Goal: Task Accomplishment & Management: Manage account settings

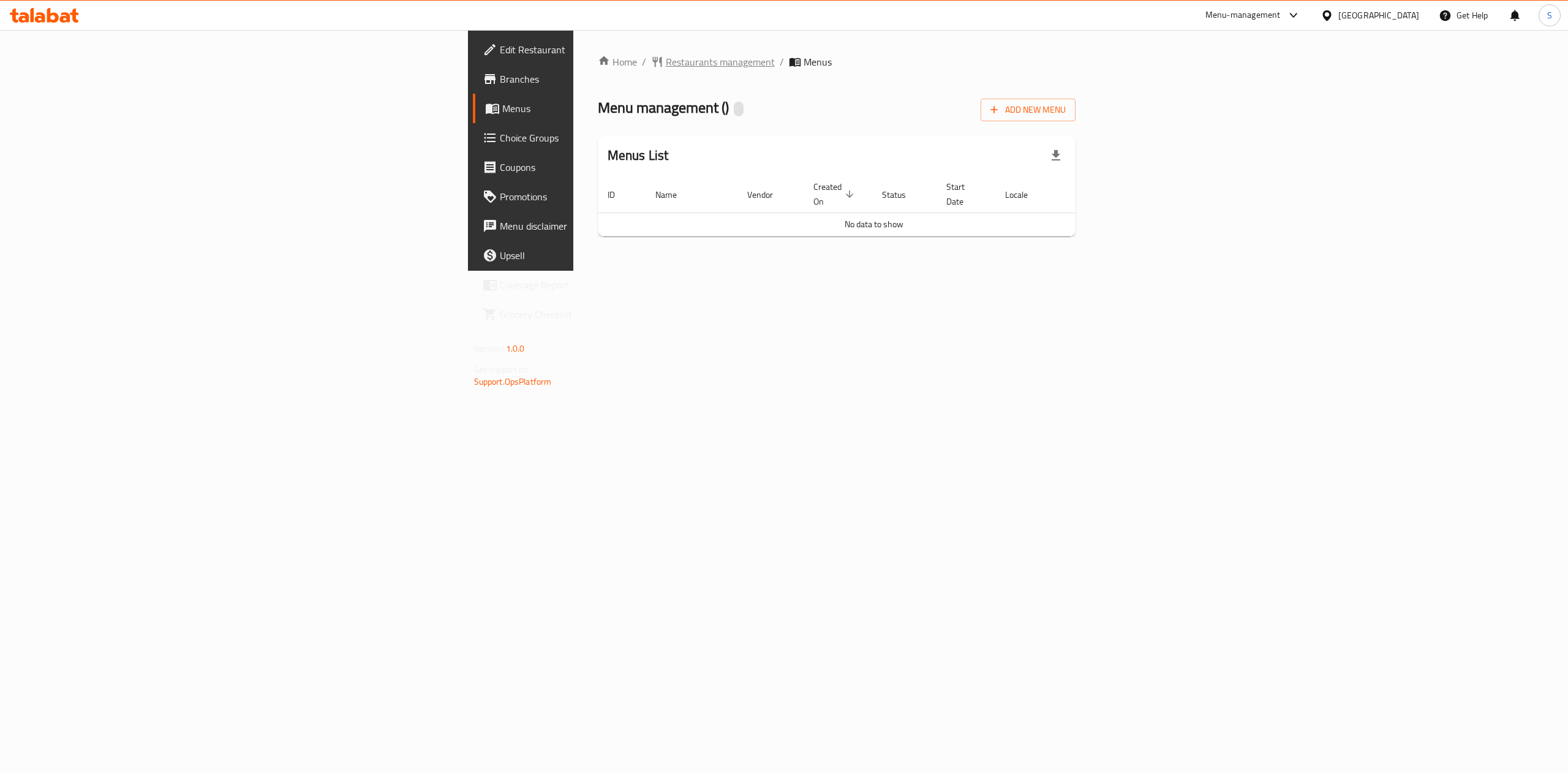
click at [666, 55] on span "Restaurants management" at bounding box center [720, 62] width 109 height 15
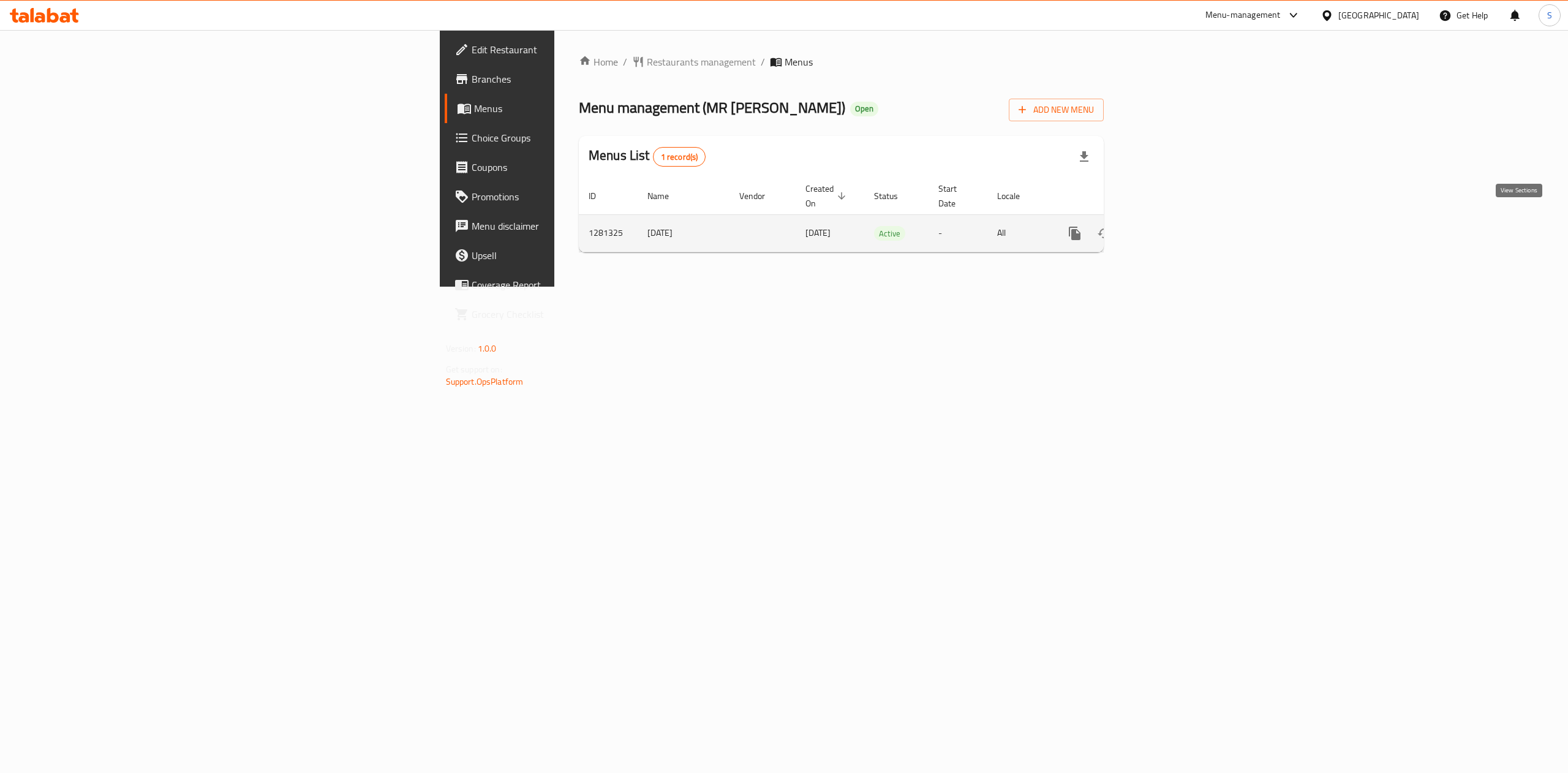
click at [1178, 227] on link "enhanced table" at bounding box center [1163, 233] width 29 height 29
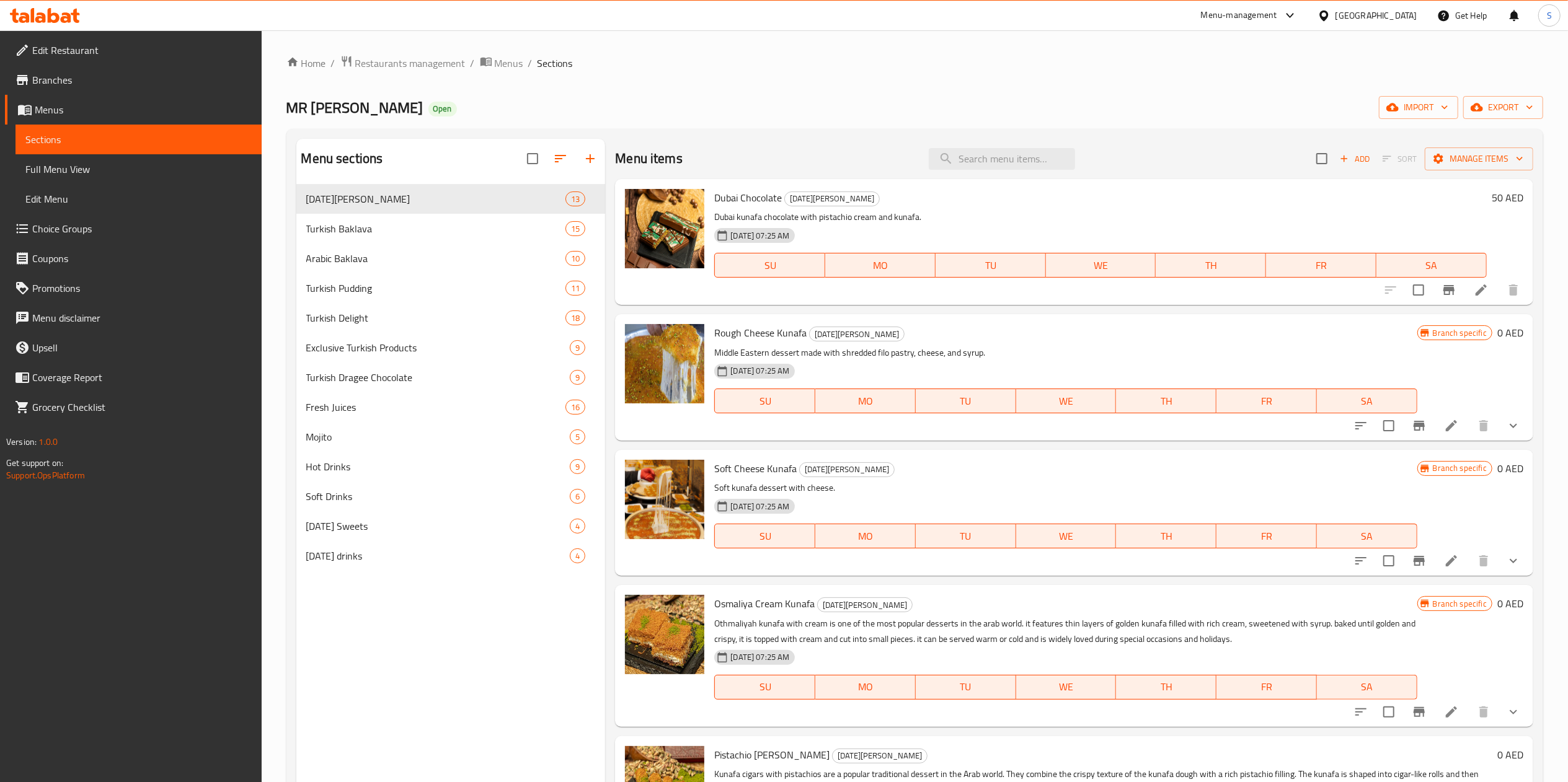
scroll to position [284, 0]
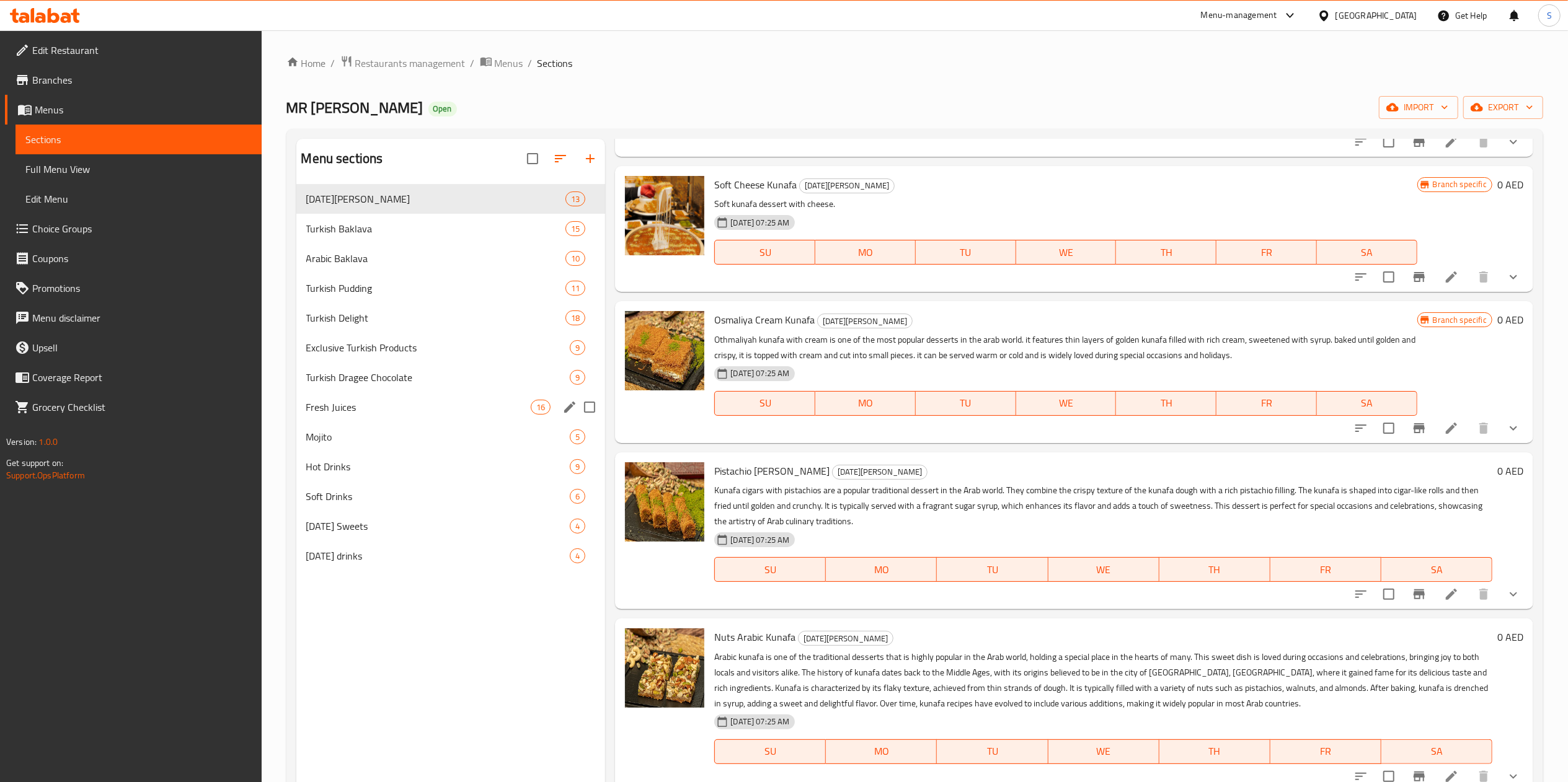
click at [422, 369] on div "Turkish Dragee Chocolate 9" at bounding box center [451, 377] width 309 height 30
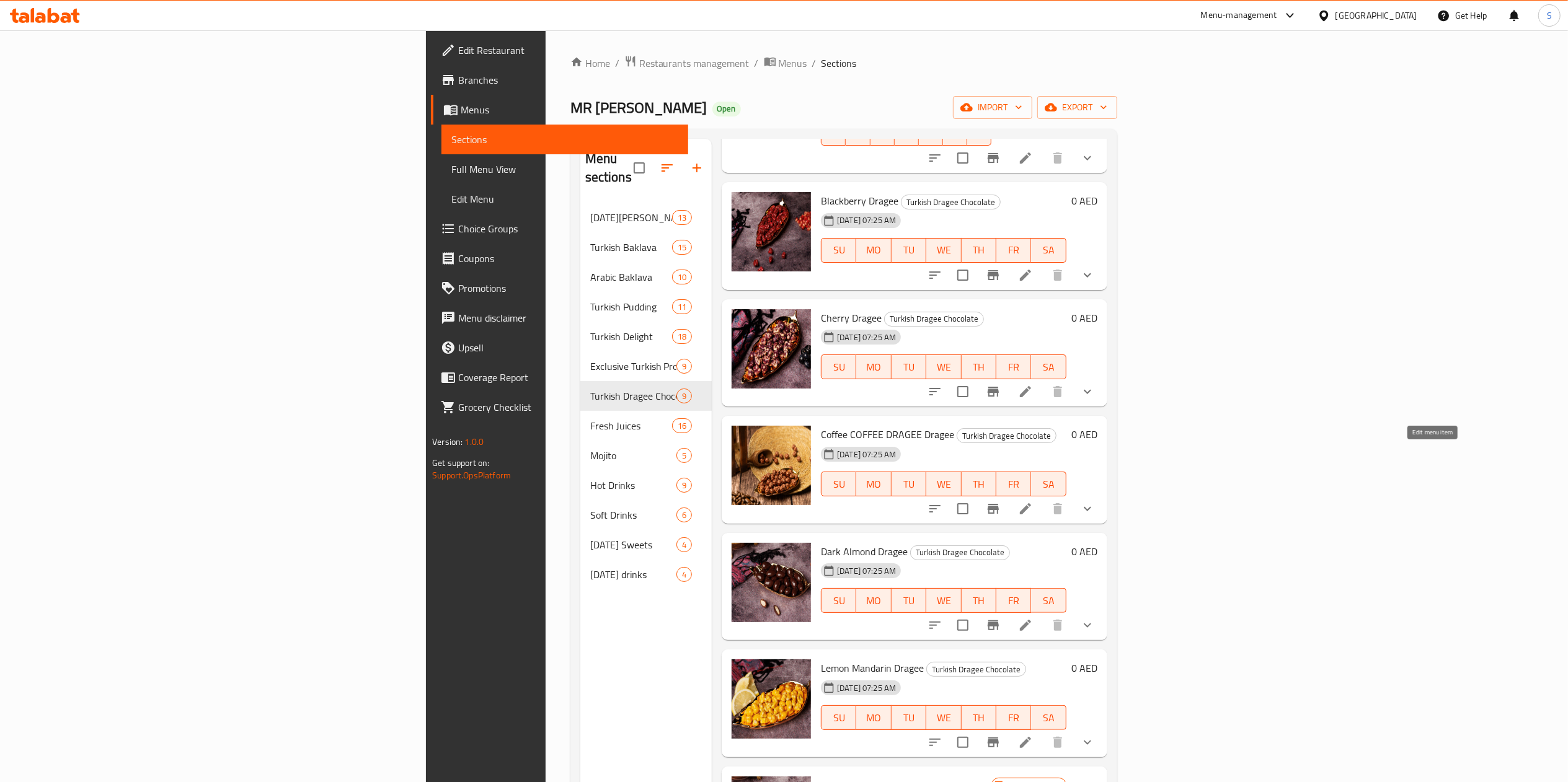
click at [1043, 498] on li at bounding box center [1026, 508] width 35 height 22
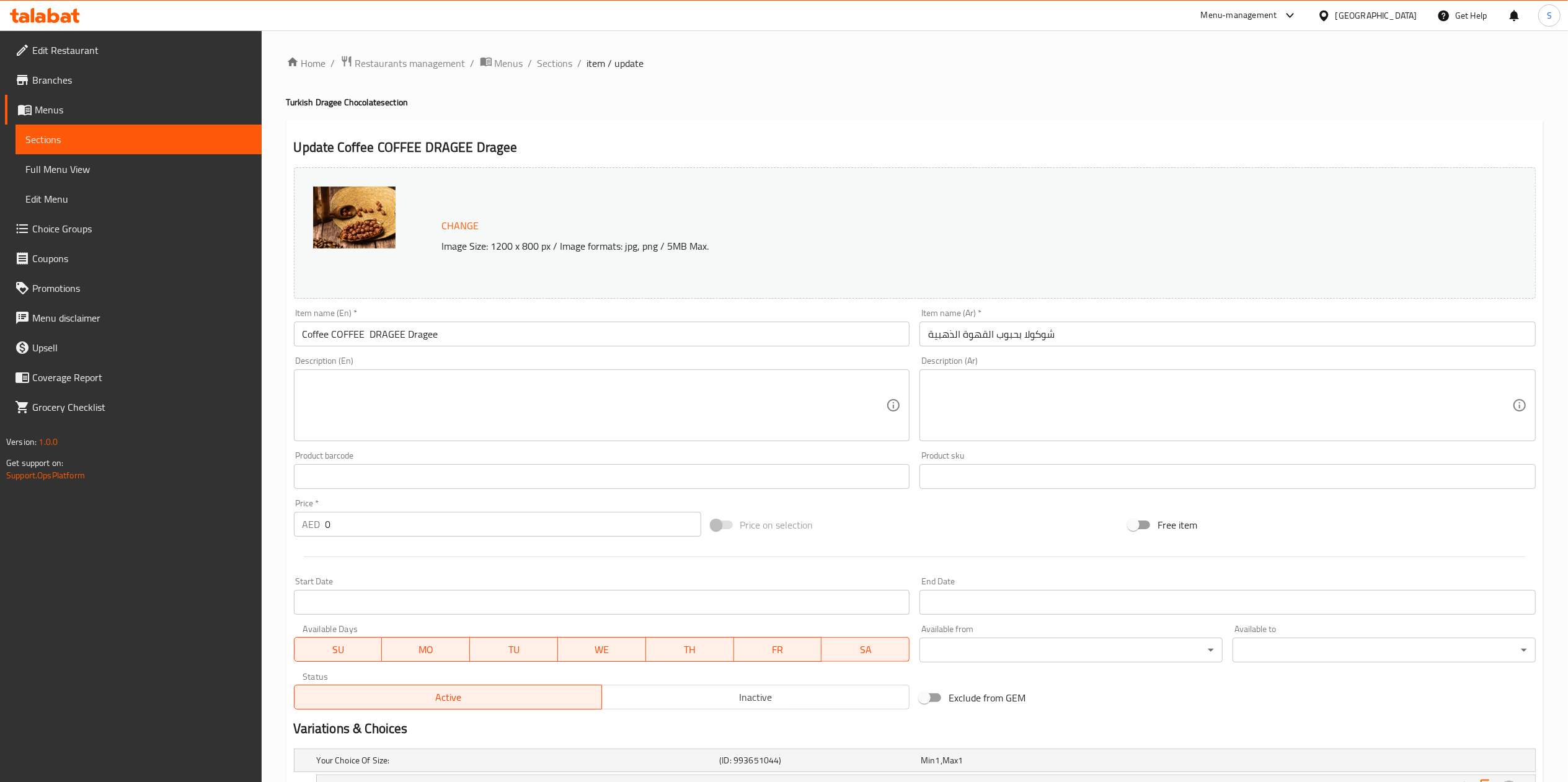
scroll to position [177, 0]
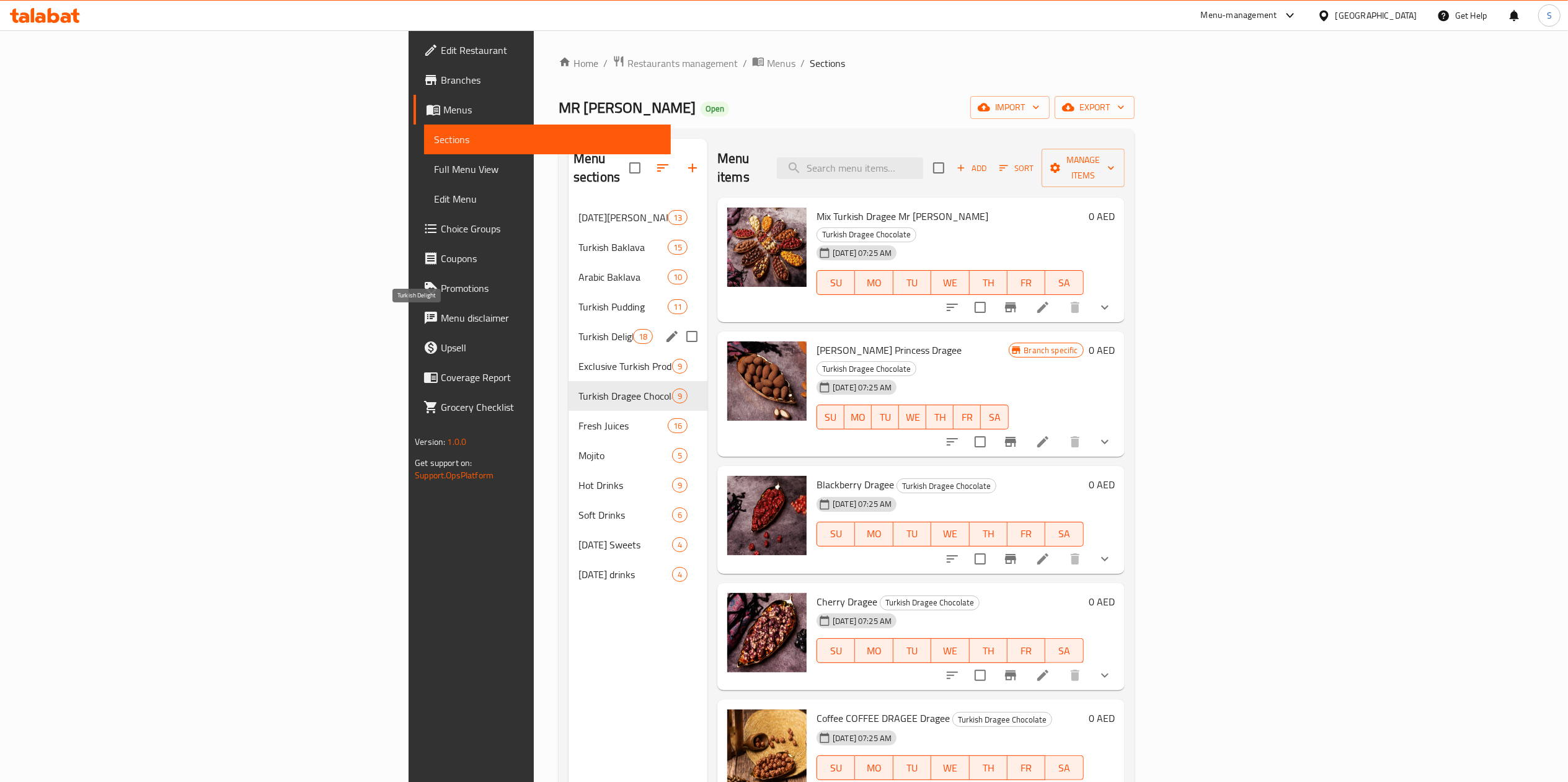
click at [579, 329] on span "Turkish Delight" at bounding box center [606, 336] width 55 height 15
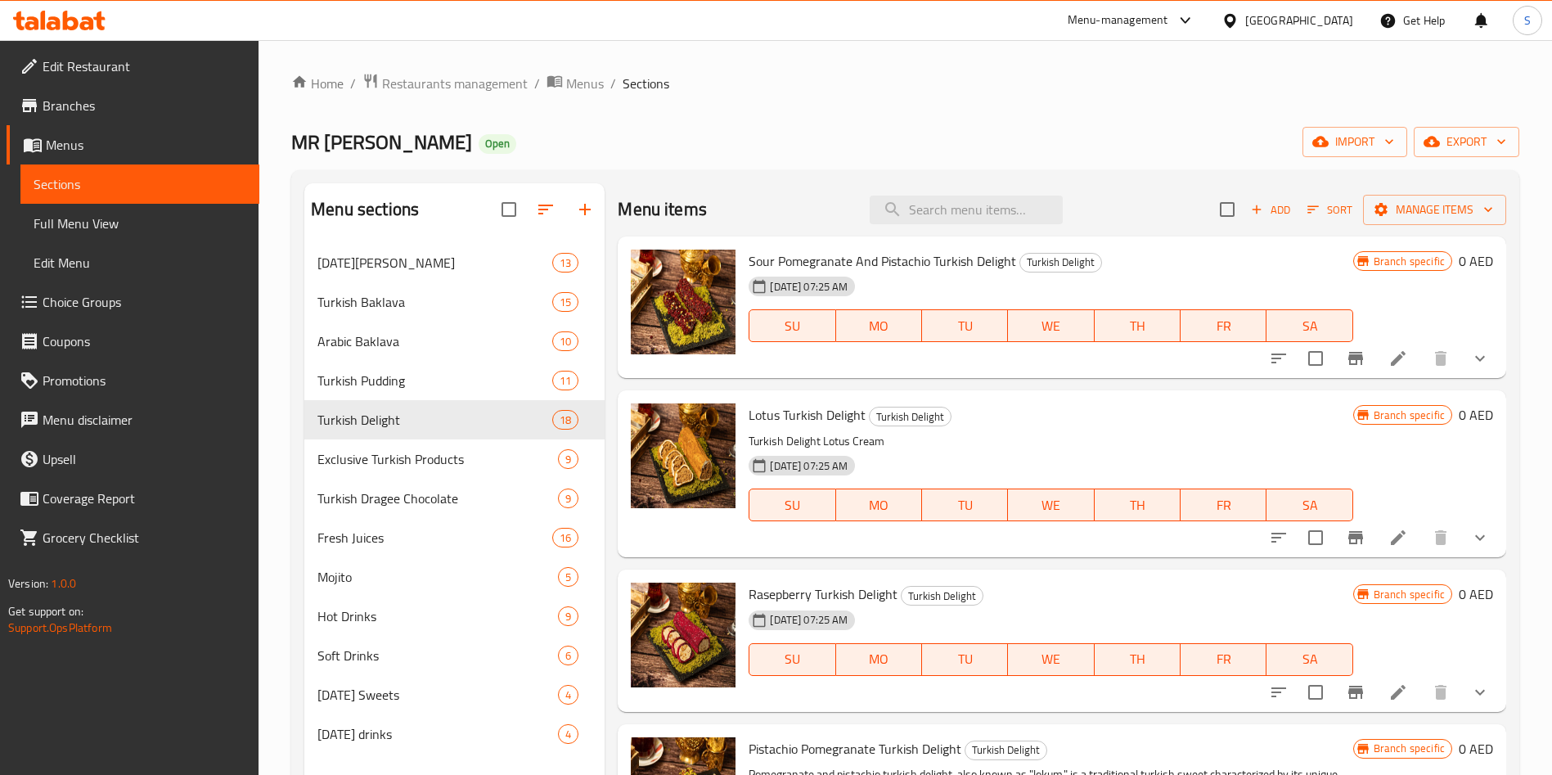
scroll to position [1, 0]
click at [1390, 359] on icon at bounding box center [1397, 357] width 15 height 15
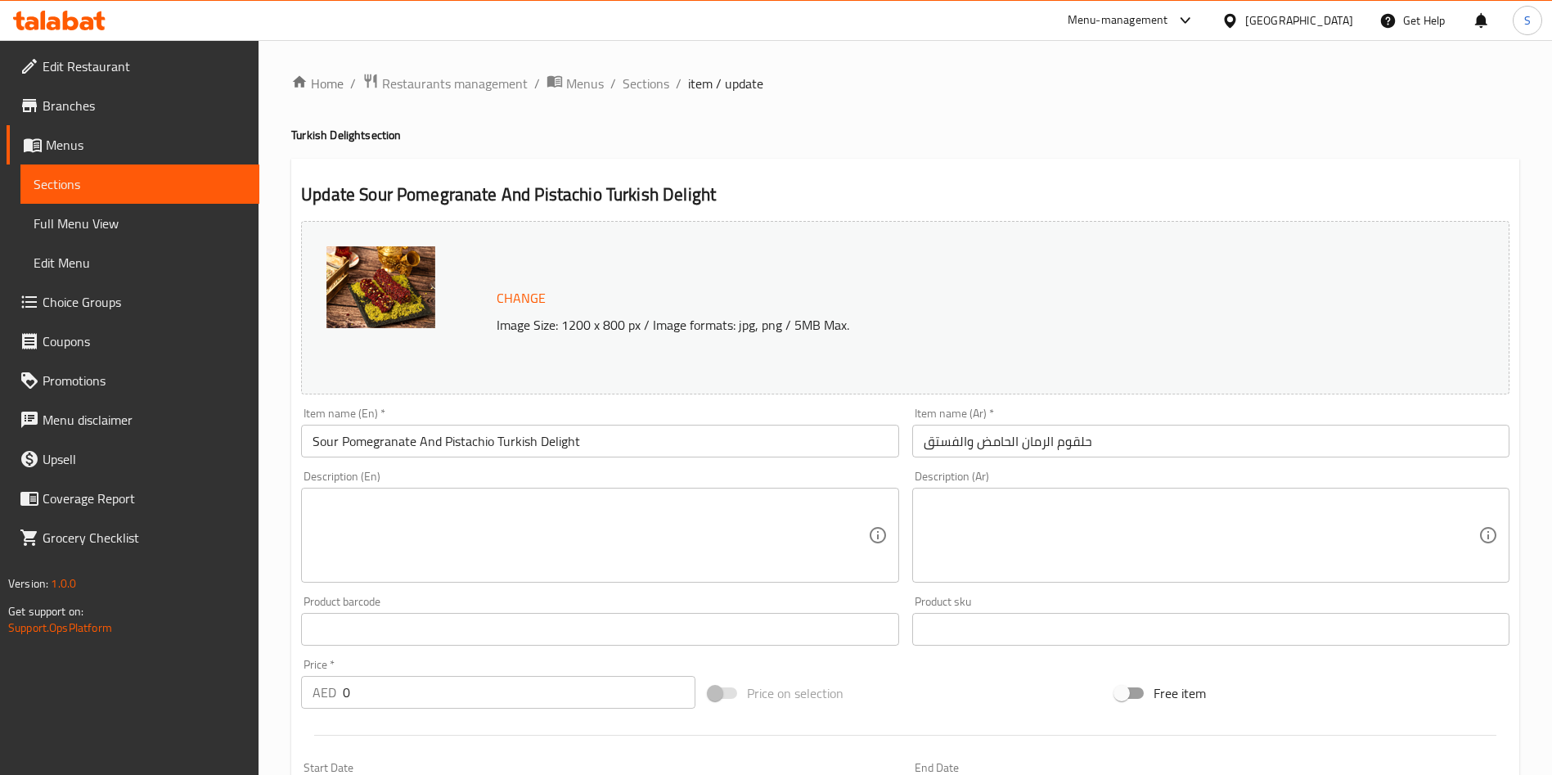
scroll to position [489, 0]
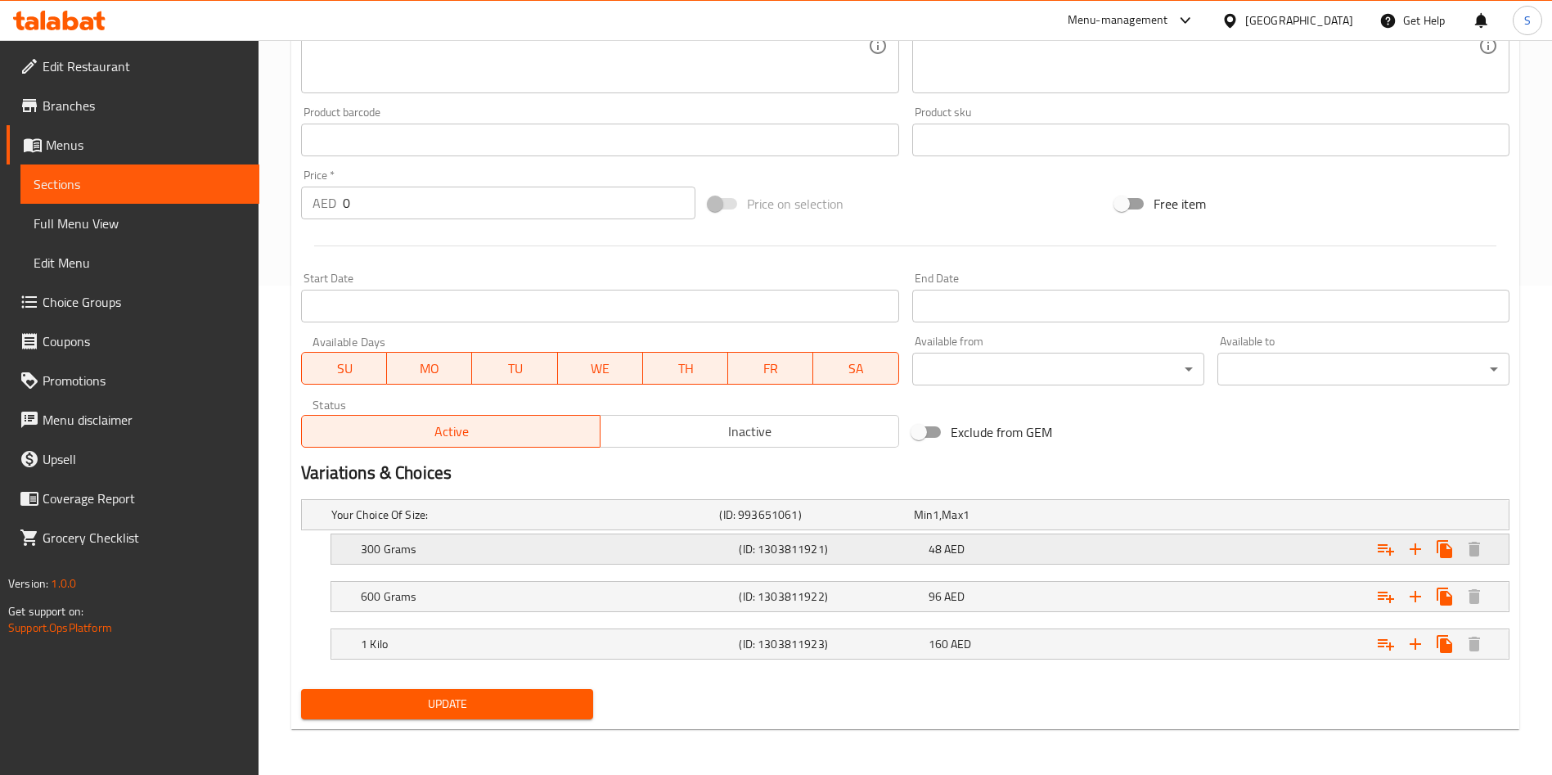
click at [1062, 559] on div "48 AED" at bounding box center [1019, 548] width 189 height 23
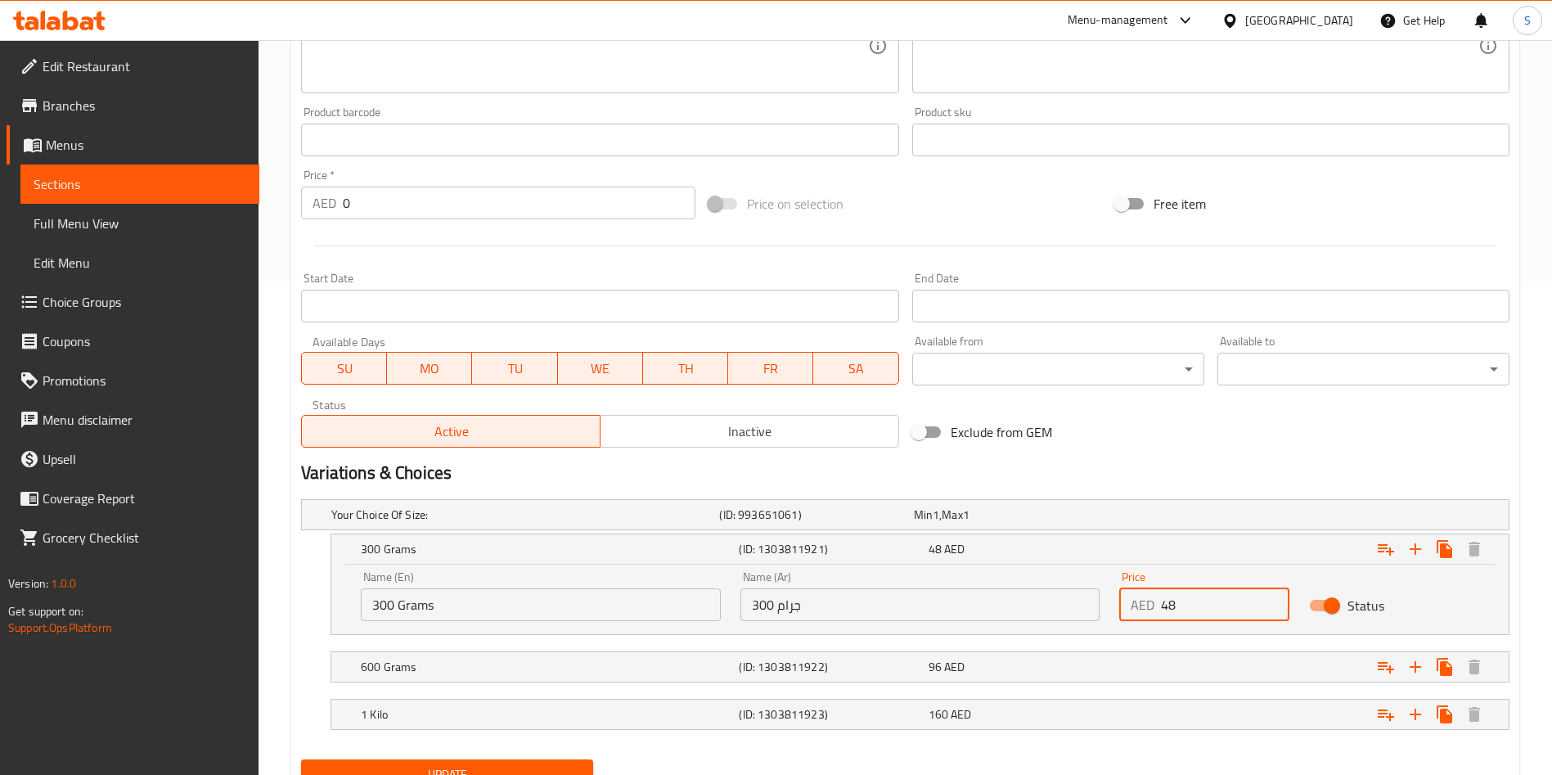
drag, startPoint x: 1235, startPoint y: 614, endPoint x: 1219, endPoint y: 606, distance: 18.3
click at [1219, 606] on input "48" at bounding box center [1225, 604] width 128 height 33
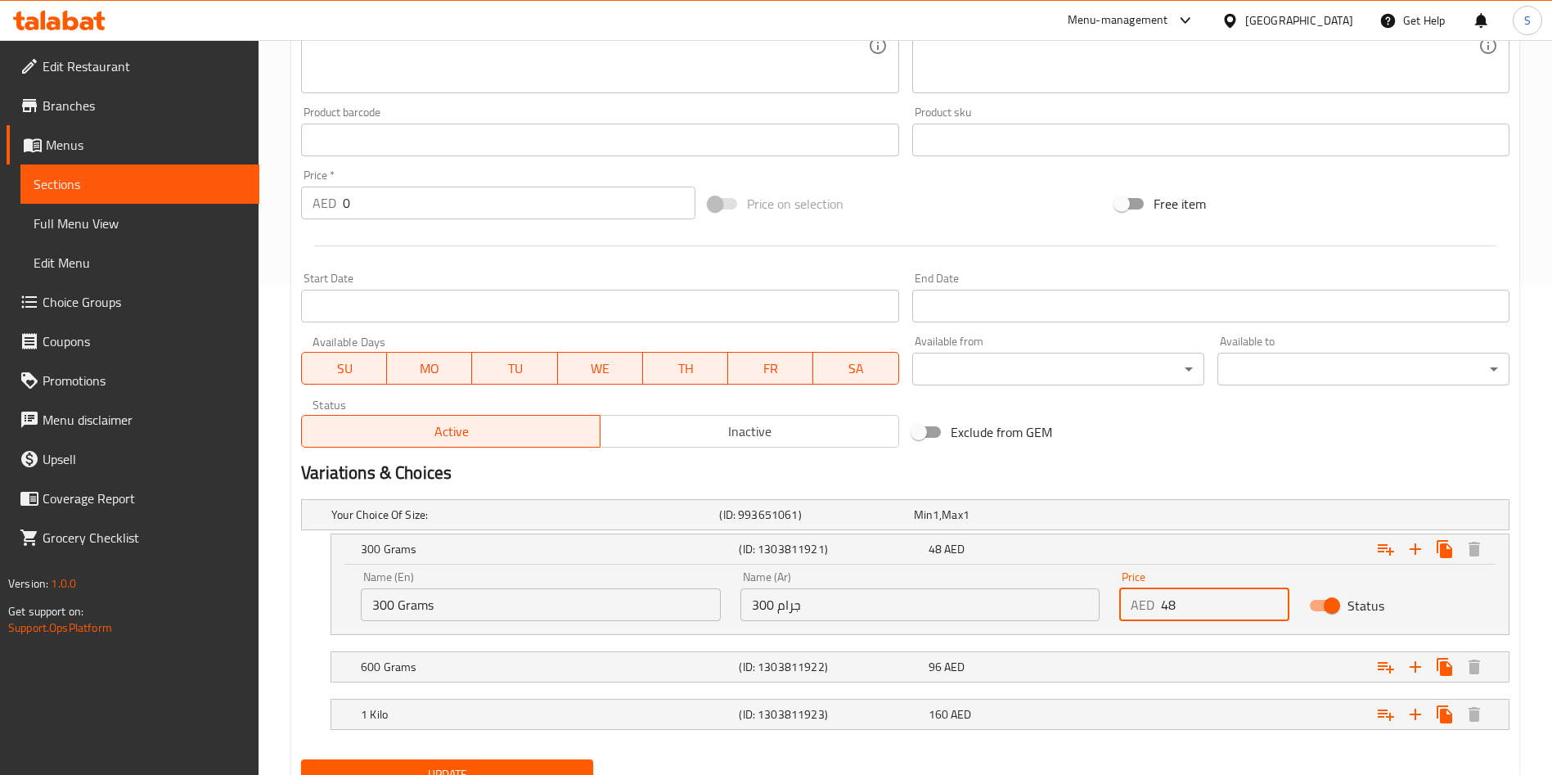
click at [1219, 606] on input "48" at bounding box center [1225, 604] width 128 height 33
type input "60"
click at [1157, 656] on div "Expand" at bounding box center [1303, 667] width 378 height 36
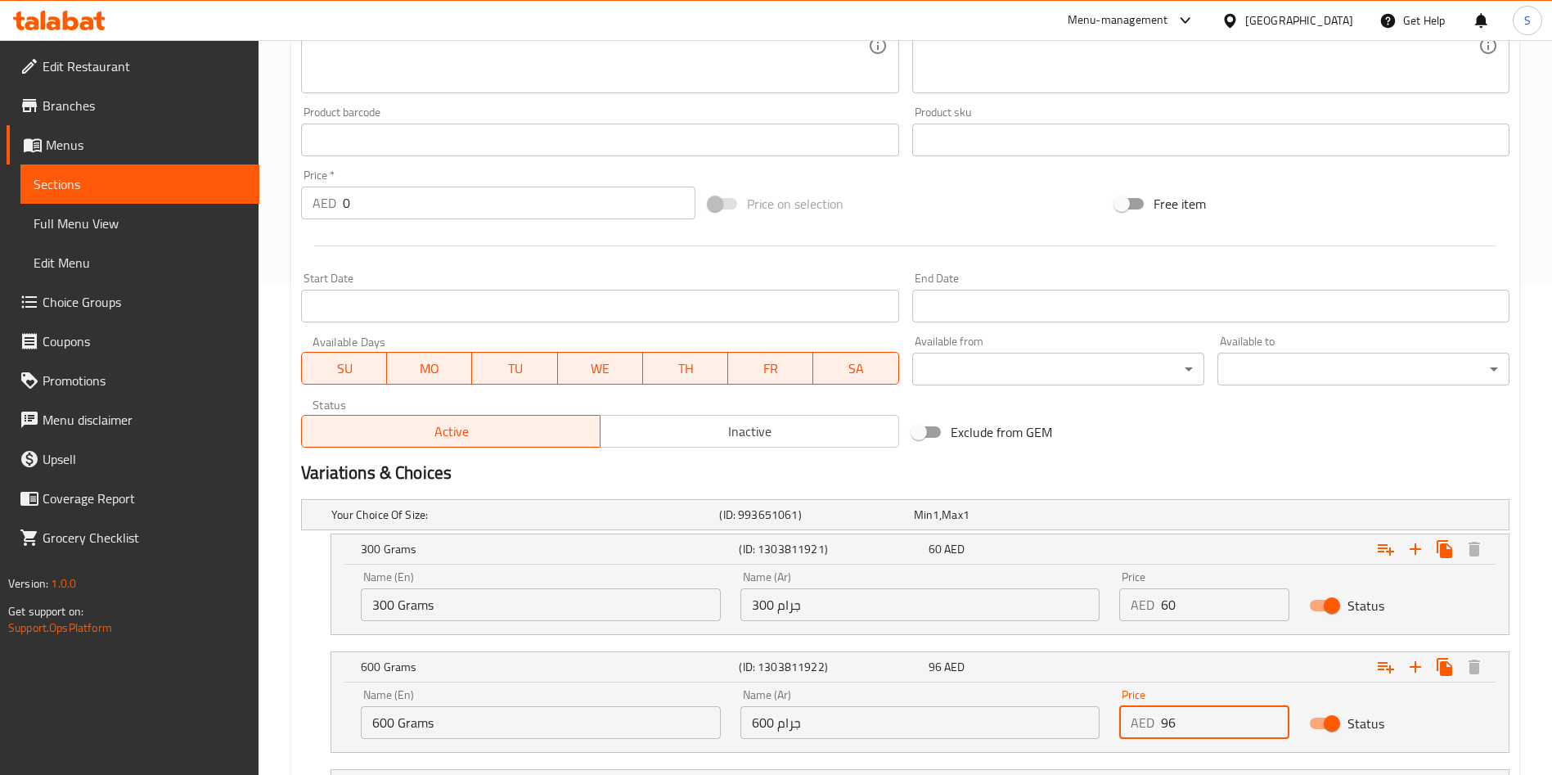
click at [1183, 716] on input "96" at bounding box center [1225, 722] width 128 height 33
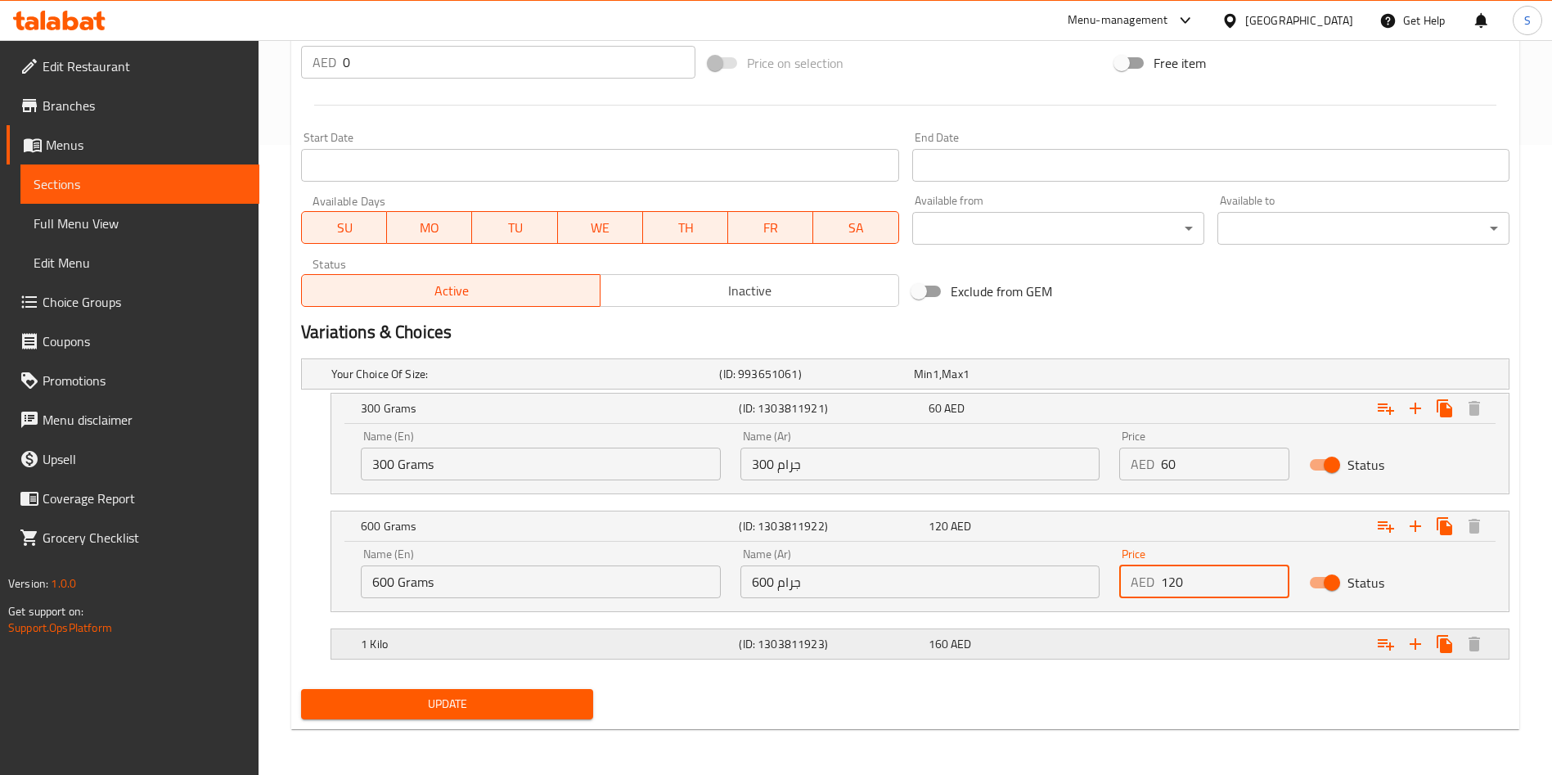
type input "120"
click at [1124, 658] on div "Expand" at bounding box center [1303, 644] width 378 height 36
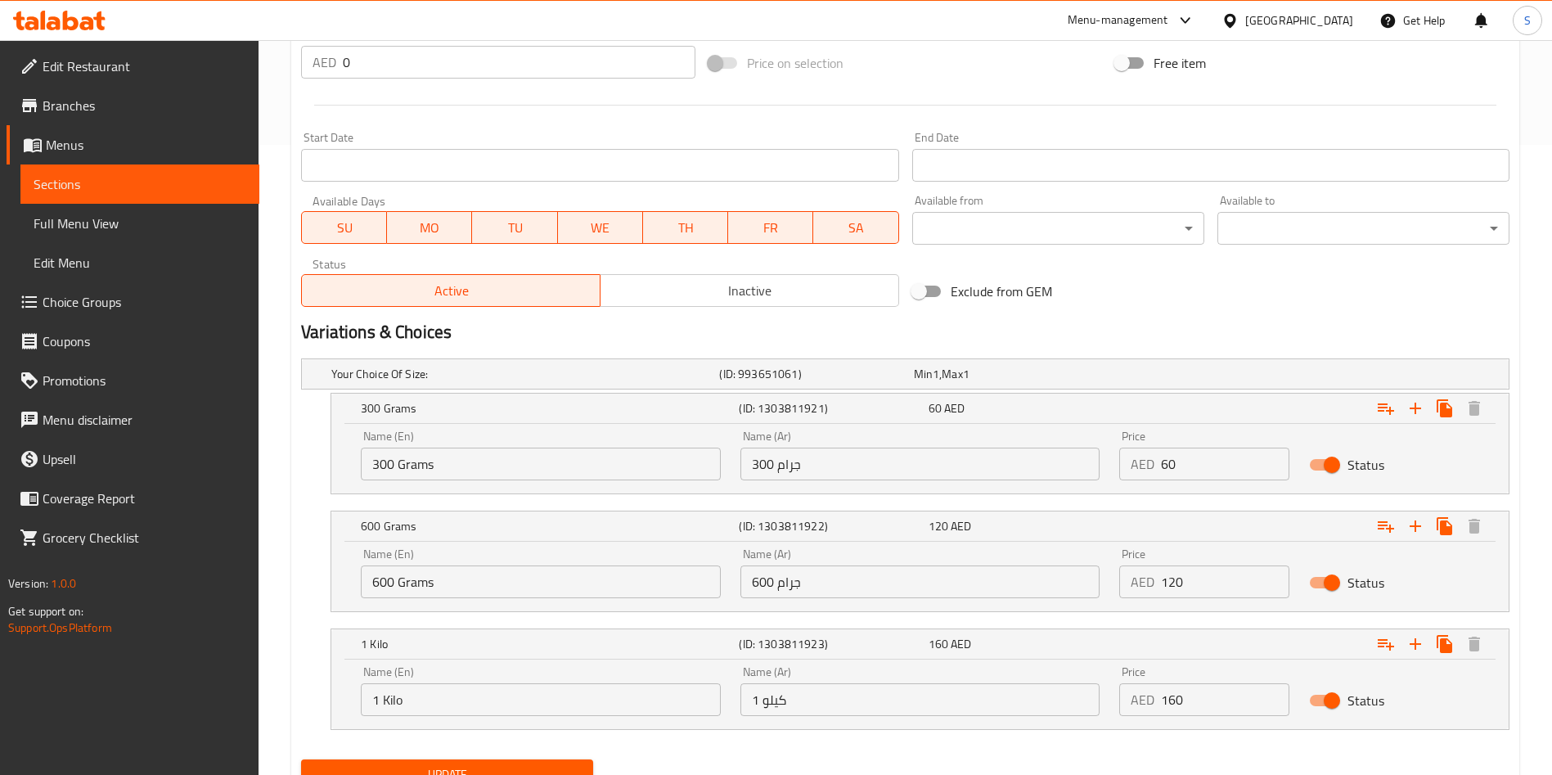
click at [1197, 709] on input "160" at bounding box center [1225, 699] width 128 height 33
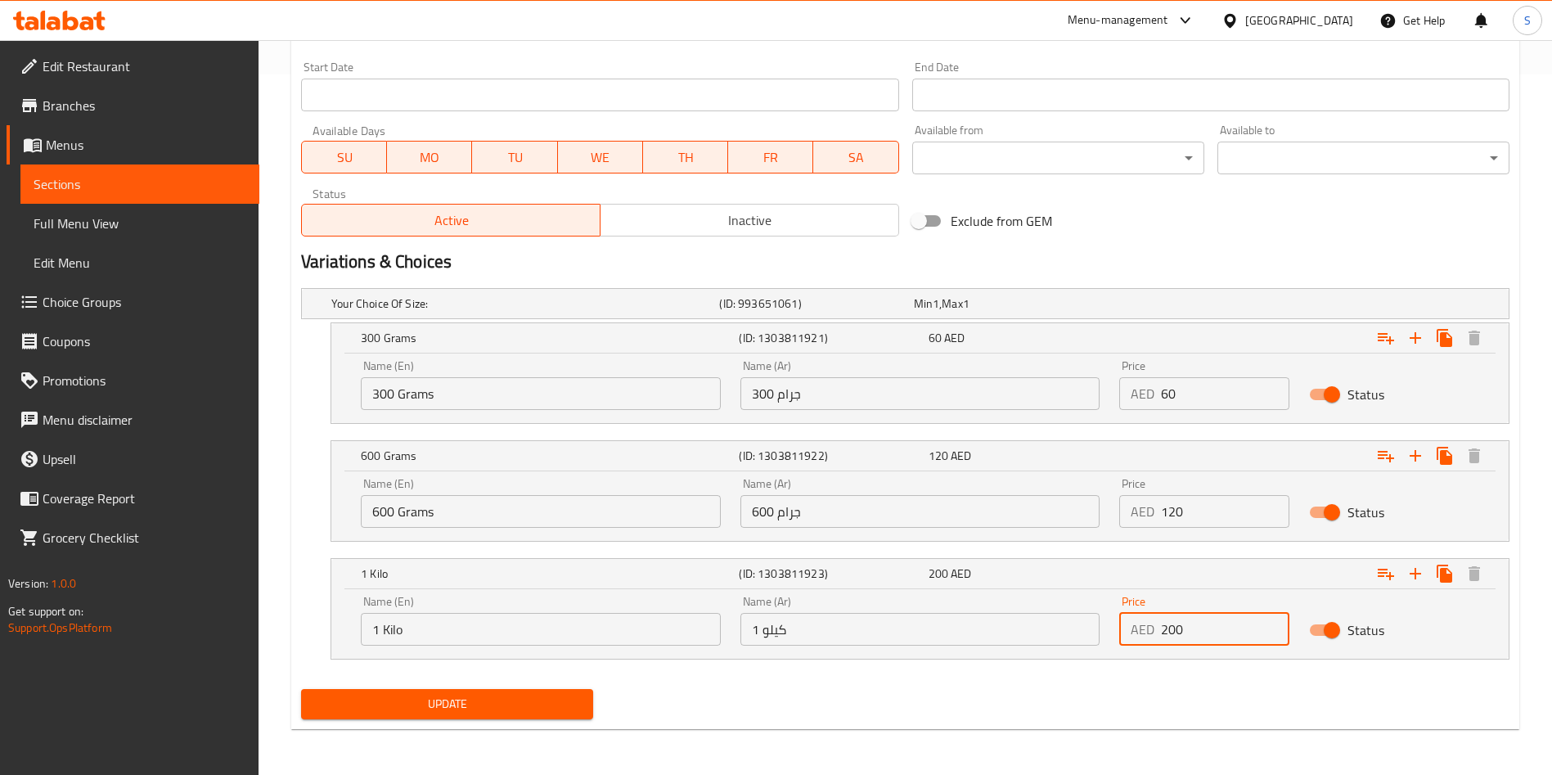
type input "200"
click at [506, 689] on button "Update" at bounding box center [447, 704] width 292 height 30
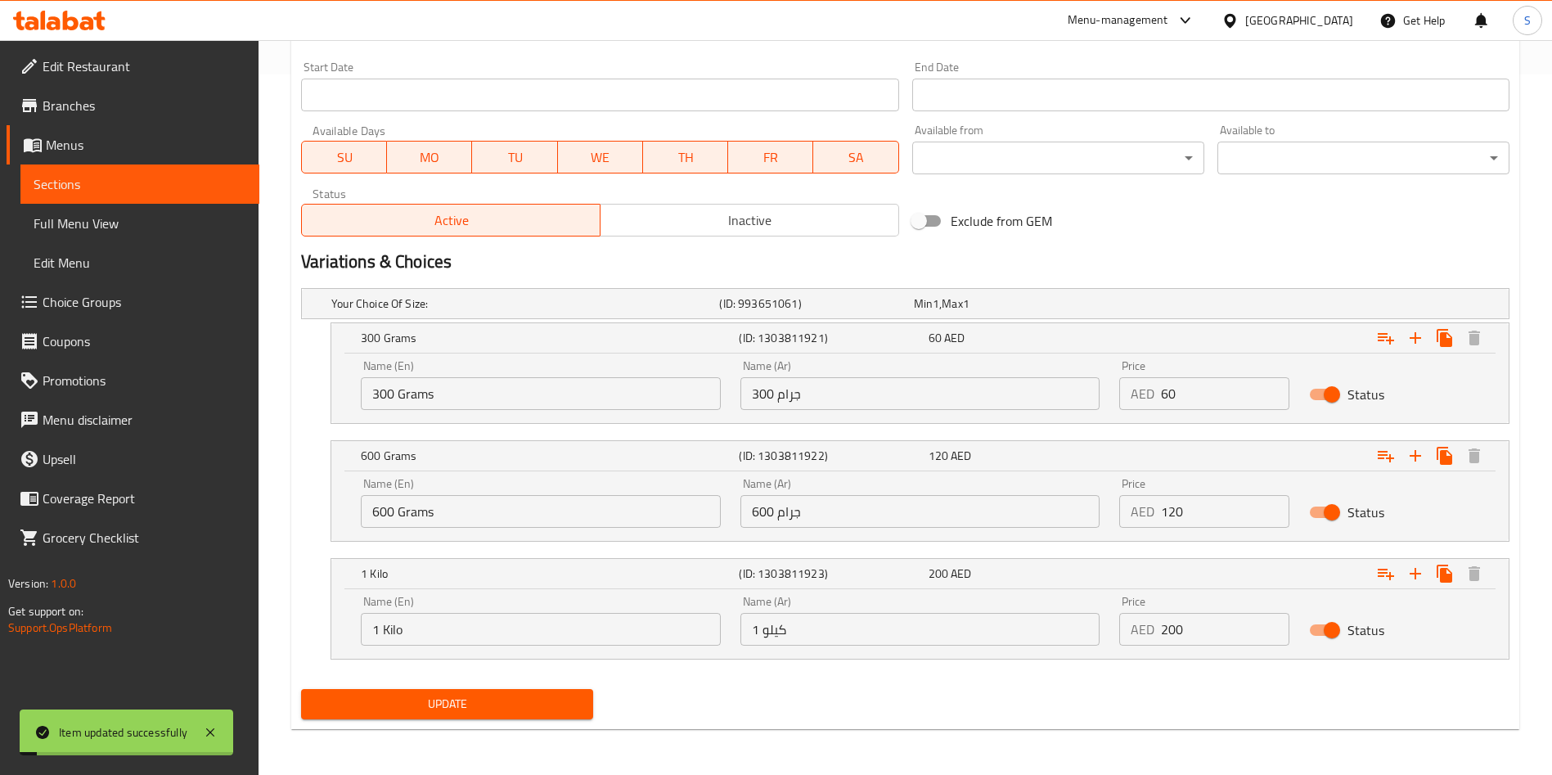
scroll to position [0, 0]
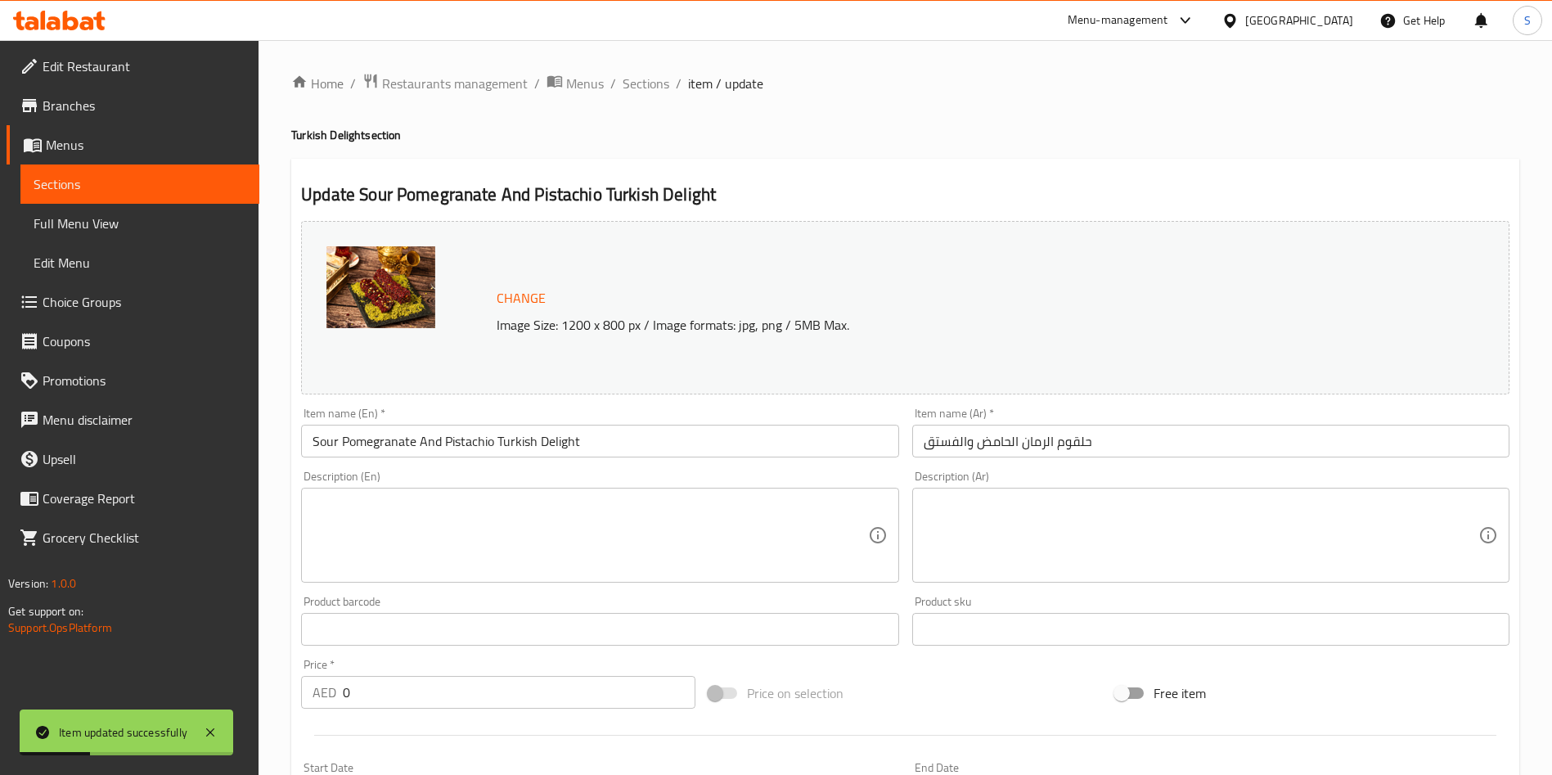
click at [696, 83] on span "item / update" at bounding box center [725, 84] width 75 height 20
click at [635, 83] on span "Sections" at bounding box center [645, 84] width 47 height 20
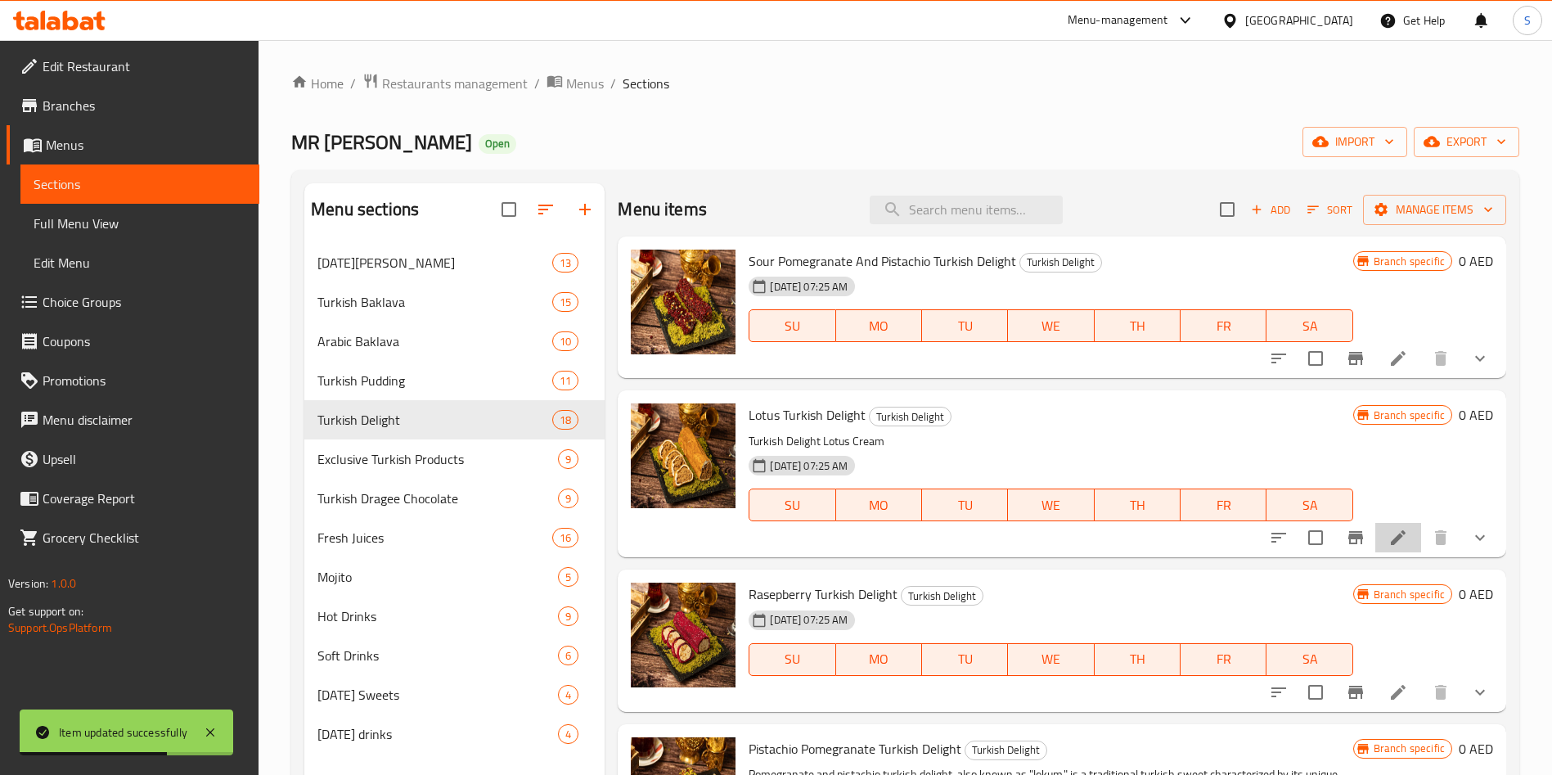
click at [1395, 523] on li at bounding box center [1398, 537] width 46 height 29
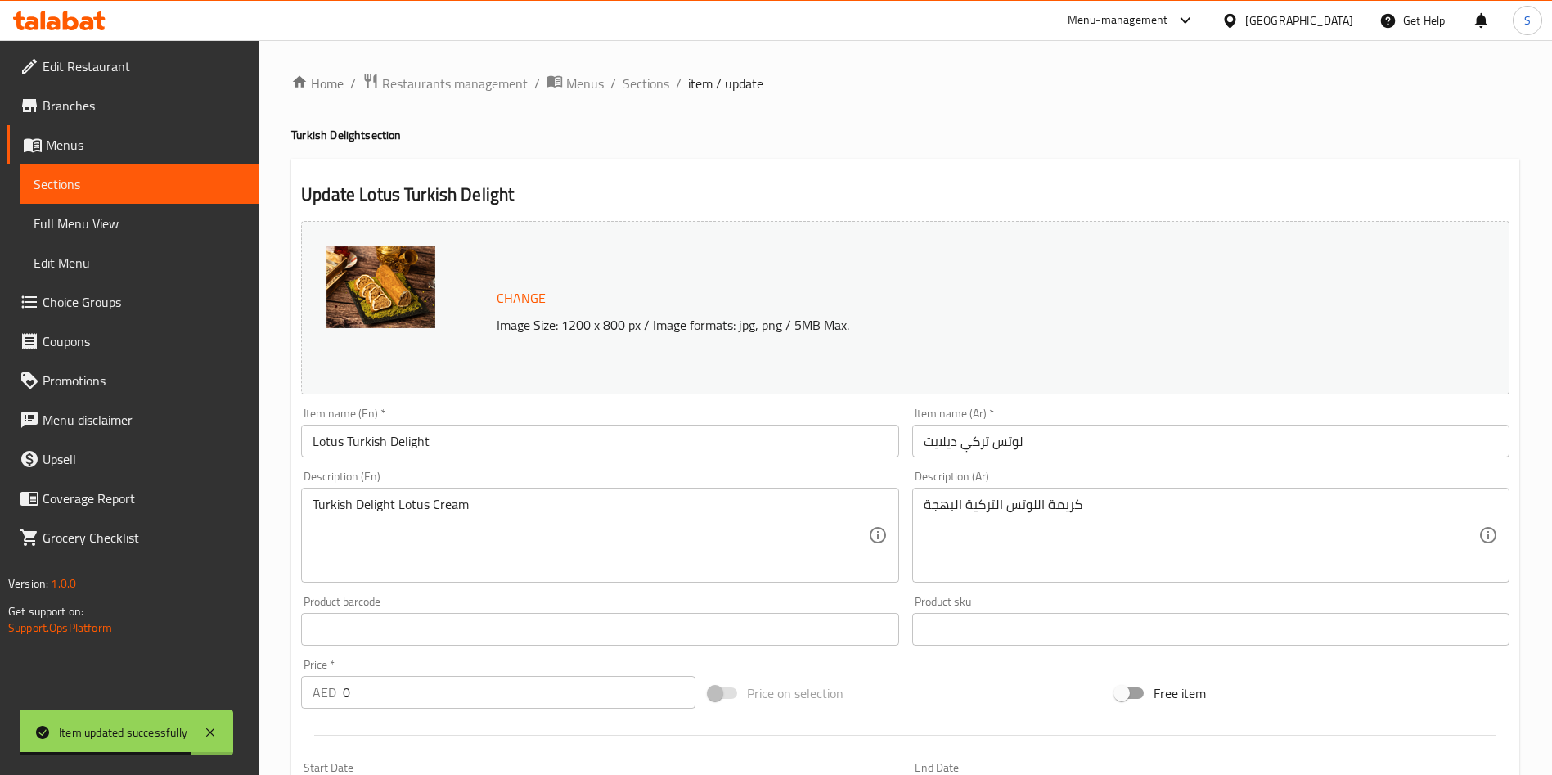
scroll to position [489, 0]
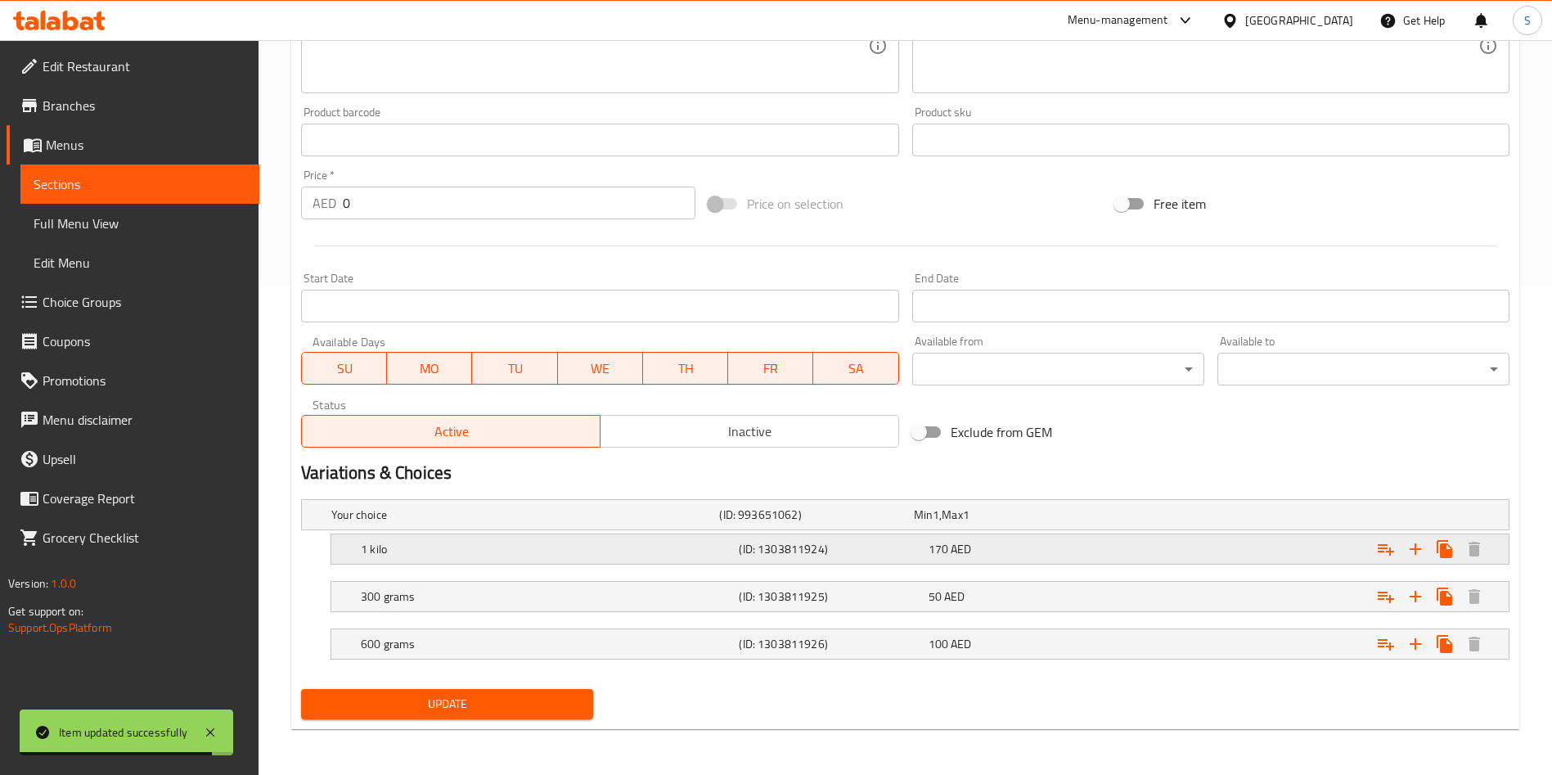
click at [1158, 556] on div "Expand" at bounding box center [1303, 549] width 378 height 36
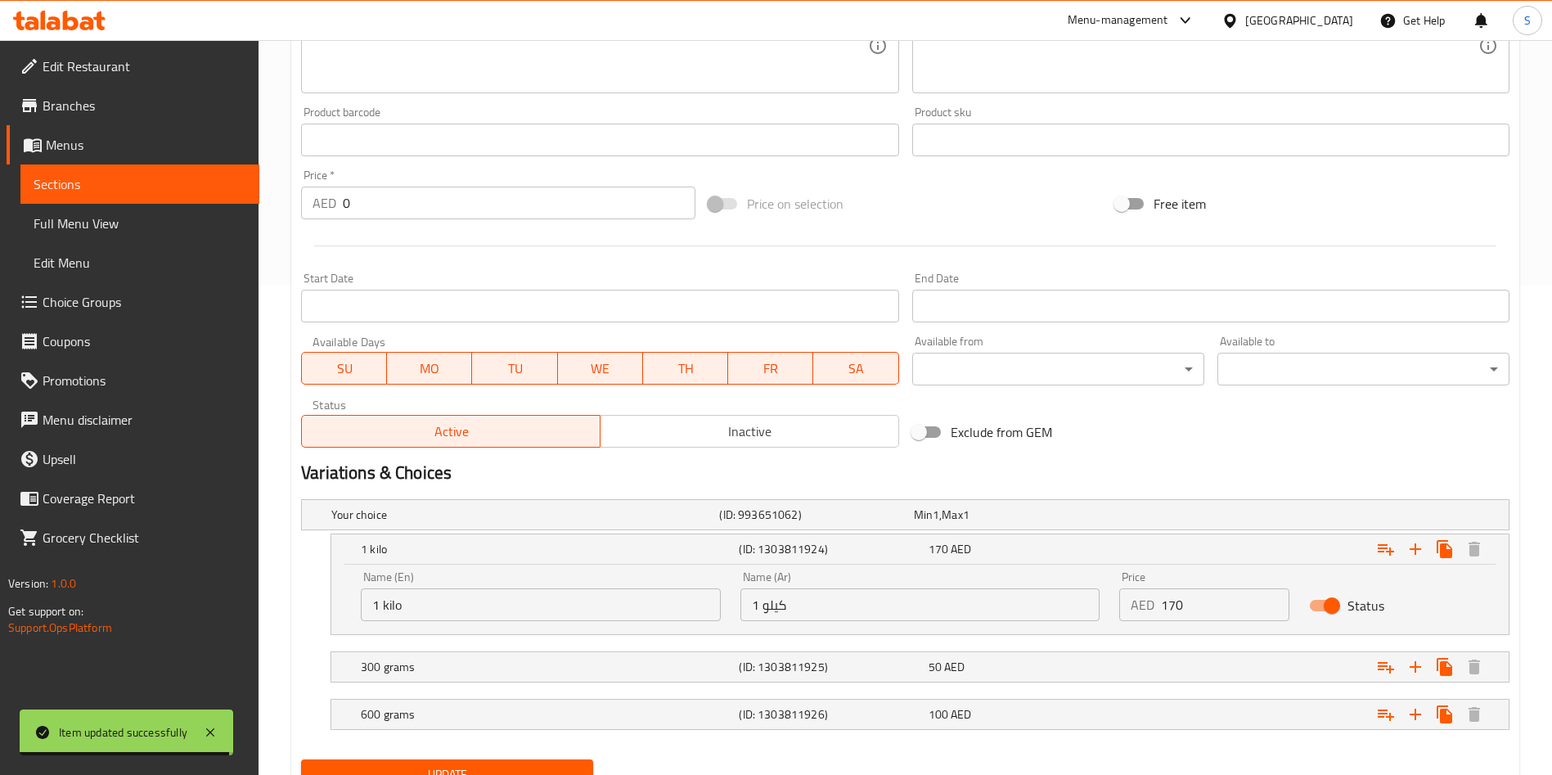
click at [1176, 594] on input "170" at bounding box center [1225, 604] width 128 height 33
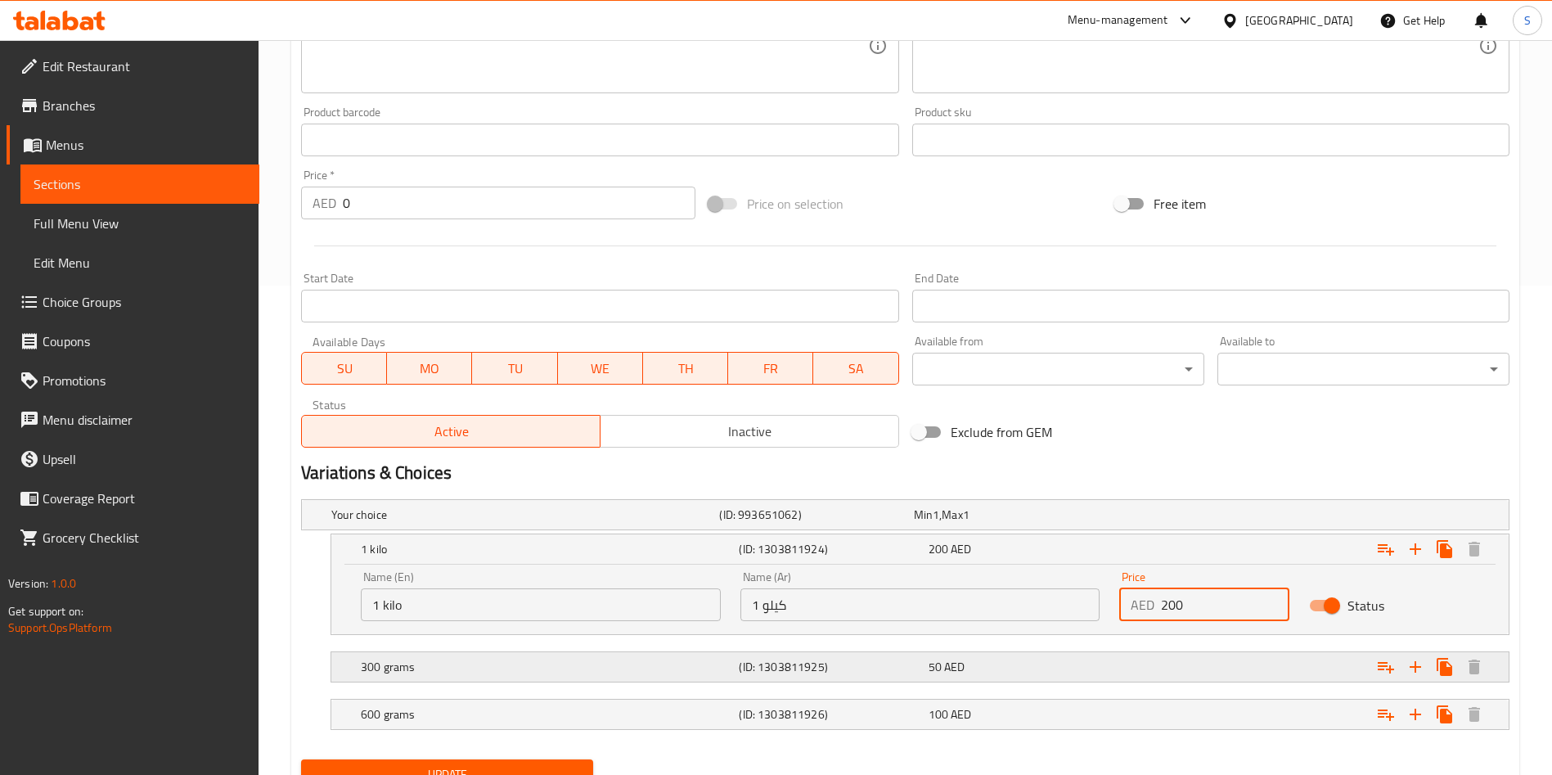
type input "200"
click at [1160, 673] on div "Expand" at bounding box center [1303, 667] width 378 height 36
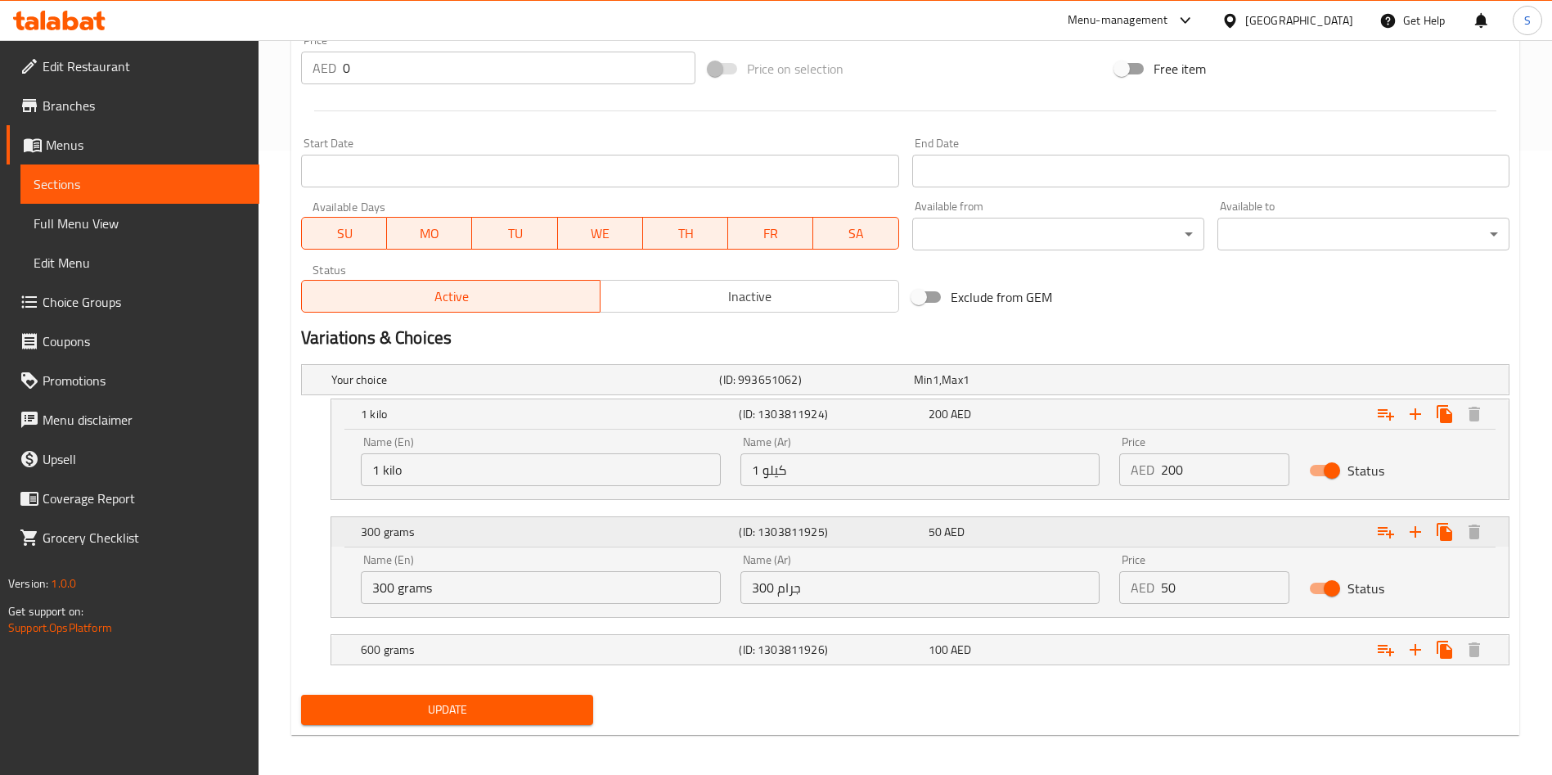
scroll to position [626, 0]
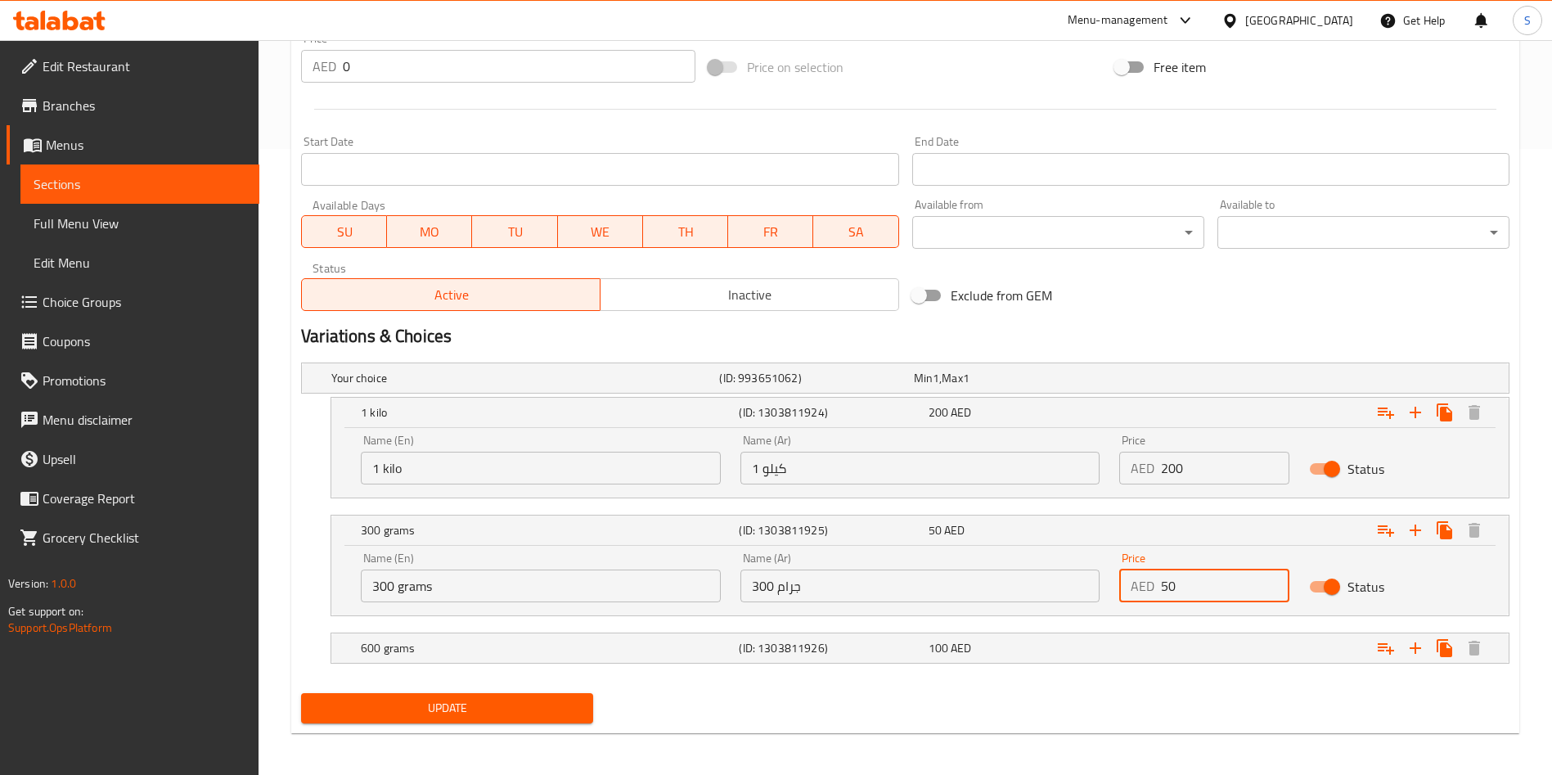
click at [1166, 584] on input "50" at bounding box center [1225, 585] width 128 height 33
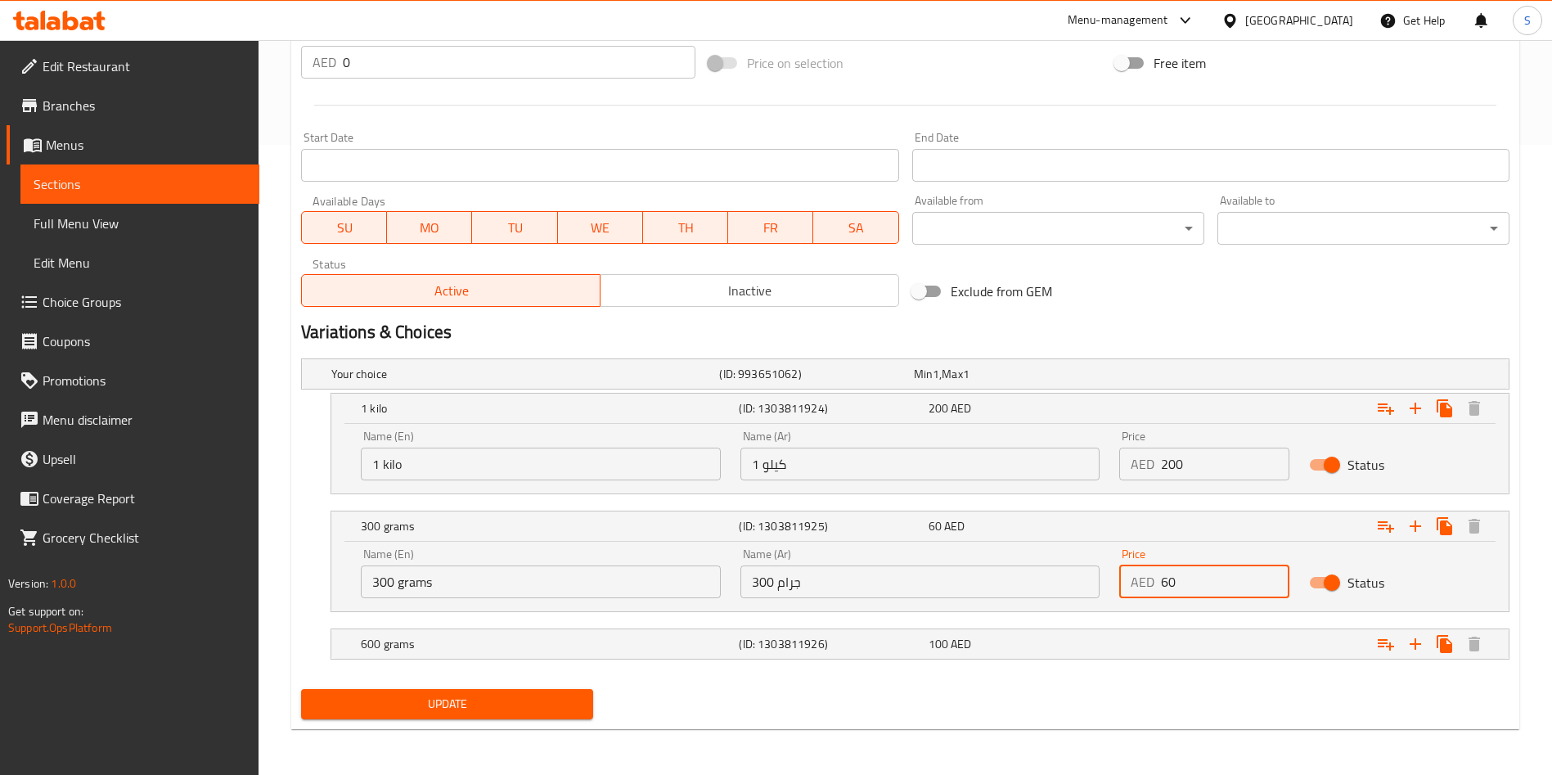
type input "60"
click at [1149, 668] on nav at bounding box center [905, 668] width 1208 height 13
click at [1132, 649] on div "Expand" at bounding box center [1303, 644] width 378 height 36
click at [1173, 639] on div "Expand" at bounding box center [1303, 644] width 378 height 36
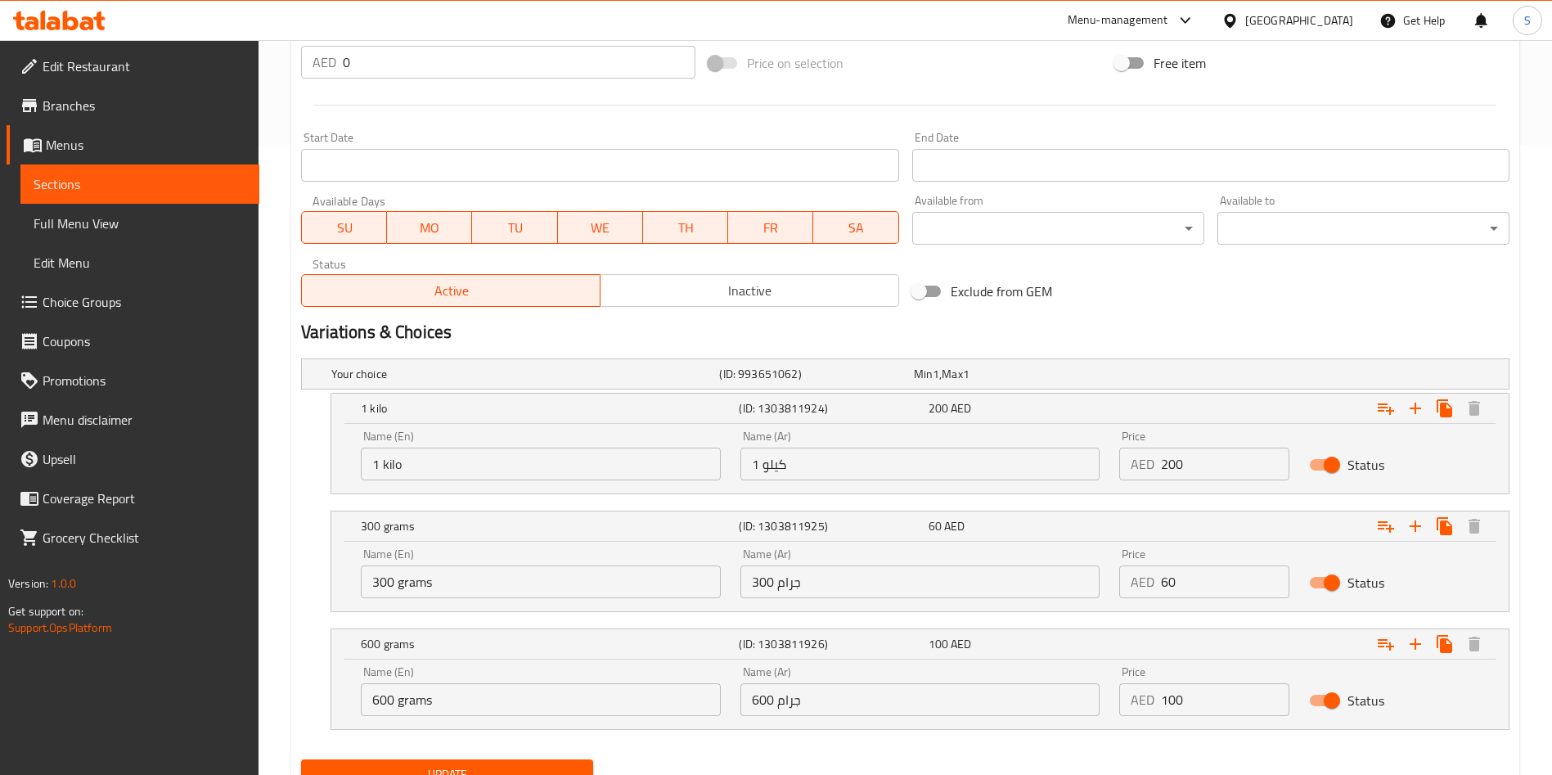
click at [1175, 690] on input "100" at bounding box center [1225, 699] width 128 height 33
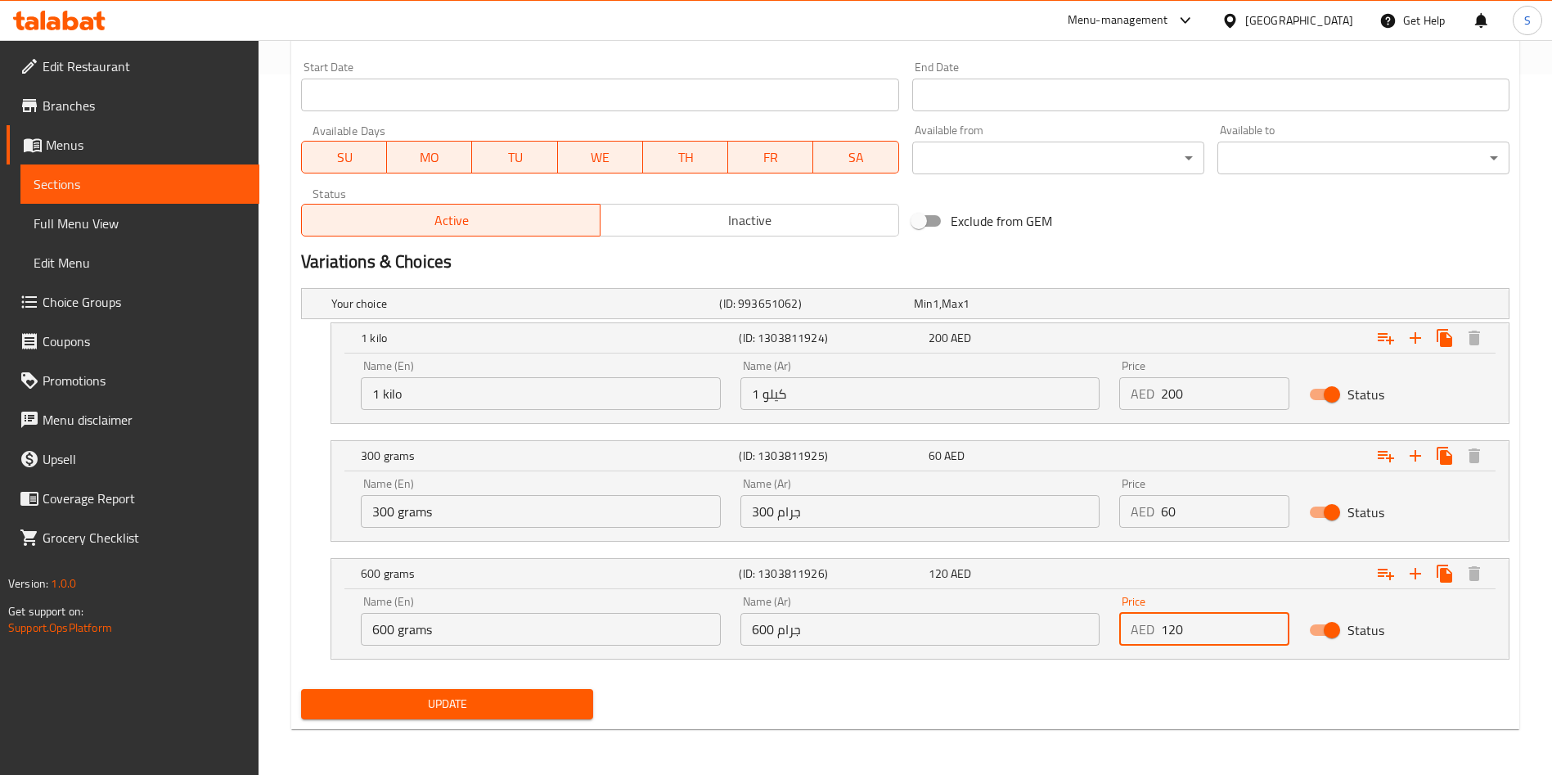
type input "120"
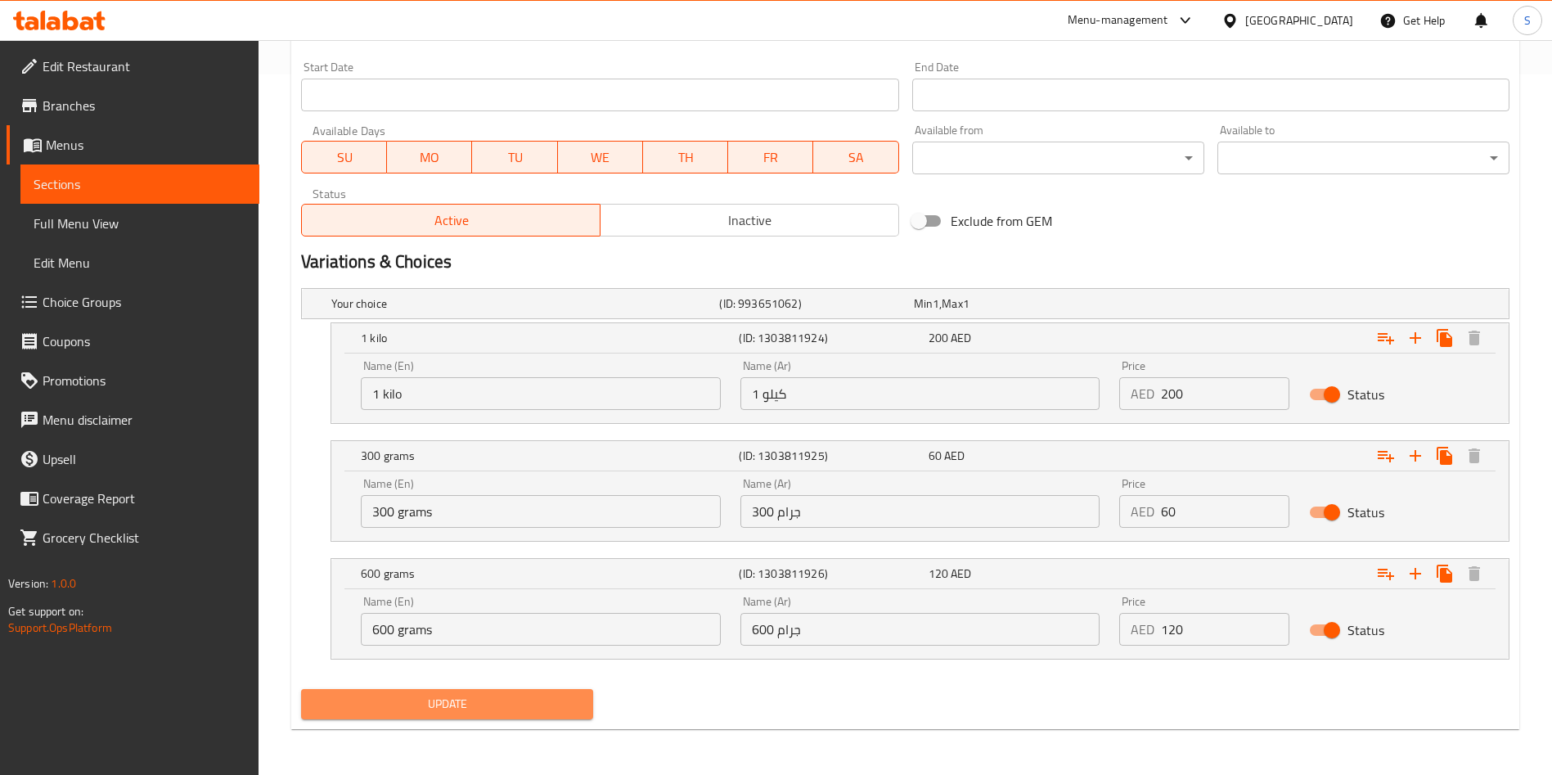
click at [412, 707] on span "Update" at bounding box center [447, 704] width 266 height 20
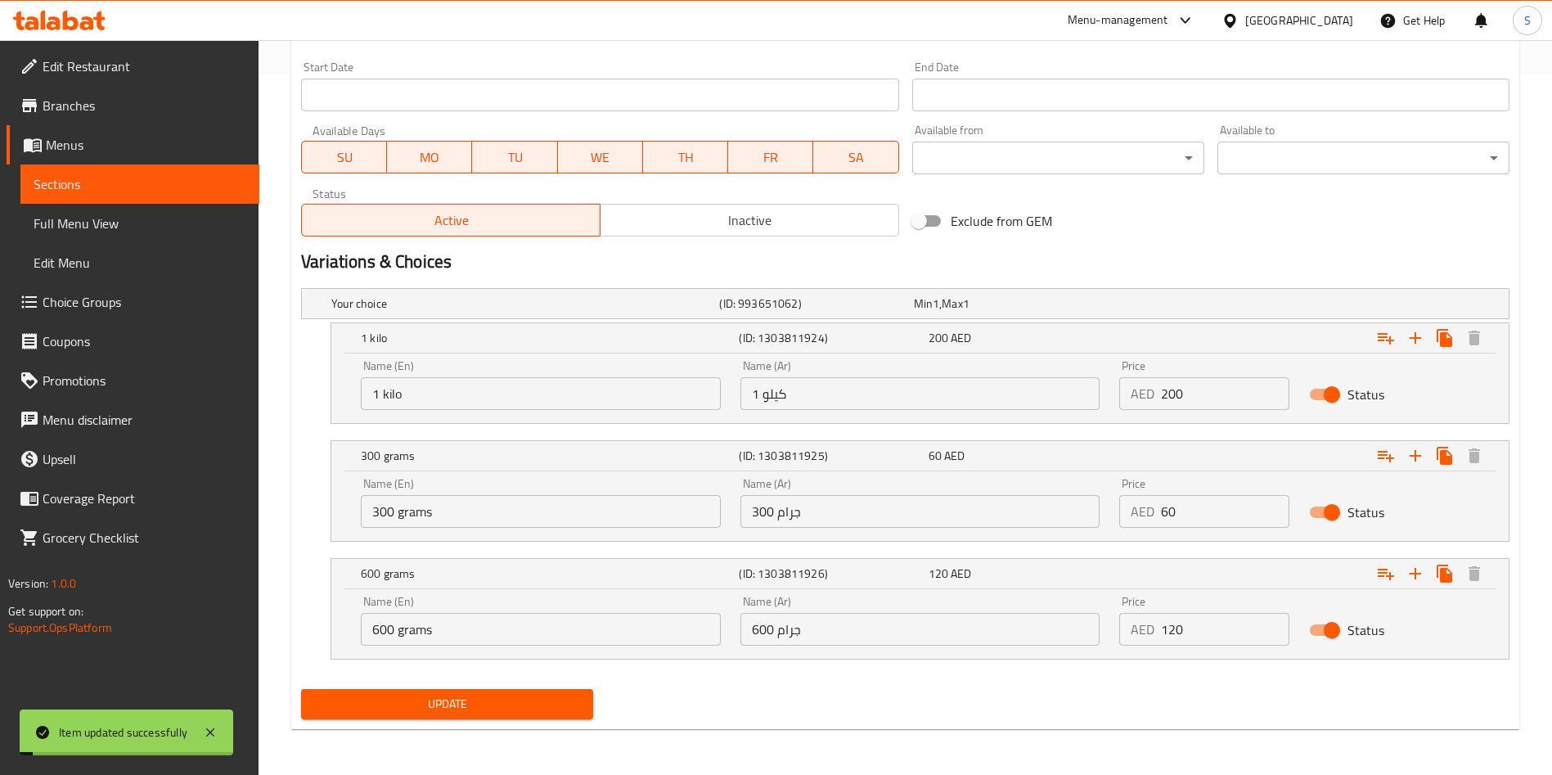
scroll to position [0, 0]
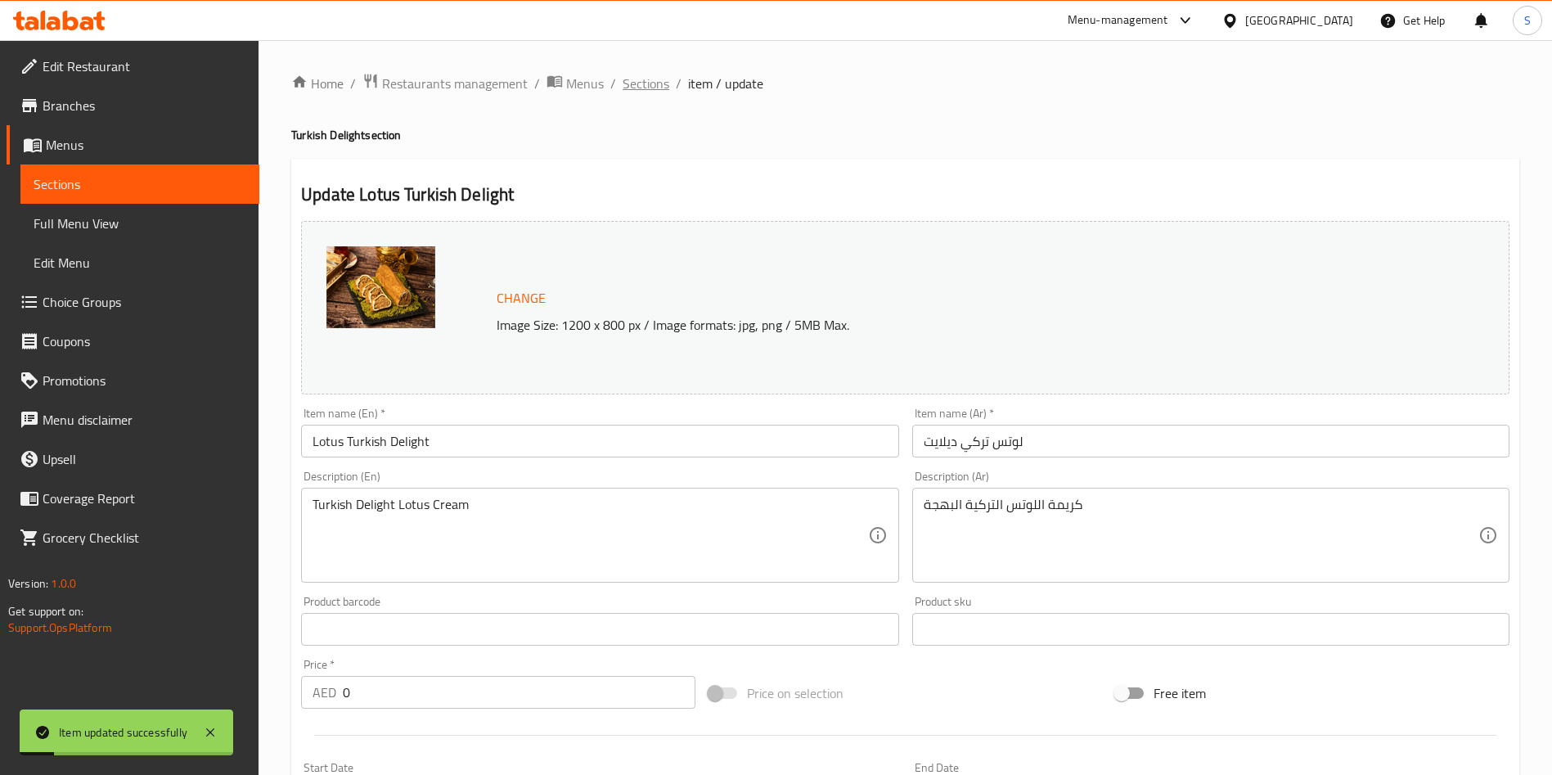
click at [647, 85] on span "Sections" at bounding box center [645, 84] width 47 height 20
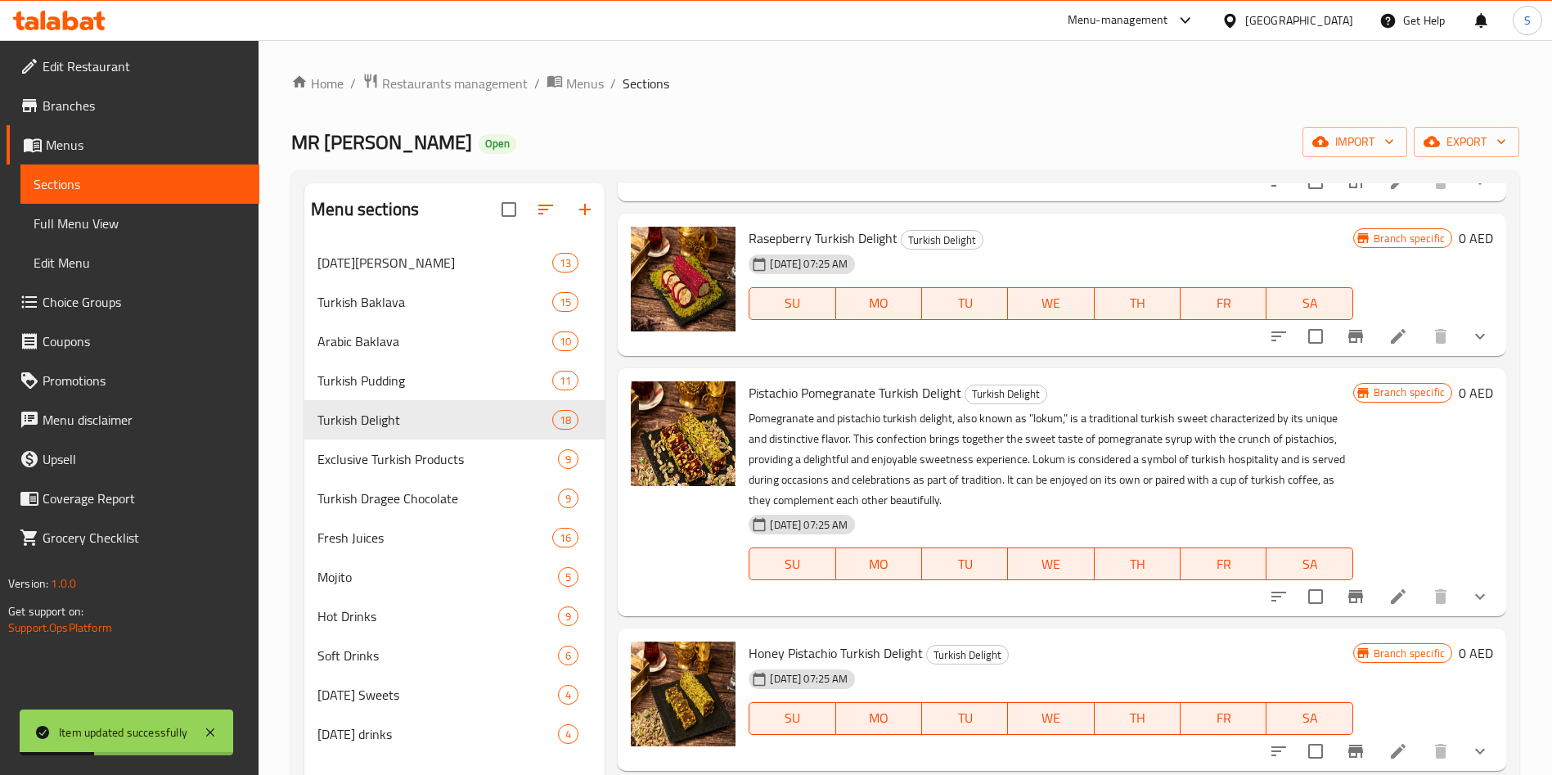
scroll to position [307, 0]
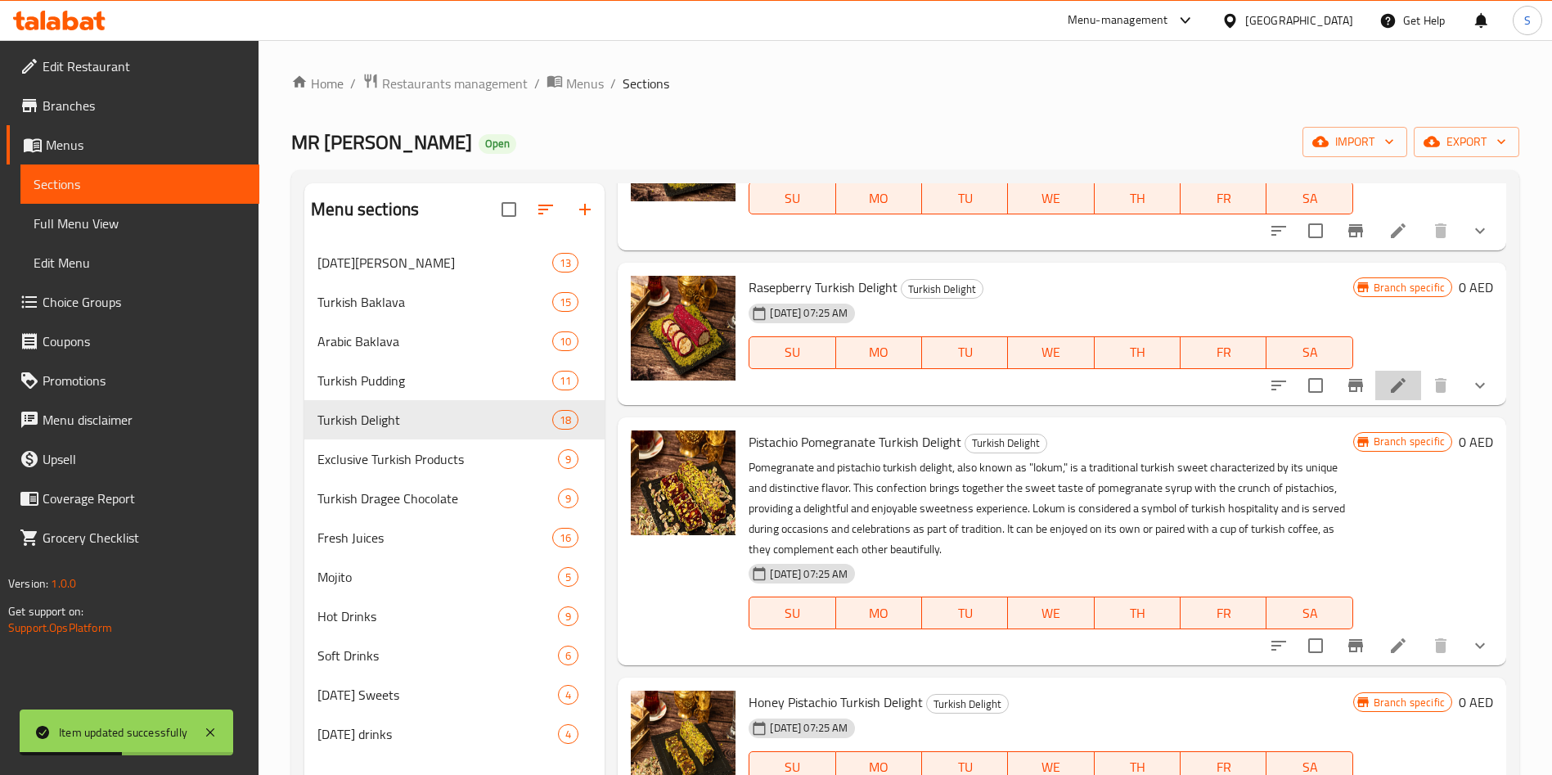
click at [1389, 391] on li at bounding box center [1398, 385] width 46 height 29
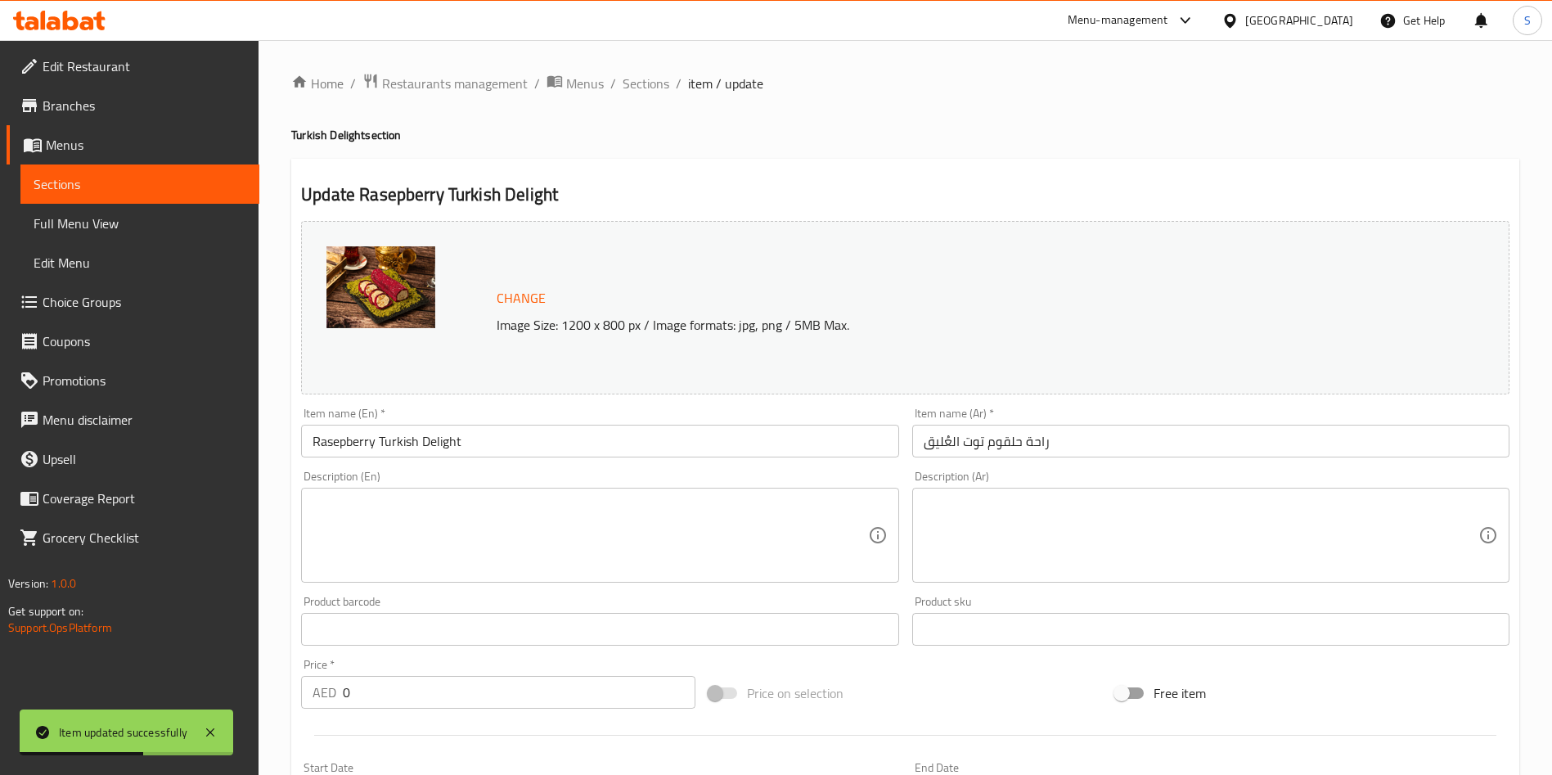
scroll to position [489, 0]
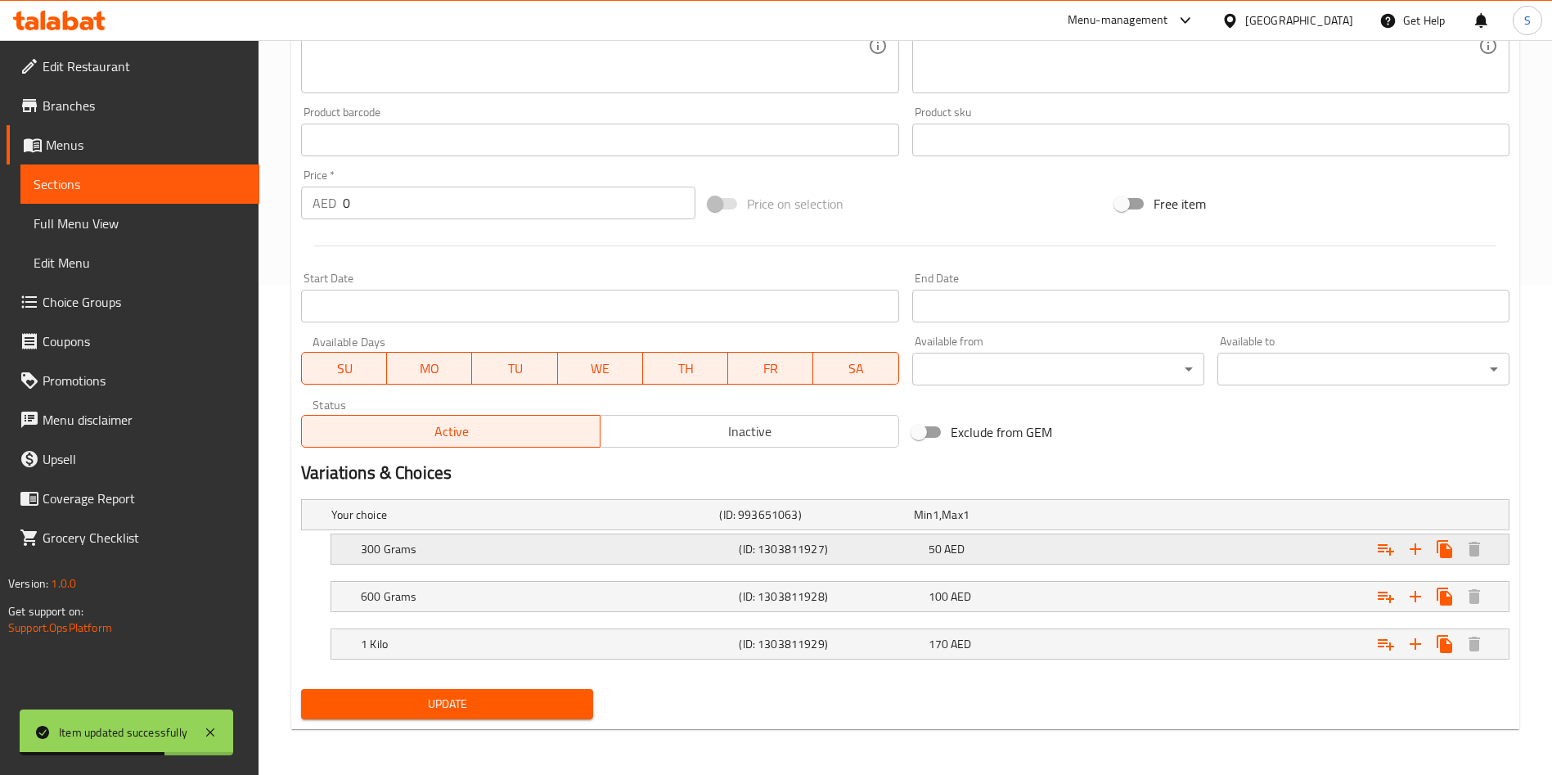
click at [1067, 552] on div "50 AED" at bounding box center [1019, 549] width 182 height 16
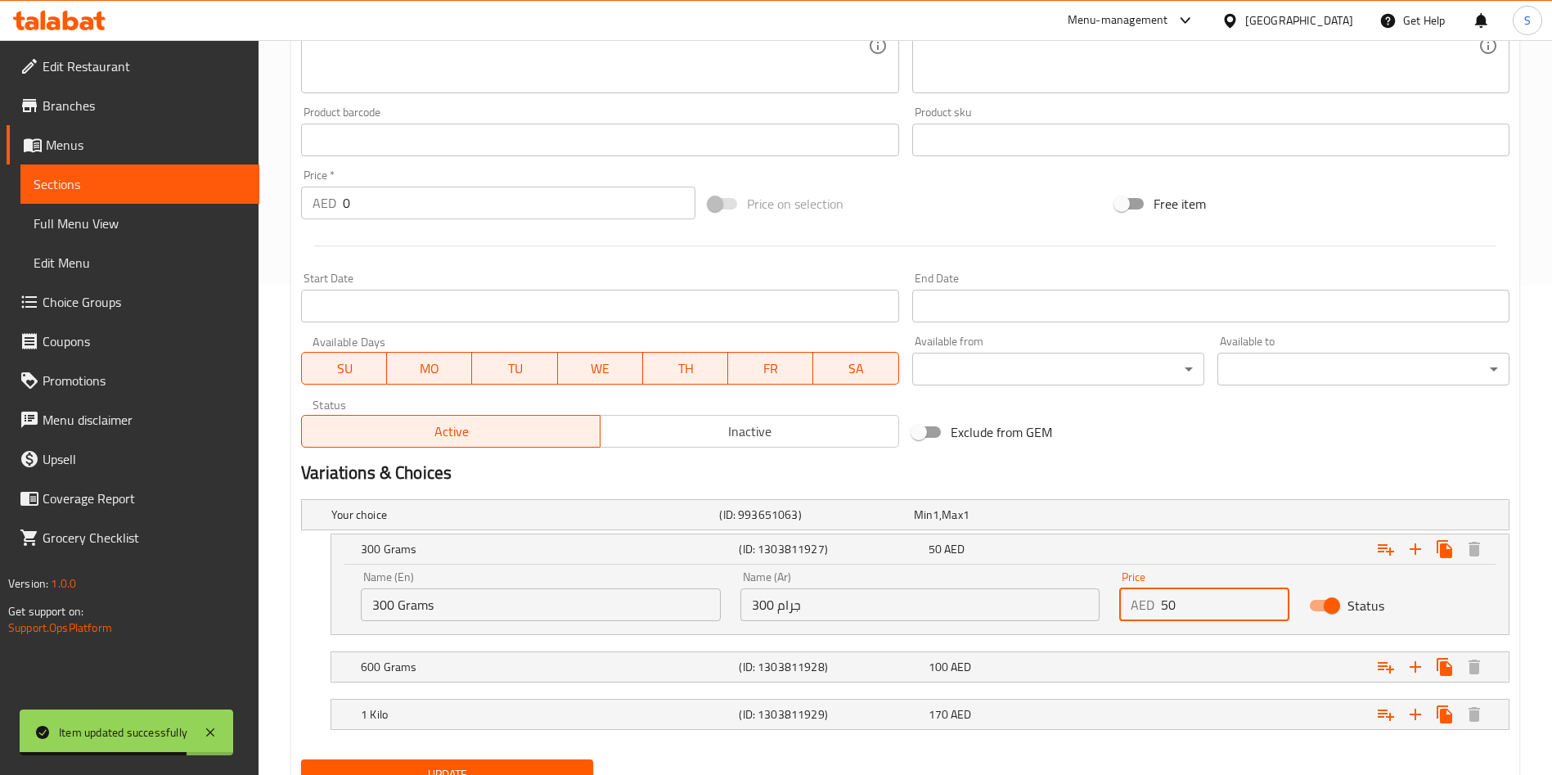
click at [1176, 613] on input "50" at bounding box center [1225, 604] width 128 height 33
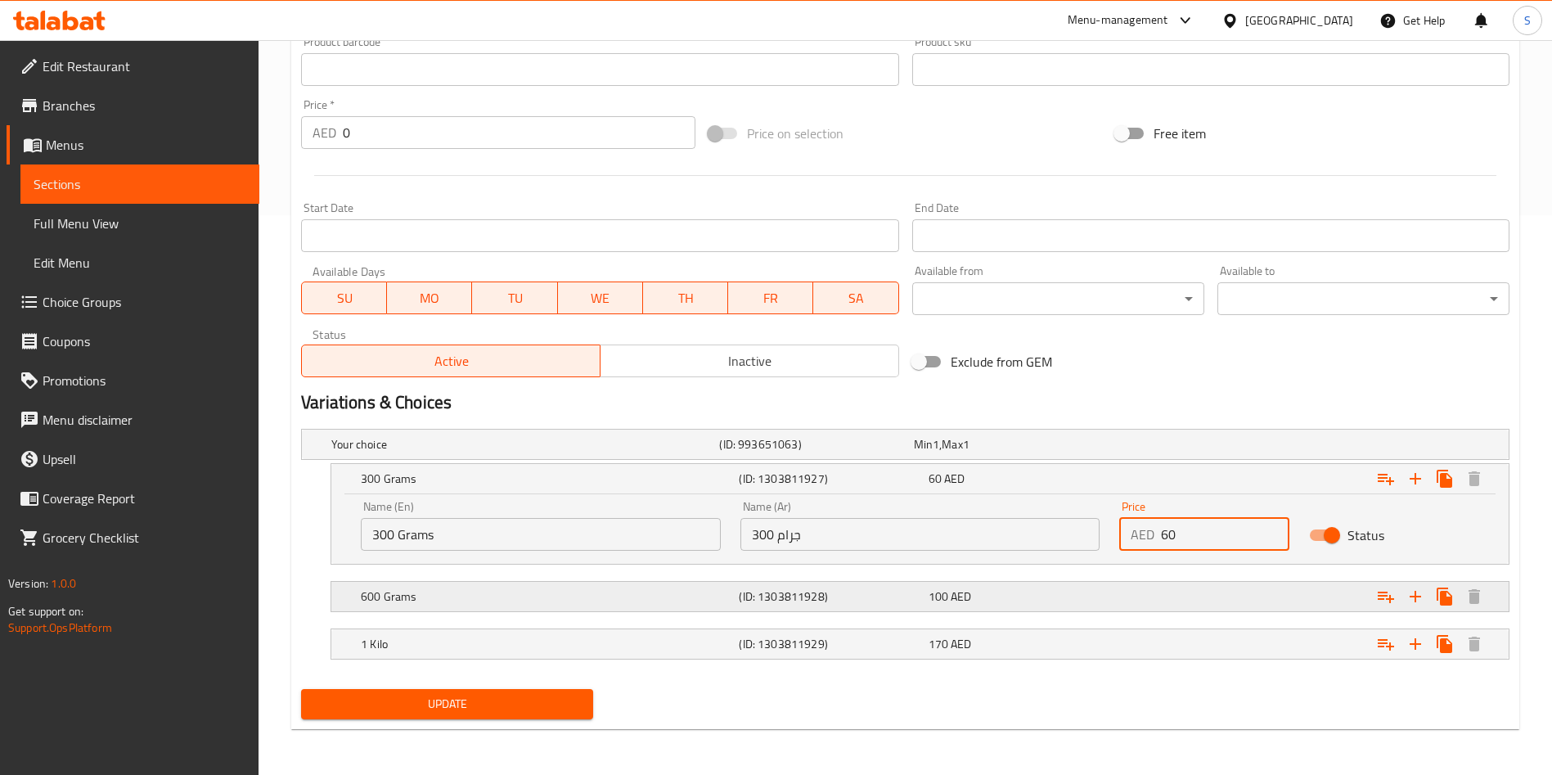
type input "60"
click at [1170, 606] on div "Expand" at bounding box center [1303, 596] width 378 height 36
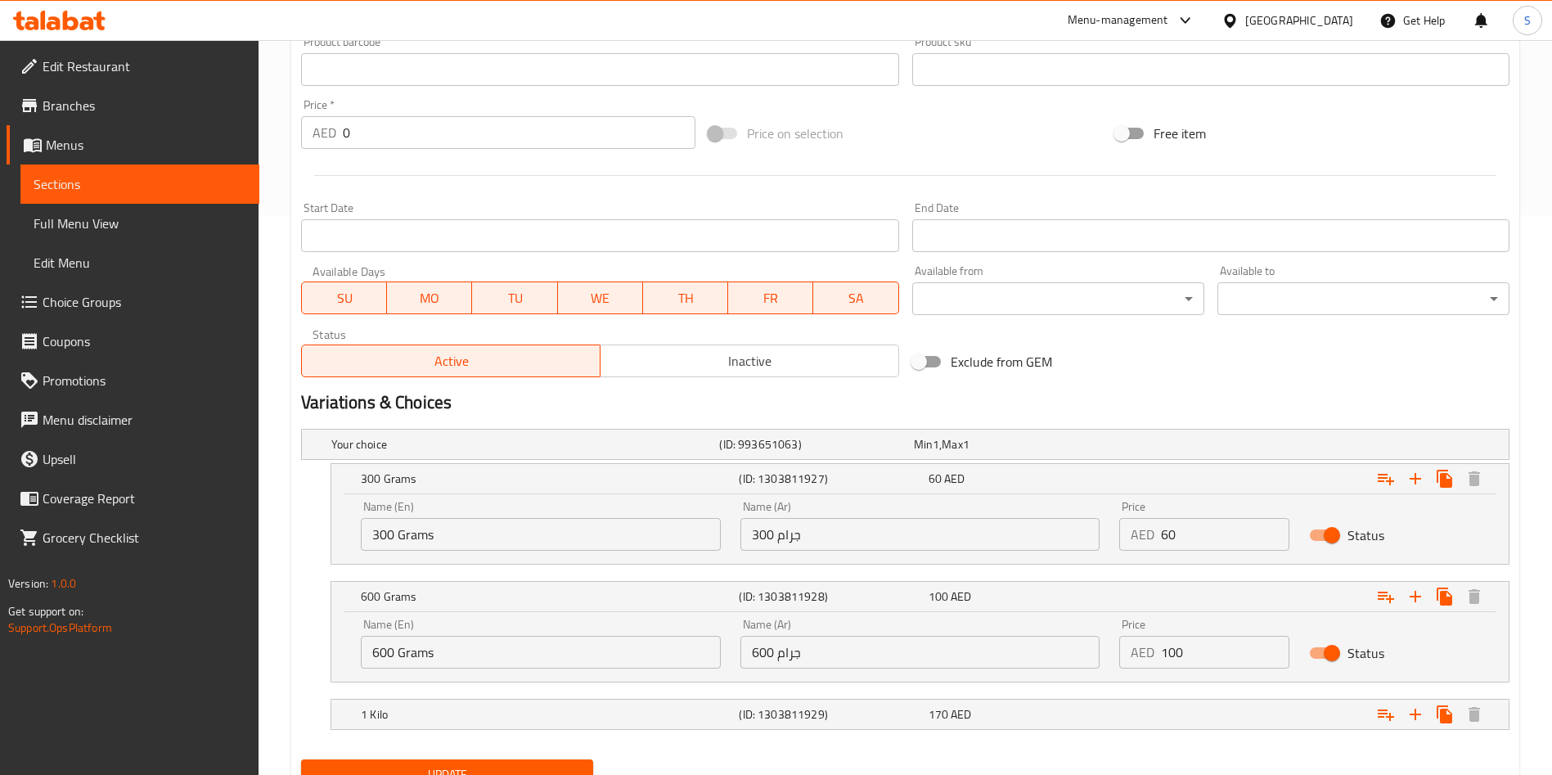
click at [1163, 655] on input "100" at bounding box center [1225, 652] width 128 height 33
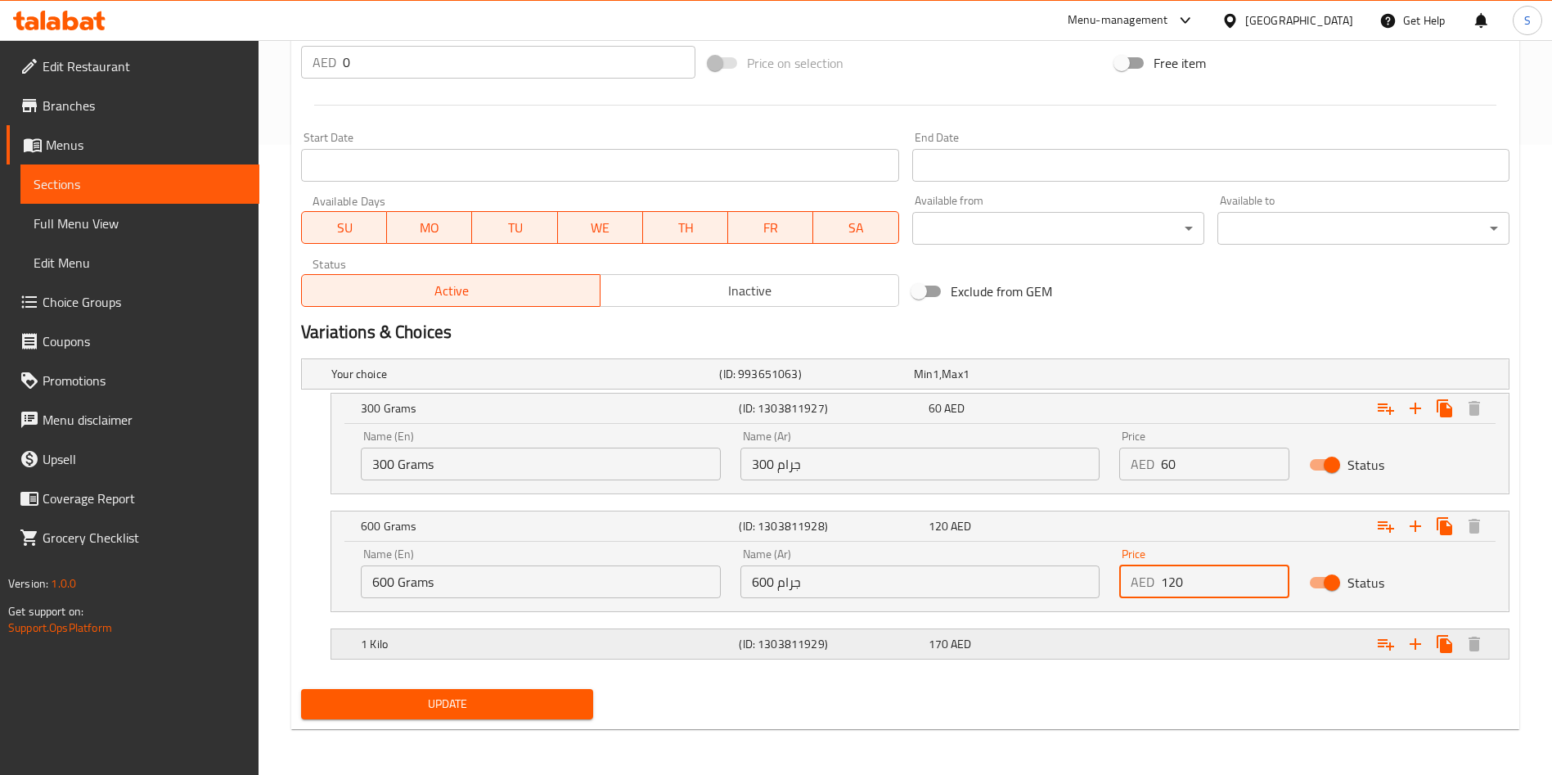
type input "120"
click at [1144, 649] on div "Expand" at bounding box center [1303, 644] width 378 height 36
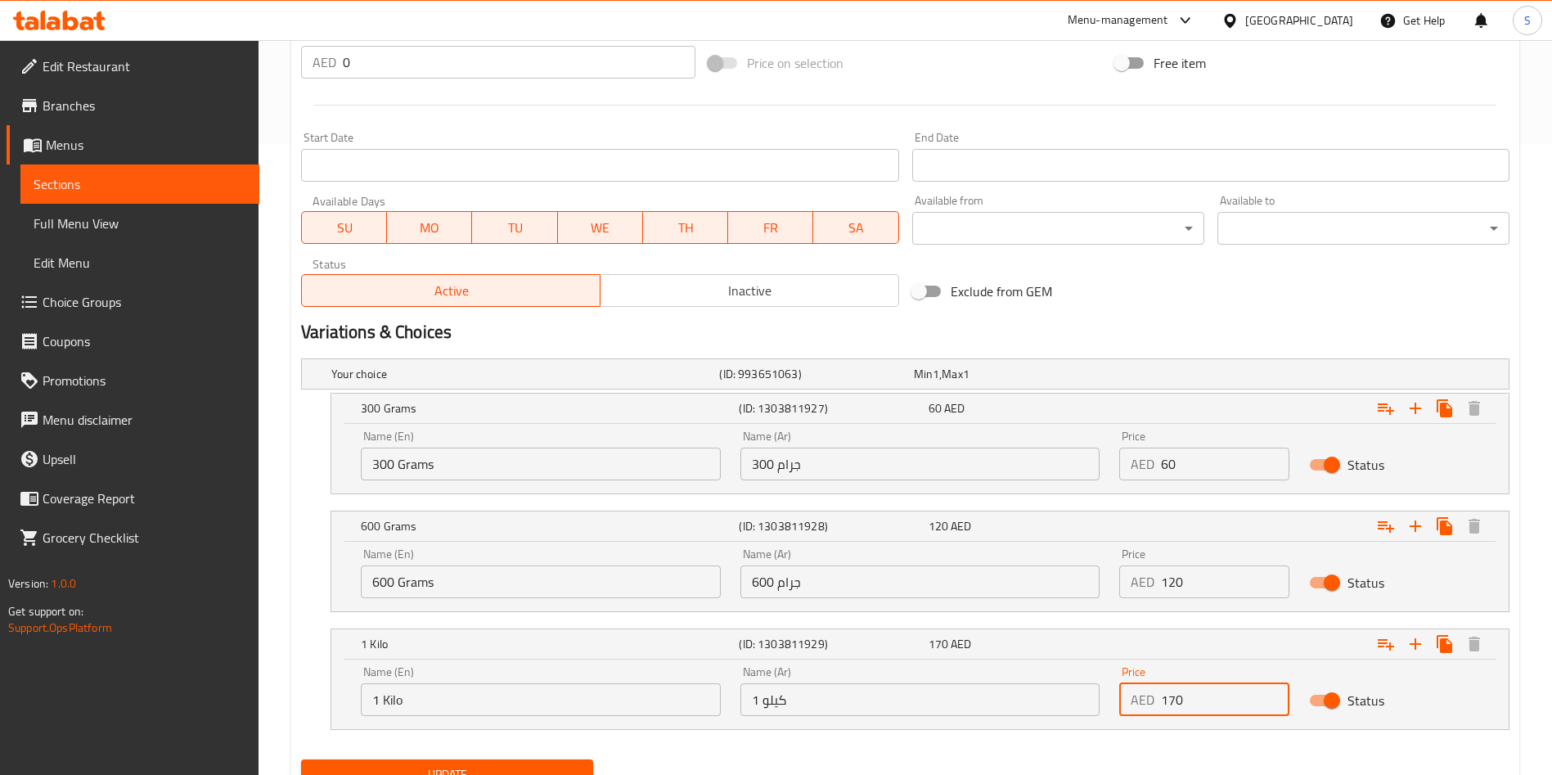
click at [1213, 714] on input "170" at bounding box center [1225, 699] width 128 height 33
click at [1190, 707] on input "170" at bounding box center [1225, 699] width 128 height 33
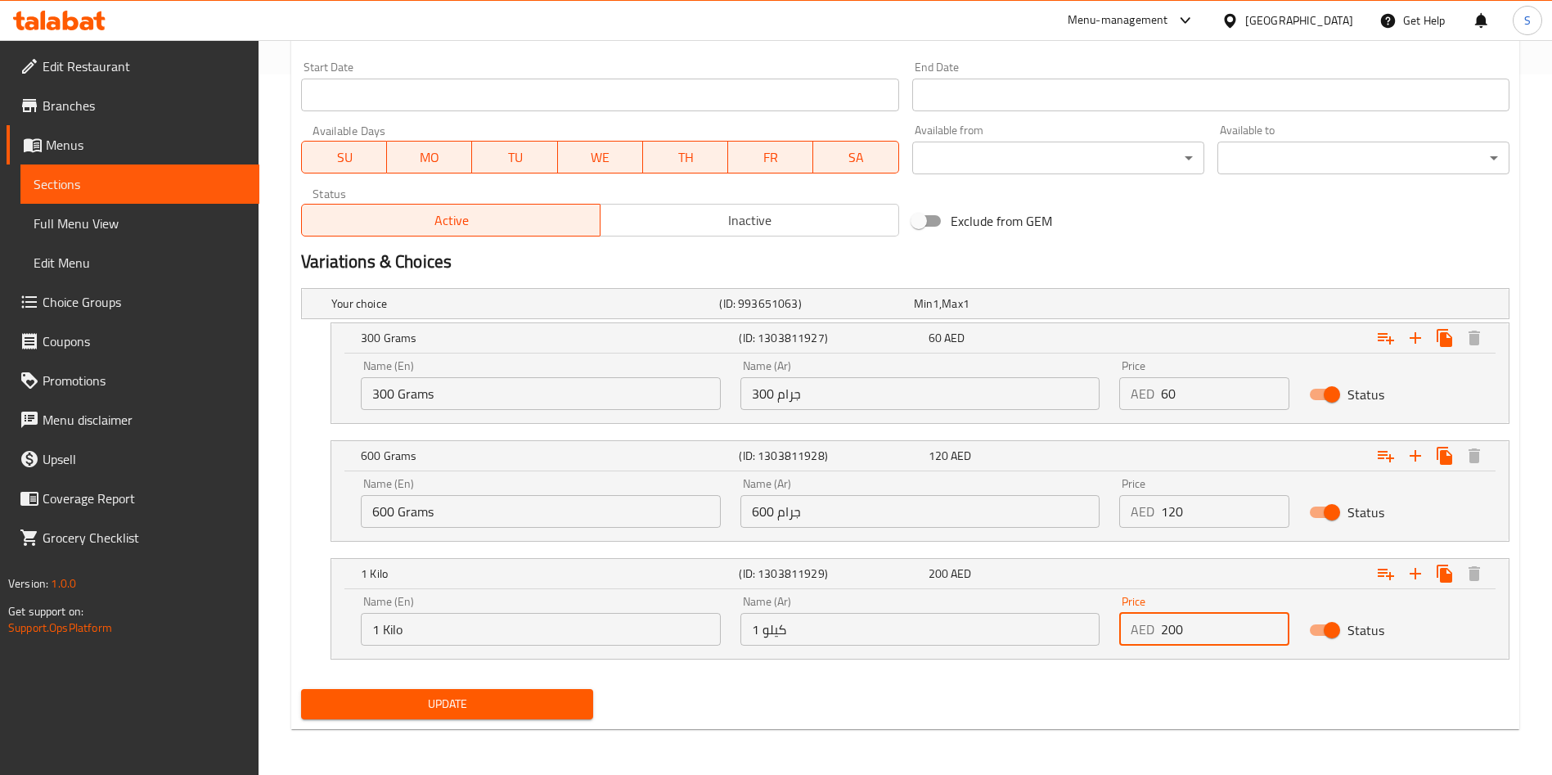
type input "200"
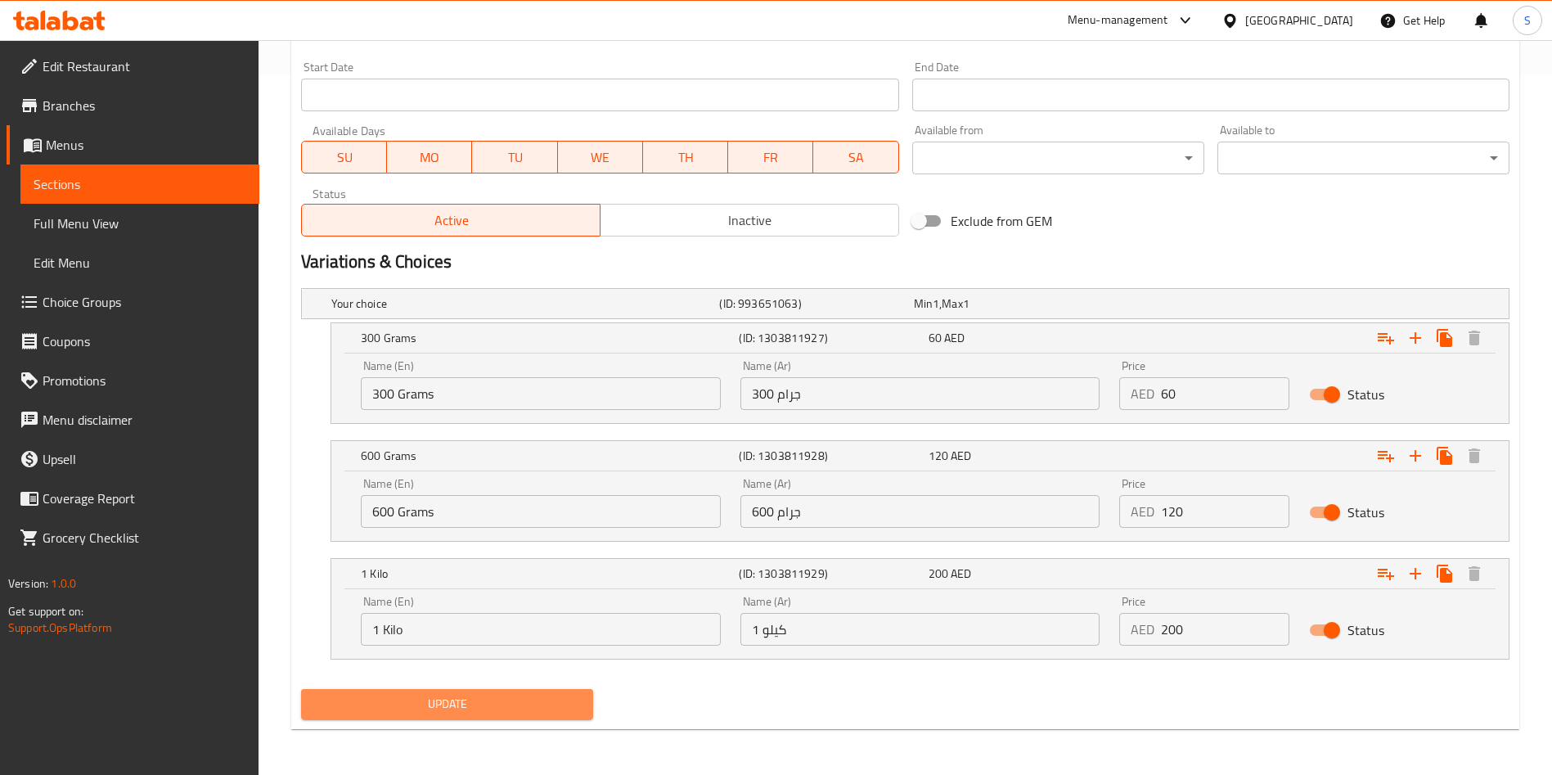
click at [419, 691] on button "Update" at bounding box center [447, 704] width 292 height 30
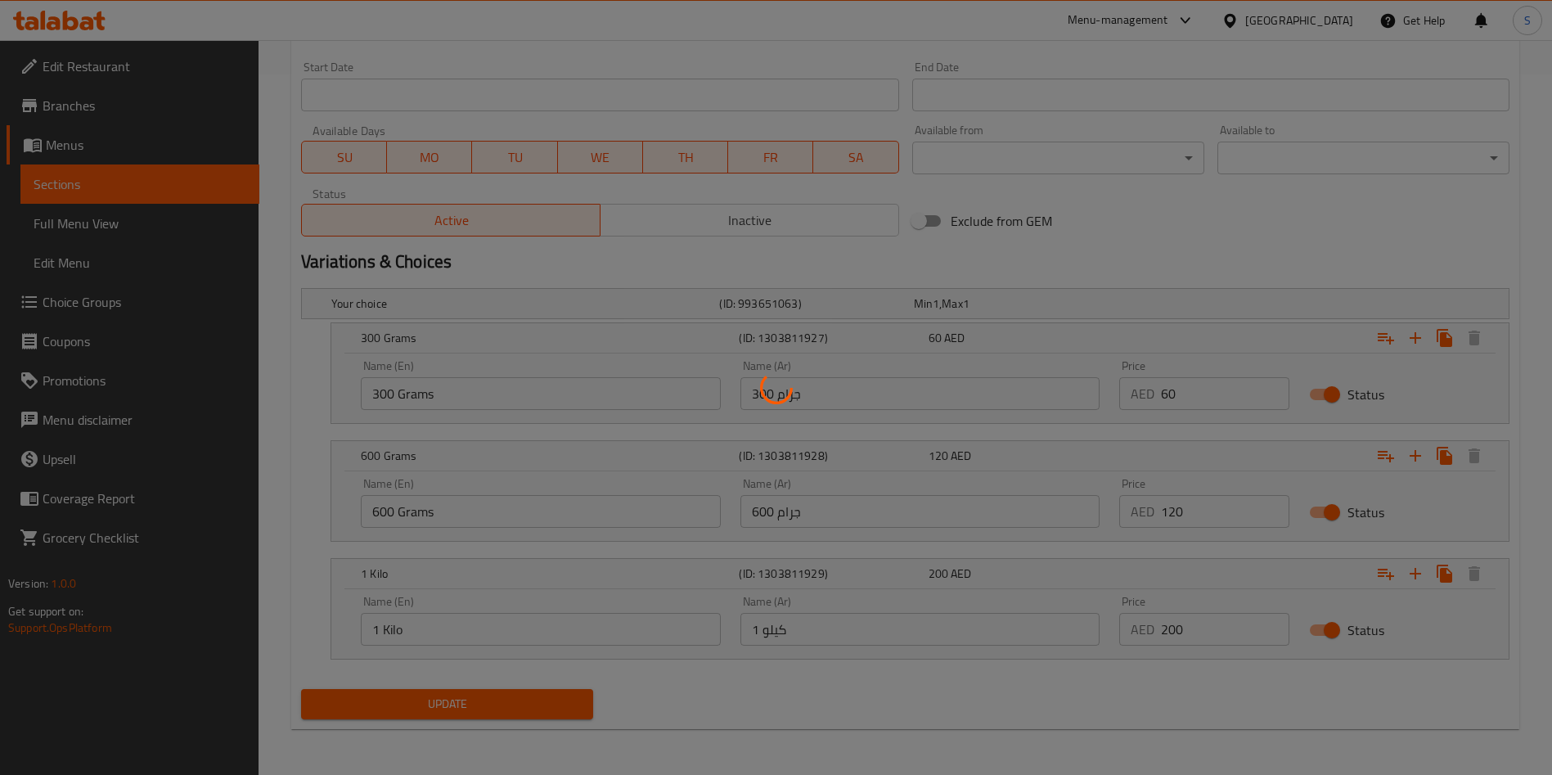
scroll to position [0, 0]
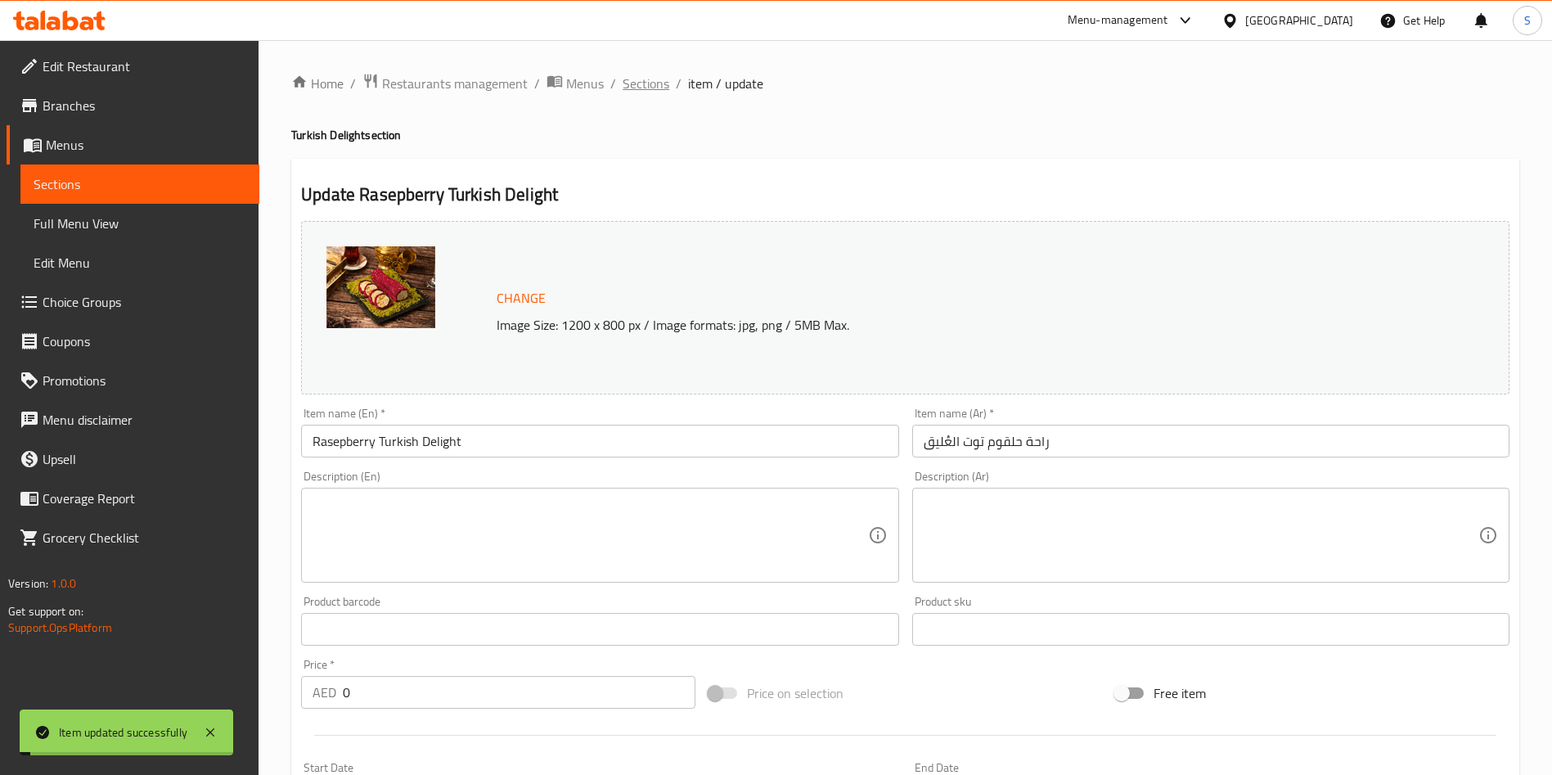
click at [644, 82] on span "Sections" at bounding box center [645, 84] width 47 height 20
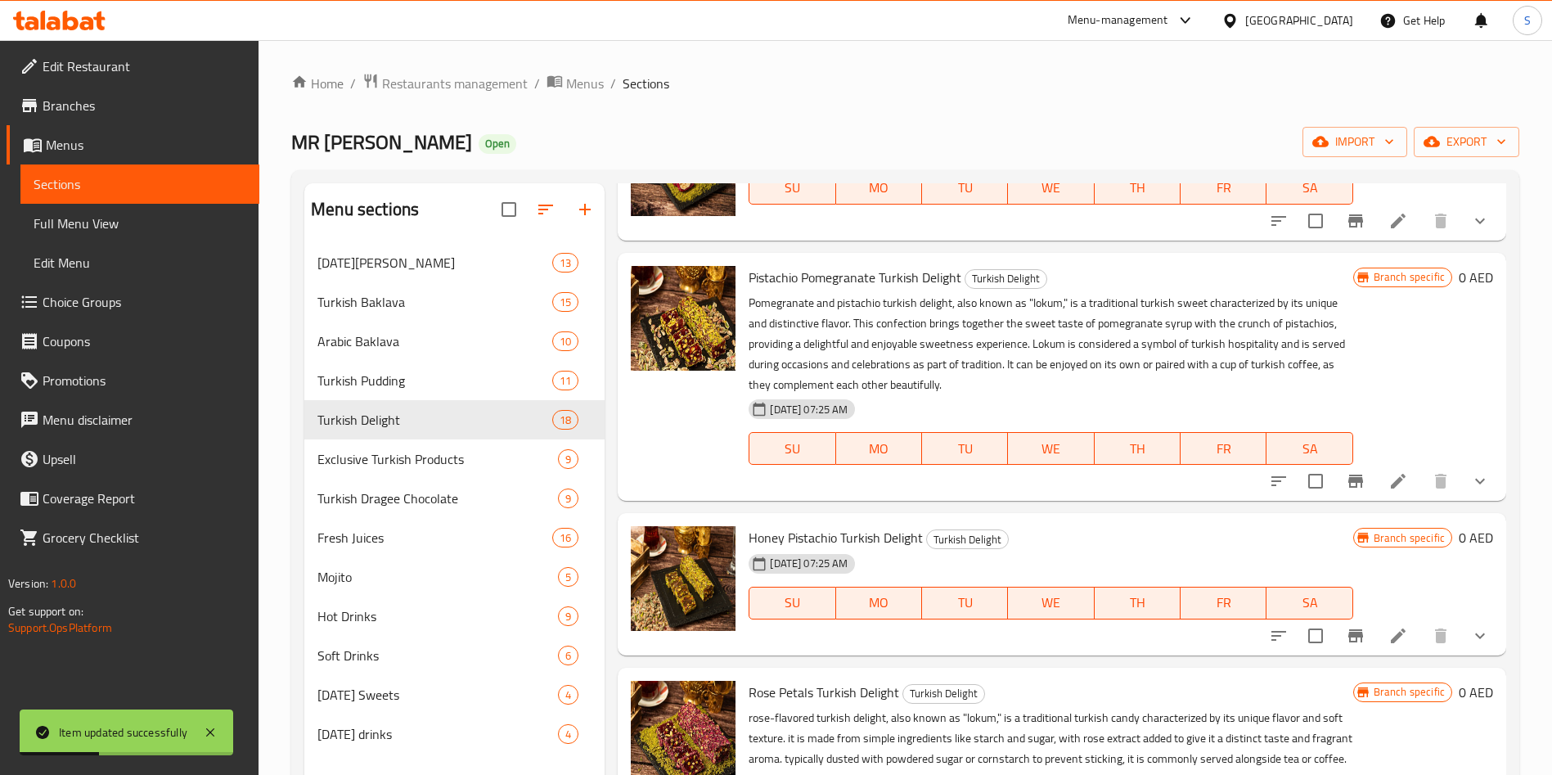
scroll to position [505, 0]
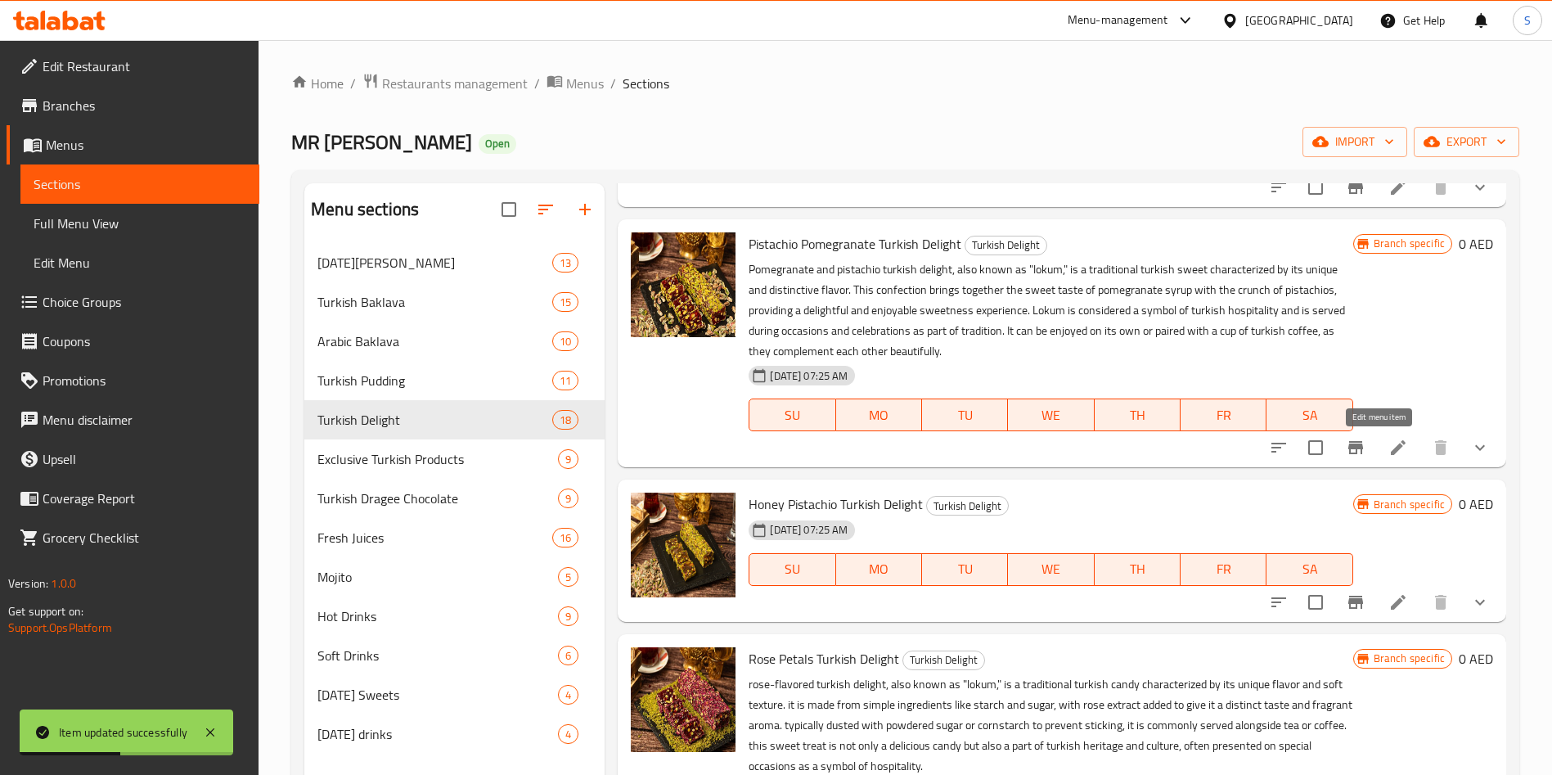
click at [1388, 447] on icon at bounding box center [1398, 448] width 20 height 20
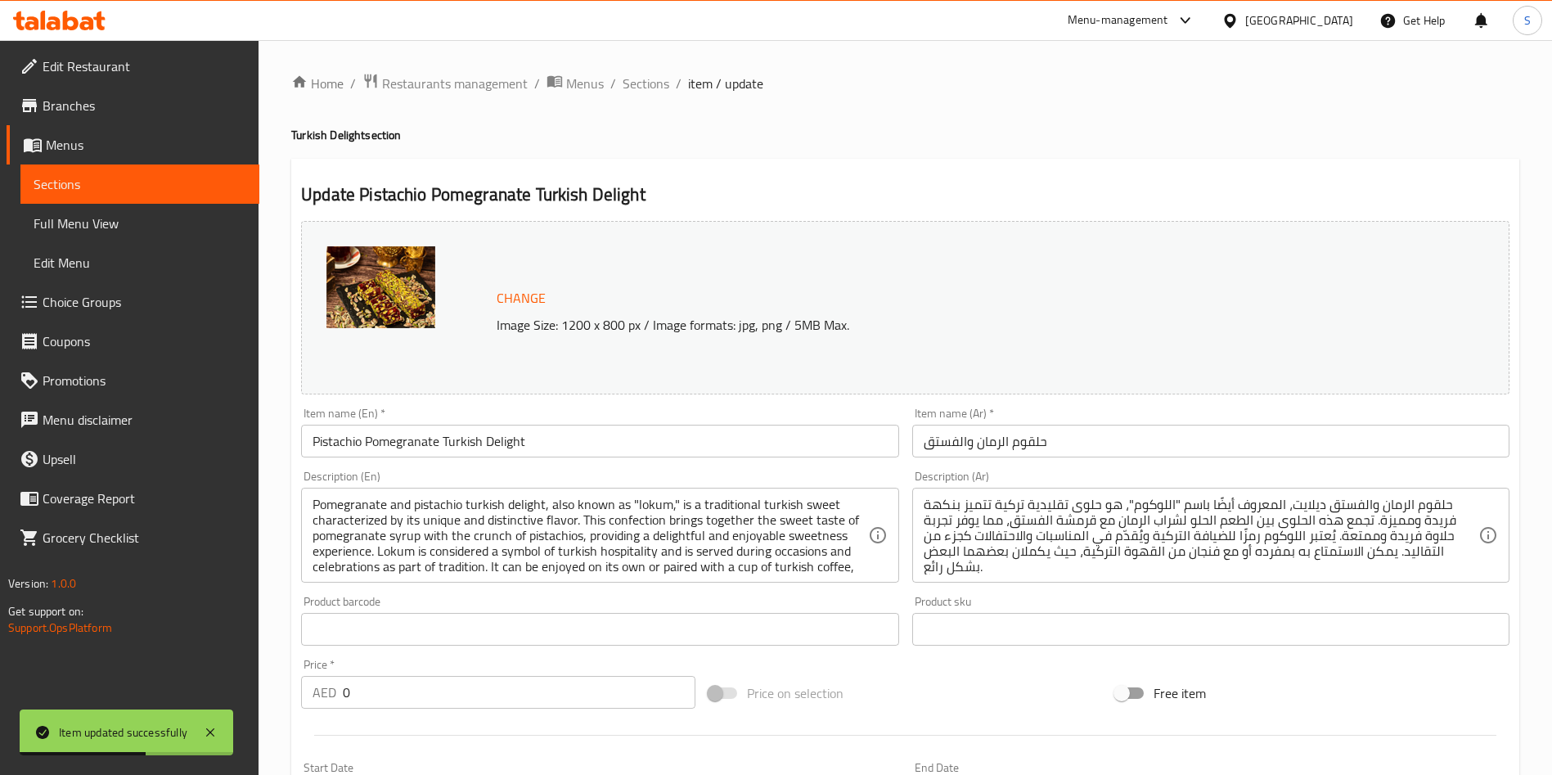
scroll to position [489, 0]
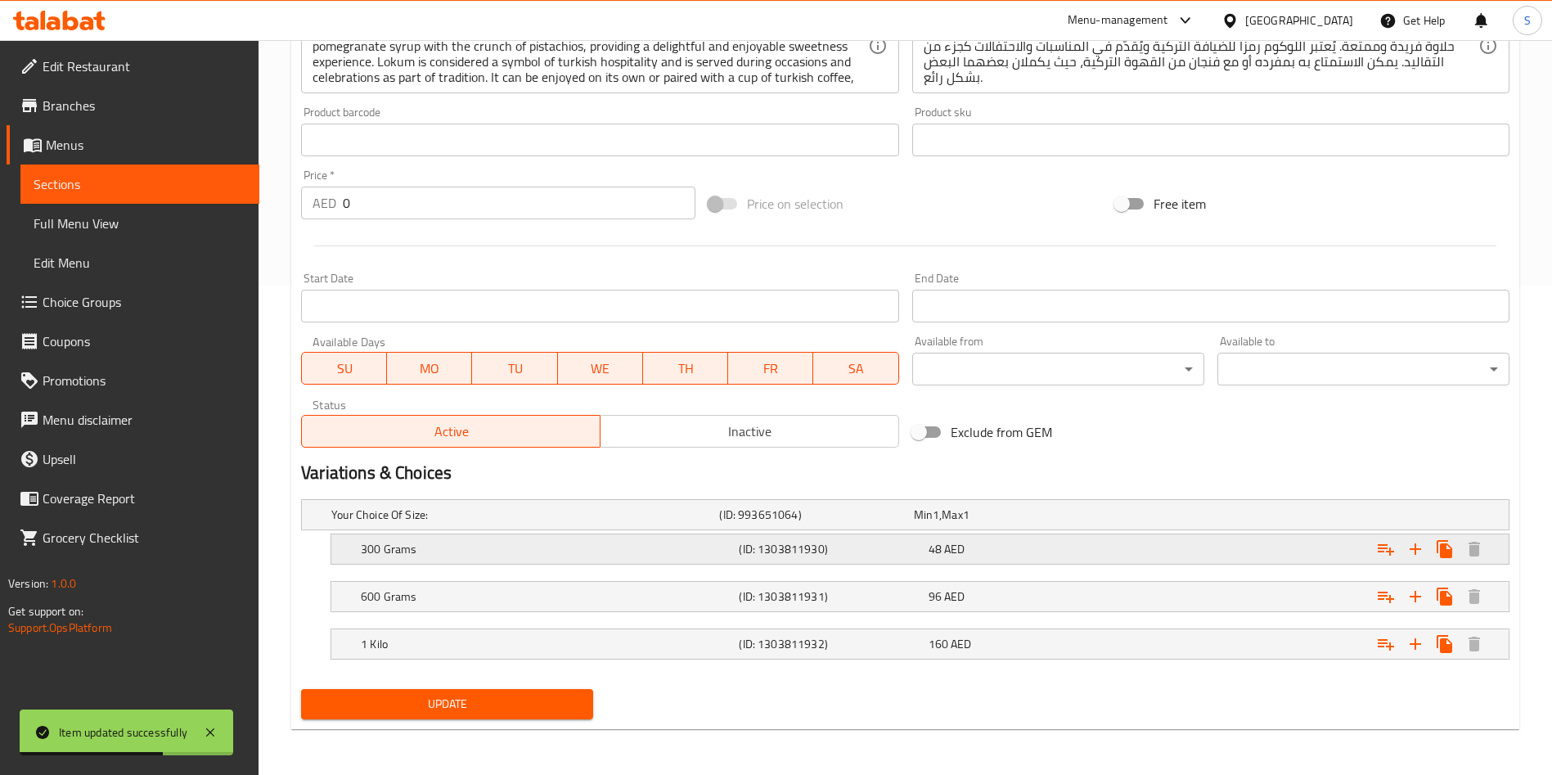
click at [1031, 531] on div "300 Grams (ID: 1303811930) 48 AED" at bounding box center [924, 549] width 1134 height 36
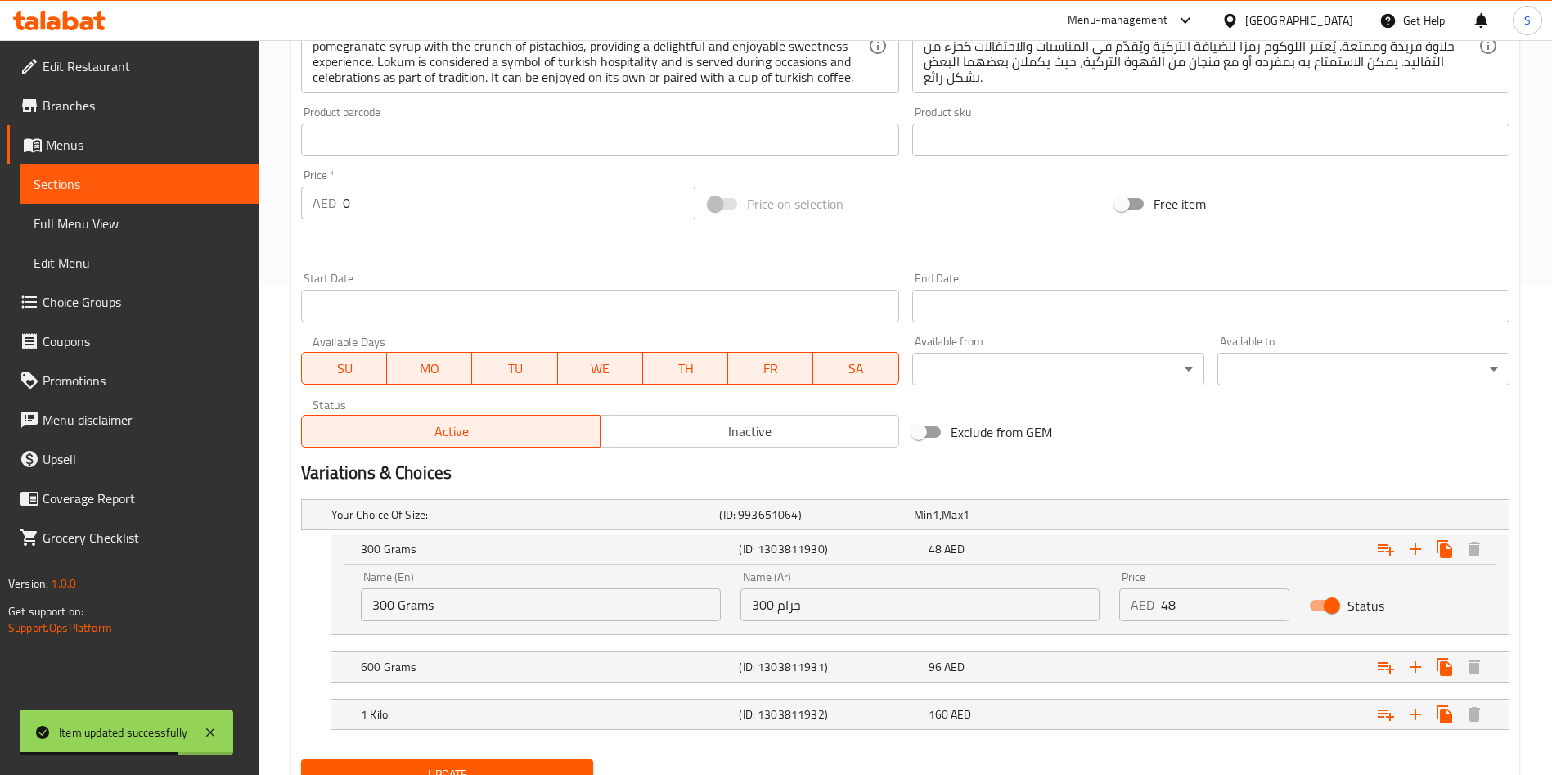
click at [1168, 614] on input "48" at bounding box center [1225, 604] width 128 height 33
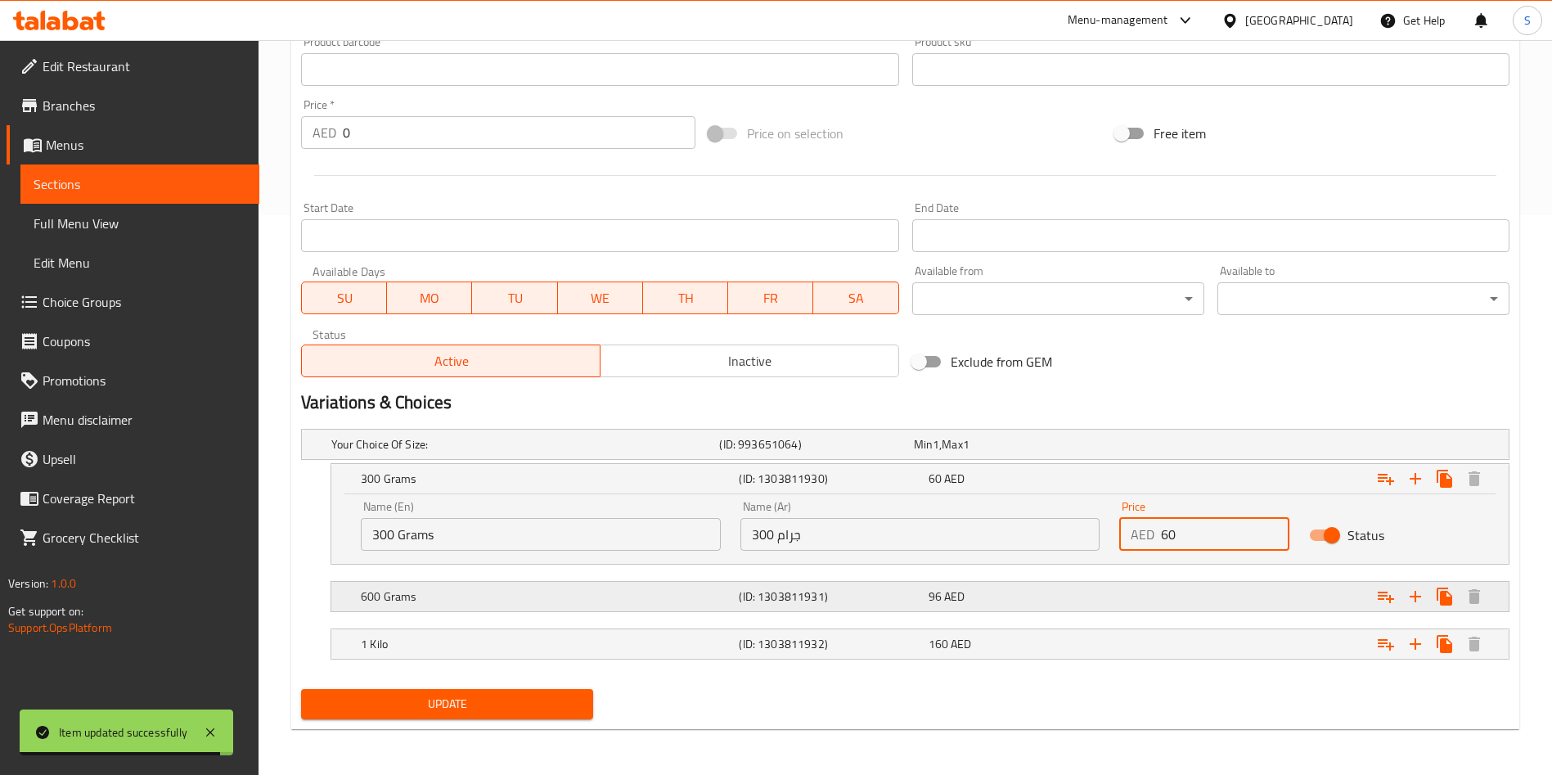
type input "60"
click at [1156, 600] on div "Expand" at bounding box center [1303, 596] width 378 height 36
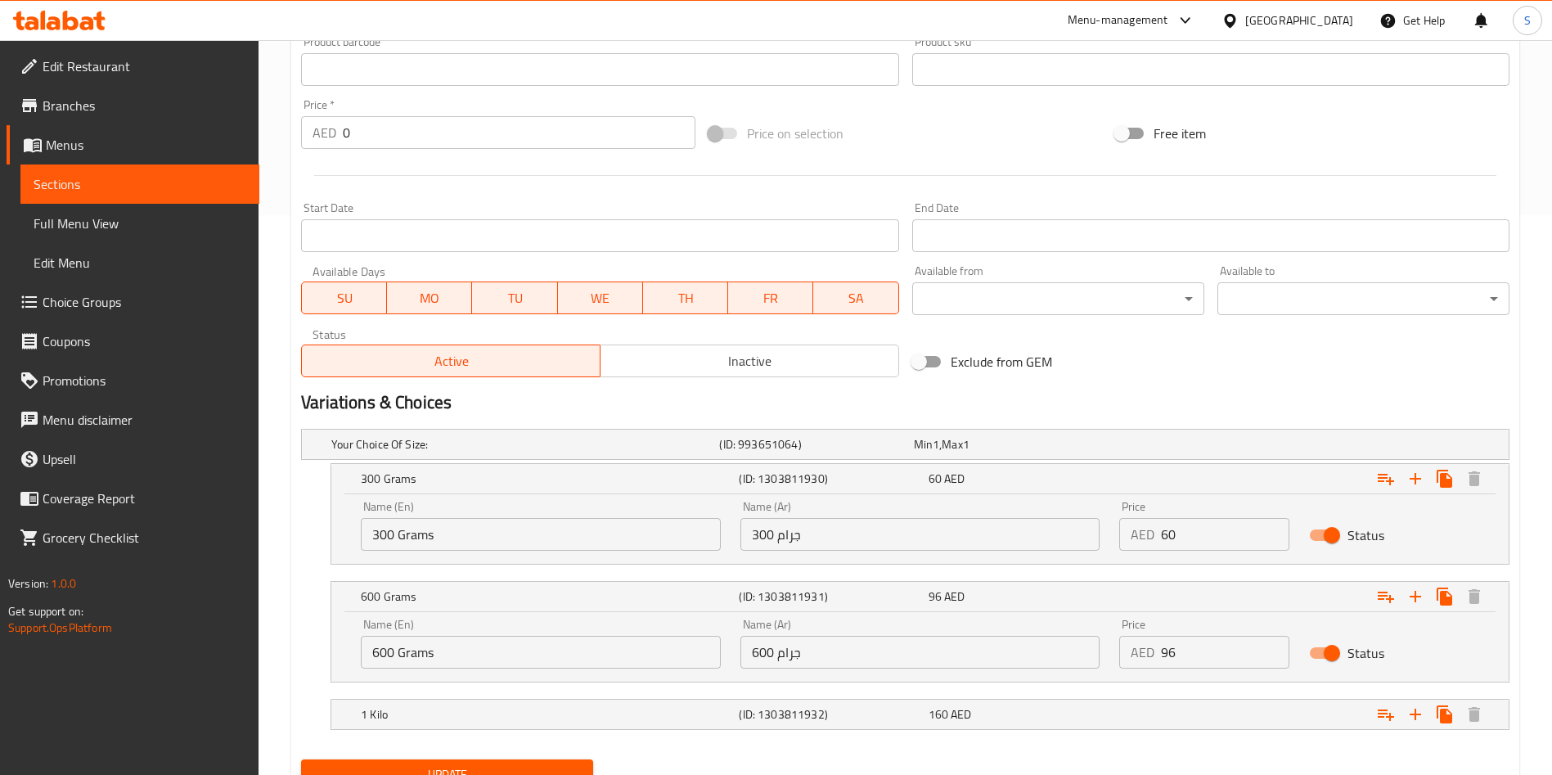
click at [1168, 657] on input "96" at bounding box center [1225, 652] width 128 height 33
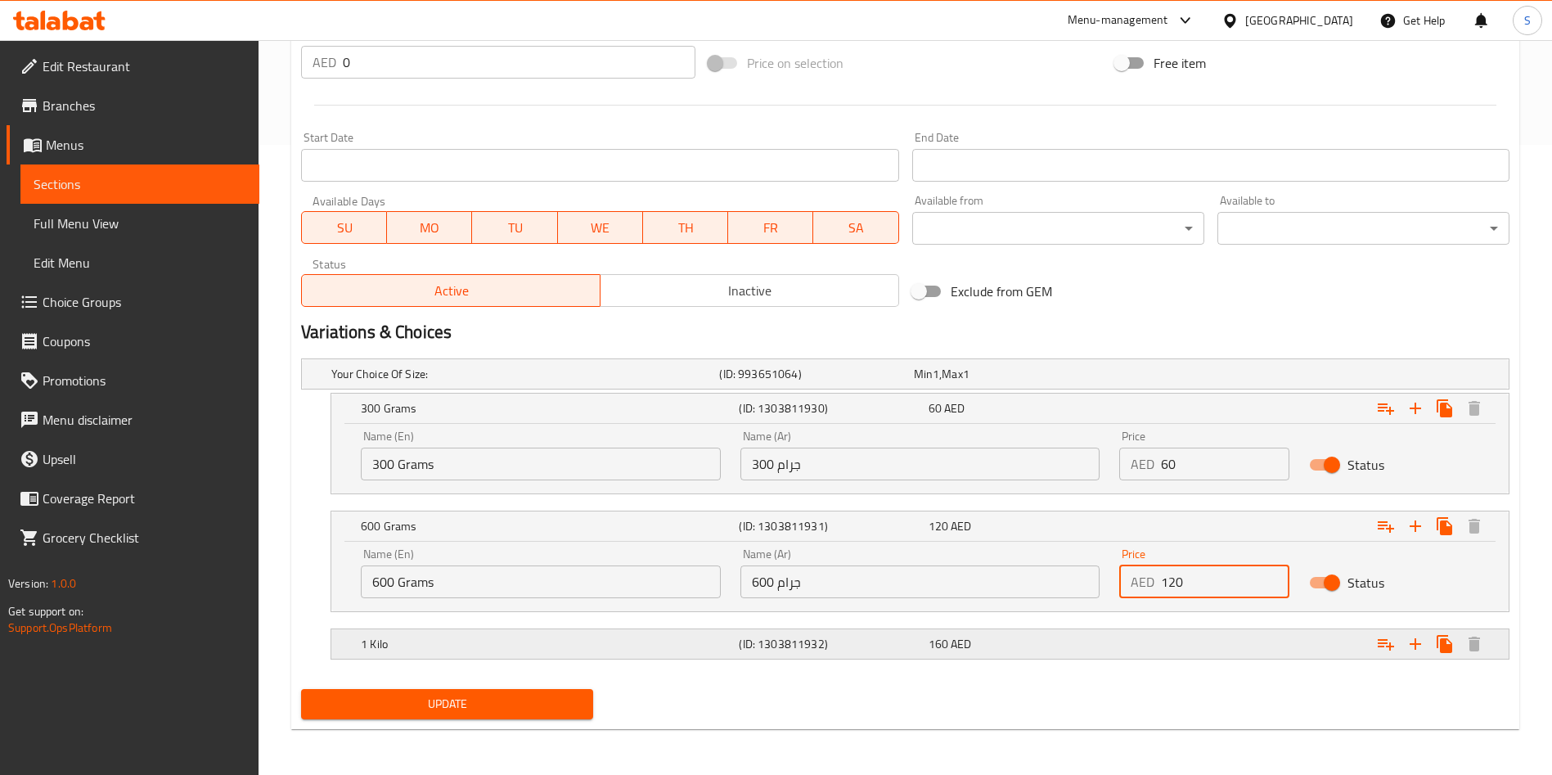
type input "120"
click at [1139, 653] on div "Expand" at bounding box center [1303, 644] width 378 height 36
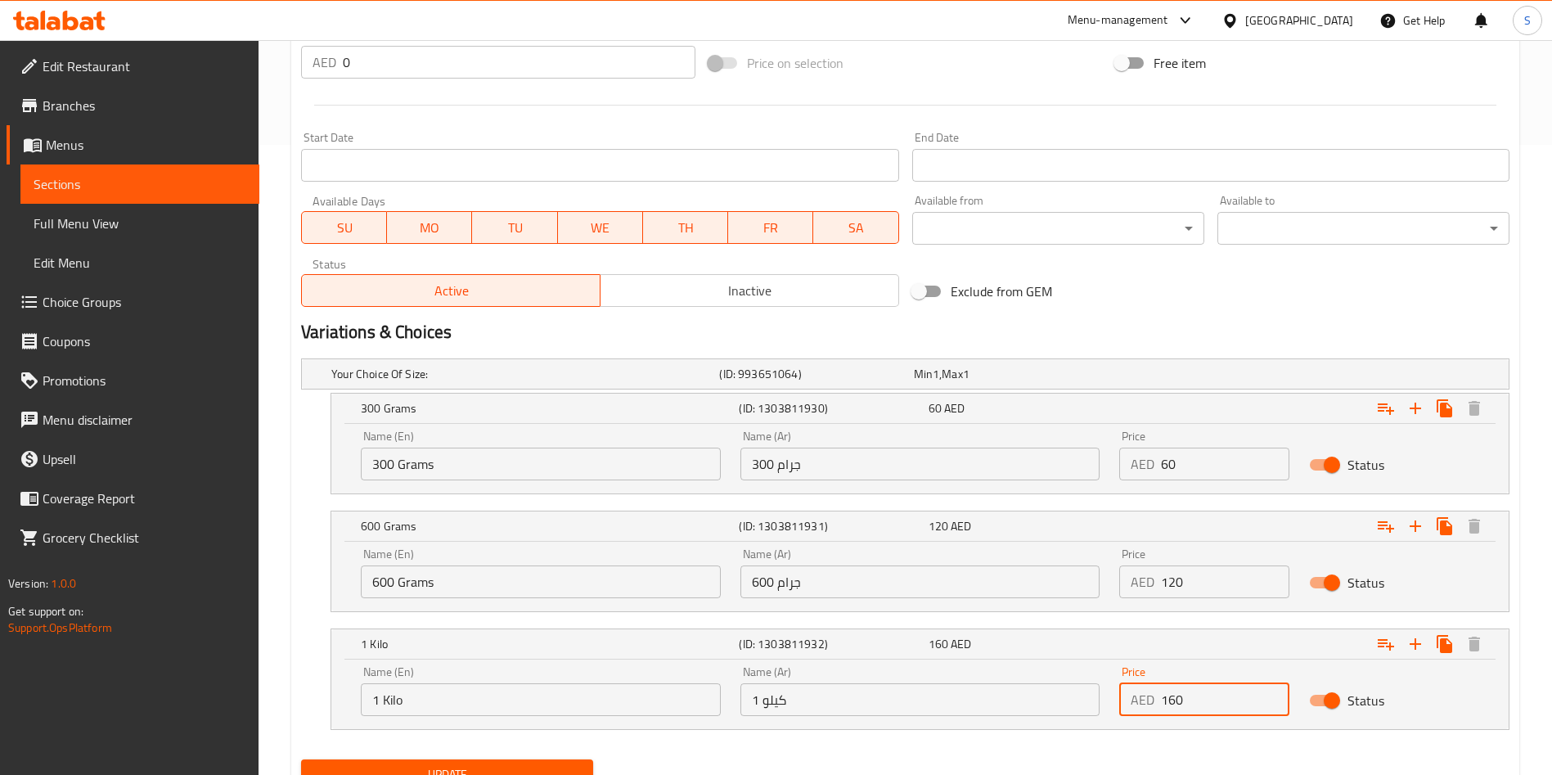
click at [1166, 689] on input "160" at bounding box center [1225, 699] width 128 height 33
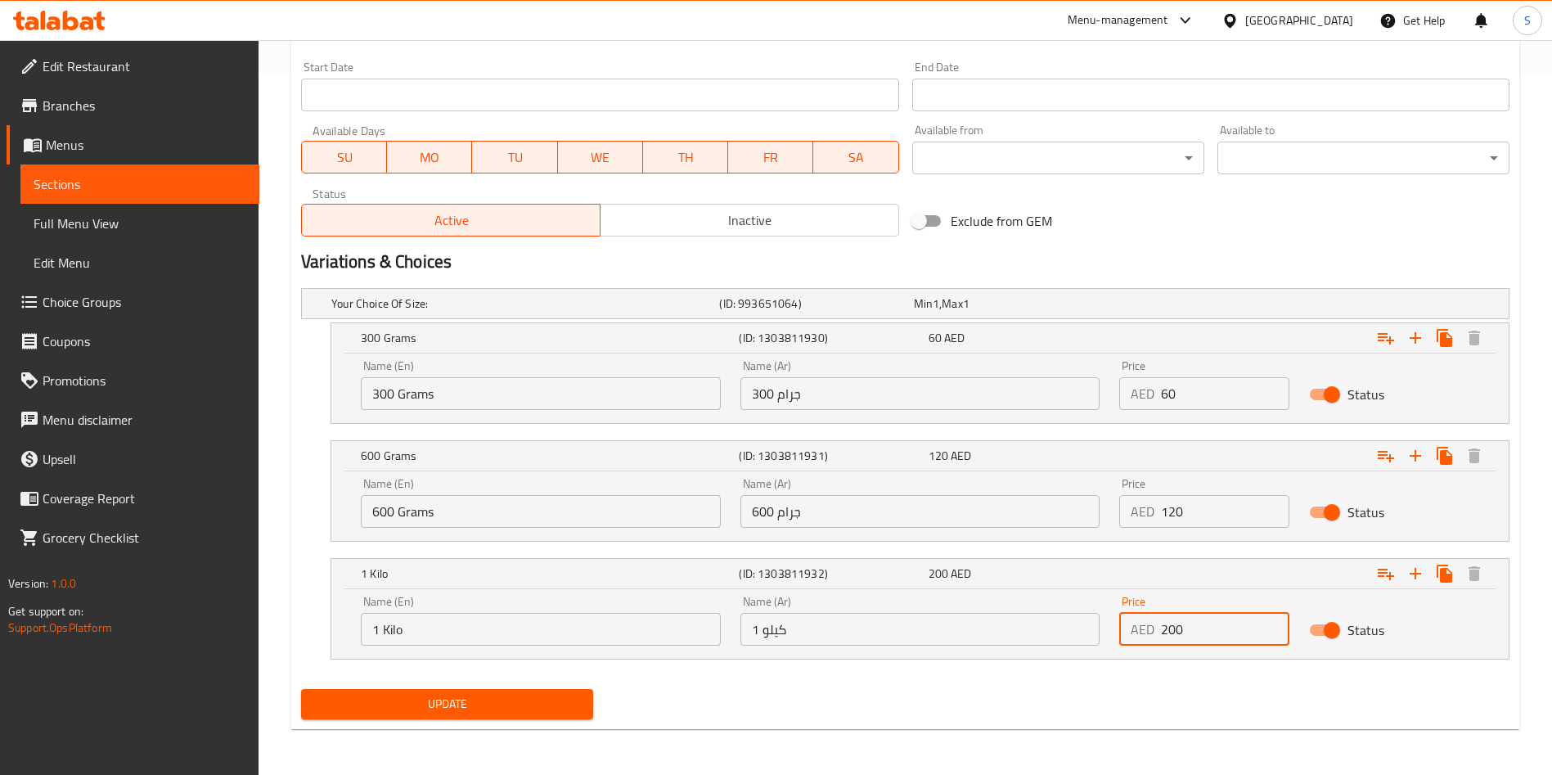
type input "200"
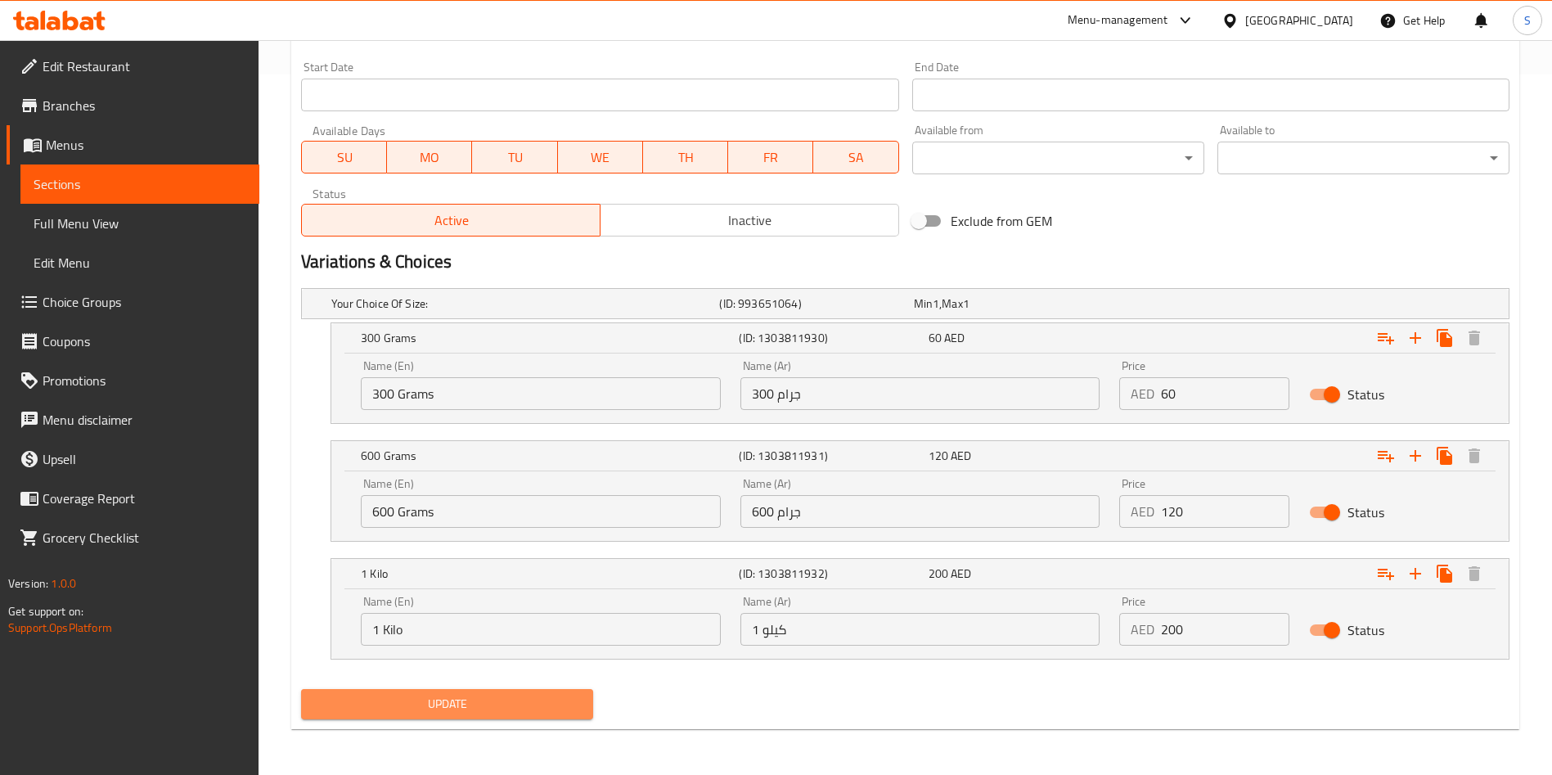
click at [466, 695] on span "Update" at bounding box center [447, 704] width 266 height 20
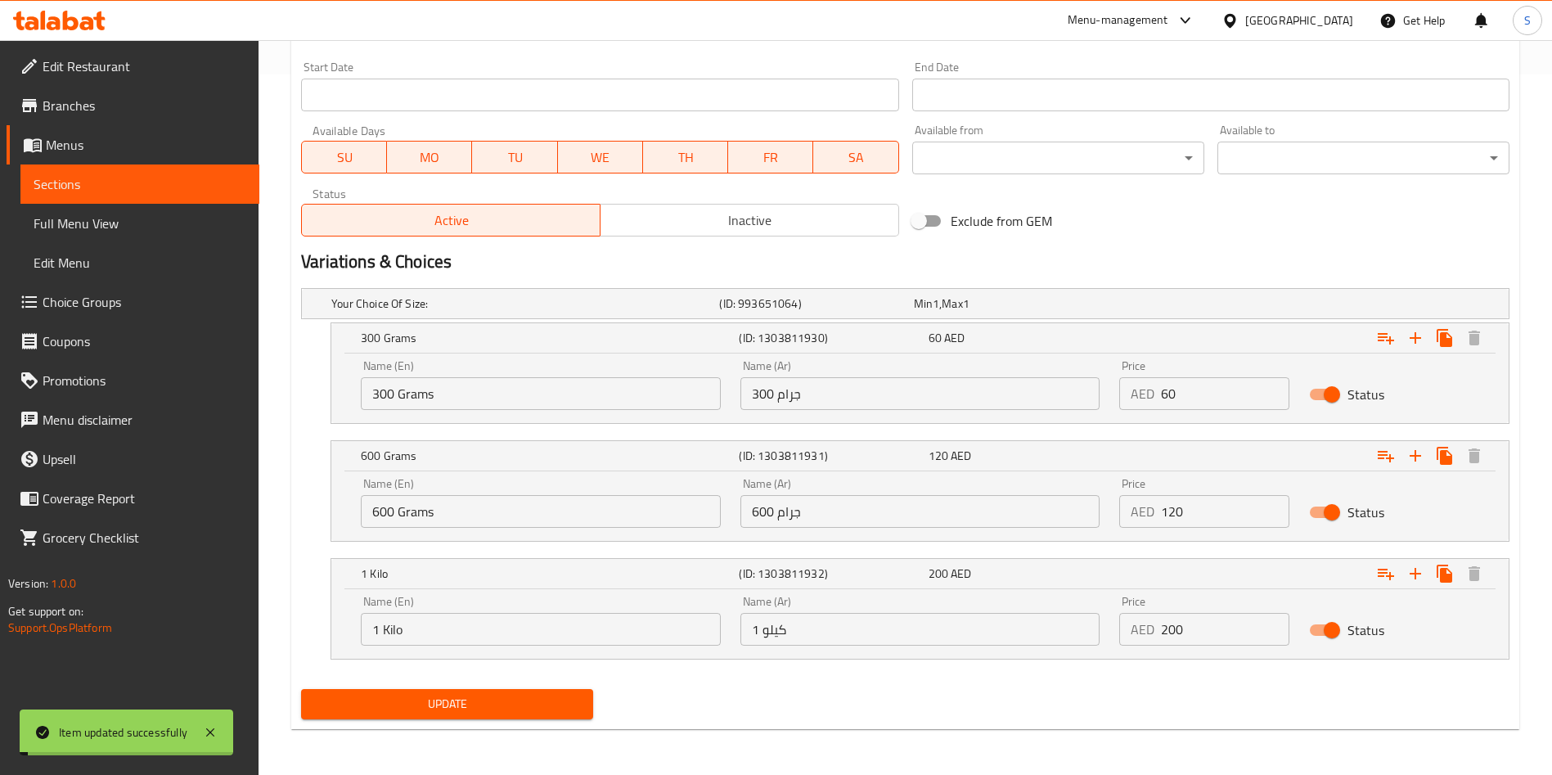
scroll to position [0, 0]
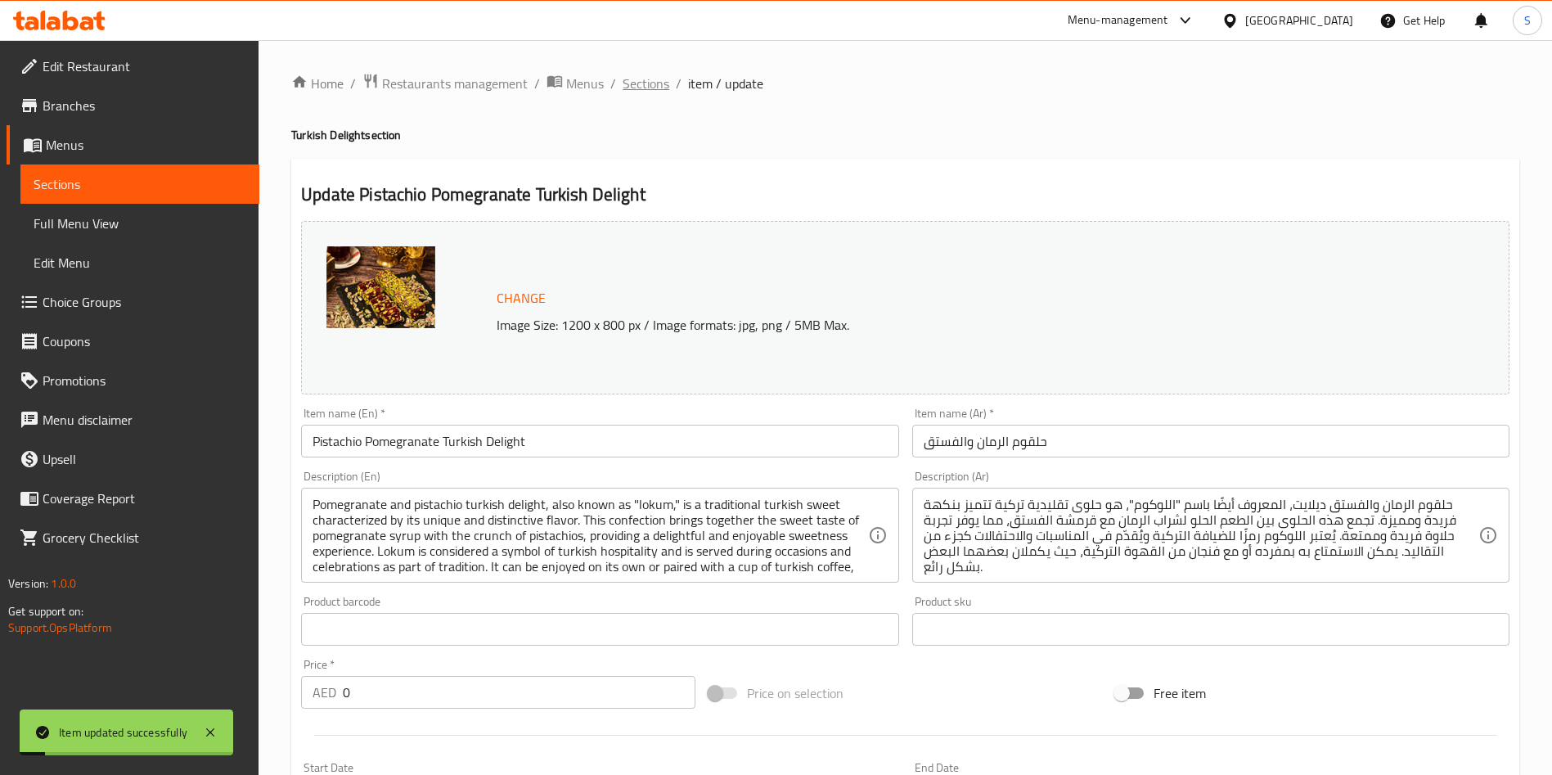
click at [639, 90] on span "Sections" at bounding box center [645, 84] width 47 height 20
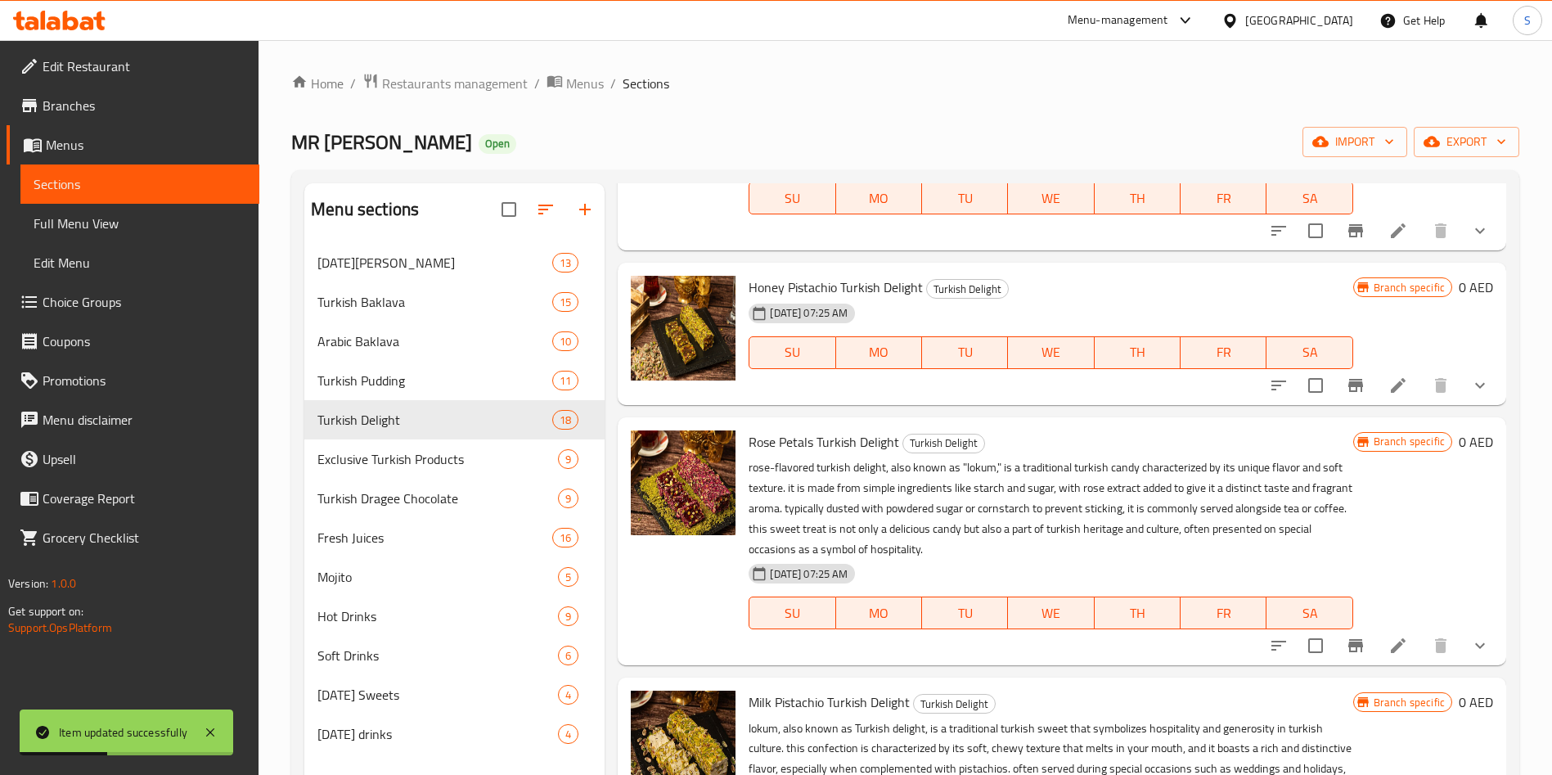
scroll to position [718, 0]
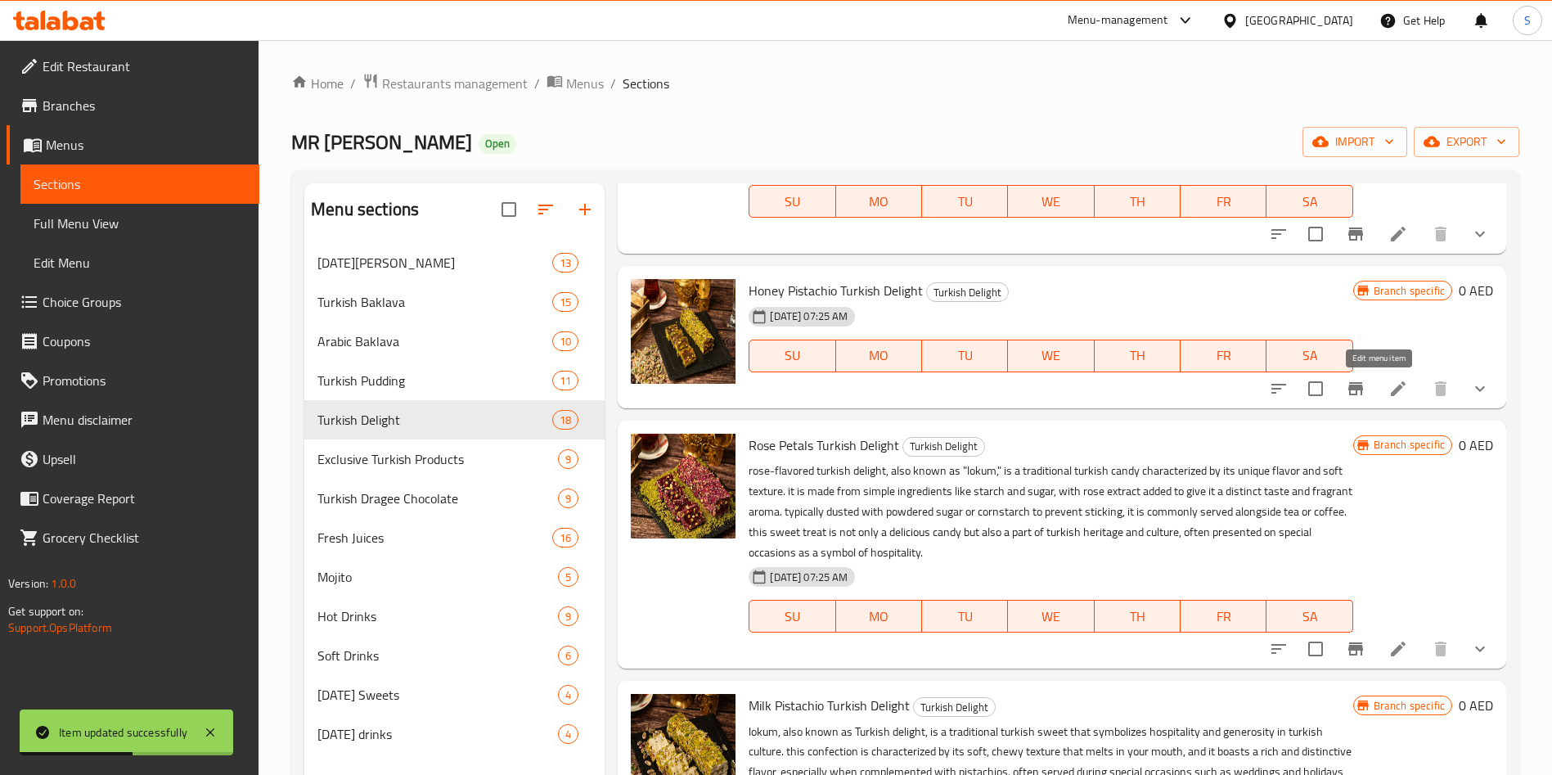
click at [1390, 388] on icon at bounding box center [1397, 387] width 15 height 15
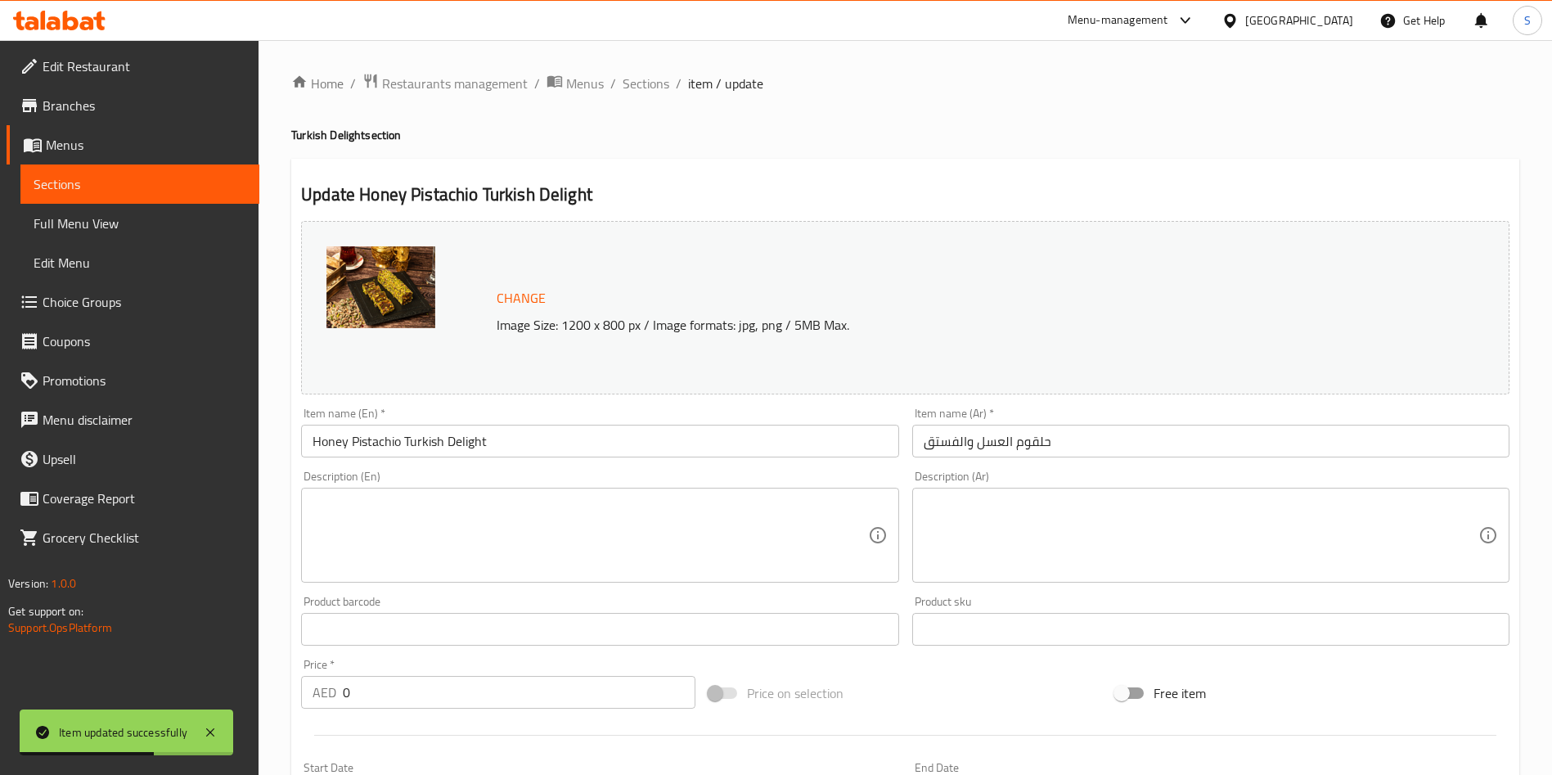
scroll to position [489, 0]
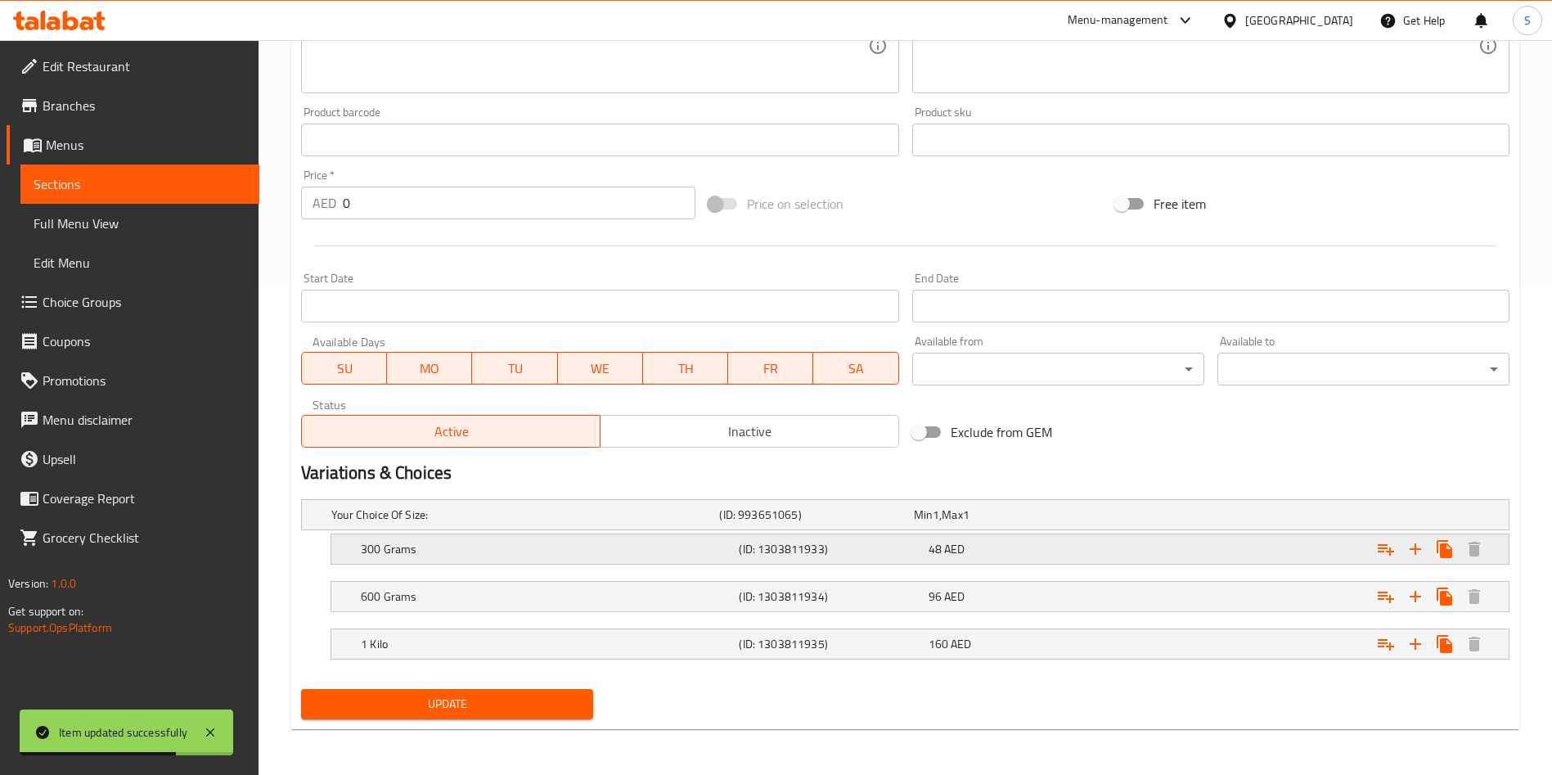
click at [1040, 555] on div "48 AED" at bounding box center [1019, 549] width 182 height 16
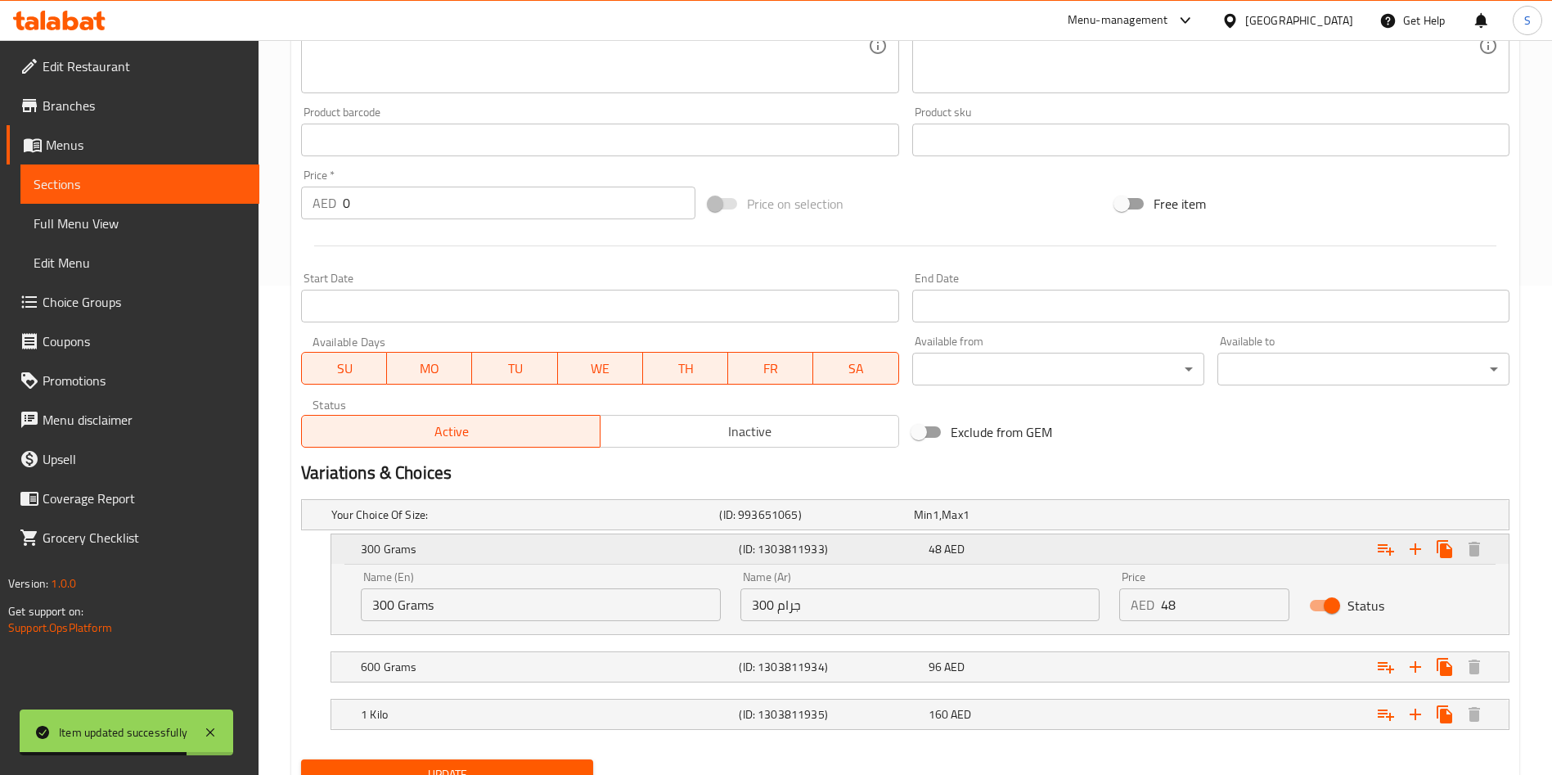
scroll to position [559, 0]
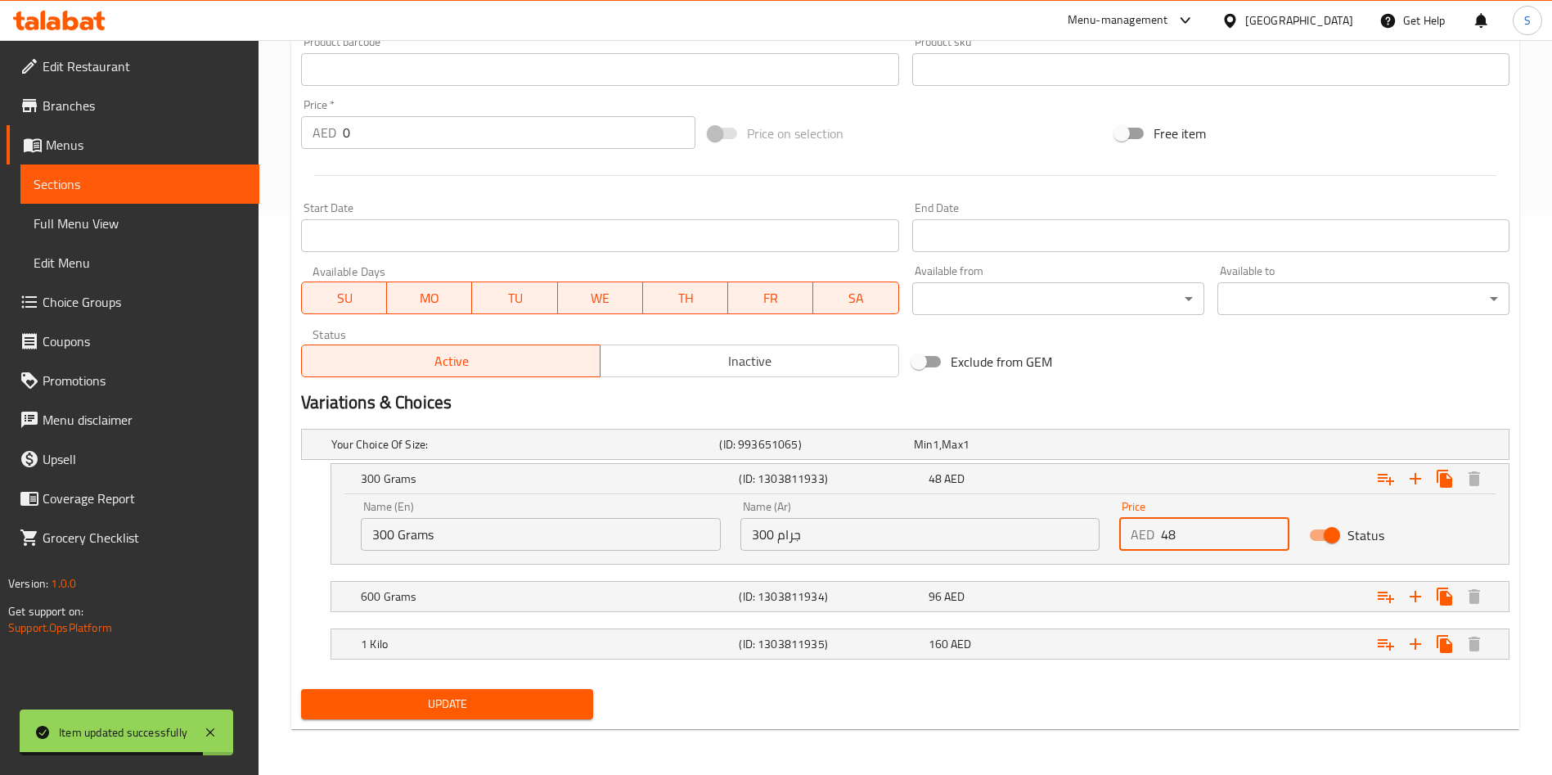
click at [1181, 529] on input "48" at bounding box center [1225, 534] width 128 height 33
click at [1169, 550] on input "60" at bounding box center [1225, 534] width 128 height 33
type input "60"
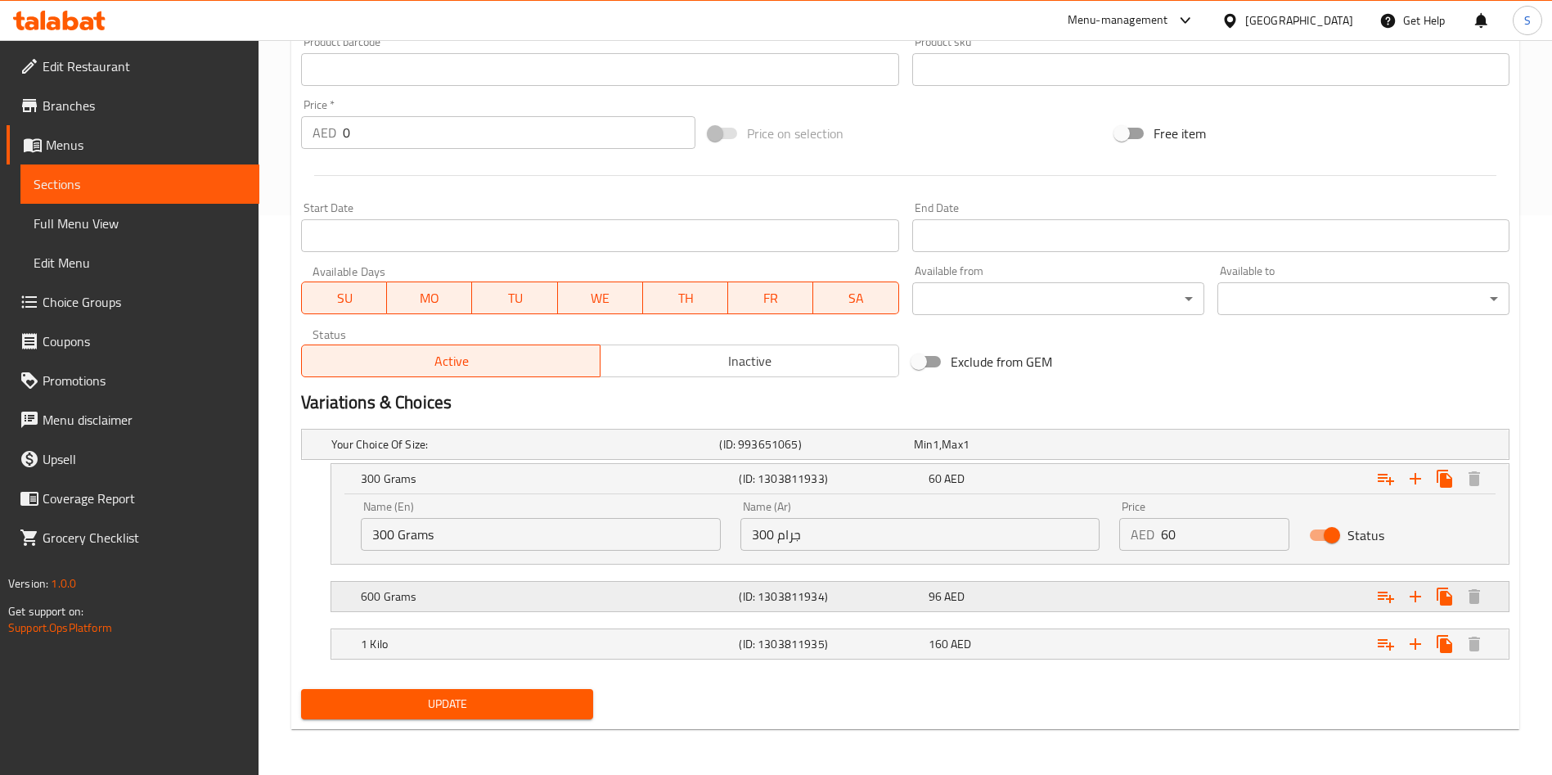
click at [1093, 613] on div "600 Grams (ID: 1303811934) 96 AED" at bounding box center [924, 596] width 1134 height 36
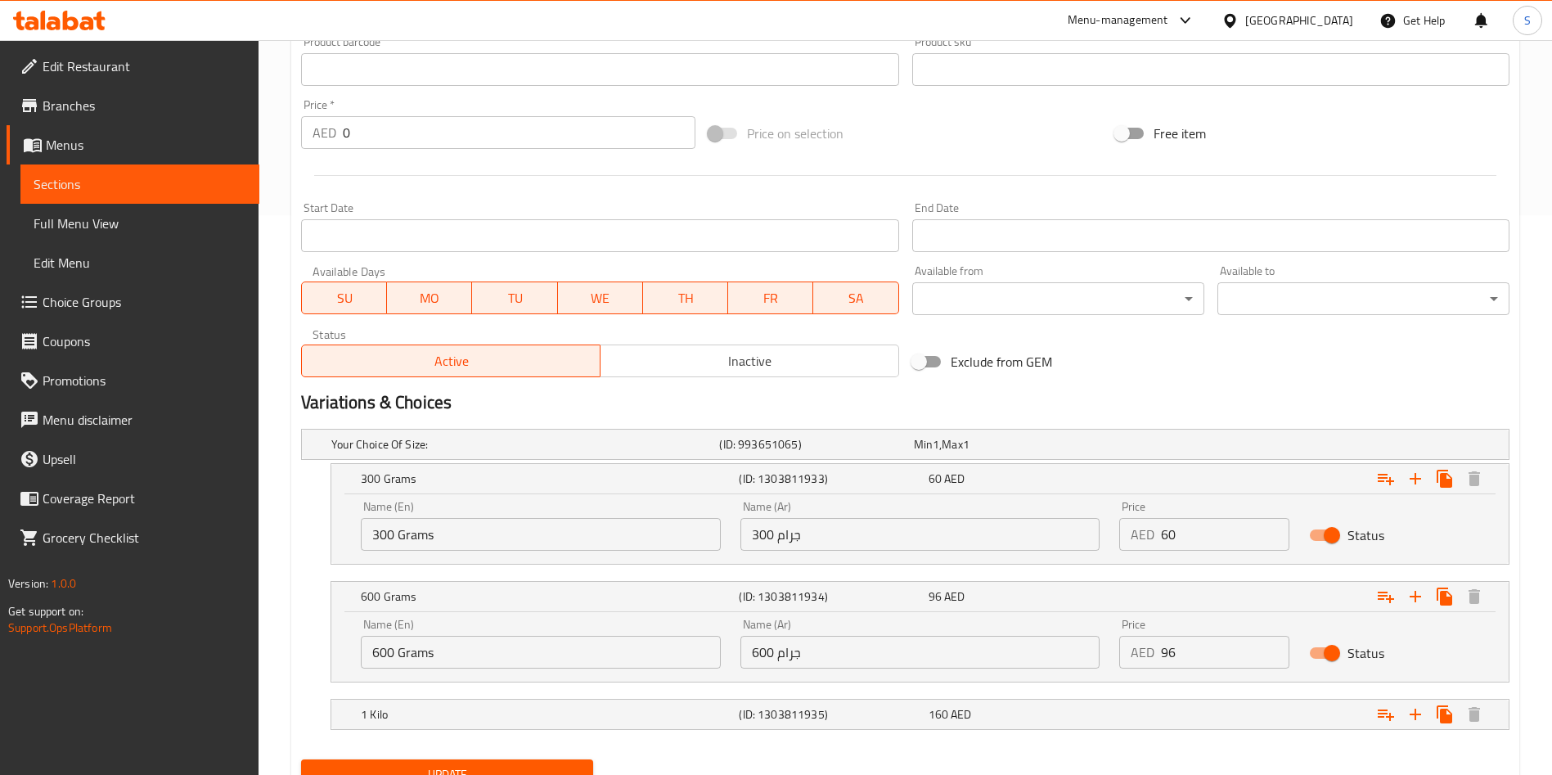
click at [1172, 648] on input "96" at bounding box center [1225, 652] width 128 height 33
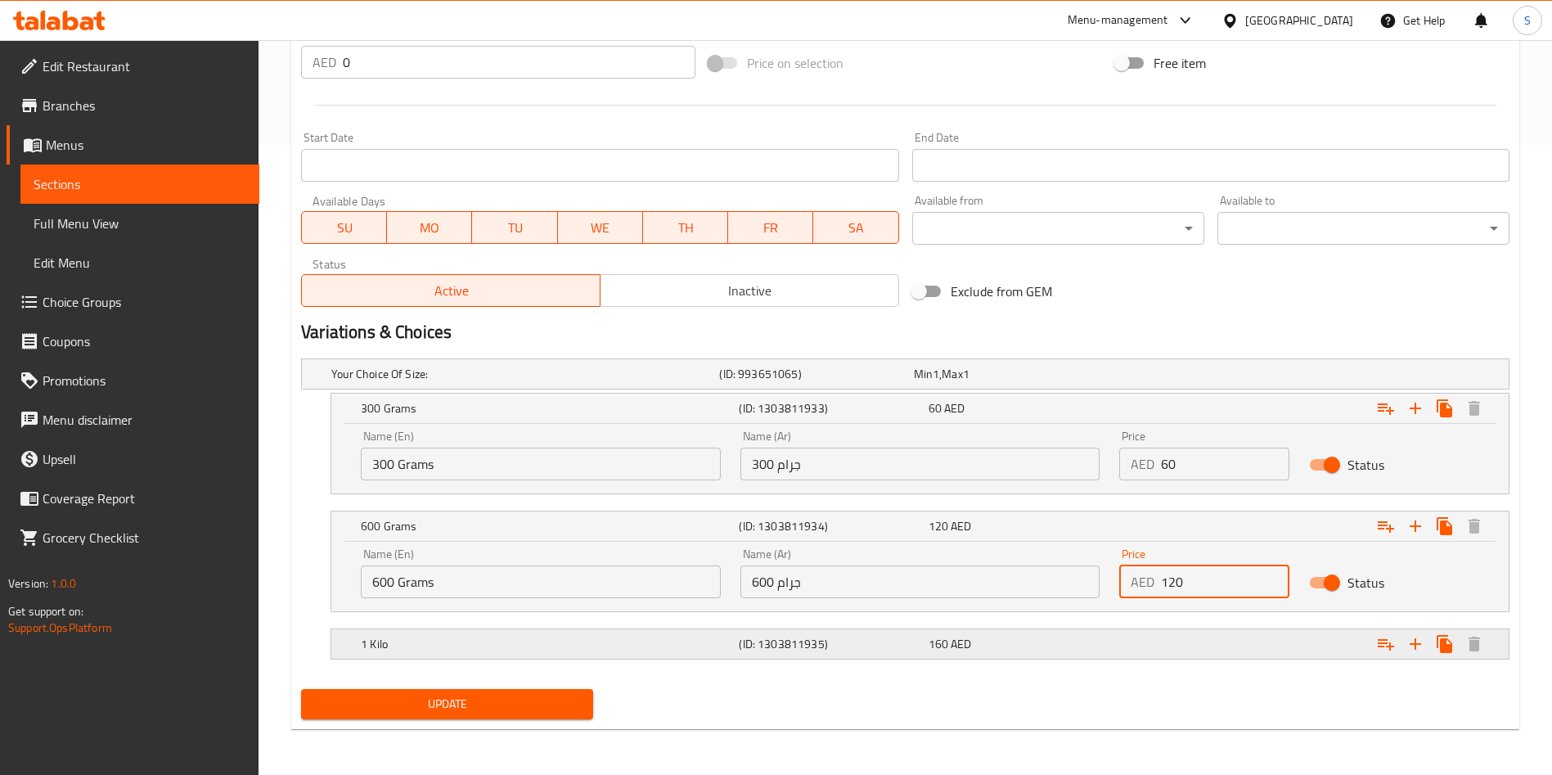
type input "120"
click at [1160, 648] on div "Expand" at bounding box center [1303, 644] width 378 height 36
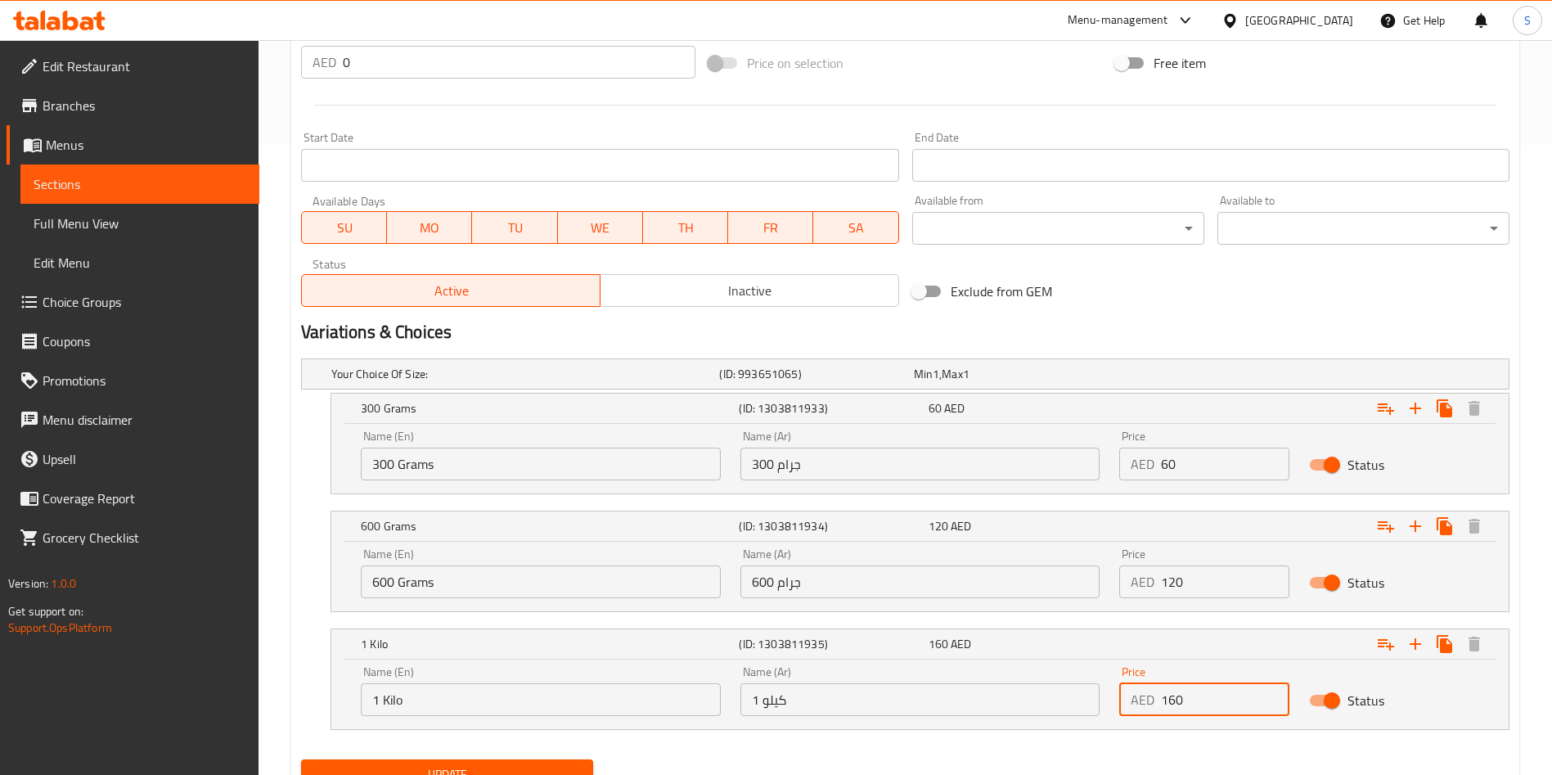
click at [1177, 702] on input "160" at bounding box center [1225, 699] width 128 height 33
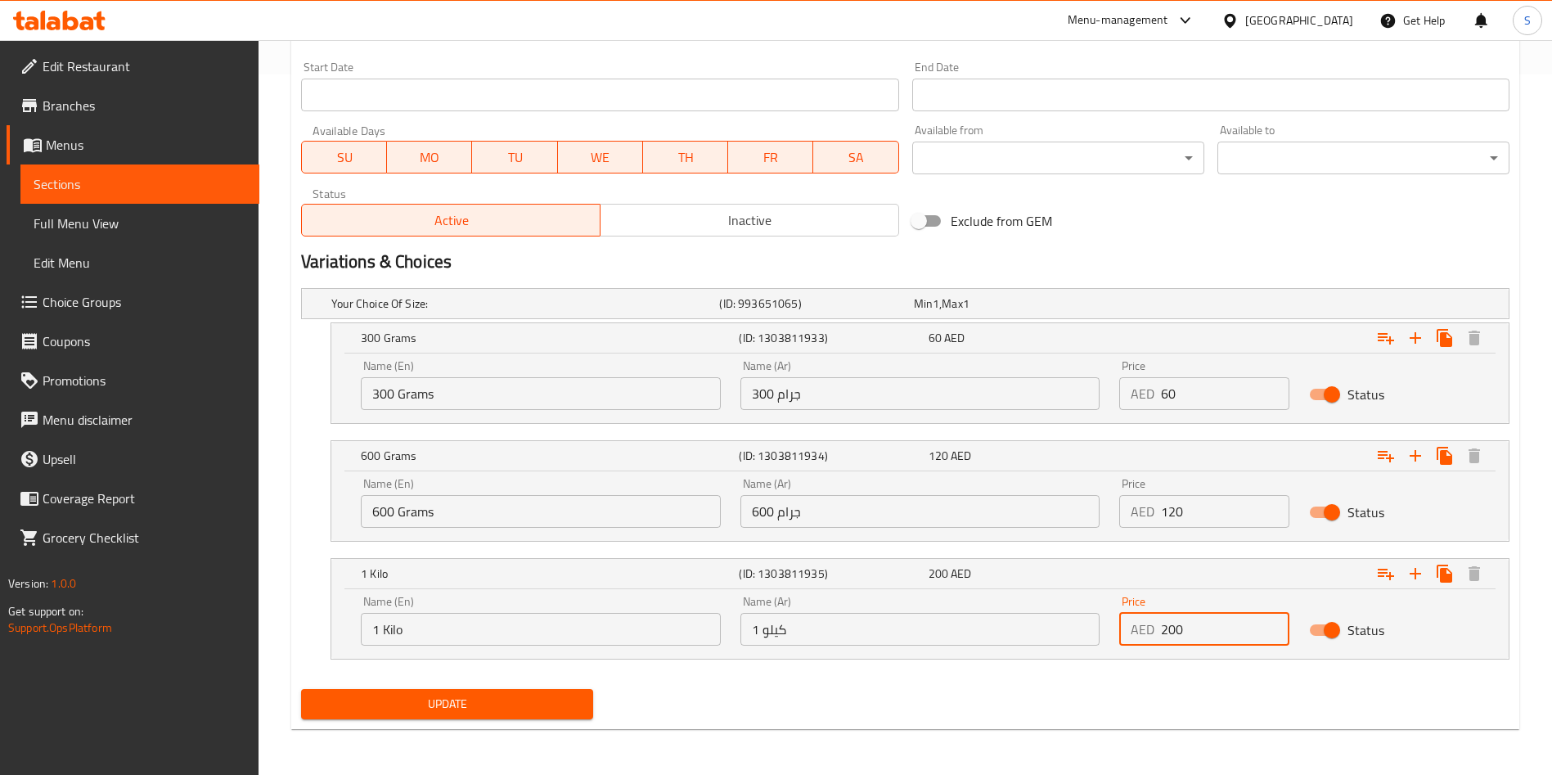
type input "200"
click at [492, 703] on span "Update" at bounding box center [447, 704] width 266 height 20
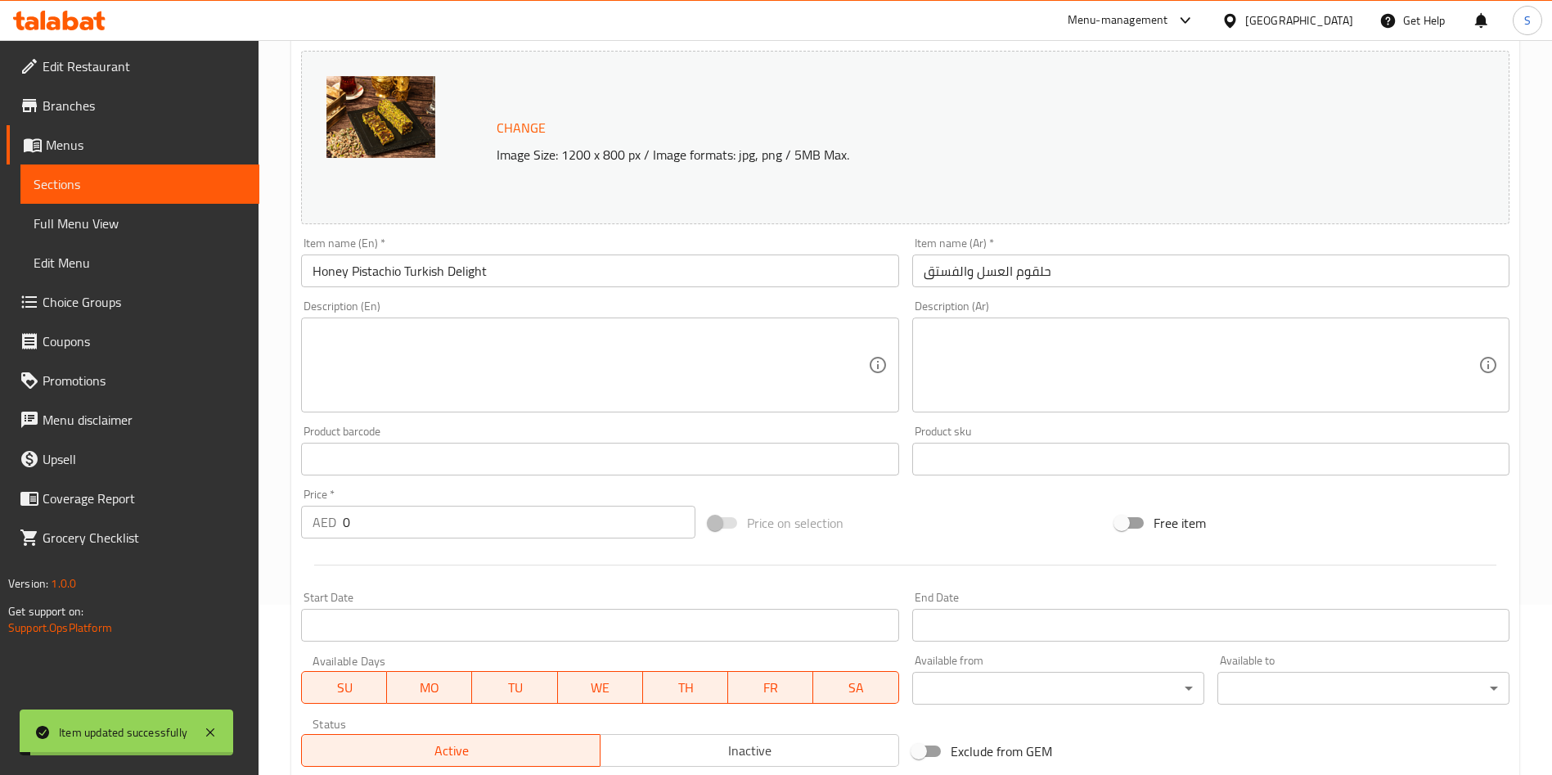
scroll to position [0, 0]
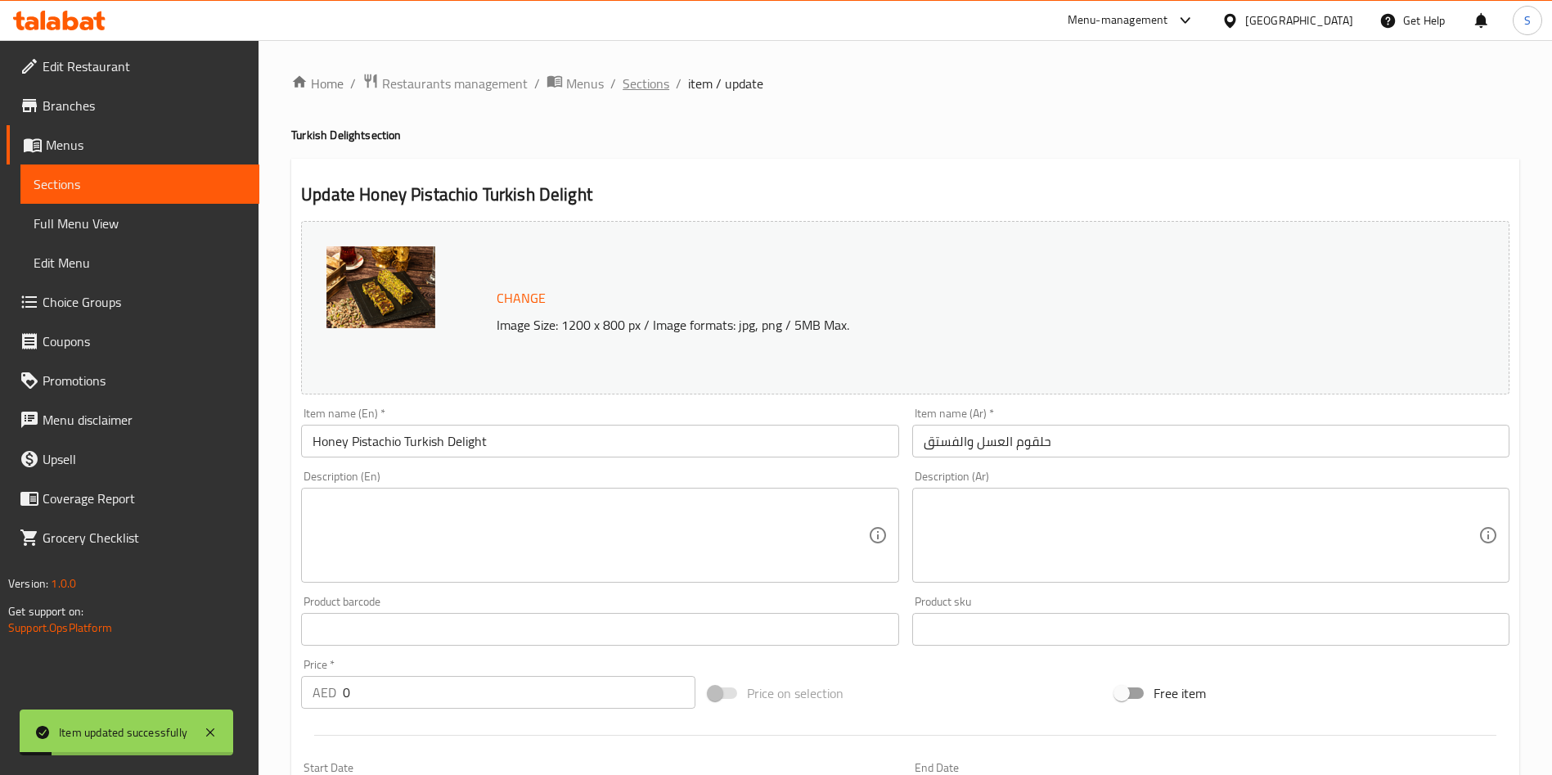
click at [627, 88] on span "Sections" at bounding box center [645, 84] width 47 height 20
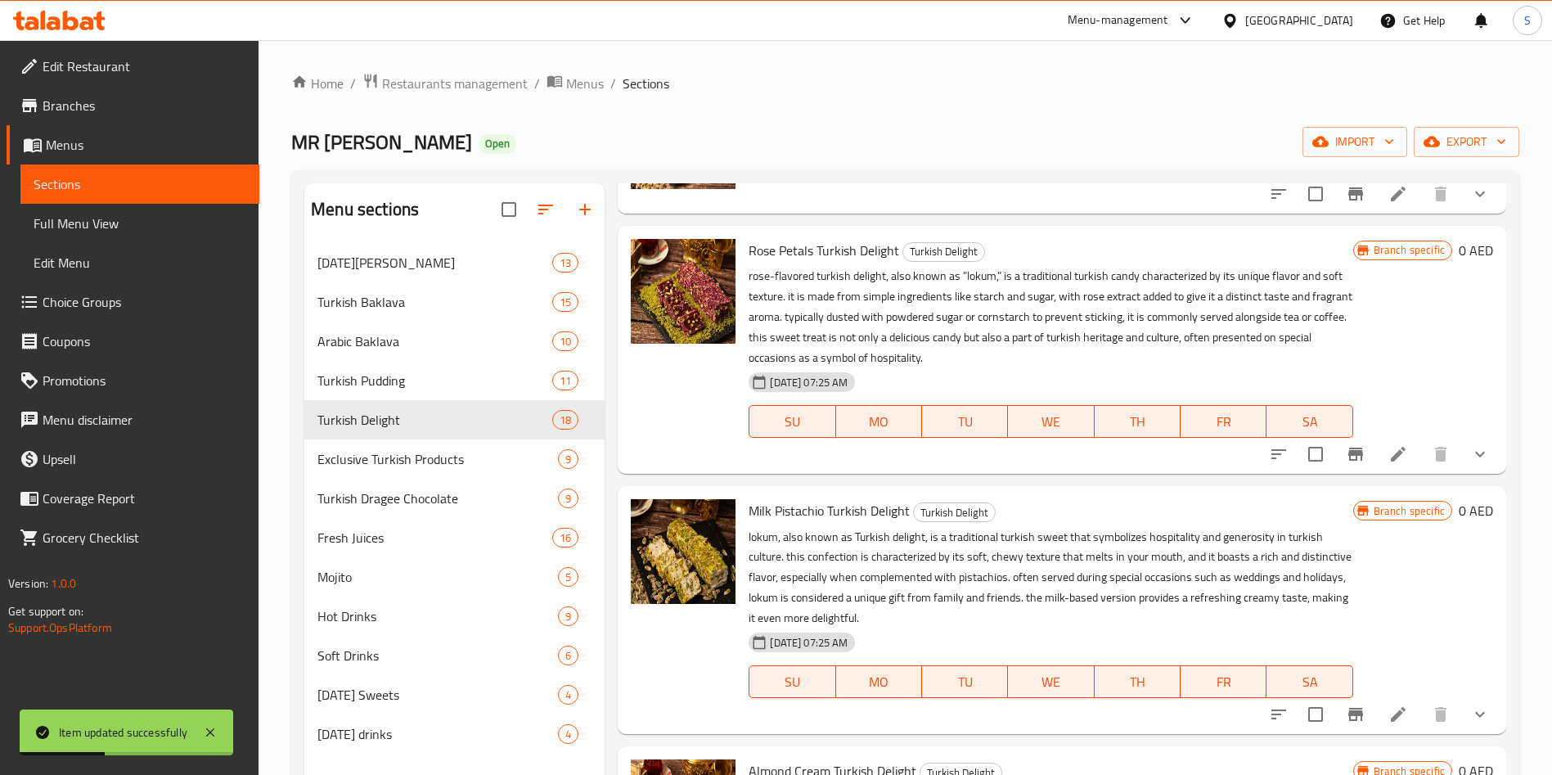
scroll to position [915, 0]
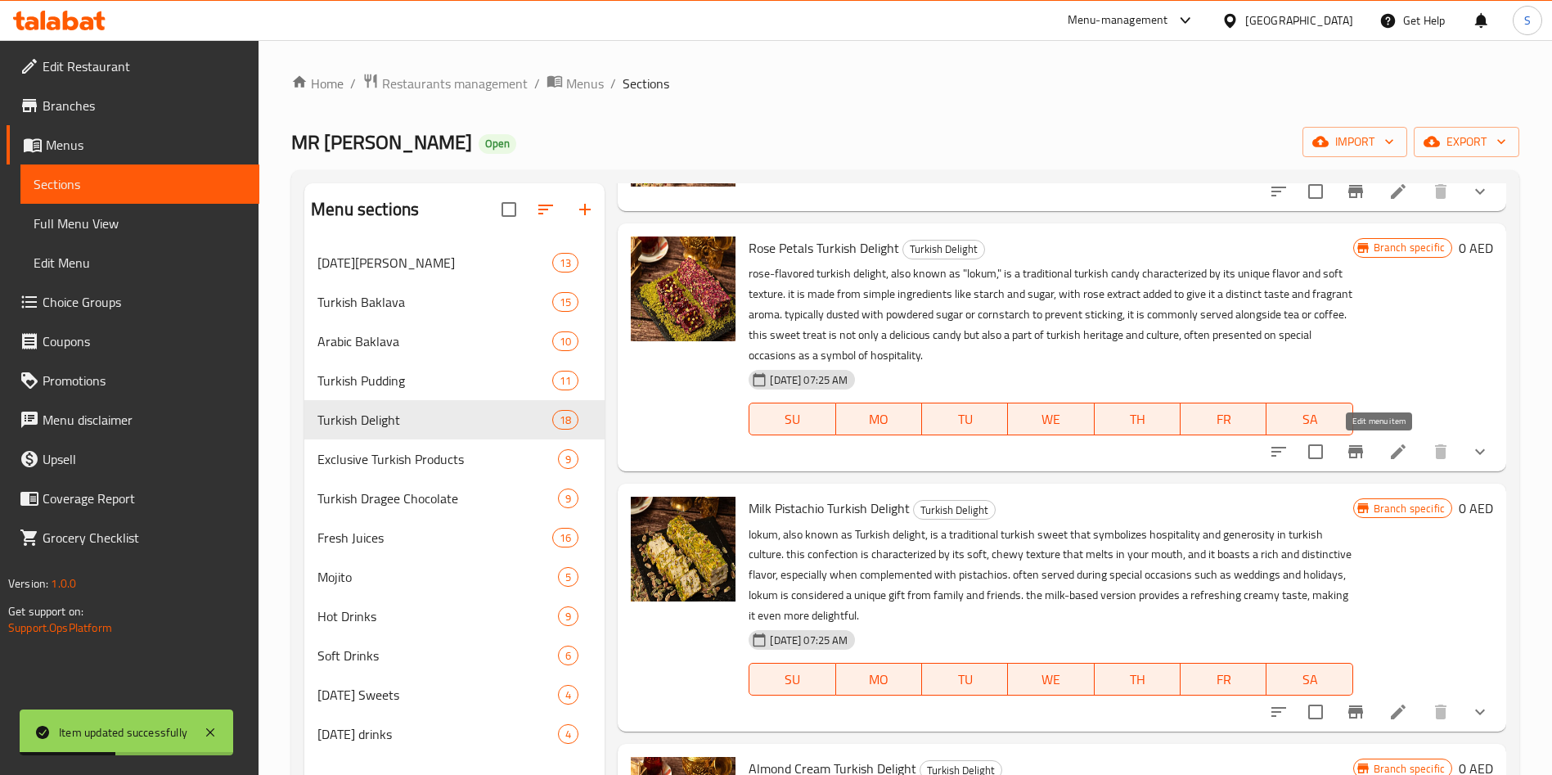
click at [1388, 455] on icon at bounding box center [1398, 452] width 20 height 20
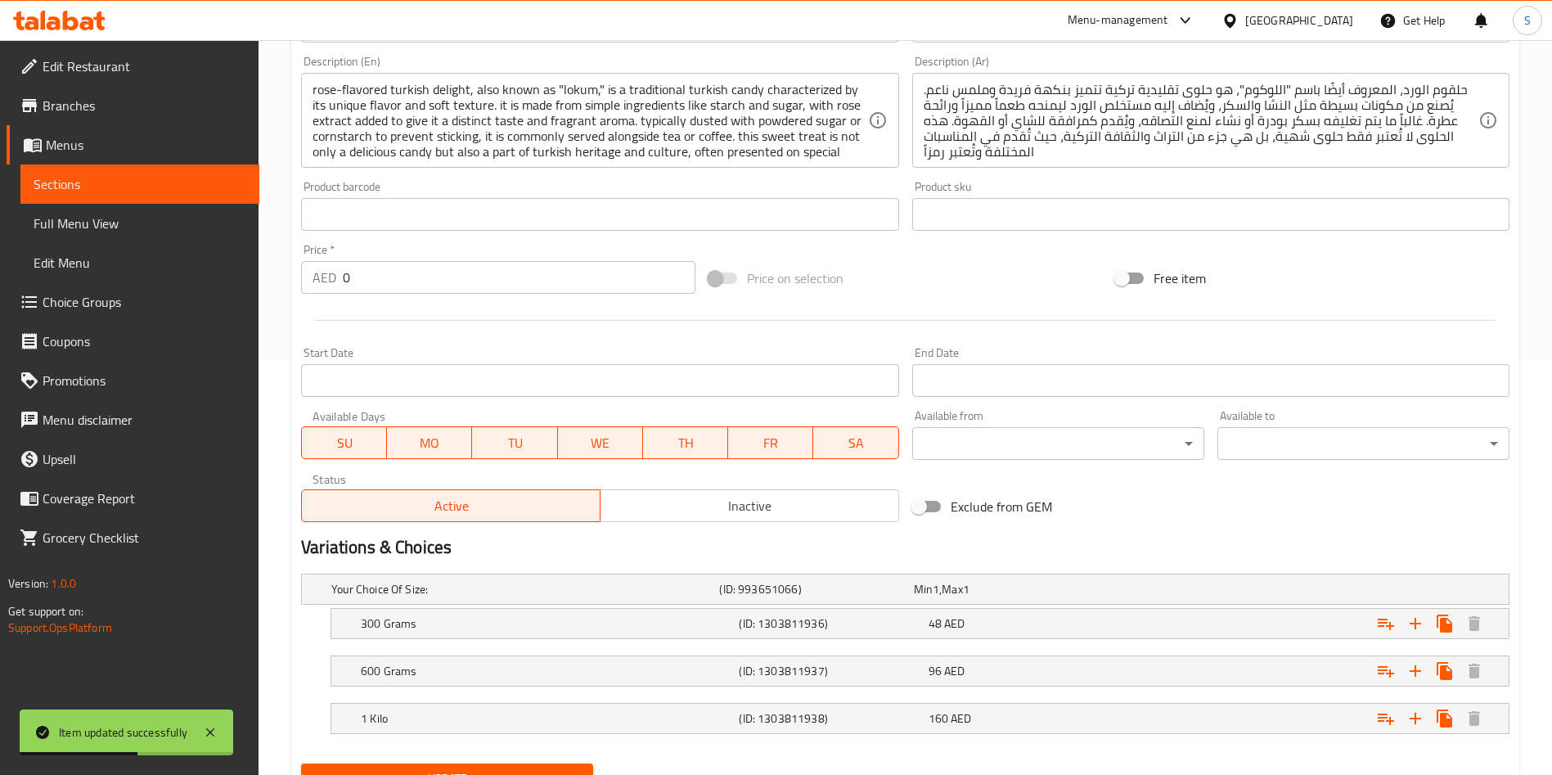
scroll to position [489, 0]
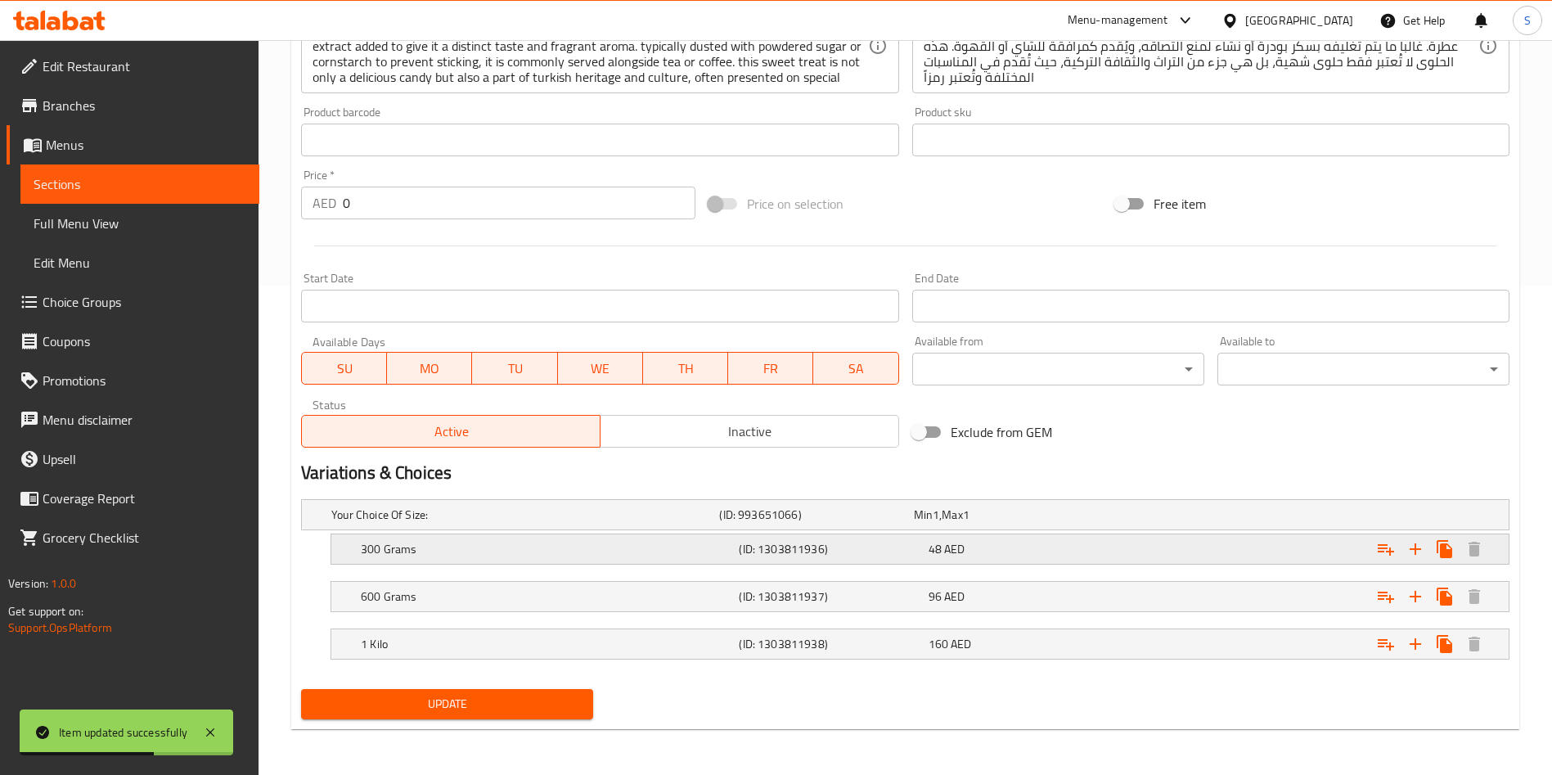
click at [1152, 531] on div "Expand" at bounding box center [1303, 549] width 378 height 36
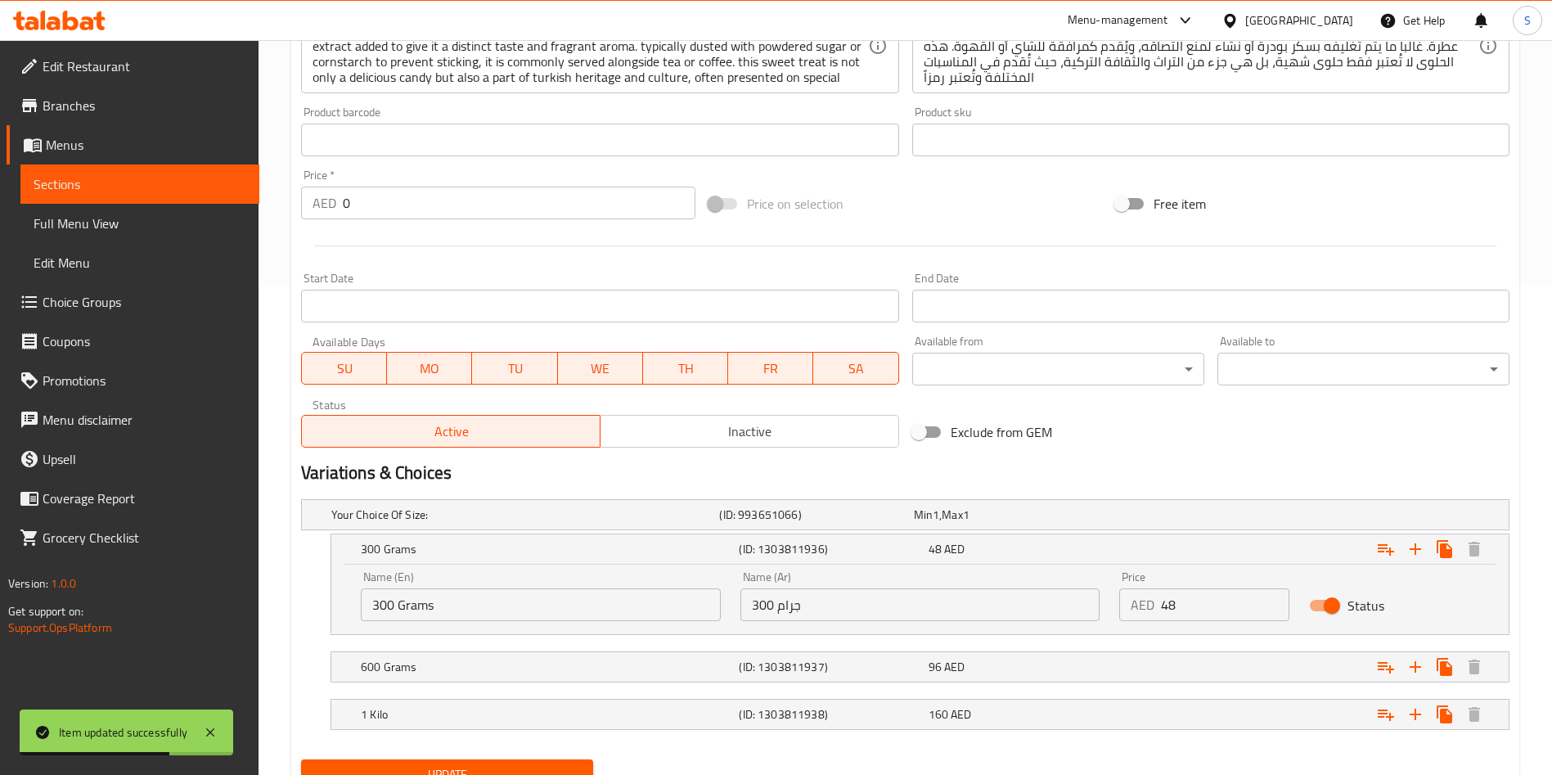
click at [1180, 620] on input "48" at bounding box center [1225, 604] width 128 height 33
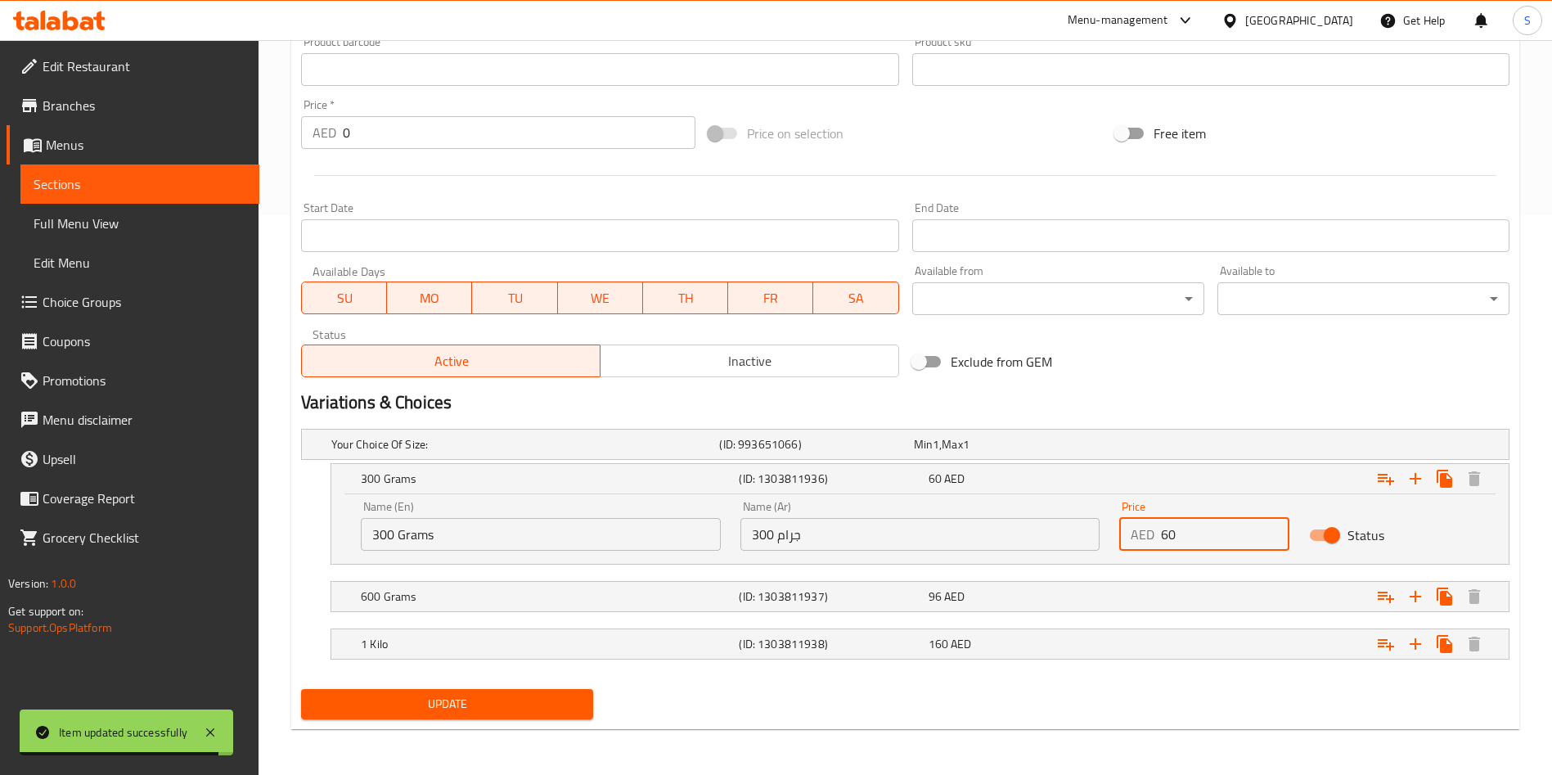
type input "60"
click at [1169, 620] on nav at bounding box center [905, 621] width 1208 height 13
click at [1157, 606] on div "Expand" at bounding box center [1303, 596] width 378 height 36
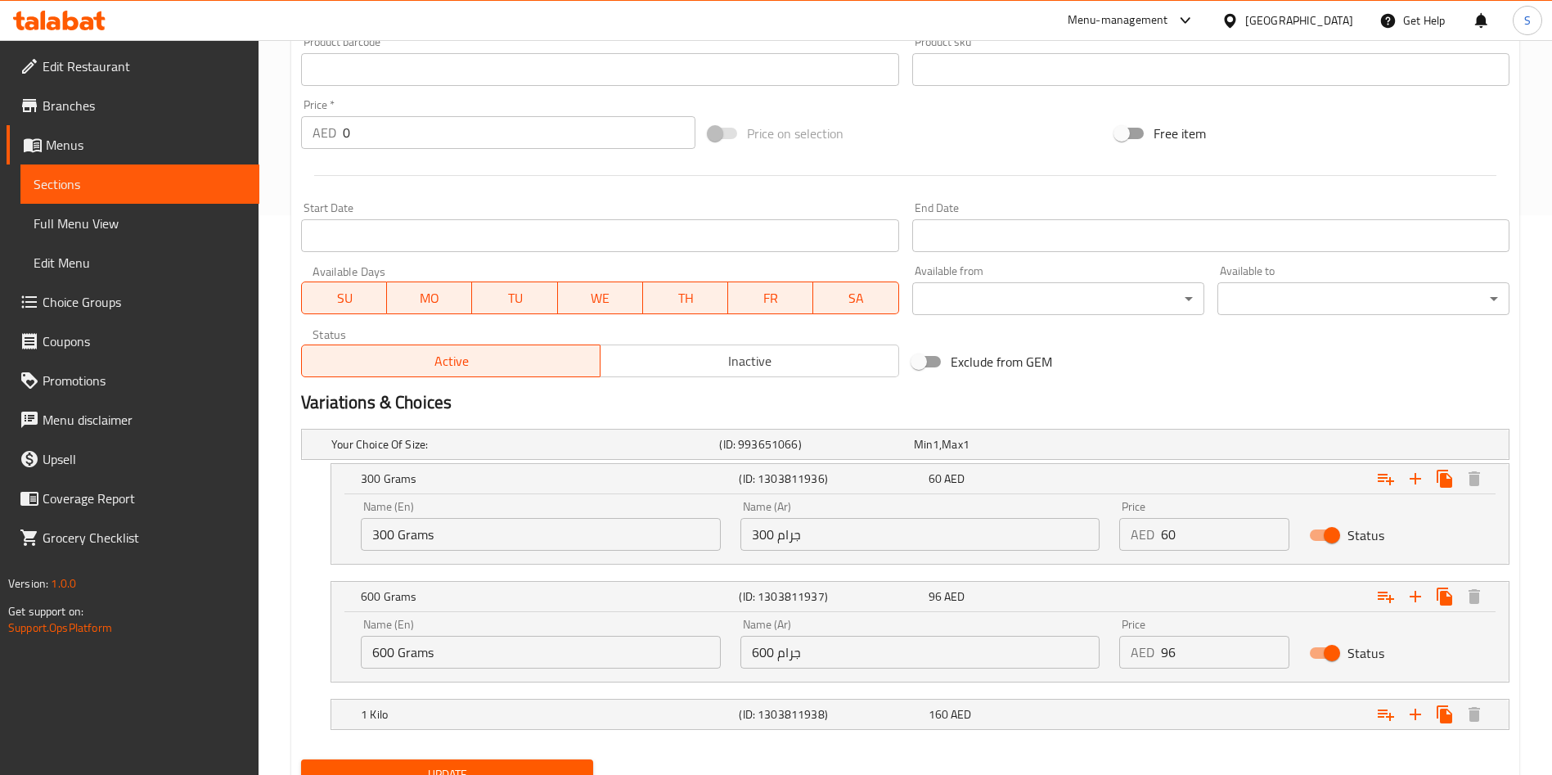
click at [1161, 649] on input "96" at bounding box center [1225, 652] width 128 height 33
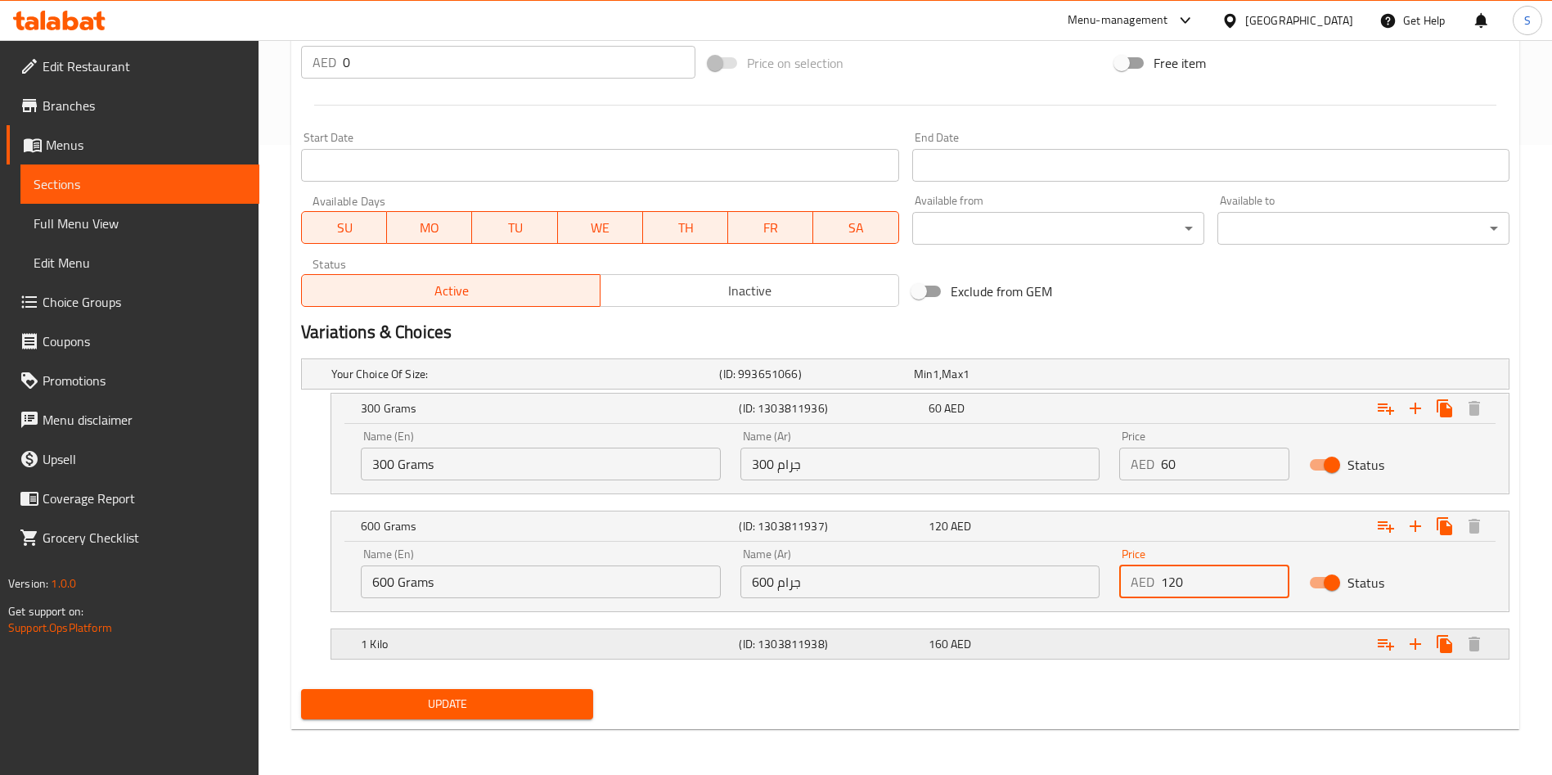
type input "120"
click at [1148, 646] on div "Expand" at bounding box center [1303, 644] width 378 height 36
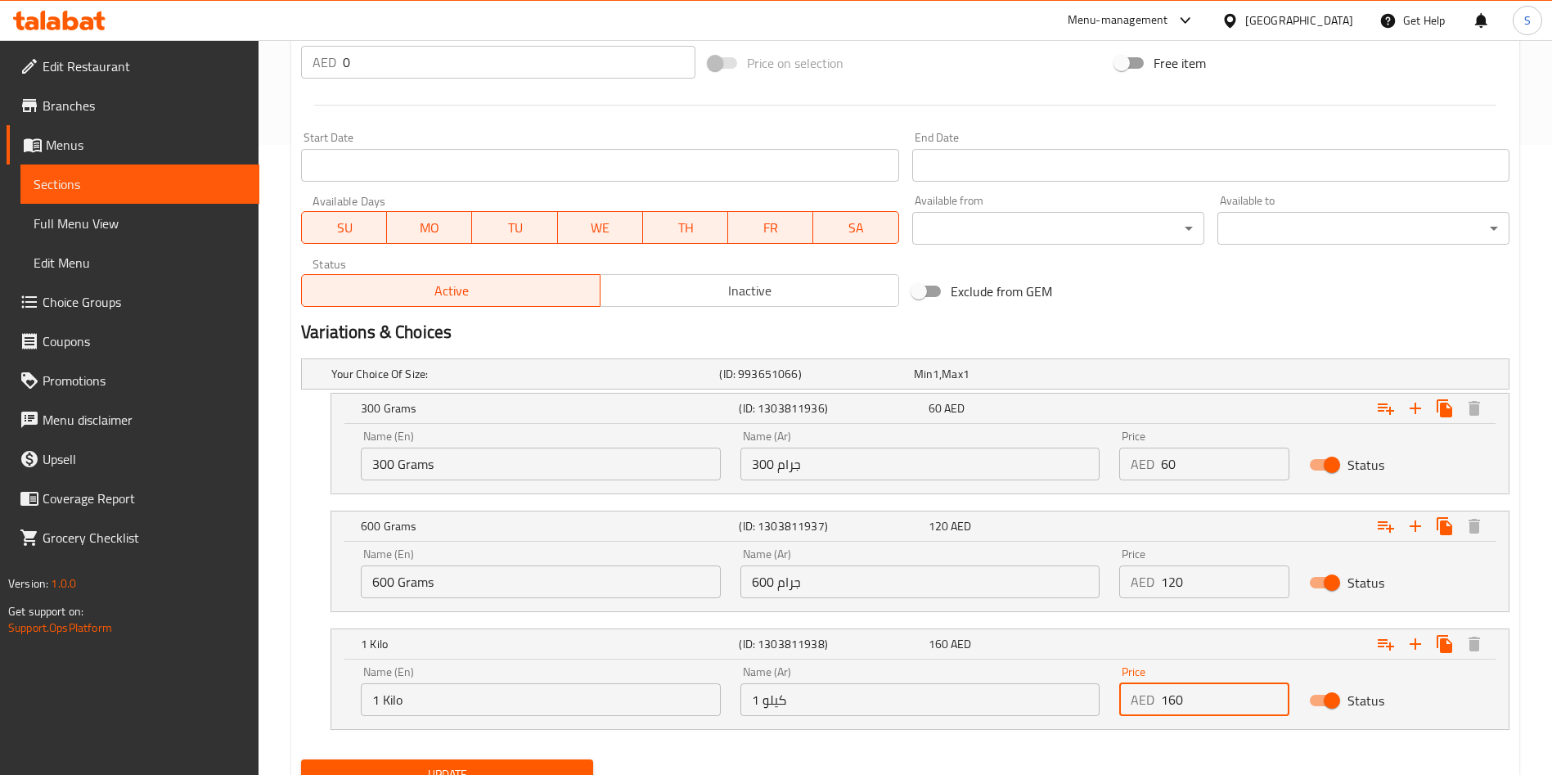
click at [1172, 698] on input "160" at bounding box center [1225, 699] width 128 height 33
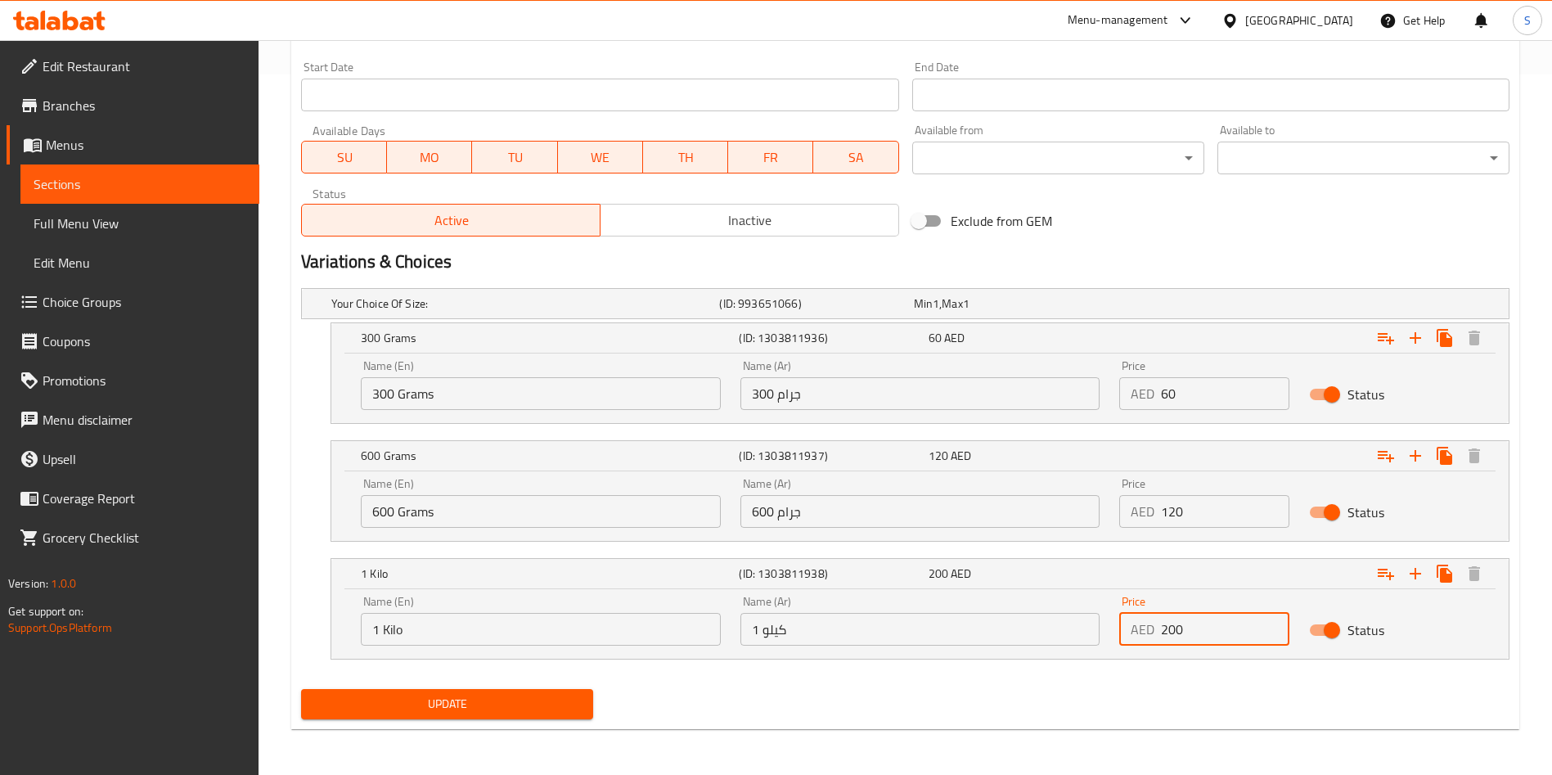
type input "200"
click at [445, 713] on span "Update" at bounding box center [447, 704] width 266 height 20
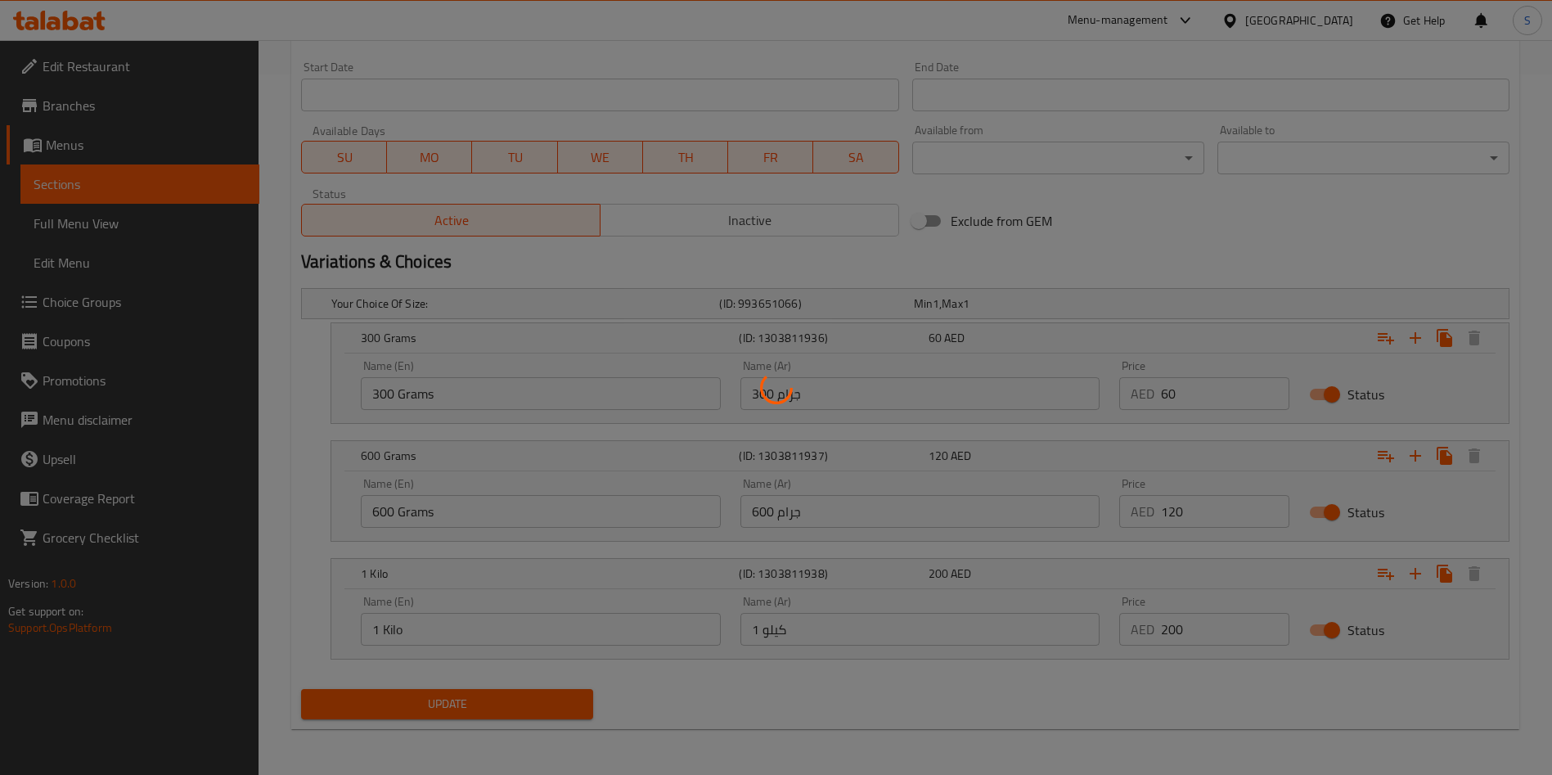
scroll to position [0, 0]
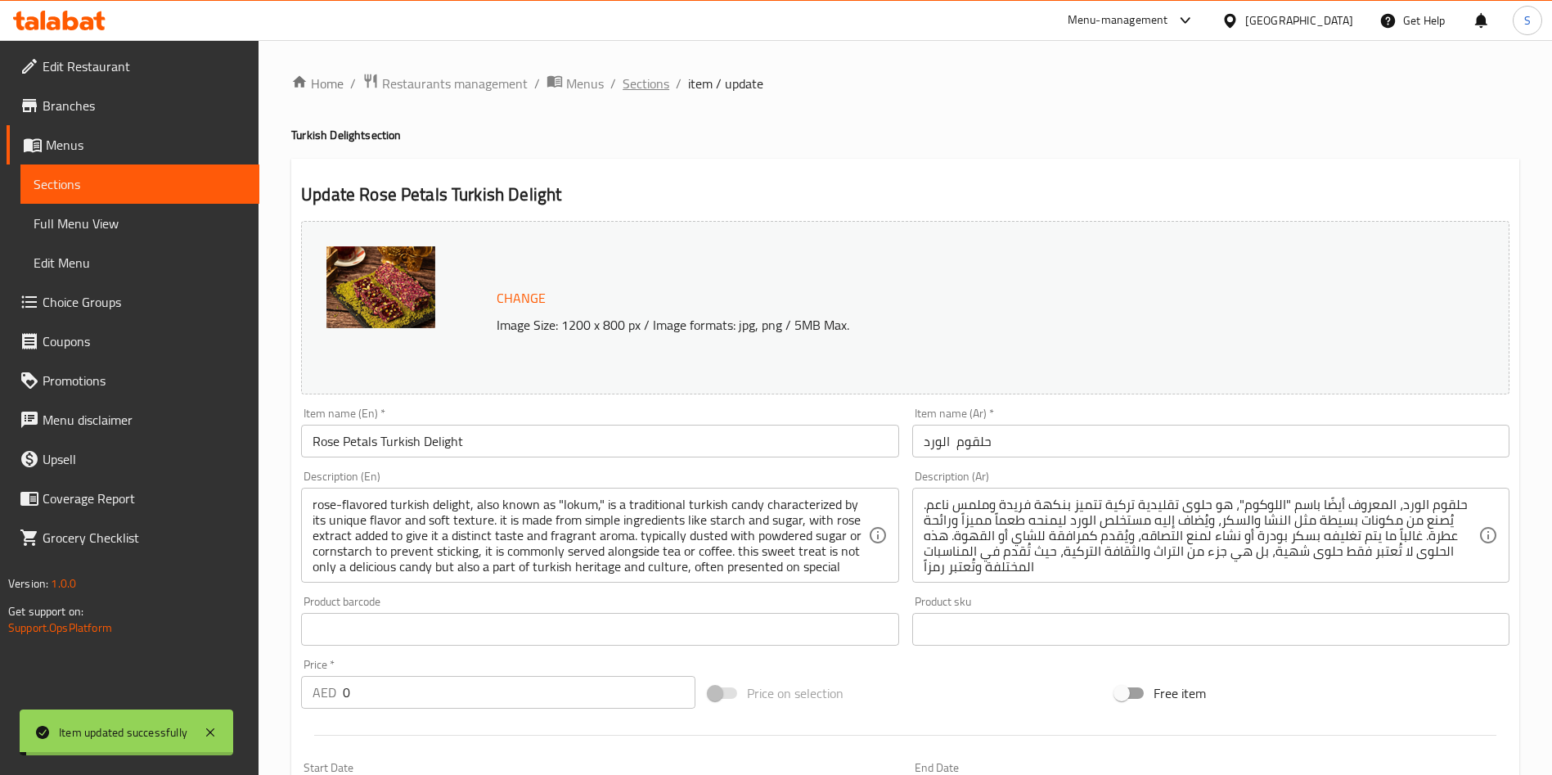
click at [661, 82] on span "Sections" at bounding box center [645, 84] width 47 height 20
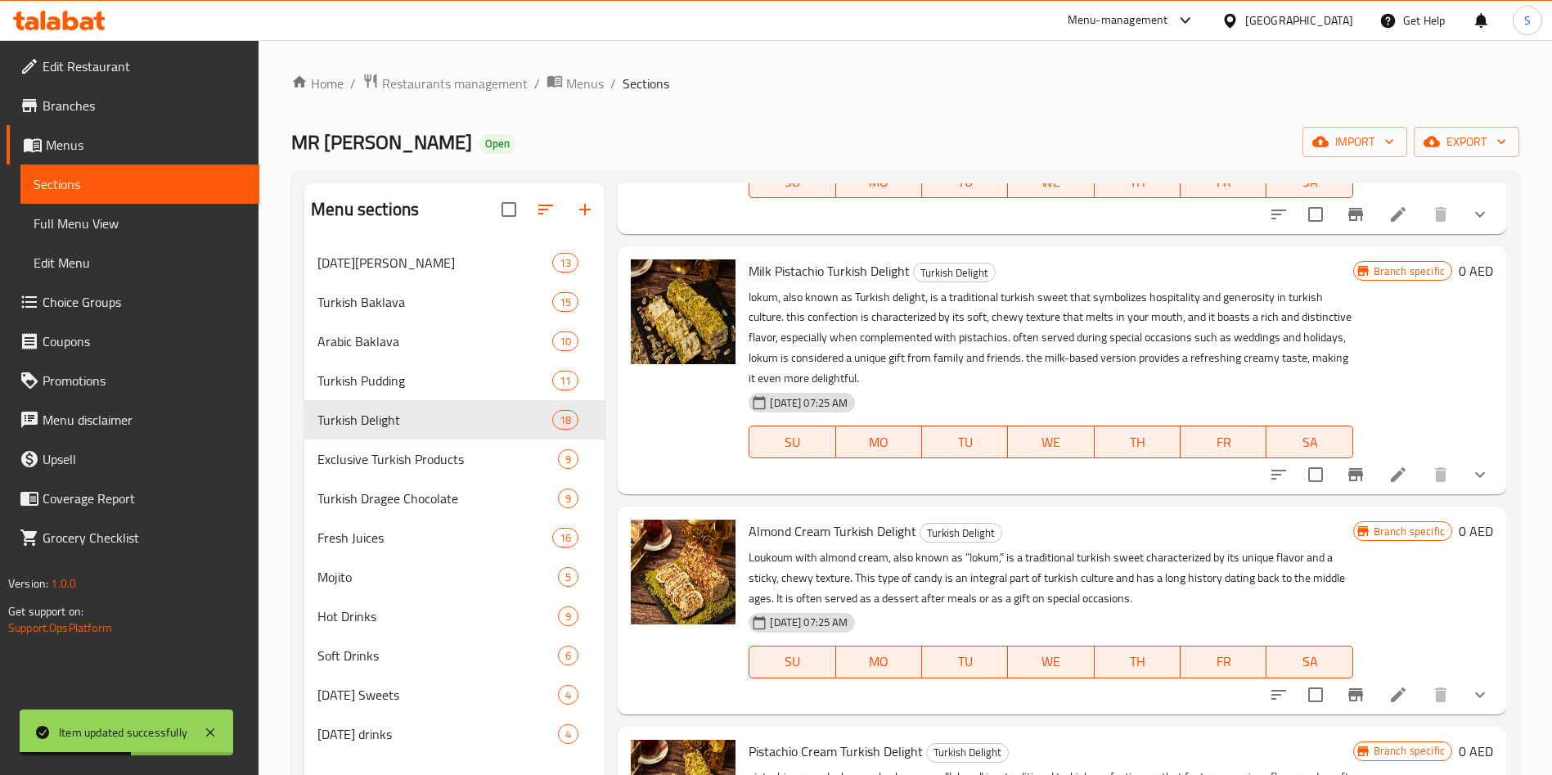
scroll to position [1162, 0]
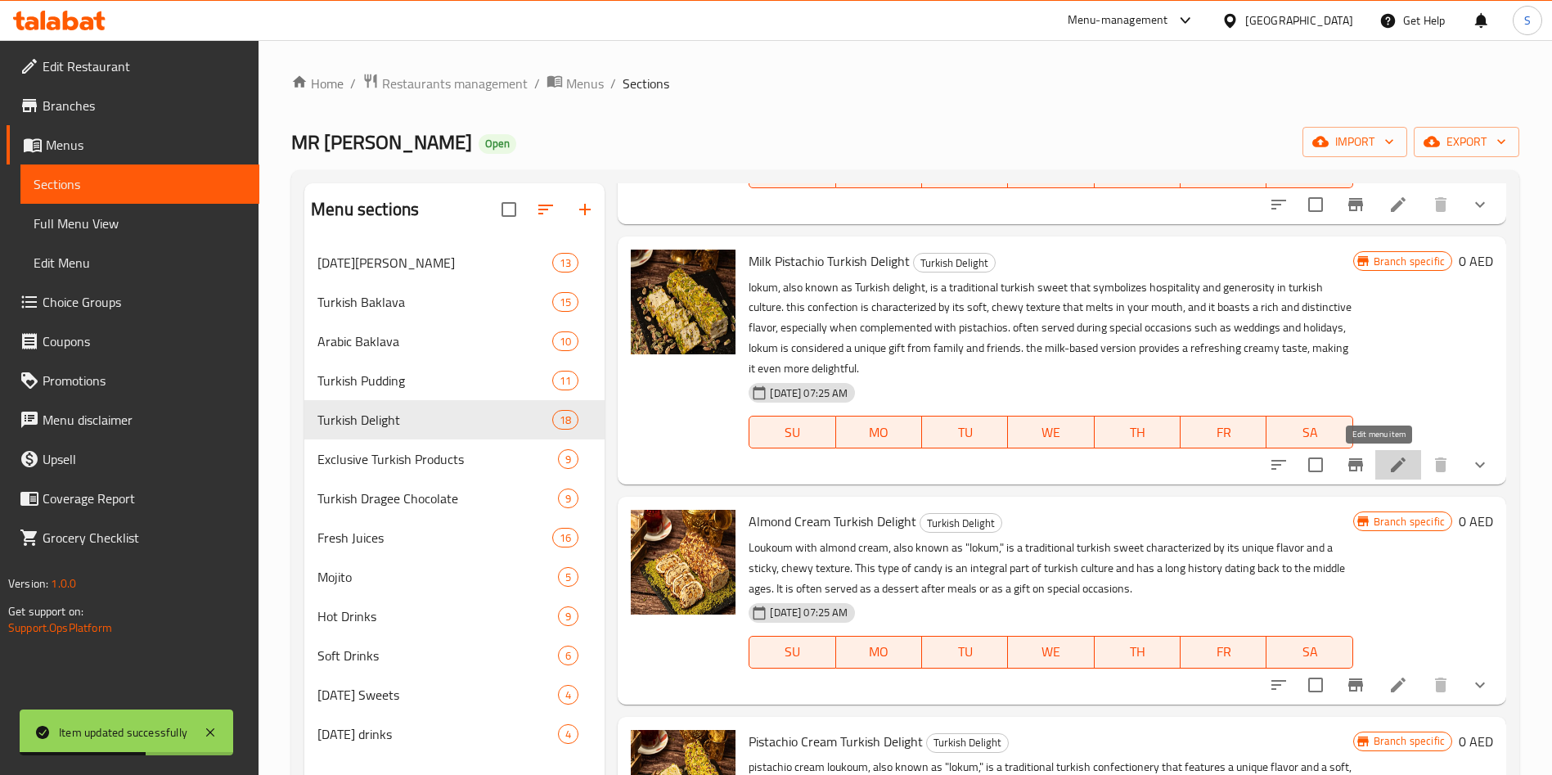
click at [1388, 470] on icon at bounding box center [1398, 465] width 20 height 20
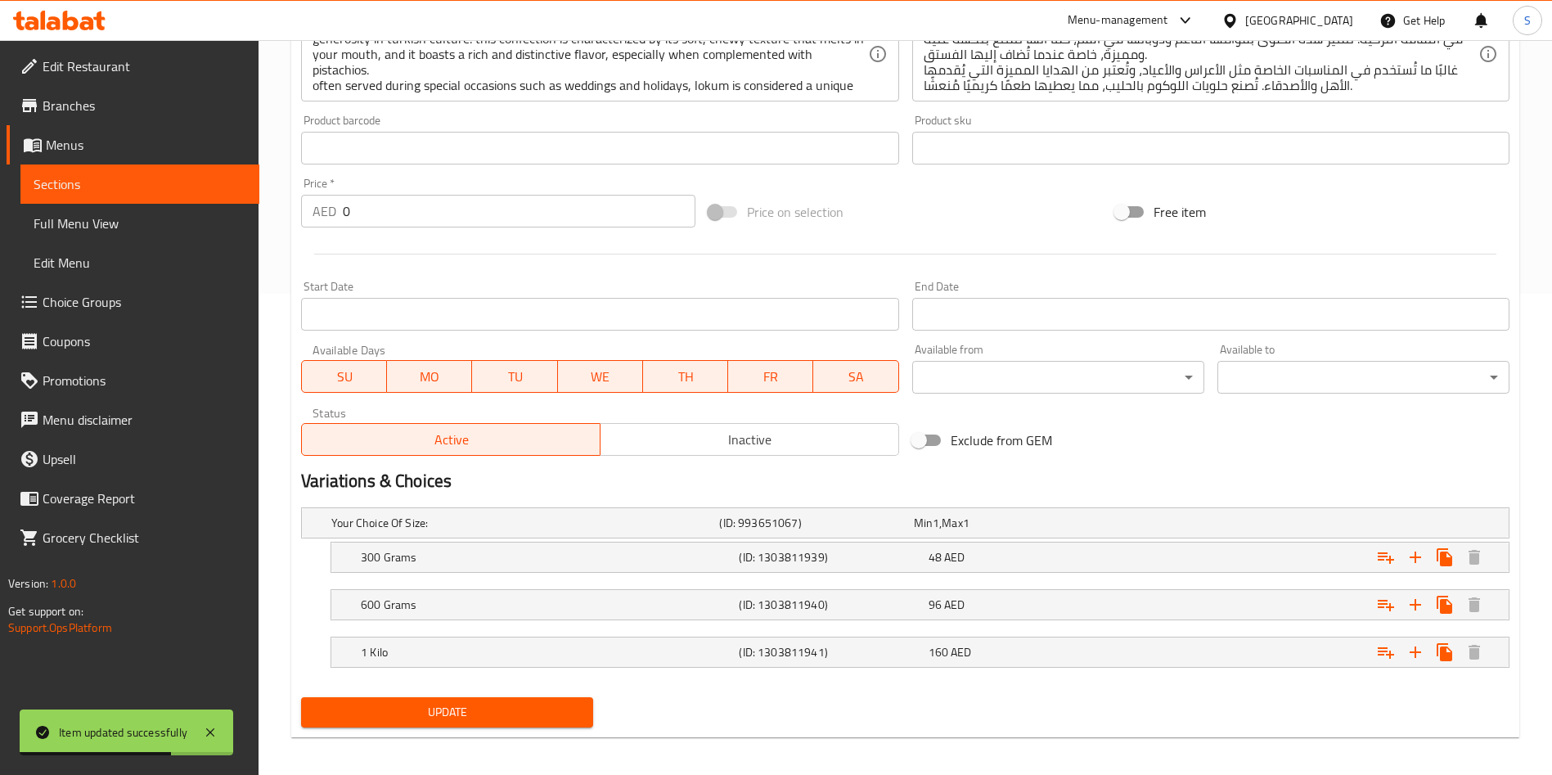
scroll to position [489, 0]
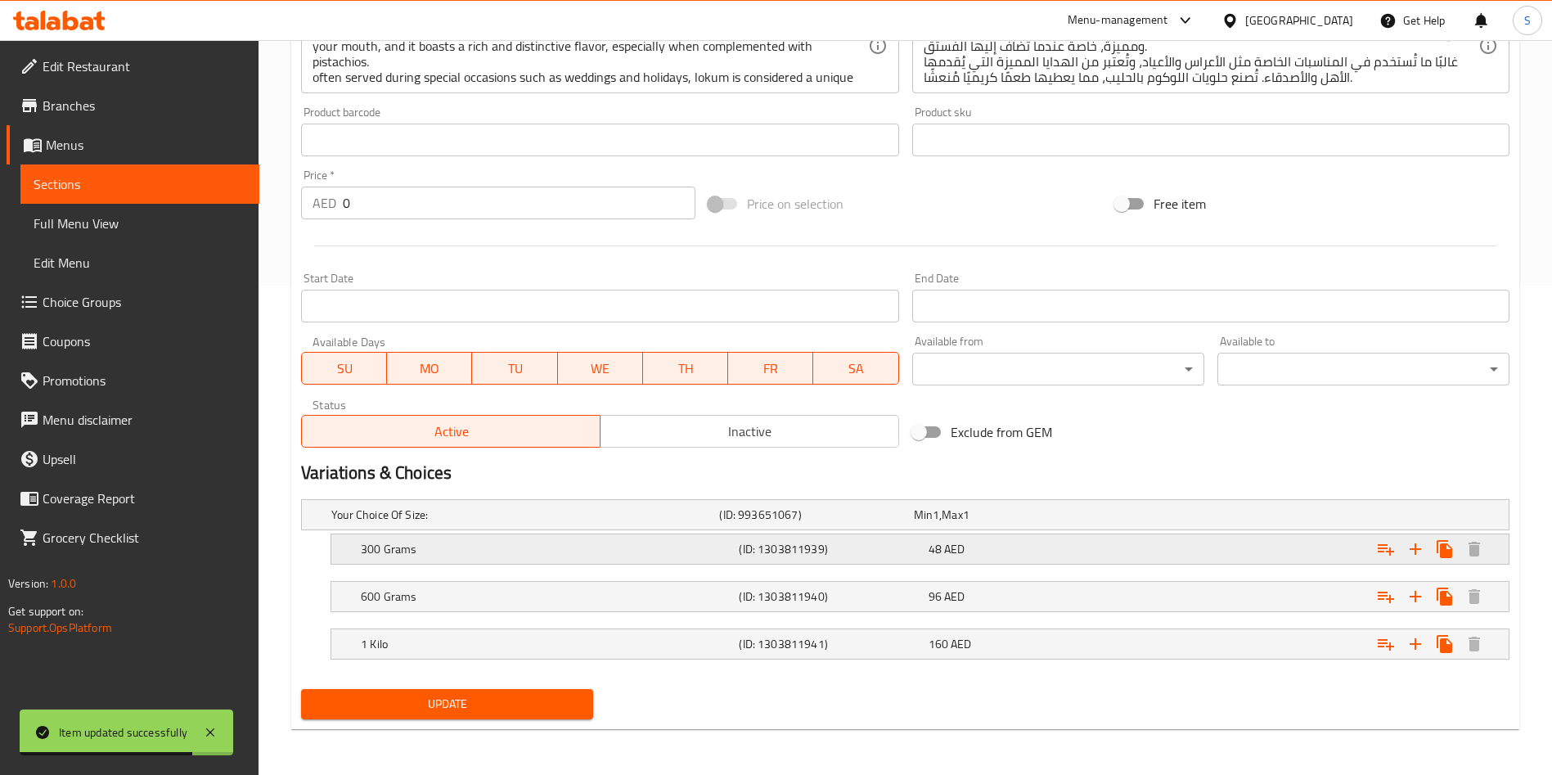
click at [1074, 552] on div "48 AED" at bounding box center [1019, 549] width 182 height 16
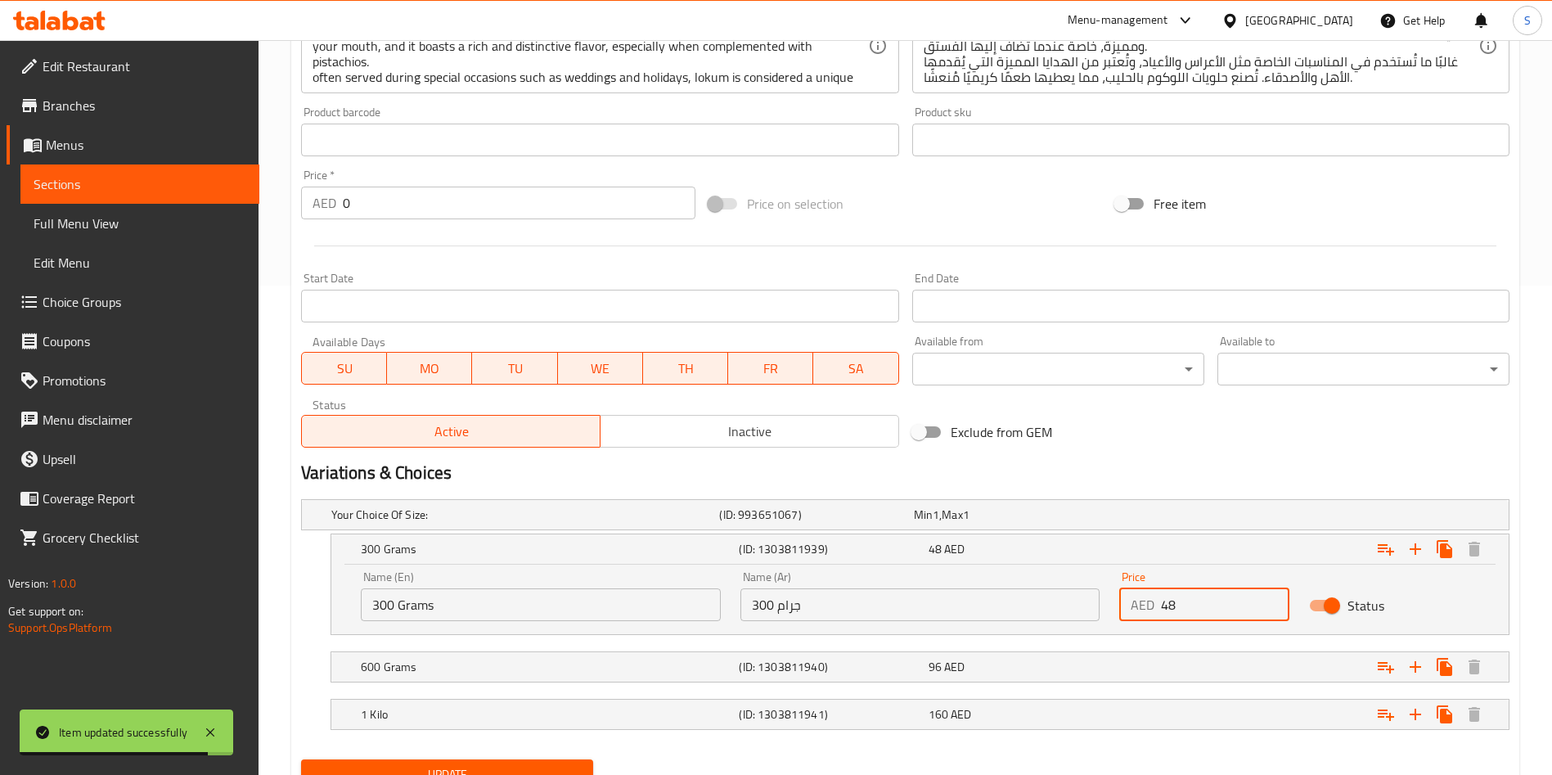
click at [1174, 605] on input "48" at bounding box center [1225, 604] width 128 height 33
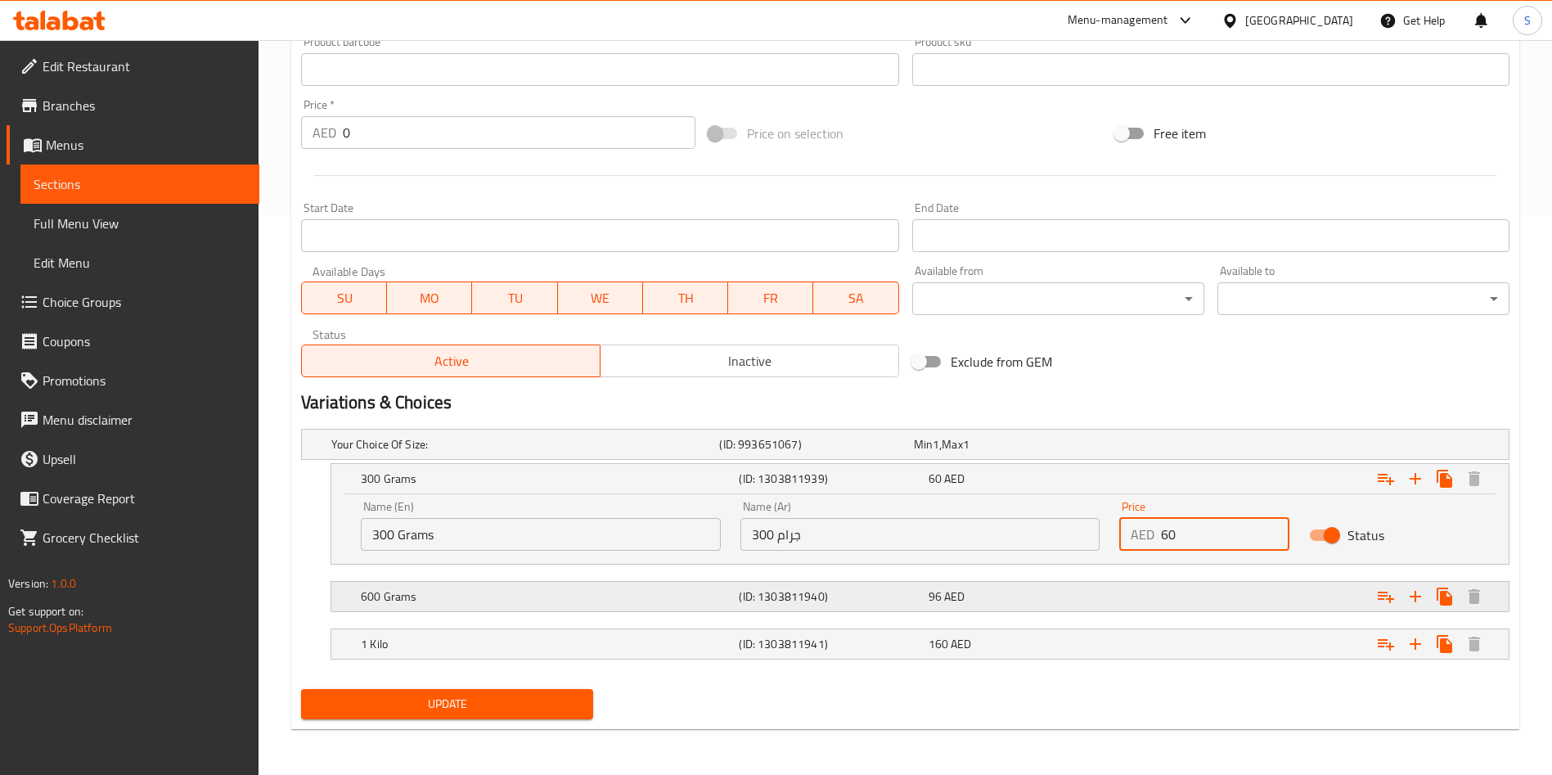
type input "60"
click at [1142, 587] on div "Expand" at bounding box center [1303, 596] width 378 height 36
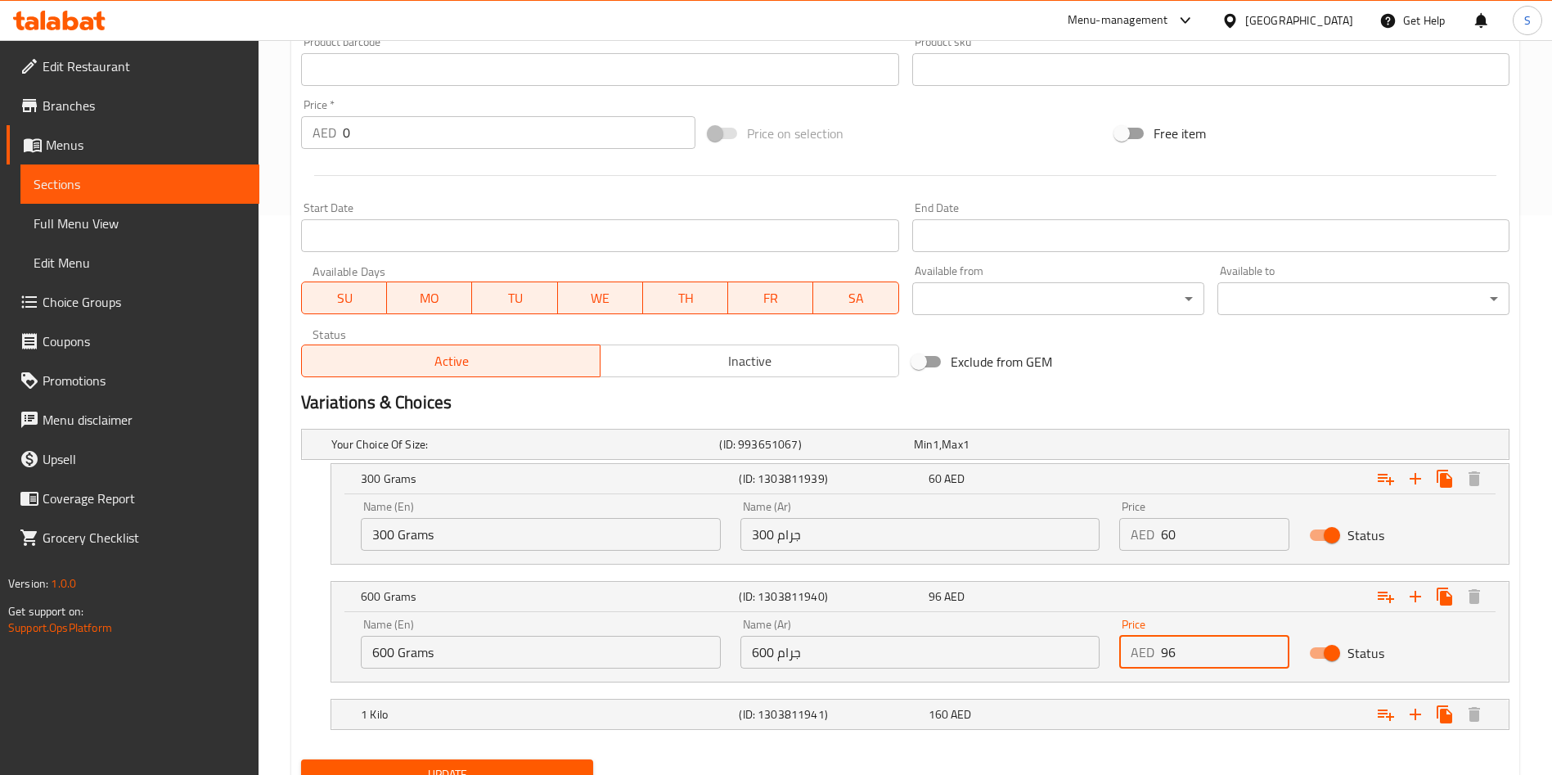
click at [1164, 645] on input "96" at bounding box center [1225, 652] width 128 height 33
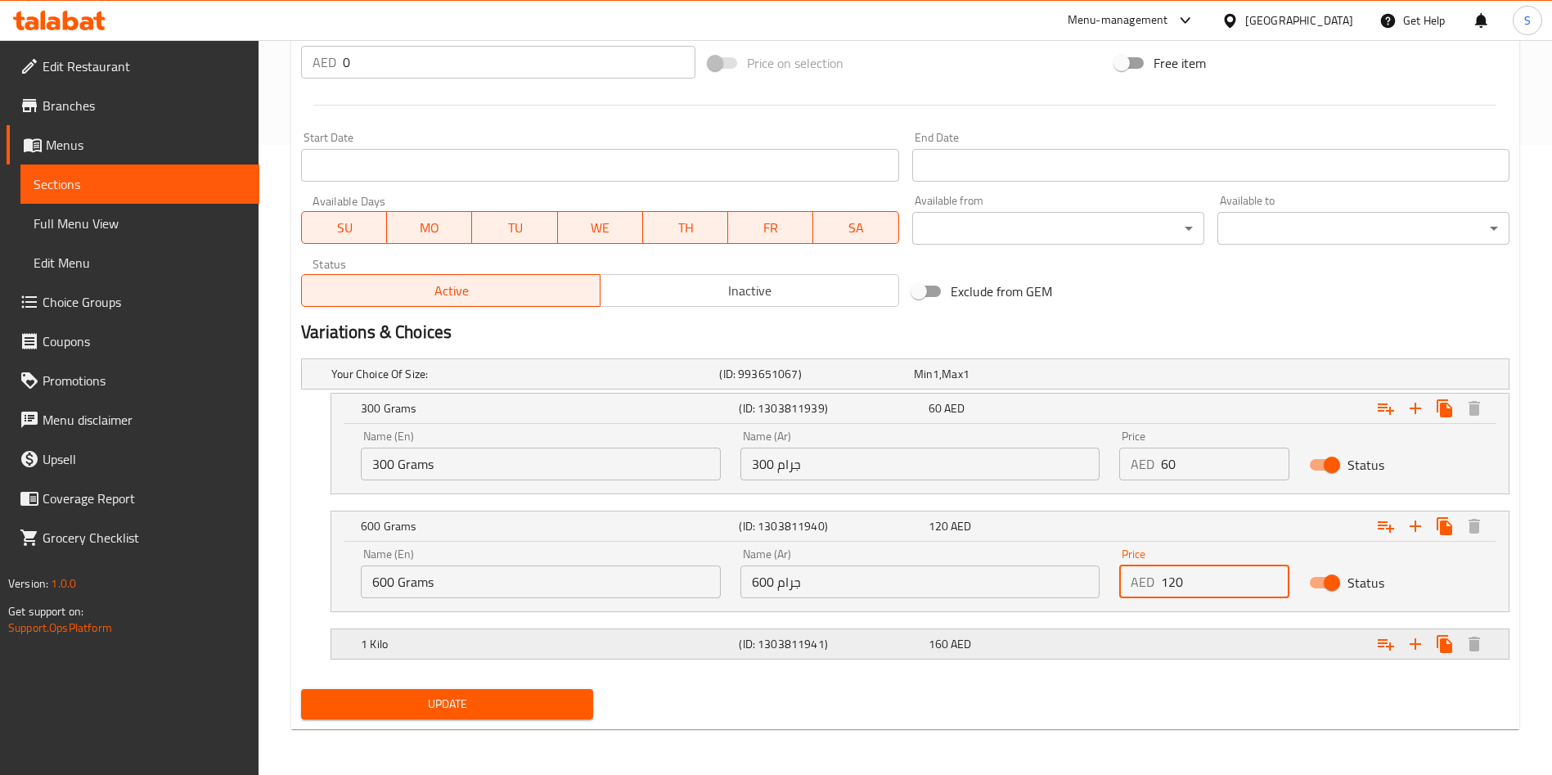
type input "120"
click at [1141, 646] on div "Expand" at bounding box center [1303, 644] width 378 height 36
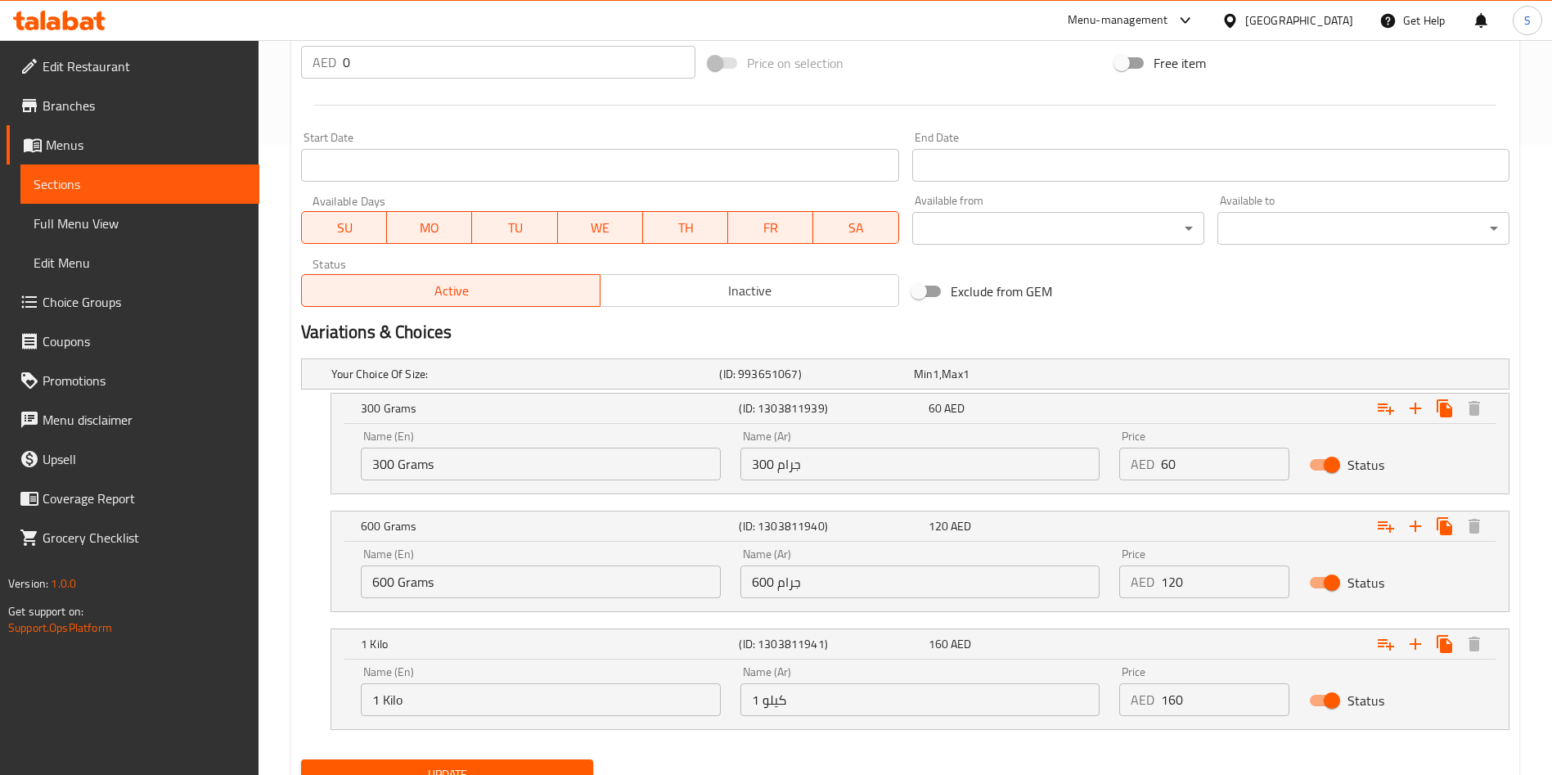
click at [1167, 698] on input "160" at bounding box center [1225, 699] width 128 height 33
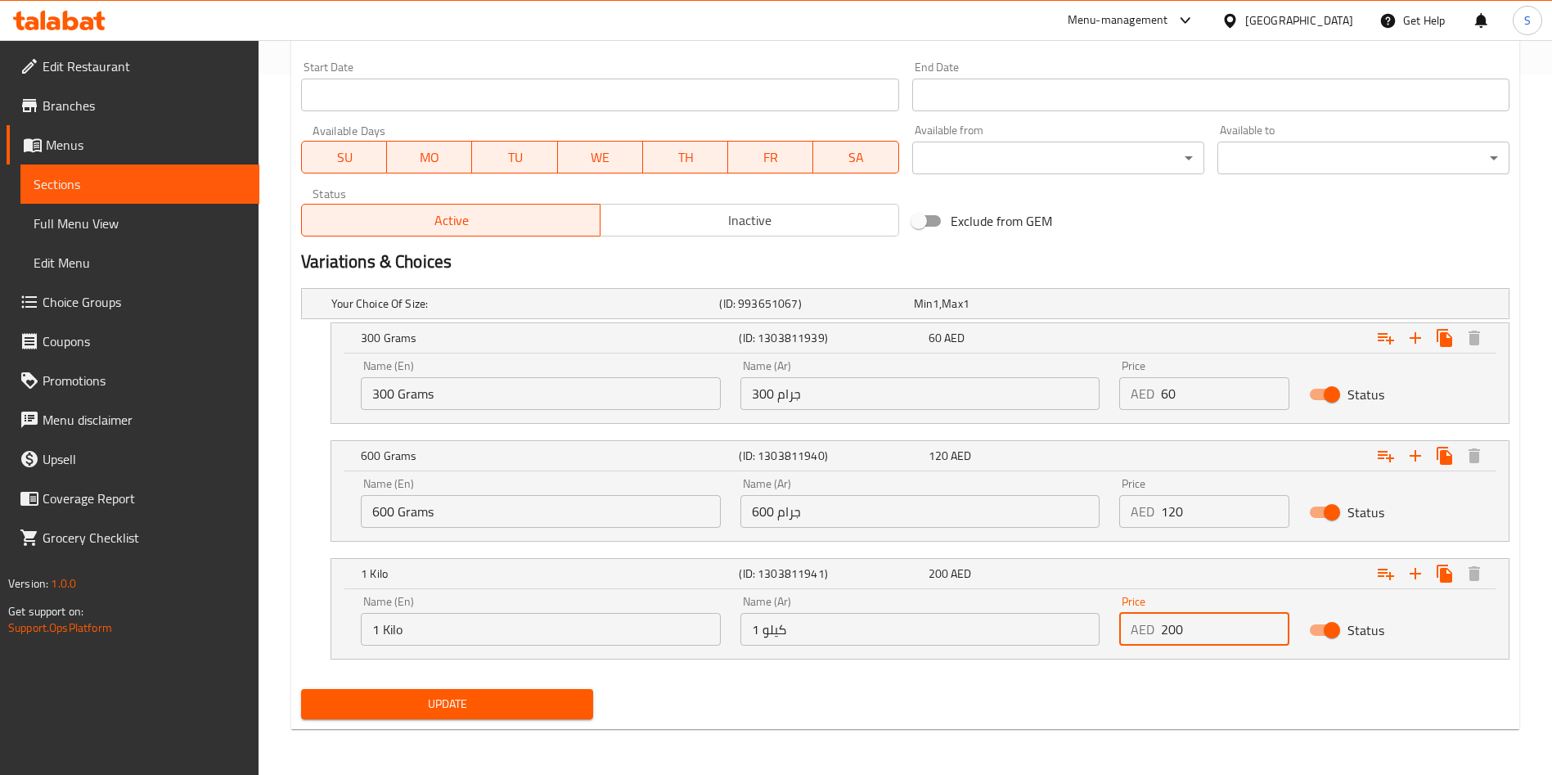
type input "200"
click at [501, 707] on span "Update" at bounding box center [447, 704] width 266 height 20
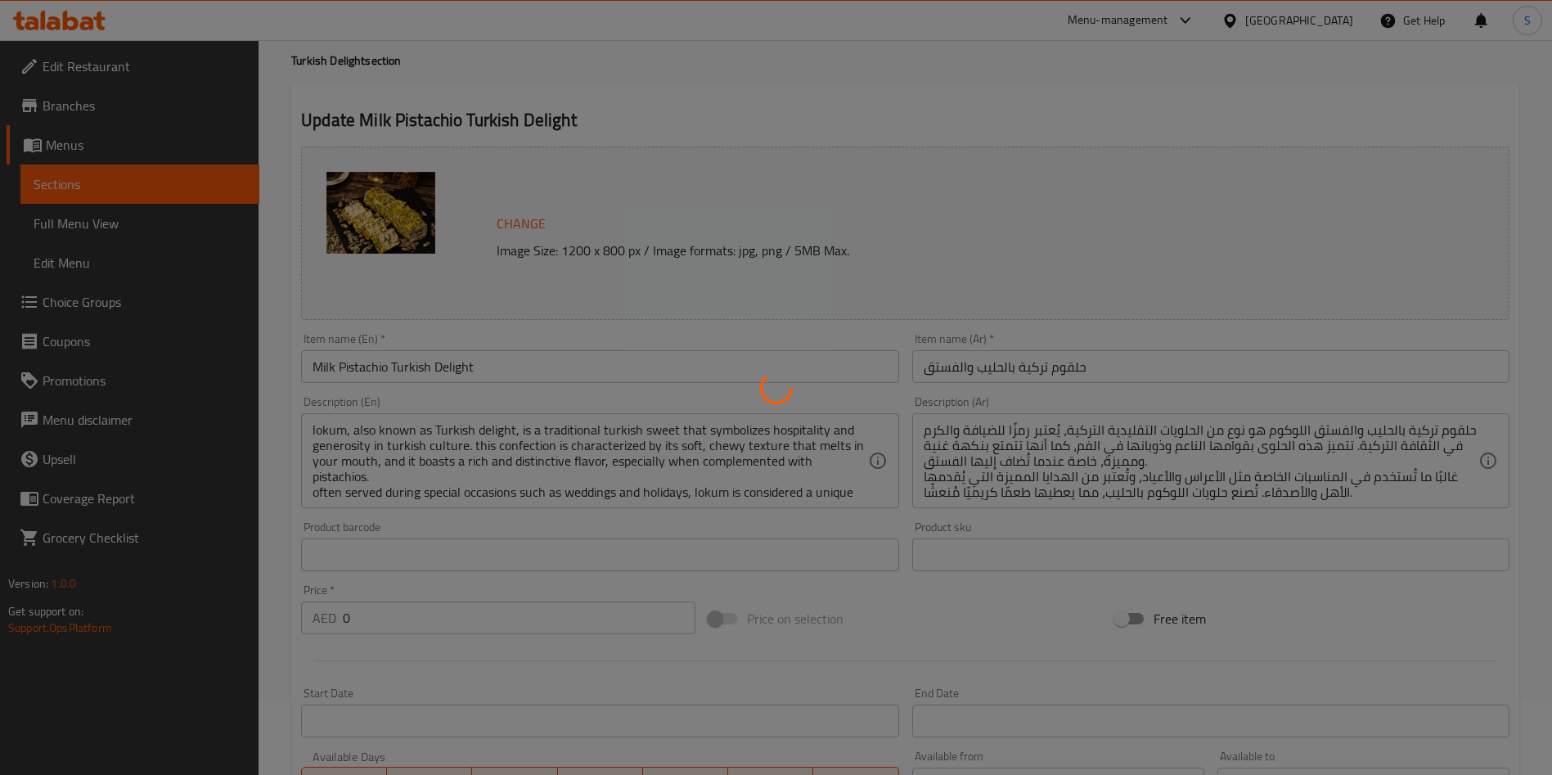
scroll to position [0, 0]
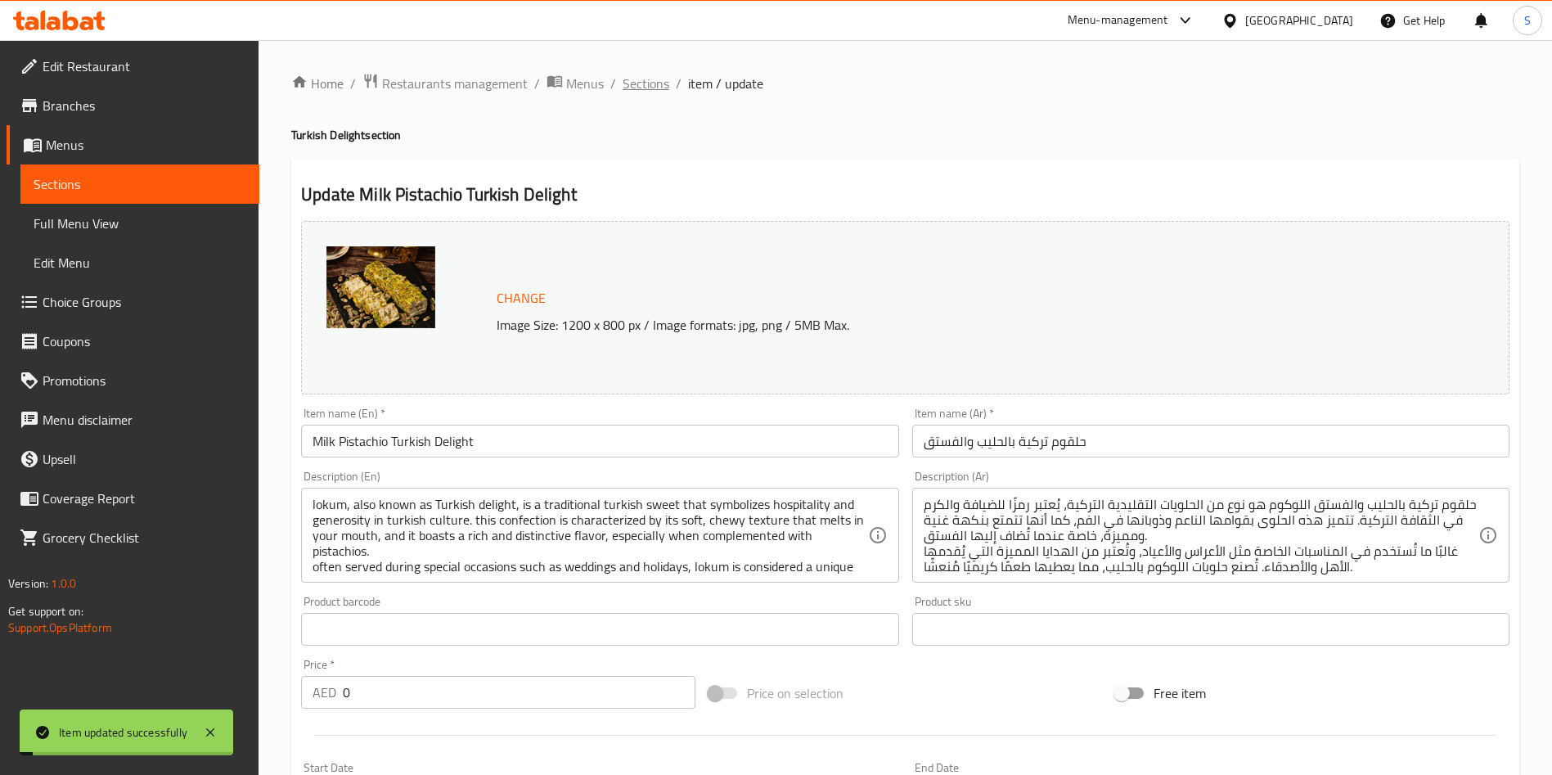
click at [653, 86] on span "Sections" at bounding box center [645, 84] width 47 height 20
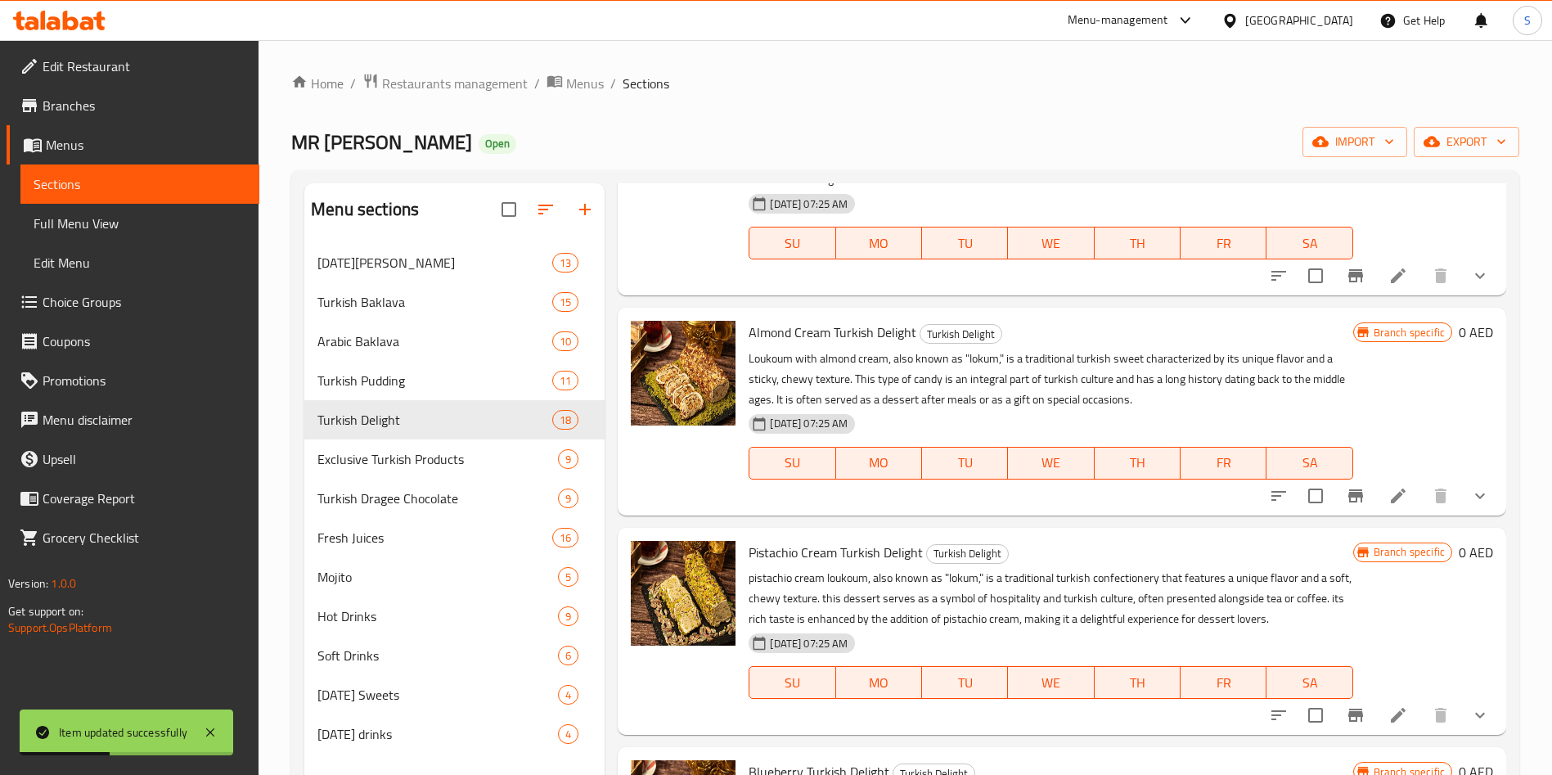
scroll to position [1354, 0]
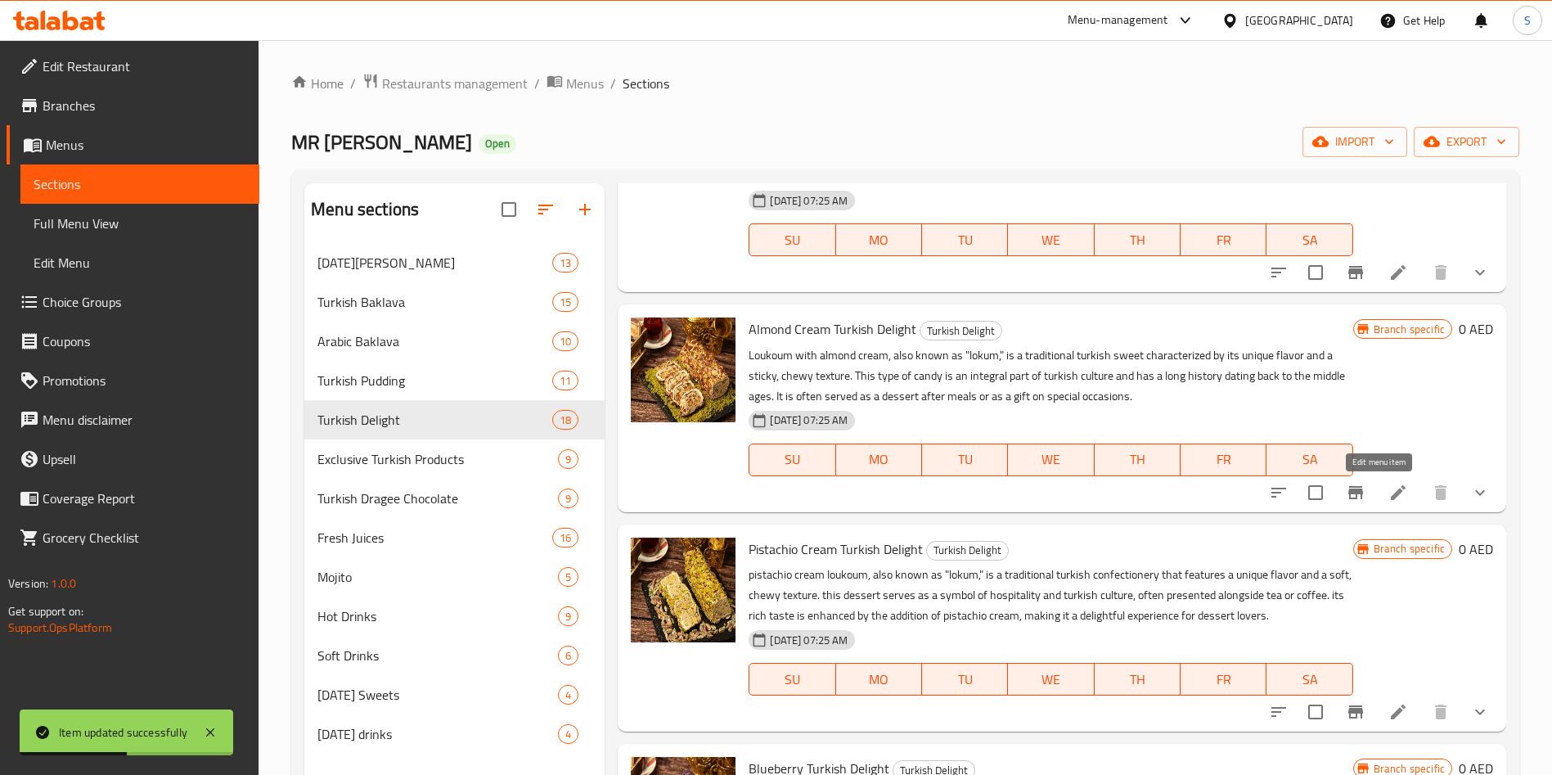
click at [1388, 495] on icon at bounding box center [1398, 493] width 20 height 20
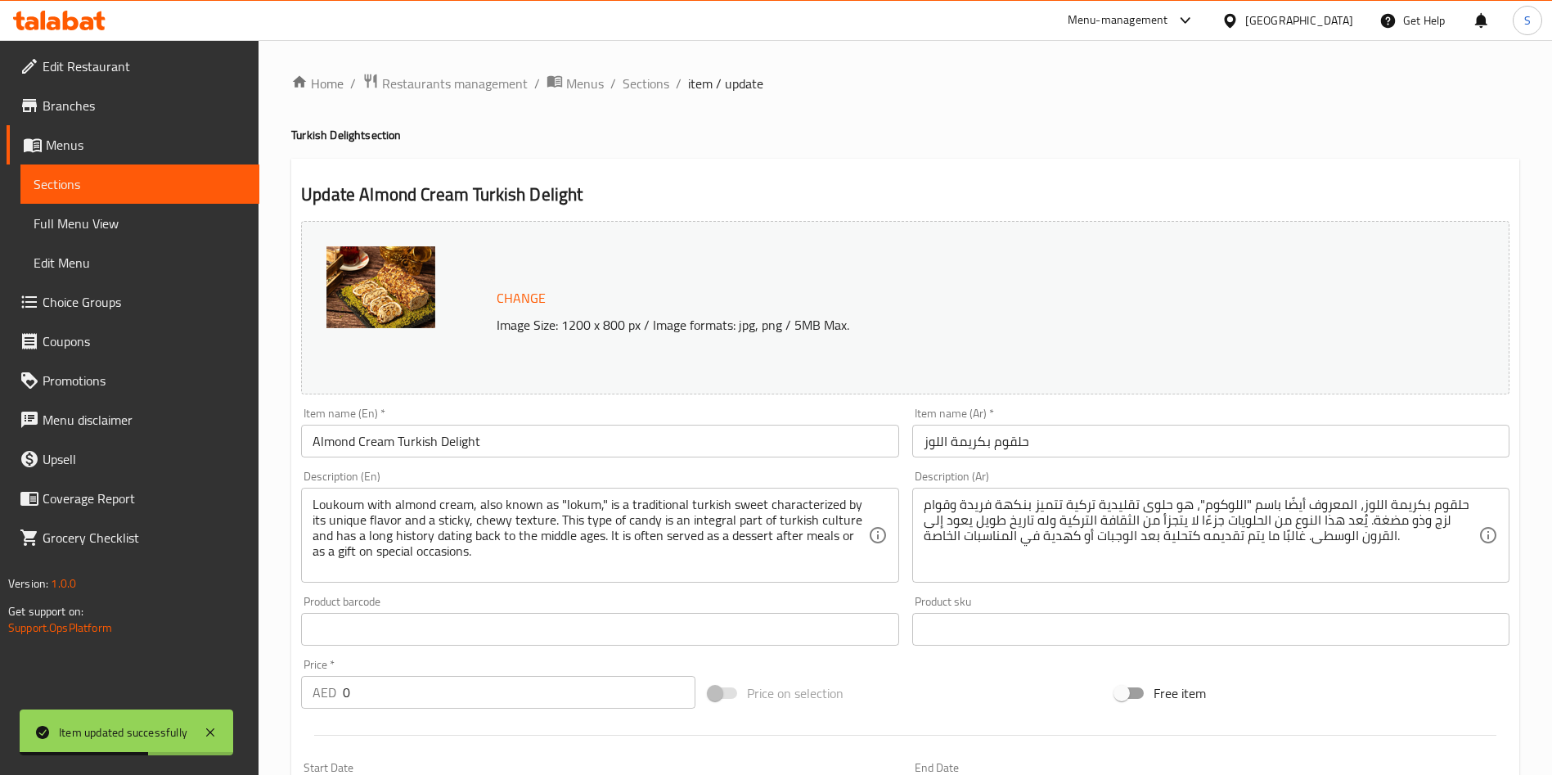
scroll to position [489, 0]
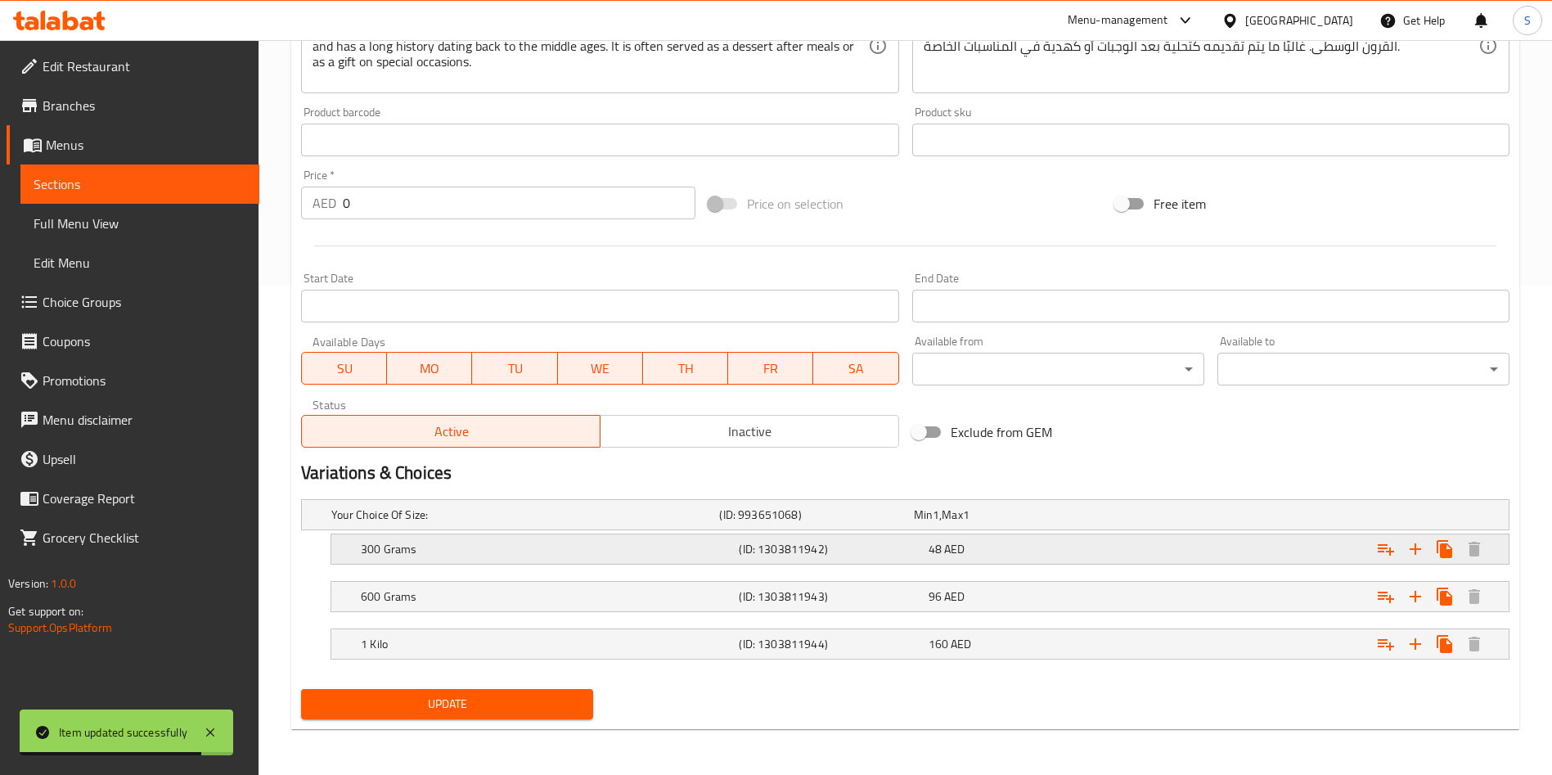
drag, startPoint x: 944, startPoint y: 551, endPoint x: 1233, endPoint y: 557, distance: 289.6
click at [1233, 557] on div "Expand" at bounding box center [1303, 549] width 378 height 36
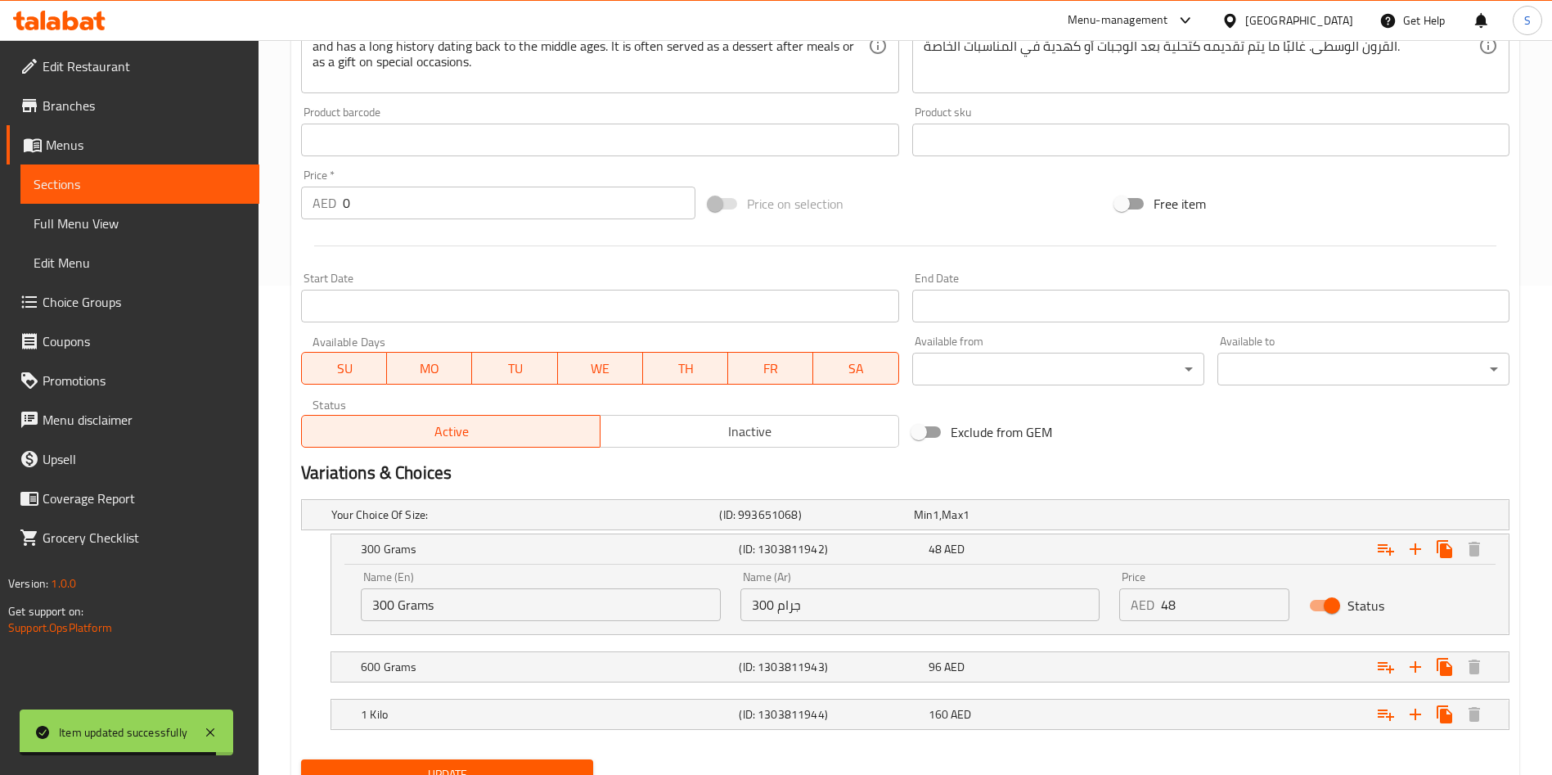
click at [1176, 599] on input "48" at bounding box center [1225, 604] width 128 height 33
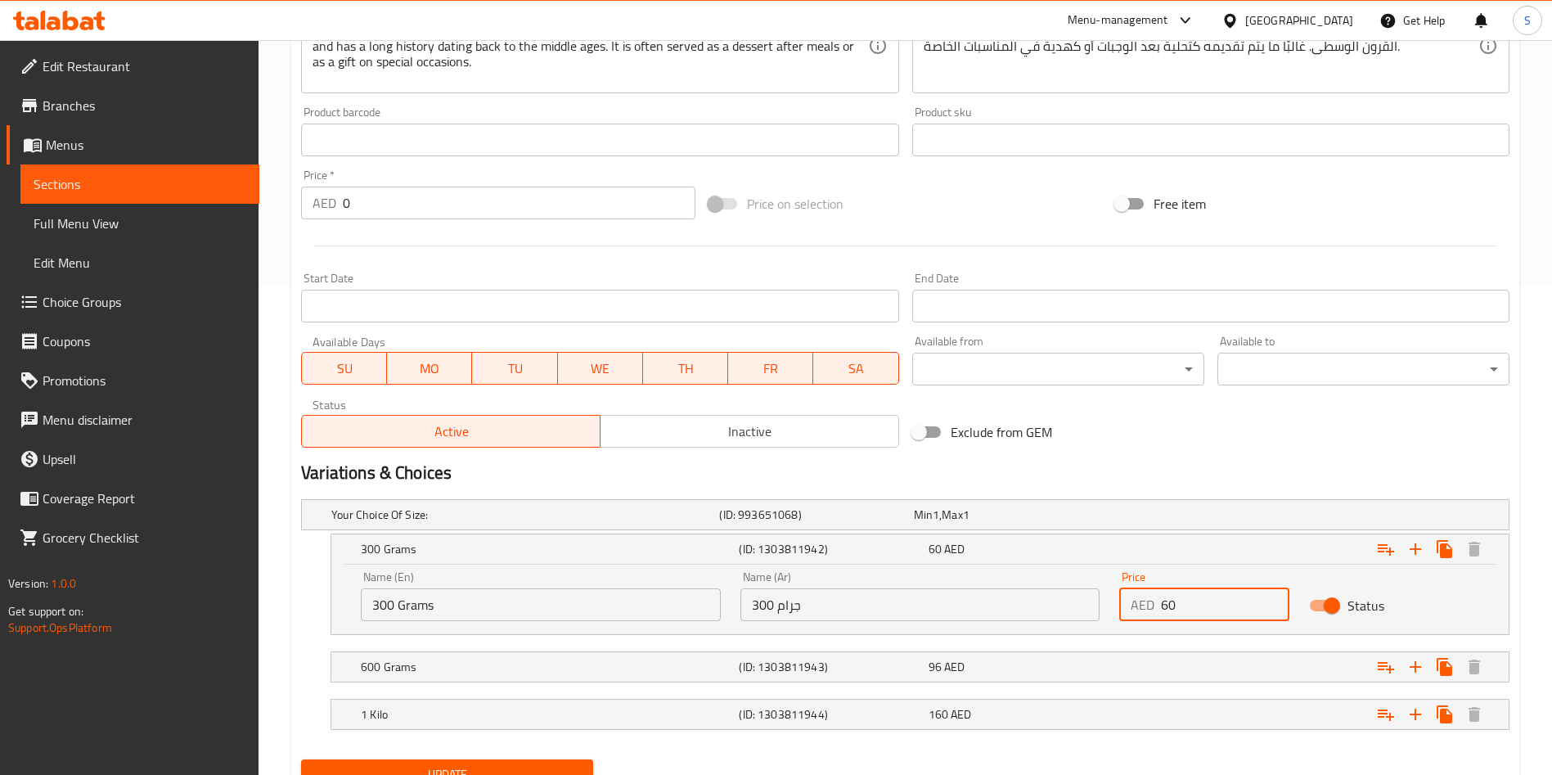
scroll to position [559, 0]
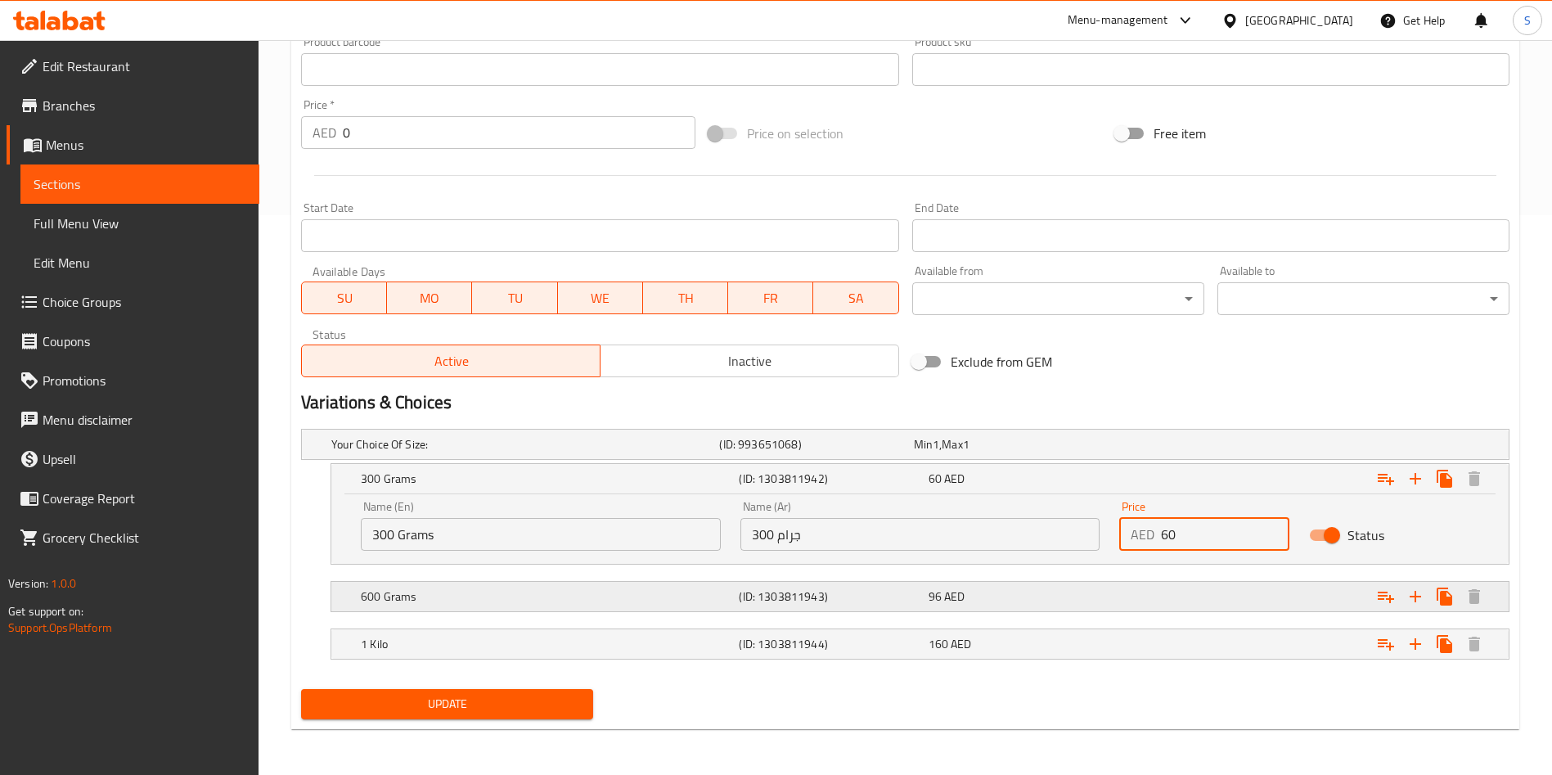
type input "60"
click at [1144, 597] on div "Expand" at bounding box center [1303, 596] width 378 height 36
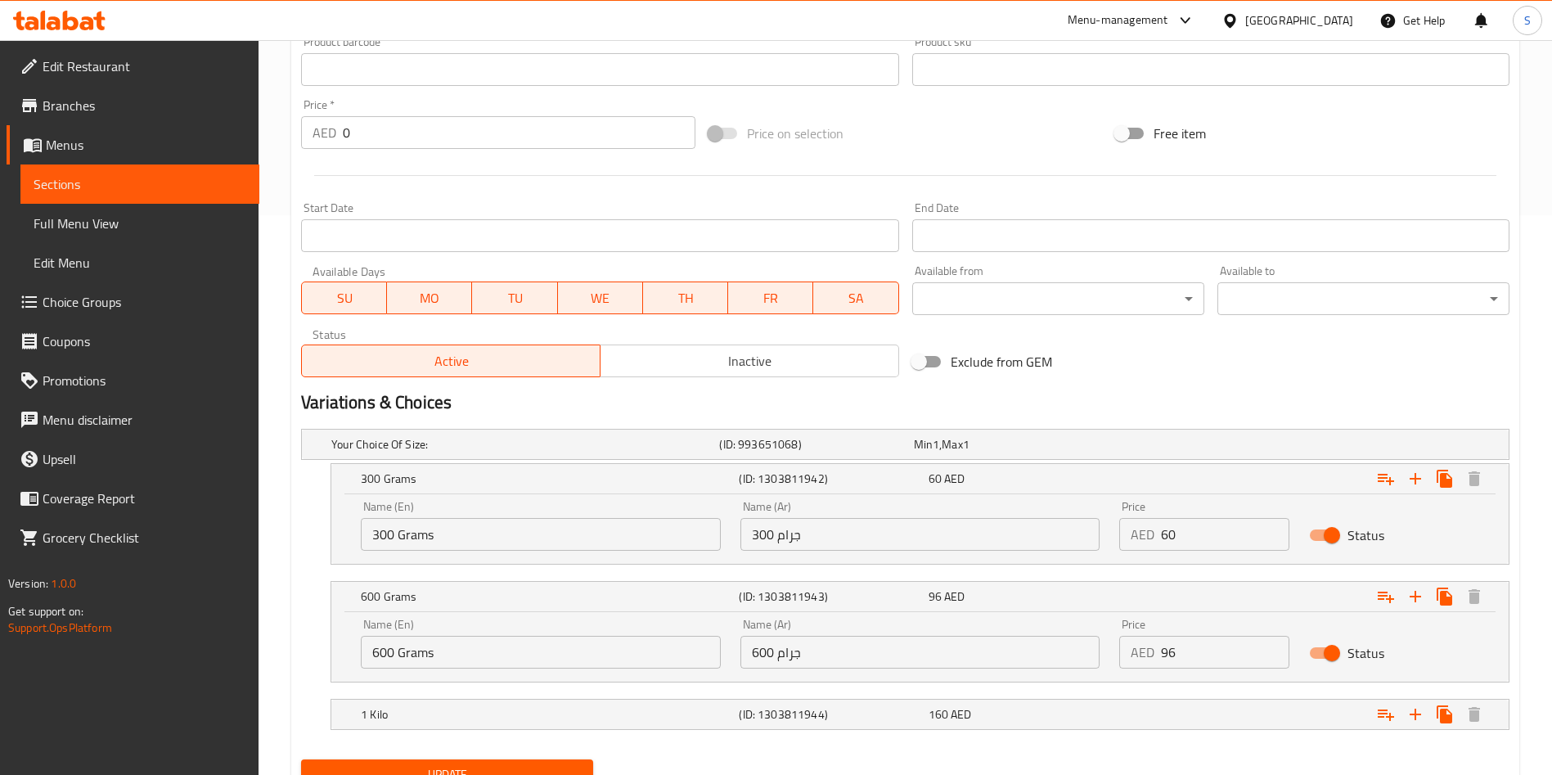
click at [1158, 651] on div "AED 96 Price" at bounding box center [1204, 652] width 170 height 33
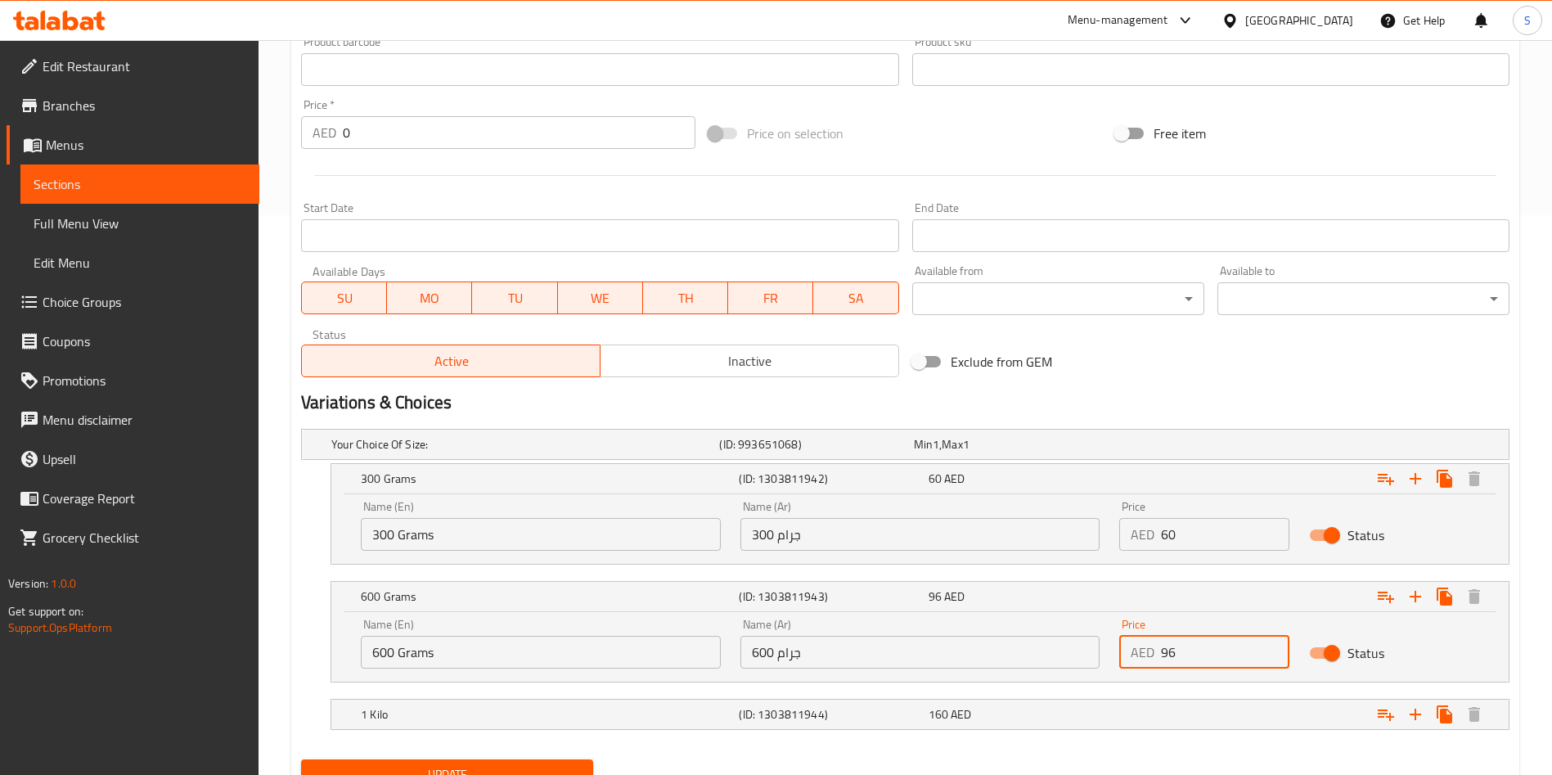
click at [1175, 653] on input "96" at bounding box center [1225, 652] width 128 height 33
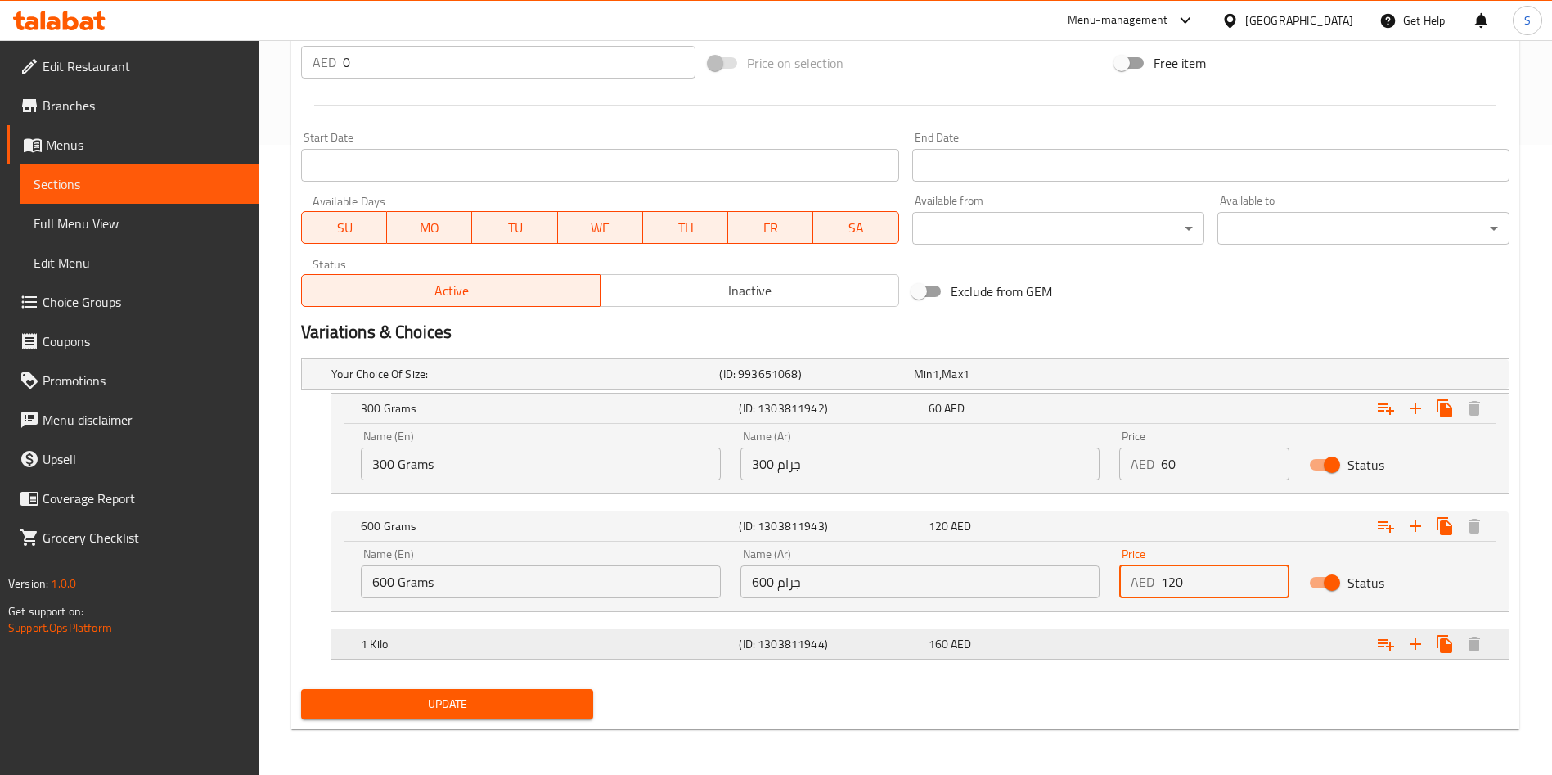
type input "120"
click at [1134, 654] on div "Expand" at bounding box center [1303, 644] width 378 height 36
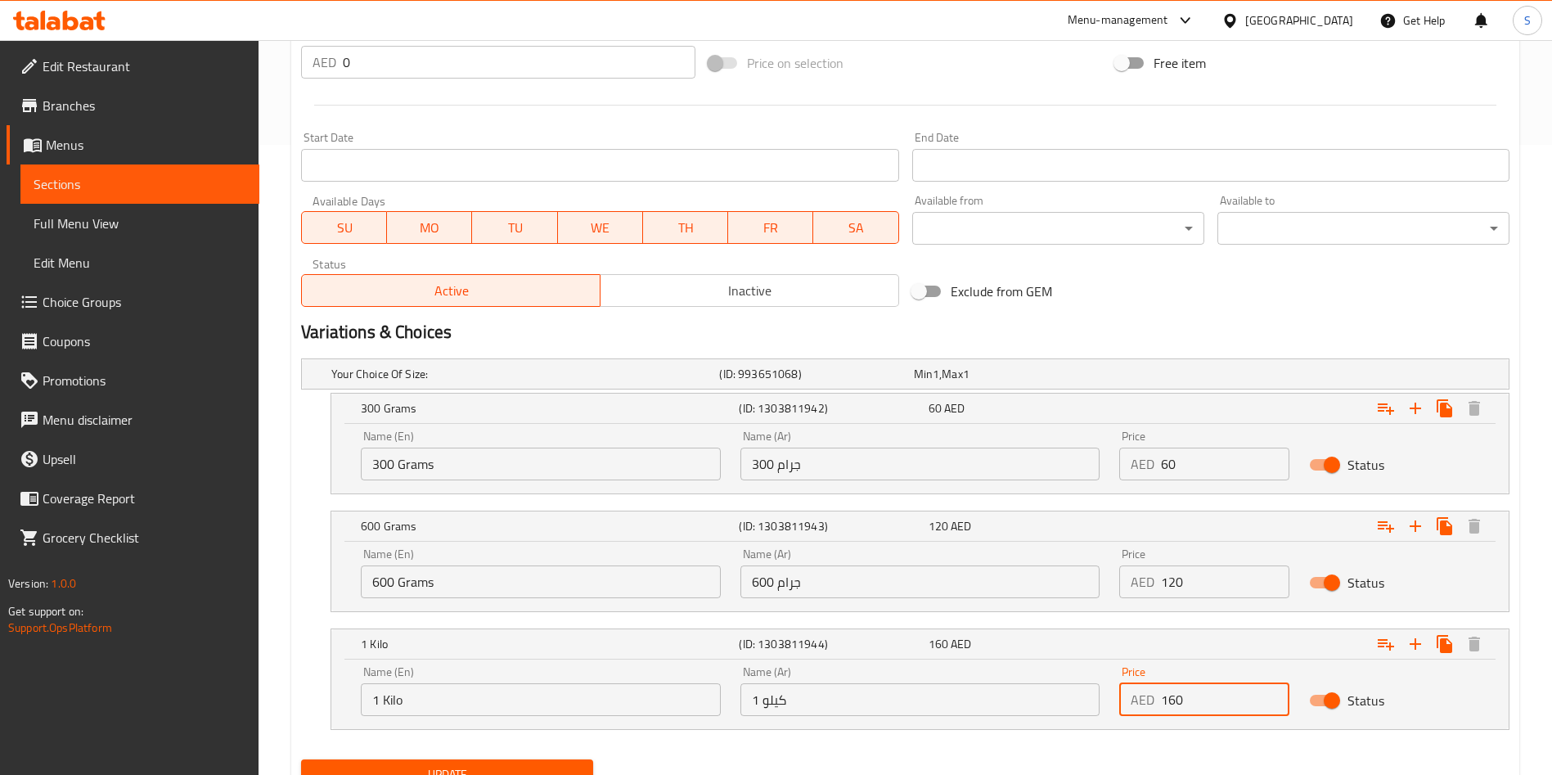
click at [1164, 698] on input "160" at bounding box center [1225, 699] width 128 height 33
type input "3"
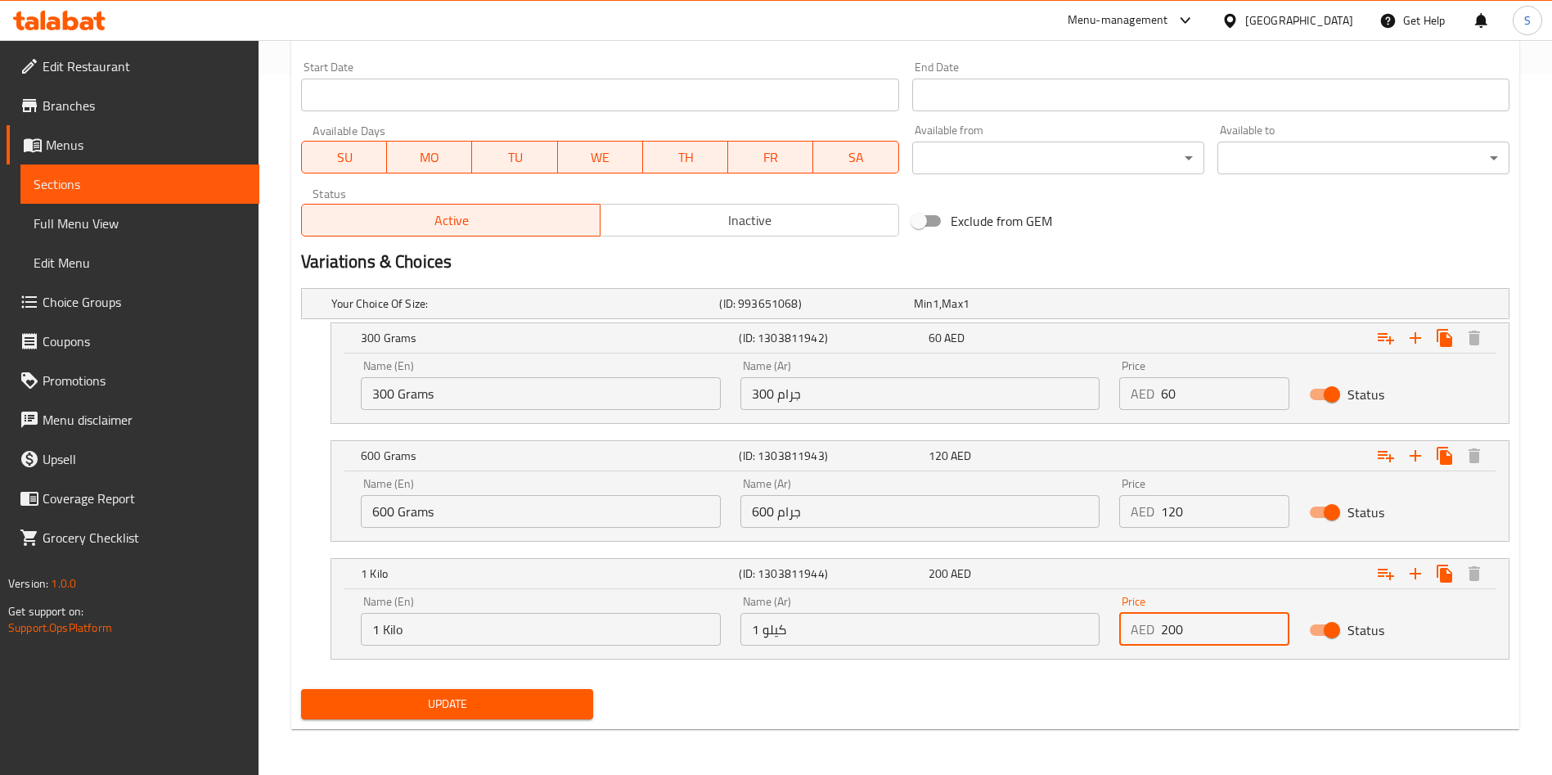
type input "200"
click at [524, 689] on button "Update" at bounding box center [447, 704] width 292 height 30
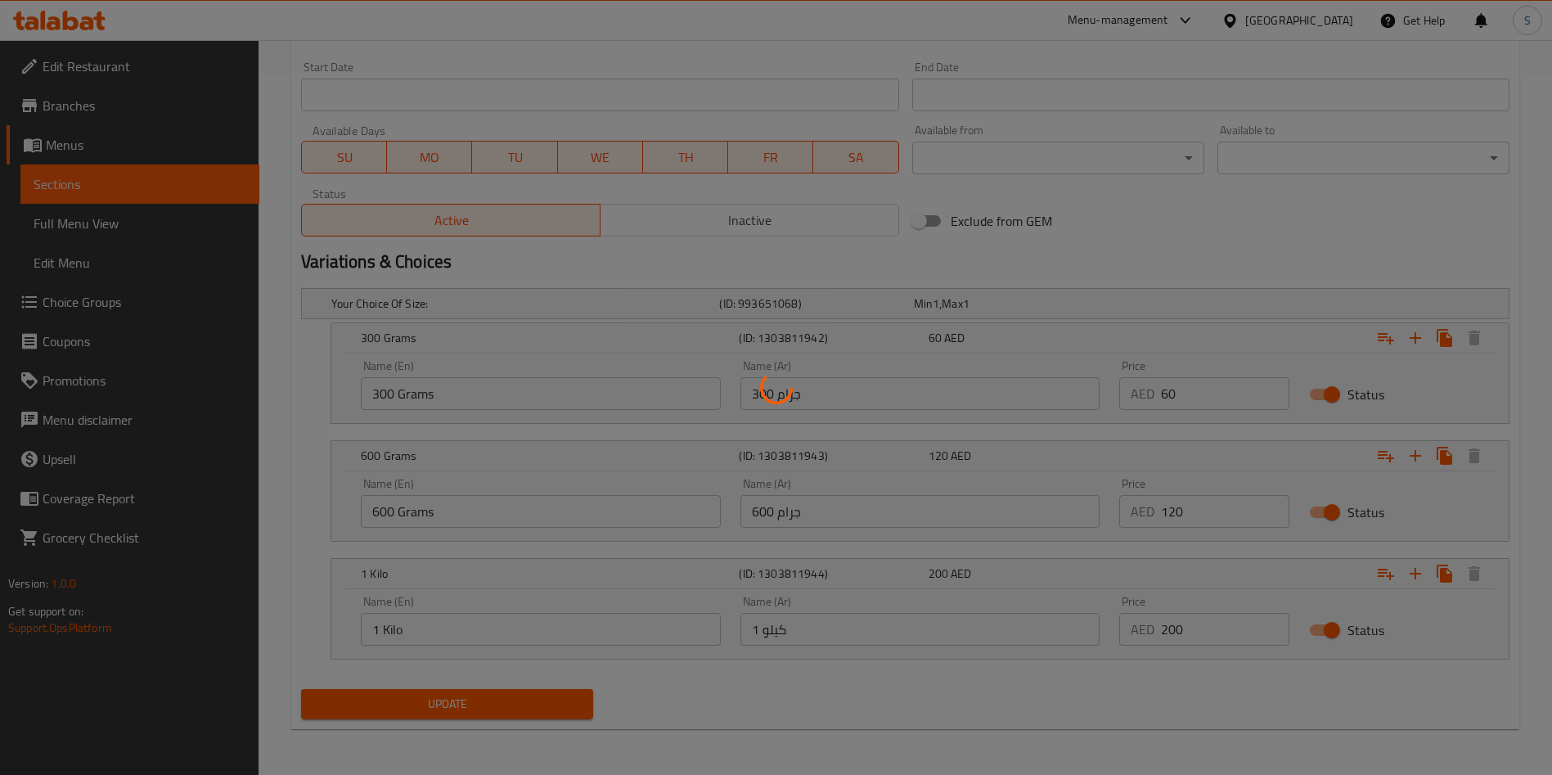
scroll to position [0, 0]
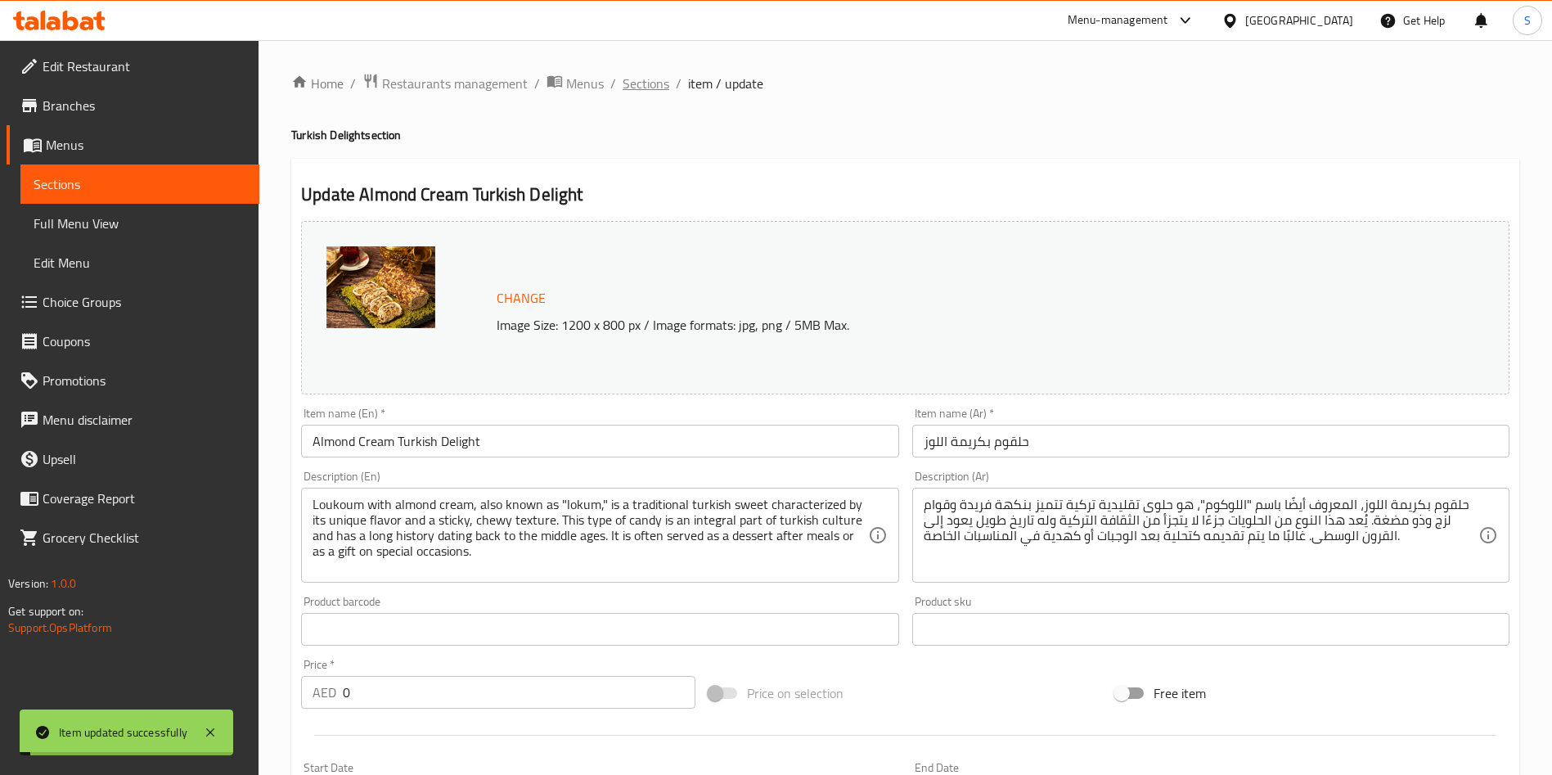
click at [636, 87] on span "Sections" at bounding box center [645, 84] width 47 height 20
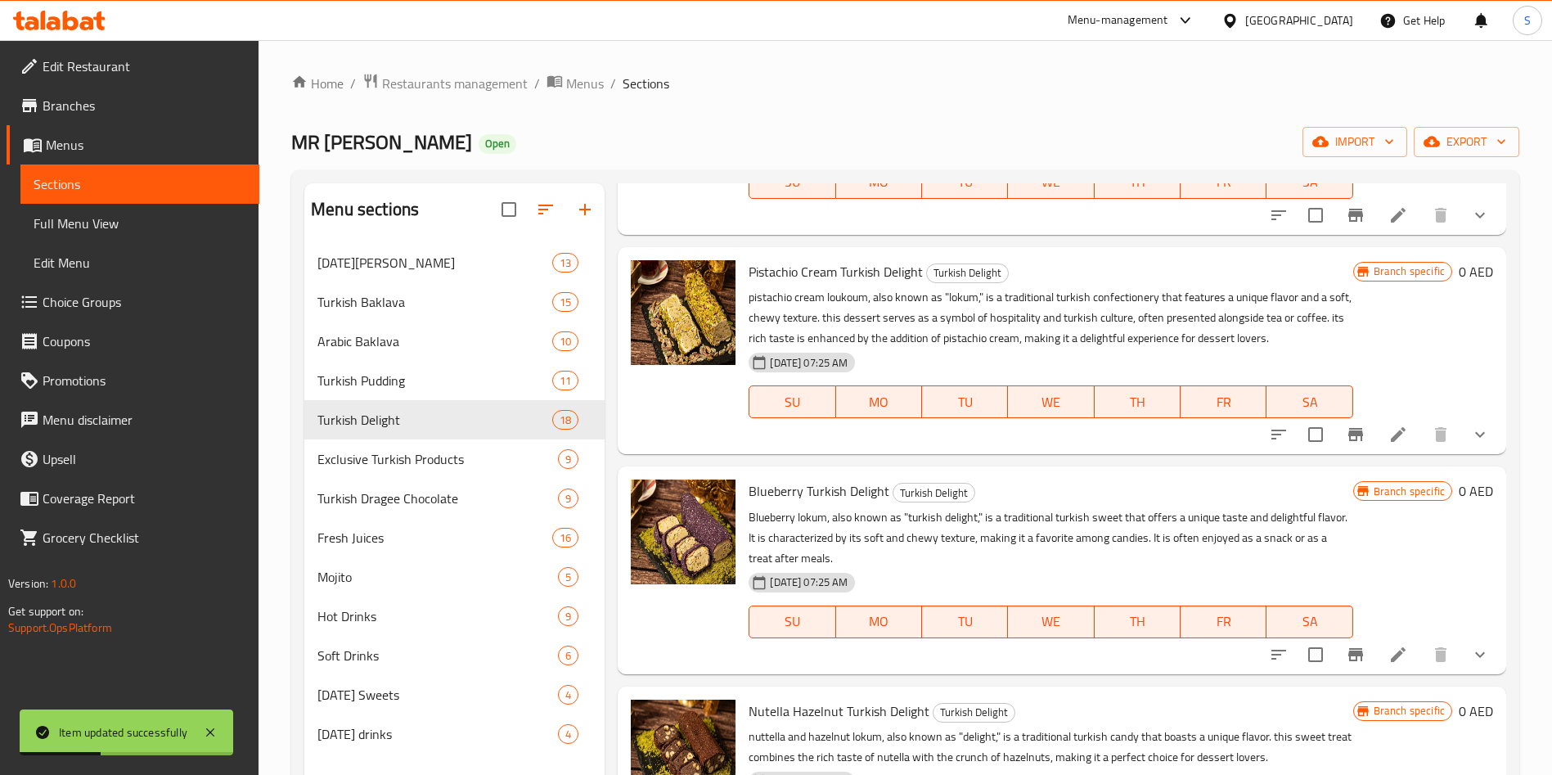
scroll to position [1629, 0]
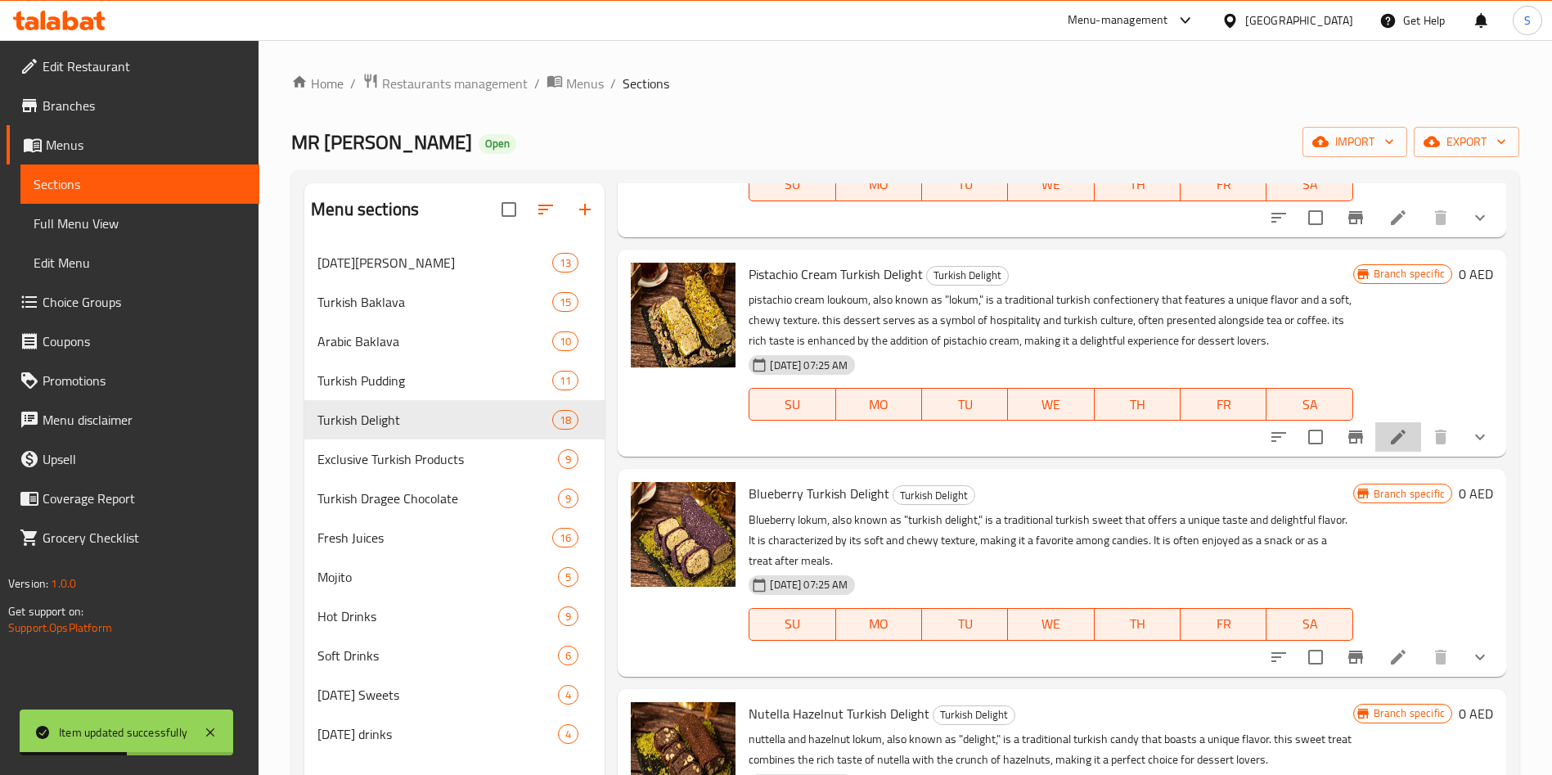
click at [1391, 435] on li at bounding box center [1398, 436] width 46 height 29
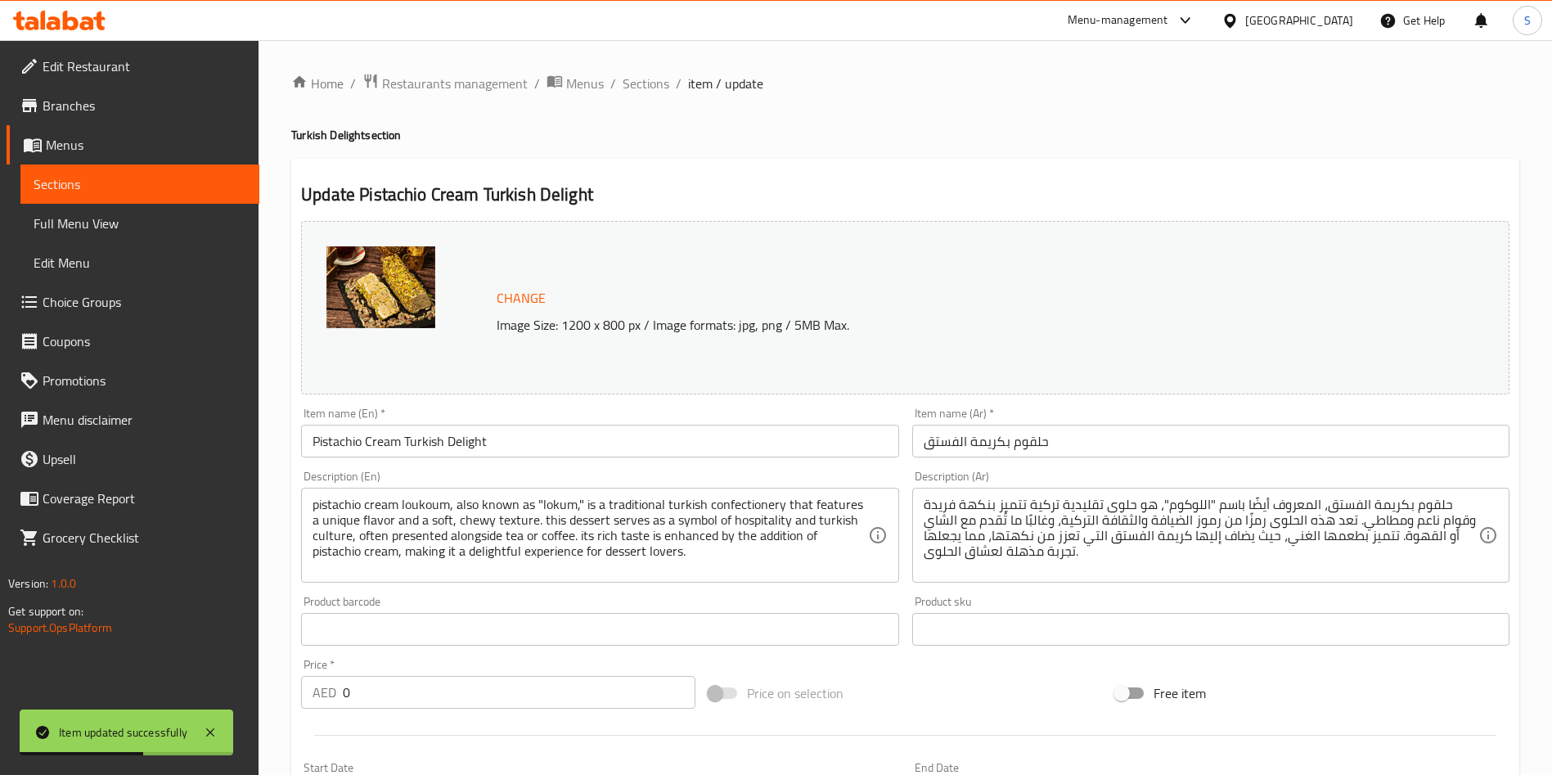
scroll to position [489, 0]
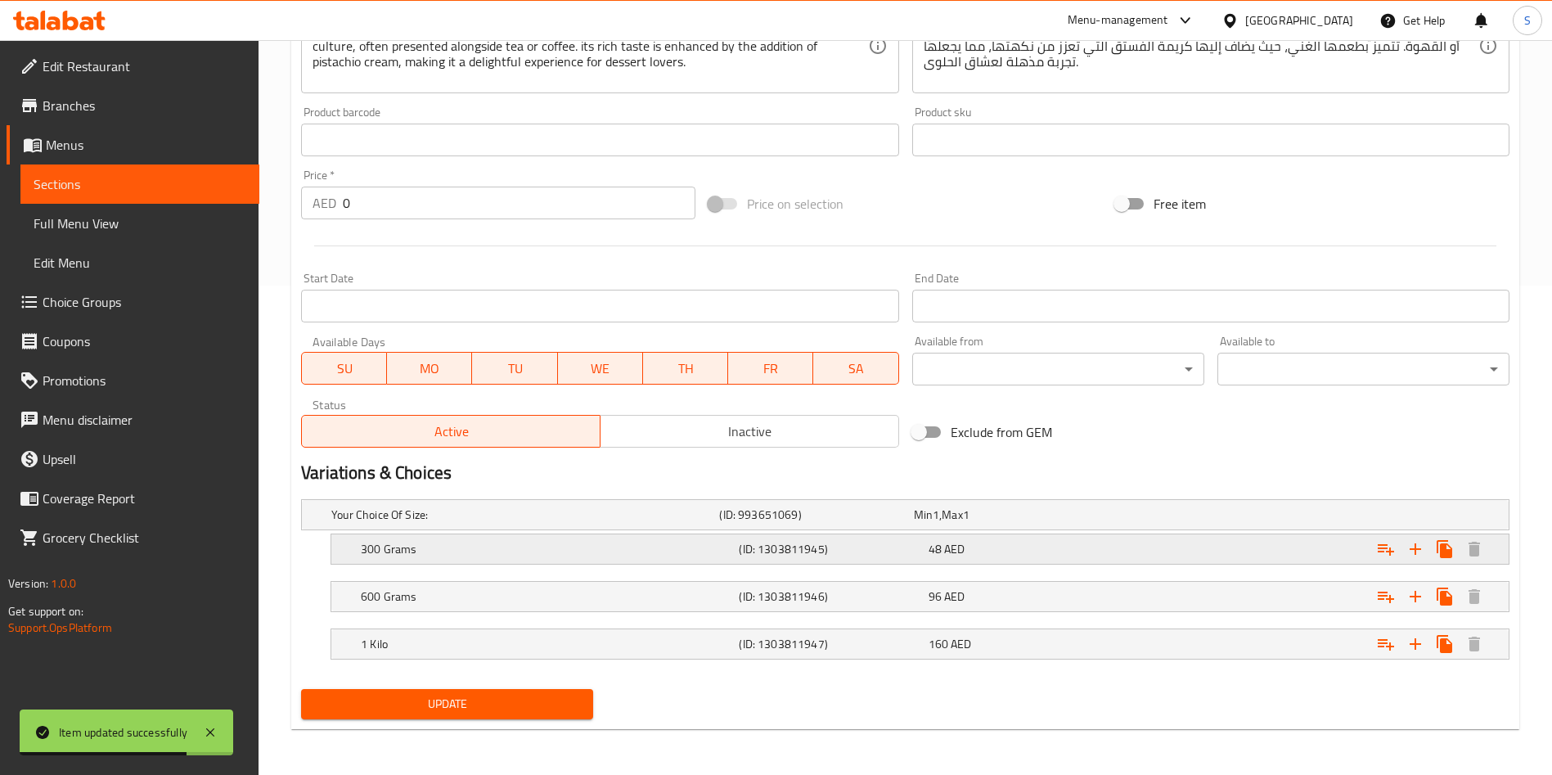
drag, startPoint x: 1020, startPoint y: 559, endPoint x: 959, endPoint y: 545, distance: 62.1
click at [959, 545] on span "AED" at bounding box center [954, 548] width 20 height 21
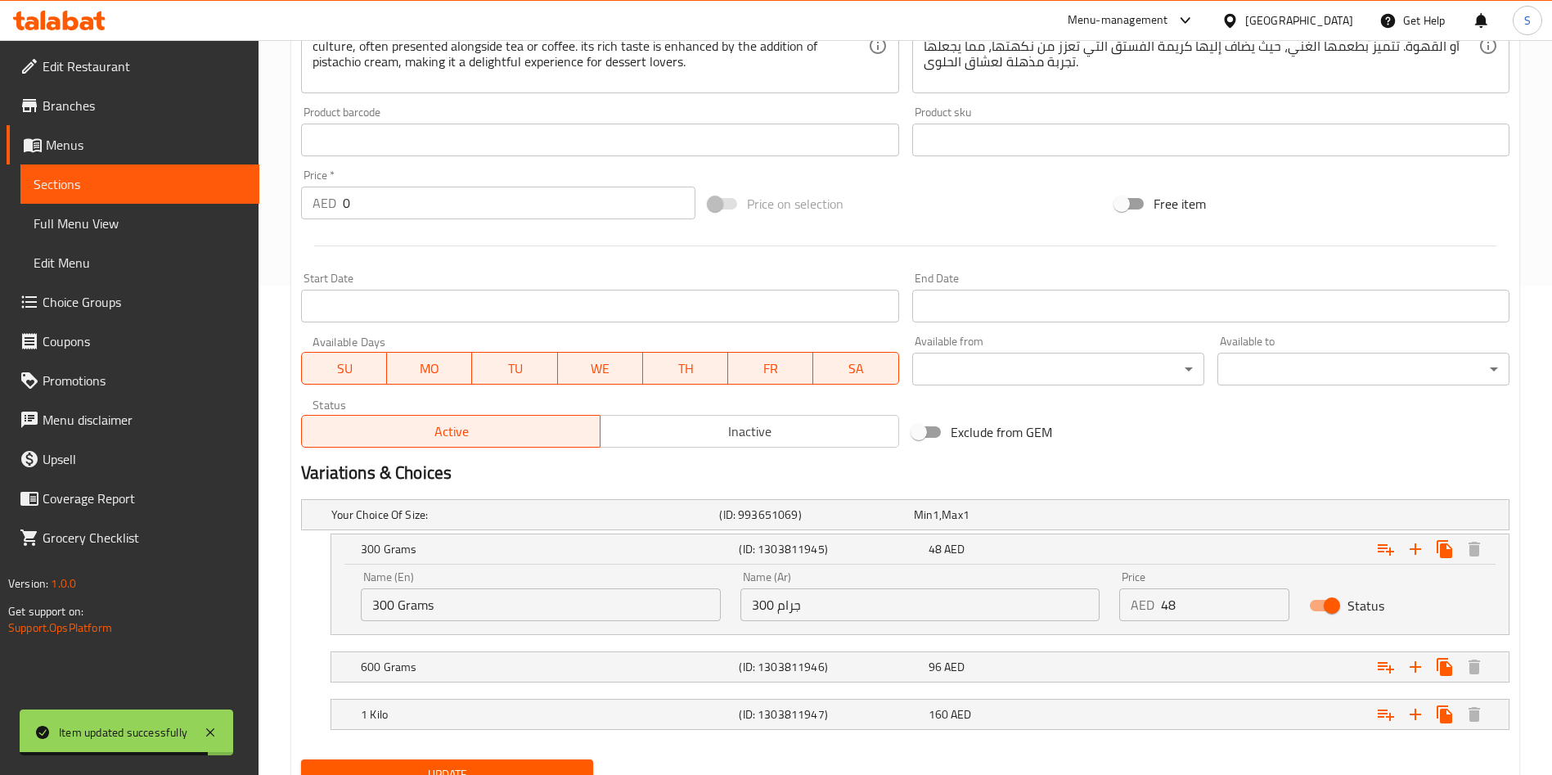
click at [1152, 600] on p "AED" at bounding box center [1142, 605] width 24 height 20
click at [1178, 606] on input "48" at bounding box center [1225, 604] width 128 height 33
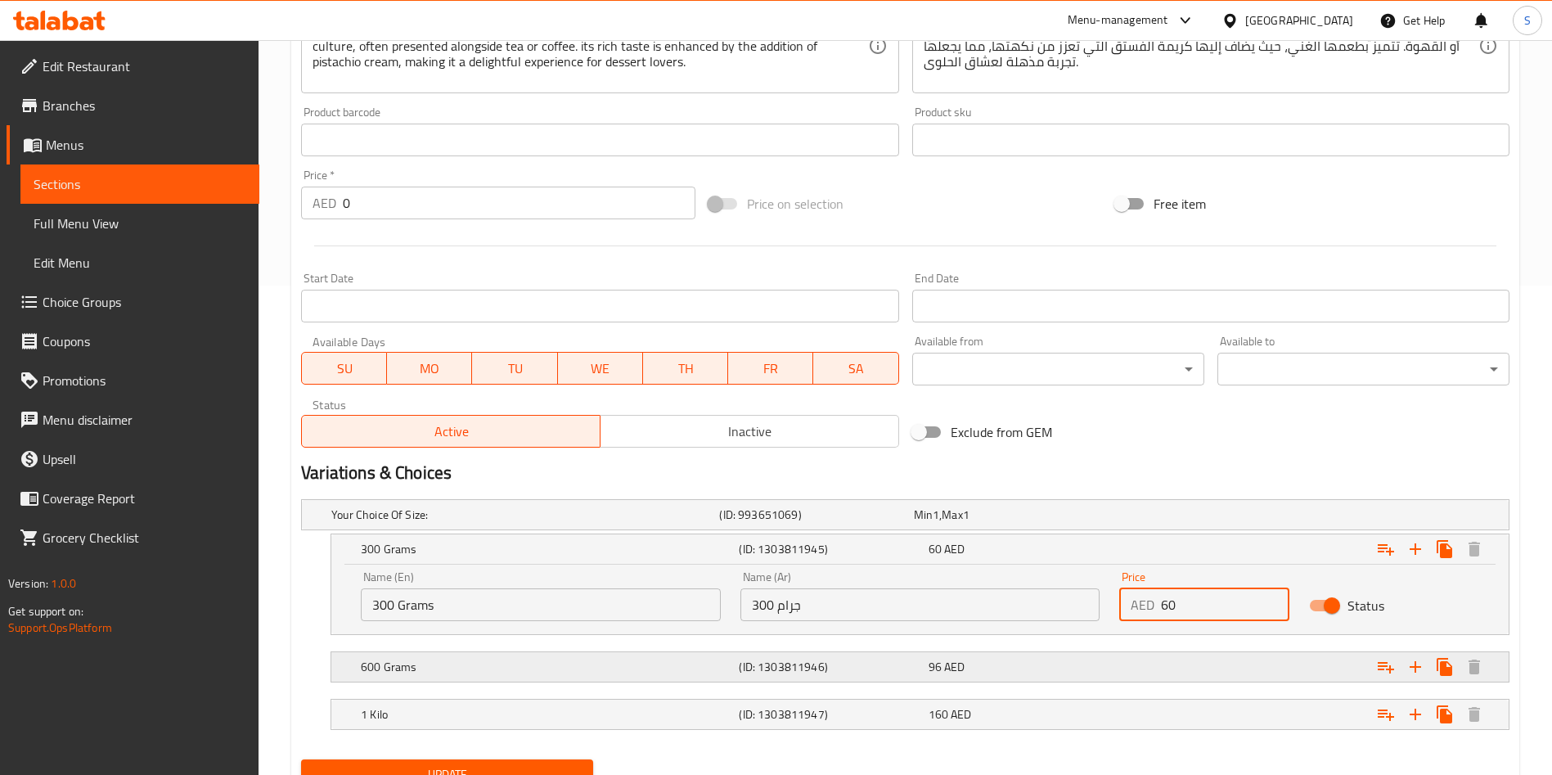
type input "60"
click at [1107, 671] on div "96 AED" at bounding box center [1019, 666] width 182 height 16
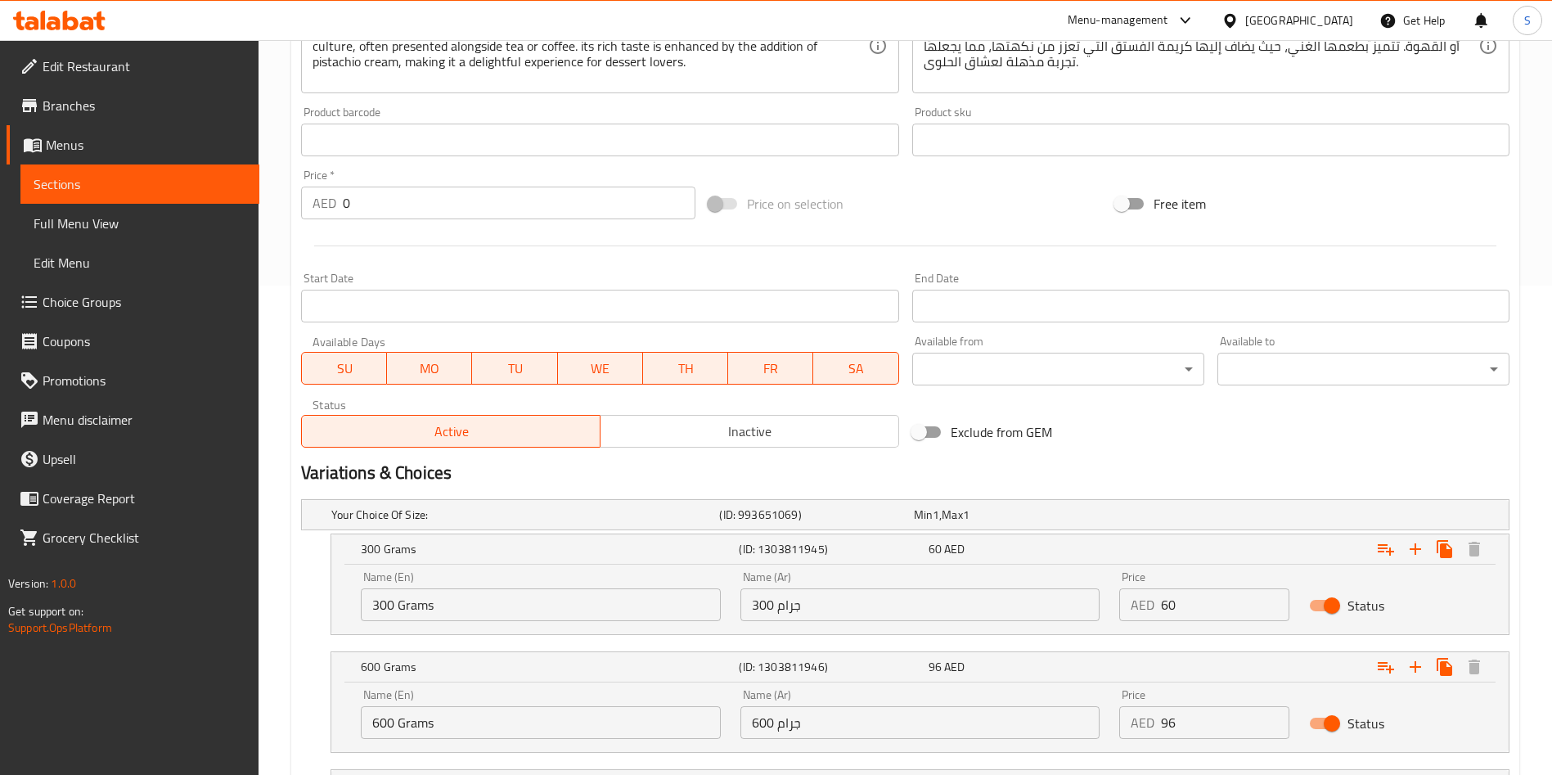
click at [1168, 718] on input "96" at bounding box center [1225, 722] width 128 height 33
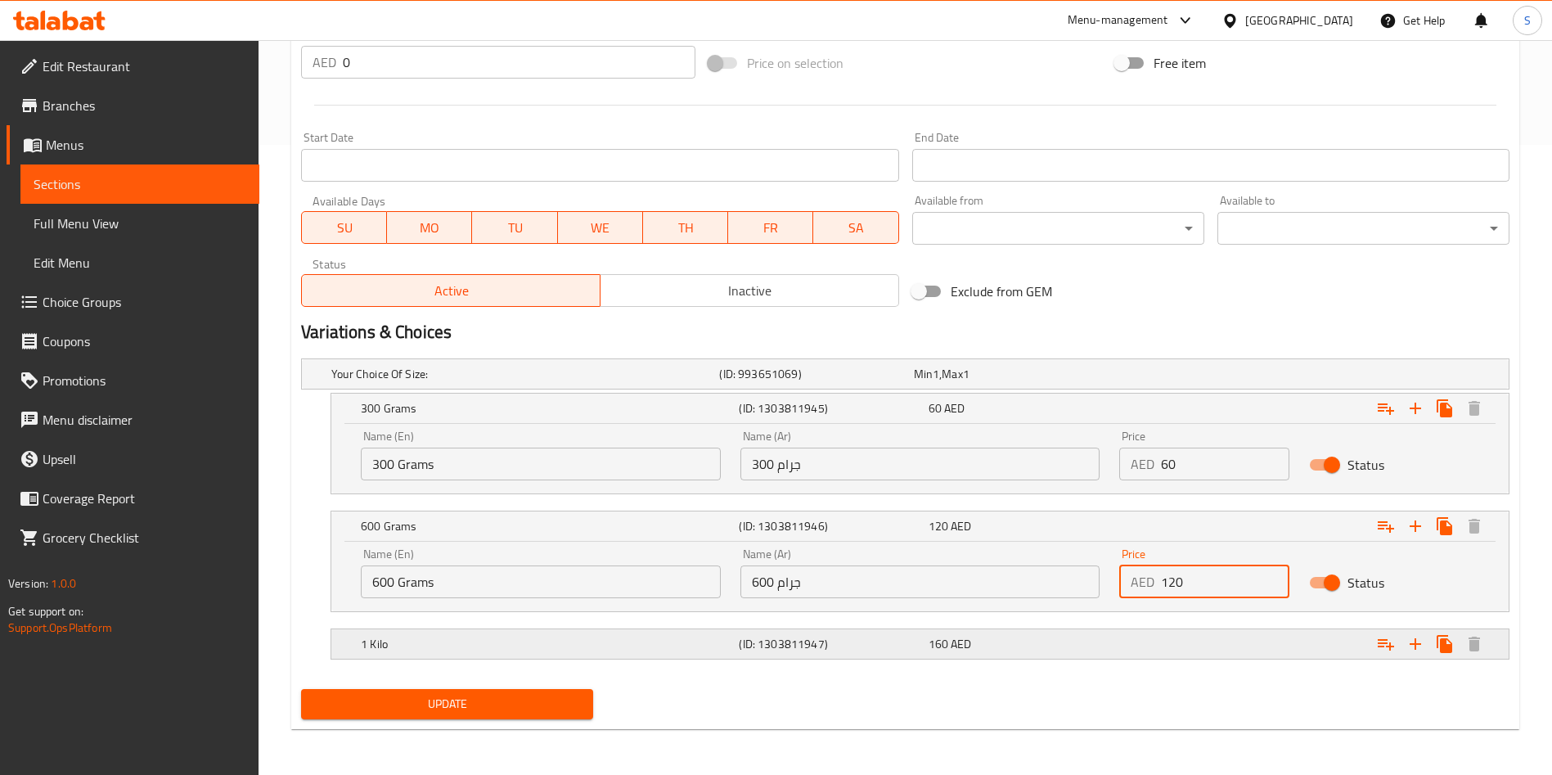
type input "120"
click at [1111, 654] on div "160 AED" at bounding box center [1019, 643] width 189 height 23
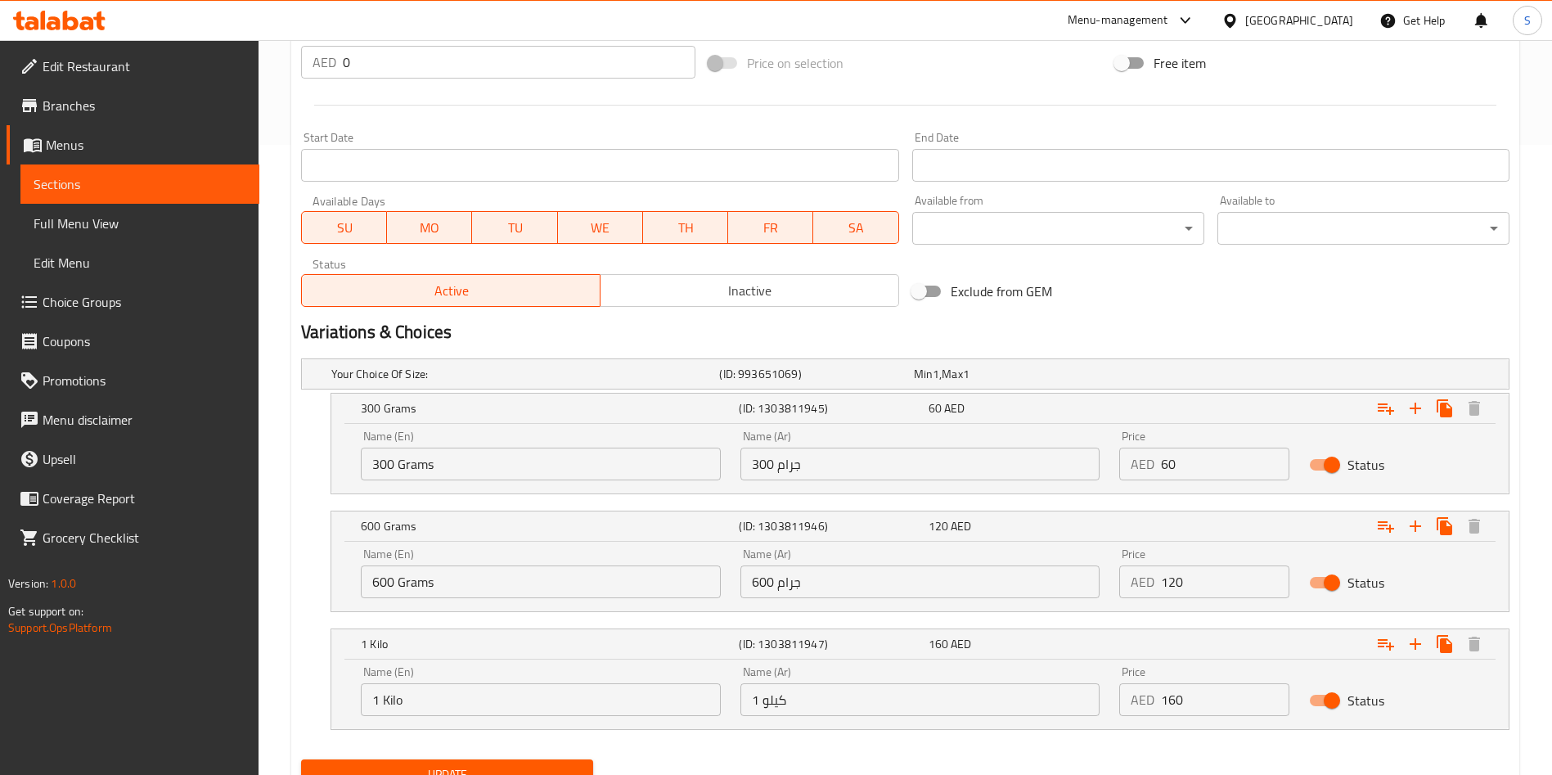
click at [1195, 701] on input "160" at bounding box center [1225, 699] width 128 height 33
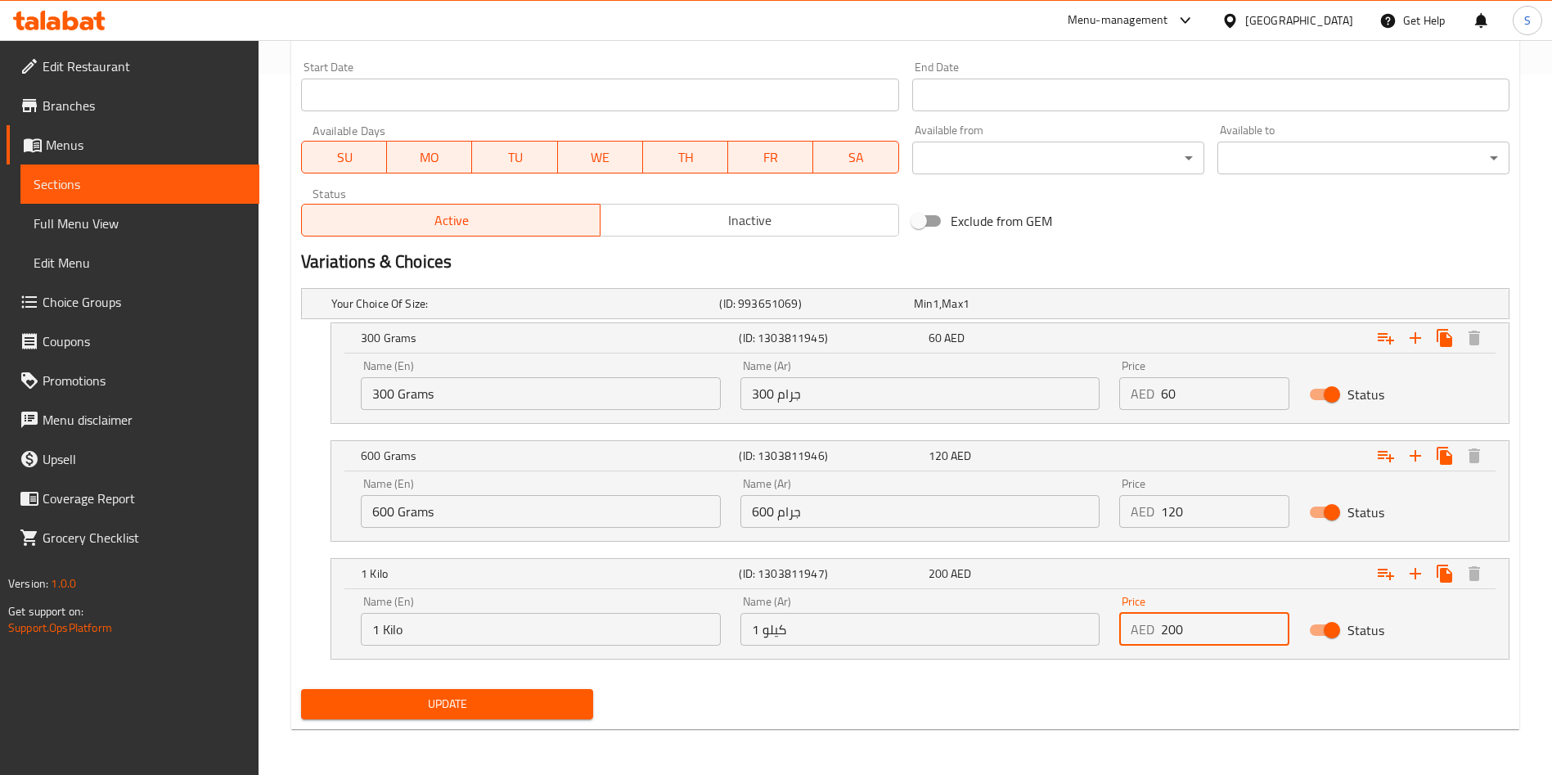
type input "200"
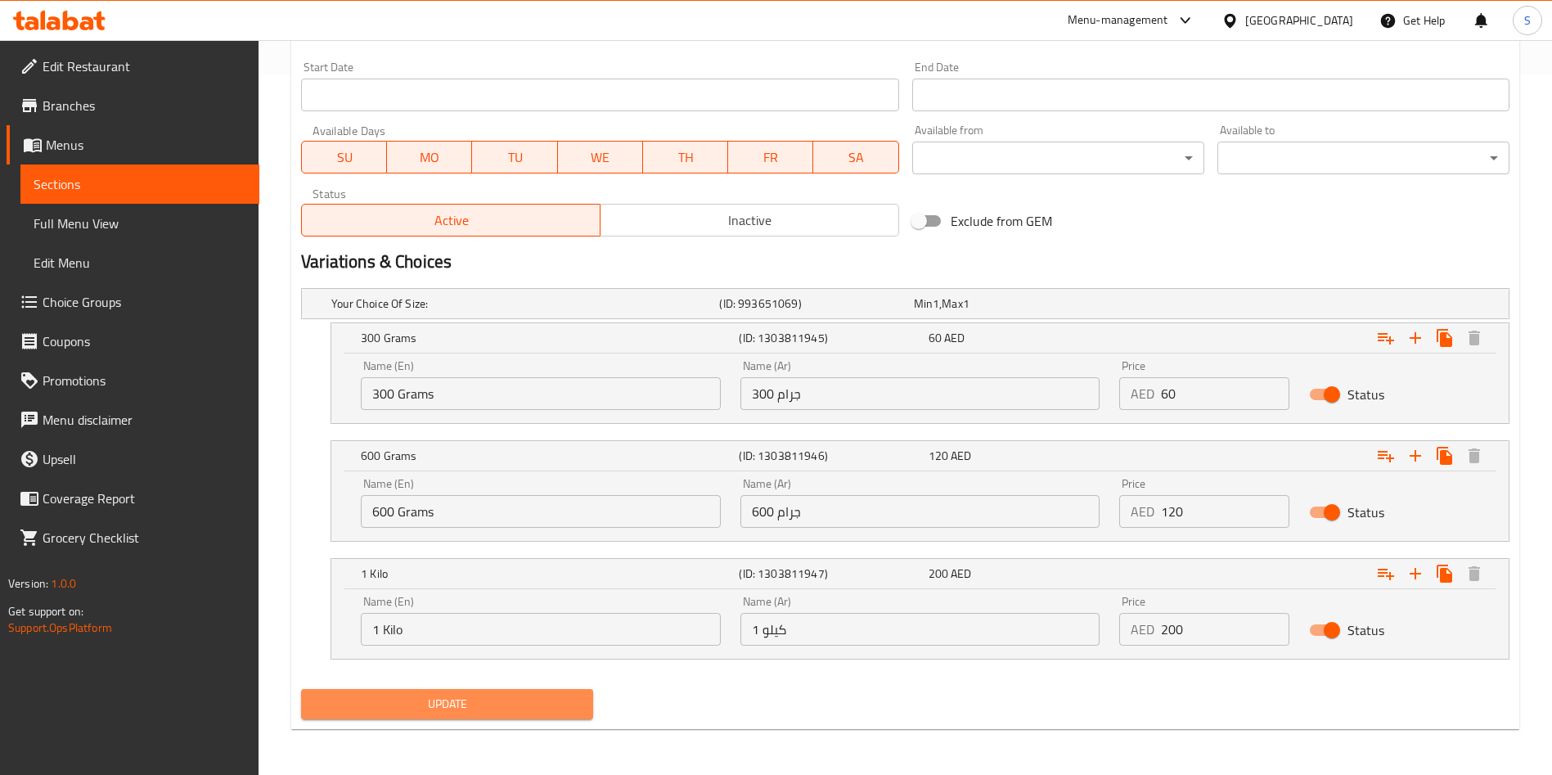
click at [350, 713] on button "Update" at bounding box center [447, 704] width 292 height 30
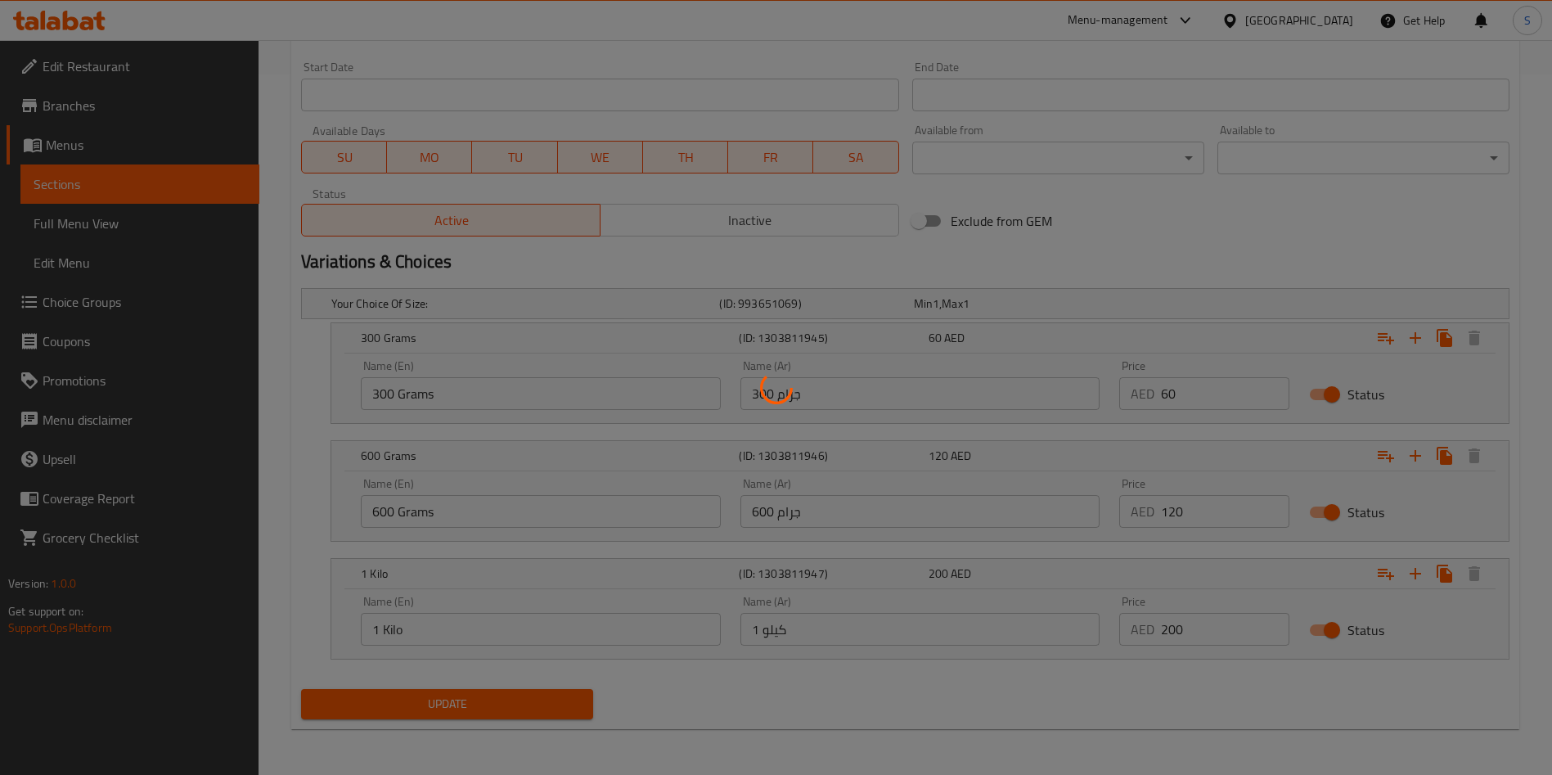
scroll to position [0, 0]
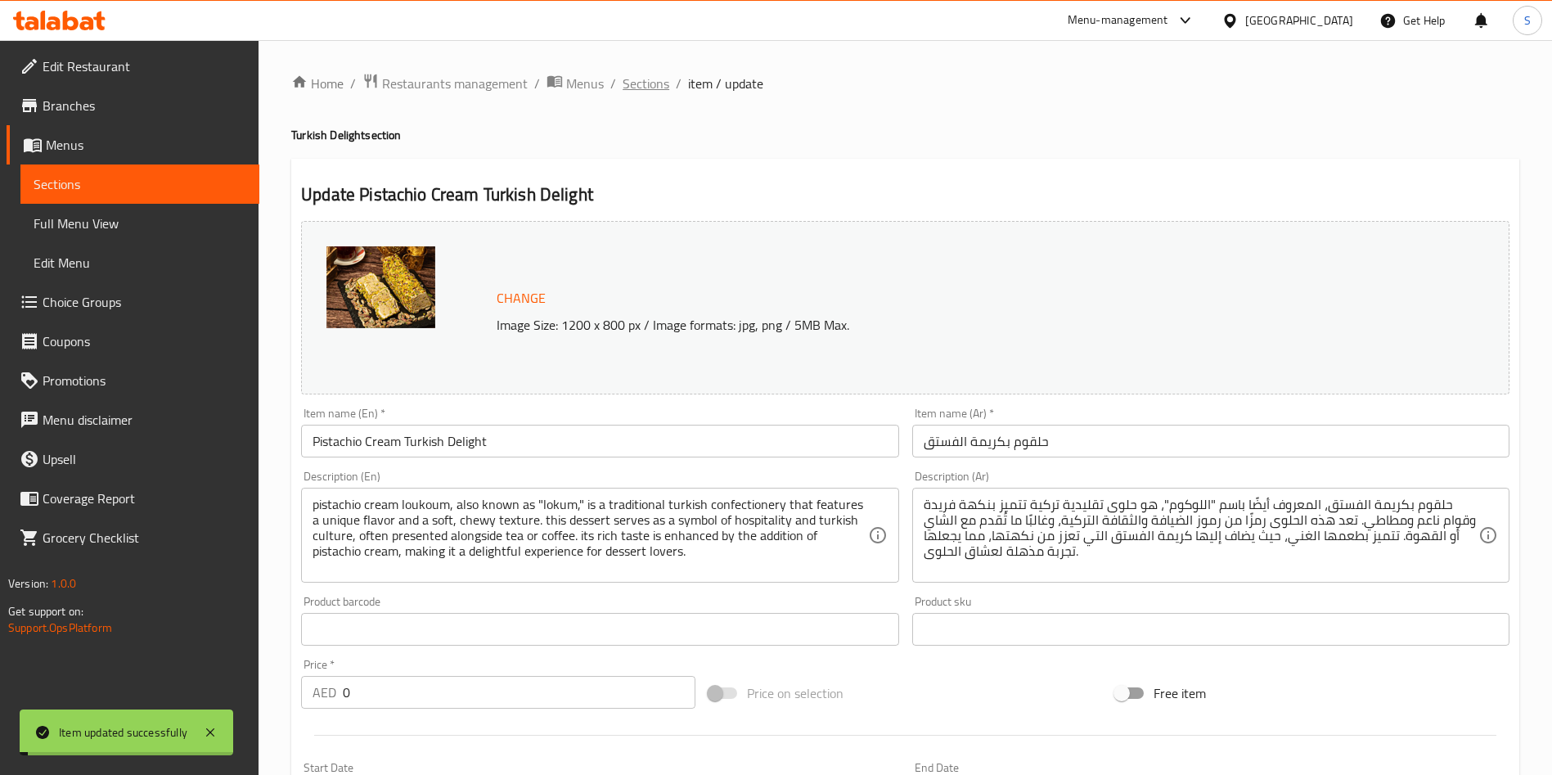
click at [654, 83] on span "Sections" at bounding box center [645, 84] width 47 height 20
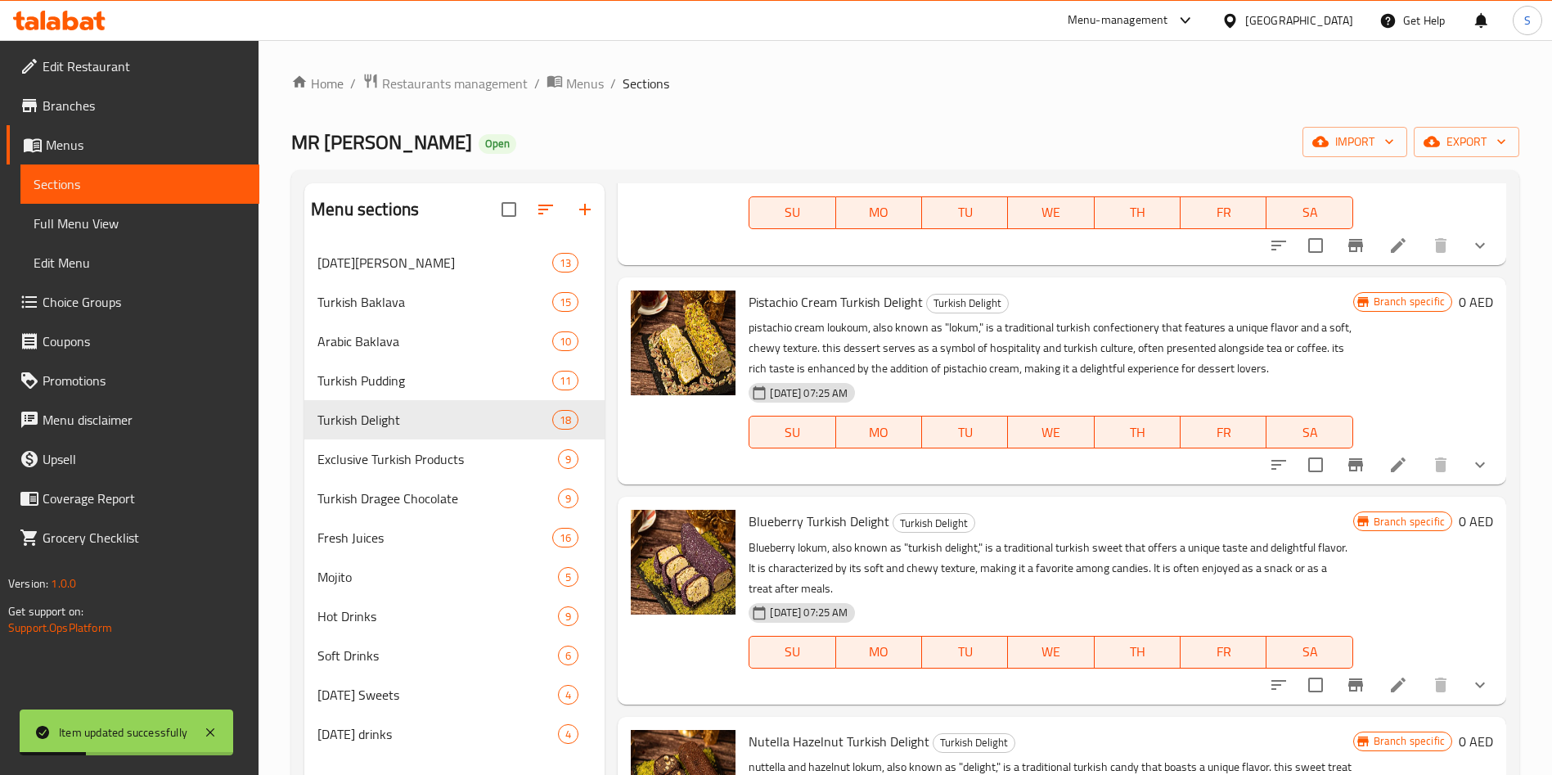
scroll to position [1610, 0]
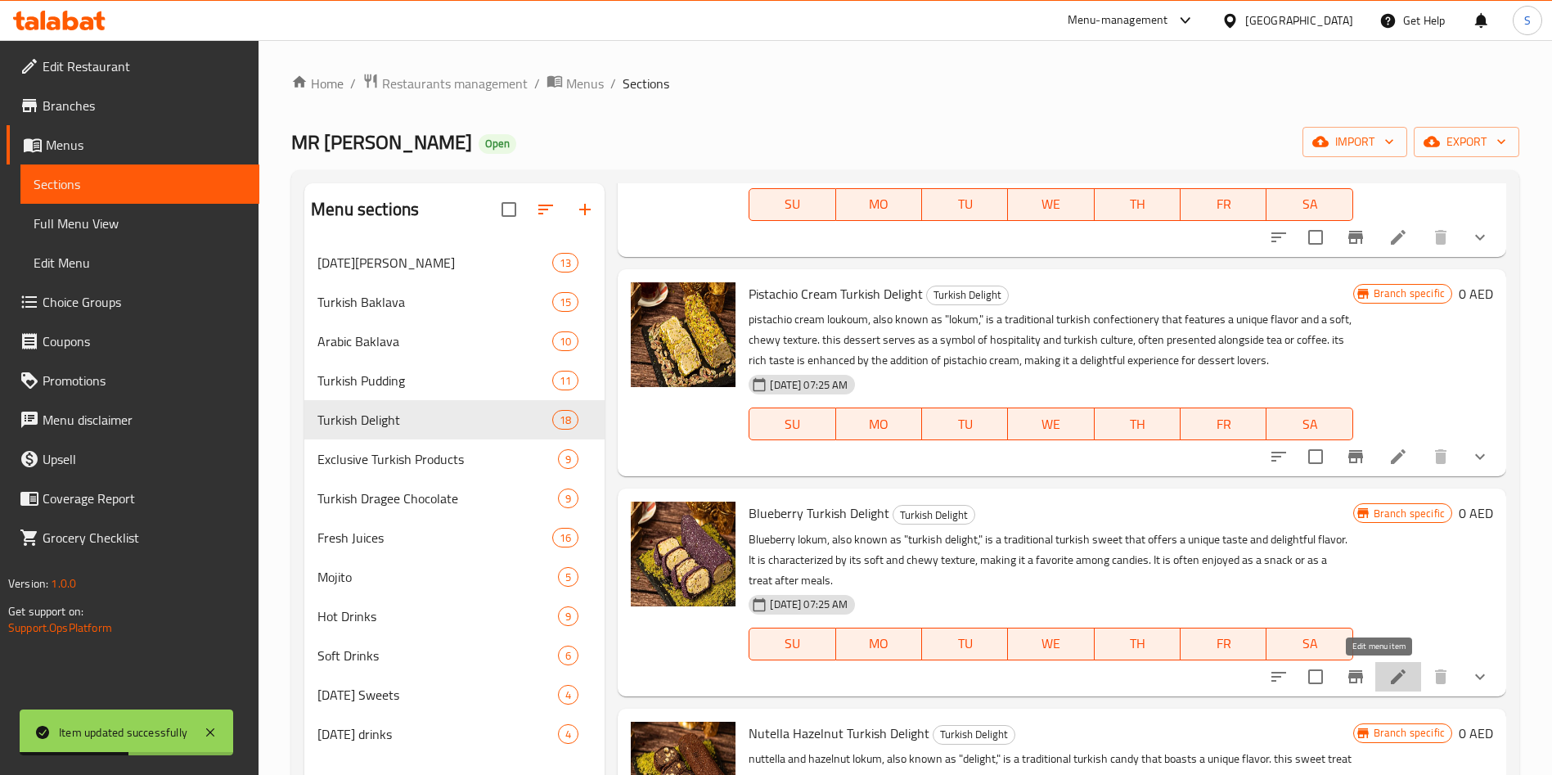
click at [1388, 684] on icon at bounding box center [1398, 677] width 20 height 20
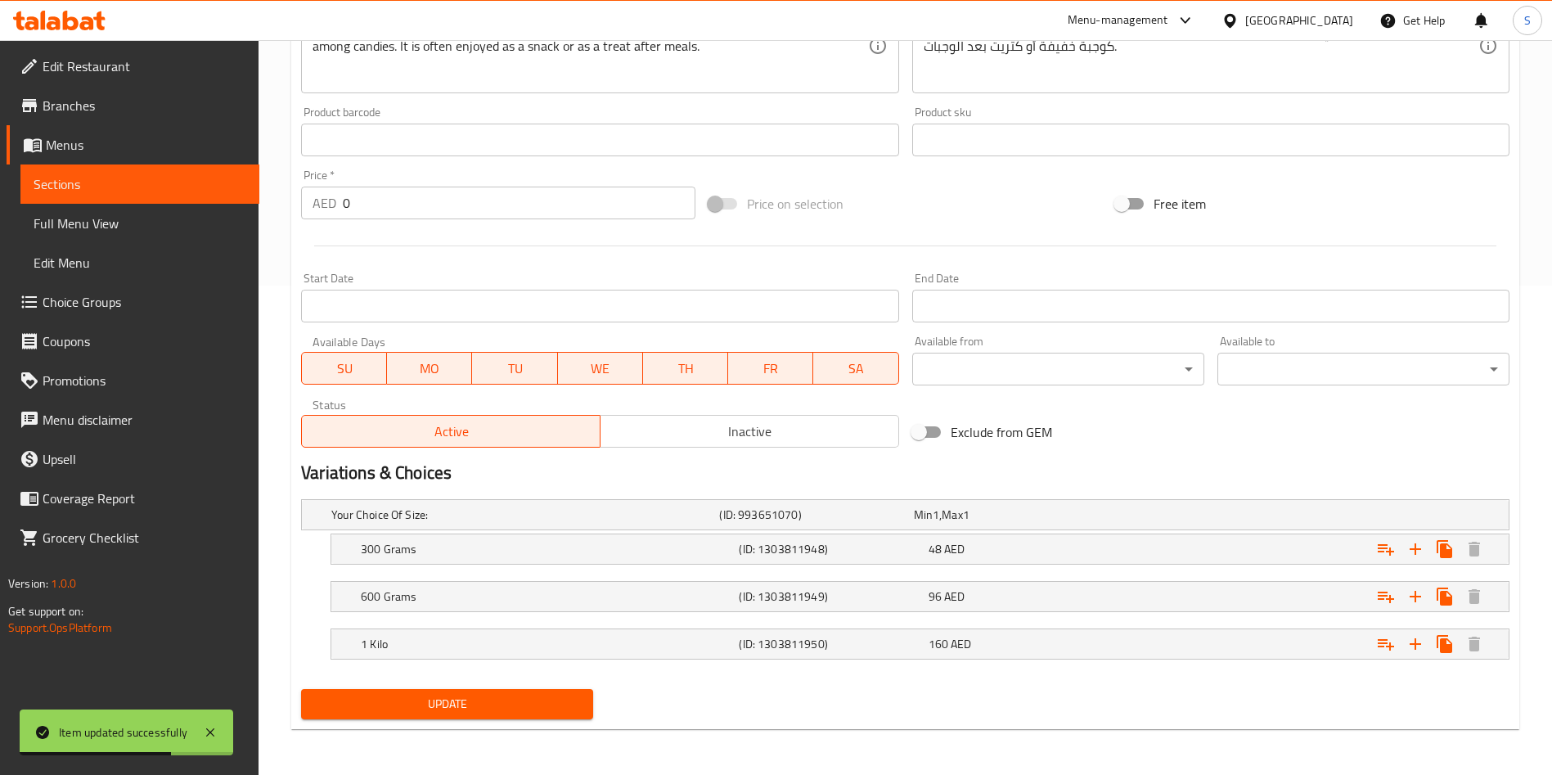
scroll to position [427, 0]
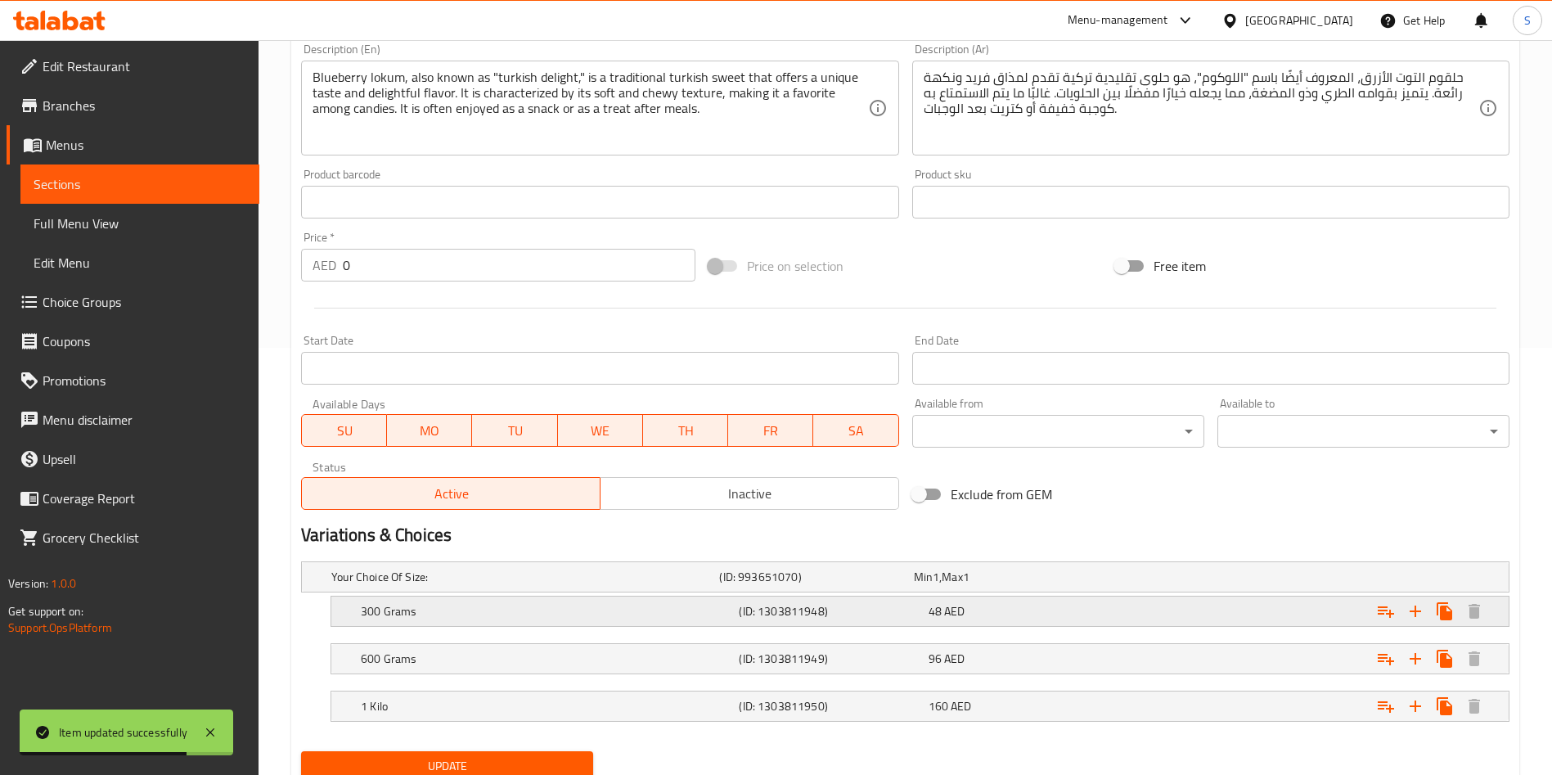
click at [979, 598] on div "300 Grams (ID: 1303811948) 48 AED" at bounding box center [924, 611] width 1134 height 36
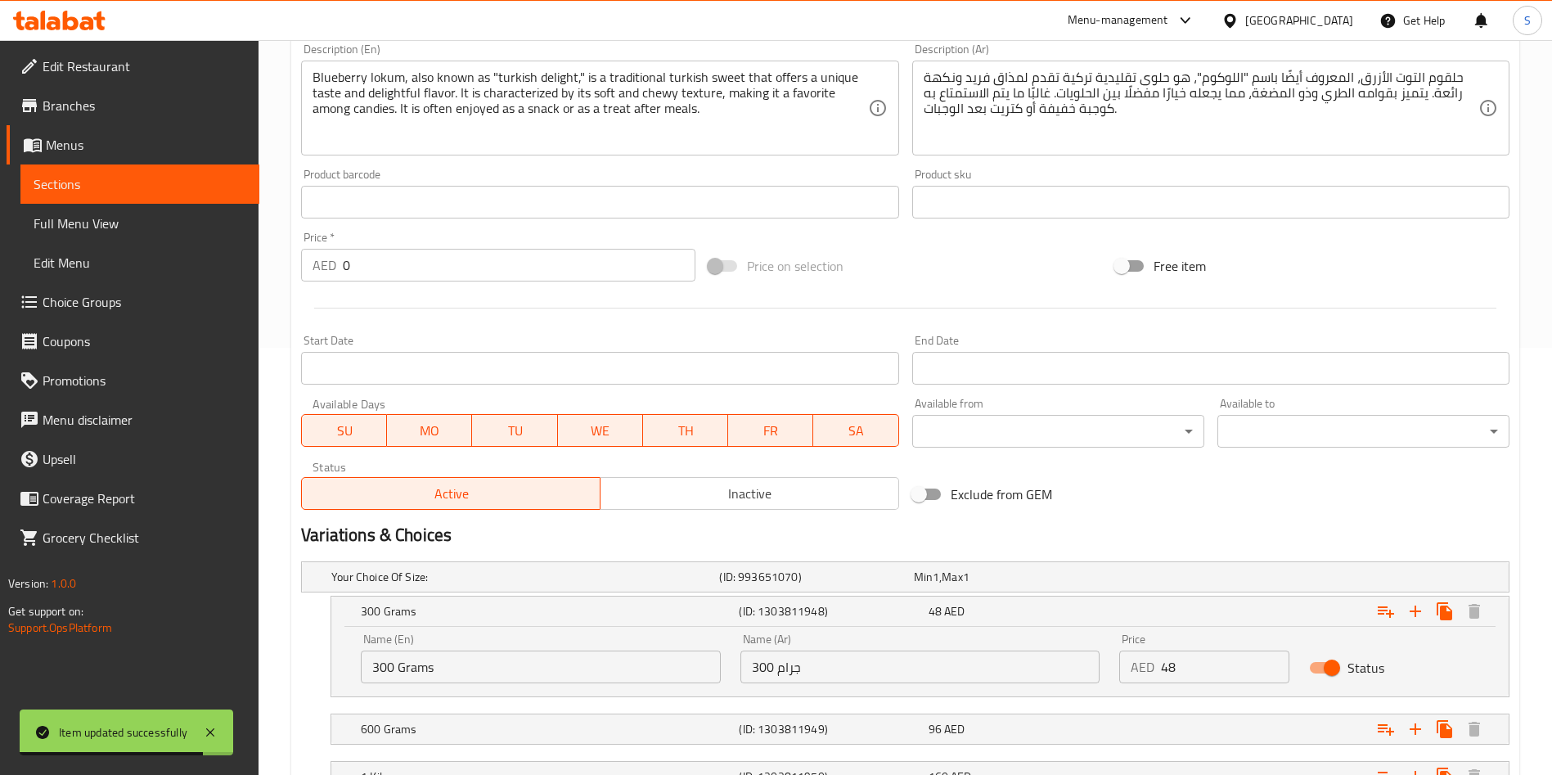
click at [1206, 679] on input "48" at bounding box center [1225, 666] width 128 height 33
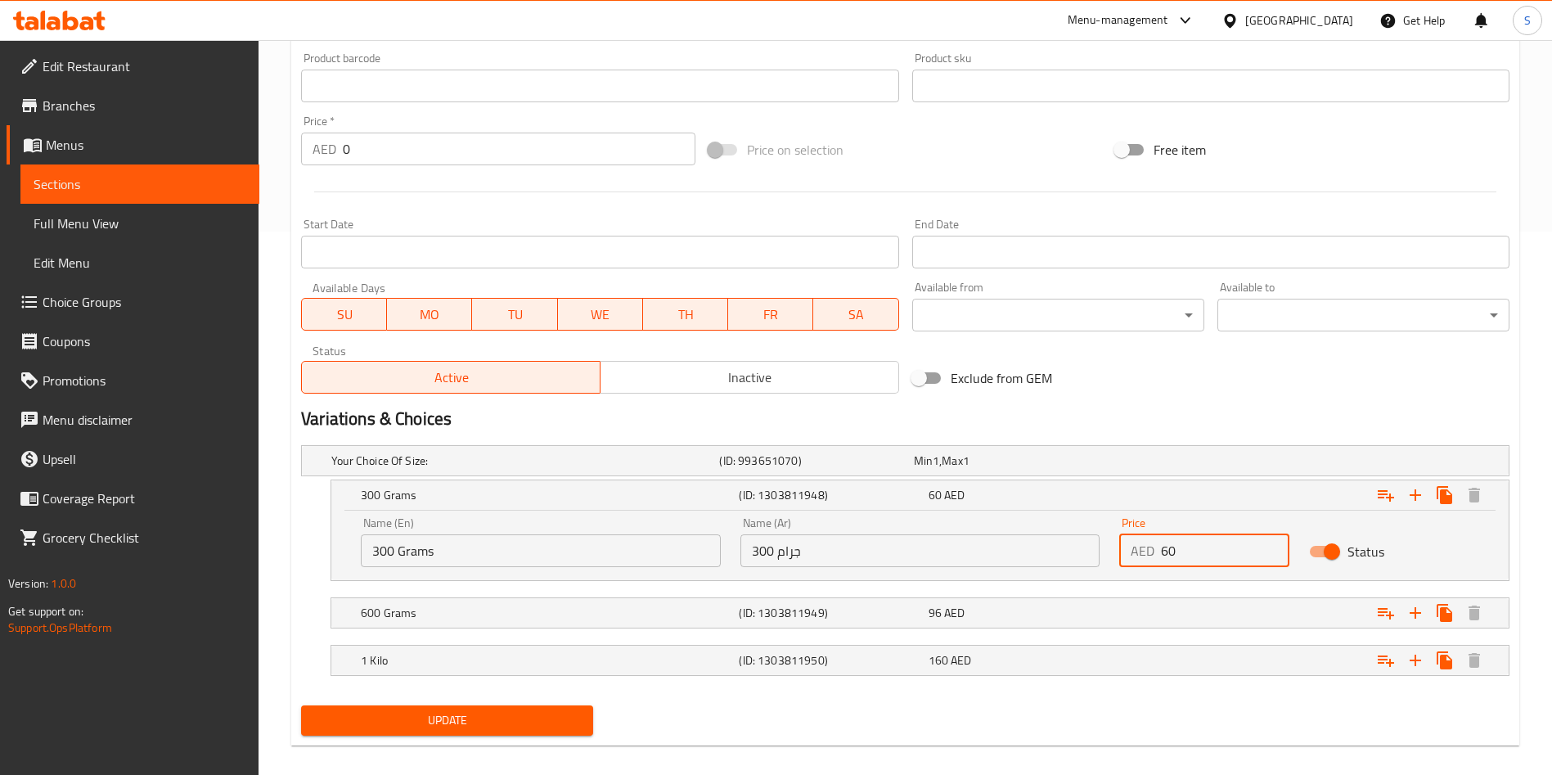
scroll to position [559, 0]
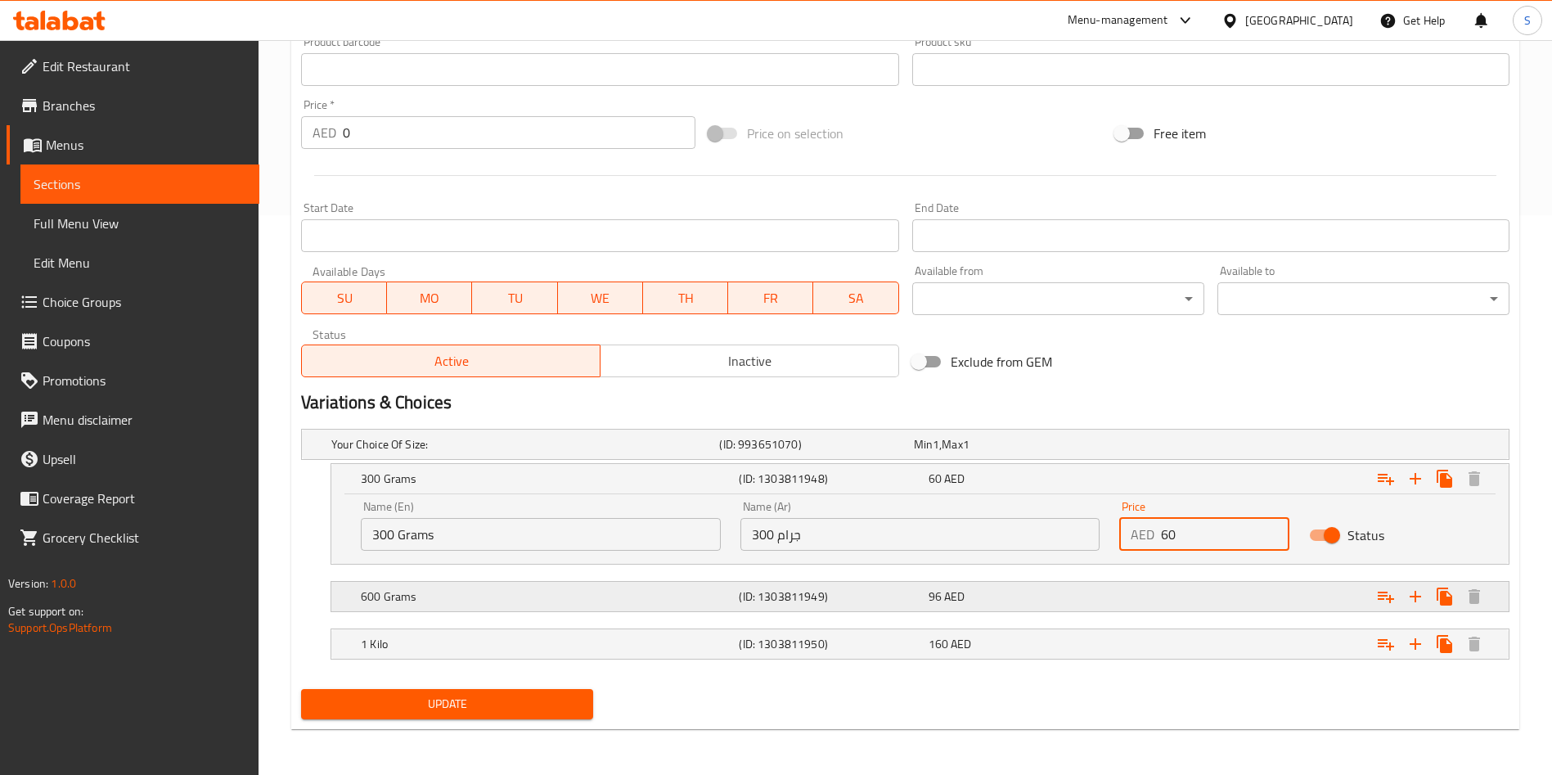
type input "60"
click at [1128, 582] on div "Expand" at bounding box center [1303, 596] width 378 height 36
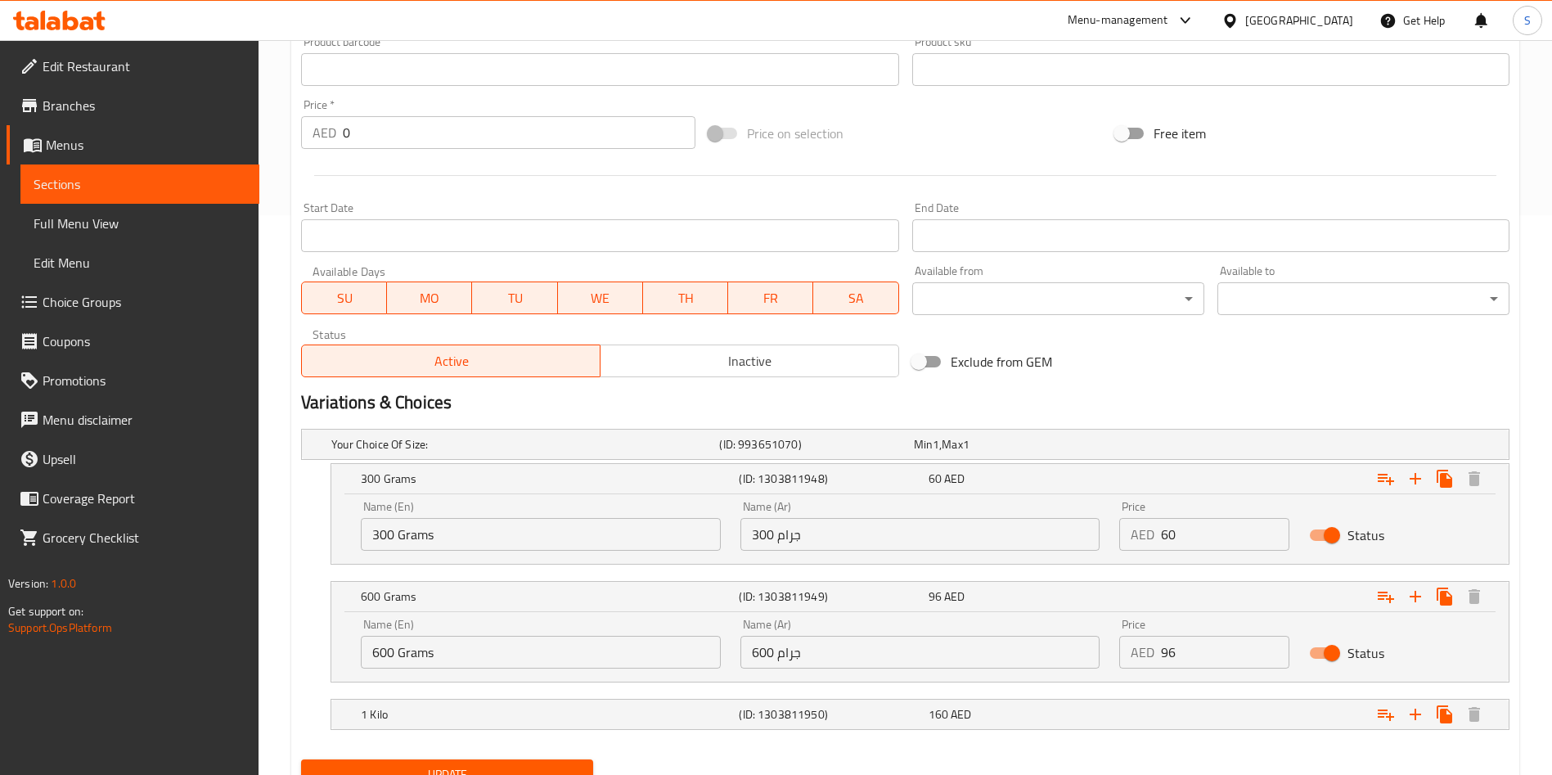
click at [1186, 662] on input "96" at bounding box center [1225, 652] width 128 height 33
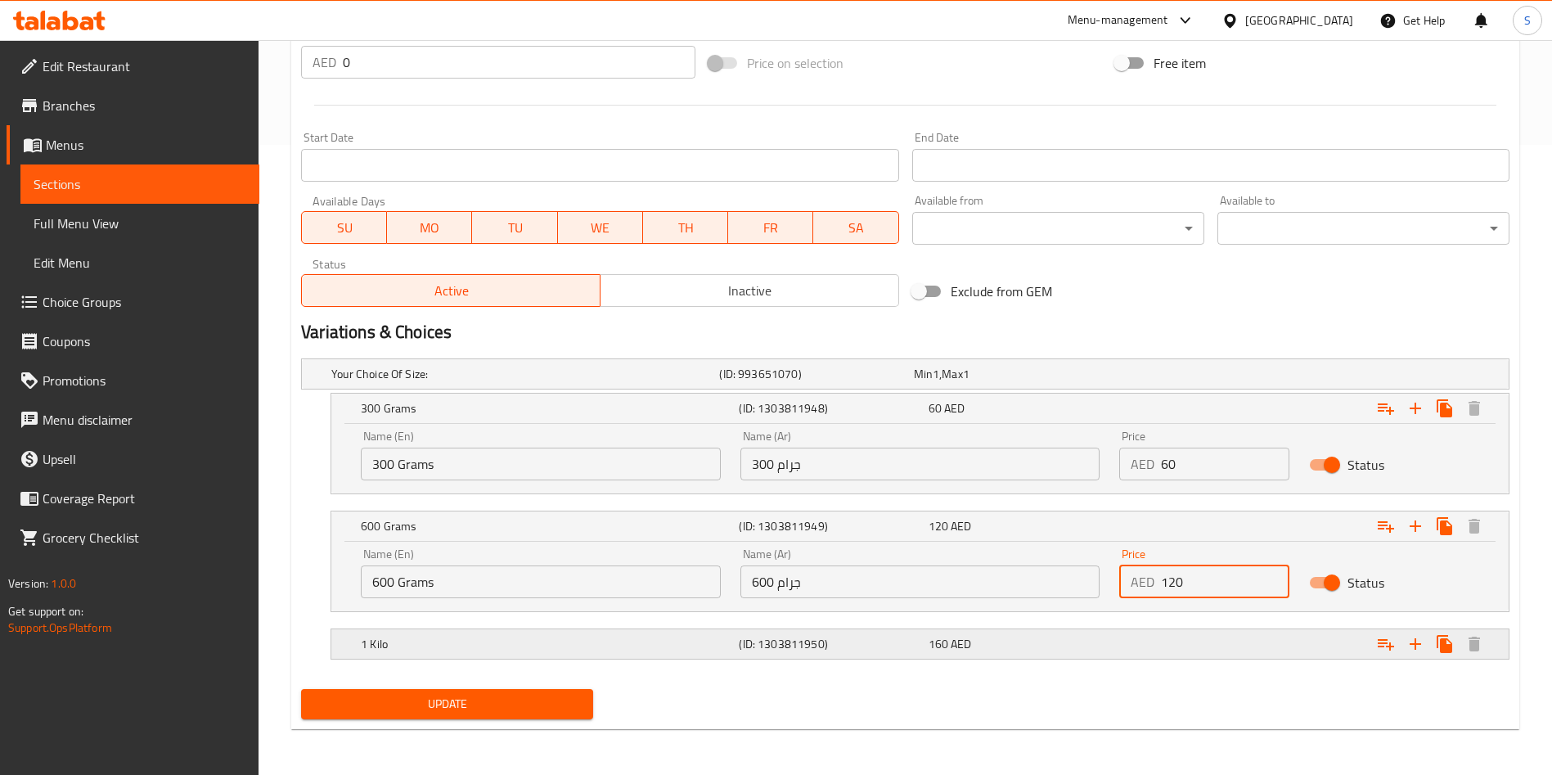
type input "120"
click at [1152, 644] on div "Expand" at bounding box center [1303, 644] width 378 height 36
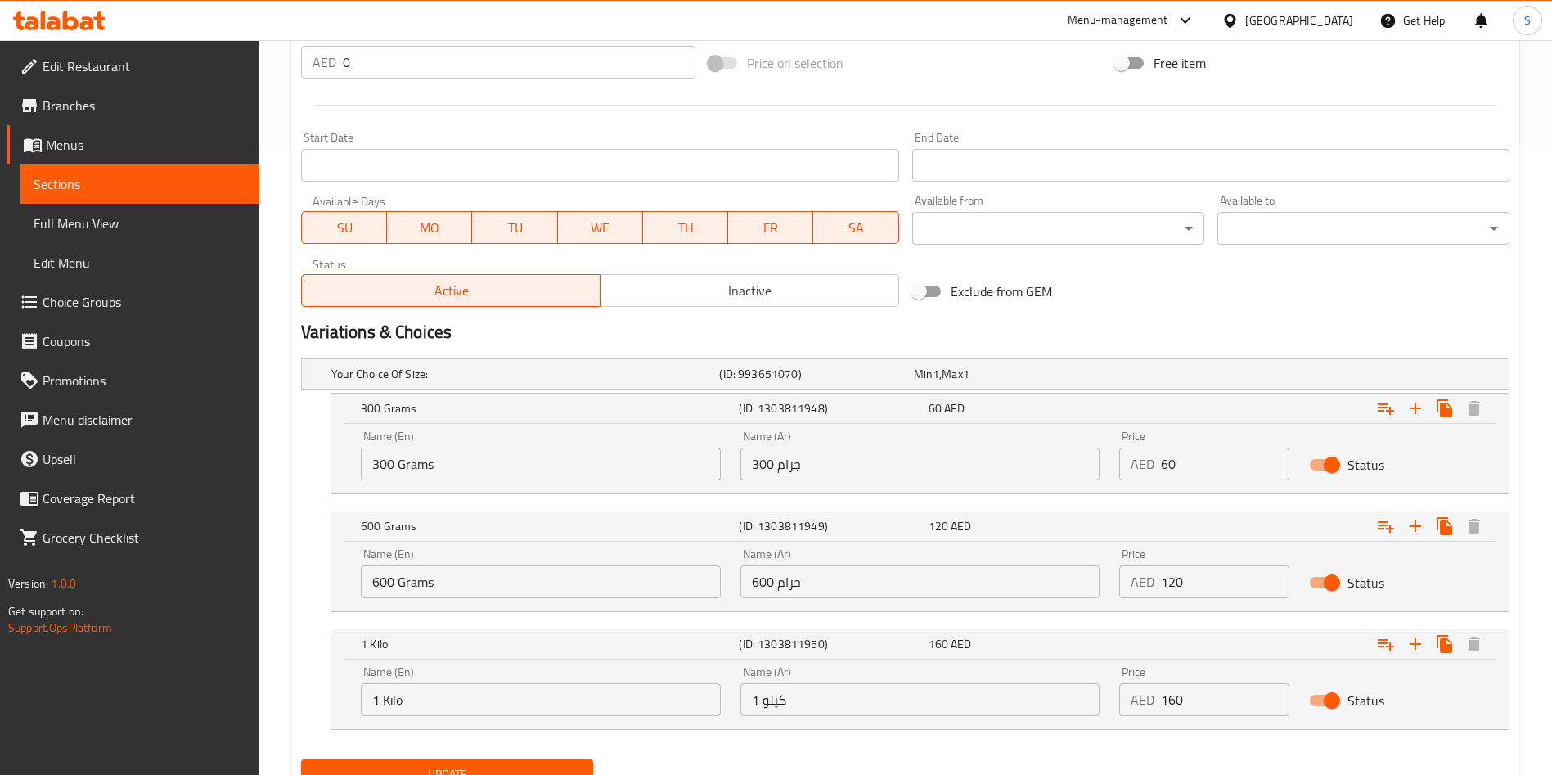
click at [1176, 710] on input "160" at bounding box center [1225, 699] width 128 height 33
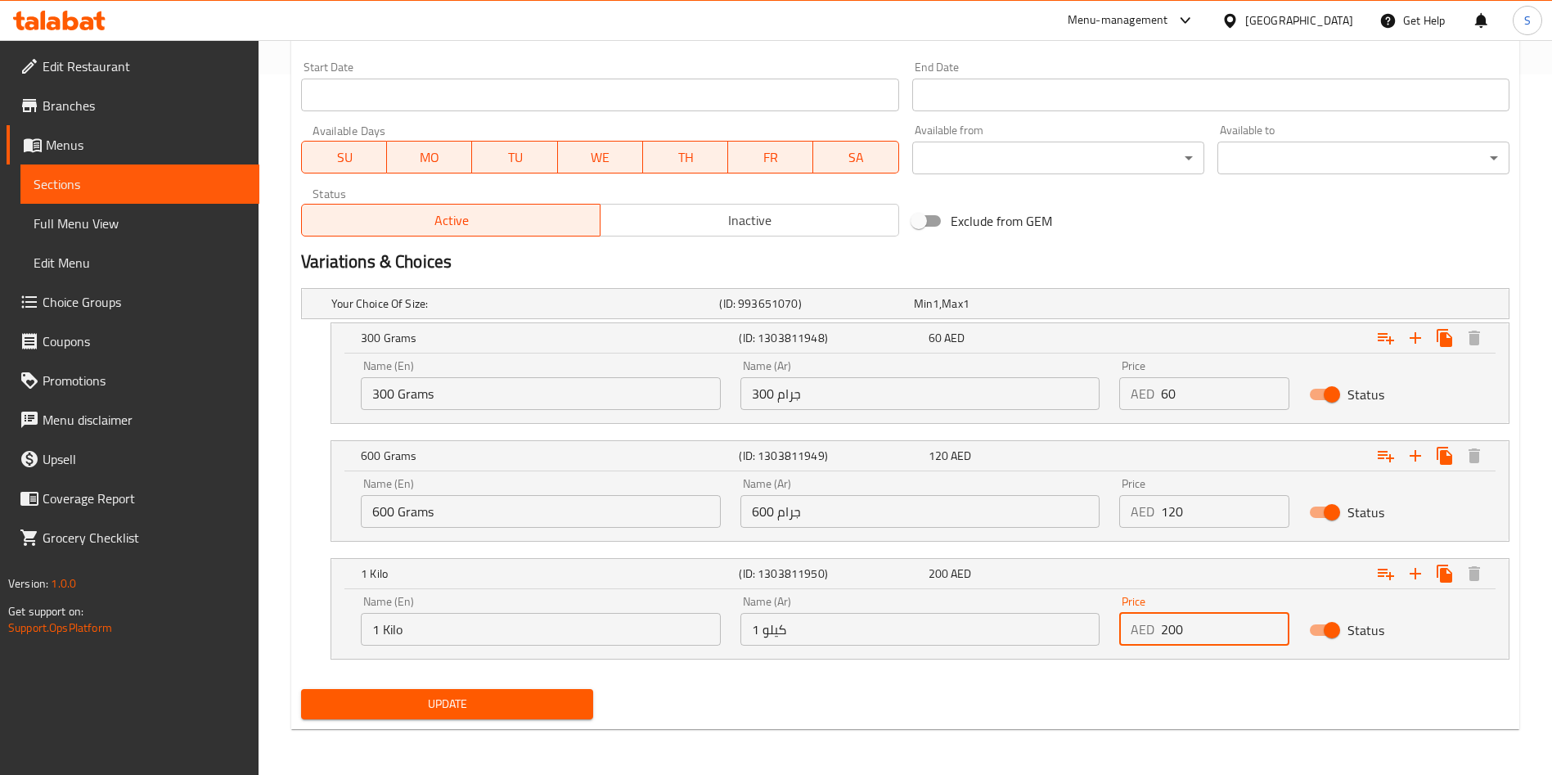
type input "200"
click at [510, 702] on span "Update" at bounding box center [447, 704] width 266 height 20
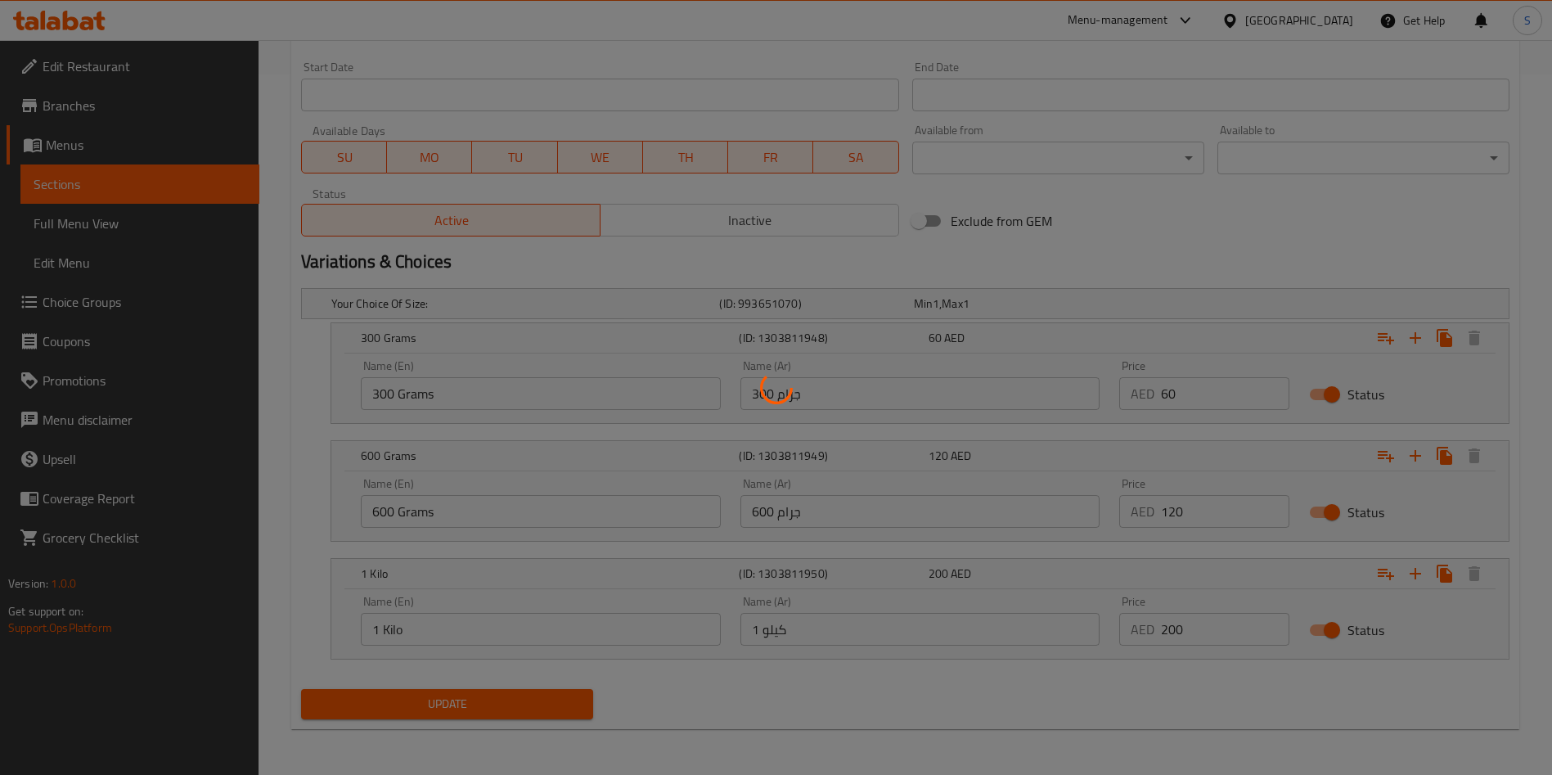
scroll to position [0, 0]
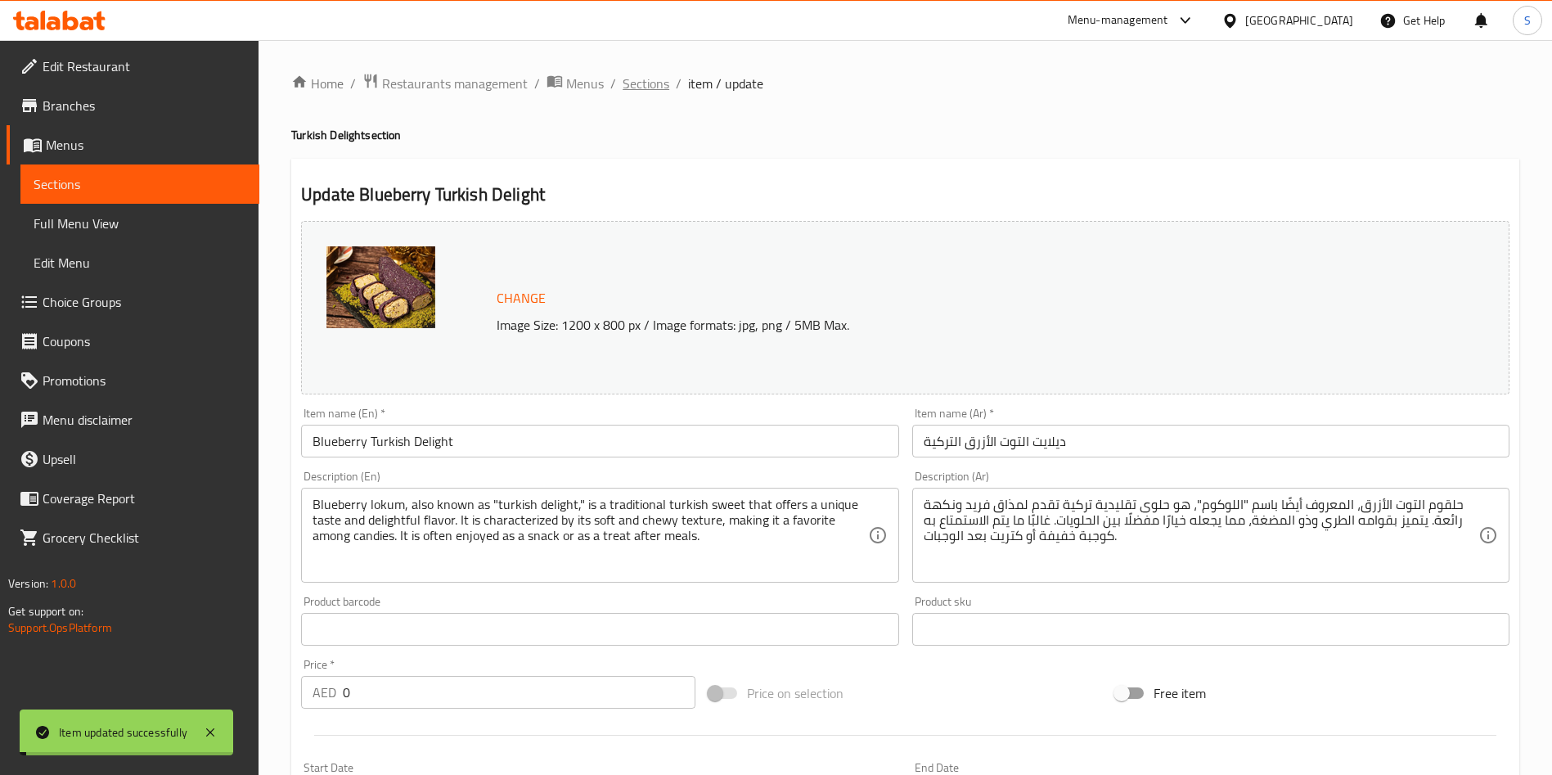
click at [634, 83] on span "Sections" at bounding box center [645, 84] width 47 height 20
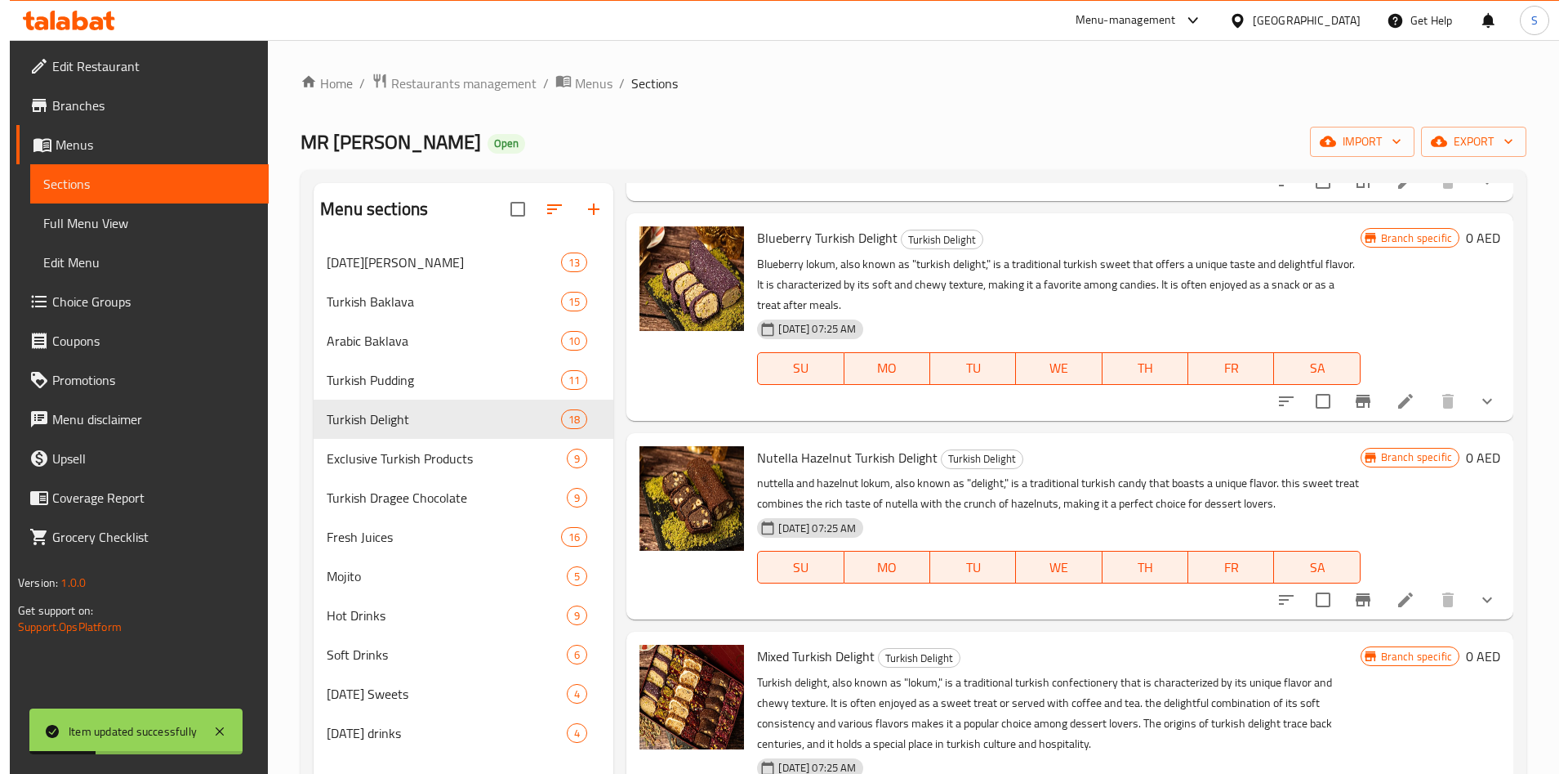
scroll to position [1894, 0]
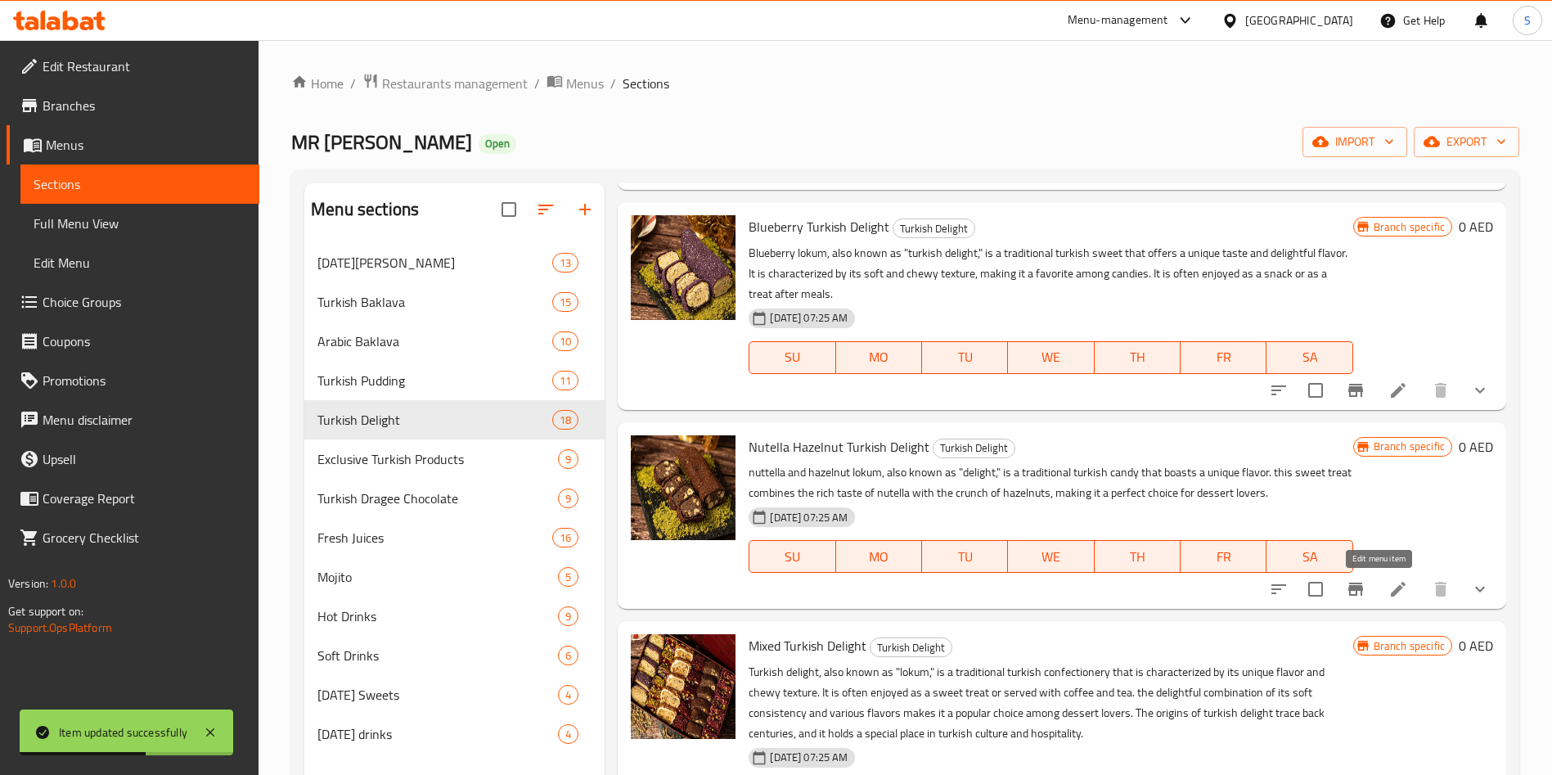
click at [1388, 595] on icon at bounding box center [1398, 589] width 20 height 20
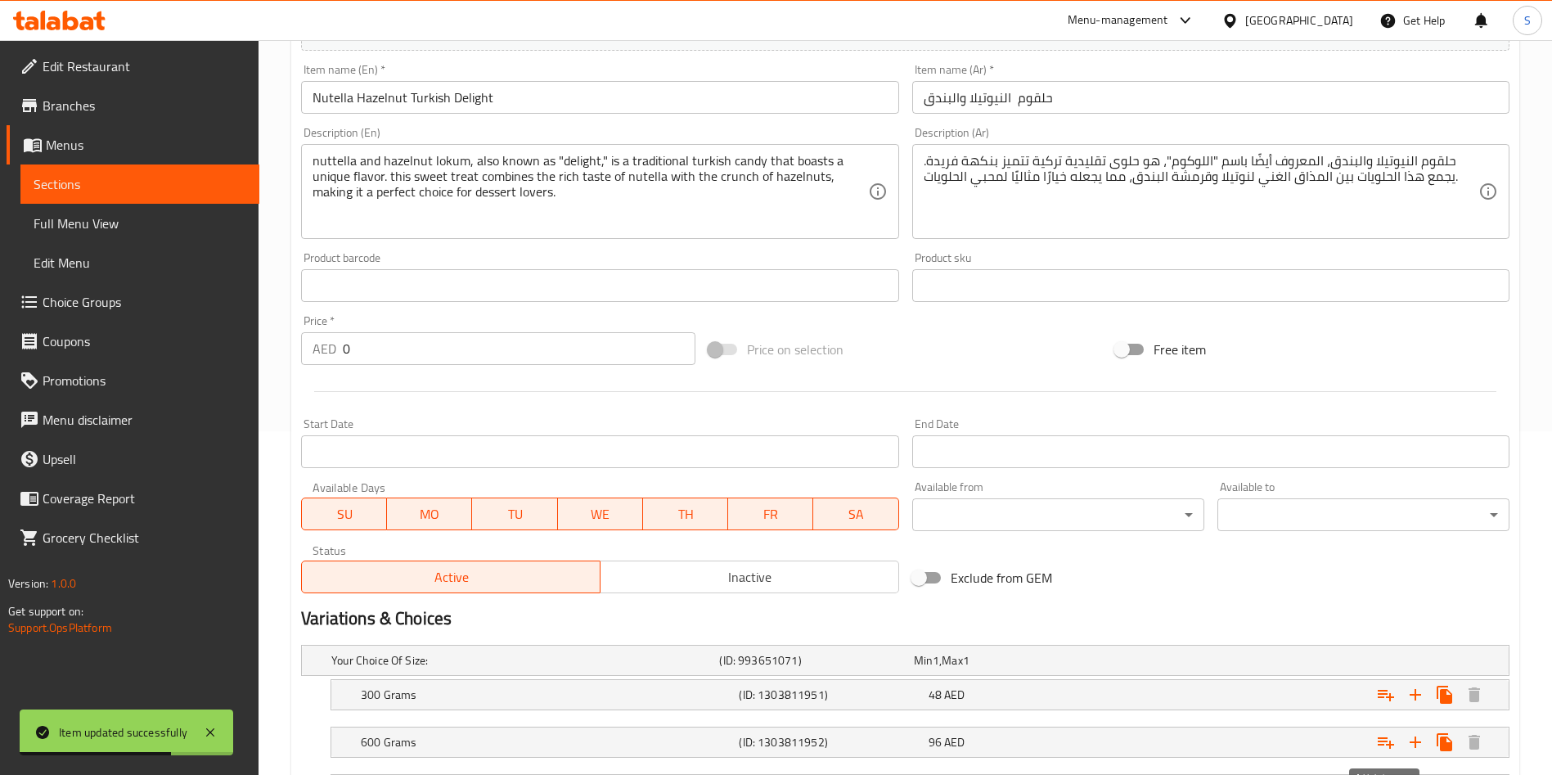
scroll to position [489, 0]
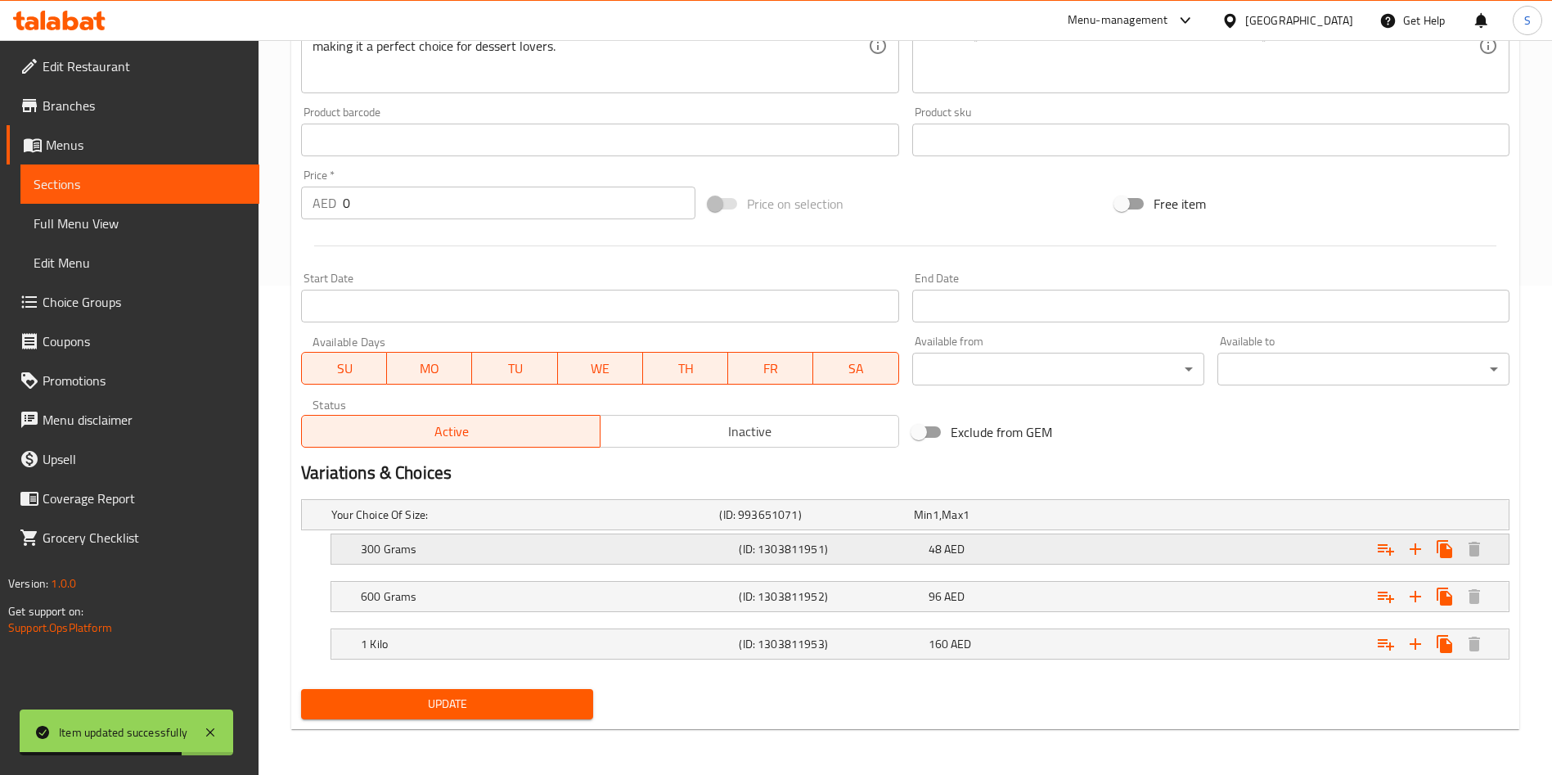
click at [1092, 541] on div "48 AED" at bounding box center [1019, 549] width 182 height 16
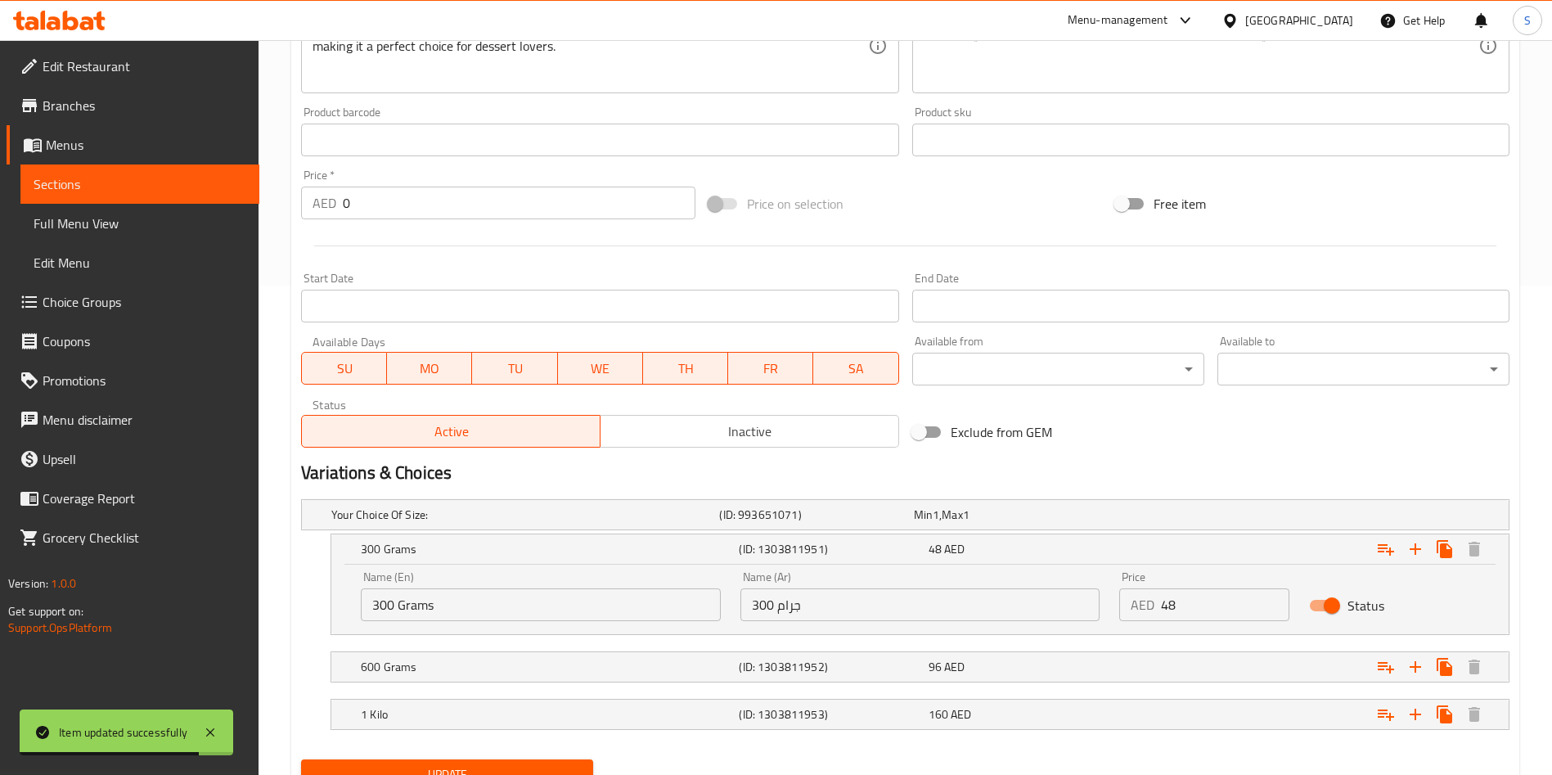
click at [1152, 604] on p "AED" at bounding box center [1142, 605] width 24 height 20
click at [1159, 605] on div "AED 48 Price" at bounding box center [1204, 604] width 170 height 33
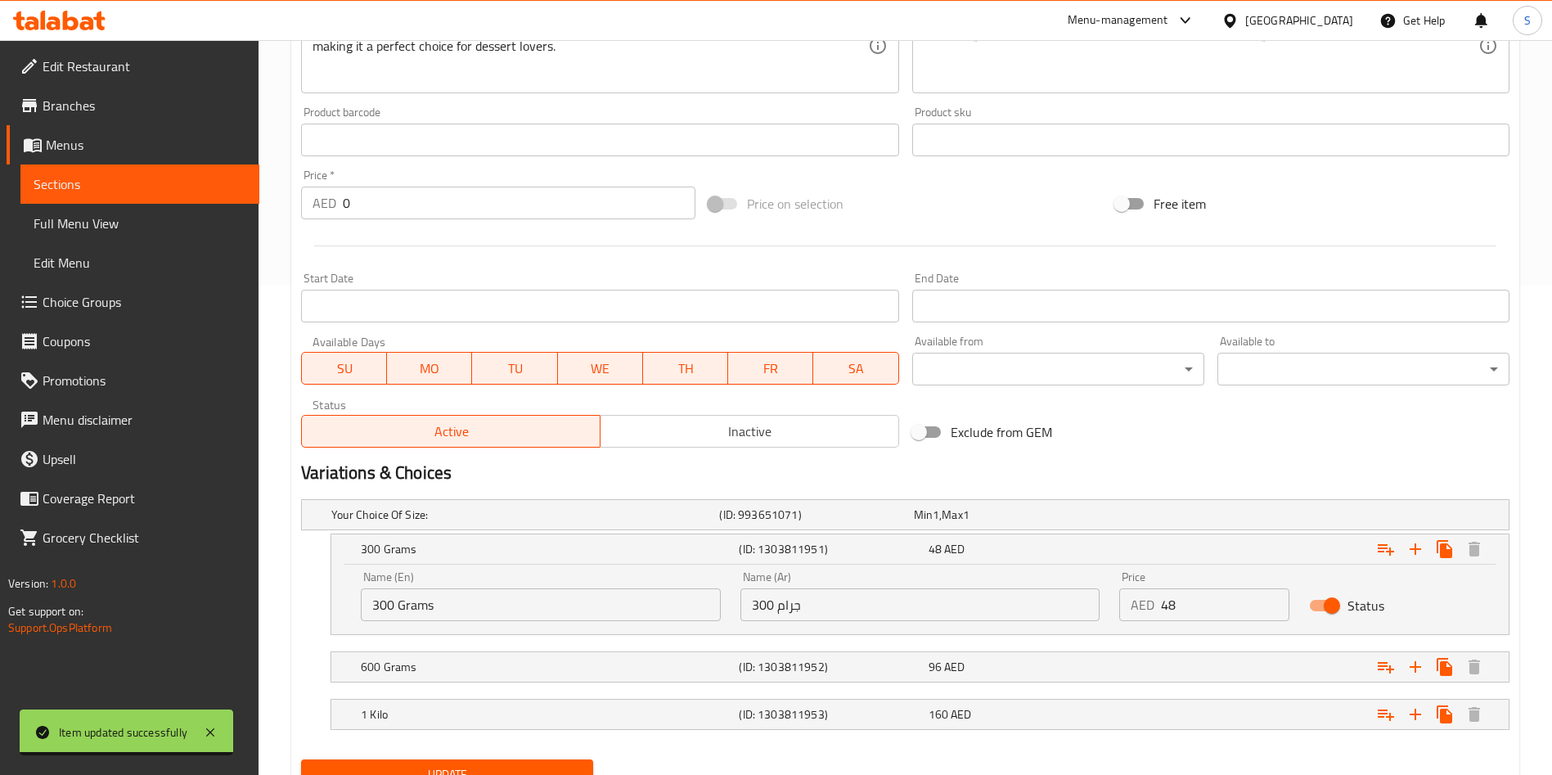
click at [1159, 605] on div "AED 48 Price" at bounding box center [1204, 604] width 170 height 33
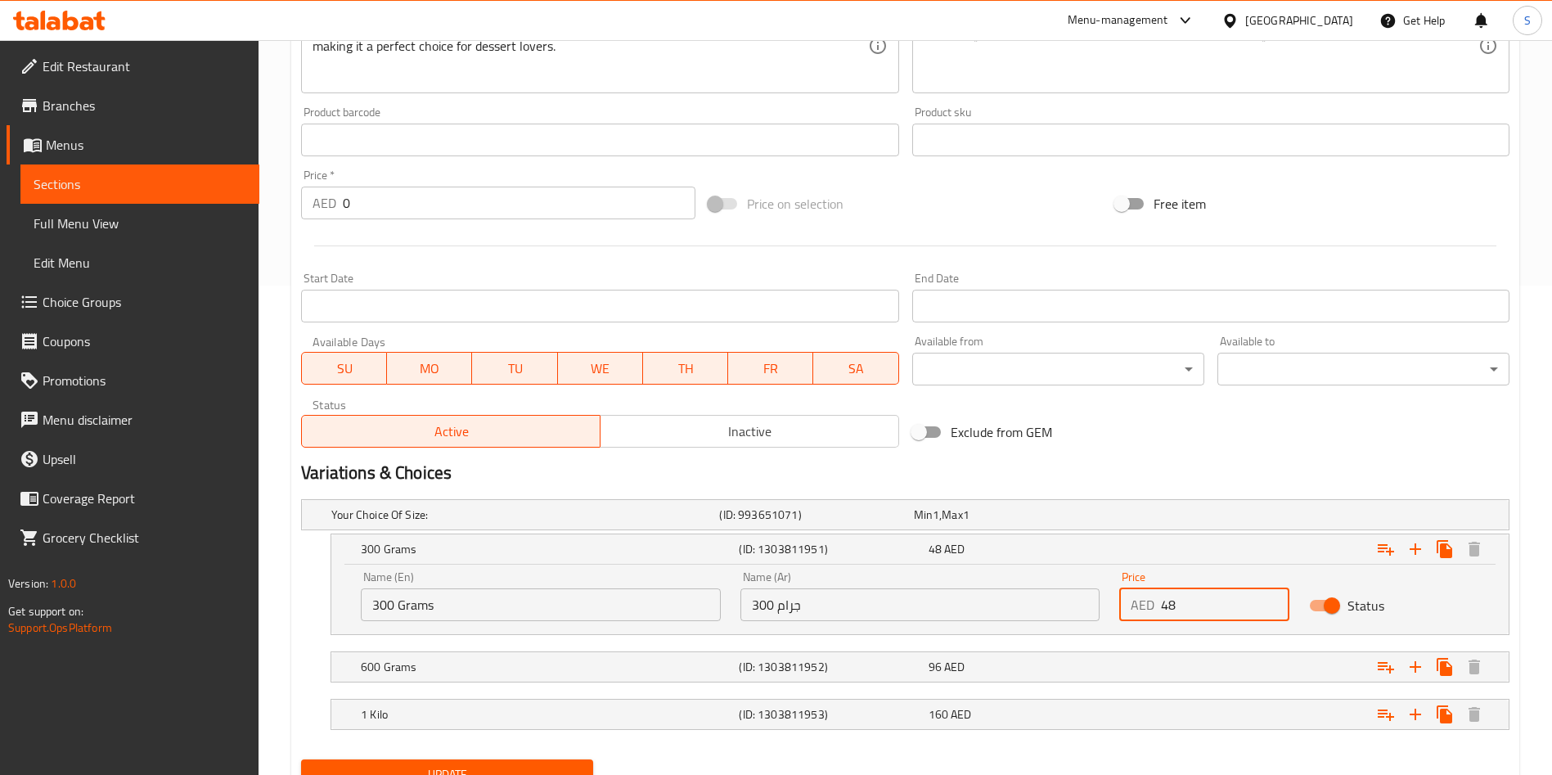
click at [1226, 606] on input "48" at bounding box center [1225, 604] width 128 height 33
type input "60"
click at [1183, 659] on div "Expand" at bounding box center [1303, 667] width 378 height 36
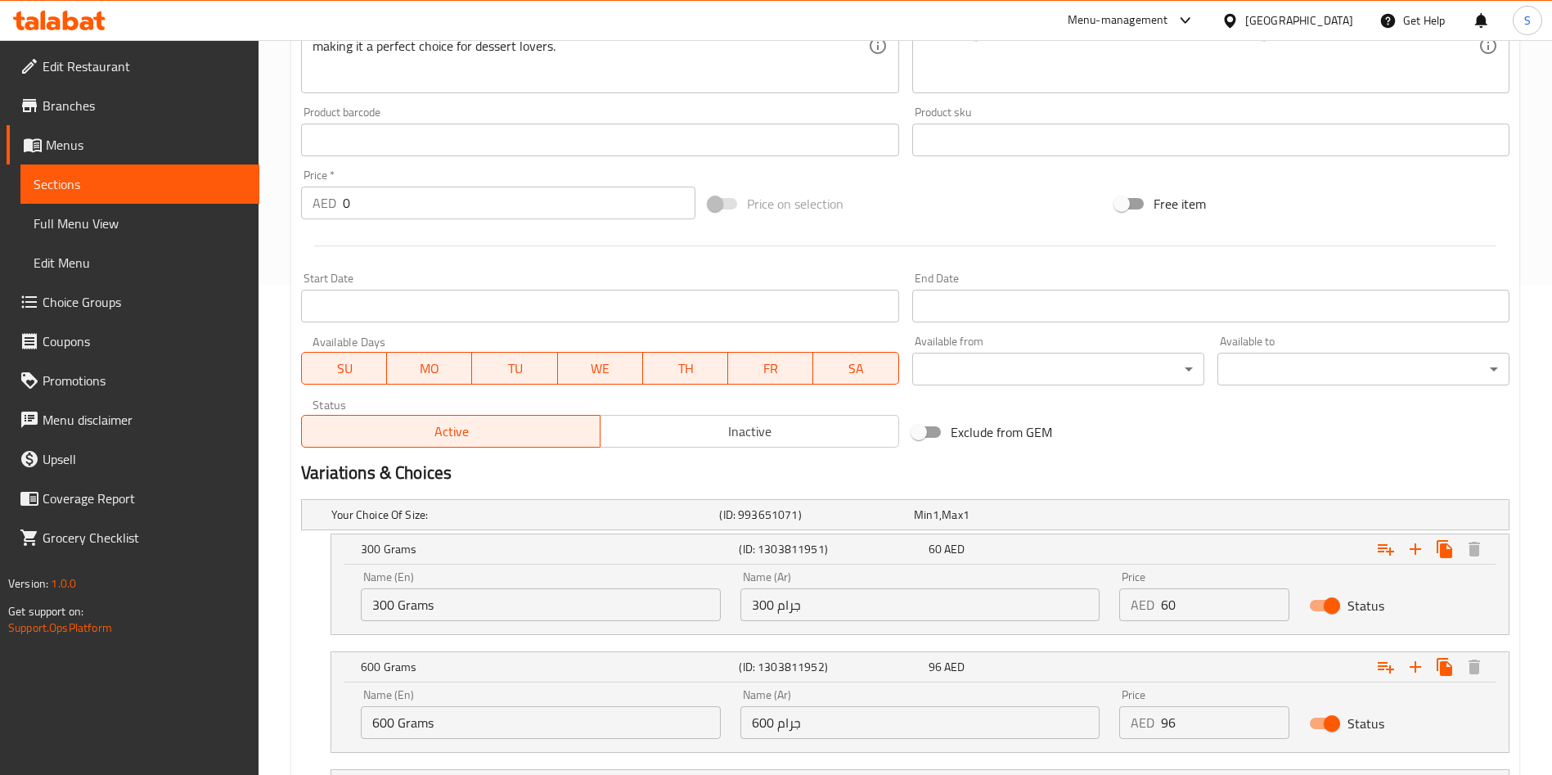
click at [1157, 722] on div "AED 96 Price" at bounding box center [1204, 722] width 170 height 33
click at [1164, 722] on input "96" at bounding box center [1225, 722] width 128 height 33
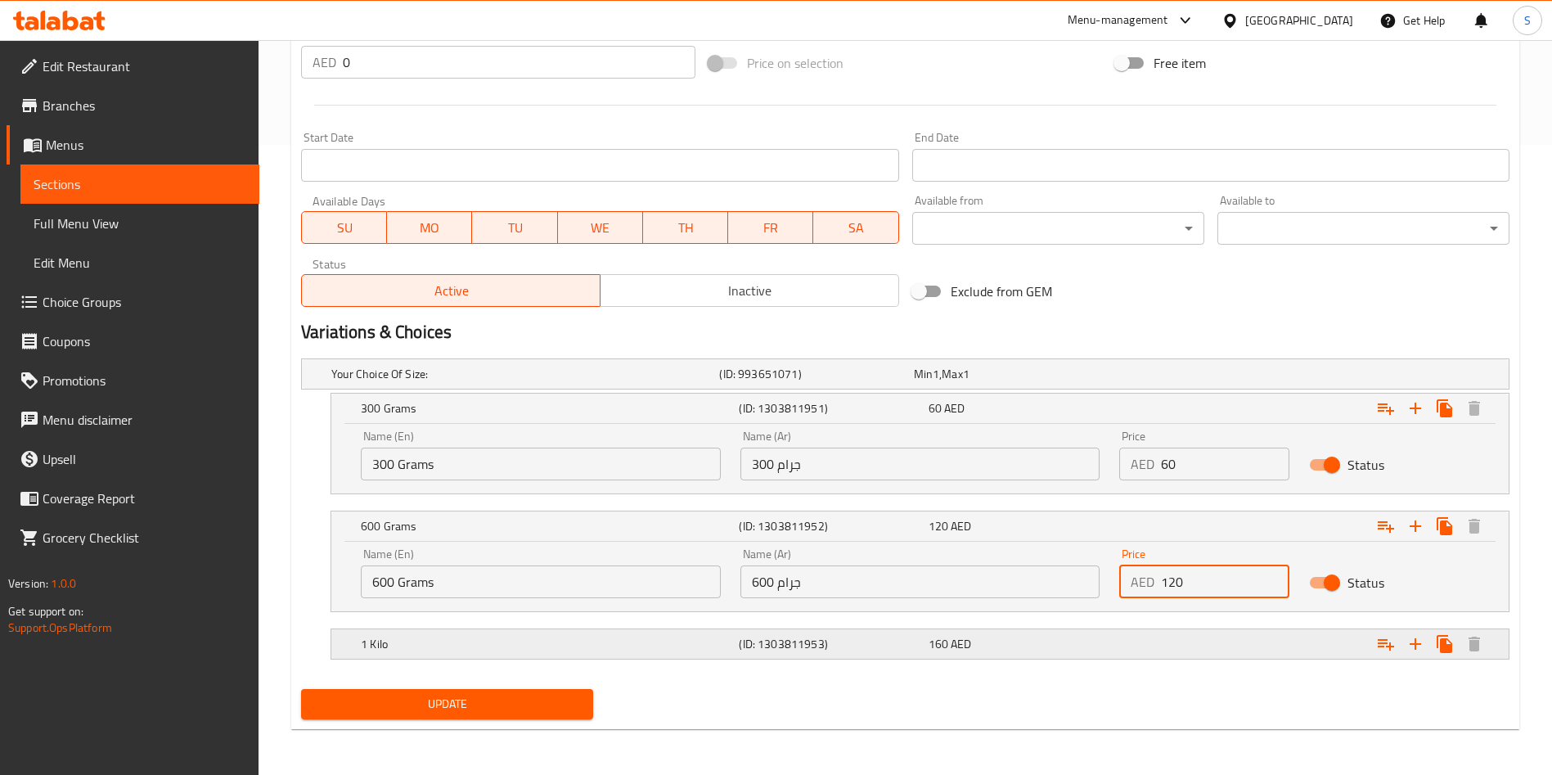
type input "120"
click at [1046, 638] on div "160 AED" at bounding box center [1019, 644] width 182 height 16
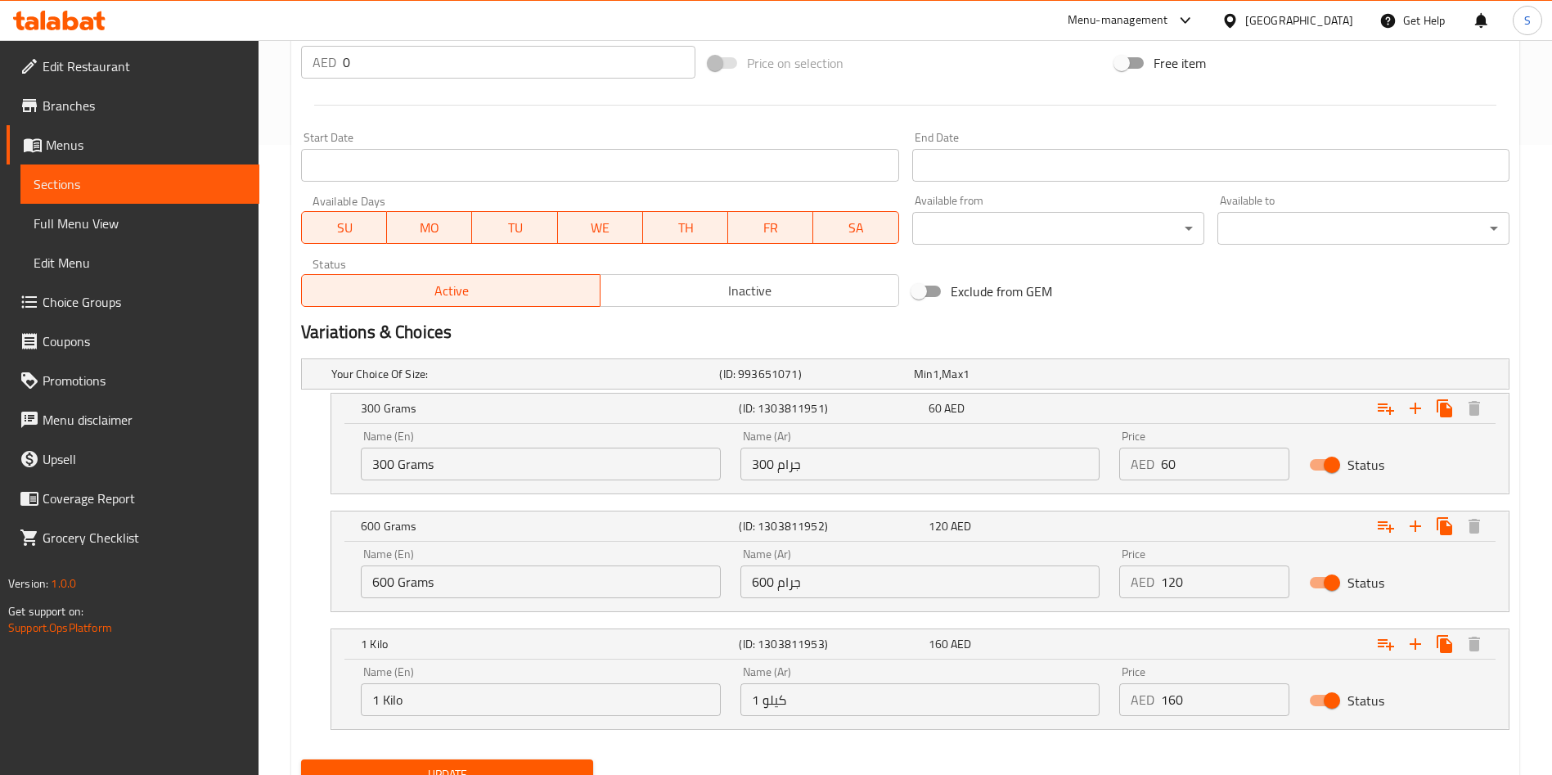
click at [1167, 698] on input "160" at bounding box center [1225, 699] width 128 height 33
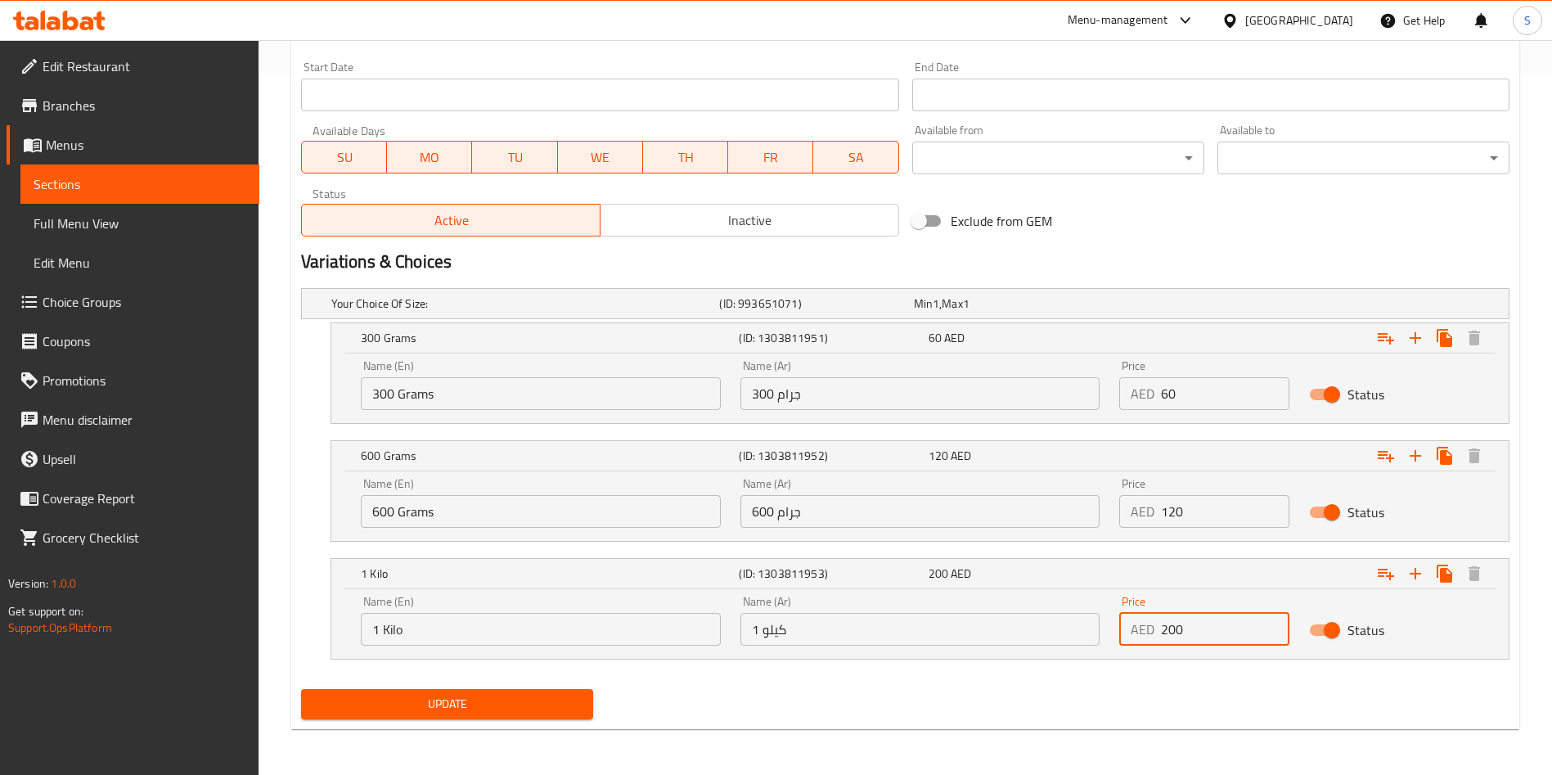
type input "200"
click at [469, 734] on div "Home / Restaurants management / Menus / Sections / item / update Turkish Deligh…" at bounding box center [905, 57] width 1228 height 1369
click at [454, 714] on button "Update" at bounding box center [447, 704] width 292 height 30
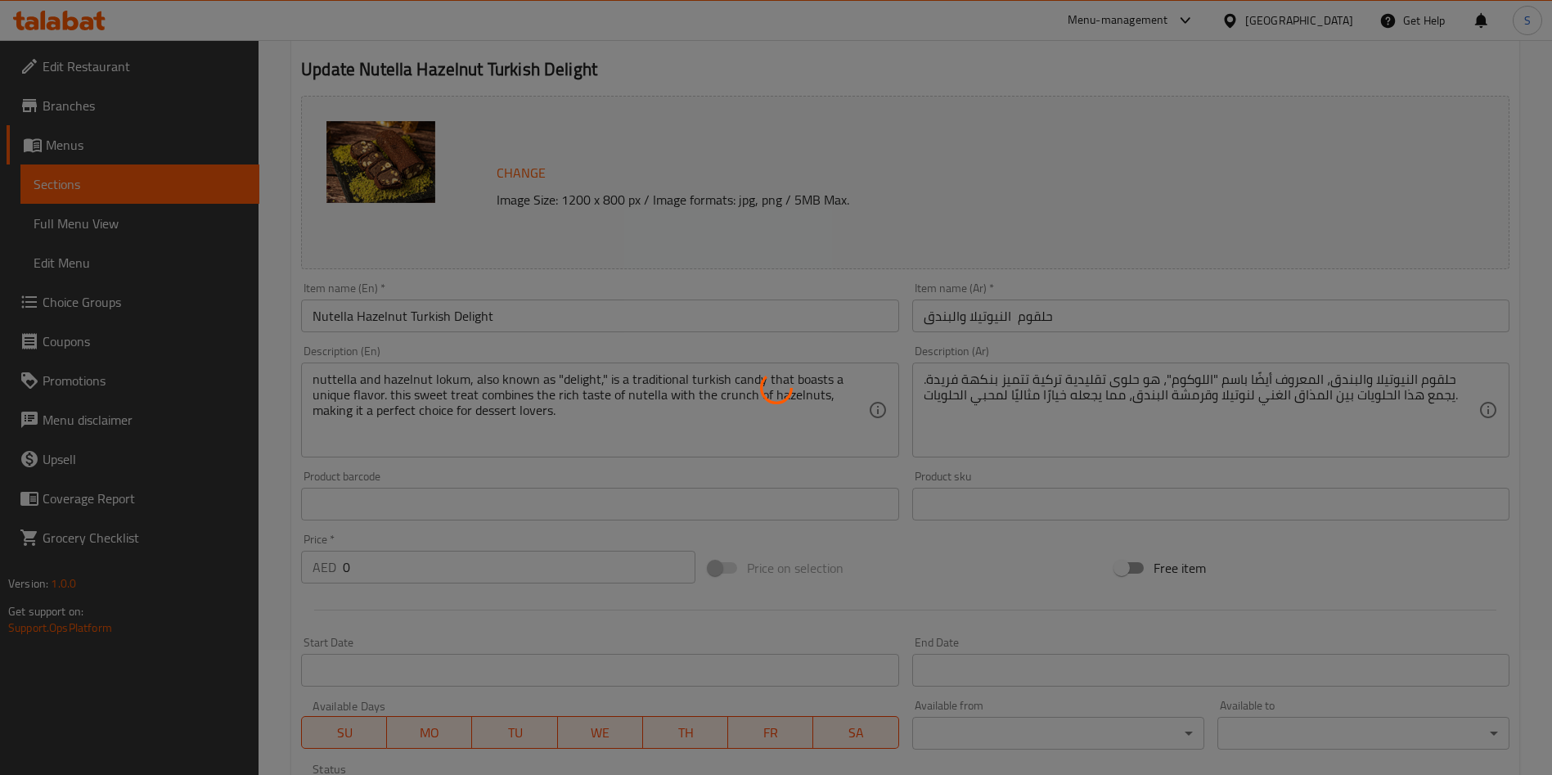
scroll to position [0, 0]
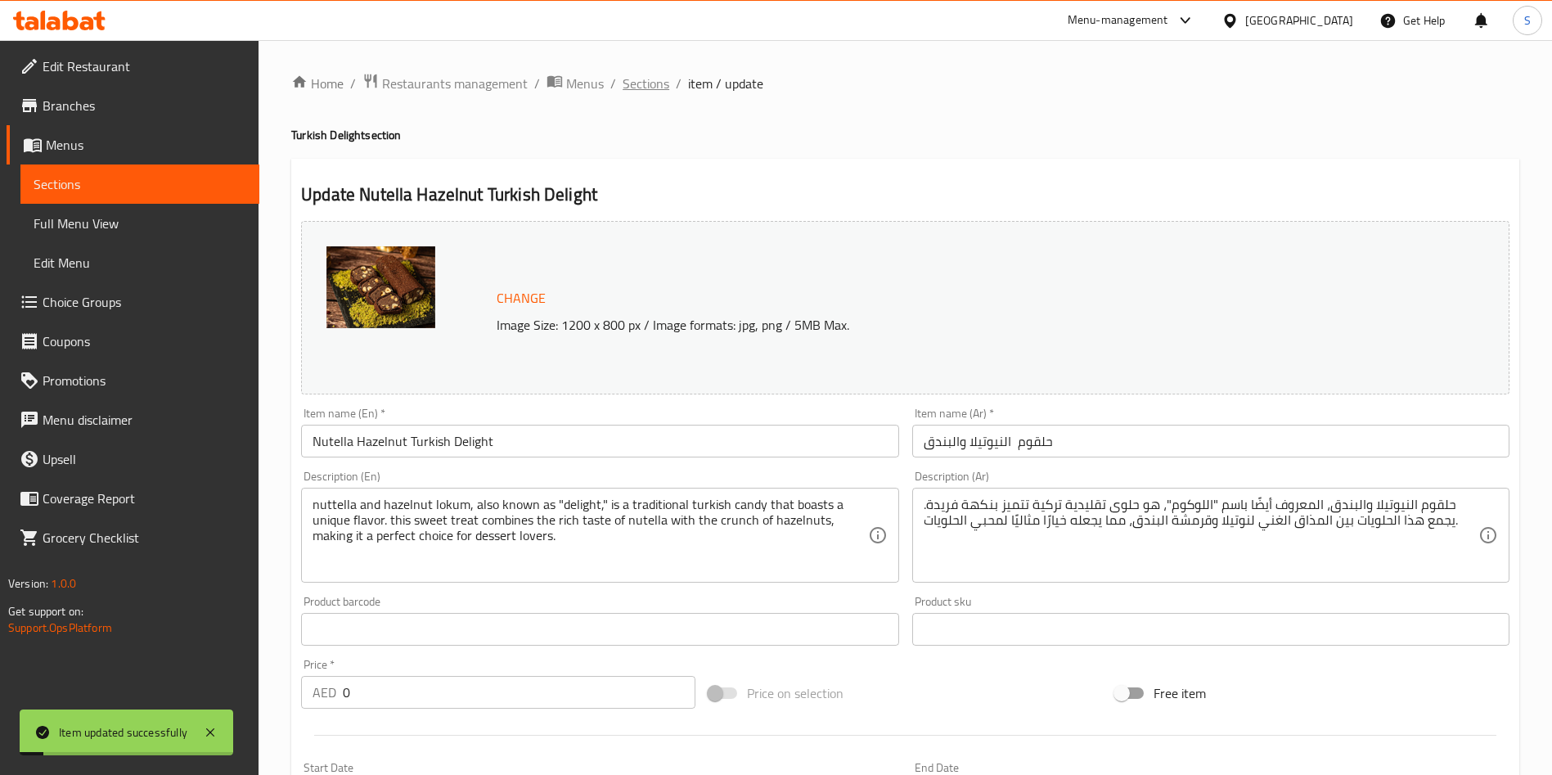
click at [639, 93] on span "Sections" at bounding box center [645, 84] width 47 height 20
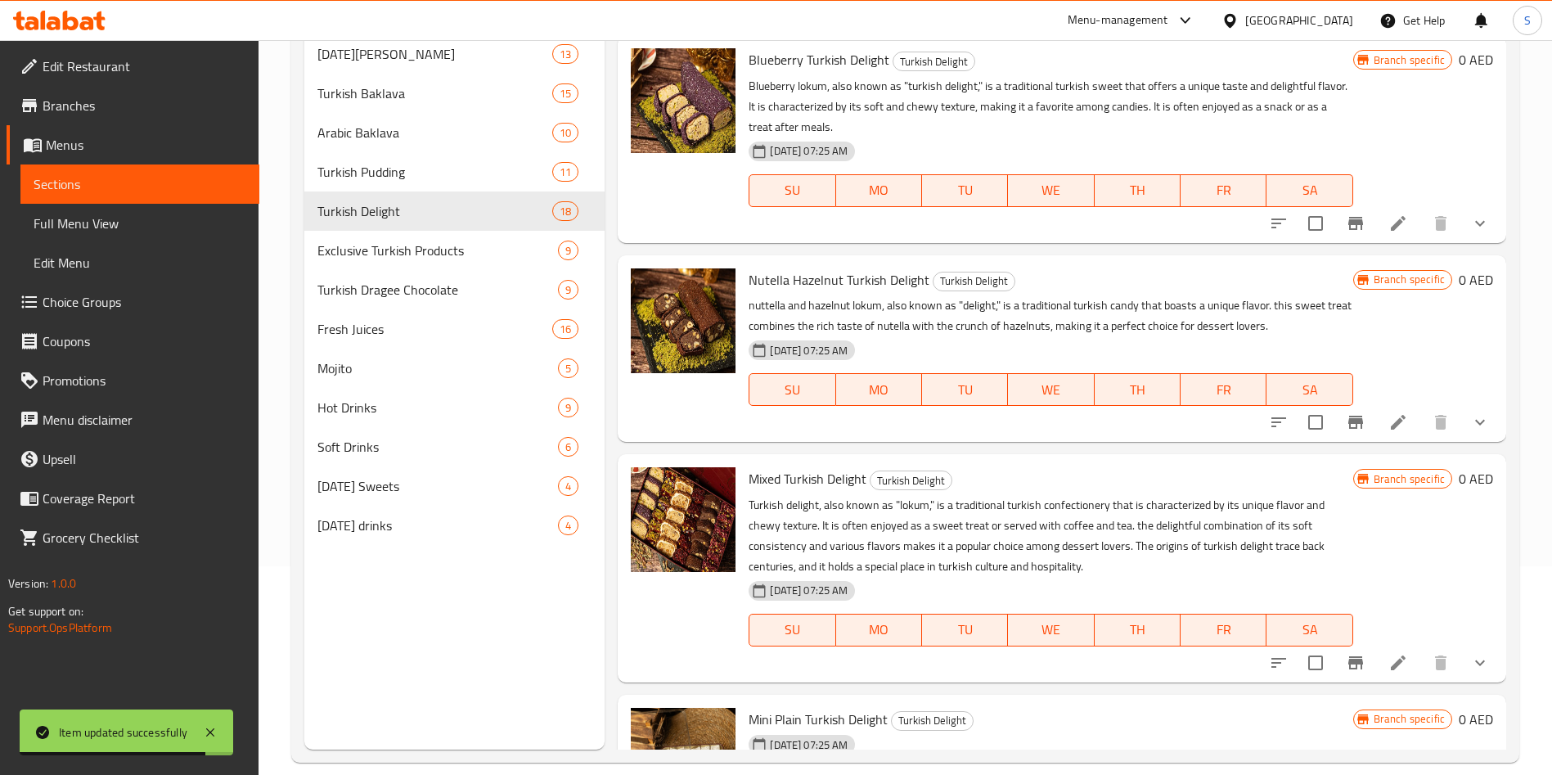
scroll to position [2006, 0]
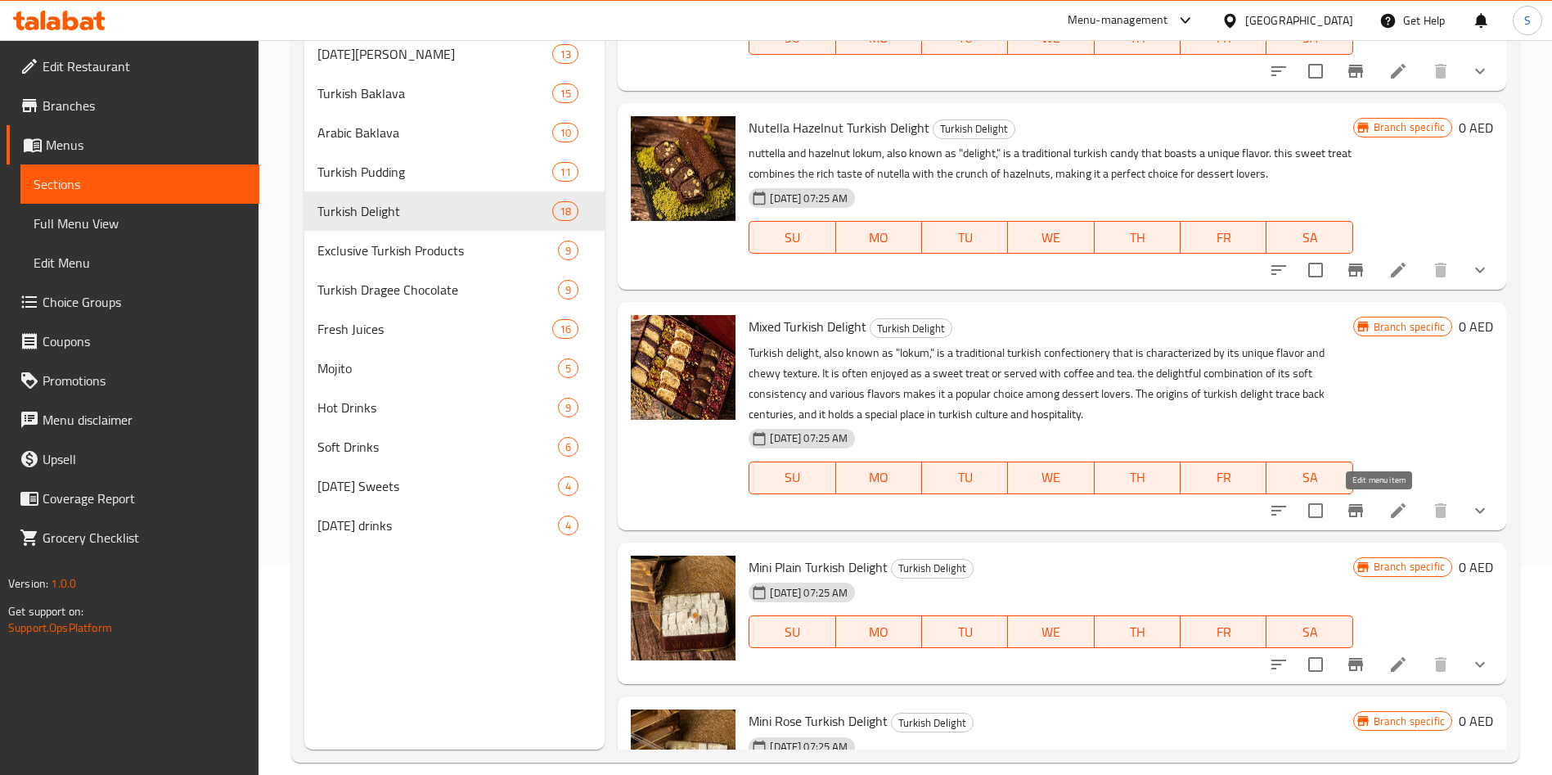
click at [1388, 516] on icon at bounding box center [1398, 511] width 20 height 20
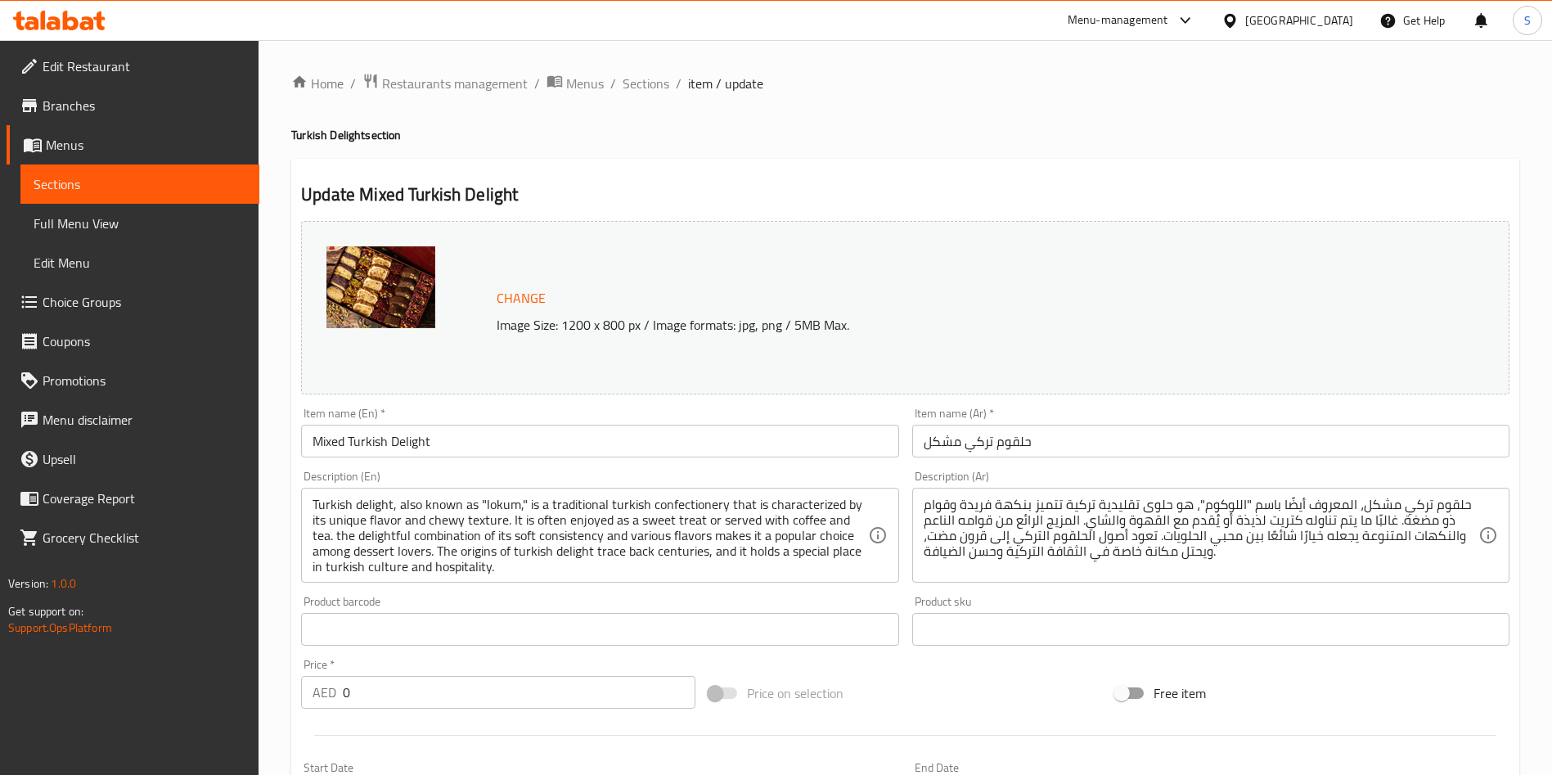
scroll to position [489, 0]
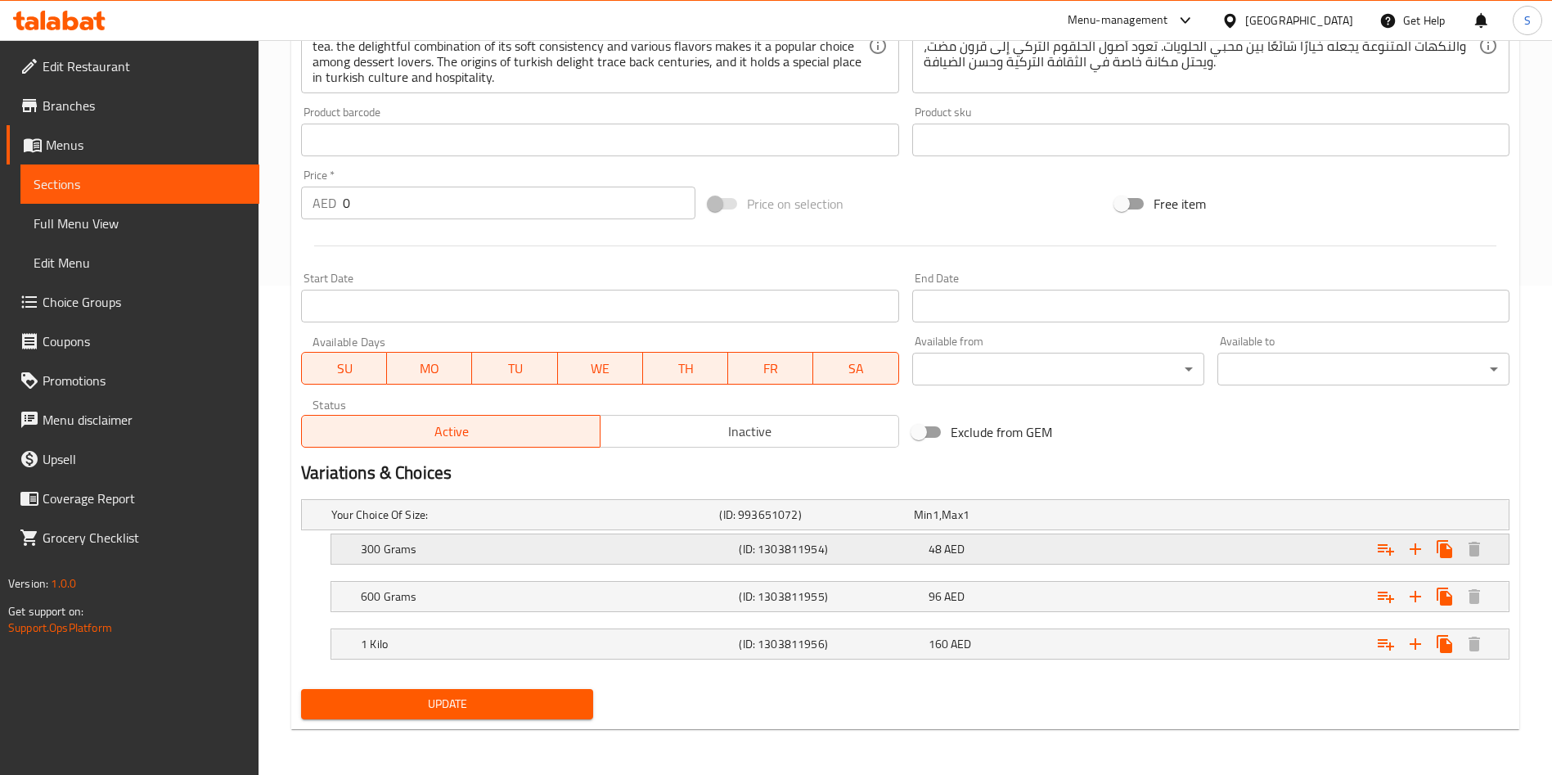
click at [1057, 537] on div "48 AED" at bounding box center [1019, 548] width 189 height 23
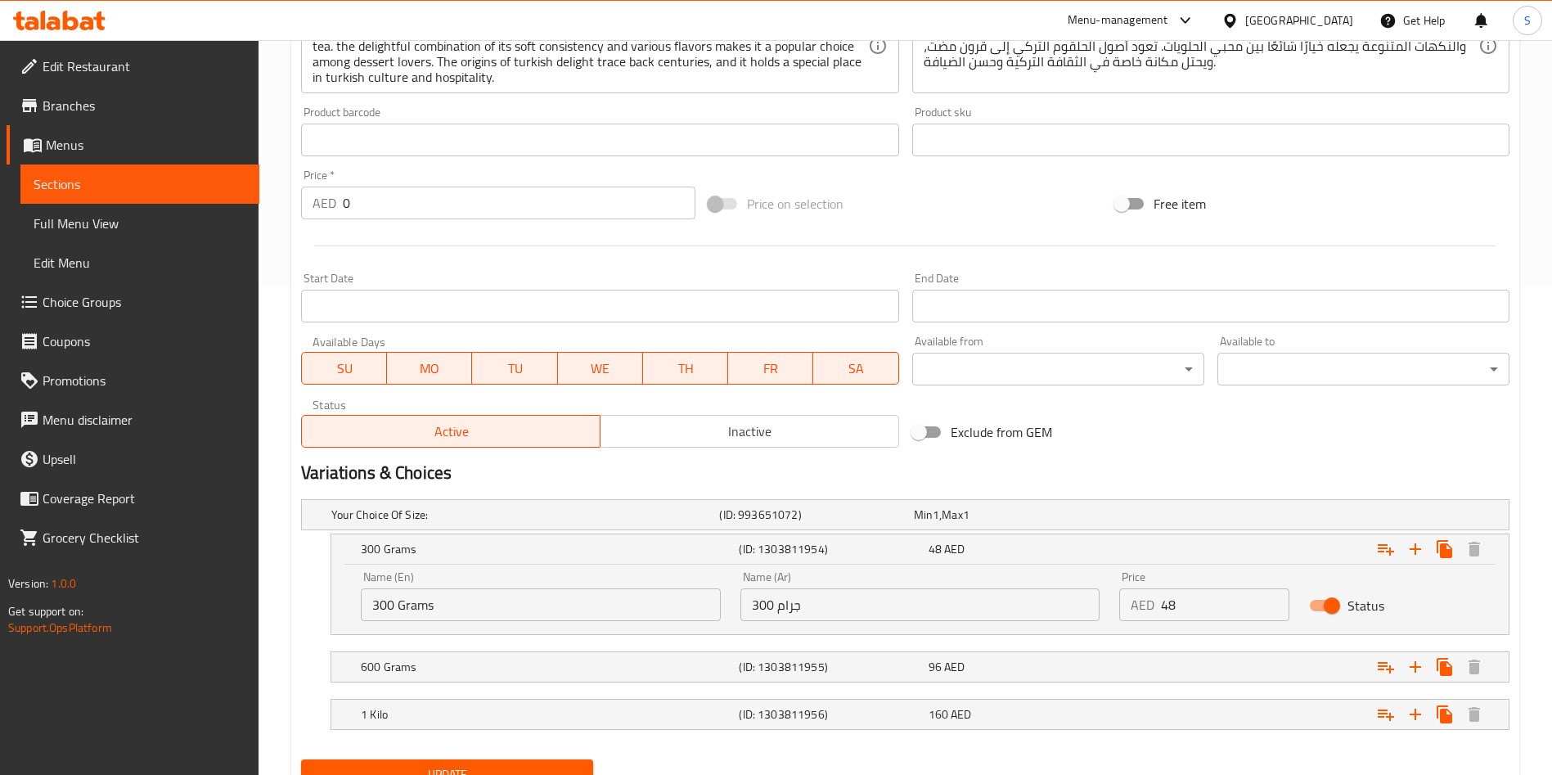
click at [1146, 613] on p "AED" at bounding box center [1142, 605] width 24 height 20
click at [1181, 606] on input "48" at bounding box center [1225, 604] width 128 height 33
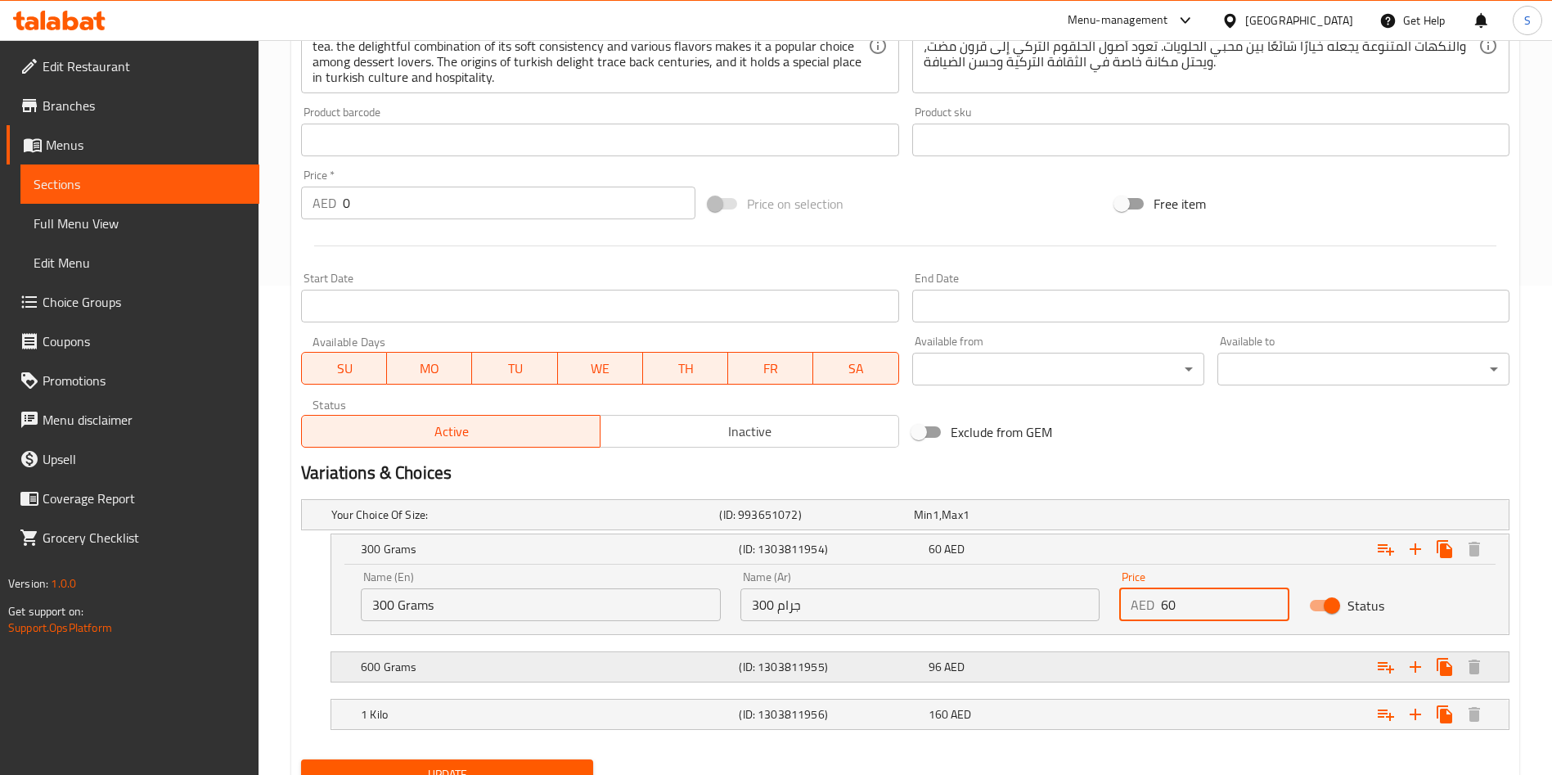
type input "60"
click at [1132, 662] on div "Expand" at bounding box center [1303, 667] width 378 height 36
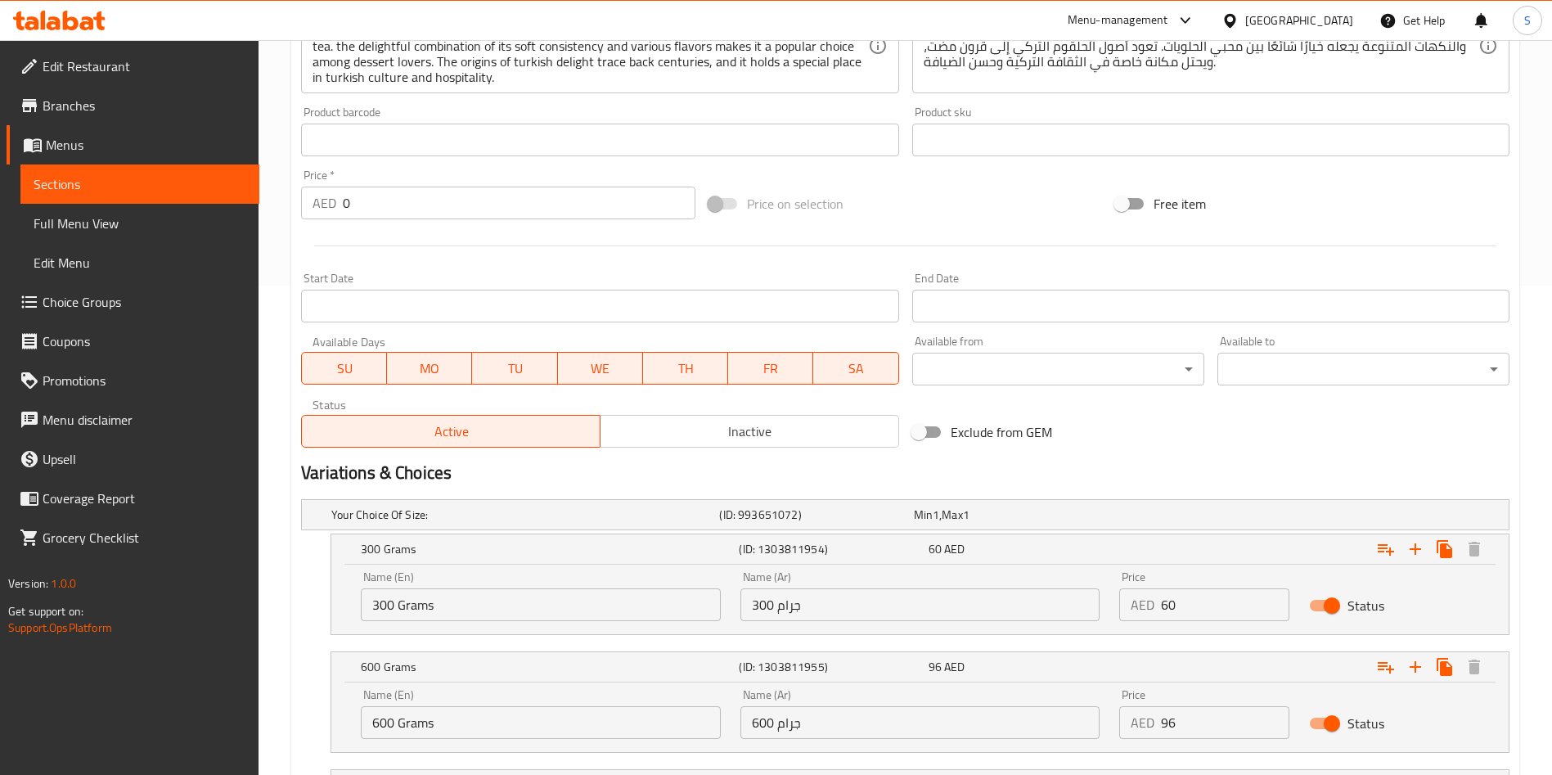
click at [1183, 719] on input "96" at bounding box center [1225, 722] width 128 height 33
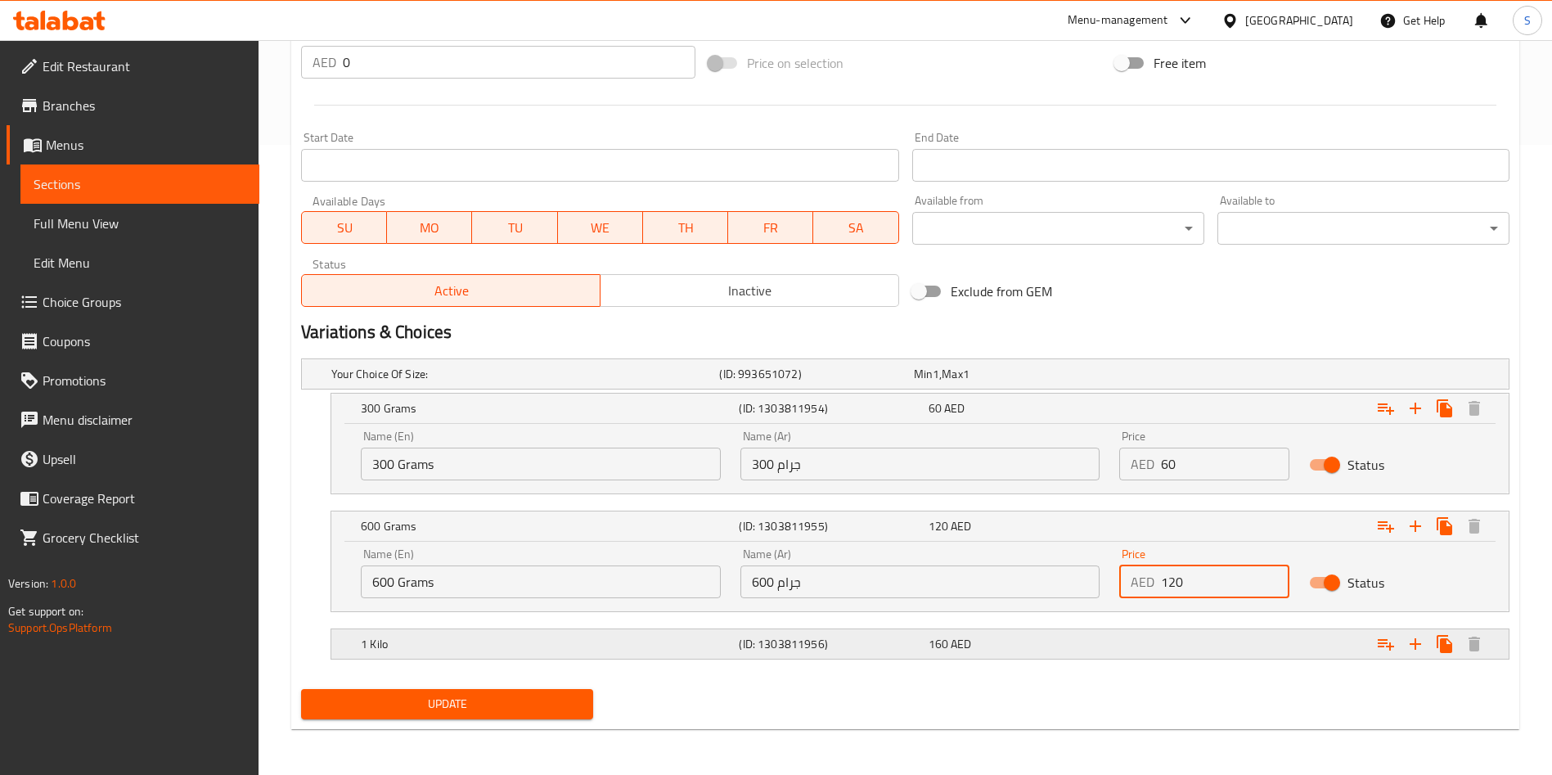
type input "120"
click at [1148, 645] on div "Expand" at bounding box center [1303, 644] width 378 height 36
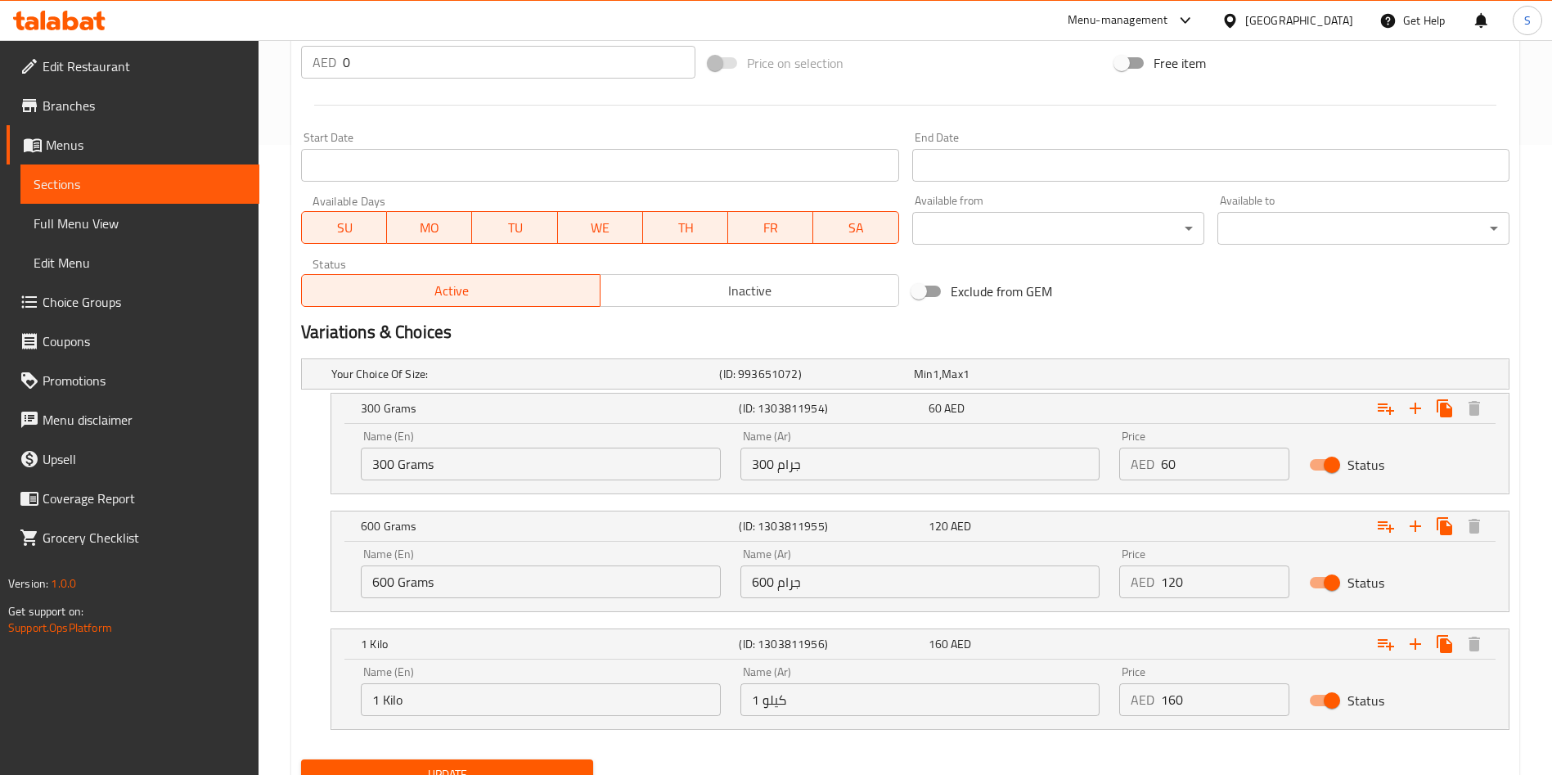
click at [1161, 703] on input "160" at bounding box center [1225, 699] width 128 height 33
type input "200"
click at [526, 759] on button "Update" at bounding box center [447, 774] width 292 height 30
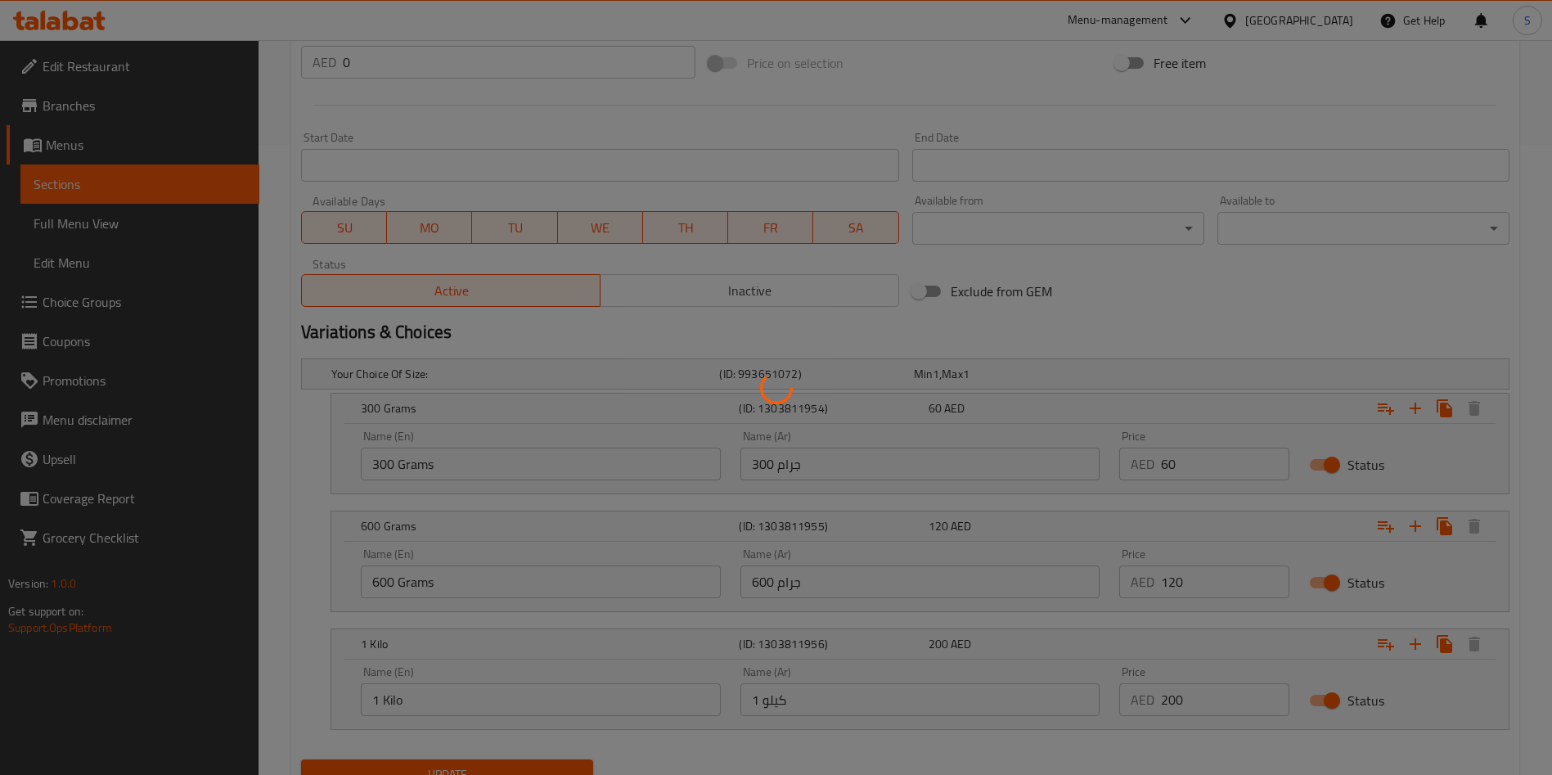
scroll to position [0, 0]
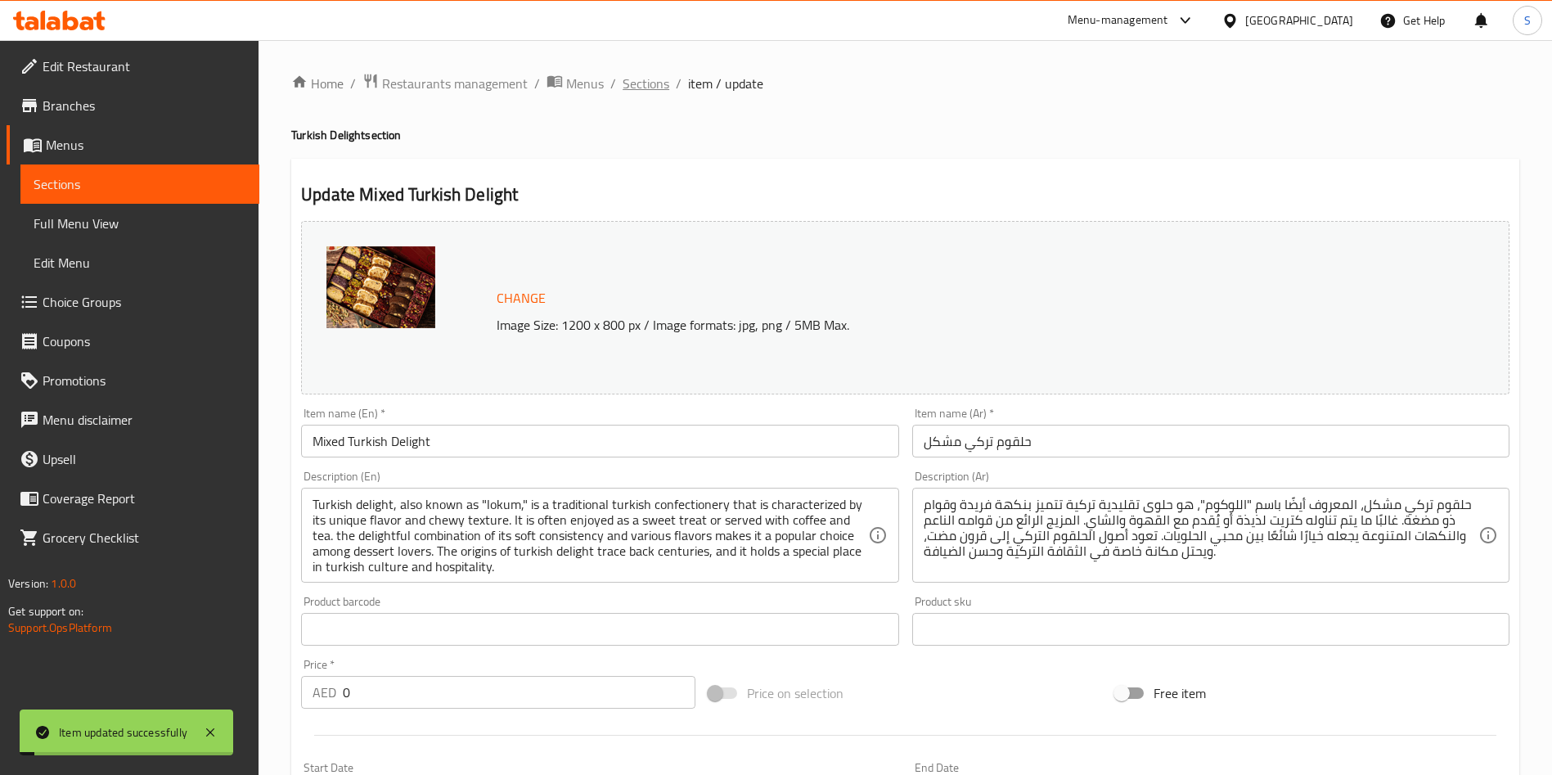
click at [624, 79] on span "Sections" at bounding box center [645, 84] width 47 height 20
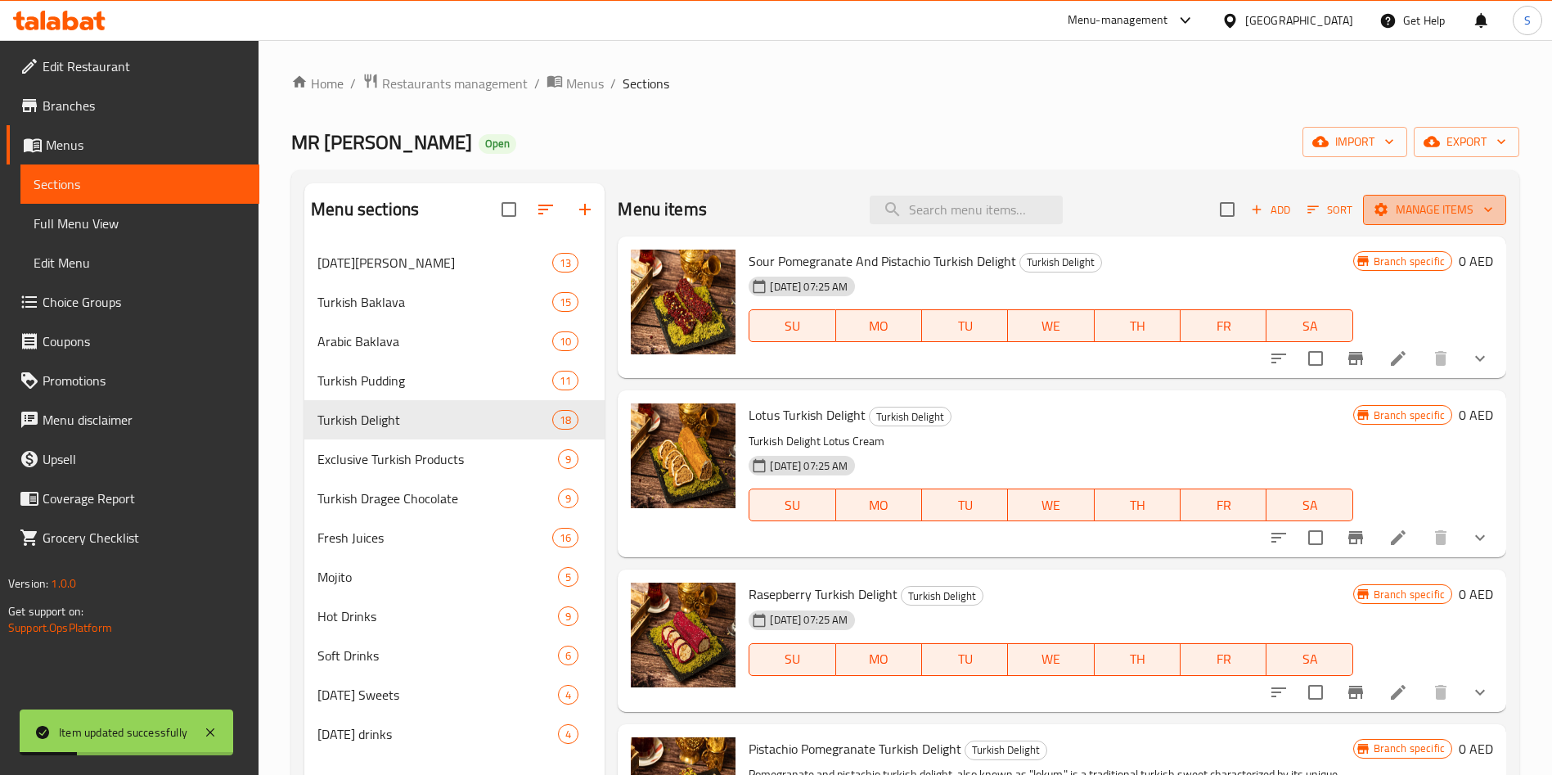
click at [1417, 213] on span "Manage items" at bounding box center [1434, 210] width 117 height 20
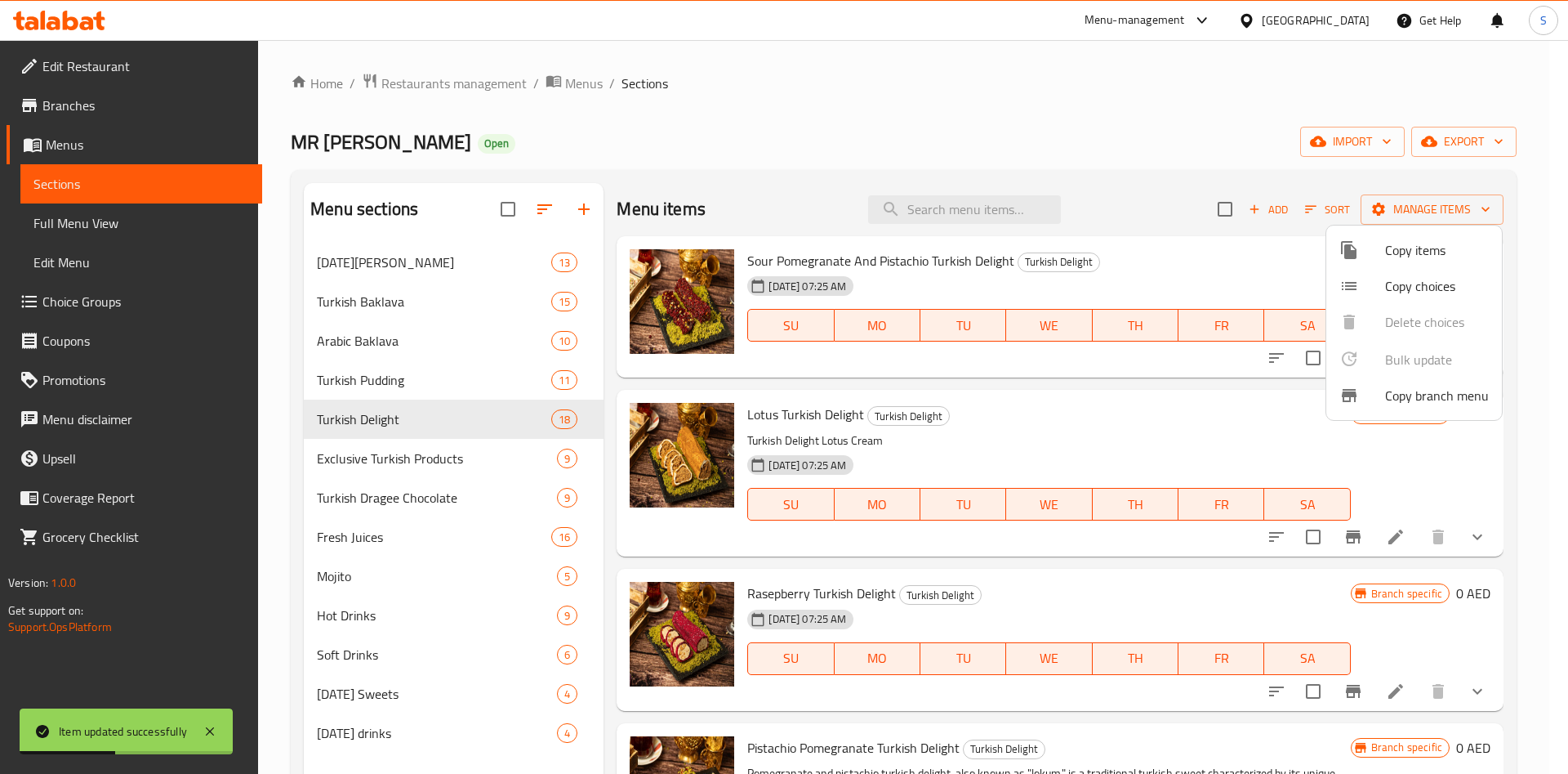
click at [1232, 284] on div at bounding box center [784, 387] width 1568 height 774
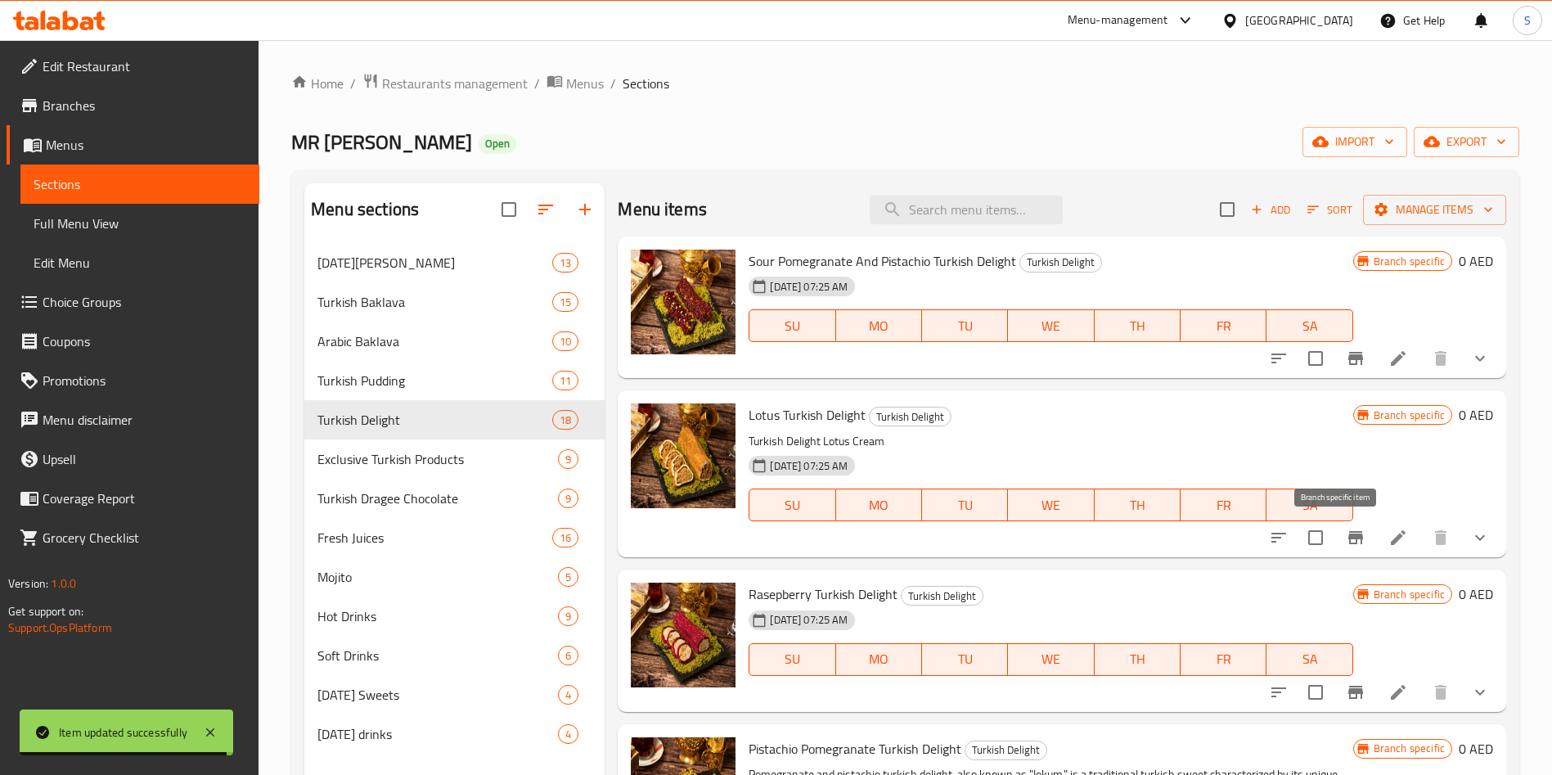
click at [1345, 532] on icon "Branch-specific-item" at bounding box center [1355, 538] width 20 height 20
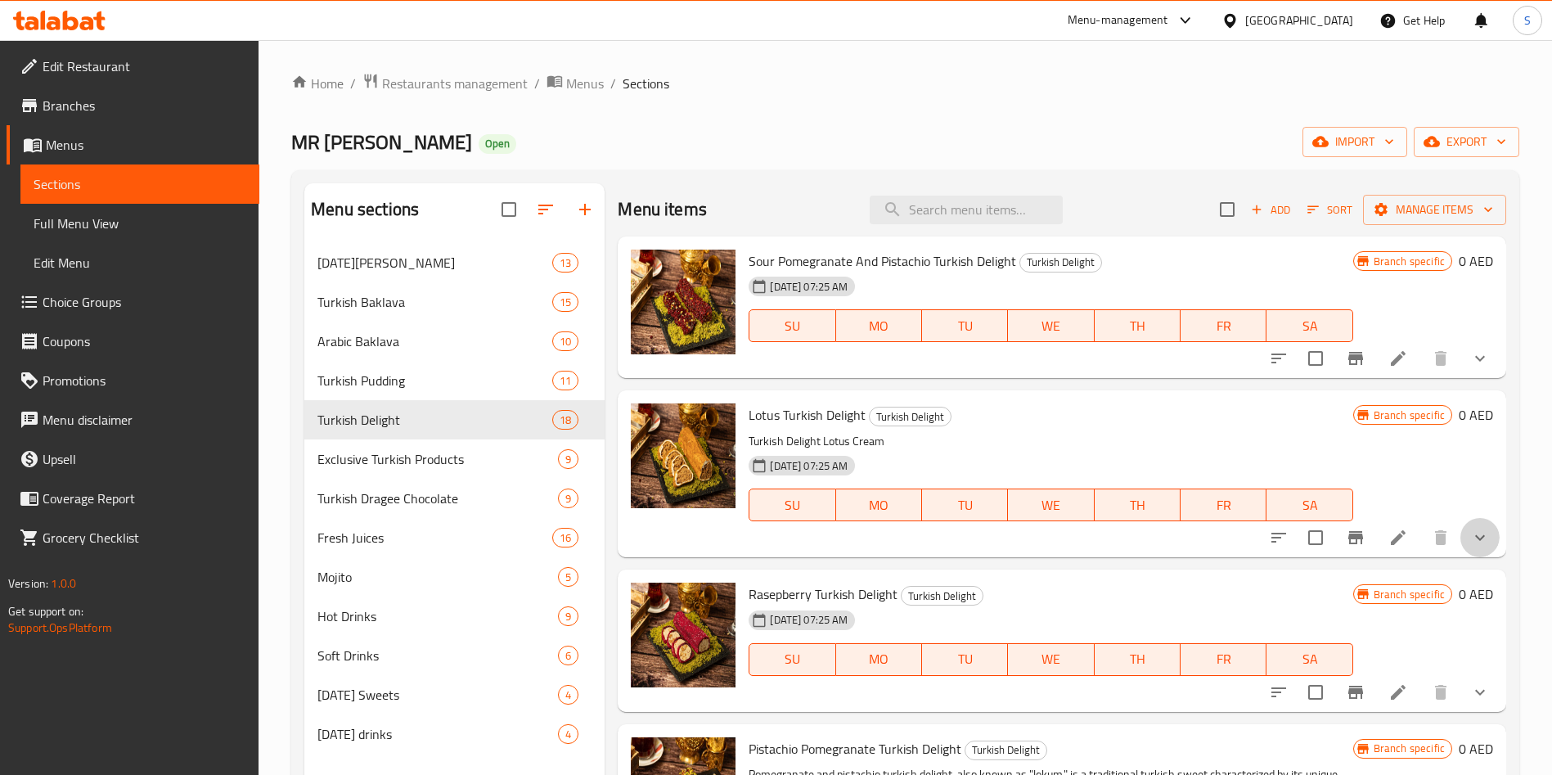
click at [1471, 537] on button "show more" at bounding box center [1479, 537] width 39 height 39
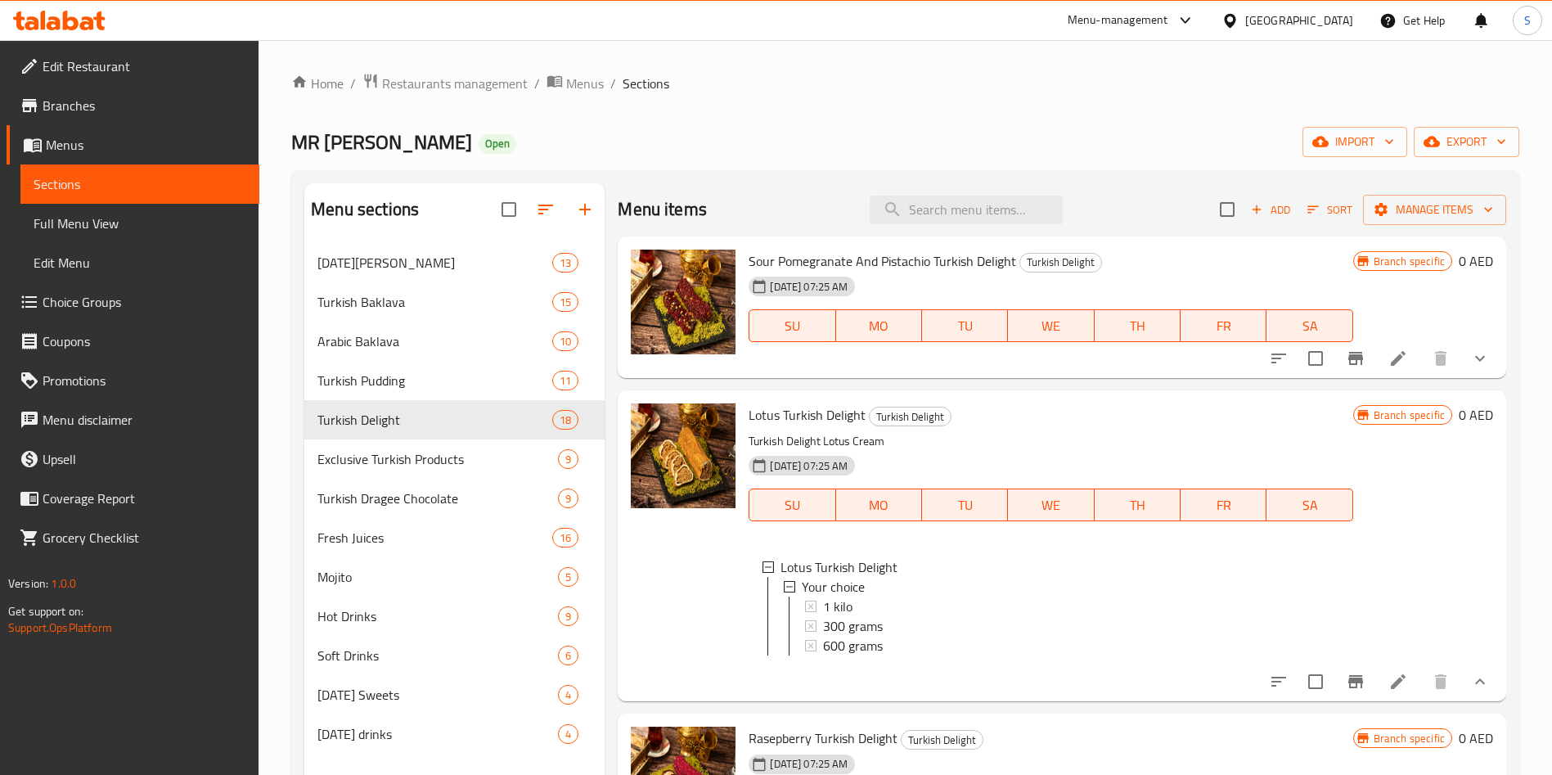
click at [1223, 694] on div "Lotus Turkish Delight Turkish Delight Turkish Delight Lotus Cream 25-03-2025 07…" at bounding box center [1050, 545] width 617 height 297
click at [1277, 695] on button "sort-choices" at bounding box center [1278, 681] width 39 height 39
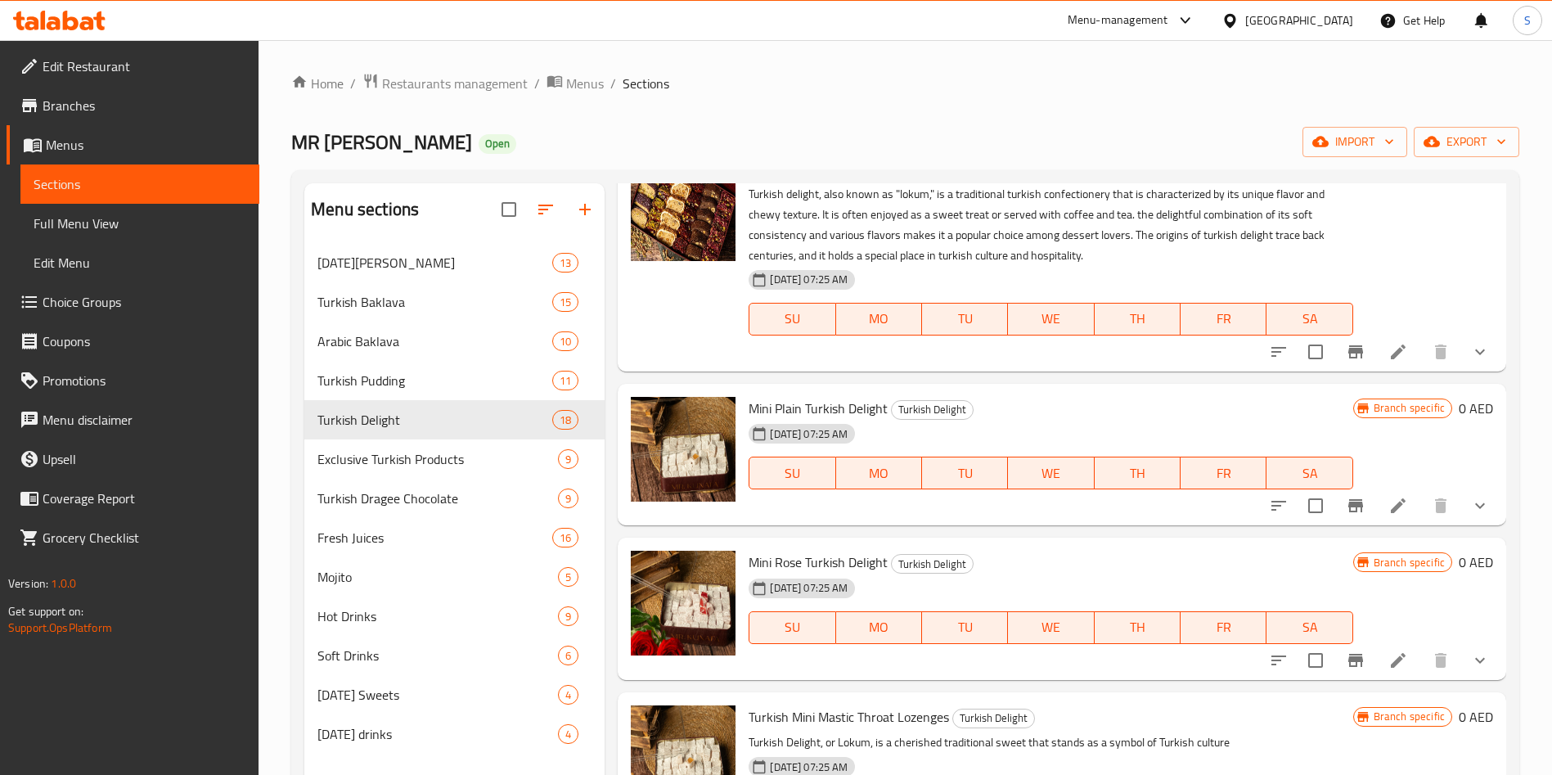
scroll to position [2517, 0]
click at [1395, 367] on li at bounding box center [1398, 352] width 46 height 29
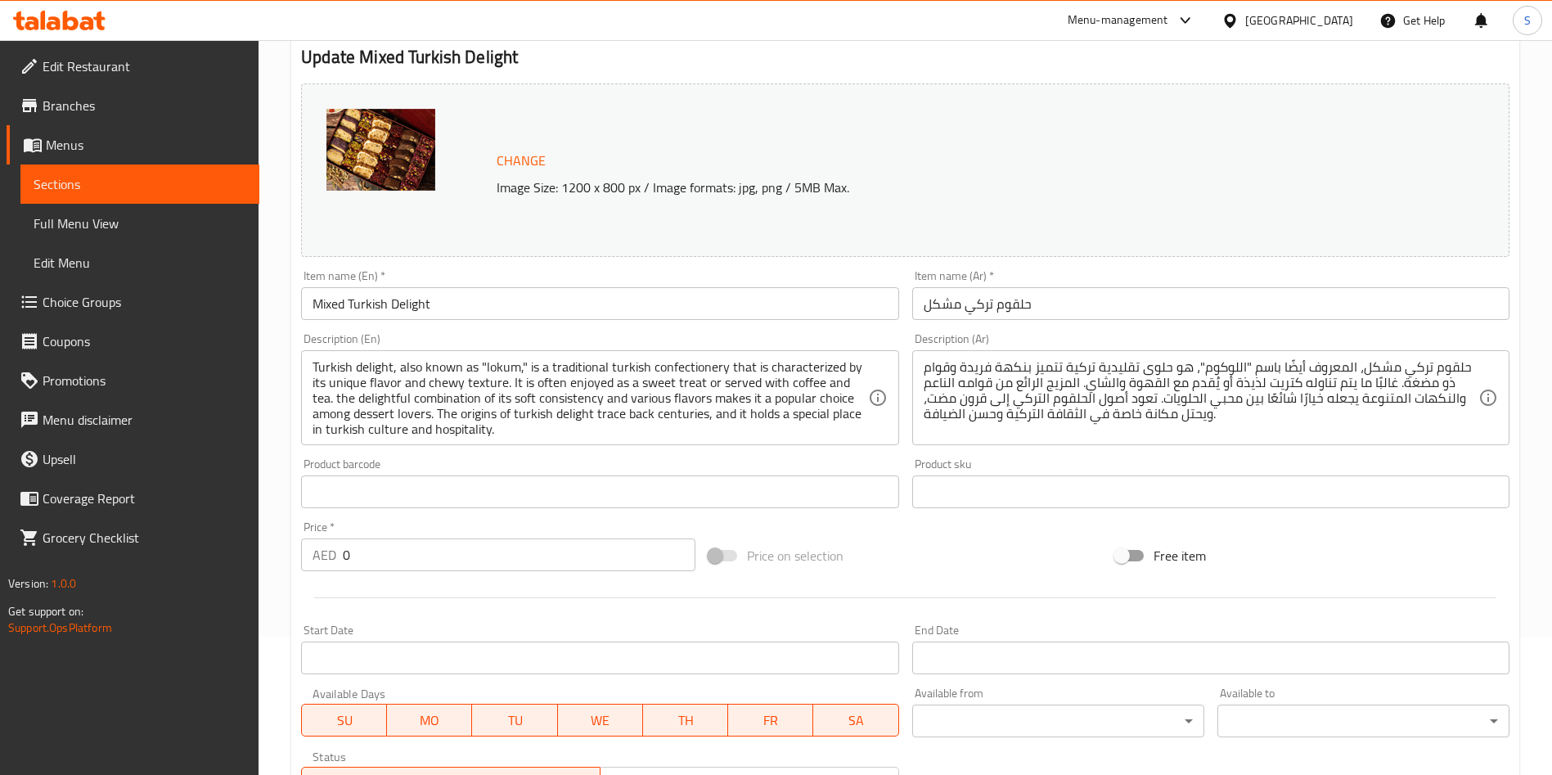
scroll to position [489, 0]
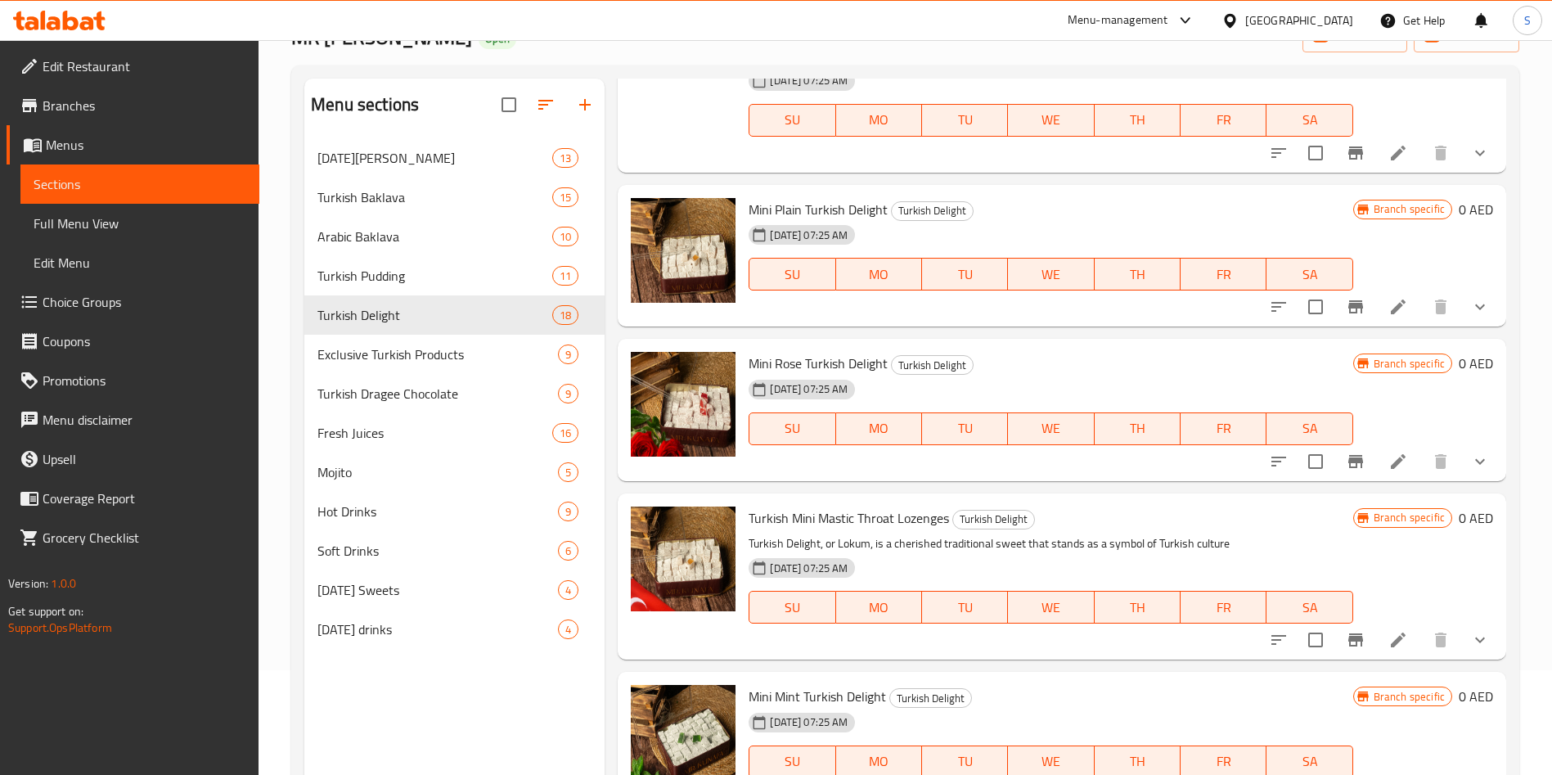
scroll to position [2469, 0]
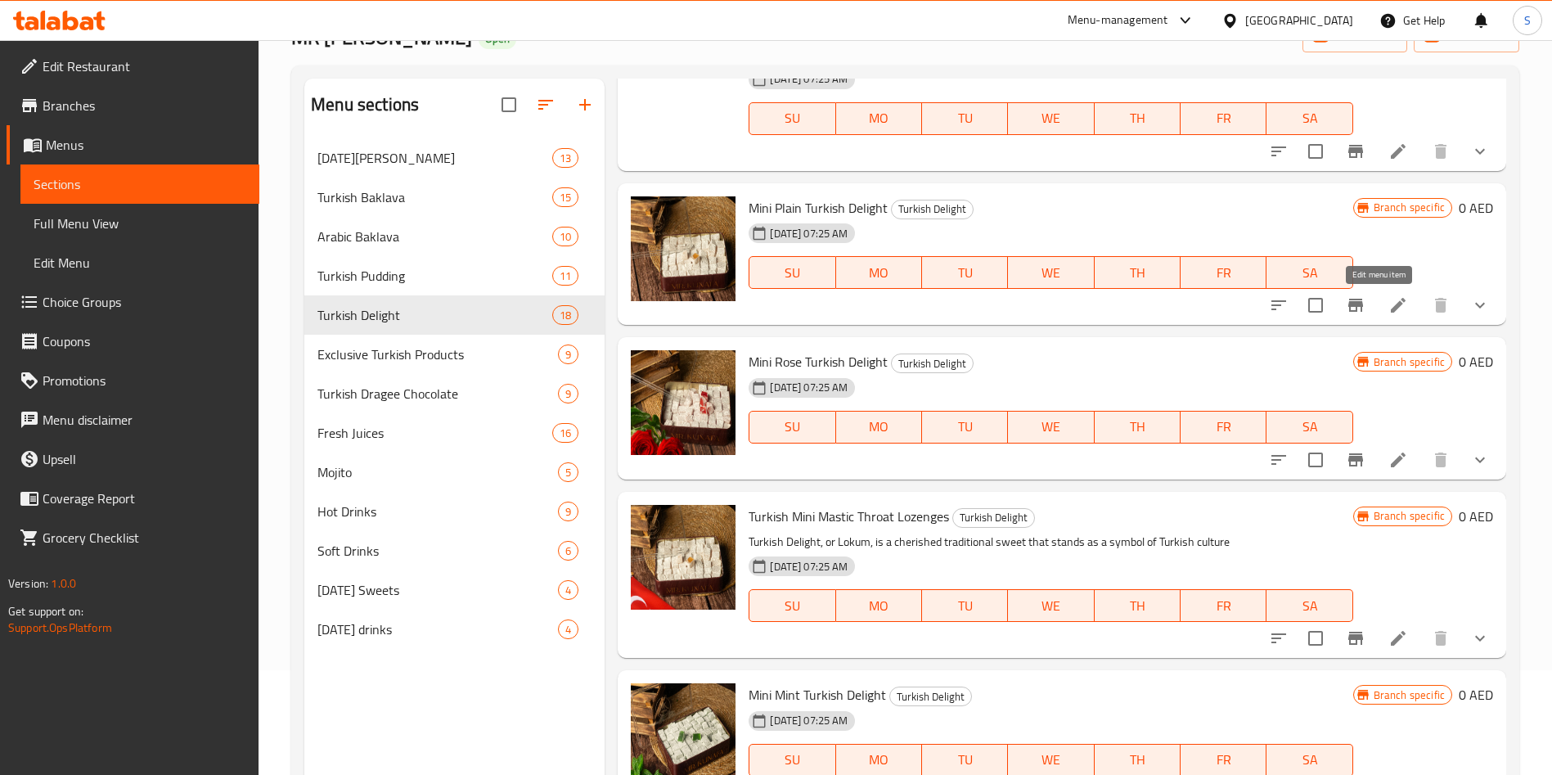
click at [1388, 300] on icon at bounding box center [1398, 305] width 20 height 20
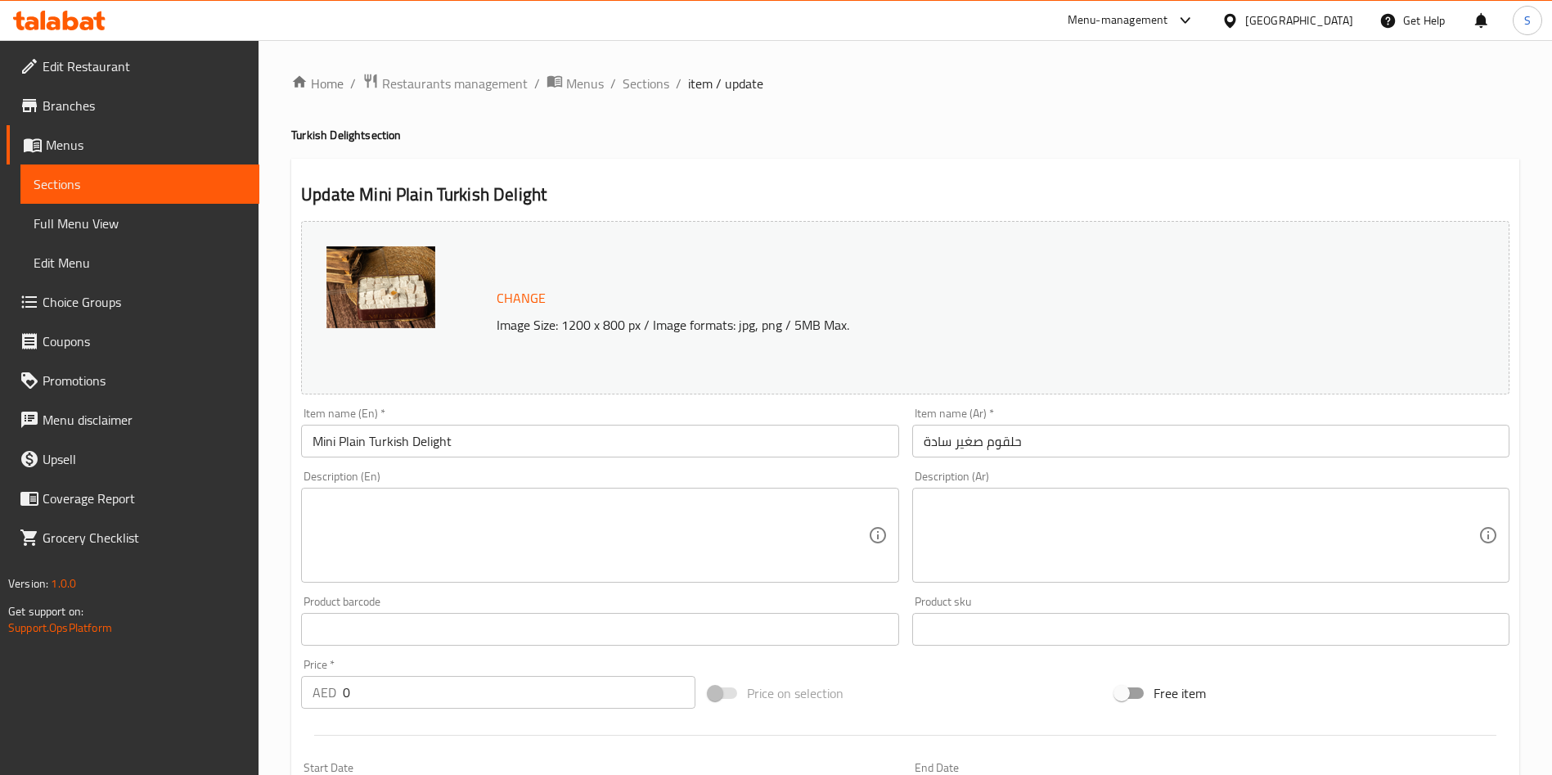
scroll to position [489, 0]
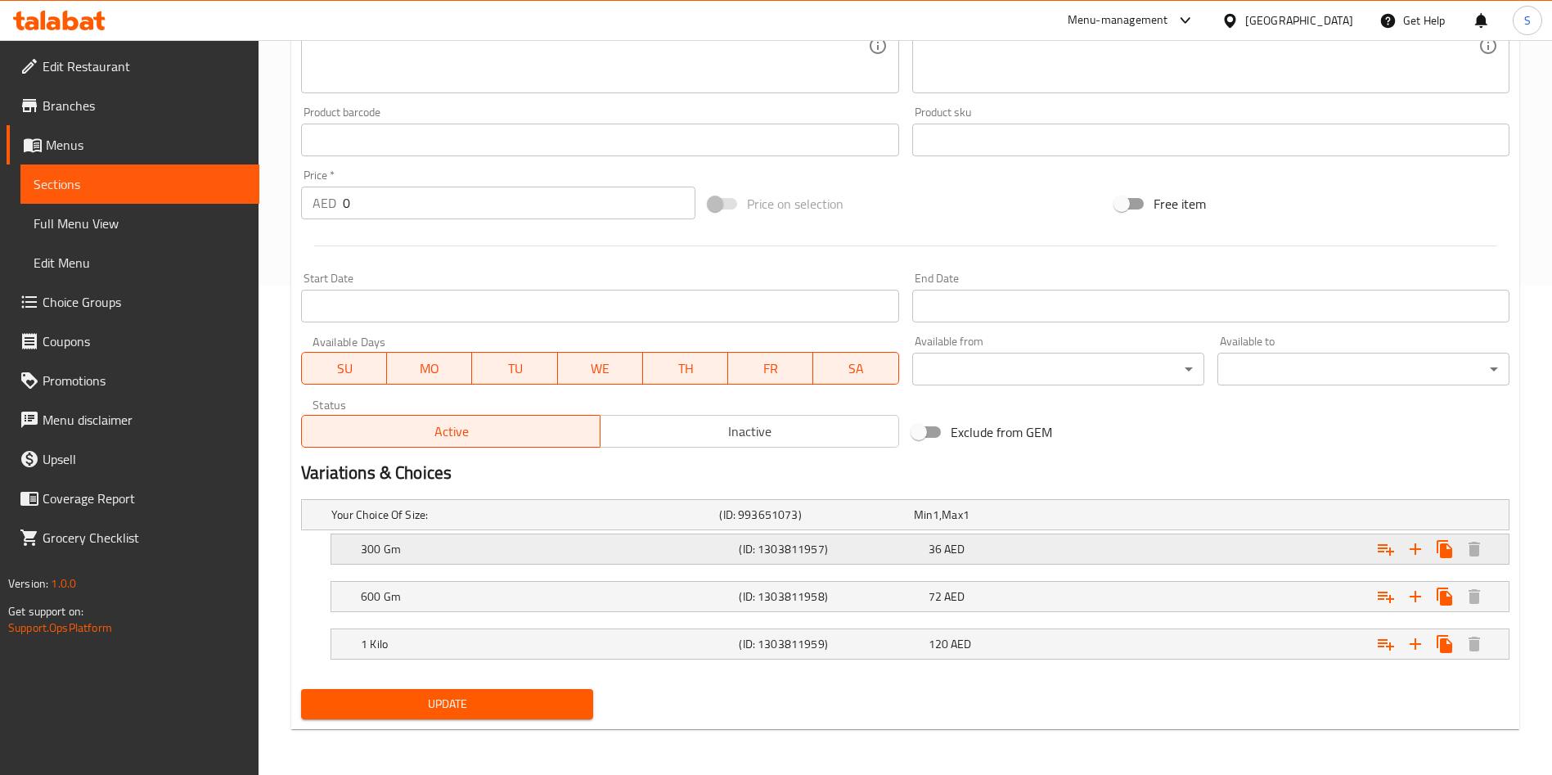
click at [1013, 541] on div "36 AED" at bounding box center [1019, 549] width 182 height 16
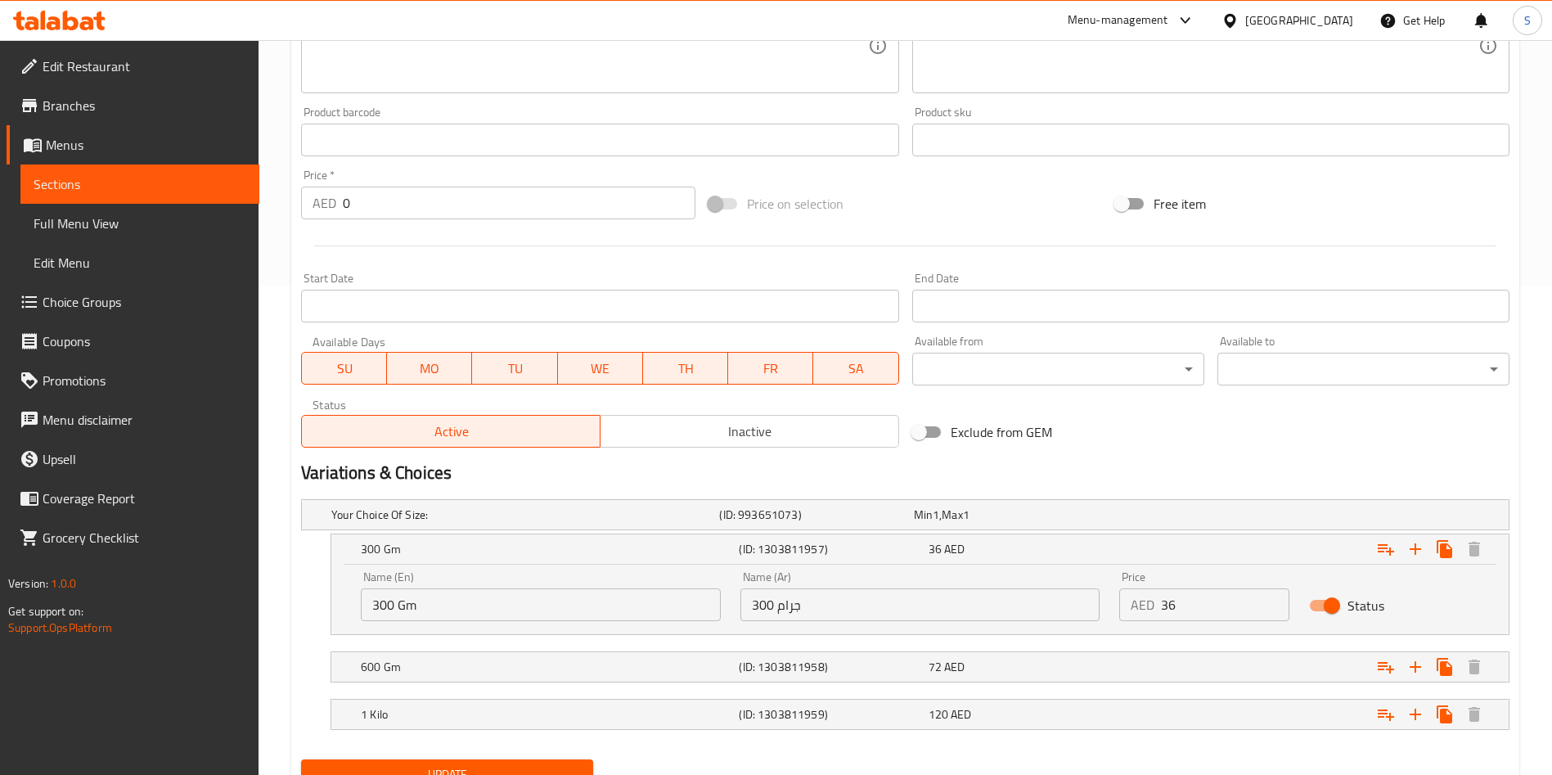
click at [1157, 603] on div "AED 36 Price" at bounding box center [1204, 604] width 170 height 33
click at [1175, 603] on input "36" at bounding box center [1225, 604] width 128 height 33
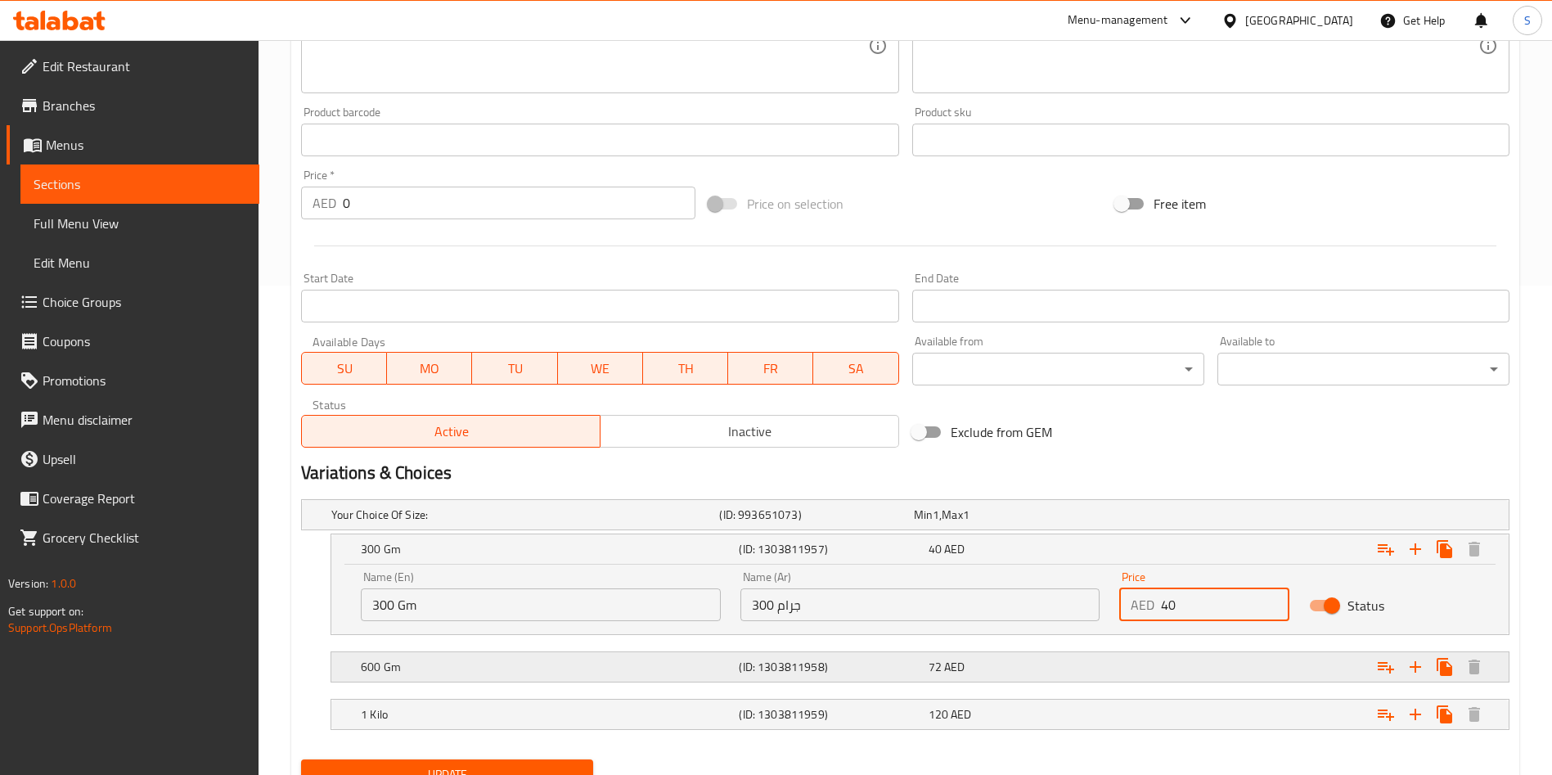
type input "40"
click at [1096, 671] on div "72 AED" at bounding box center [1019, 666] width 182 height 16
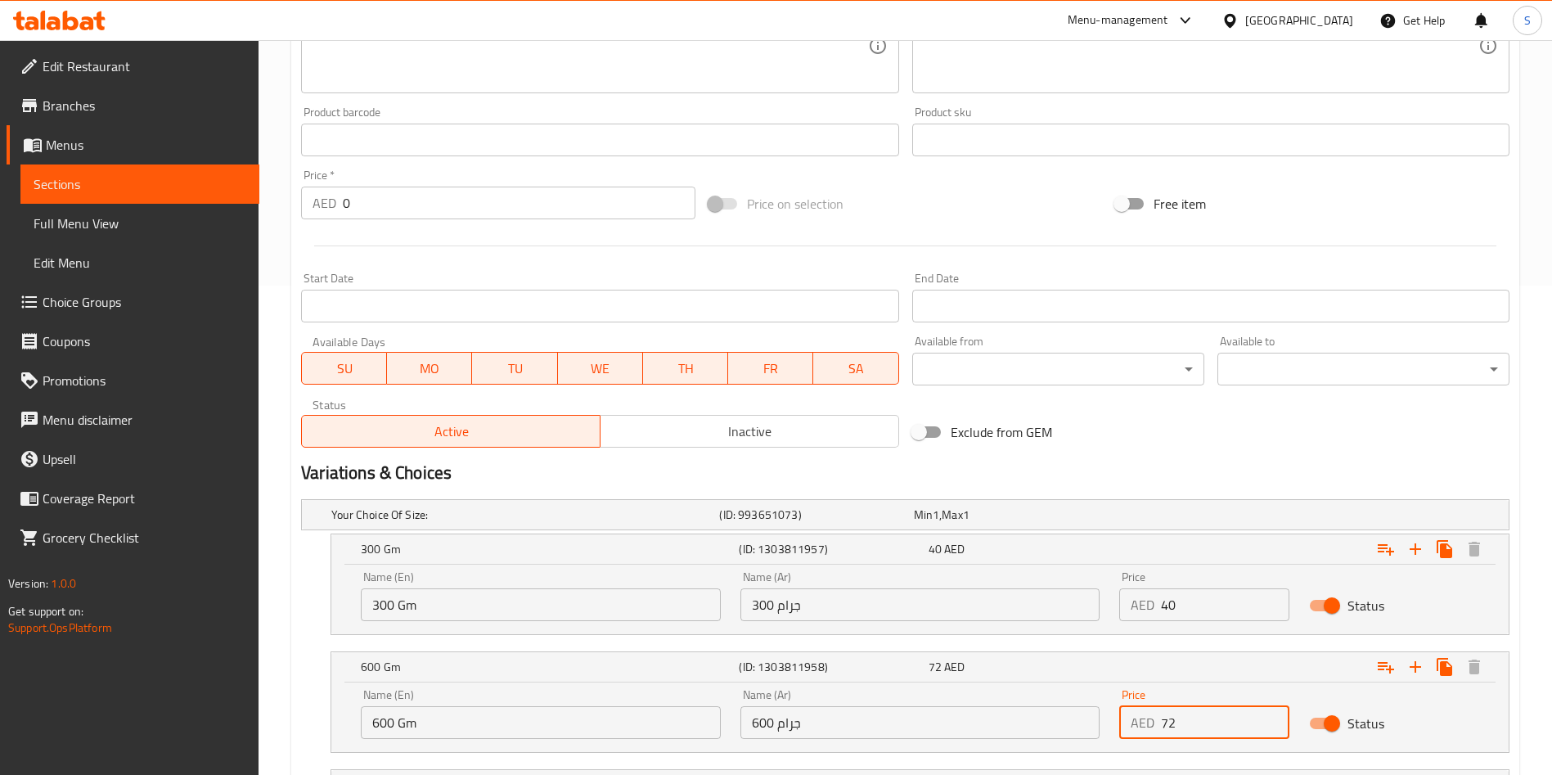
click at [1171, 714] on input "72" at bounding box center [1225, 722] width 128 height 33
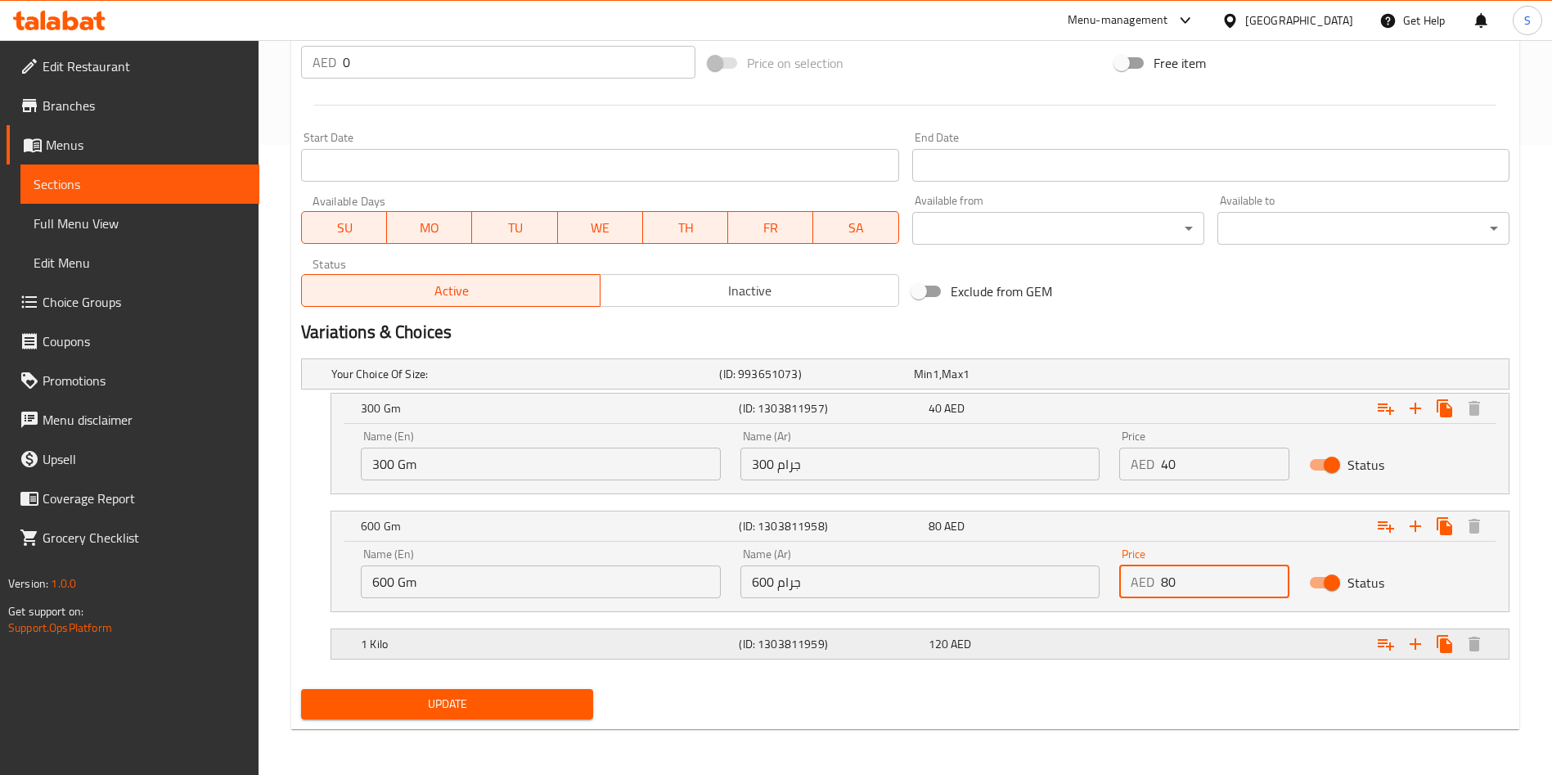
type input "80"
click at [1093, 634] on div "120 AED" at bounding box center [1019, 643] width 189 height 23
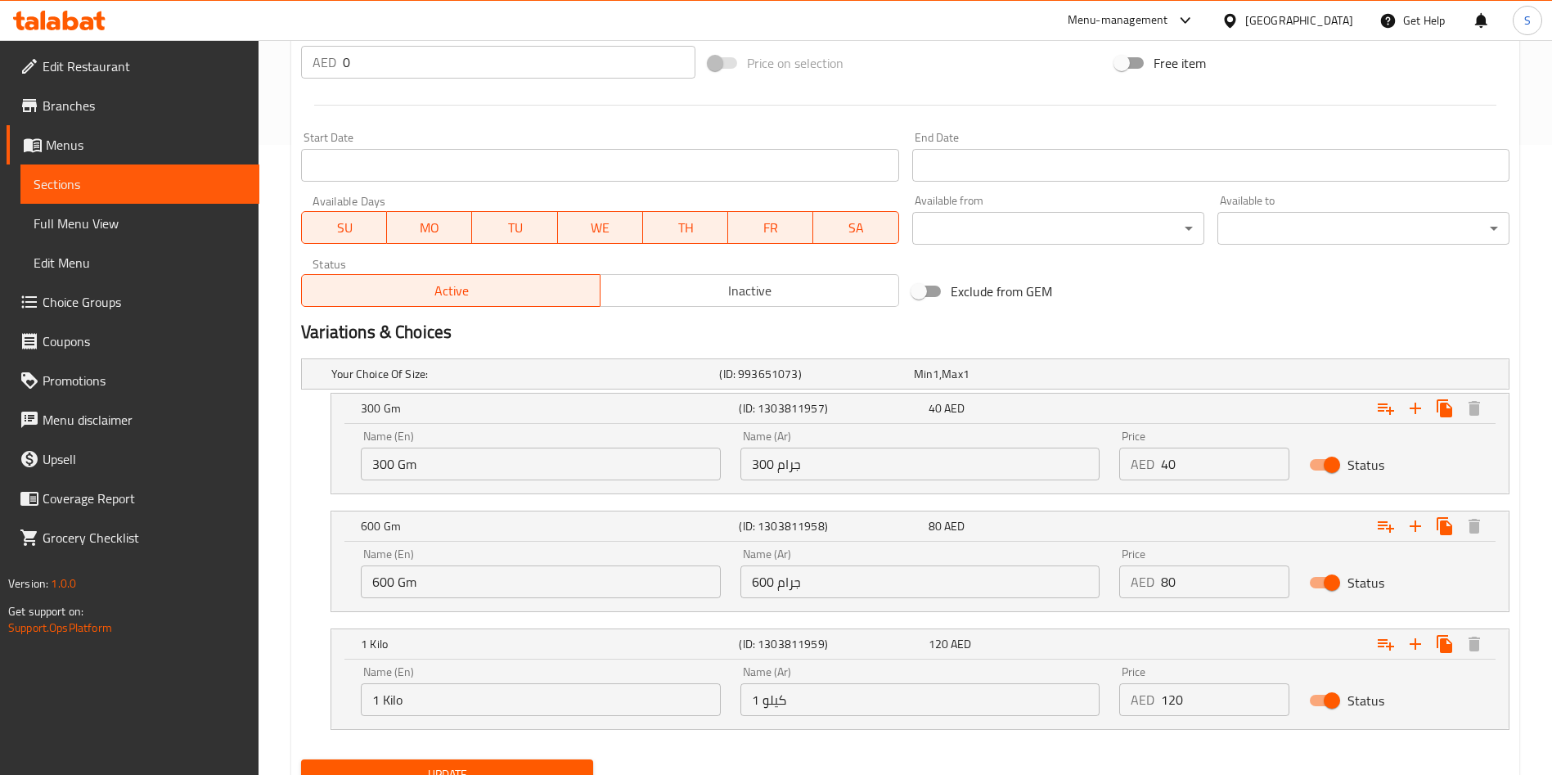
scroll to position [700, 0]
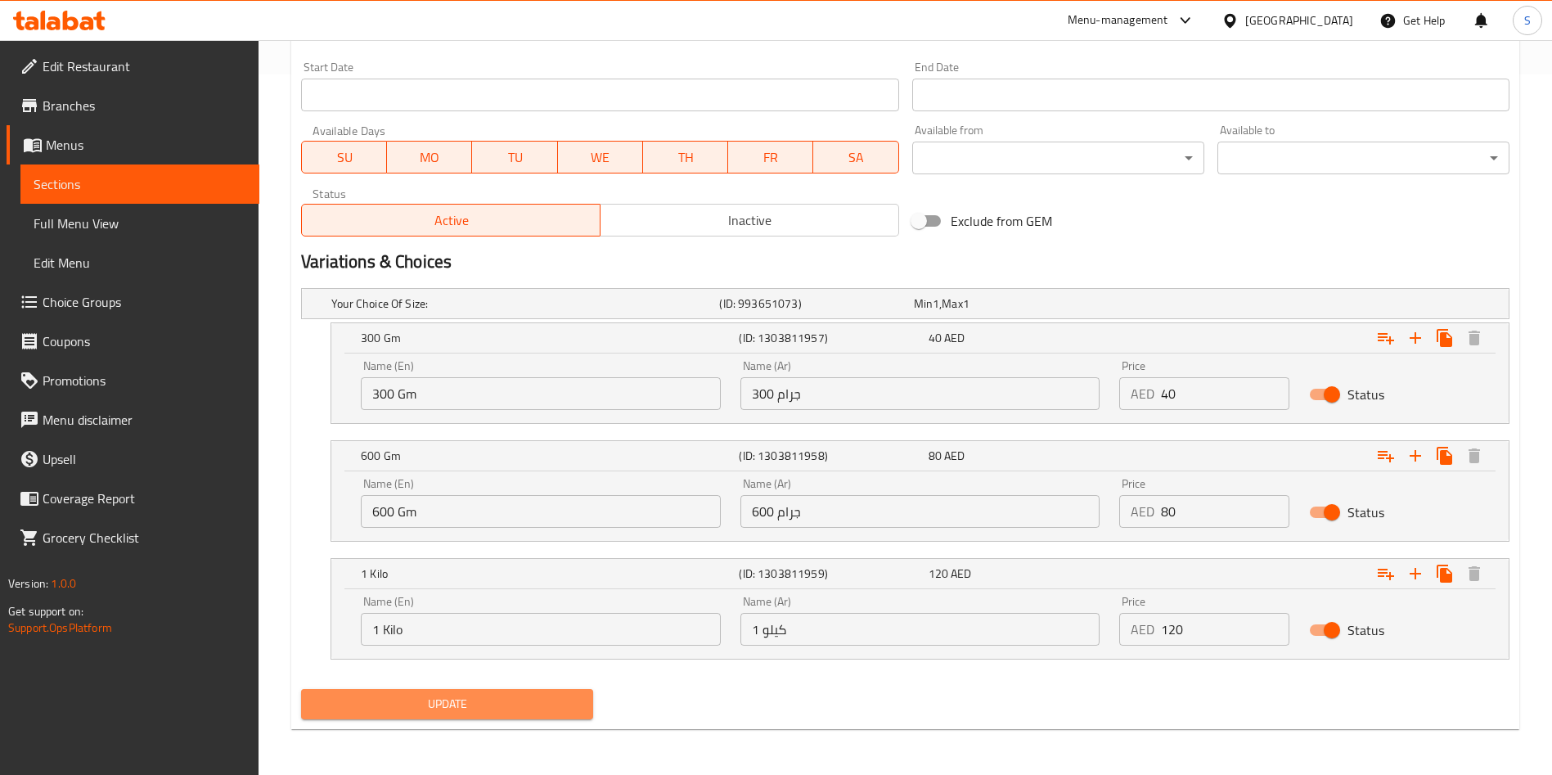
click at [489, 707] on span "Update" at bounding box center [447, 704] width 266 height 20
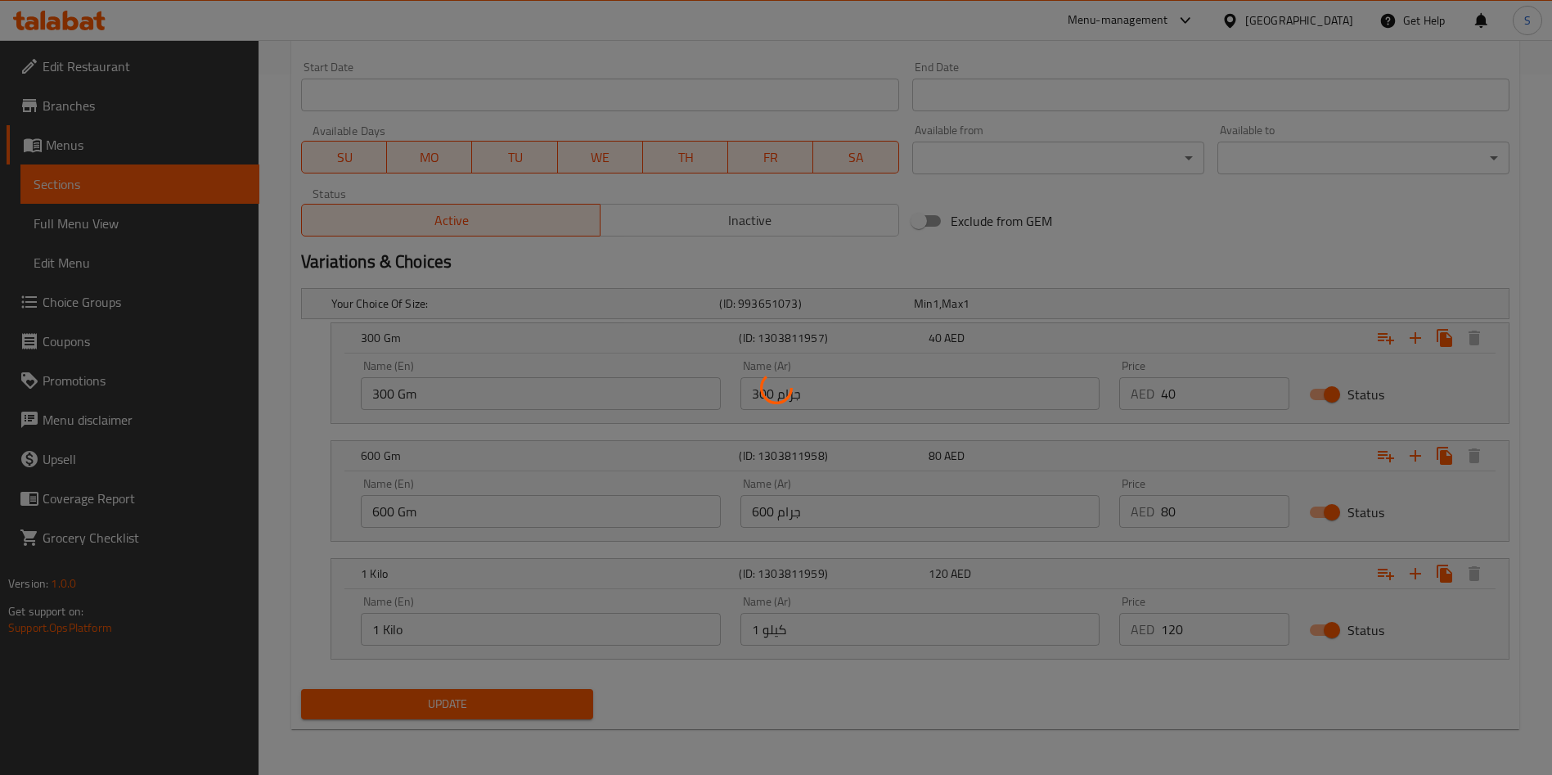
scroll to position [0, 0]
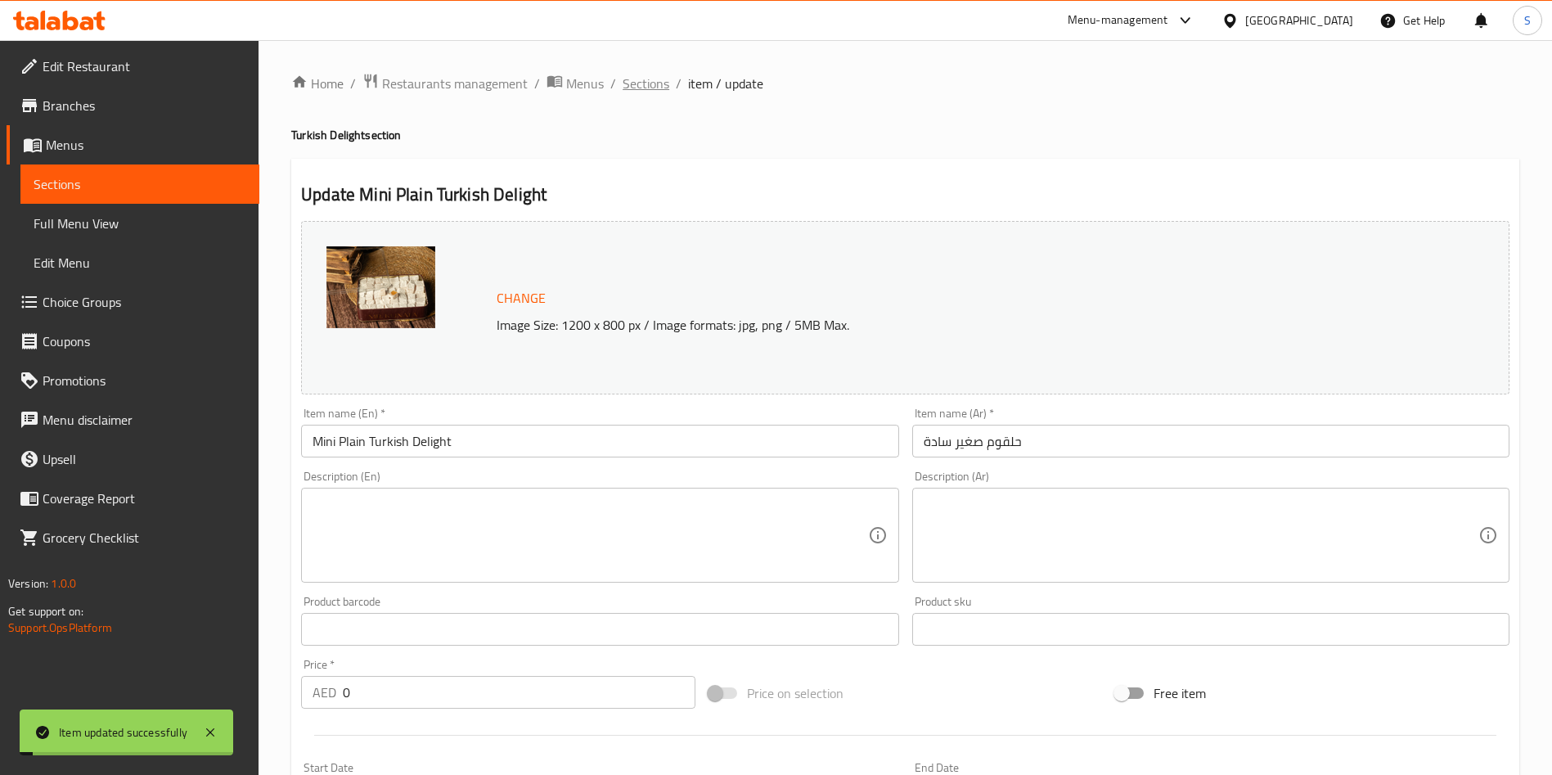
click at [666, 81] on span "Sections" at bounding box center [645, 84] width 47 height 20
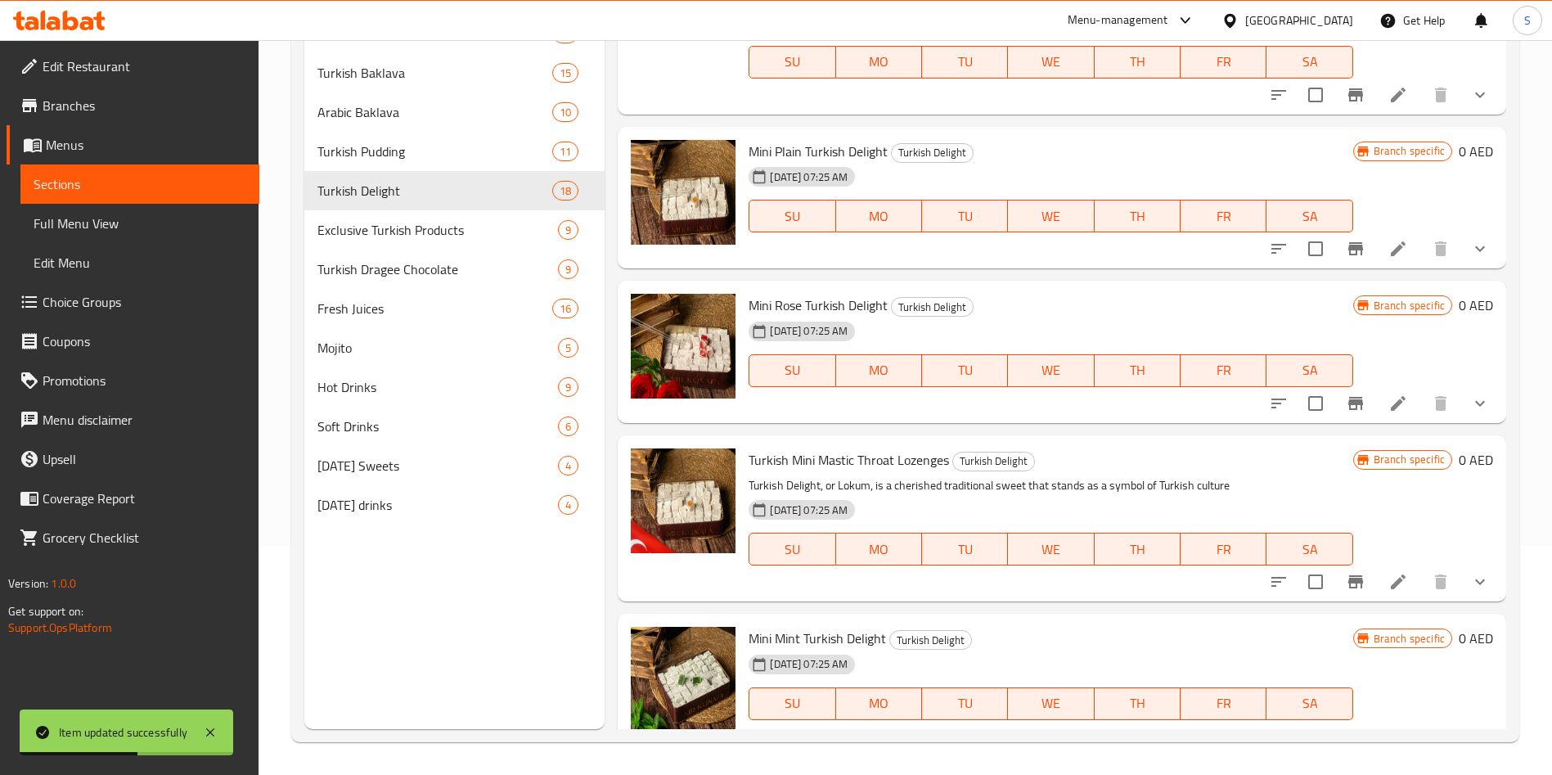
scroll to position [2490, 0]
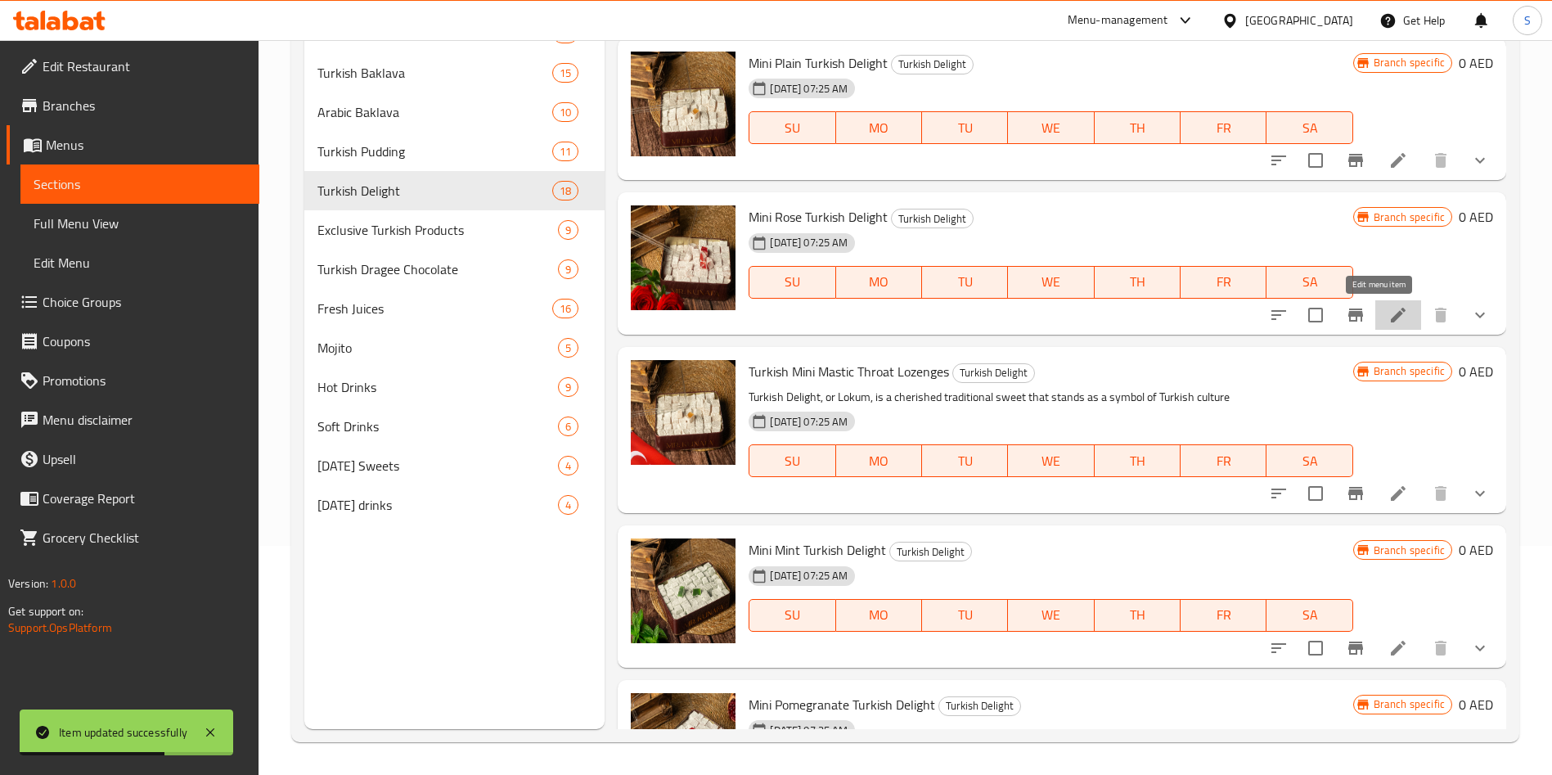
click at [1388, 311] on icon at bounding box center [1398, 315] width 20 height 20
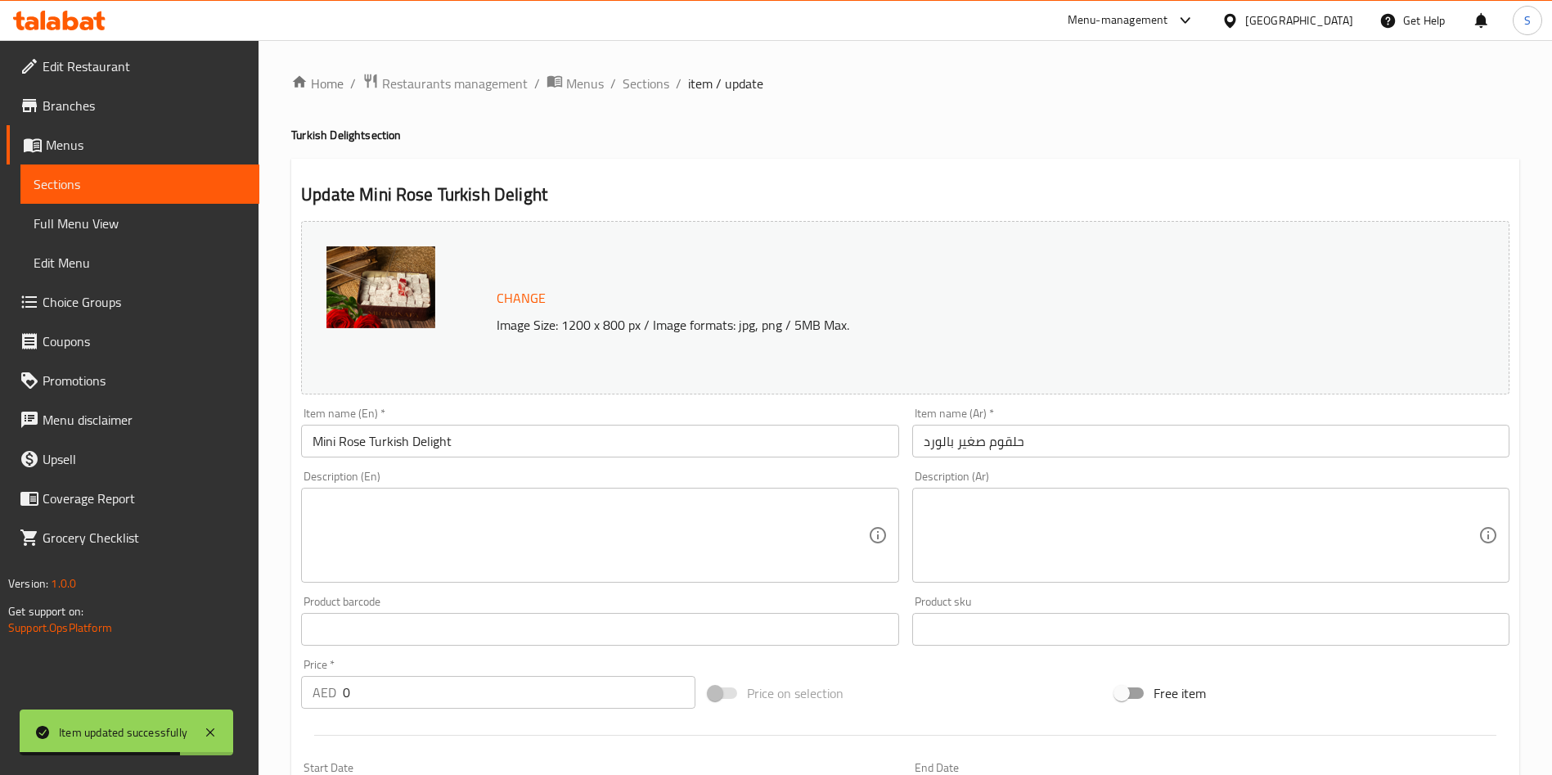
scroll to position [489, 0]
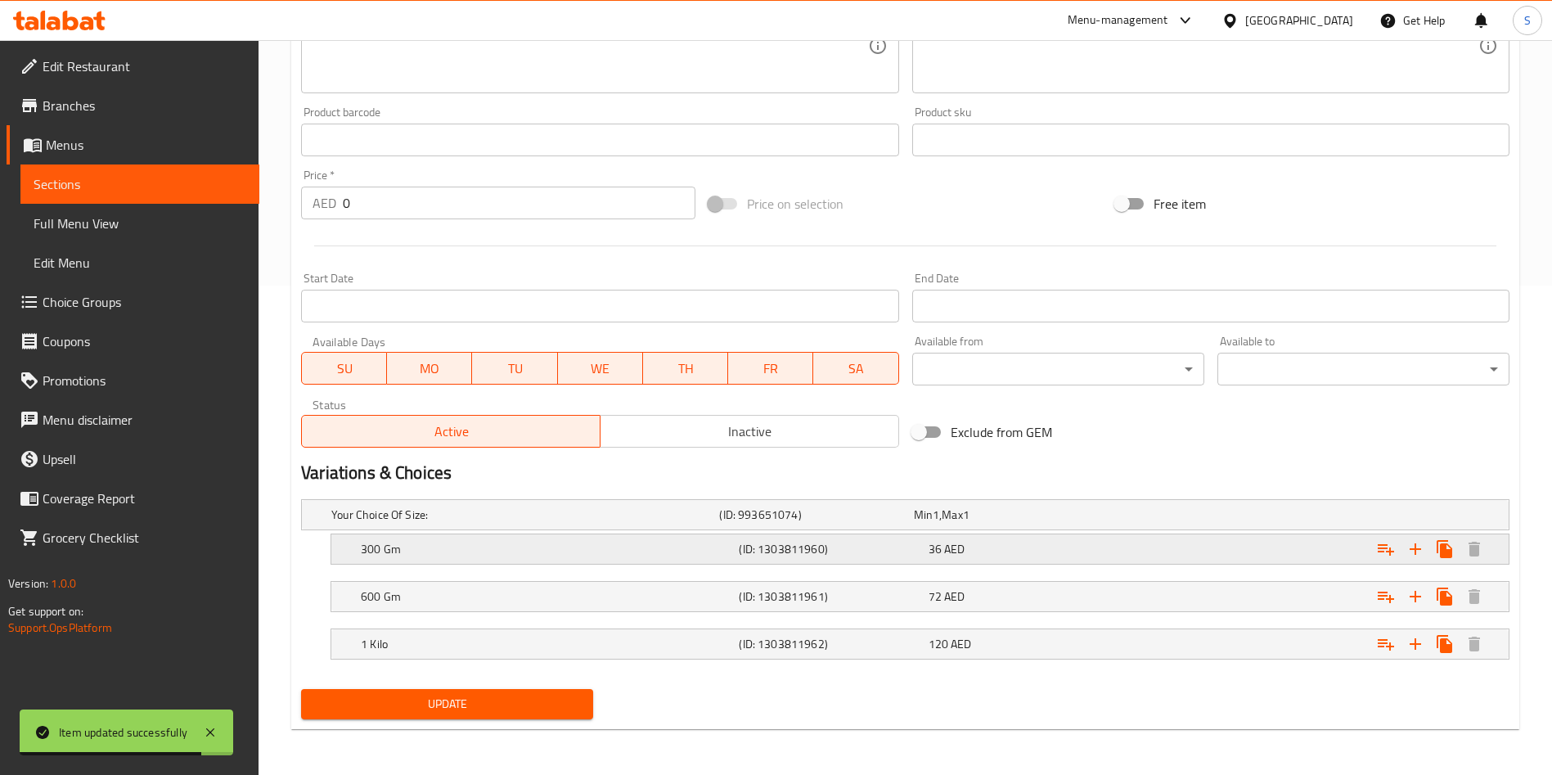
click at [1022, 558] on div "36 AED" at bounding box center [1019, 548] width 189 height 23
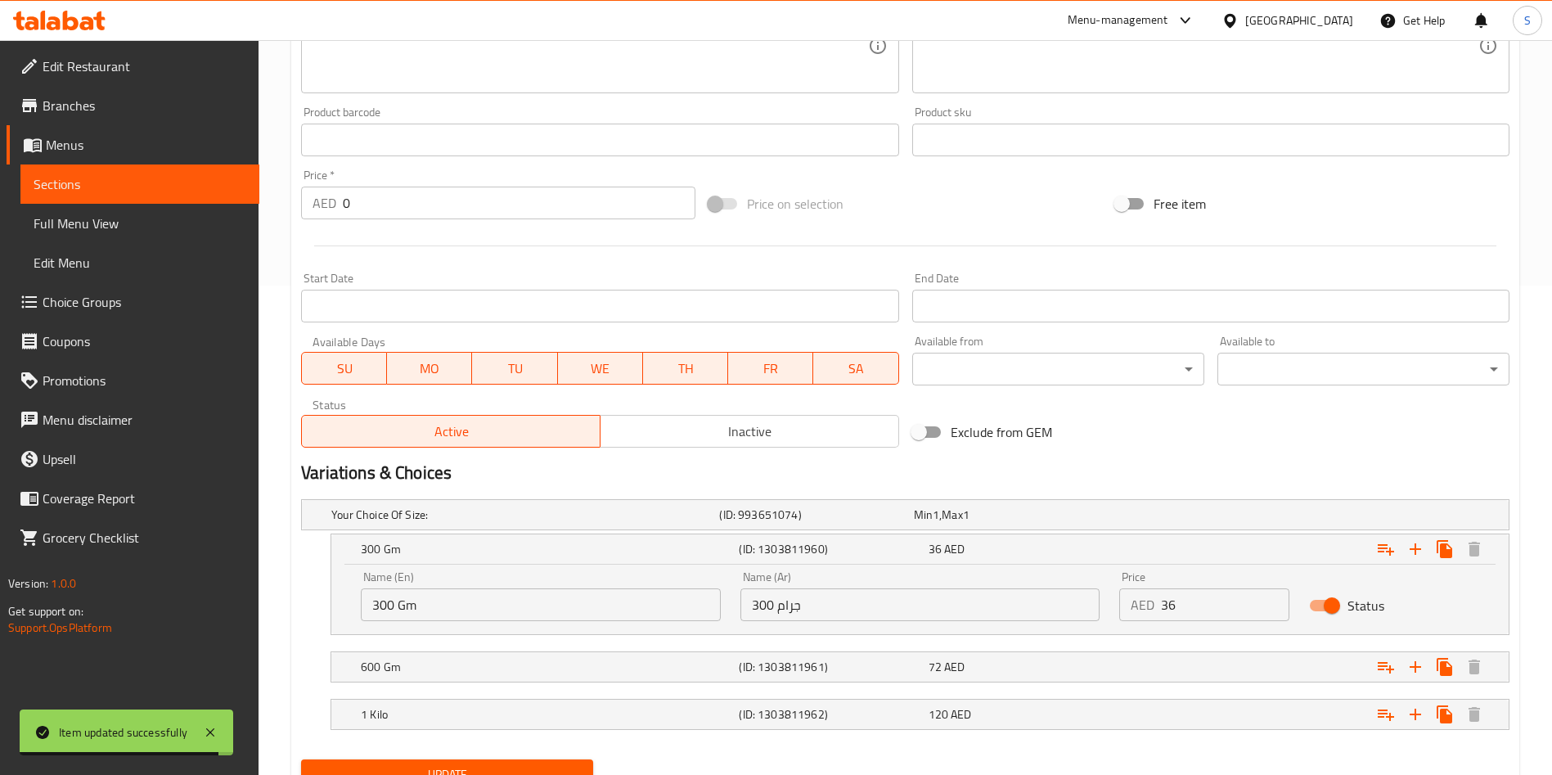
click at [1184, 600] on input "36" at bounding box center [1225, 604] width 128 height 33
click at [1174, 600] on input "36" at bounding box center [1225, 604] width 128 height 33
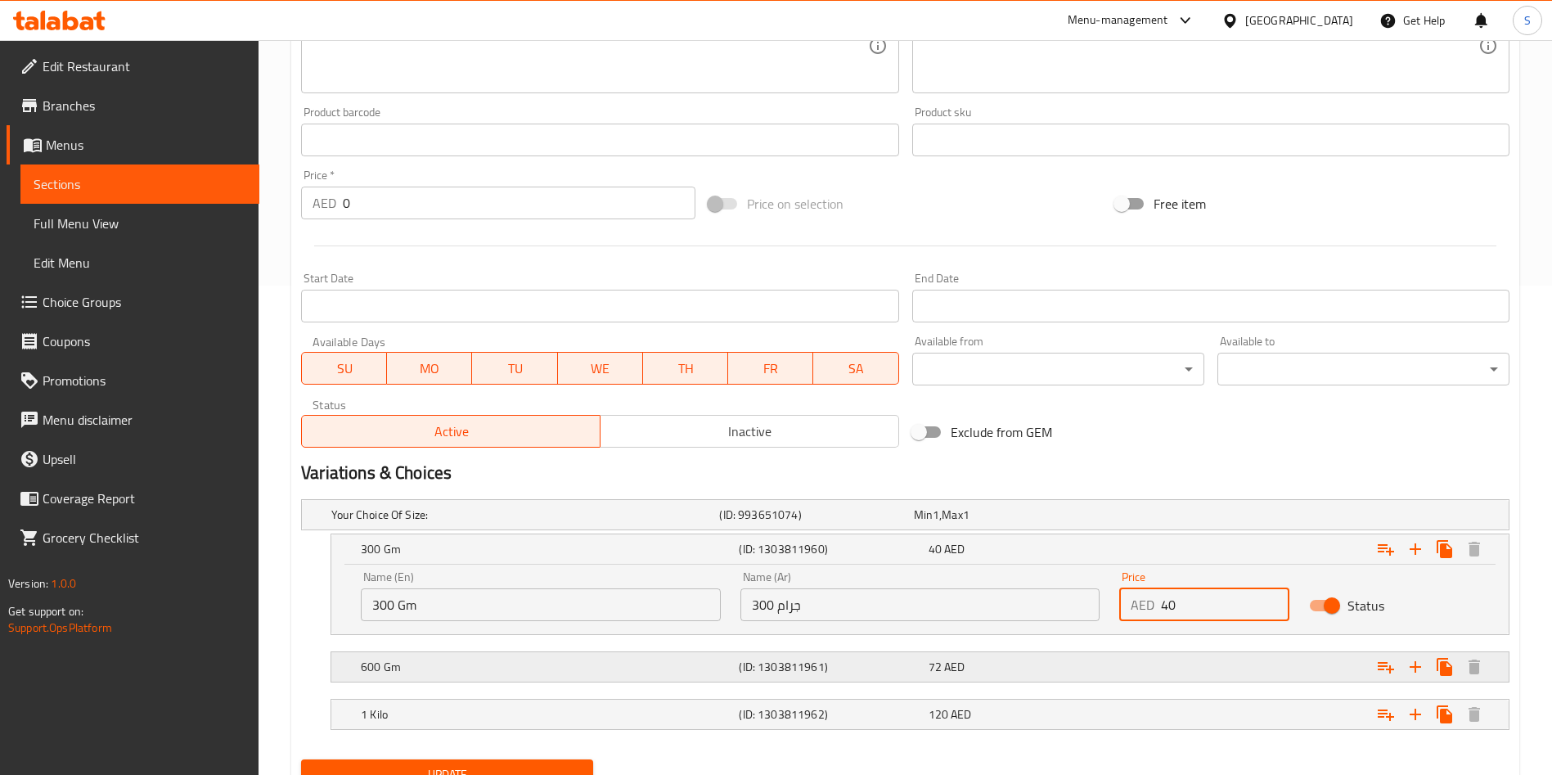
type input "40"
click at [1125, 665] on div "Expand" at bounding box center [1303, 667] width 378 height 36
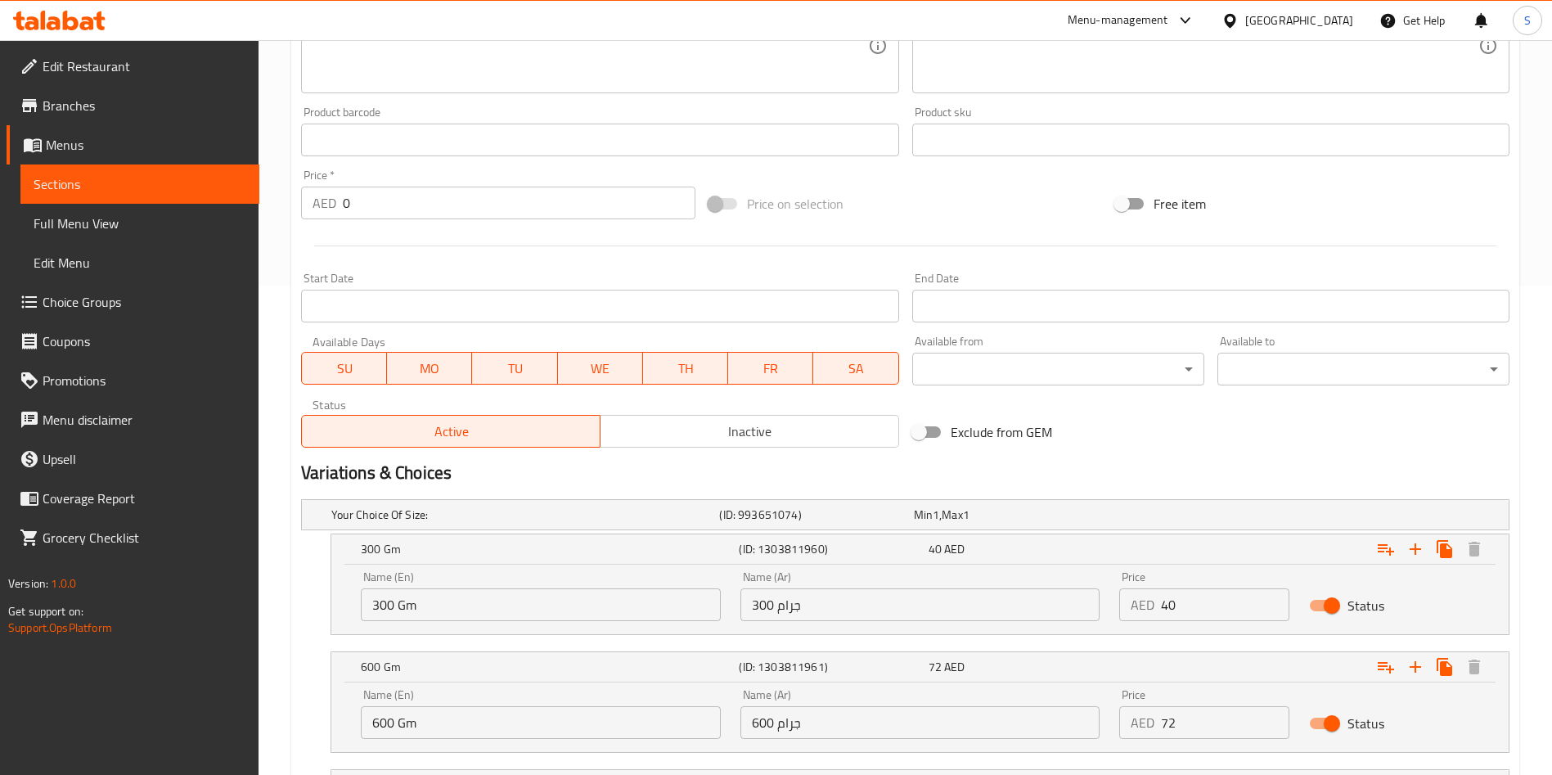
click at [1170, 725] on input "72" at bounding box center [1225, 722] width 128 height 33
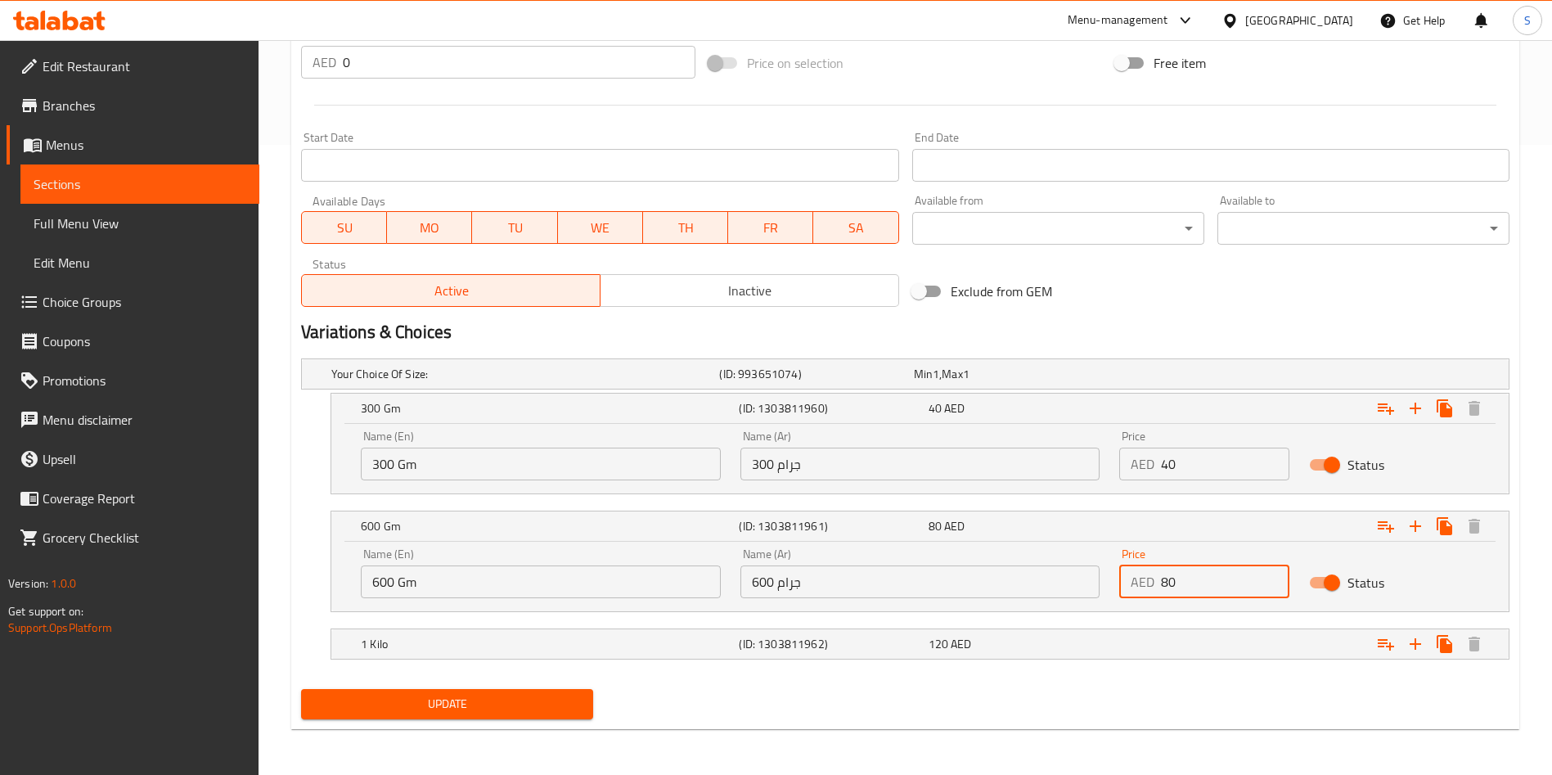
type input "80"
click at [511, 683] on div "Update" at bounding box center [446, 703] width 305 height 43
click at [494, 705] on span "Update" at bounding box center [447, 704] width 266 height 20
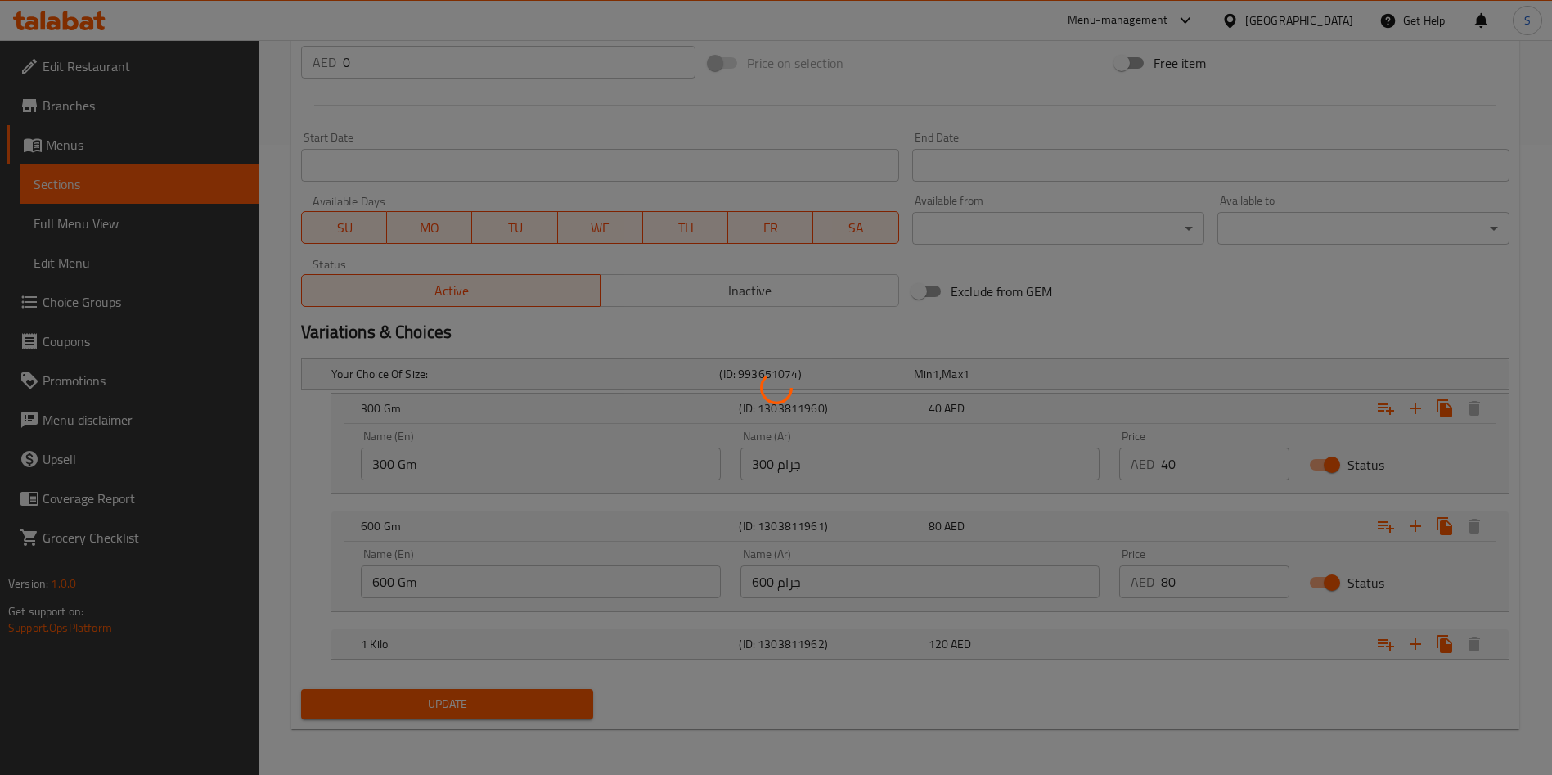
scroll to position [0, 0]
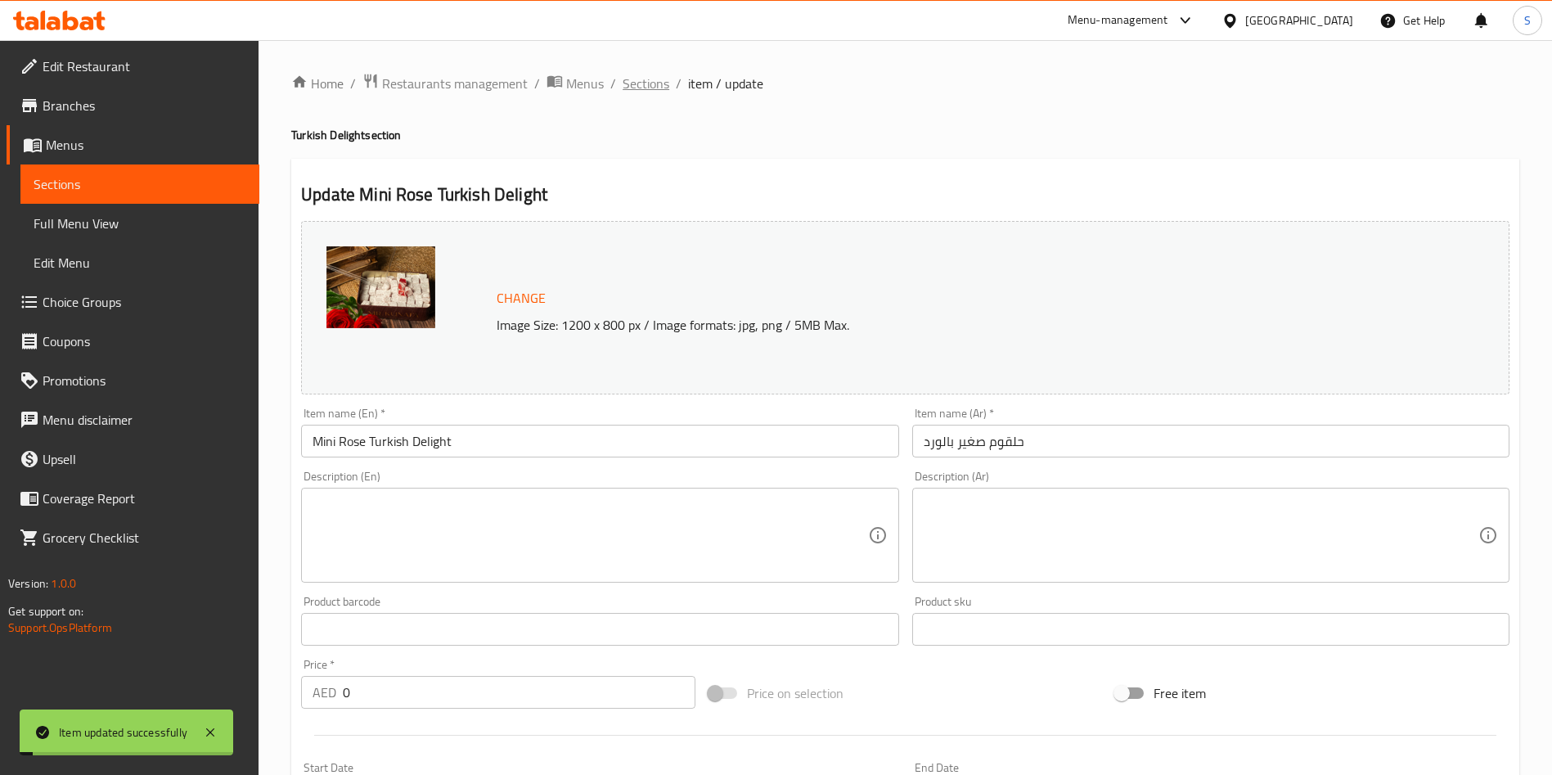
click at [627, 80] on span "Sections" at bounding box center [645, 84] width 47 height 20
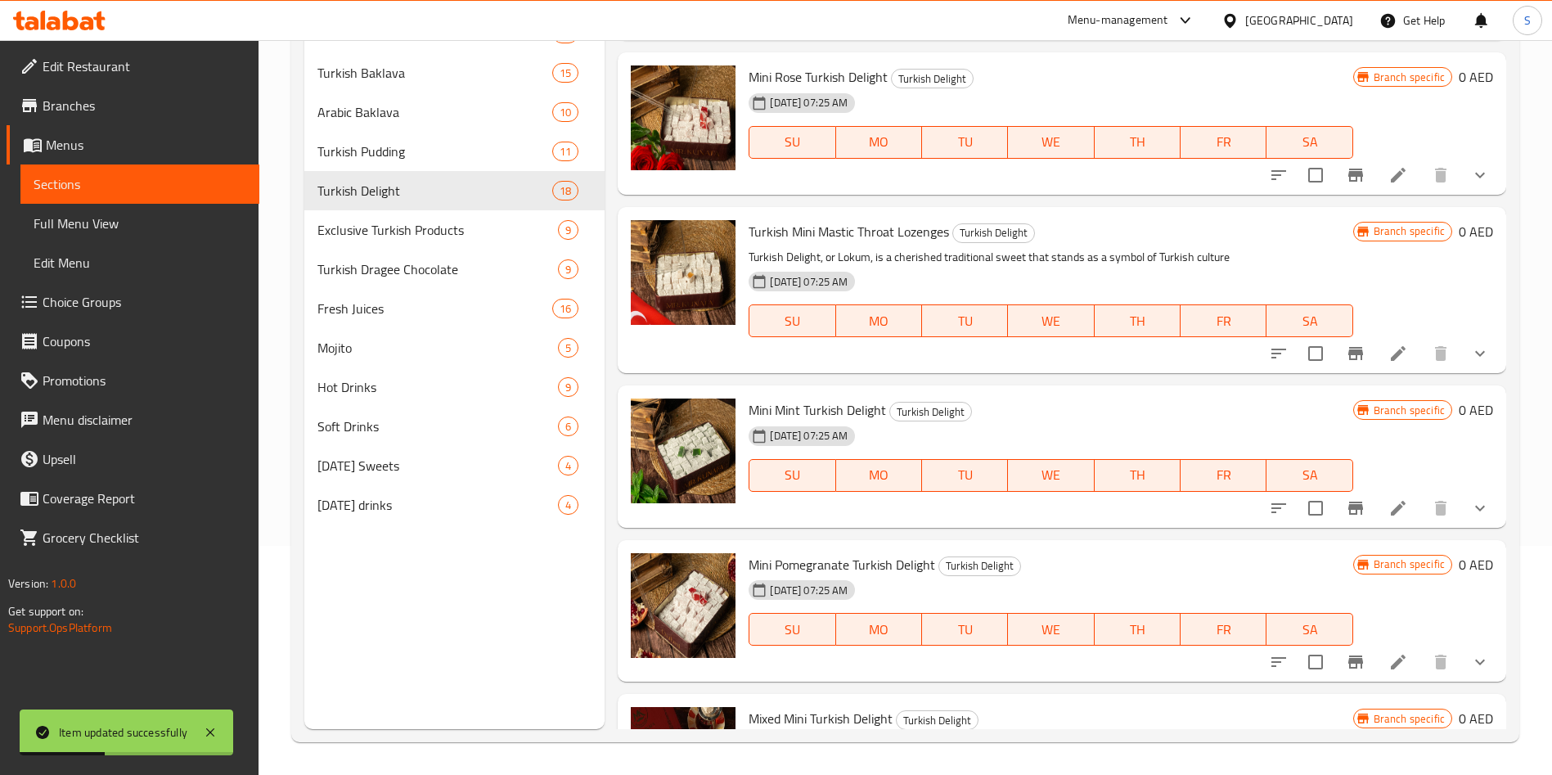
scroll to position [2631, 0]
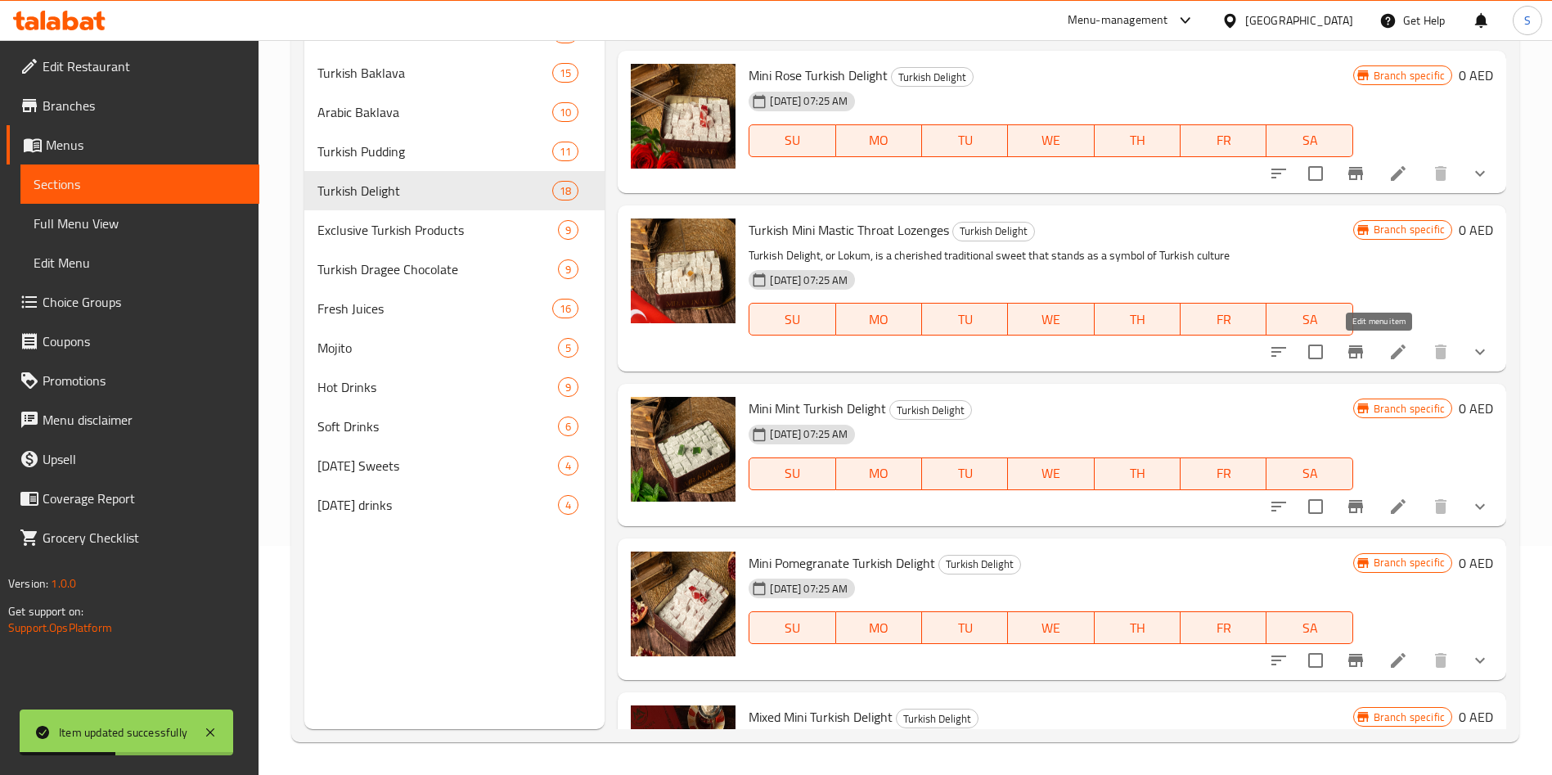
click at [1390, 348] on icon at bounding box center [1397, 351] width 15 height 15
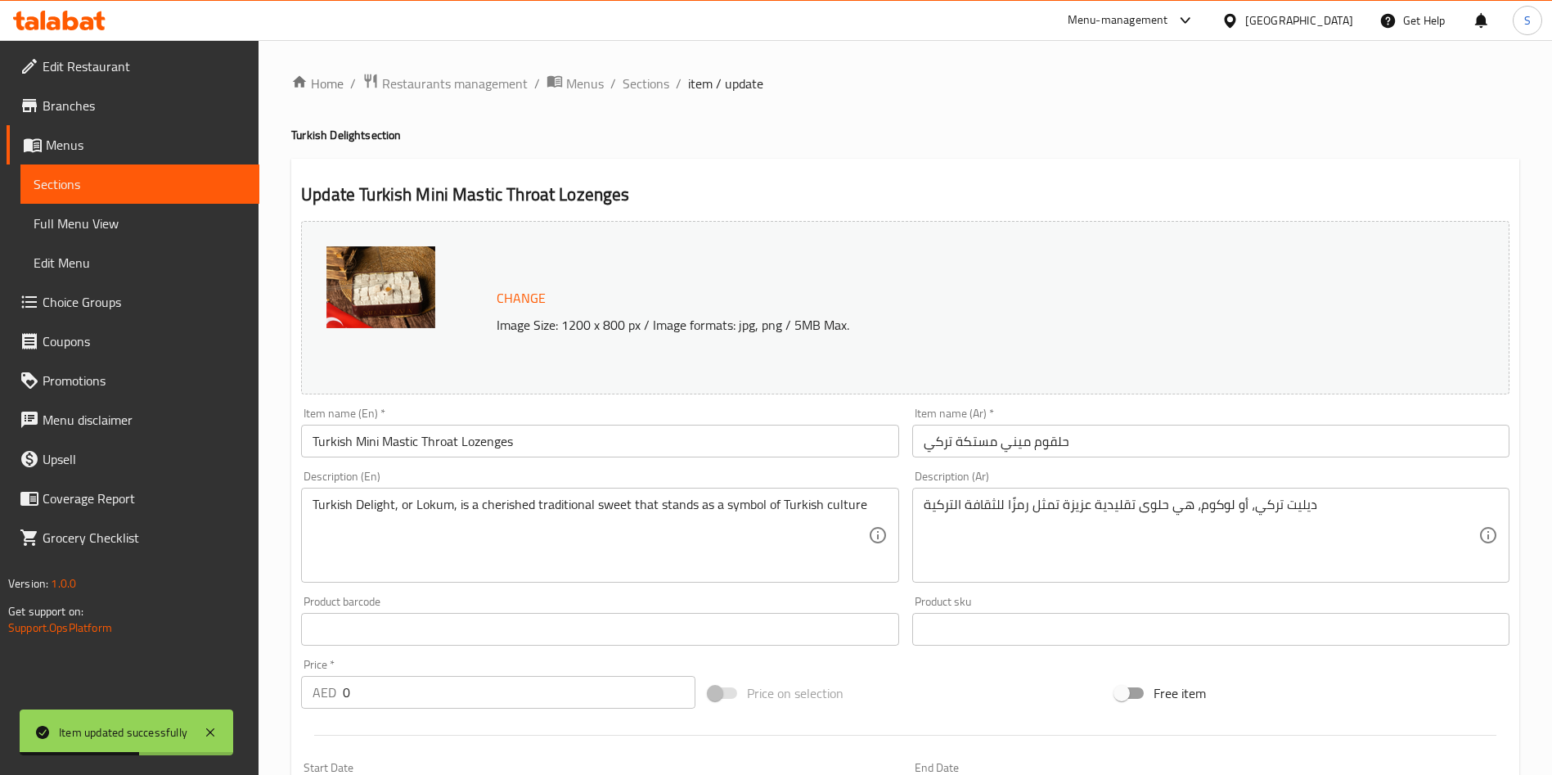
scroll to position [489, 0]
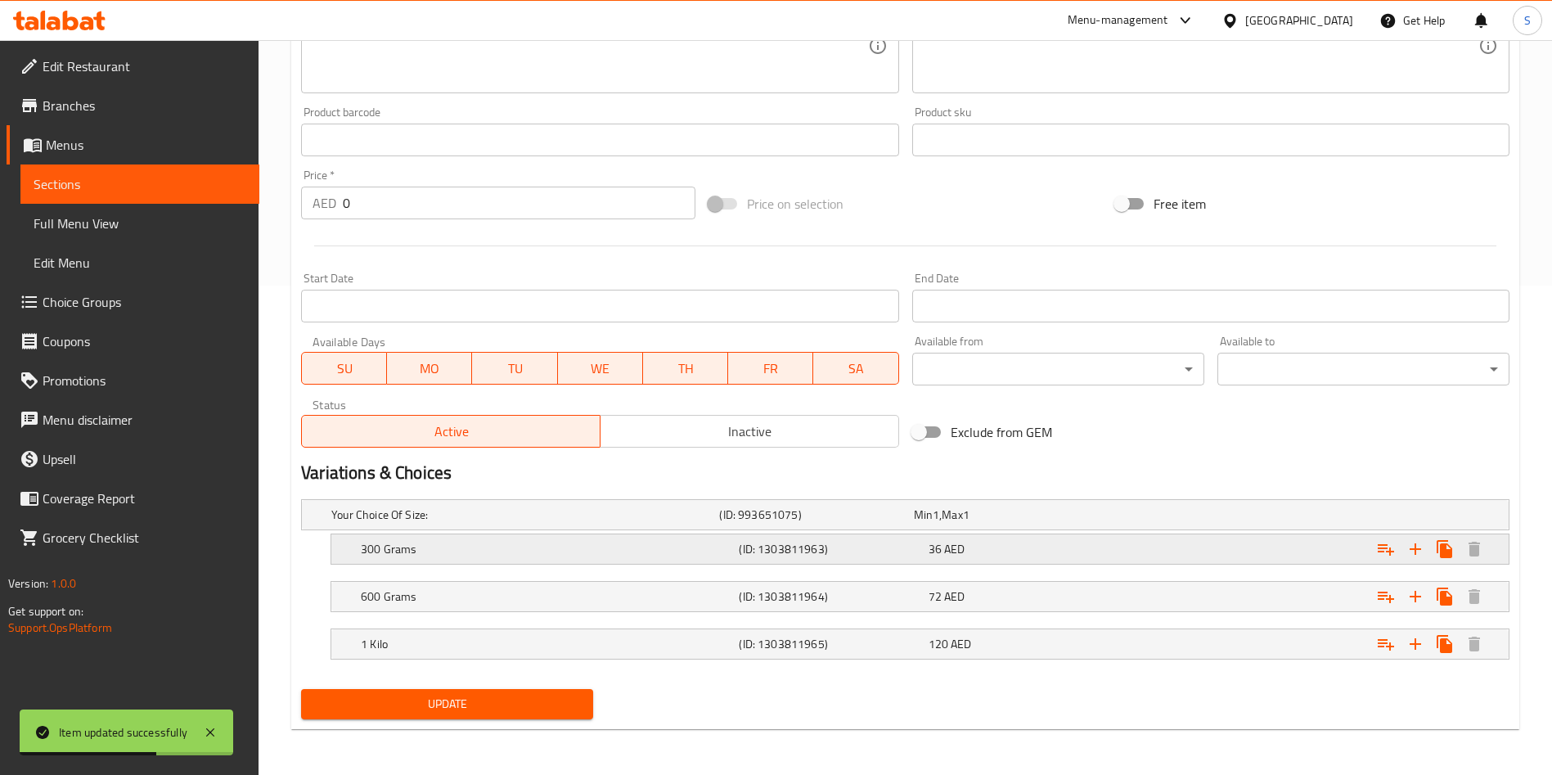
click at [1205, 541] on div "Expand" at bounding box center [1303, 549] width 378 height 36
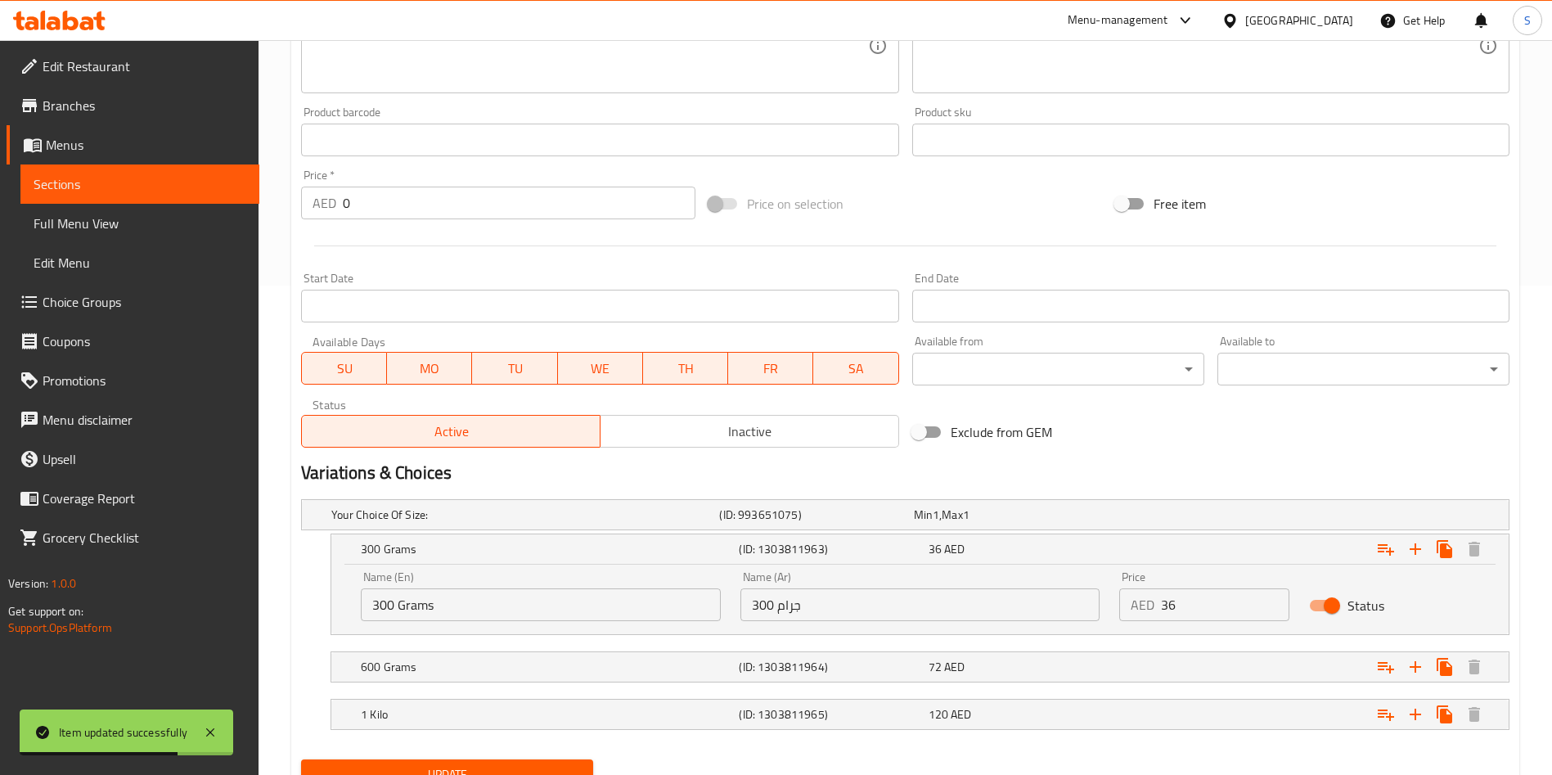
click at [1166, 614] on input "36" at bounding box center [1225, 604] width 128 height 33
type input "40"
click at [1114, 658] on div "Expand" at bounding box center [1303, 667] width 378 height 36
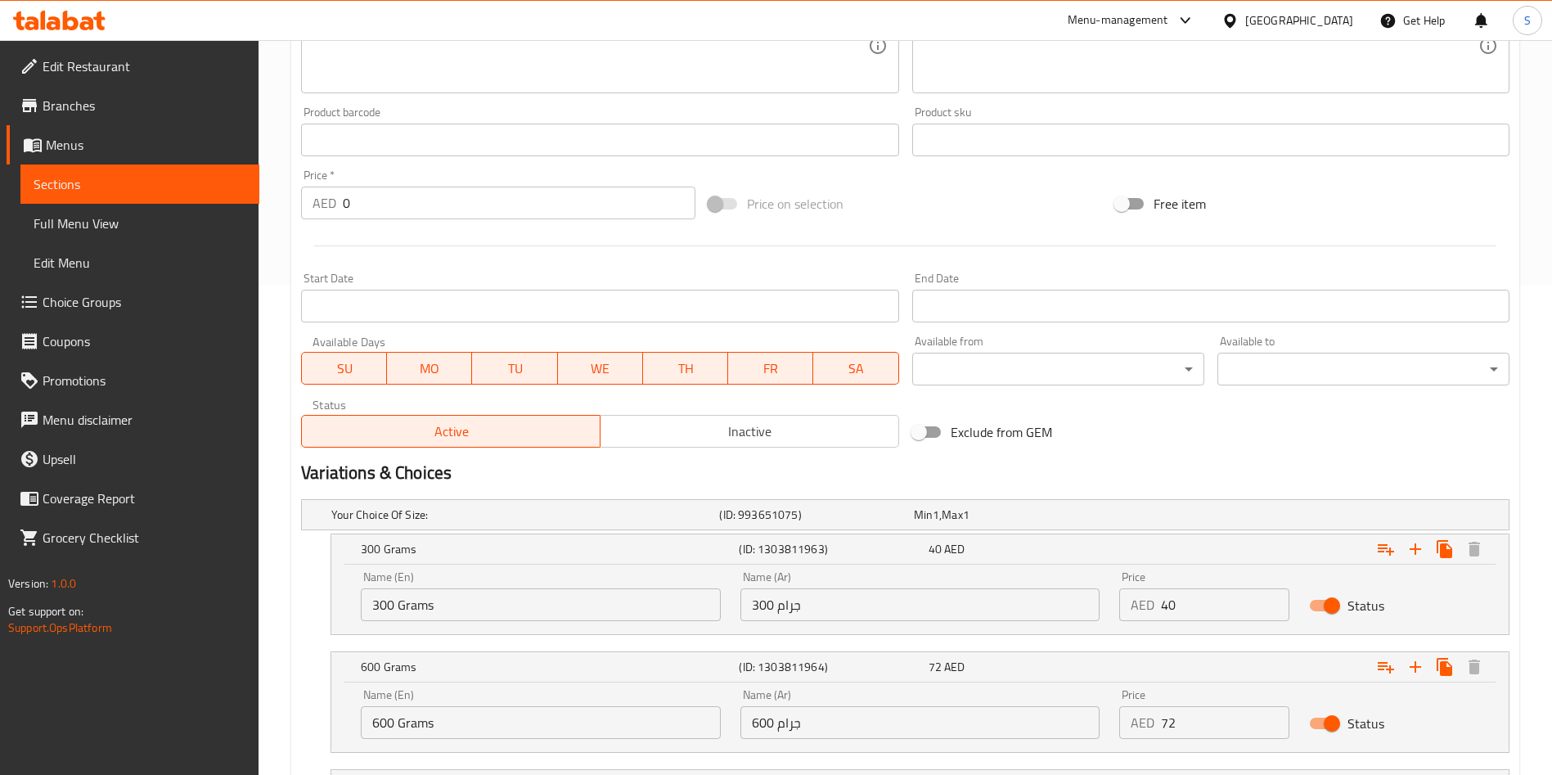
click at [1163, 722] on input "72" at bounding box center [1225, 722] width 128 height 33
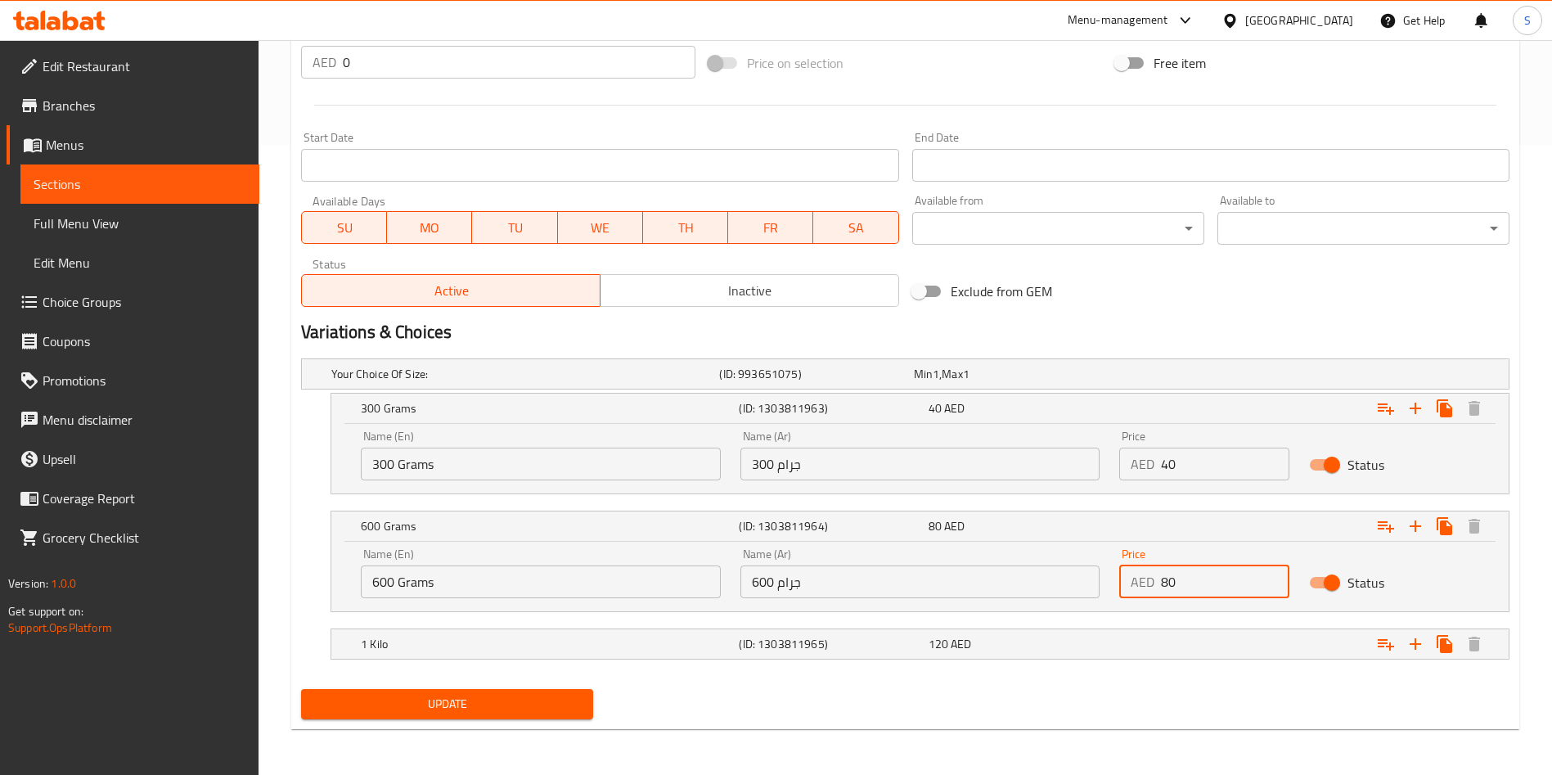
type input "80"
click at [541, 694] on span "Update" at bounding box center [447, 704] width 266 height 20
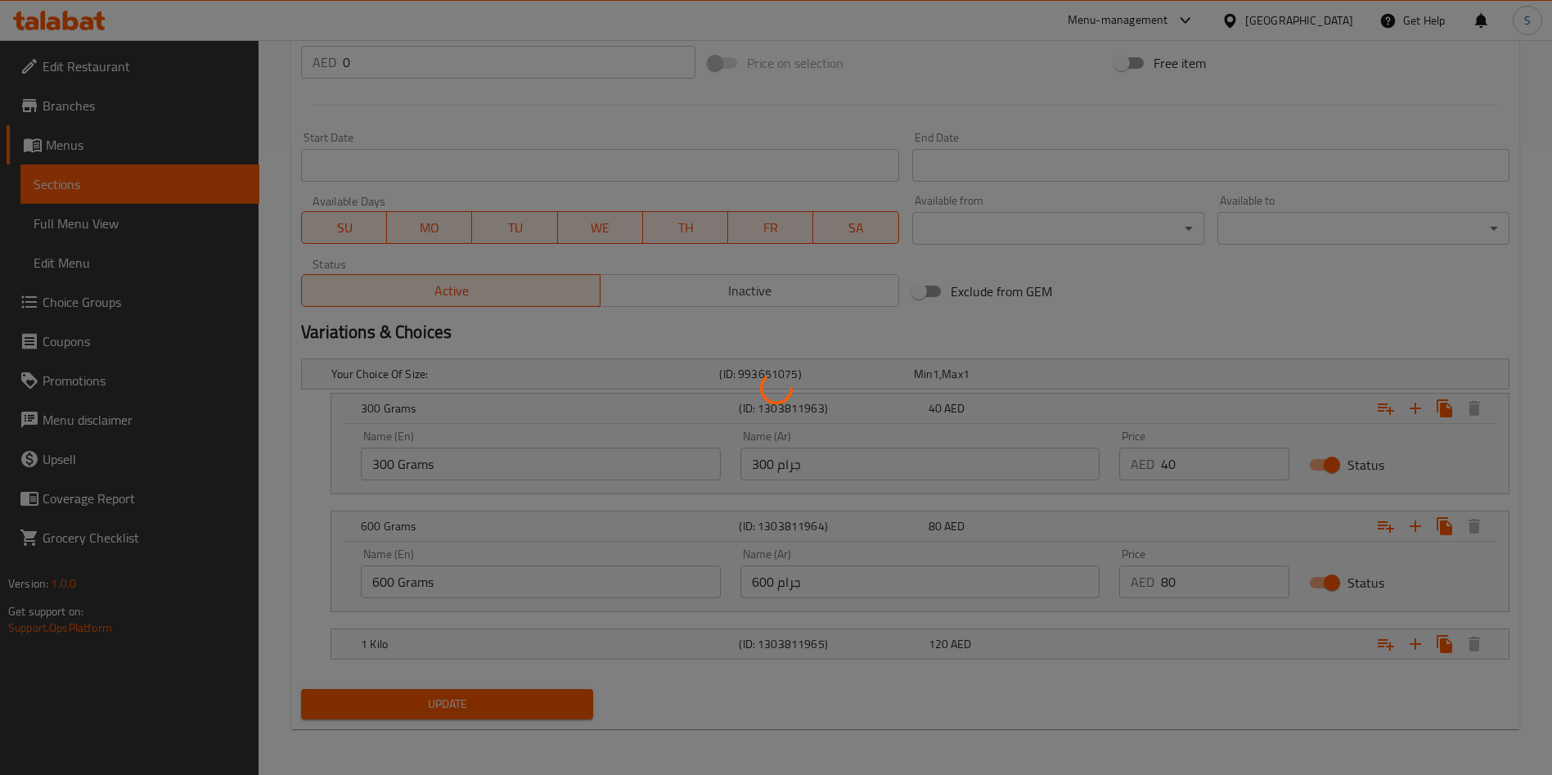
scroll to position [0, 0]
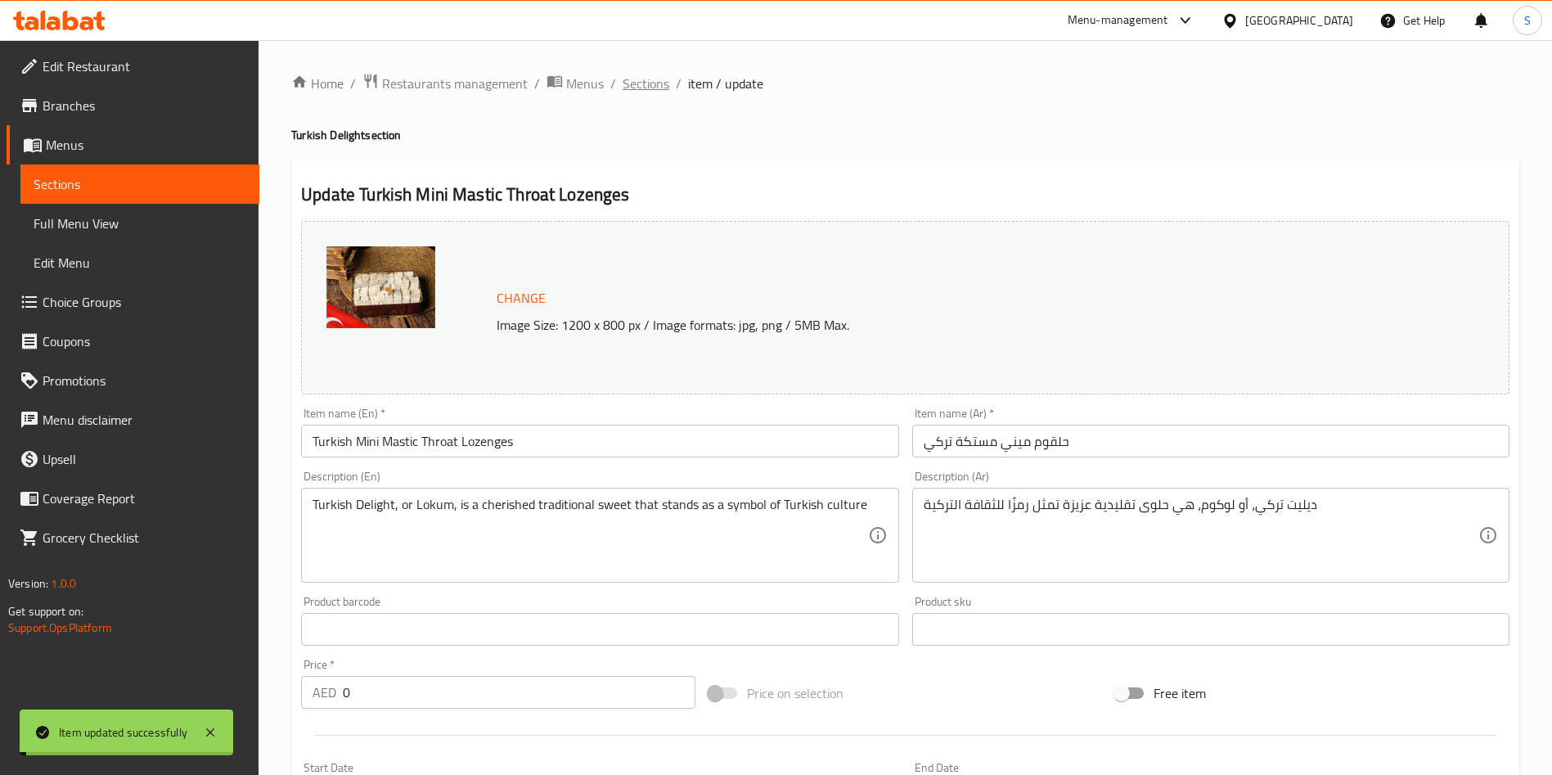
click at [640, 82] on span "Sections" at bounding box center [645, 84] width 47 height 20
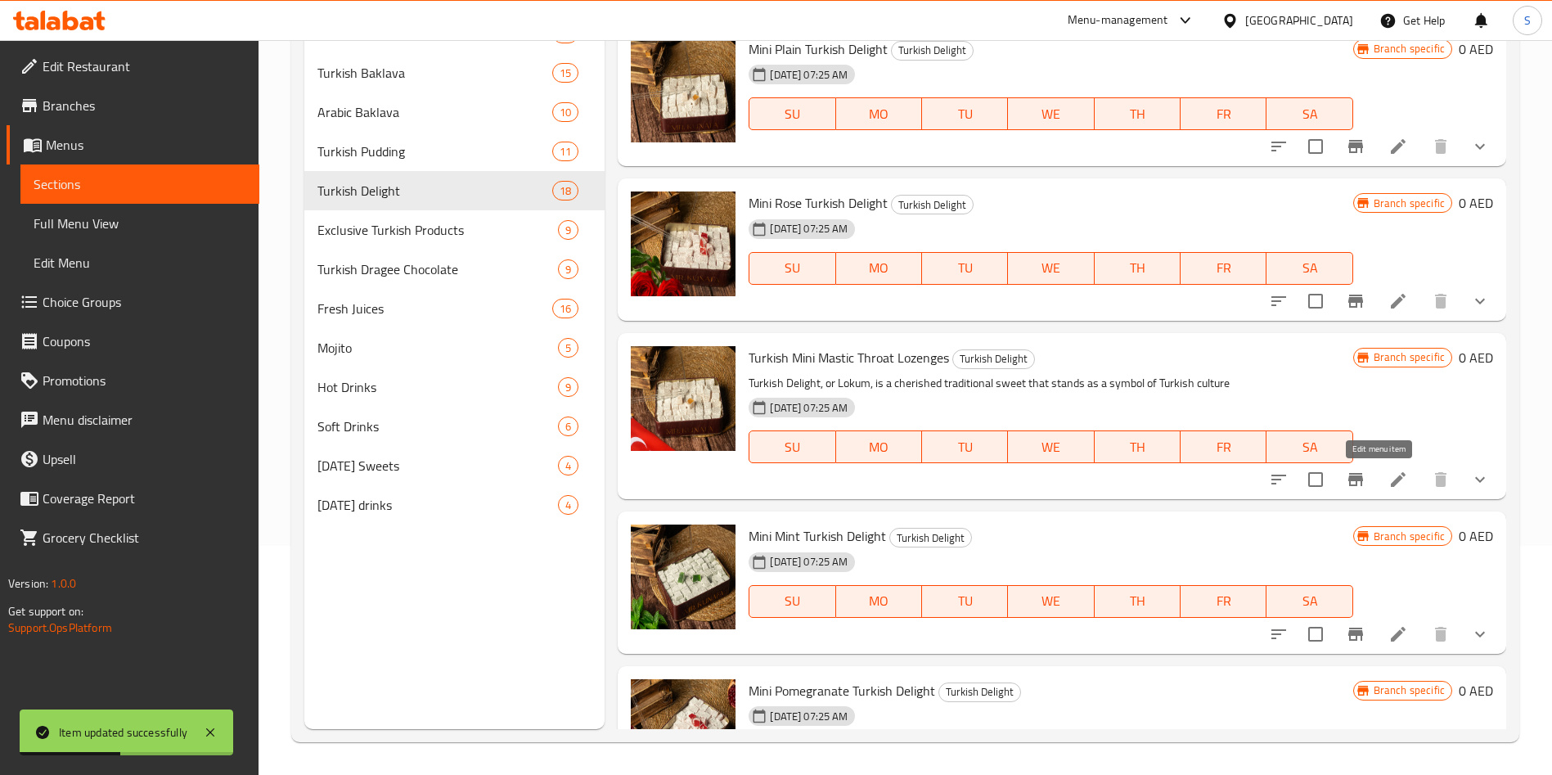
click at [1390, 482] on icon at bounding box center [1397, 479] width 15 height 15
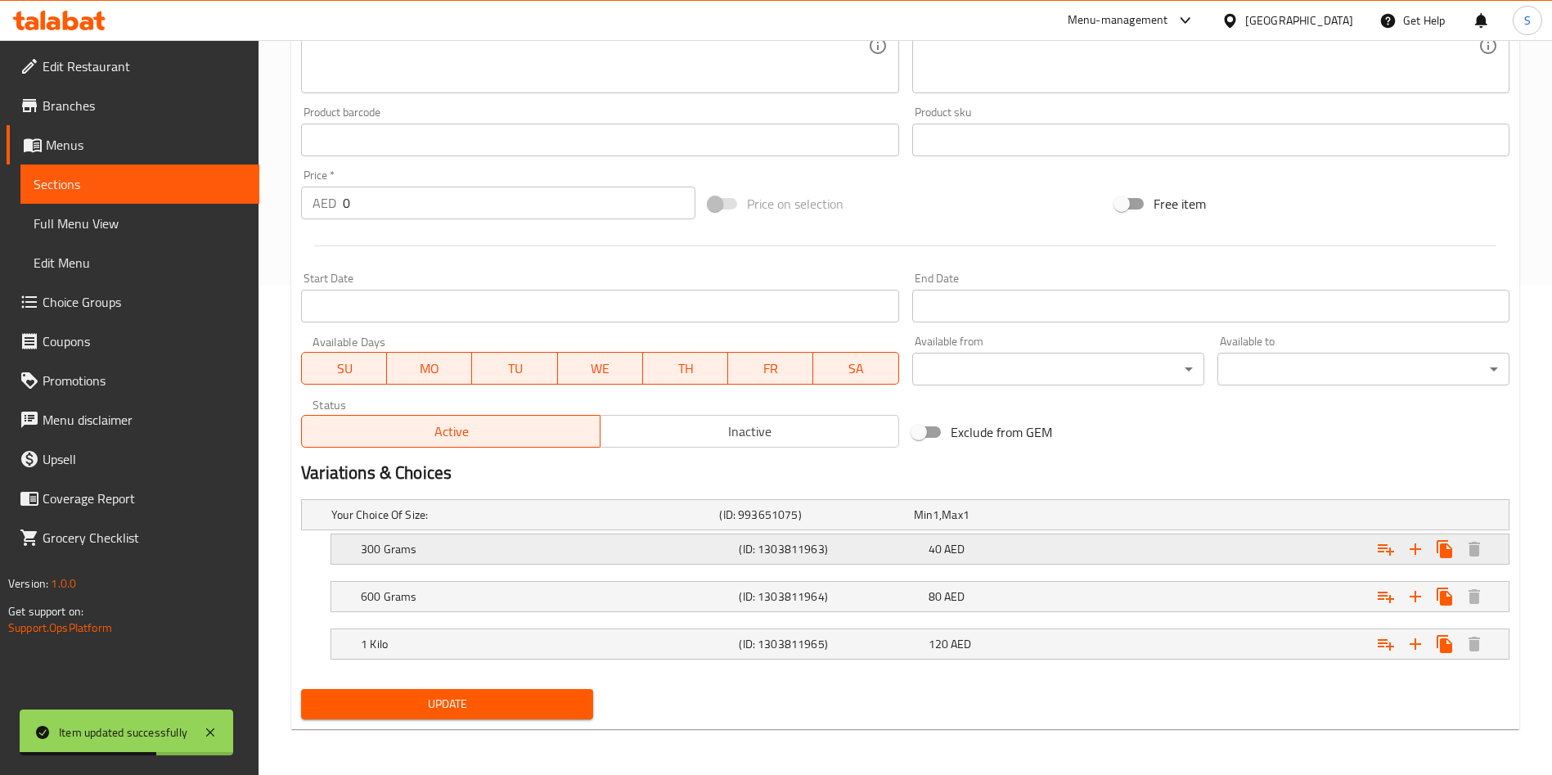
click at [955, 554] on span "AED" at bounding box center [954, 548] width 20 height 21
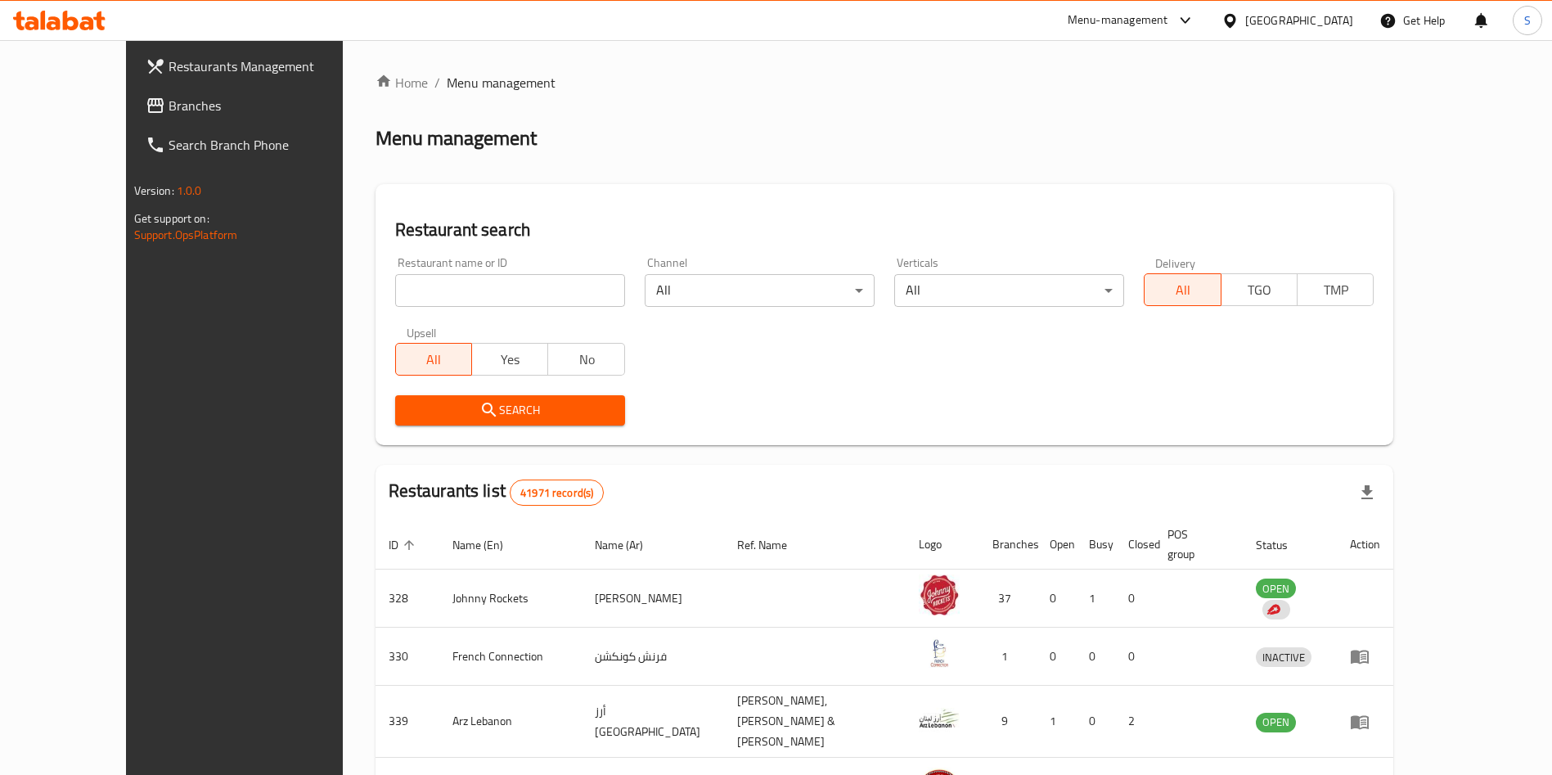
click at [450, 289] on input "search" at bounding box center [510, 290] width 230 height 33
click at [450, 289] on input "mr" at bounding box center [510, 290] width 230 height 33
type input "mr [PERSON_NAME]"
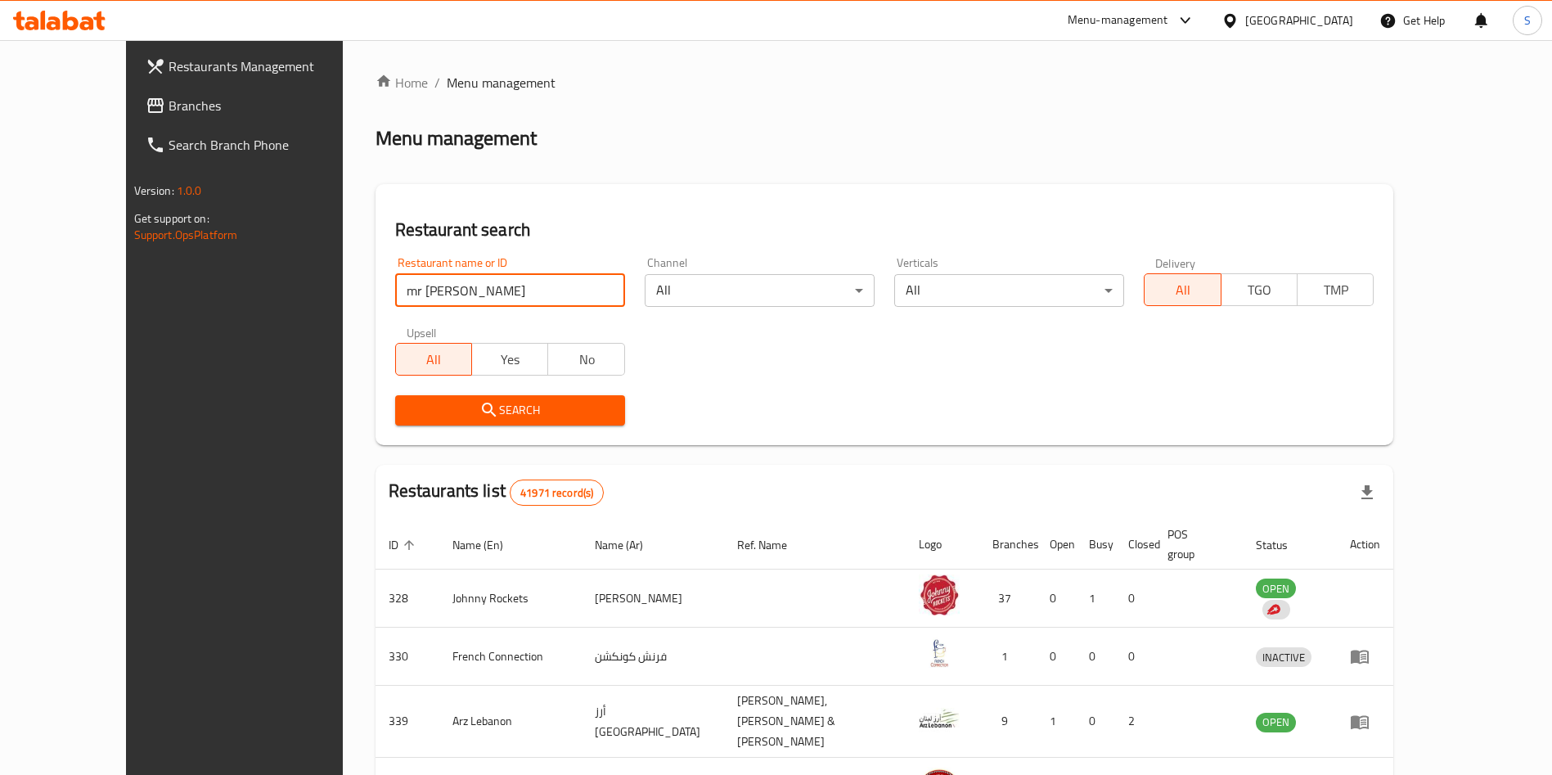
click button "Search" at bounding box center [510, 410] width 230 height 30
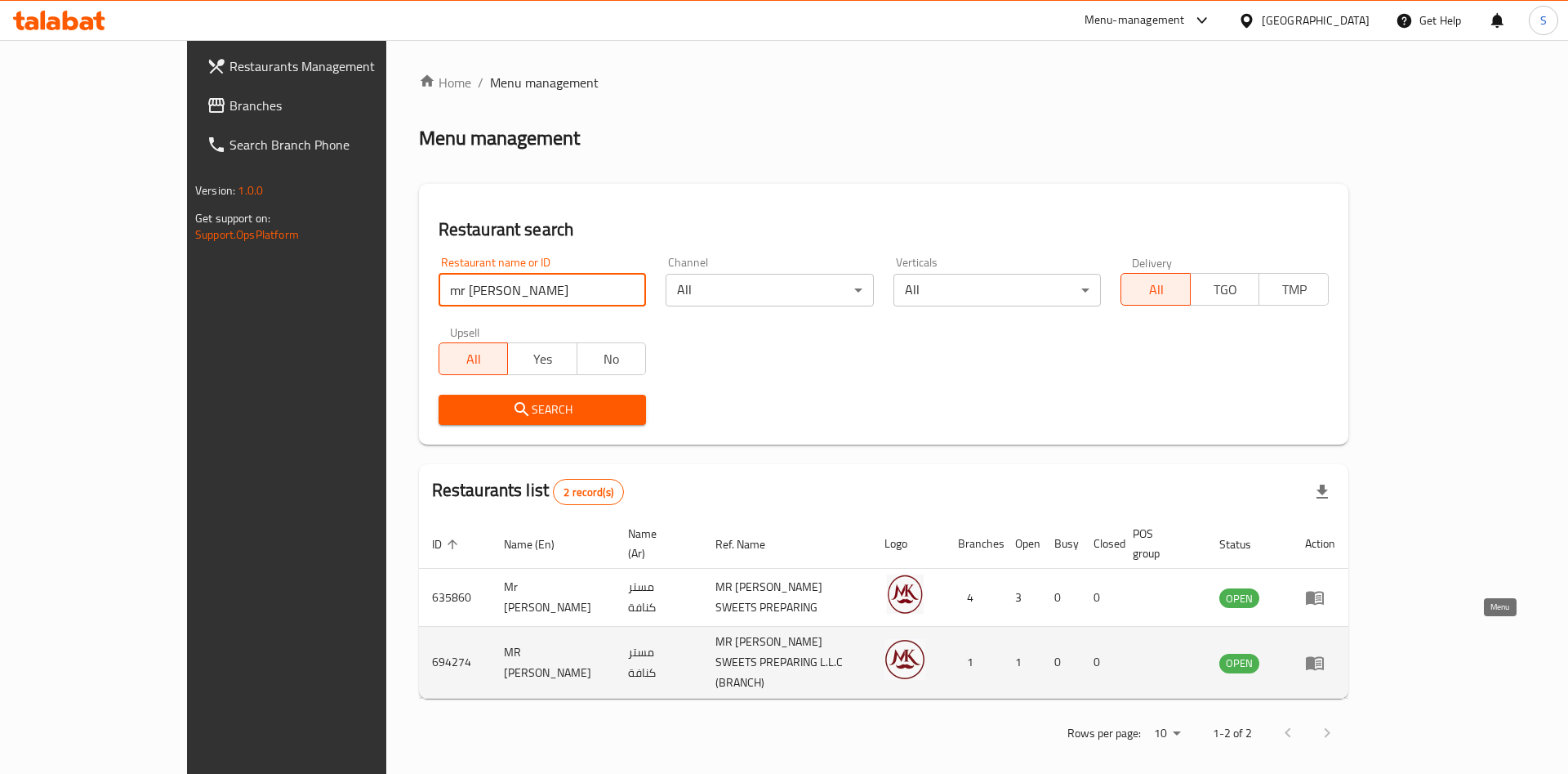
click at [1324, 656] on icon "enhanced table" at bounding box center [1315, 663] width 18 height 14
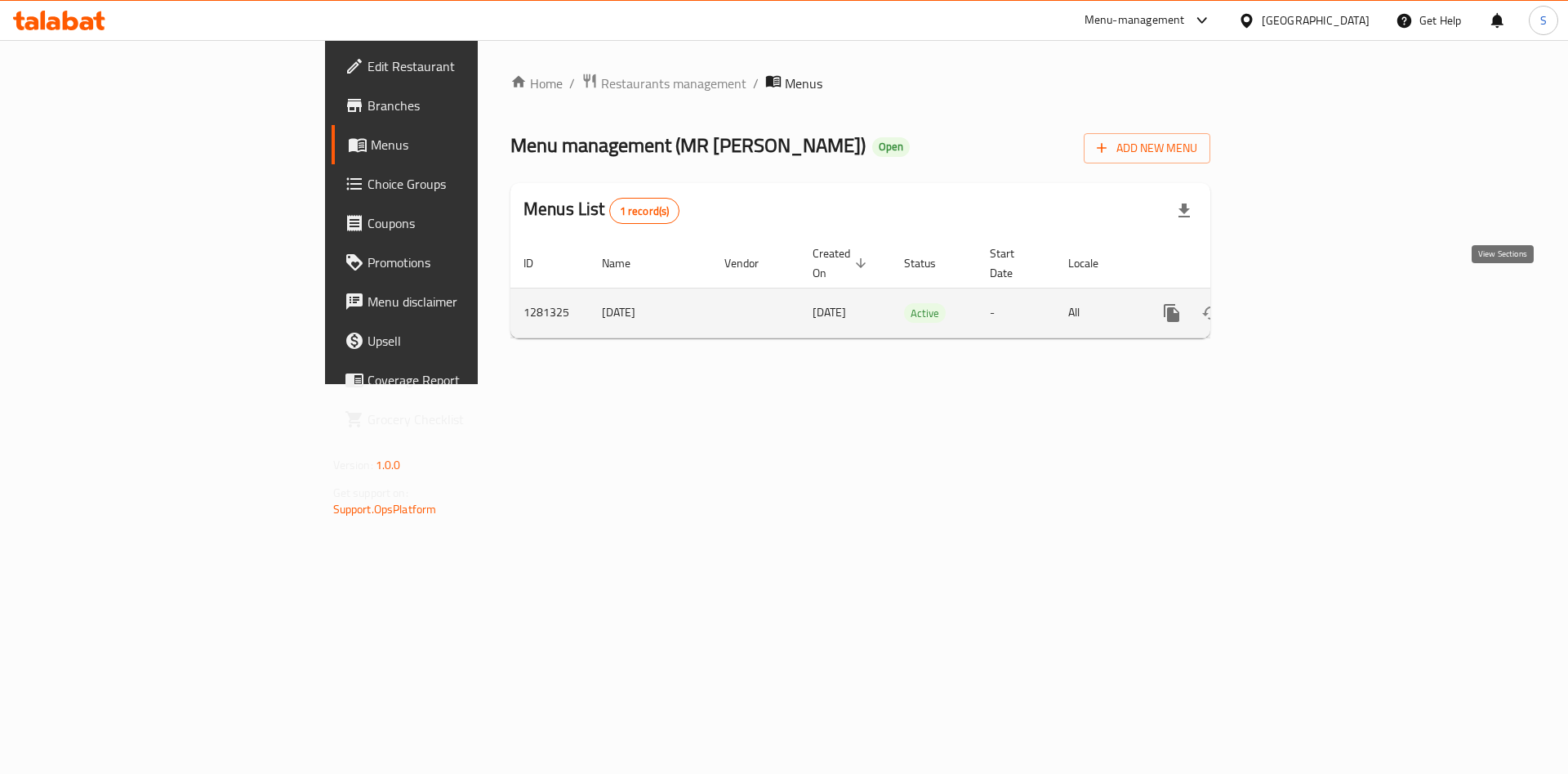
click at [1299, 303] on icon "enhanced table" at bounding box center [1290, 313] width 20 height 20
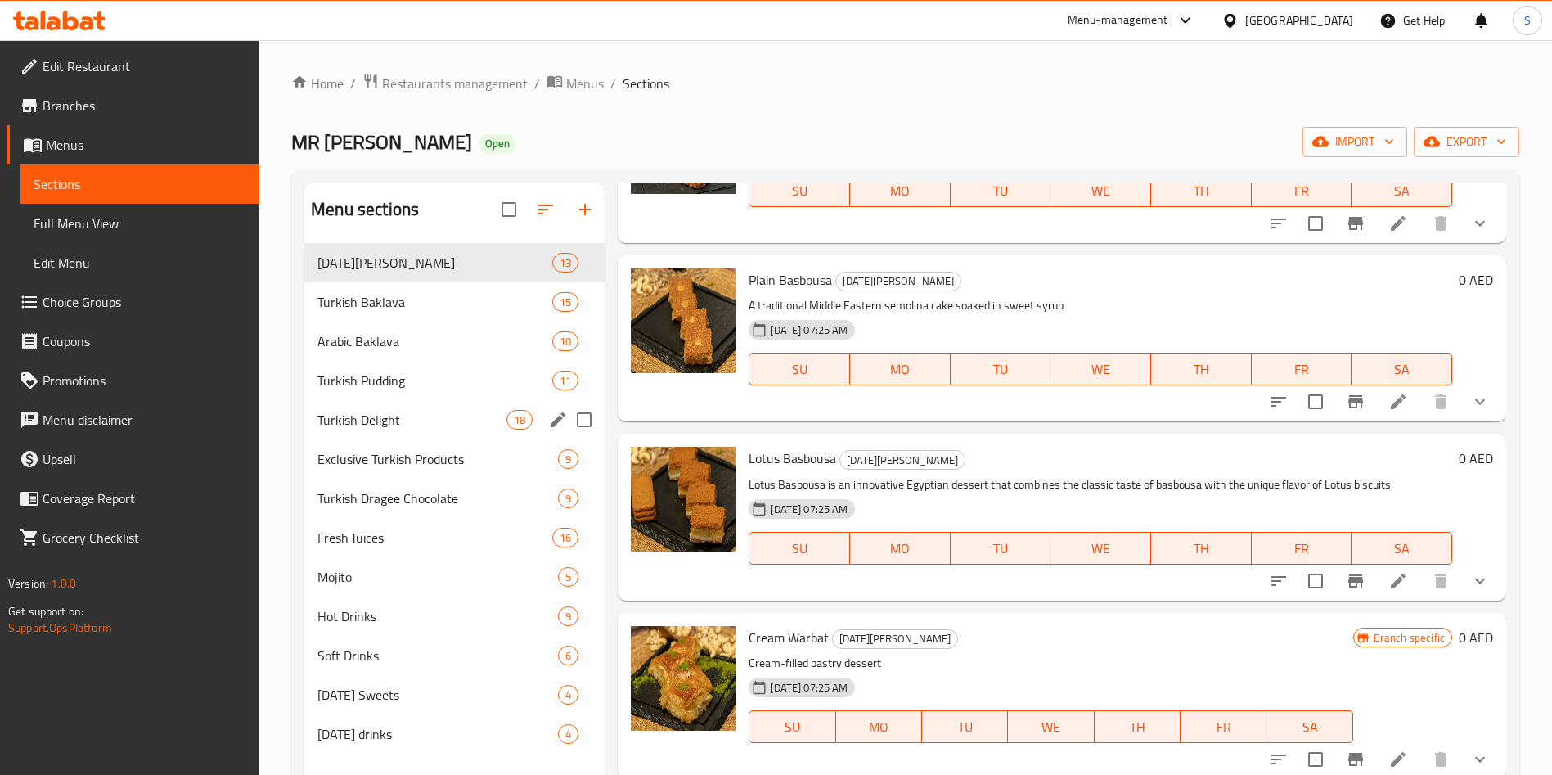
click at [402, 421] on span "Turkish Delight" at bounding box center [411, 420] width 189 height 20
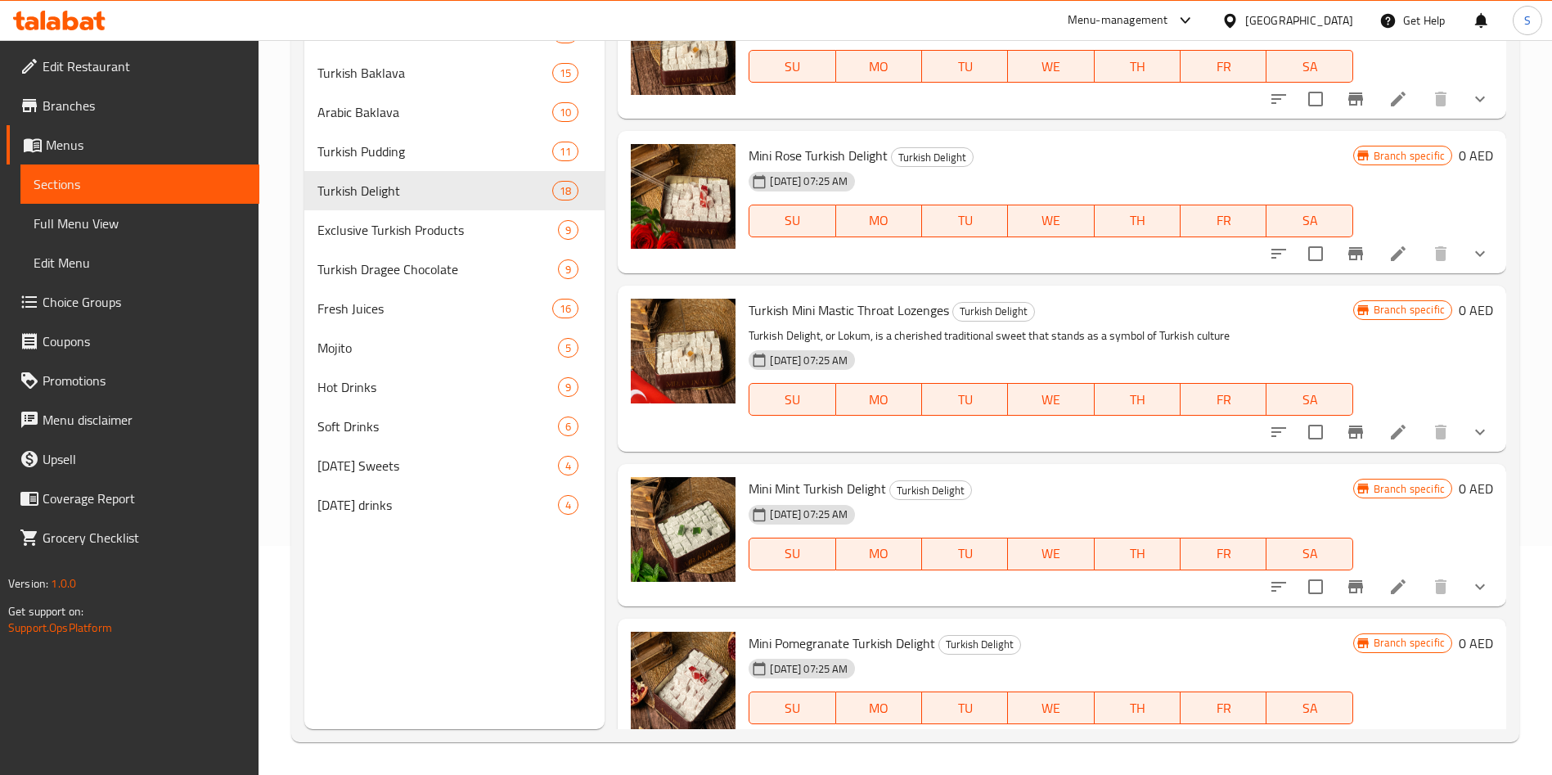
scroll to position [2553, 0]
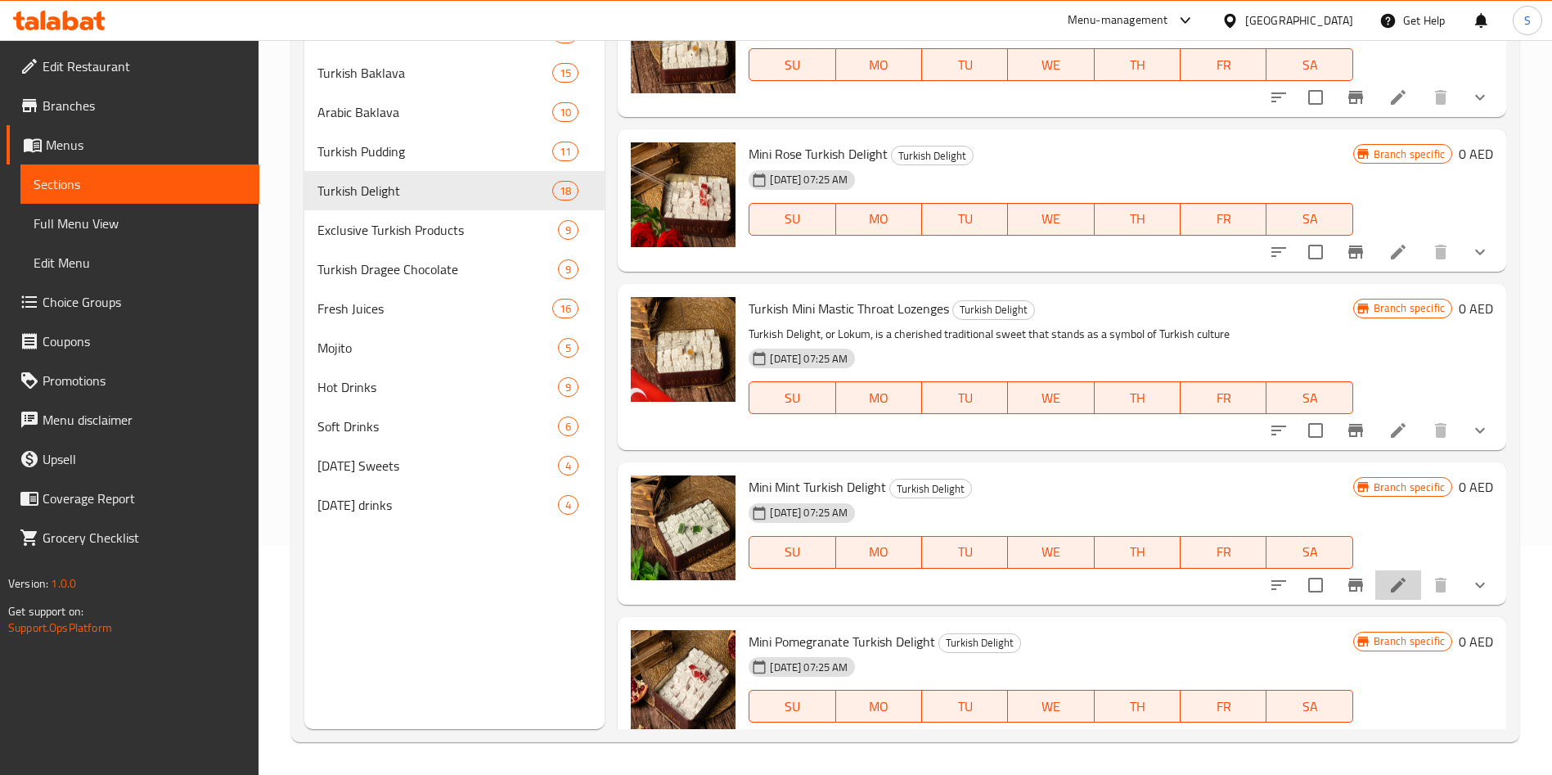
click at [1389, 583] on li at bounding box center [1398, 584] width 46 height 29
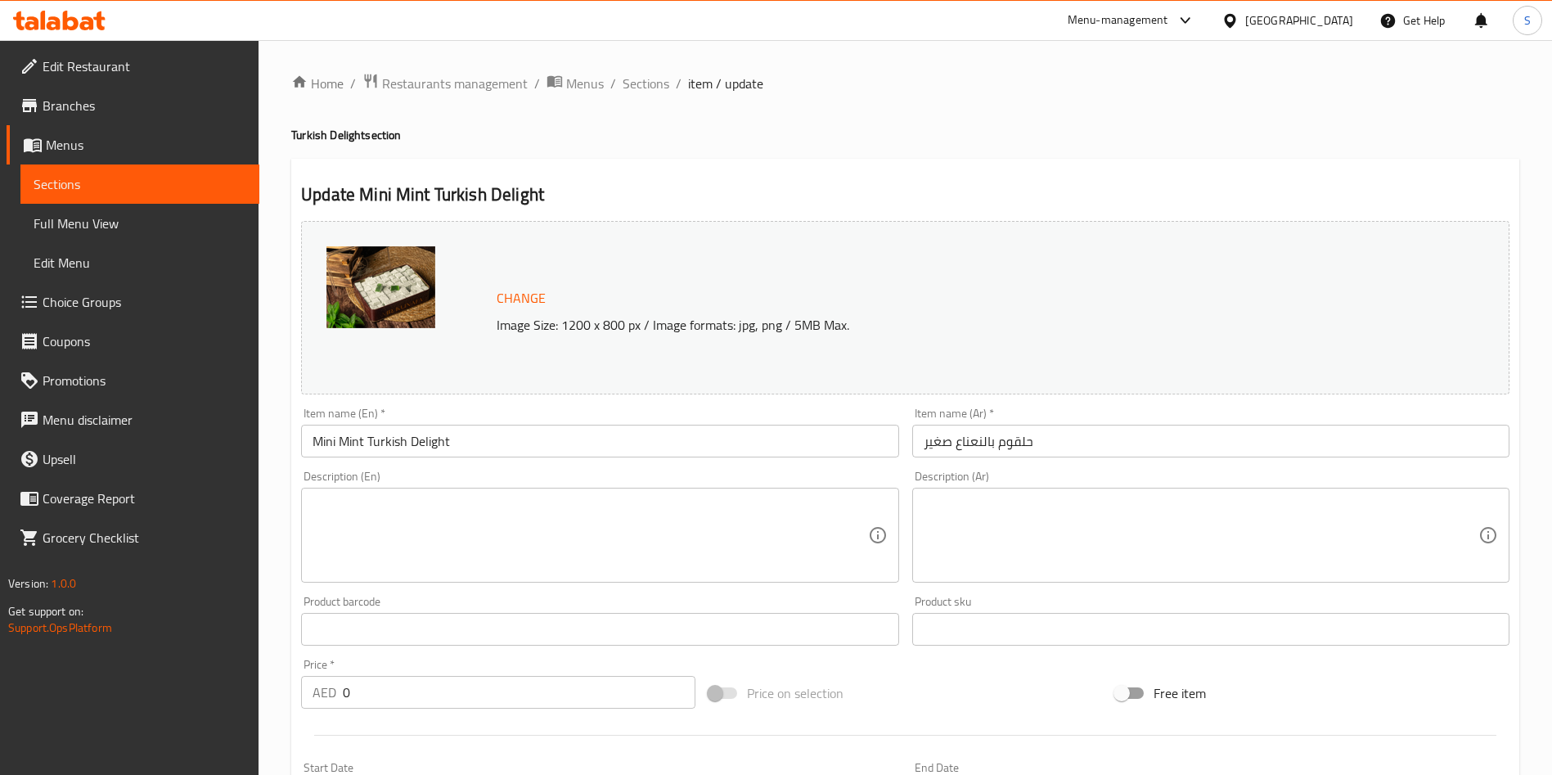
scroll to position [489, 0]
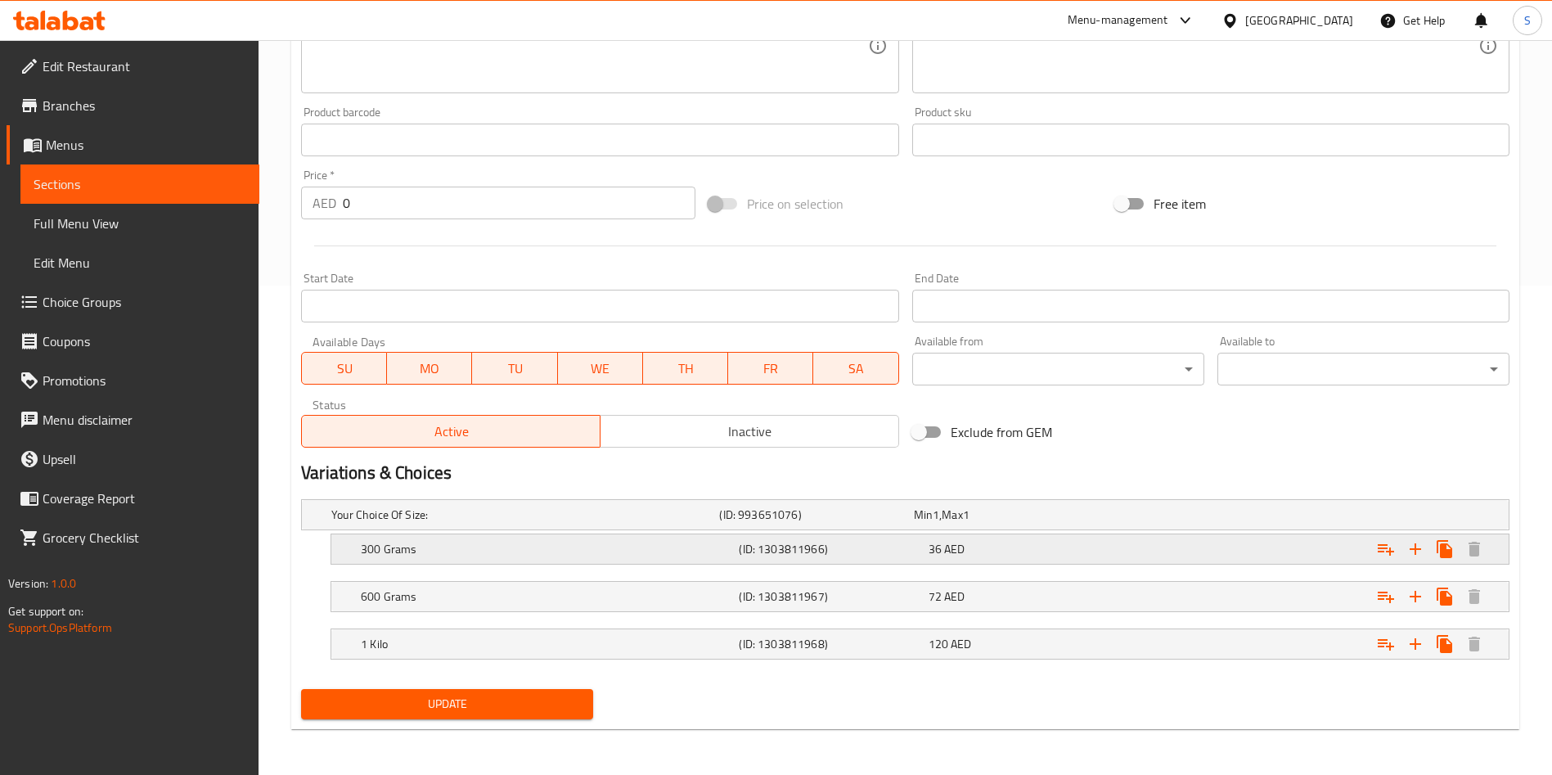
click at [984, 558] on div "36 AED" at bounding box center [1019, 548] width 189 height 23
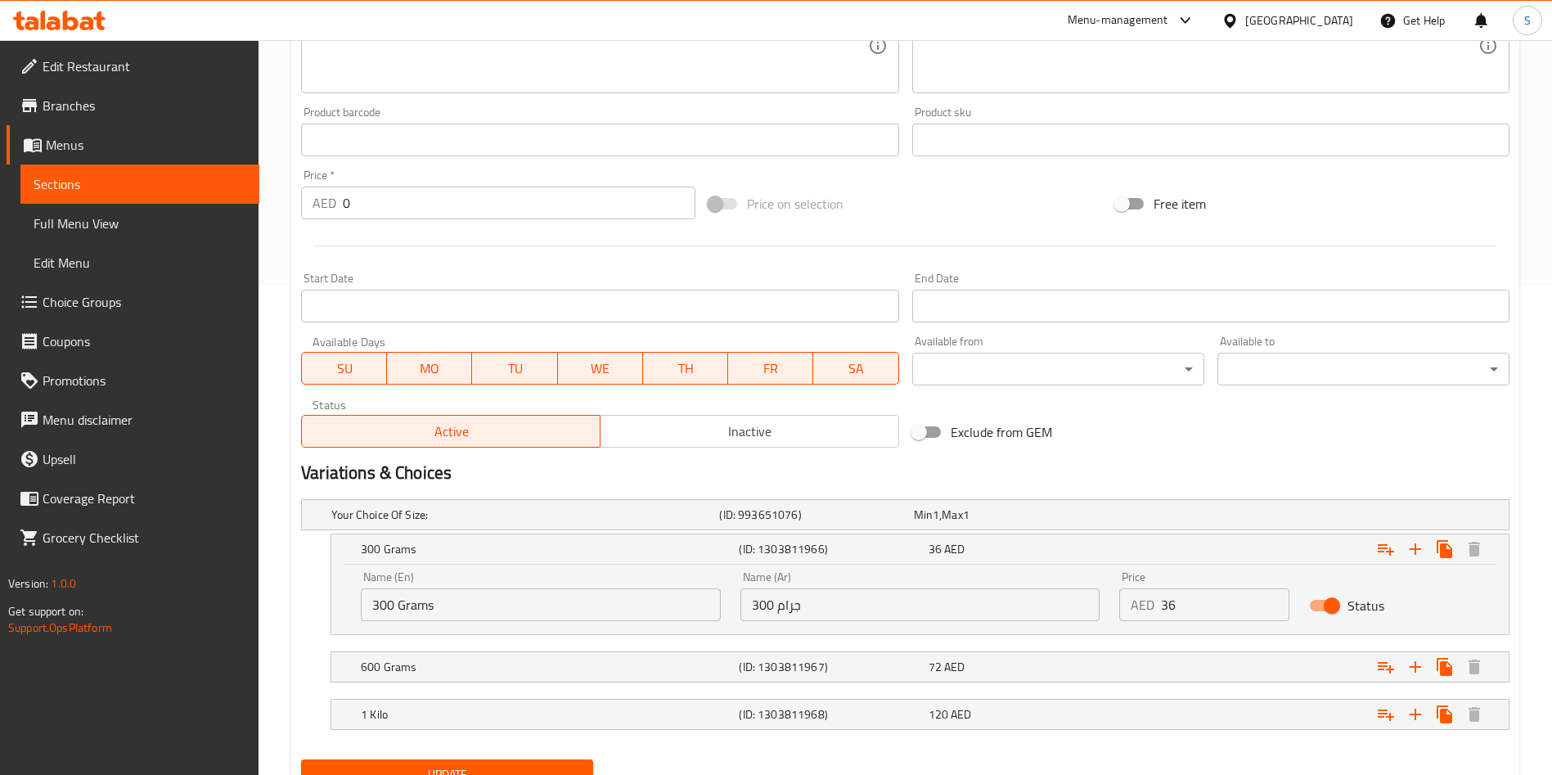
click at [1161, 598] on input "36" at bounding box center [1225, 604] width 128 height 33
type input "40"
click at [1085, 668] on div "72 AED" at bounding box center [1019, 666] width 182 height 16
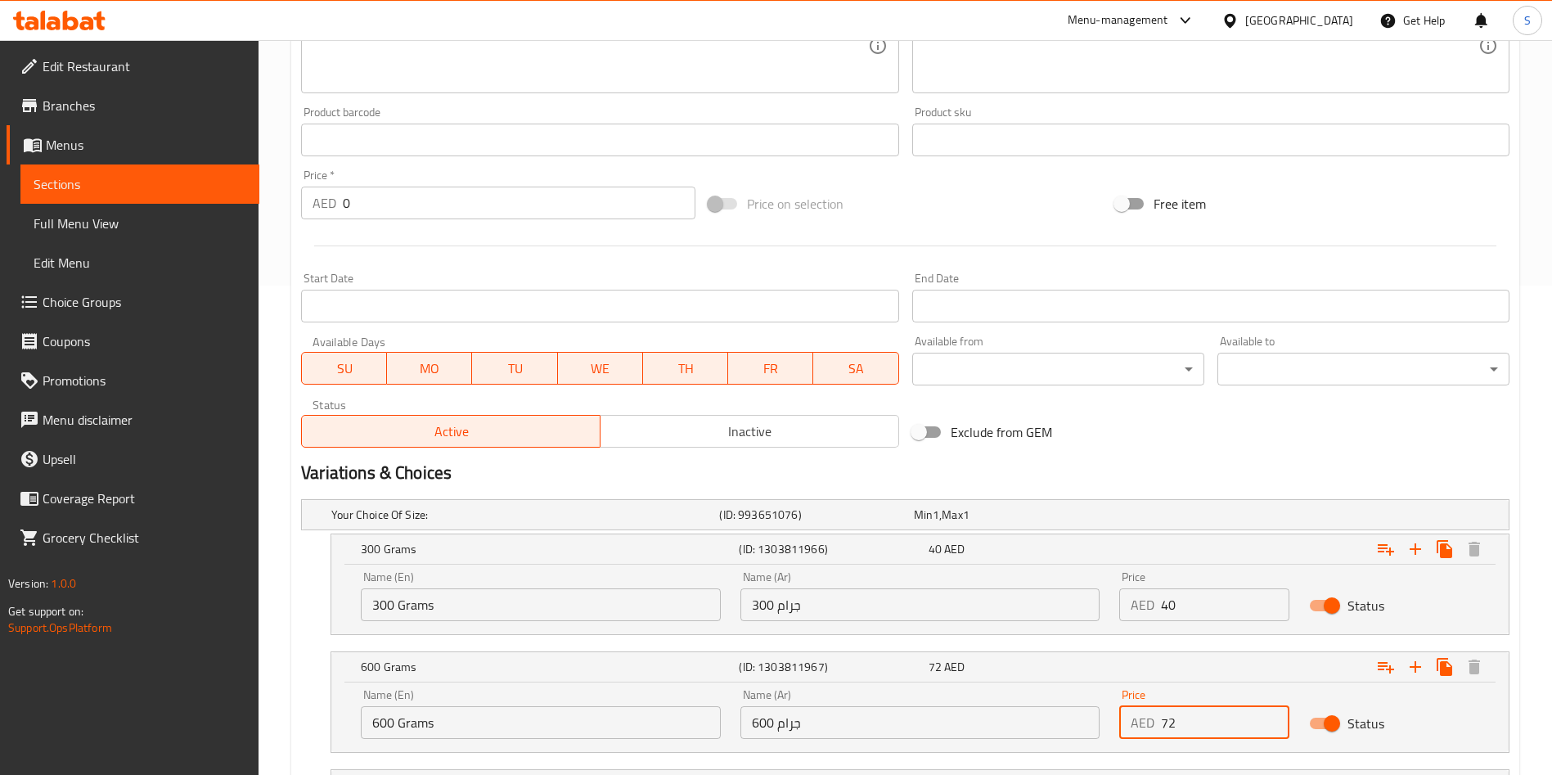
click at [1166, 721] on input "72" at bounding box center [1225, 722] width 128 height 33
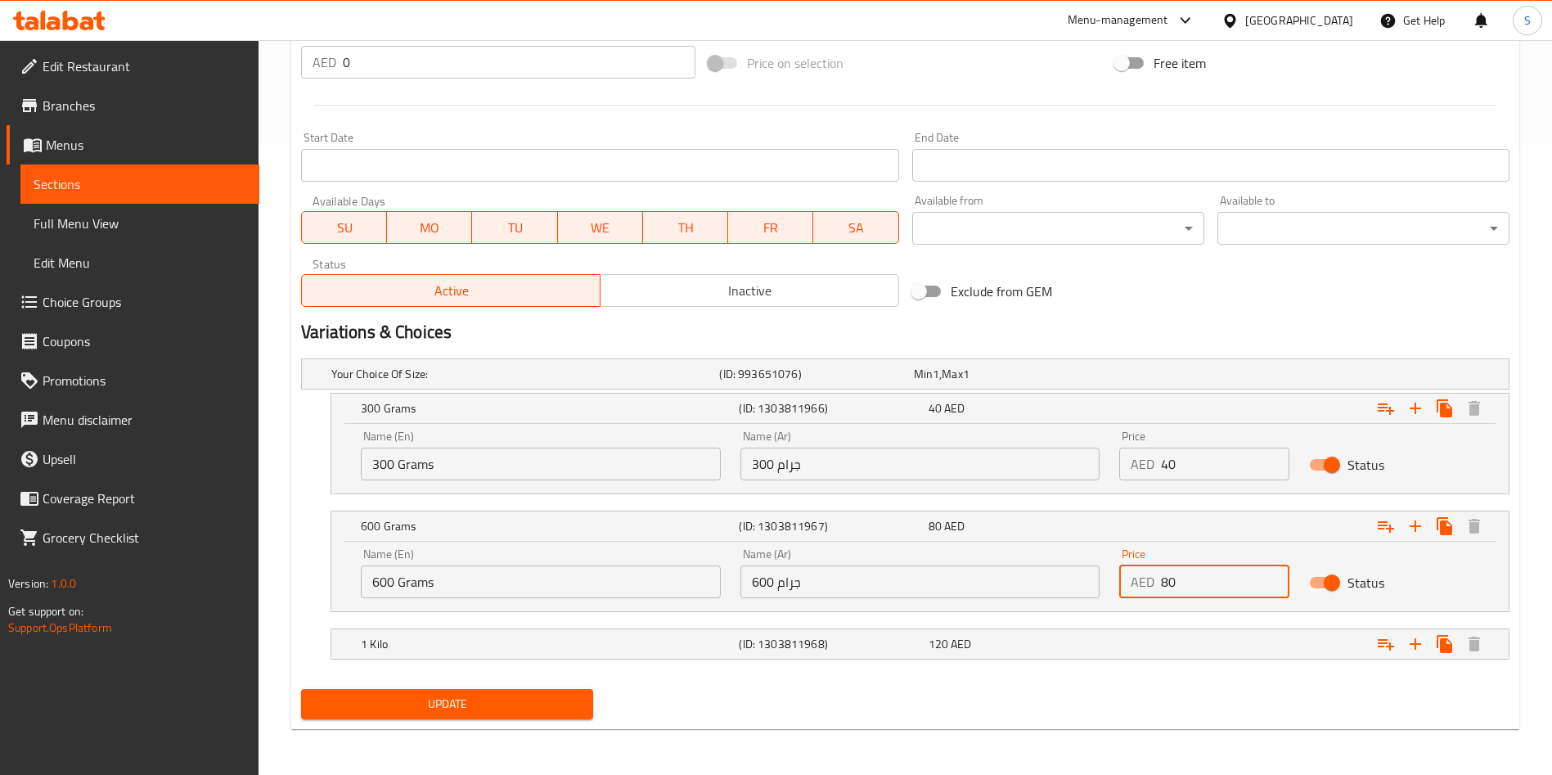
type input "80"
click at [552, 705] on span "Update" at bounding box center [447, 704] width 266 height 20
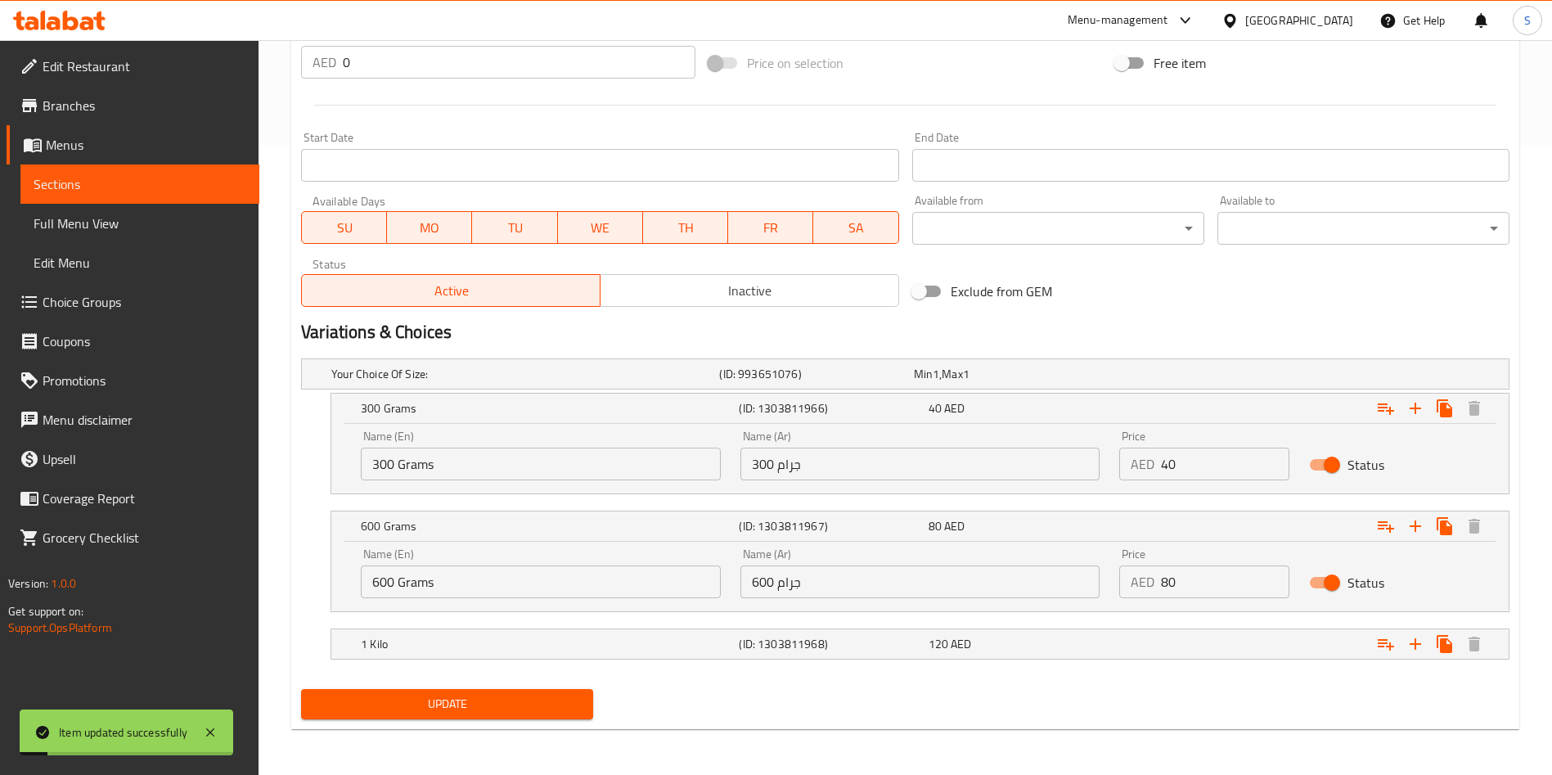
click at [1237, 443] on div "Price AED 40 Price" at bounding box center [1204, 455] width 170 height 50
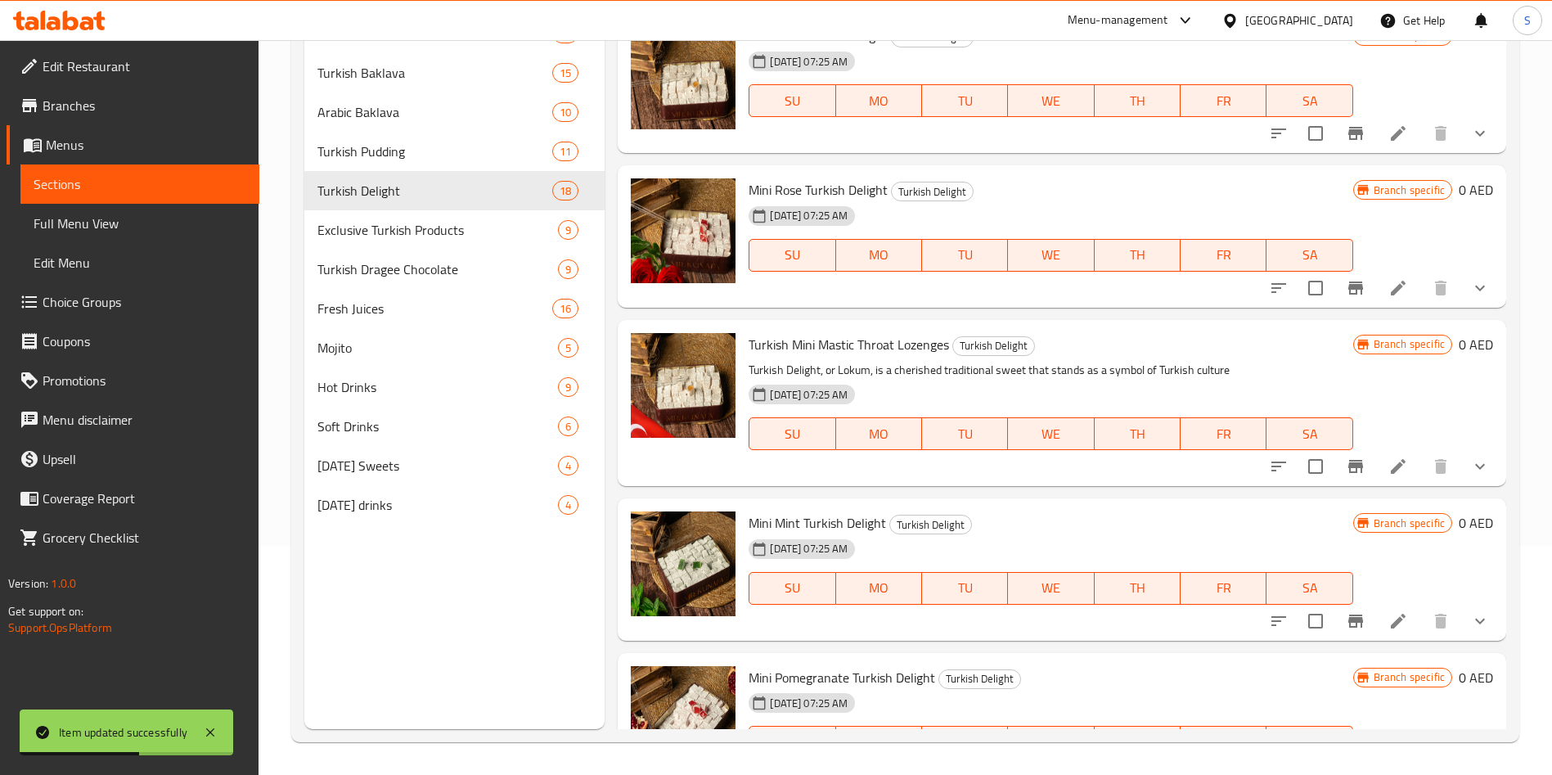
scroll to position [2843, 0]
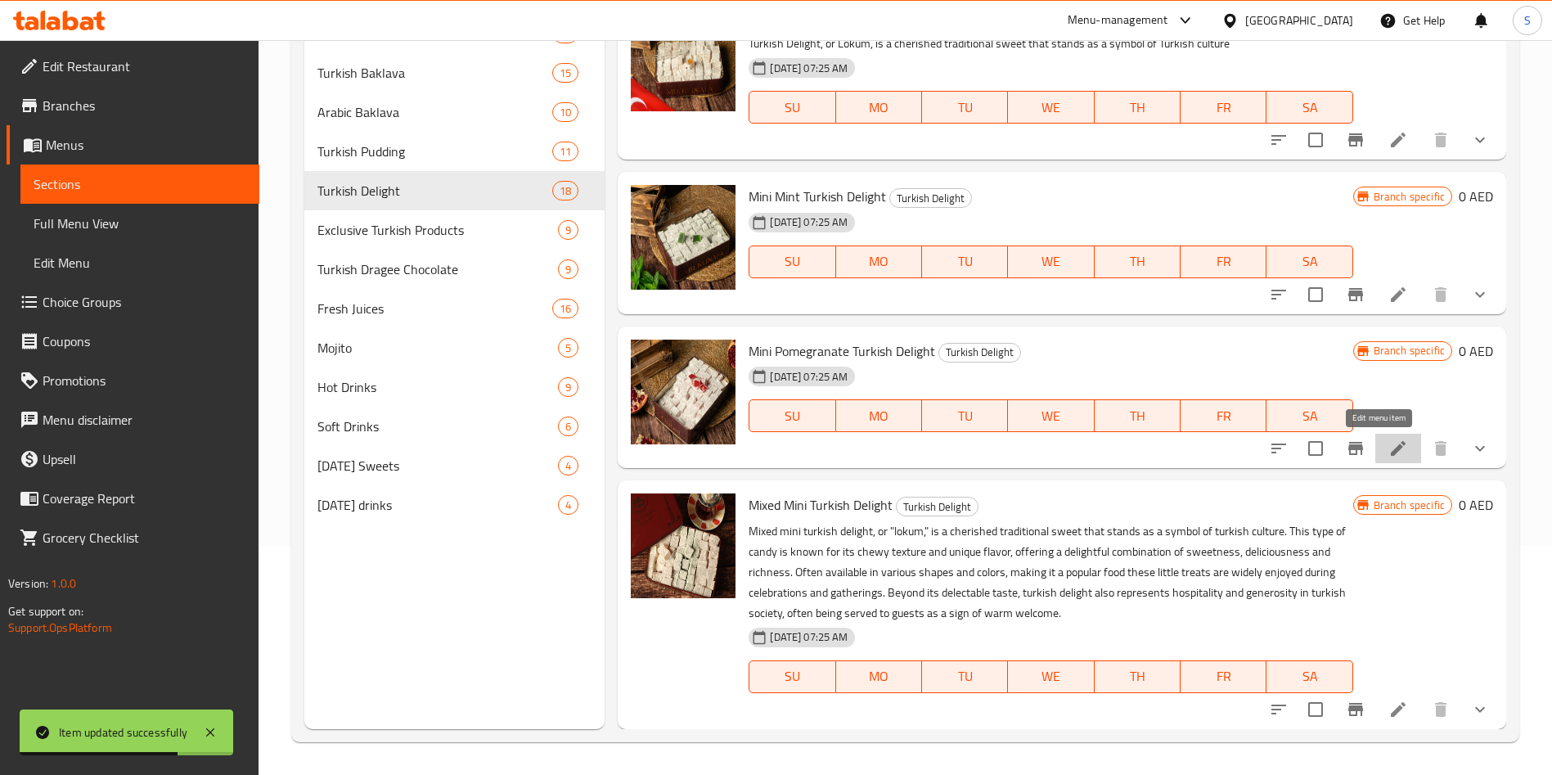
click at [1388, 452] on icon at bounding box center [1398, 448] width 20 height 20
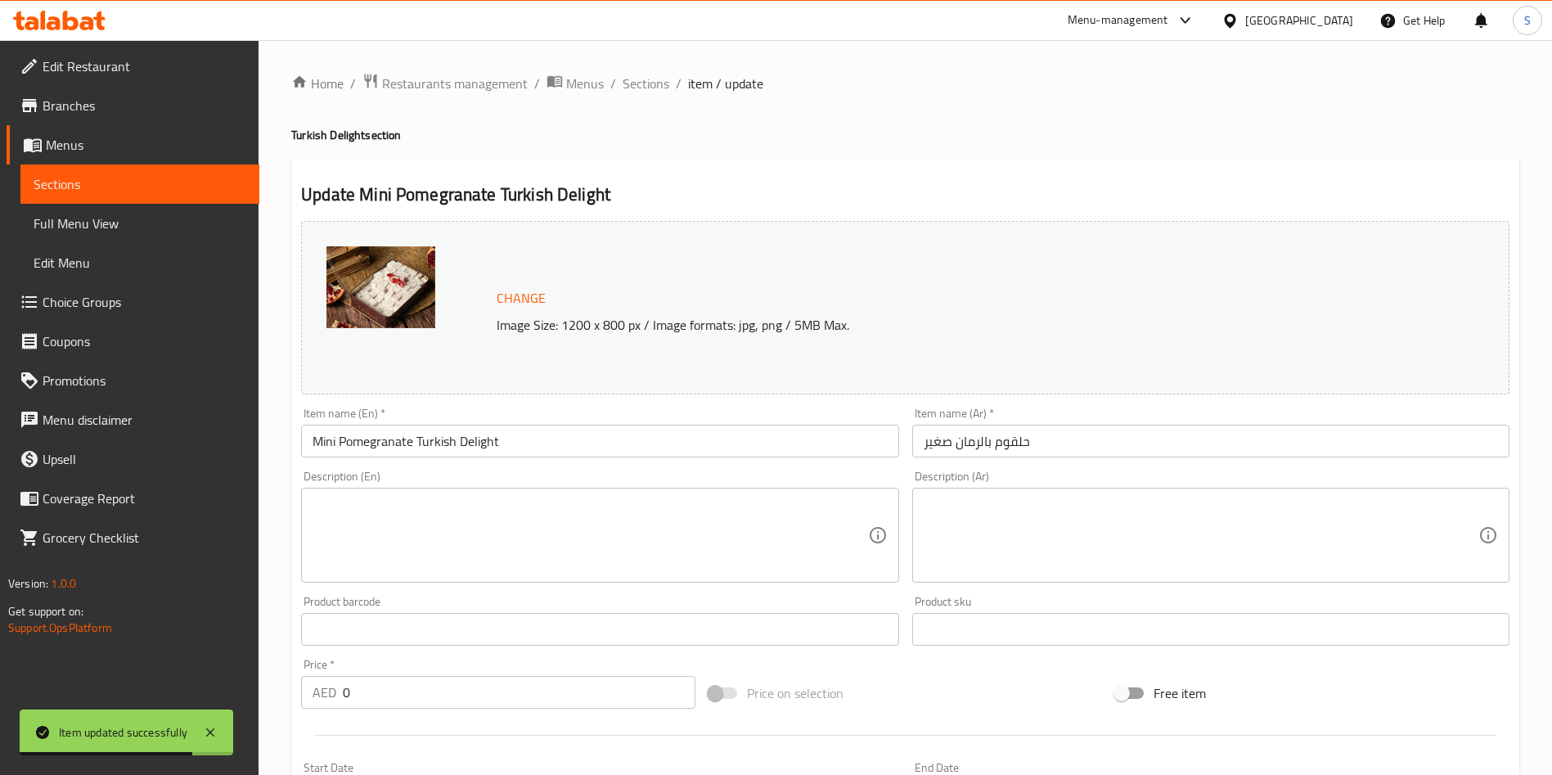
scroll to position [489, 0]
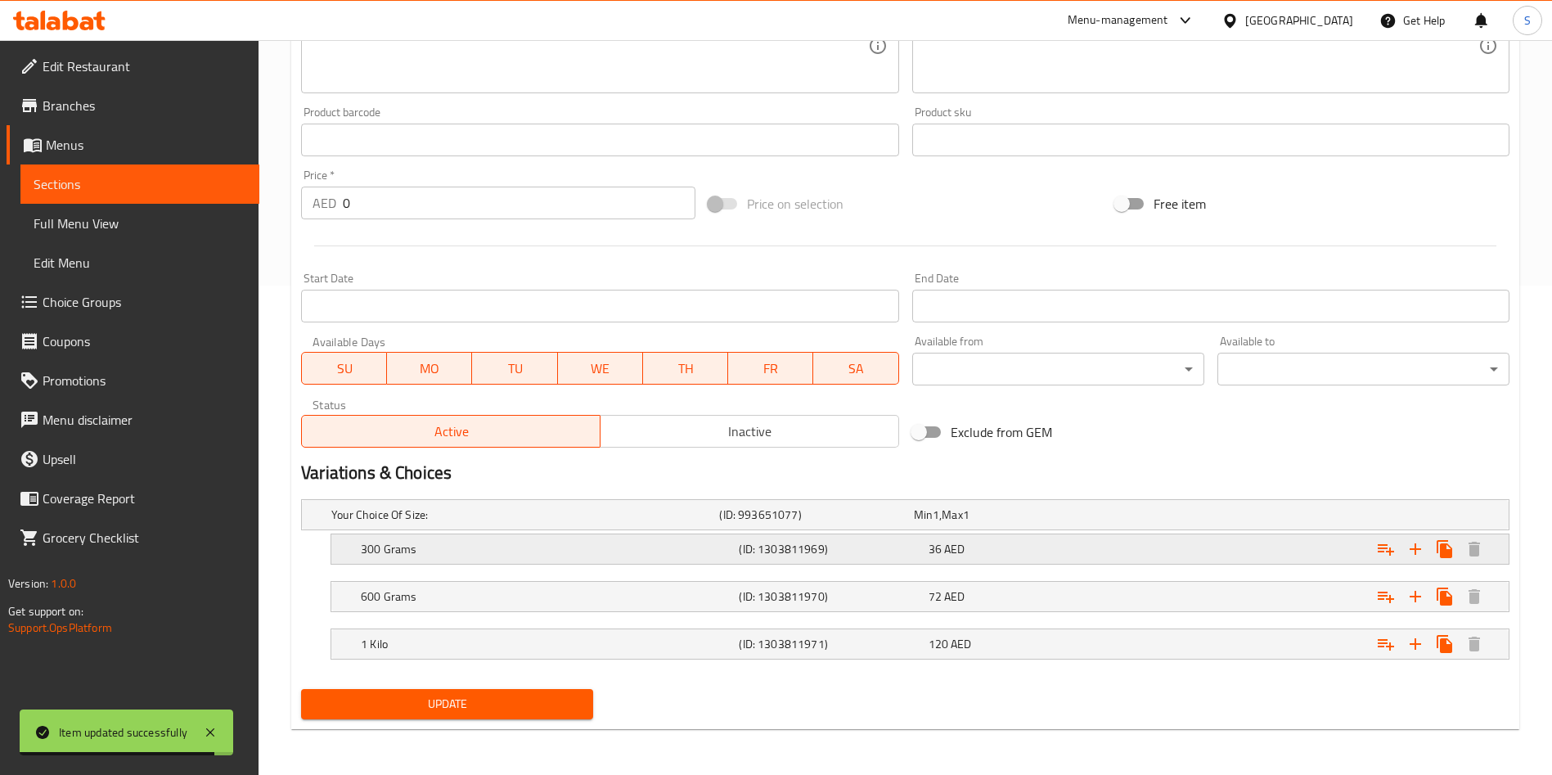
click at [1089, 545] on div "36 AED" at bounding box center [1019, 549] width 182 height 16
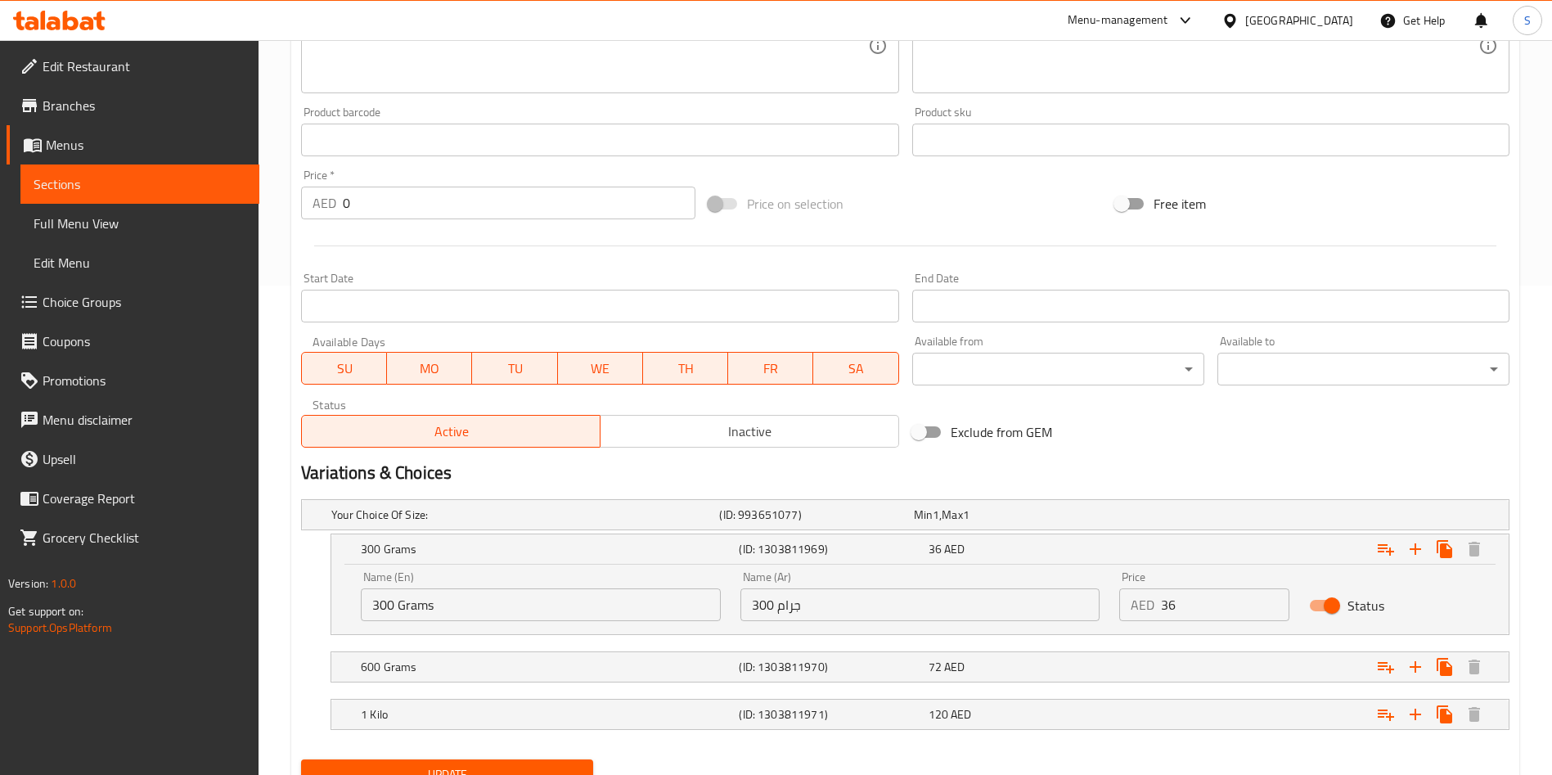
click at [1180, 596] on input "36" at bounding box center [1225, 604] width 128 height 33
type input "40"
click at [1128, 662] on div "Expand" at bounding box center [1303, 667] width 378 height 36
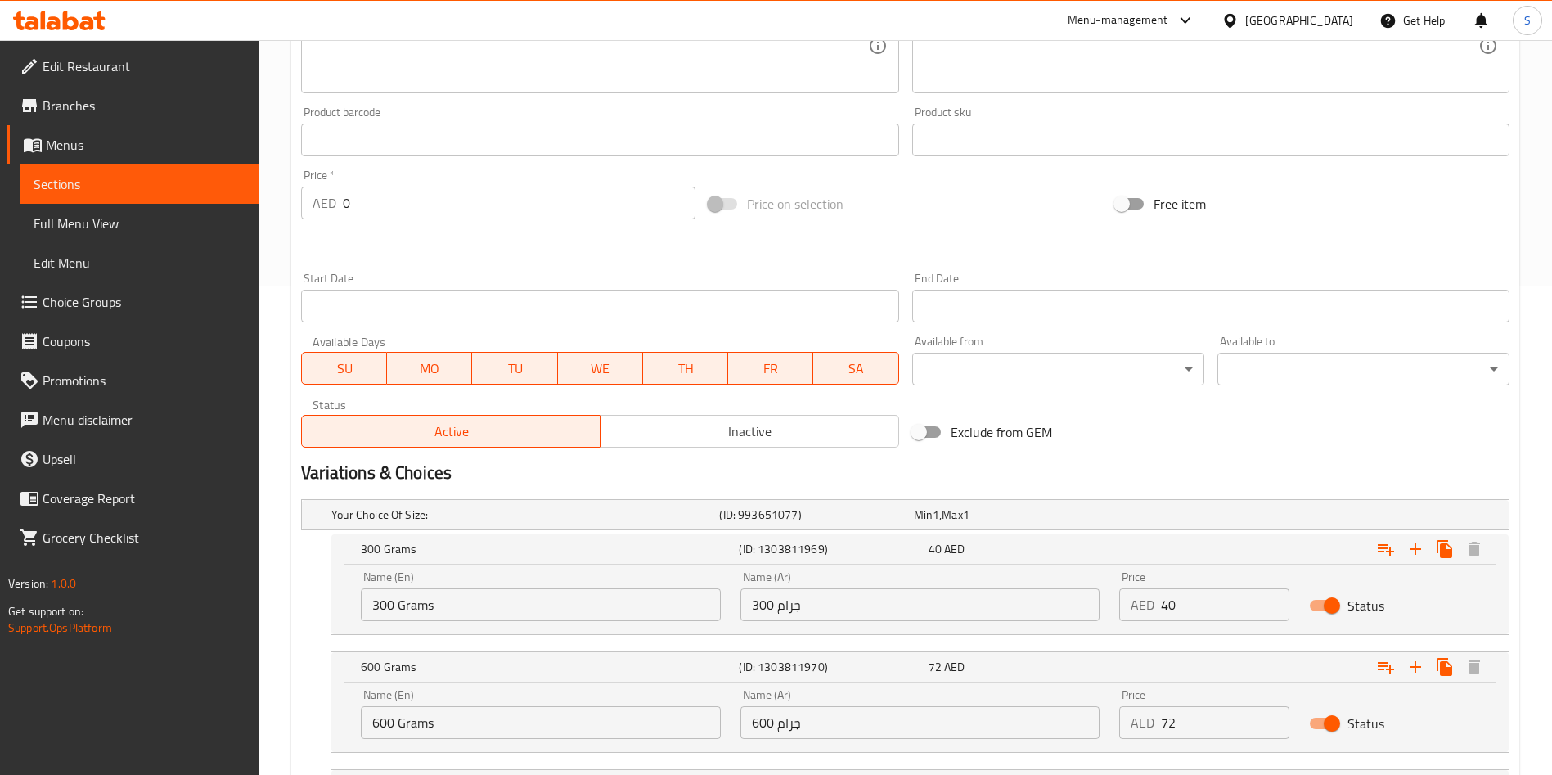
click at [1154, 715] on p "AED" at bounding box center [1142, 722] width 24 height 20
click at [1168, 725] on input "72" at bounding box center [1225, 722] width 128 height 33
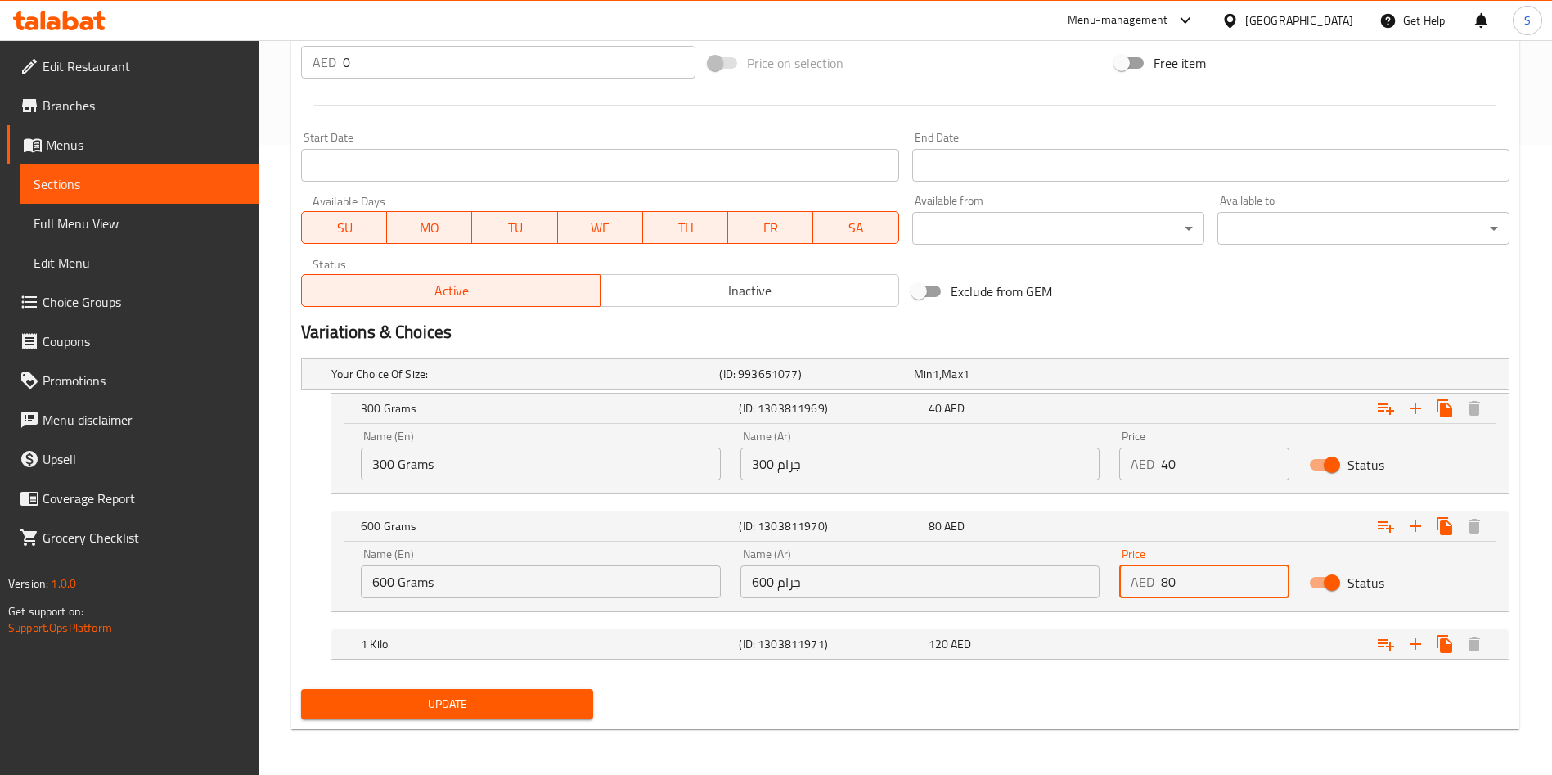
type input "80"
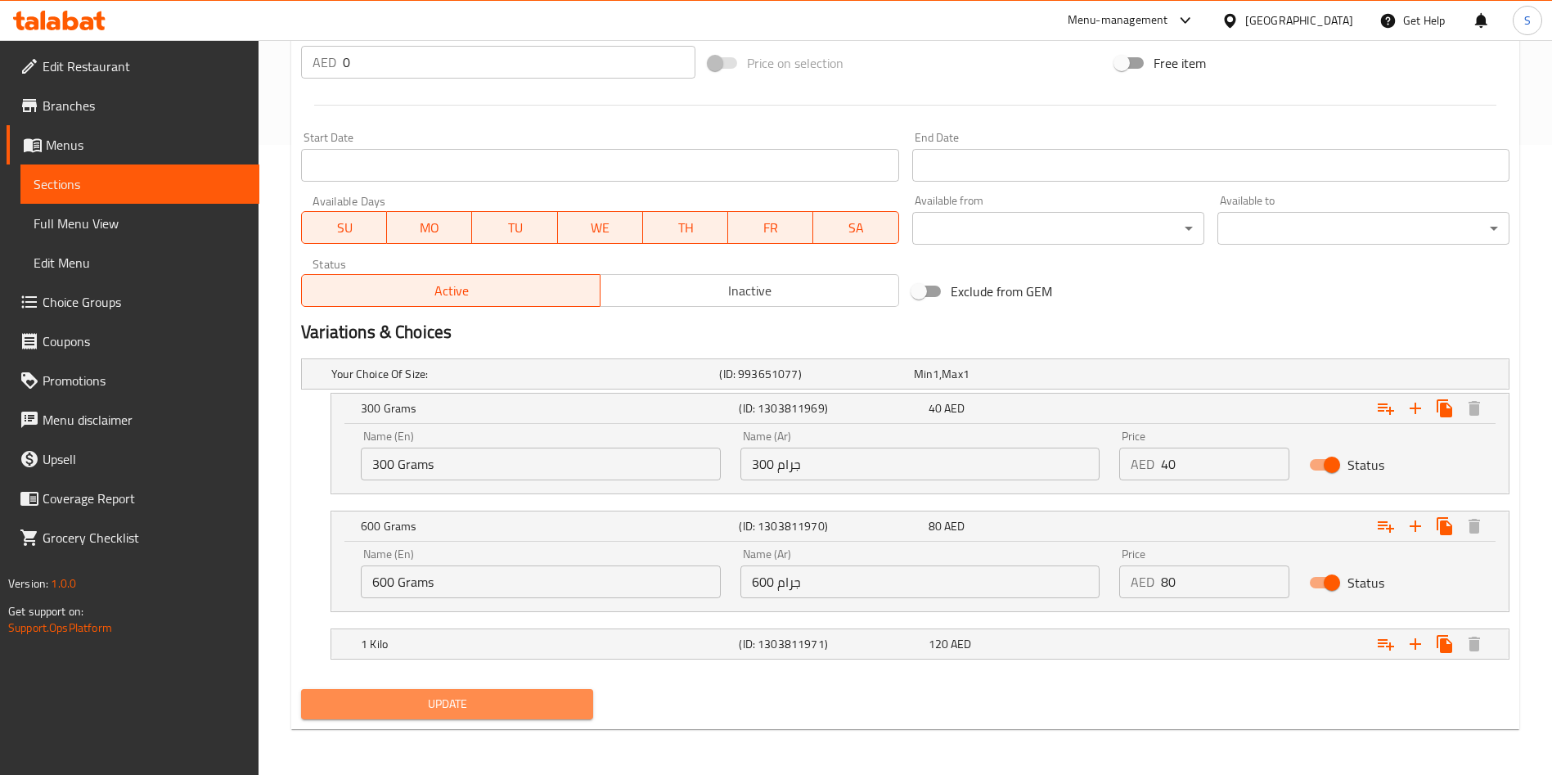
click at [466, 707] on span "Update" at bounding box center [447, 704] width 266 height 20
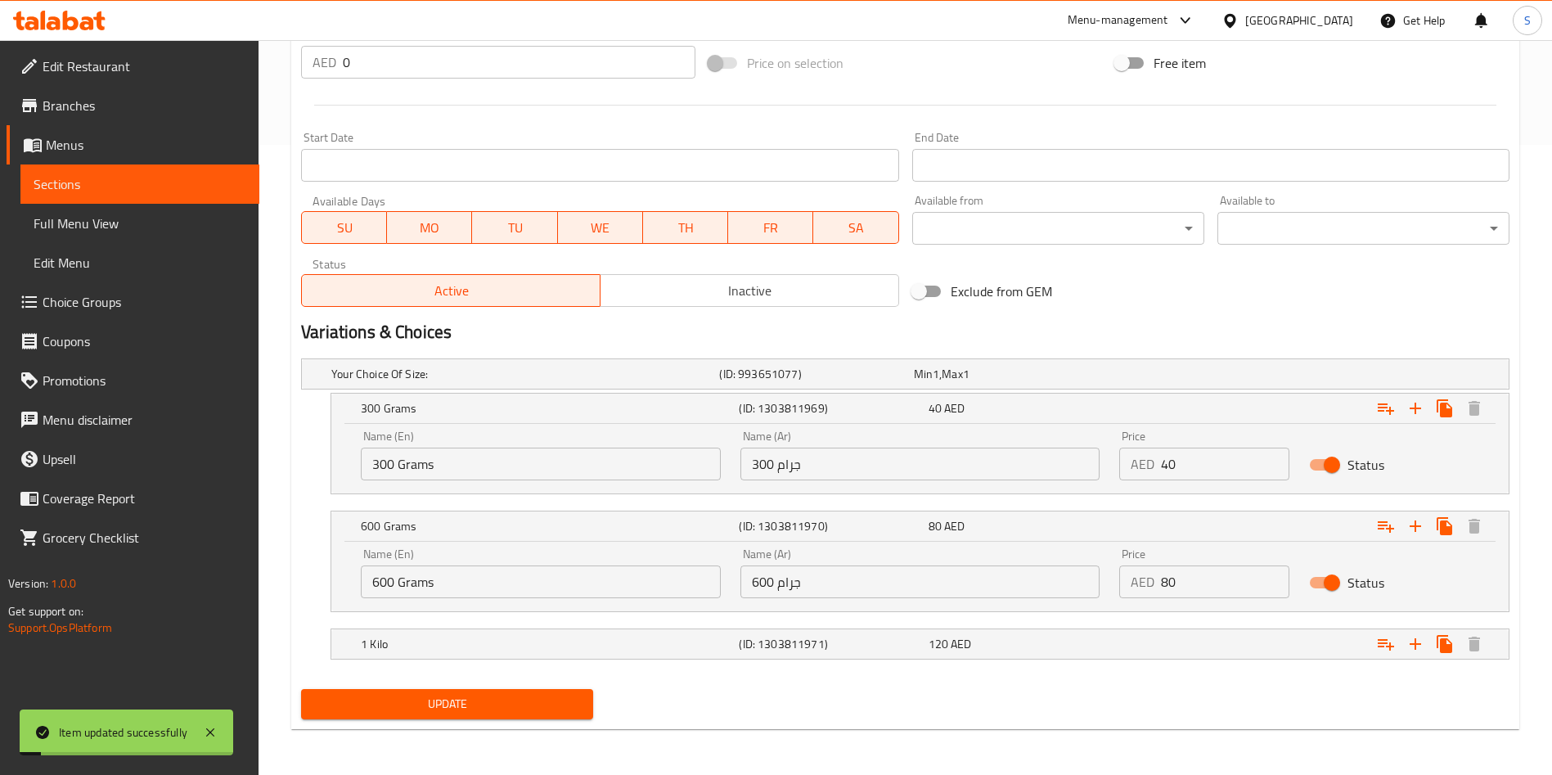
scroll to position [0, 0]
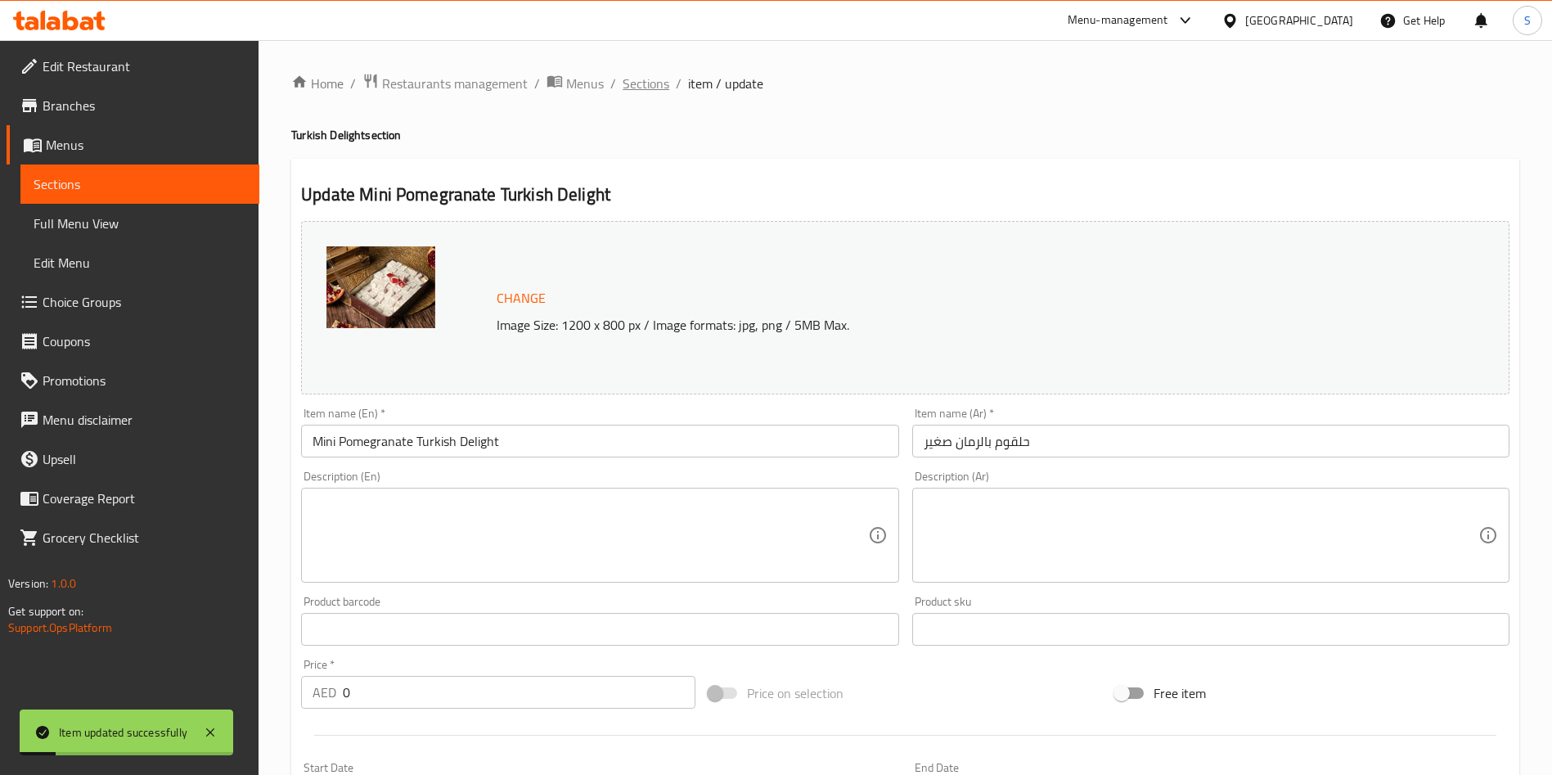
click at [639, 88] on span "Sections" at bounding box center [645, 84] width 47 height 20
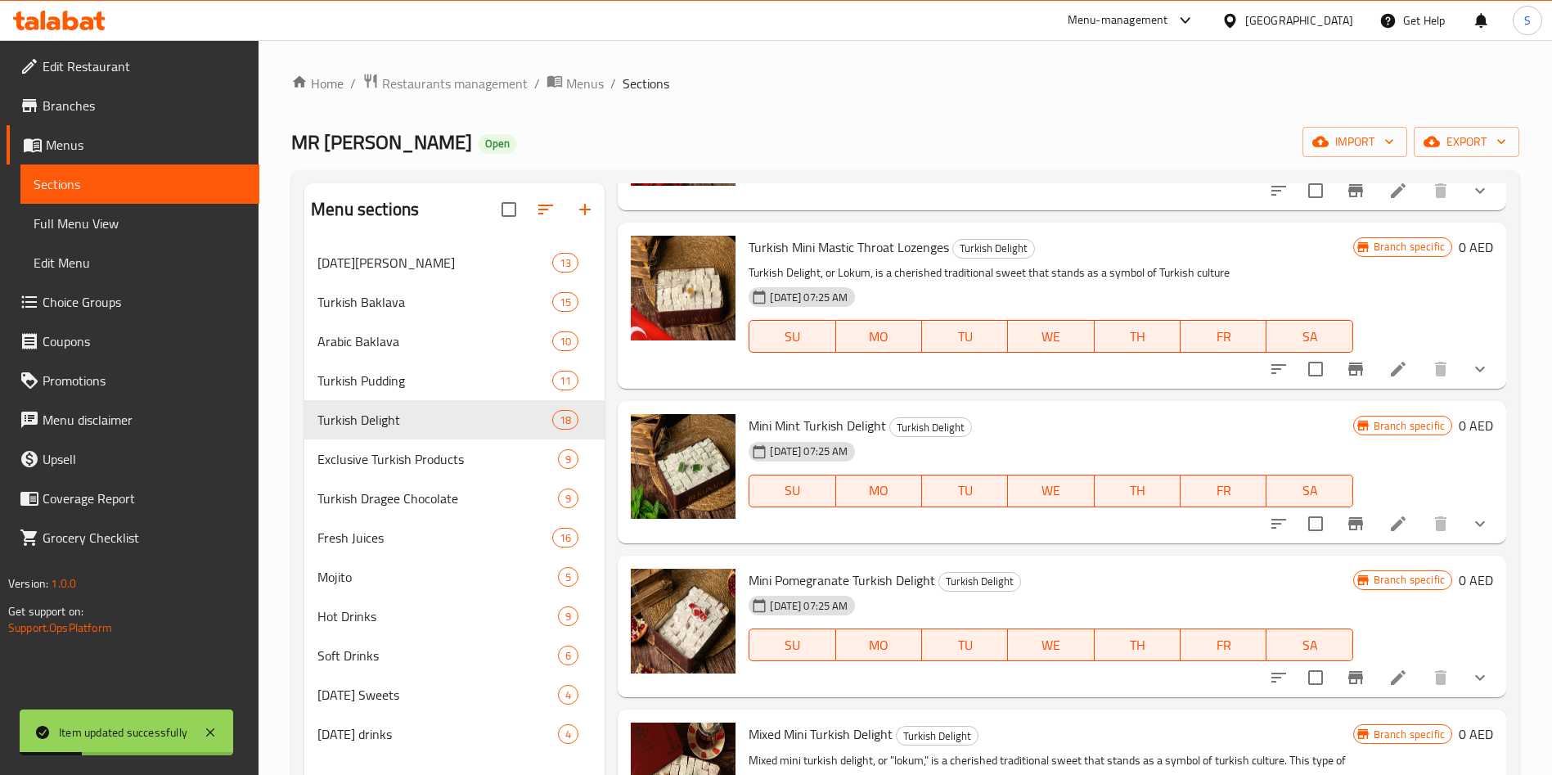
scroll to position [229, 0]
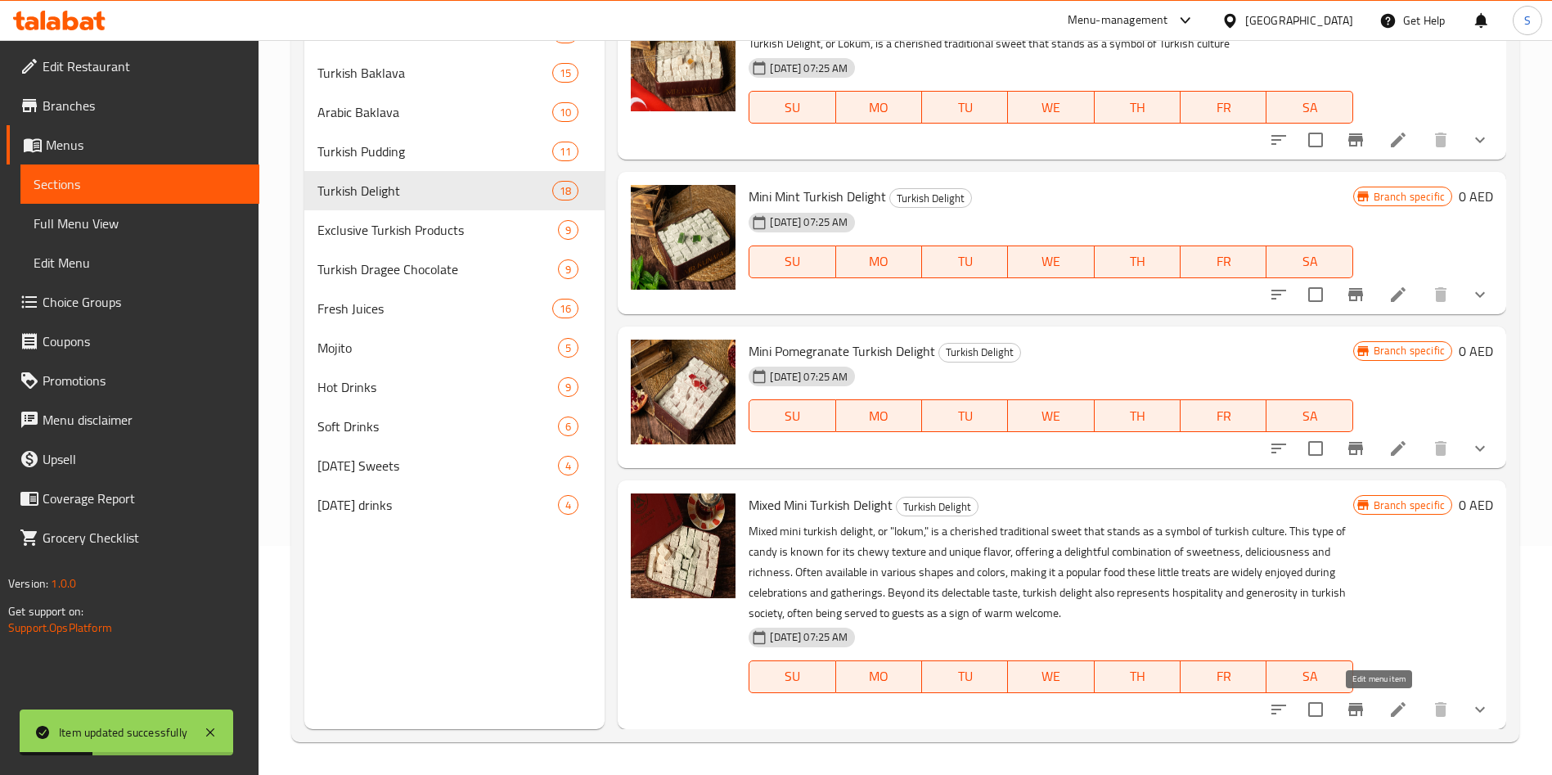
click at [1390, 707] on icon at bounding box center [1397, 709] width 15 height 15
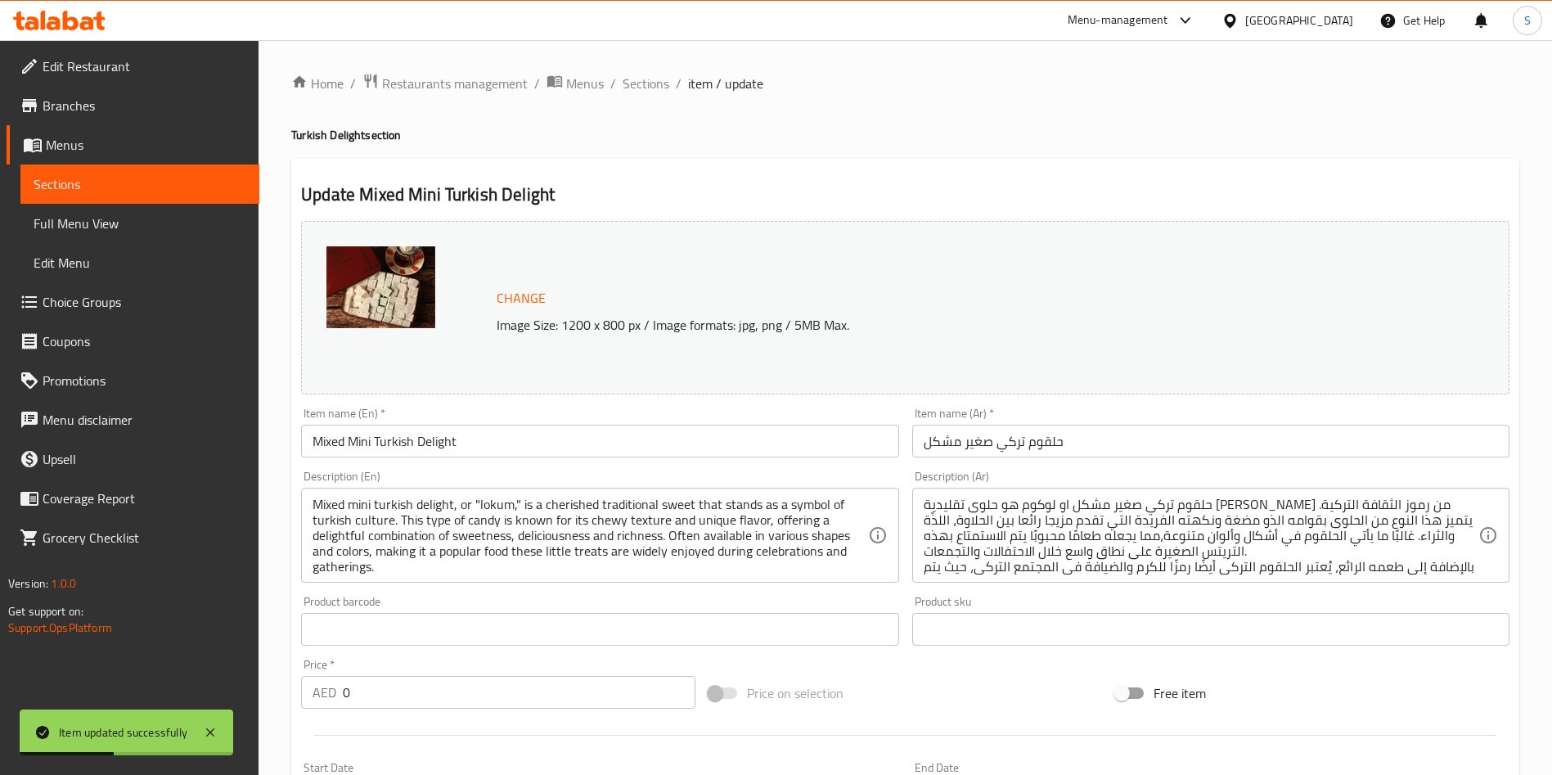
scroll to position [489, 0]
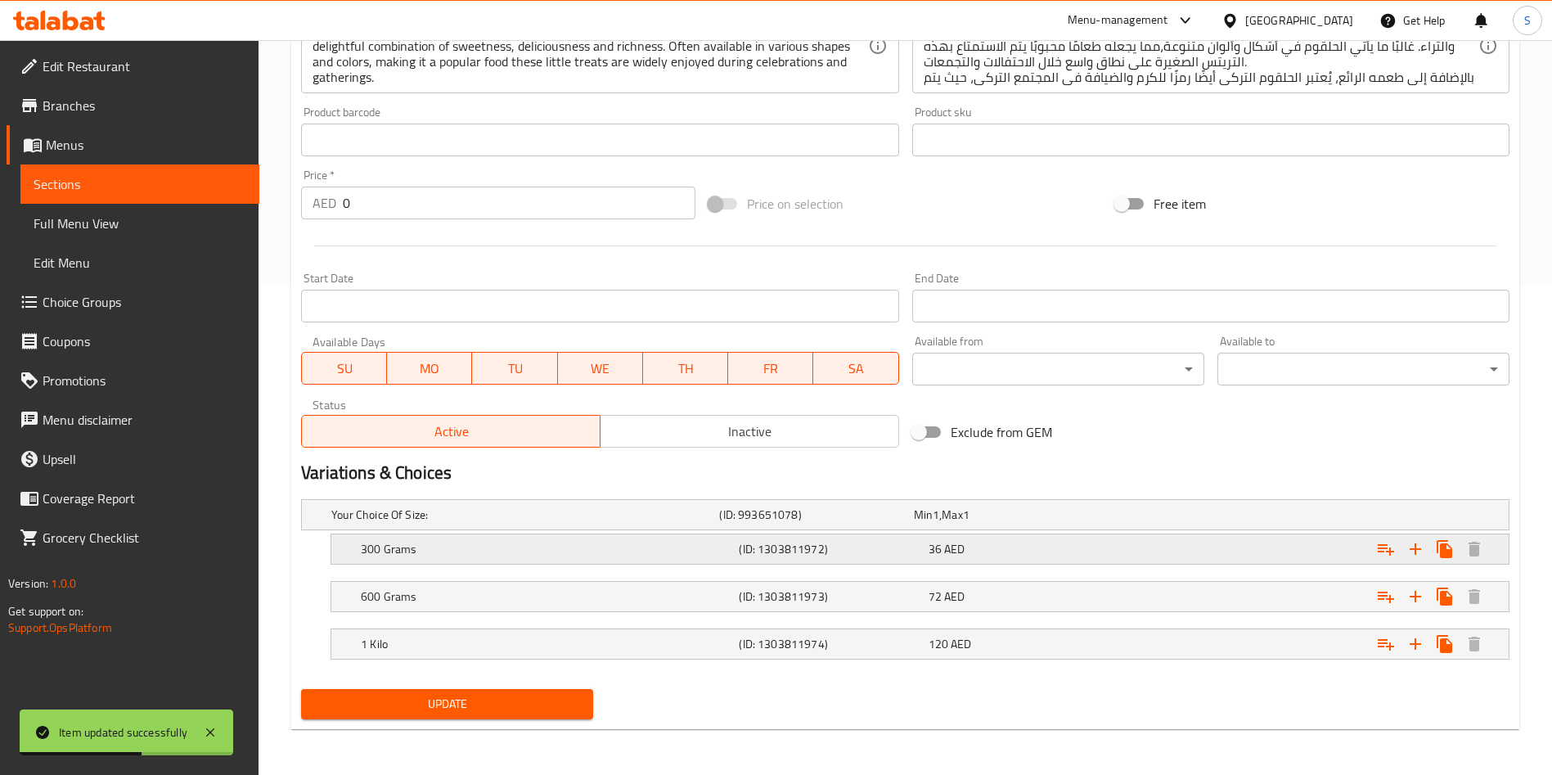
click at [999, 551] on div "36 AED" at bounding box center [1019, 549] width 182 height 16
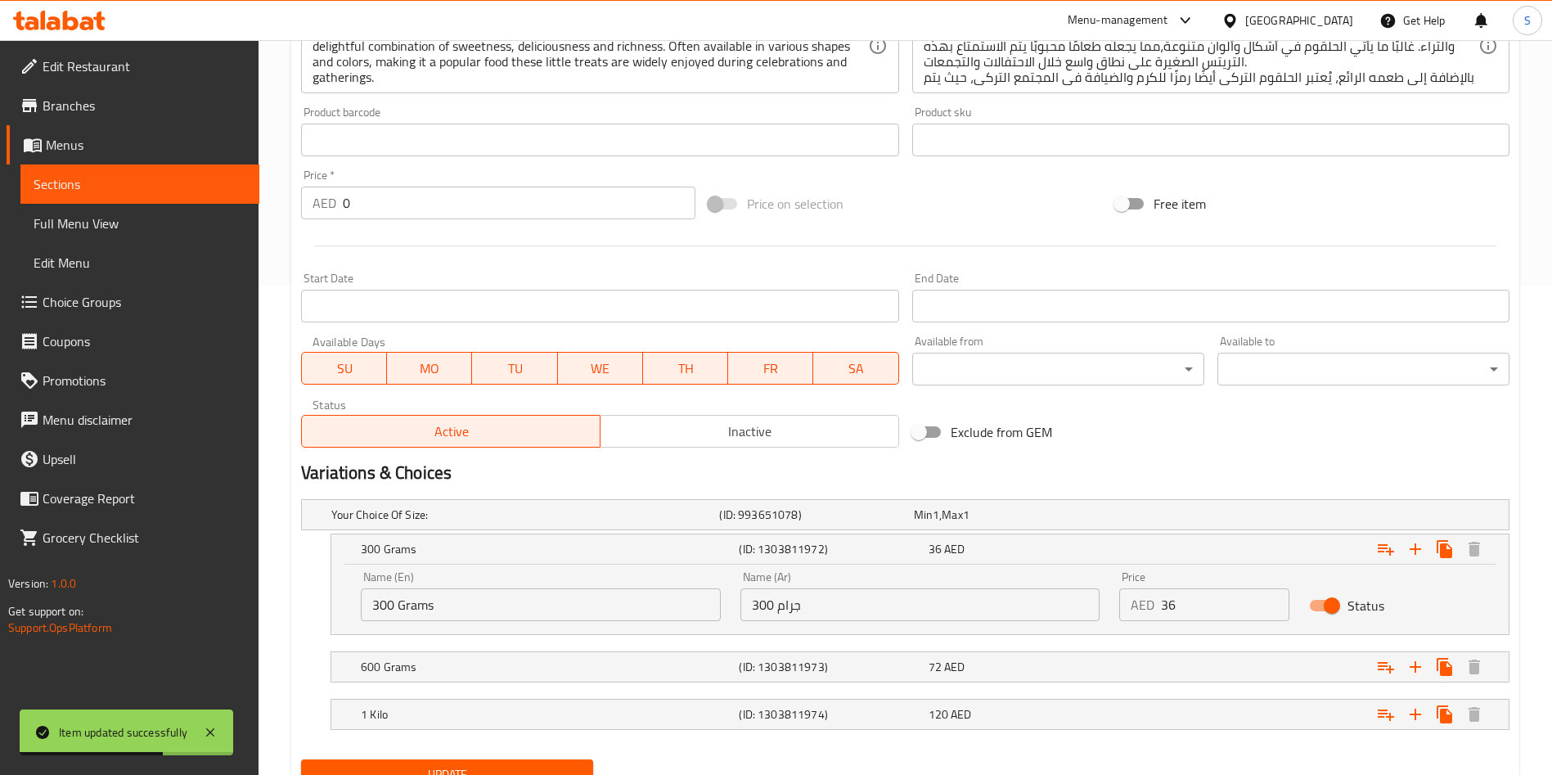
click at [1180, 614] on input "36" at bounding box center [1225, 604] width 128 height 33
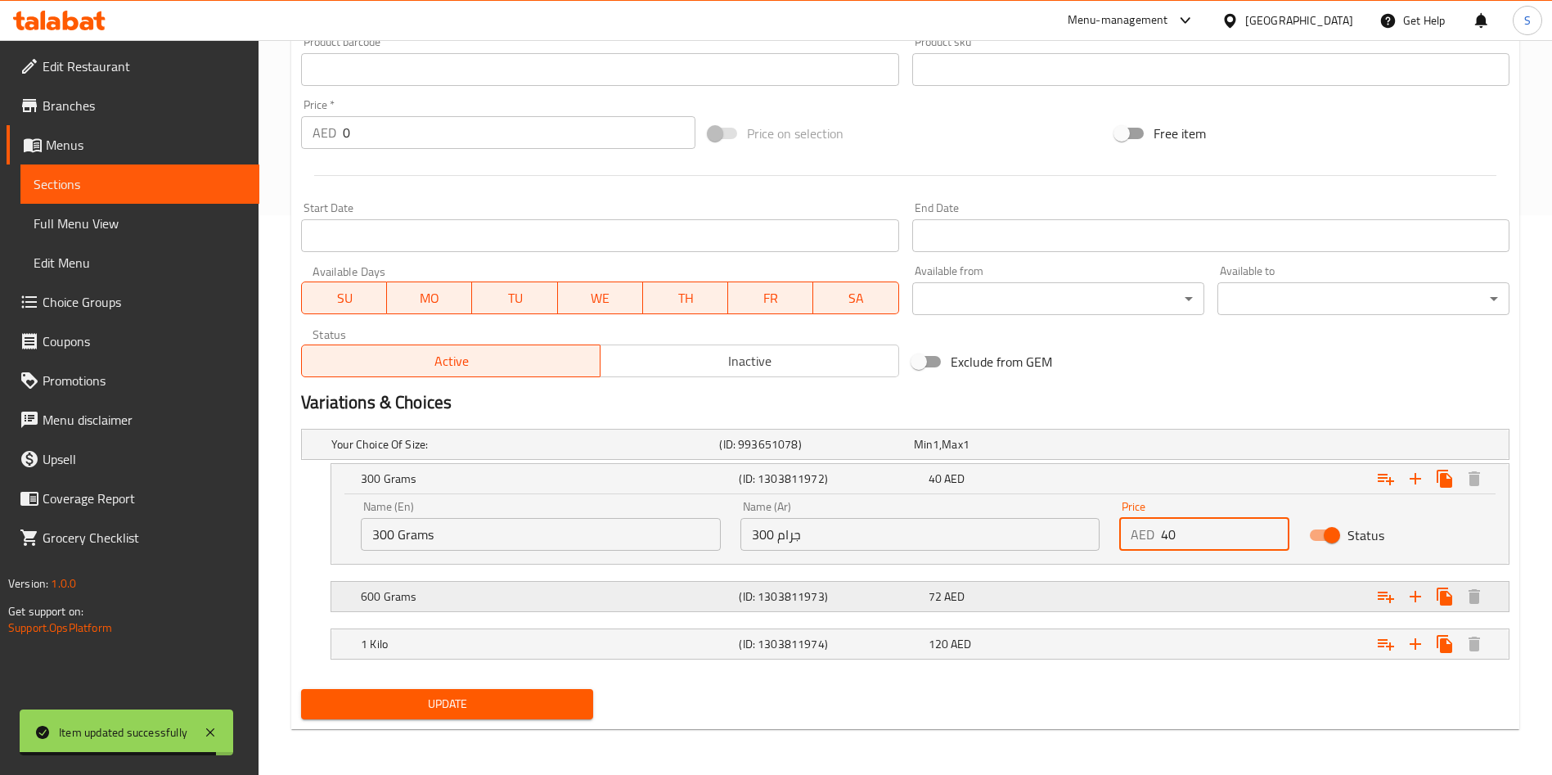
type input "40"
click at [1162, 595] on div "Expand" at bounding box center [1303, 596] width 378 height 36
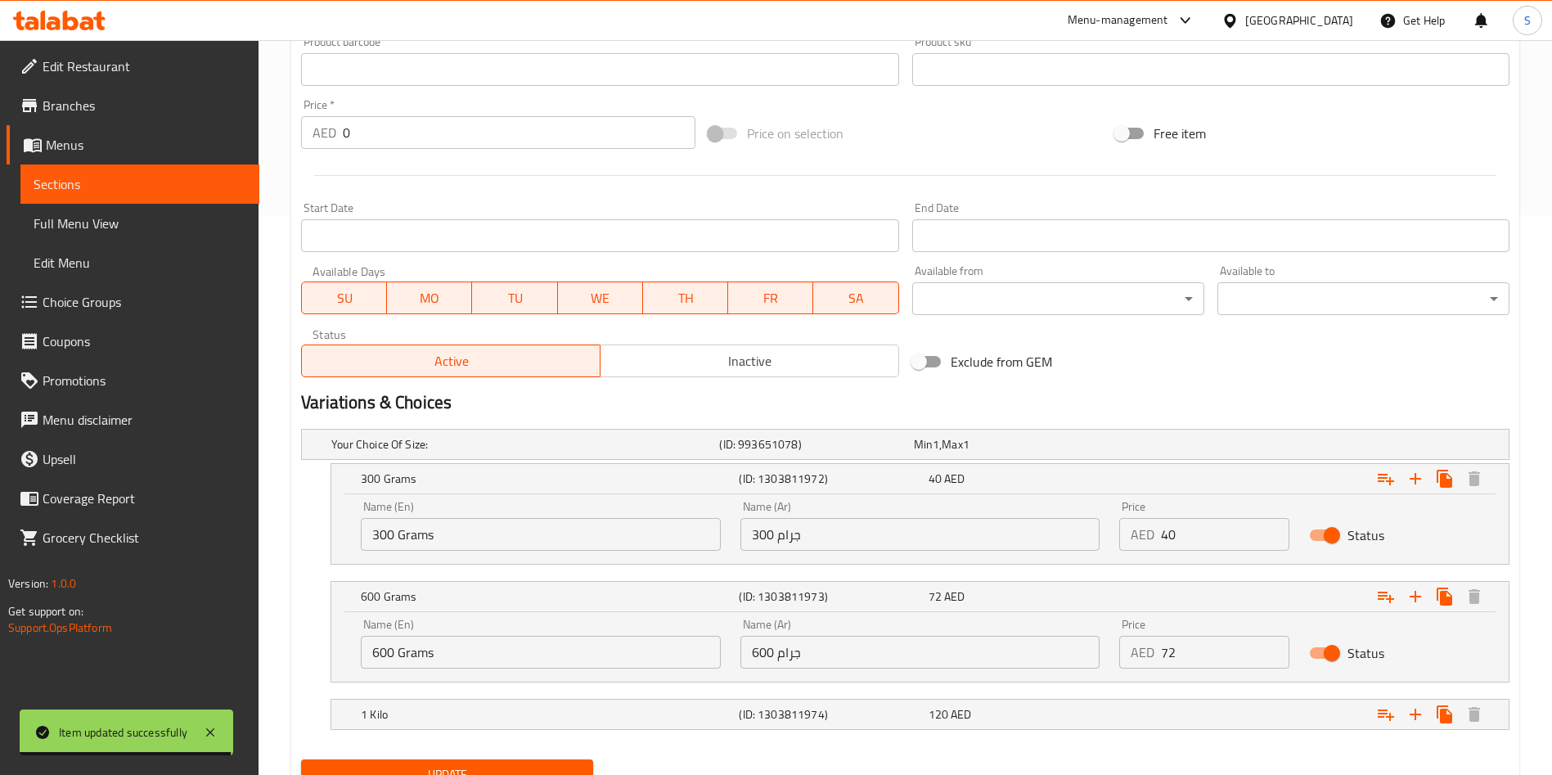
click at [1178, 650] on input "72" at bounding box center [1225, 652] width 128 height 33
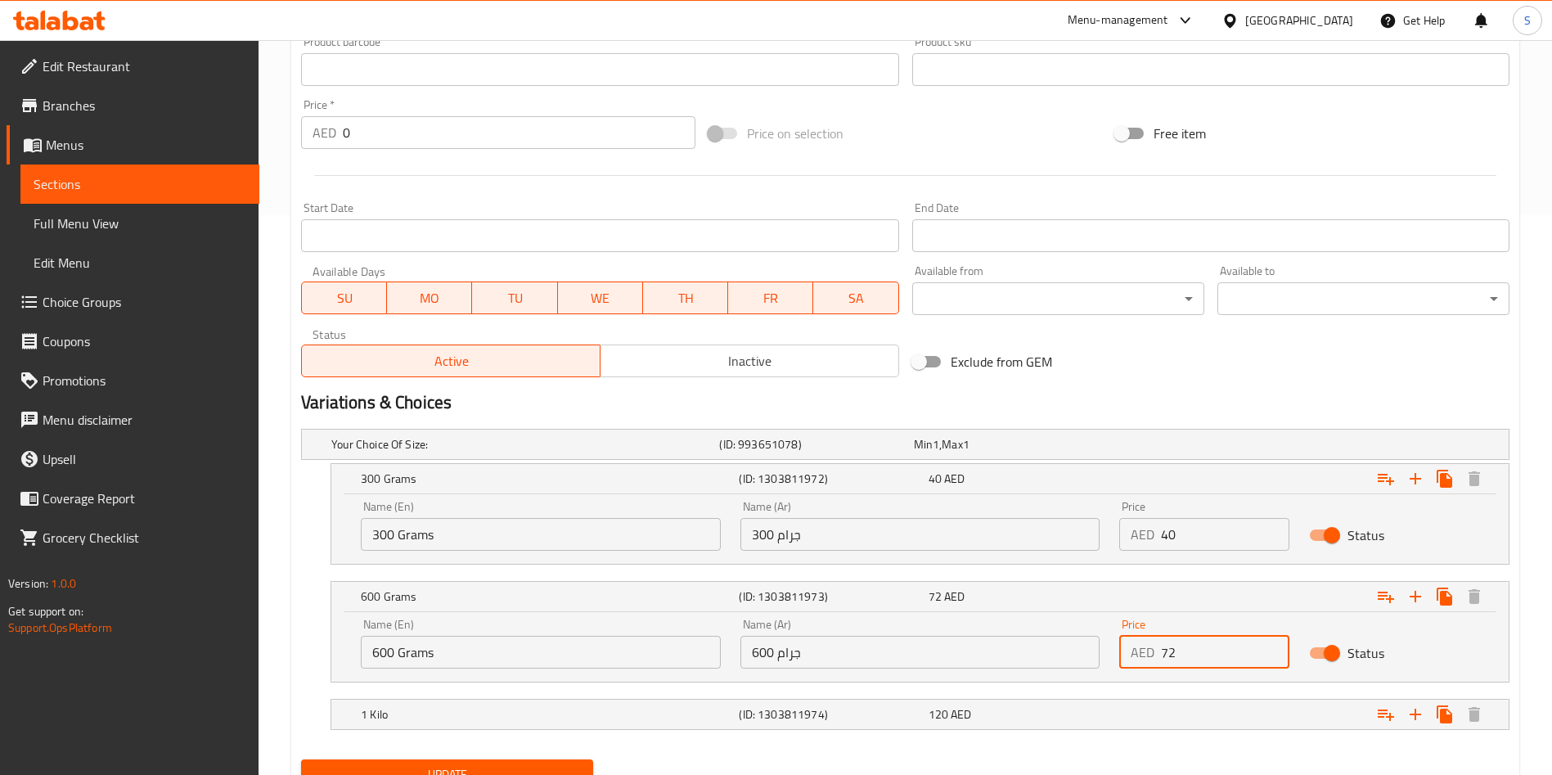
click at [1178, 650] on input "72" at bounding box center [1225, 652] width 128 height 33
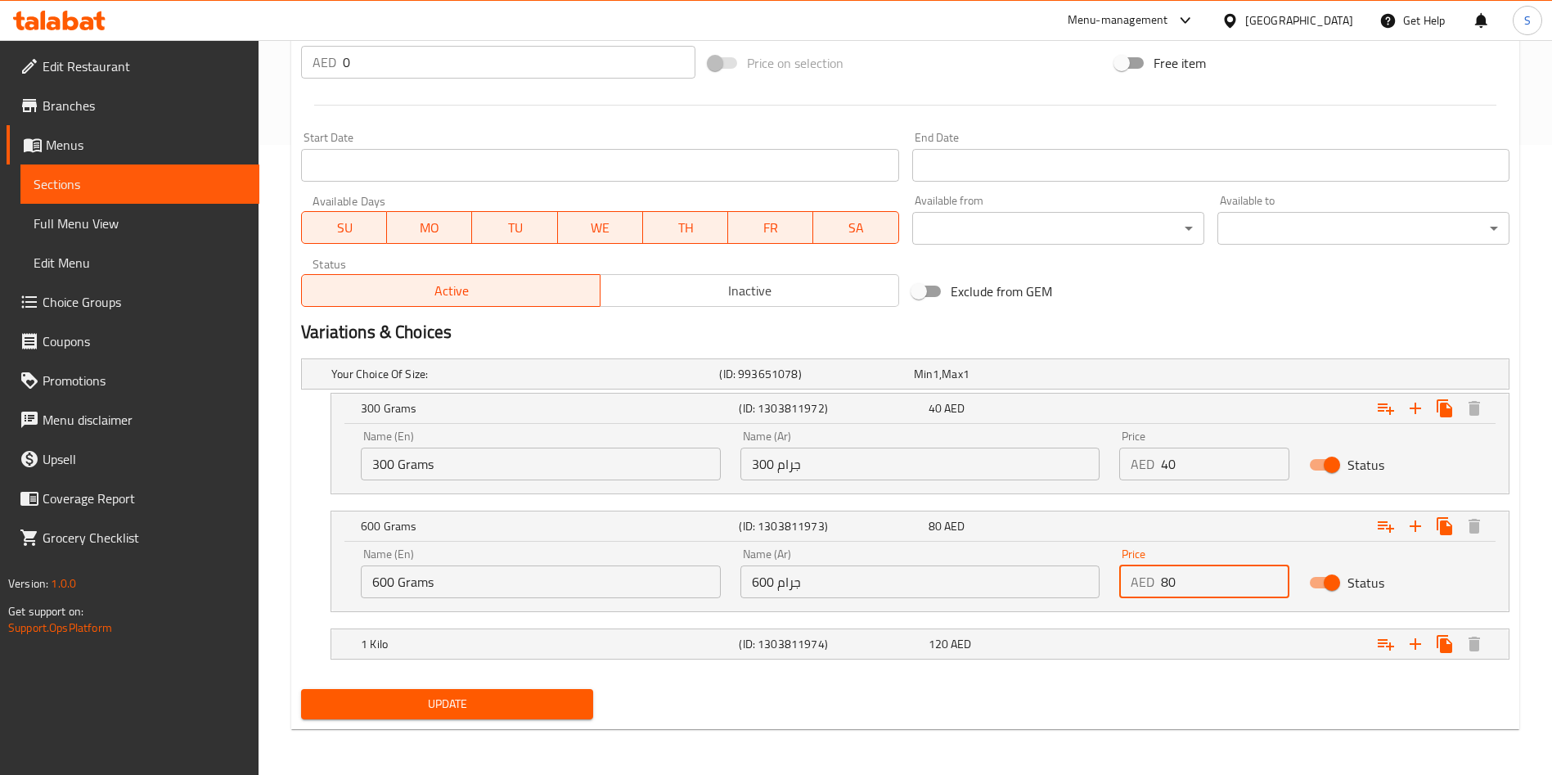
type input "80"
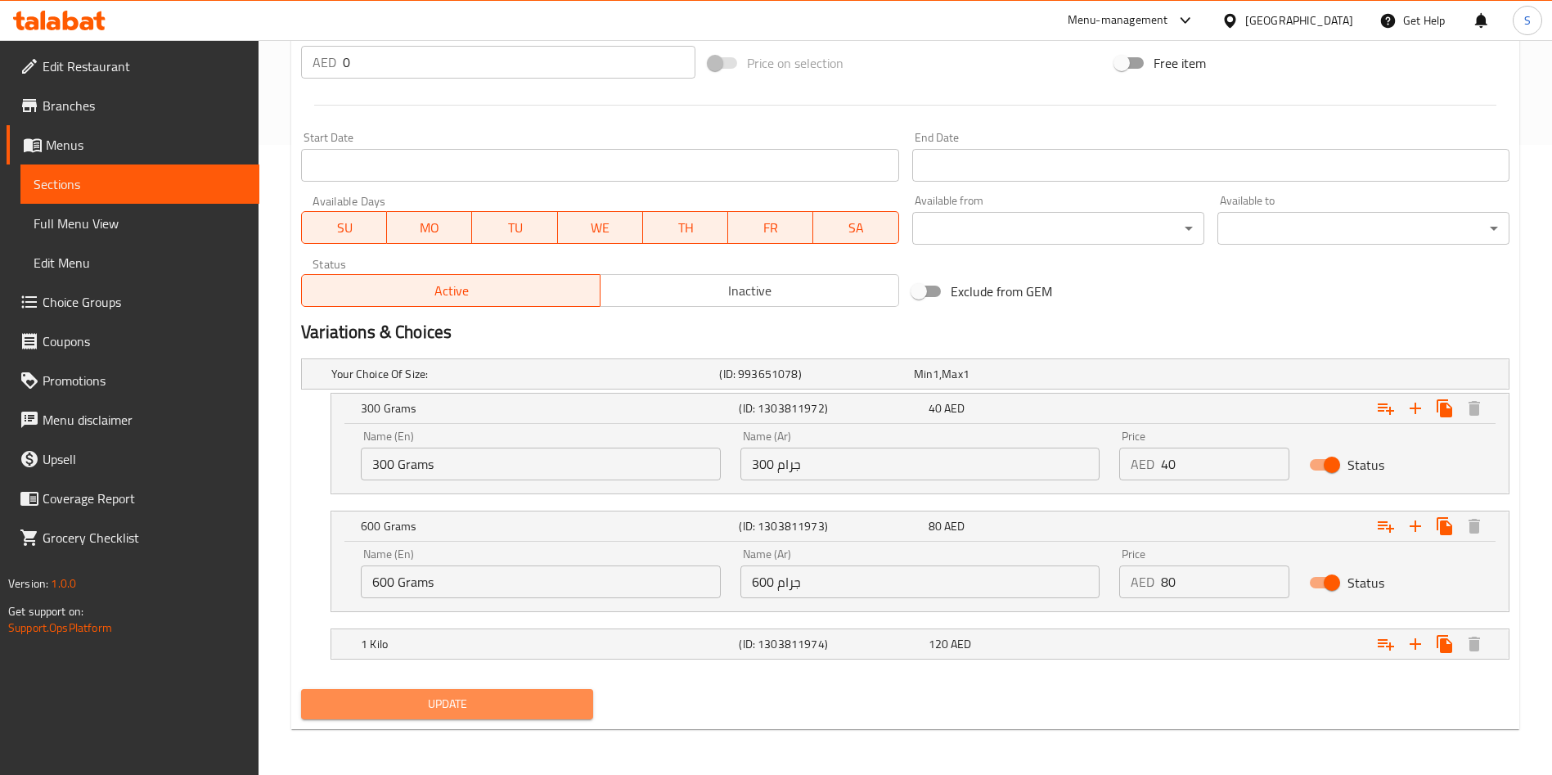
click at [376, 696] on span "Update" at bounding box center [447, 704] width 266 height 20
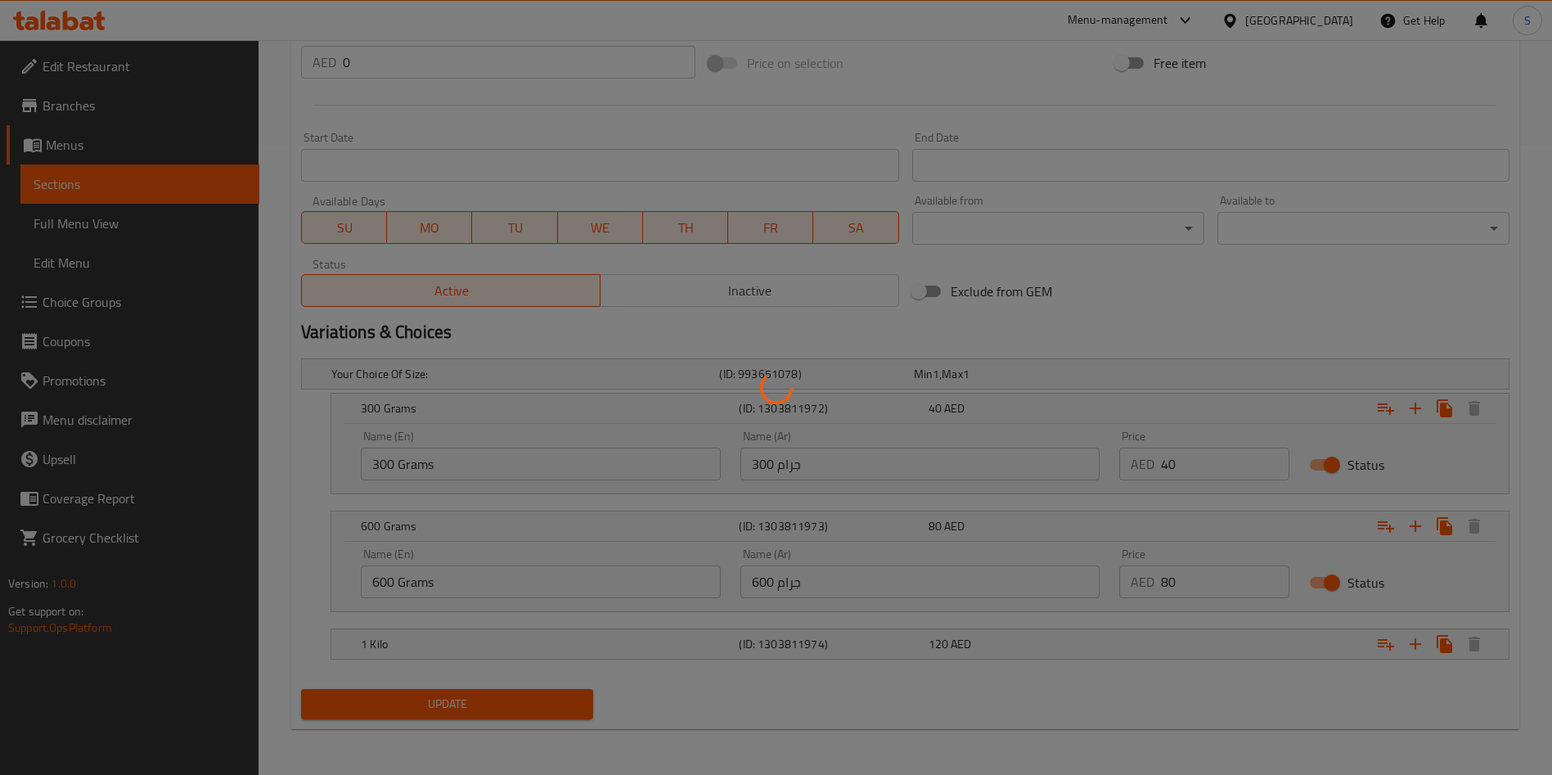
scroll to position [0, 0]
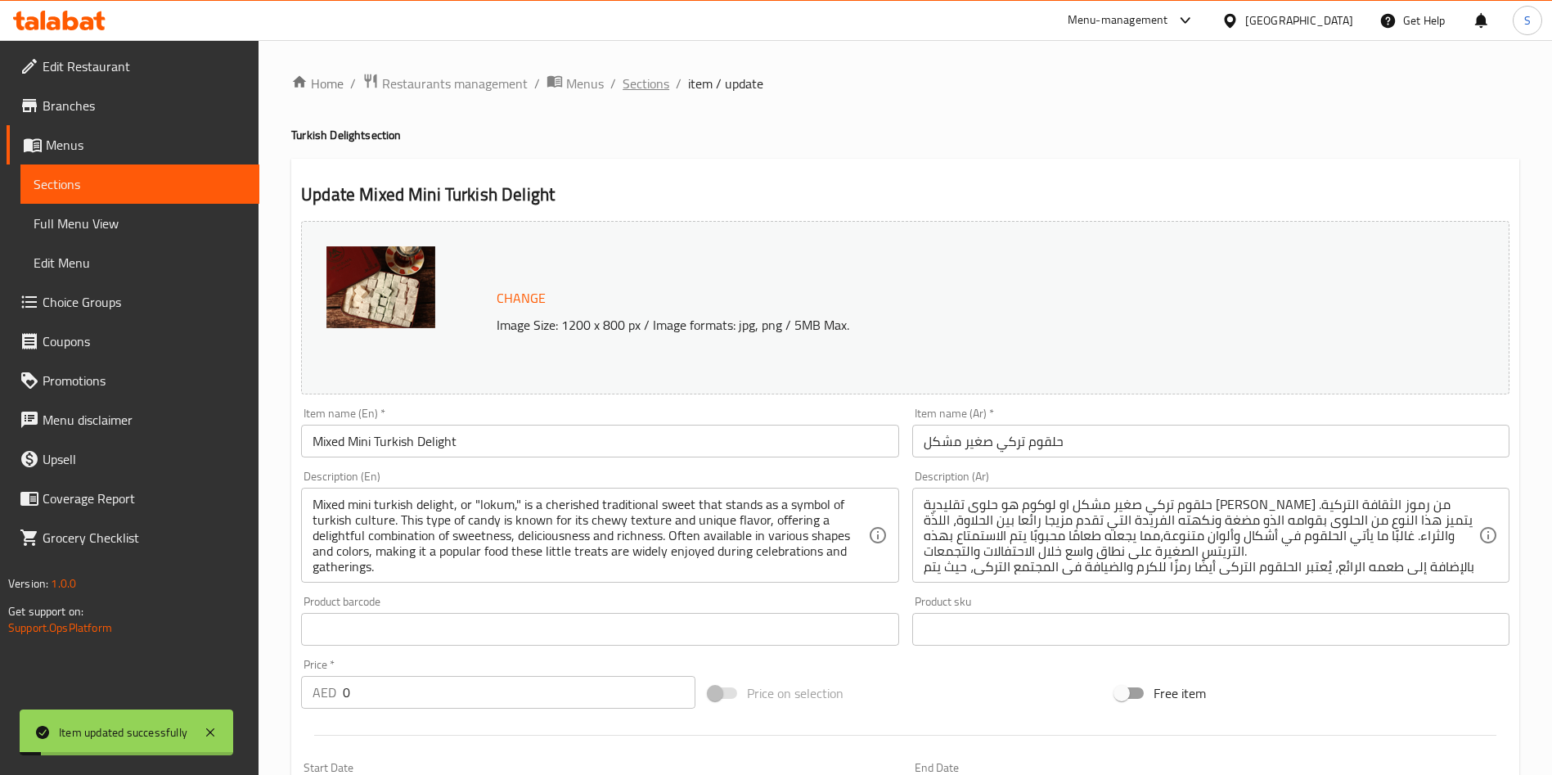
click at [658, 78] on span "Sections" at bounding box center [645, 84] width 47 height 20
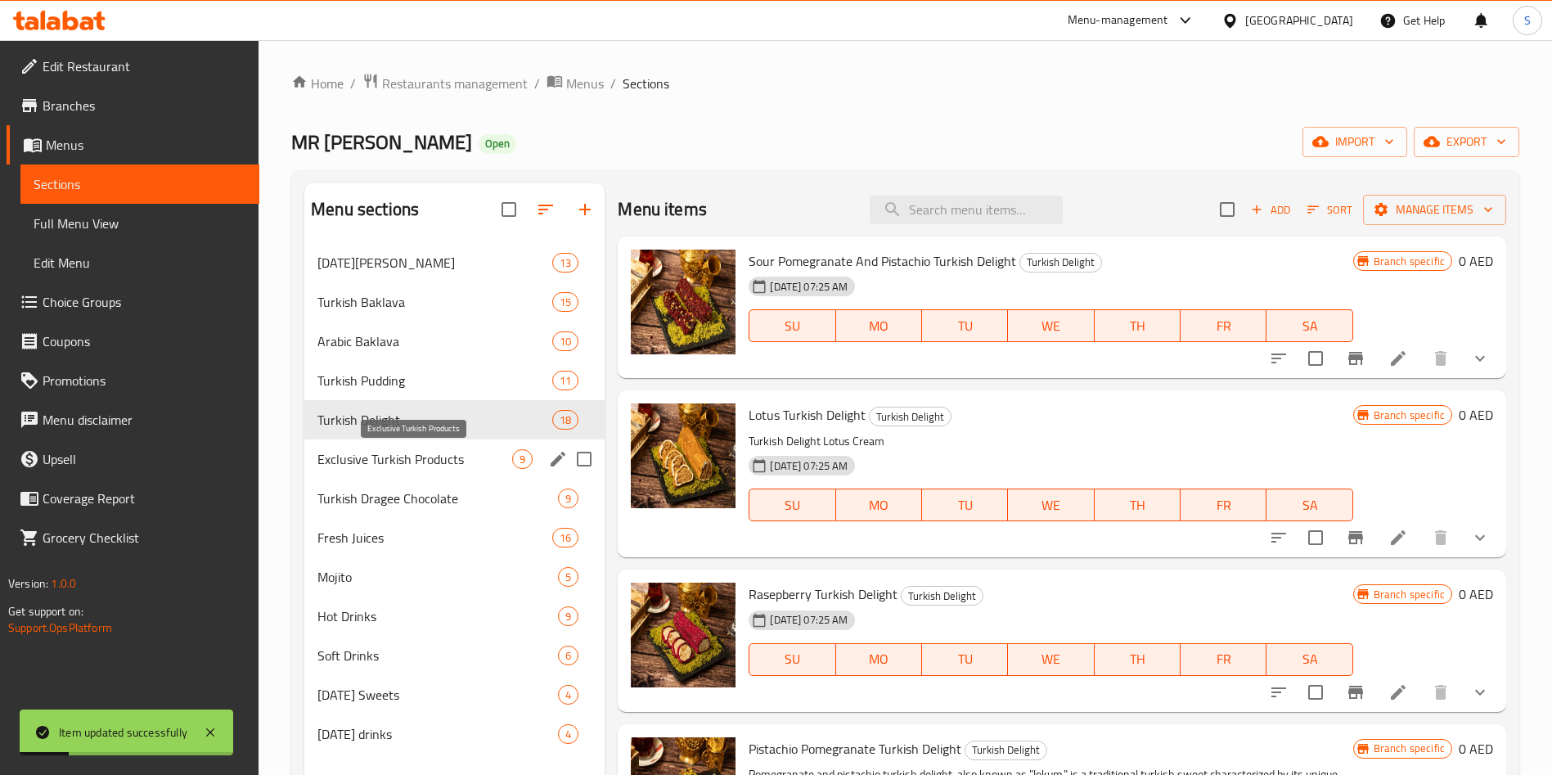
click at [419, 470] on div "Exclusive Turkish Products 9" at bounding box center [454, 458] width 300 height 39
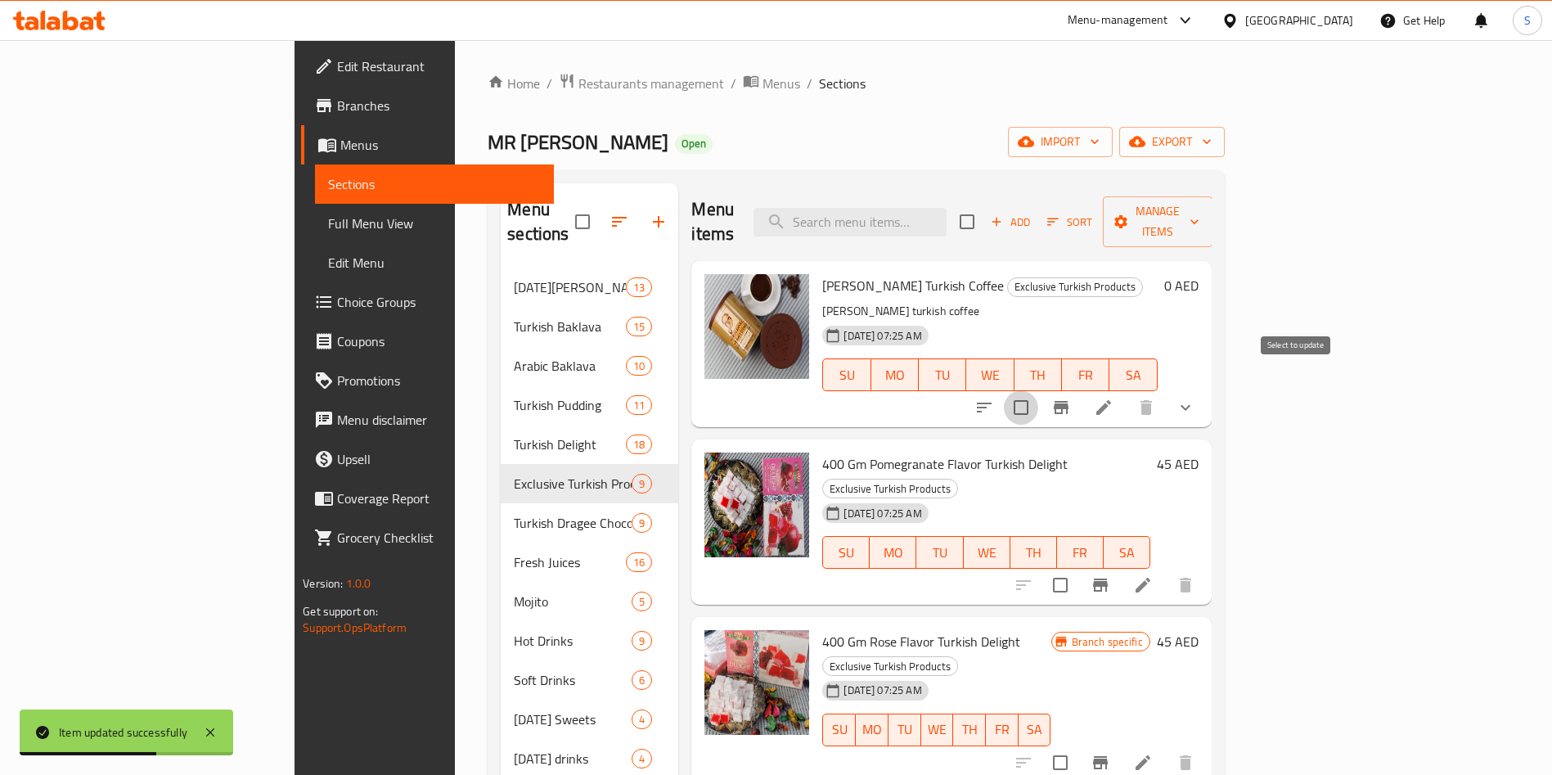
click at [1038, 390] on input "checkbox" at bounding box center [1021, 407] width 34 height 34
checkbox input "true"
click at [1111, 400] on icon at bounding box center [1103, 407] width 15 height 15
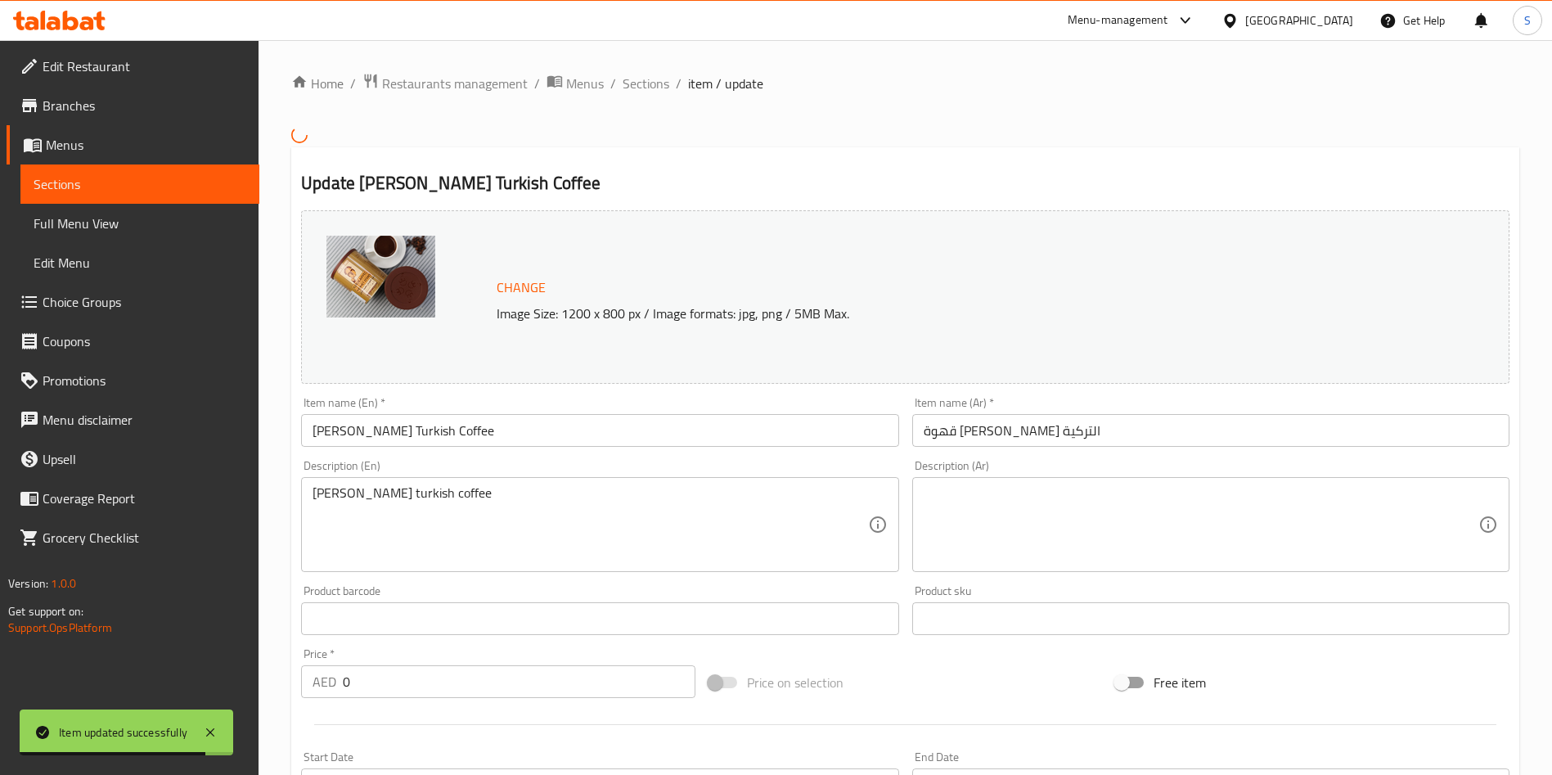
scroll to position [442, 0]
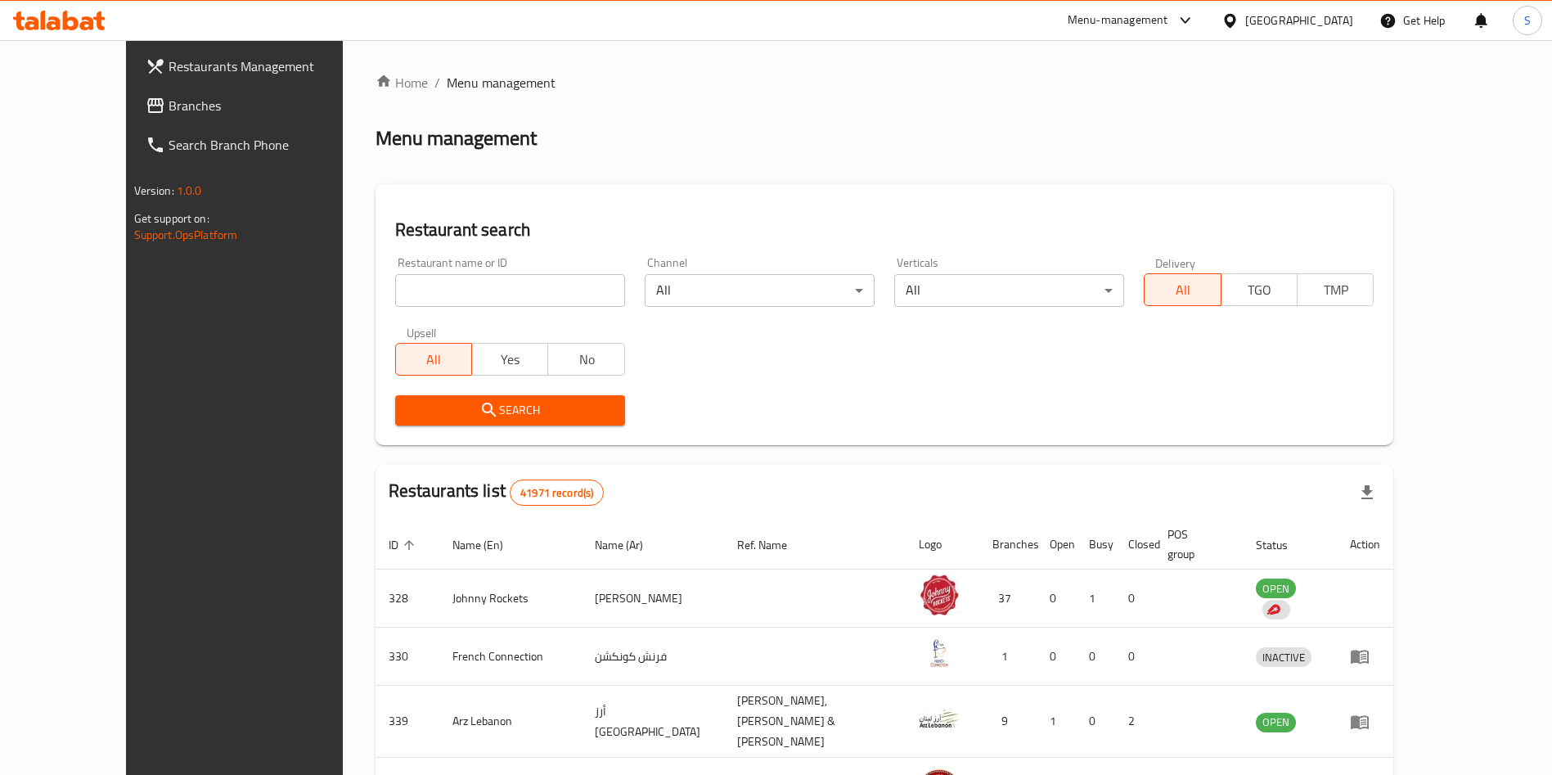
click at [577, 288] on input "search" at bounding box center [510, 290] width 230 height 33
type input "mr [PERSON_NAME]"
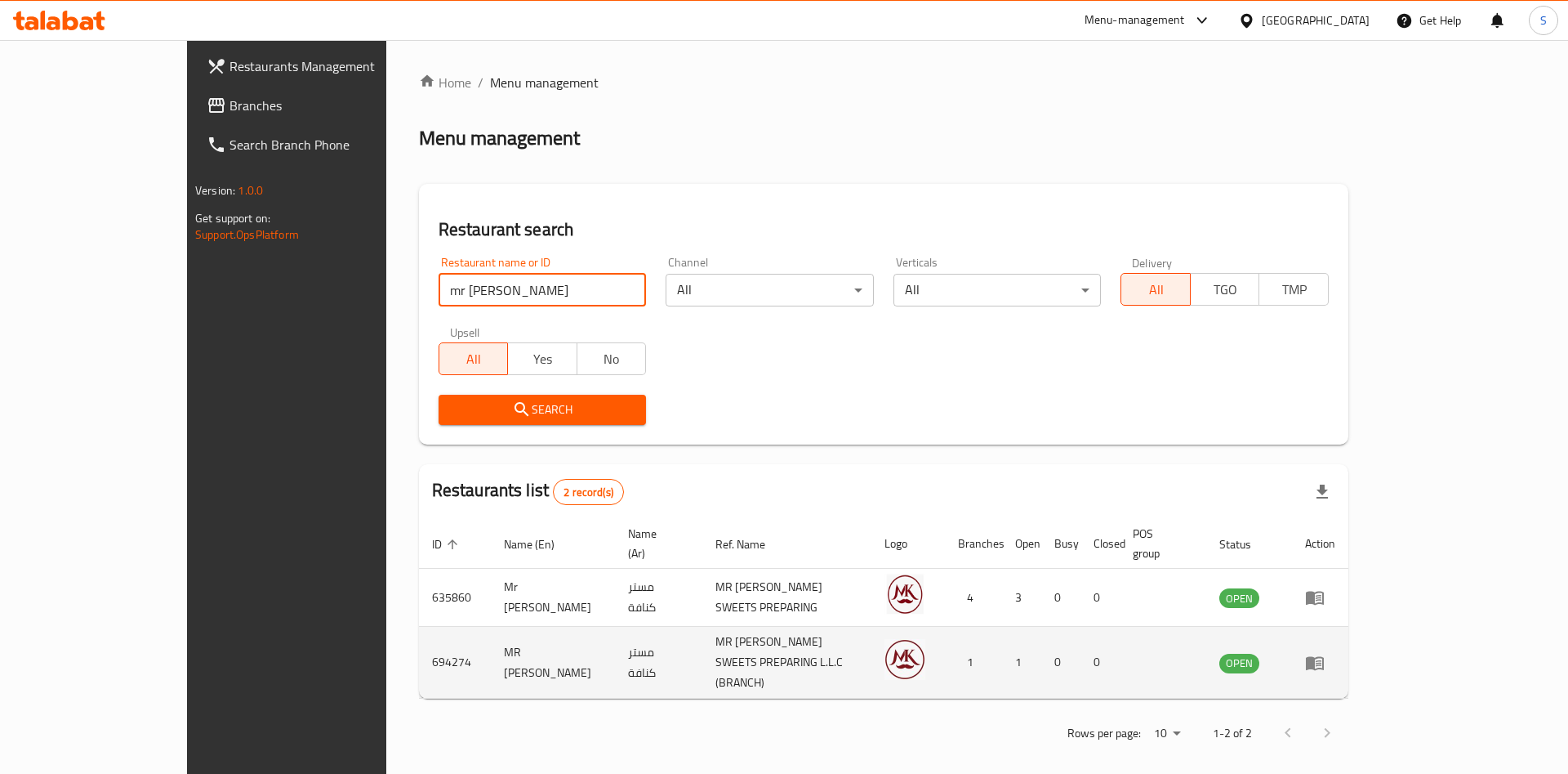
click at [1325, 653] on icon "enhanced table" at bounding box center [1315, 663] width 20 height 20
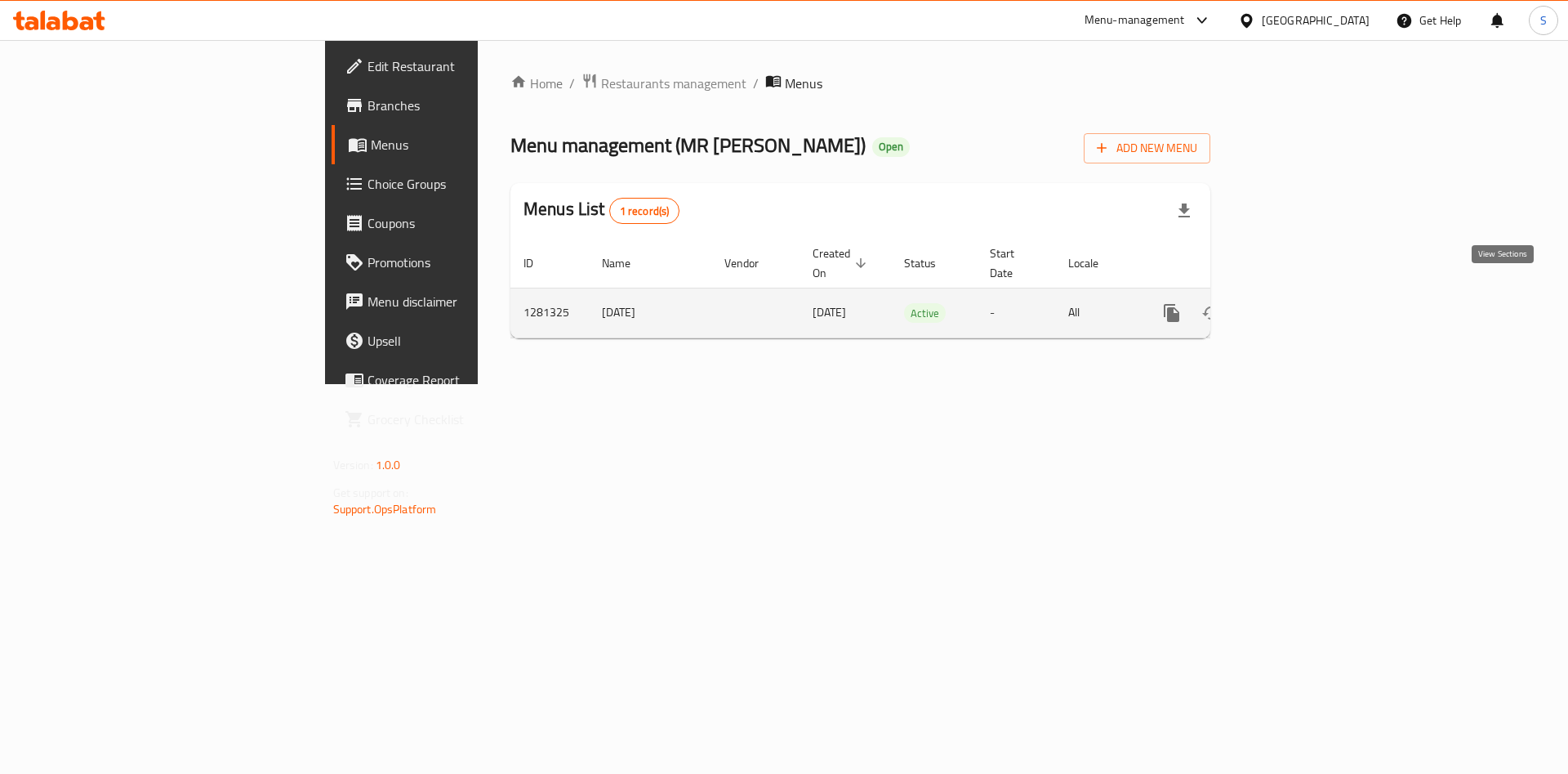
click at [1299, 303] on icon "enhanced table" at bounding box center [1290, 313] width 20 height 20
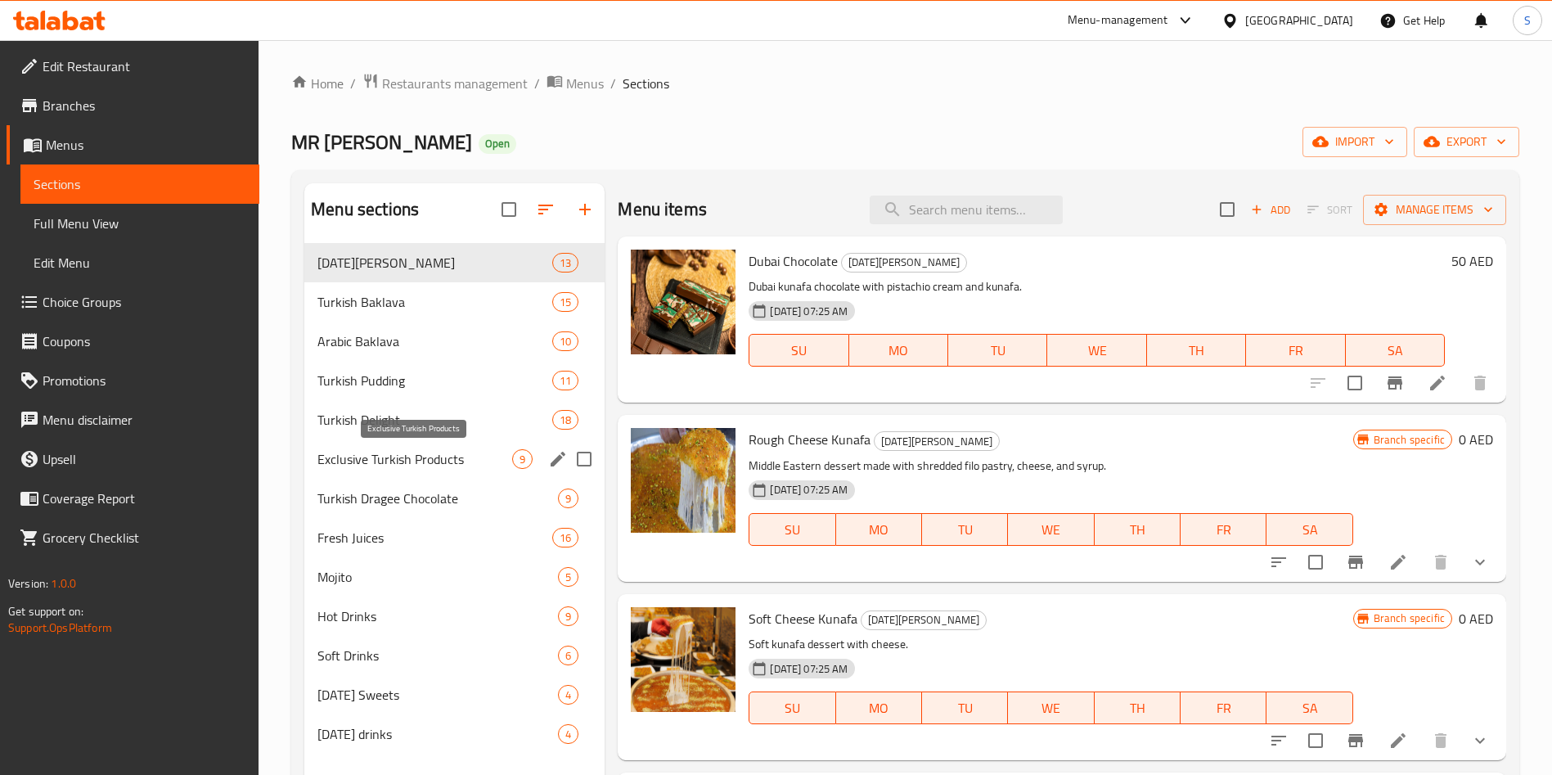
click at [421, 456] on span "Exclusive Turkish Products" at bounding box center [414, 459] width 195 height 20
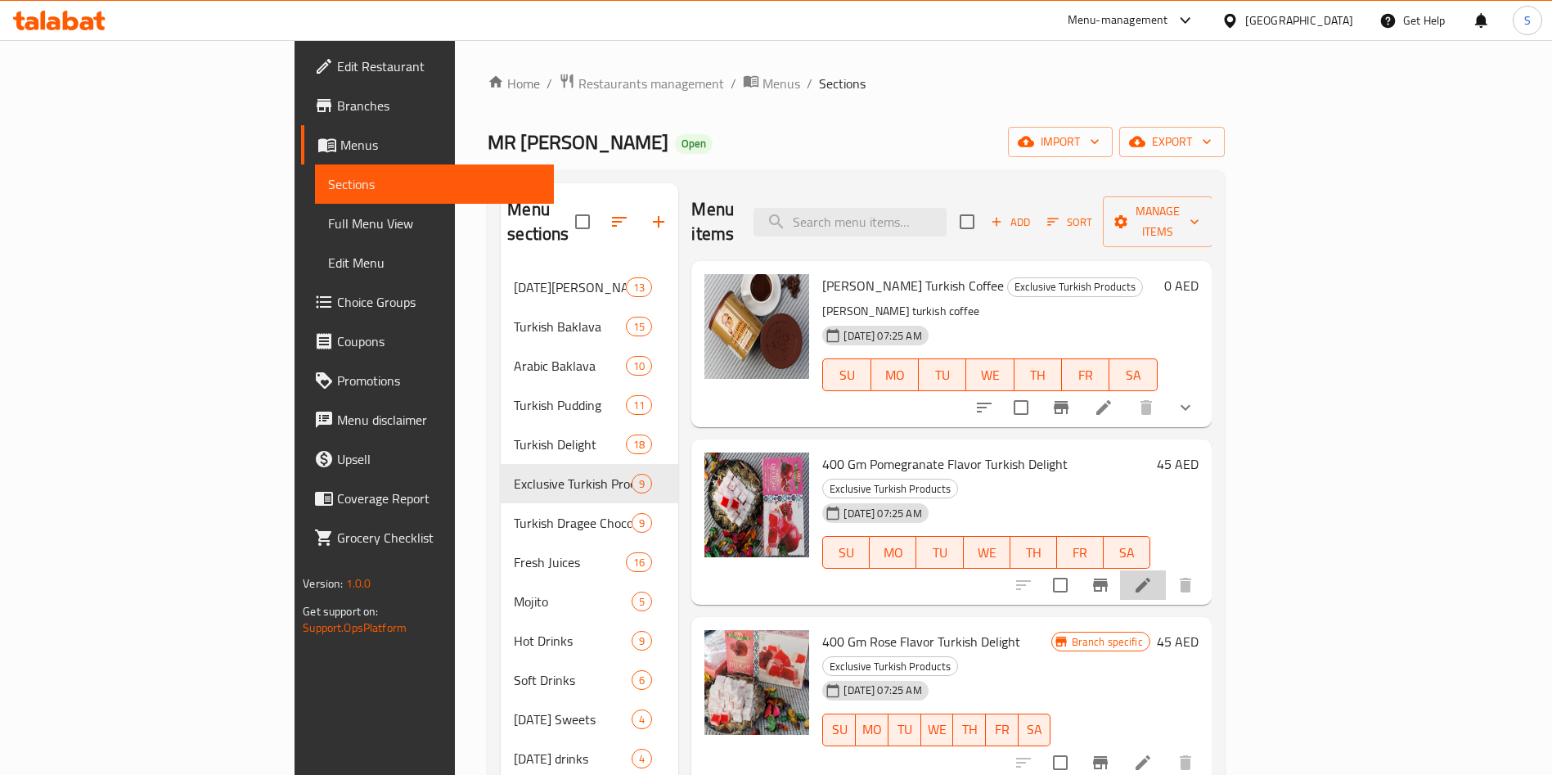
click at [1166, 570] on li at bounding box center [1143, 584] width 46 height 29
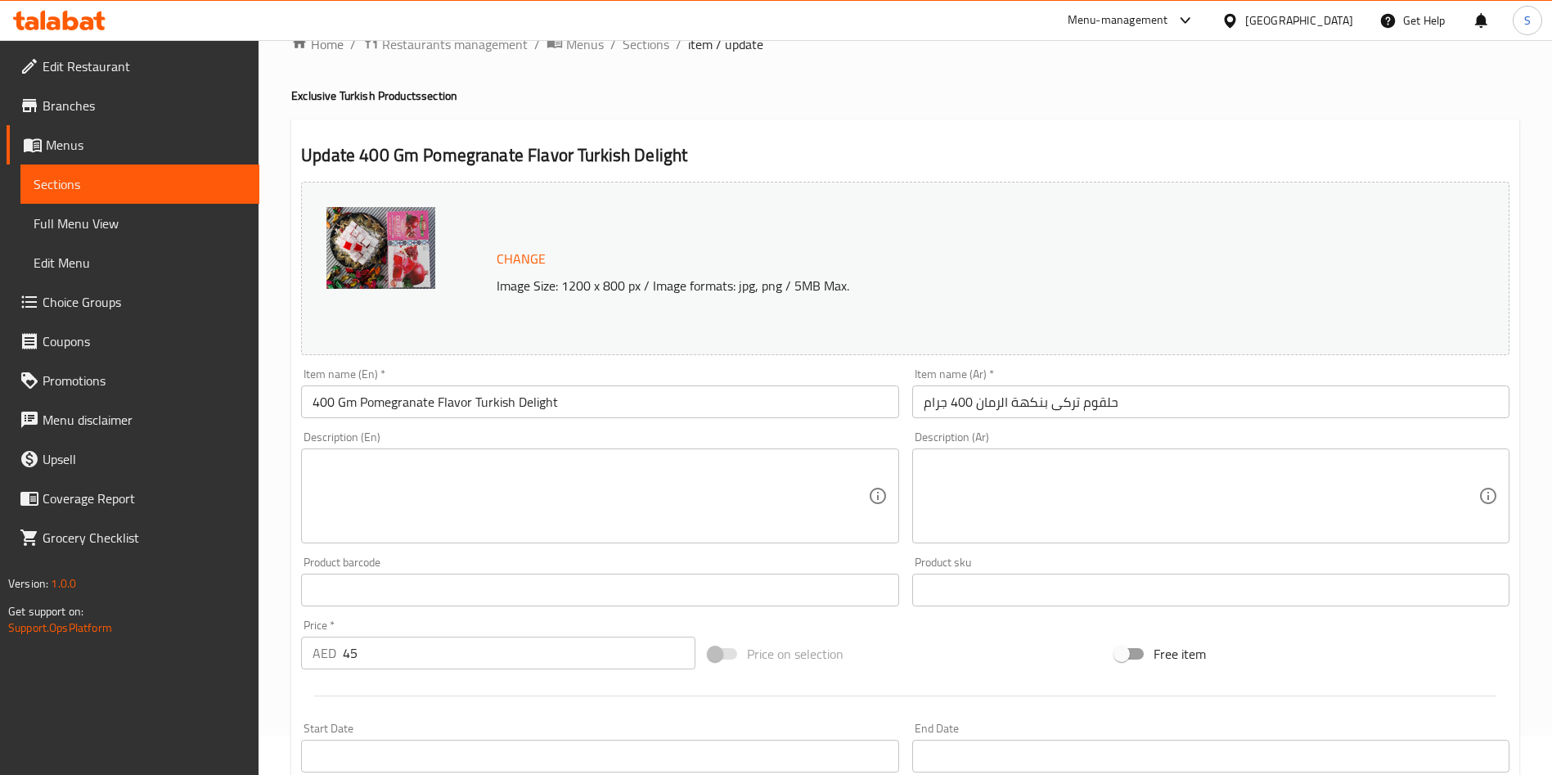
scroll to position [38, 0]
click at [491, 656] on input "45" at bounding box center [519, 653] width 353 height 33
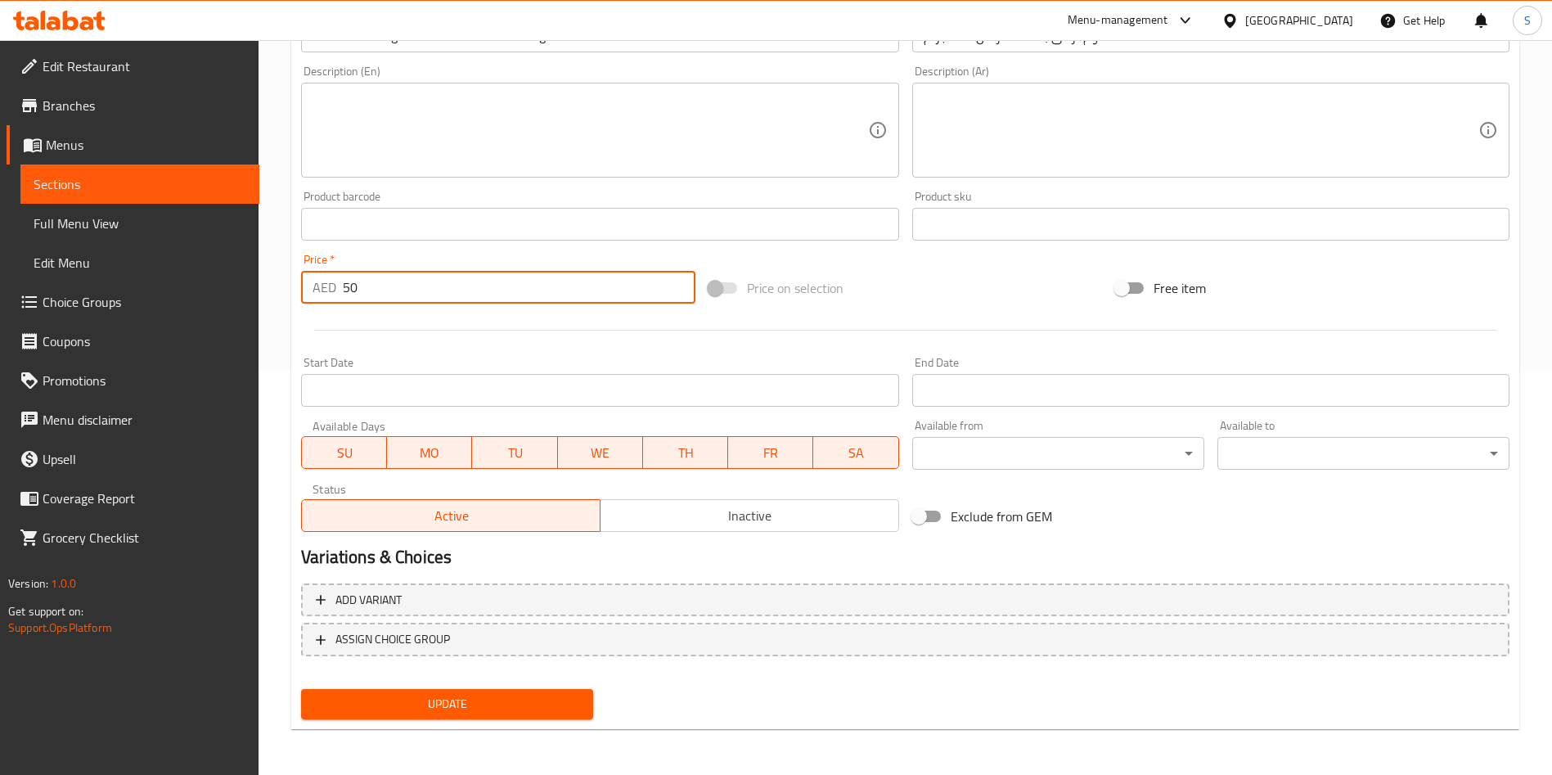
type input "50"
click at [425, 721] on div "Update" at bounding box center [446, 703] width 305 height 43
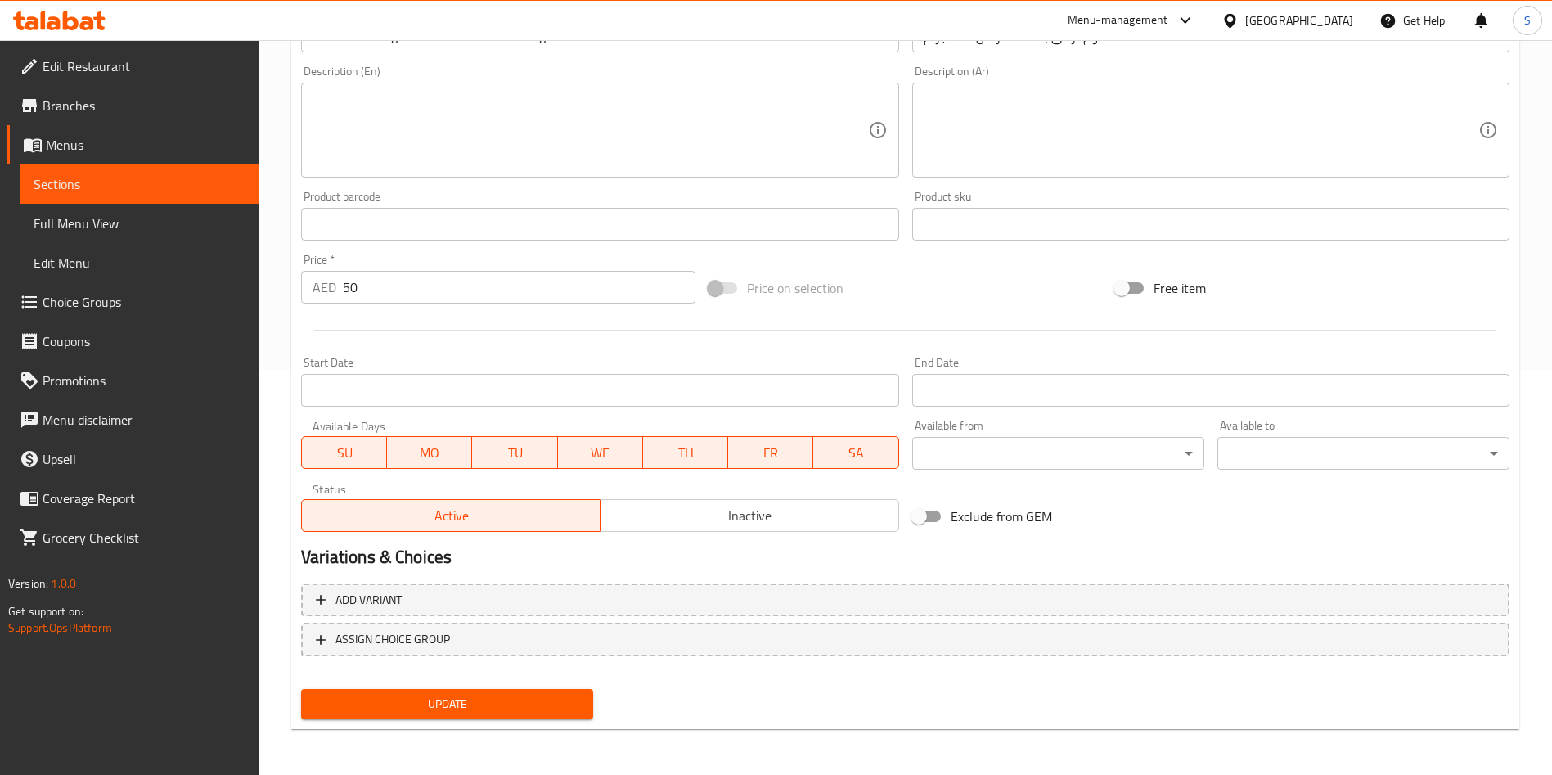
click at [443, 704] on span "Update" at bounding box center [447, 704] width 266 height 20
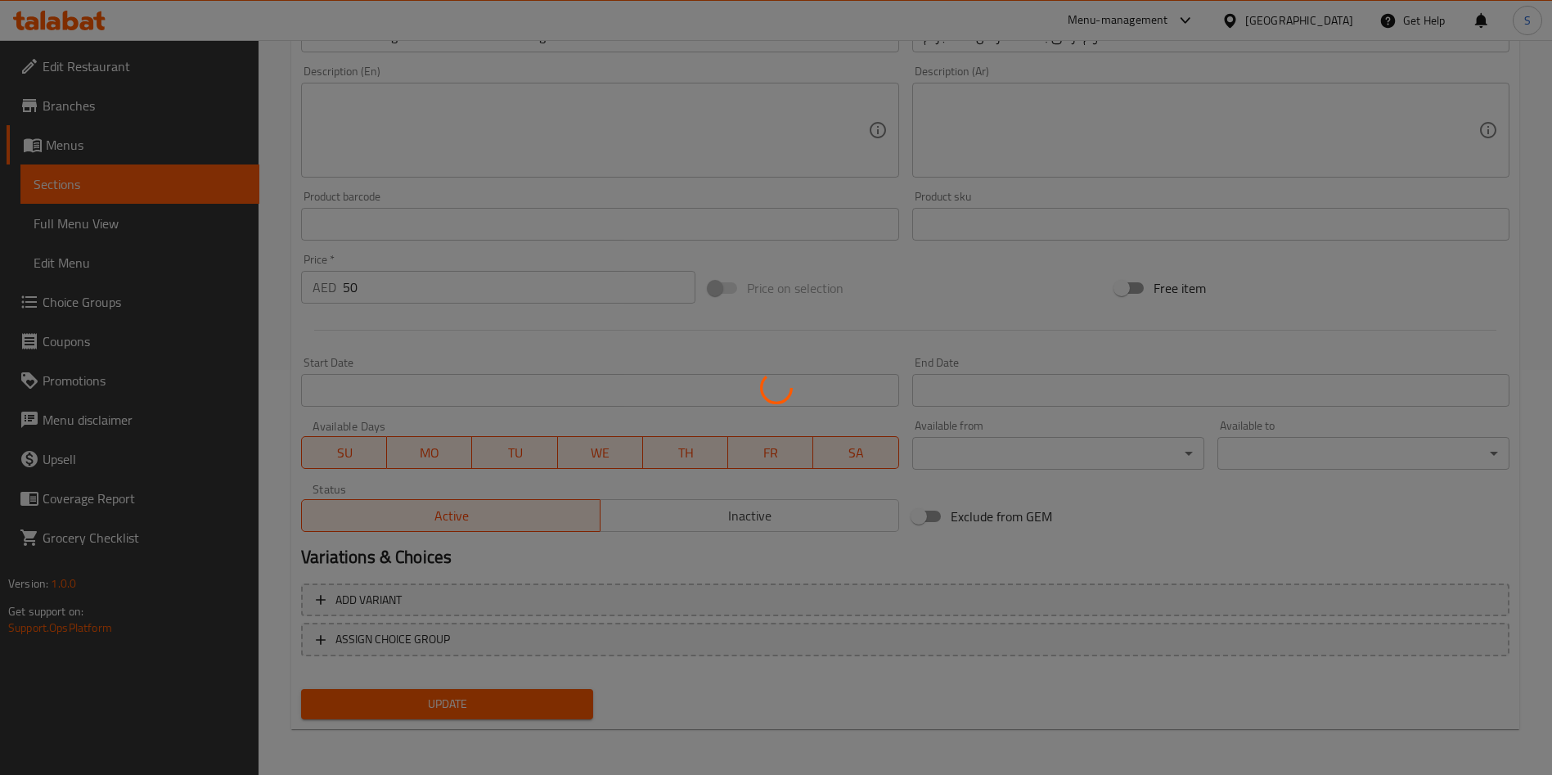
scroll to position [0, 0]
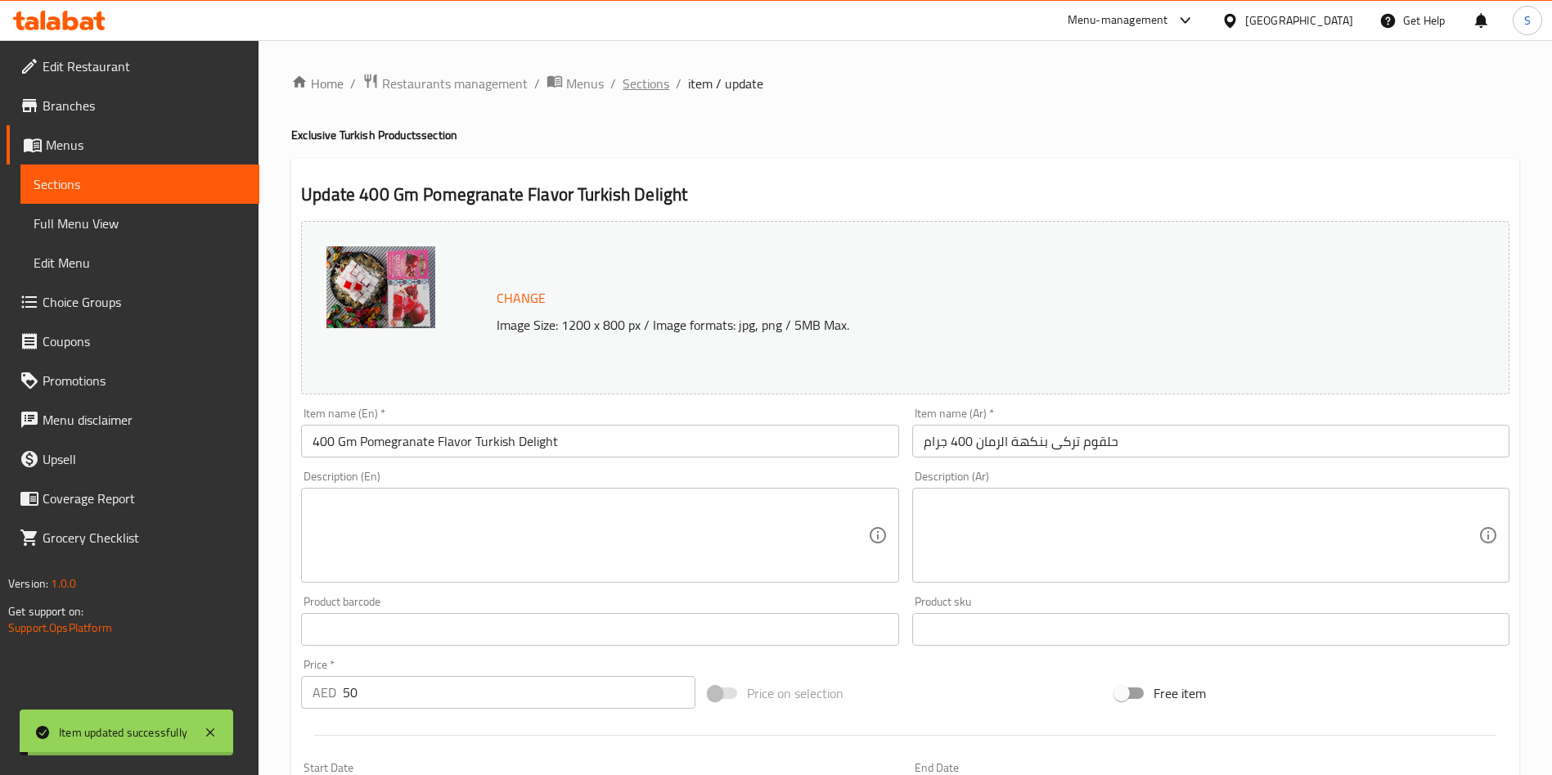
click at [644, 74] on span "Sections" at bounding box center [645, 84] width 47 height 20
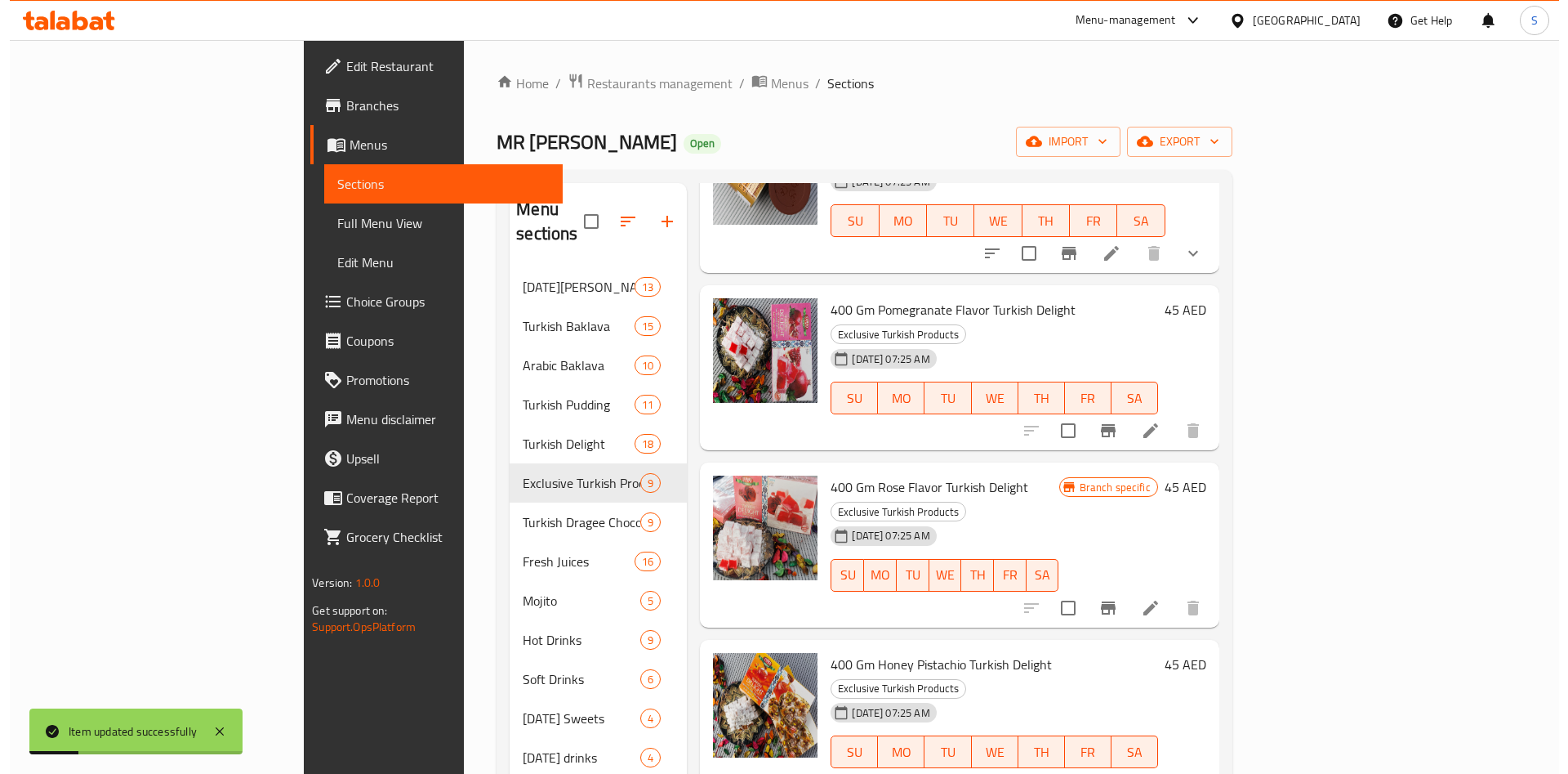
scroll to position [164, 0]
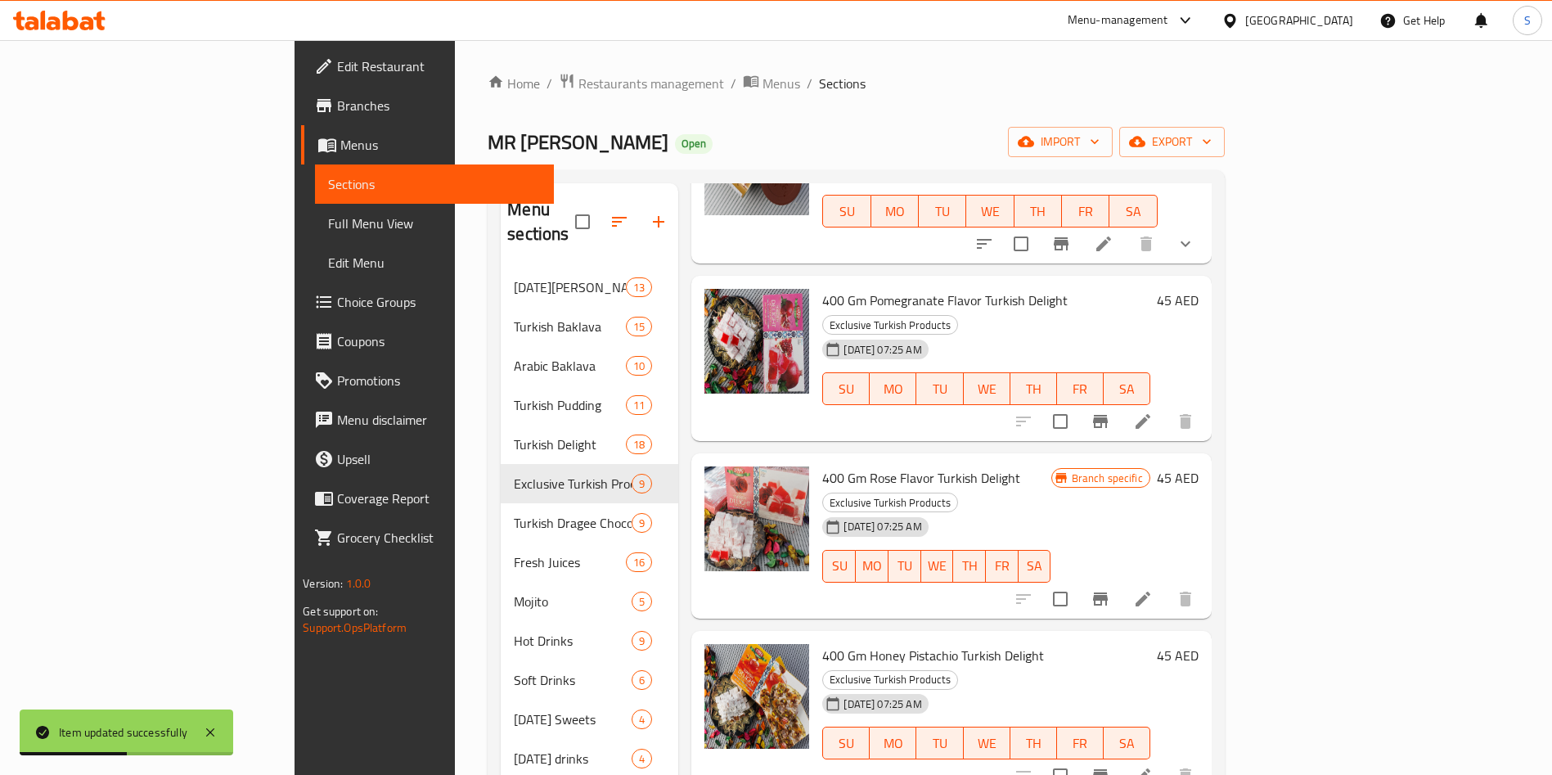
click at [1166, 584] on li at bounding box center [1143, 598] width 46 height 29
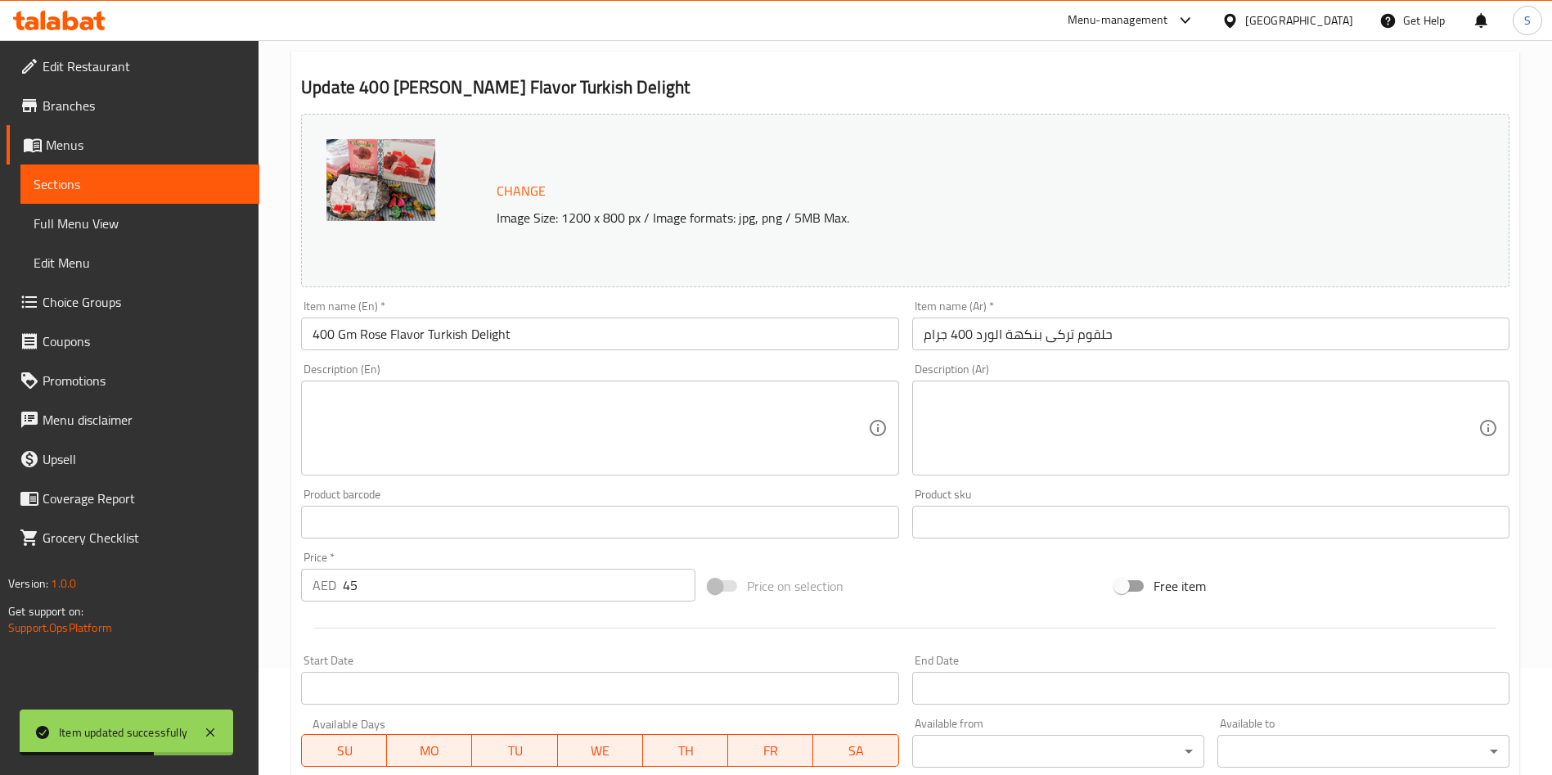
scroll to position [329, 0]
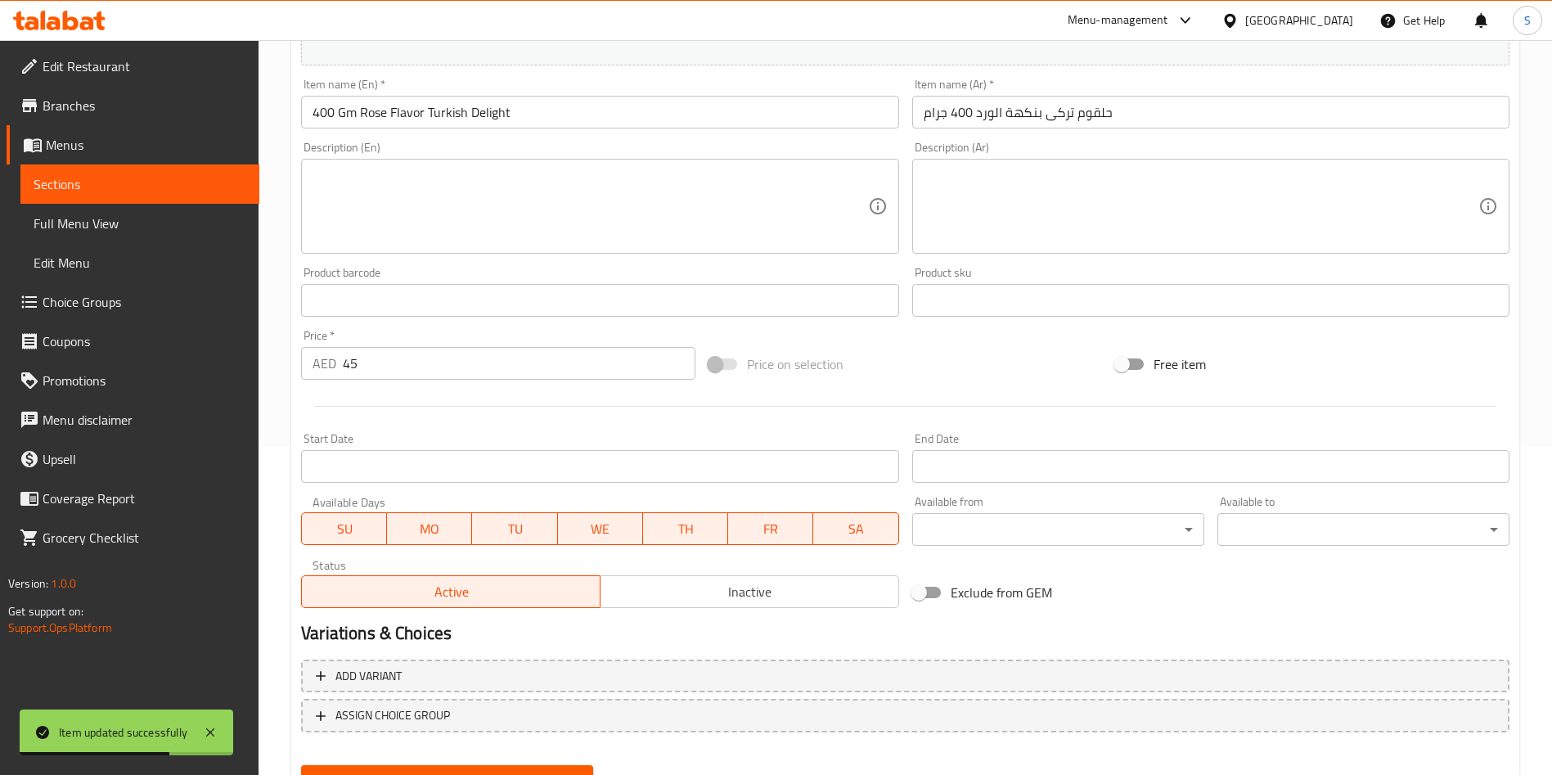
click at [430, 335] on div "Price   * AED 45 Price *" at bounding box center [498, 355] width 394 height 50
click at [427, 339] on div "Price   * AED 45 Price *" at bounding box center [498, 355] width 394 height 50
click at [415, 354] on input "45" at bounding box center [519, 363] width 353 height 33
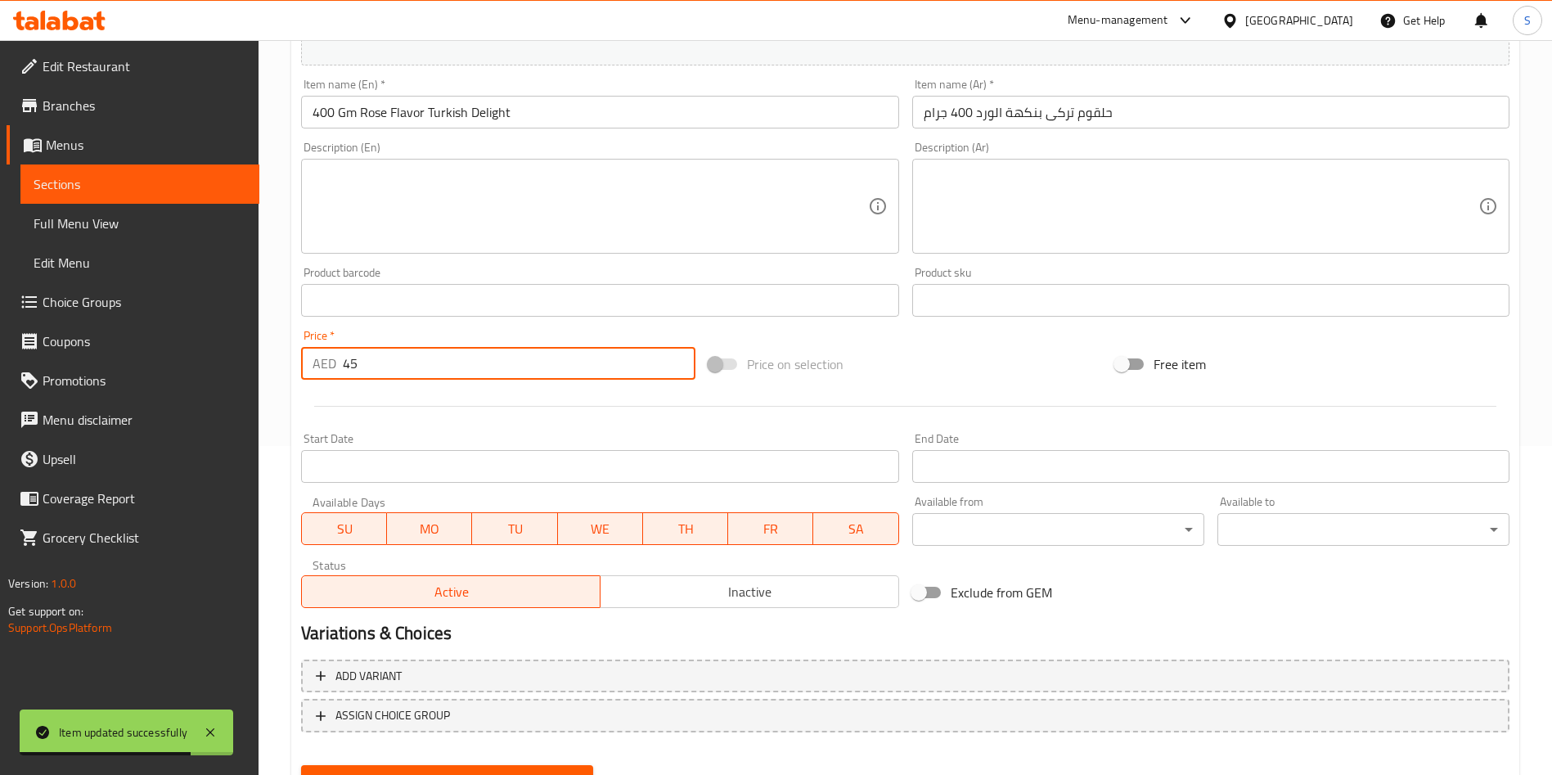
click at [415, 354] on input "45" at bounding box center [519, 363] width 353 height 33
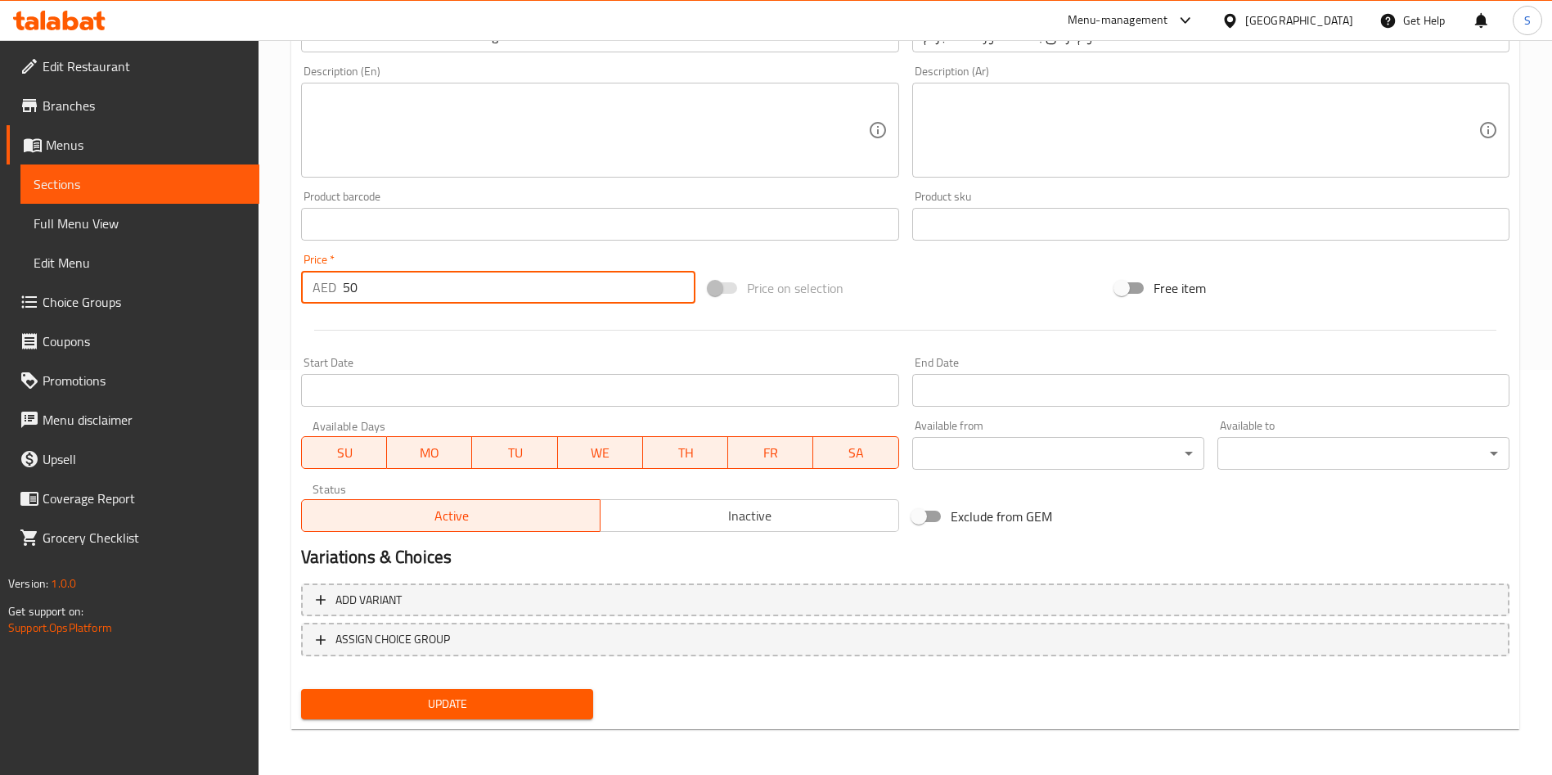
type input "50"
click at [483, 723] on div "Update" at bounding box center [446, 703] width 305 height 43
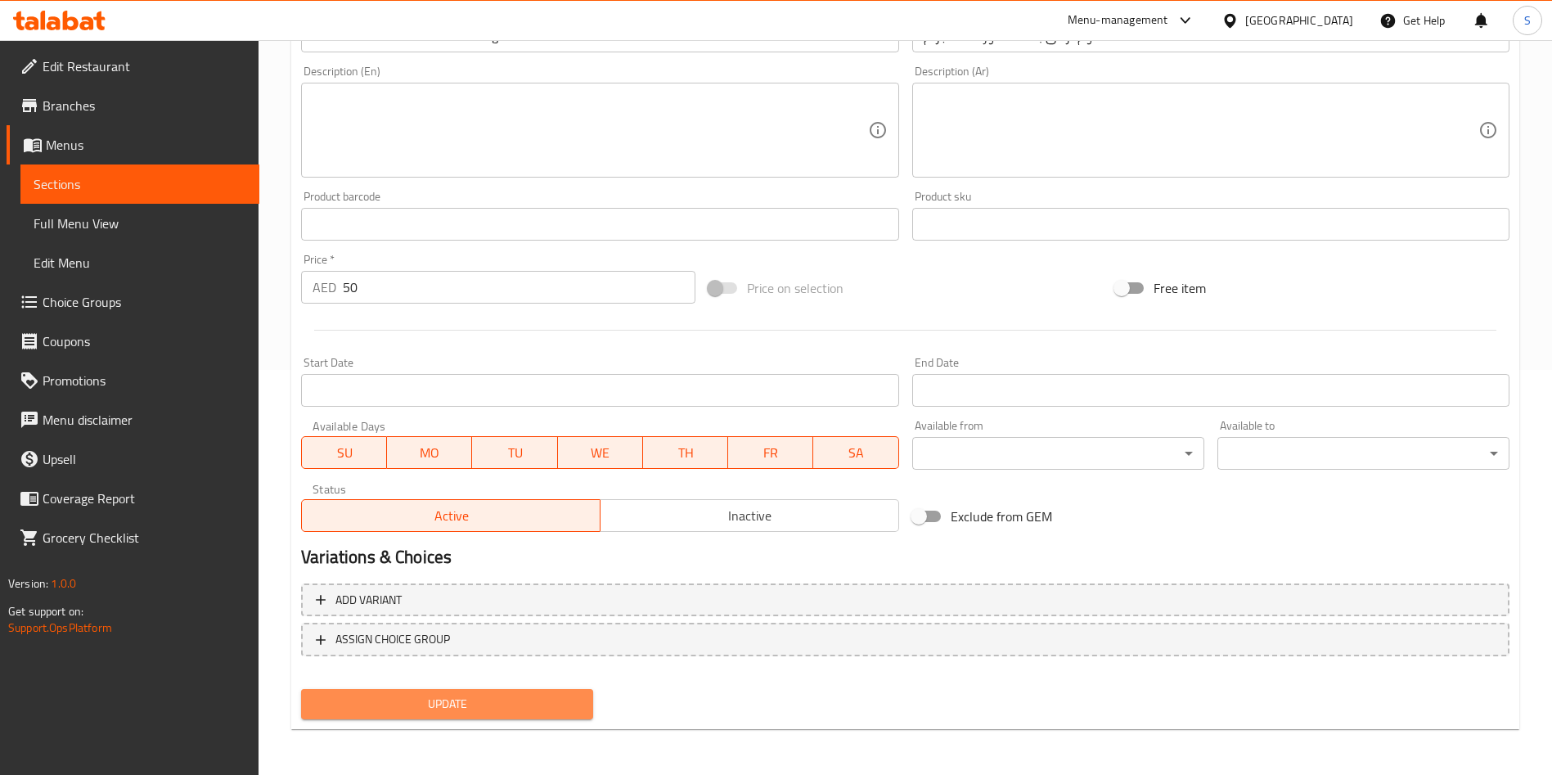
click at [501, 700] on span "Update" at bounding box center [447, 704] width 266 height 20
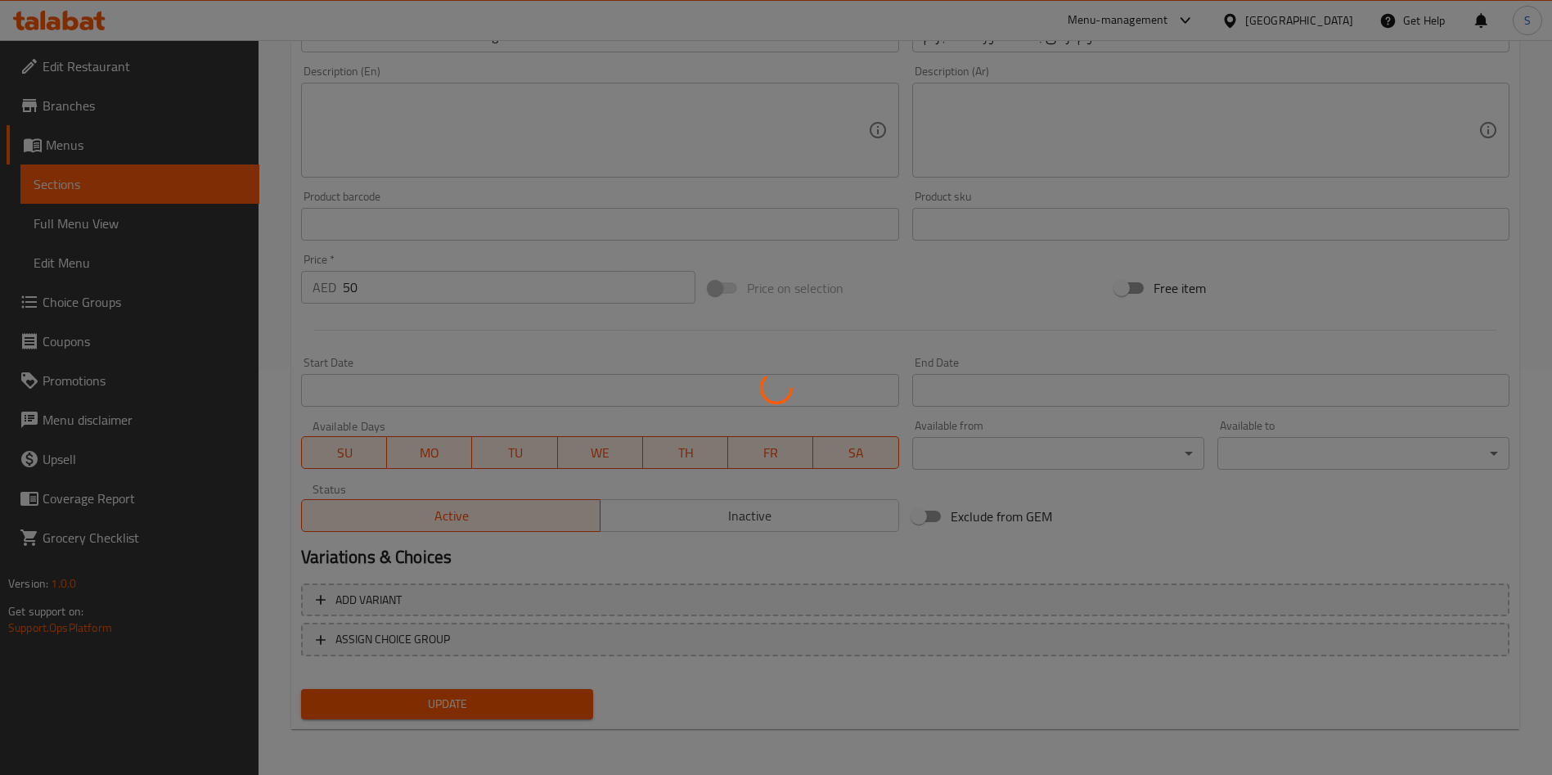
scroll to position [0, 0]
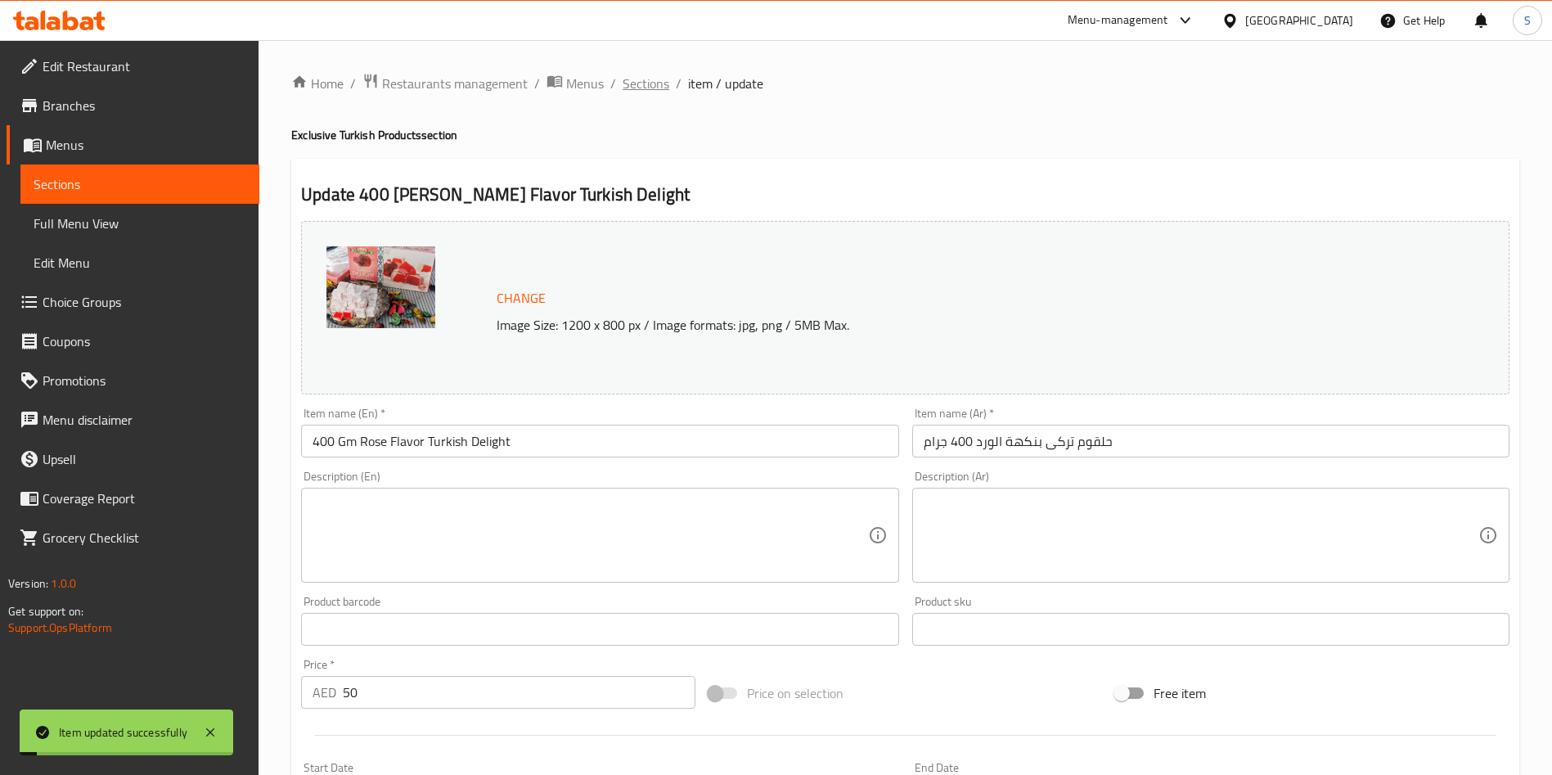
click at [659, 87] on span "Sections" at bounding box center [645, 84] width 47 height 20
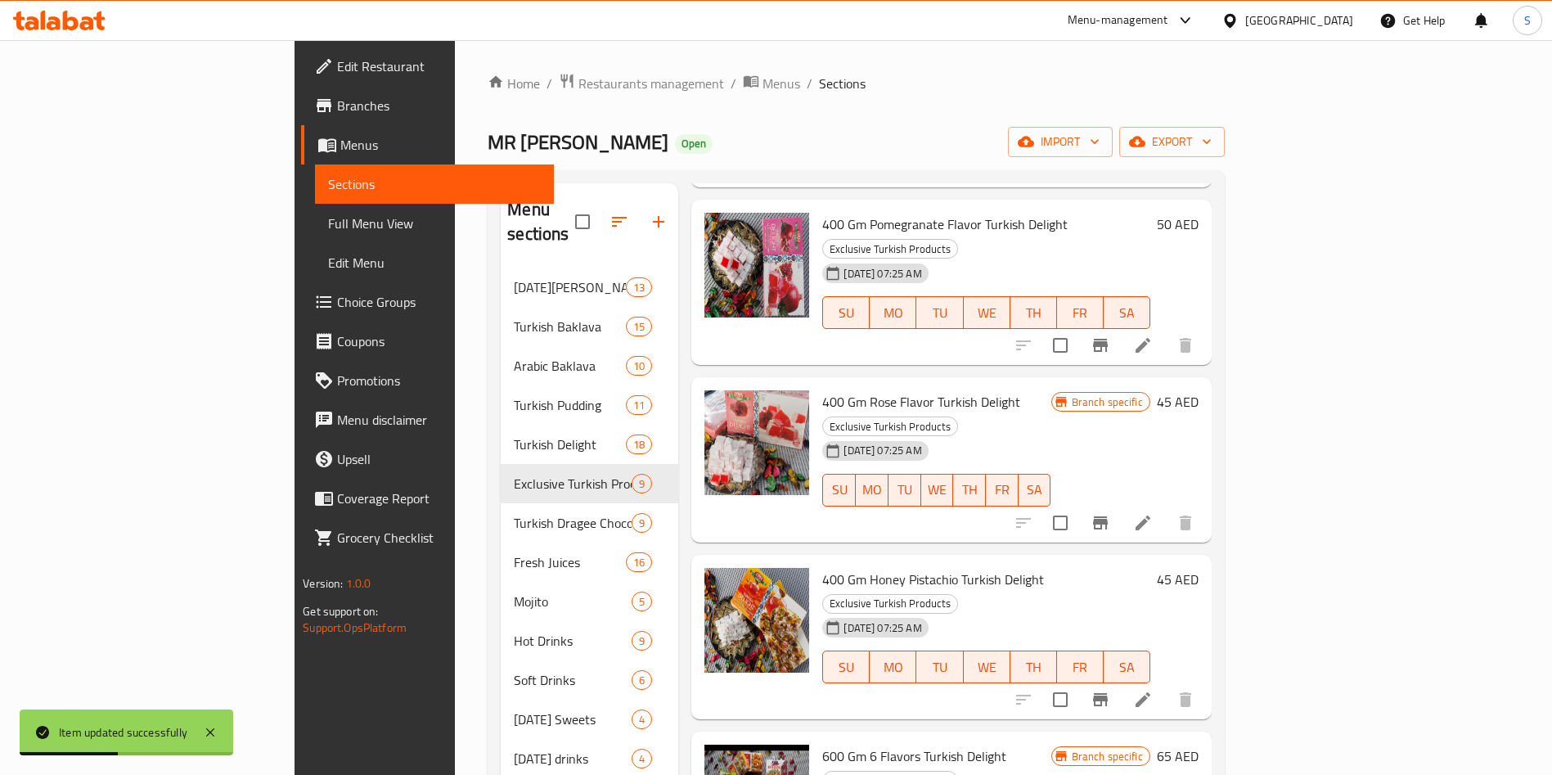
scroll to position [240, 0]
click at [1152, 689] on icon at bounding box center [1143, 699] width 20 height 20
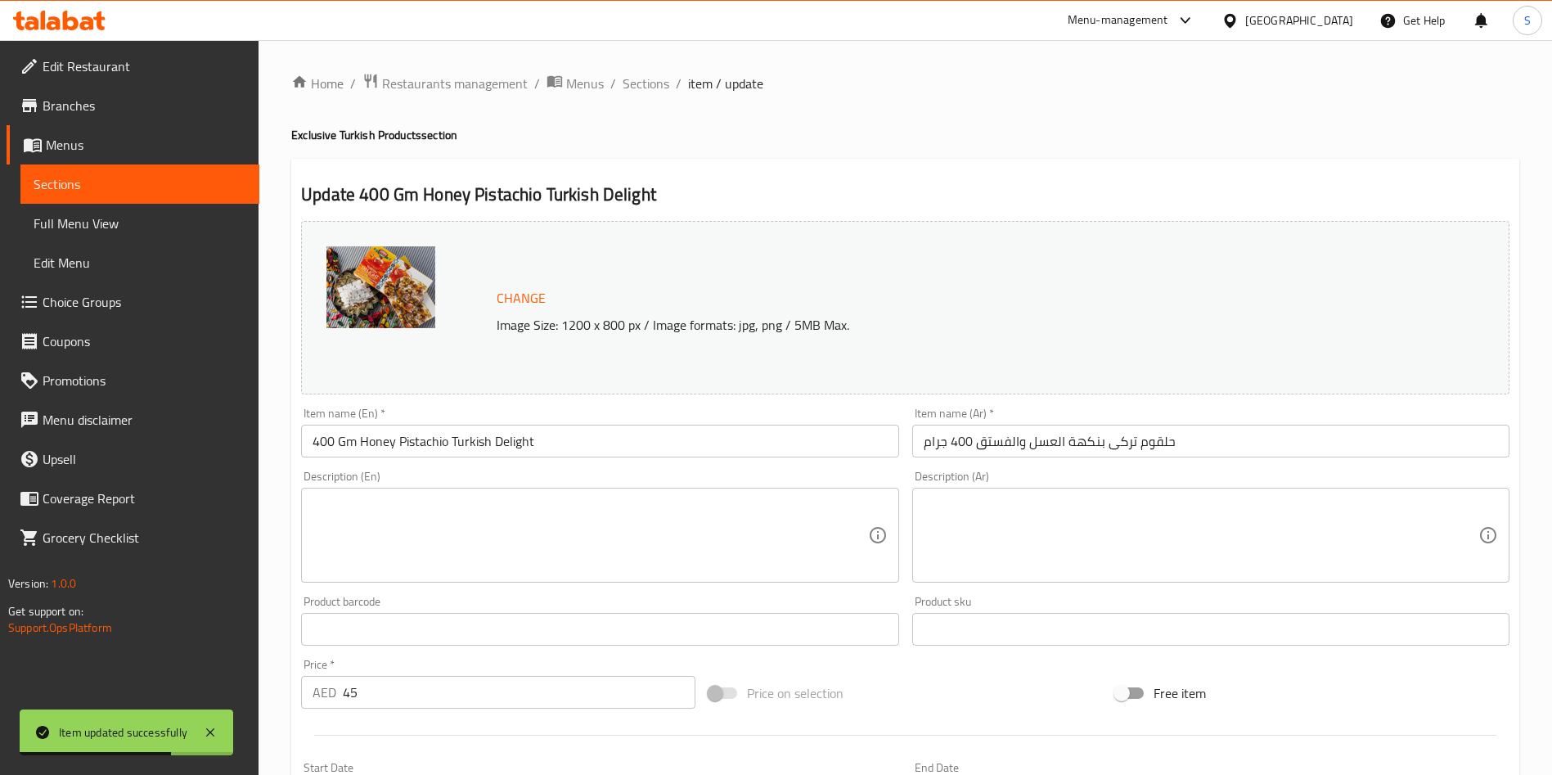
click at [477, 704] on input "45" at bounding box center [519, 692] width 353 height 33
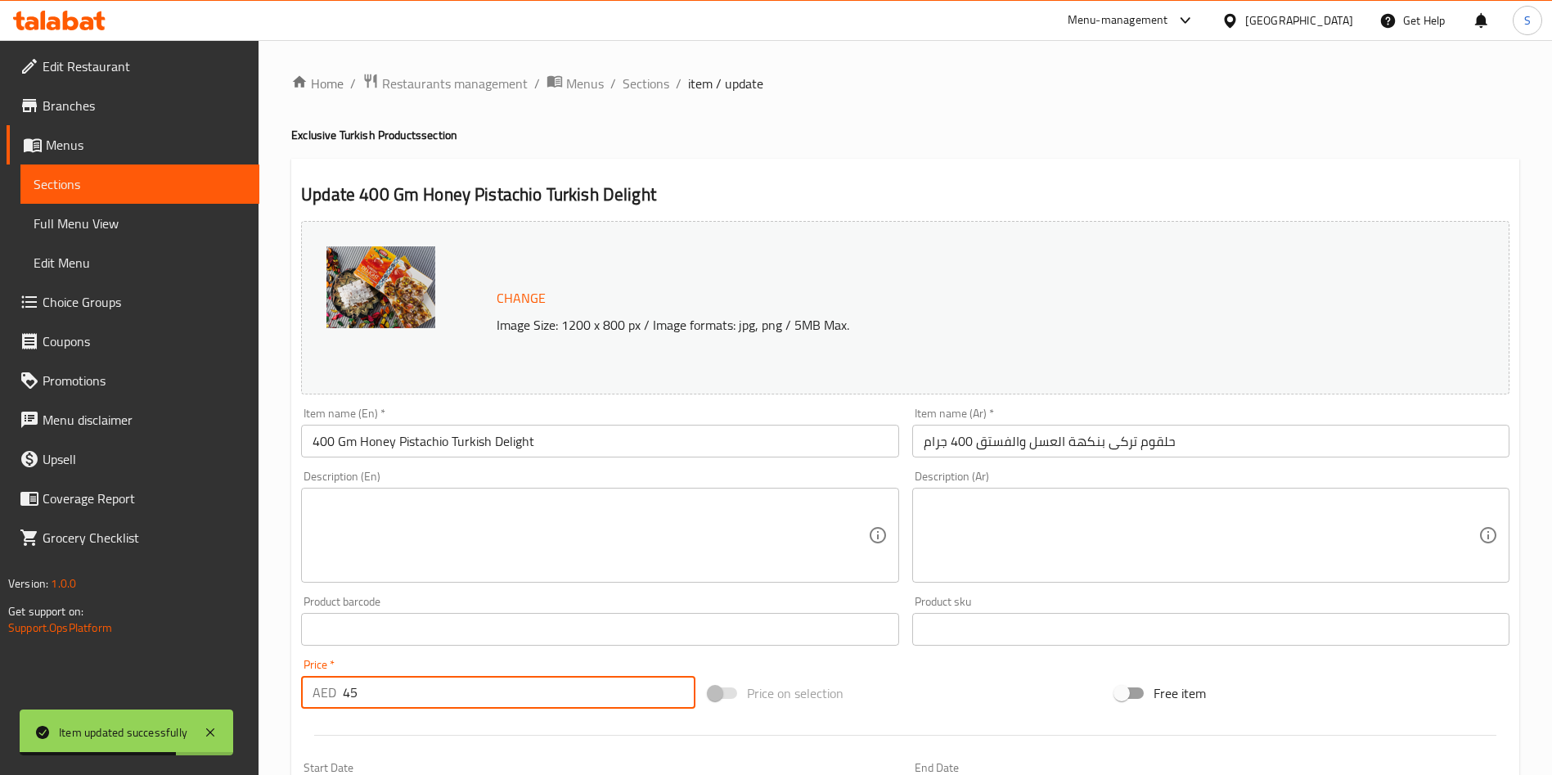
click at [477, 704] on input "45" at bounding box center [519, 692] width 353 height 33
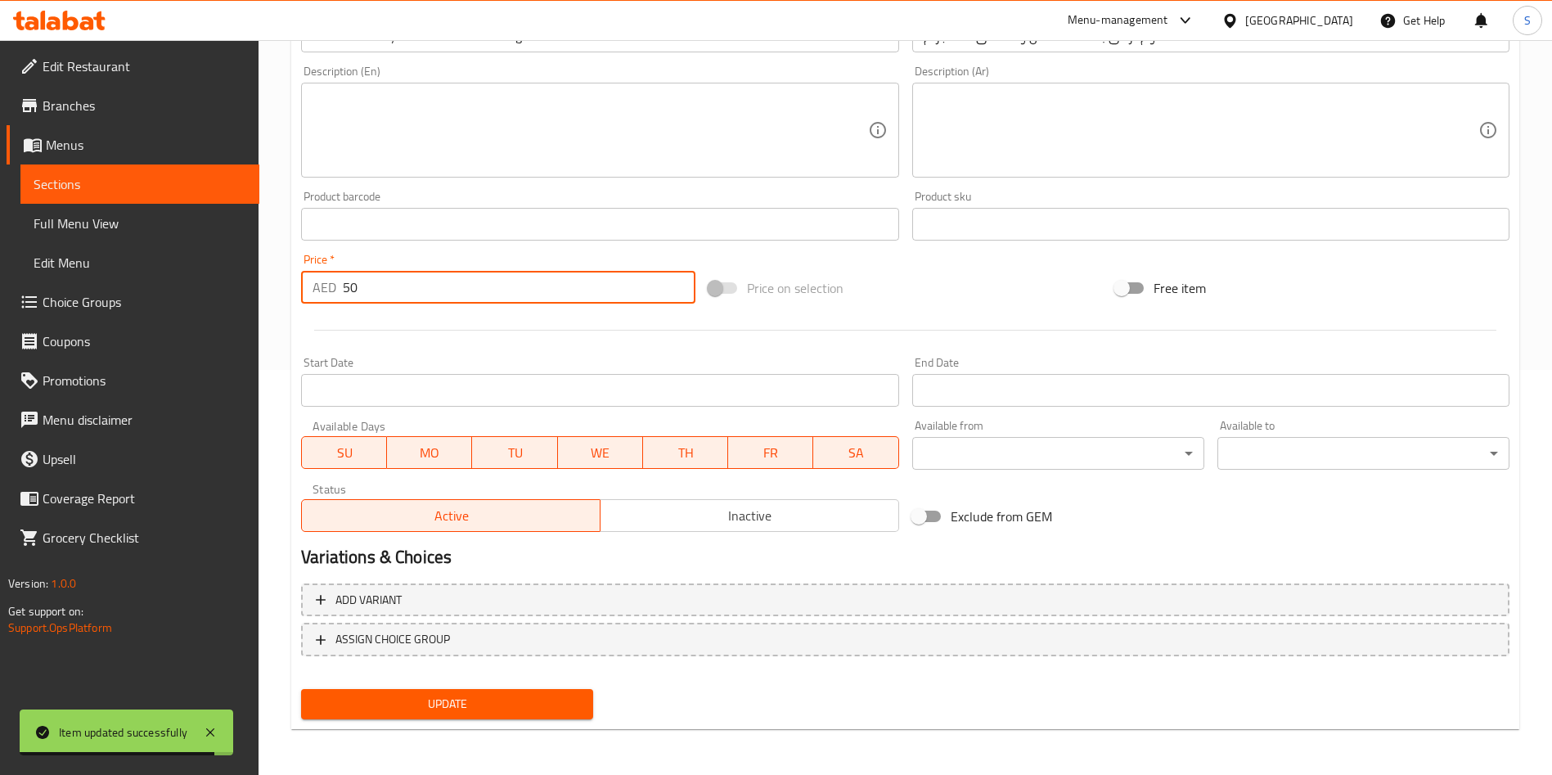
type input "50"
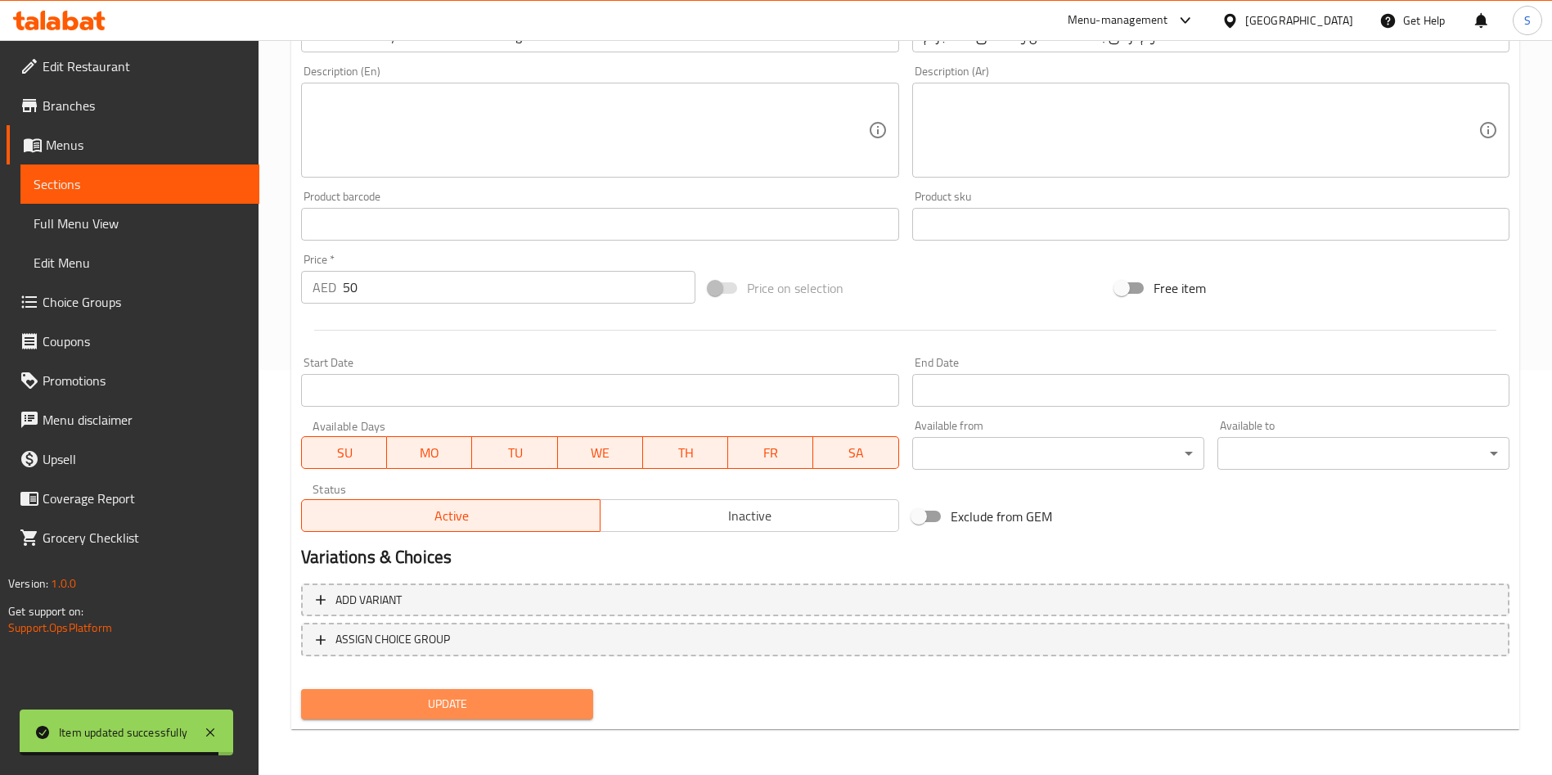
click at [448, 708] on span "Update" at bounding box center [447, 704] width 266 height 20
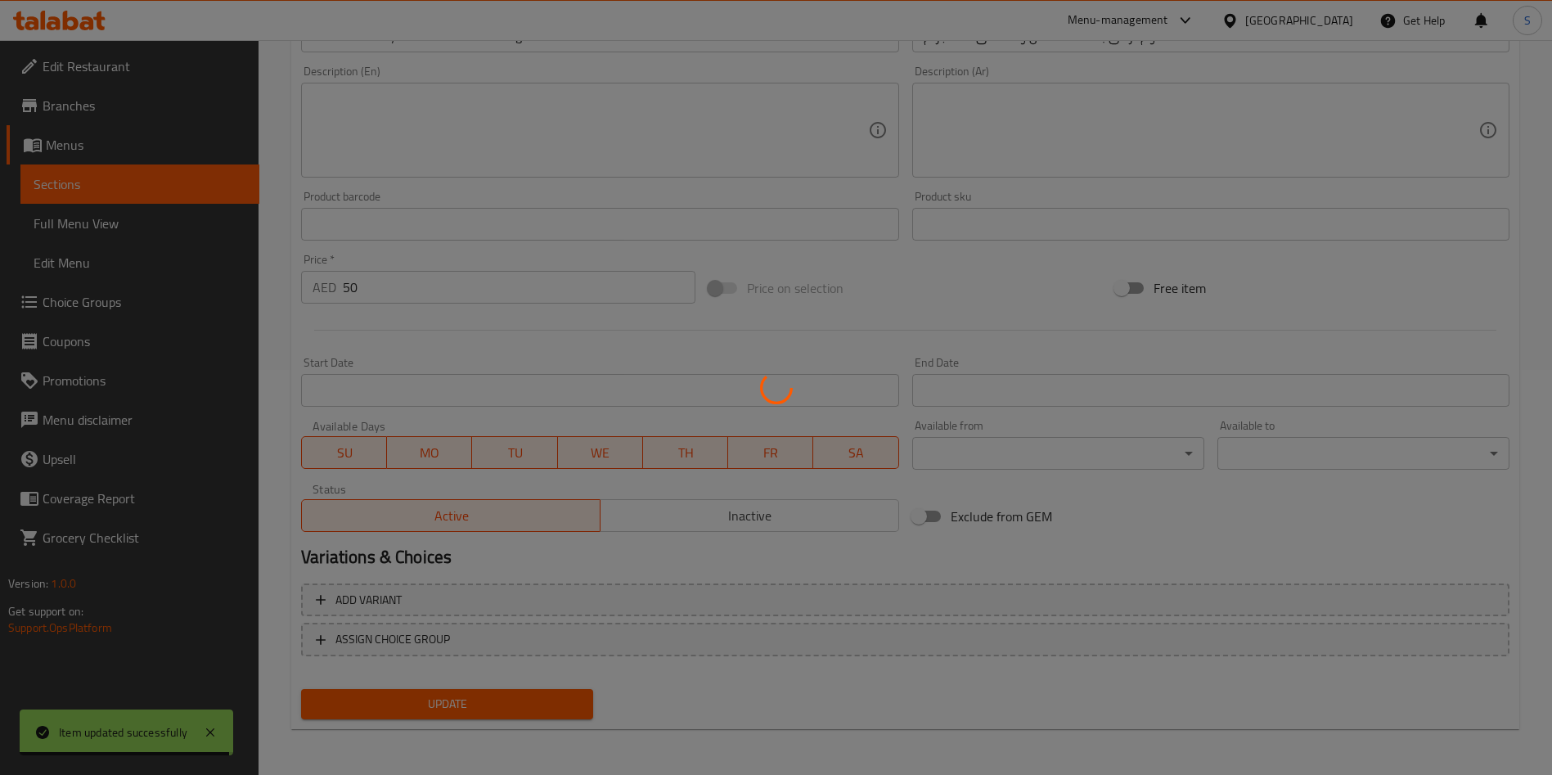
scroll to position [0, 0]
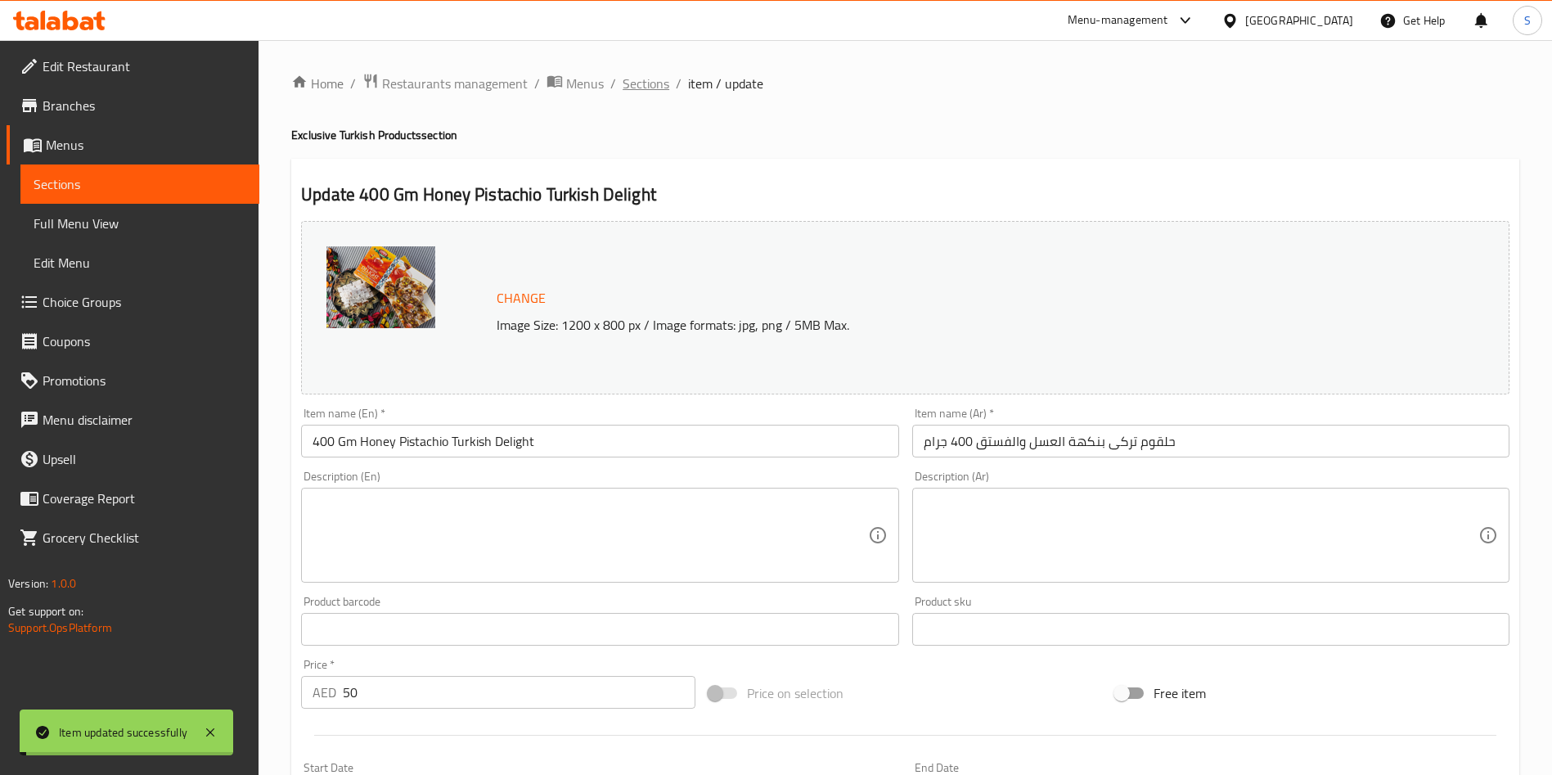
click at [645, 74] on span "Sections" at bounding box center [645, 84] width 47 height 20
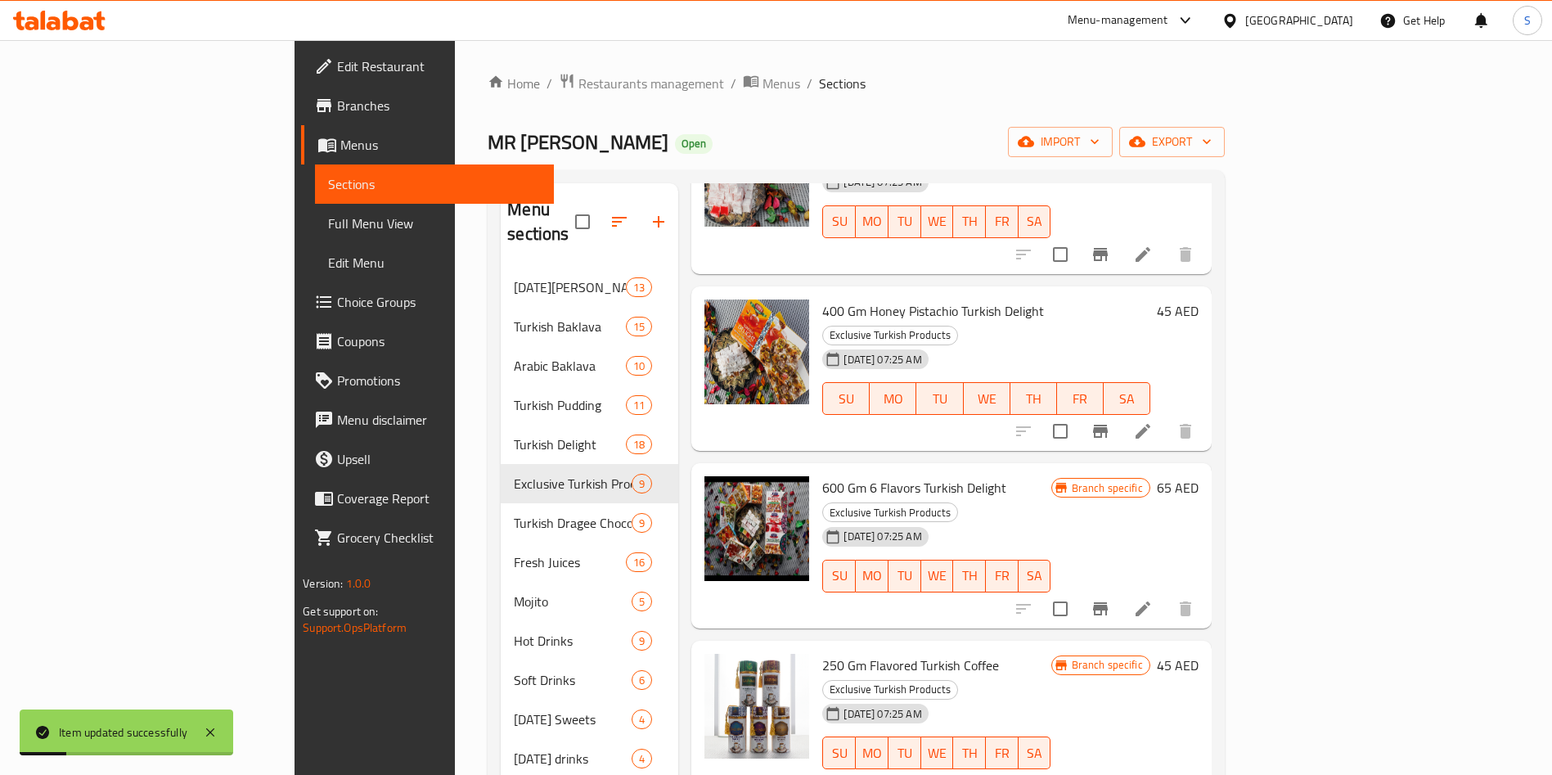
scroll to position [510, 0]
click at [1152, 597] on icon at bounding box center [1143, 607] width 20 height 20
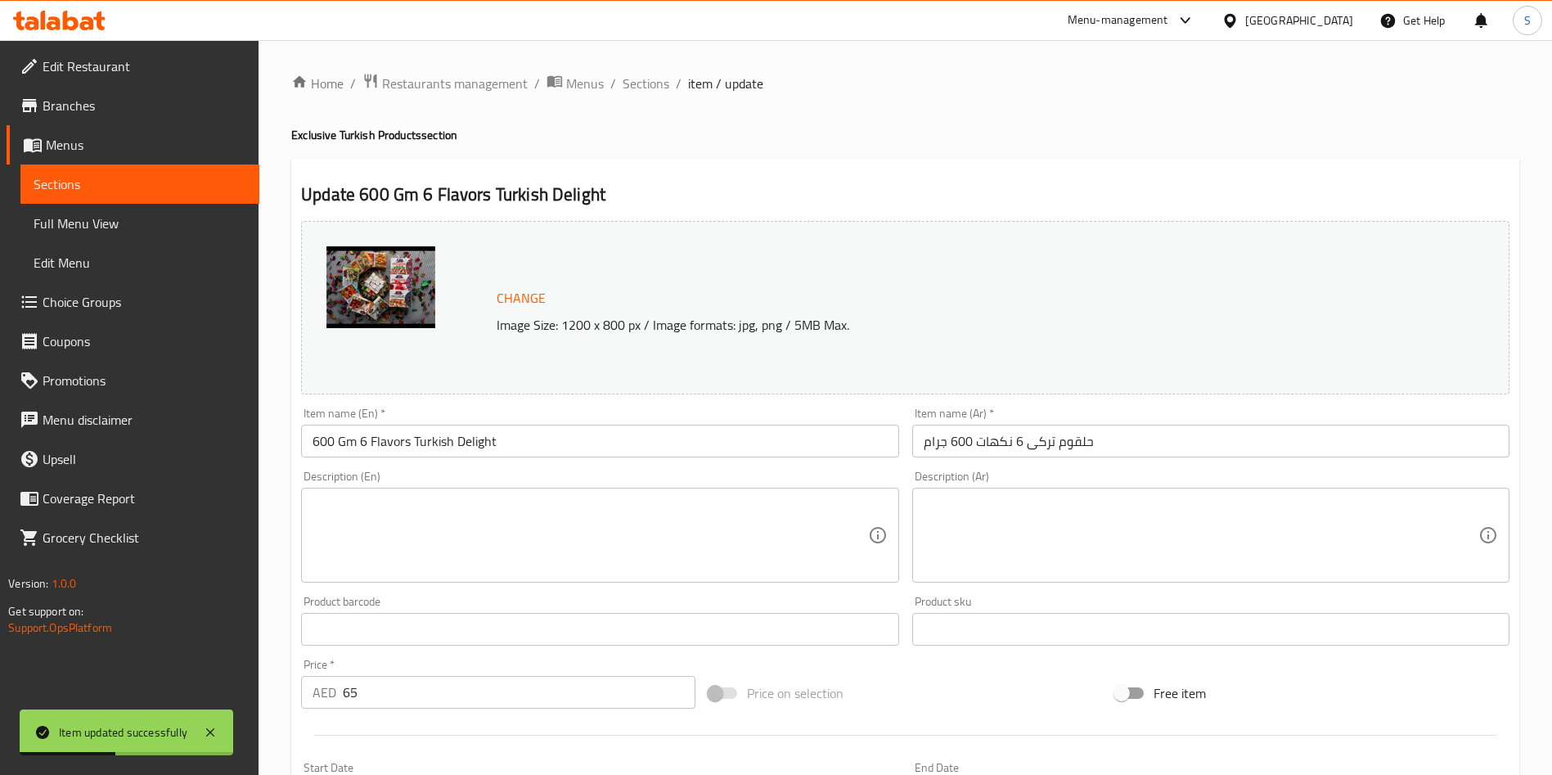
scroll to position [405, 0]
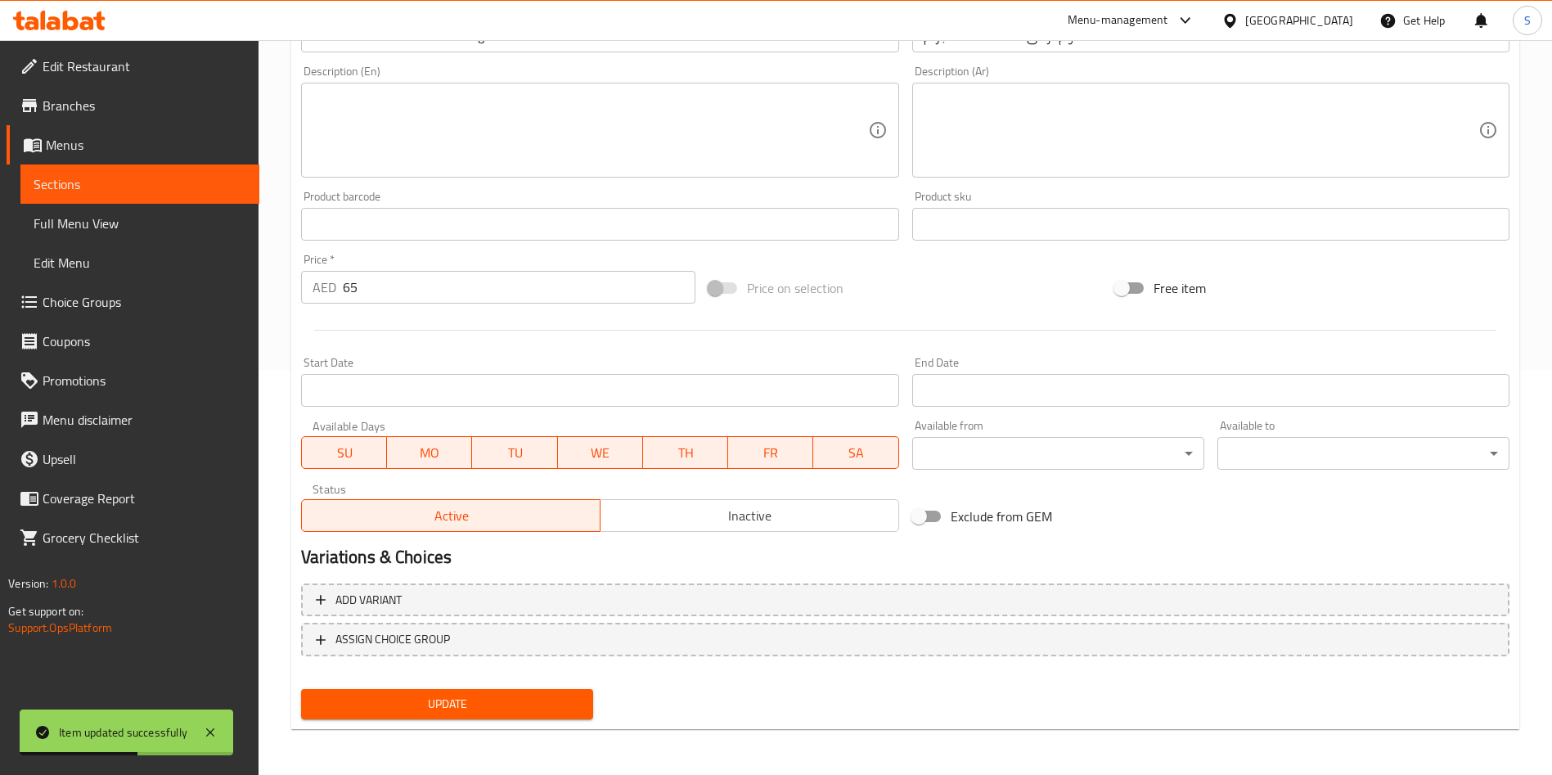
click at [402, 316] on div at bounding box center [904, 330] width 1221 height 40
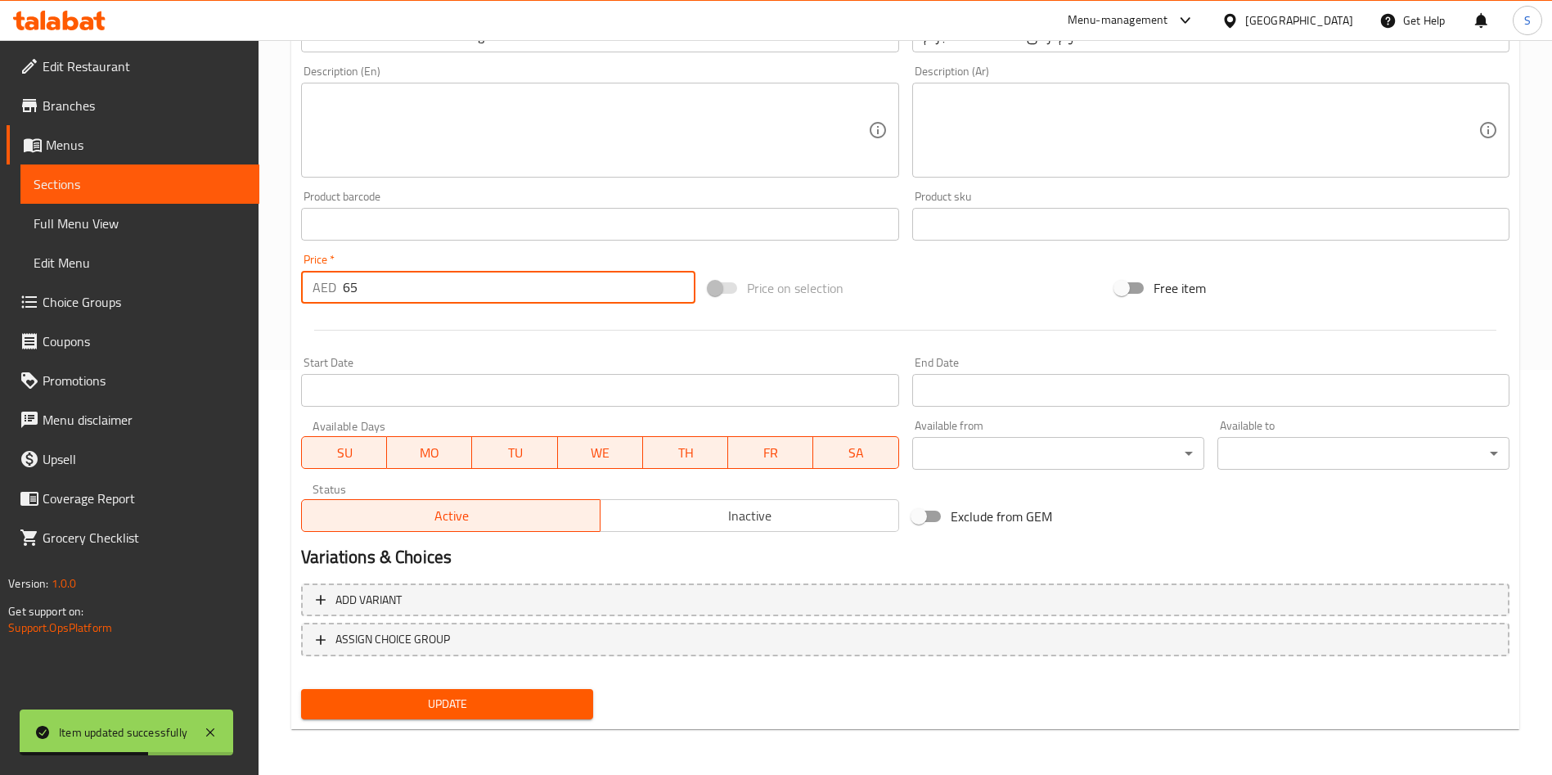
click at [390, 294] on input "65" at bounding box center [519, 287] width 353 height 33
type input "70"
click at [494, 701] on span "Update" at bounding box center [447, 704] width 266 height 20
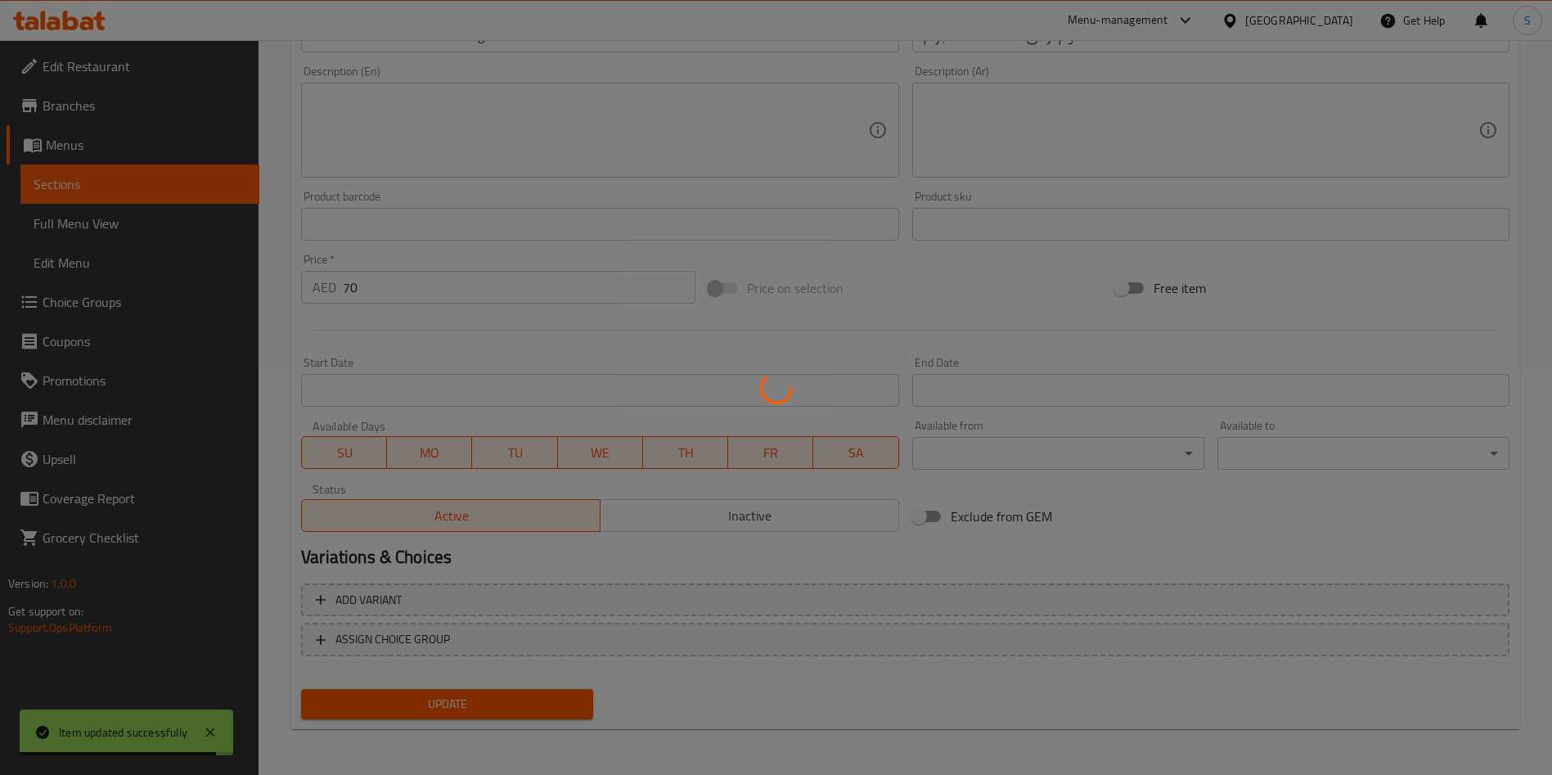
scroll to position [0, 0]
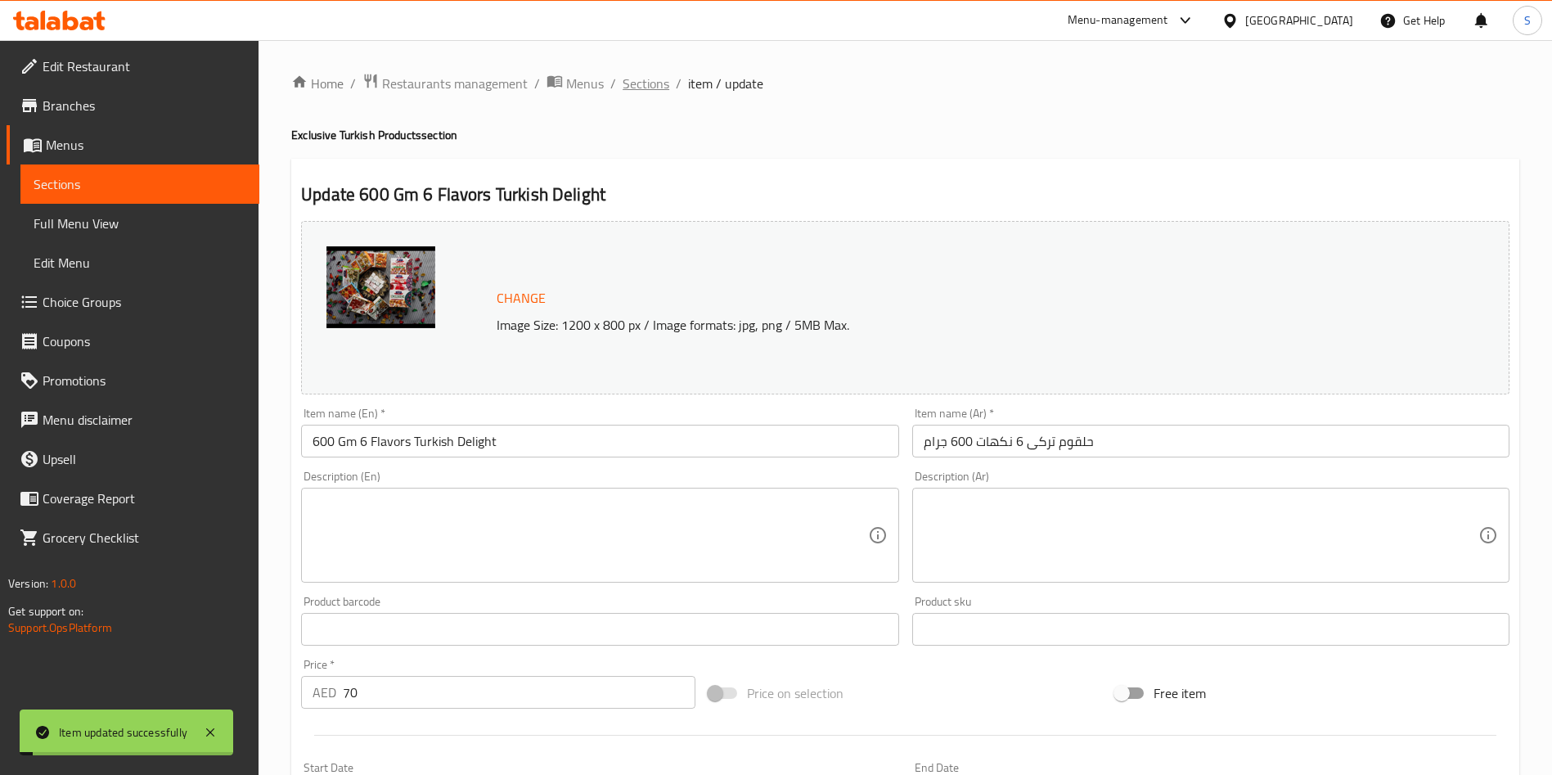
click at [642, 90] on span "Sections" at bounding box center [645, 84] width 47 height 20
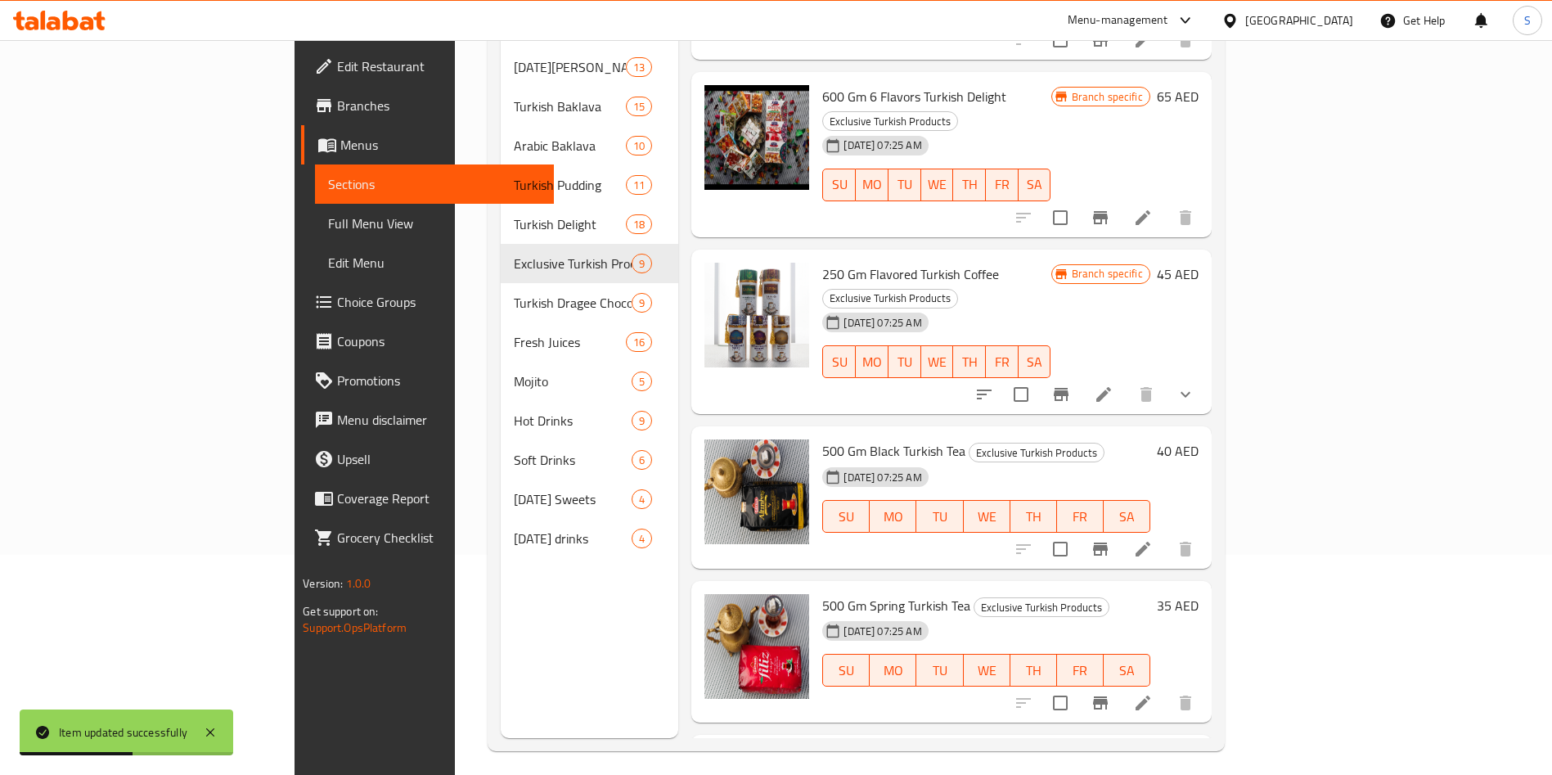
scroll to position [229, 0]
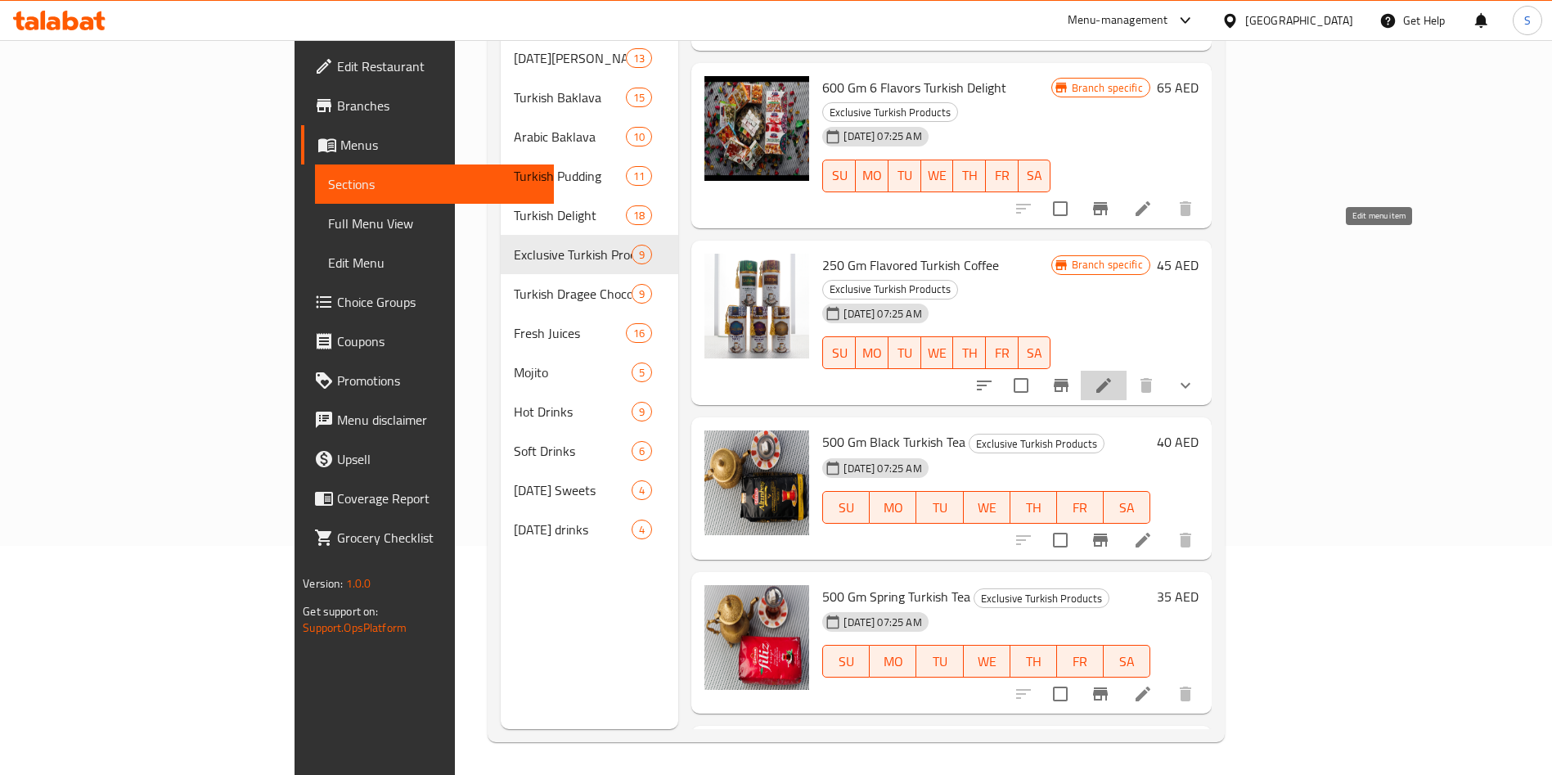
click at [1111, 378] on icon at bounding box center [1103, 385] width 15 height 15
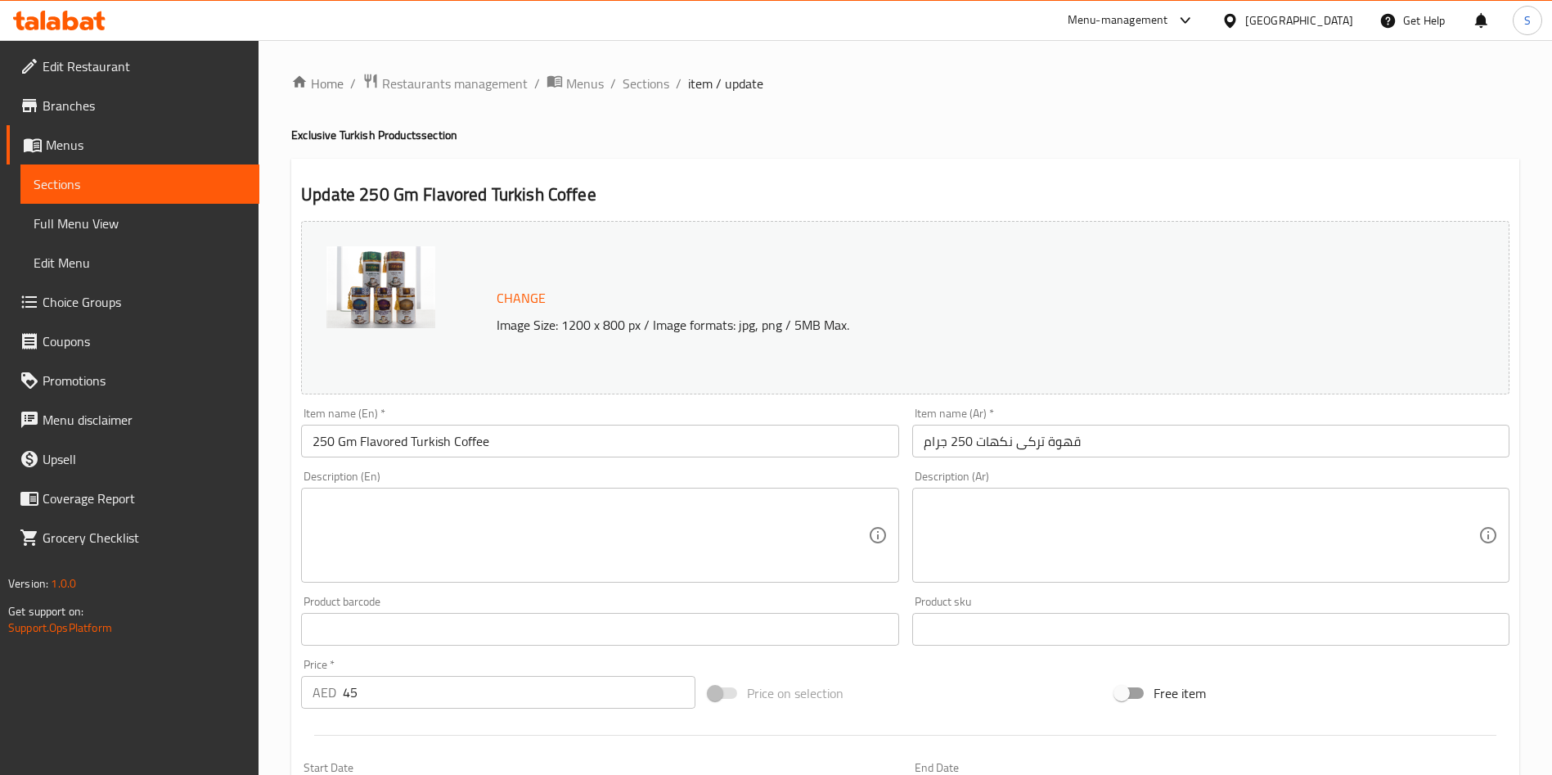
scroll to position [432, 0]
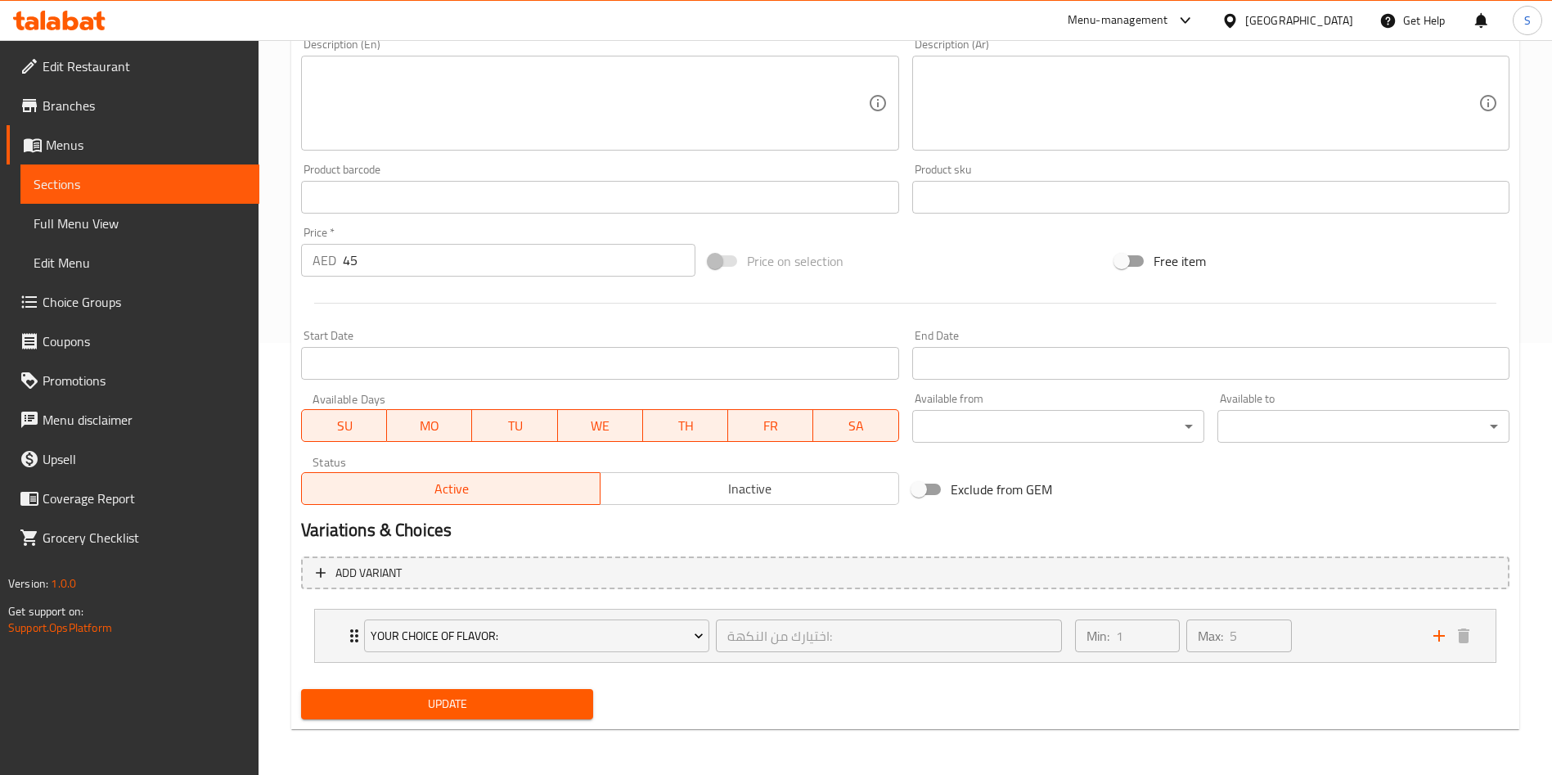
click at [404, 258] on input "45" at bounding box center [519, 260] width 353 height 33
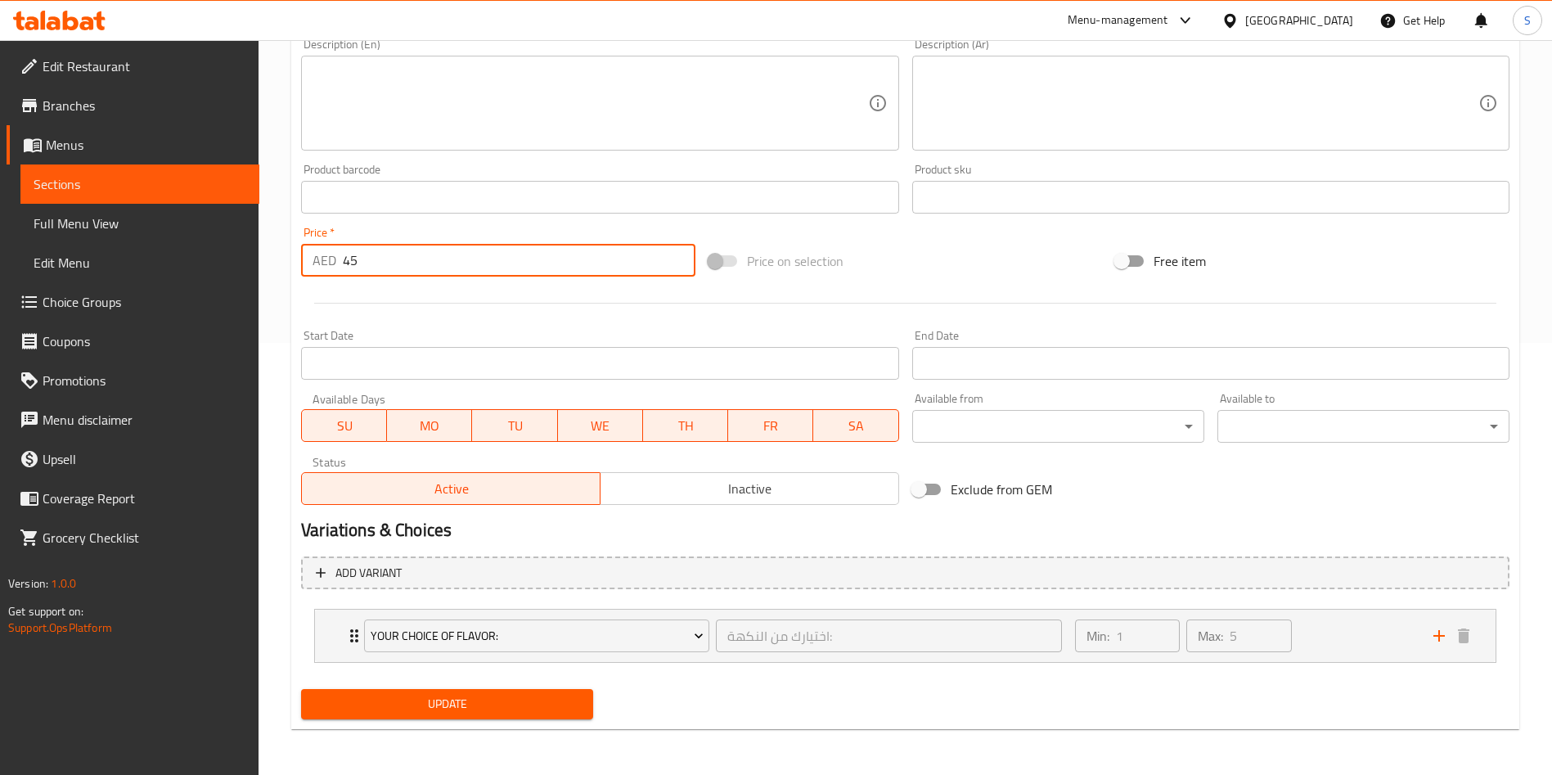
click at [404, 258] on input "45" at bounding box center [519, 260] width 353 height 33
type input "6"
type input "50"
click at [486, 694] on span "Update" at bounding box center [447, 704] width 266 height 20
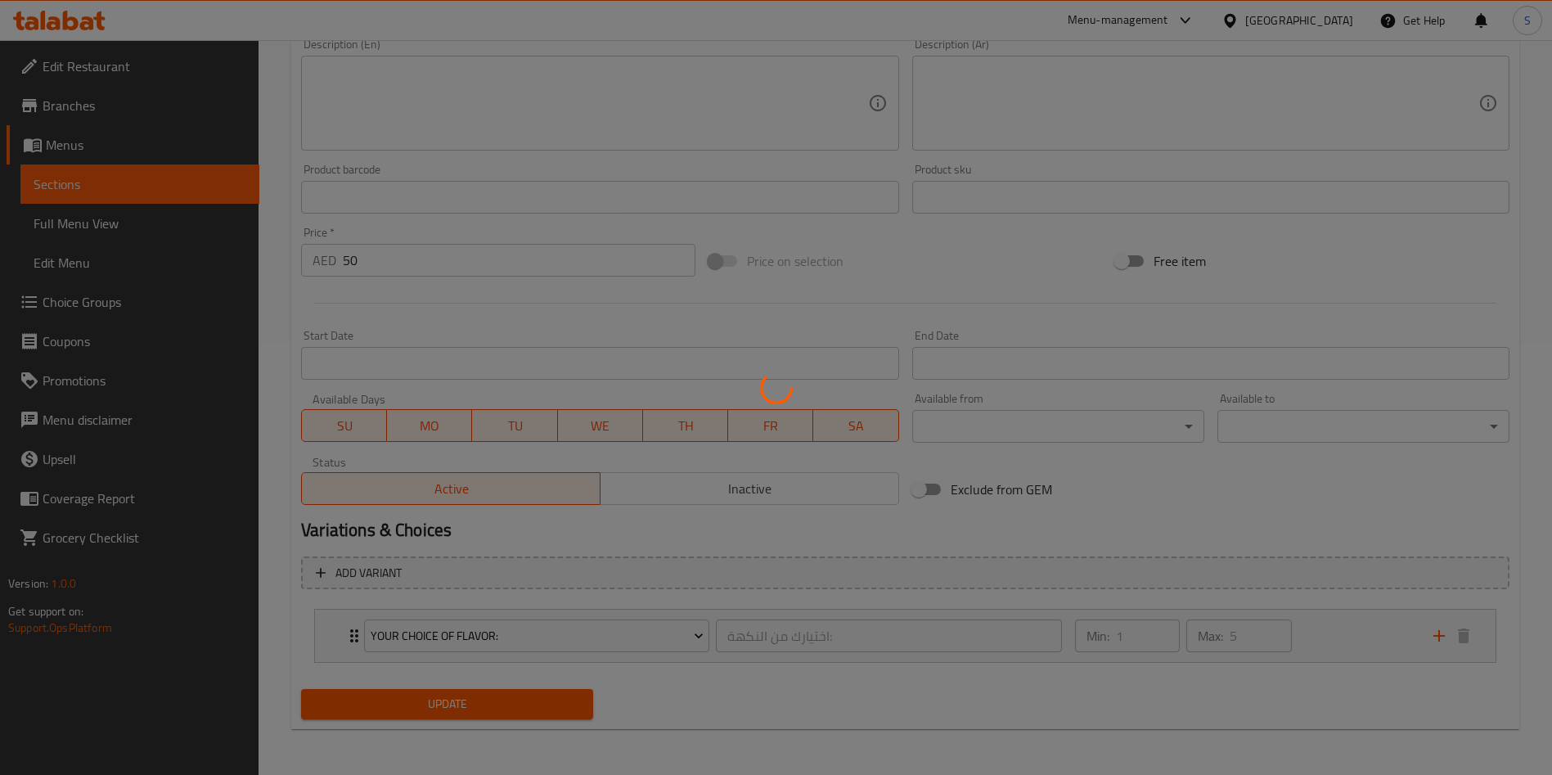
scroll to position [0, 0]
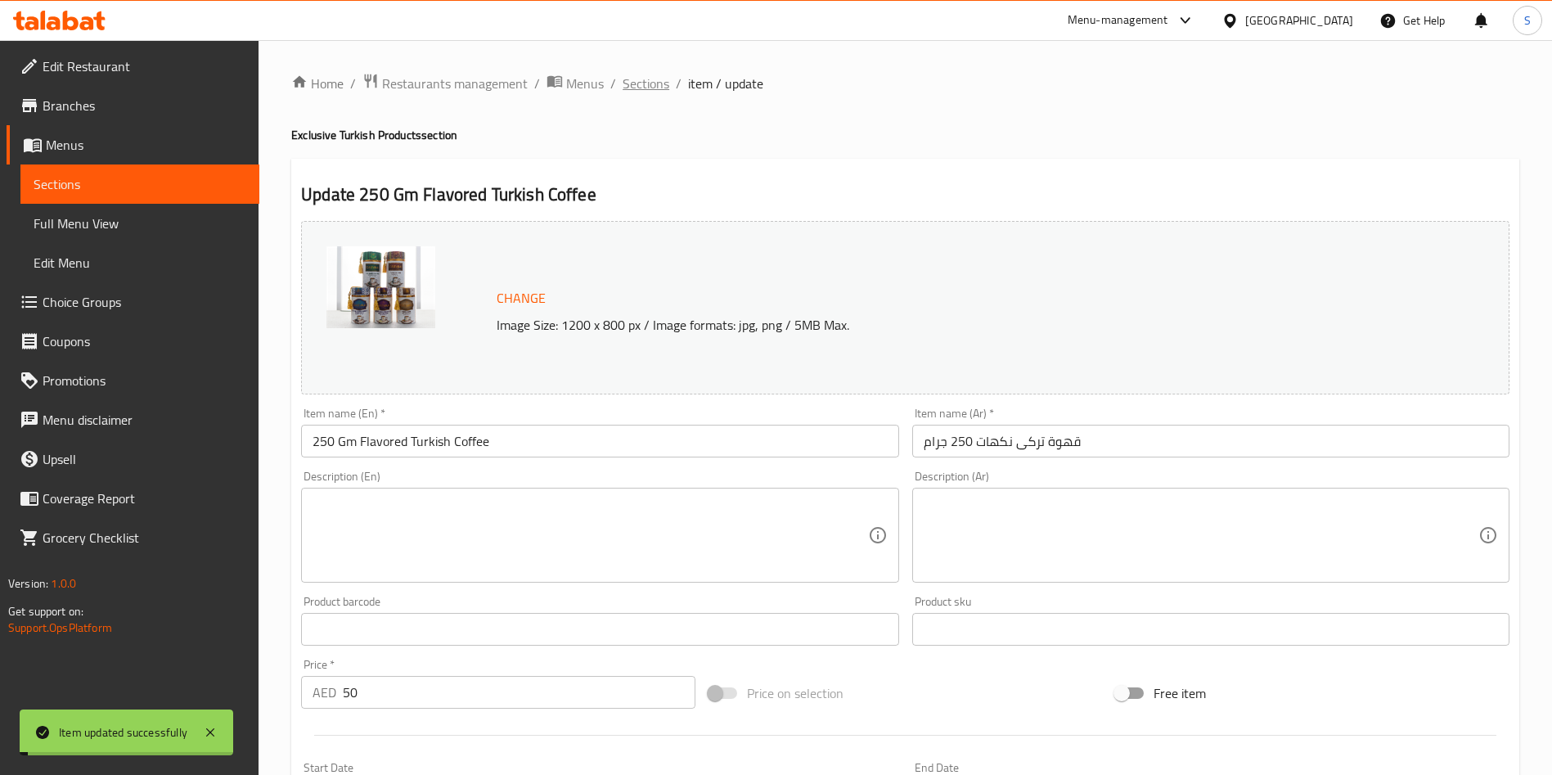
click at [652, 79] on span "Sections" at bounding box center [645, 84] width 47 height 20
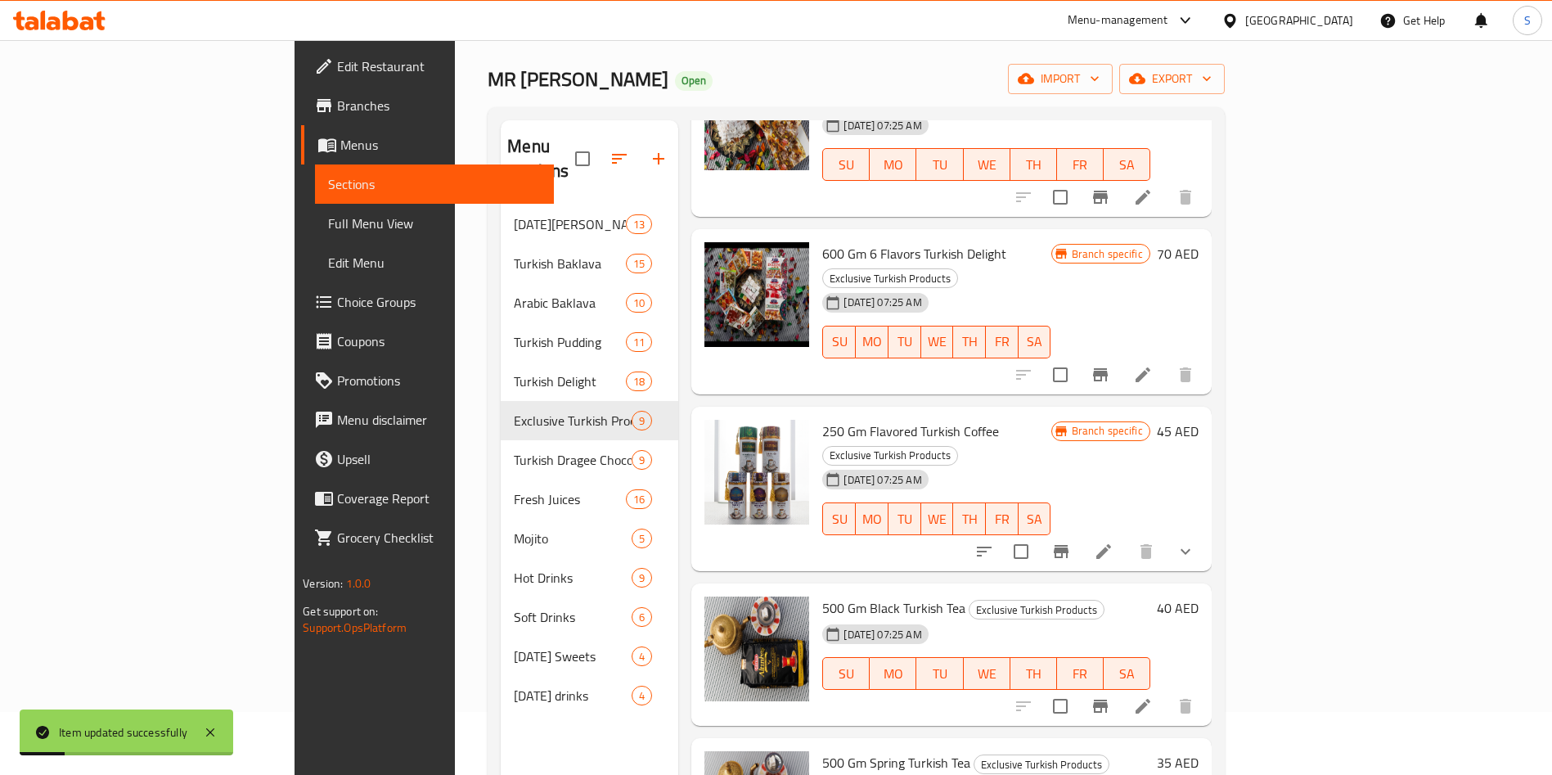
scroll to position [229, 0]
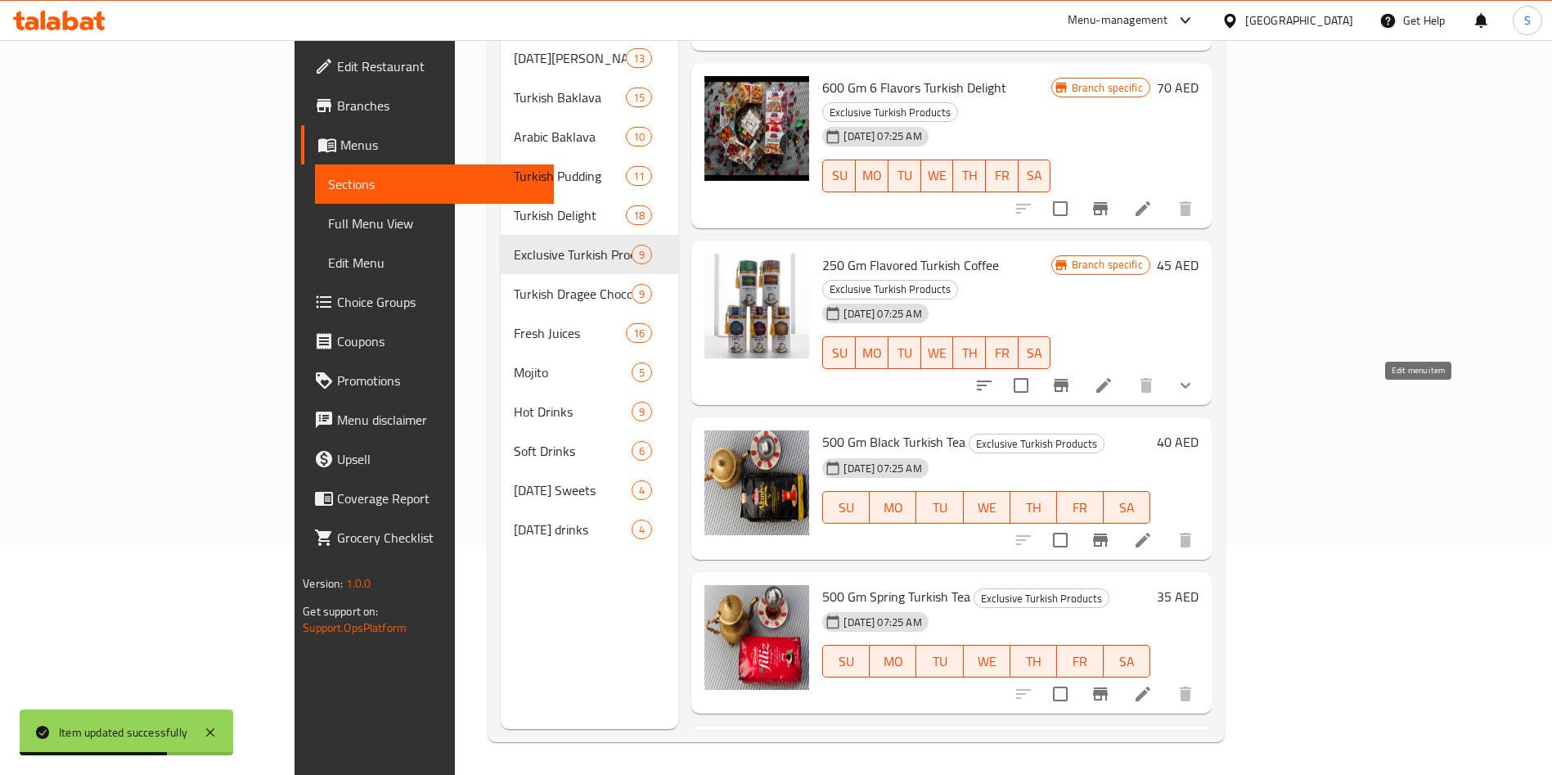
click at [1152, 530] on icon at bounding box center [1143, 540] width 20 height 20
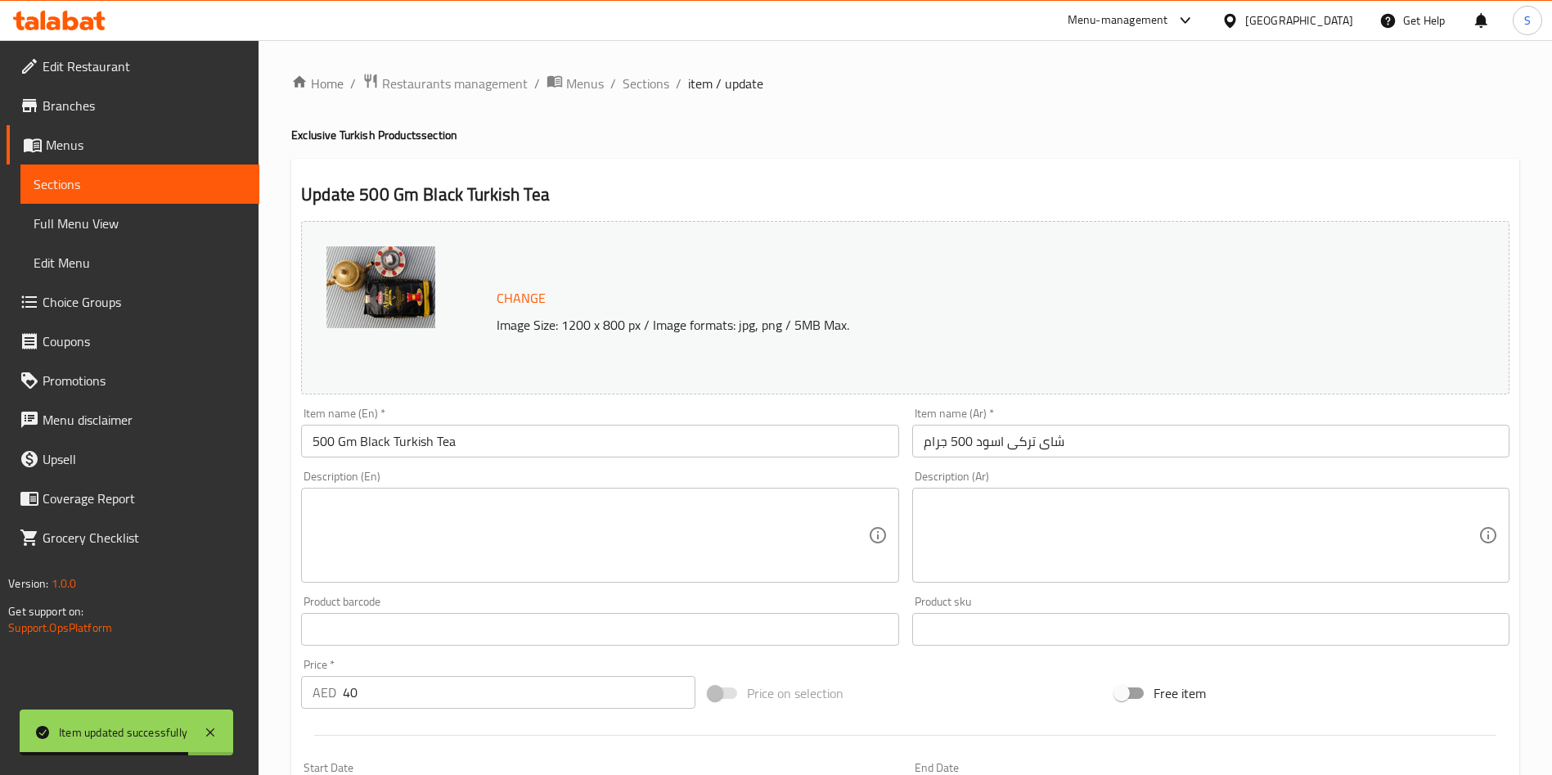
scroll to position [405, 0]
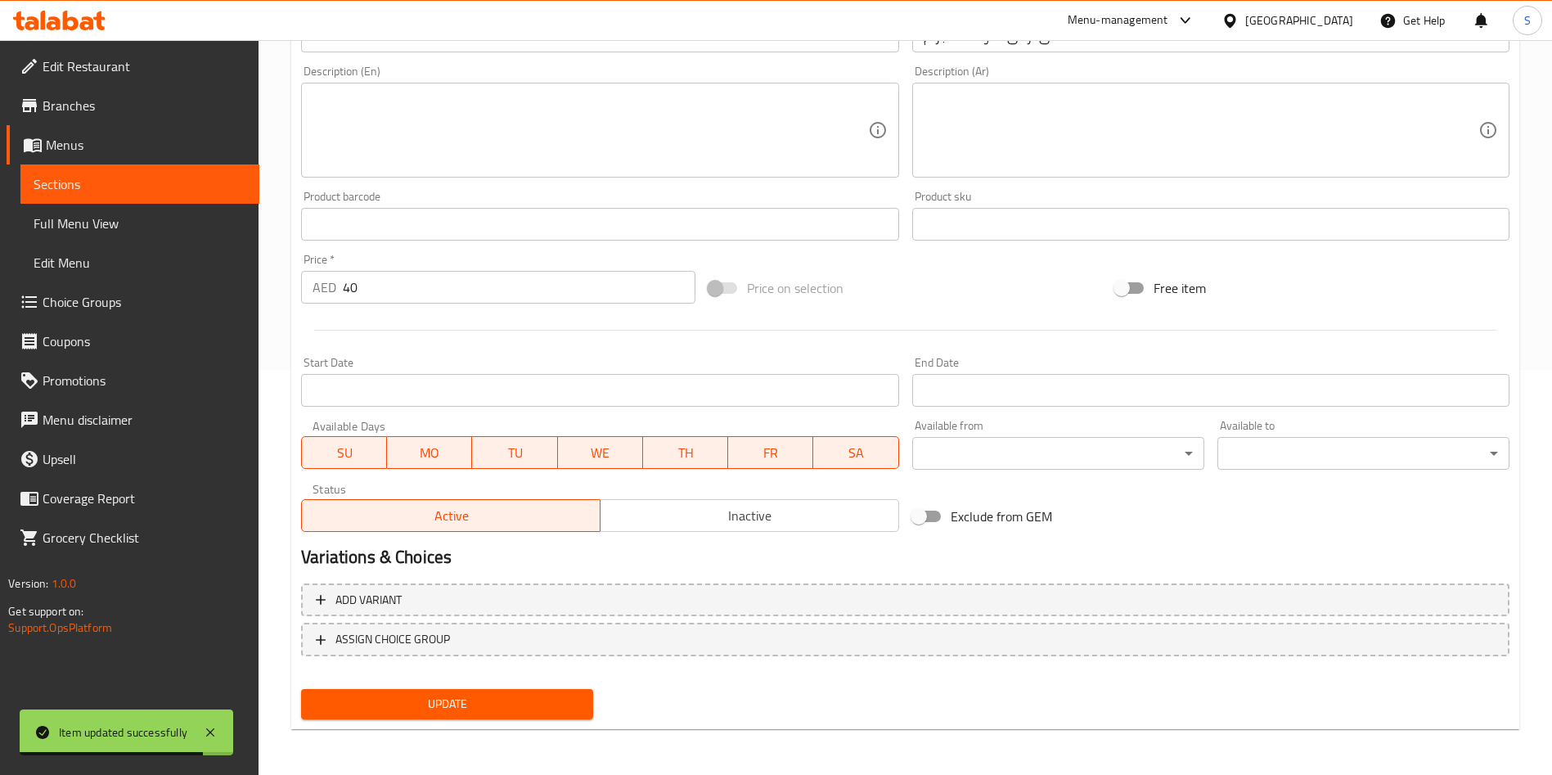
click at [389, 299] on input "40" at bounding box center [519, 287] width 353 height 33
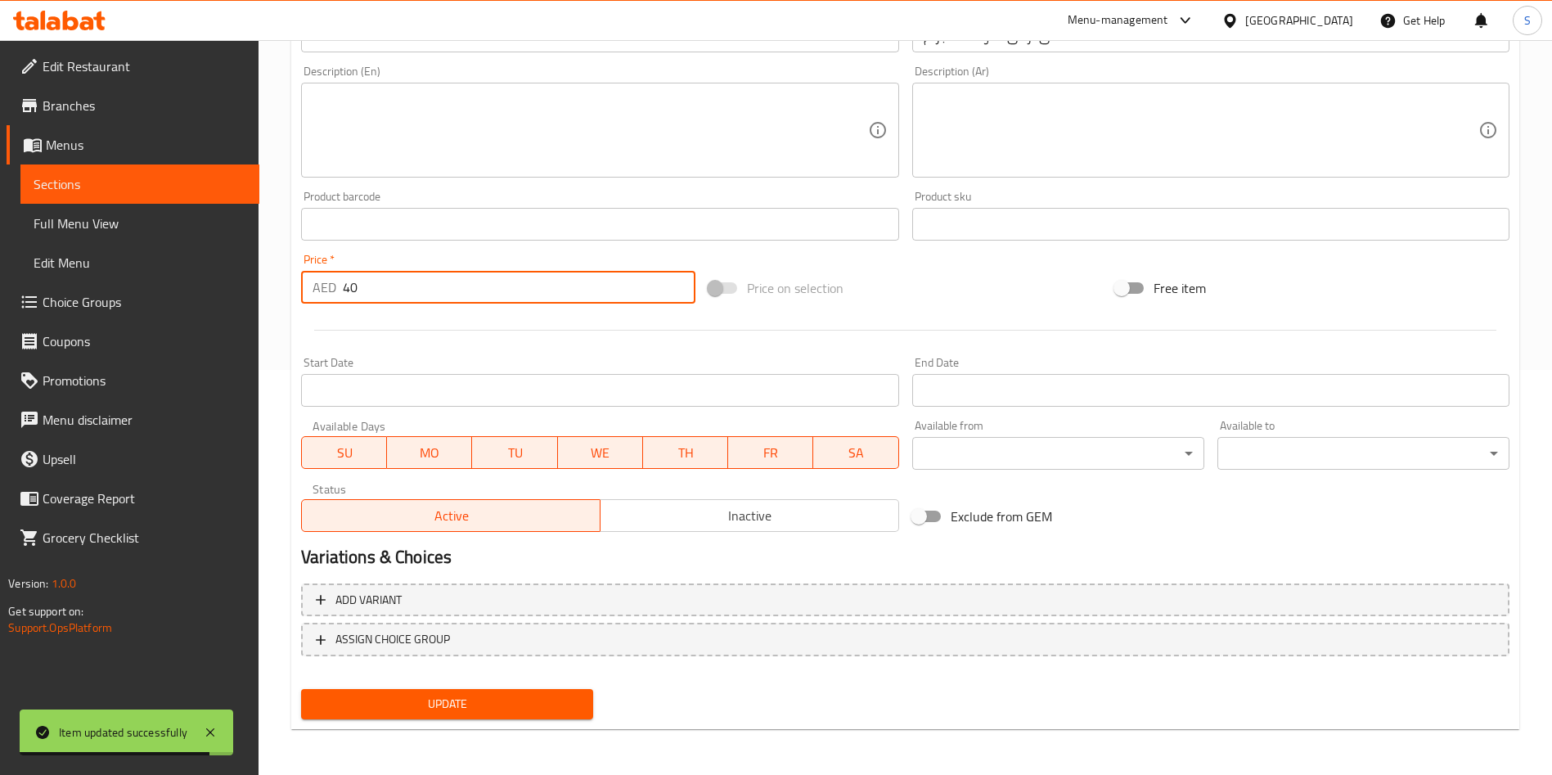
click at [389, 299] on input "40" at bounding box center [519, 287] width 353 height 33
type input "45"
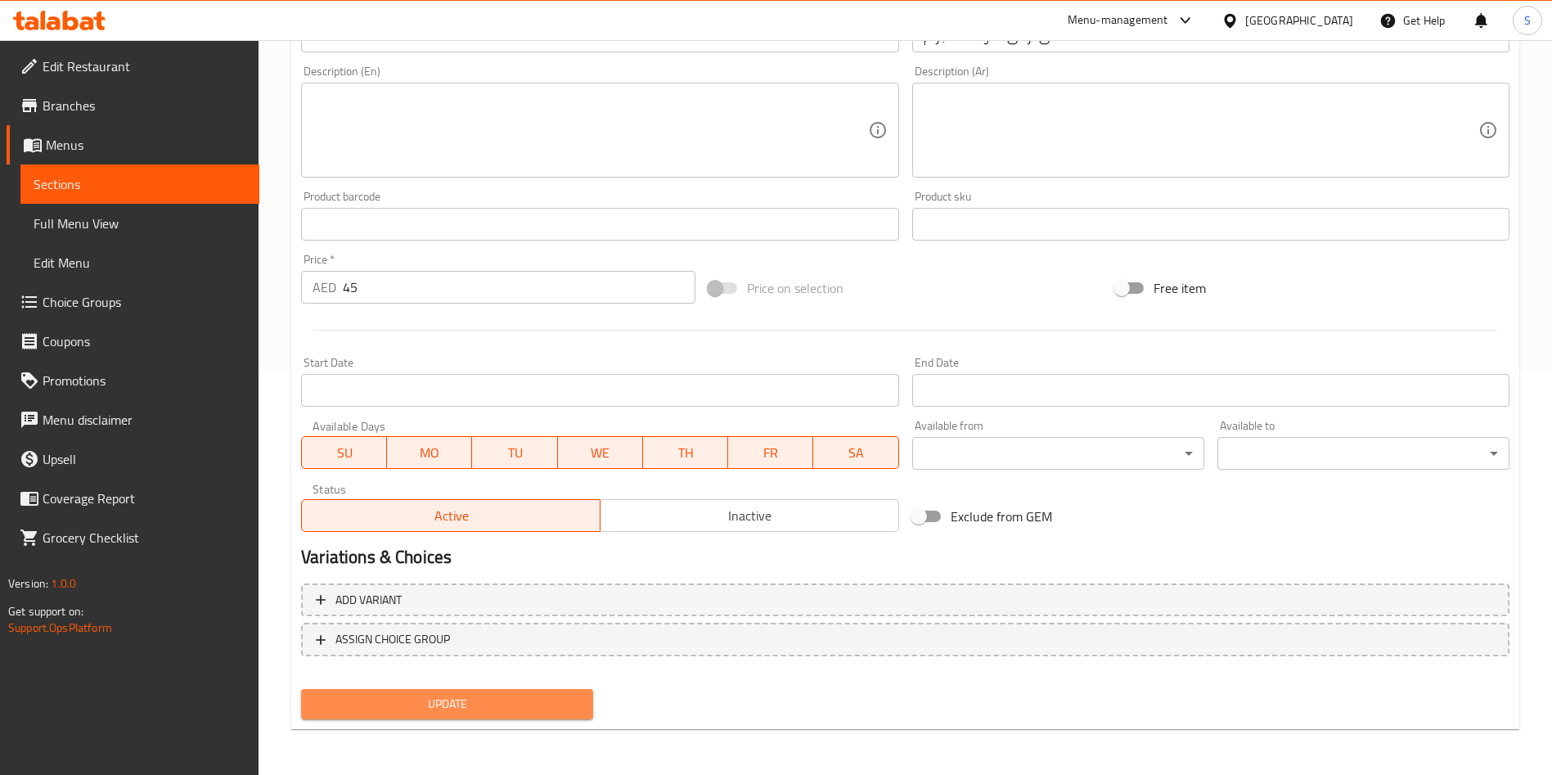
click at [478, 689] on button "Update" at bounding box center [447, 704] width 292 height 30
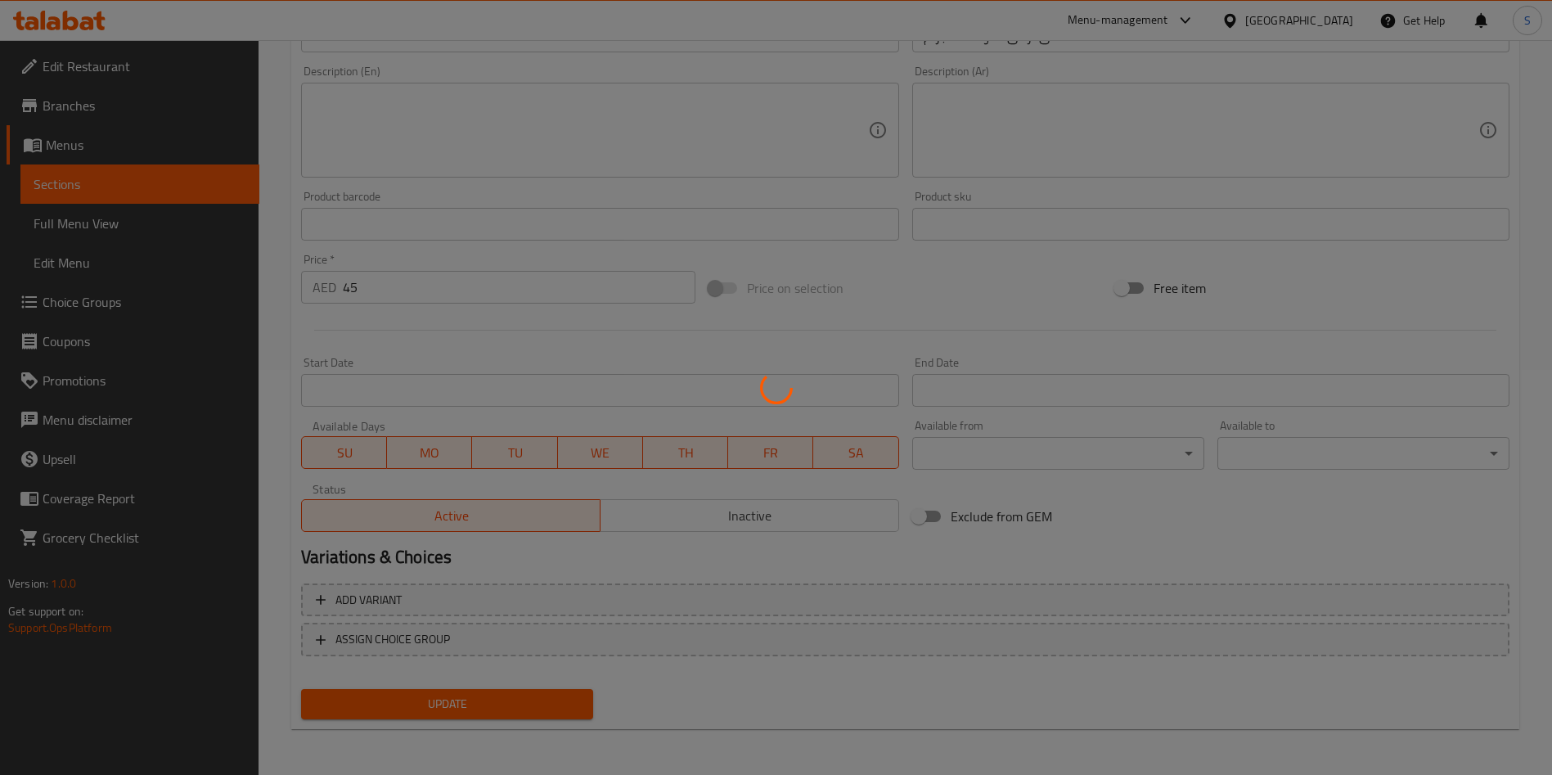
scroll to position [0, 0]
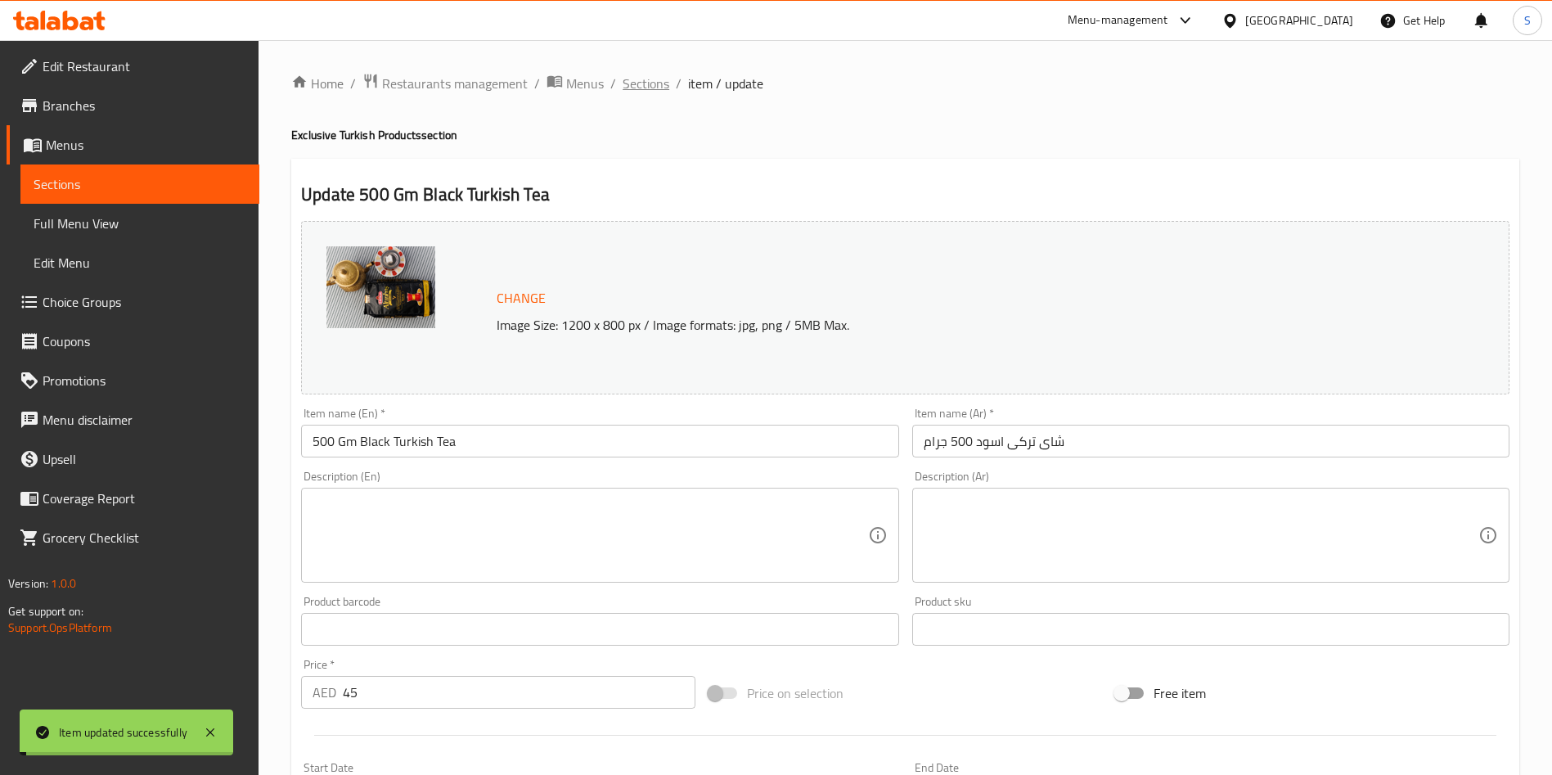
click at [649, 74] on span "Sections" at bounding box center [645, 84] width 47 height 20
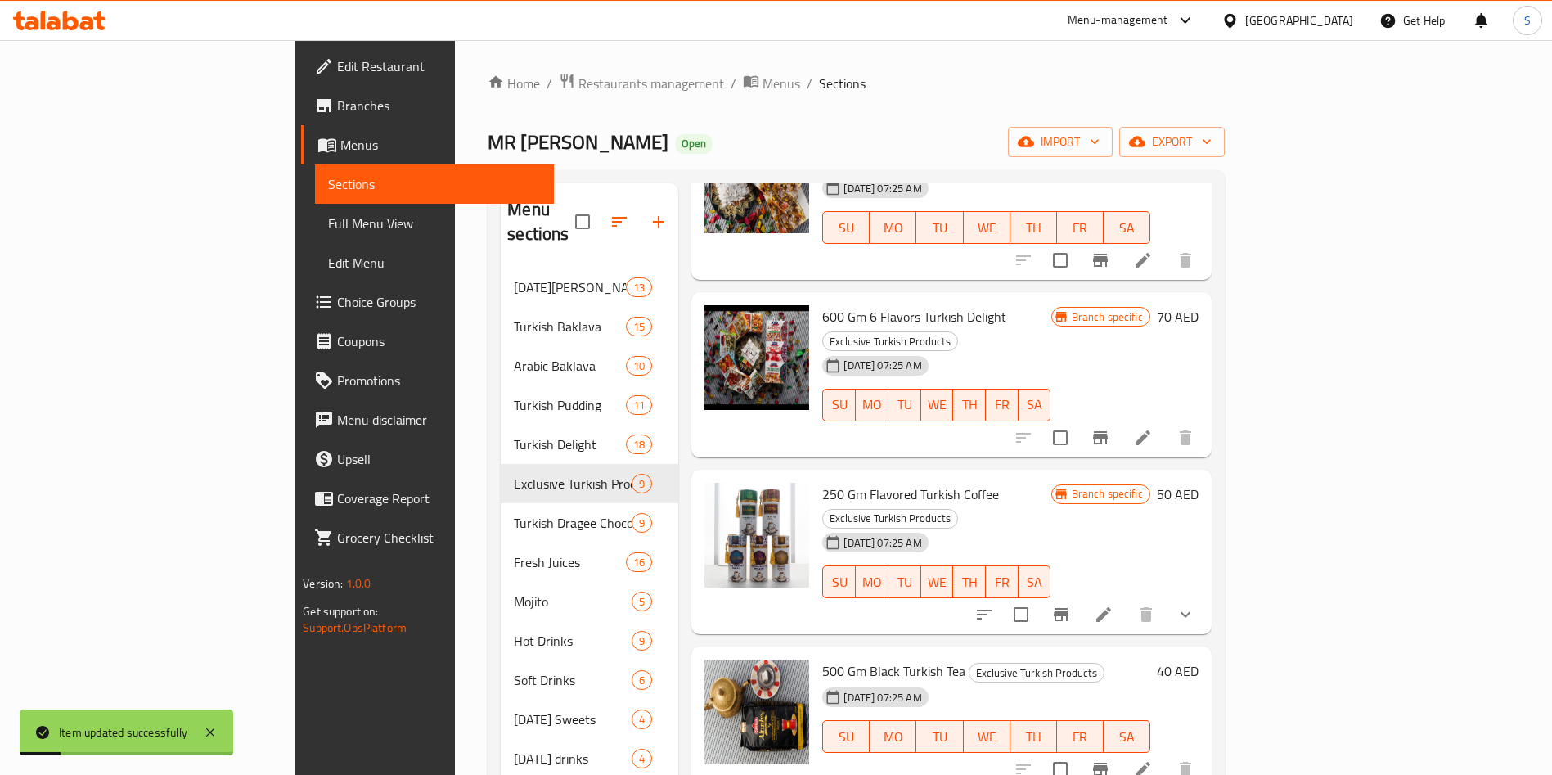
scroll to position [229, 0]
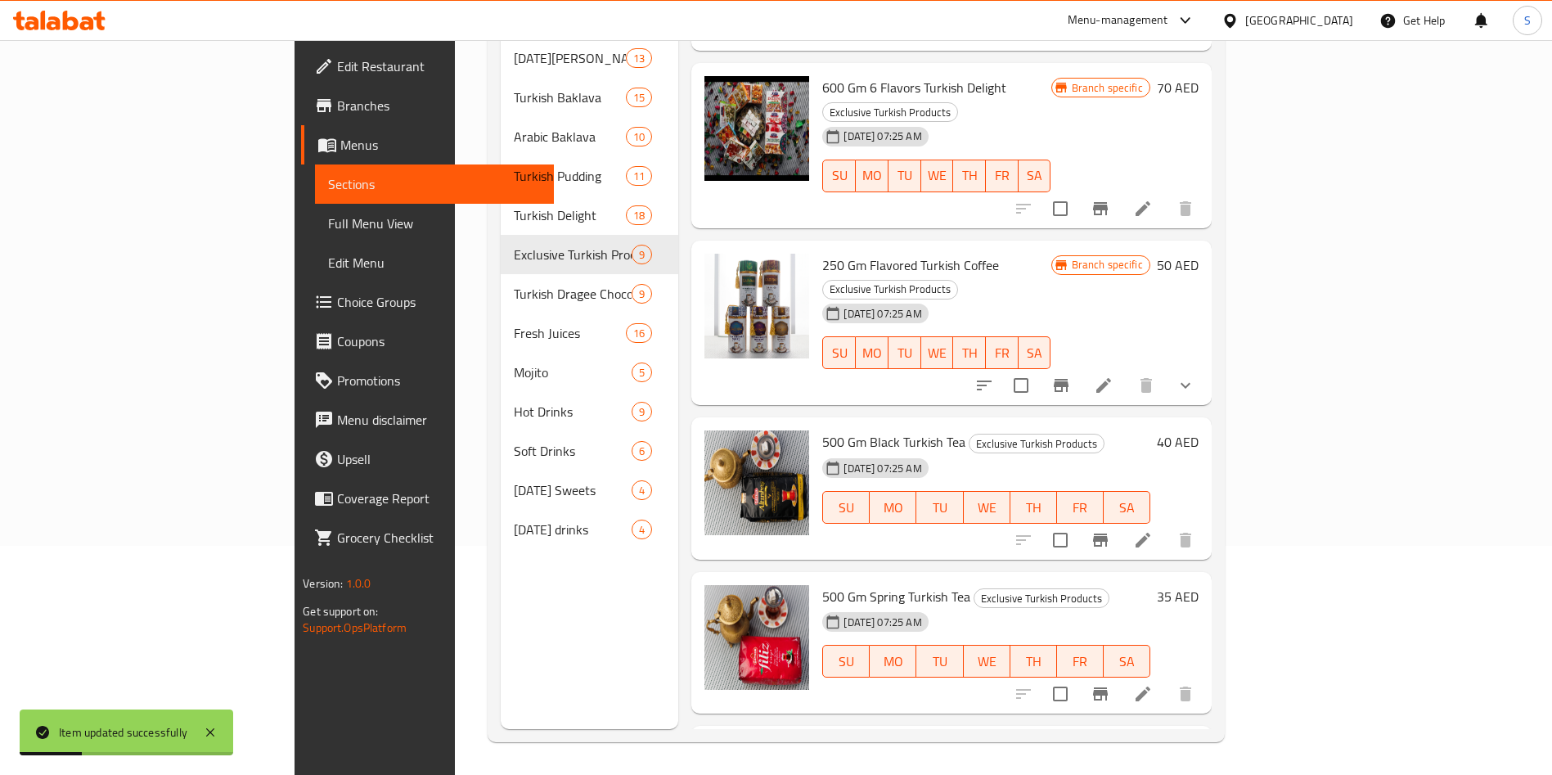
click at [1205, 674] on div at bounding box center [1104, 693] width 201 height 39
click at [1152, 684] on icon at bounding box center [1143, 694] width 20 height 20
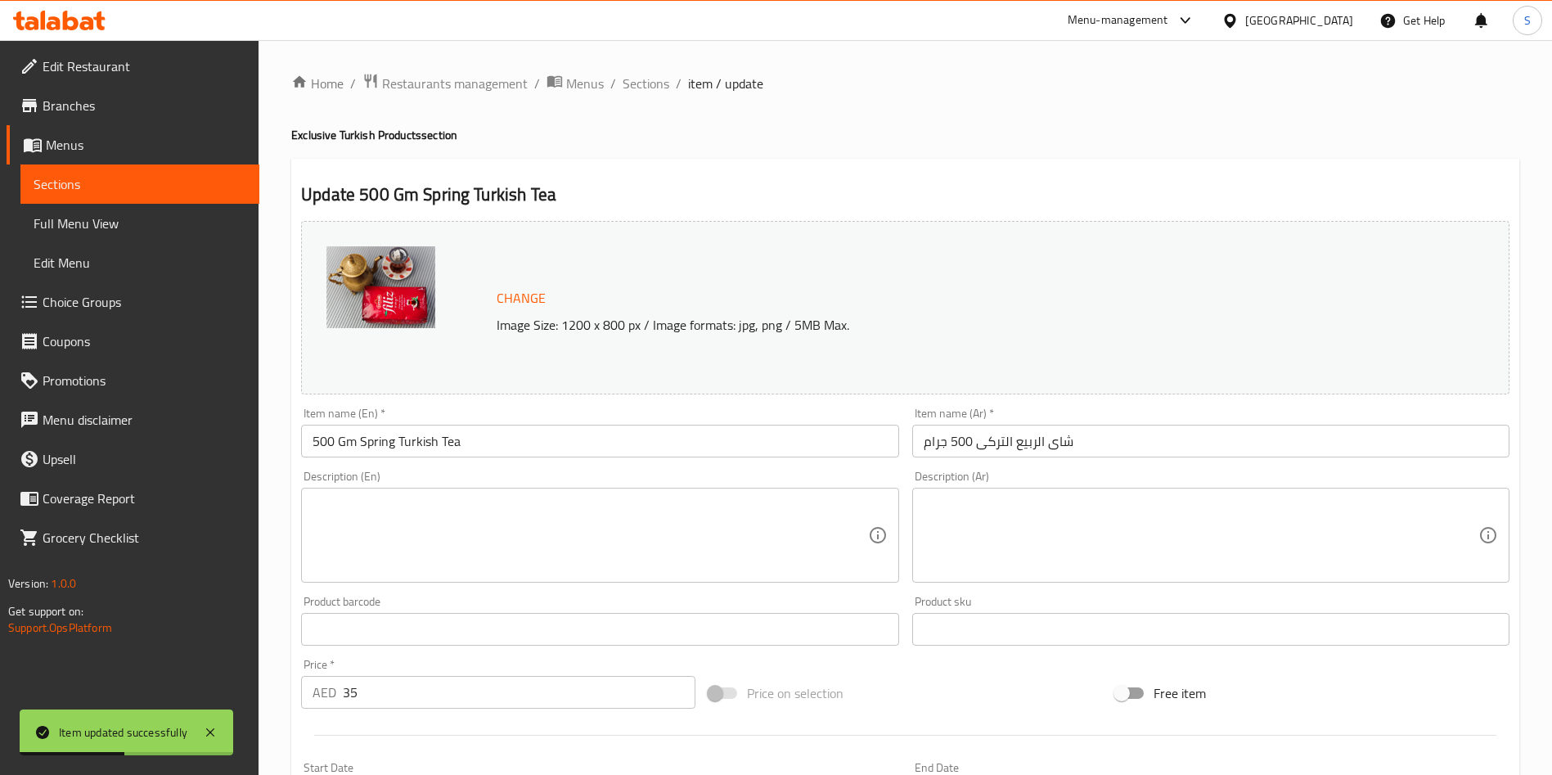
click at [456, 694] on input "35" at bounding box center [519, 692] width 353 height 33
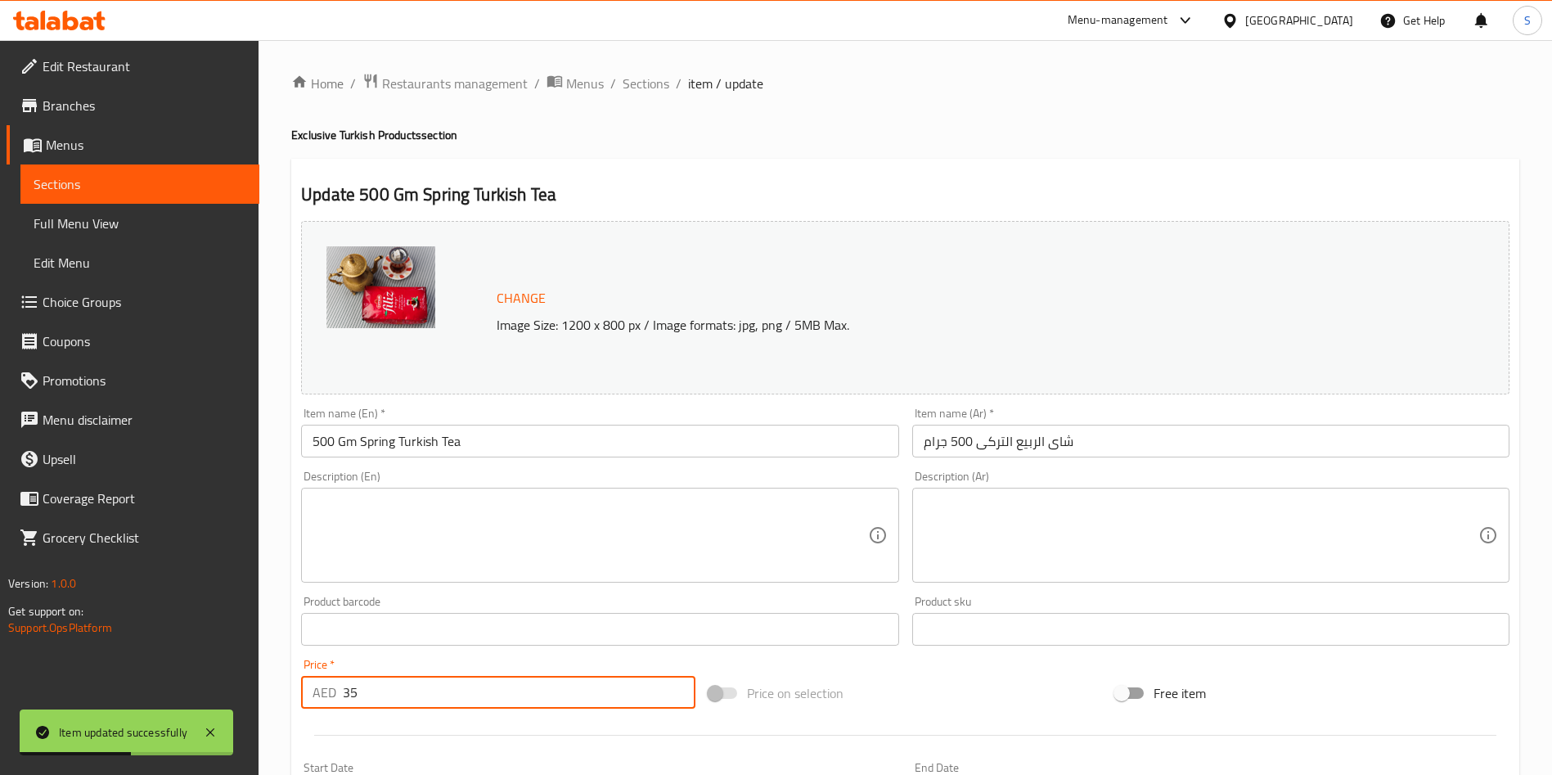
click at [456, 694] on input "35" at bounding box center [519, 692] width 353 height 33
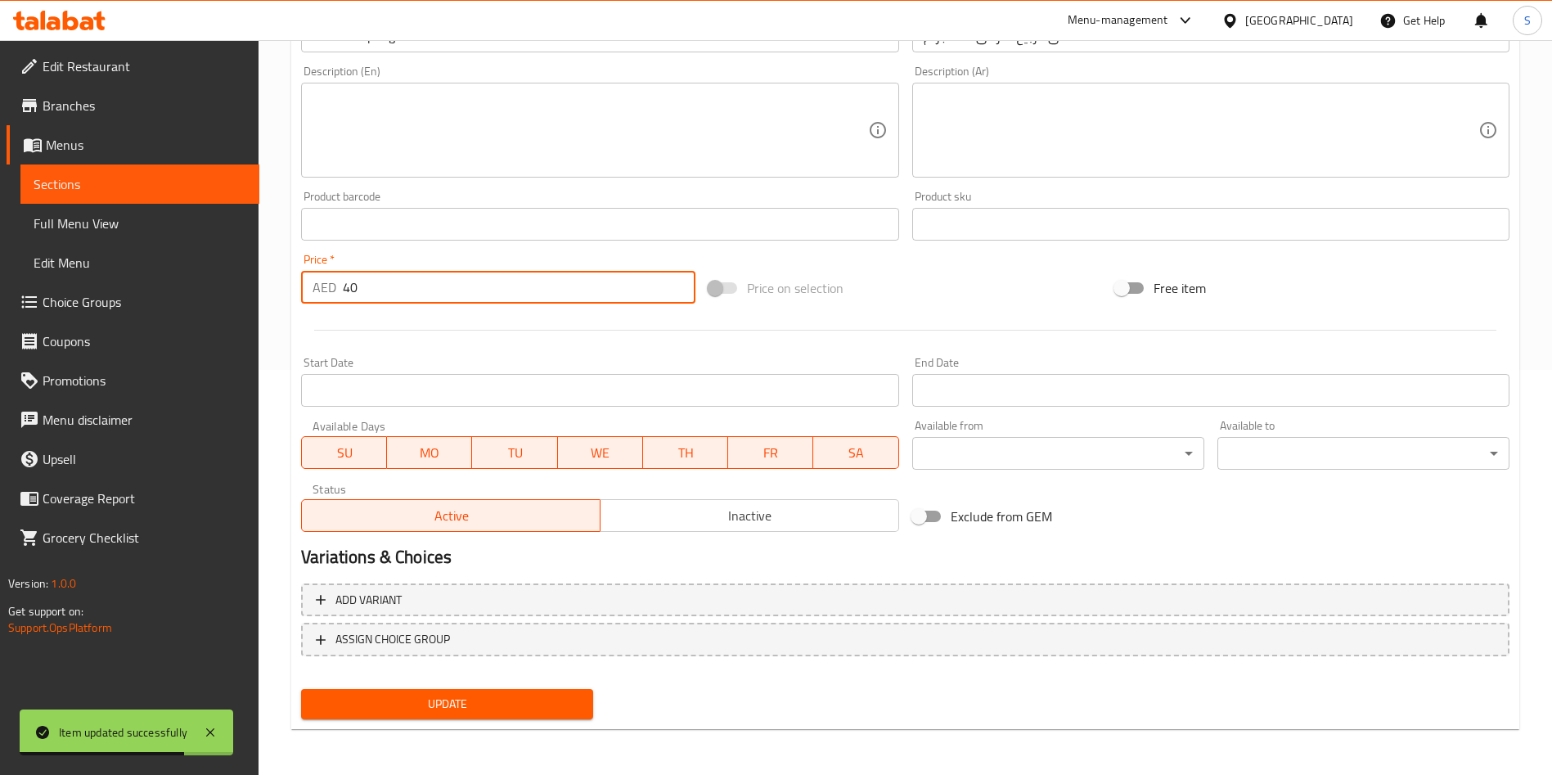
type input "40"
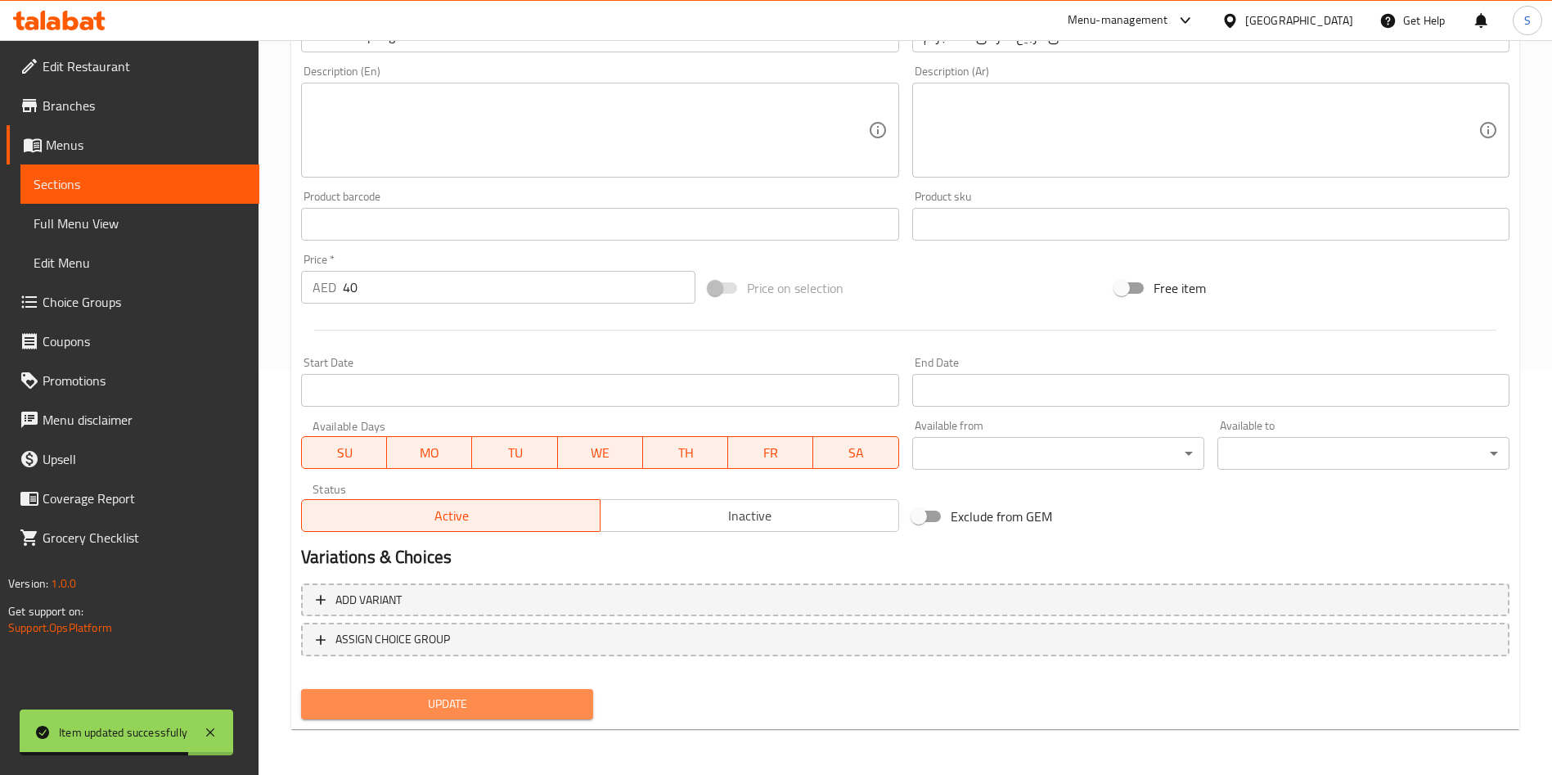
click at [473, 713] on span "Update" at bounding box center [447, 704] width 266 height 20
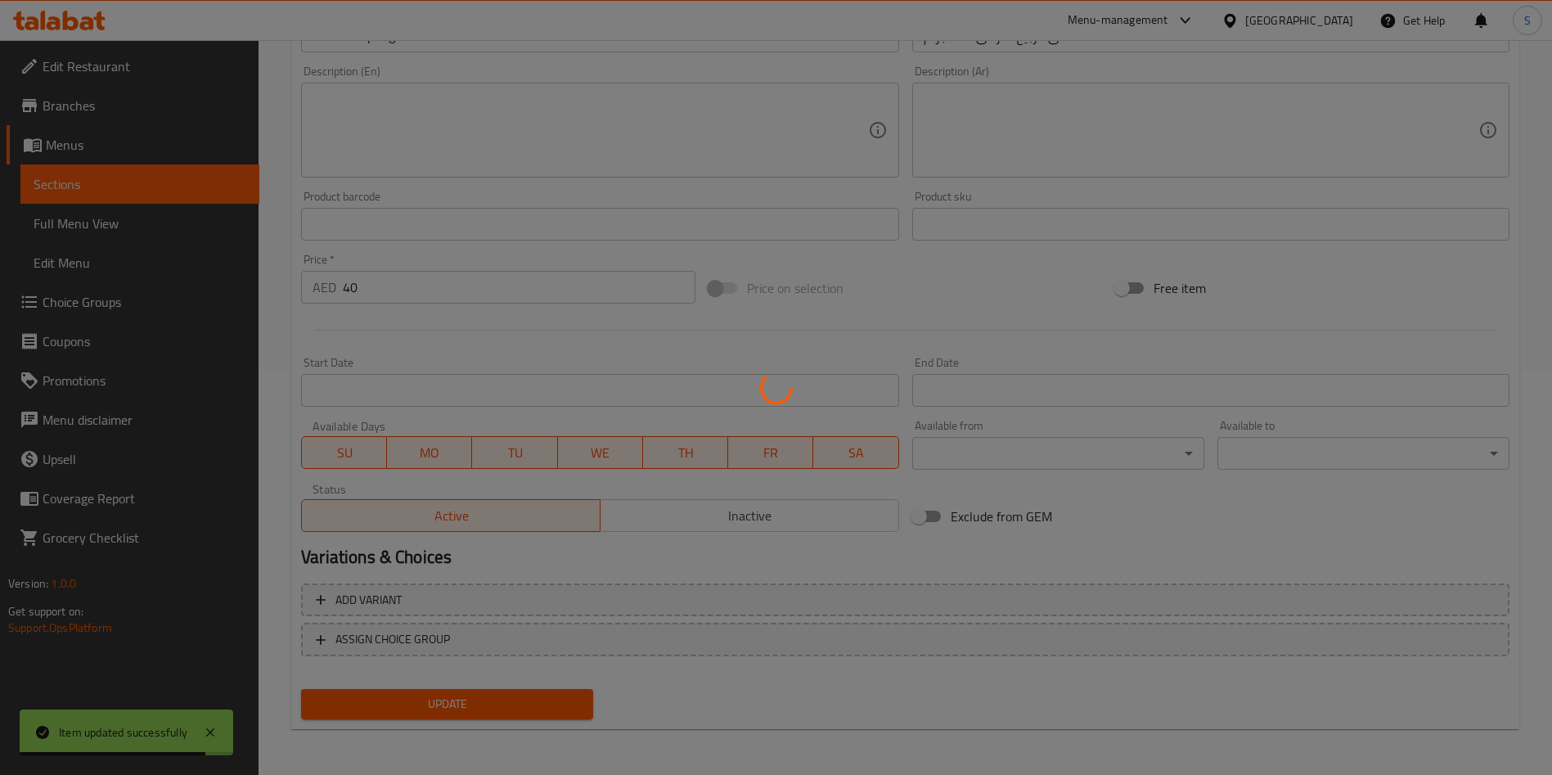
scroll to position [0, 0]
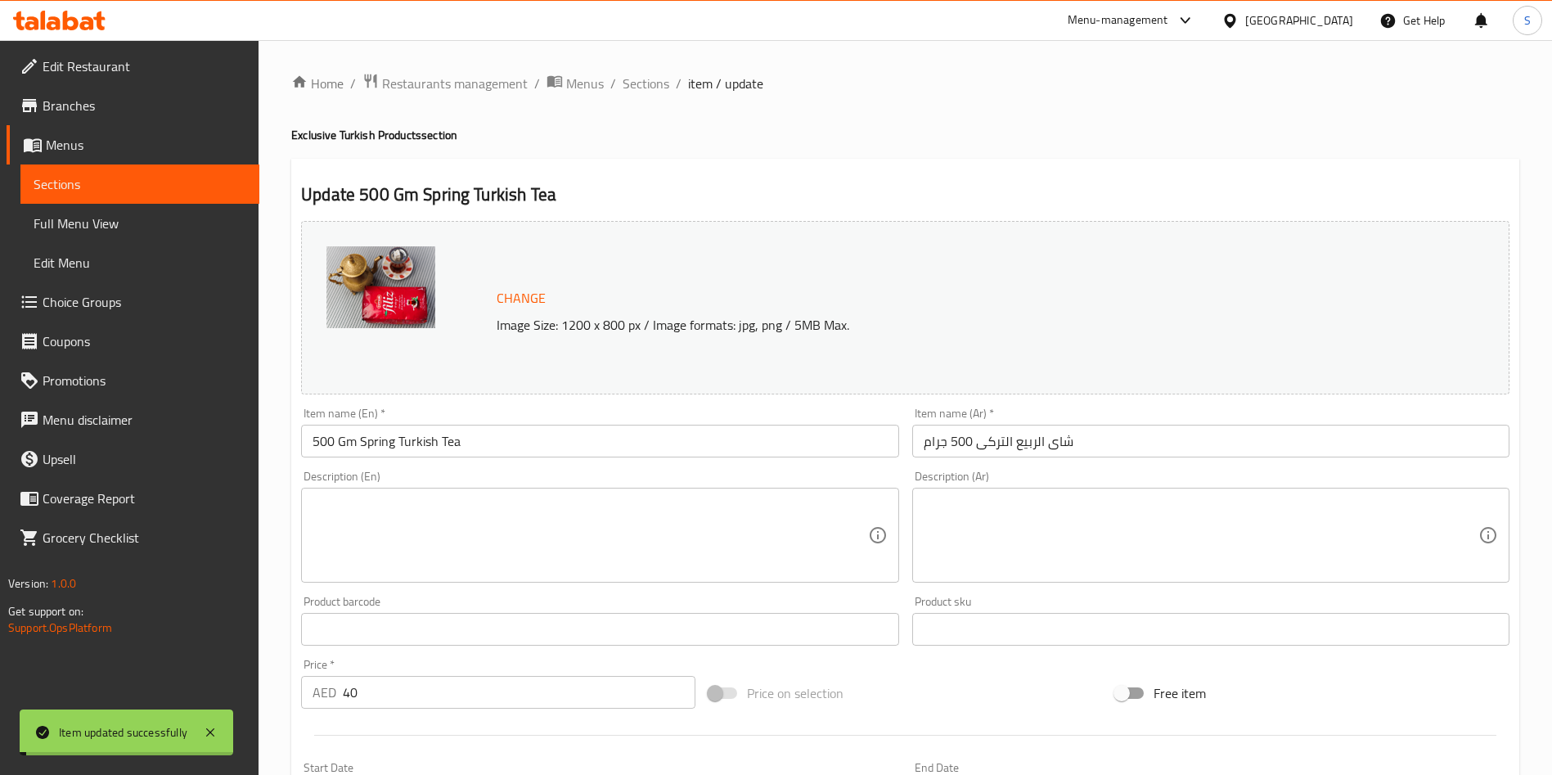
click at [650, 80] on span "Sections" at bounding box center [645, 84] width 47 height 20
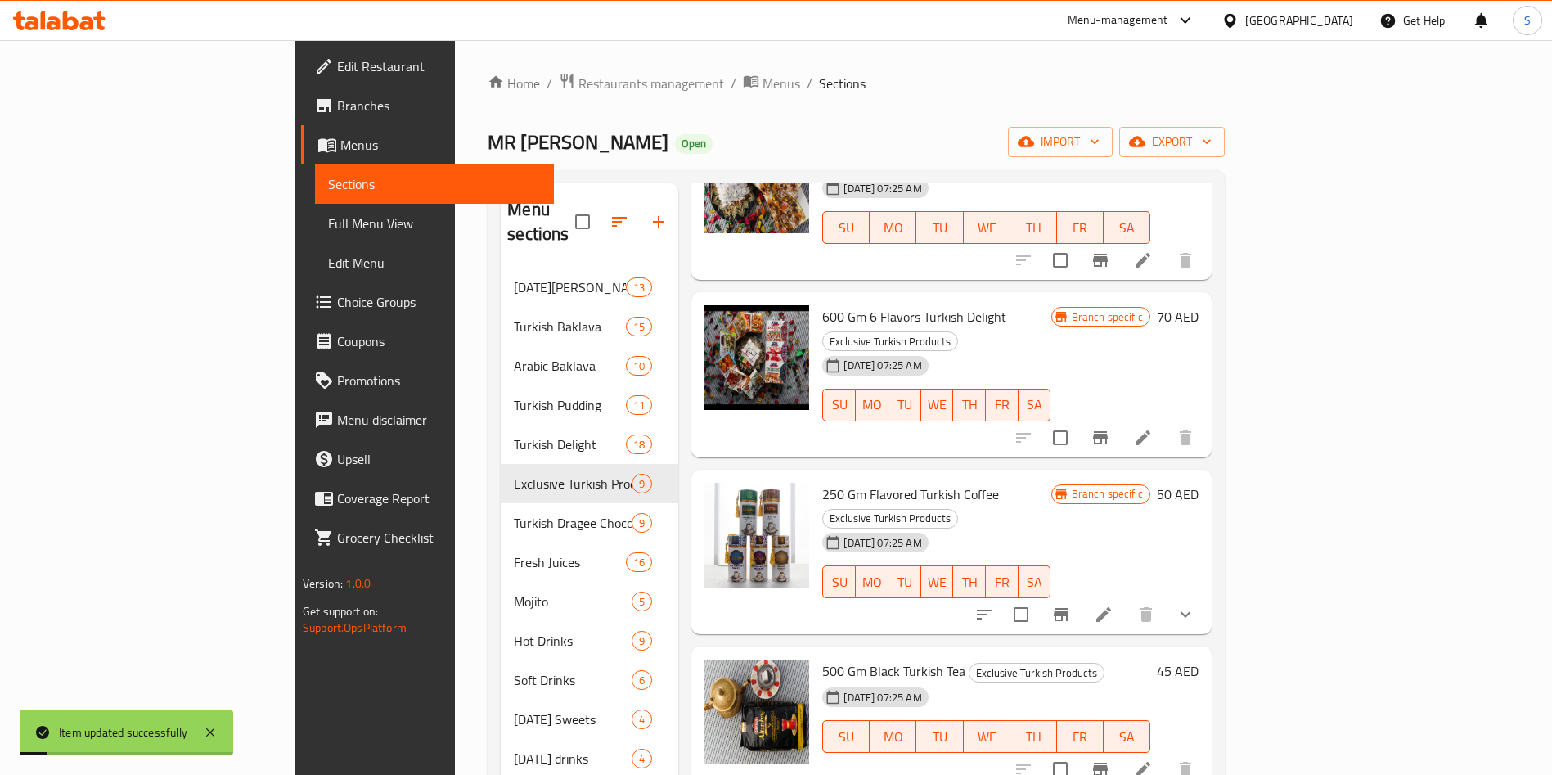
scroll to position [229, 0]
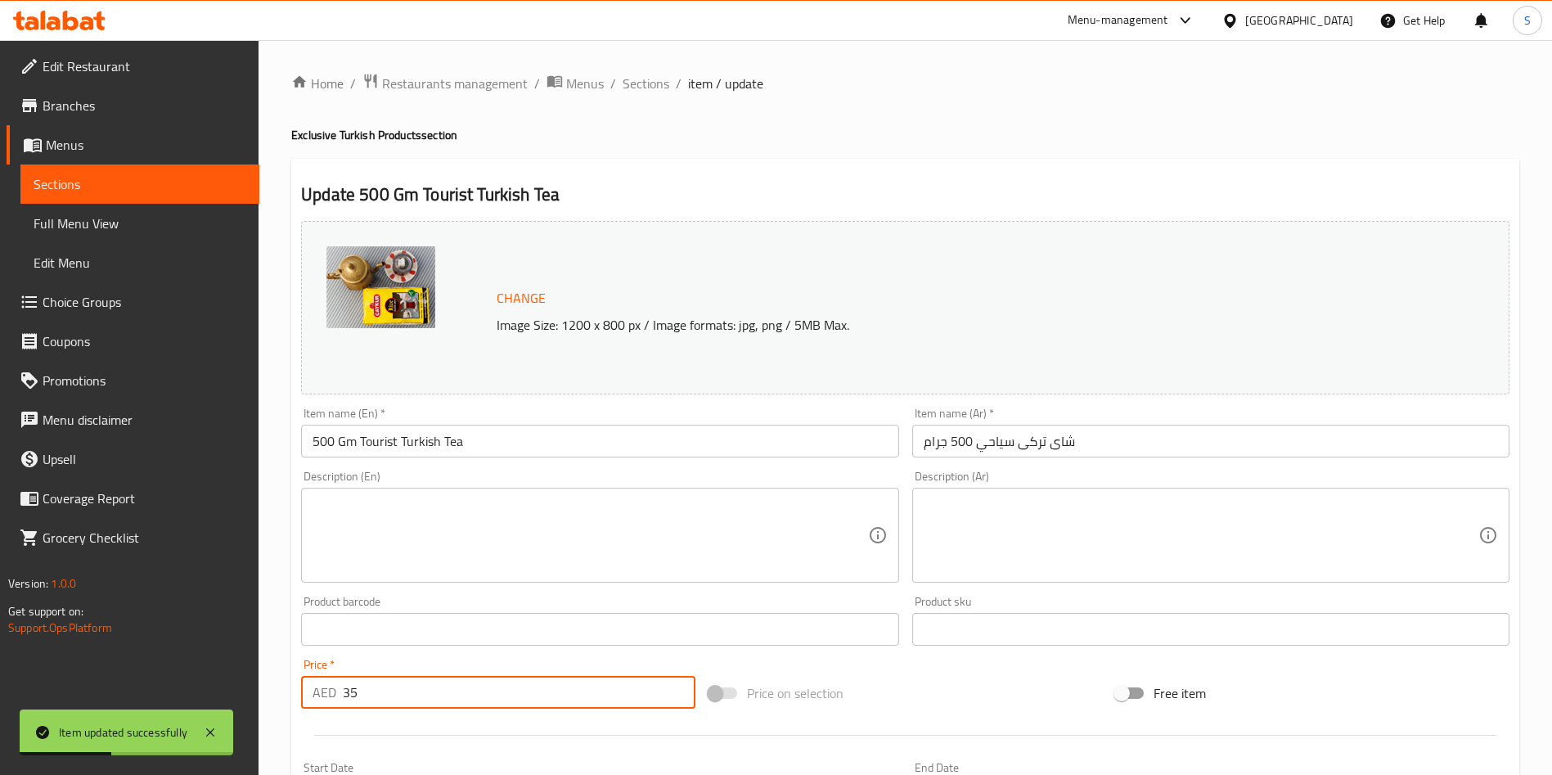
click at [406, 700] on input "35" at bounding box center [519, 692] width 353 height 33
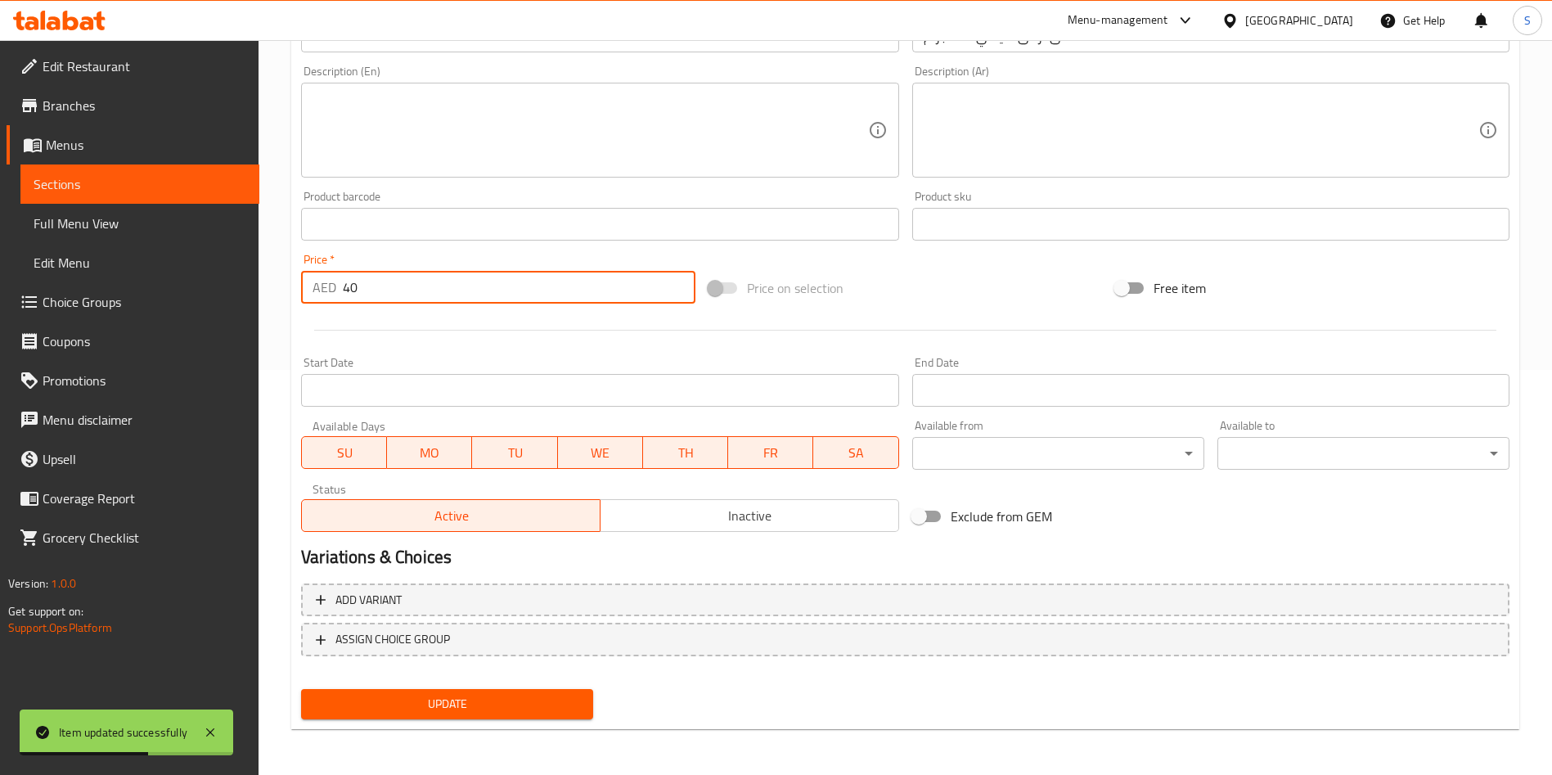
type input "40"
click at [406, 703] on span "Update" at bounding box center [447, 704] width 266 height 20
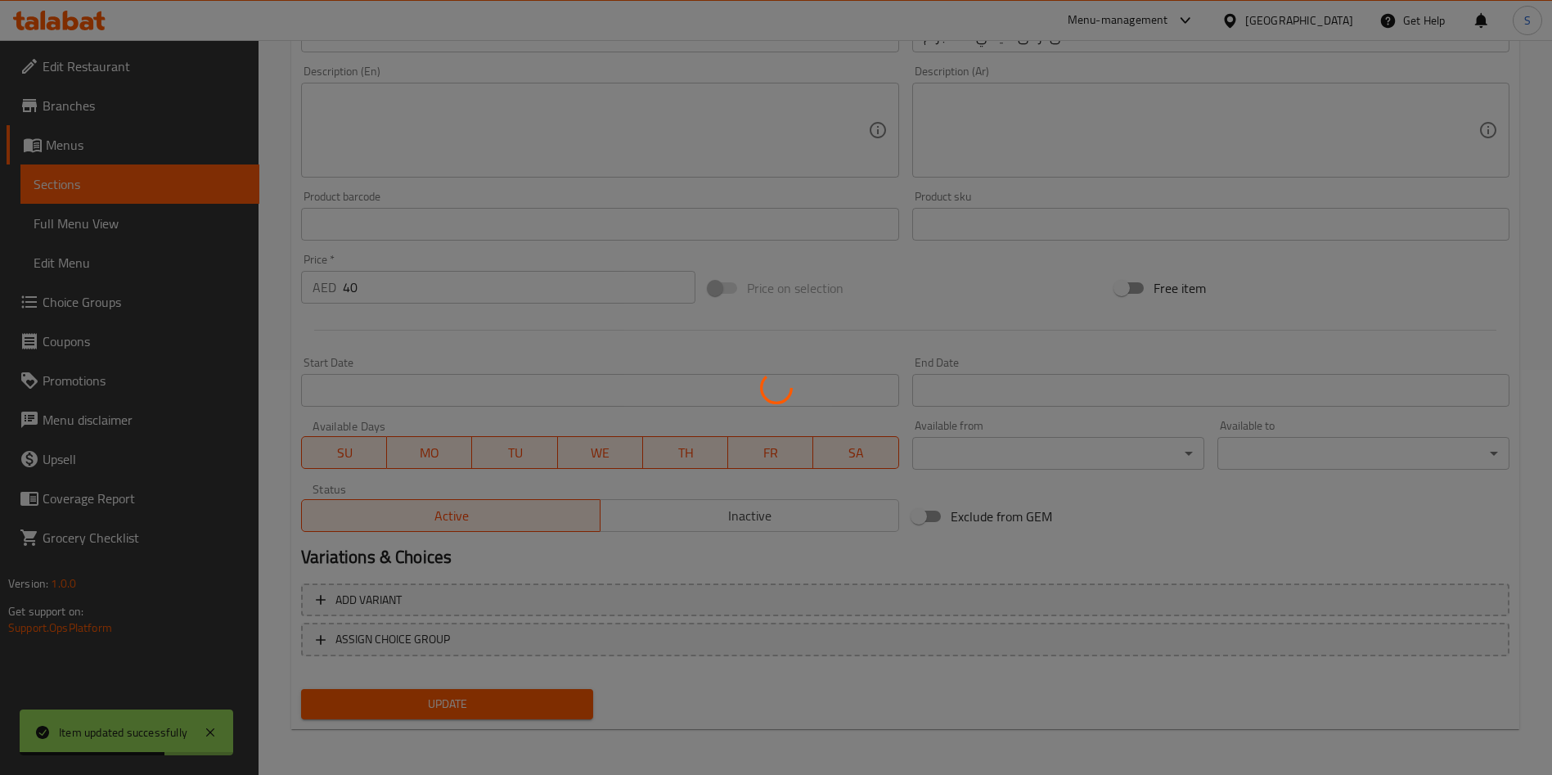
scroll to position [0, 0]
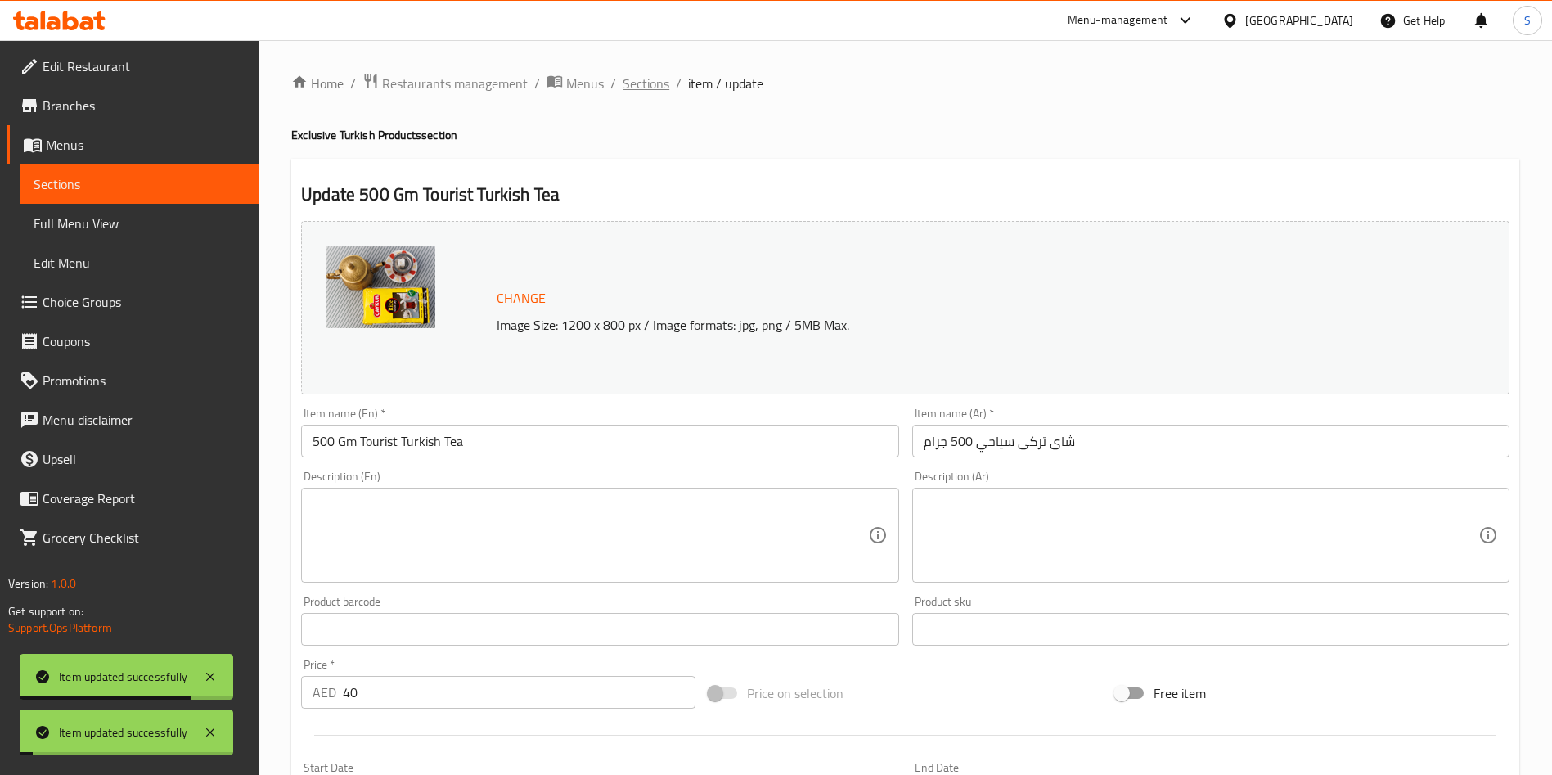
click at [645, 79] on span "Sections" at bounding box center [645, 84] width 47 height 20
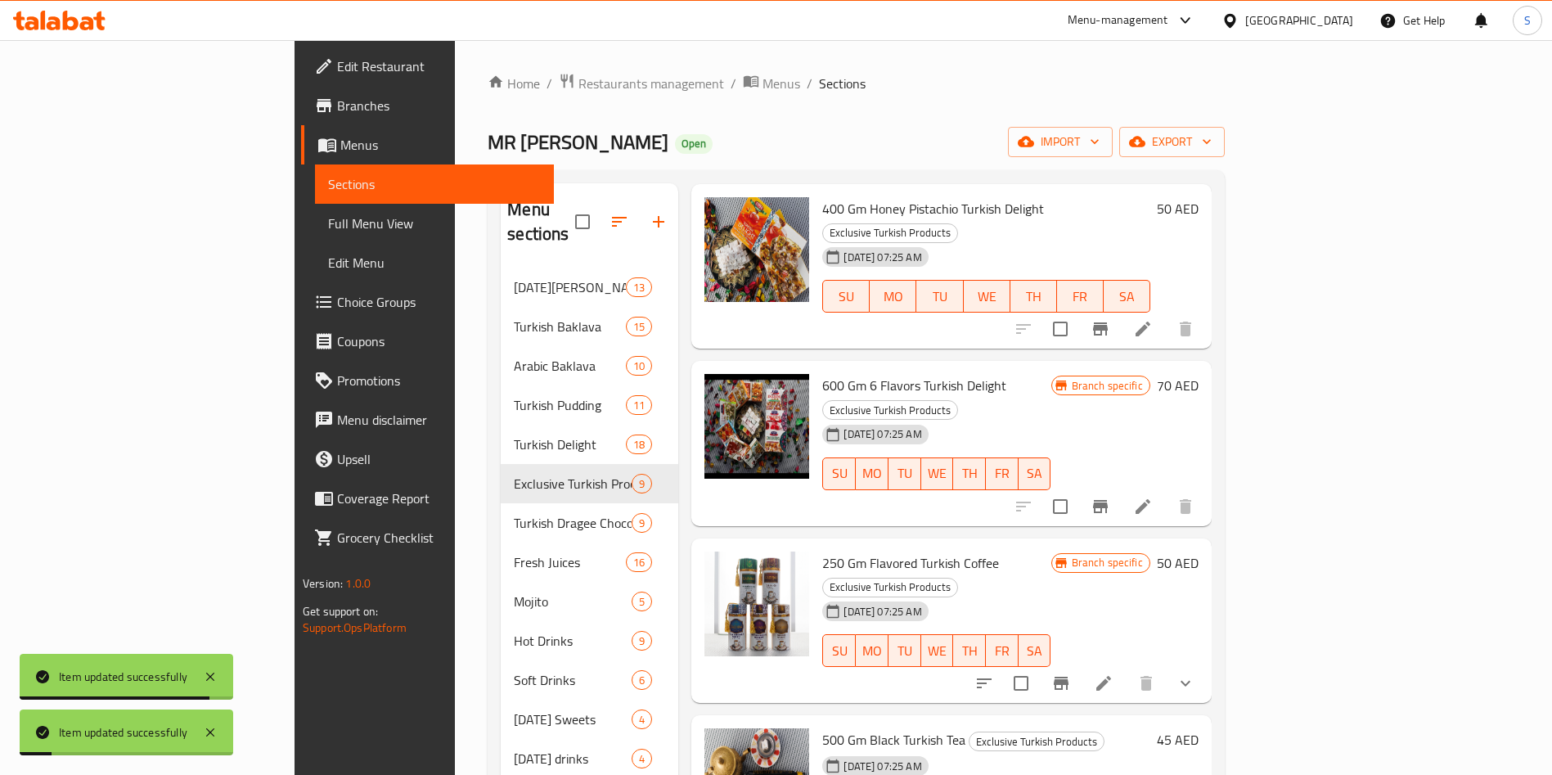
scroll to position [679, 0]
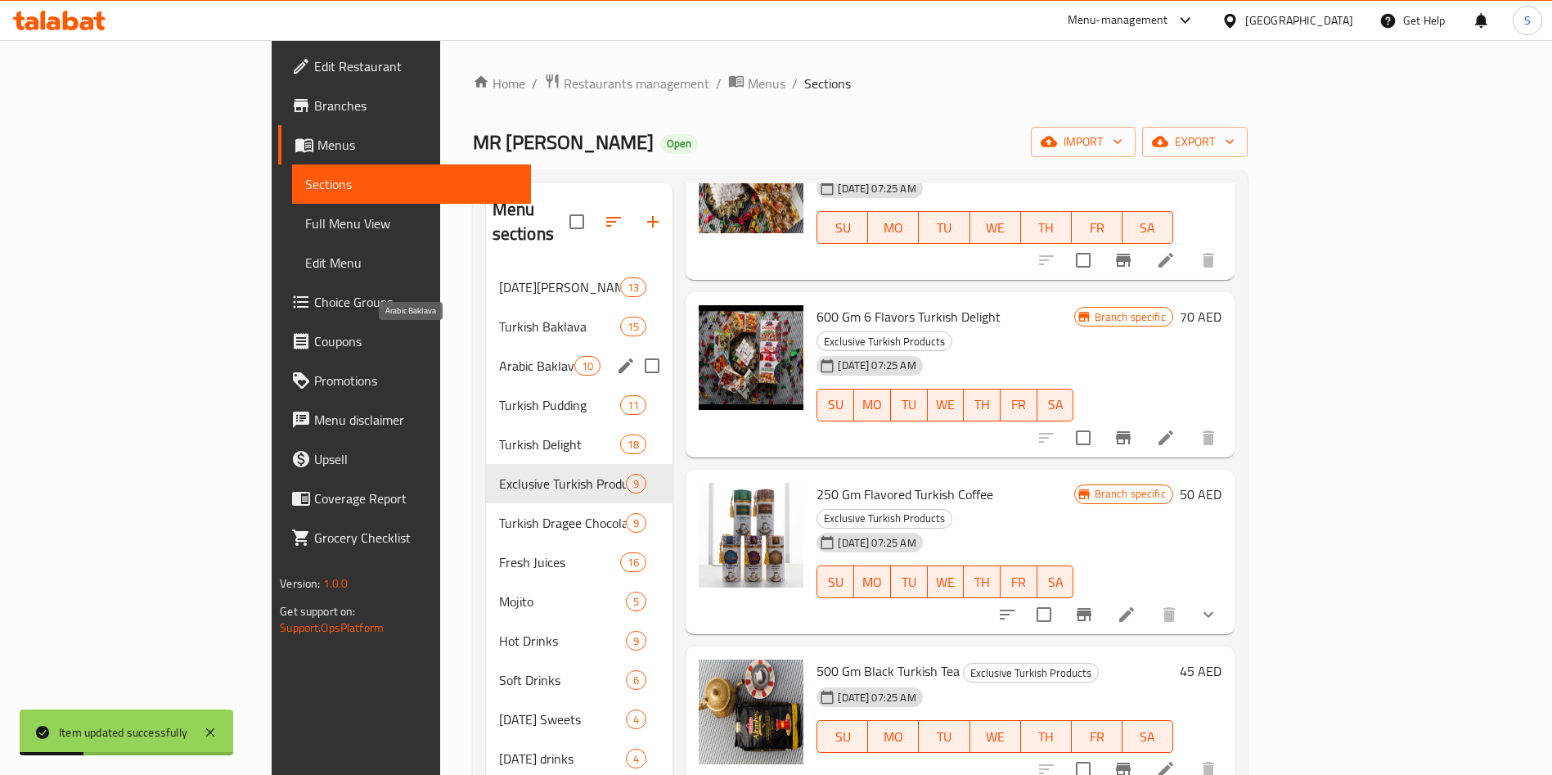
click at [499, 356] on span "Arabic Baklava" at bounding box center [536, 366] width 75 height 20
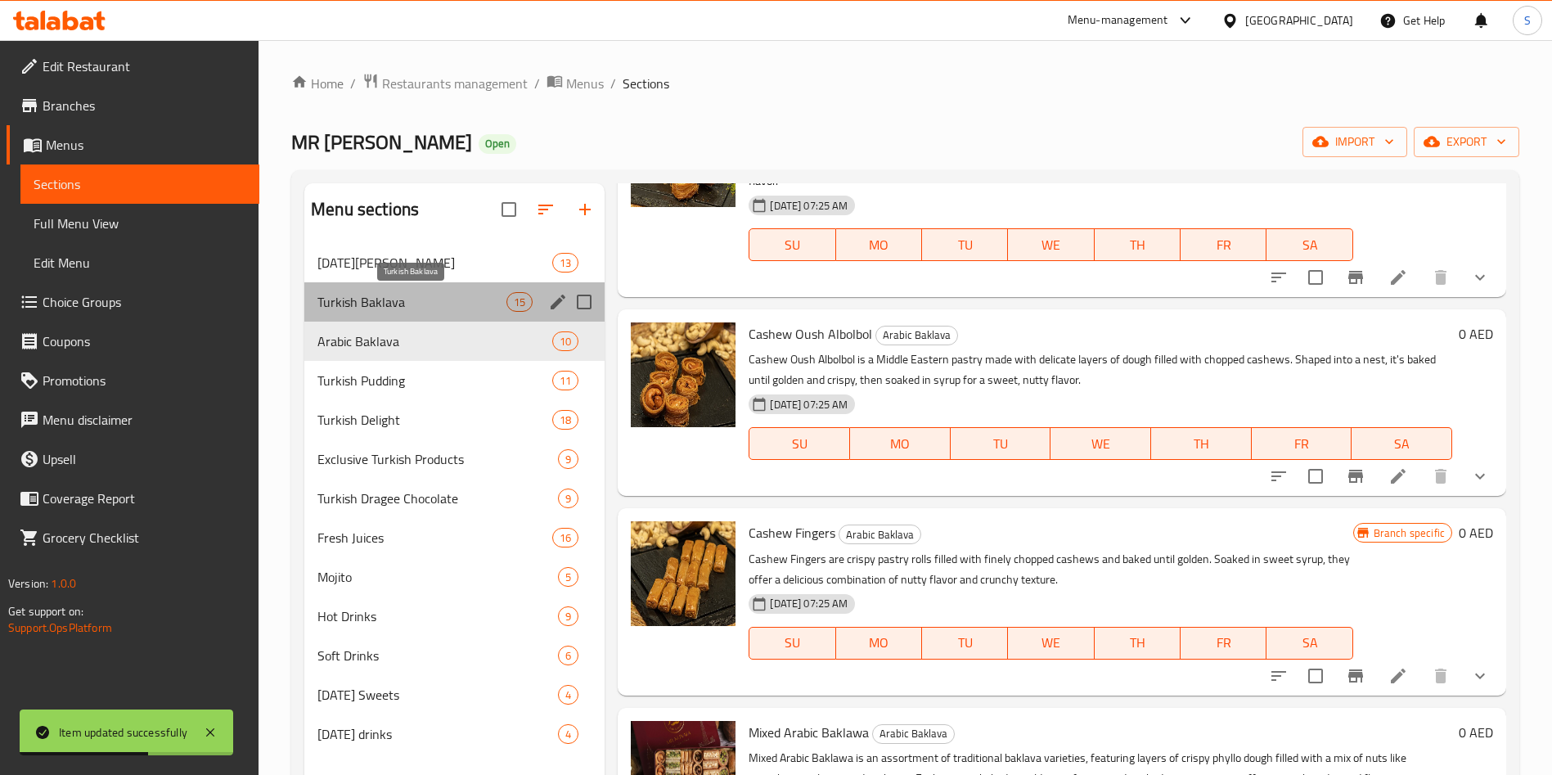
click at [424, 299] on span "Turkish Baklava" at bounding box center [411, 302] width 189 height 20
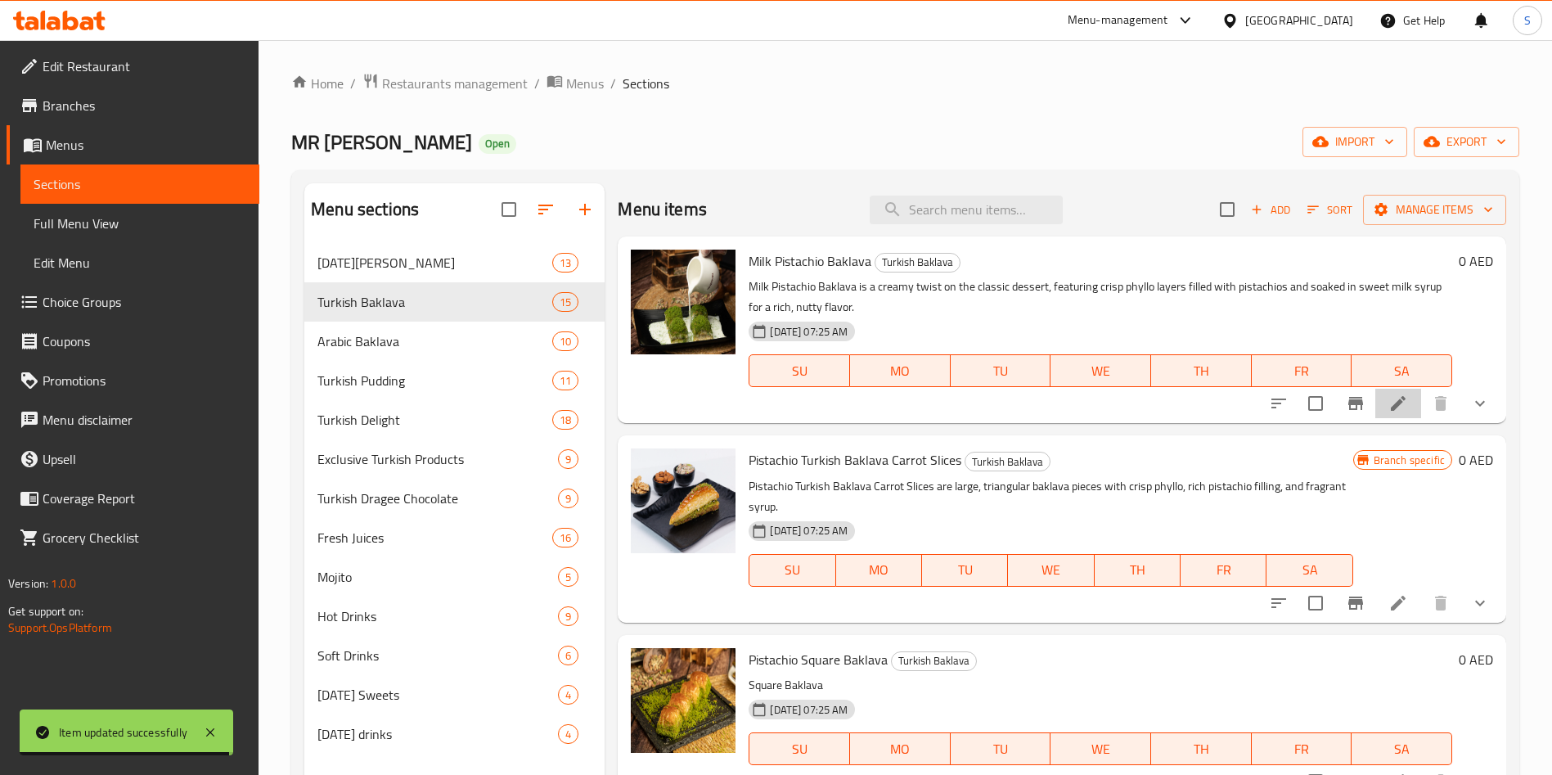
click at [1390, 406] on li at bounding box center [1398, 403] width 46 height 29
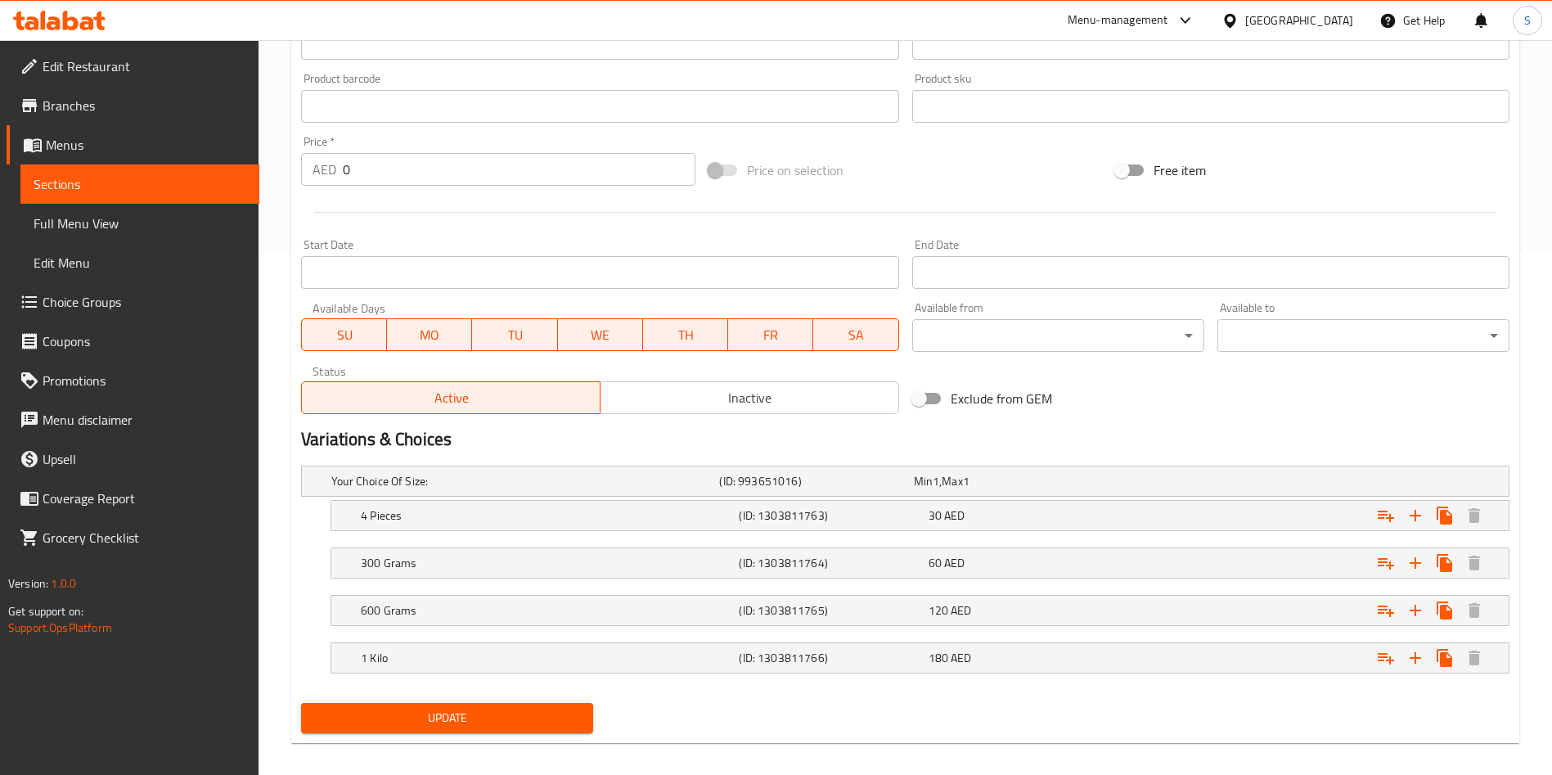
scroll to position [524, 0]
click at [1027, 507] on div "30 AED" at bounding box center [1019, 513] width 182 height 16
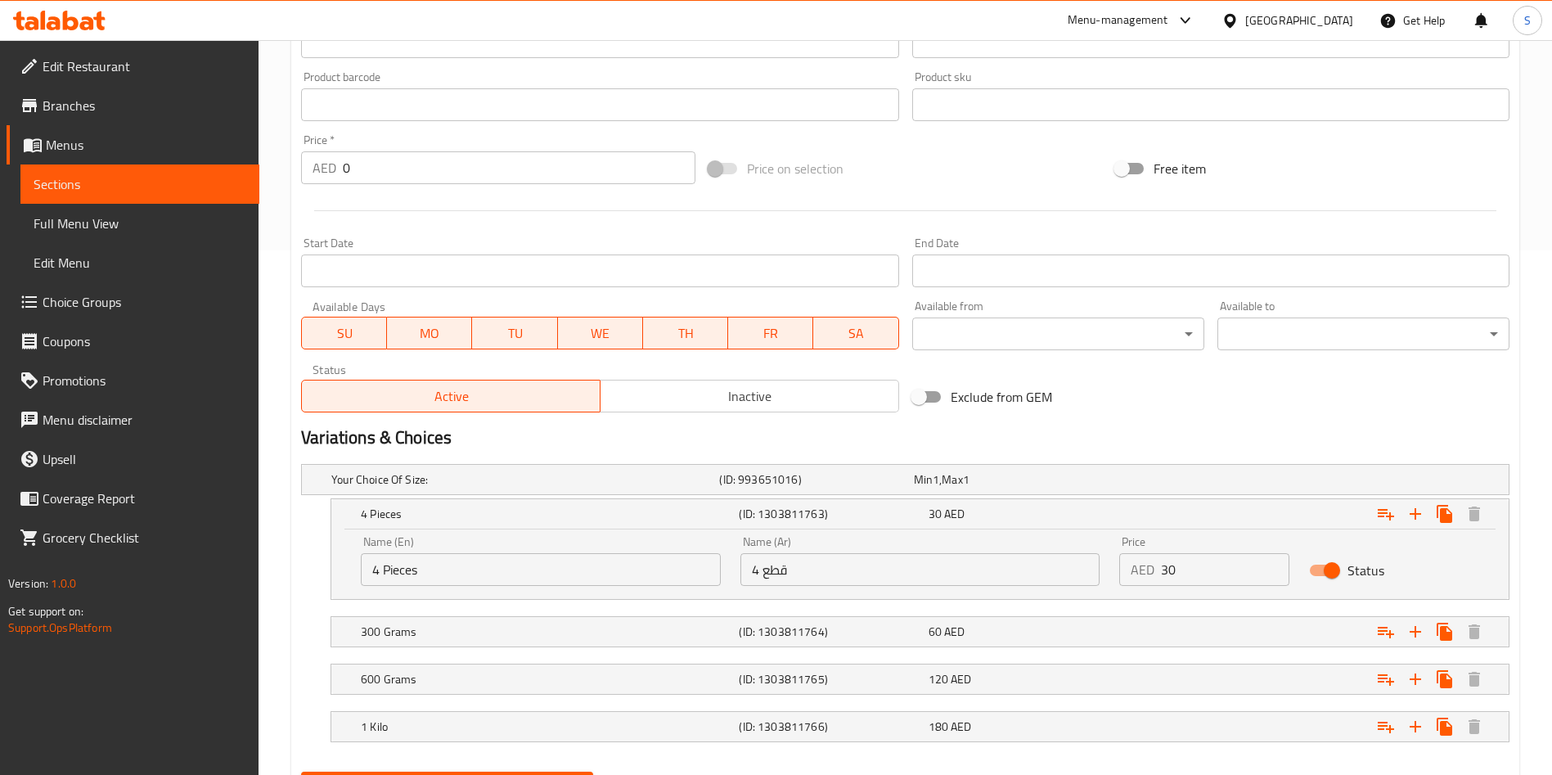
click at [1154, 580] on div "AED 30 Price" at bounding box center [1204, 569] width 170 height 33
click at [1187, 574] on input "30" at bounding box center [1225, 569] width 128 height 33
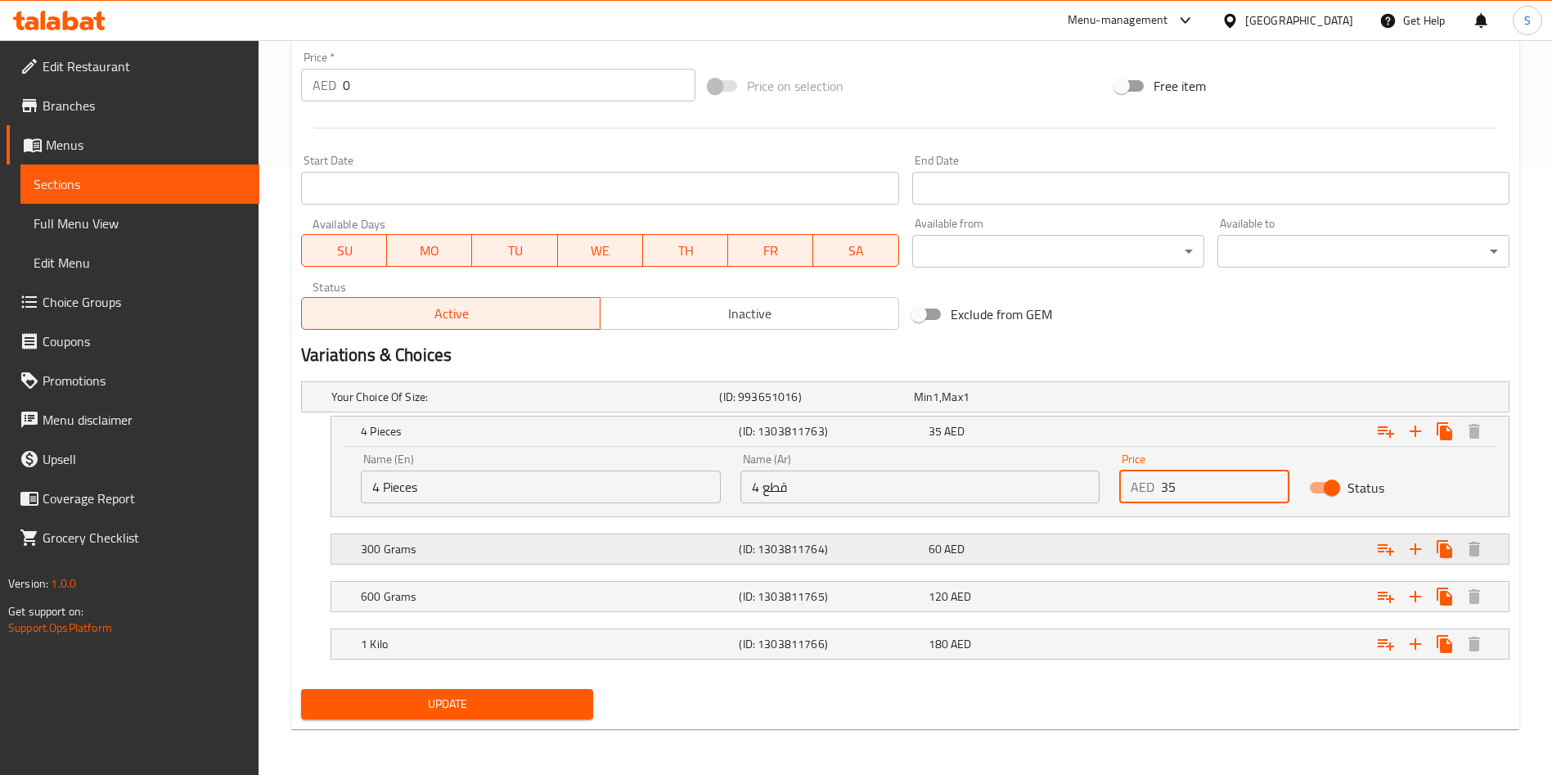
type input "35"
click at [1046, 541] on div "60 AED" at bounding box center [1019, 549] width 182 height 16
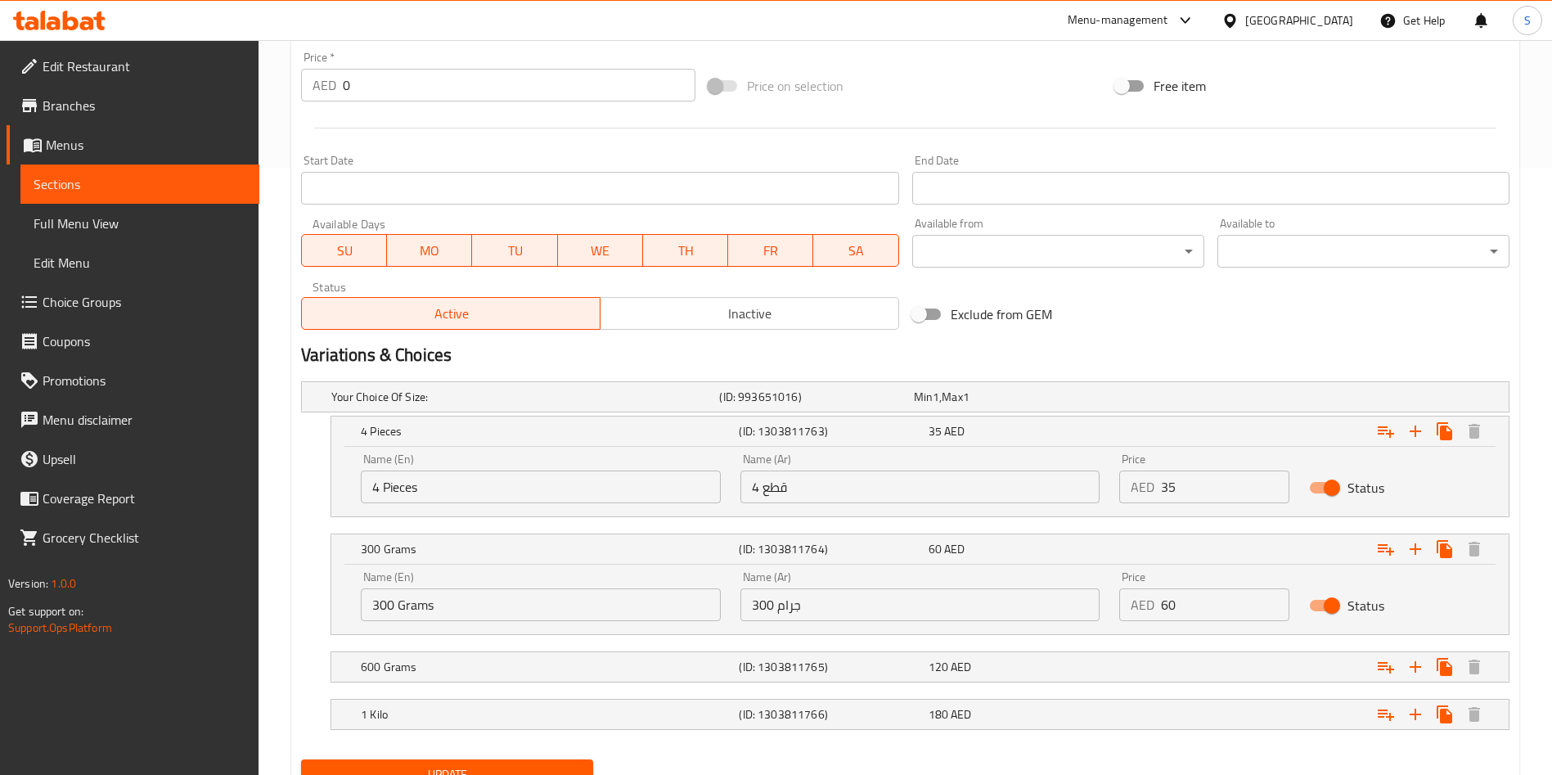
click at [1197, 622] on div "Price AED 60 Price" at bounding box center [1204, 596] width 190 height 70
click at [1205, 605] on input "60" at bounding box center [1225, 604] width 128 height 33
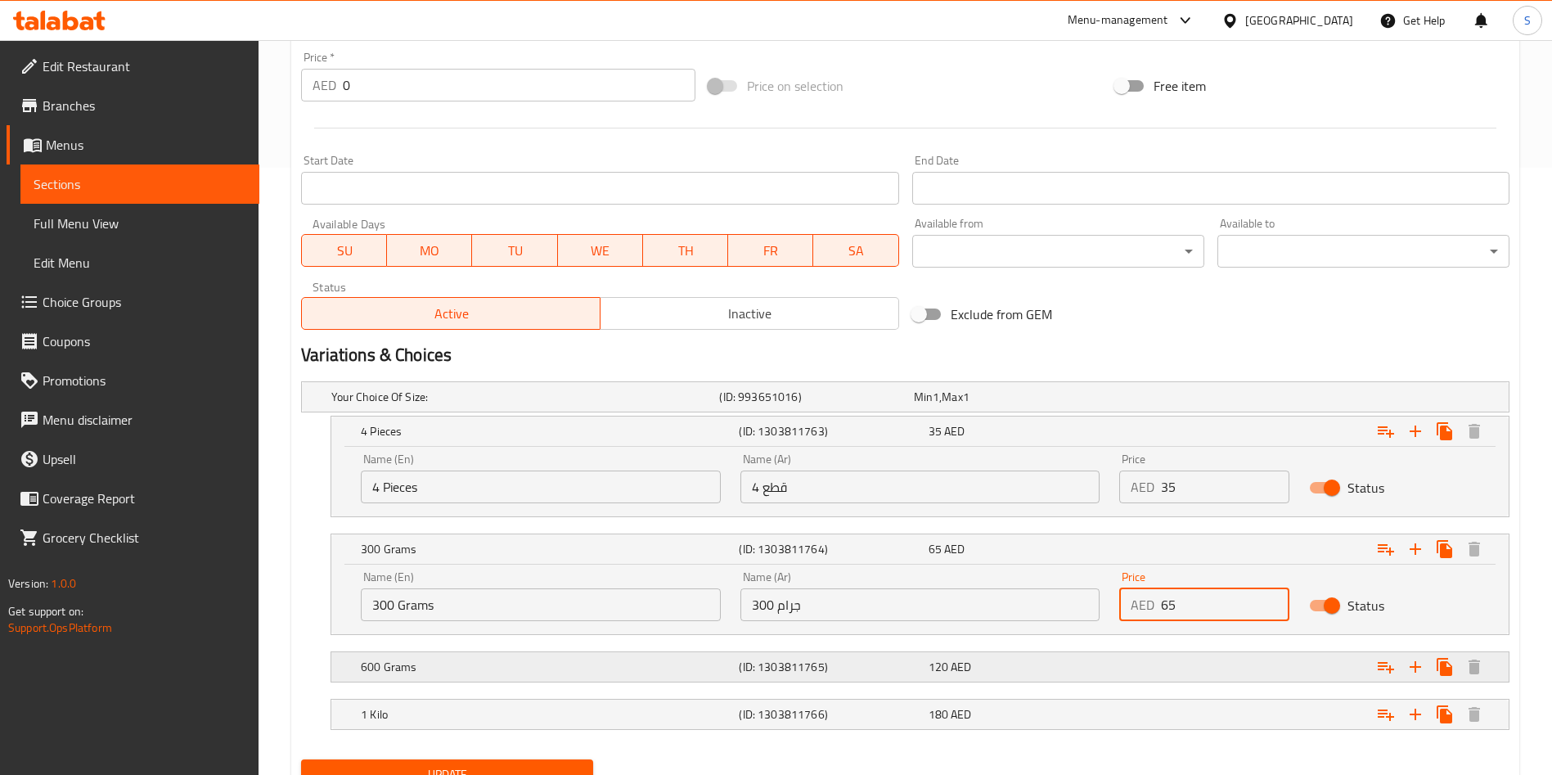
type input "65"
click at [1121, 675] on div "Expand" at bounding box center [1303, 667] width 378 height 36
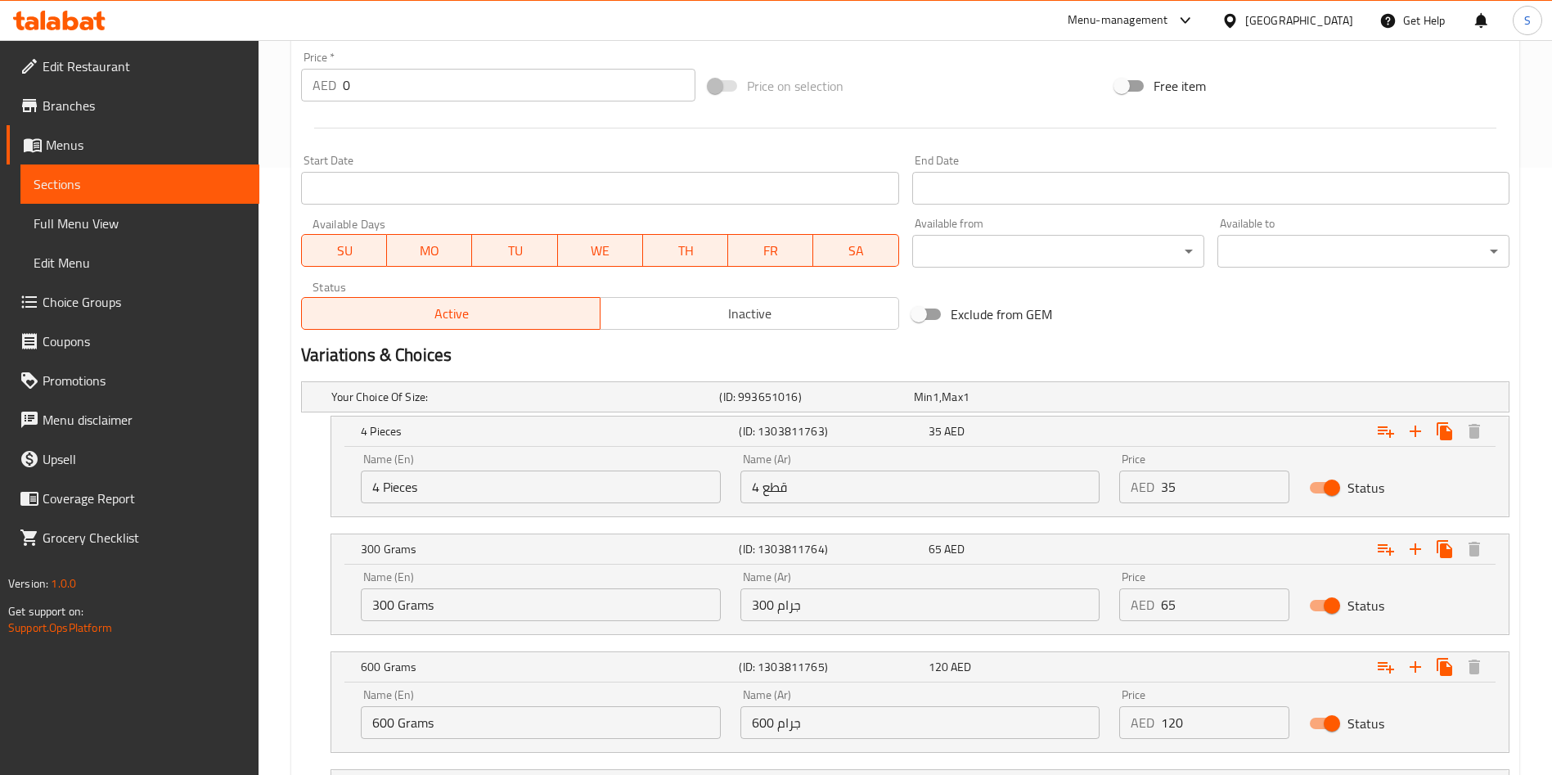
click at [1236, 707] on input "120" at bounding box center [1225, 722] width 128 height 33
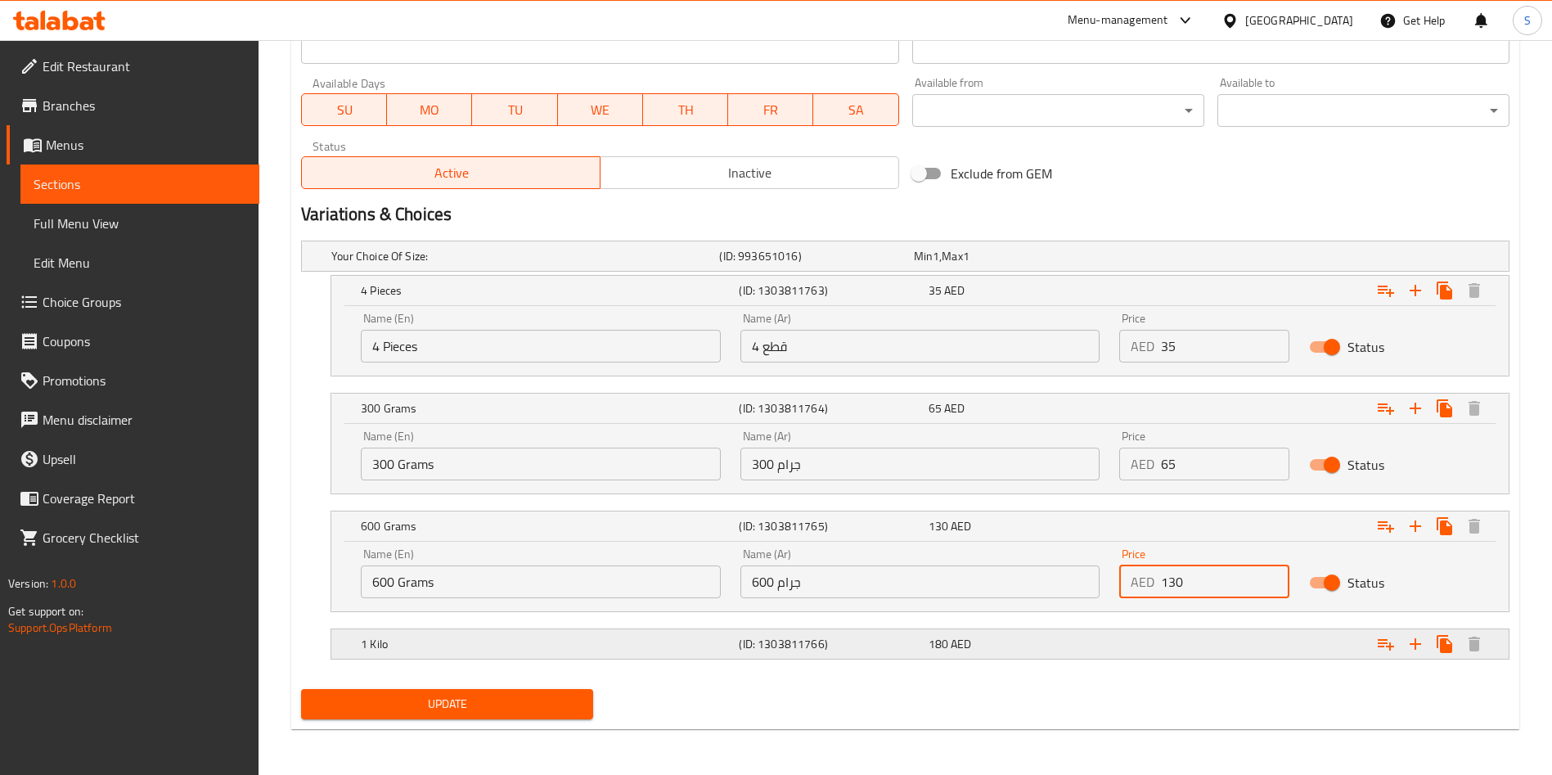
type input "130"
click at [1076, 642] on div "180 AED" at bounding box center [1019, 644] width 182 height 16
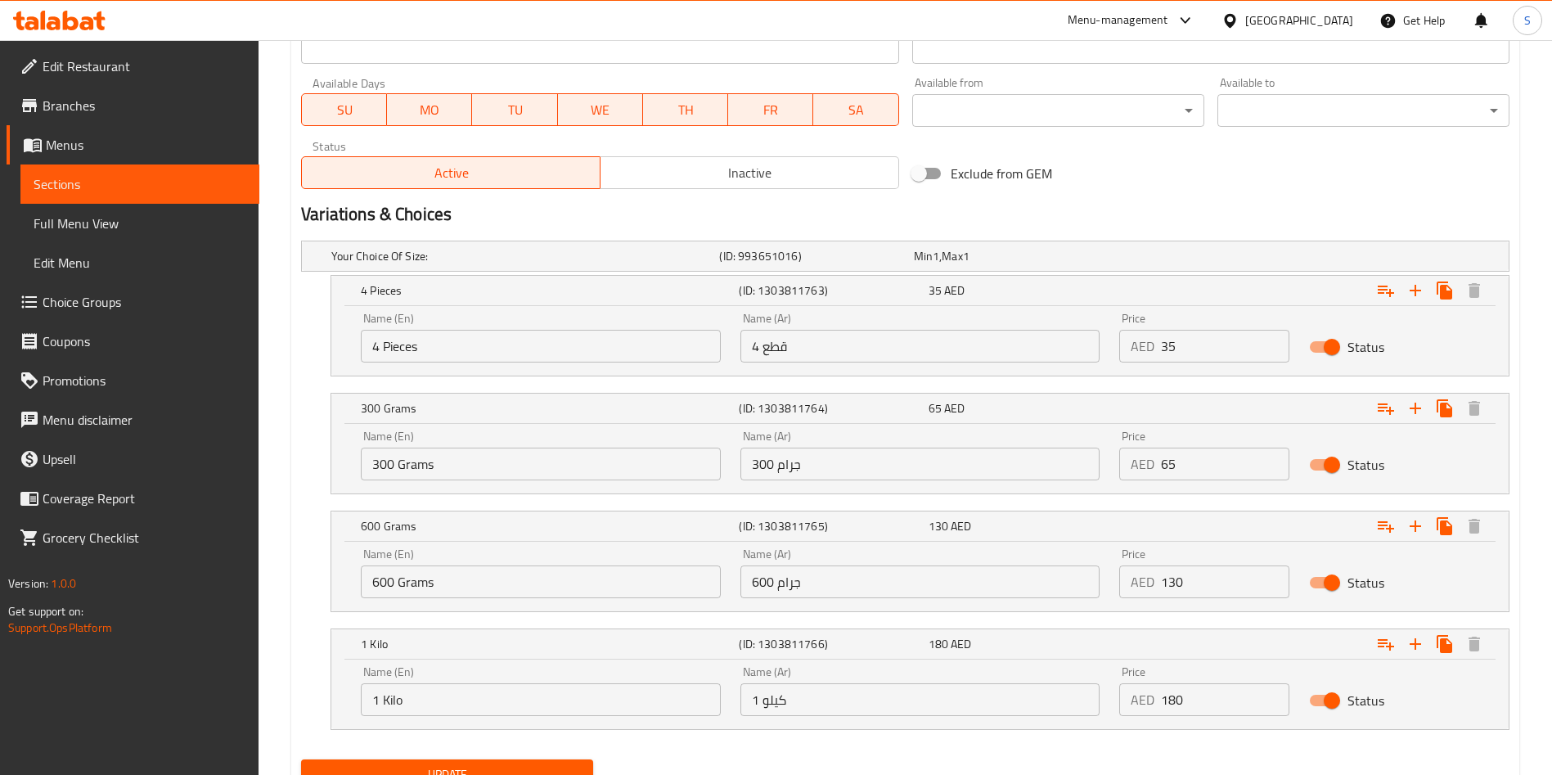
click at [1215, 700] on input "180" at bounding box center [1225, 699] width 128 height 33
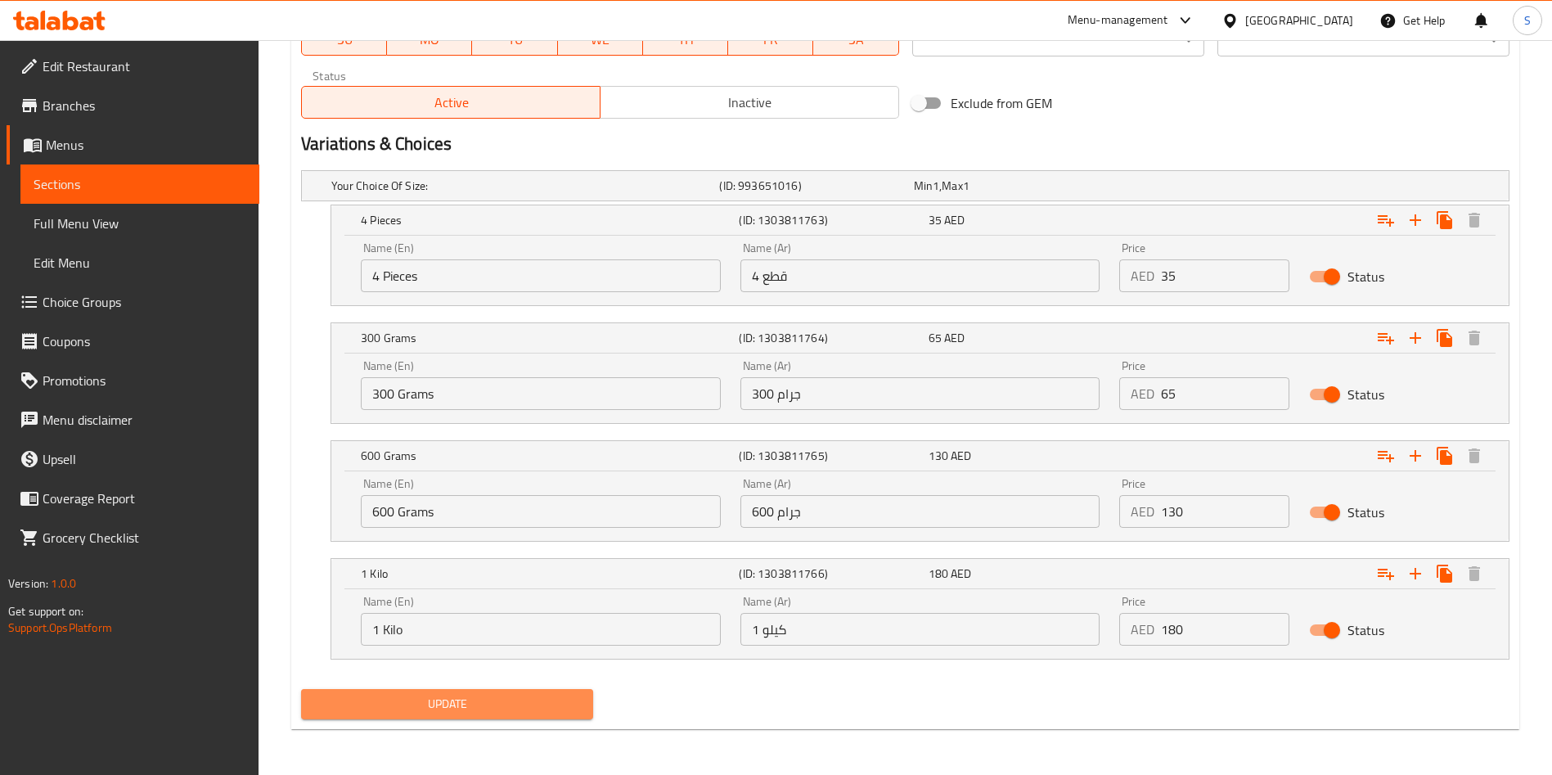
click at [520, 695] on span "Update" at bounding box center [447, 704] width 266 height 20
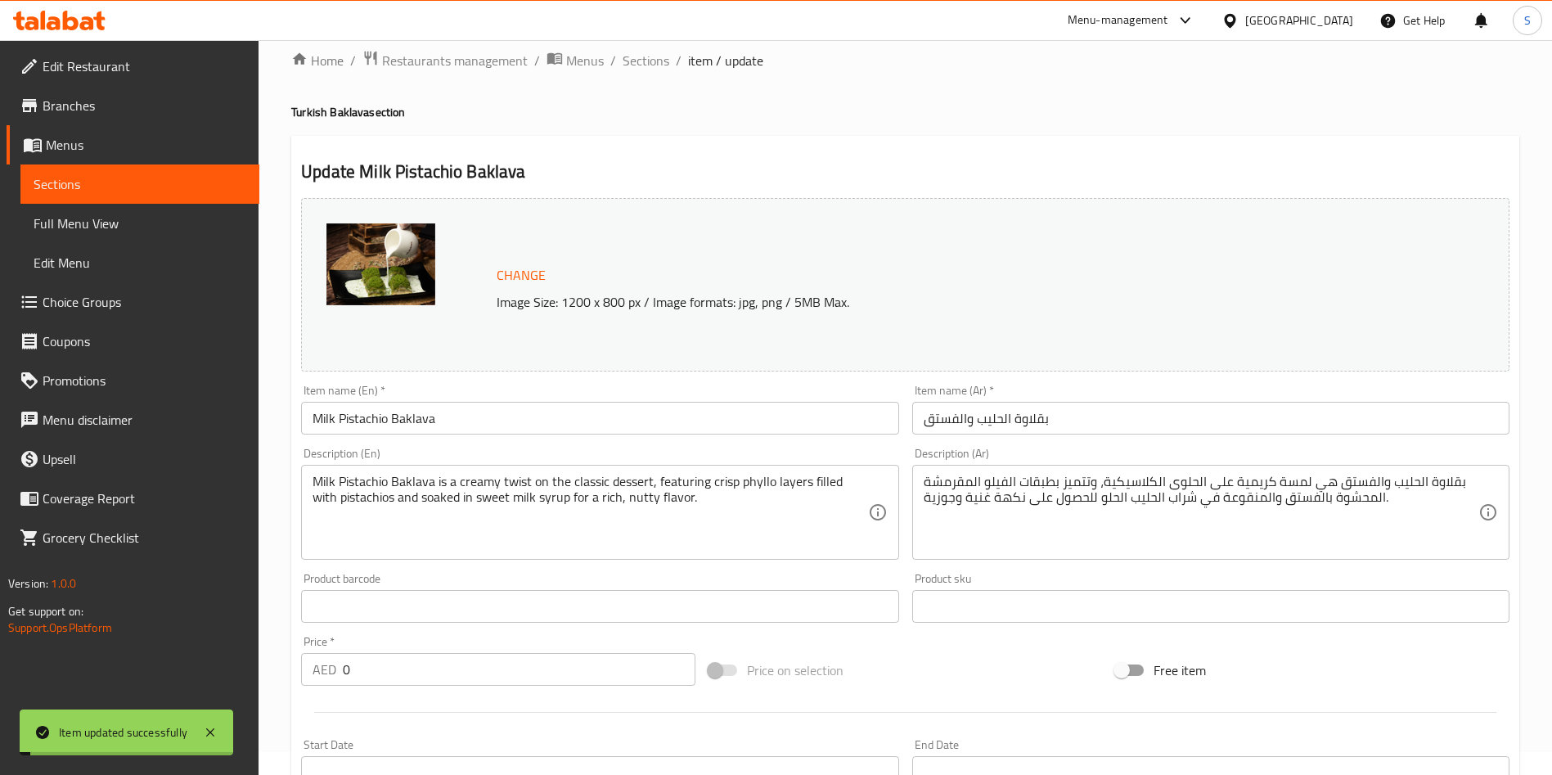
scroll to position [0, 0]
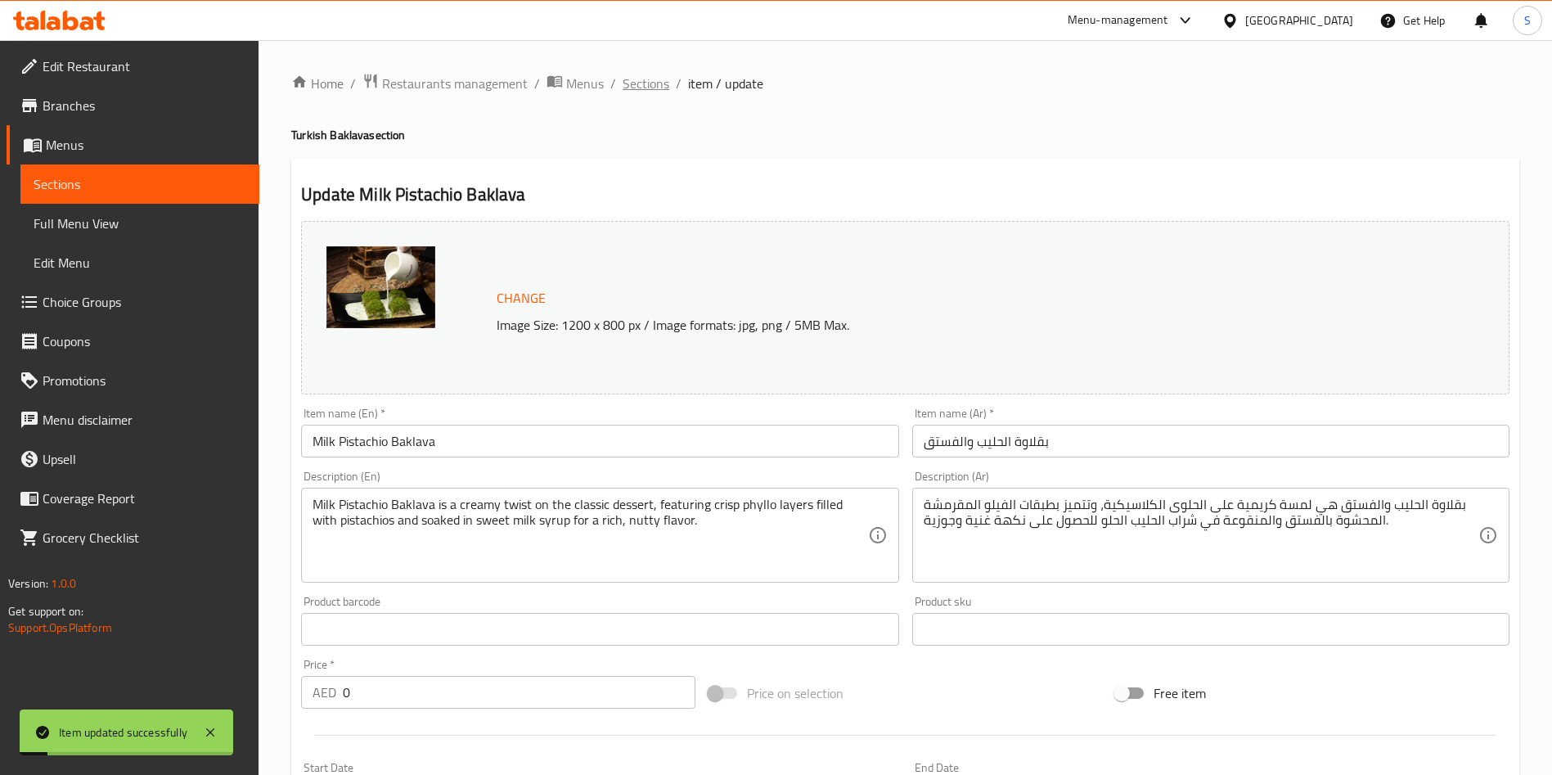
click at [656, 75] on span "Sections" at bounding box center [645, 84] width 47 height 20
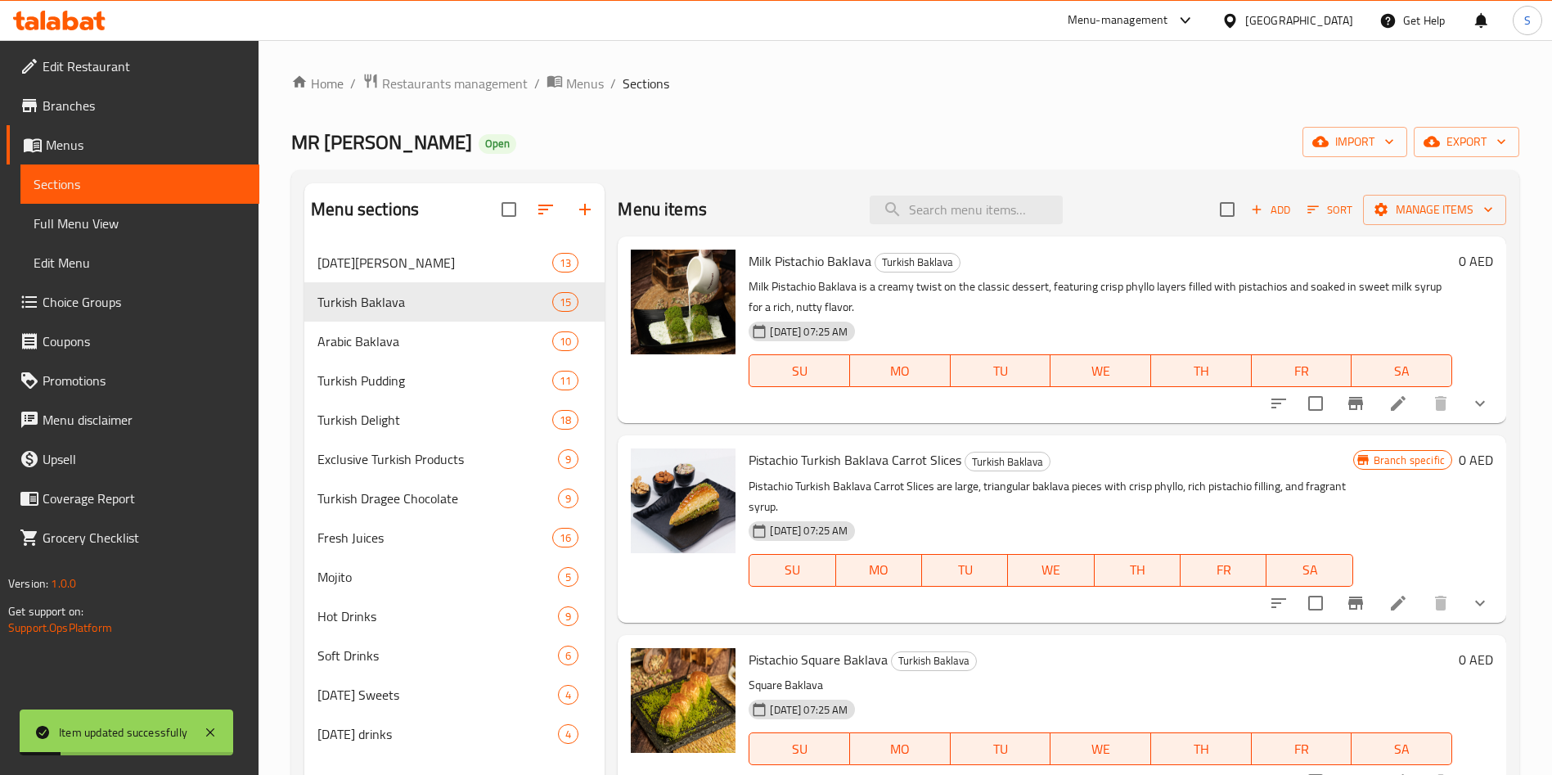
scroll to position [7, 0]
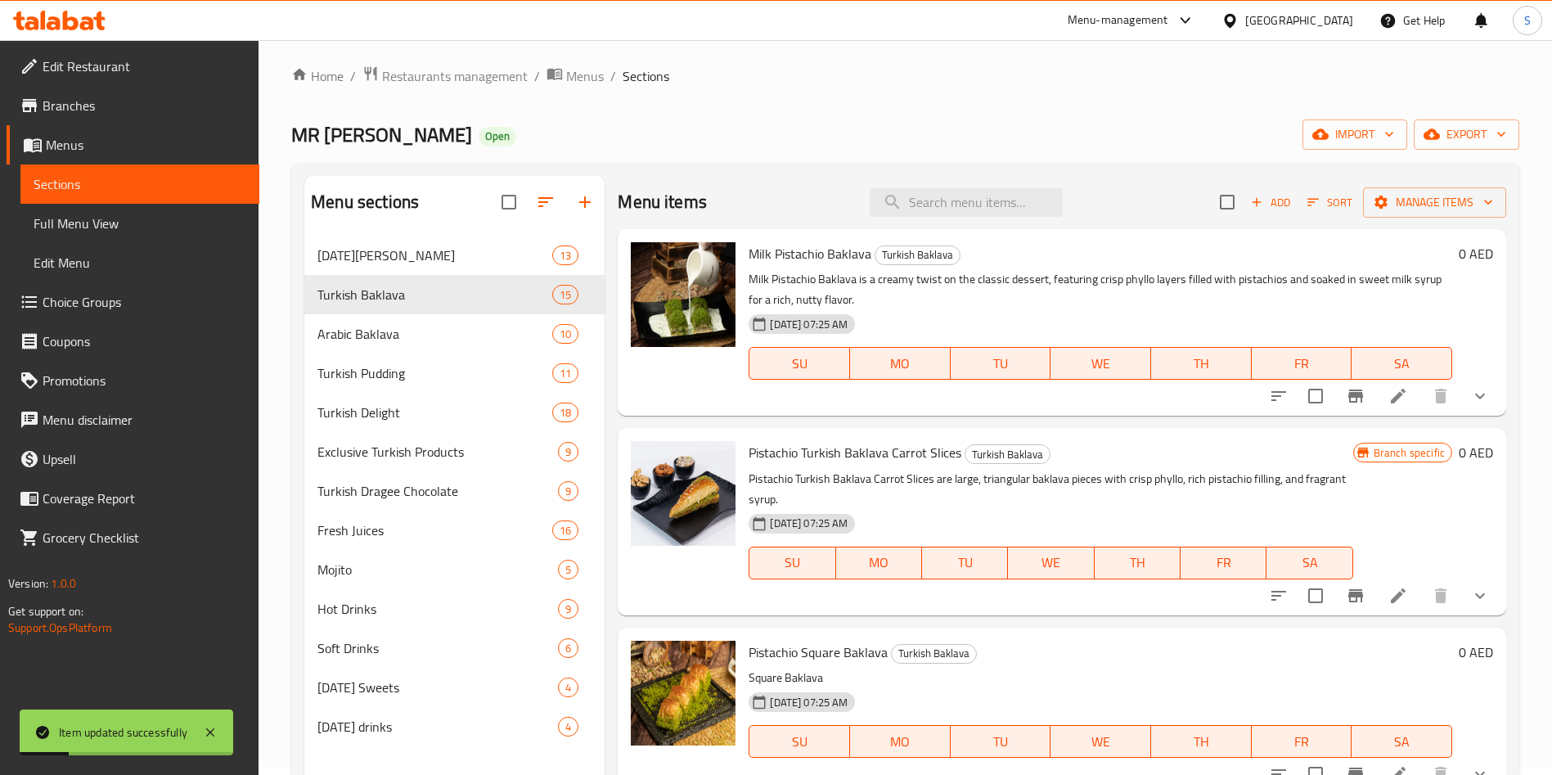
click at [1395, 598] on li at bounding box center [1398, 595] width 46 height 29
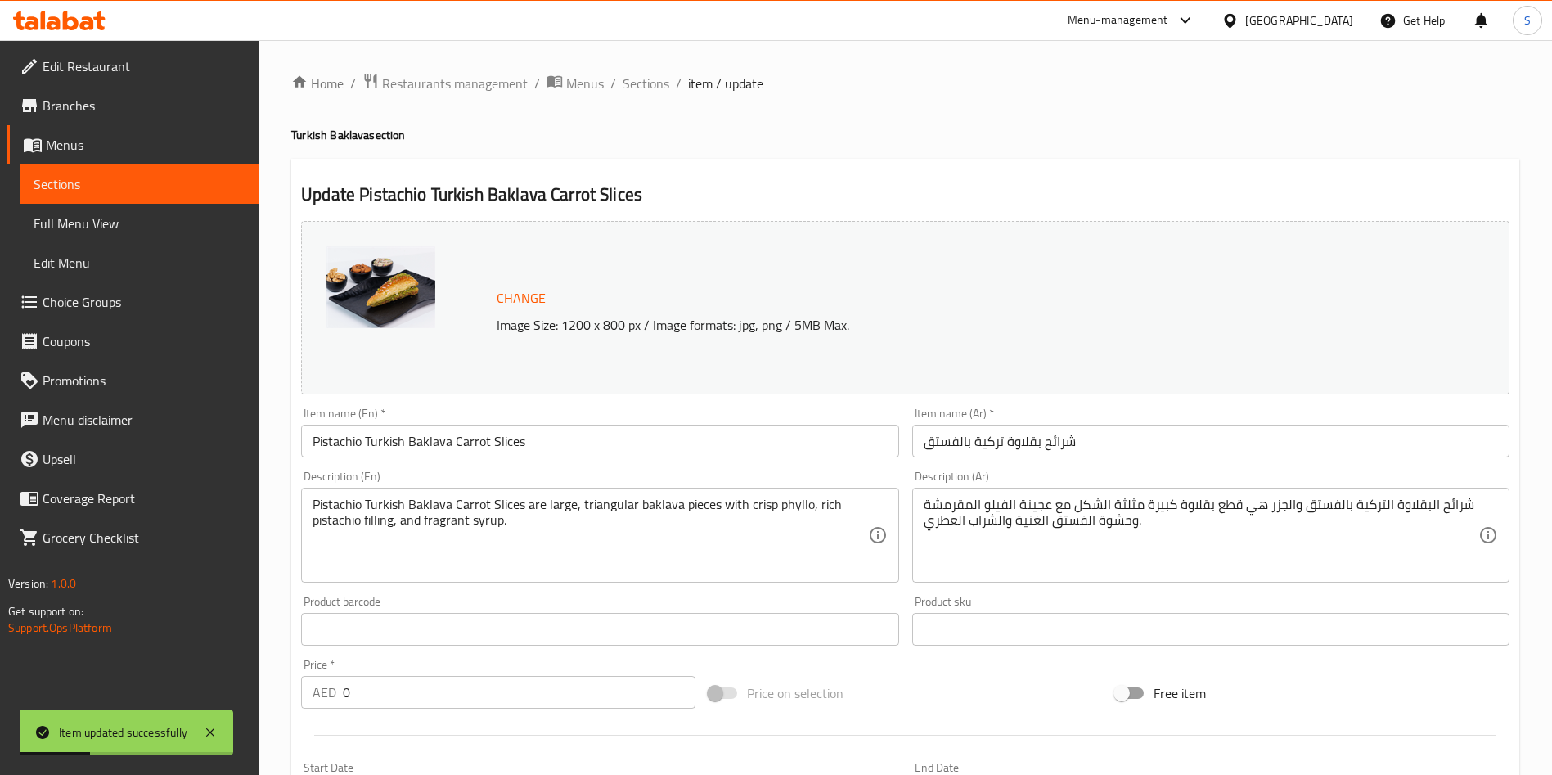
scroll to position [537, 0]
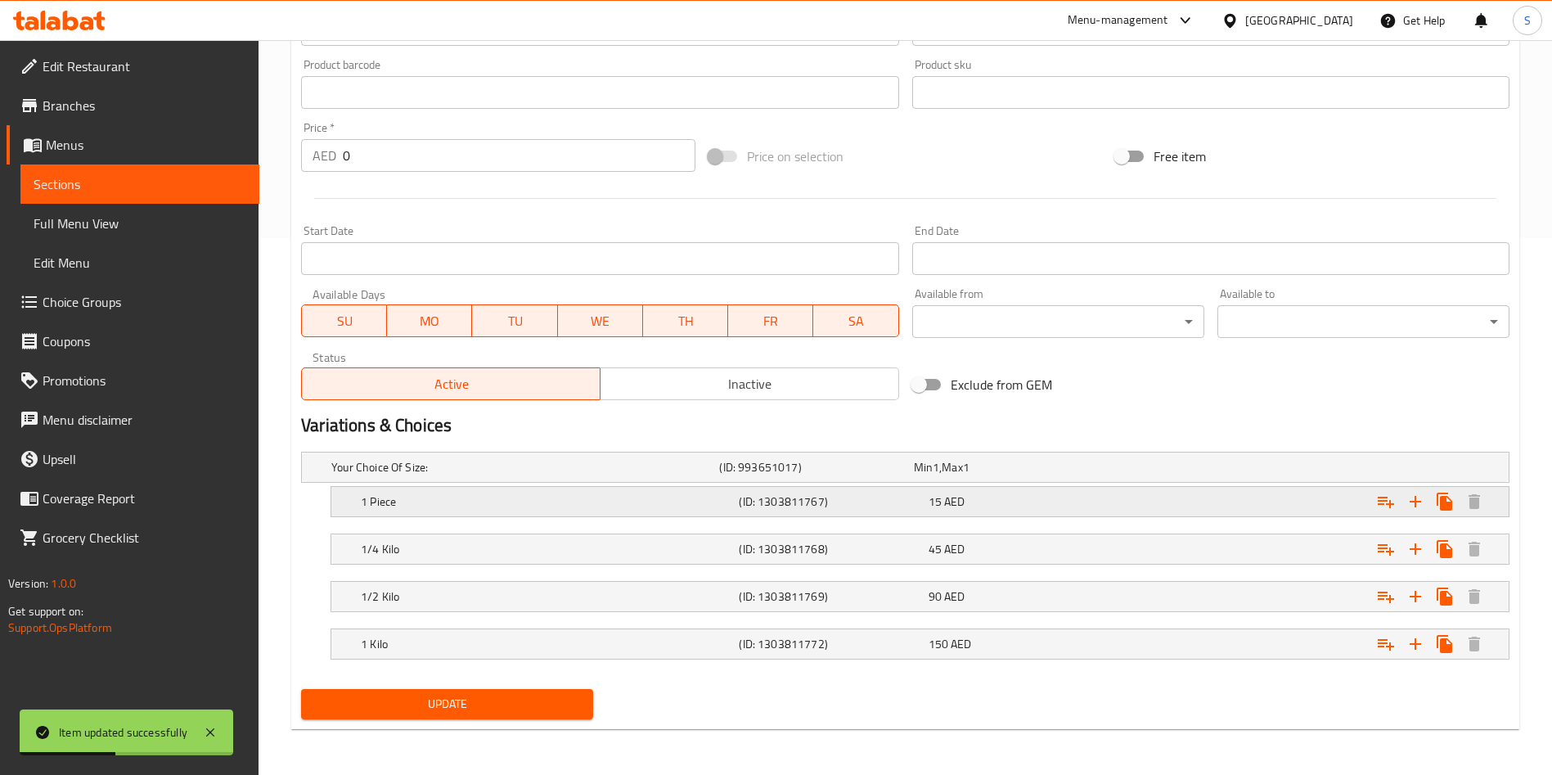
click at [1079, 498] on div "15 AED" at bounding box center [1019, 501] width 182 height 16
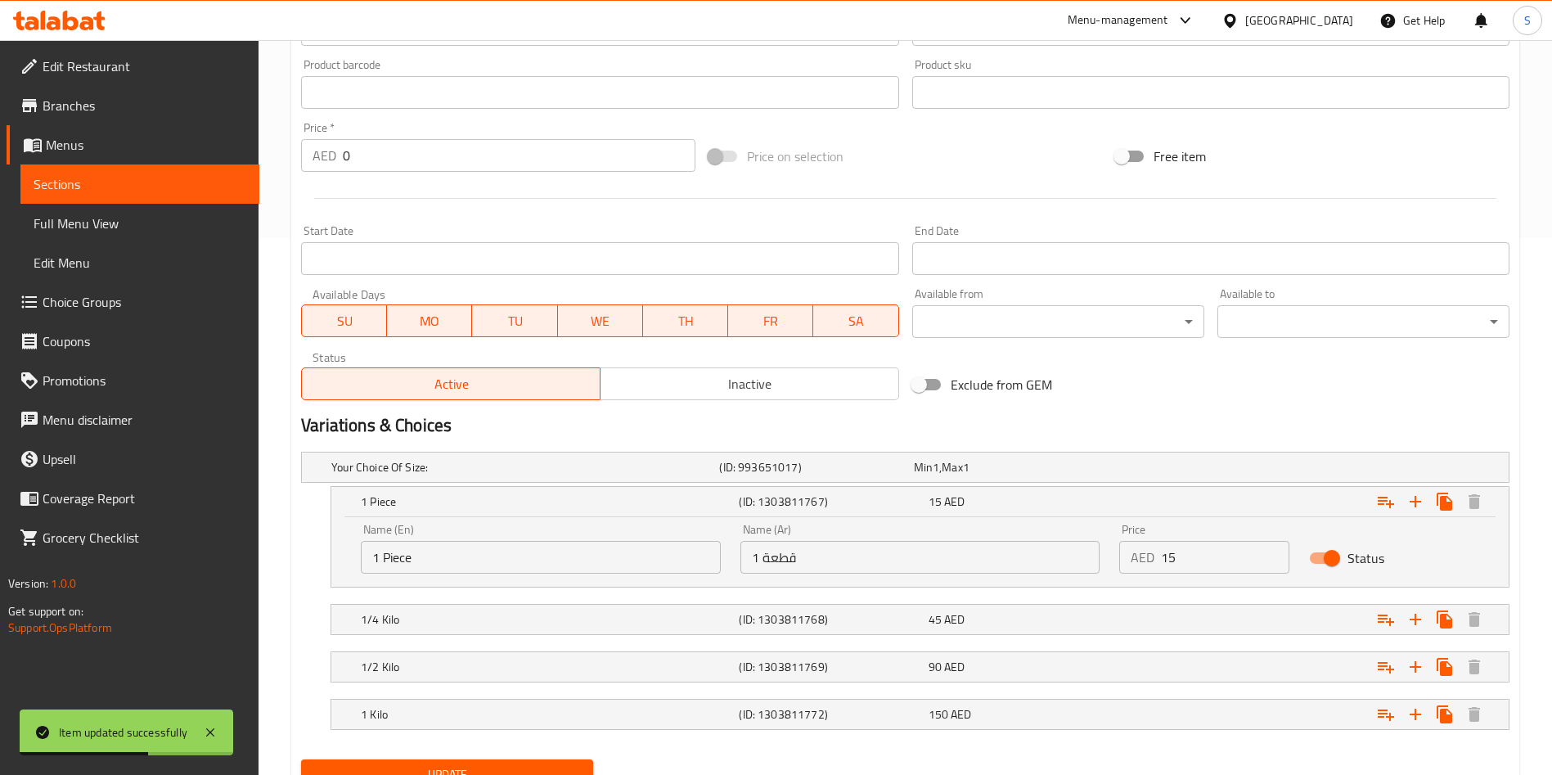
scroll to position [607, 0]
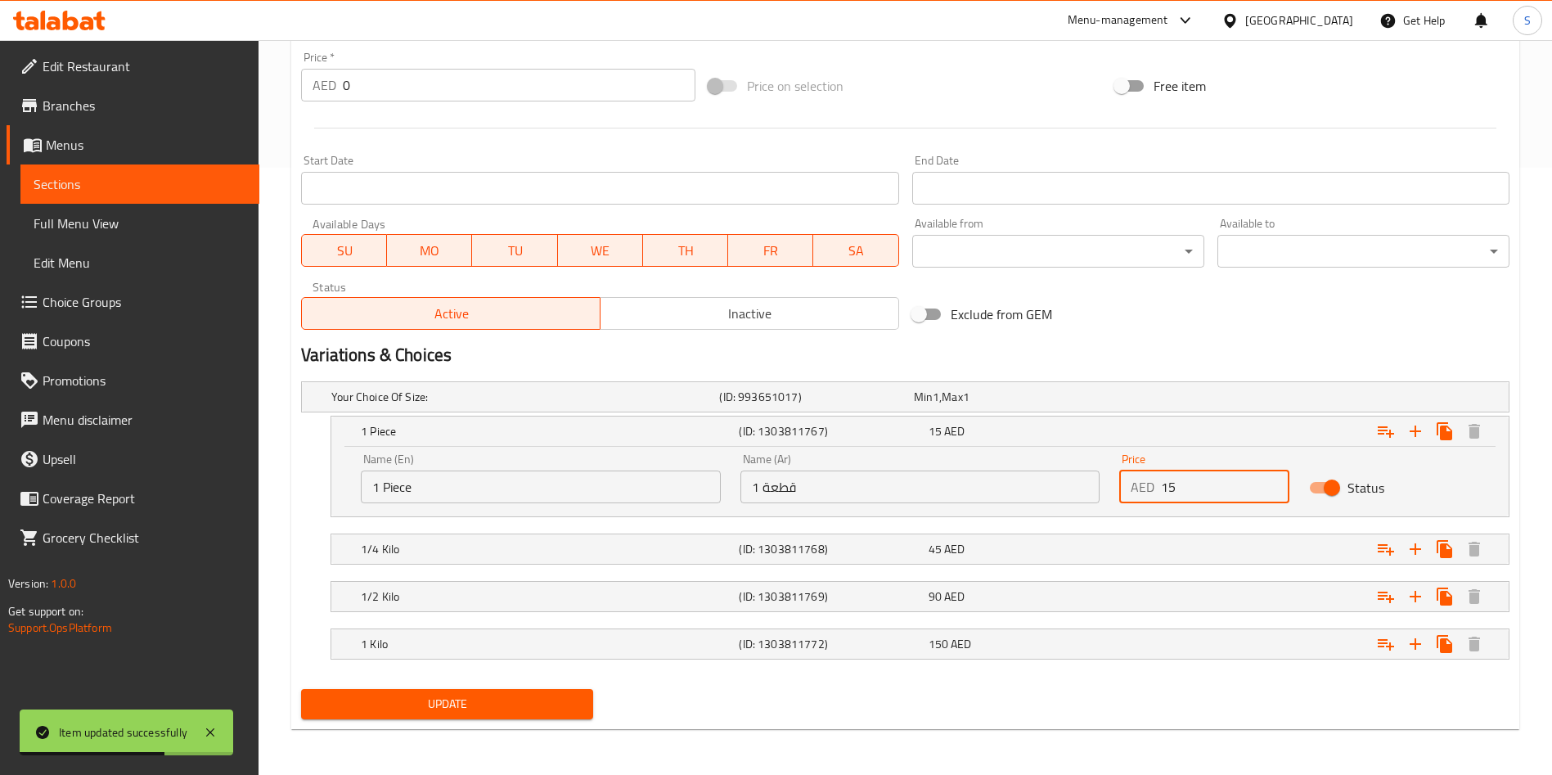
click at [1204, 471] on input "15" at bounding box center [1225, 486] width 128 height 33
type input "25"
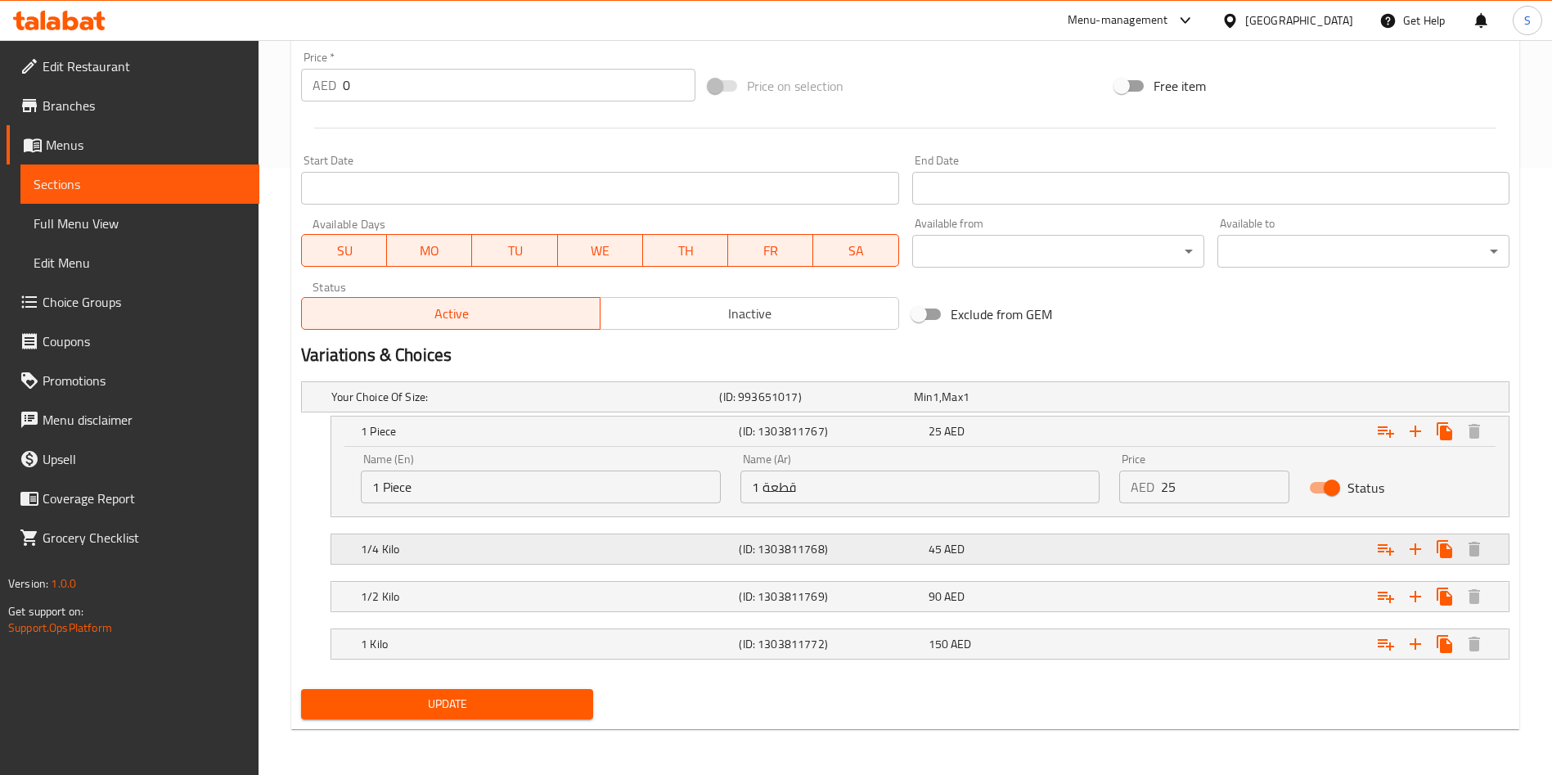
click at [1172, 559] on div "Expand" at bounding box center [1303, 549] width 378 height 36
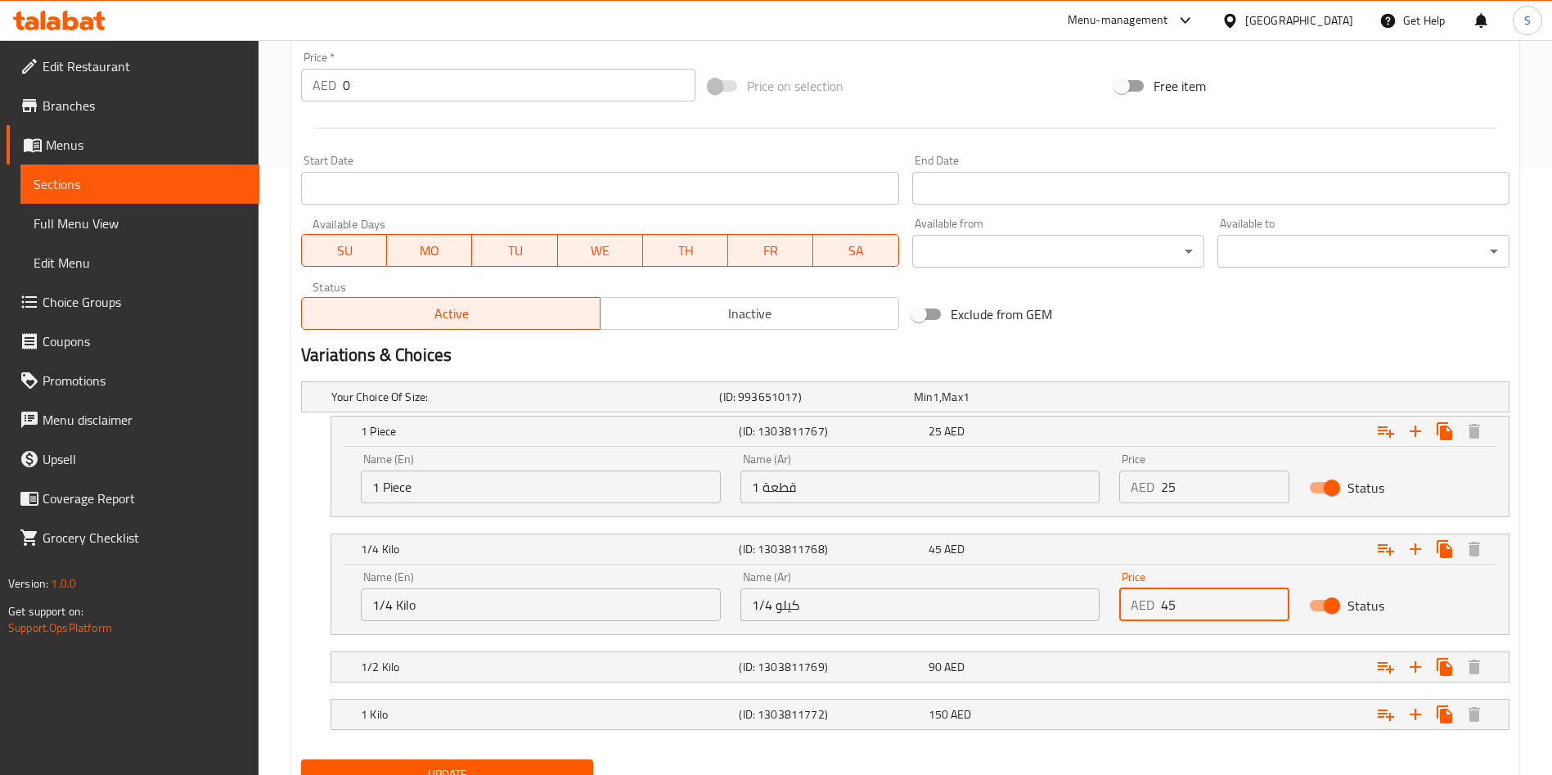
click at [1198, 619] on input "45" at bounding box center [1225, 604] width 128 height 33
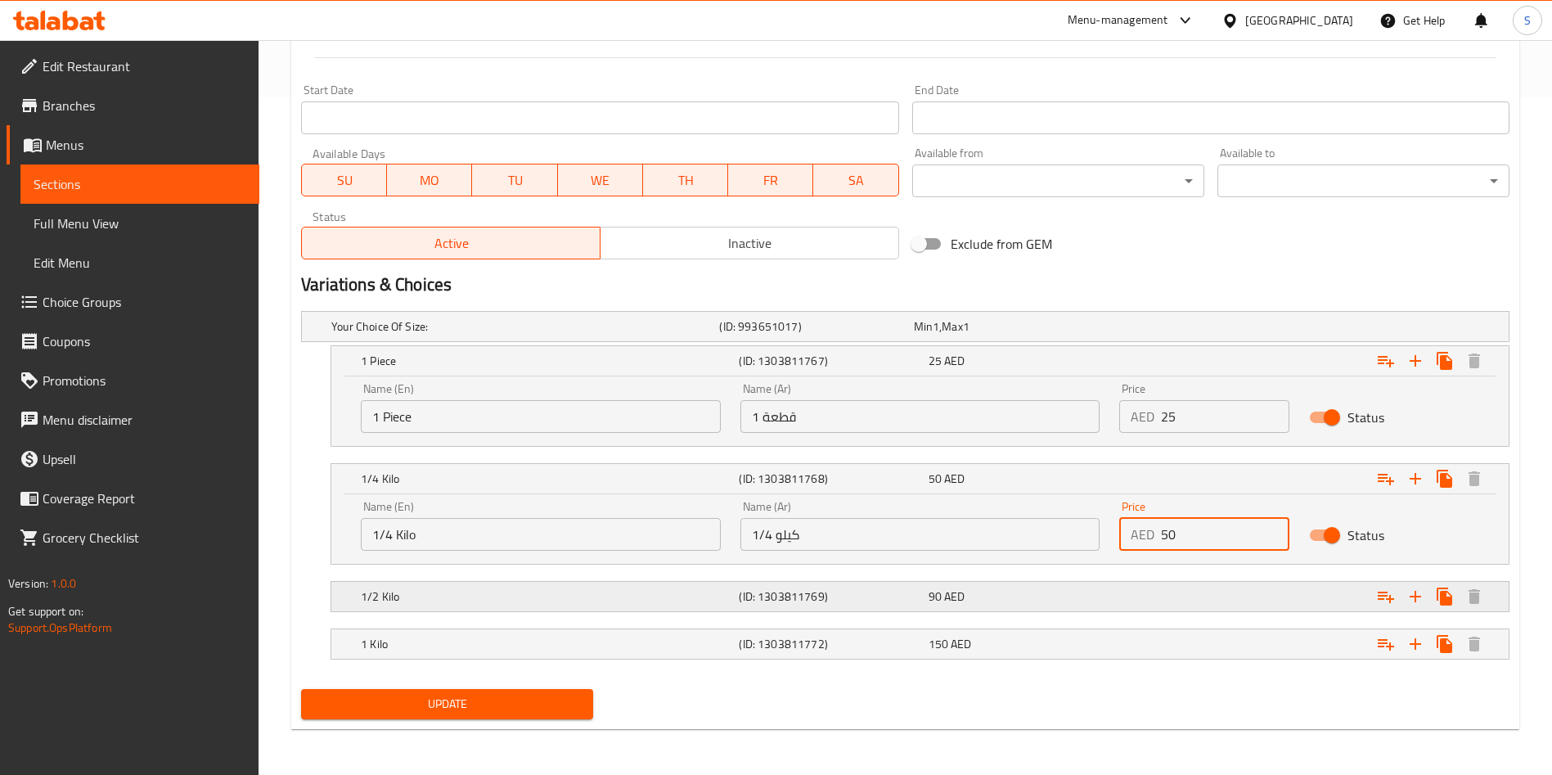
type input "50"
click at [1145, 595] on div "Expand" at bounding box center [1303, 596] width 378 height 36
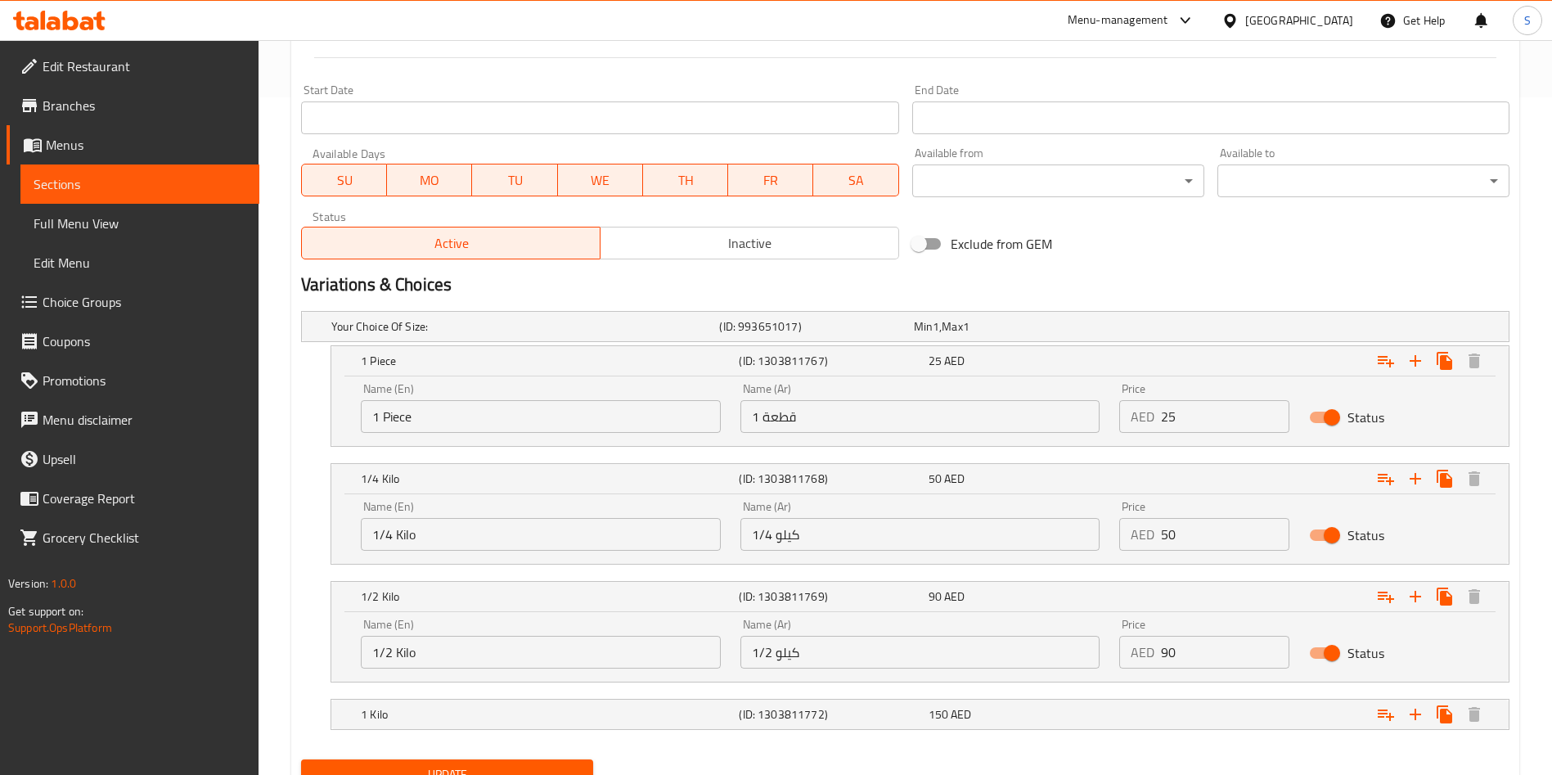
scroll to position [748, 0]
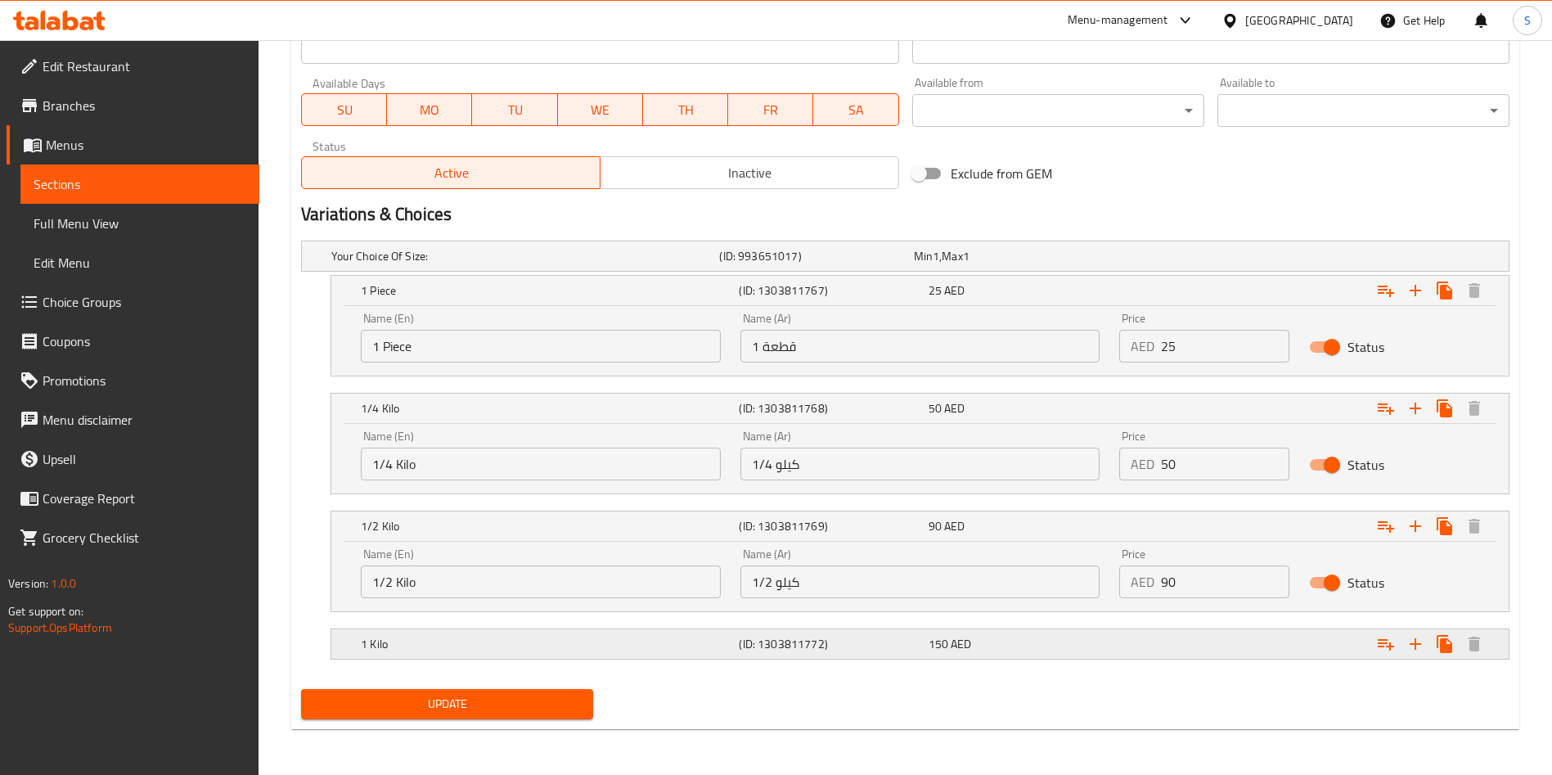
click at [1049, 653] on div "150 AED" at bounding box center [1019, 643] width 189 height 23
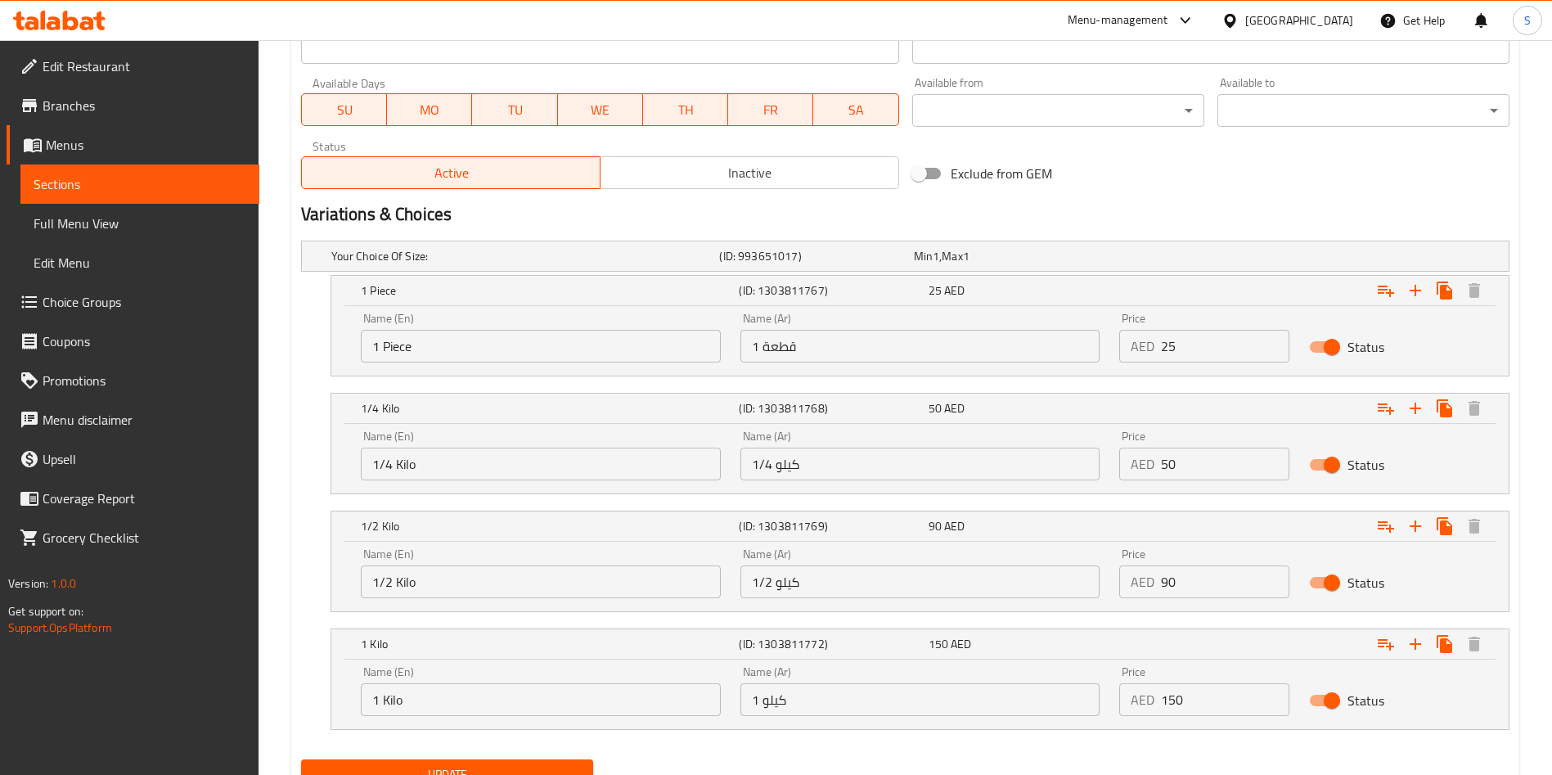
click at [1210, 695] on input "150" at bounding box center [1225, 699] width 128 height 33
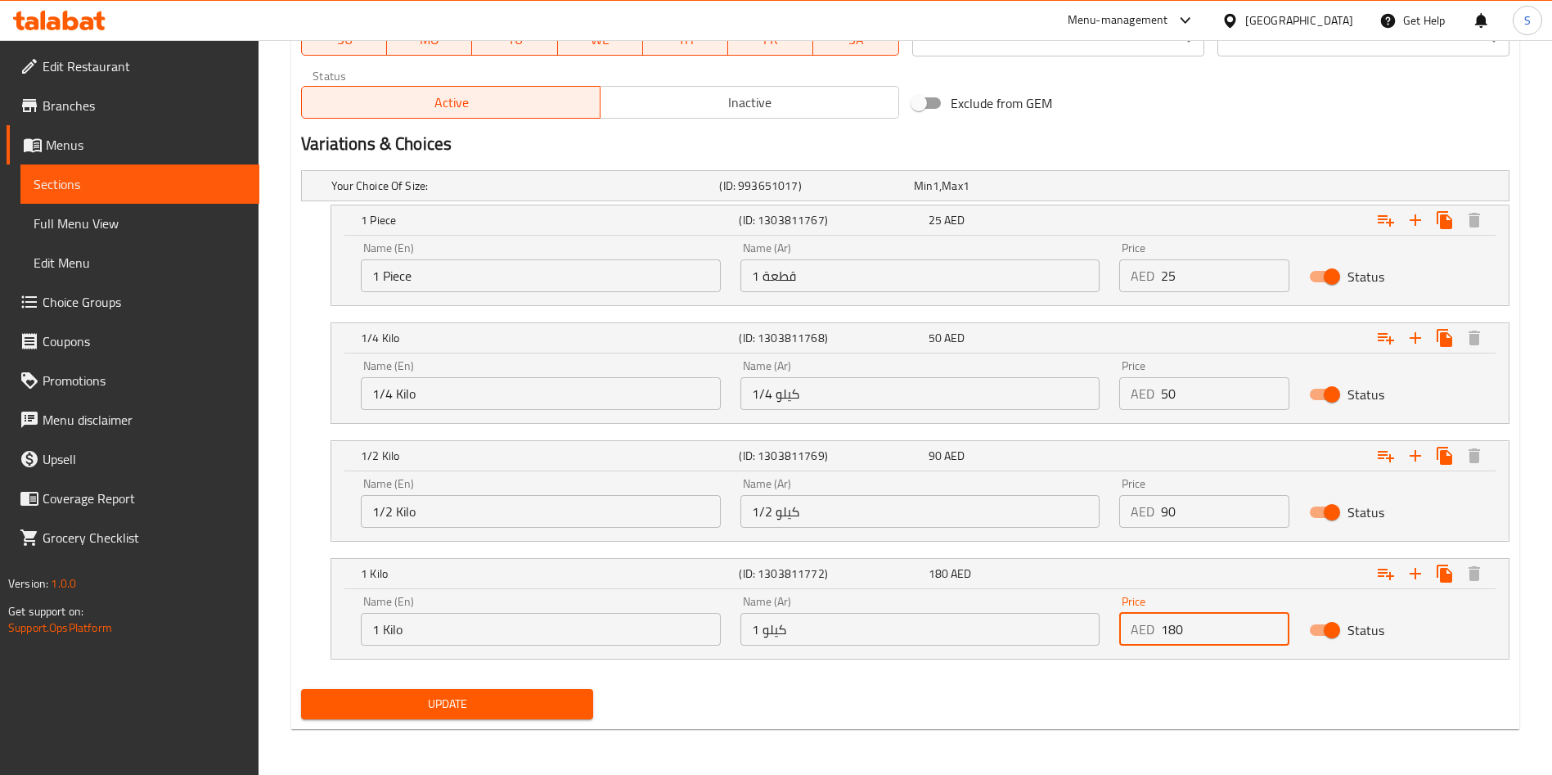
type input "180"
click at [560, 683] on div "Update" at bounding box center [446, 703] width 305 height 43
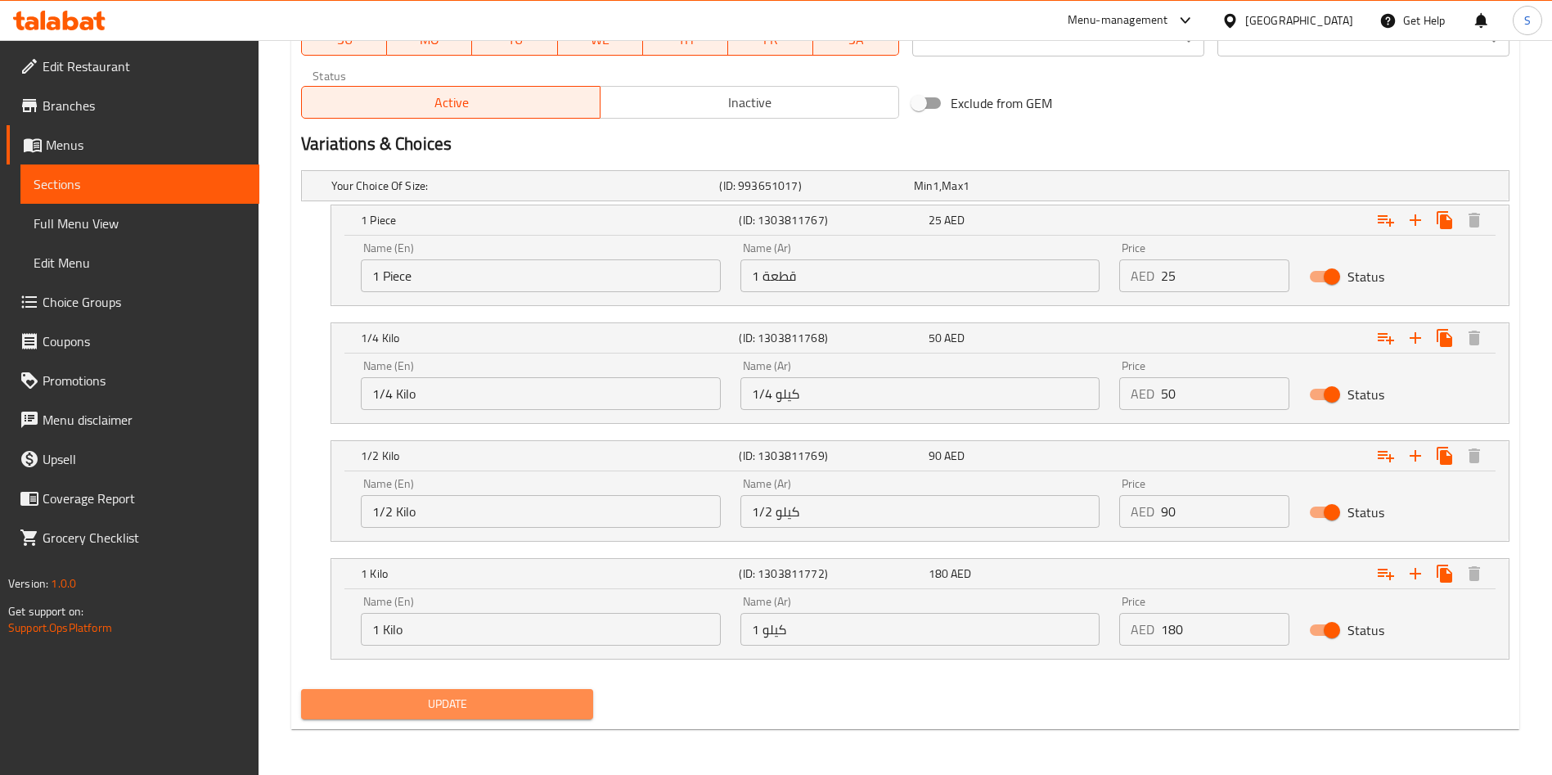
click at [544, 692] on button "Update" at bounding box center [447, 704] width 292 height 30
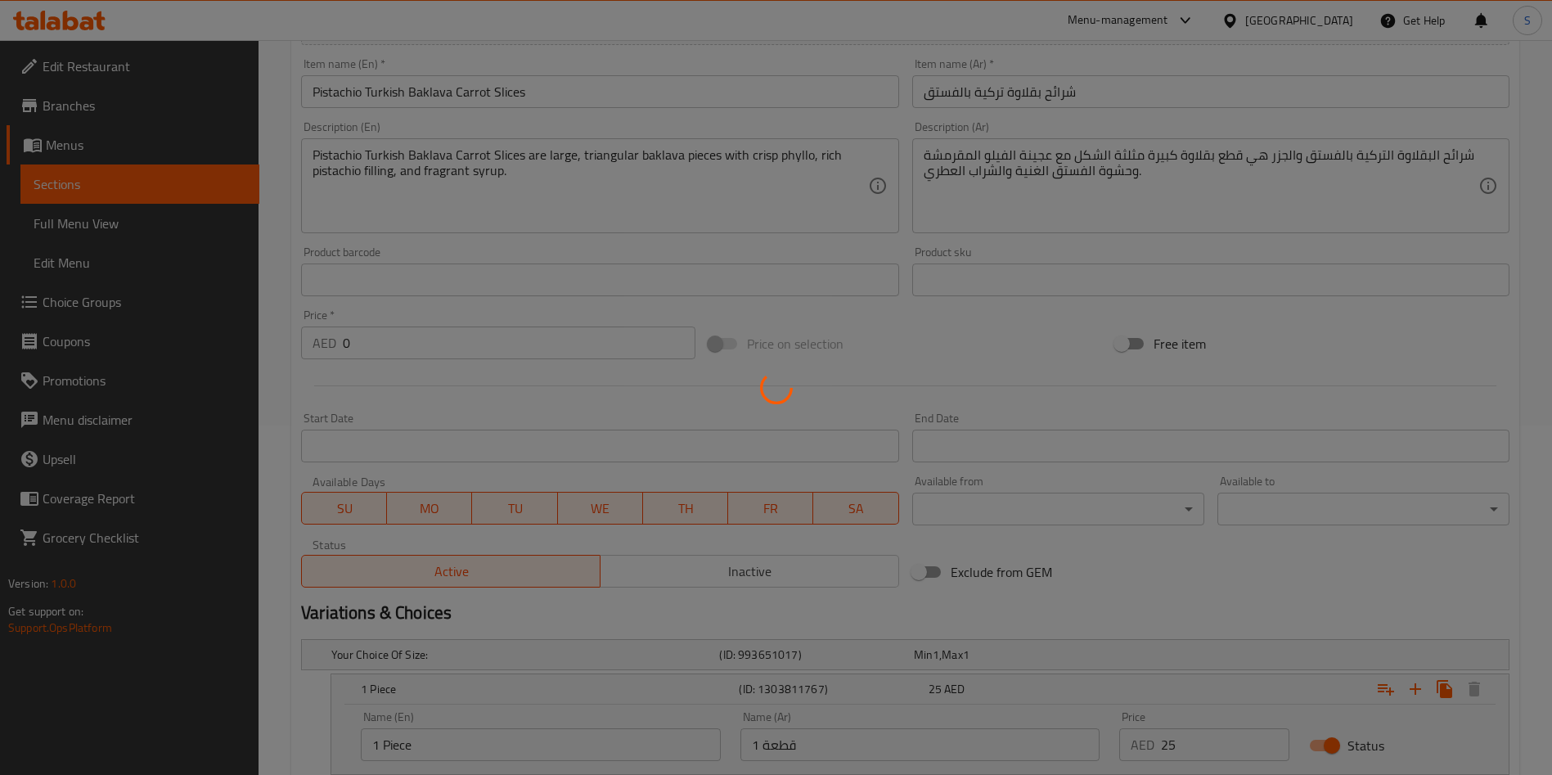
scroll to position [0, 0]
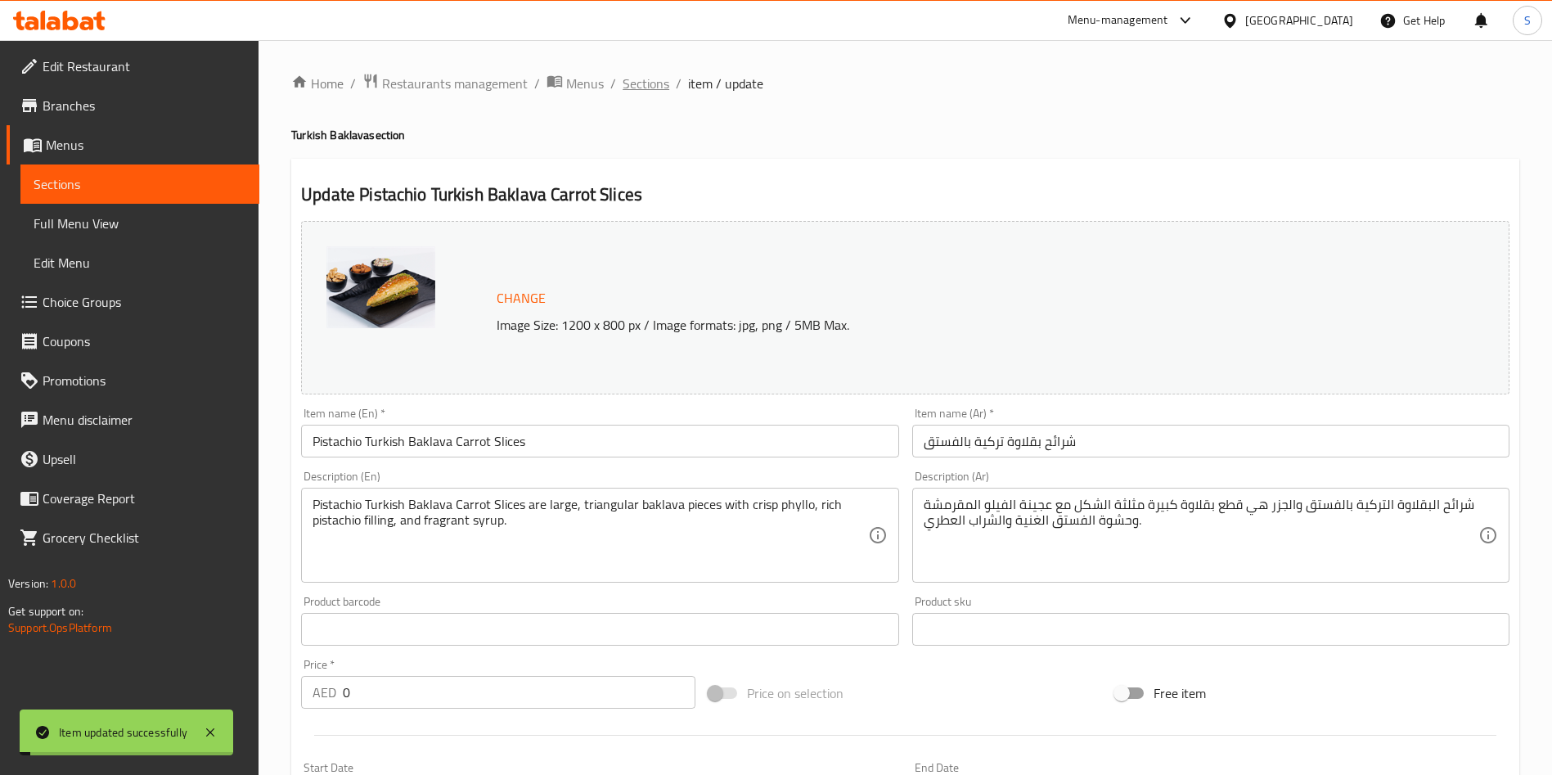
click at [642, 88] on span "Sections" at bounding box center [645, 84] width 47 height 20
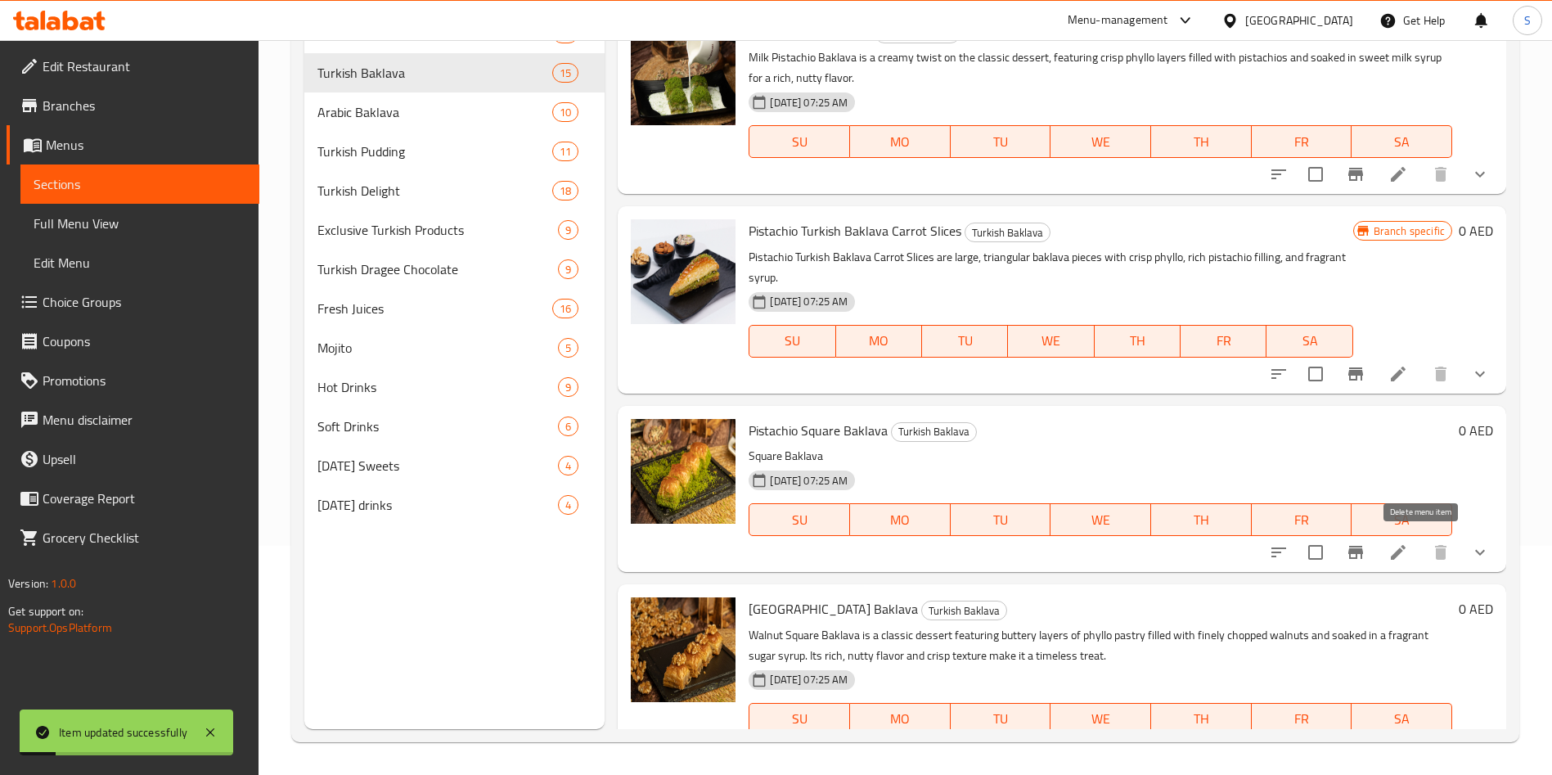
scroll to position [182, 0]
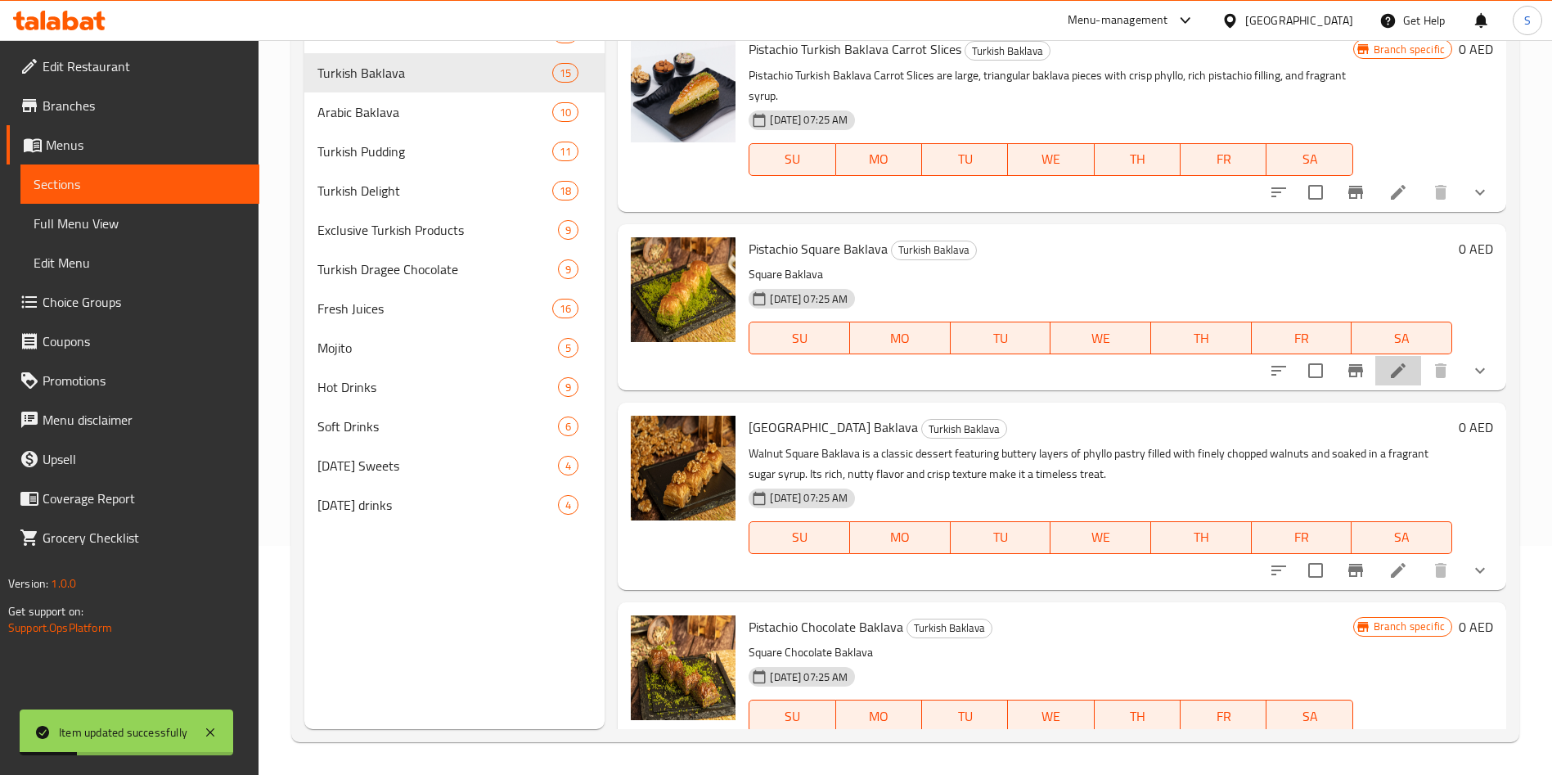
click at [1390, 371] on li at bounding box center [1398, 370] width 46 height 29
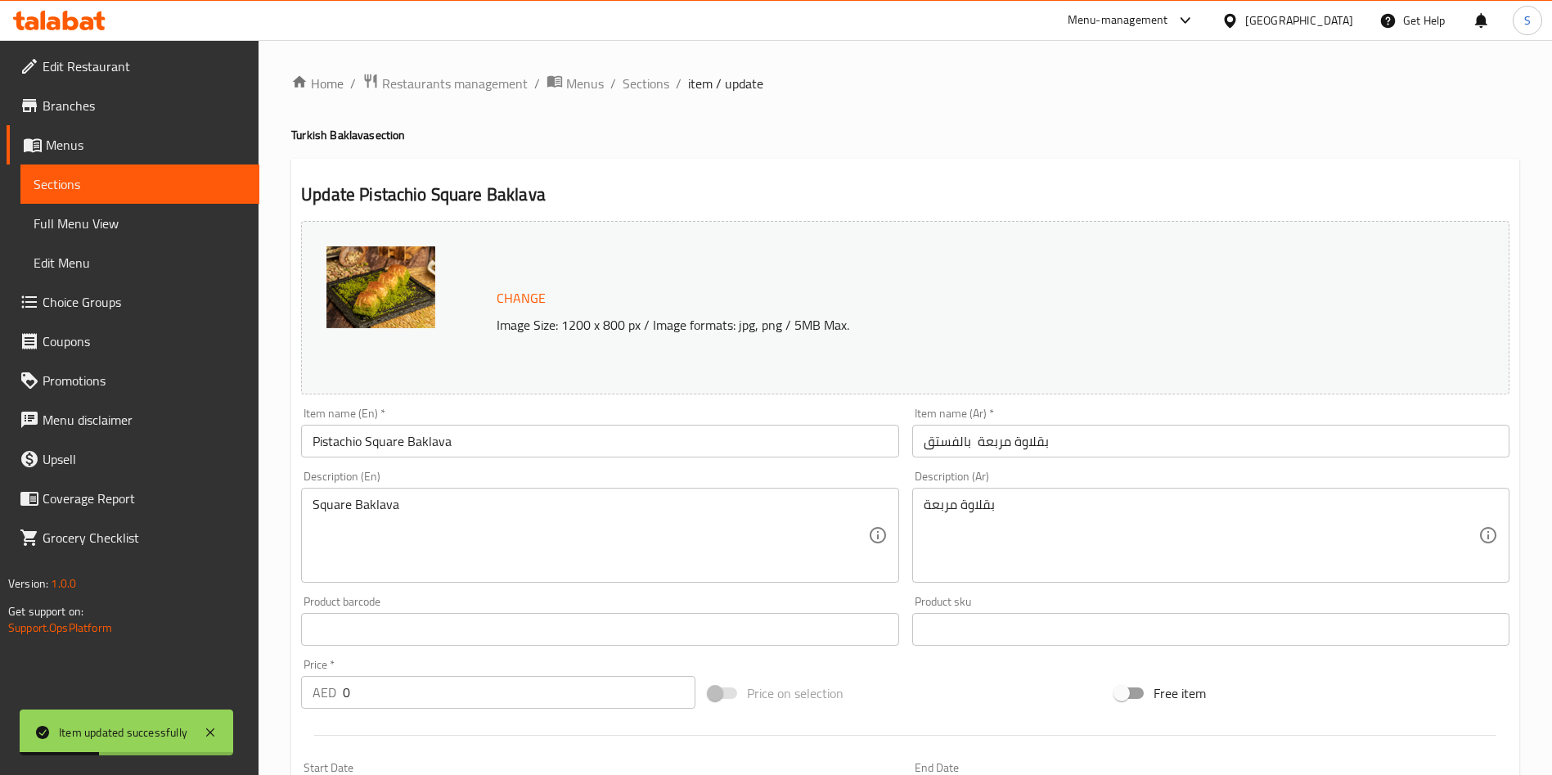
scroll to position [537, 0]
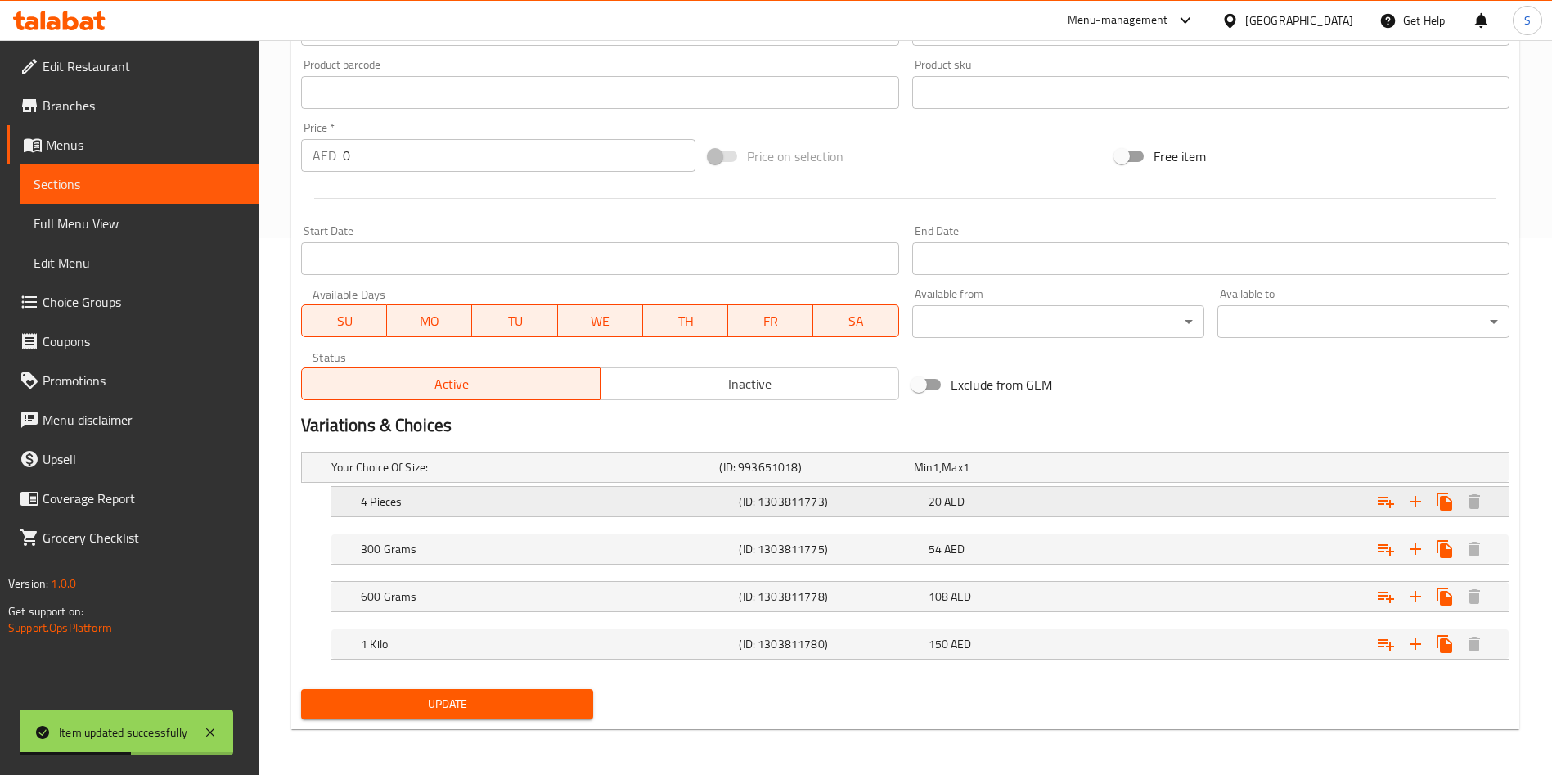
click at [1139, 516] on div "Expand" at bounding box center [1303, 501] width 378 height 36
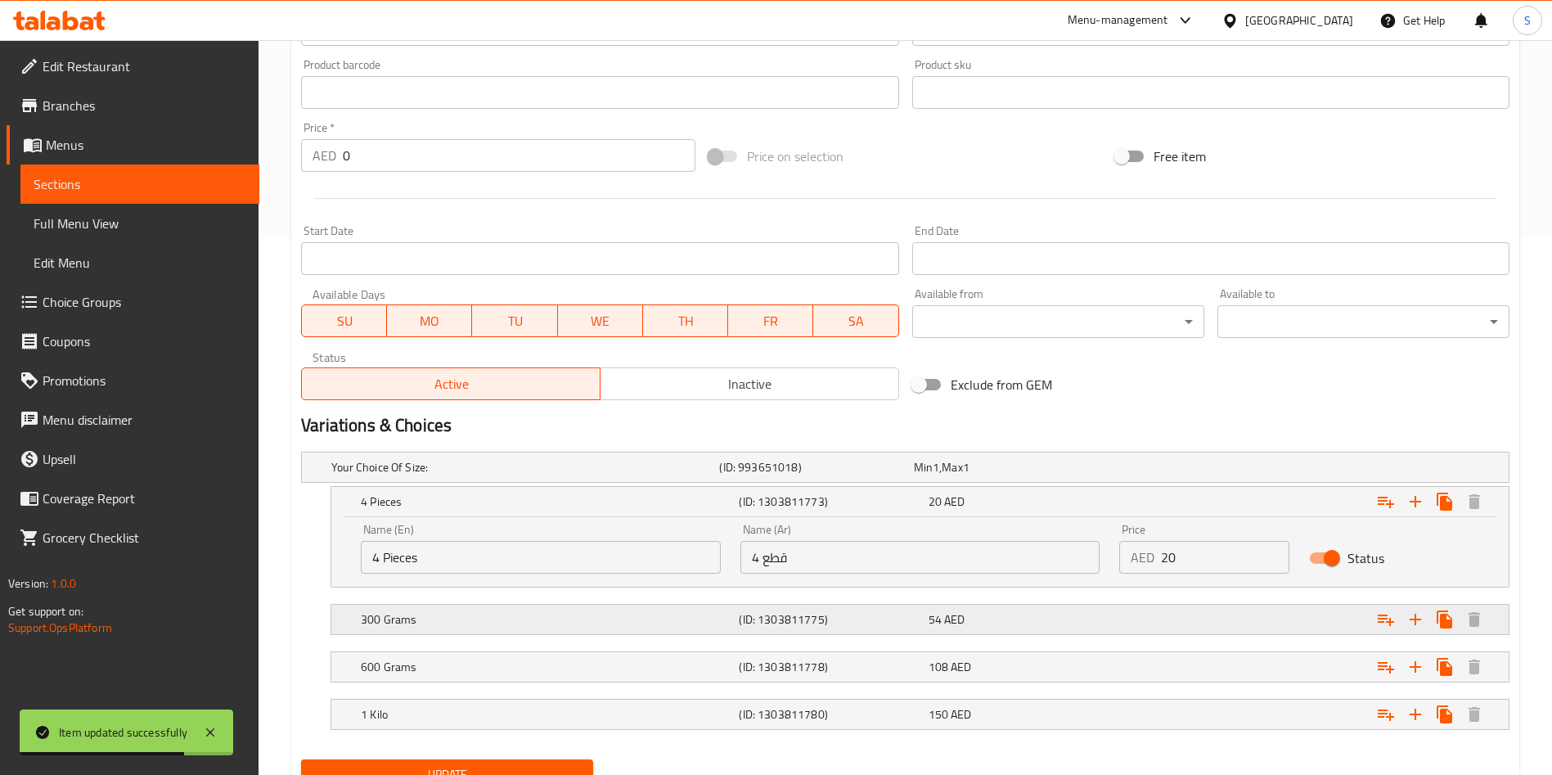
scroll to position [607, 0]
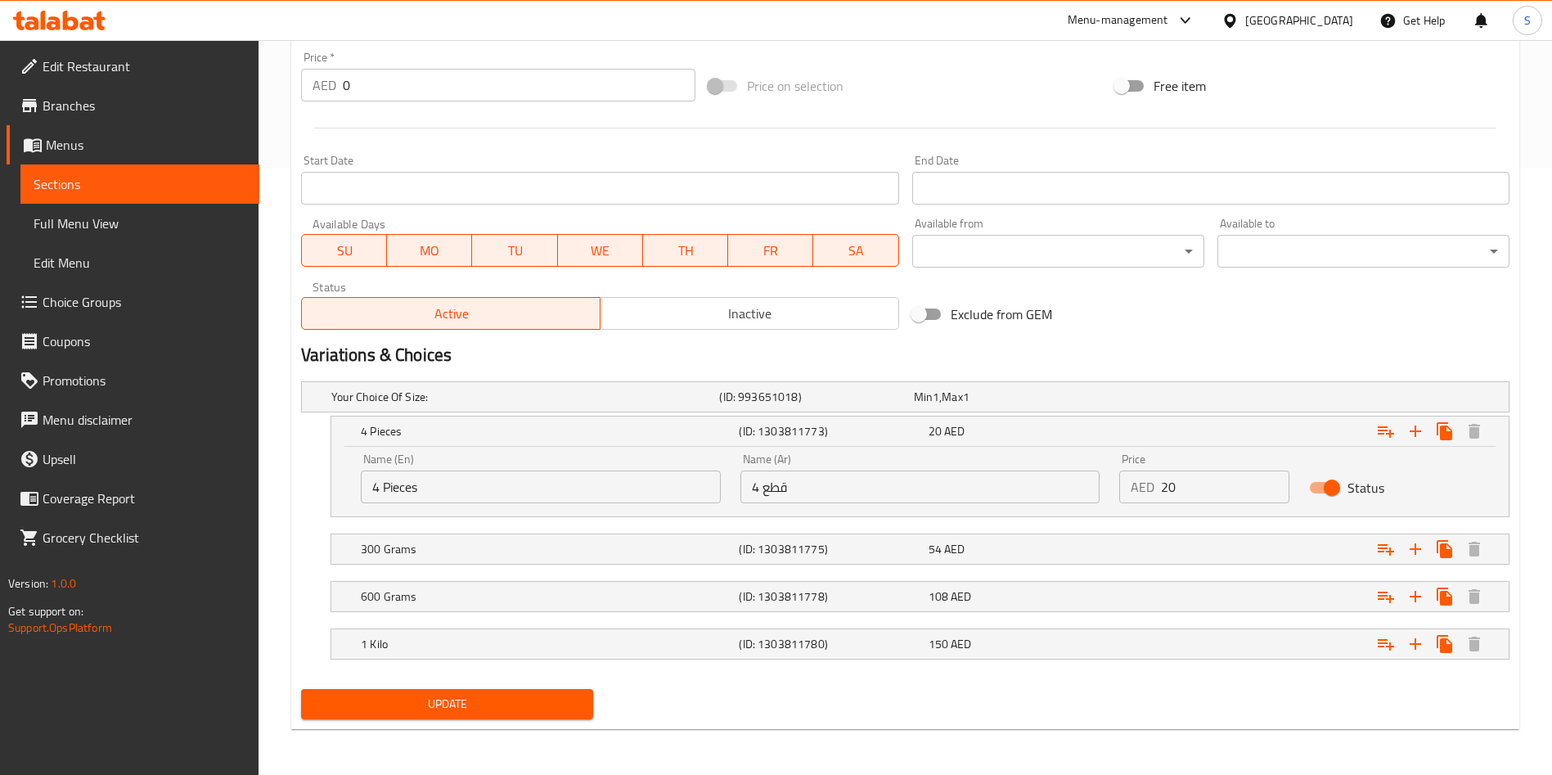
click at [1216, 509] on div "Price AED 20 Price" at bounding box center [1204, 478] width 190 height 70
click at [1213, 501] on input "20" at bounding box center [1225, 486] width 128 height 33
type input "35"
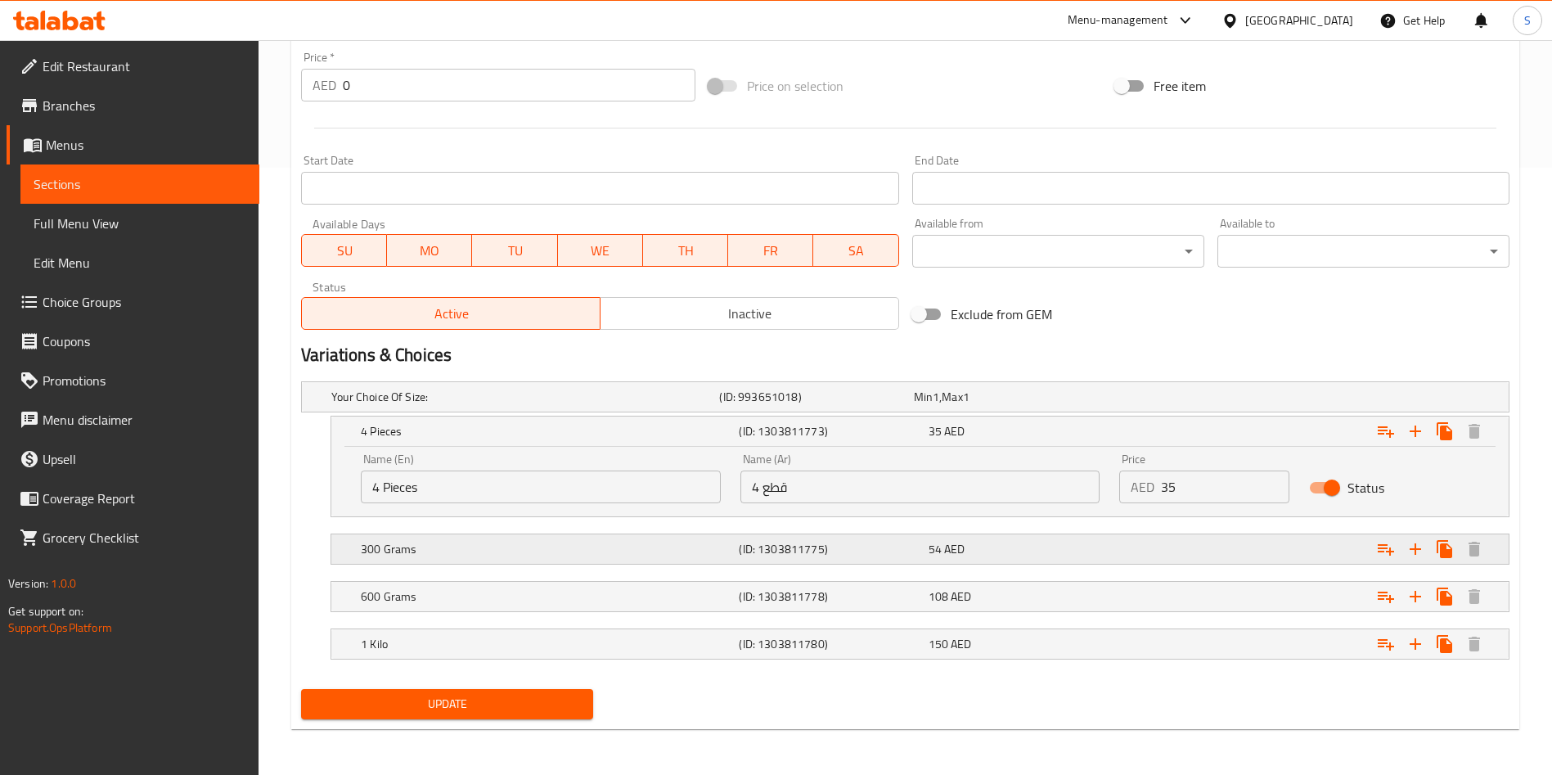
click at [1117, 532] on div "Expand" at bounding box center [1303, 549] width 378 height 36
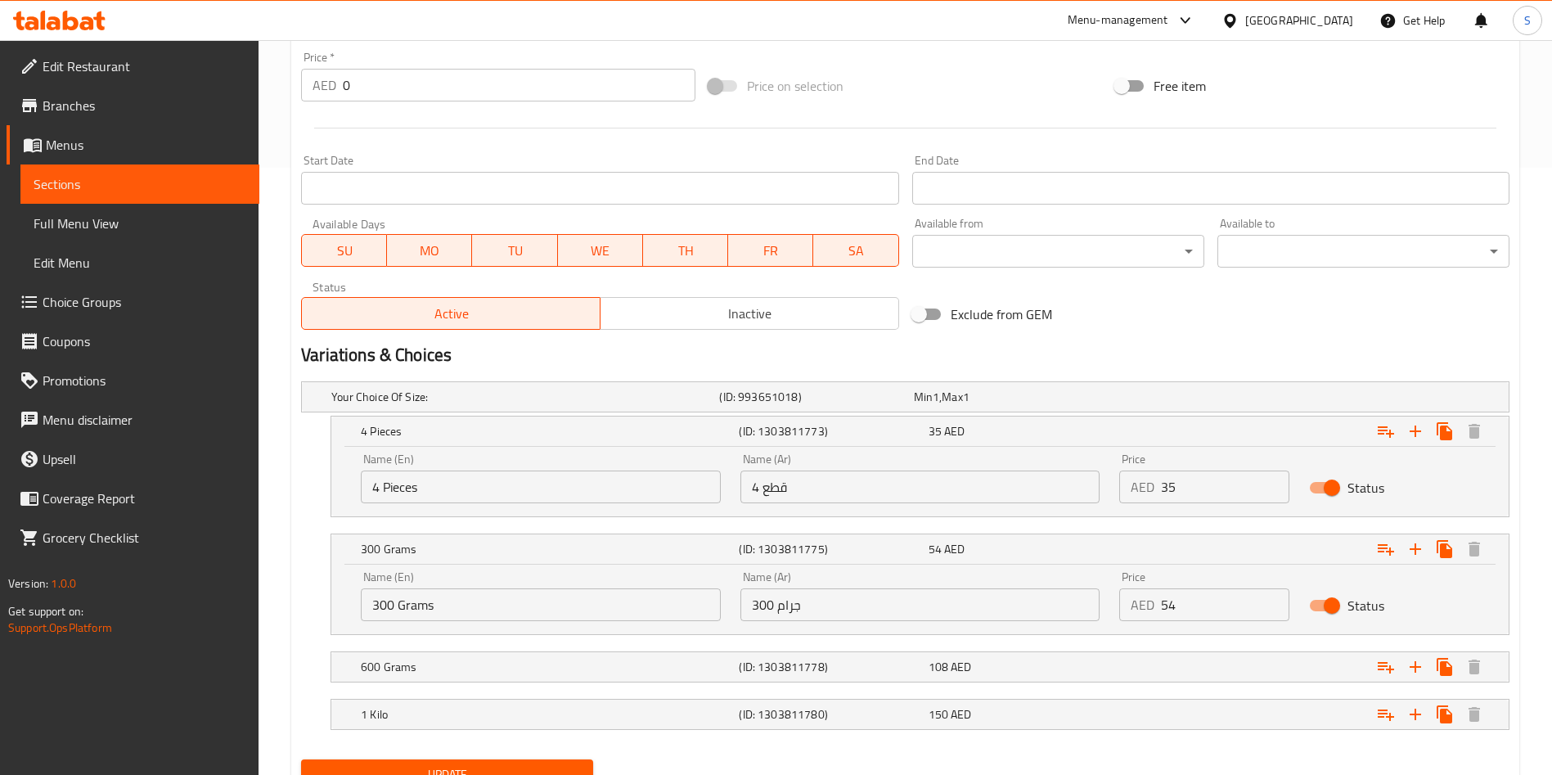
scroll to position [677, 0]
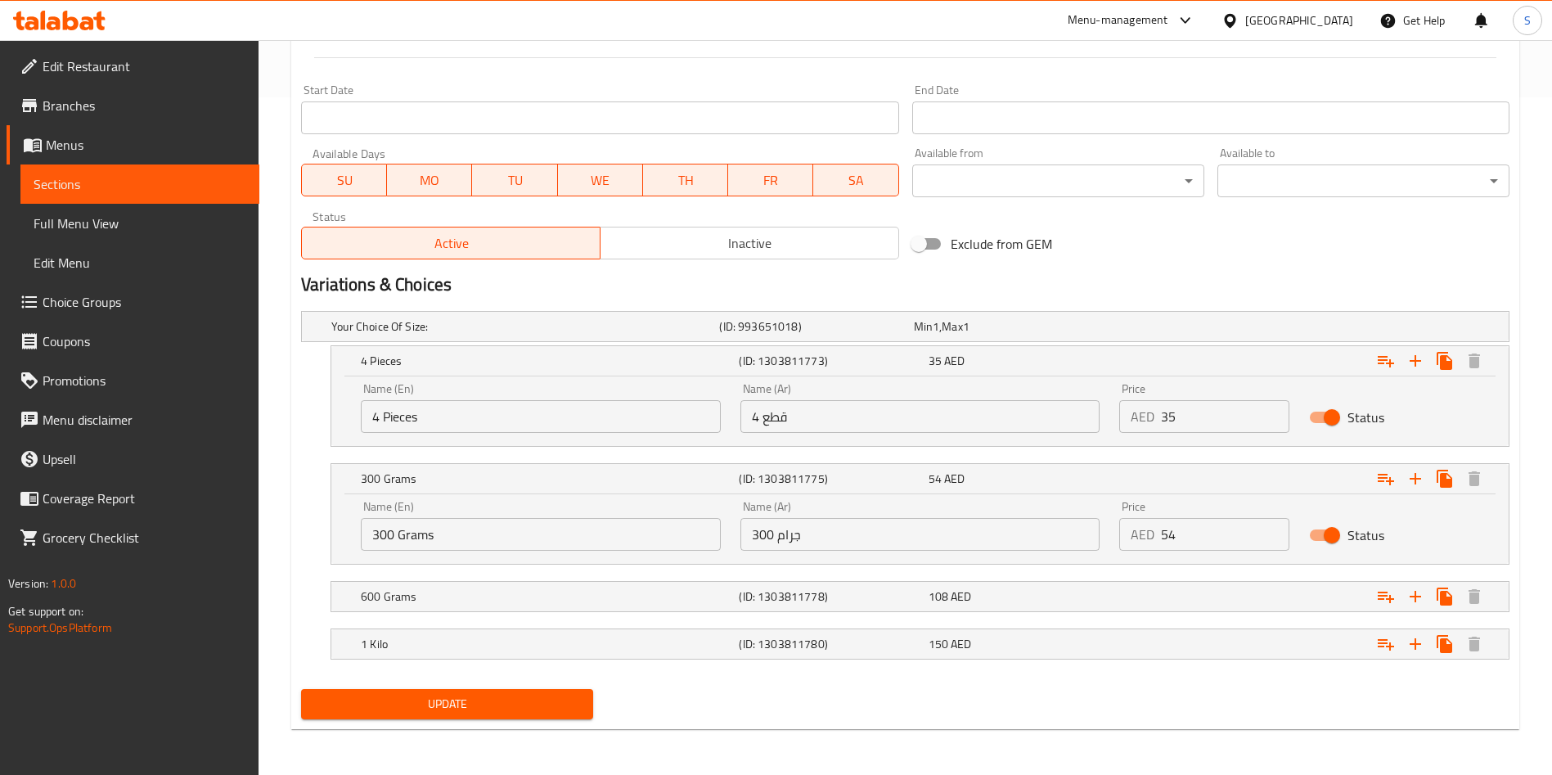
click at [1211, 528] on input "54" at bounding box center [1225, 534] width 128 height 33
type input "65"
click at [1054, 603] on div "108 AED" at bounding box center [1019, 596] width 182 height 16
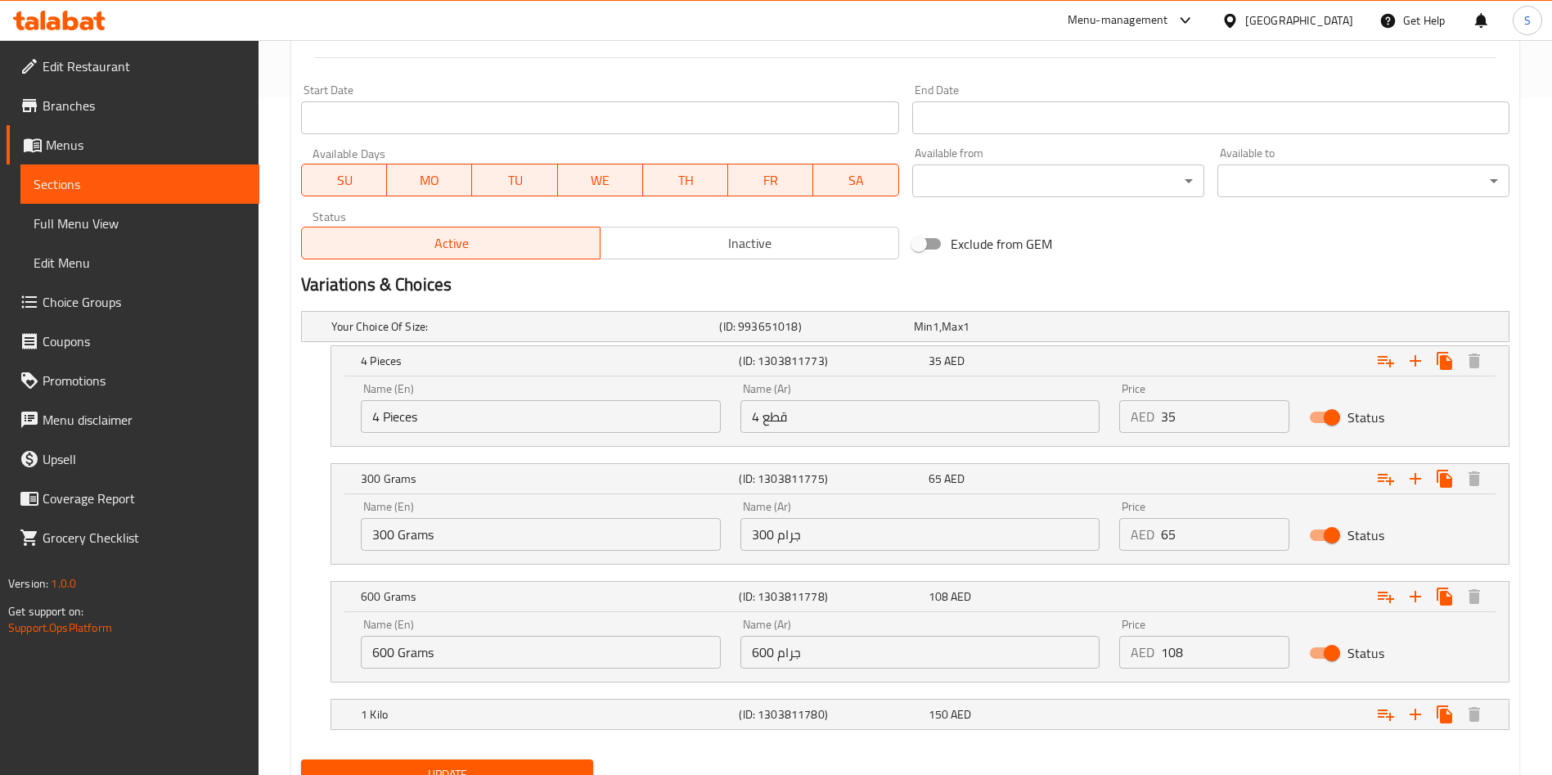
click at [1242, 664] on input "108" at bounding box center [1225, 652] width 128 height 33
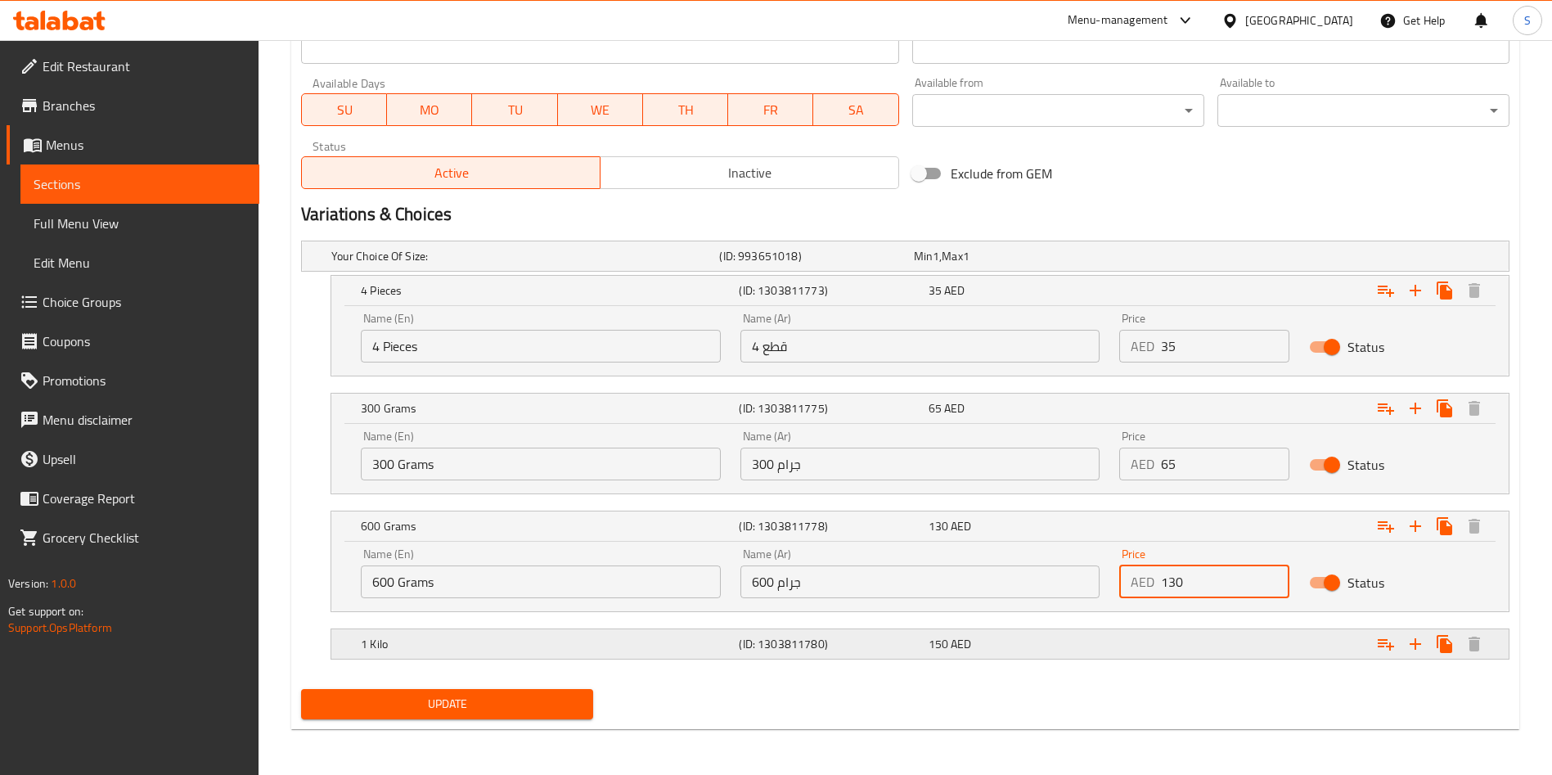
type input "130"
click at [1155, 630] on div "Expand" at bounding box center [1303, 644] width 378 height 36
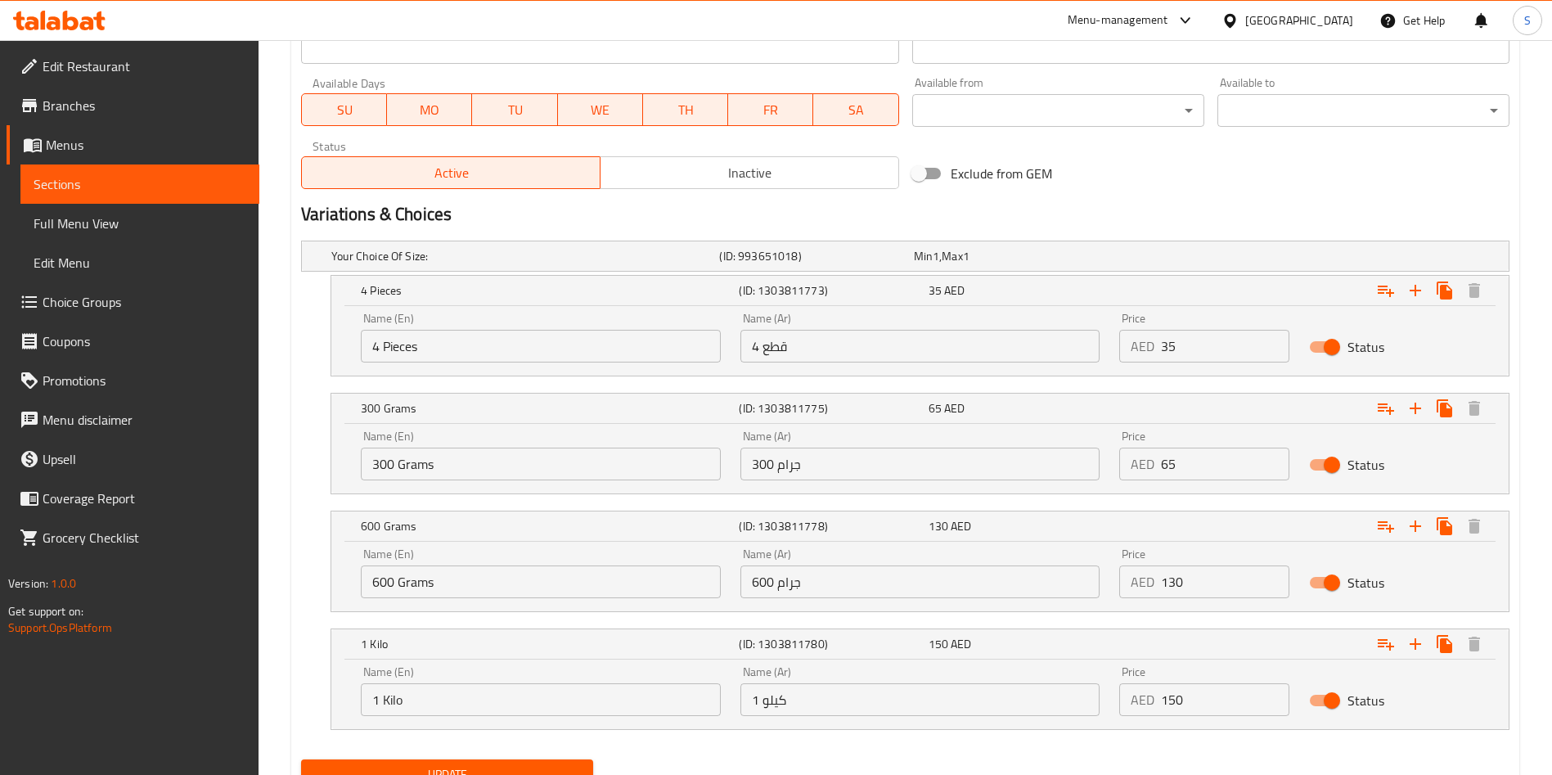
click at [1233, 692] on input "150" at bounding box center [1225, 699] width 128 height 33
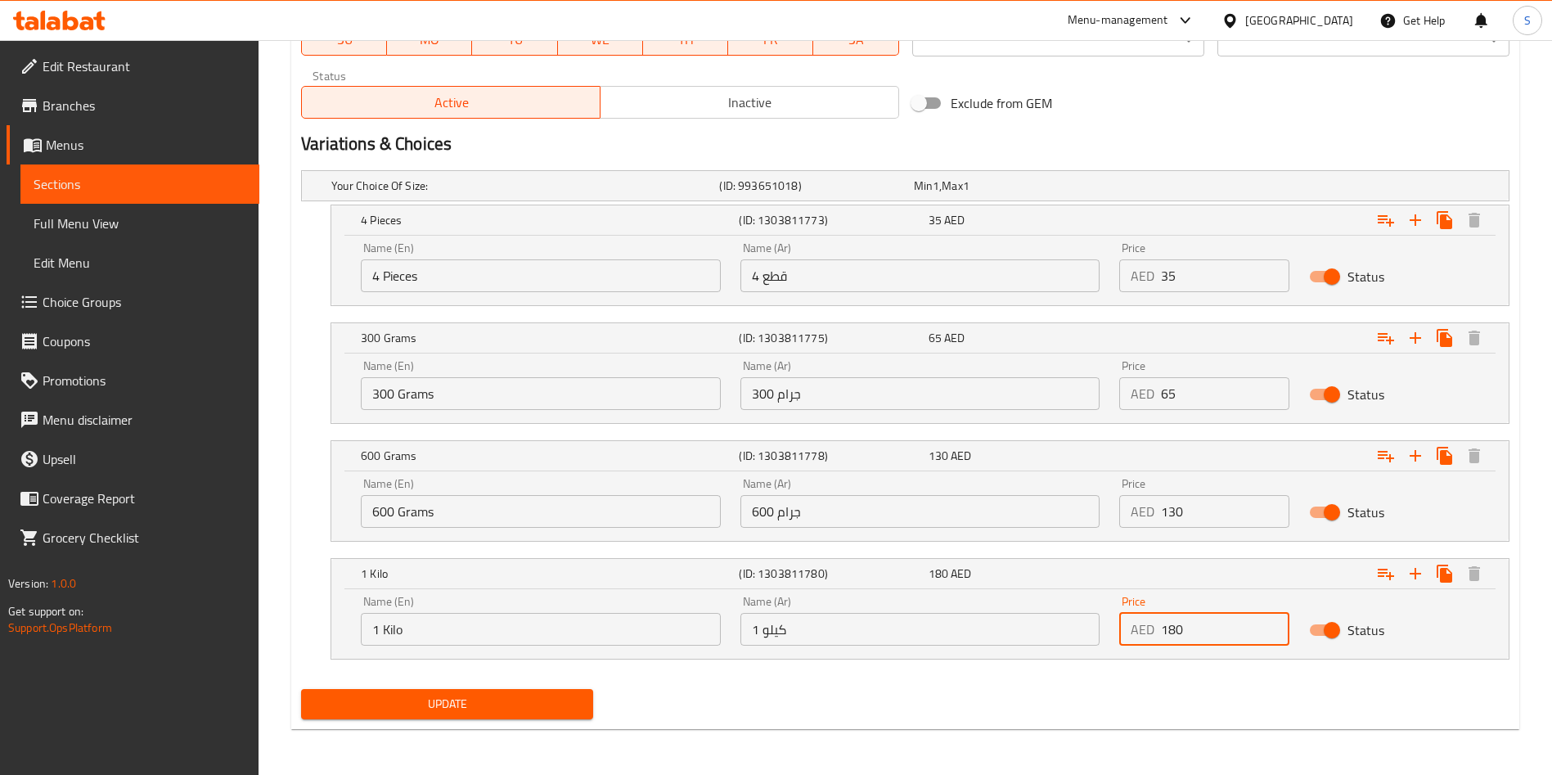
type input "180"
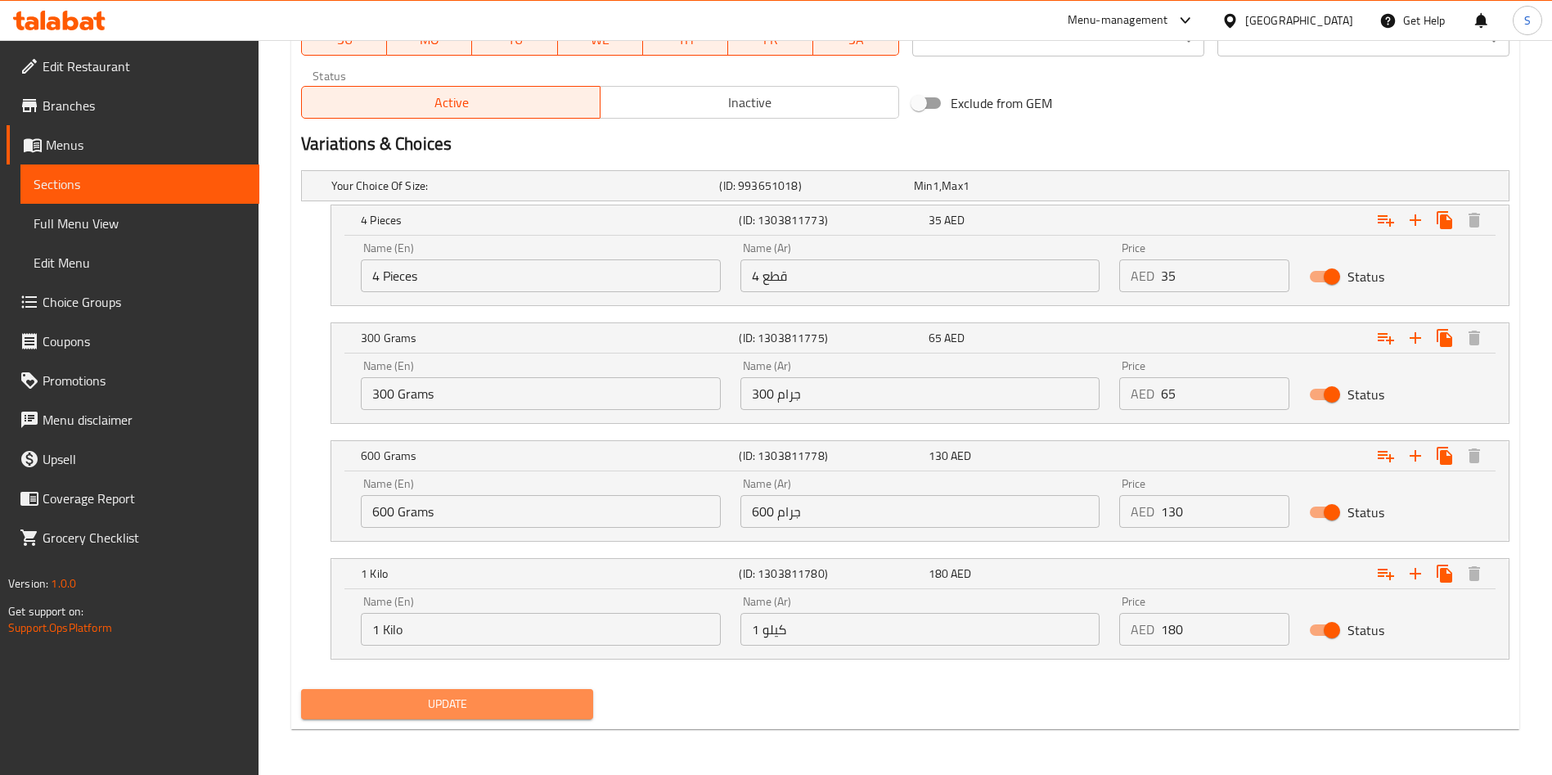
click at [379, 690] on button "Update" at bounding box center [447, 704] width 292 height 30
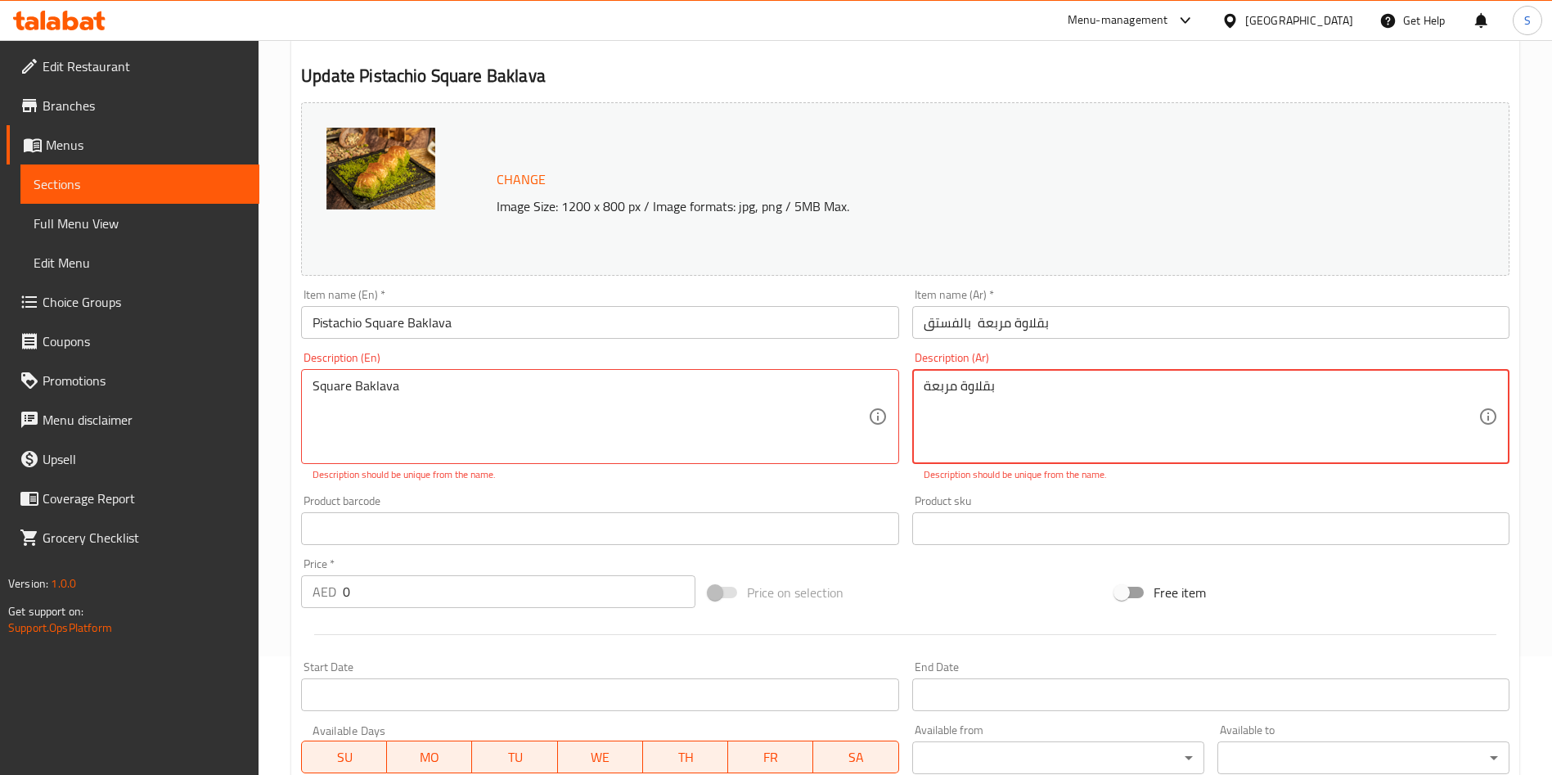
click at [928, 386] on textarea "بقلاوة مربعة" at bounding box center [1200, 417] width 555 height 78
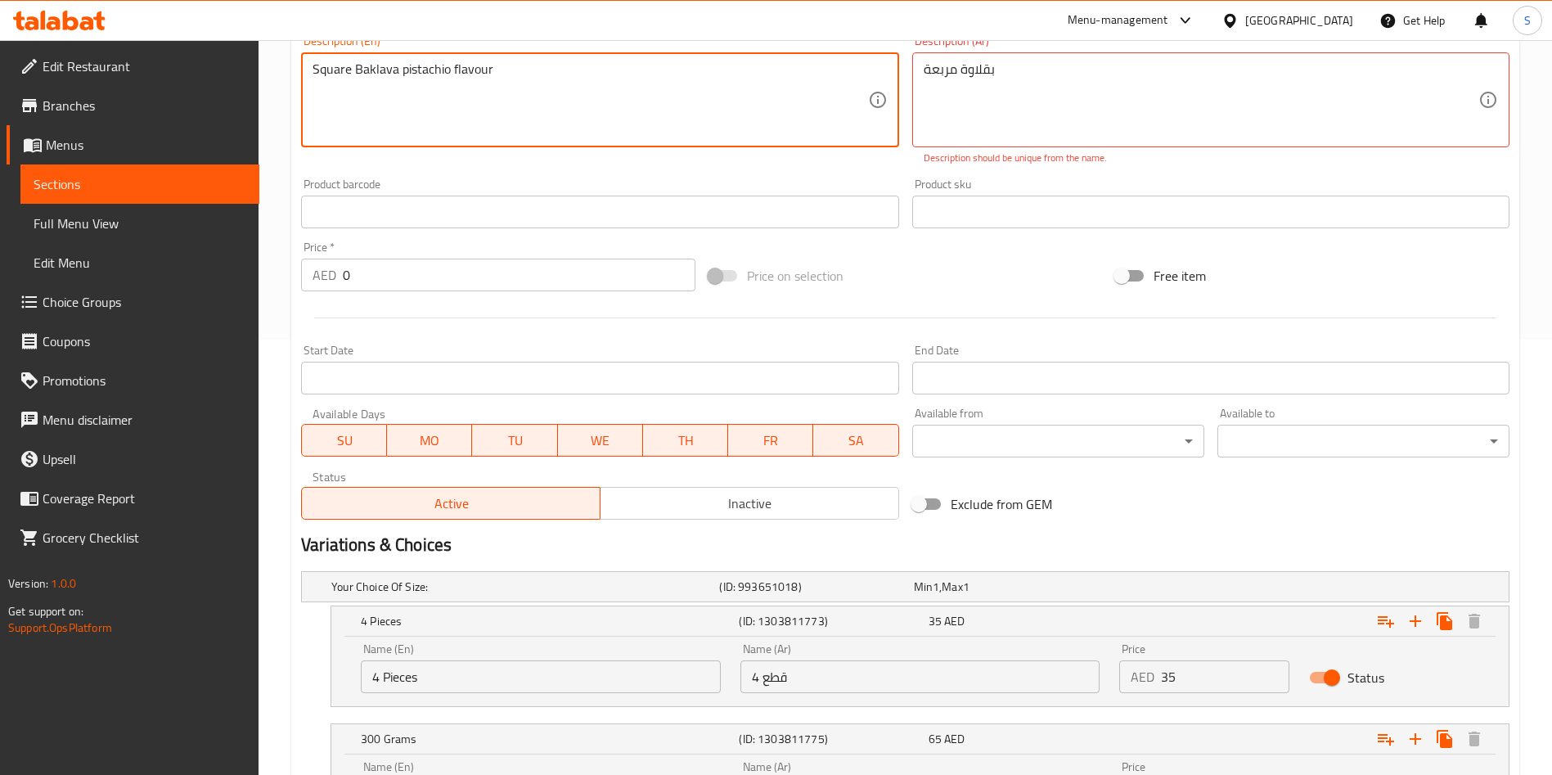
scroll to position [836, 0]
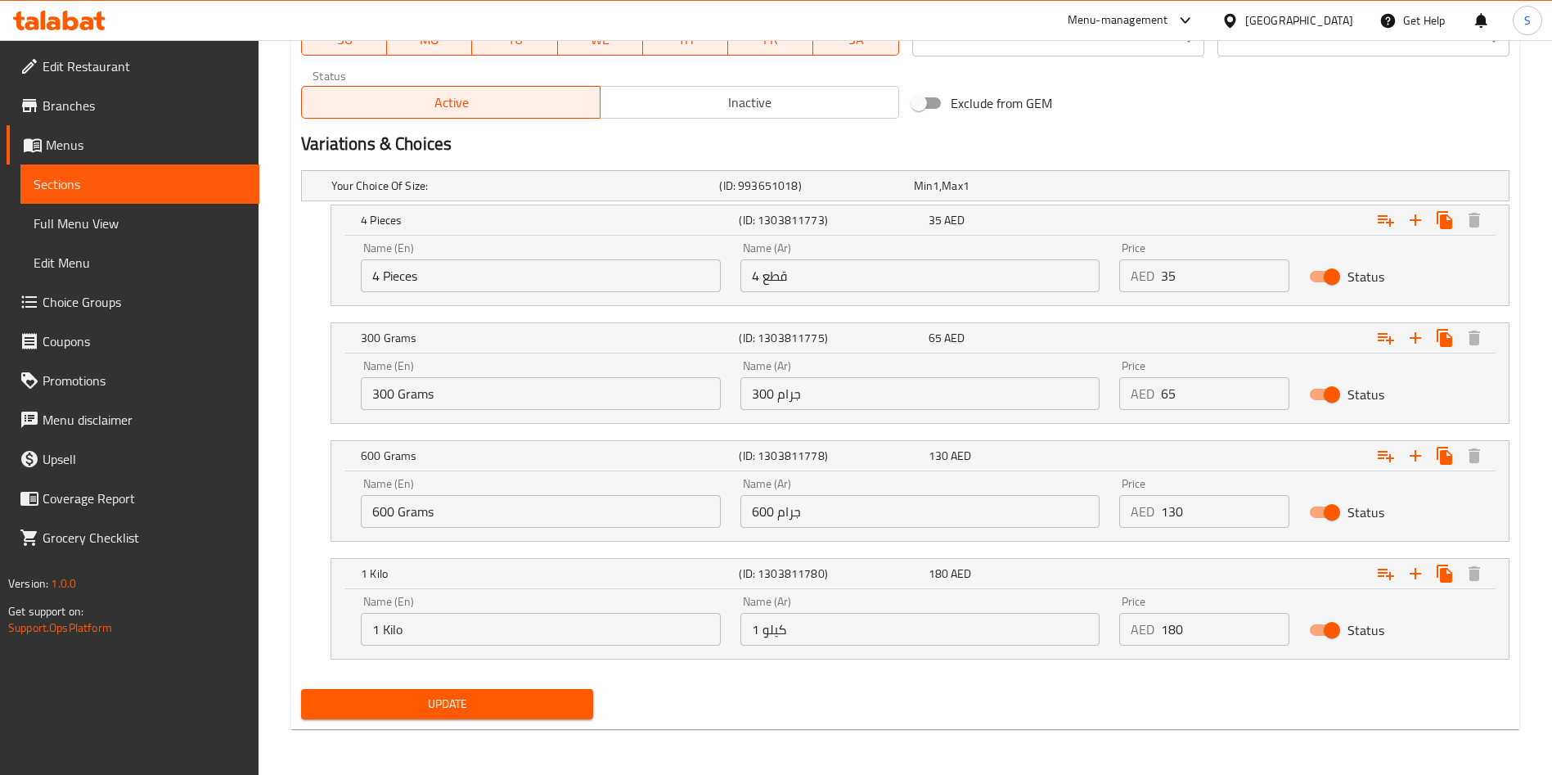
type textarea "Square Baklava pistachio flavour"
click at [429, 694] on span "Update" at bounding box center [447, 704] width 266 height 20
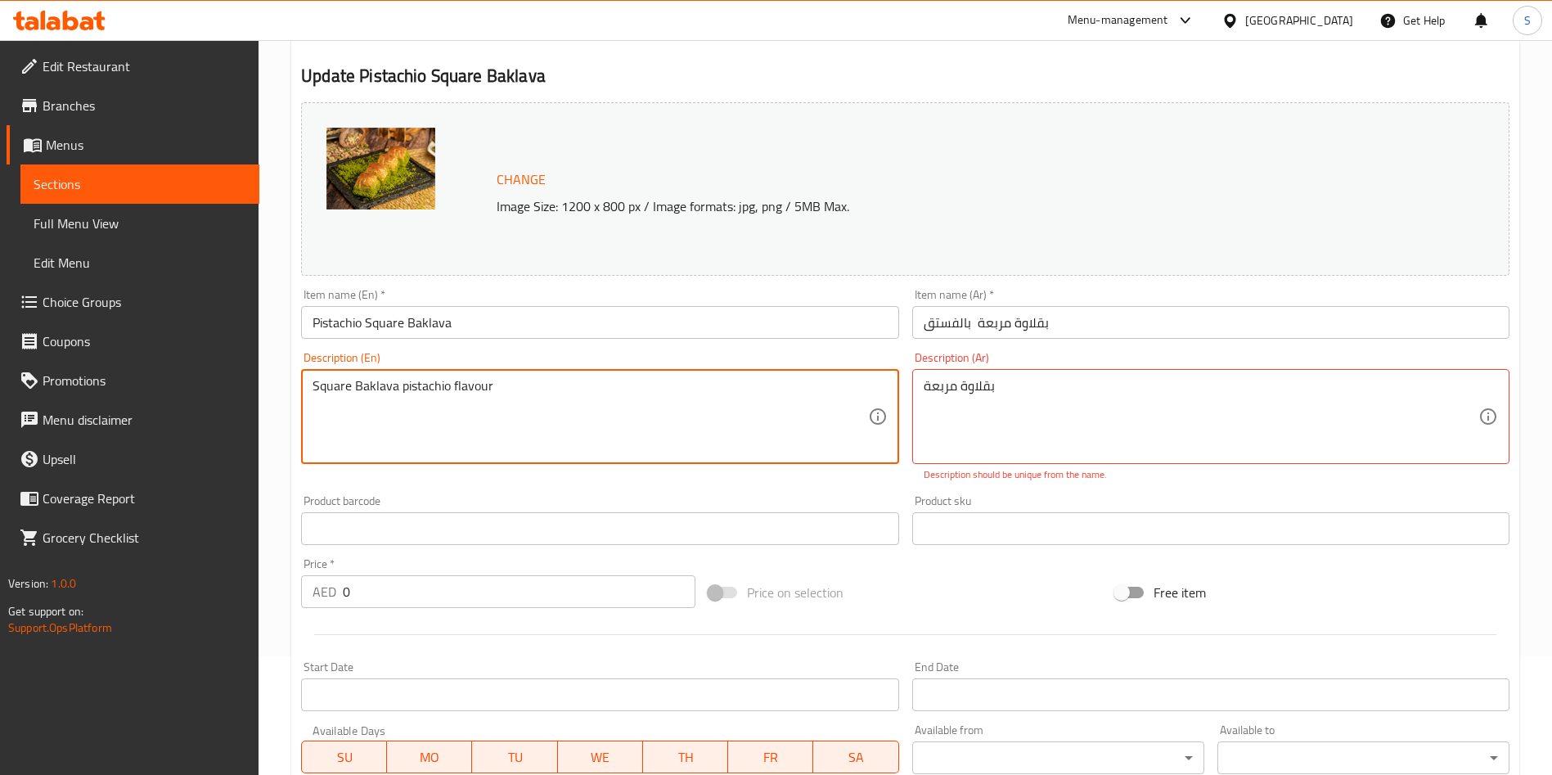
click at [411, 398] on textarea "Square Baklava pistachio flavour" at bounding box center [589, 417] width 555 height 78
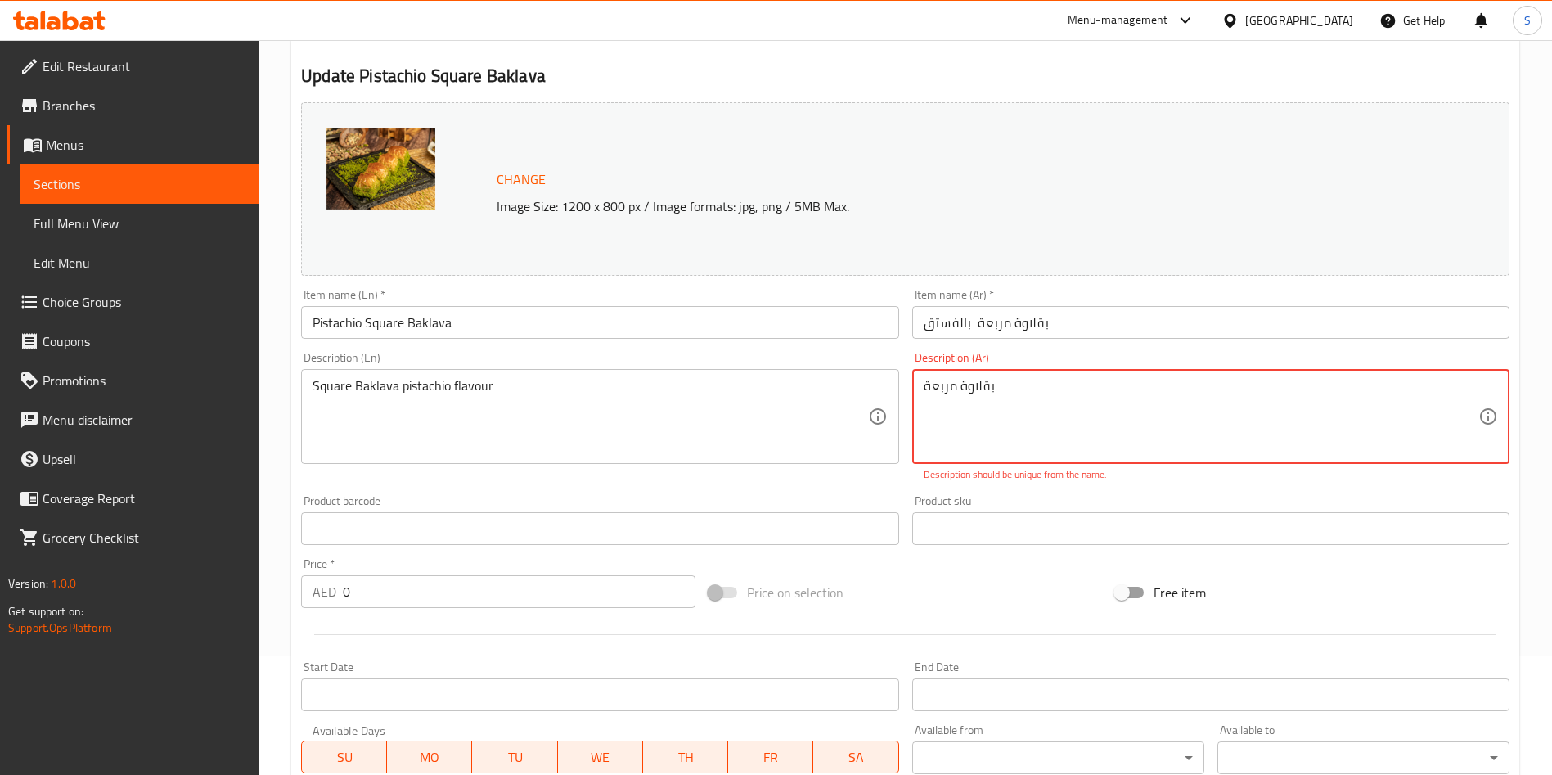
click at [997, 423] on textarea "بقلاوة مربعة" at bounding box center [1200, 417] width 555 height 78
paste textarea "بقلاوة مربعة بنكهة الفستق"
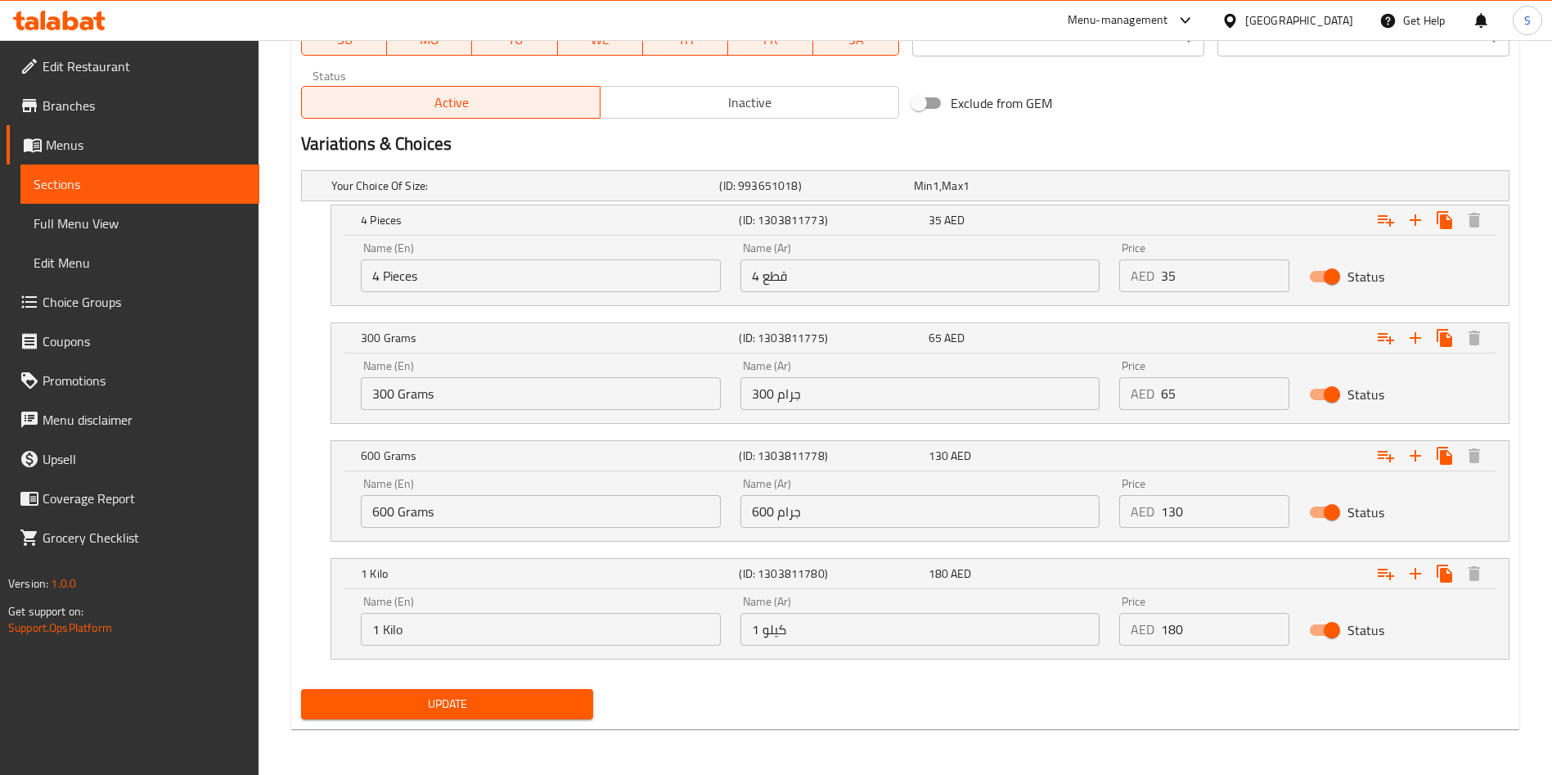
scroll to position [817, 0]
type textarea "بقلاوة مربعة بنكهة الفستق"
click at [510, 690] on button "Update" at bounding box center [447, 704] width 292 height 30
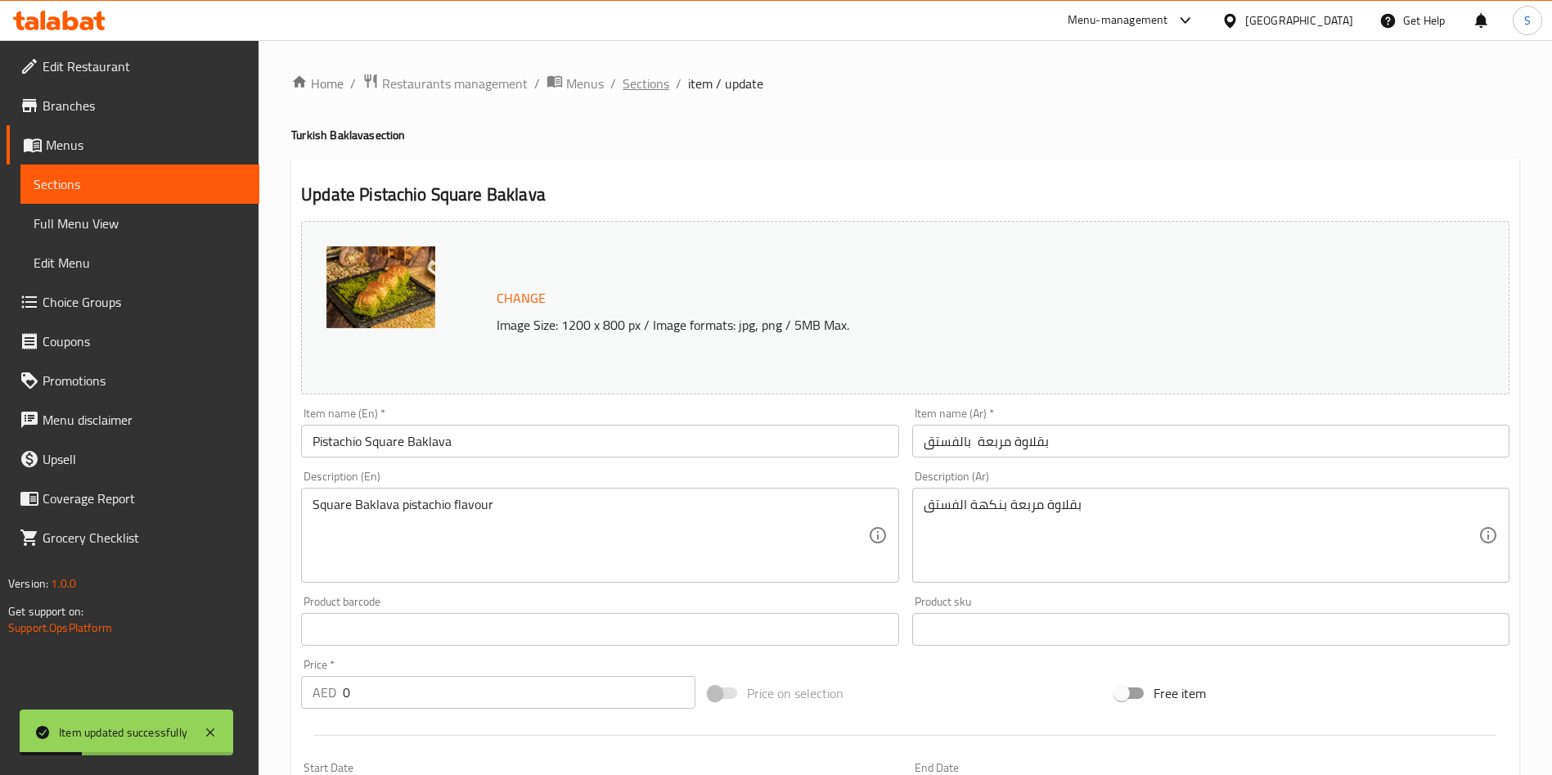
click at [643, 74] on span "Sections" at bounding box center [645, 84] width 47 height 20
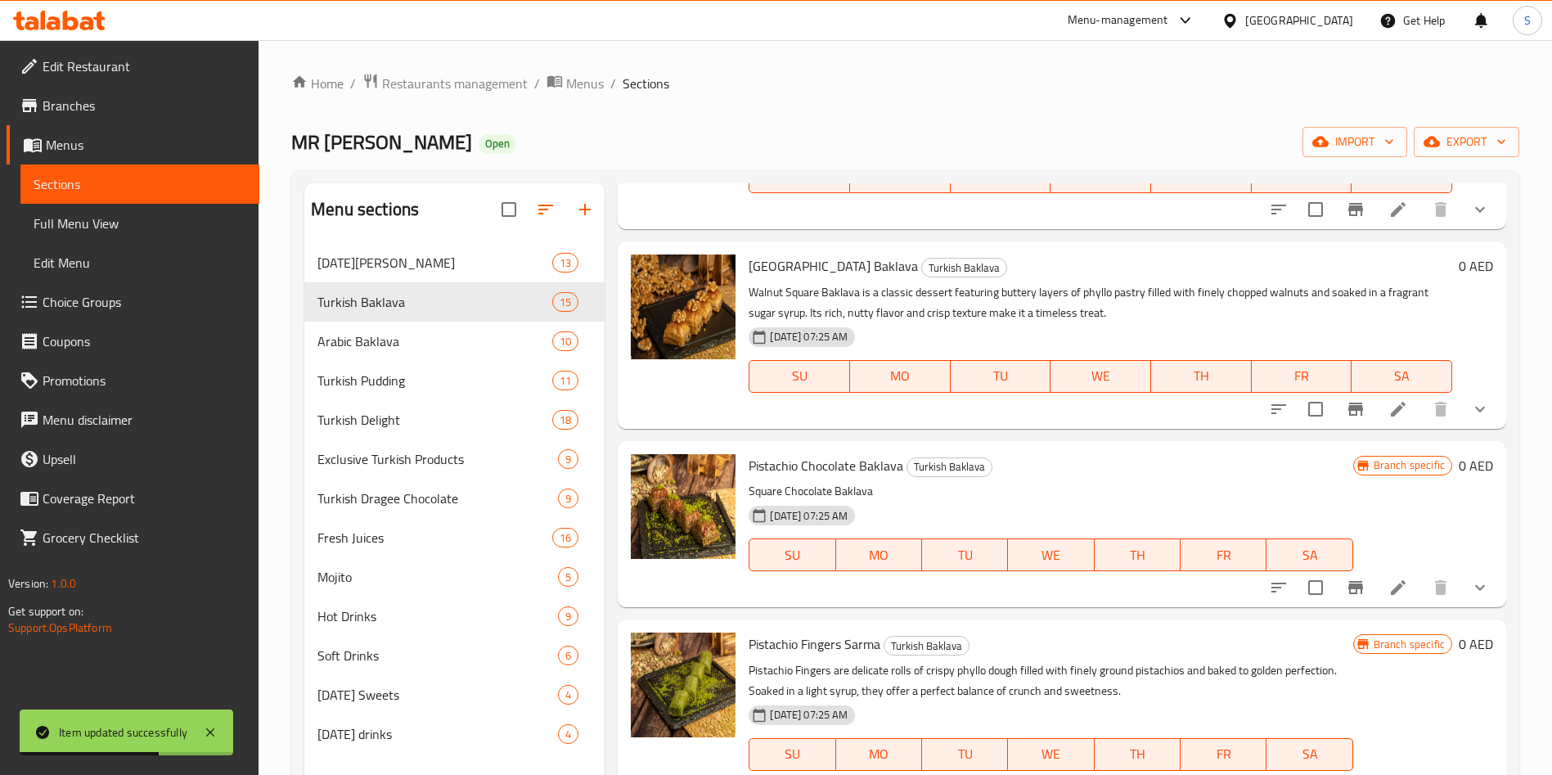
scroll to position [573, 0]
click at [1388, 413] on icon at bounding box center [1398, 407] width 20 height 20
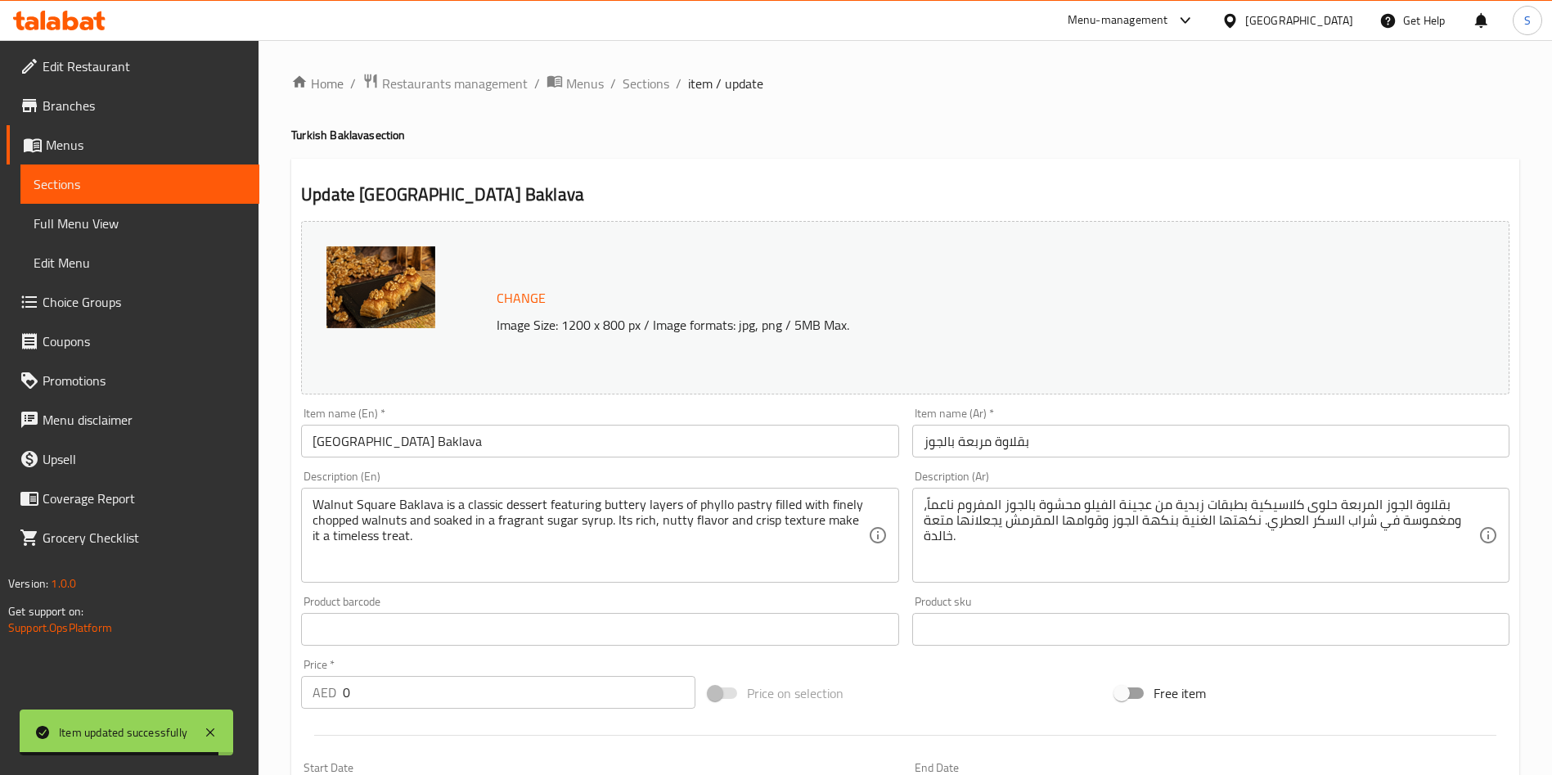
scroll to position [537, 0]
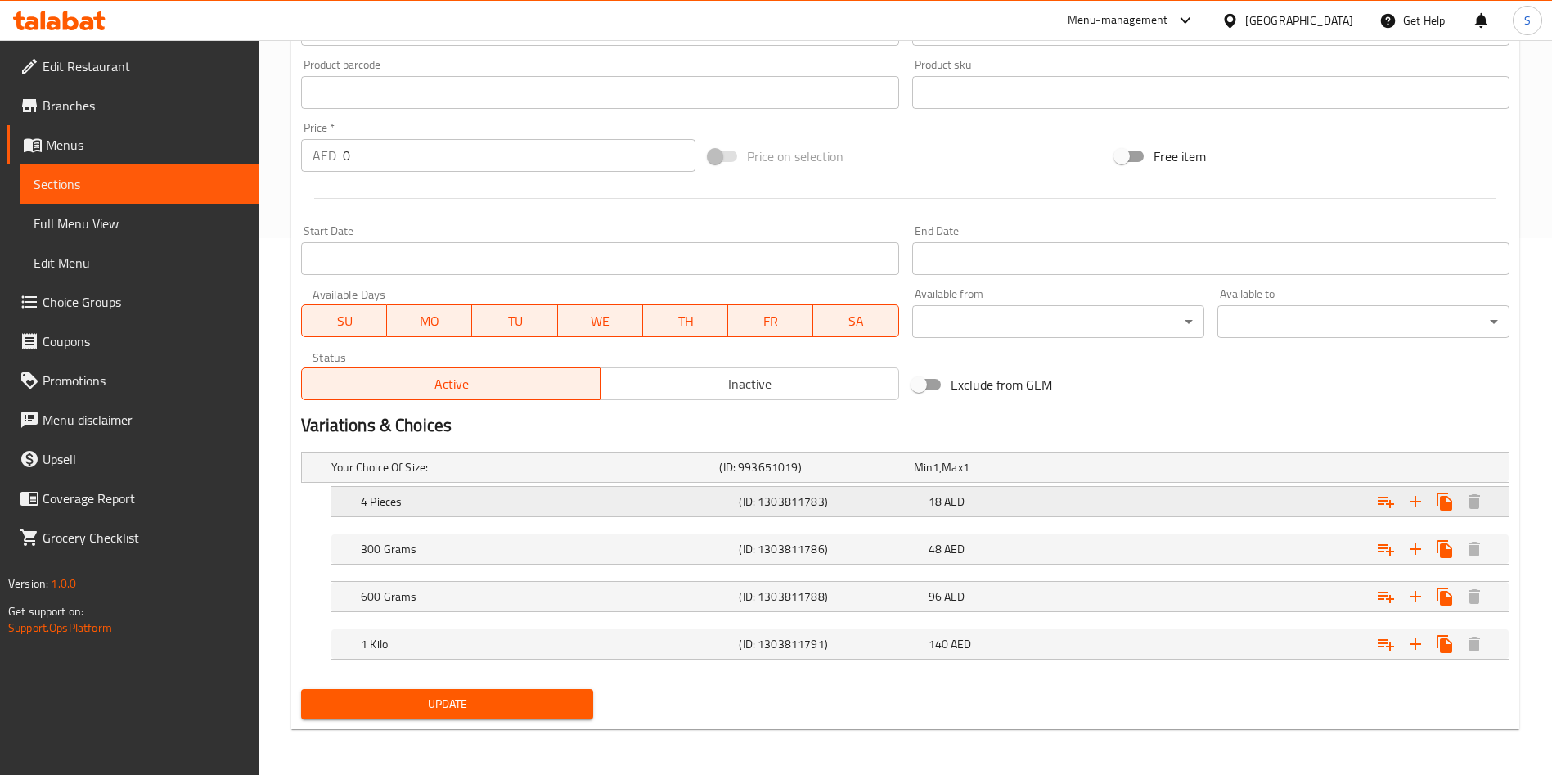
click at [1172, 496] on div "Expand" at bounding box center [1303, 501] width 378 height 36
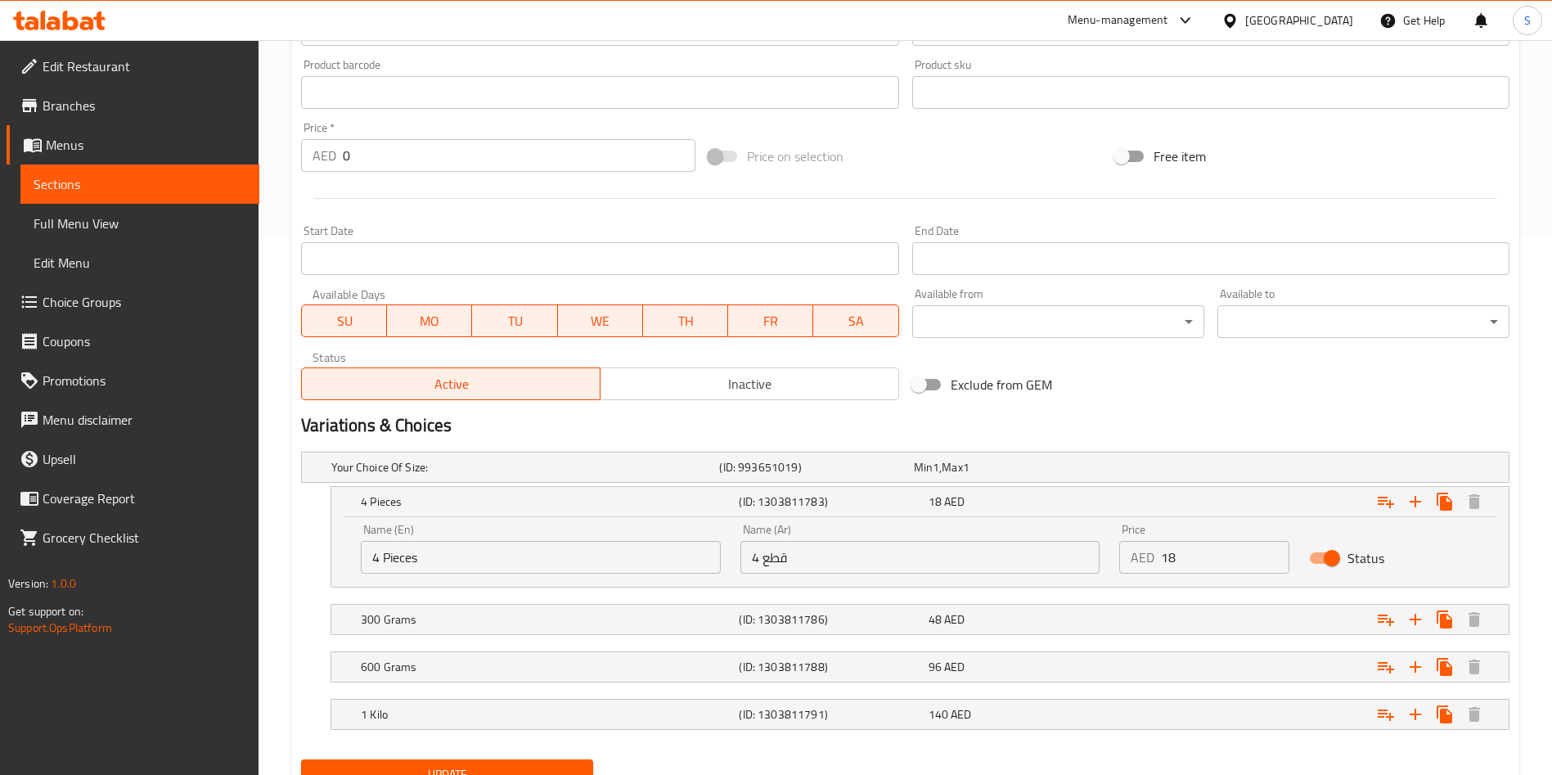
click at [1201, 545] on input "18" at bounding box center [1225, 557] width 128 height 33
type input "35"
click at [1114, 627] on div "Expand" at bounding box center [1303, 619] width 378 height 36
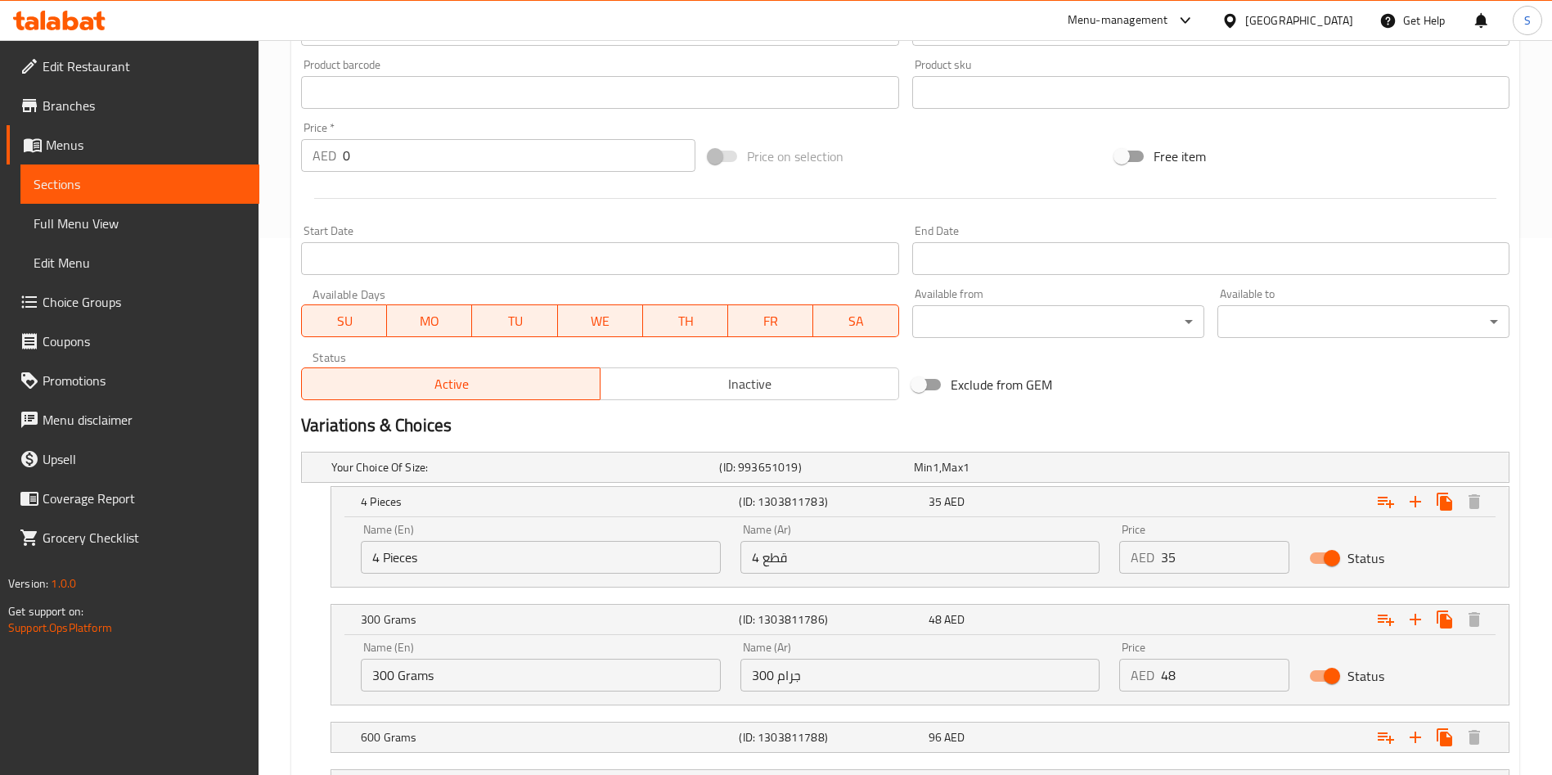
click at [1188, 676] on input "48" at bounding box center [1225, 674] width 128 height 33
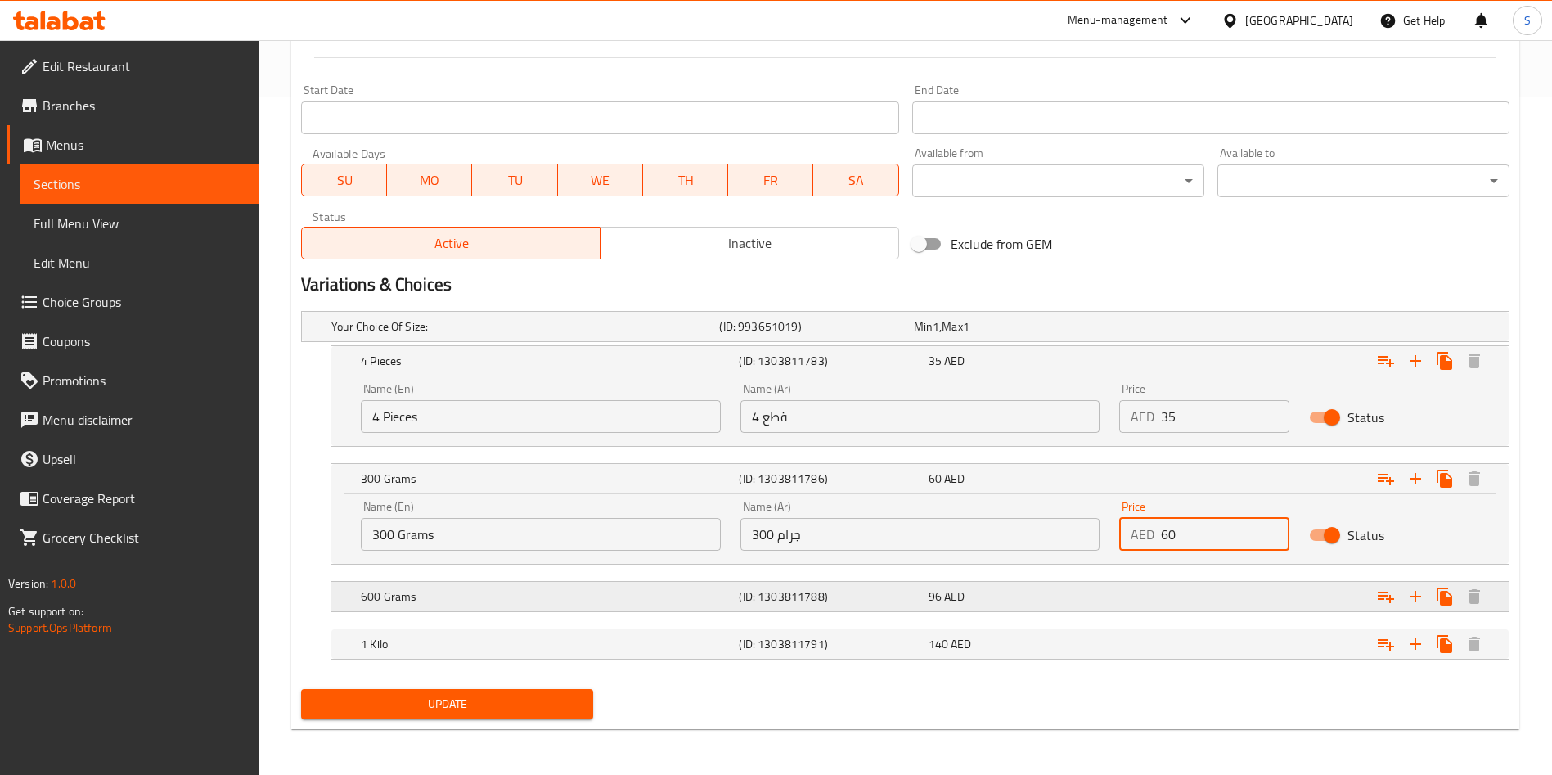
type input "60"
click at [1166, 597] on div "Expand" at bounding box center [1303, 596] width 378 height 36
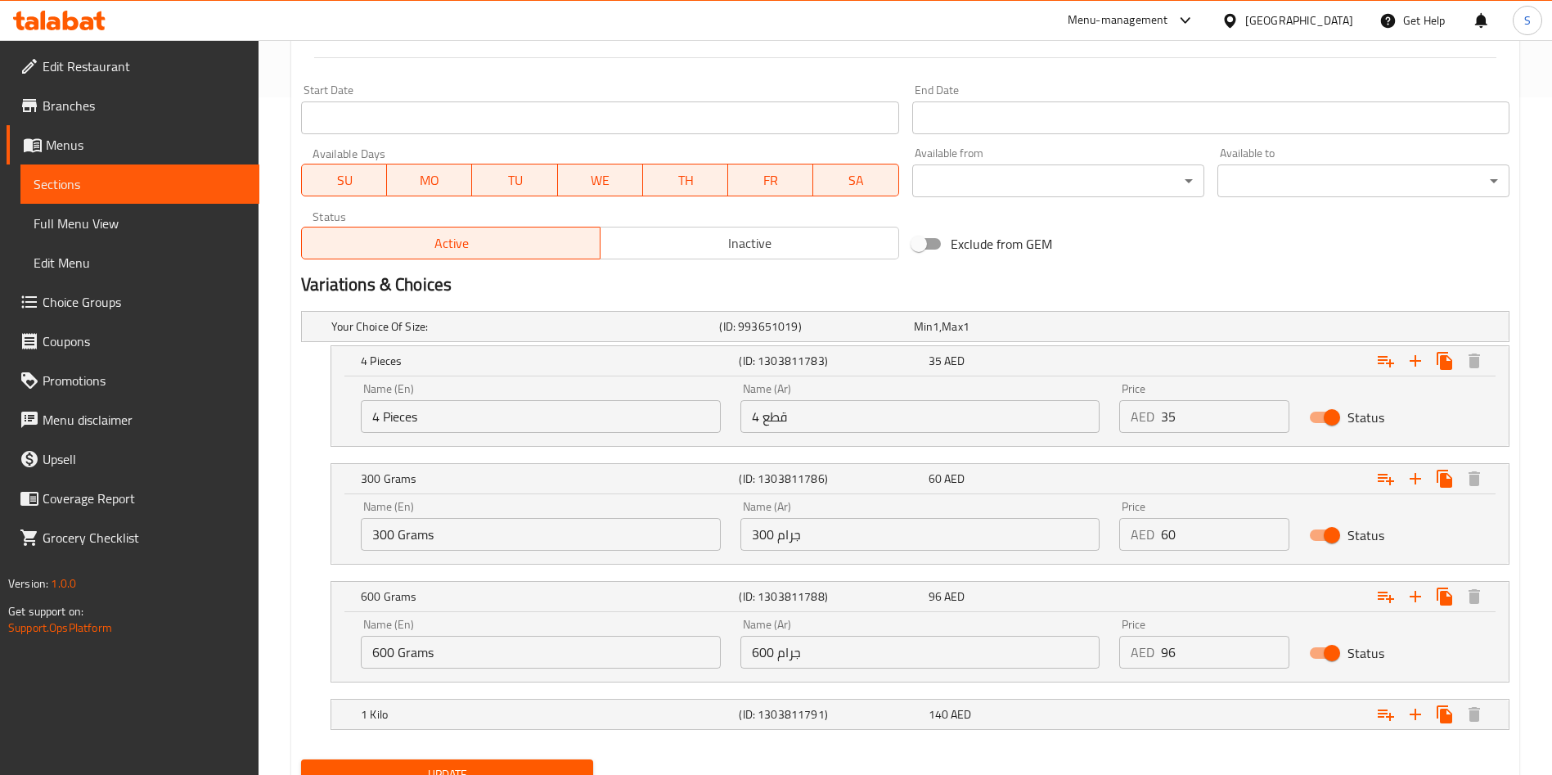
click at [1207, 645] on input "96" at bounding box center [1225, 652] width 128 height 33
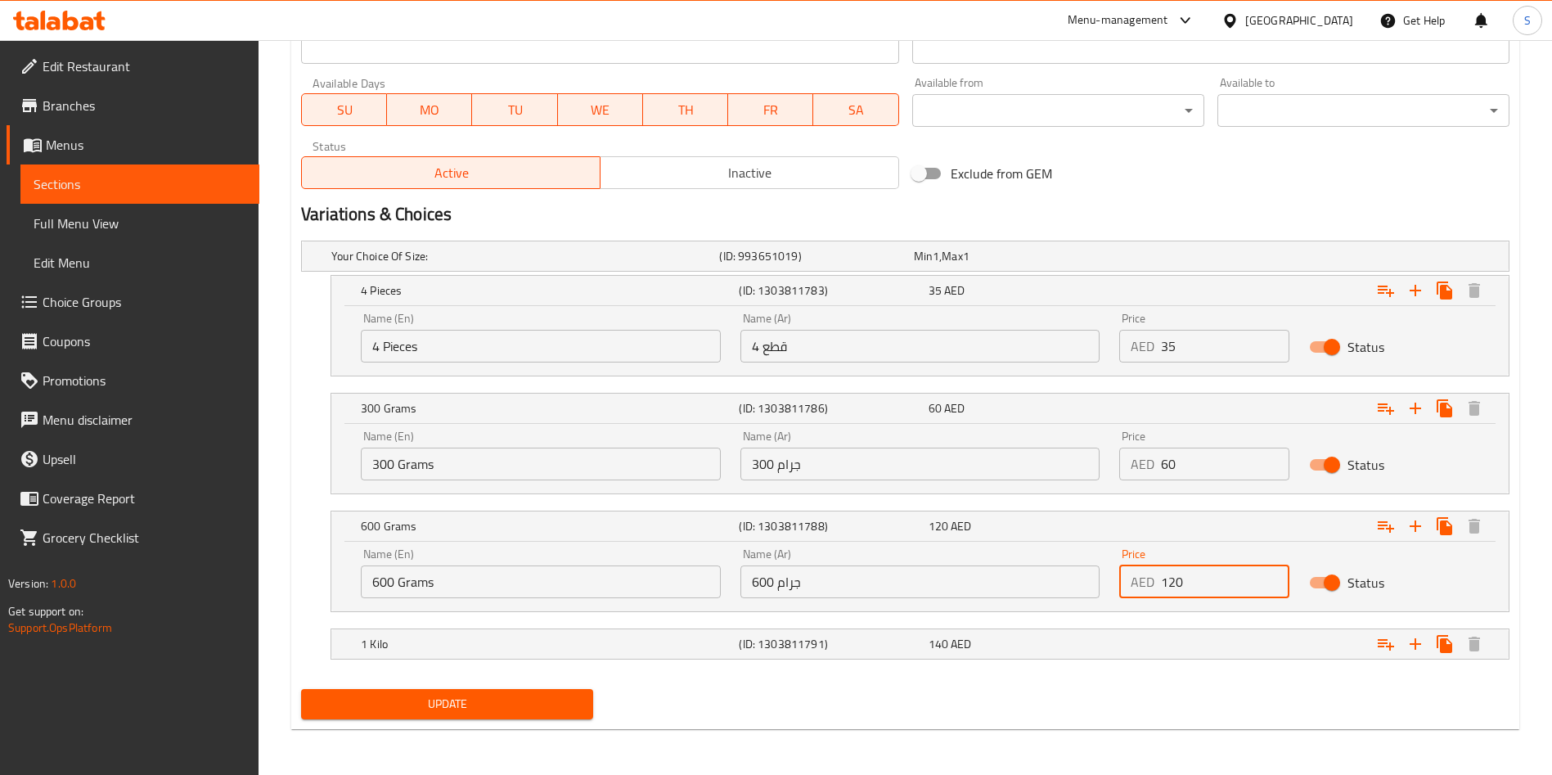
type input "120"
click at [1151, 673] on nav at bounding box center [905, 668] width 1208 height 13
click at [1148, 655] on div "Expand" at bounding box center [1303, 644] width 378 height 36
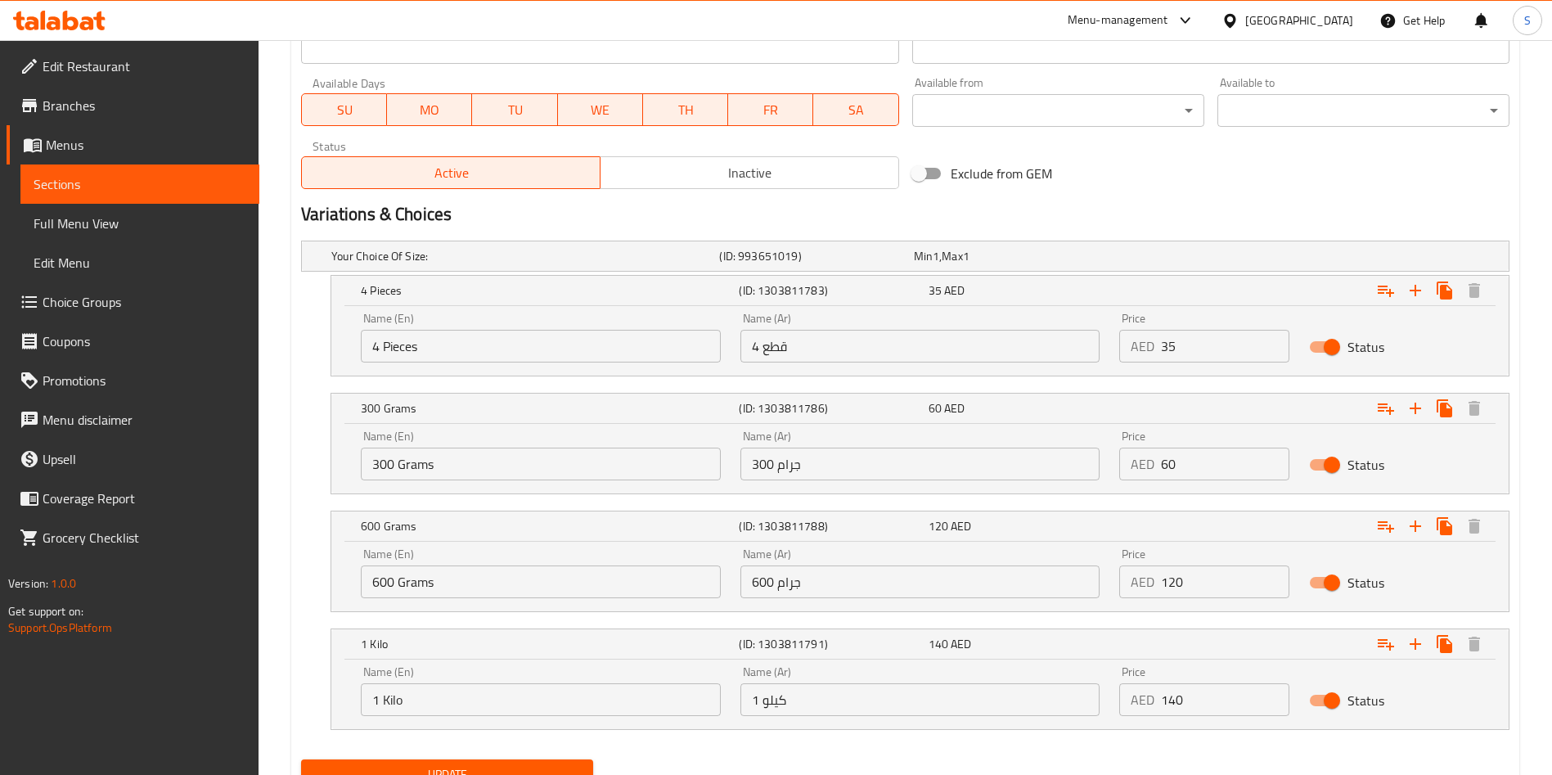
click at [1206, 715] on input "140" at bounding box center [1225, 699] width 128 height 33
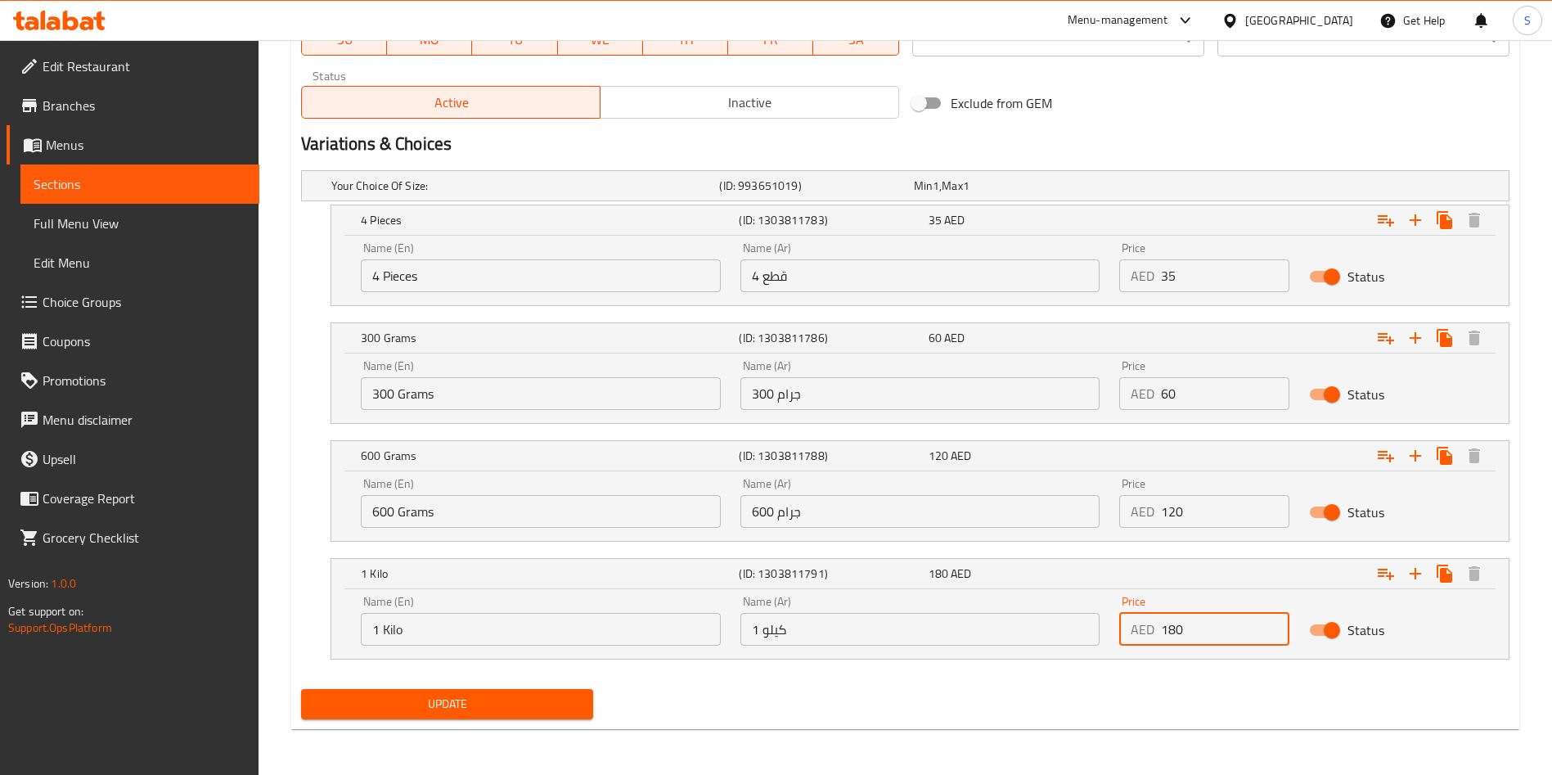
type input "180"
click at [569, 712] on span "Update" at bounding box center [447, 704] width 266 height 20
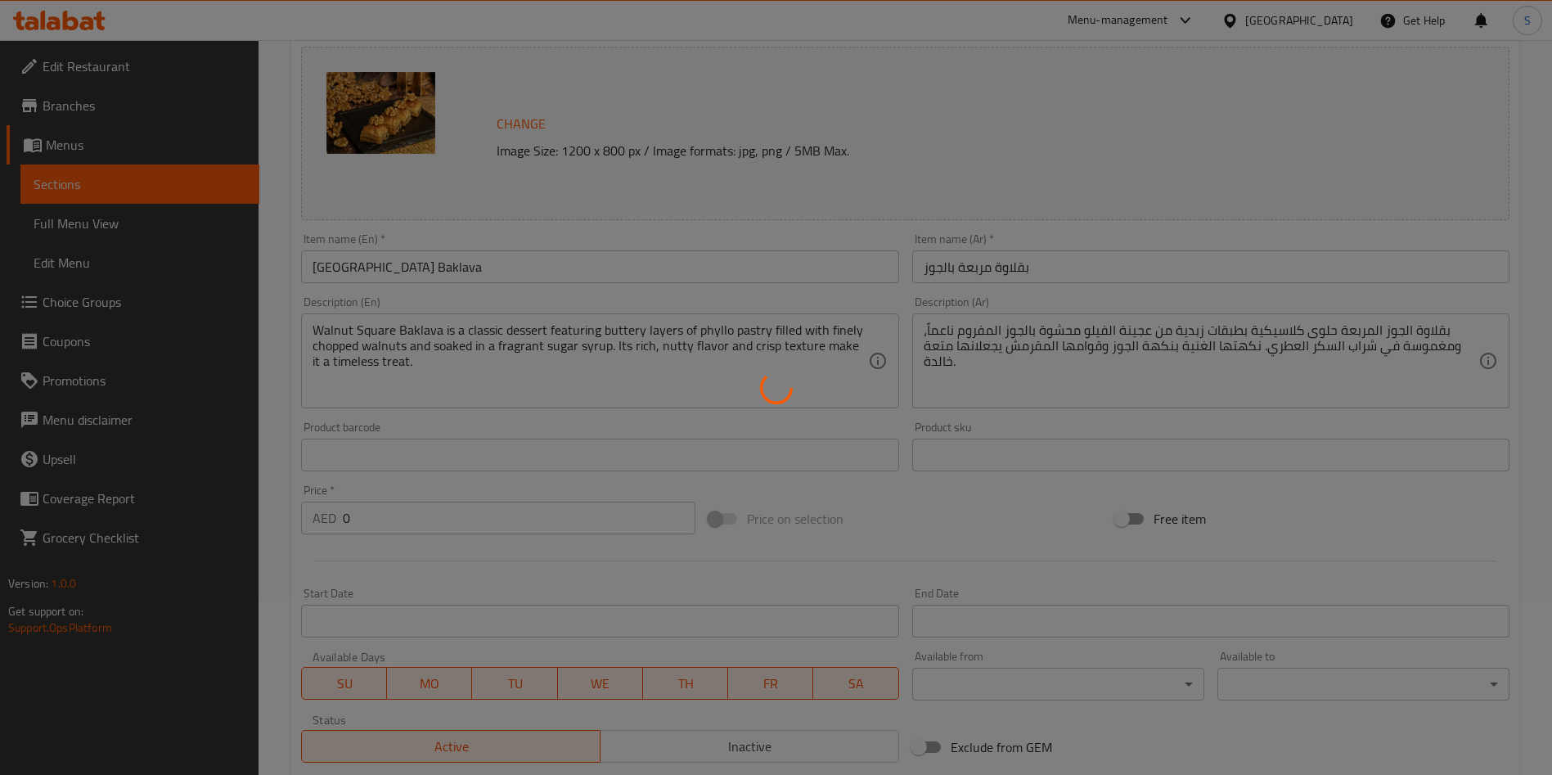
scroll to position [0, 0]
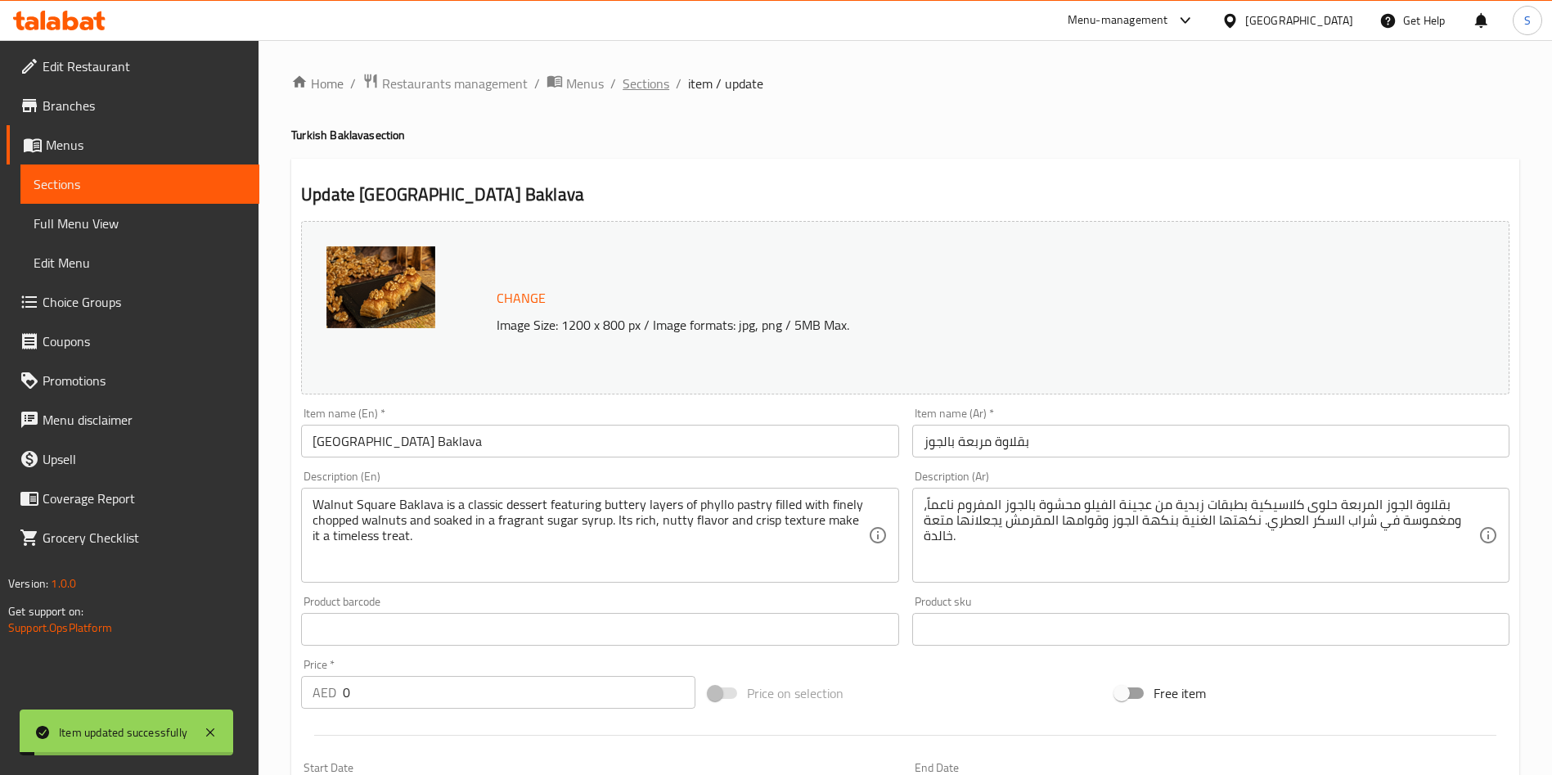
click at [642, 83] on span "Sections" at bounding box center [645, 84] width 47 height 20
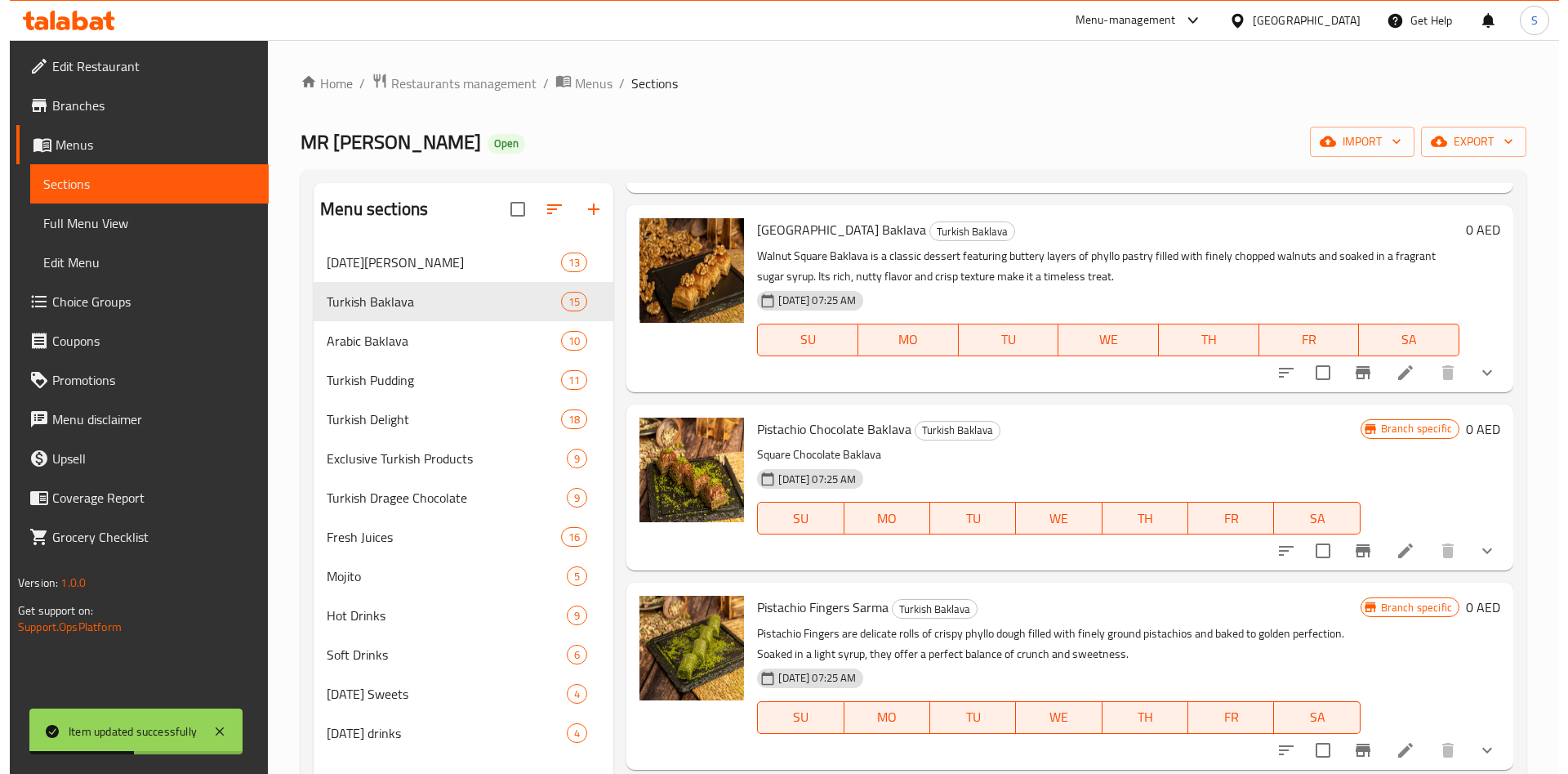
scroll to position [608, 0]
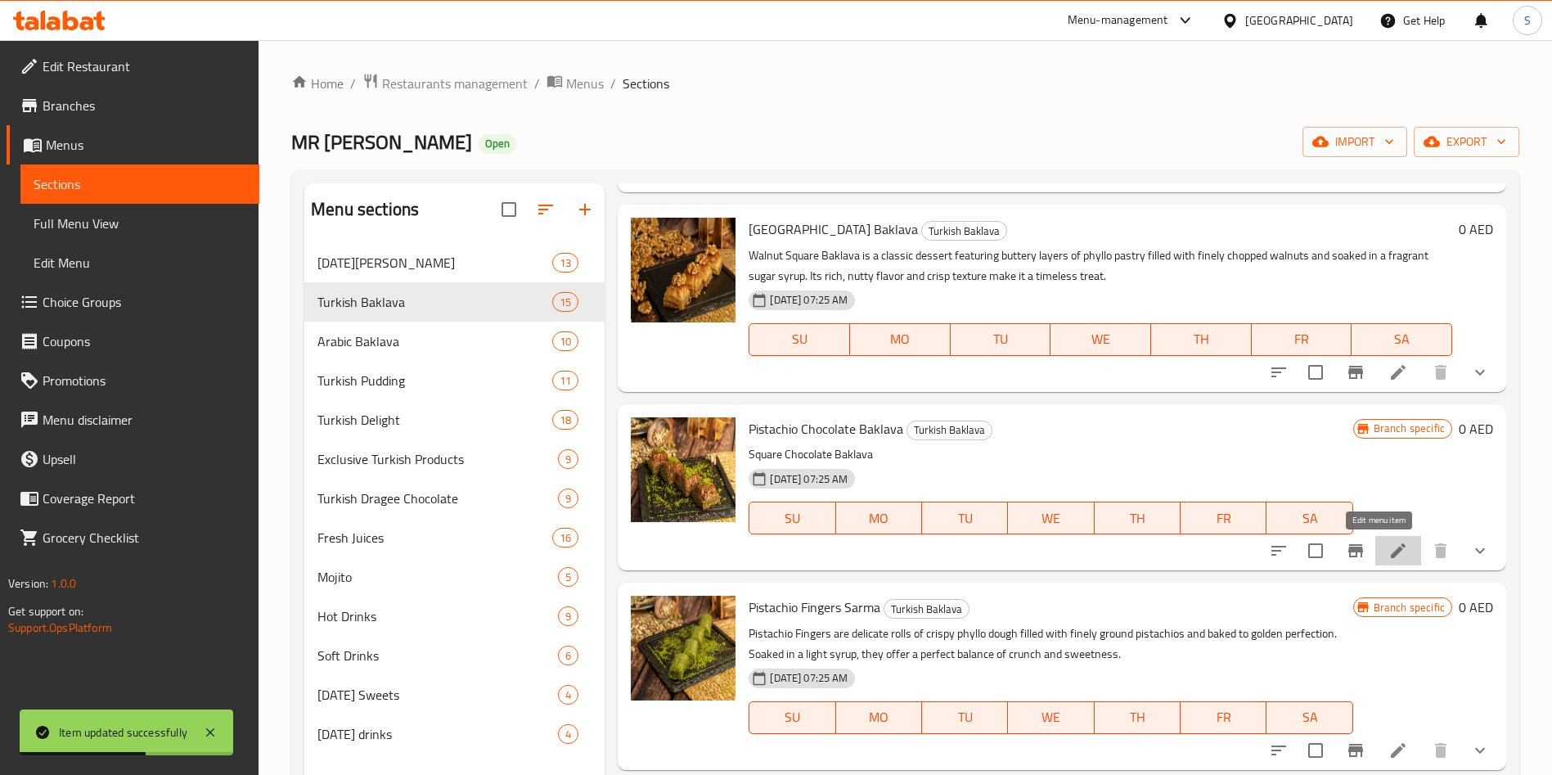
click at [1390, 550] on icon at bounding box center [1397, 550] width 15 height 15
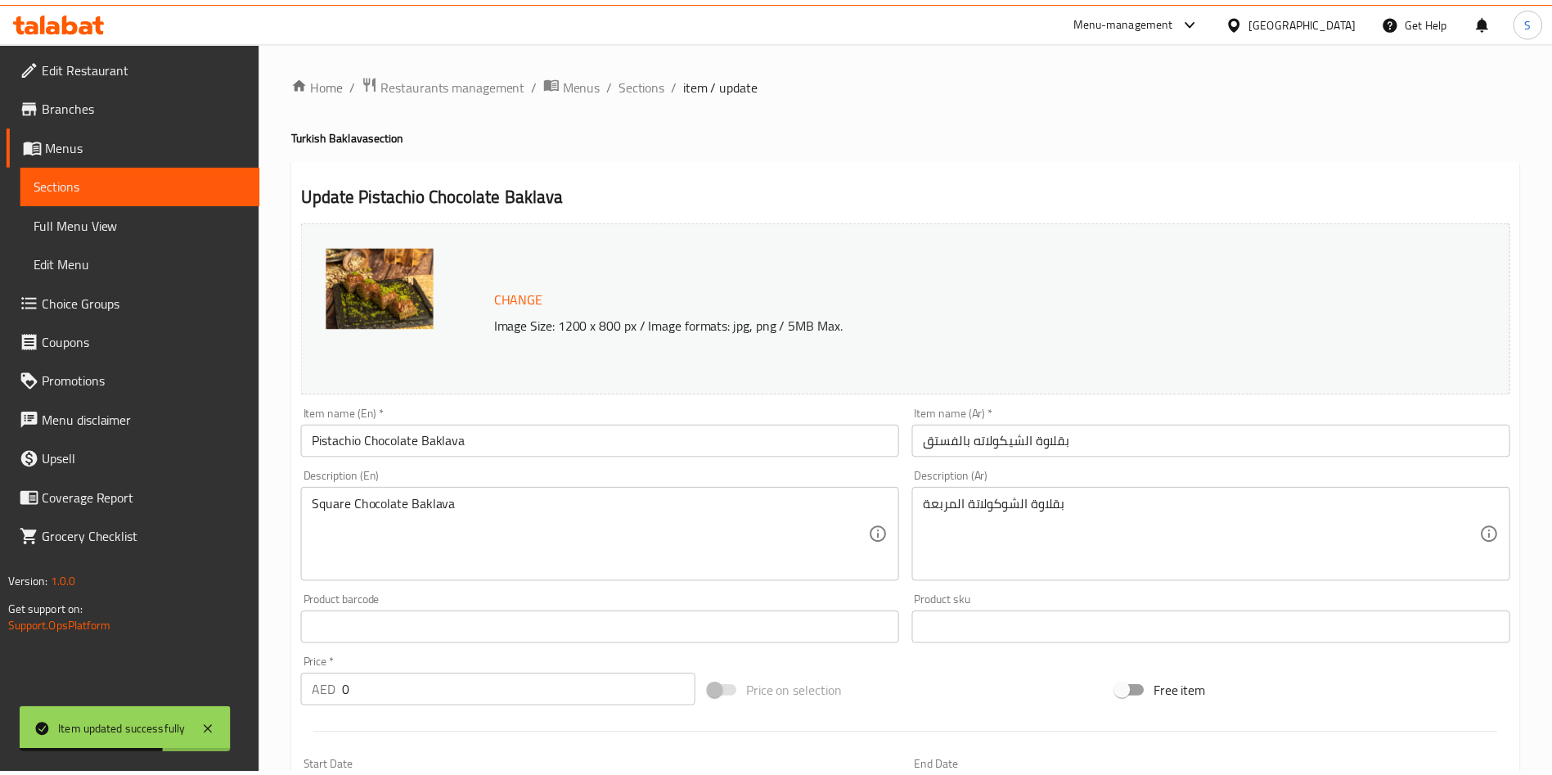
scroll to position [537, 0]
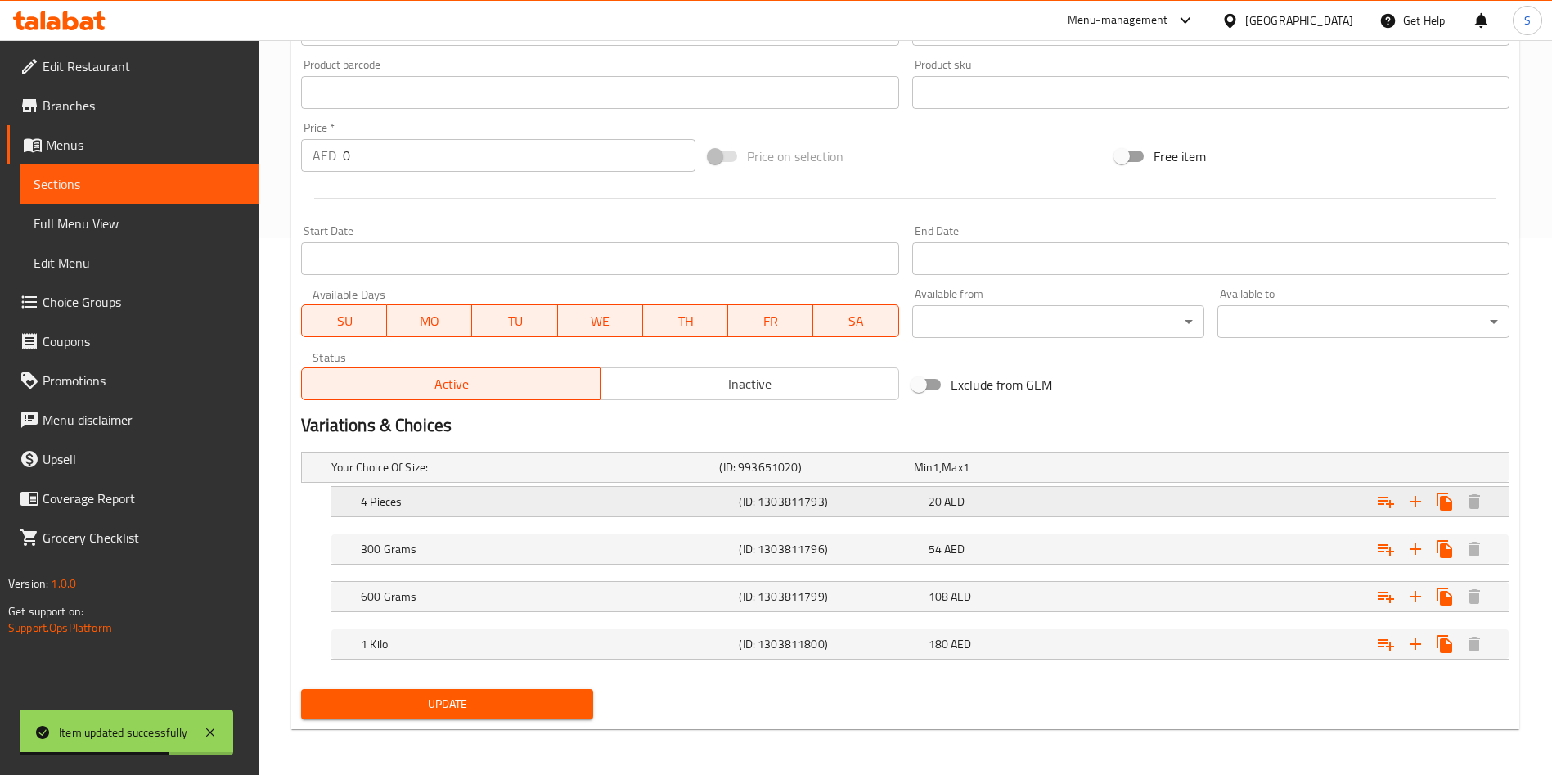
click at [1140, 490] on div "Expand" at bounding box center [1303, 501] width 378 height 36
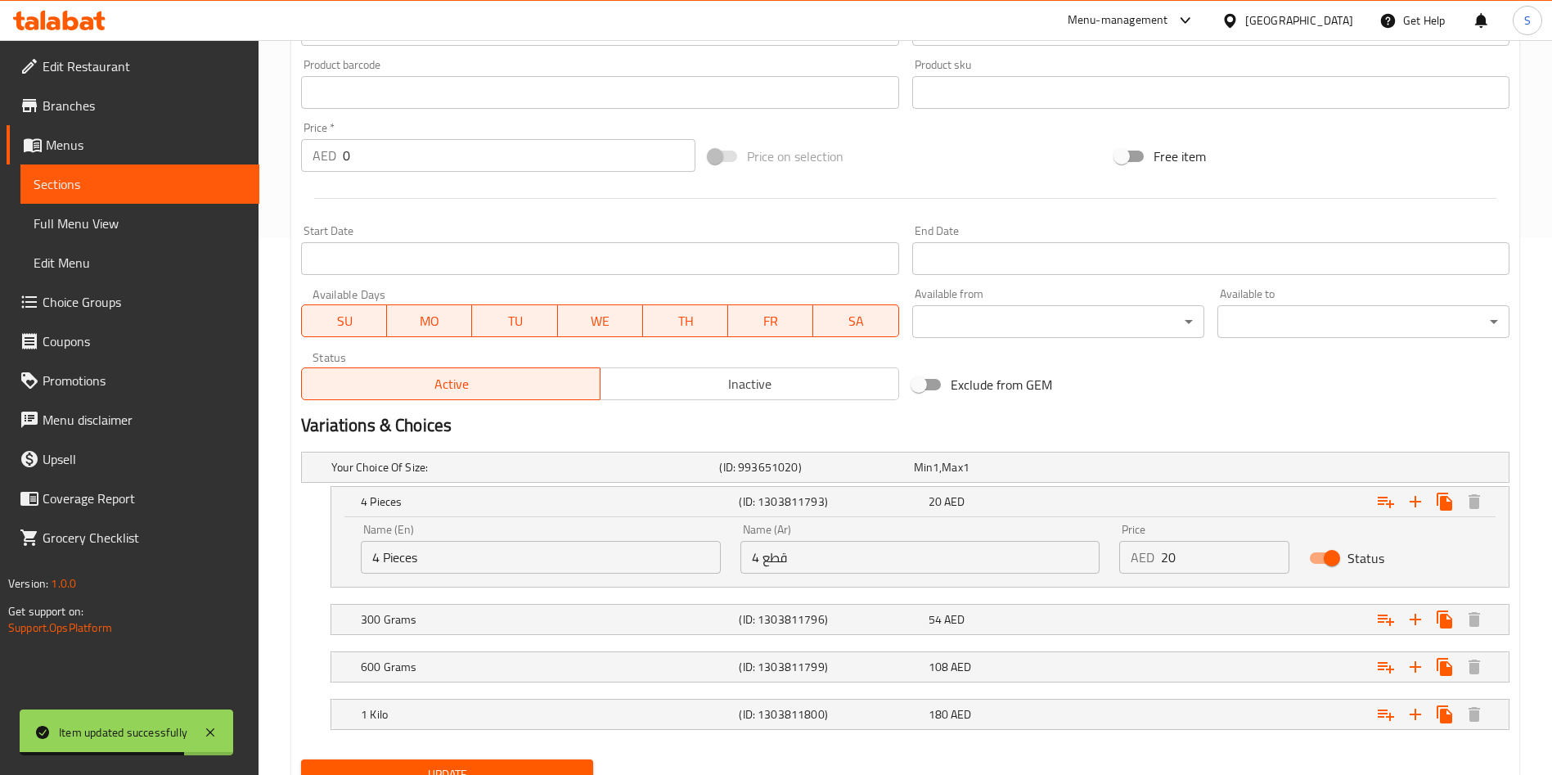
click at [1219, 543] on input "20" at bounding box center [1225, 557] width 128 height 33
type input "35"
click at [1175, 611] on div "Expand" at bounding box center [1303, 619] width 378 height 36
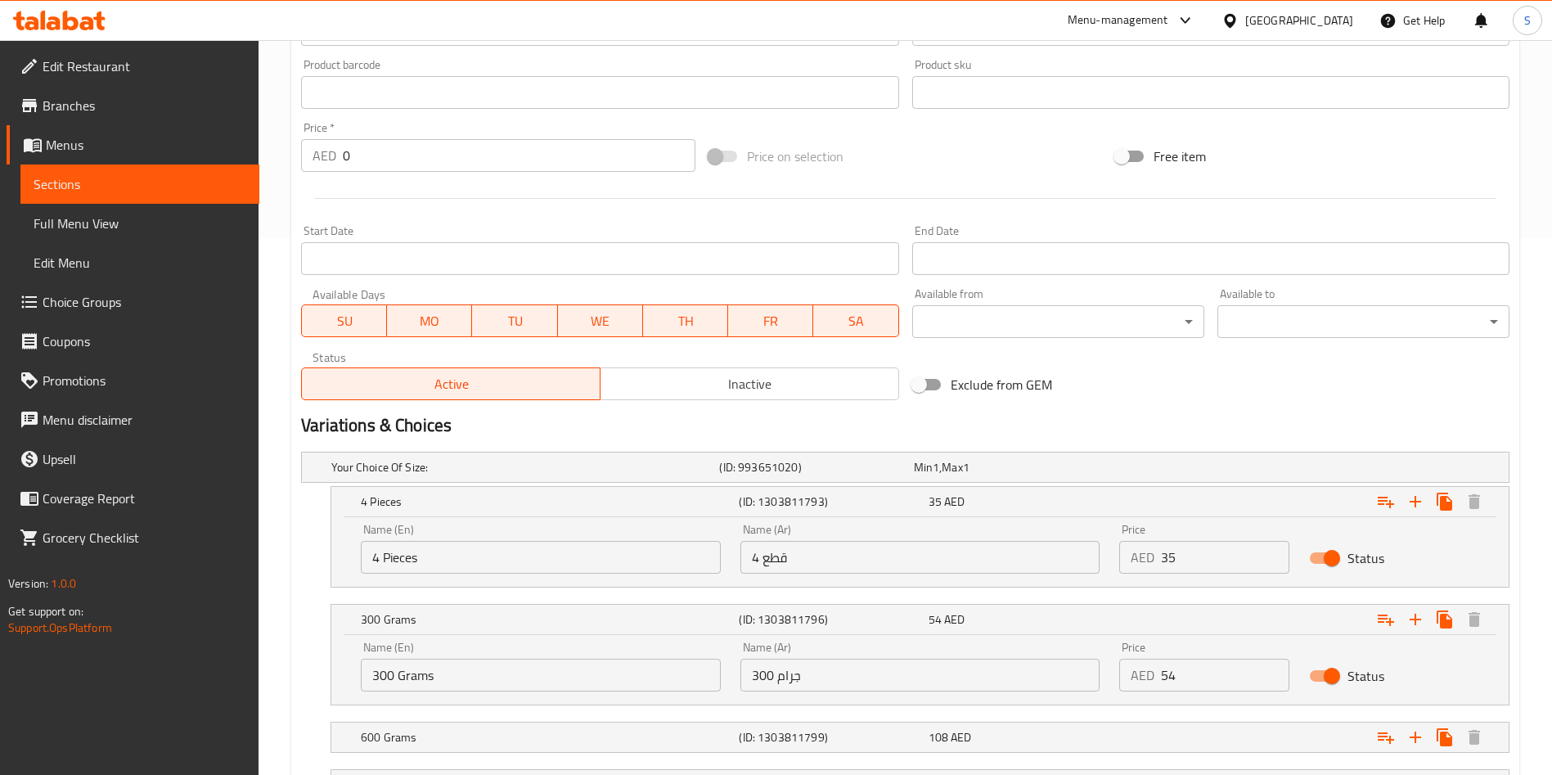
click at [1176, 685] on input "54" at bounding box center [1225, 674] width 128 height 33
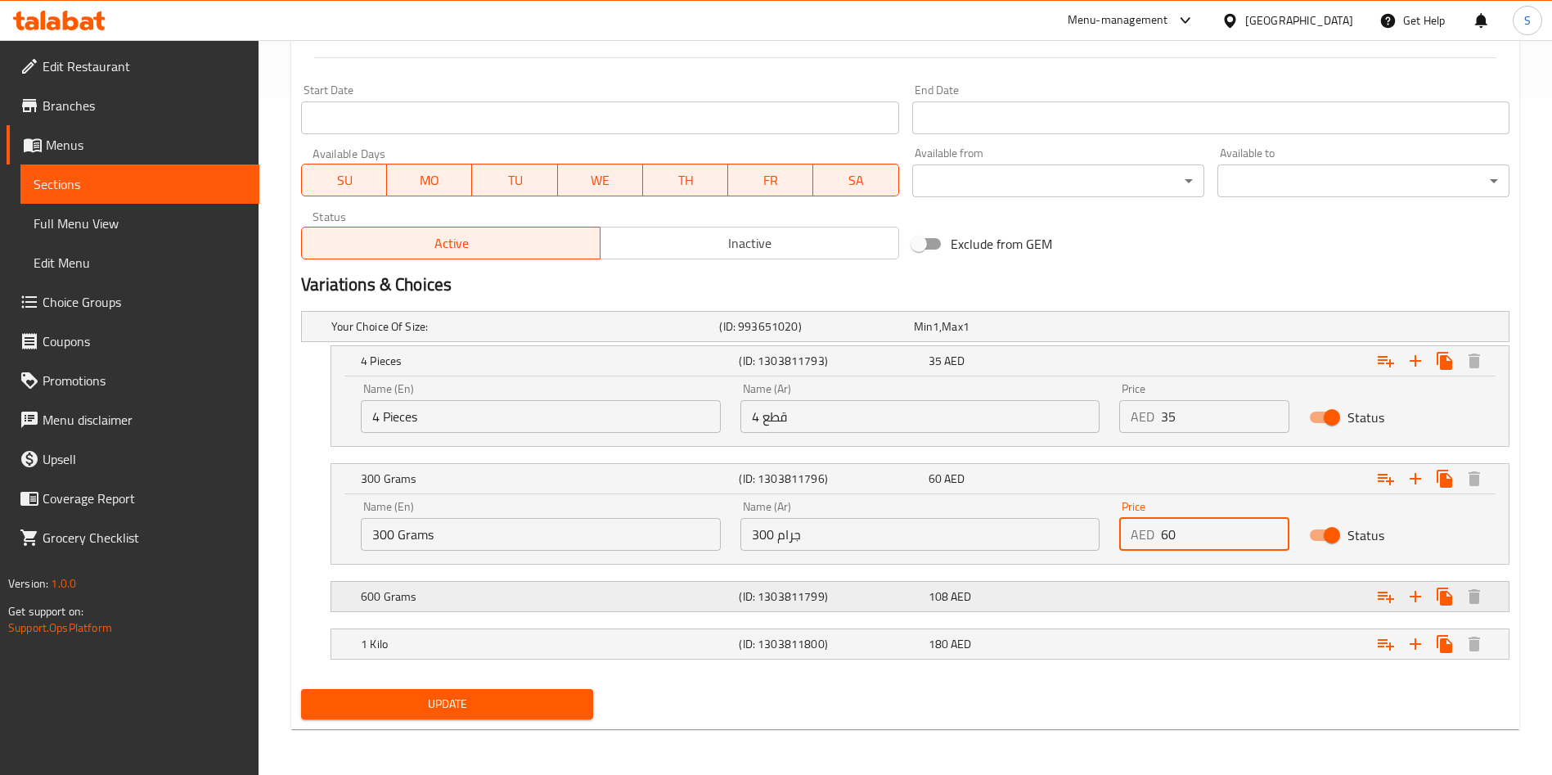
type input "60"
click at [1136, 595] on div "Expand" at bounding box center [1303, 596] width 378 height 36
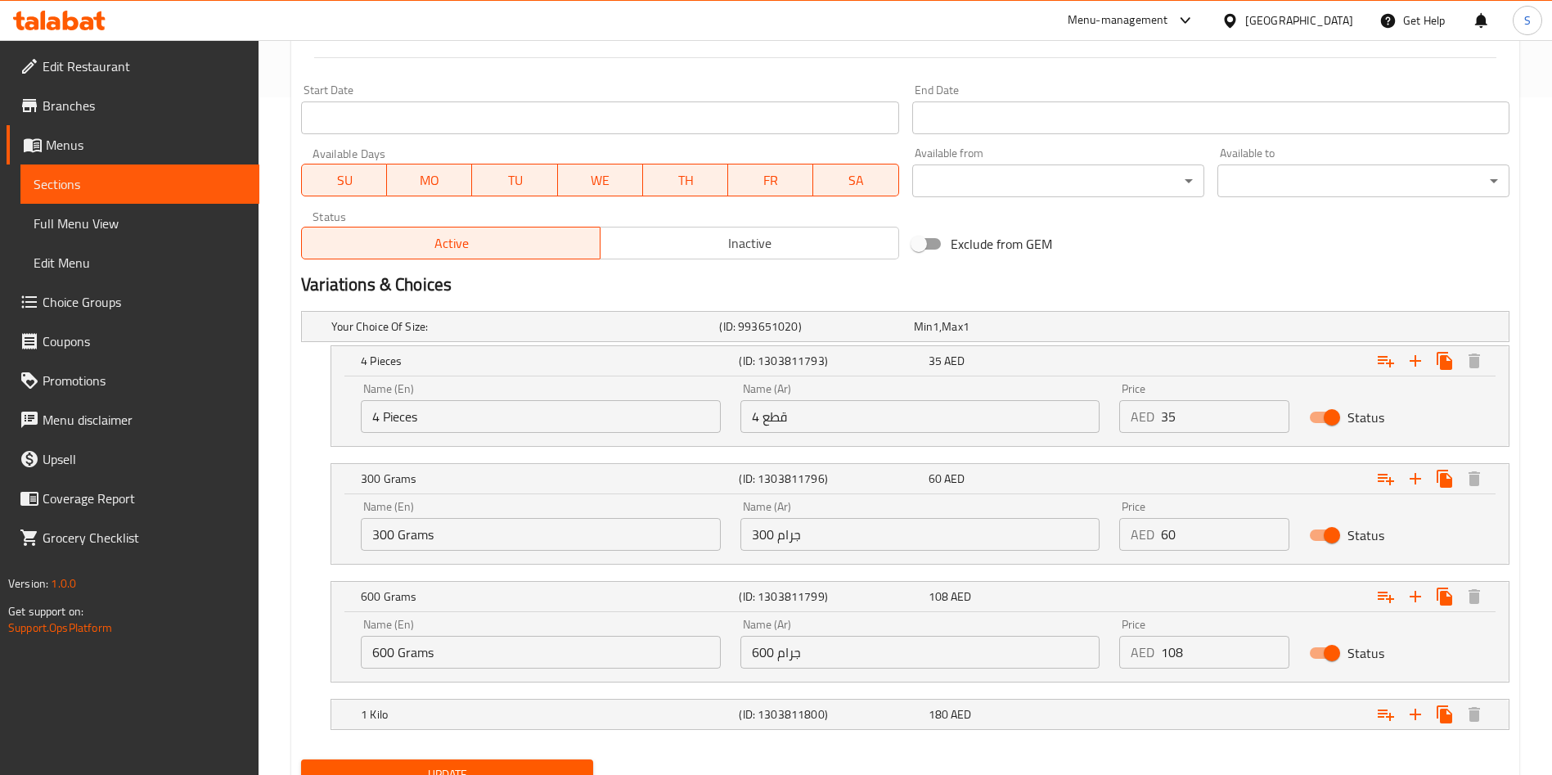
click at [1260, 646] on input "108" at bounding box center [1225, 652] width 128 height 33
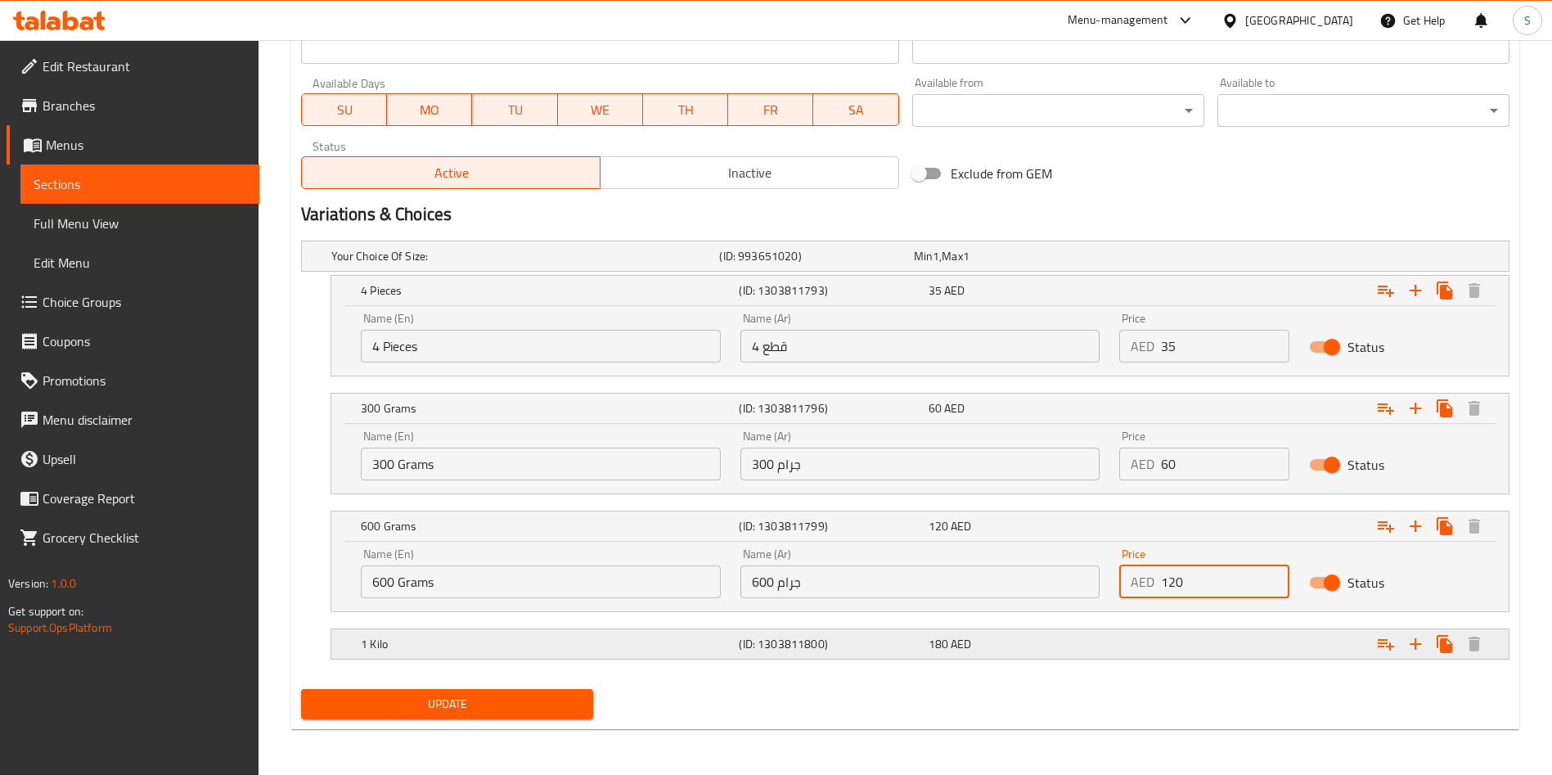
type input "120"
click at [1214, 633] on div "Expand" at bounding box center [1303, 644] width 378 height 36
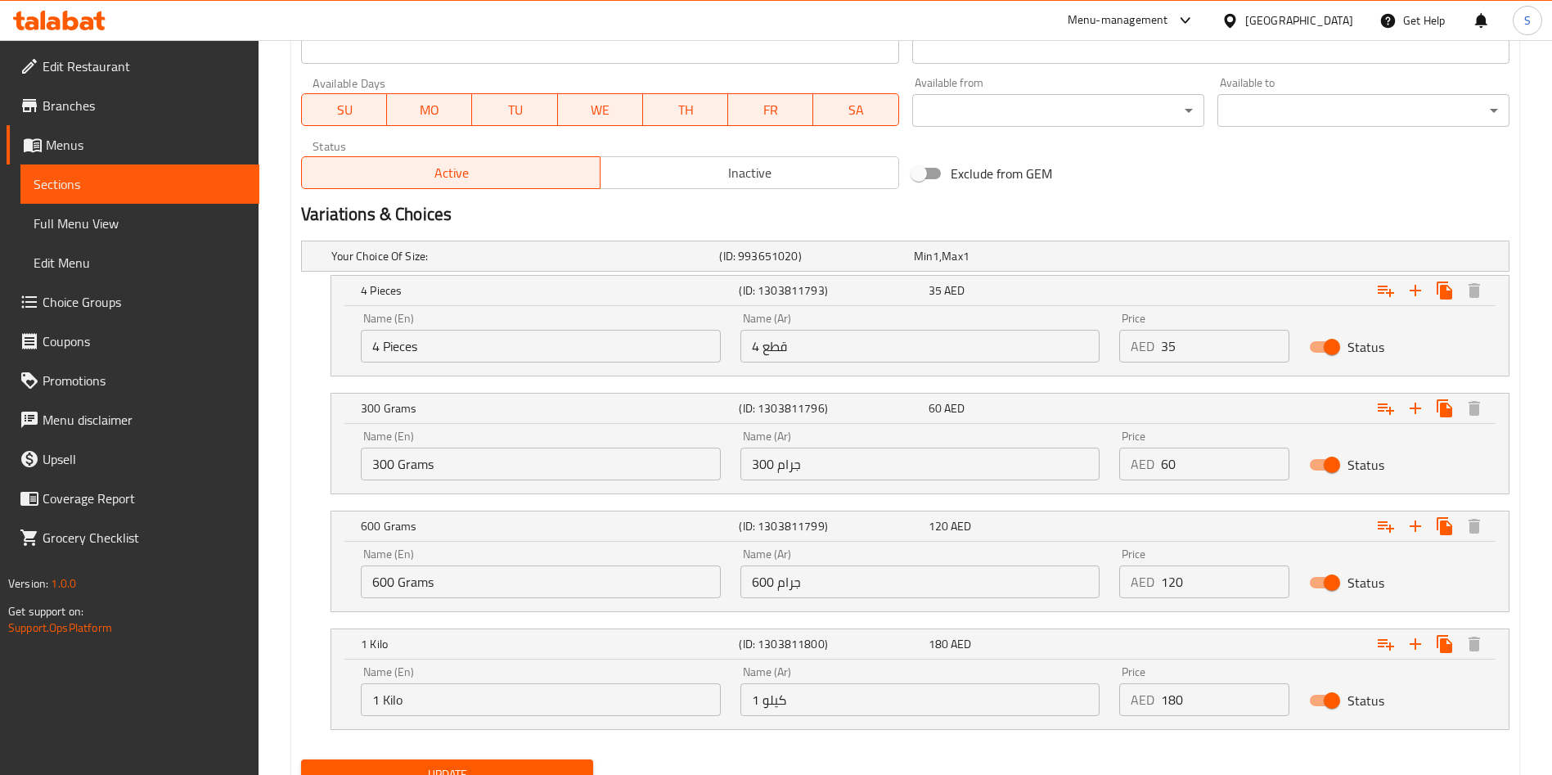
click at [1236, 709] on input "180" at bounding box center [1225, 699] width 128 height 33
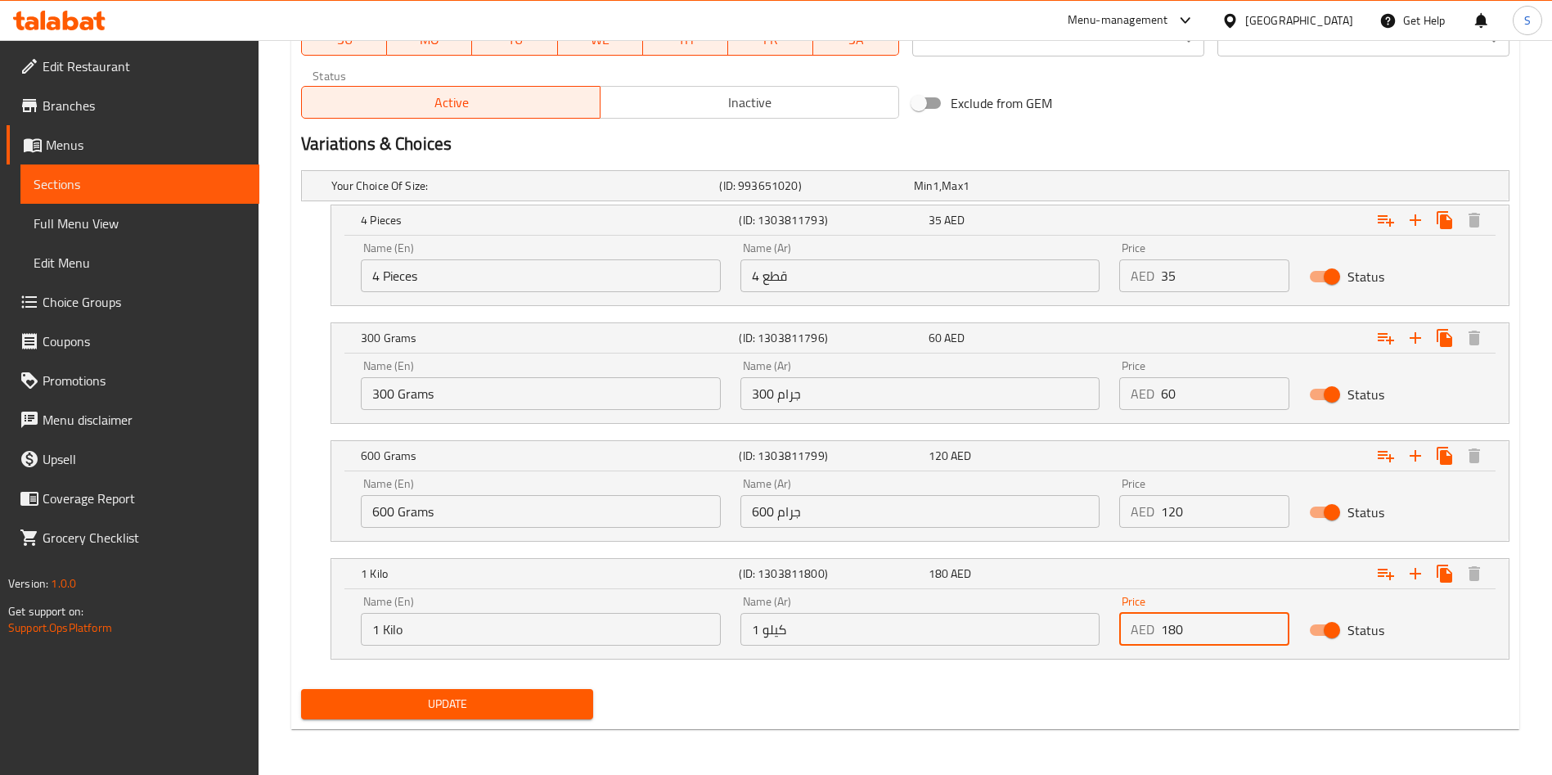
click at [541, 698] on span "Update" at bounding box center [447, 704] width 266 height 20
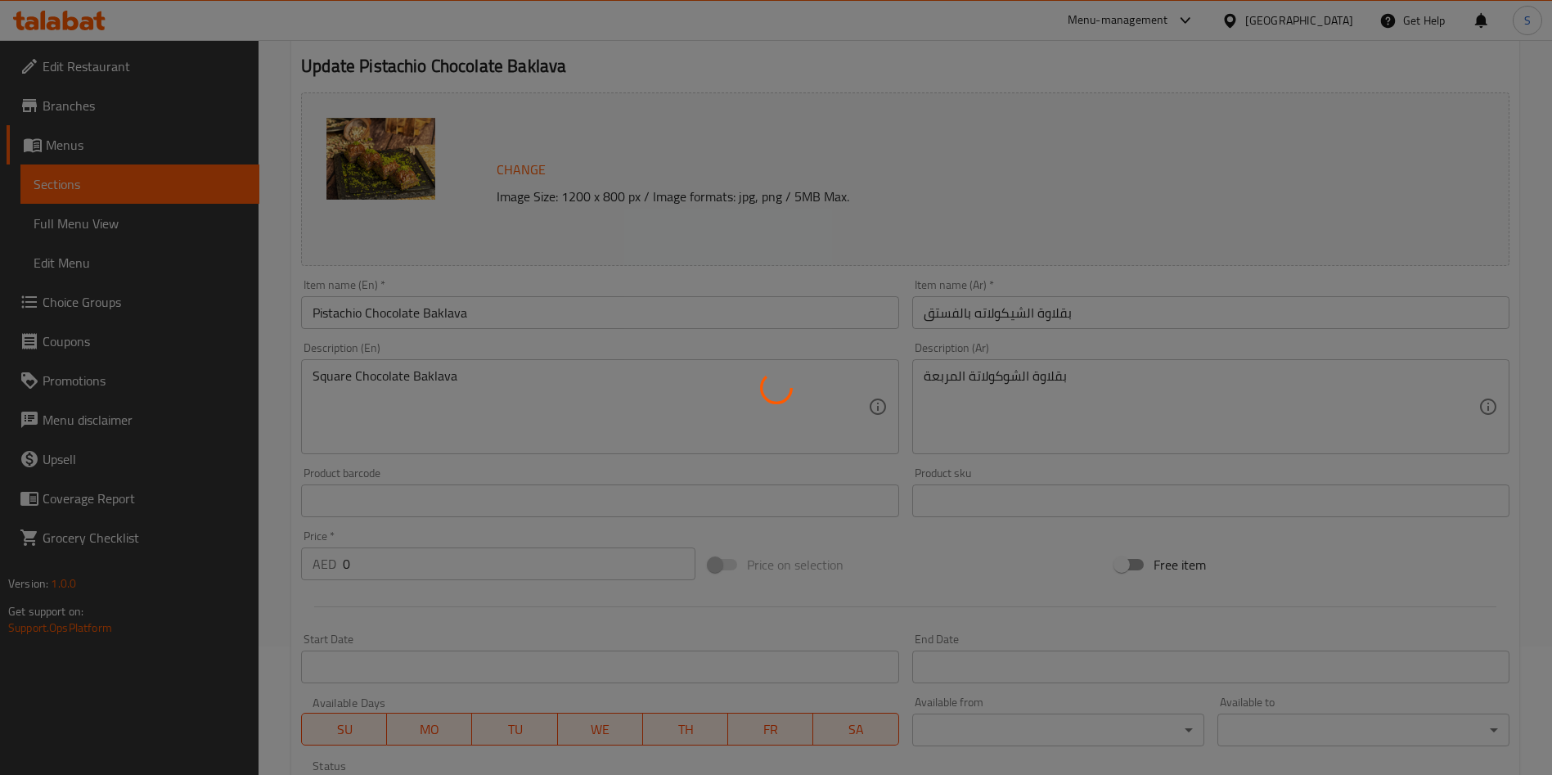
scroll to position [0, 0]
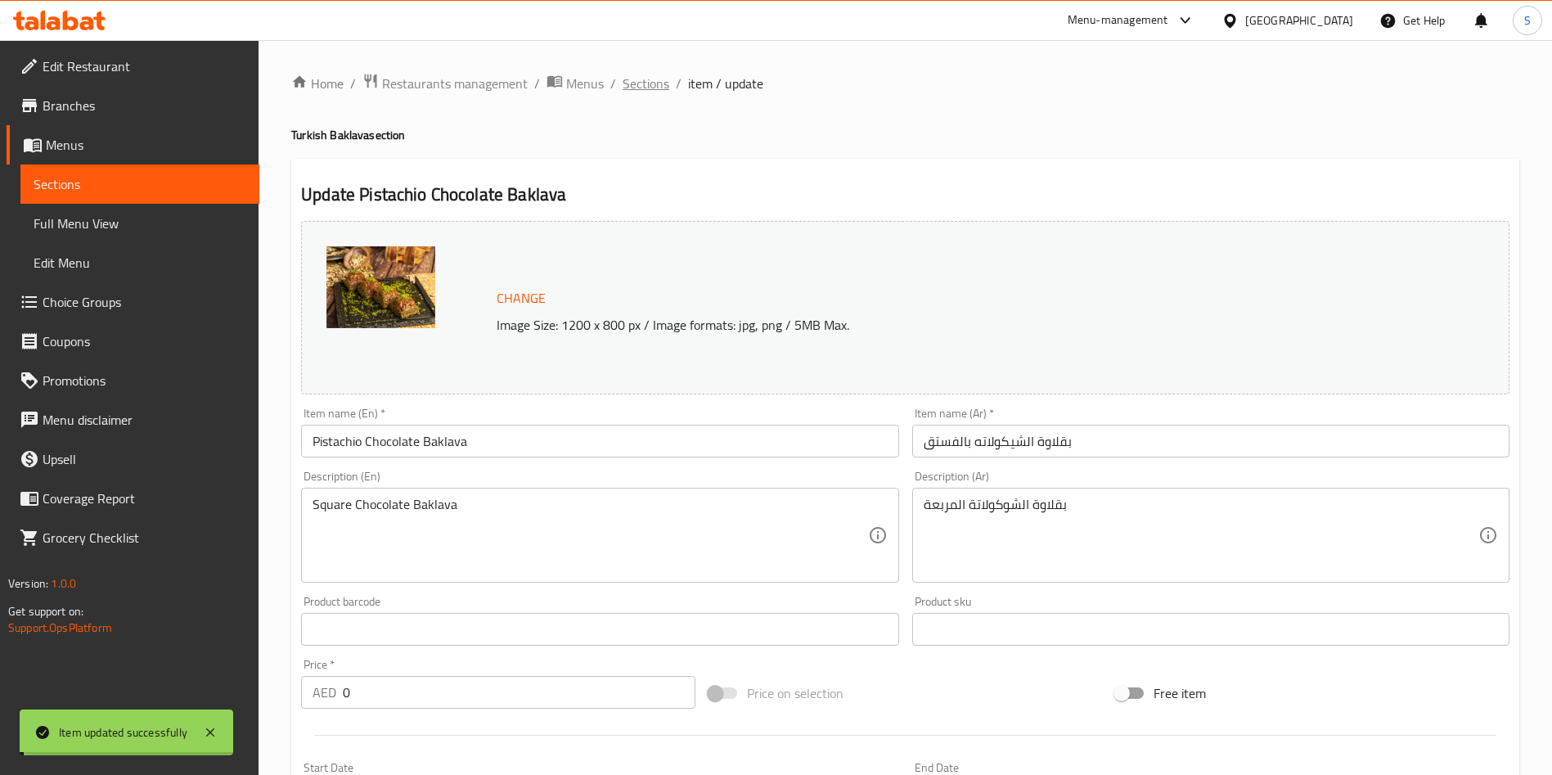
click at [645, 85] on span "Sections" at bounding box center [645, 84] width 47 height 20
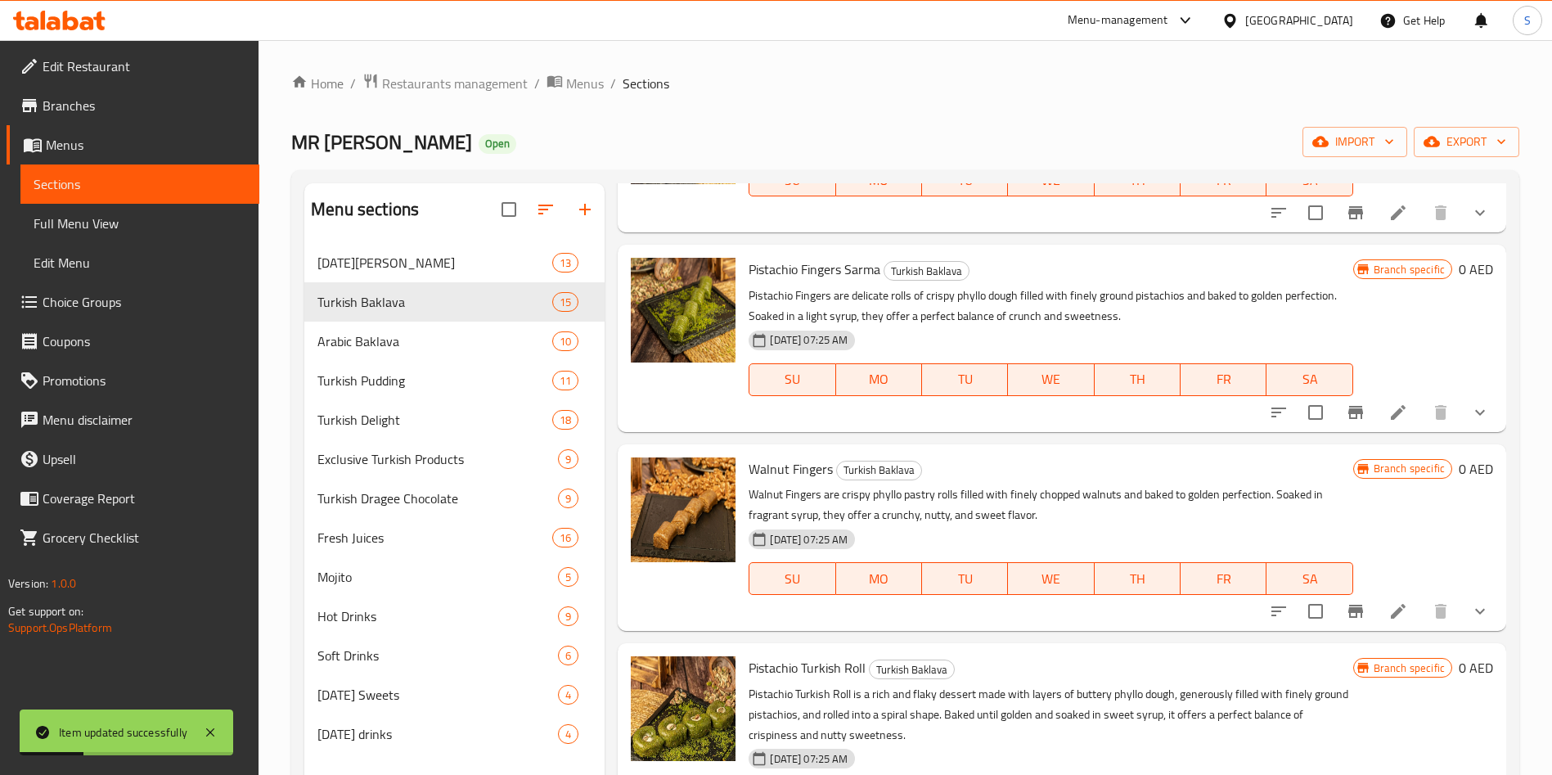
scroll to position [954, 0]
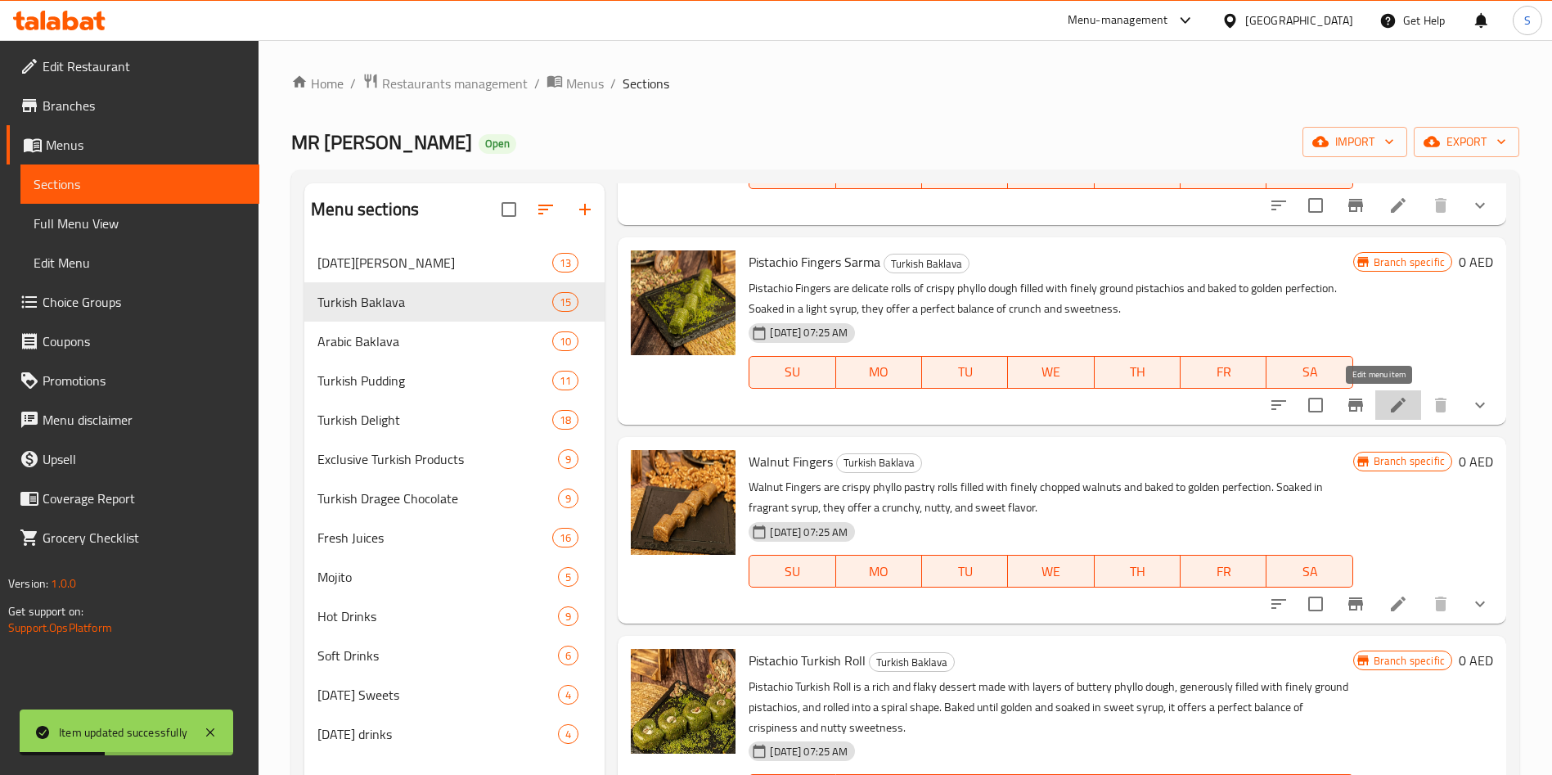
click at [1390, 405] on icon at bounding box center [1397, 404] width 15 height 15
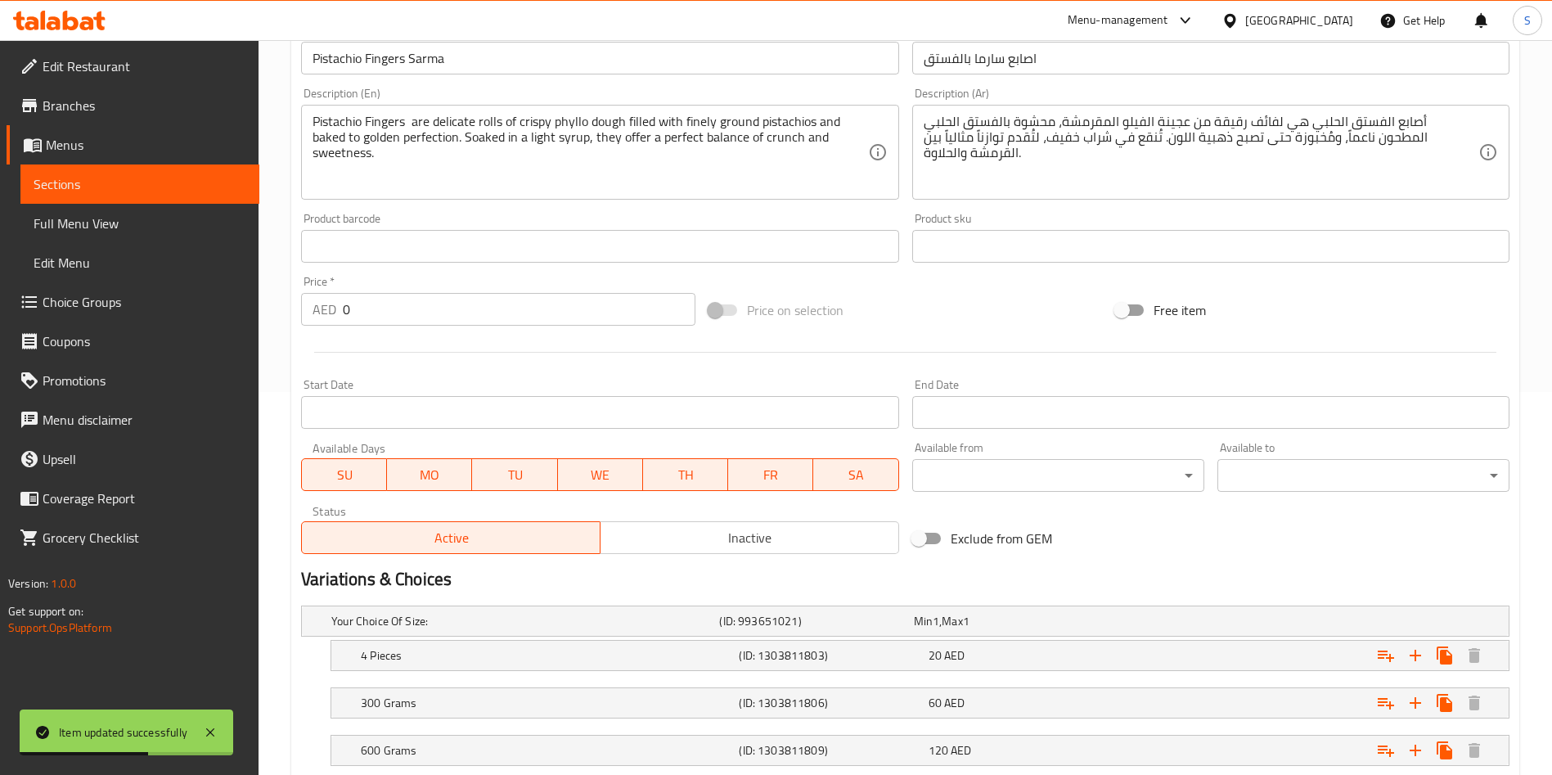
scroll to position [537, 0]
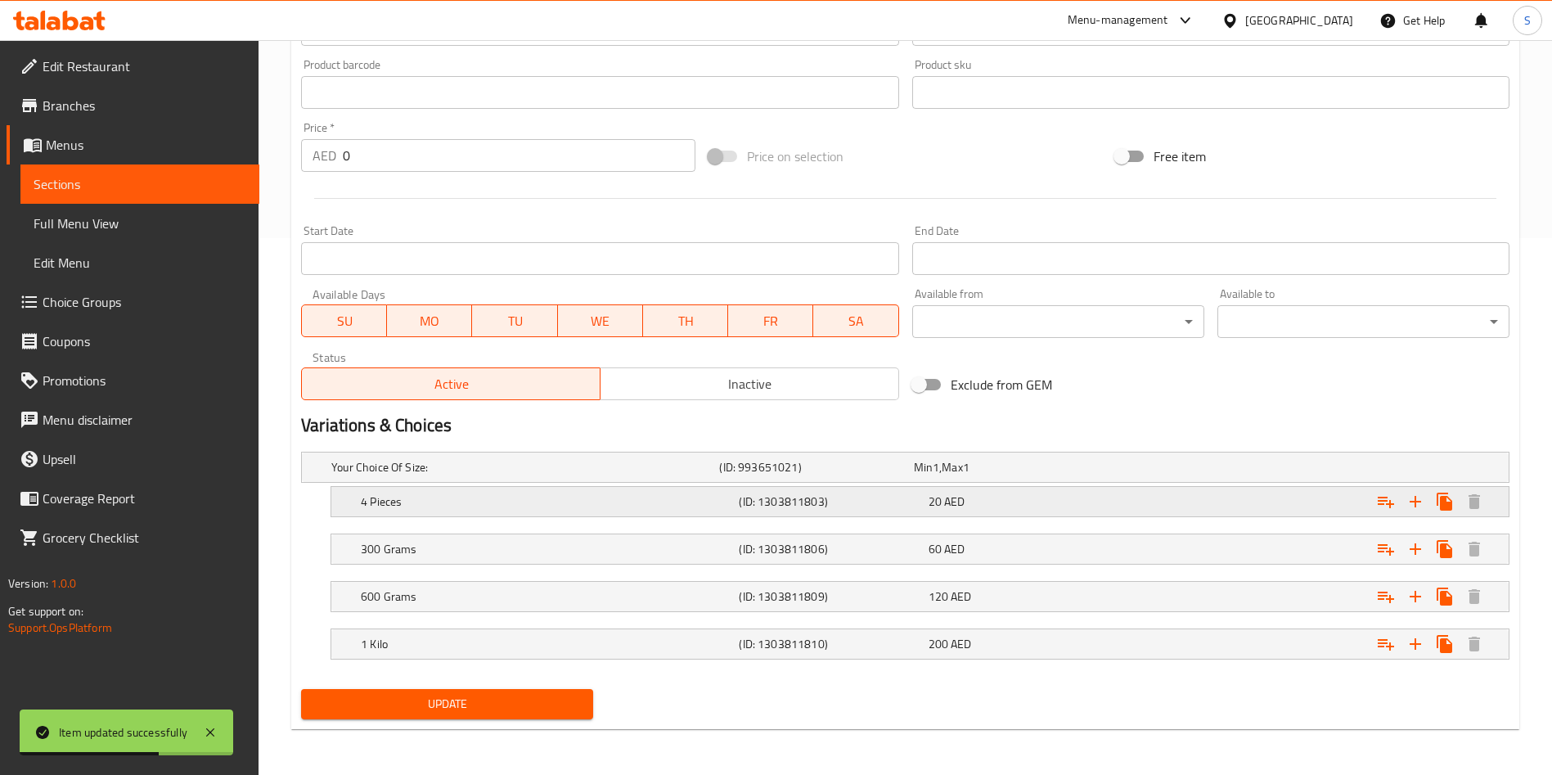
click at [1107, 503] on div "20 AED" at bounding box center [1019, 501] width 182 height 16
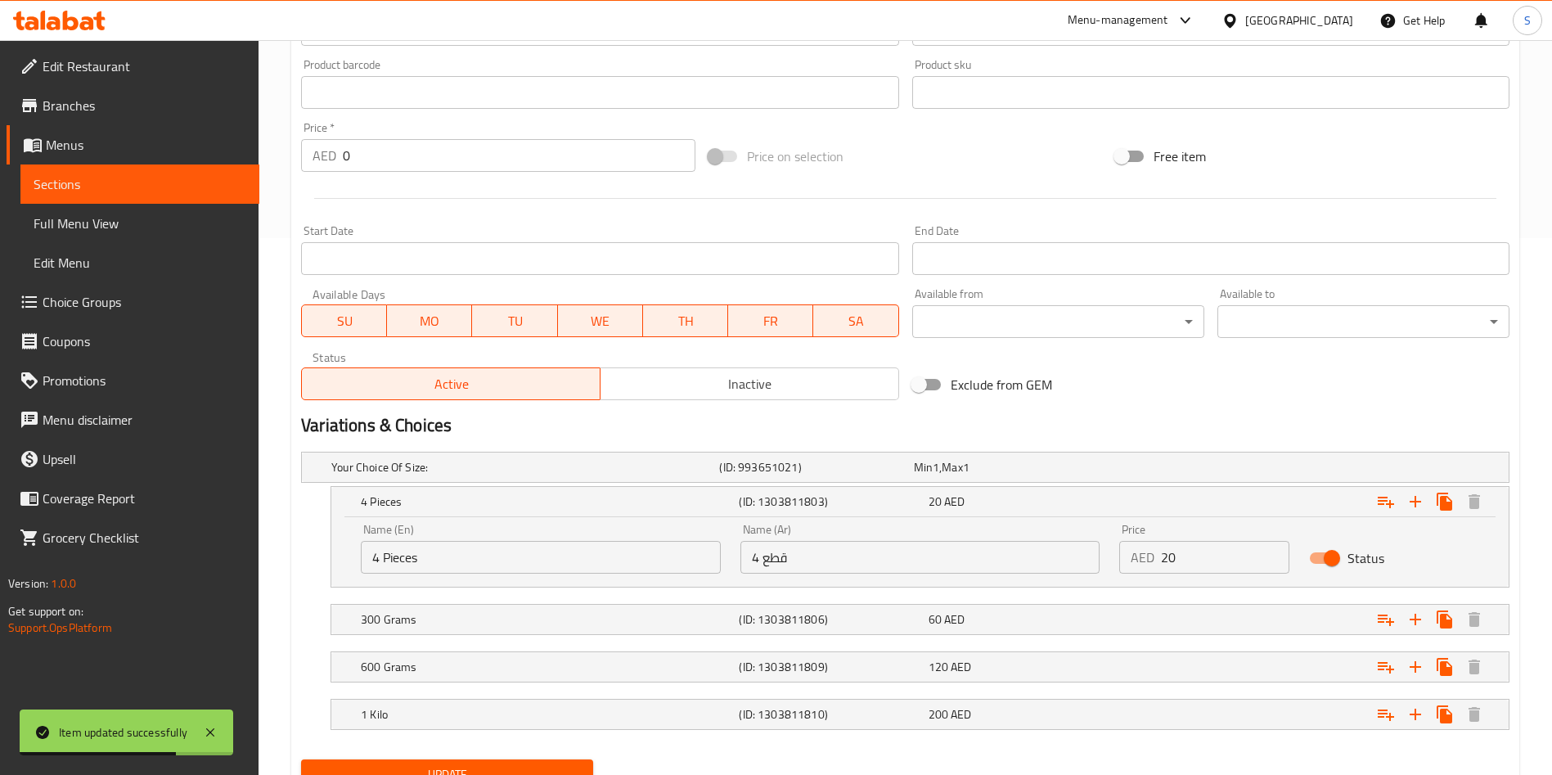
click at [1199, 552] on input "20" at bounding box center [1225, 557] width 128 height 33
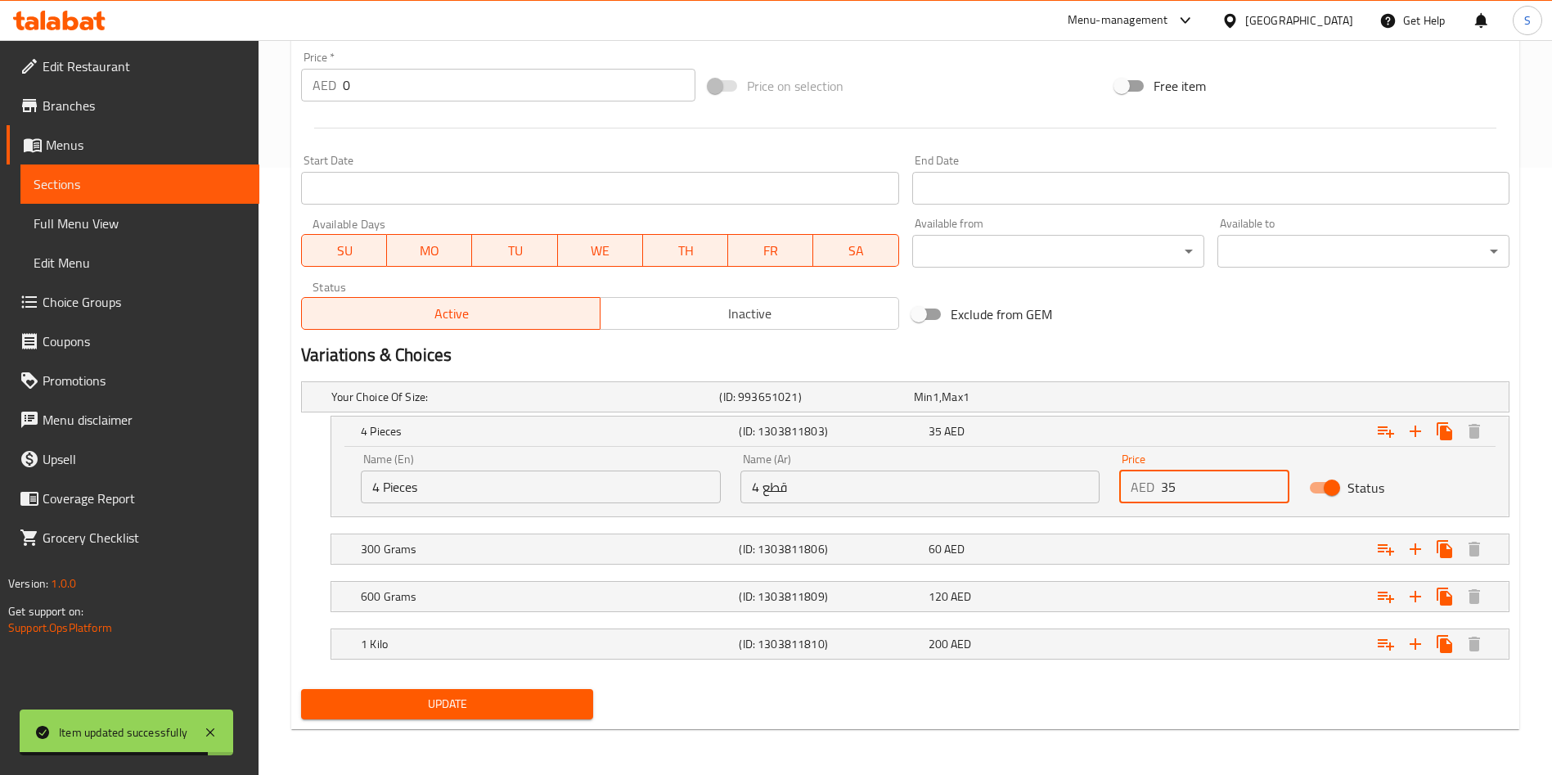
scroll to position [606, 0]
type input "35"
click at [1199, 552] on div "Expand" at bounding box center [1303, 550] width 378 height 36
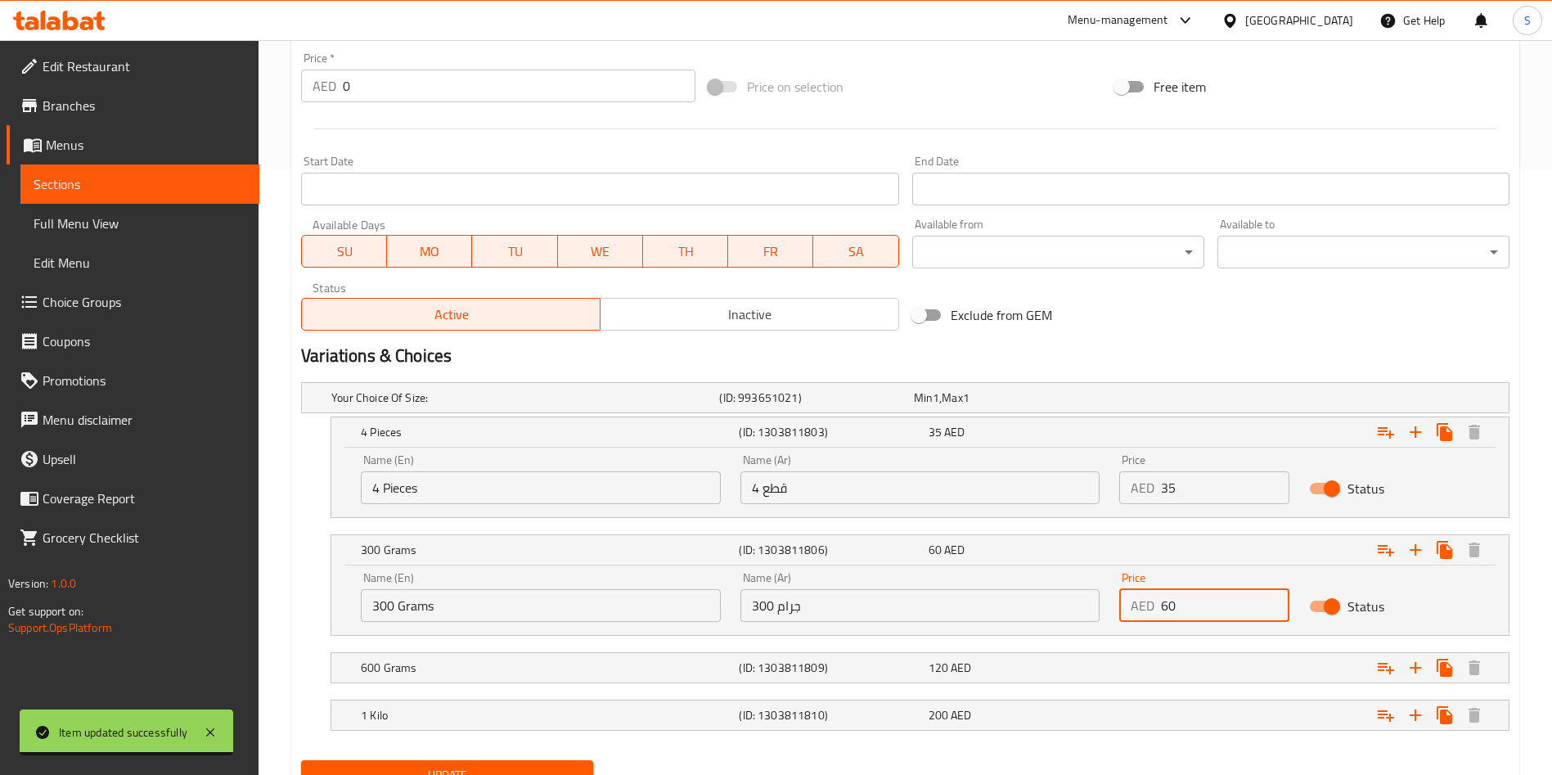
click at [1231, 601] on input "60" at bounding box center [1225, 605] width 128 height 33
type input "65"
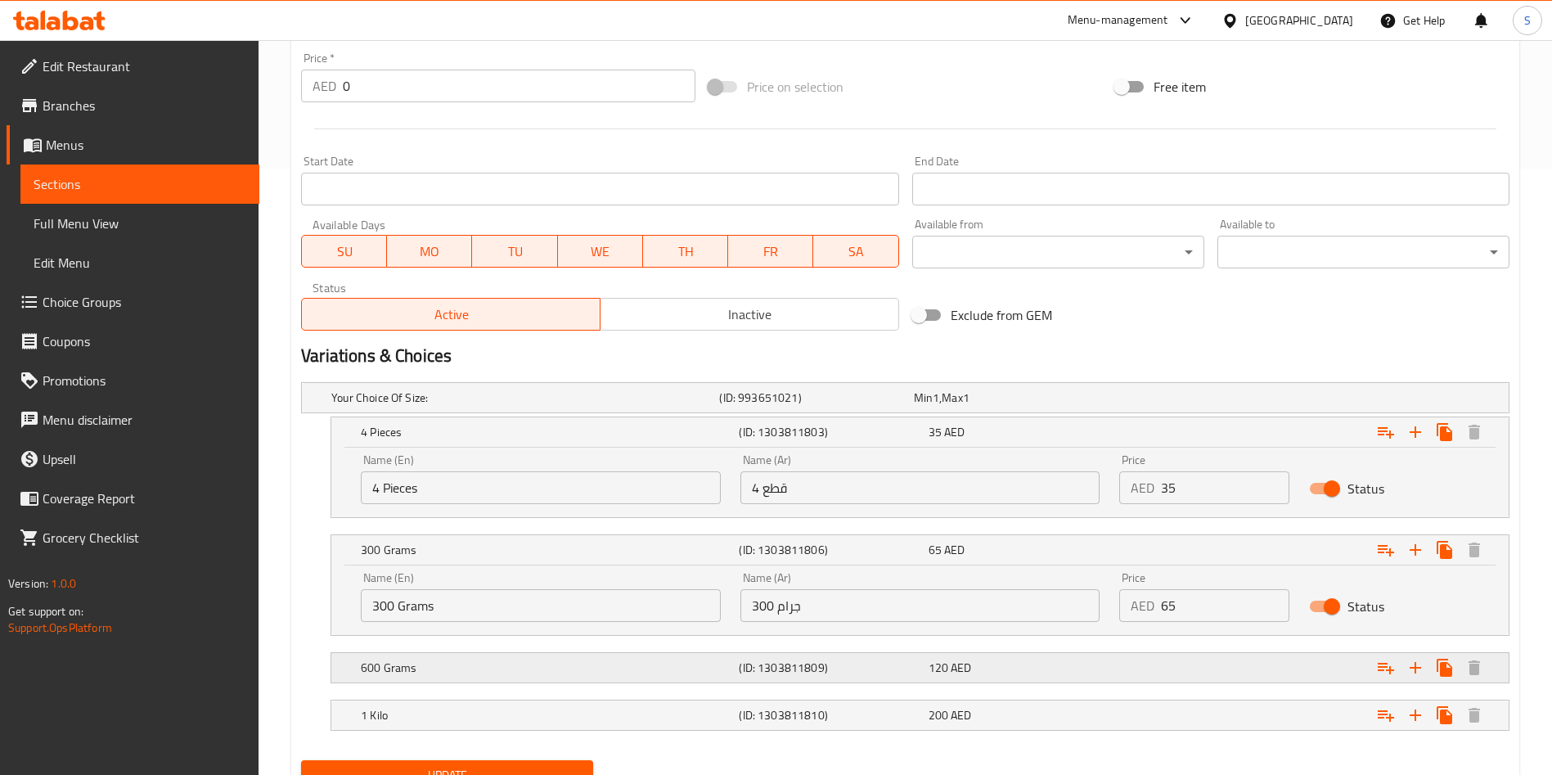
click at [1201, 663] on div "Expand" at bounding box center [1303, 667] width 378 height 36
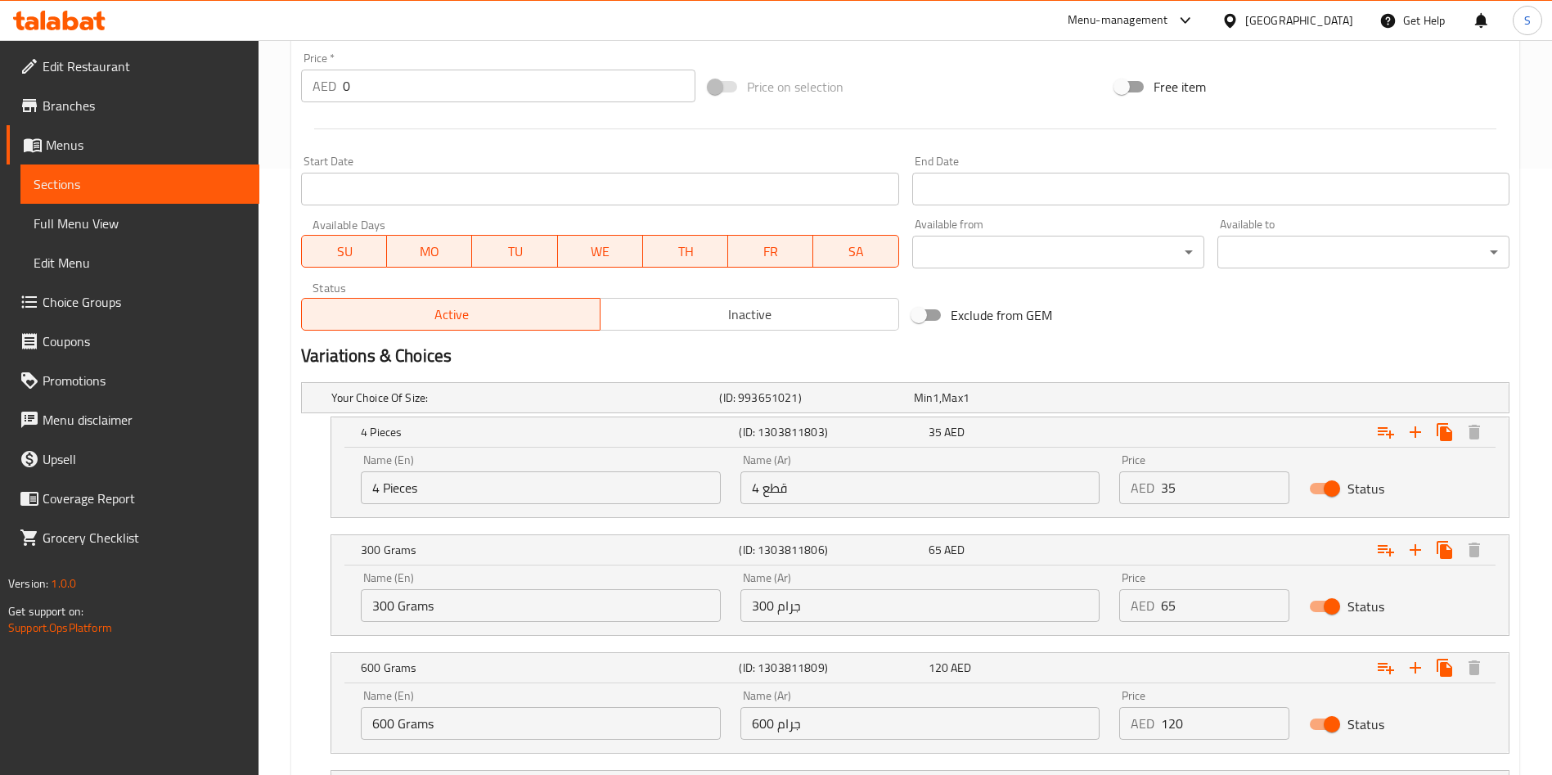
scroll to position [748, 0]
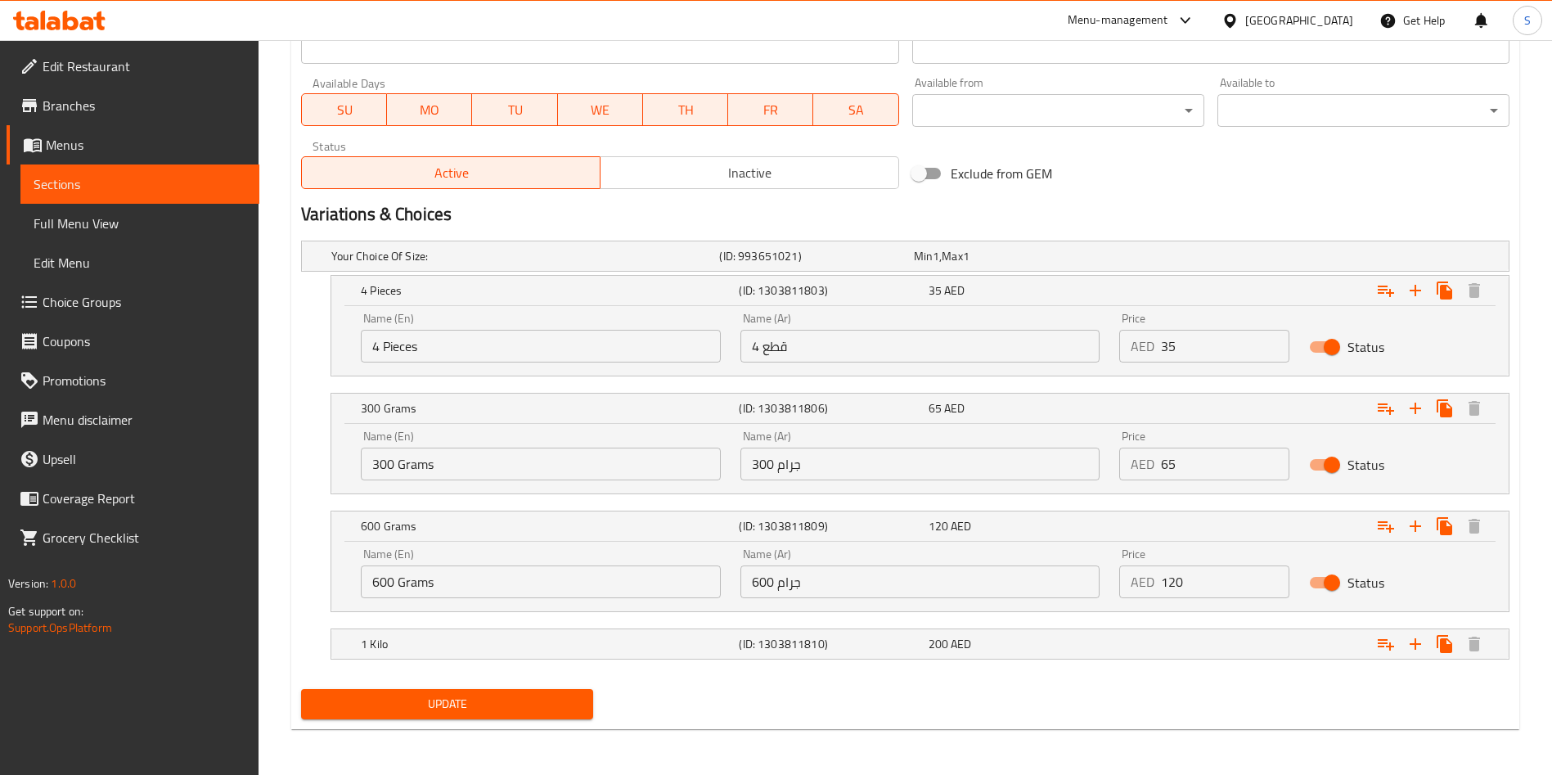
click at [1197, 591] on input "120" at bounding box center [1225, 581] width 128 height 33
type input "130"
click at [1131, 657] on div "Expand" at bounding box center [1303, 644] width 378 height 36
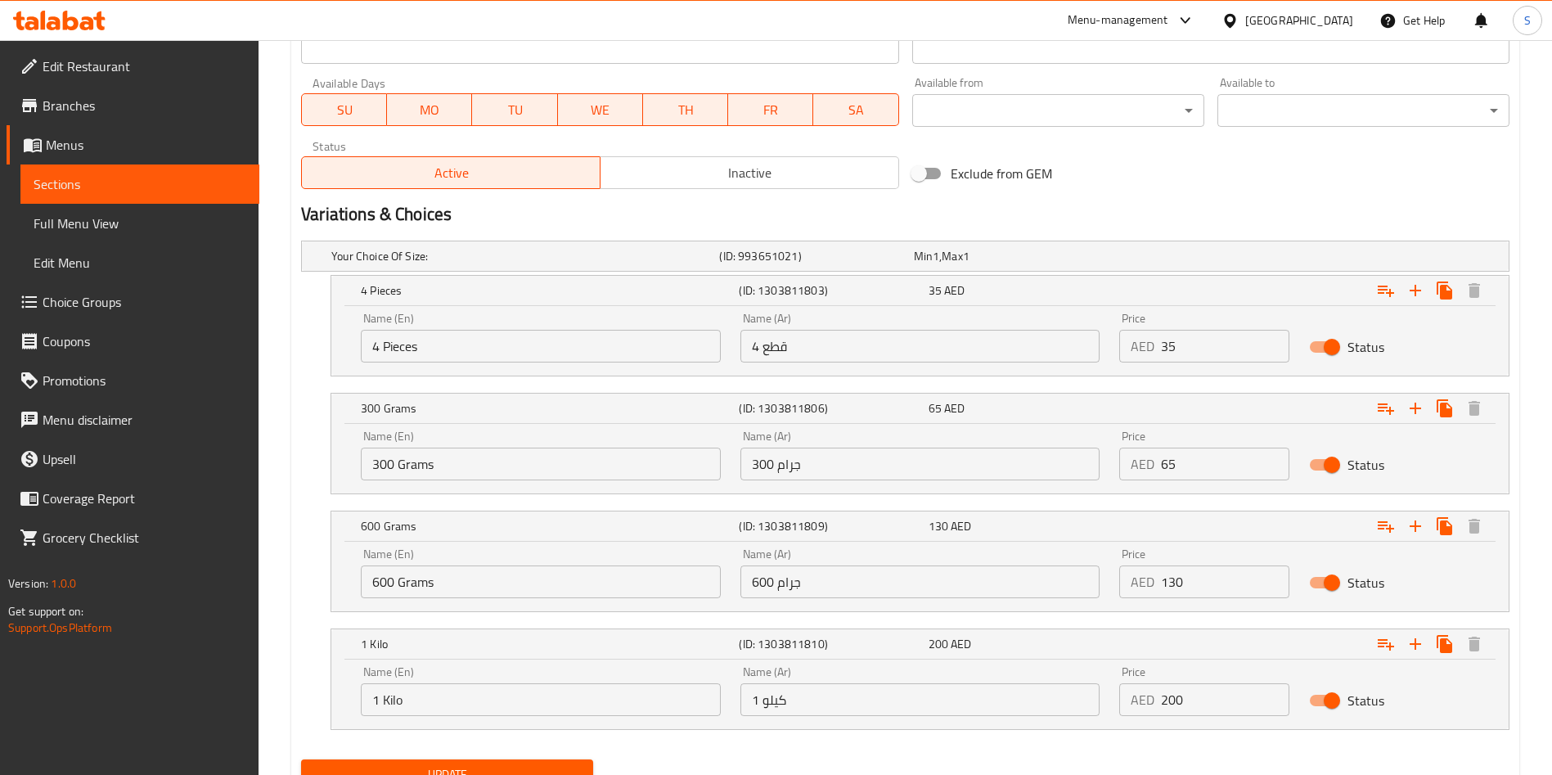
scroll to position [818, 0]
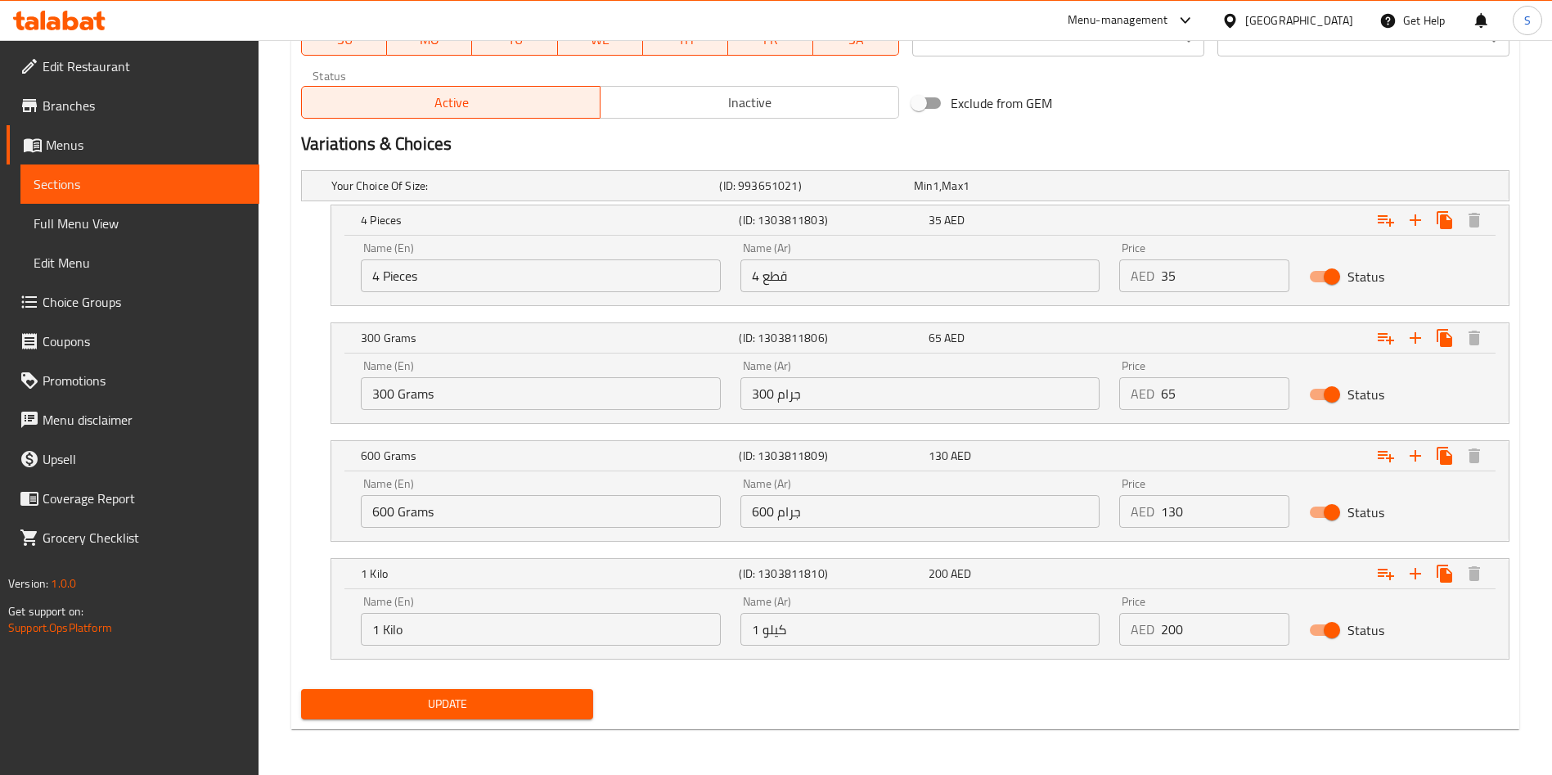
click at [488, 691] on button "Update" at bounding box center [447, 704] width 292 height 30
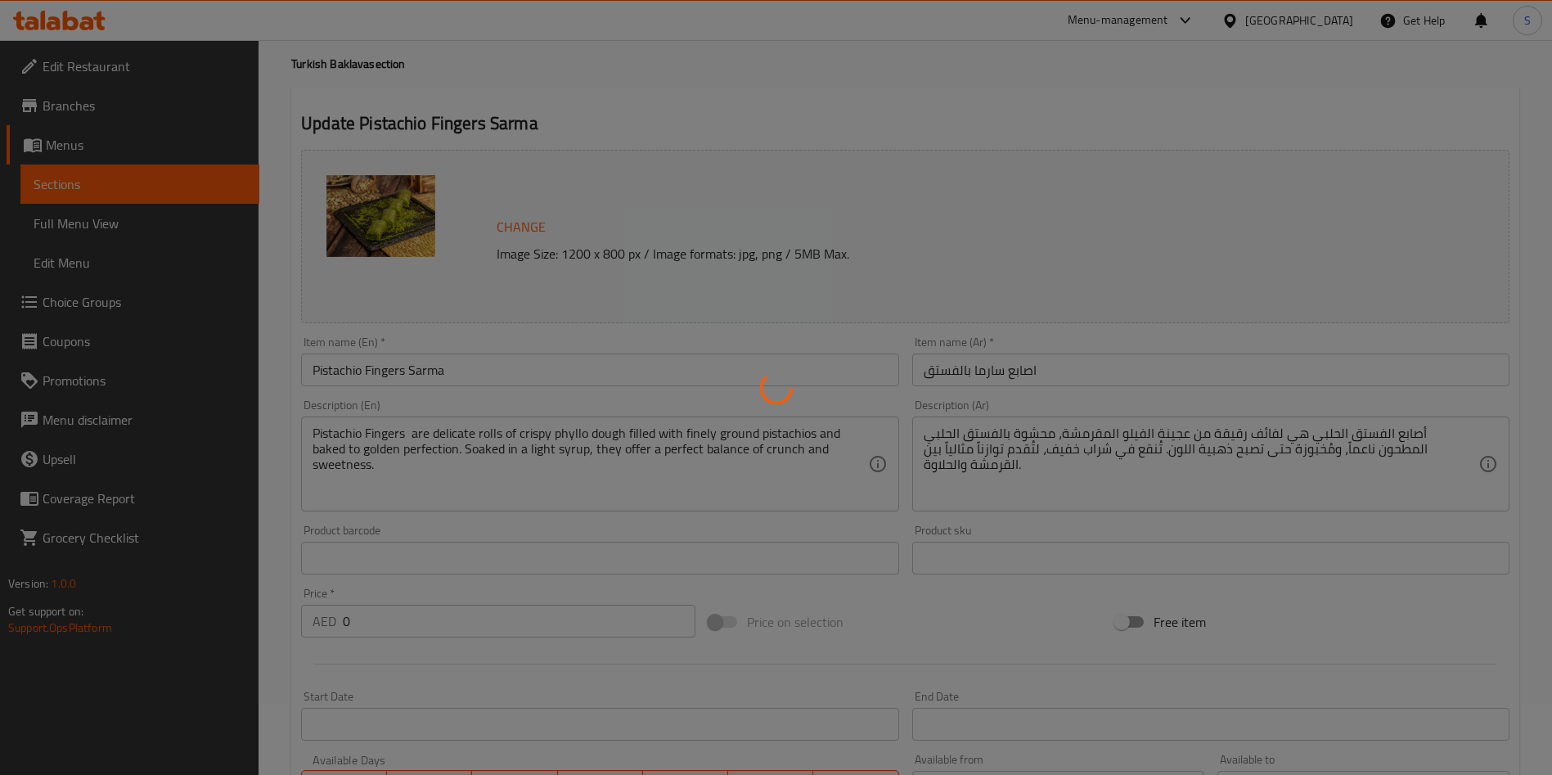
scroll to position [0, 0]
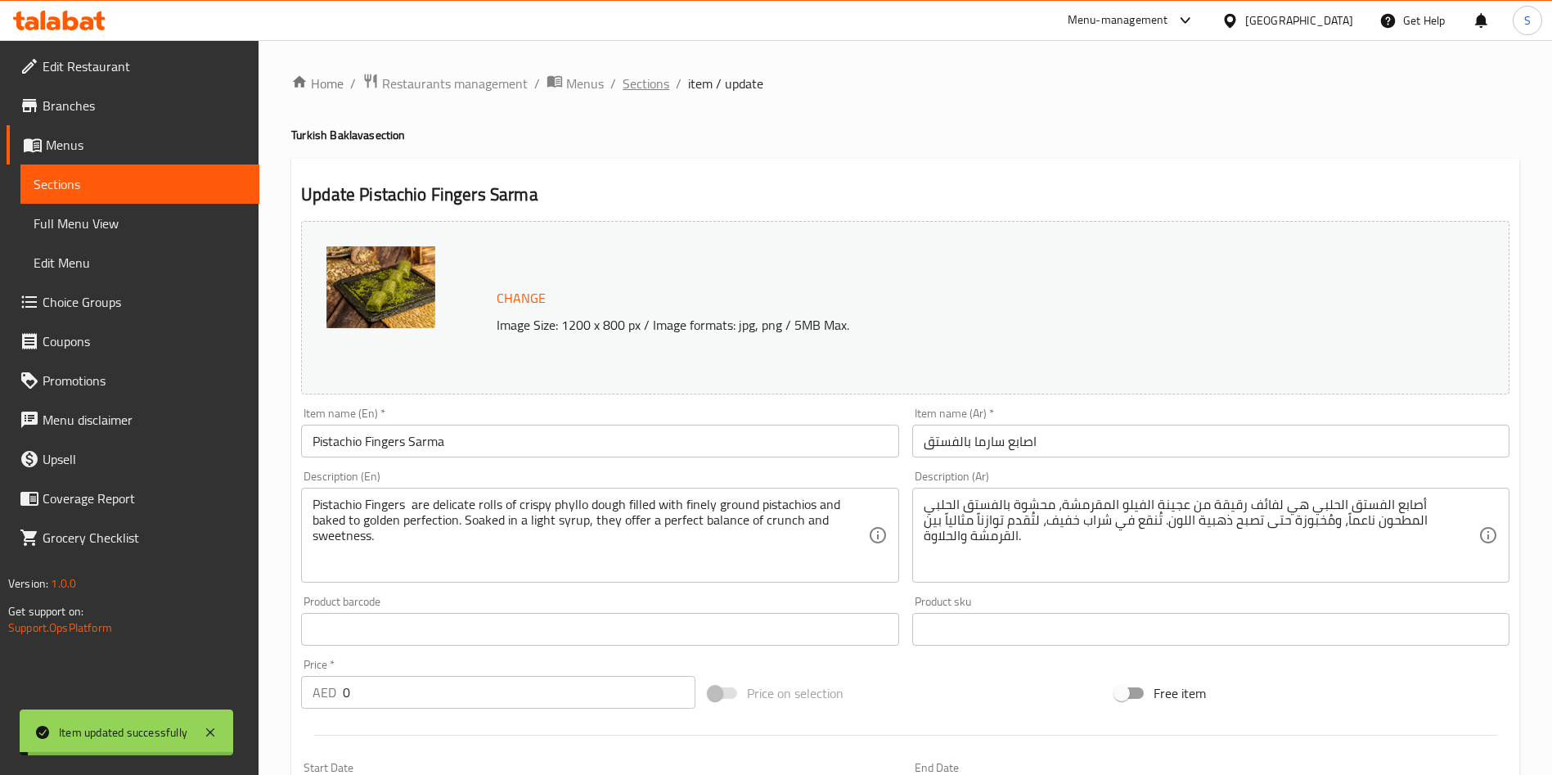
click at [629, 85] on span "Sections" at bounding box center [645, 84] width 47 height 20
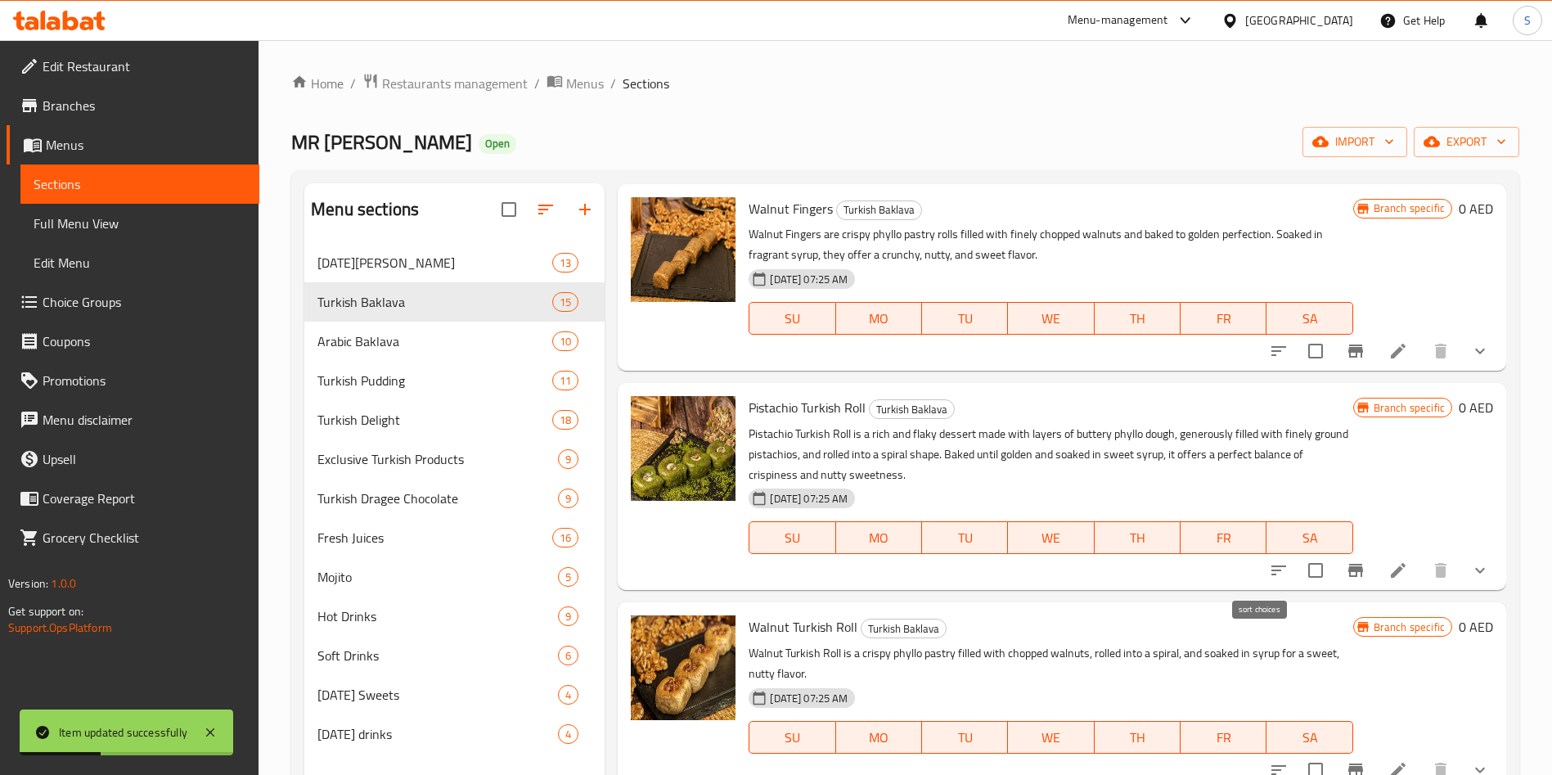
scroll to position [1207, 0]
click at [1390, 349] on li at bounding box center [1398, 349] width 46 height 29
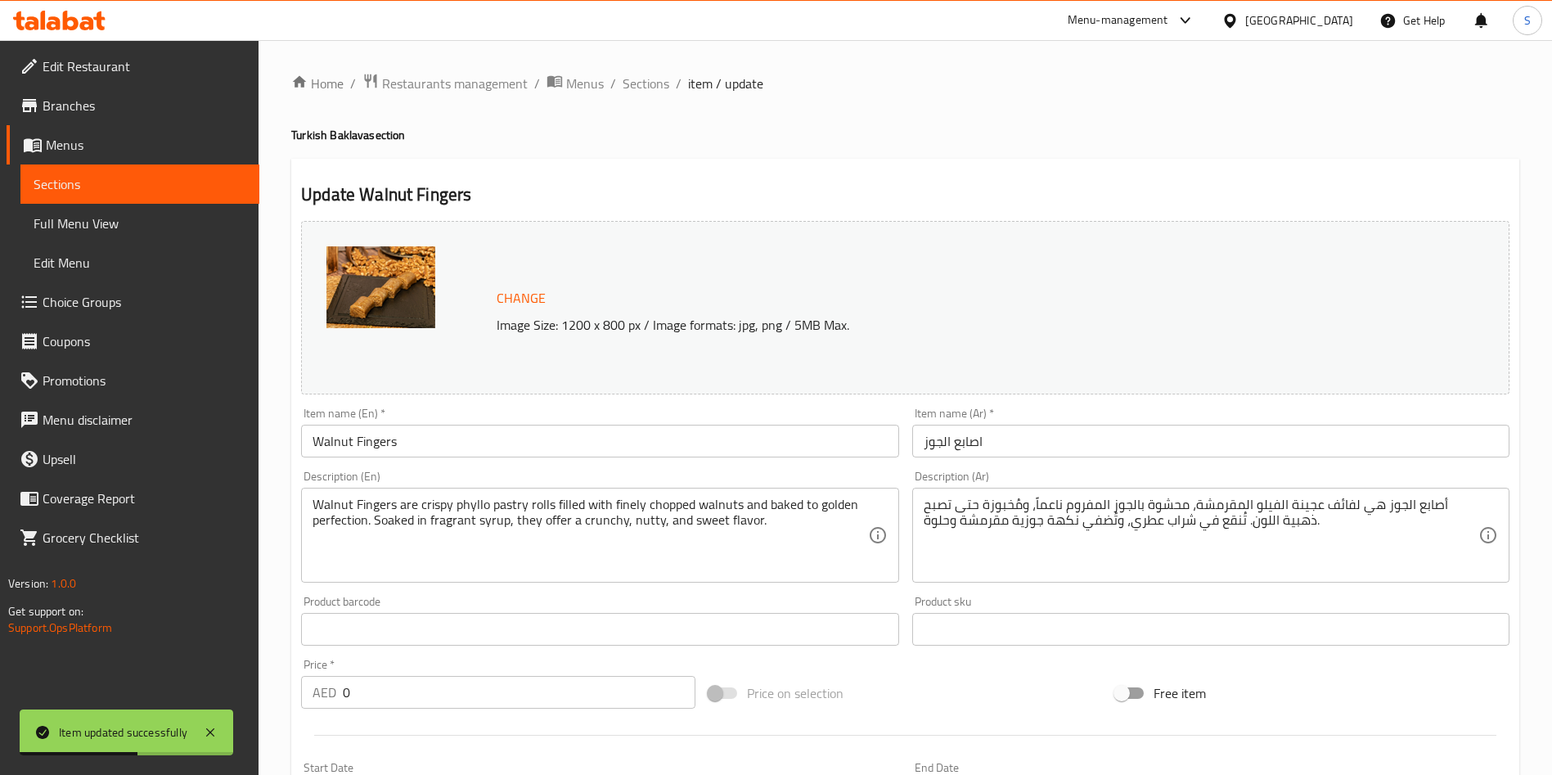
scroll to position [537, 0]
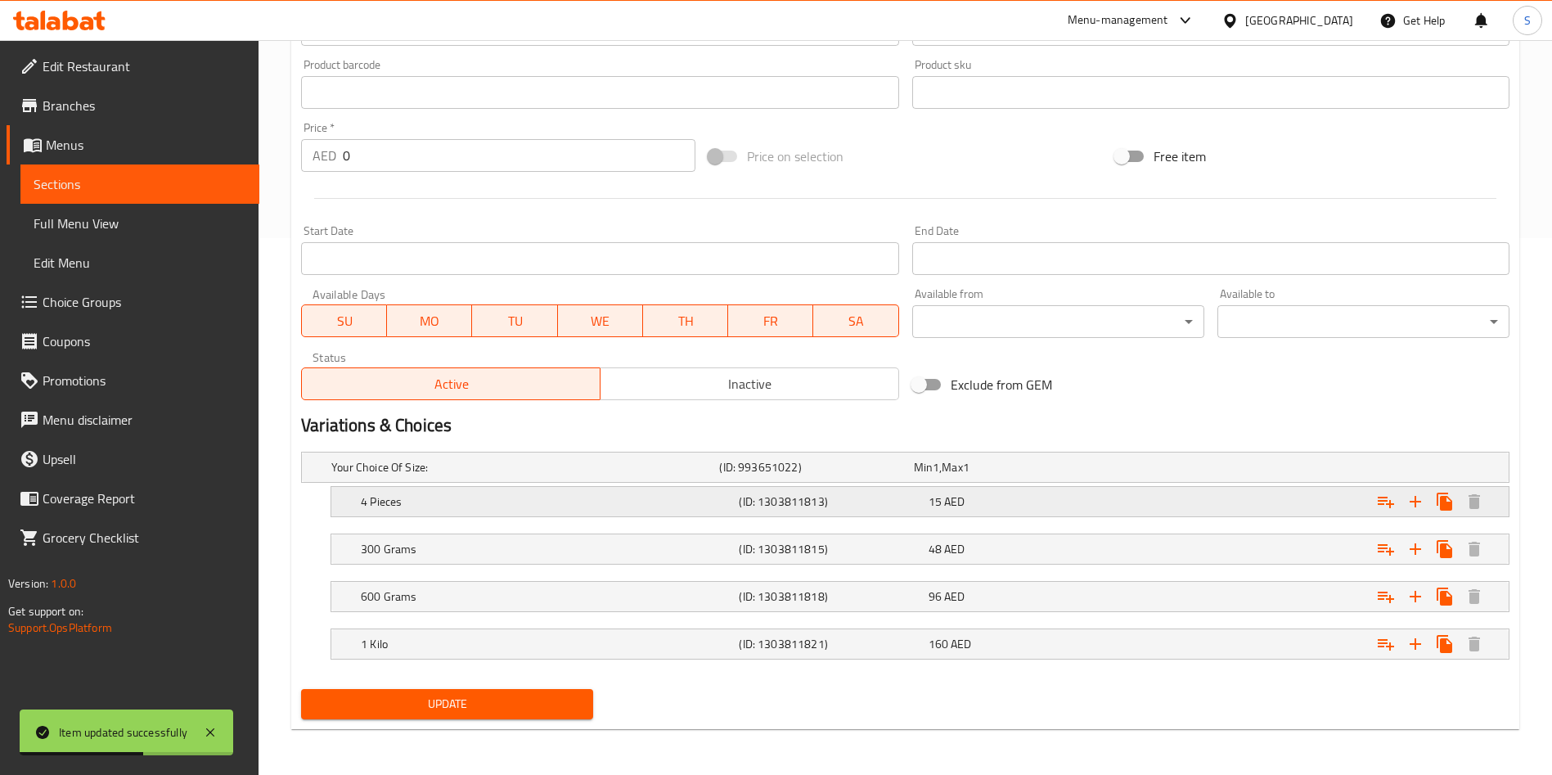
click at [1084, 494] on div "15 AED" at bounding box center [1019, 501] width 182 height 16
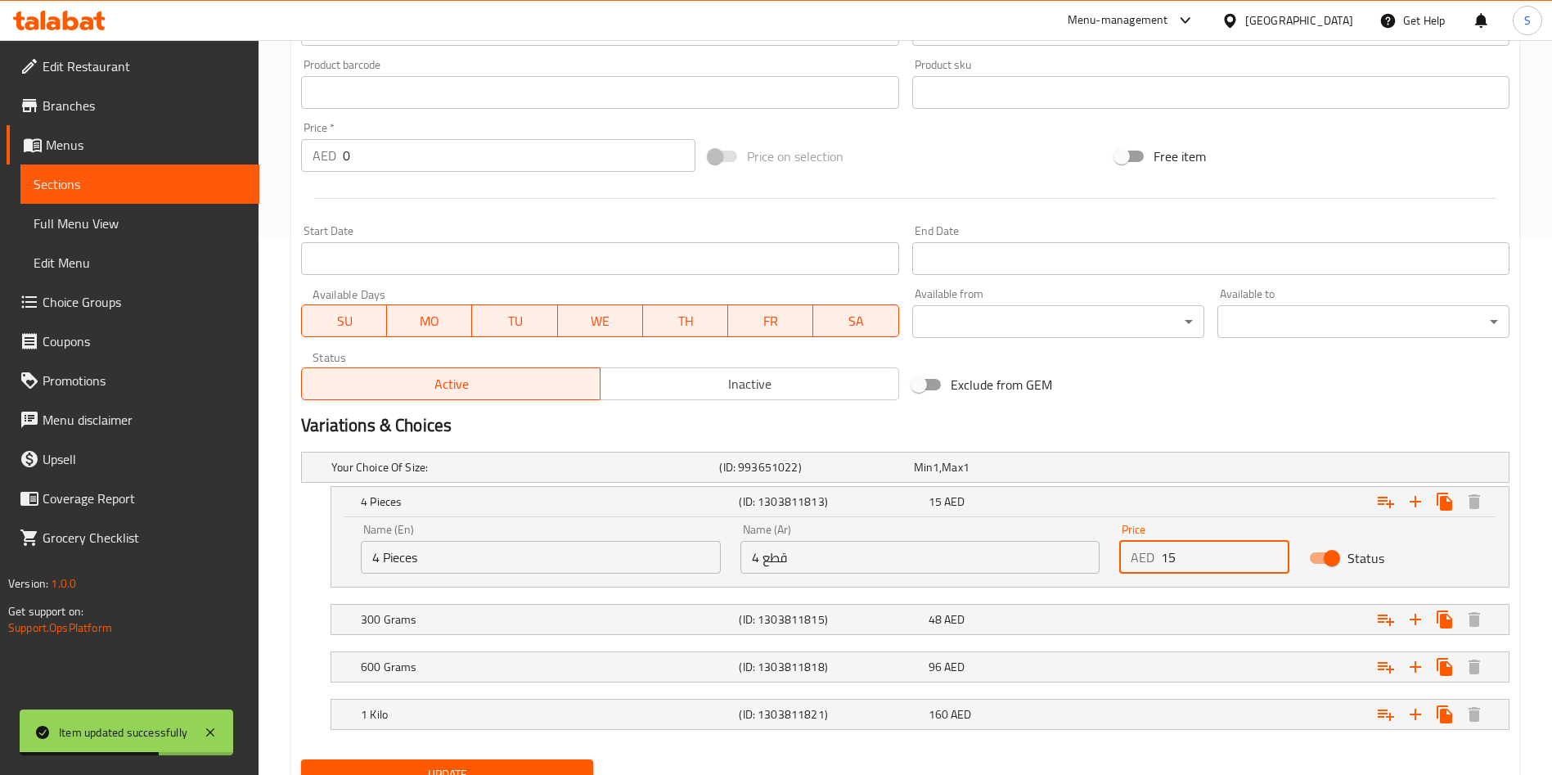
click at [1197, 557] on input "15" at bounding box center [1225, 557] width 128 height 33
type input "3"
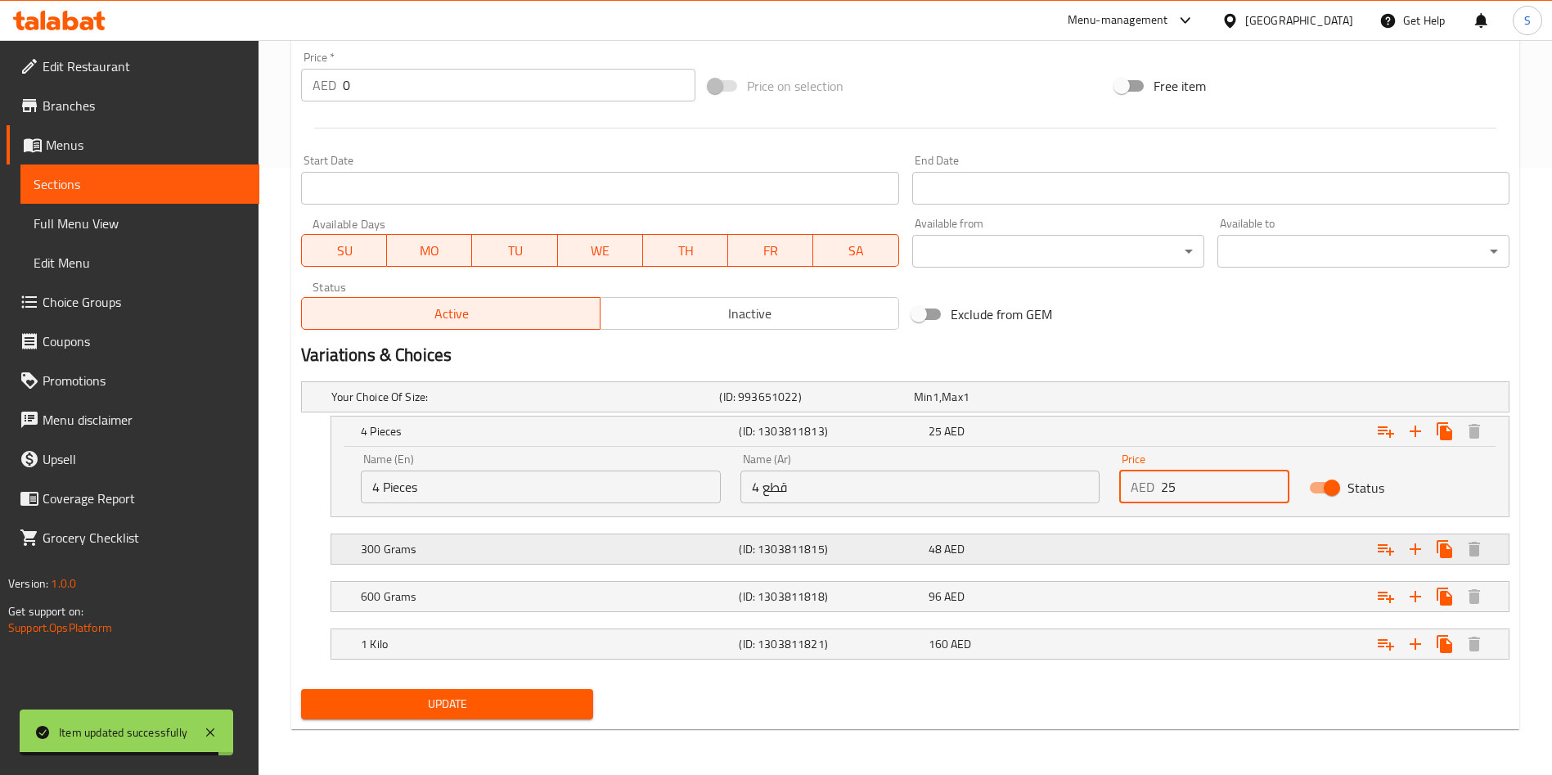
type input "25"
click at [1164, 552] on div "Expand" at bounding box center [1303, 549] width 378 height 36
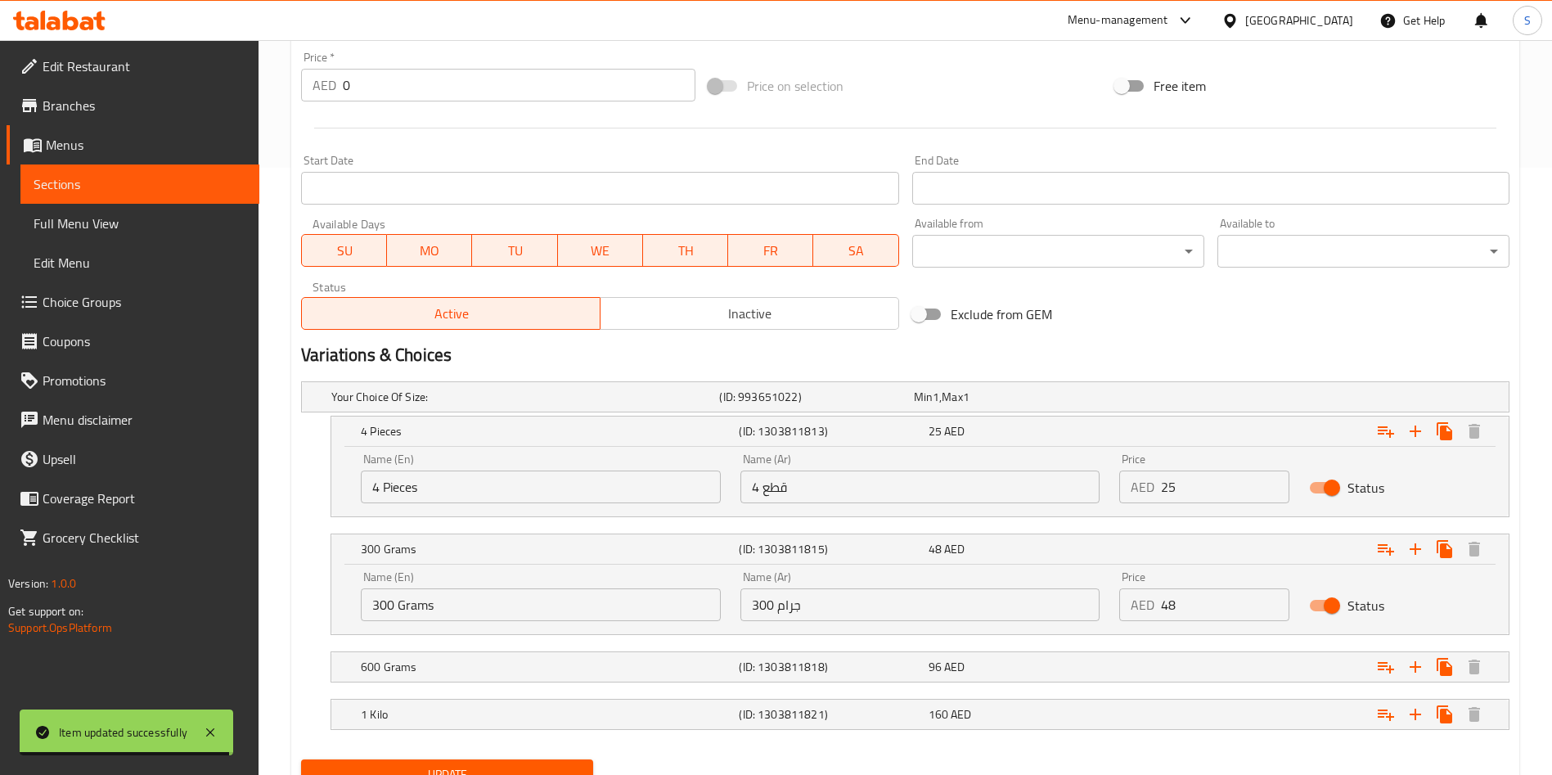
click at [1207, 600] on input "48" at bounding box center [1225, 604] width 128 height 33
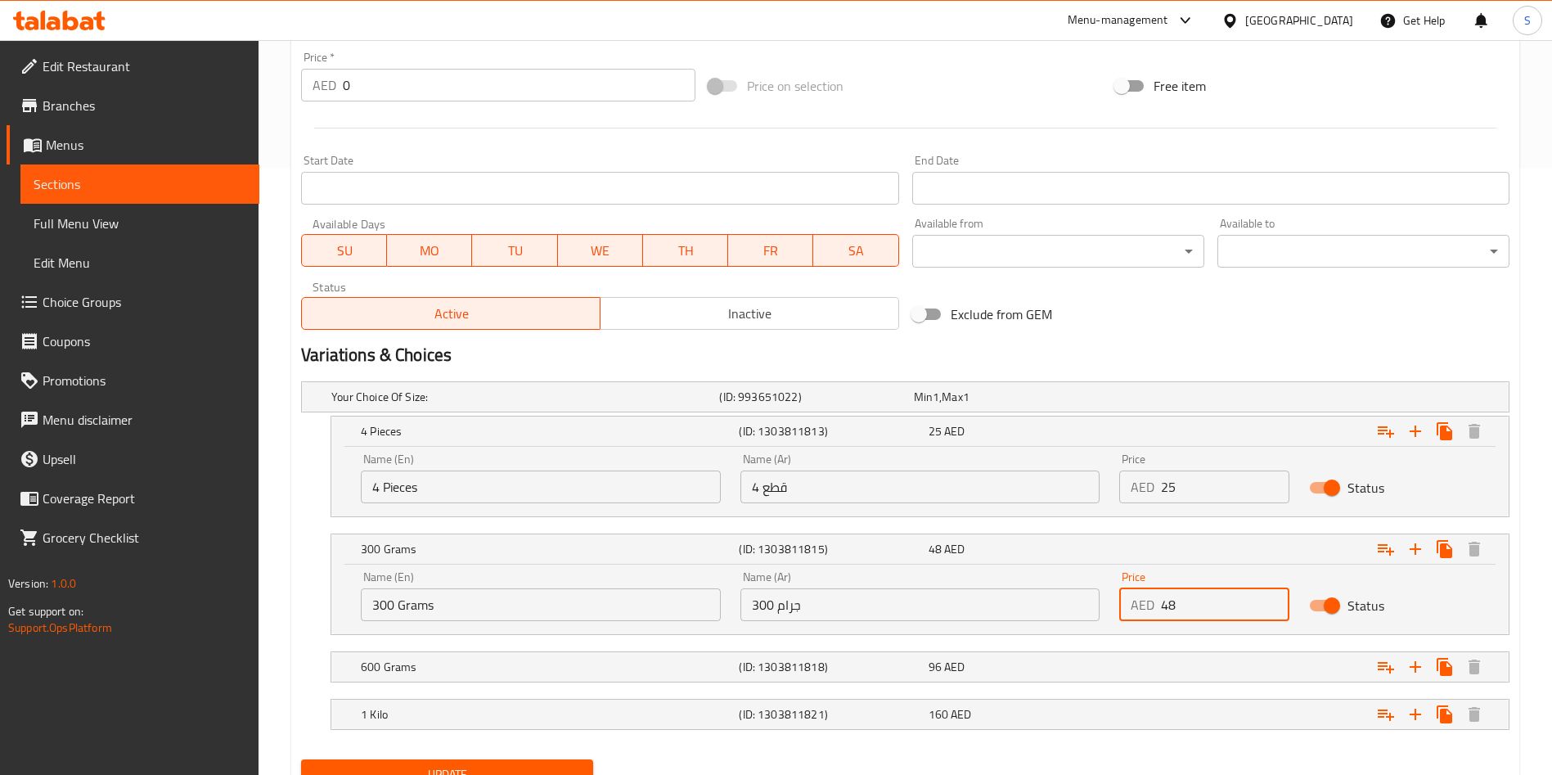
click at [1207, 600] on input "48" at bounding box center [1225, 604] width 128 height 33
type input "55"
click at [1192, 677] on div "Expand" at bounding box center [1303, 667] width 378 height 36
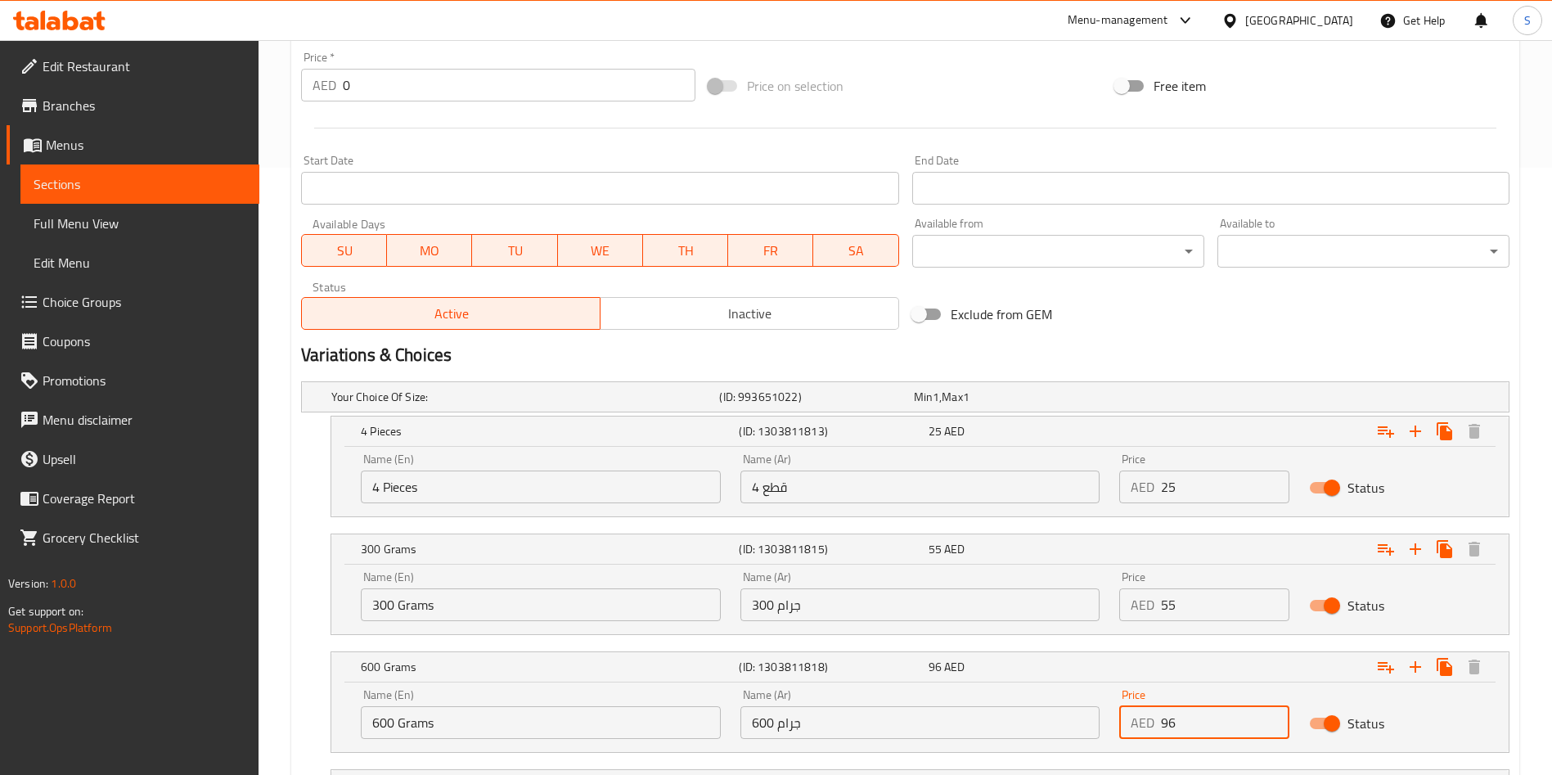
click at [1224, 706] on input "96" at bounding box center [1225, 722] width 128 height 33
click at [1224, 706] on input "1" at bounding box center [1225, 722] width 128 height 33
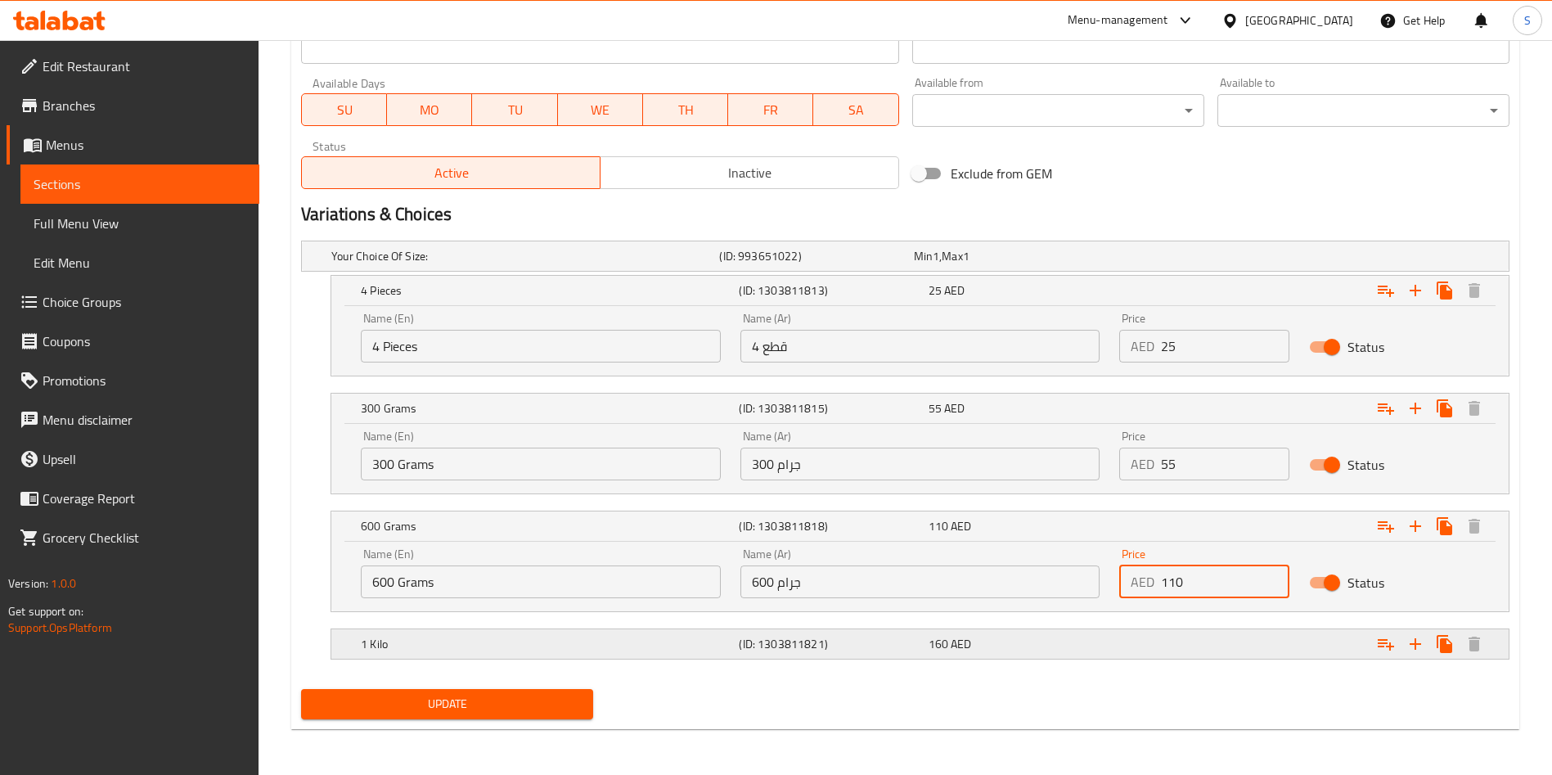
type input "110"
click at [1197, 645] on div "Expand" at bounding box center [1303, 644] width 378 height 36
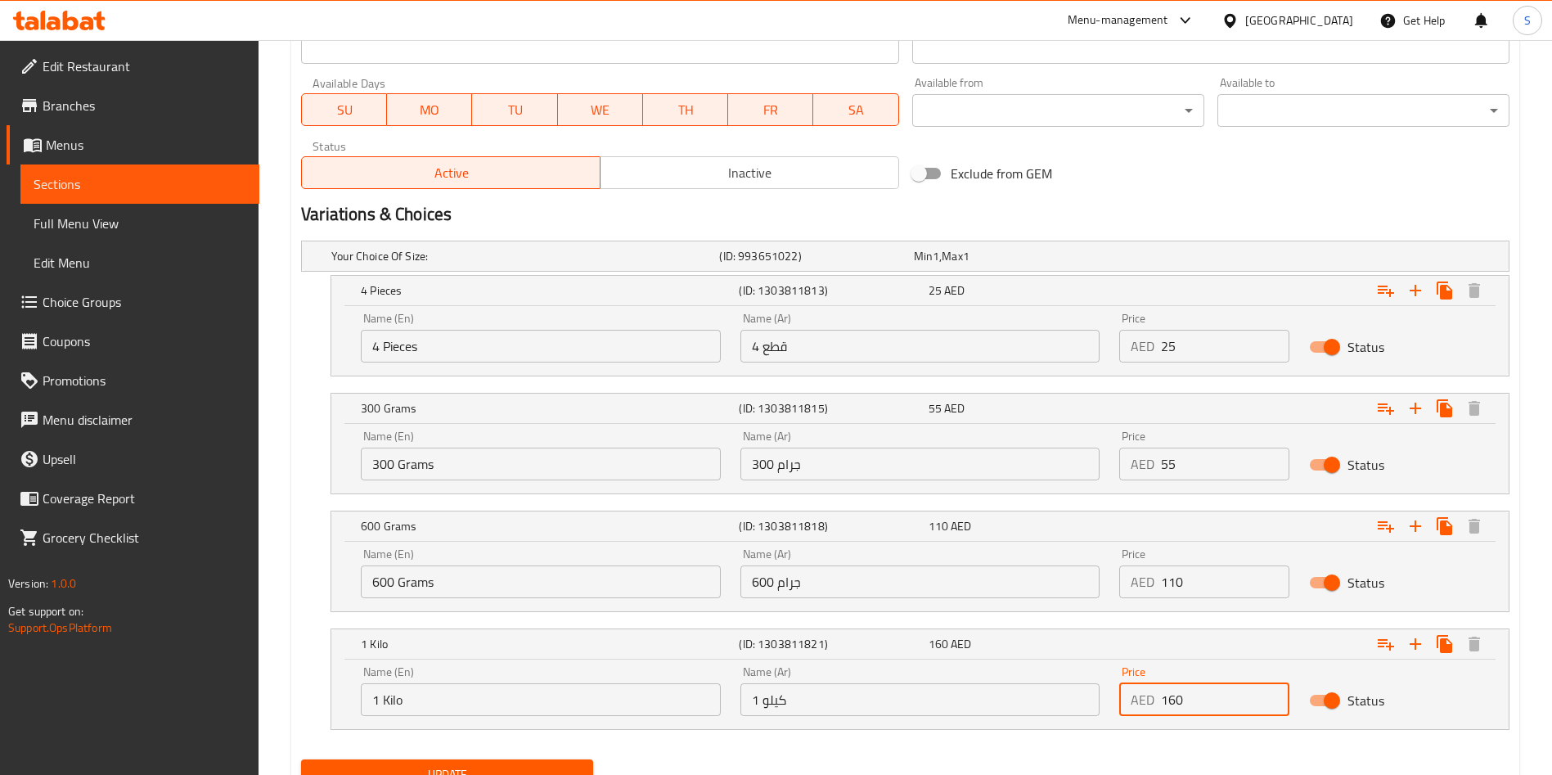
click at [1228, 689] on input "160" at bounding box center [1225, 699] width 128 height 33
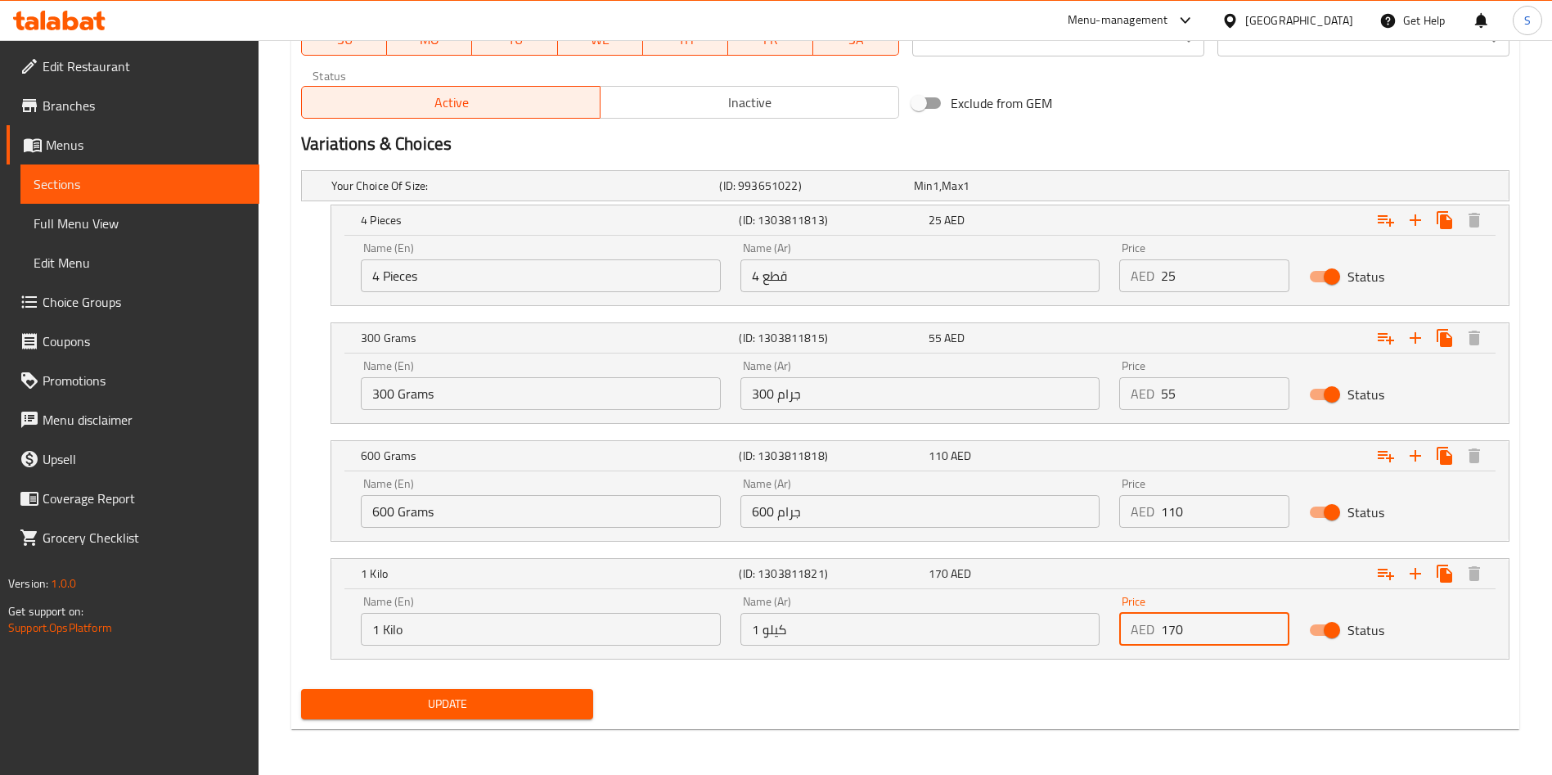
type input "170"
click at [503, 687] on div "Update" at bounding box center [446, 703] width 305 height 43
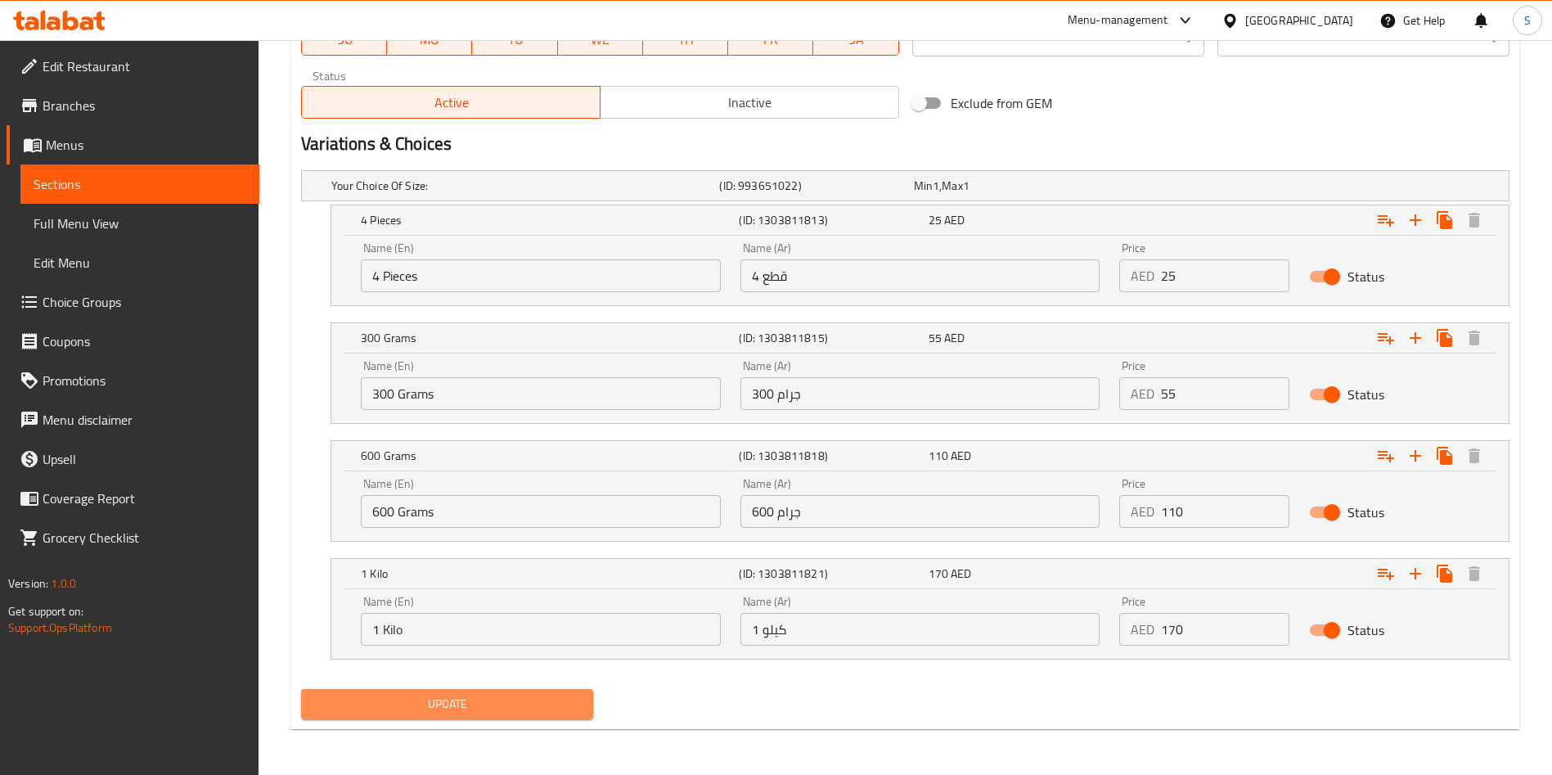
click at [505, 704] on span "Update" at bounding box center [447, 704] width 266 height 20
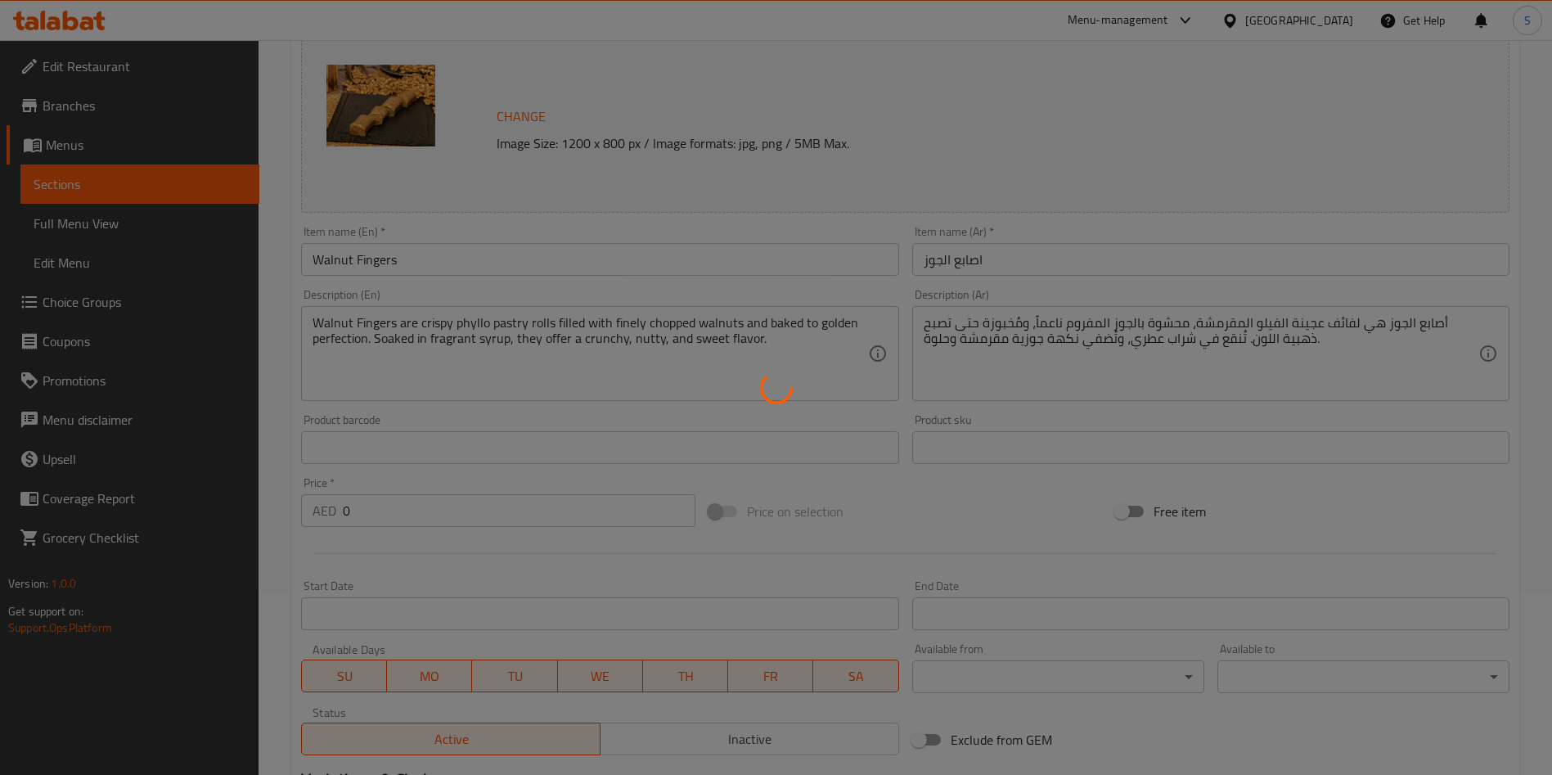
scroll to position [0, 0]
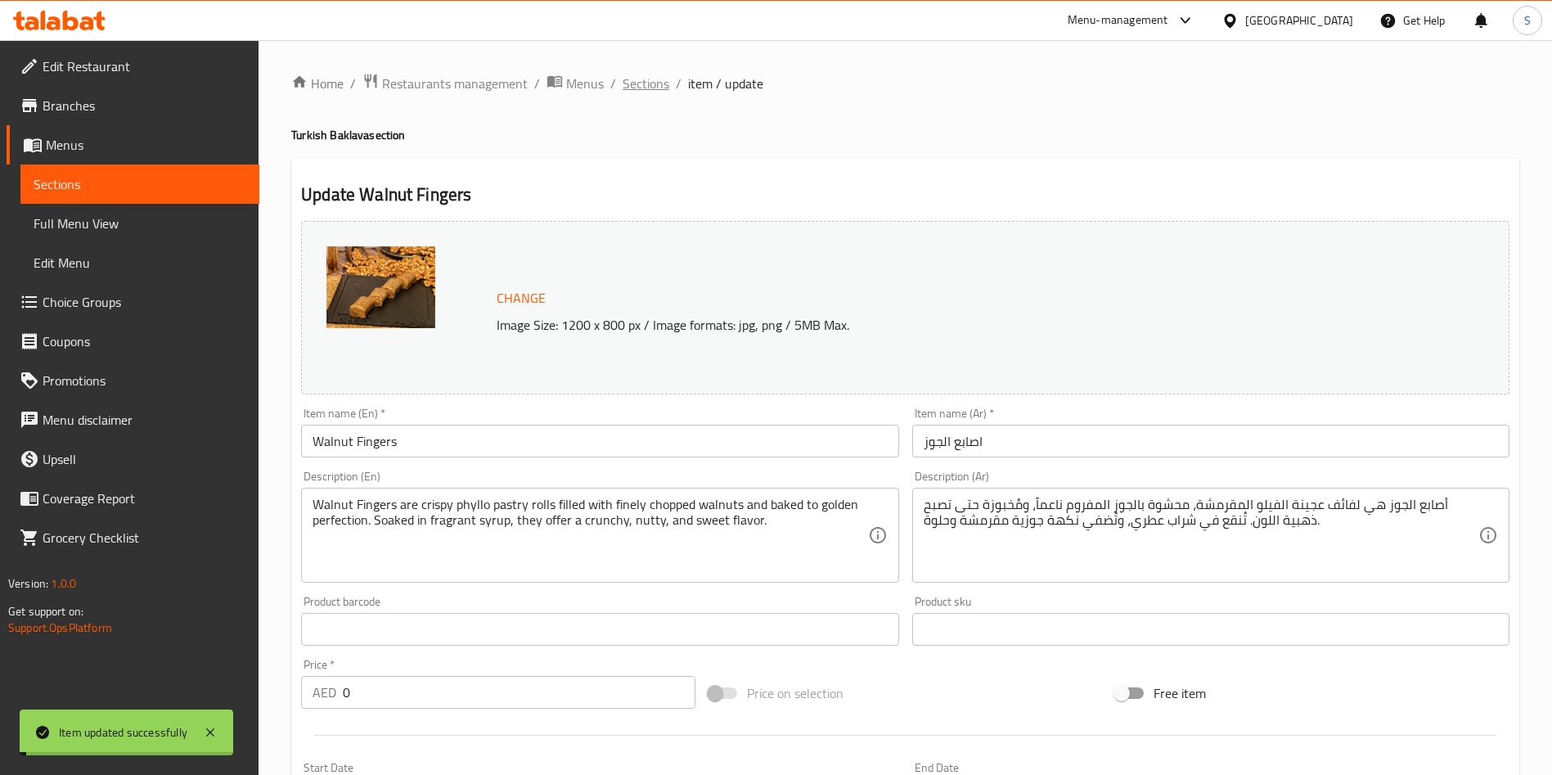
click at [656, 74] on span "Sections" at bounding box center [645, 84] width 47 height 20
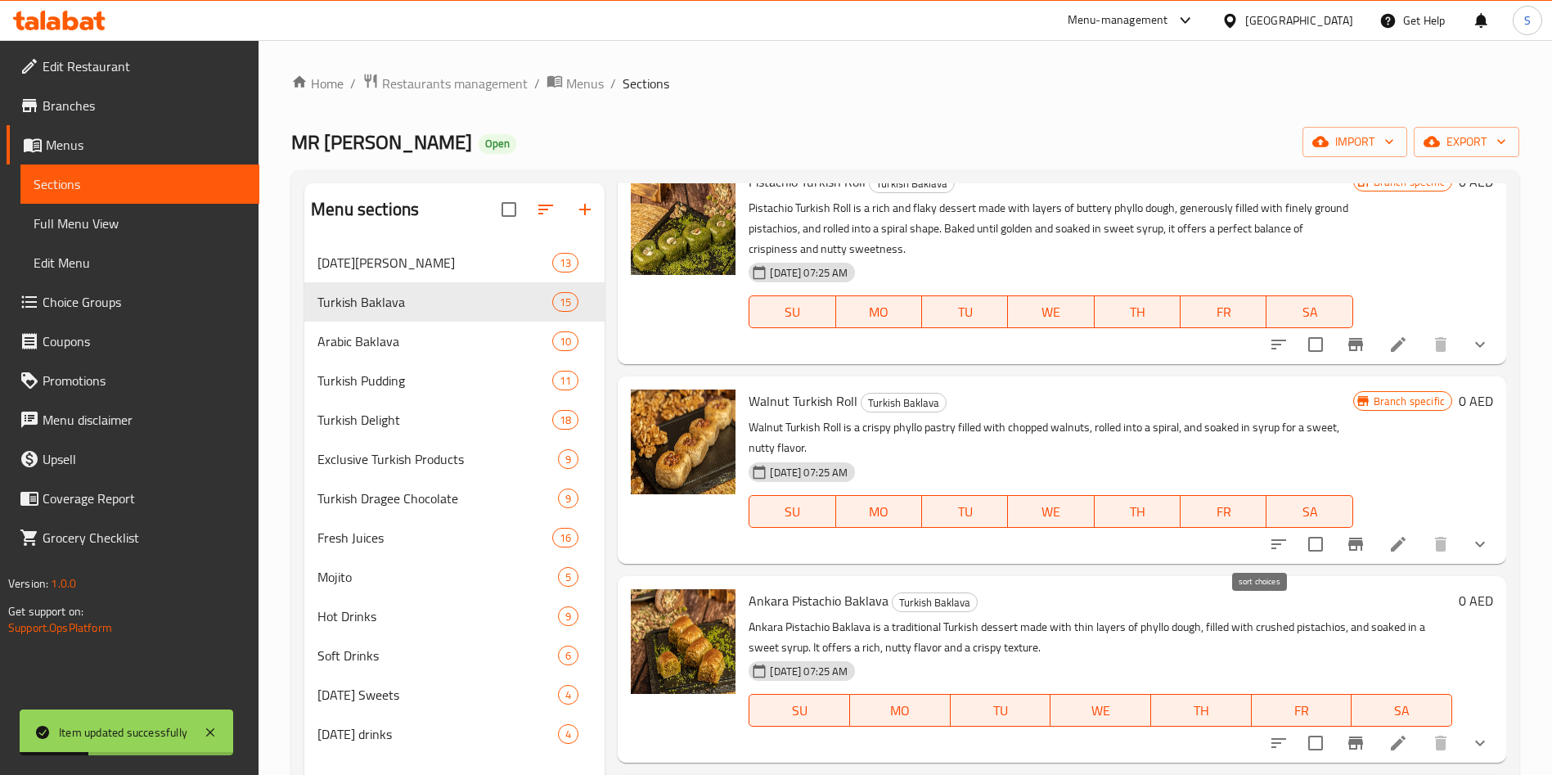
scroll to position [1435, 0]
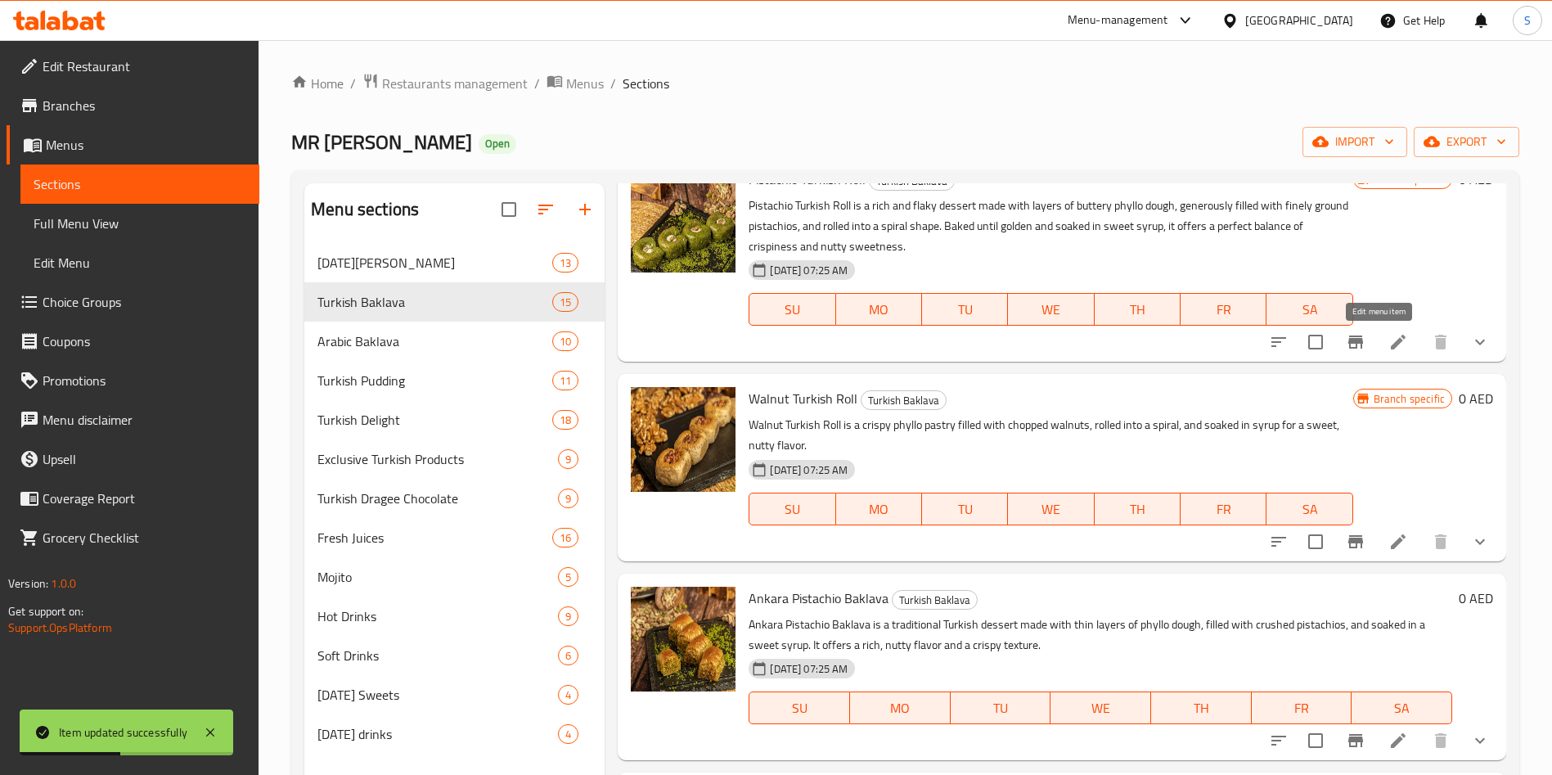
click at [1388, 351] on icon at bounding box center [1398, 342] width 20 height 20
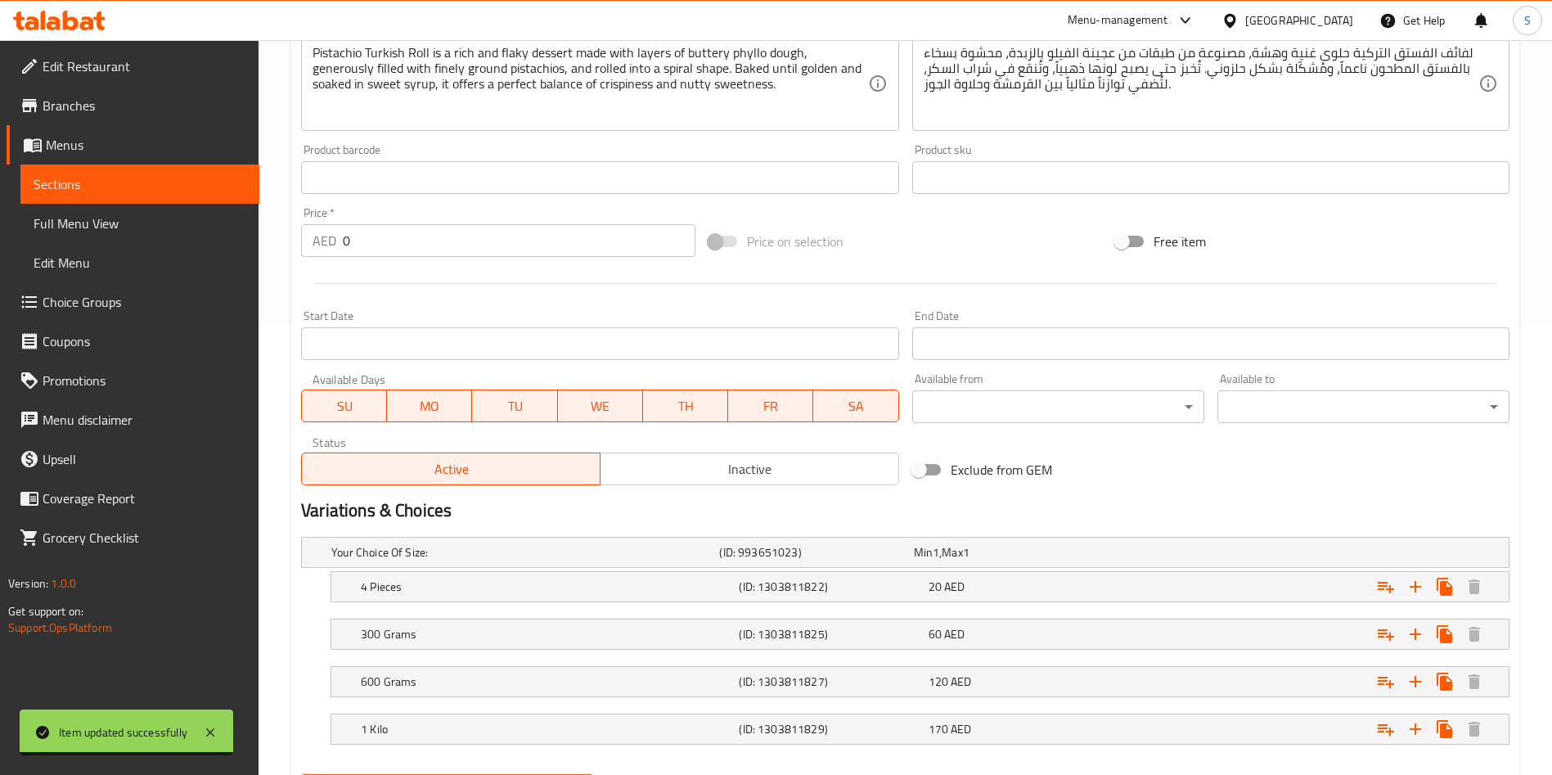
scroll to position [456, 0]
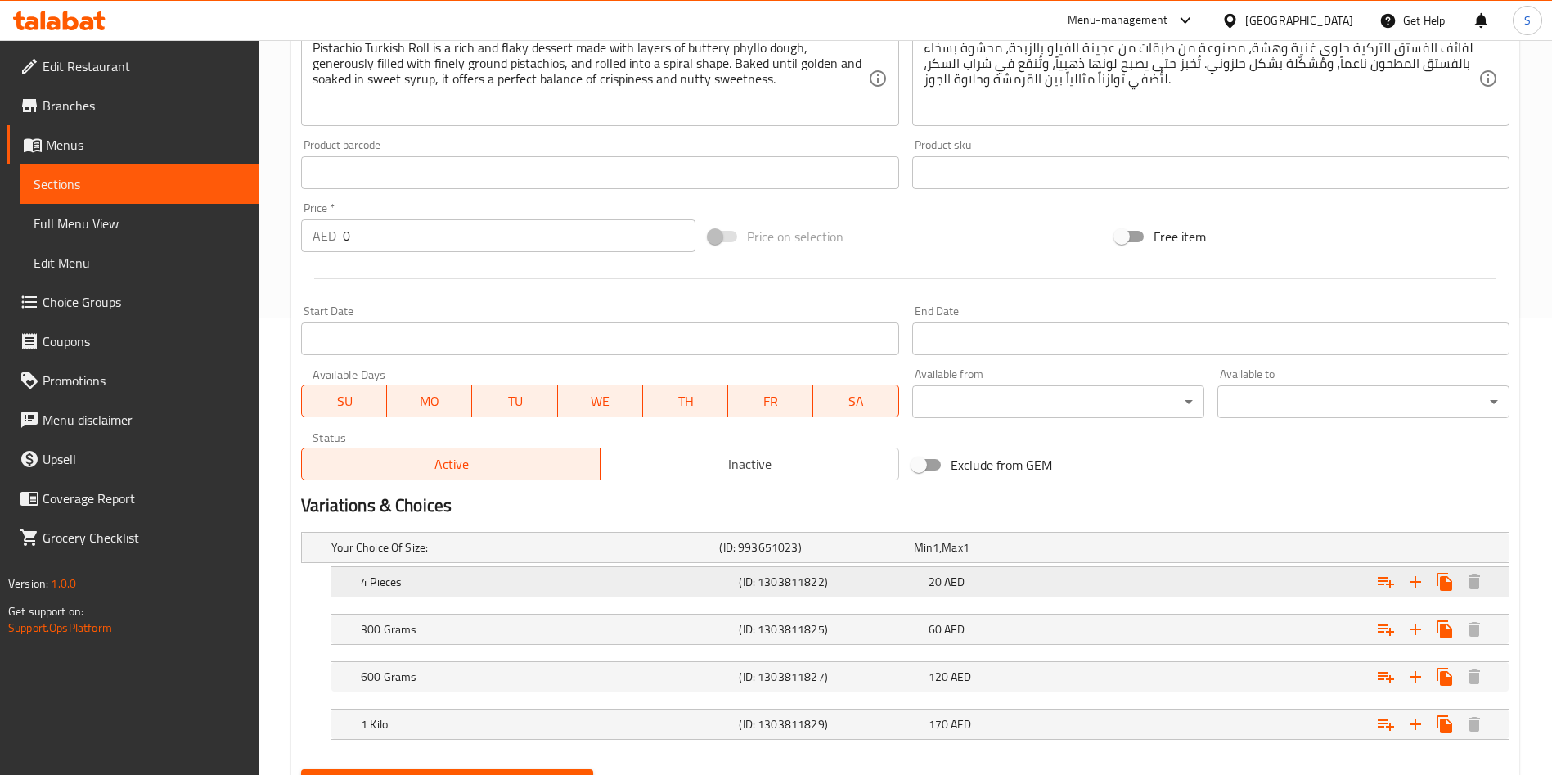
click at [1144, 572] on div "Expand" at bounding box center [1303, 582] width 378 height 36
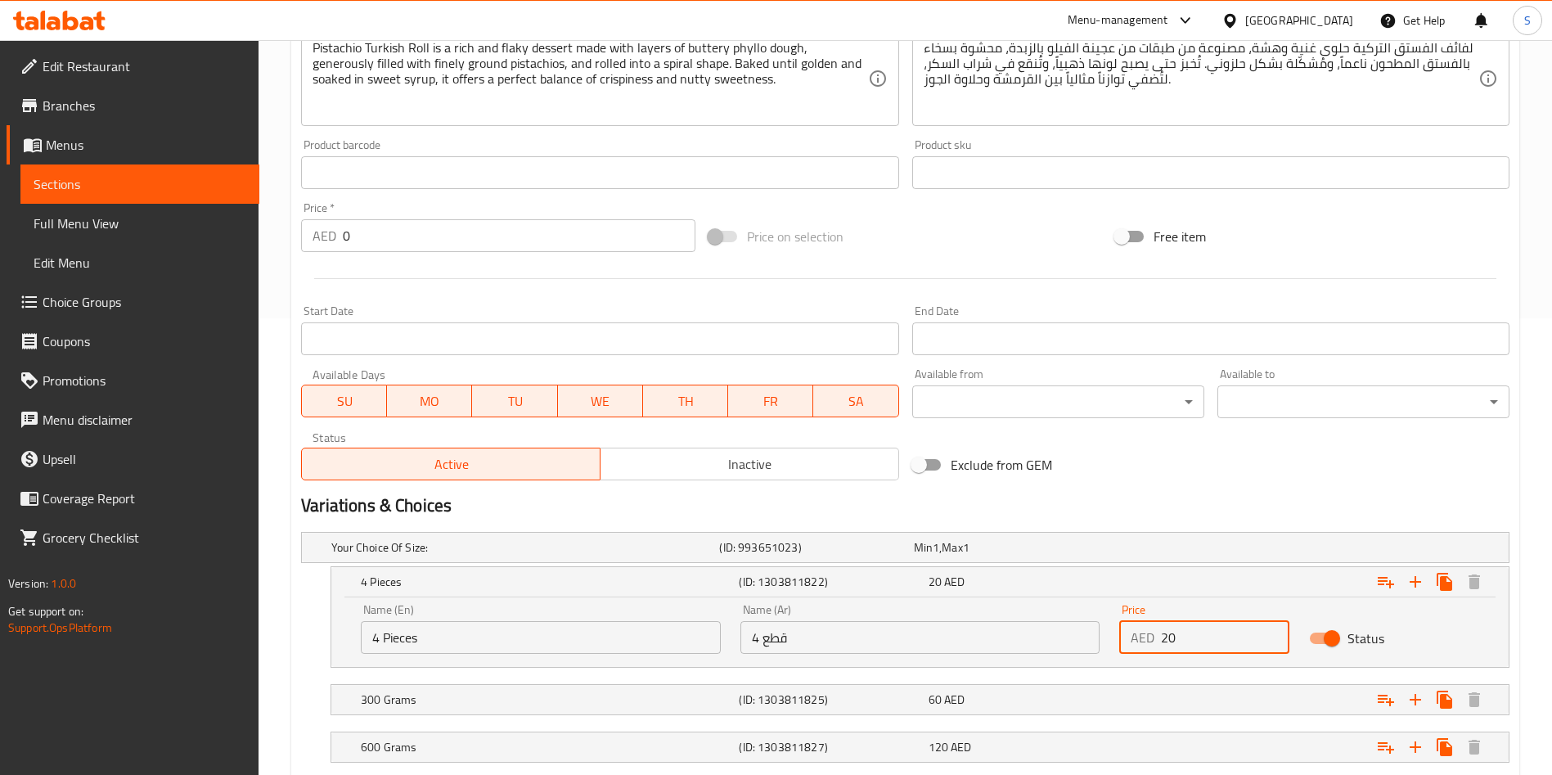
click at [1188, 644] on input "20" at bounding box center [1225, 637] width 128 height 33
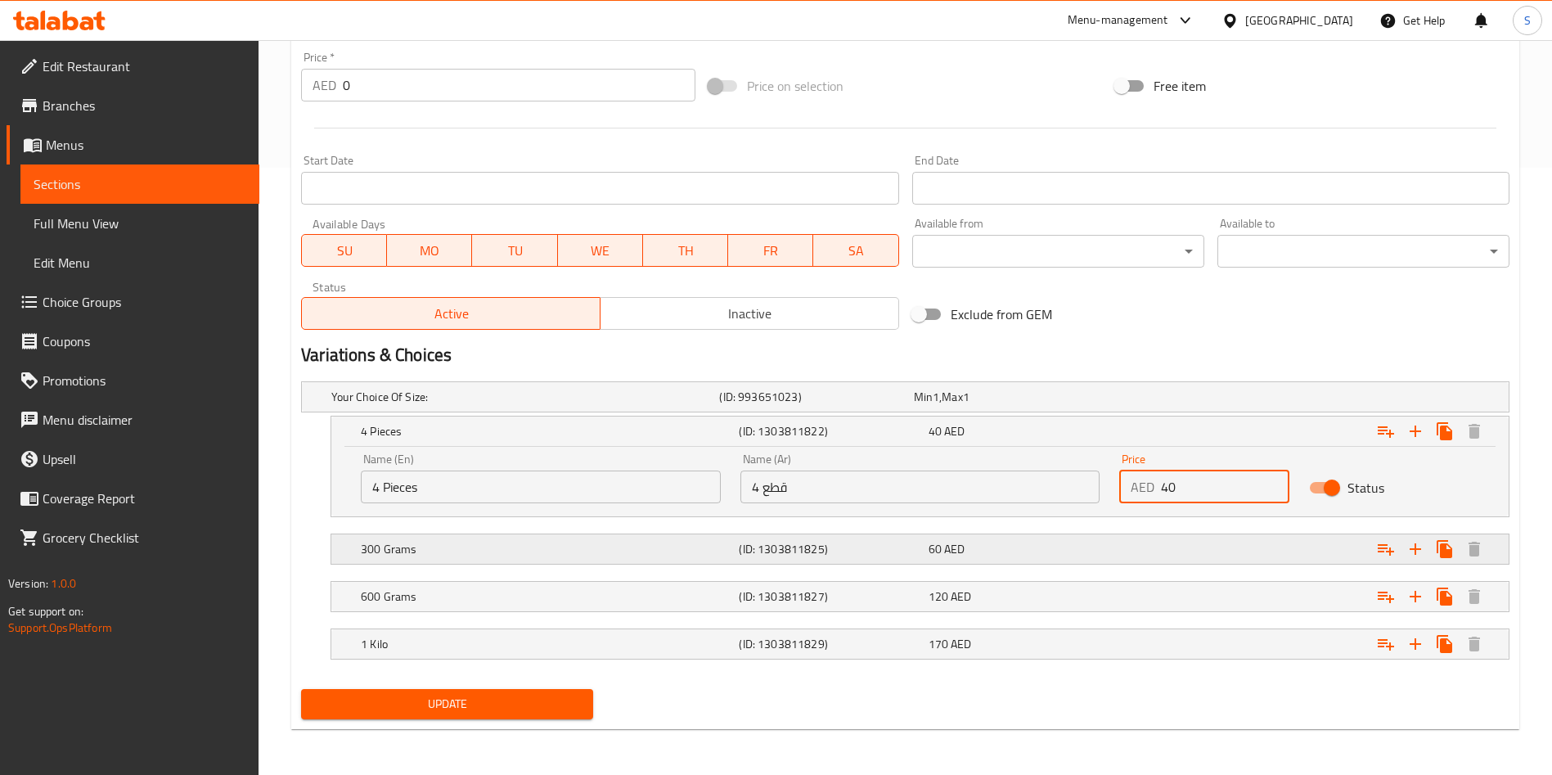
type input "40"
click at [1149, 552] on div "Expand" at bounding box center [1303, 549] width 378 height 36
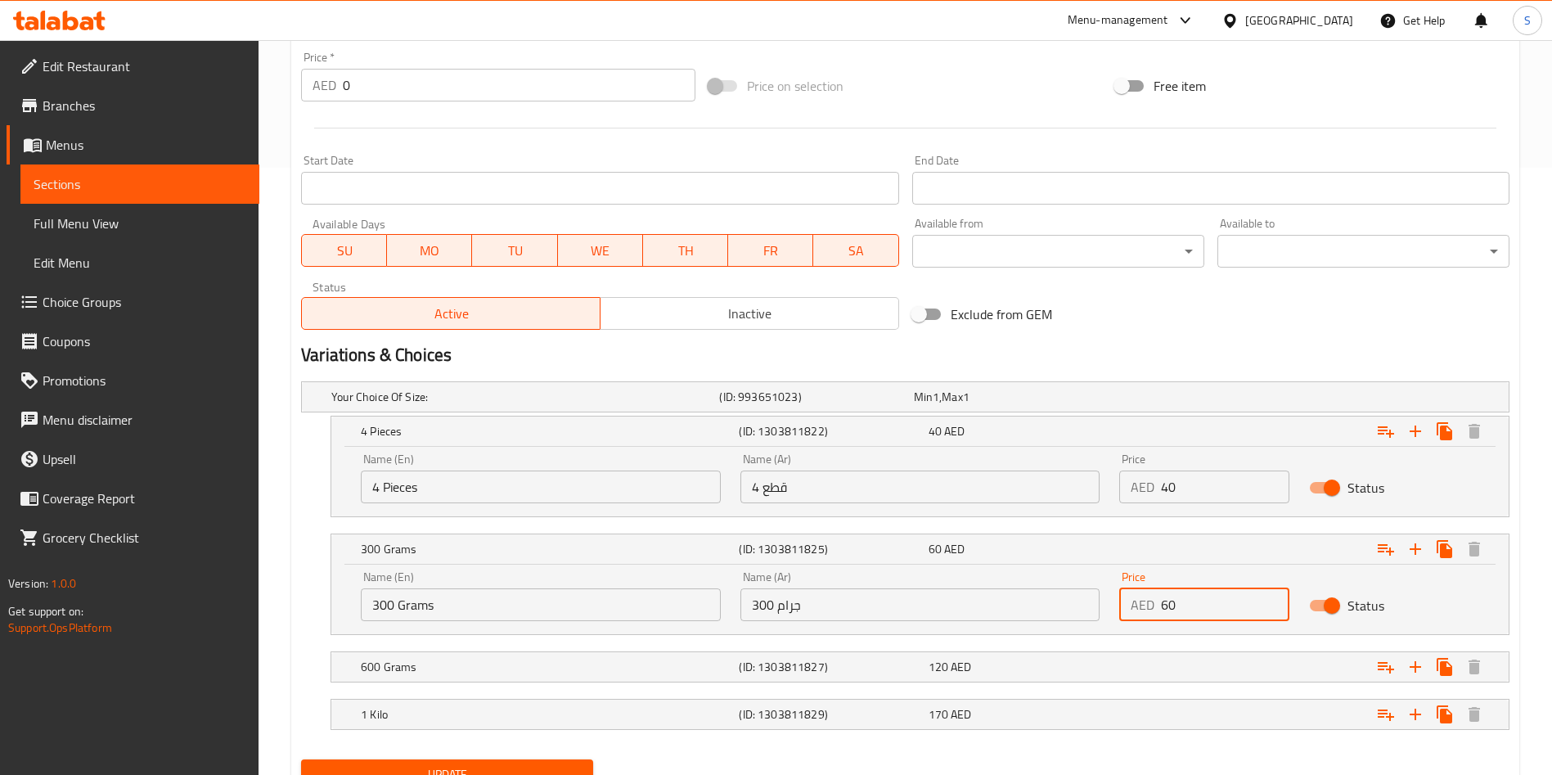
click at [1239, 596] on input "60" at bounding box center [1225, 604] width 128 height 33
type input "70"
click at [1131, 682] on div "Expand" at bounding box center [1303, 667] width 378 height 36
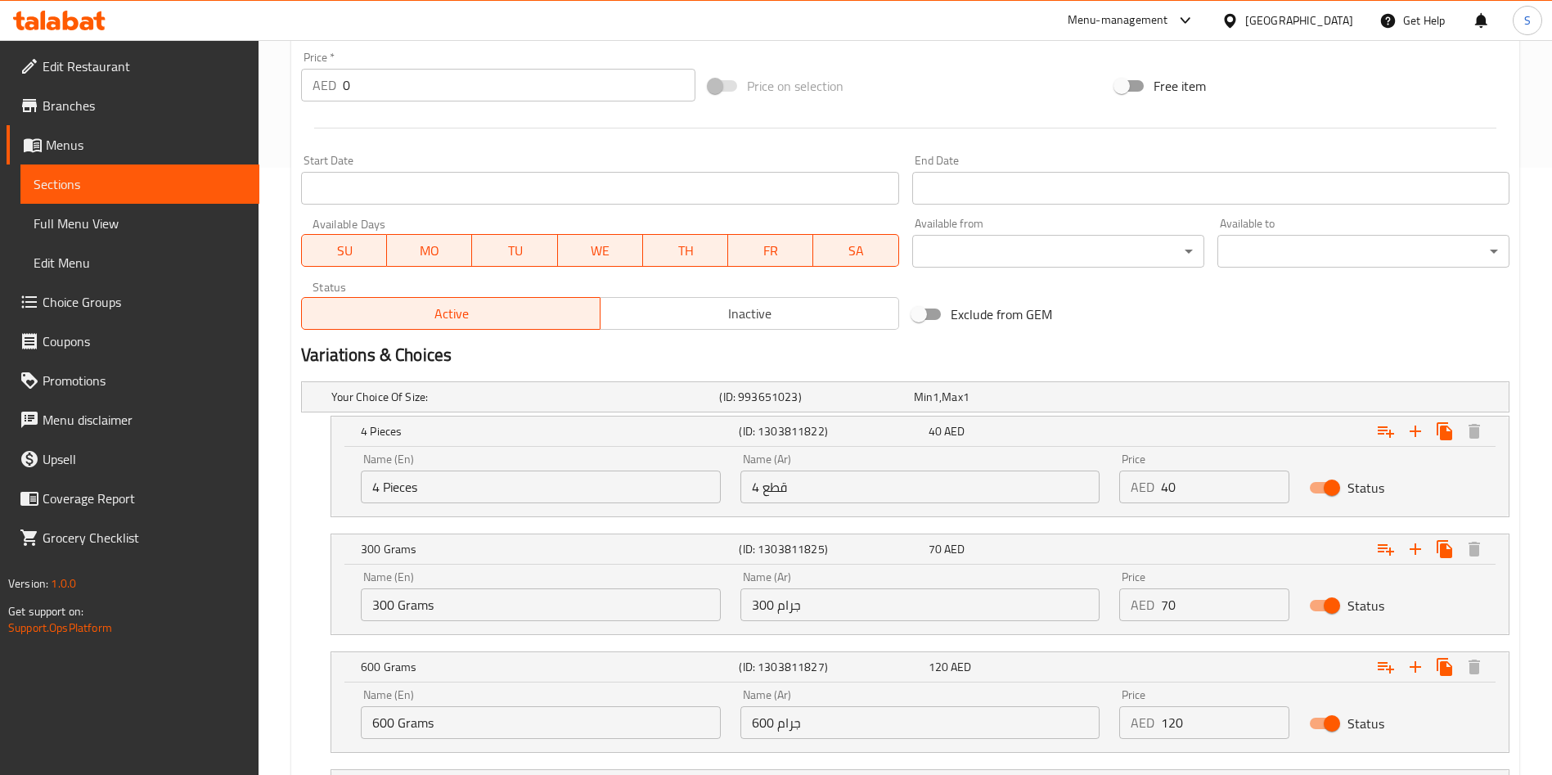
scroll to position [748, 0]
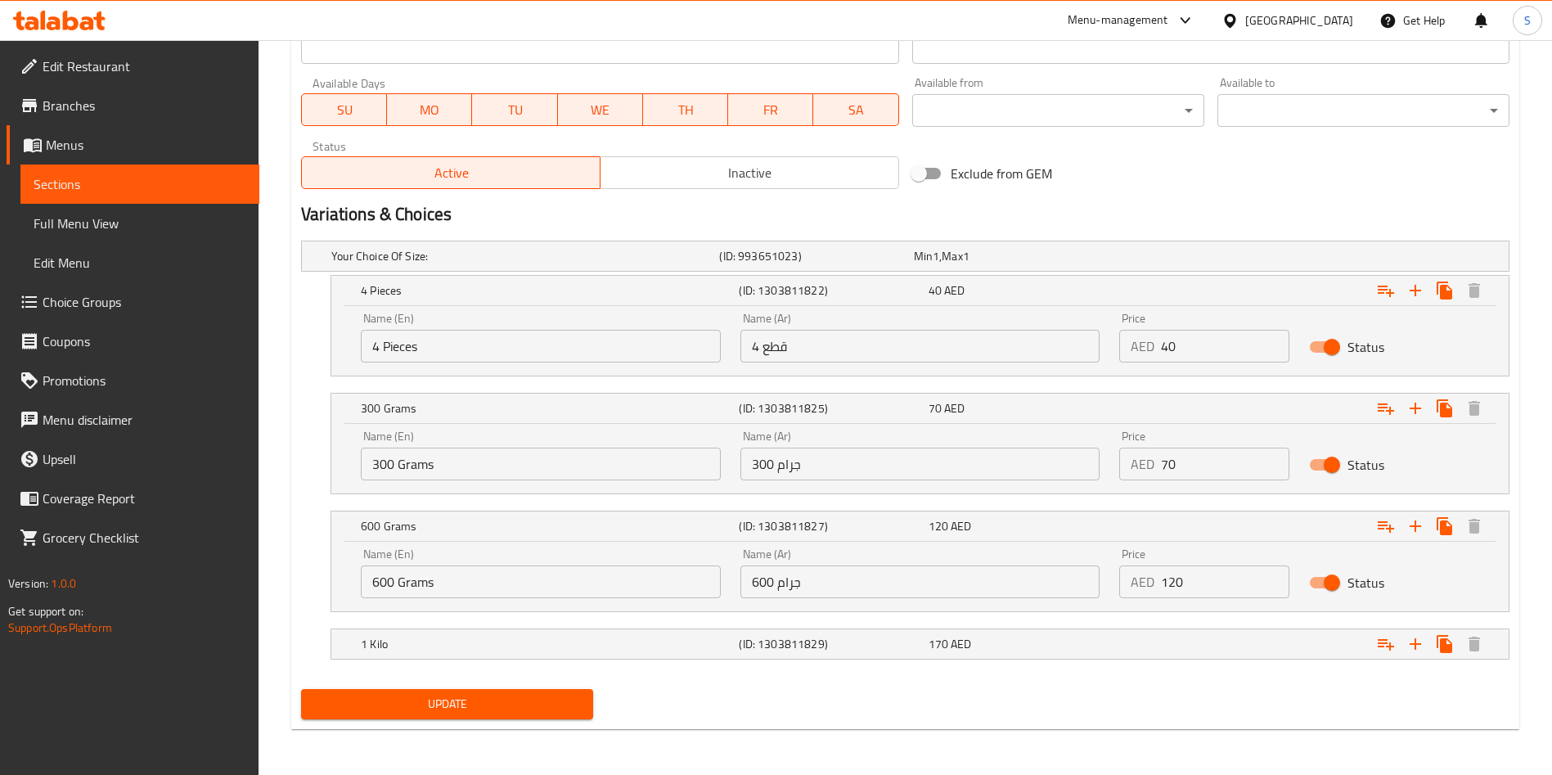
click at [1220, 591] on input "120" at bounding box center [1225, 581] width 128 height 33
type input "140"
click at [1178, 637] on div "Expand" at bounding box center [1303, 644] width 378 height 36
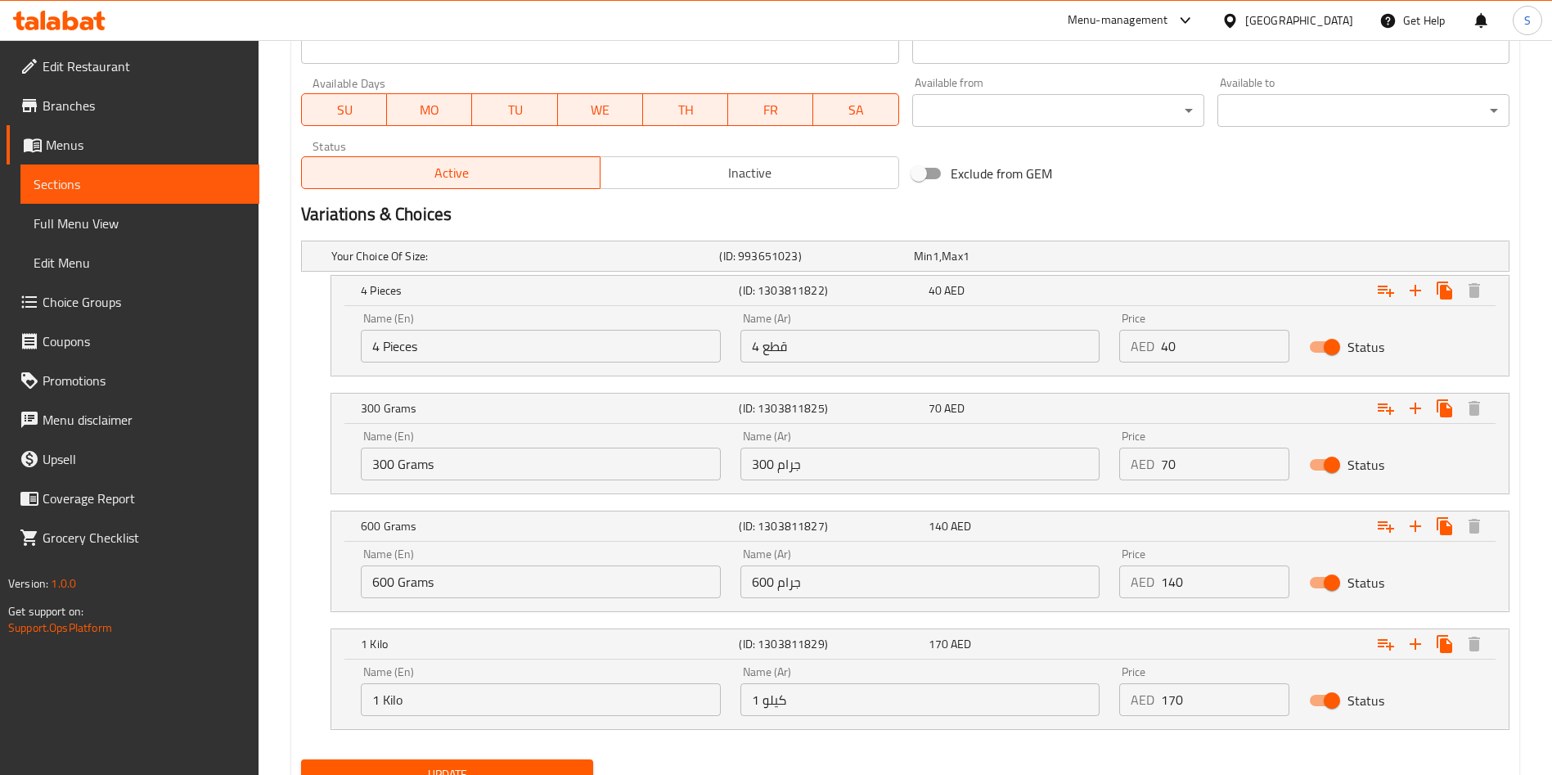
click at [1202, 704] on input "170" at bounding box center [1225, 699] width 128 height 33
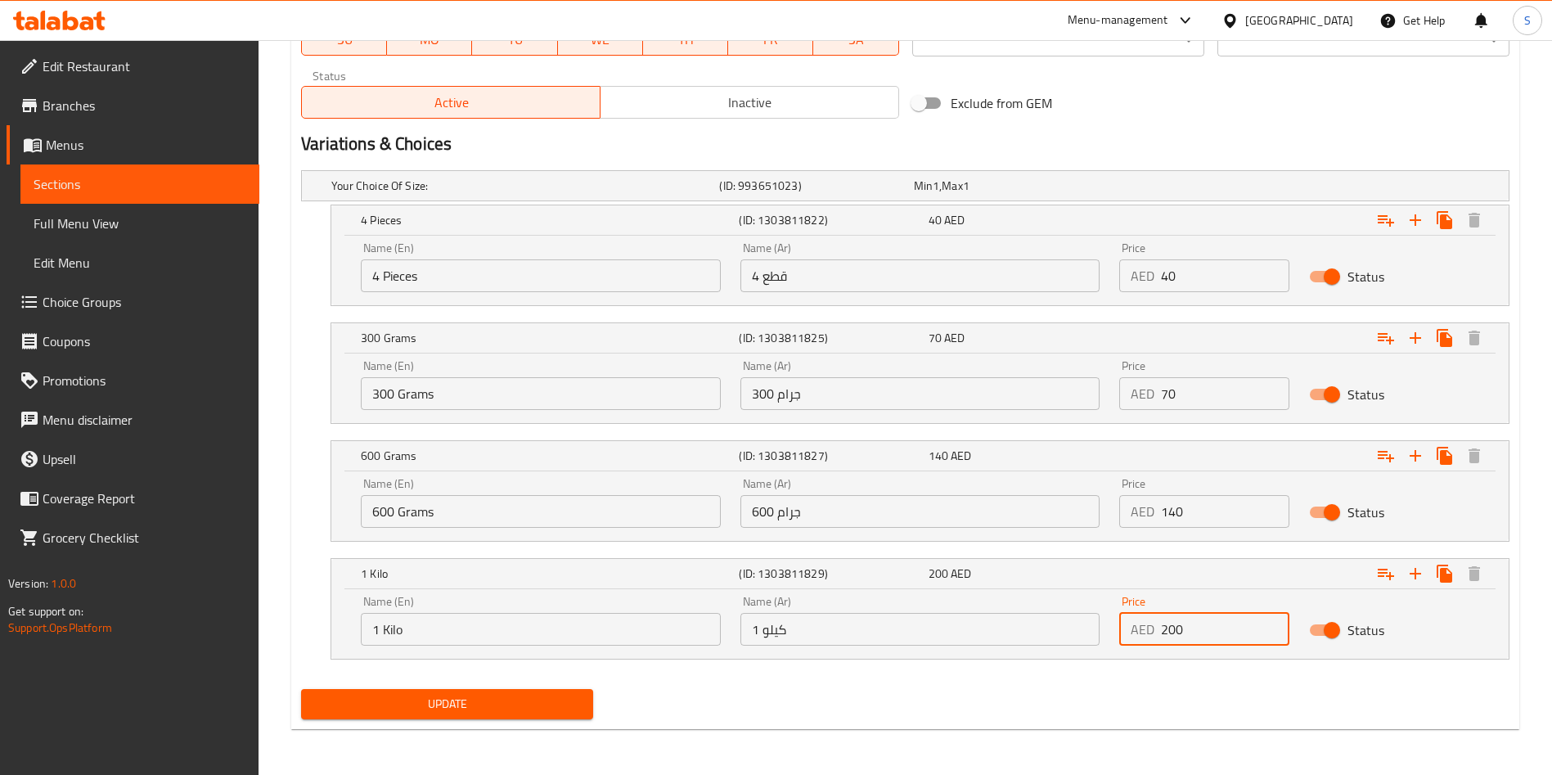
type input "200"
click at [456, 712] on span "Update" at bounding box center [447, 704] width 266 height 20
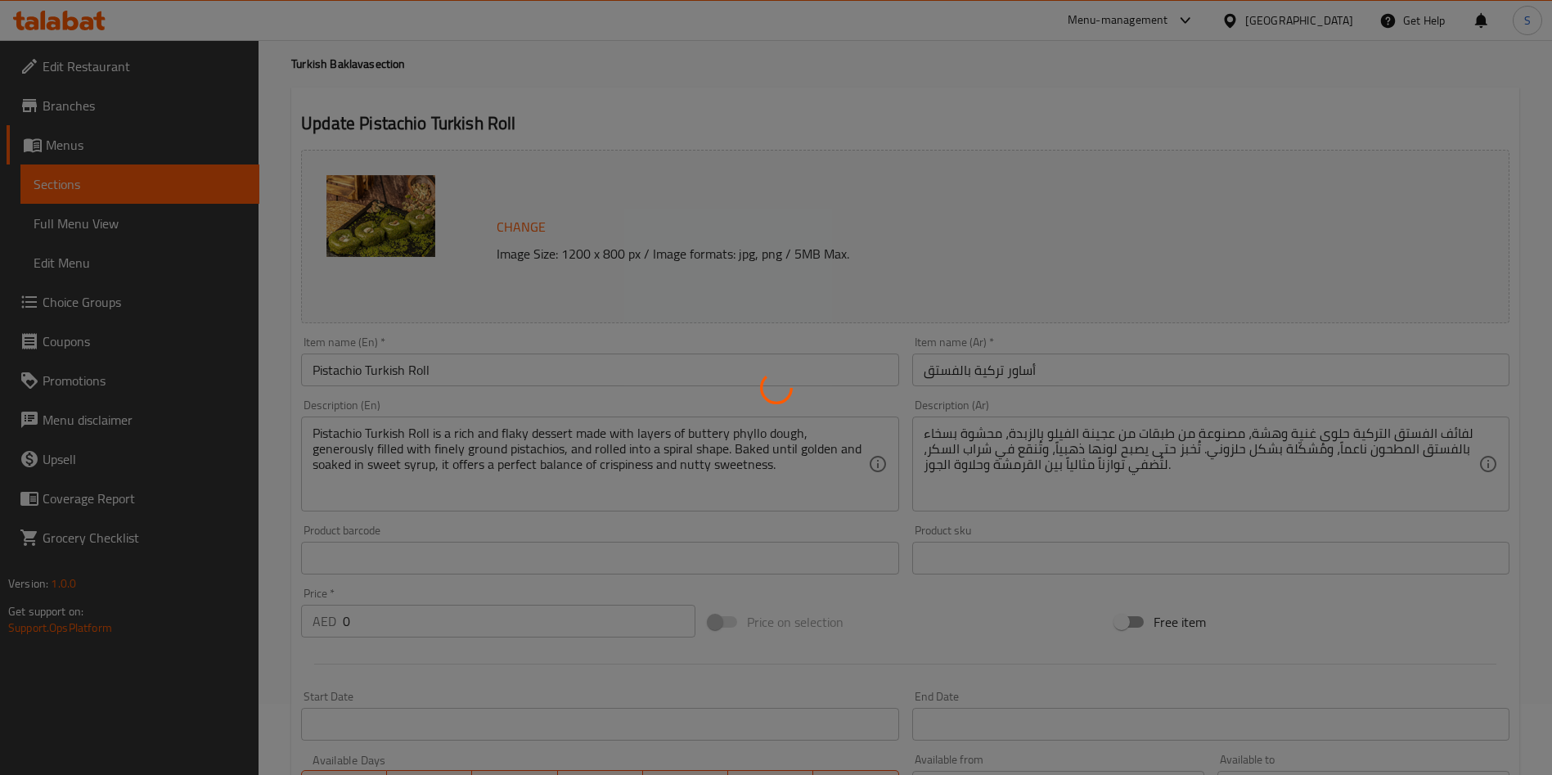
scroll to position [0, 0]
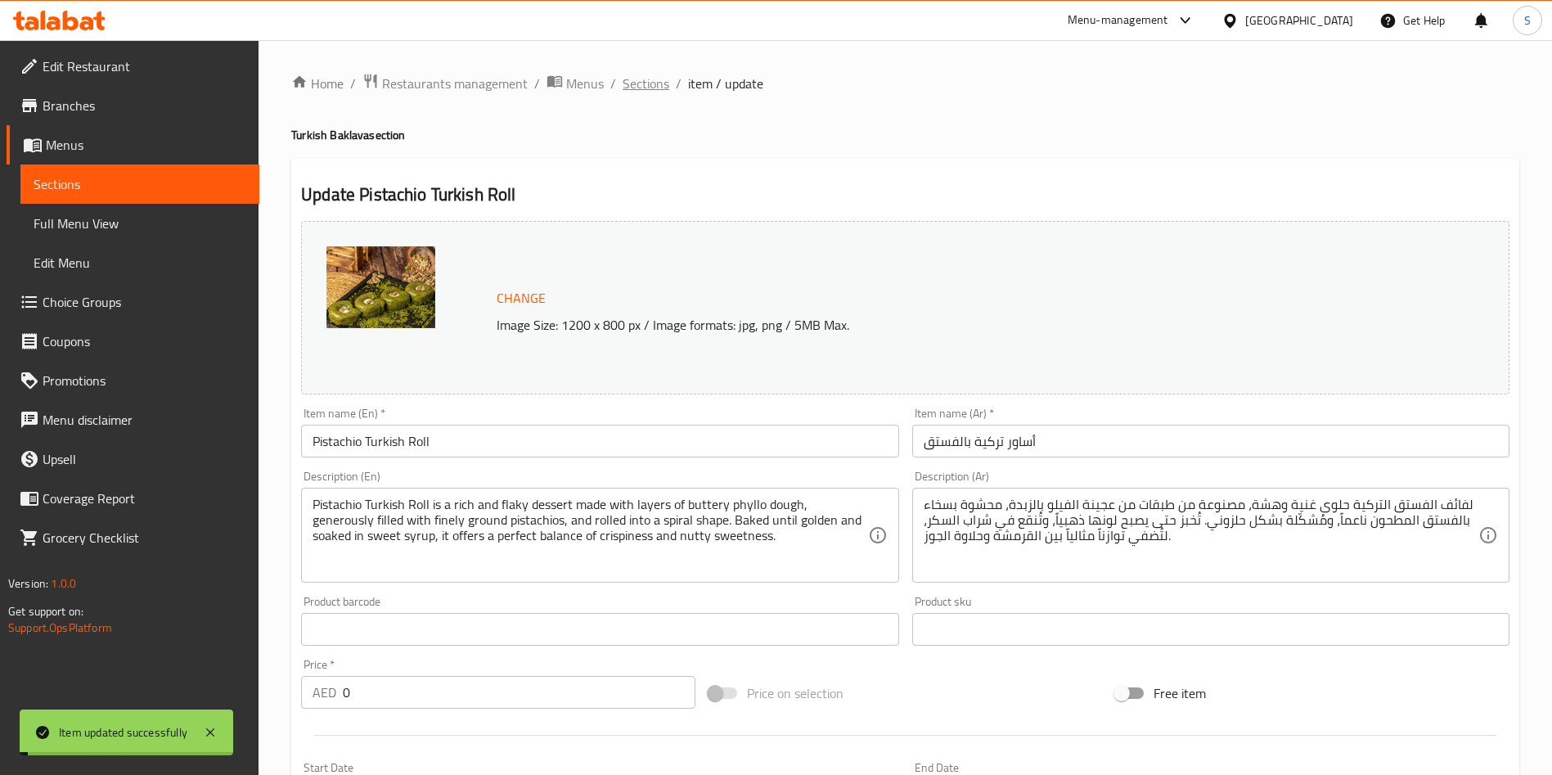
click at [652, 84] on span "Sections" at bounding box center [645, 84] width 47 height 20
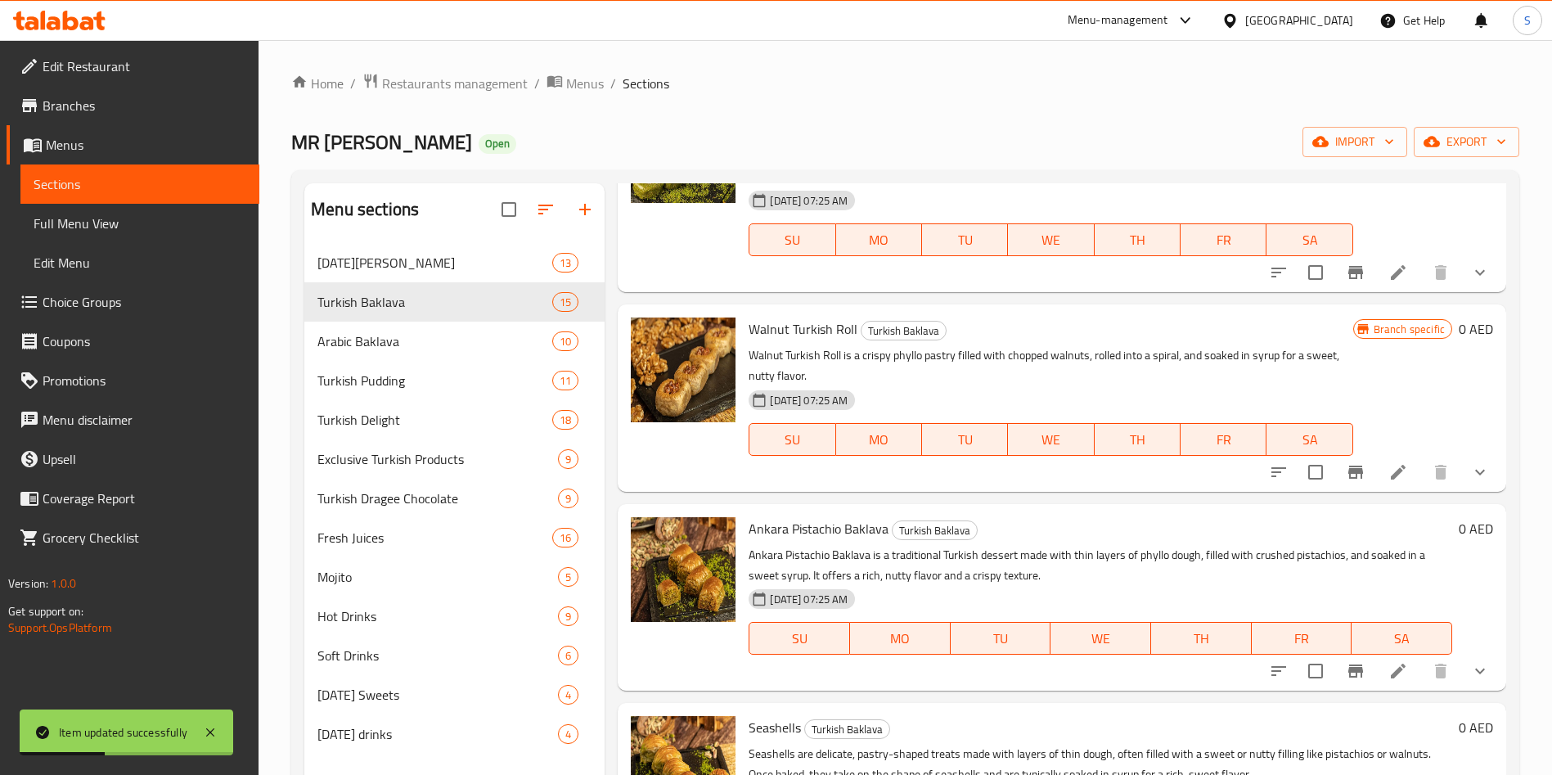
scroll to position [1553, 0]
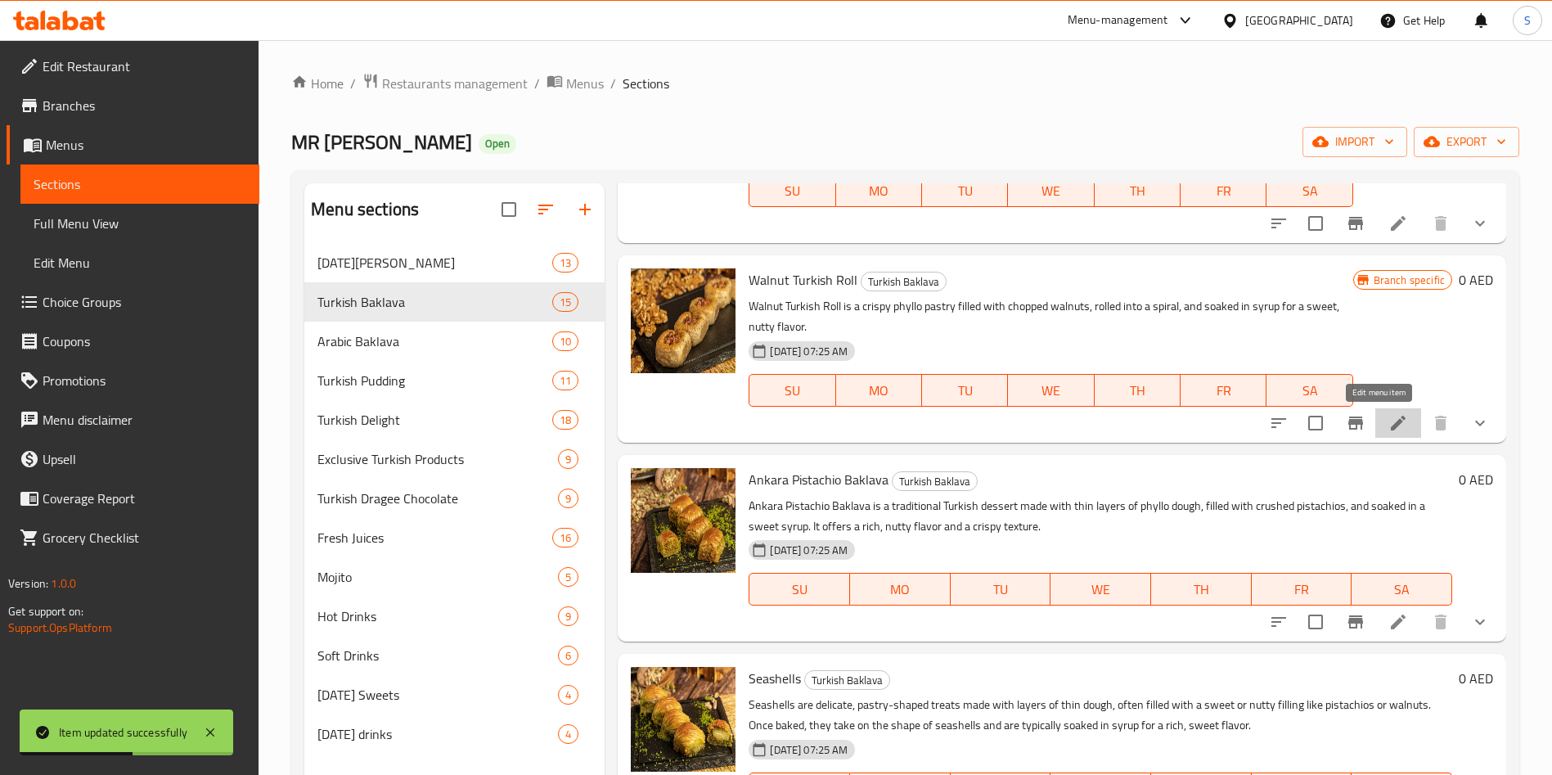
click at [1388, 432] on icon at bounding box center [1398, 423] width 20 height 20
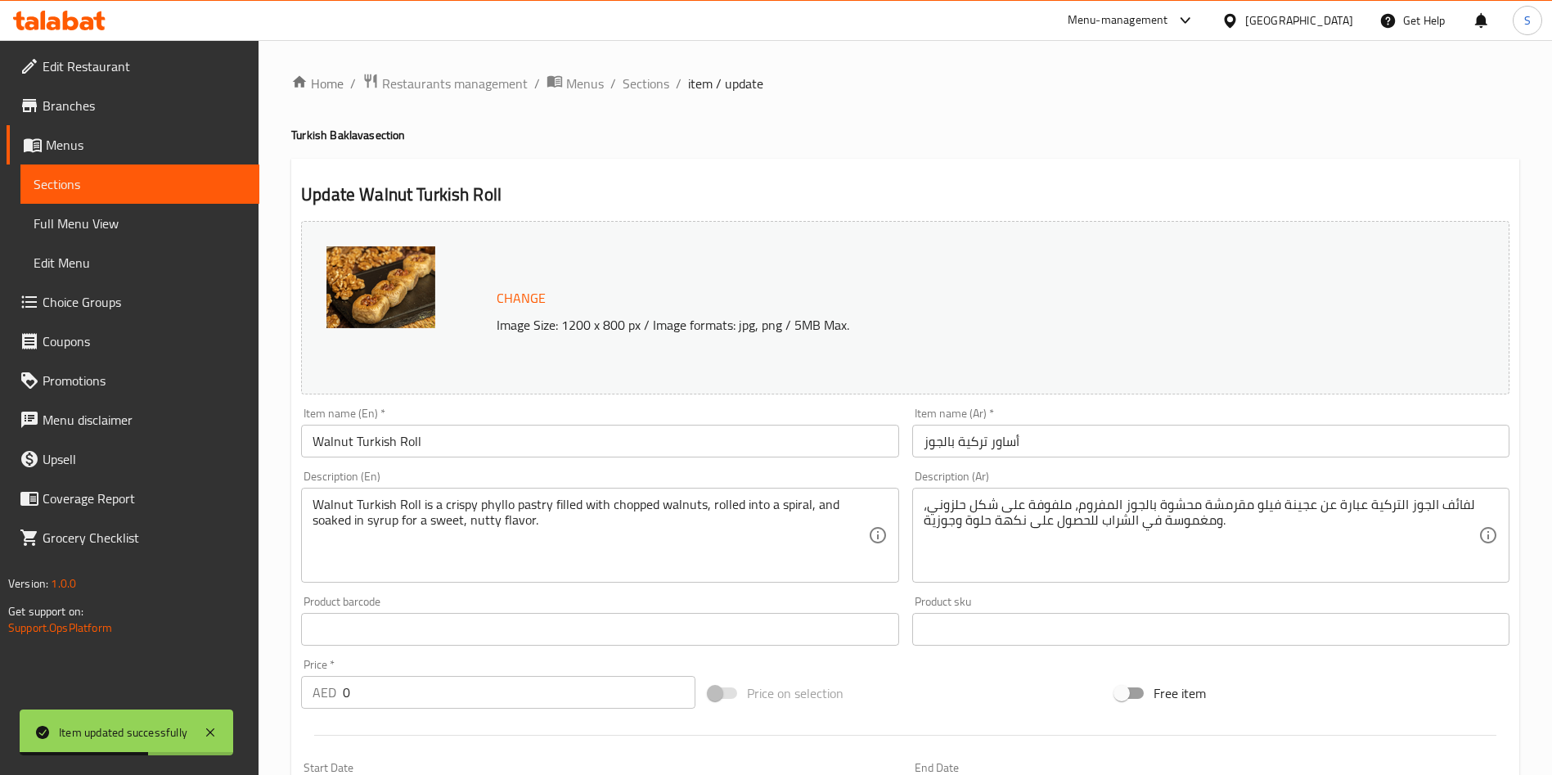
scroll to position [537, 0]
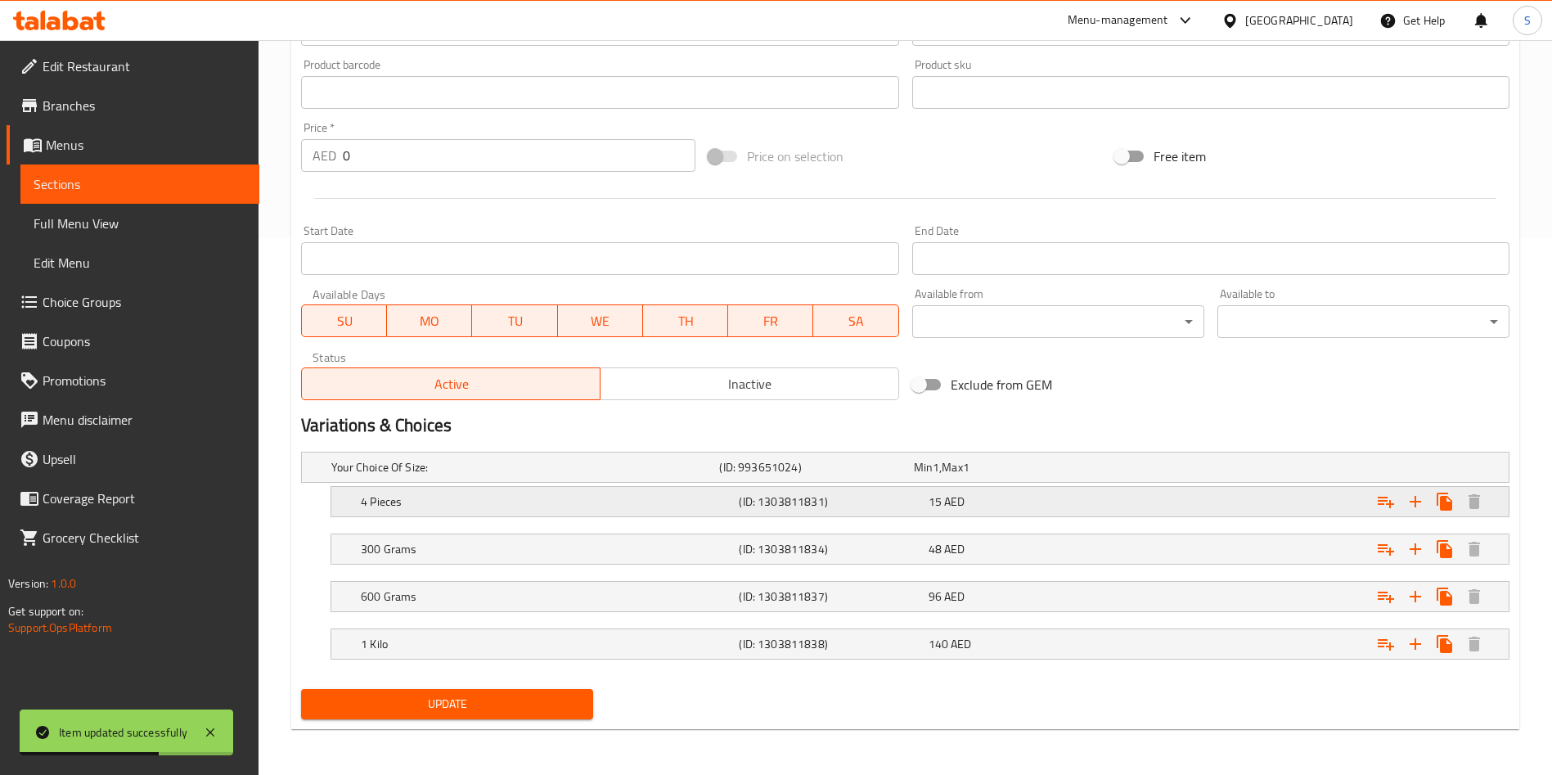
click at [1140, 505] on div "Expand" at bounding box center [1303, 501] width 378 height 36
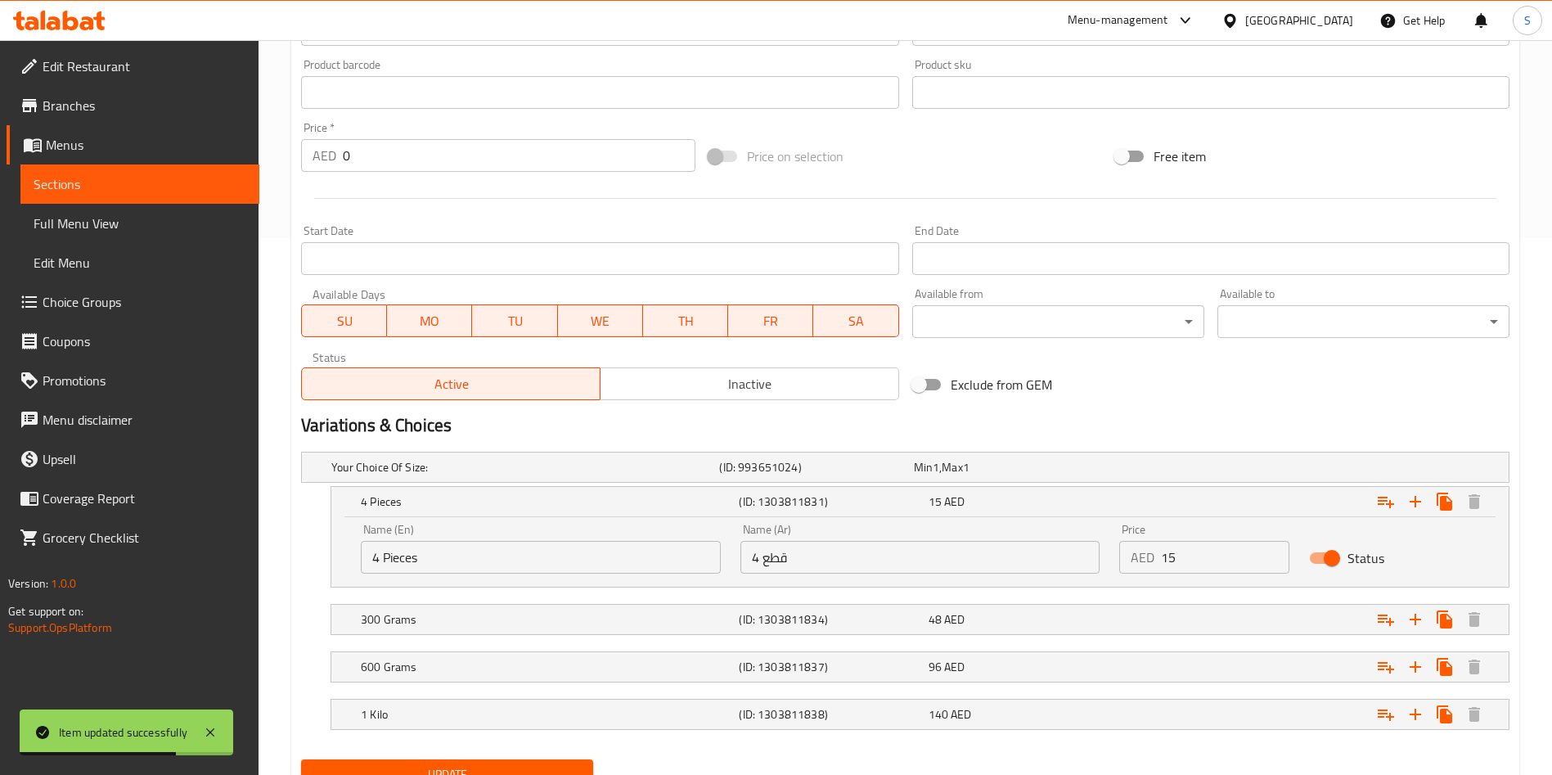
click at [1122, 549] on div "AED 15 Price" at bounding box center [1204, 557] width 170 height 33
click at [1174, 553] on input "15" at bounding box center [1225, 557] width 128 height 33
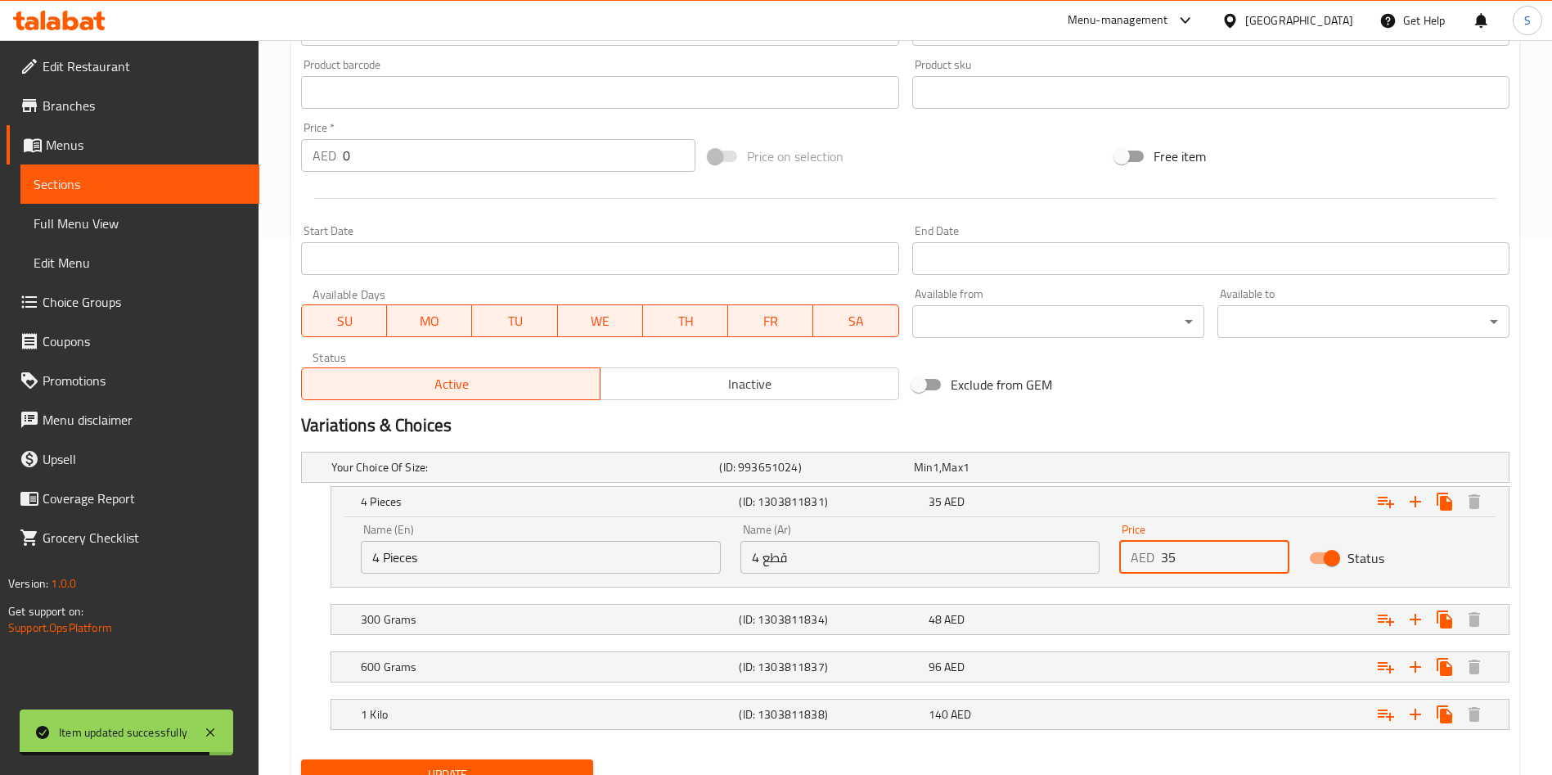
scroll to position [607, 0]
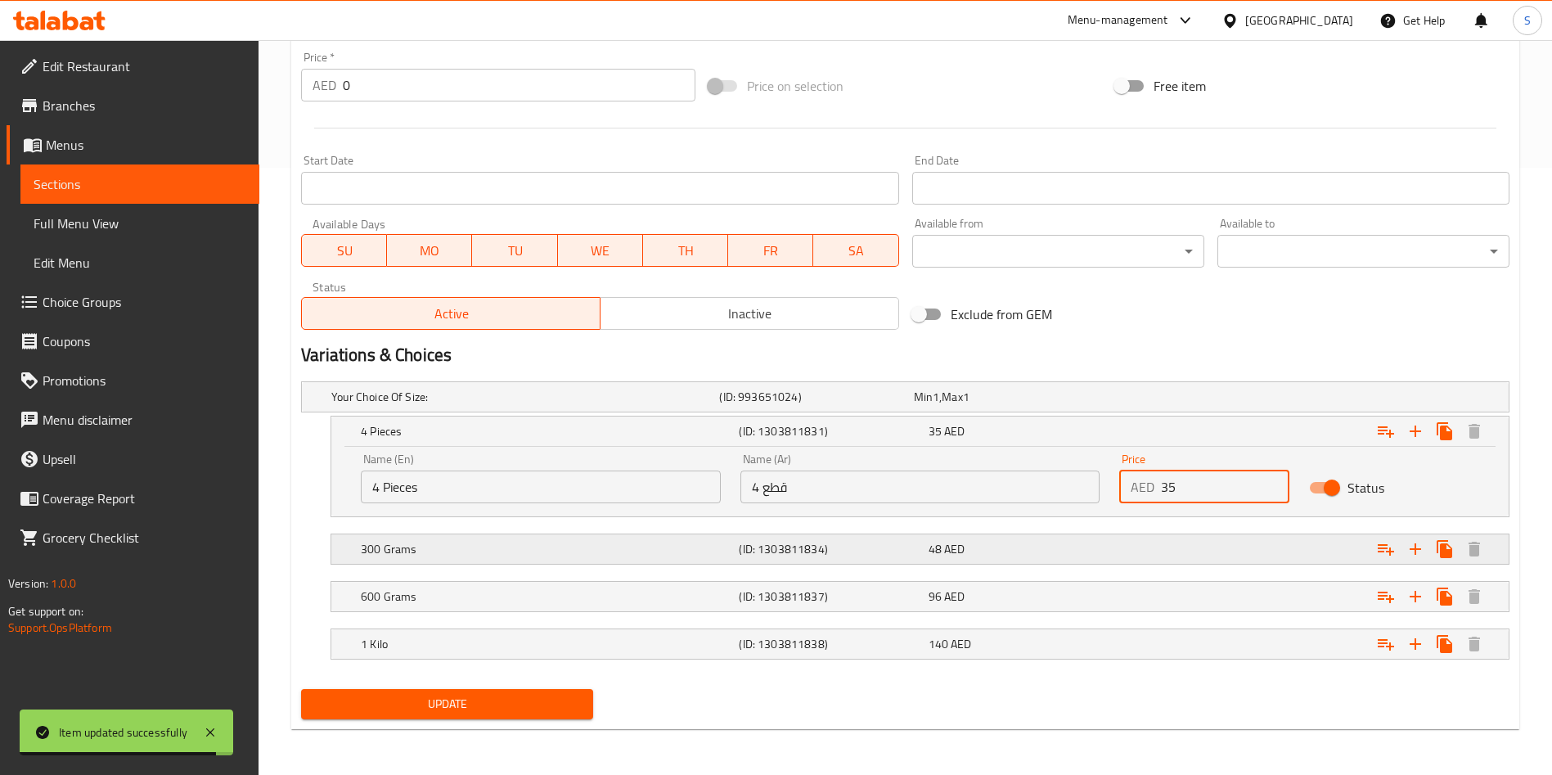
type input "35"
click at [1146, 551] on div "Expand" at bounding box center [1303, 549] width 378 height 36
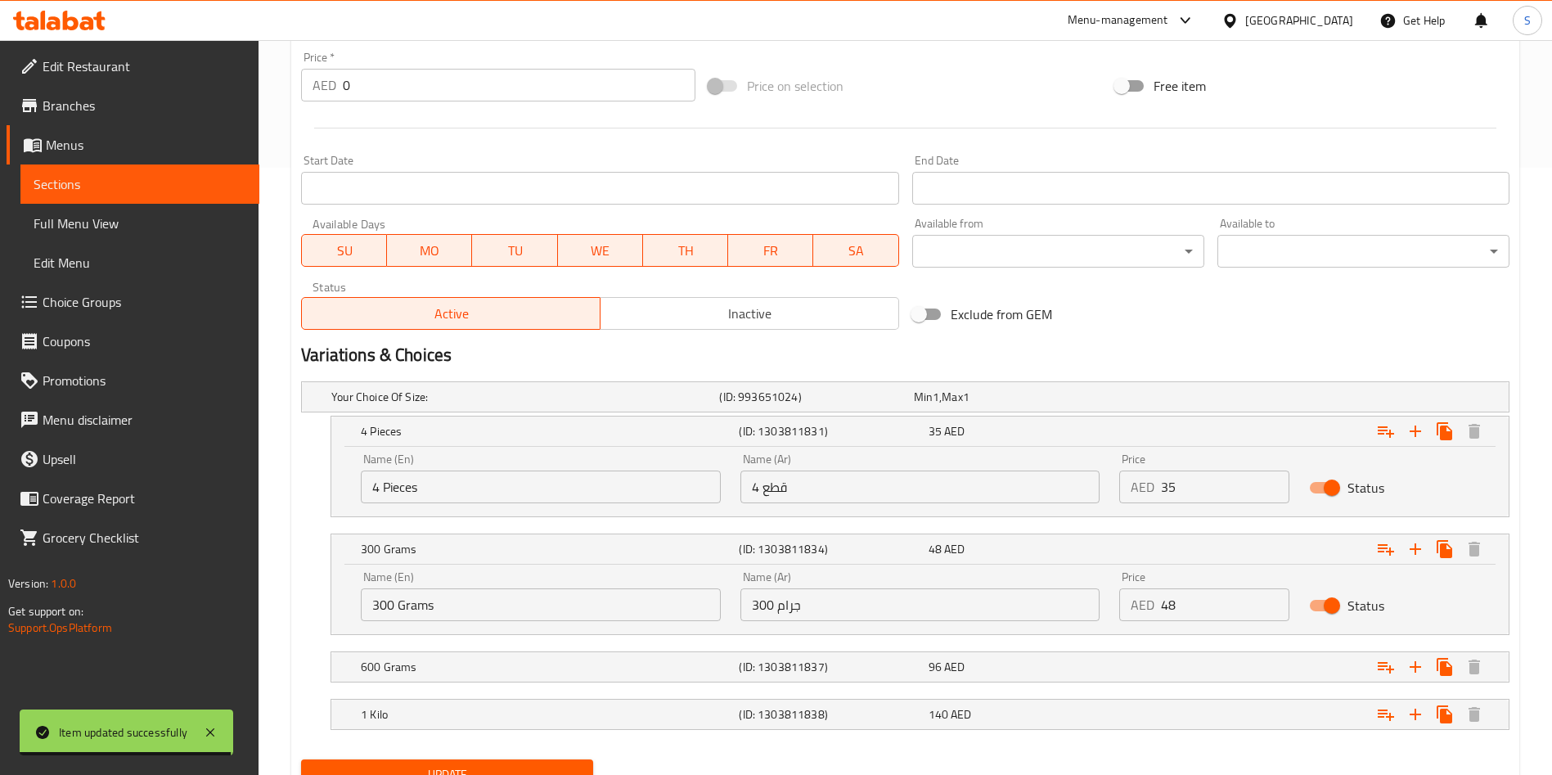
click at [1216, 628] on div "Price AED 48 Price" at bounding box center [1204, 596] width 190 height 70
click at [1201, 611] on input "48" at bounding box center [1225, 604] width 128 height 33
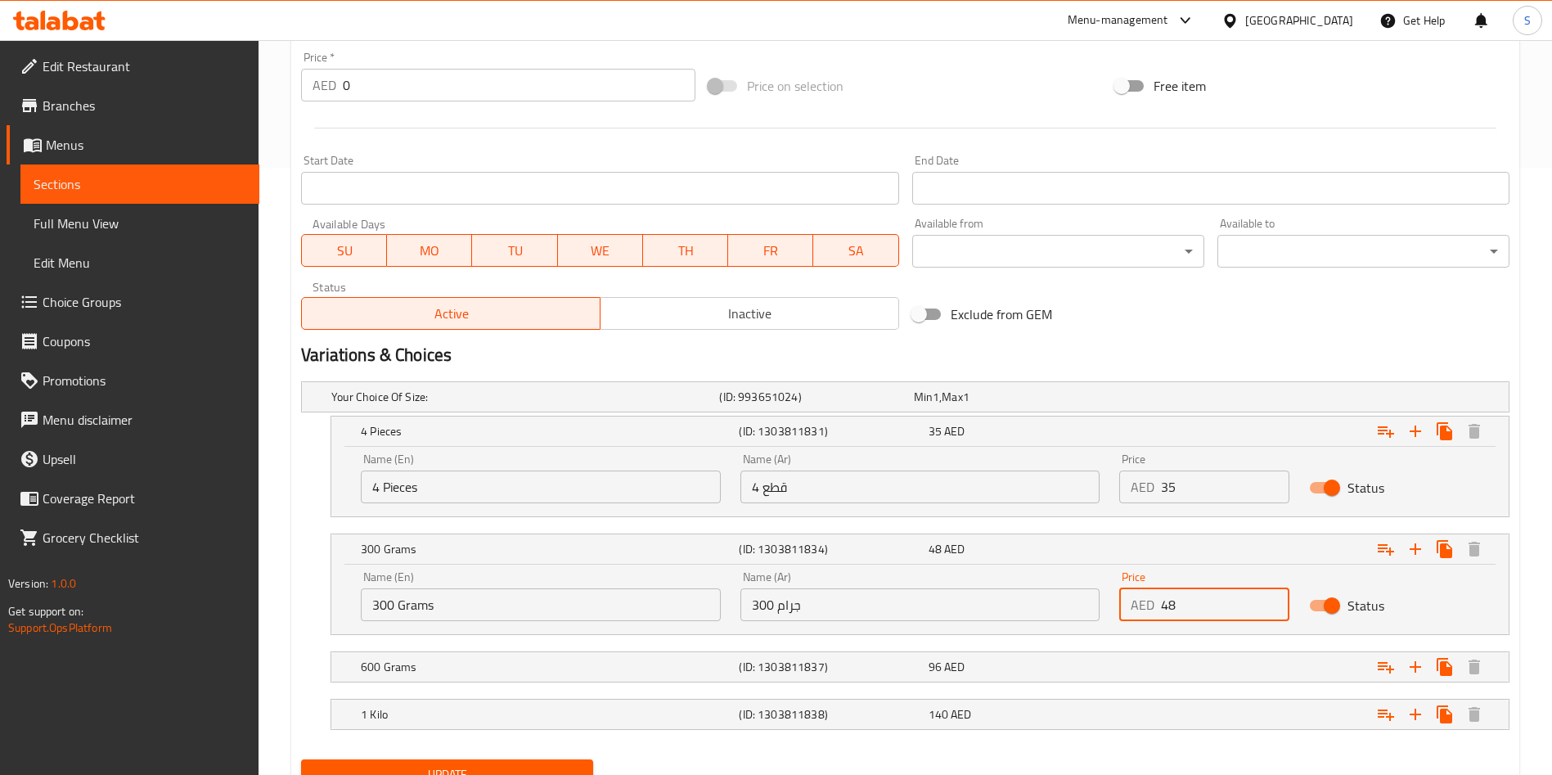
click at [1201, 611] on input "48" at bounding box center [1225, 604] width 128 height 33
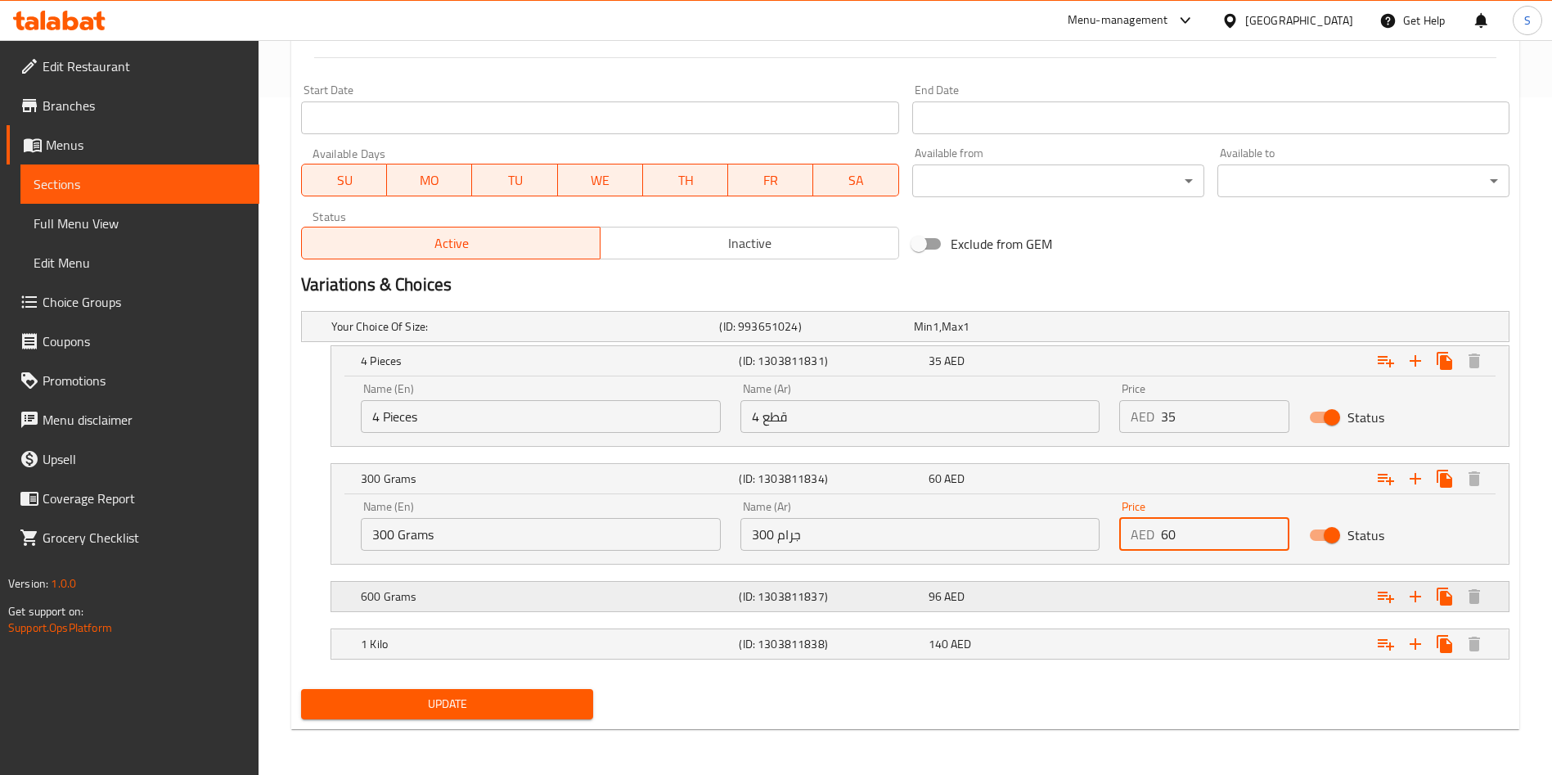
type input "60"
click at [1175, 611] on div "Expand" at bounding box center [1303, 596] width 378 height 36
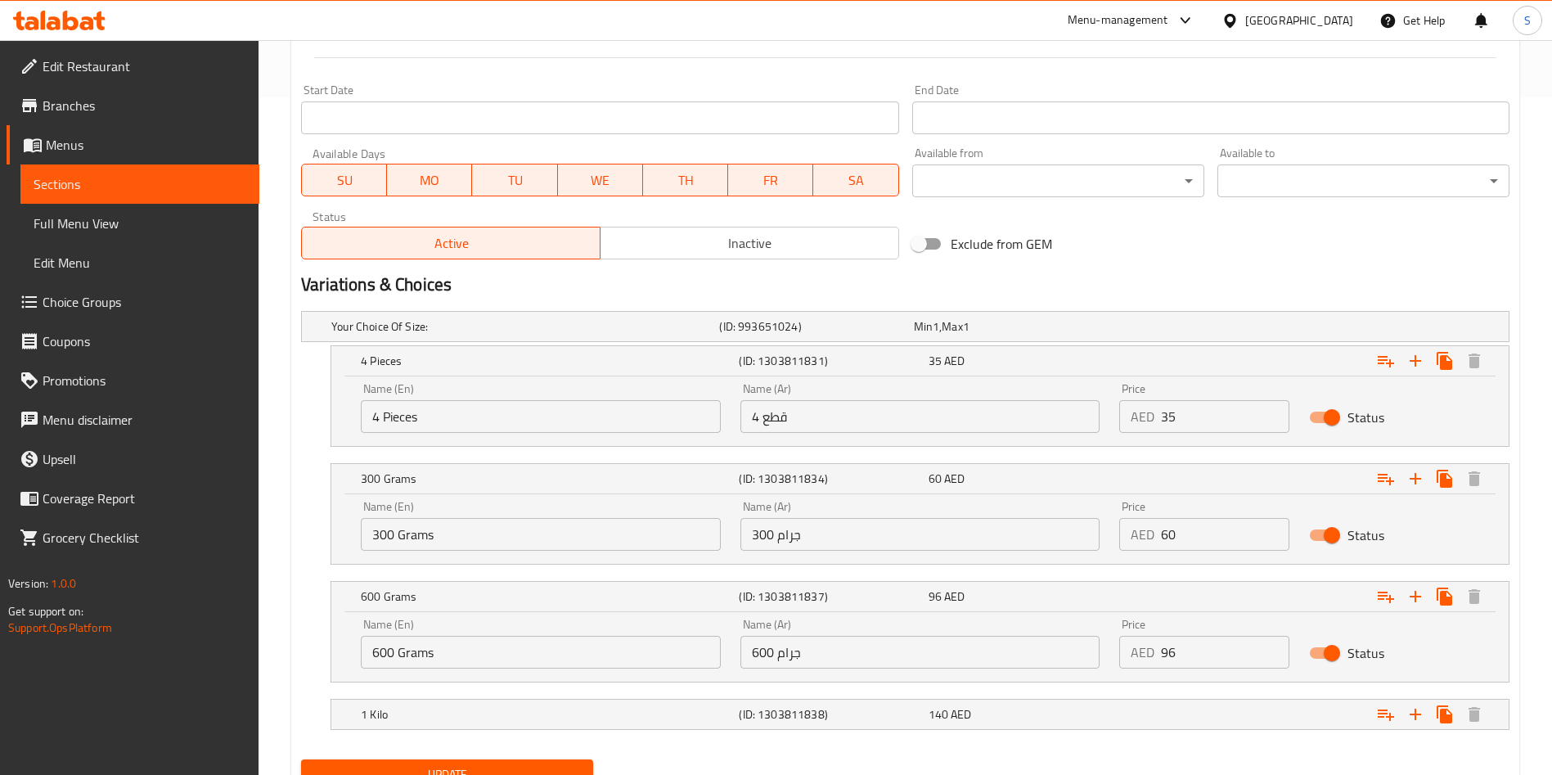
click at [1192, 631] on div "Price AED 96 Price" at bounding box center [1204, 643] width 170 height 50
click at [1184, 657] on input "96" at bounding box center [1225, 652] width 128 height 33
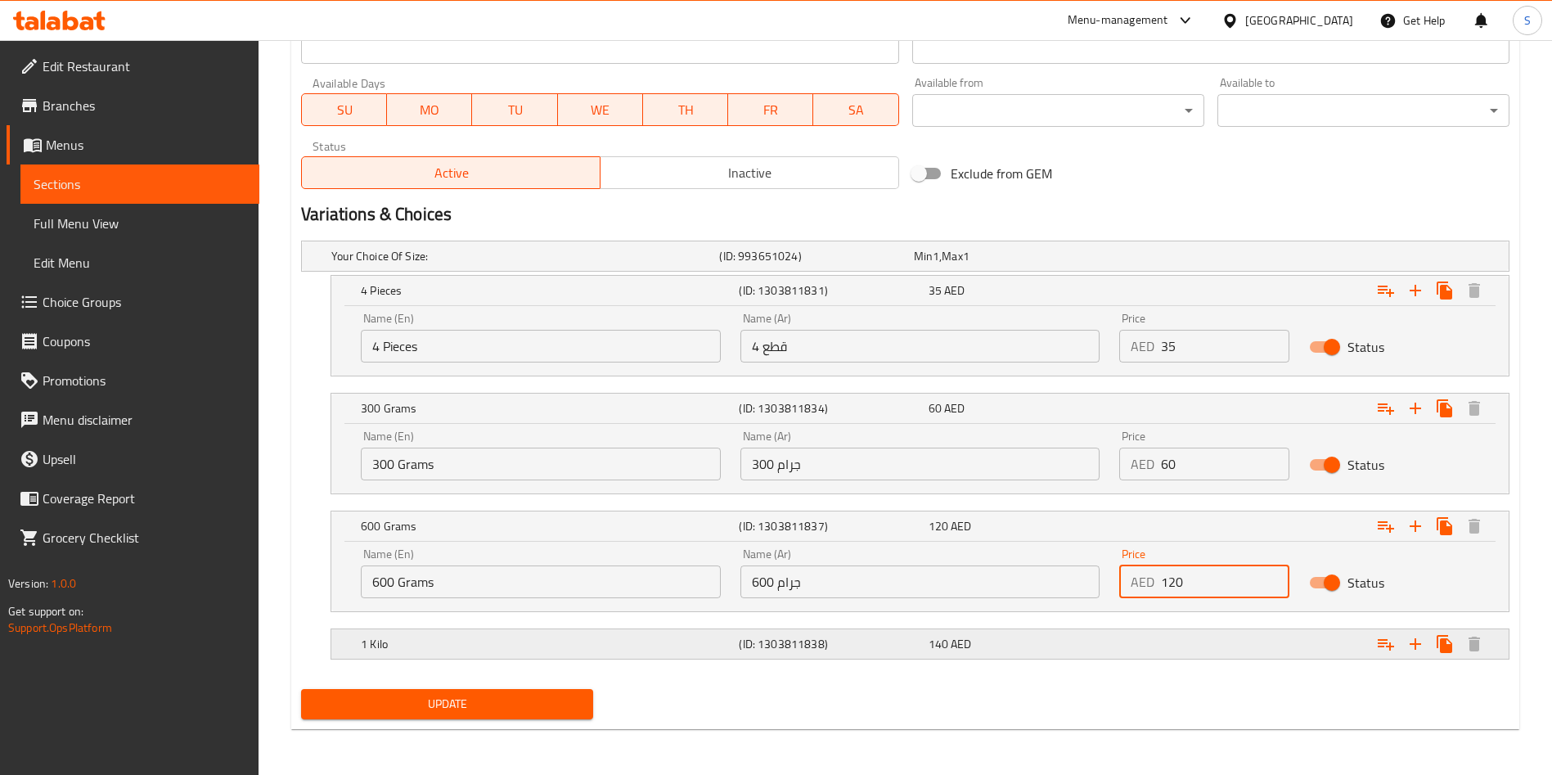
type input "120"
click at [1155, 653] on div "Expand" at bounding box center [1303, 644] width 378 height 36
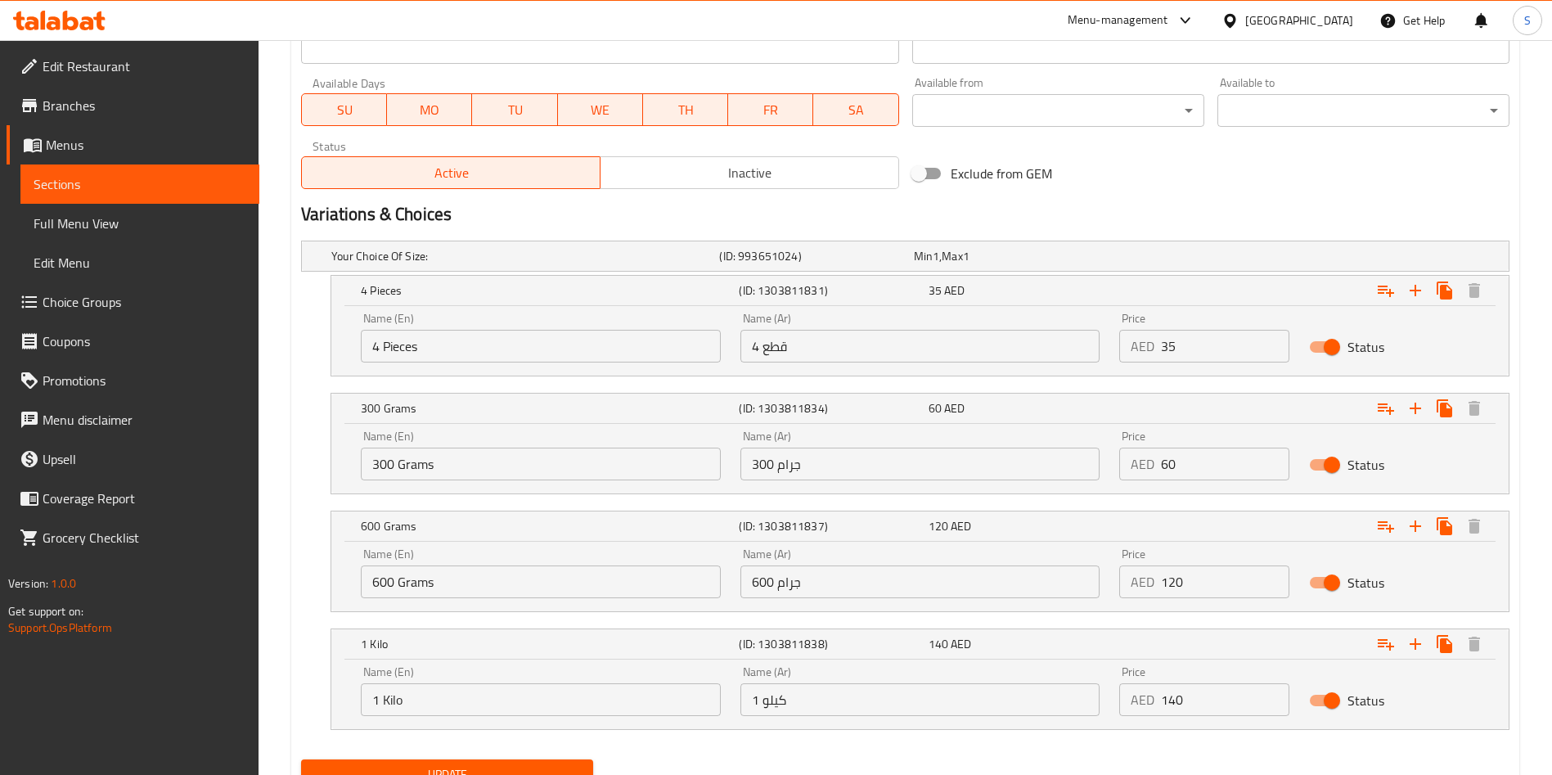
click at [1194, 707] on input "140" at bounding box center [1225, 699] width 128 height 33
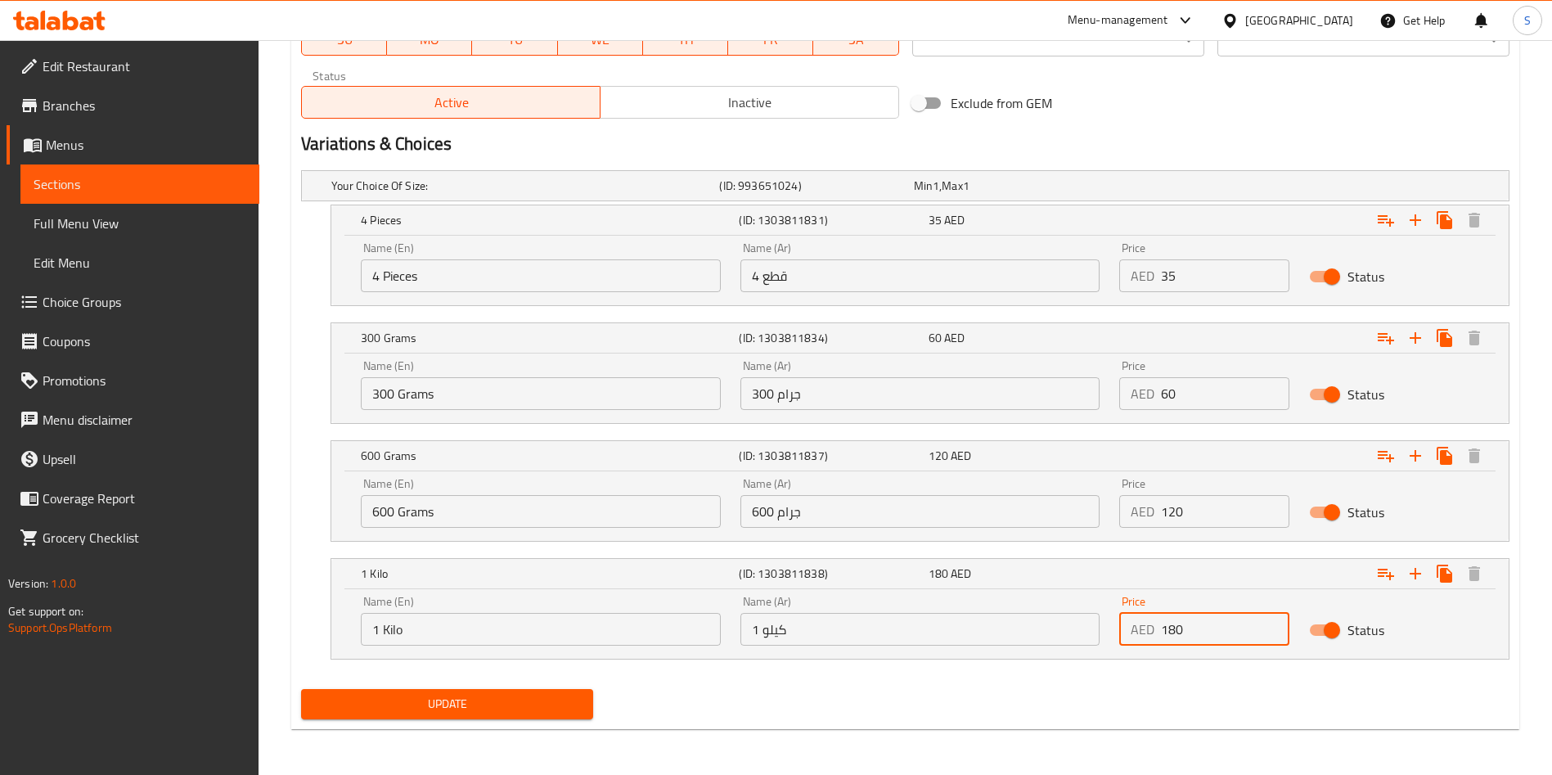
type input "180"
click at [469, 689] on button "Update" at bounding box center [447, 704] width 292 height 30
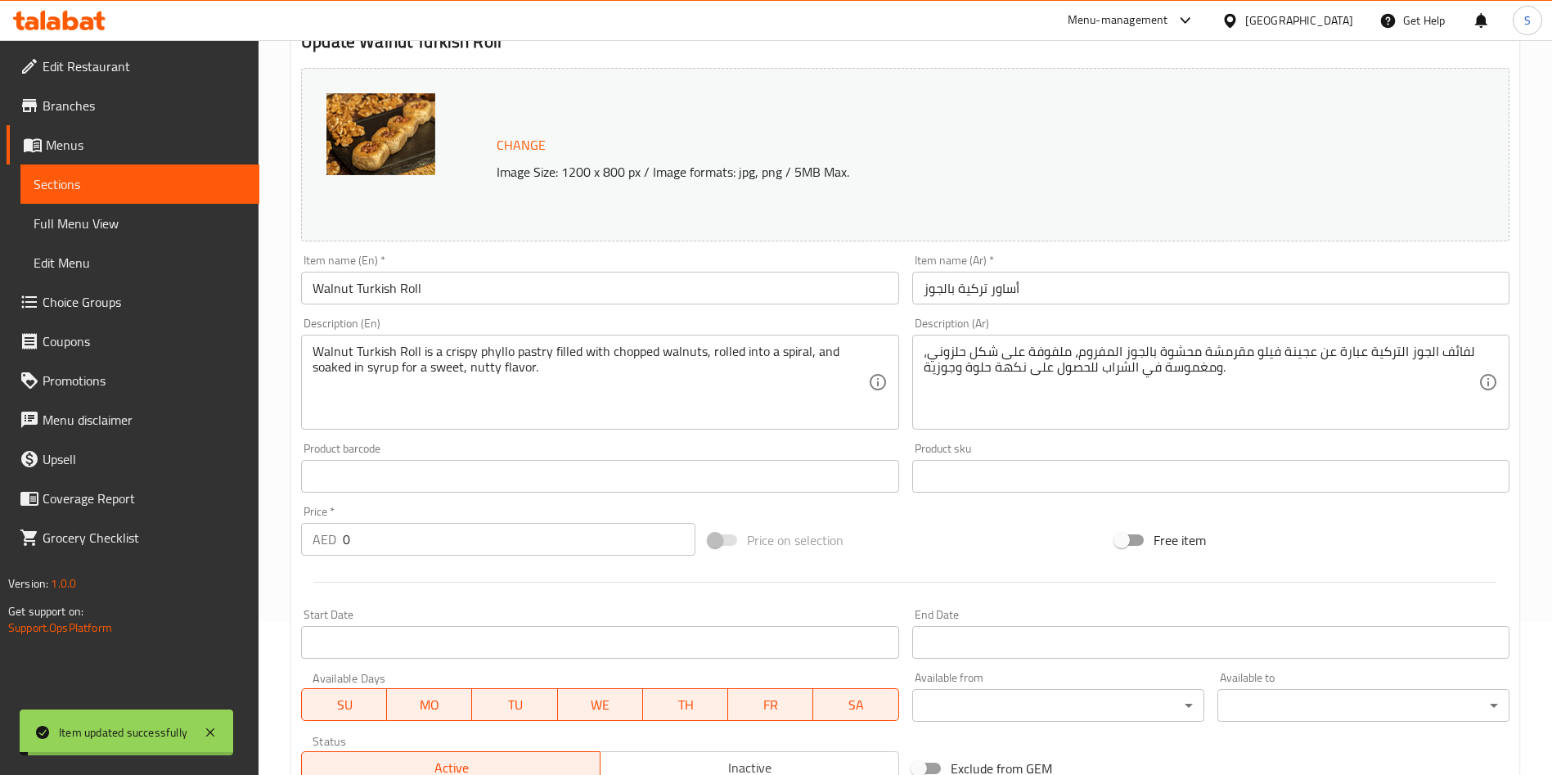
scroll to position [0, 0]
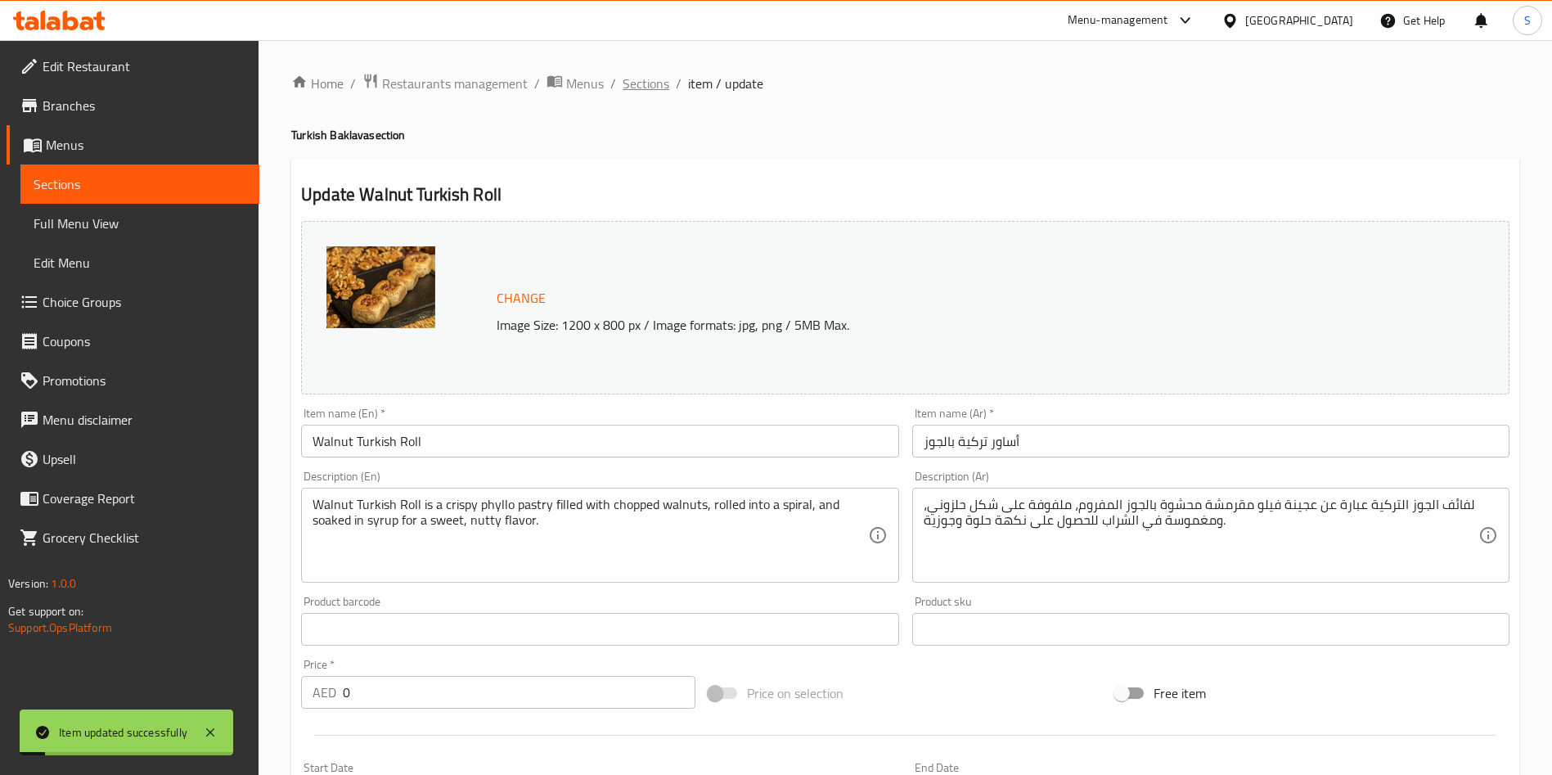
click at [644, 88] on span "Sections" at bounding box center [645, 84] width 47 height 20
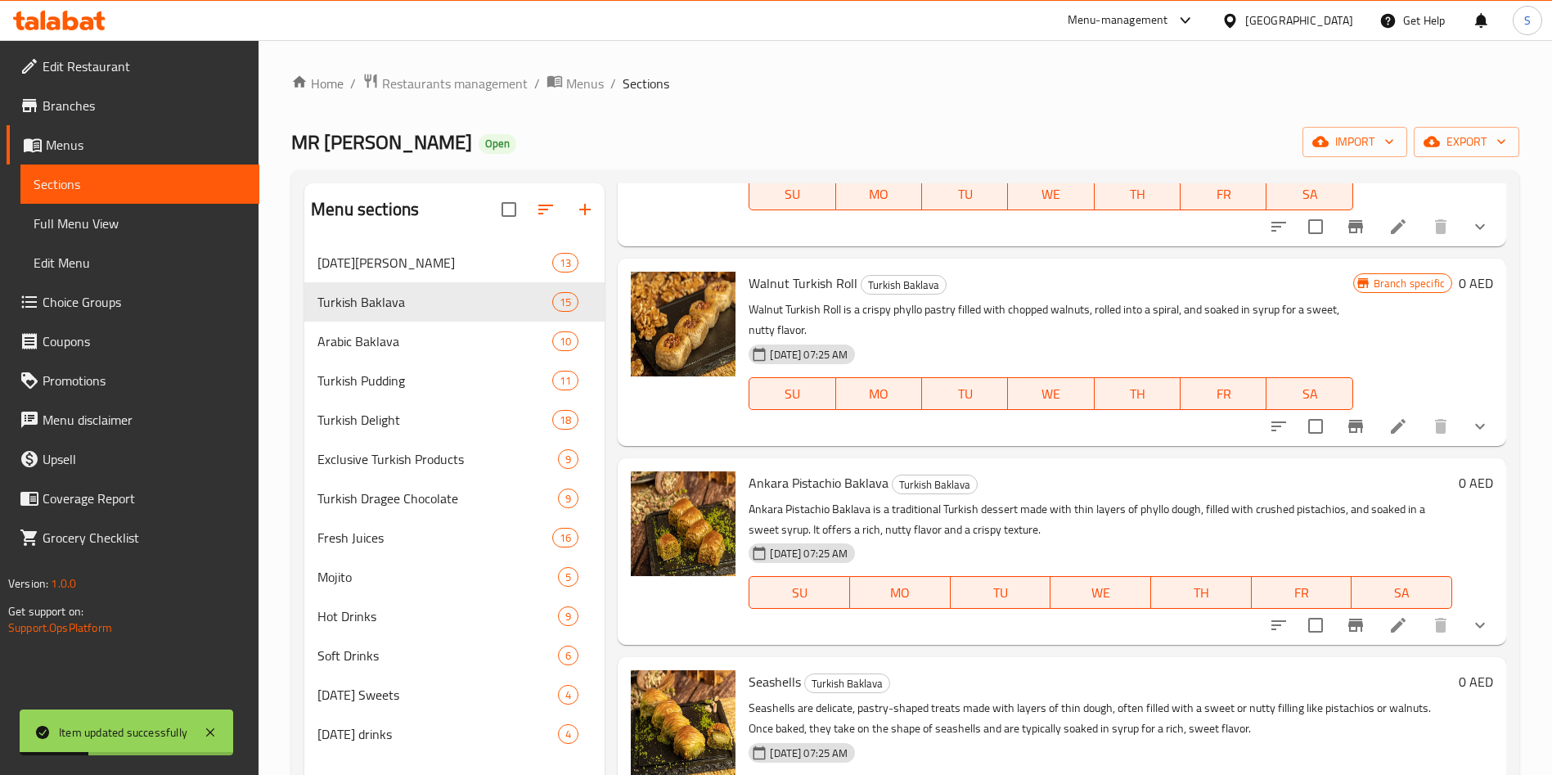
scroll to position [1511, 0]
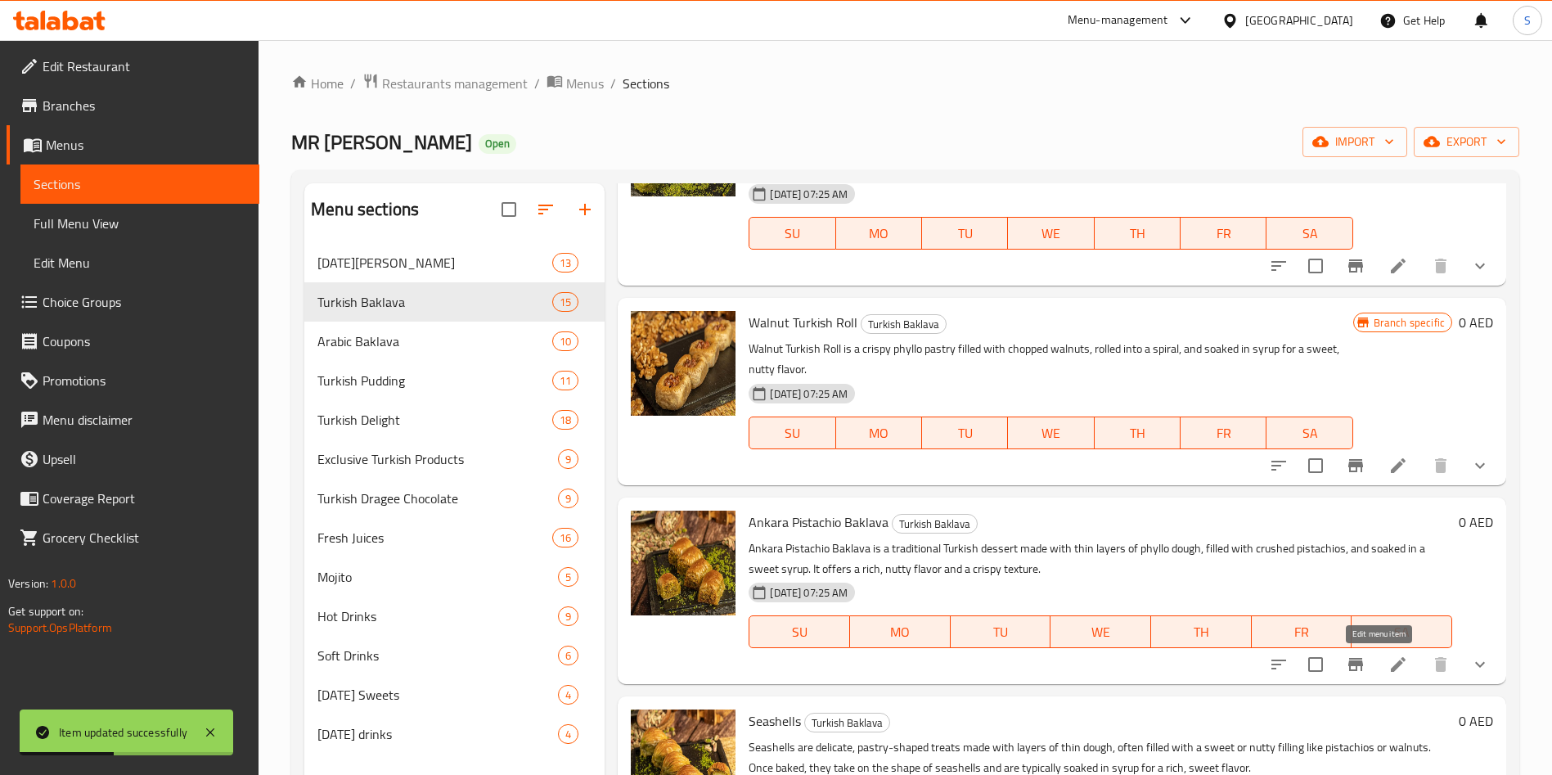
click at [1388, 658] on icon at bounding box center [1398, 664] width 20 height 20
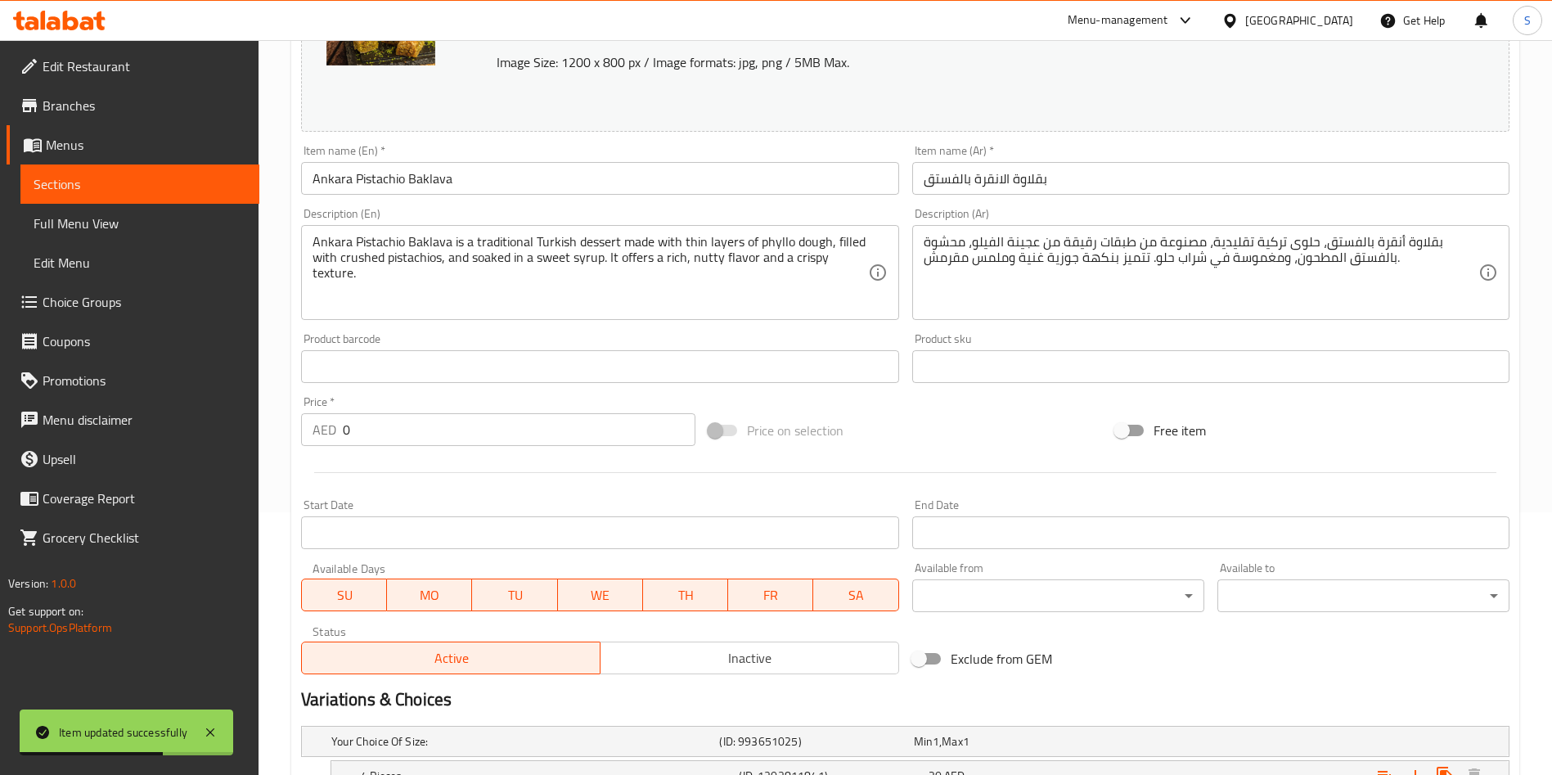
scroll to position [537, 0]
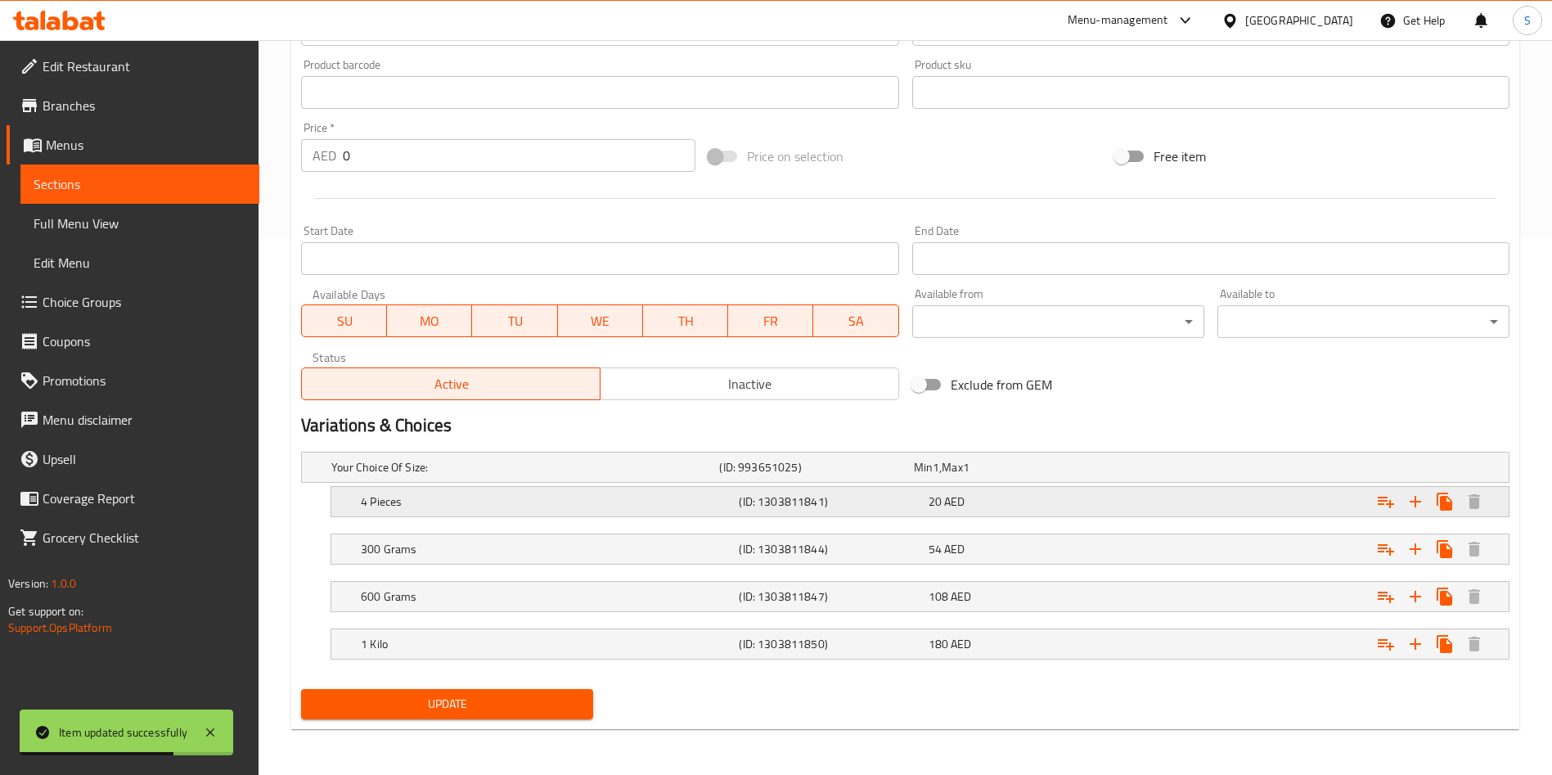
click at [1057, 505] on div "20 AED" at bounding box center [1019, 501] width 182 height 16
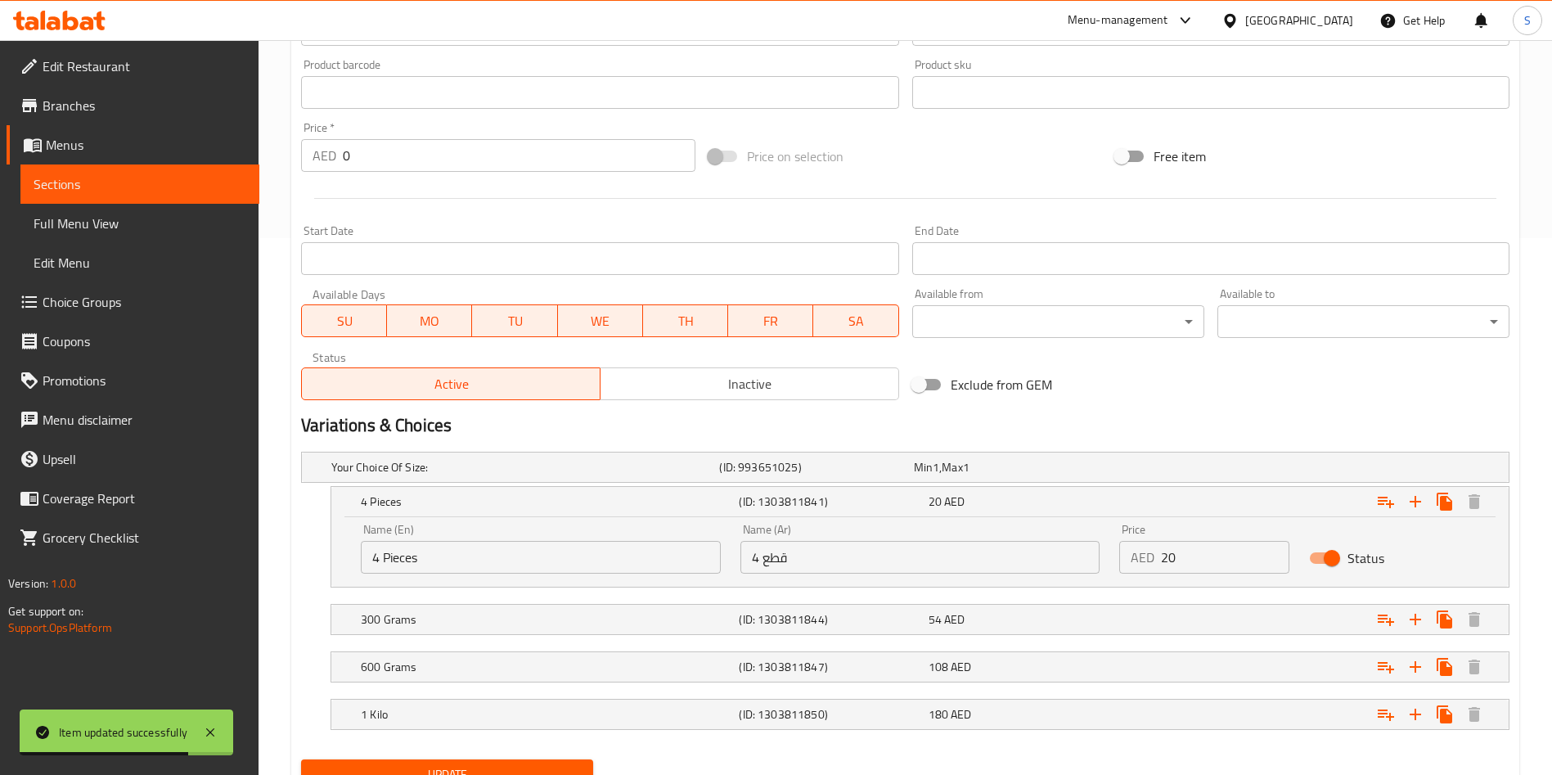
click at [1215, 569] on input "20" at bounding box center [1225, 557] width 128 height 33
type input "35"
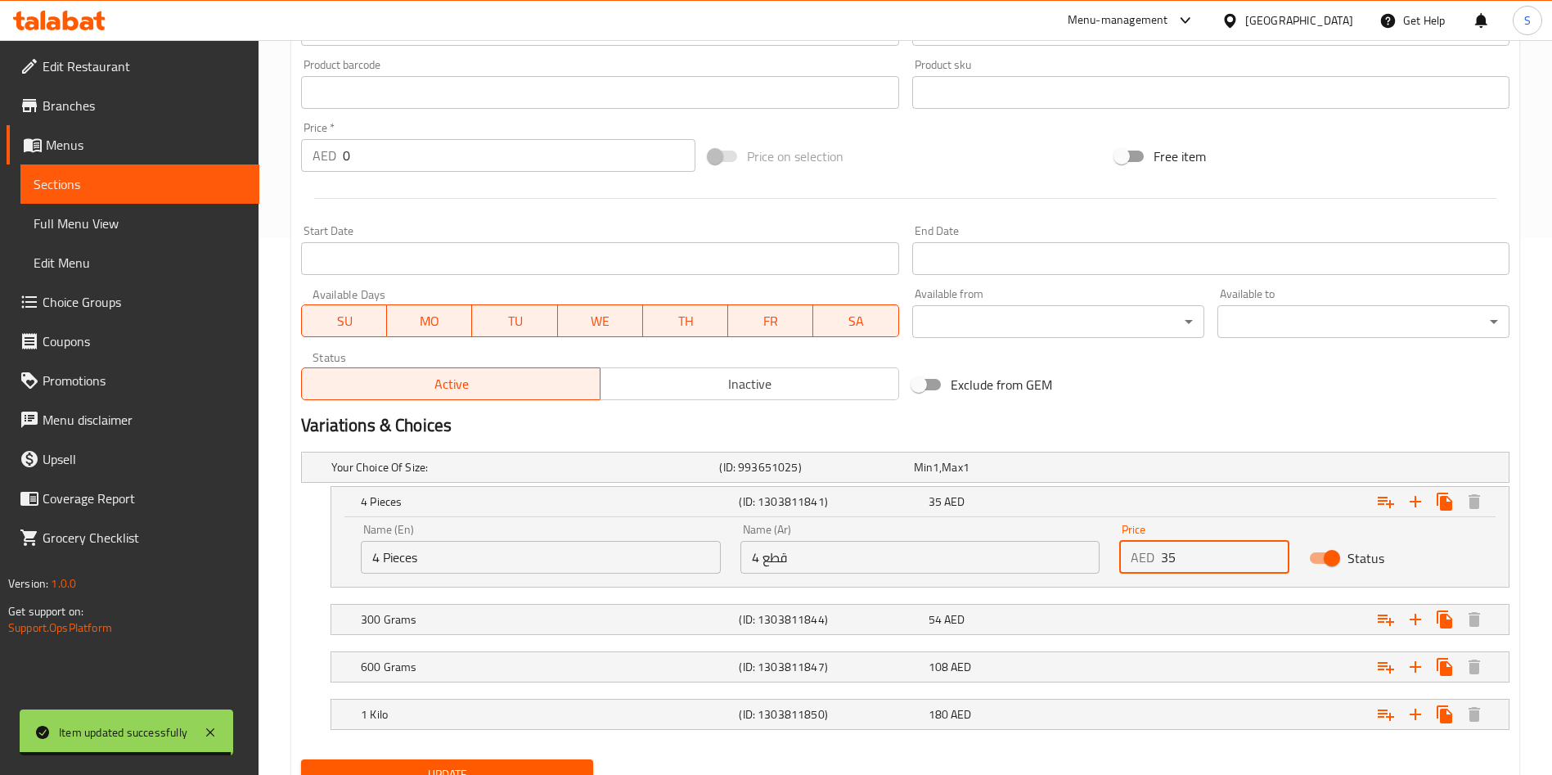
click at [1208, 580] on div "Price AED 35 Price" at bounding box center [1204, 549] width 190 height 70
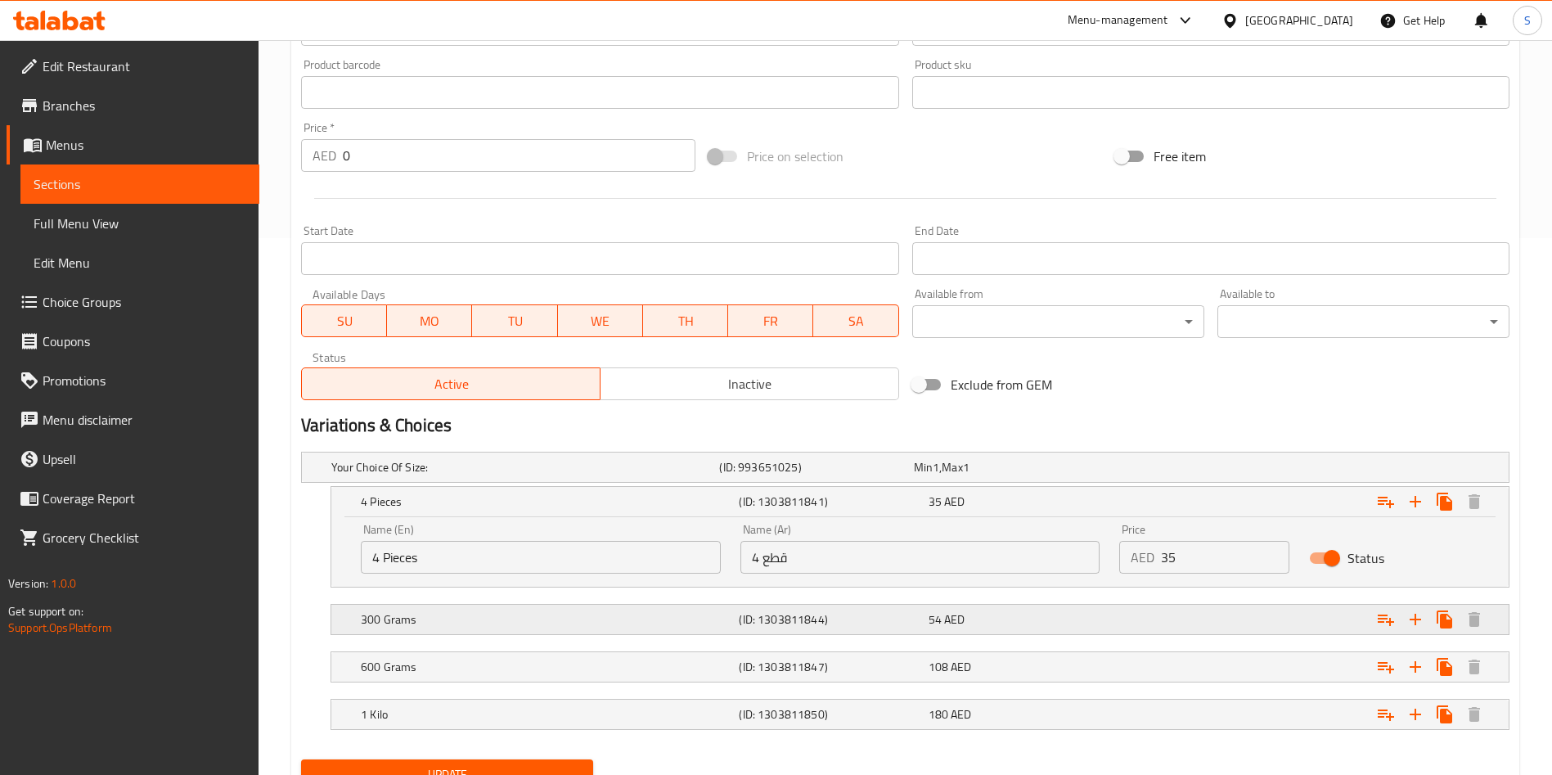
click at [1180, 611] on div "Expand" at bounding box center [1303, 619] width 378 height 36
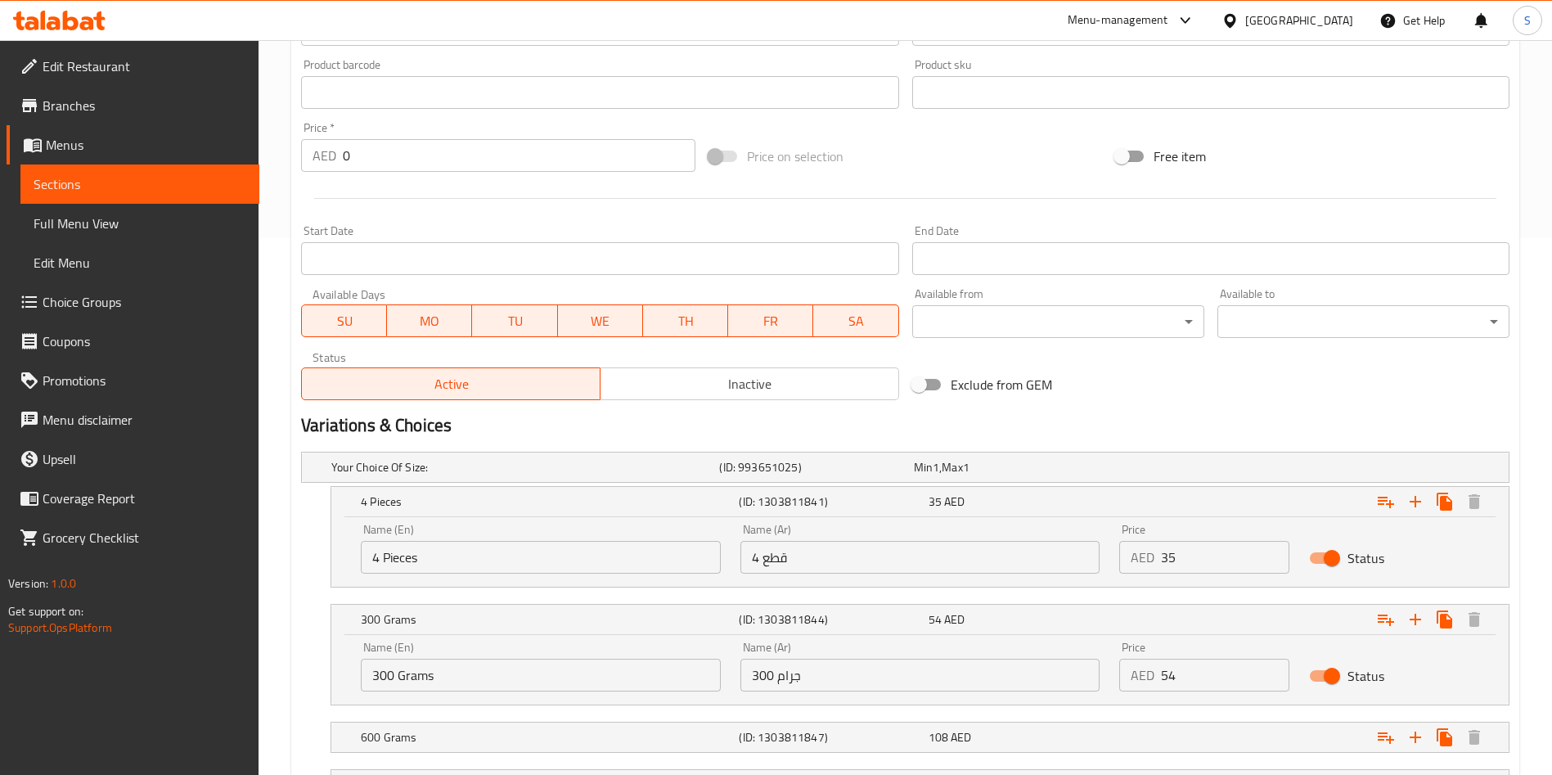
click at [1228, 658] on input "54" at bounding box center [1225, 674] width 128 height 33
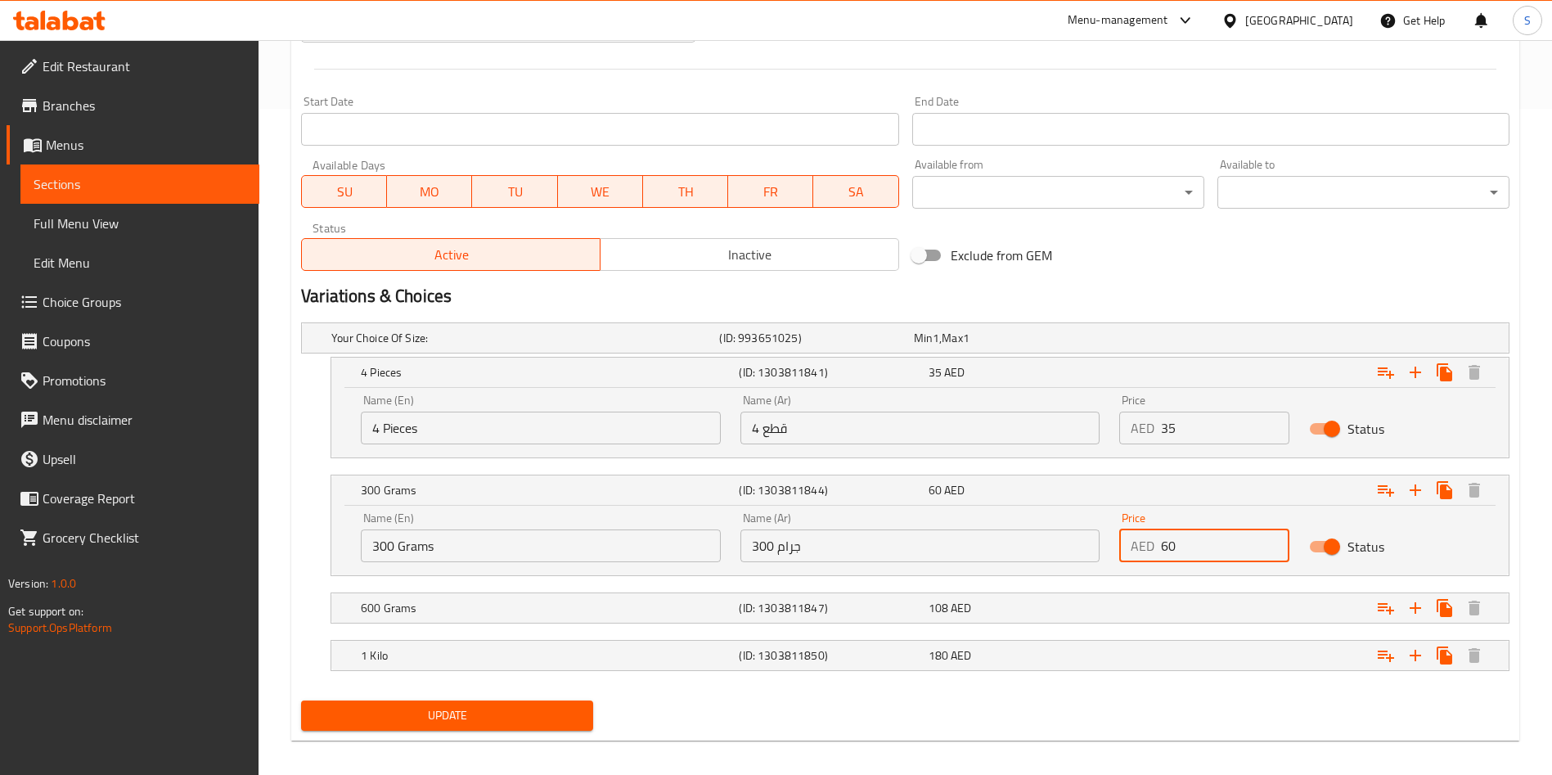
scroll to position [677, 0]
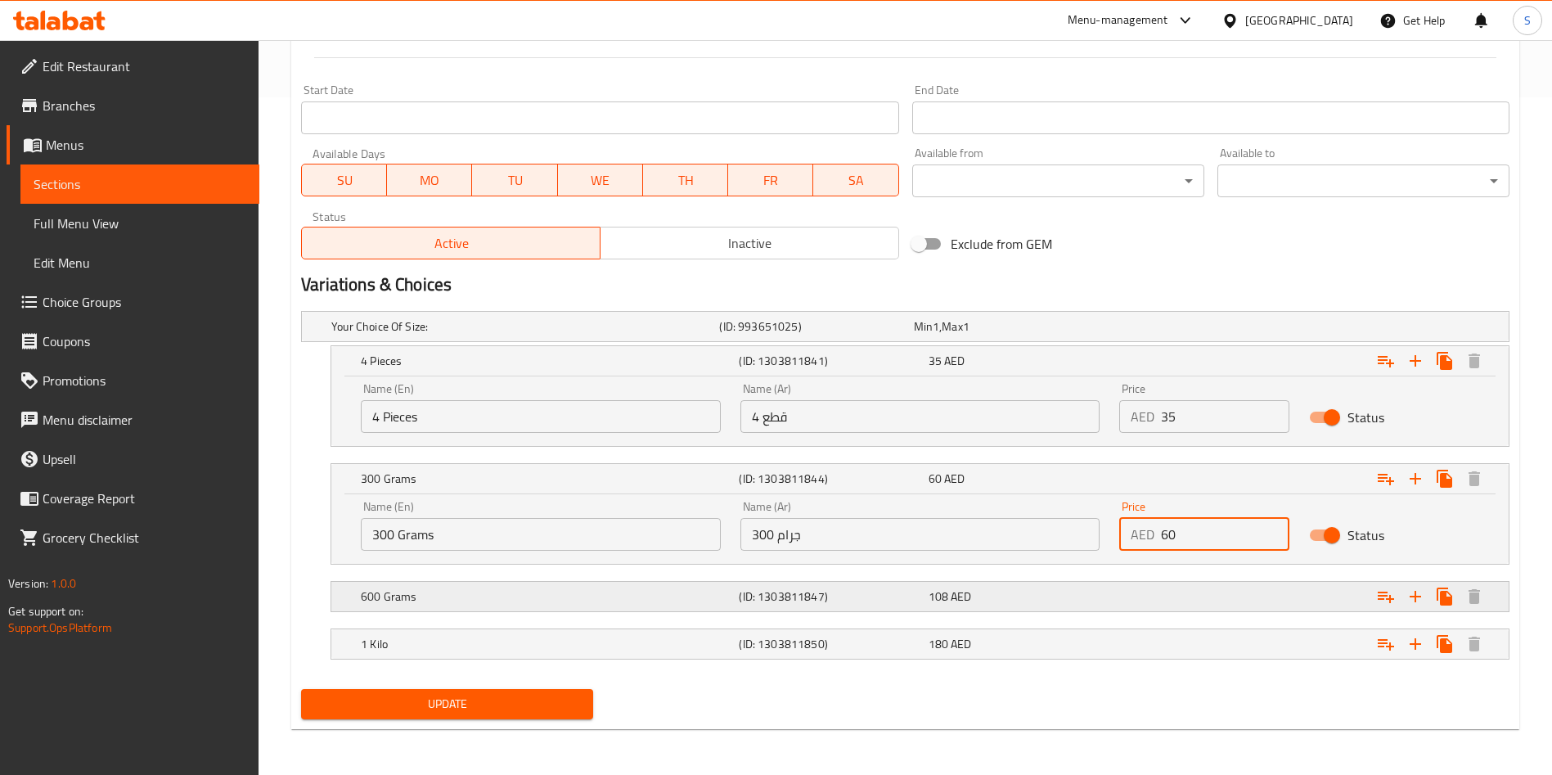
type input "60"
click at [1183, 602] on div "Expand" at bounding box center [1303, 596] width 378 height 36
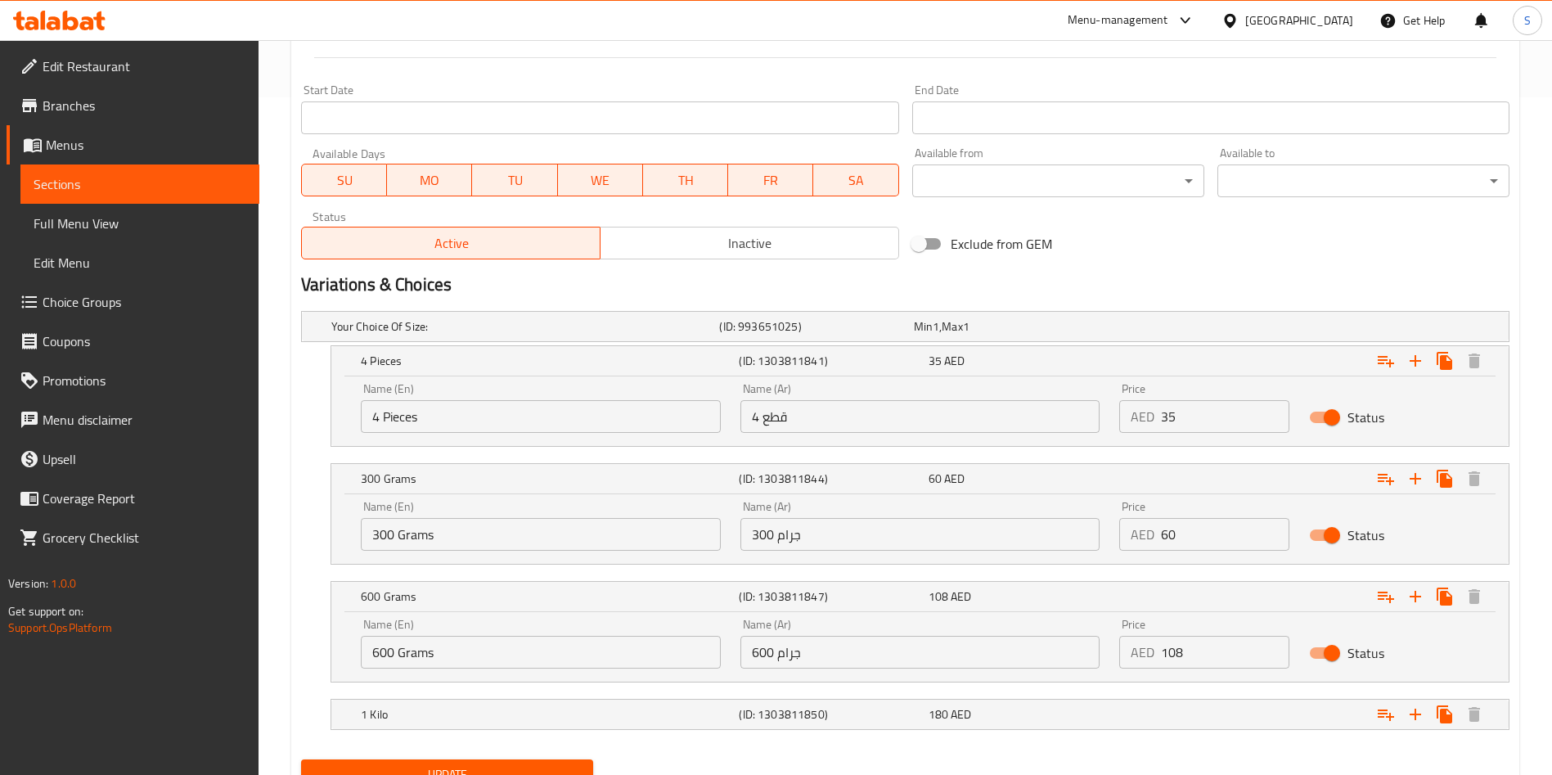
click at [1222, 652] on input "108" at bounding box center [1225, 652] width 128 height 33
click at [1222, 652] on input "1081" at bounding box center [1225, 652] width 128 height 33
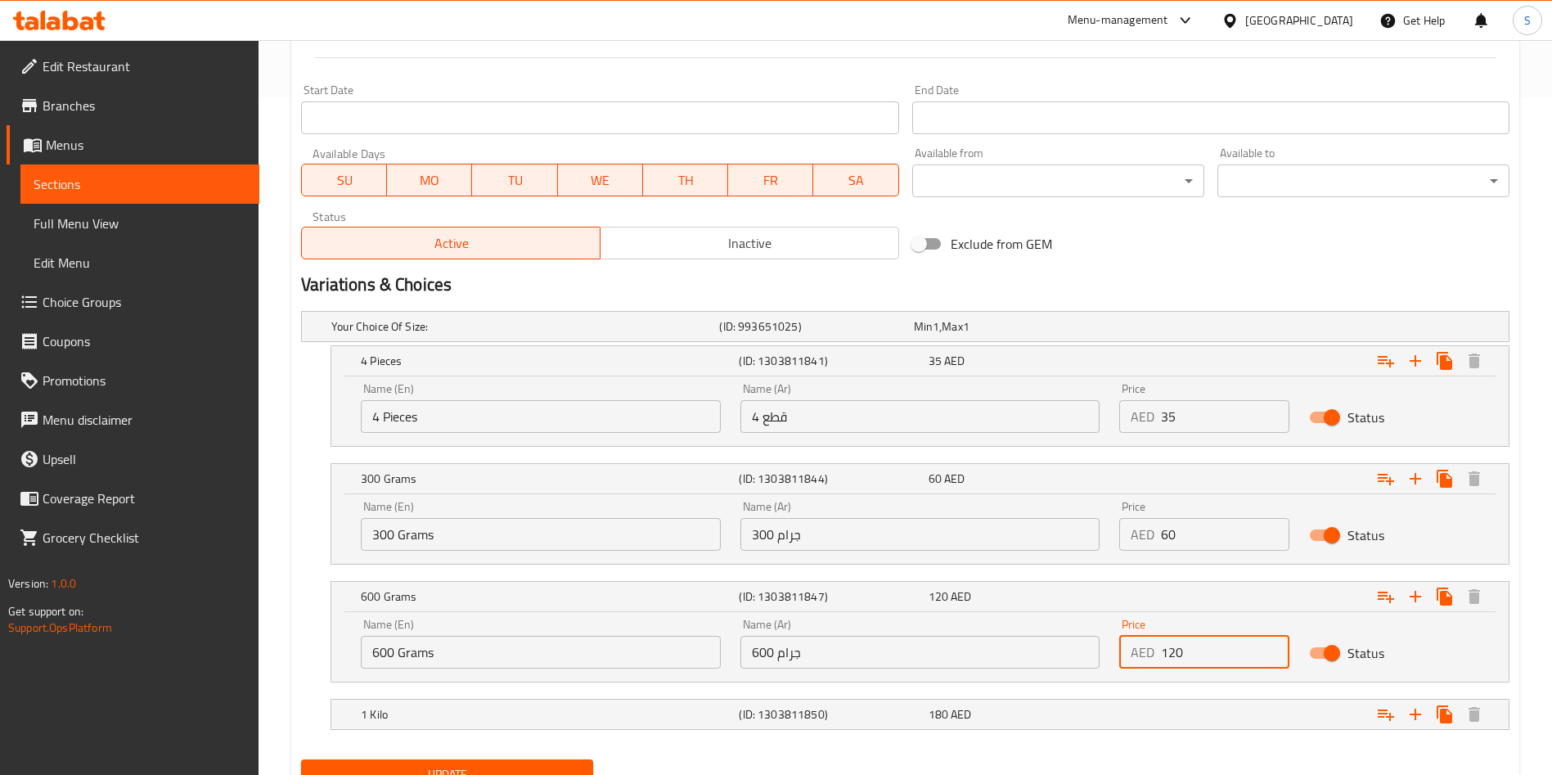
scroll to position [748, 0]
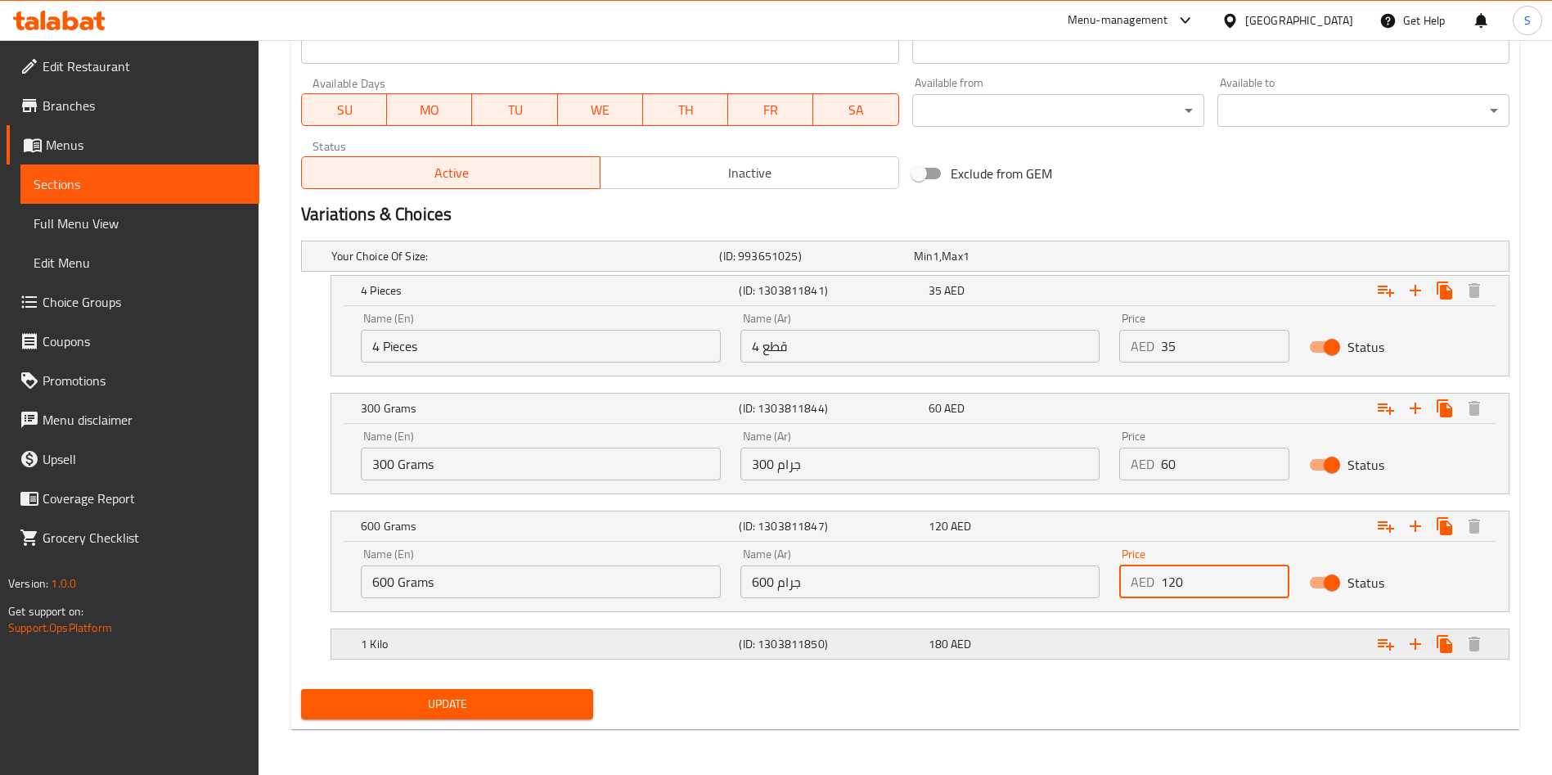
type input "120"
click at [1192, 626] on div "Expand" at bounding box center [1303, 644] width 378 height 36
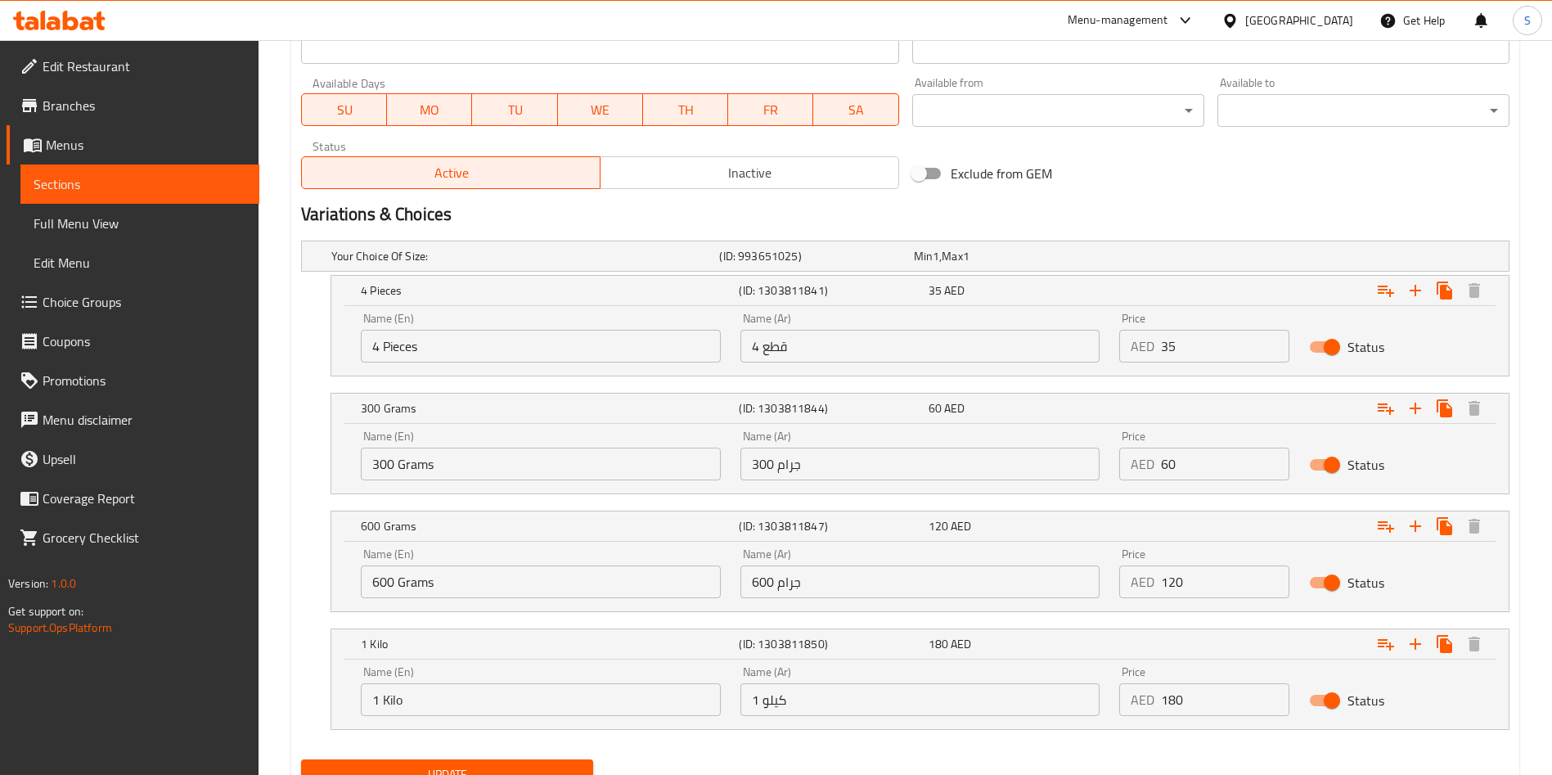
scroll to position [818, 0]
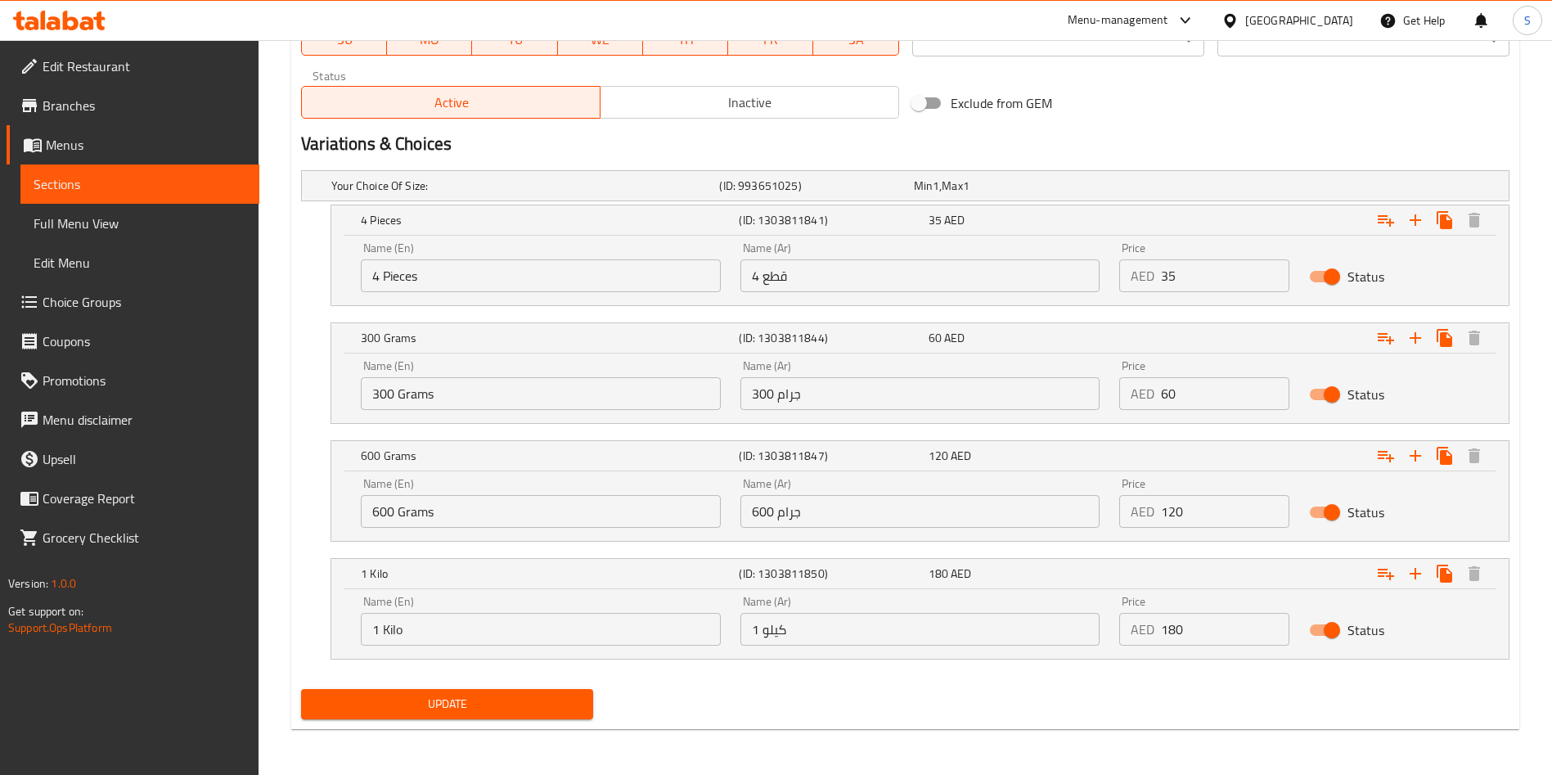
click at [509, 701] on span "Update" at bounding box center [447, 704] width 266 height 20
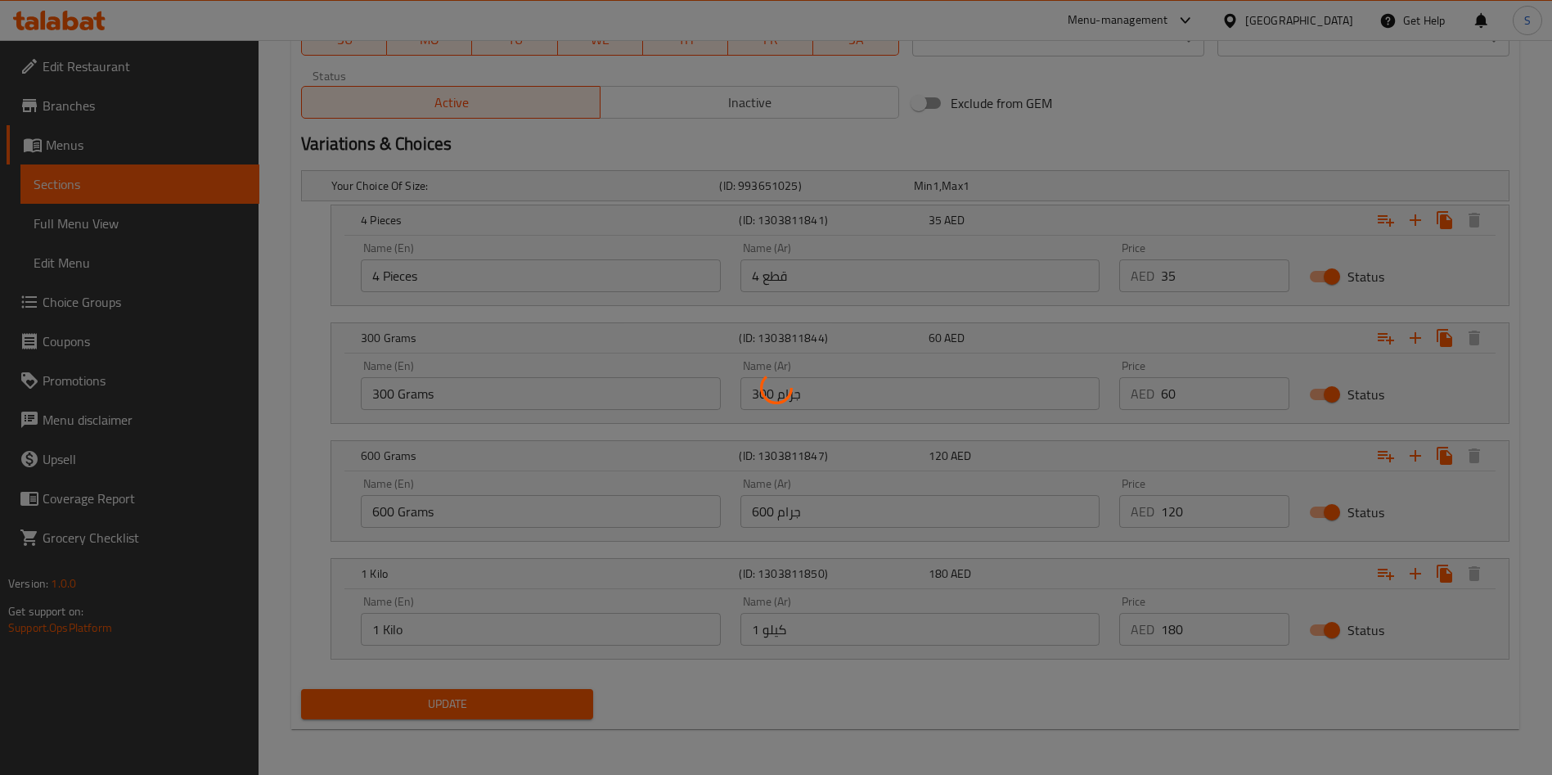
scroll to position [0, 0]
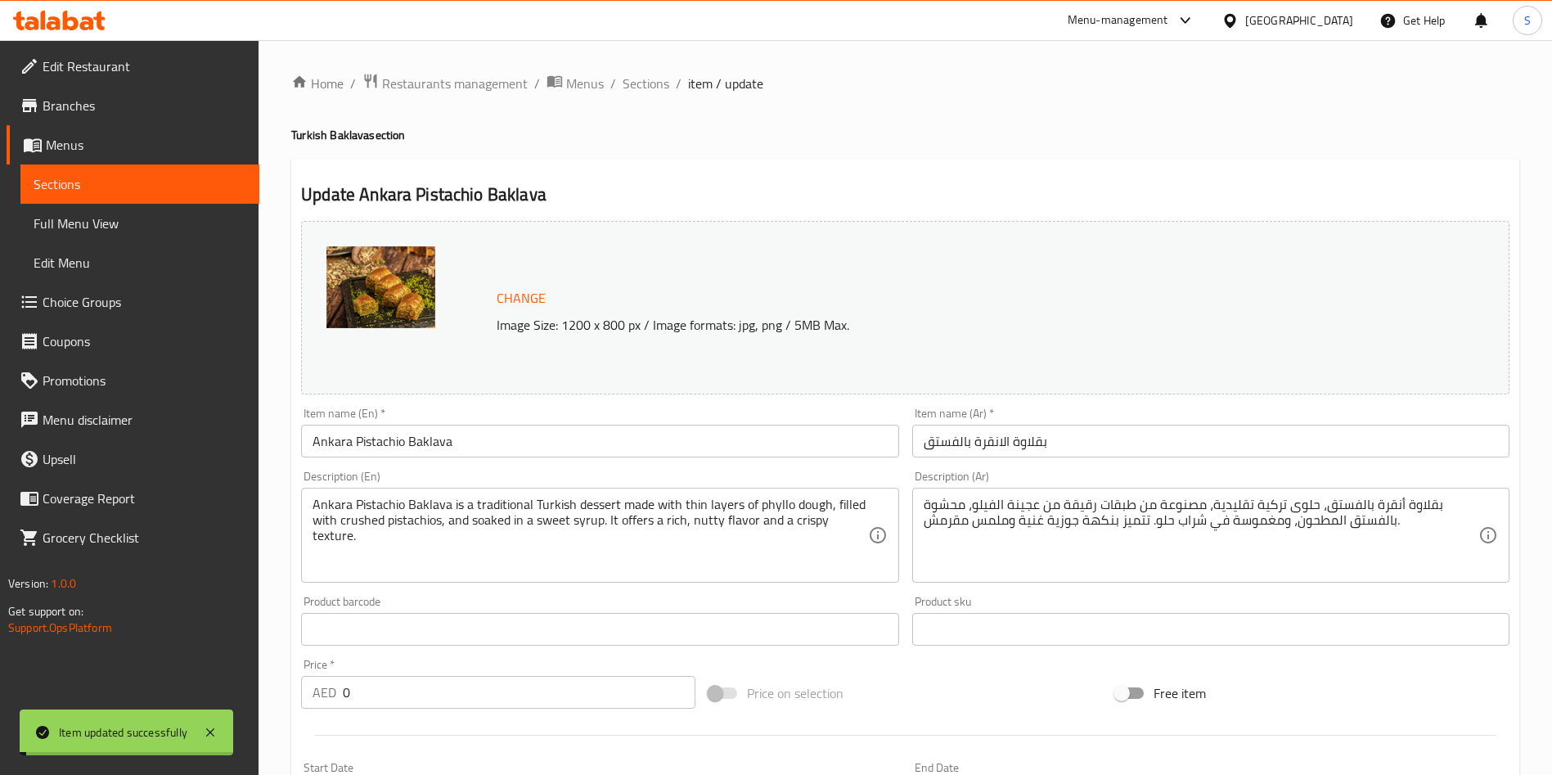
drag, startPoint x: 651, startPoint y: 83, endPoint x: 681, endPoint y: 113, distance: 42.8
click at [651, 83] on span "Sections" at bounding box center [645, 84] width 47 height 20
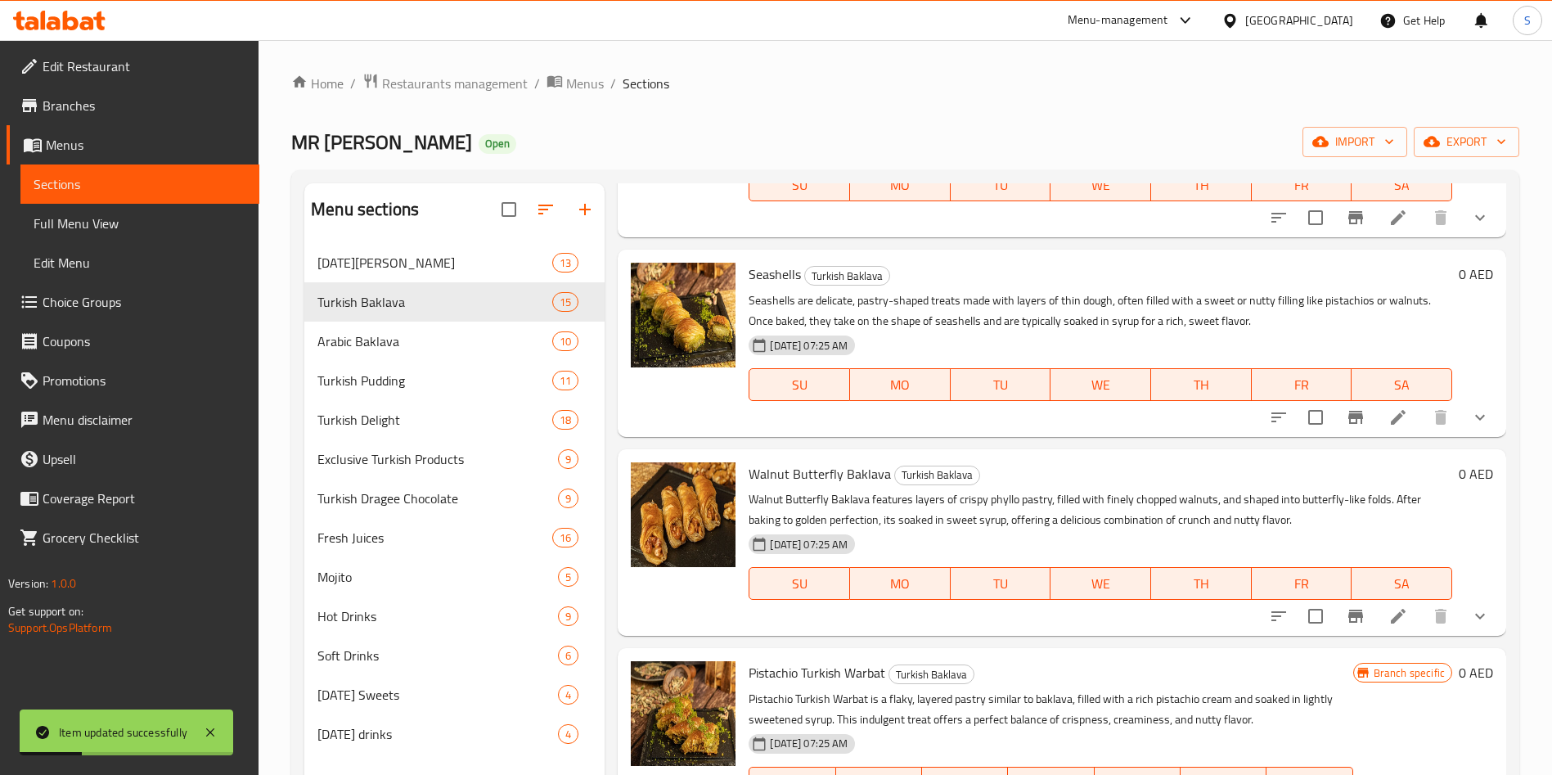
scroll to position [1961, 0]
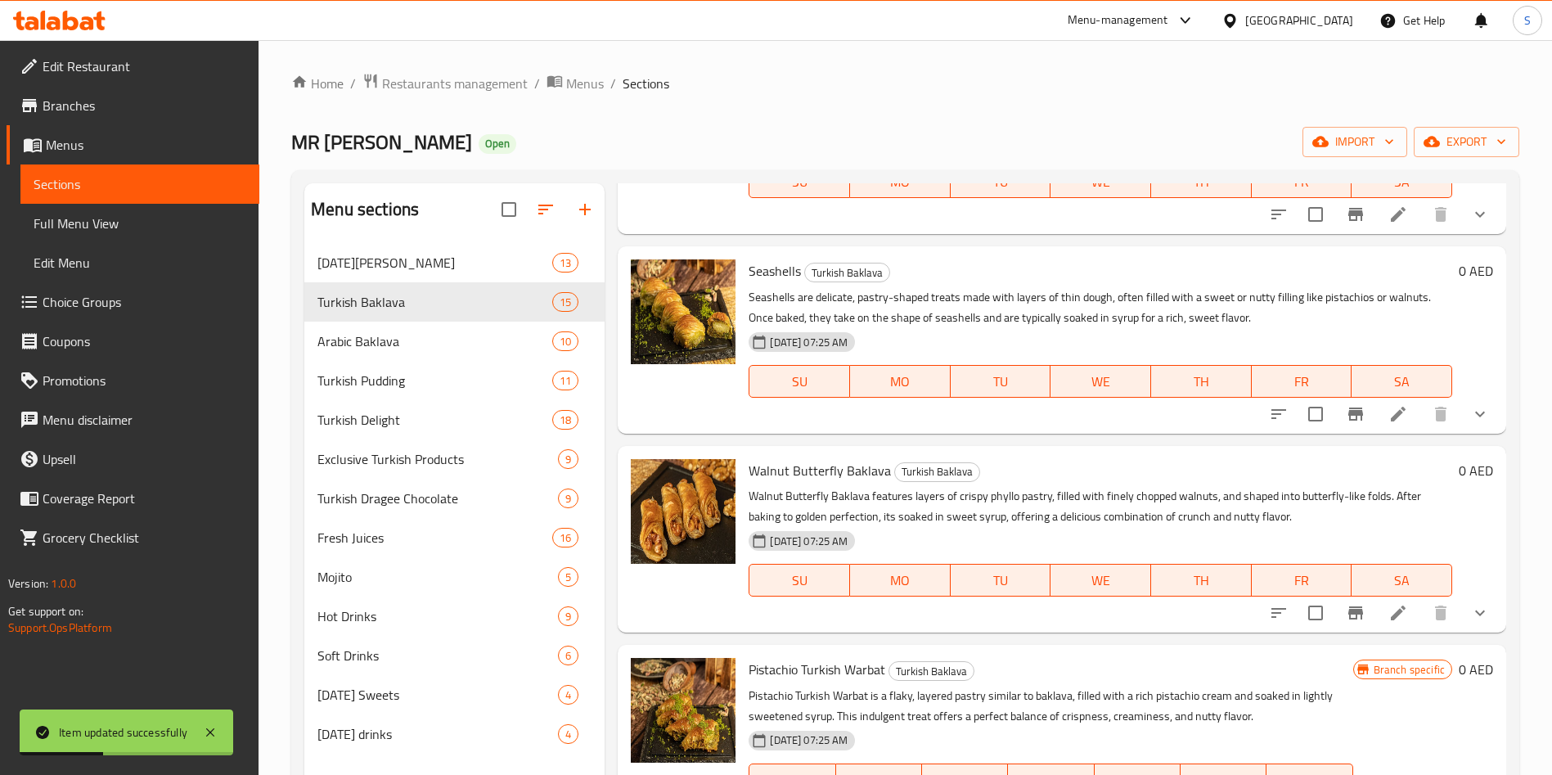
click at [1377, 402] on li at bounding box center [1398, 413] width 46 height 29
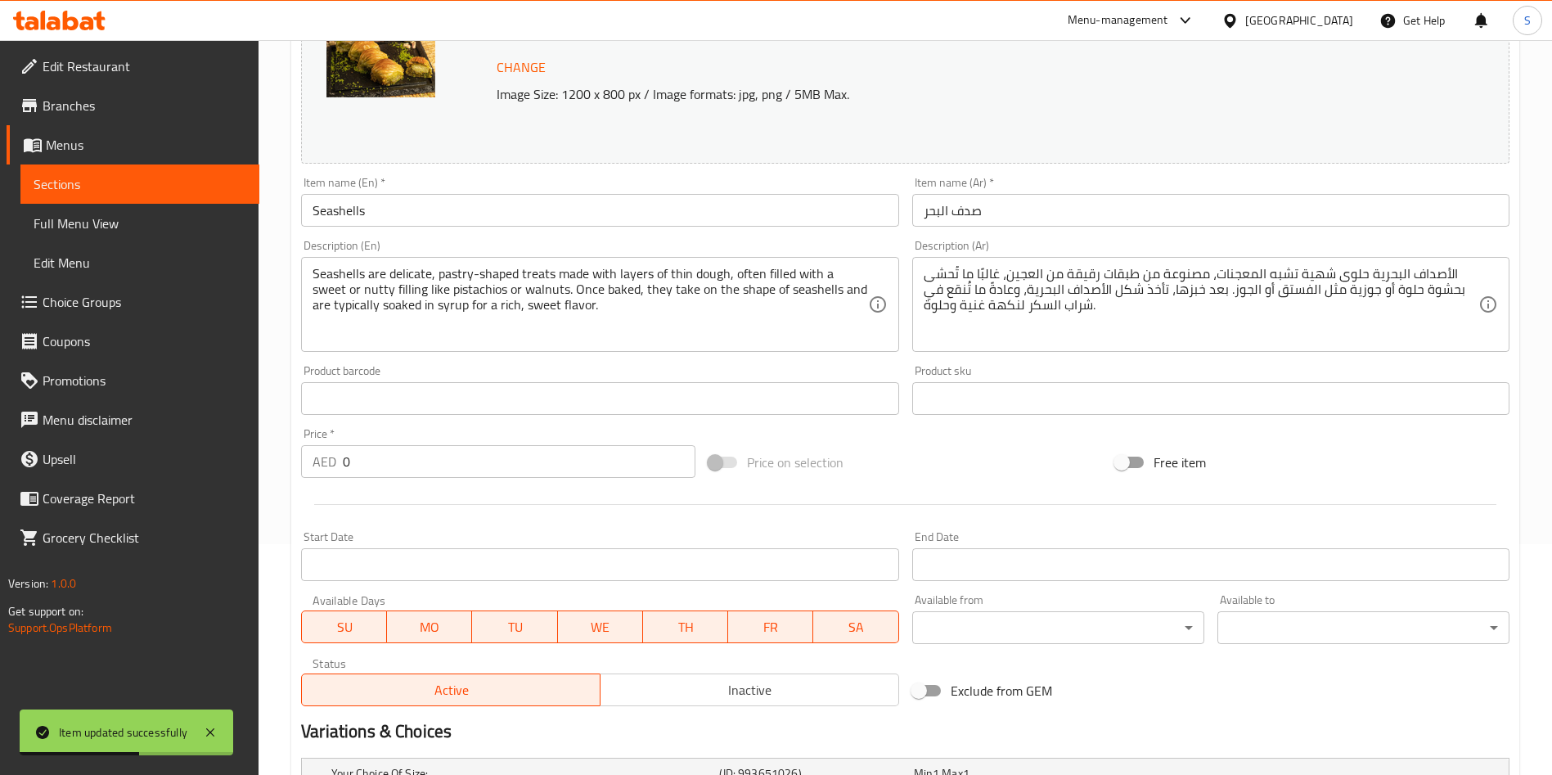
scroll to position [537, 0]
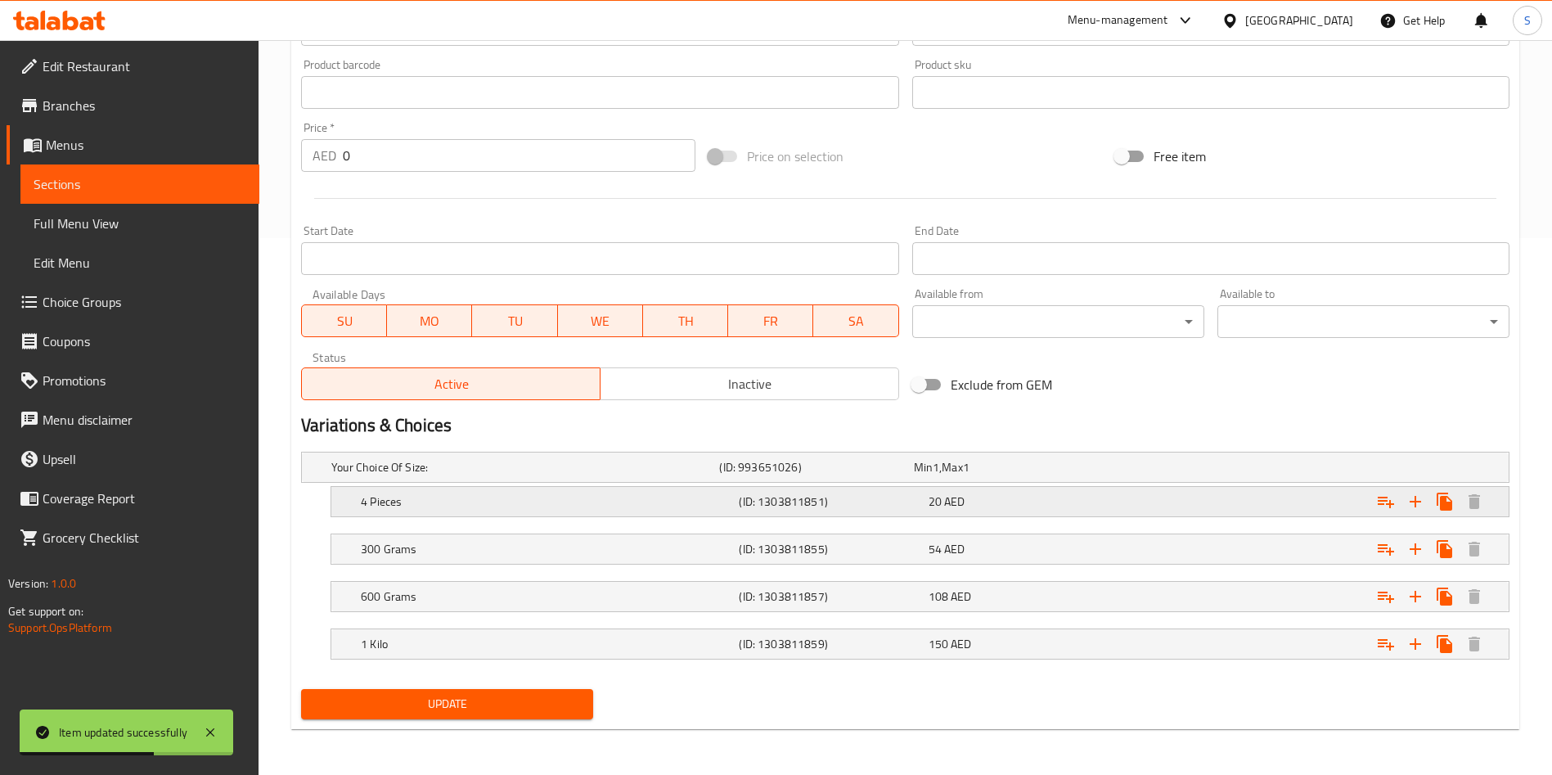
click at [1060, 490] on div "20 AED" at bounding box center [1019, 501] width 189 height 23
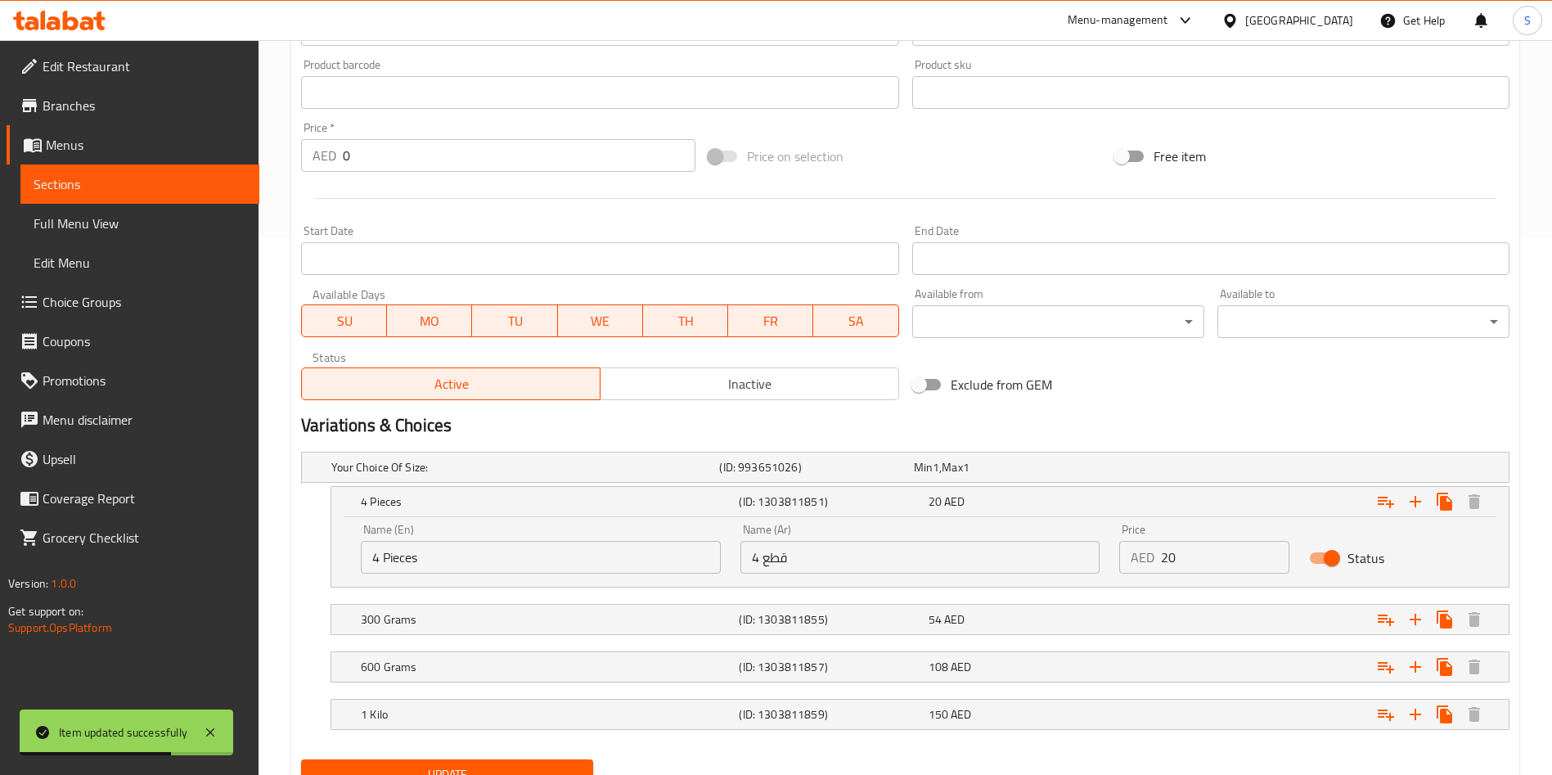
click at [1161, 567] on input "20" at bounding box center [1225, 557] width 128 height 33
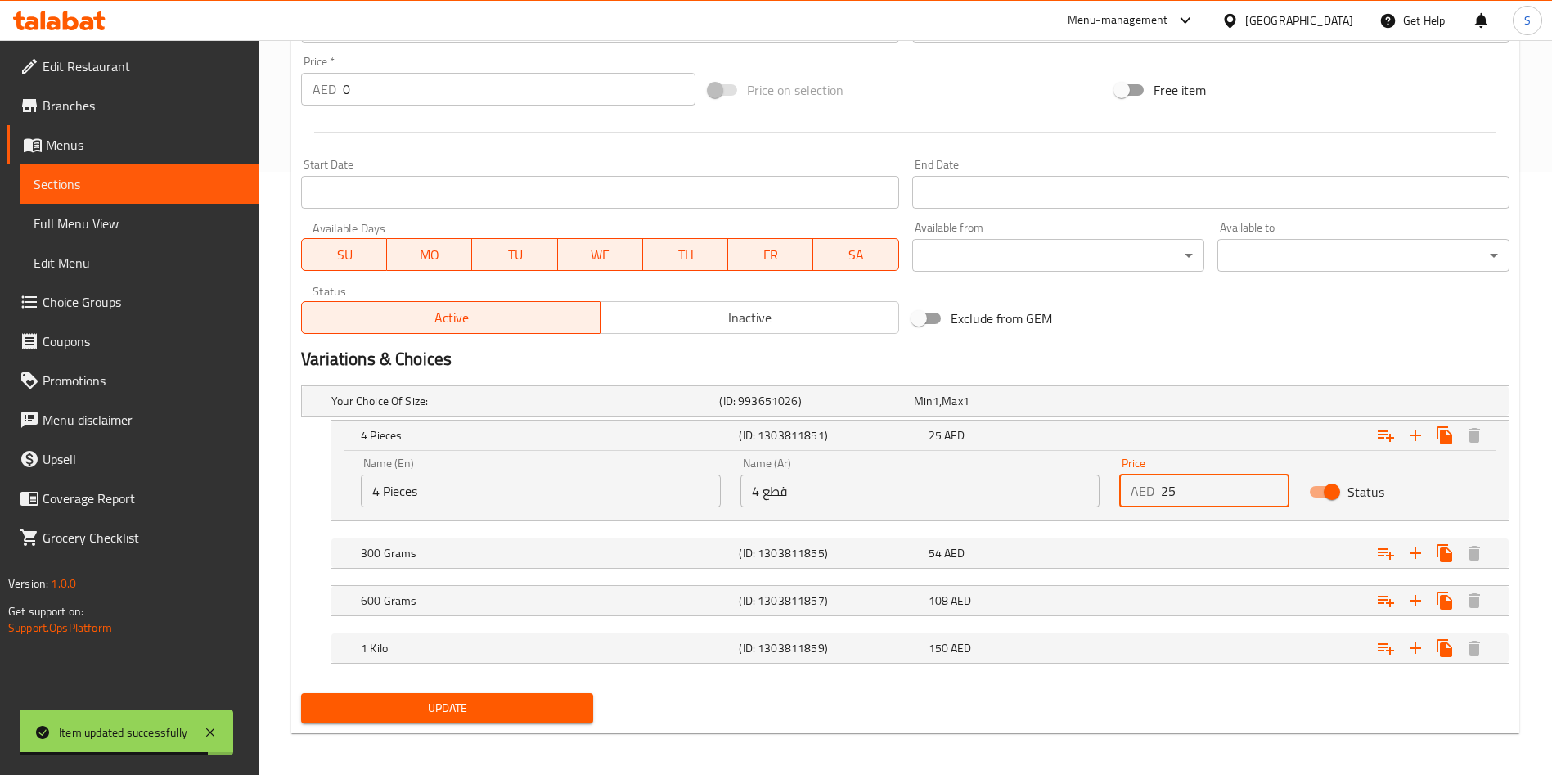
type input "2"
type input "35"
click at [1144, 561] on div "Expand" at bounding box center [1303, 553] width 378 height 36
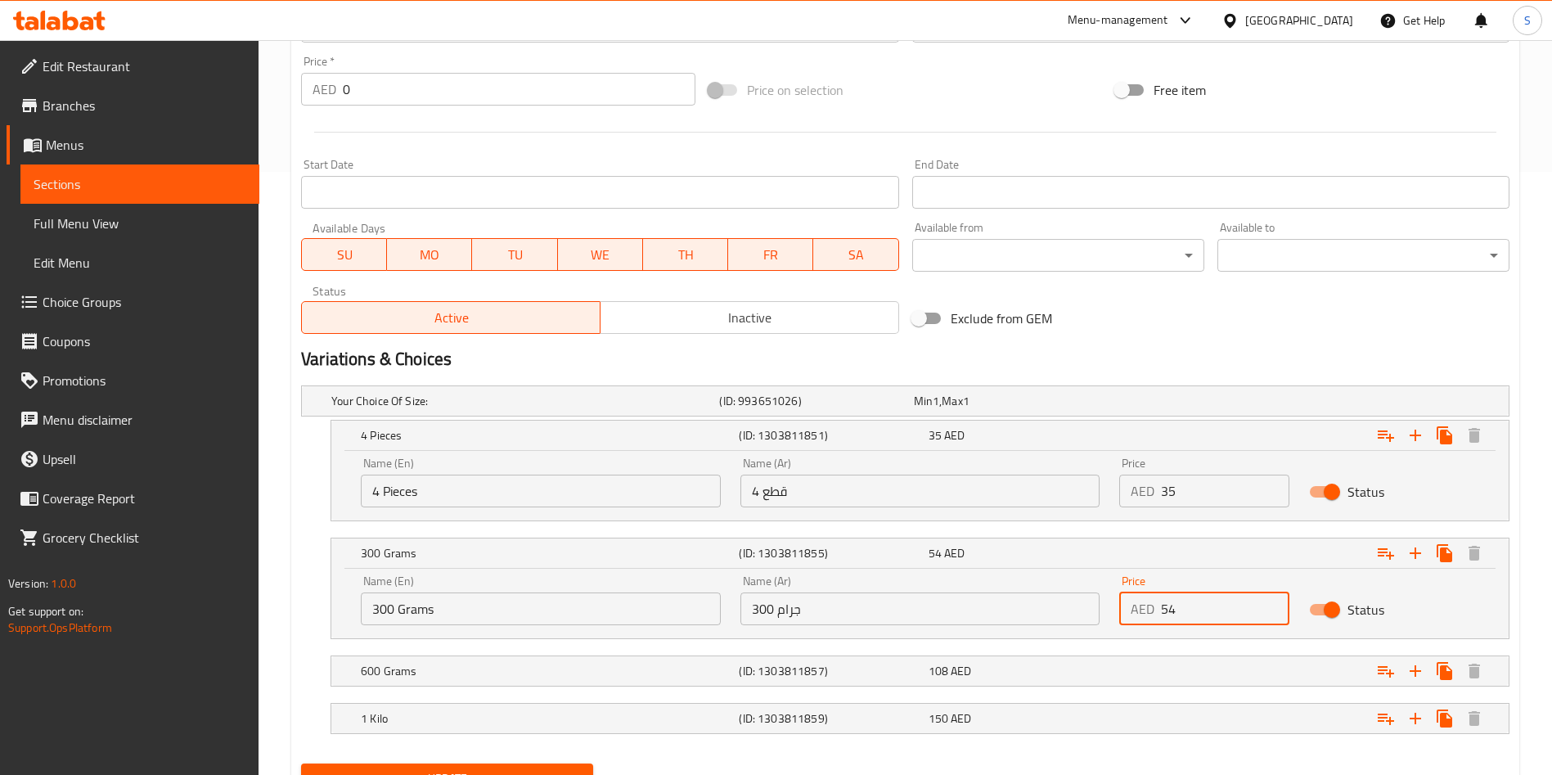
click at [1201, 598] on input "54" at bounding box center [1225, 608] width 128 height 33
type input "60"
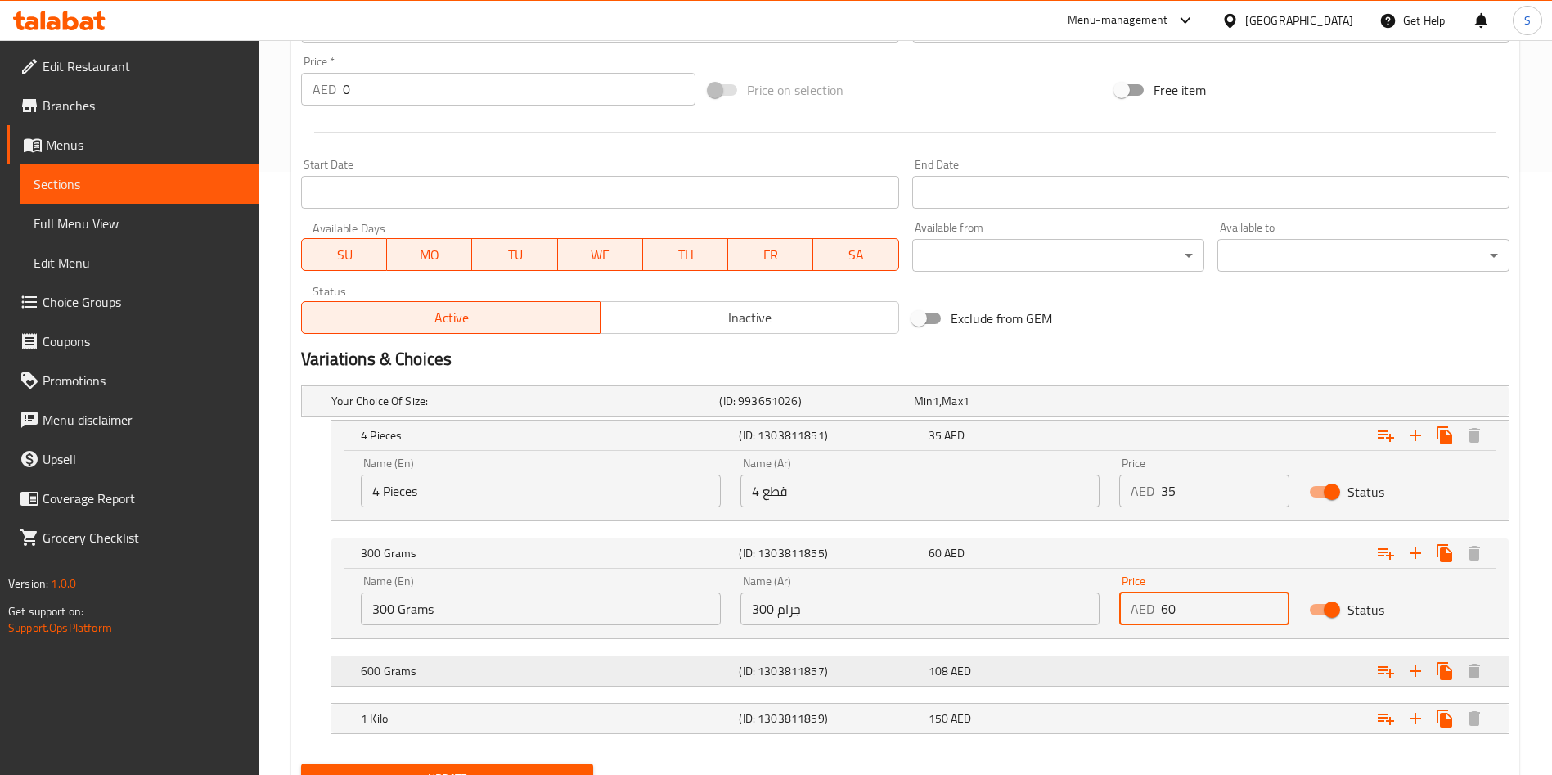
click at [1122, 687] on div "Expand" at bounding box center [1303, 671] width 378 height 36
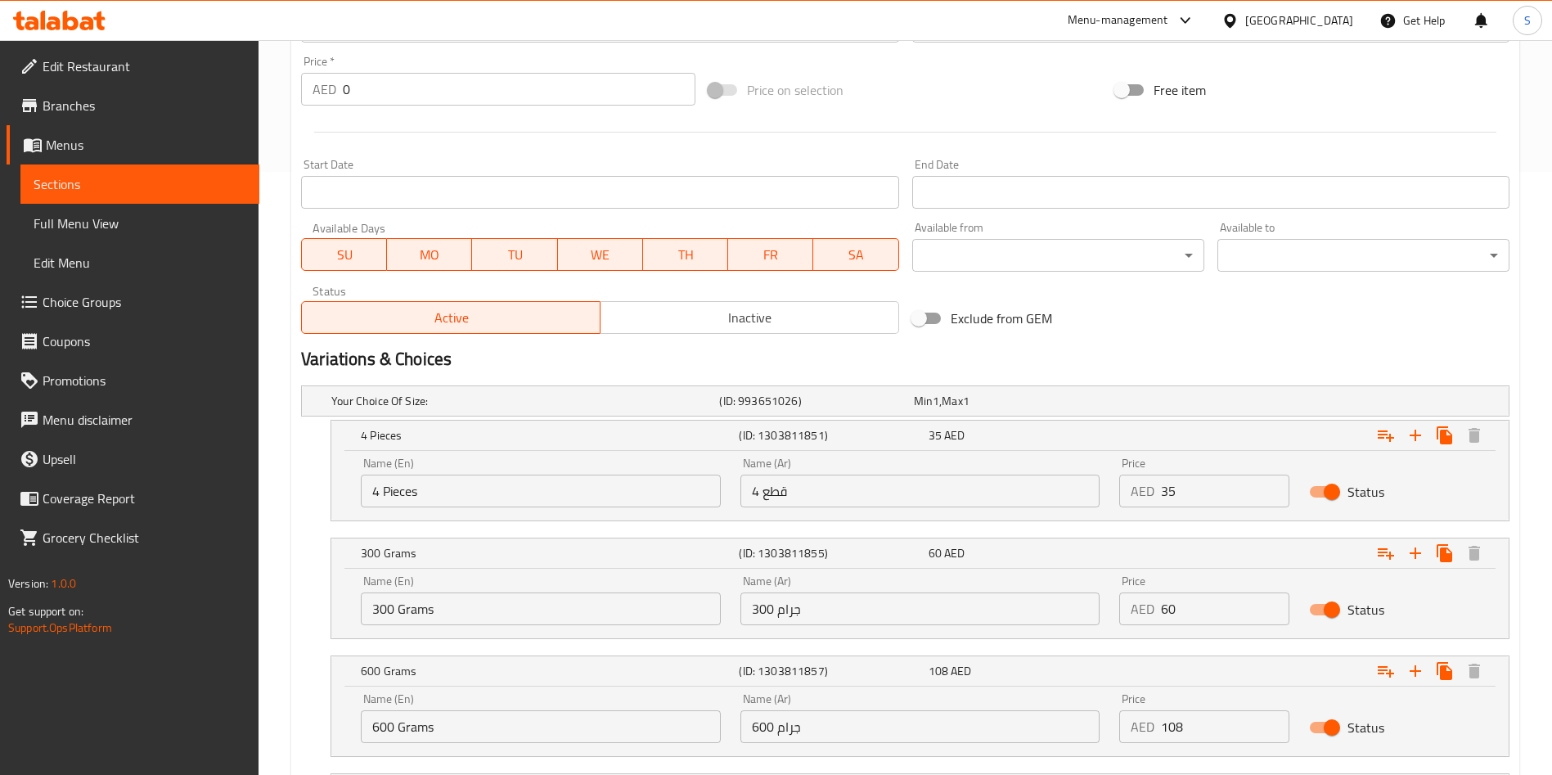
click at [1237, 711] on input "108" at bounding box center [1225, 726] width 128 height 33
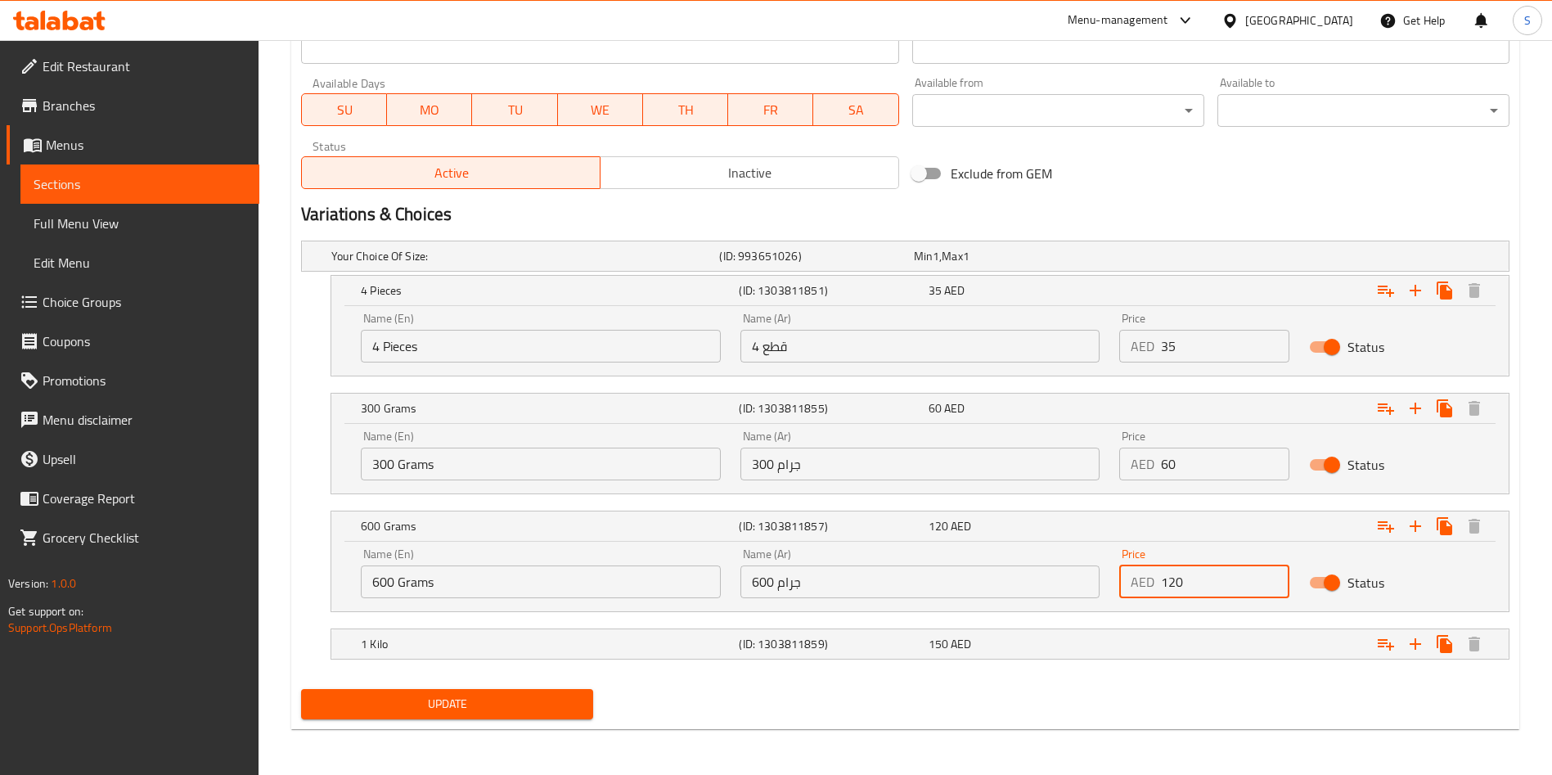
type input "120"
click at [1117, 621] on nav at bounding box center [905, 621] width 1208 height 13
click at [1126, 627] on div "Expand" at bounding box center [1303, 644] width 378 height 36
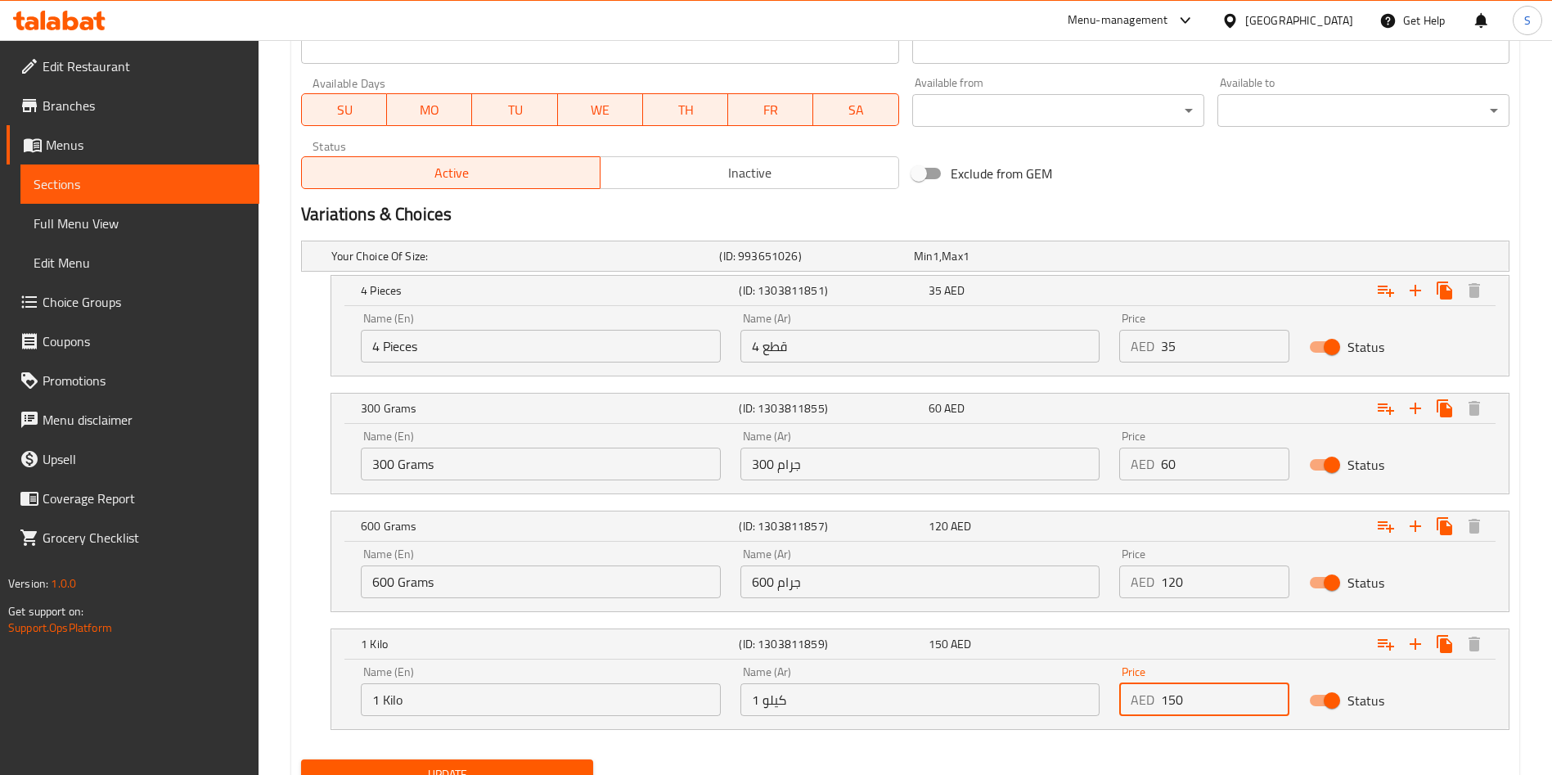
click at [1246, 689] on input "150" at bounding box center [1225, 699] width 128 height 33
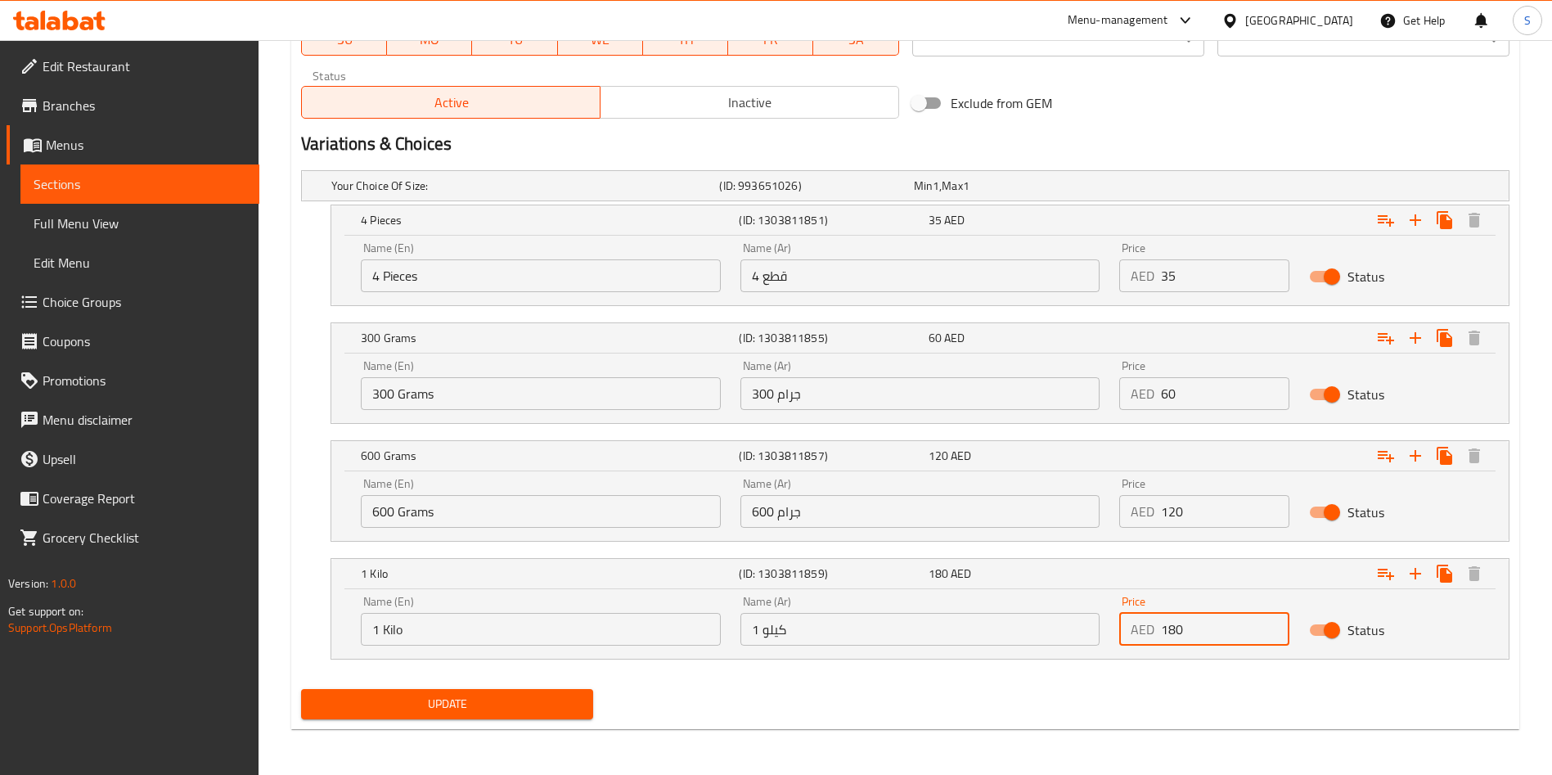
type input "180"
click at [382, 694] on span "Update" at bounding box center [447, 704] width 266 height 20
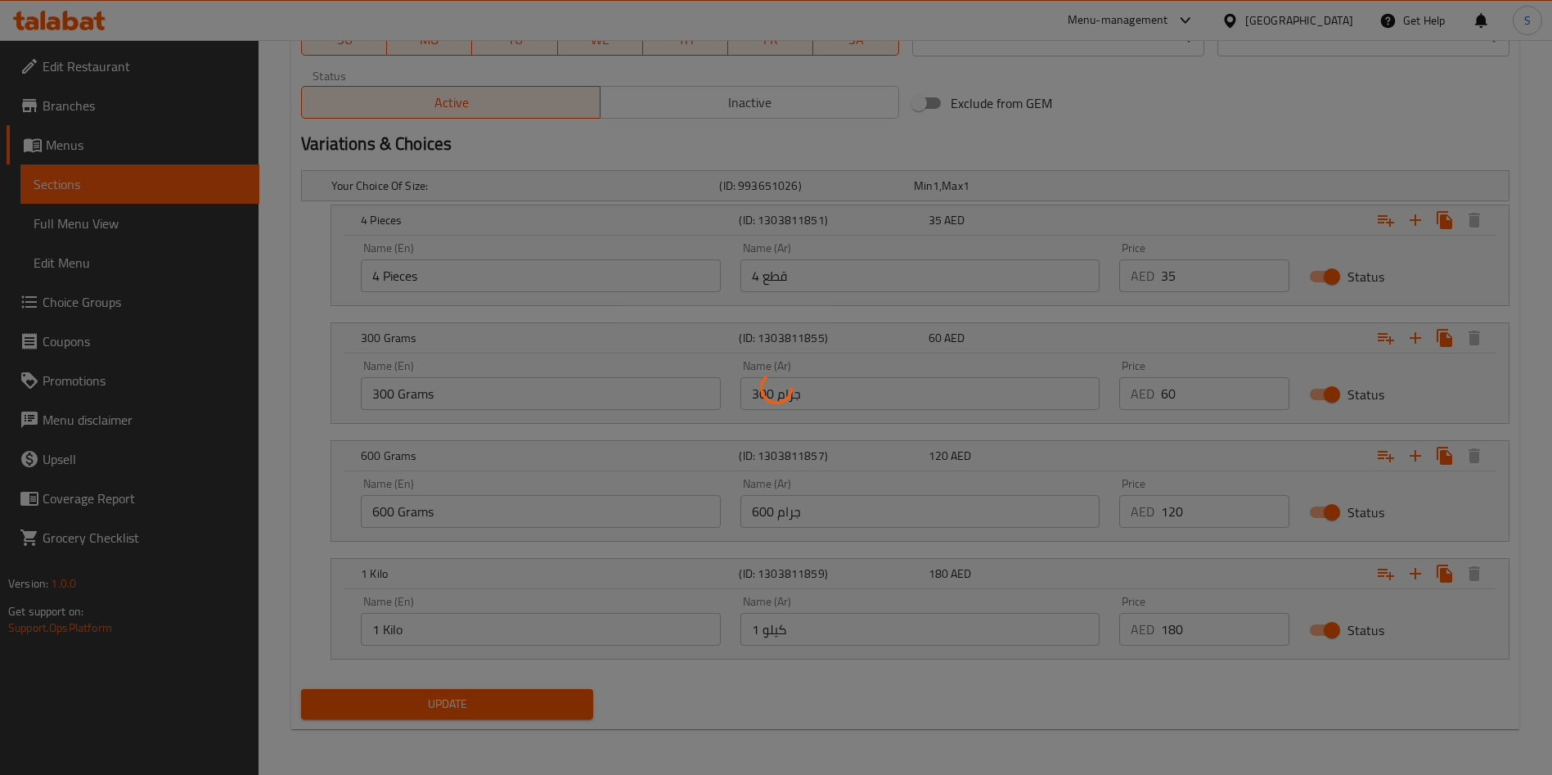
scroll to position [0, 0]
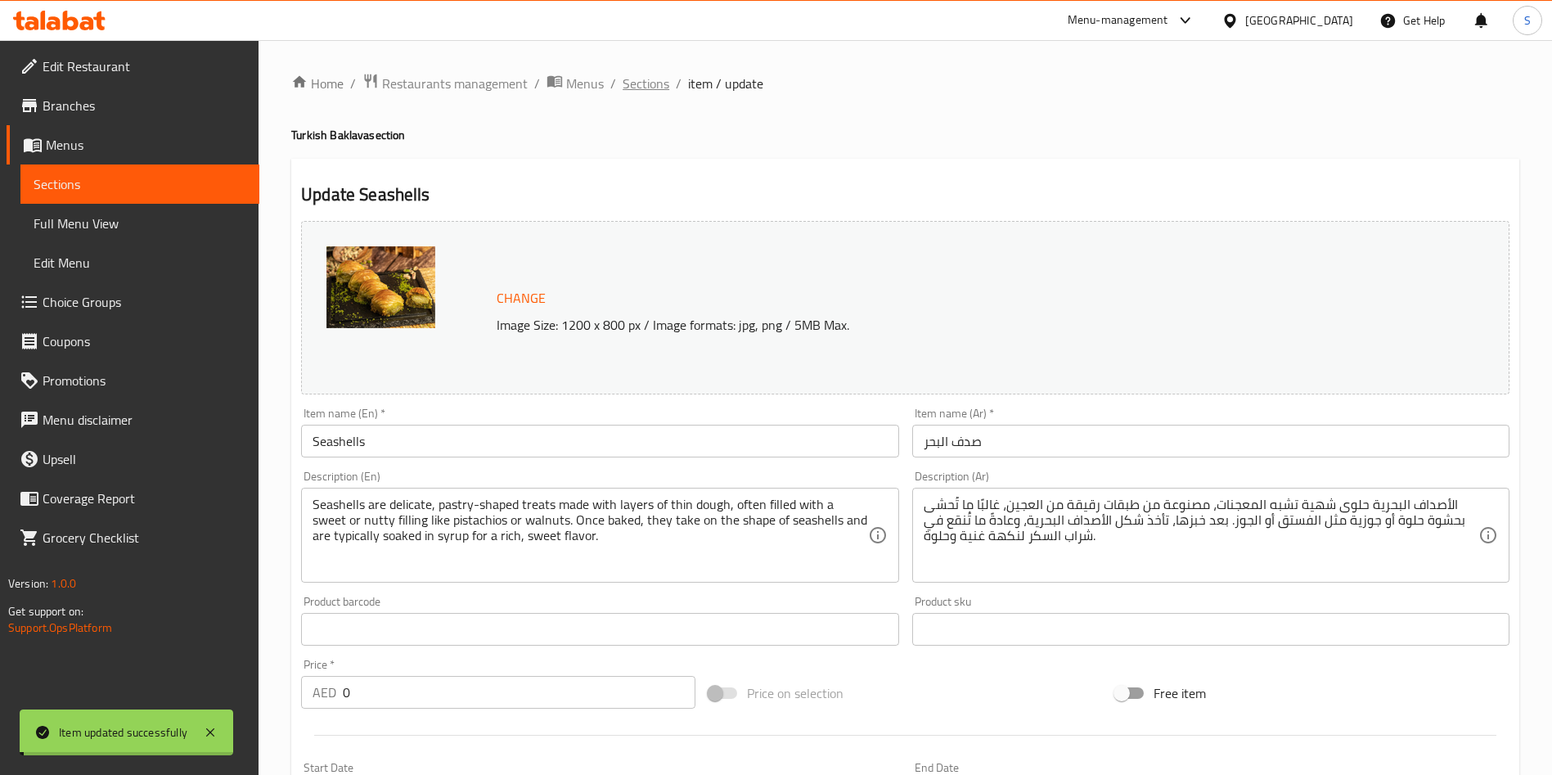
click at [632, 83] on span "Sections" at bounding box center [645, 84] width 47 height 20
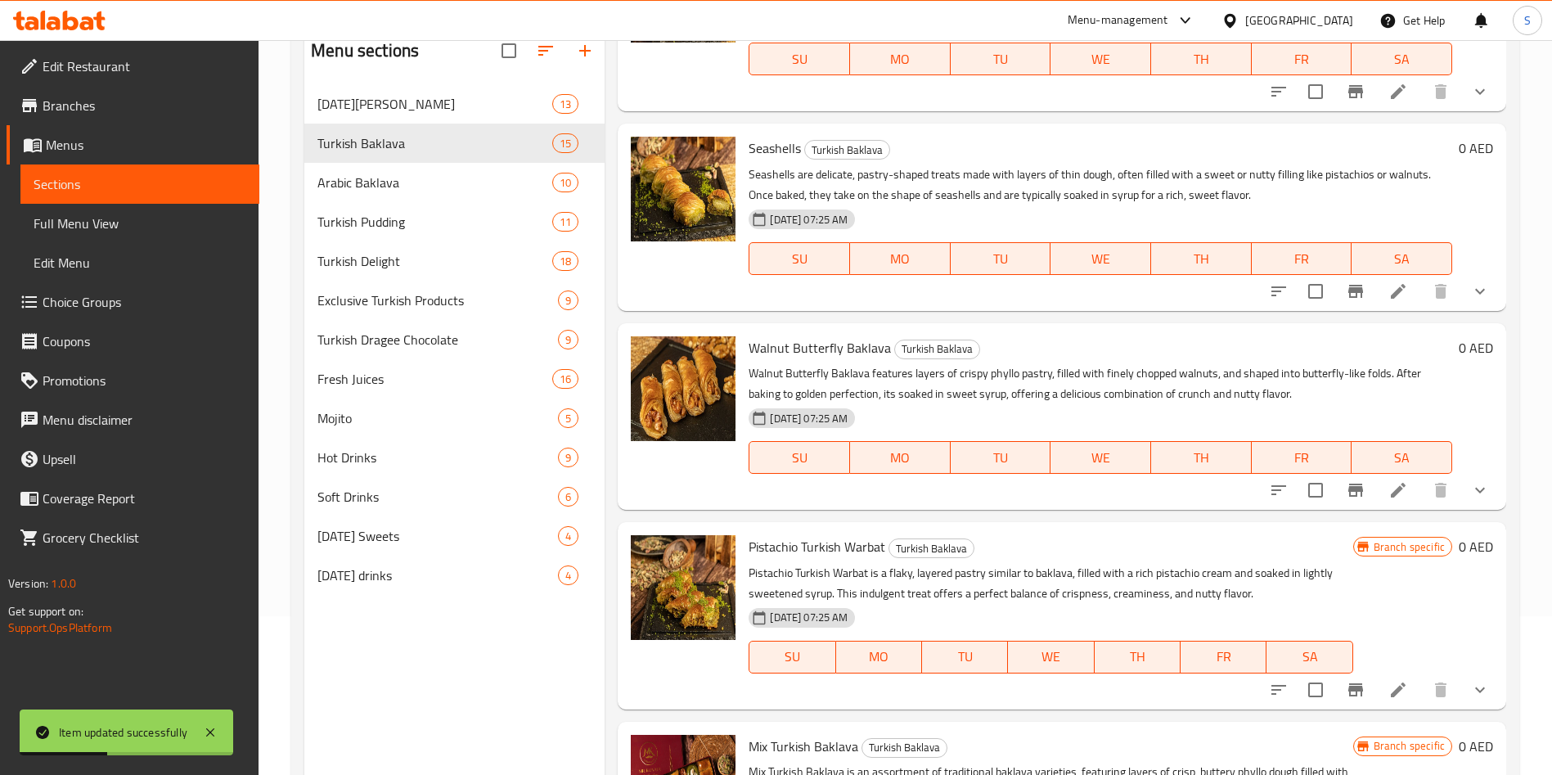
scroll to position [1926, 0]
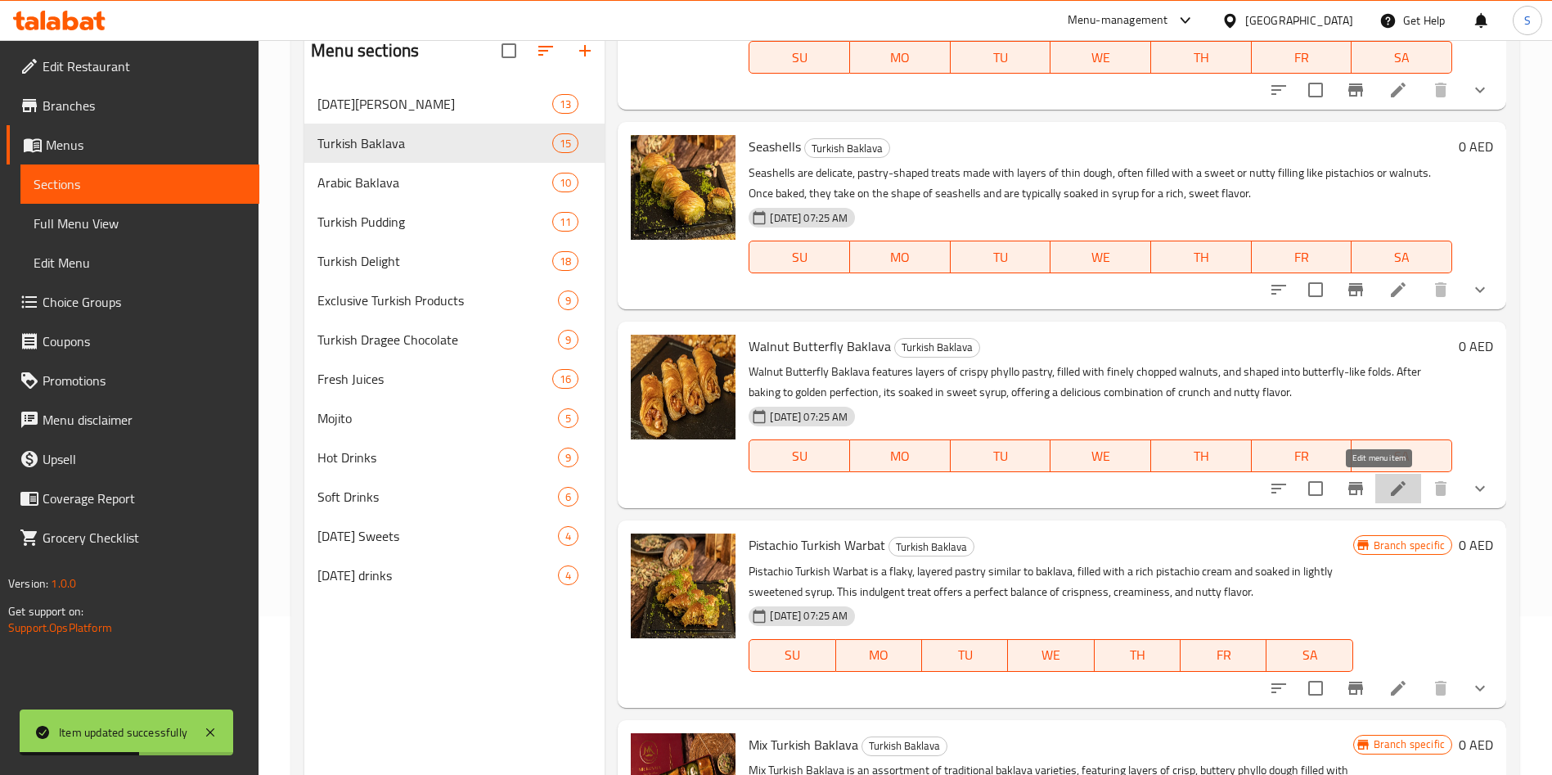
click at [1388, 492] on icon at bounding box center [1398, 488] width 20 height 20
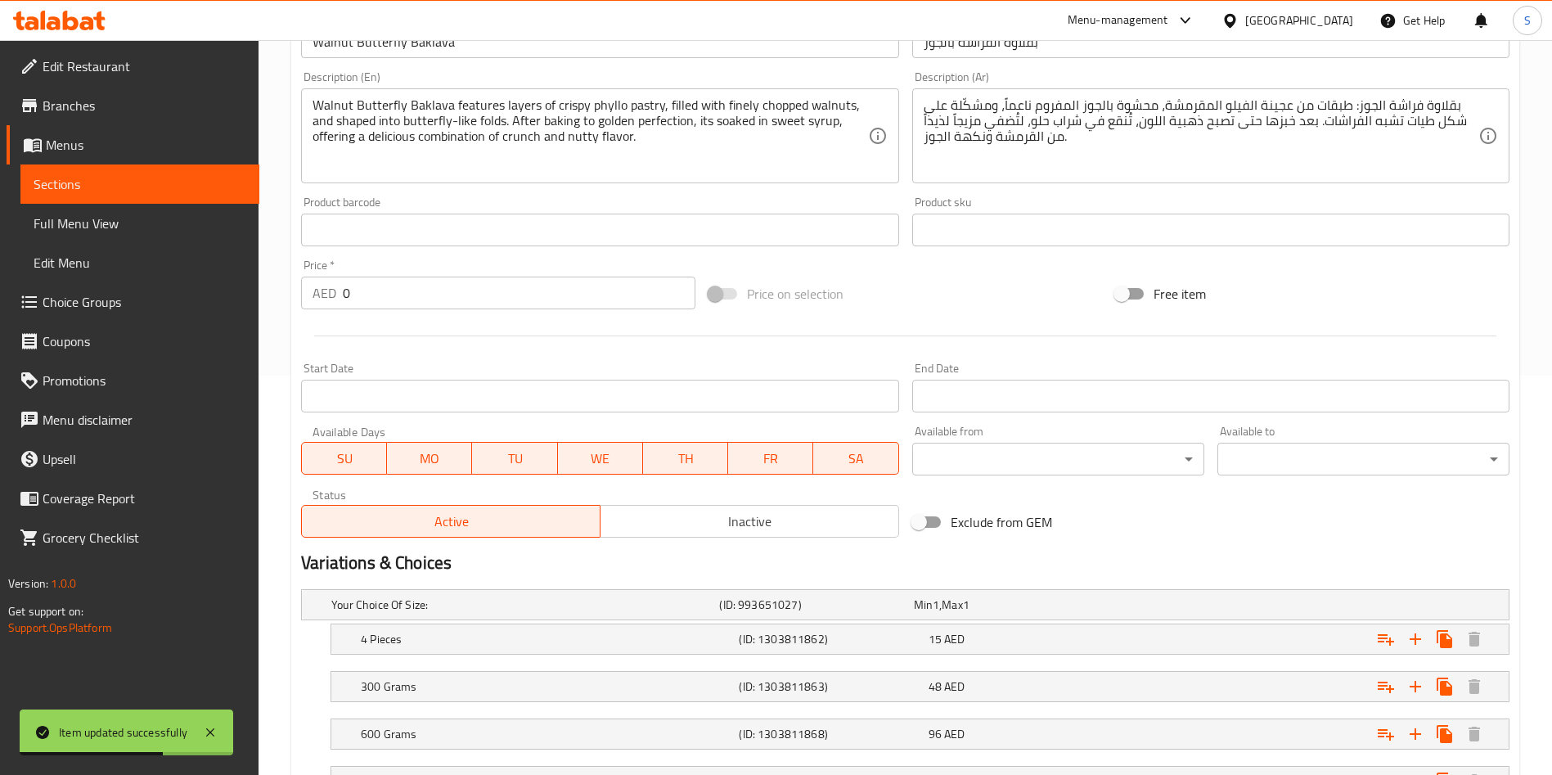
scroll to position [402, 0]
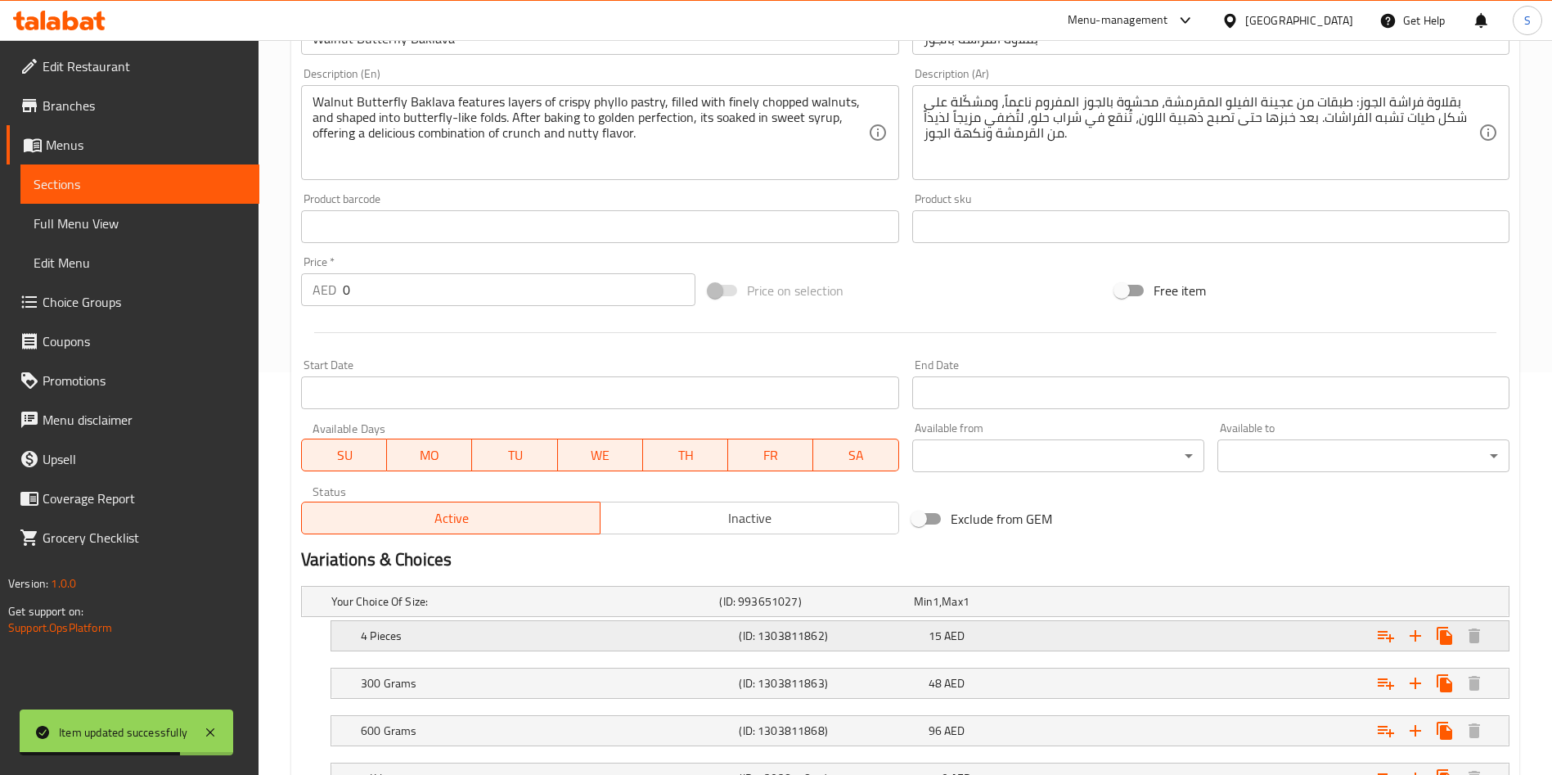
click at [1007, 632] on div "15 AED" at bounding box center [1019, 635] width 182 height 16
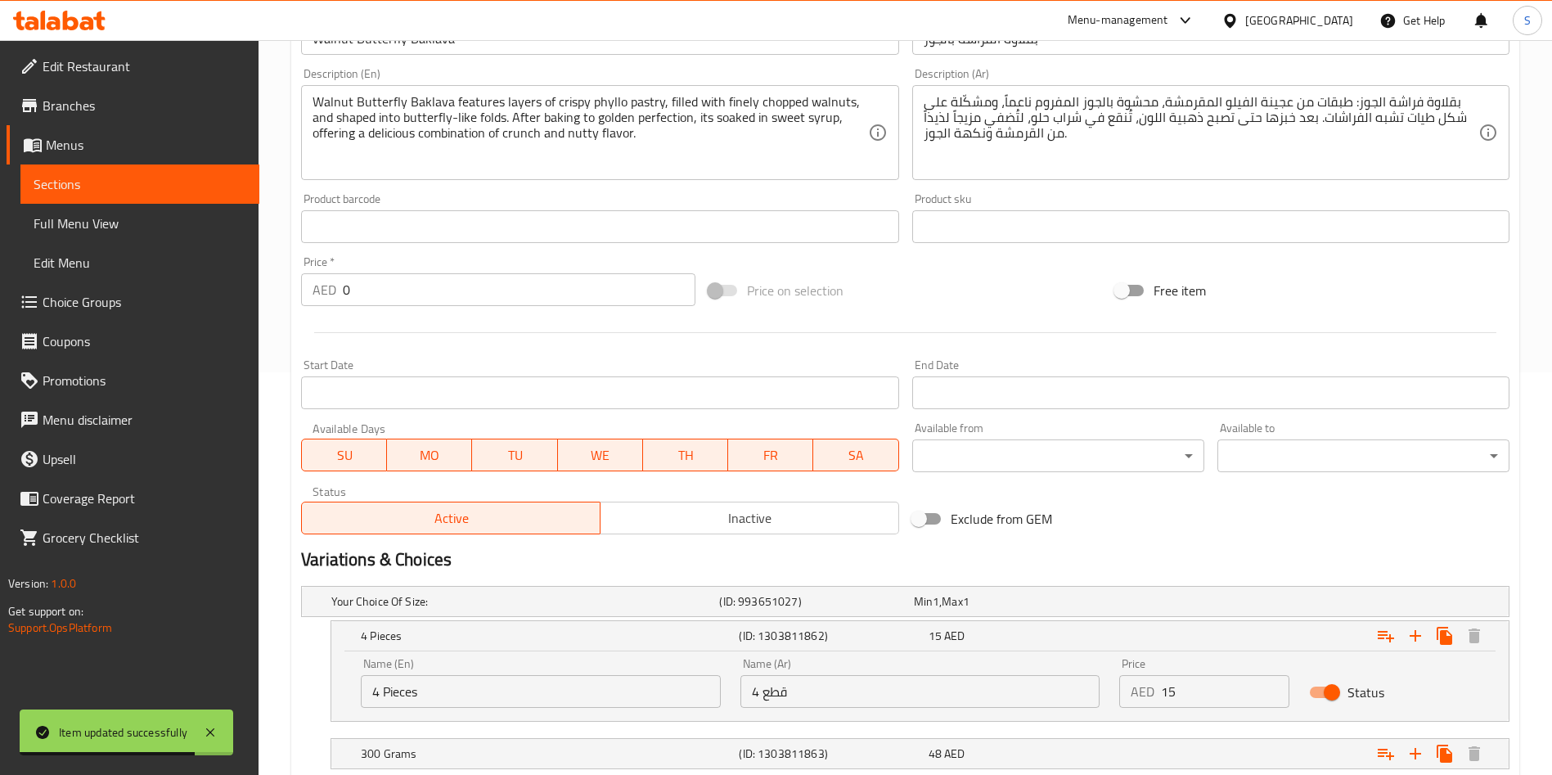
click at [1204, 689] on input "15" at bounding box center [1225, 691] width 128 height 33
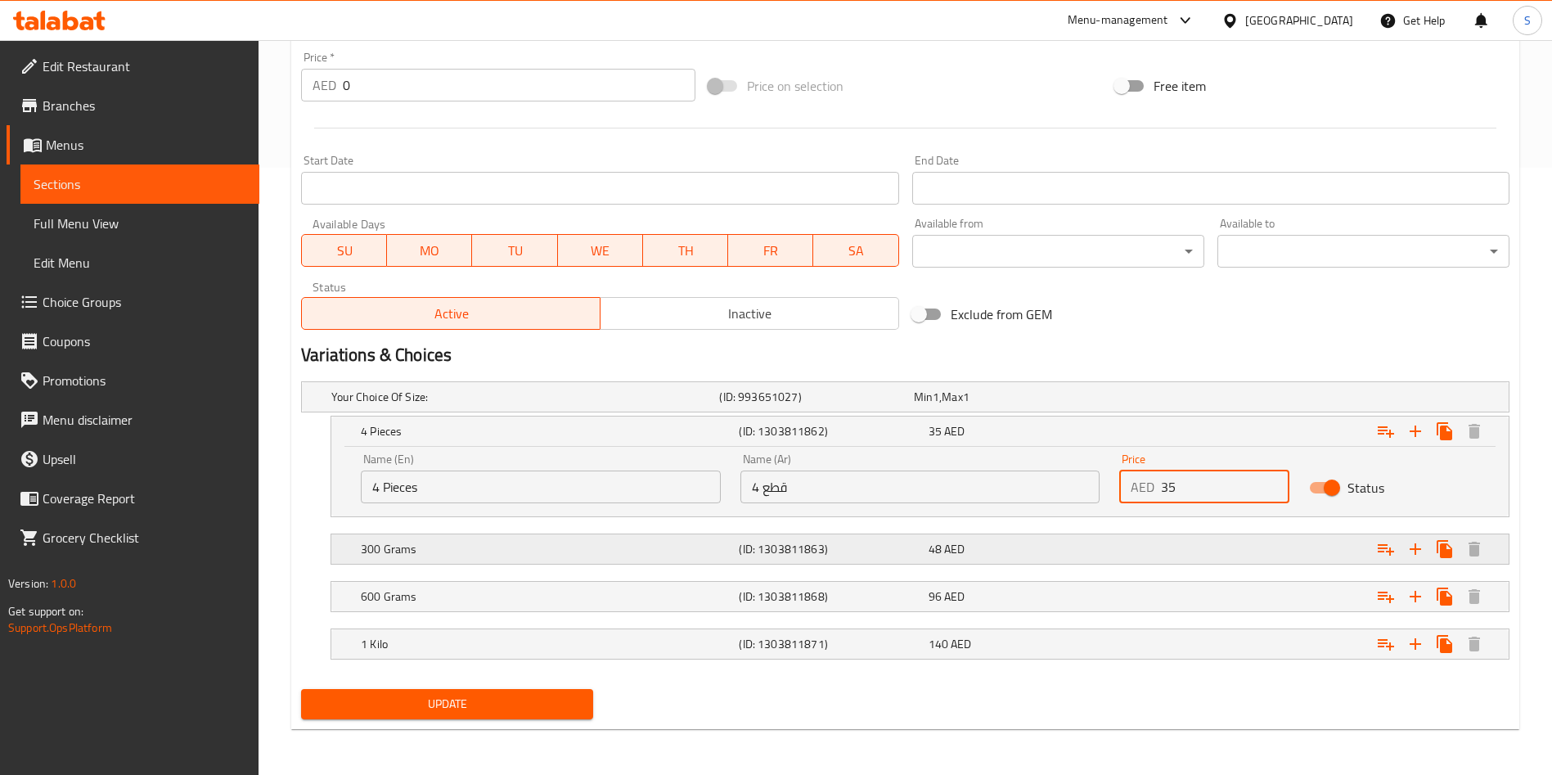
type input "35"
drag, startPoint x: 1189, startPoint y: 549, endPoint x: 1239, endPoint y: 532, distance: 52.8
click at [1239, 532] on div "Expand" at bounding box center [1303, 549] width 378 height 36
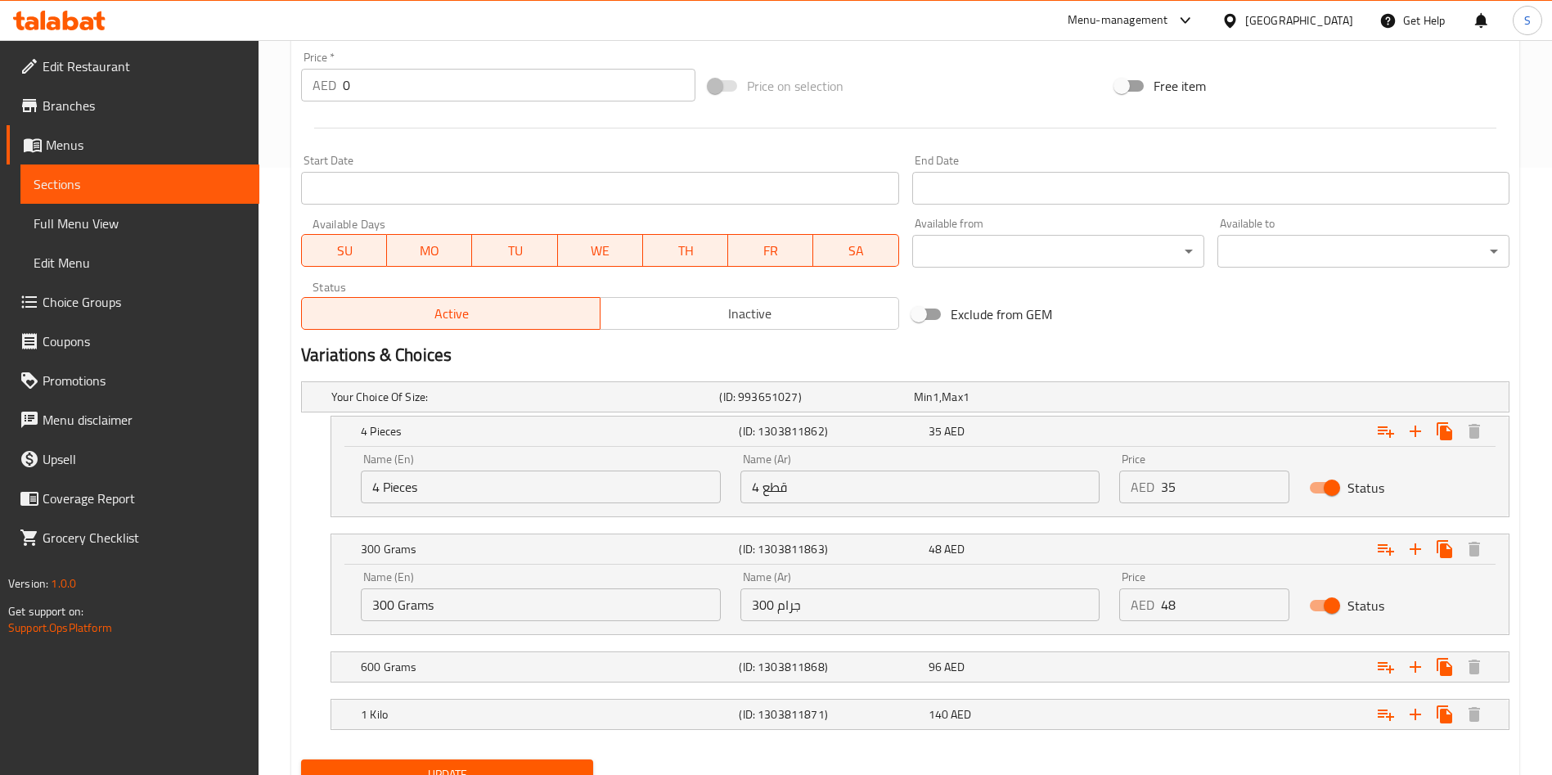
click at [1247, 591] on input "48" at bounding box center [1225, 604] width 128 height 33
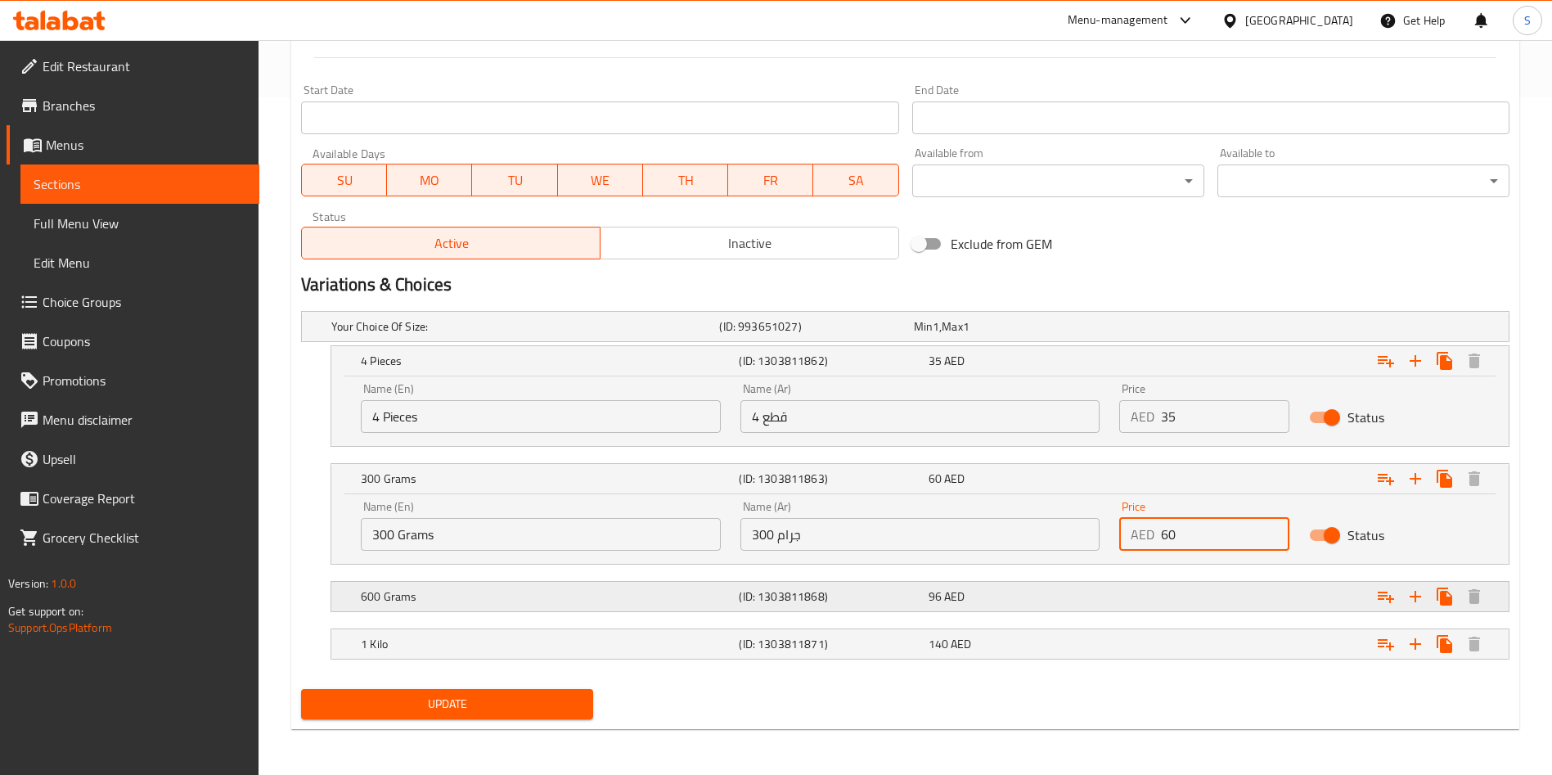
type input "60"
click at [1209, 586] on div "Expand" at bounding box center [1303, 596] width 378 height 36
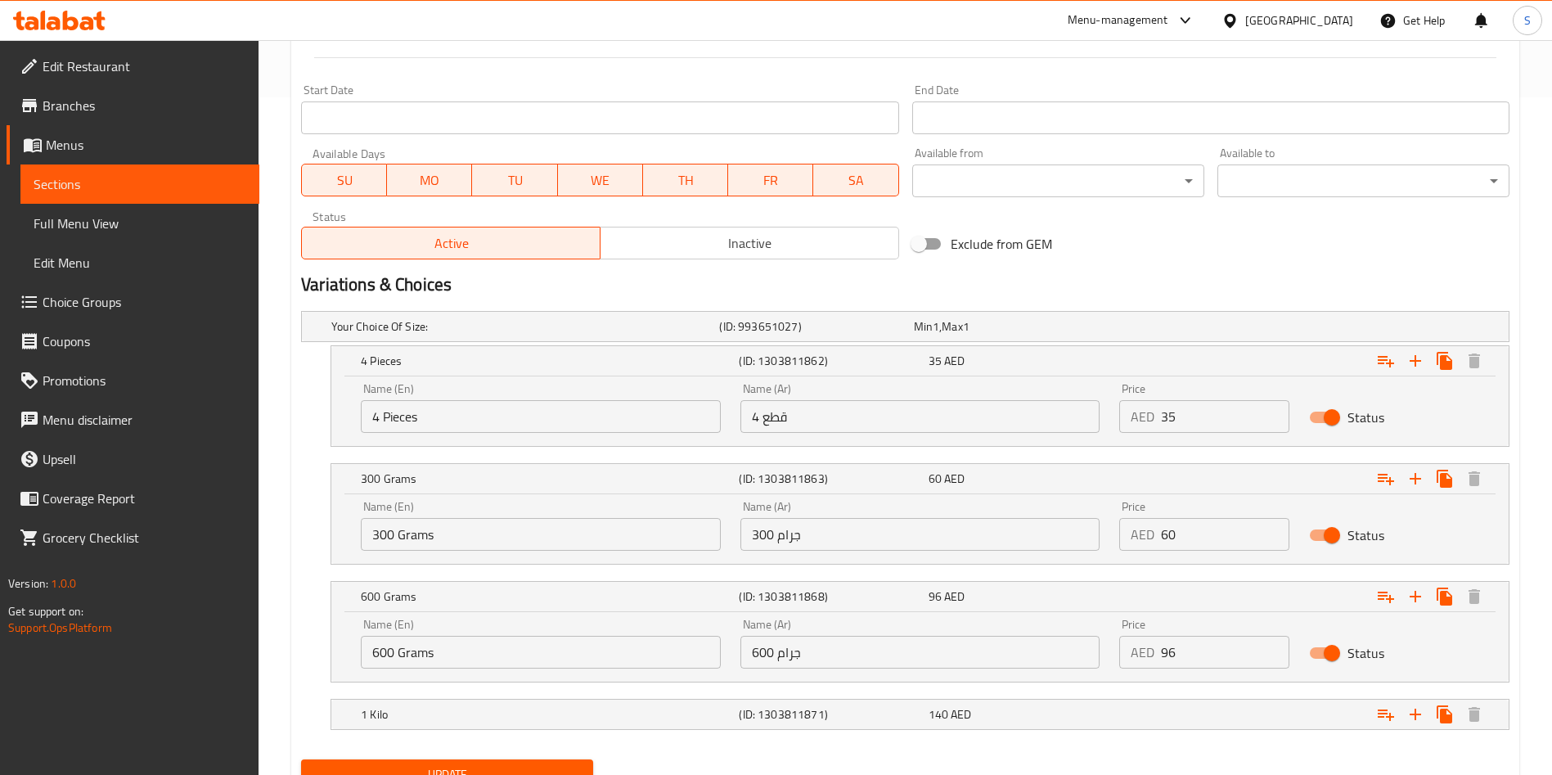
click at [1220, 649] on input "96" at bounding box center [1225, 652] width 128 height 33
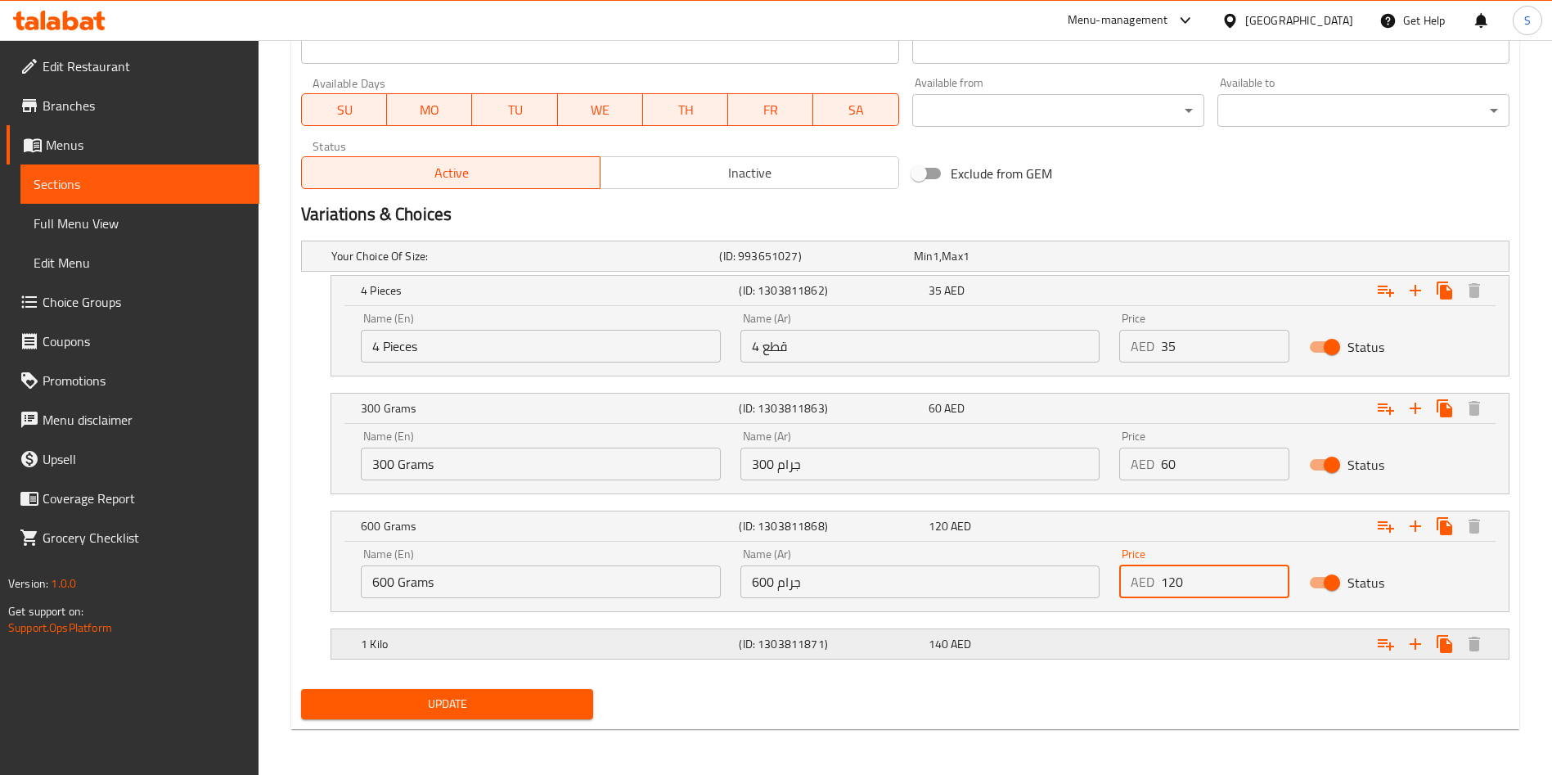
type input "120"
click at [1215, 645] on div "Expand" at bounding box center [1303, 644] width 378 height 36
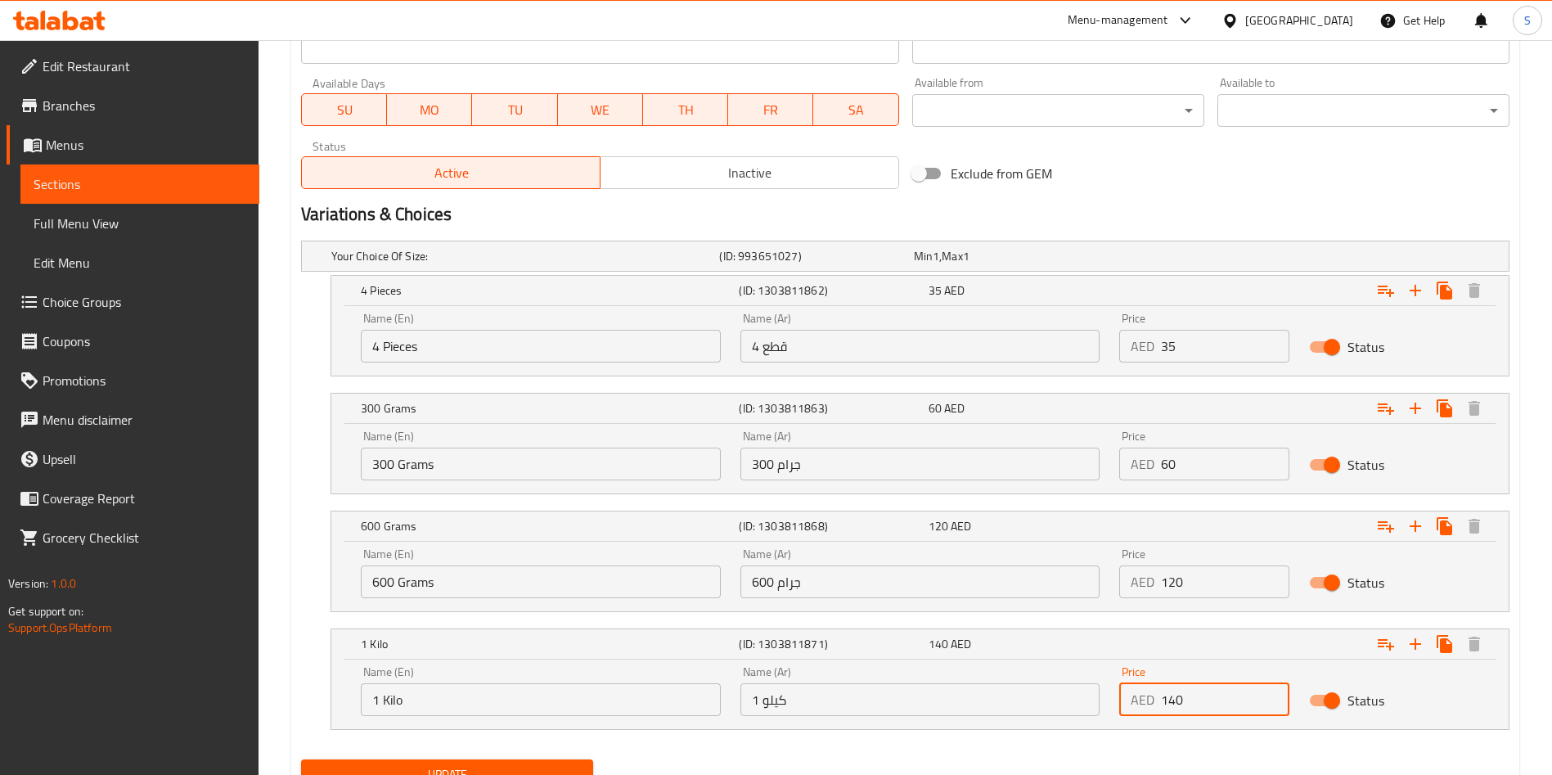
click at [1242, 715] on input "140" at bounding box center [1225, 699] width 128 height 33
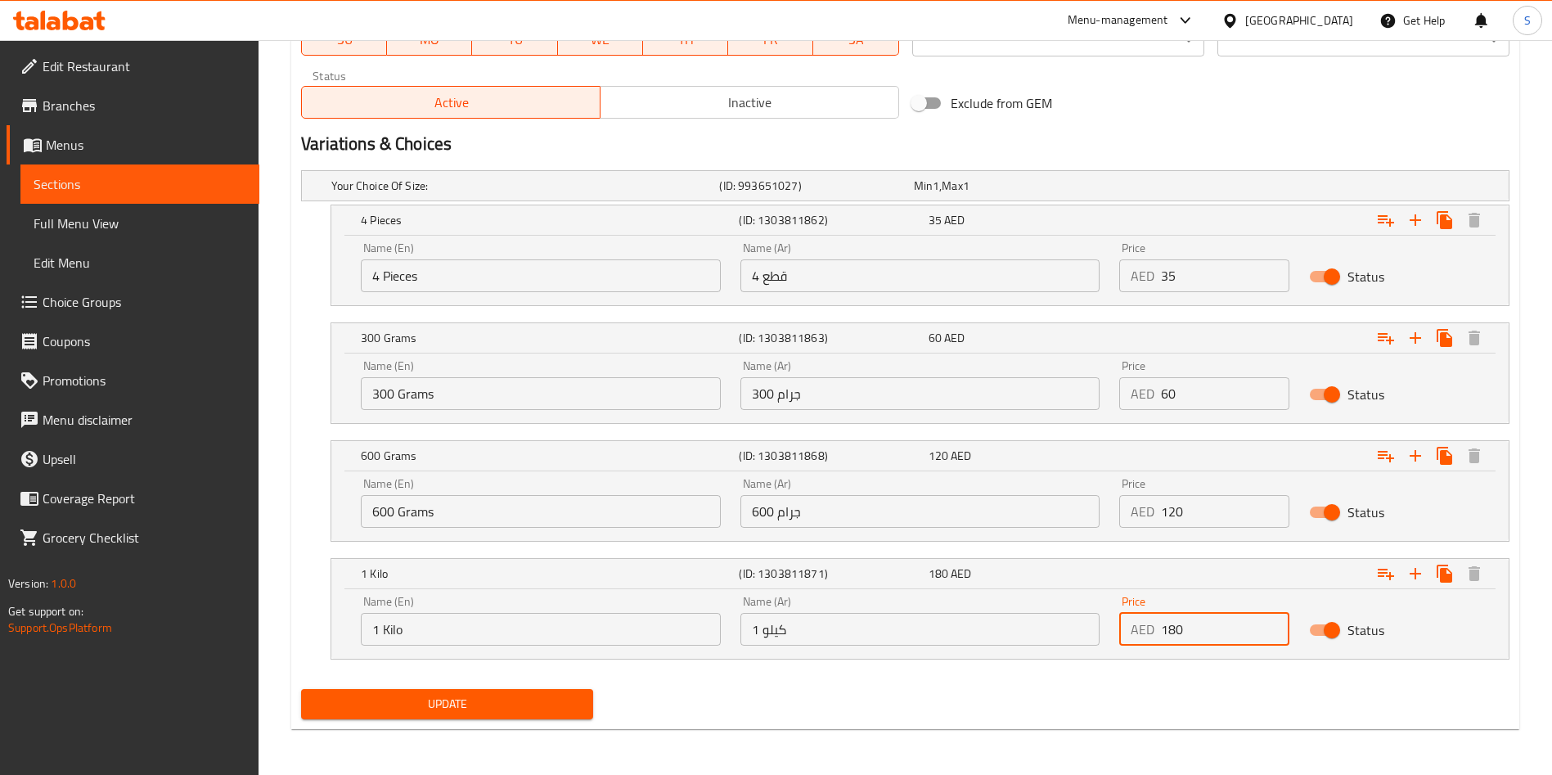
type input "180"
click at [343, 701] on span "Update" at bounding box center [447, 704] width 266 height 20
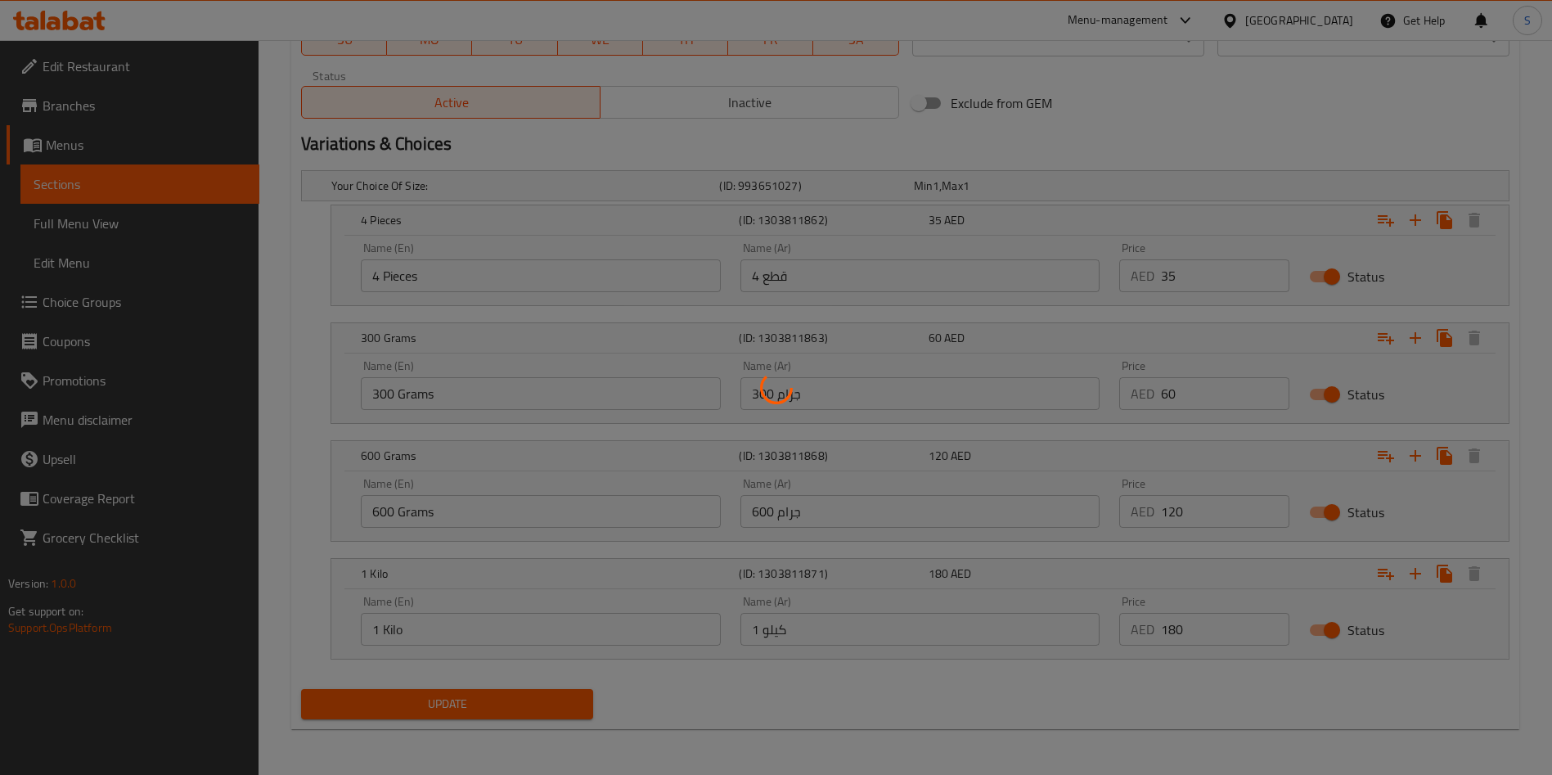
scroll to position [0, 0]
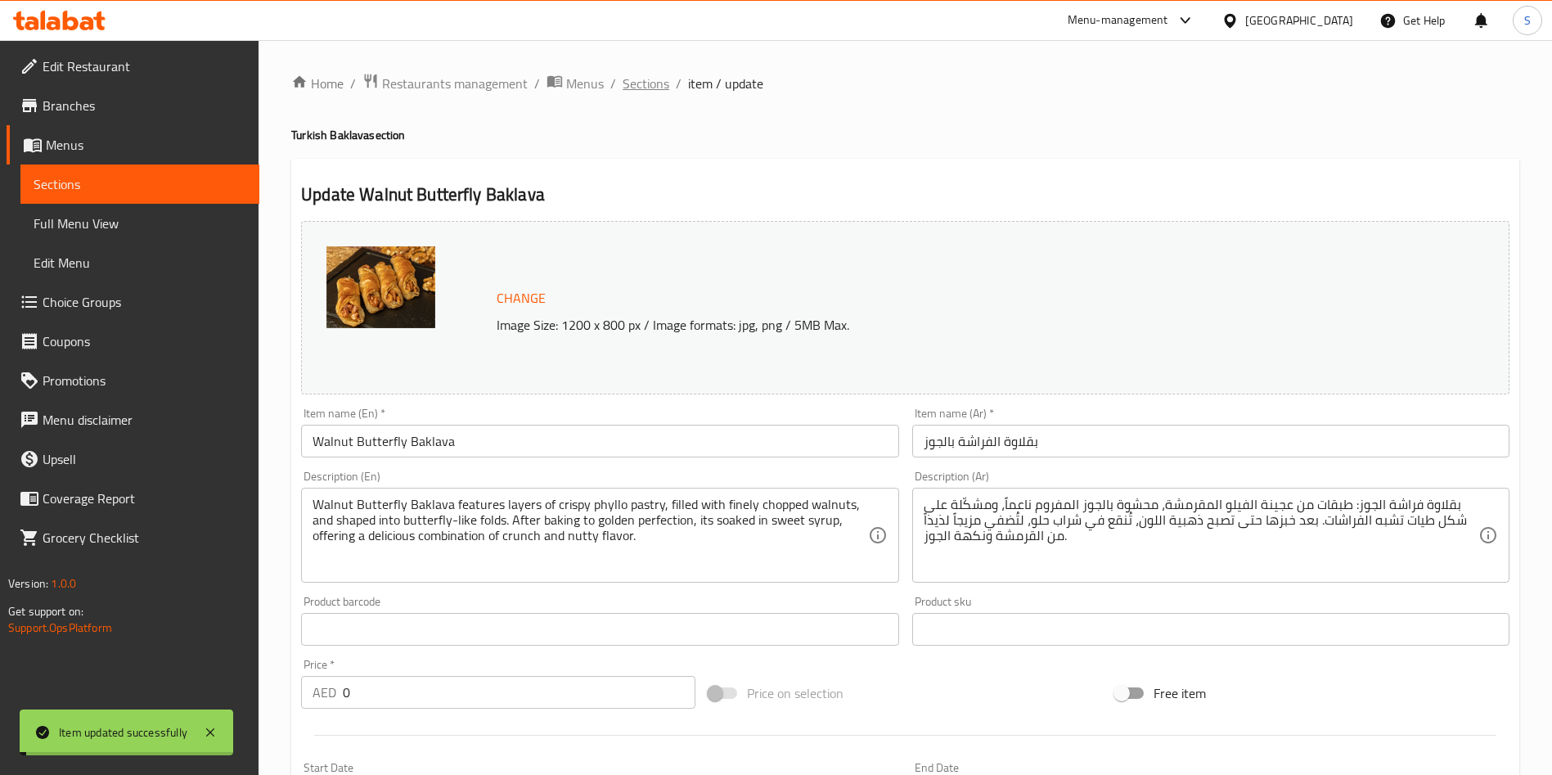
click at [641, 83] on span "Sections" at bounding box center [645, 84] width 47 height 20
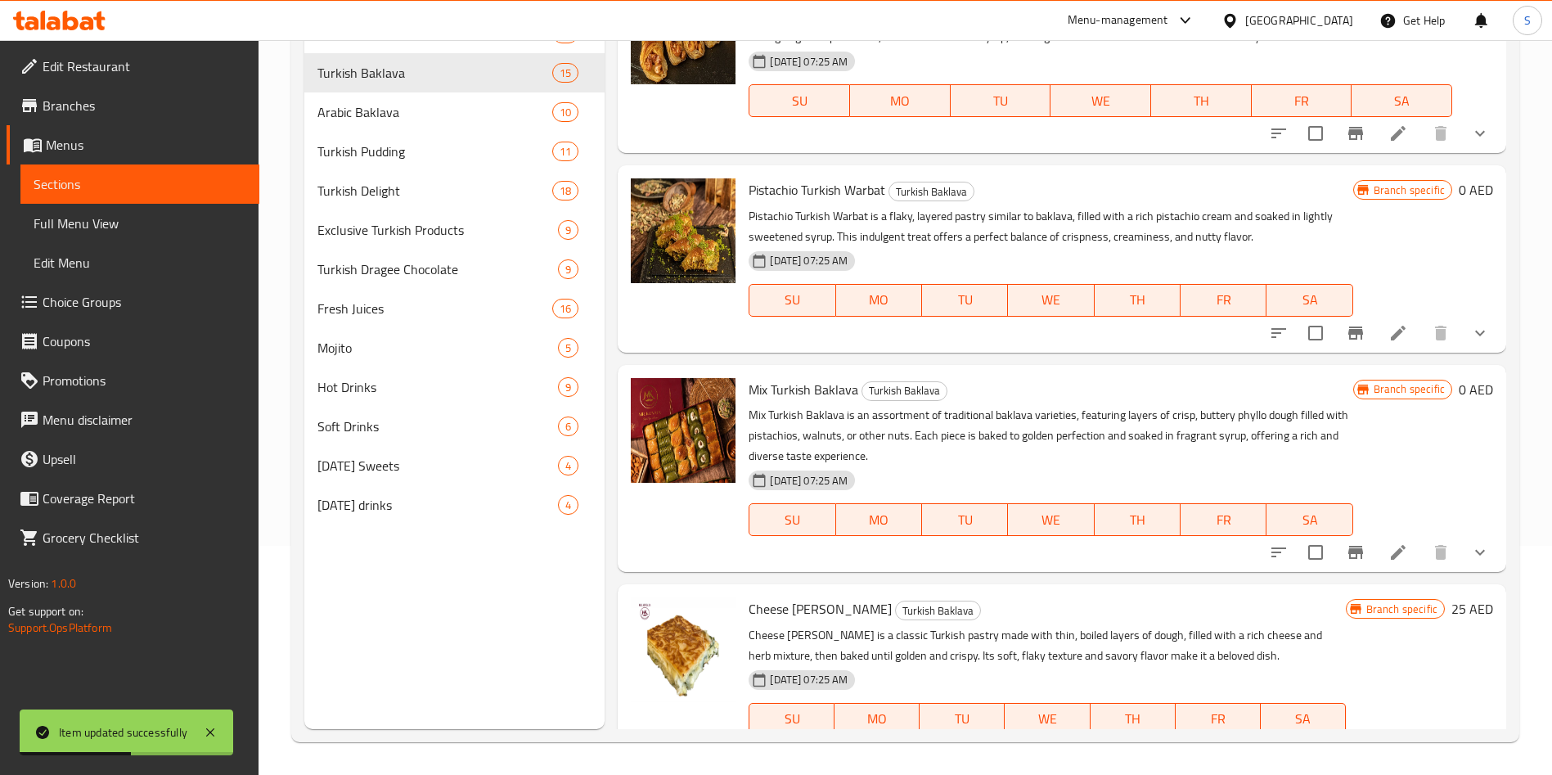
scroll to position [2253, 0]
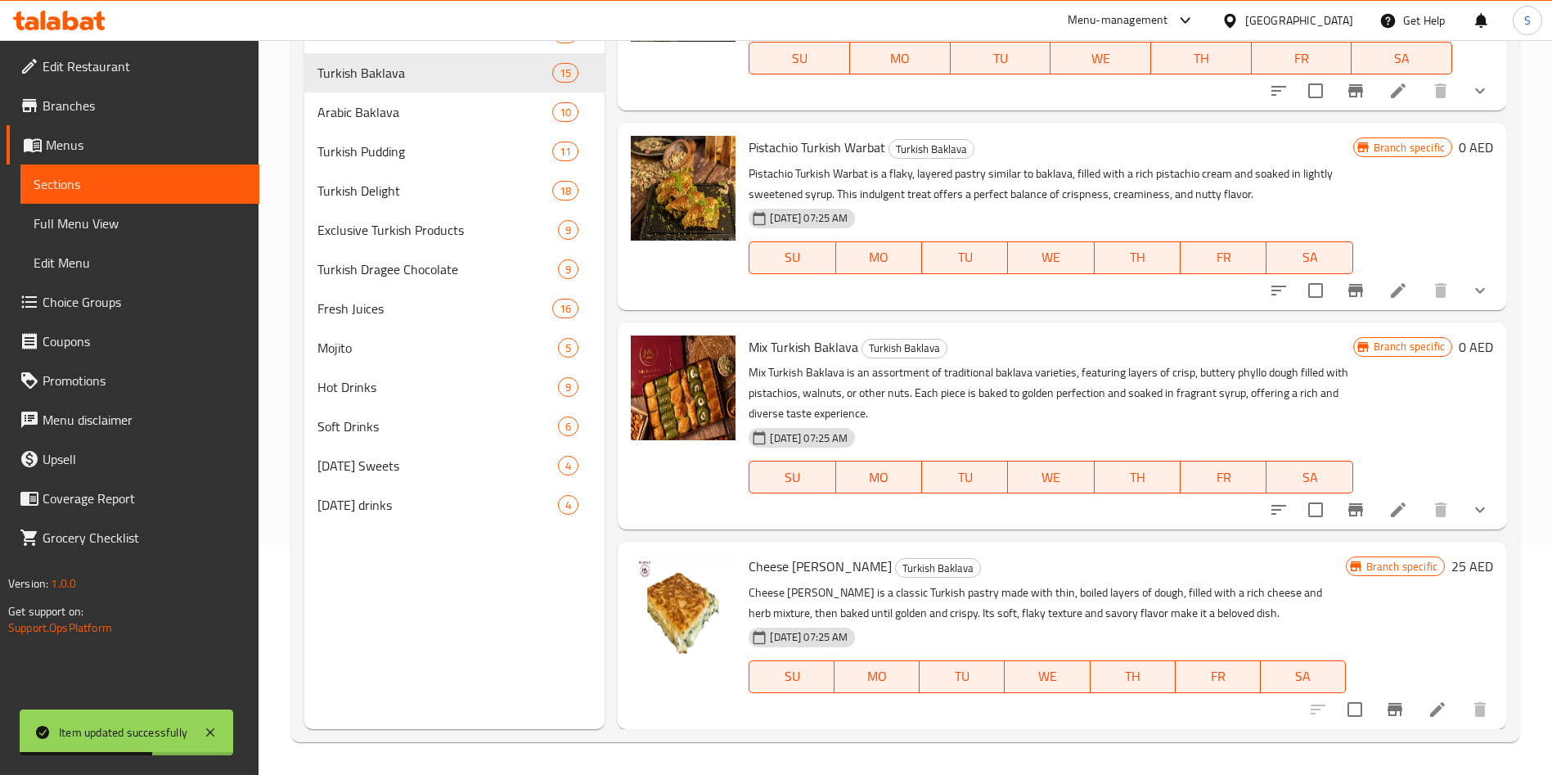
click at [1388, 281] on icon at bounding box center [1398, 291] width 20 height 20
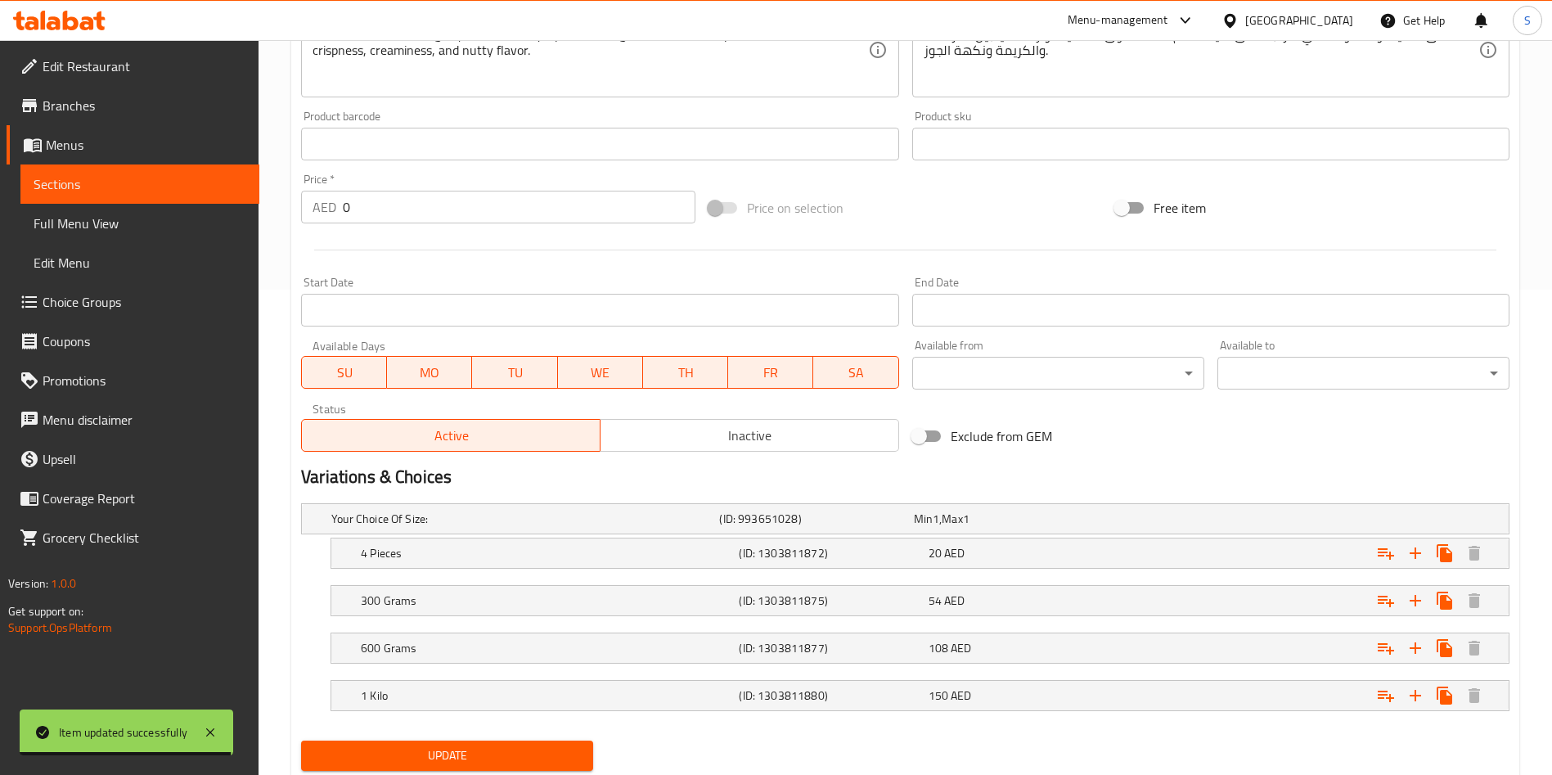
scroll to position [537, 0]
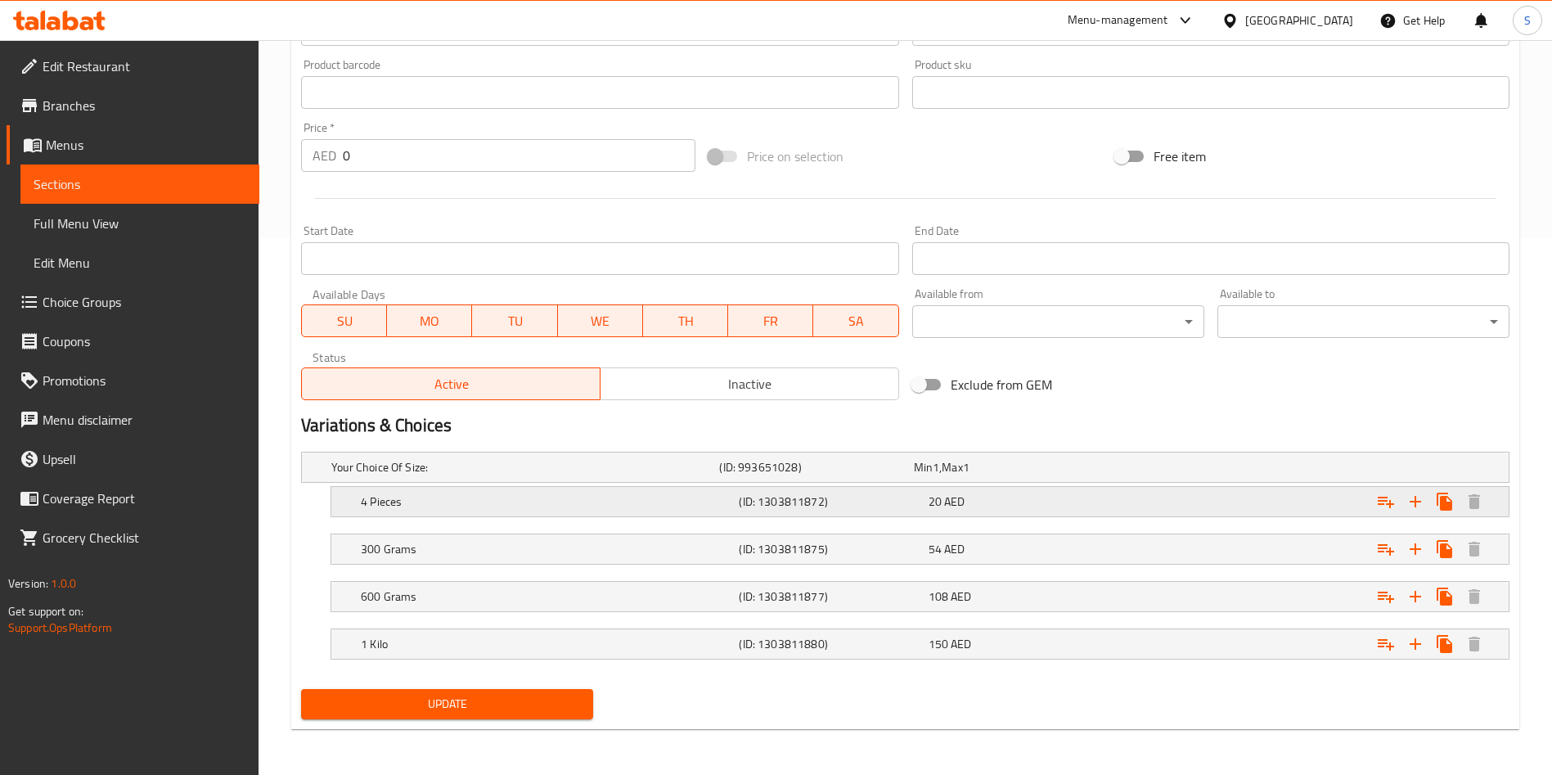
click at [1237, 489] on div "Expand" at bounding box center [1303, 501] width 378 height 36
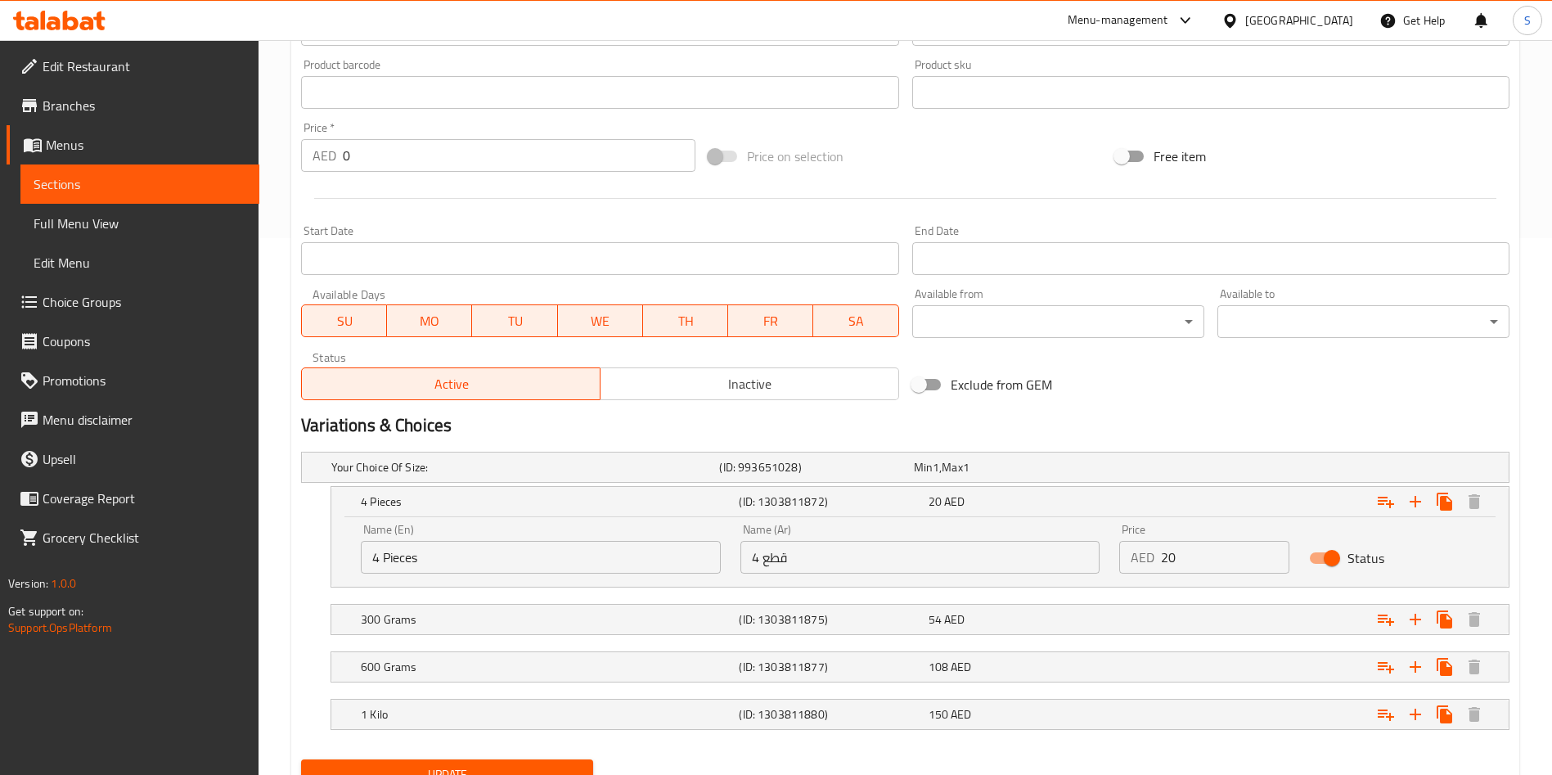
click at [1211, 576] on div "Price AED 20 Price" at bounding box center [1204, 549] width 190 height 70
click at [1193, 559] on input "20" at bounding box center [1225, 557] width 128 height 33
type input "35"
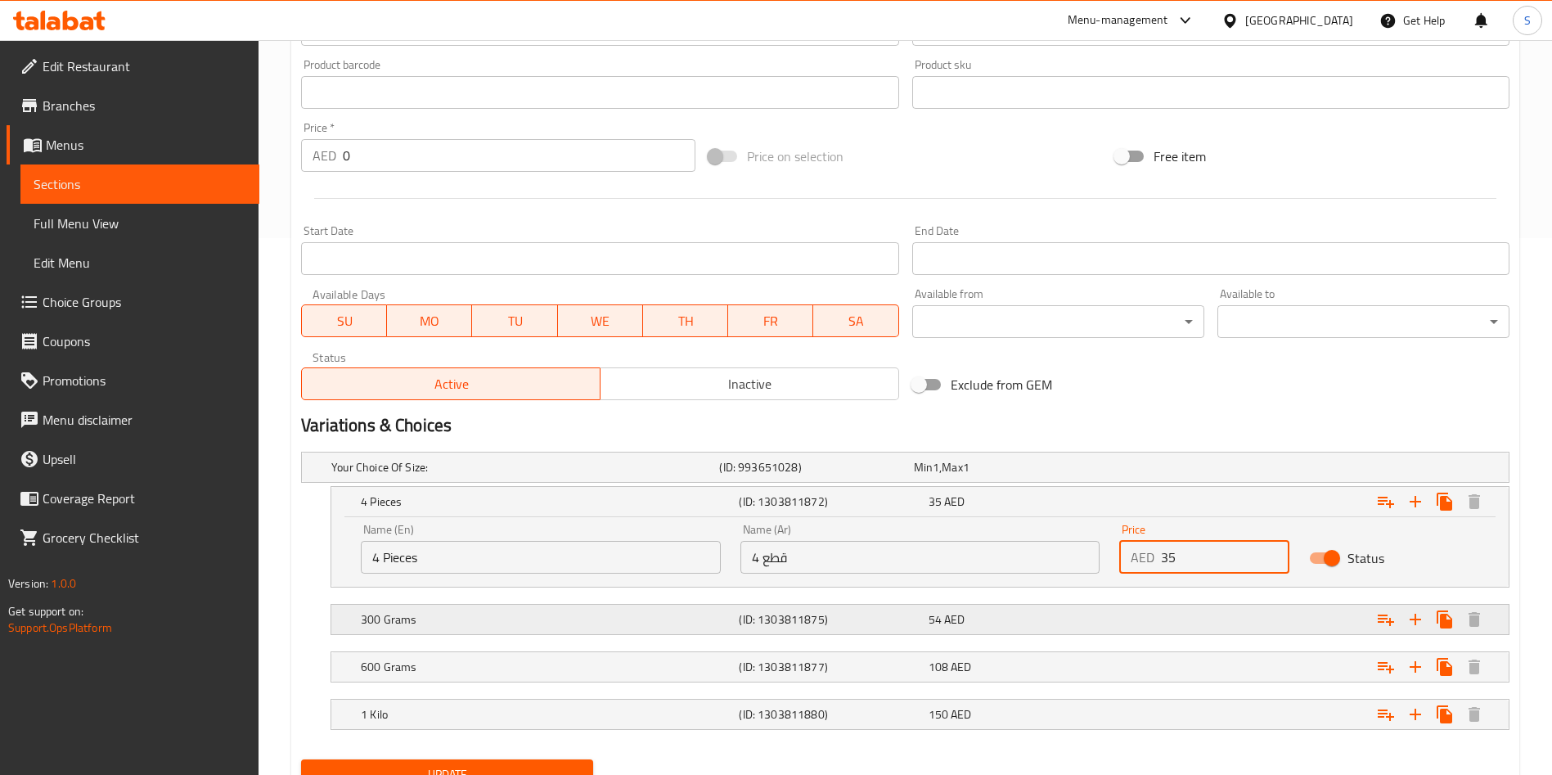
click at [1172, 636] on div "Expand" at bounding box center [1303, 619] width 378 height 36
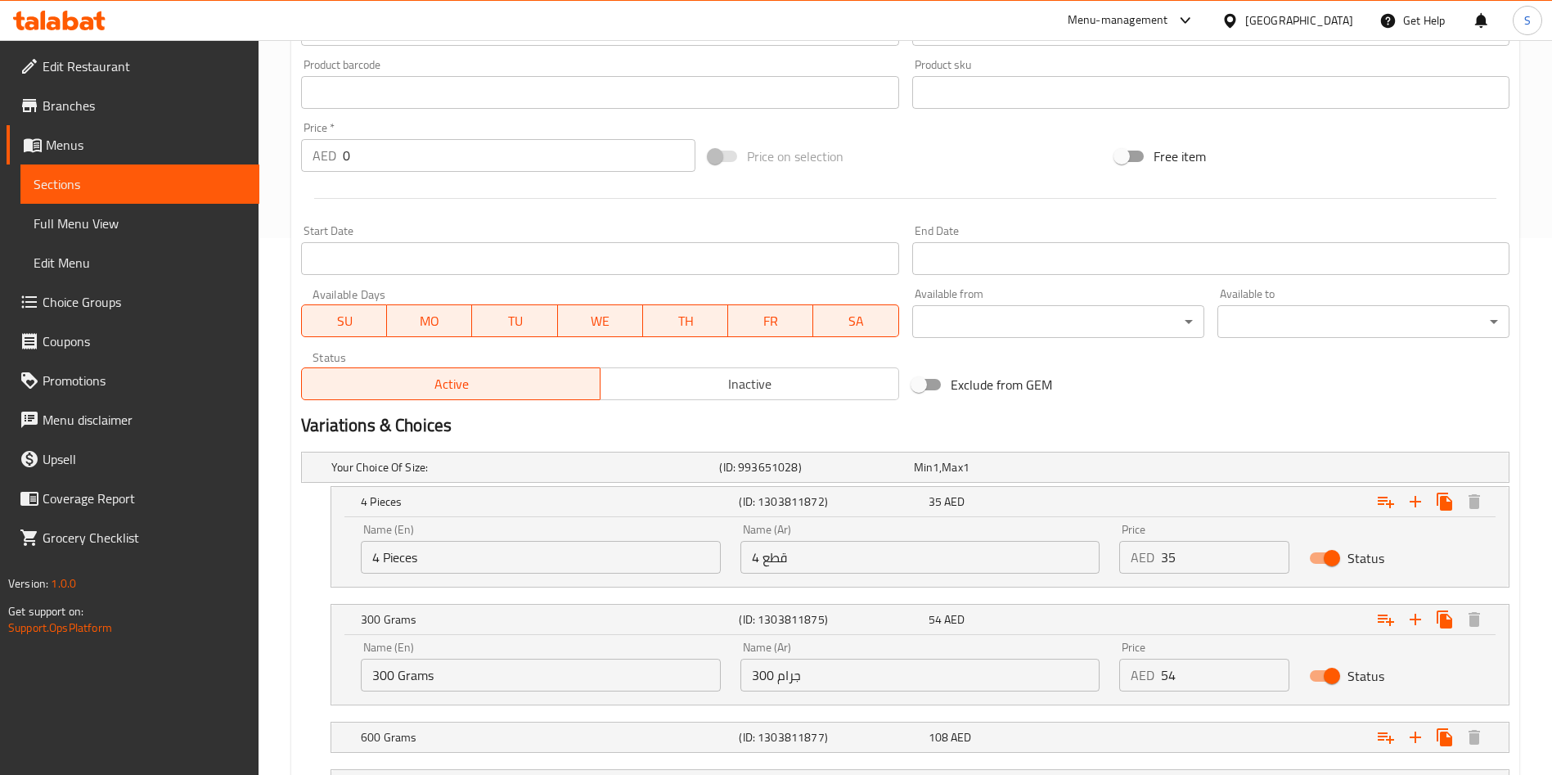
click at [1203, 648] on div "Price AED 54 Price" at bounding box center [1204, 666] width 170 height 50
click at [1198, 672] on input "54" at bounding box center [1225, 674] width 128 height 33
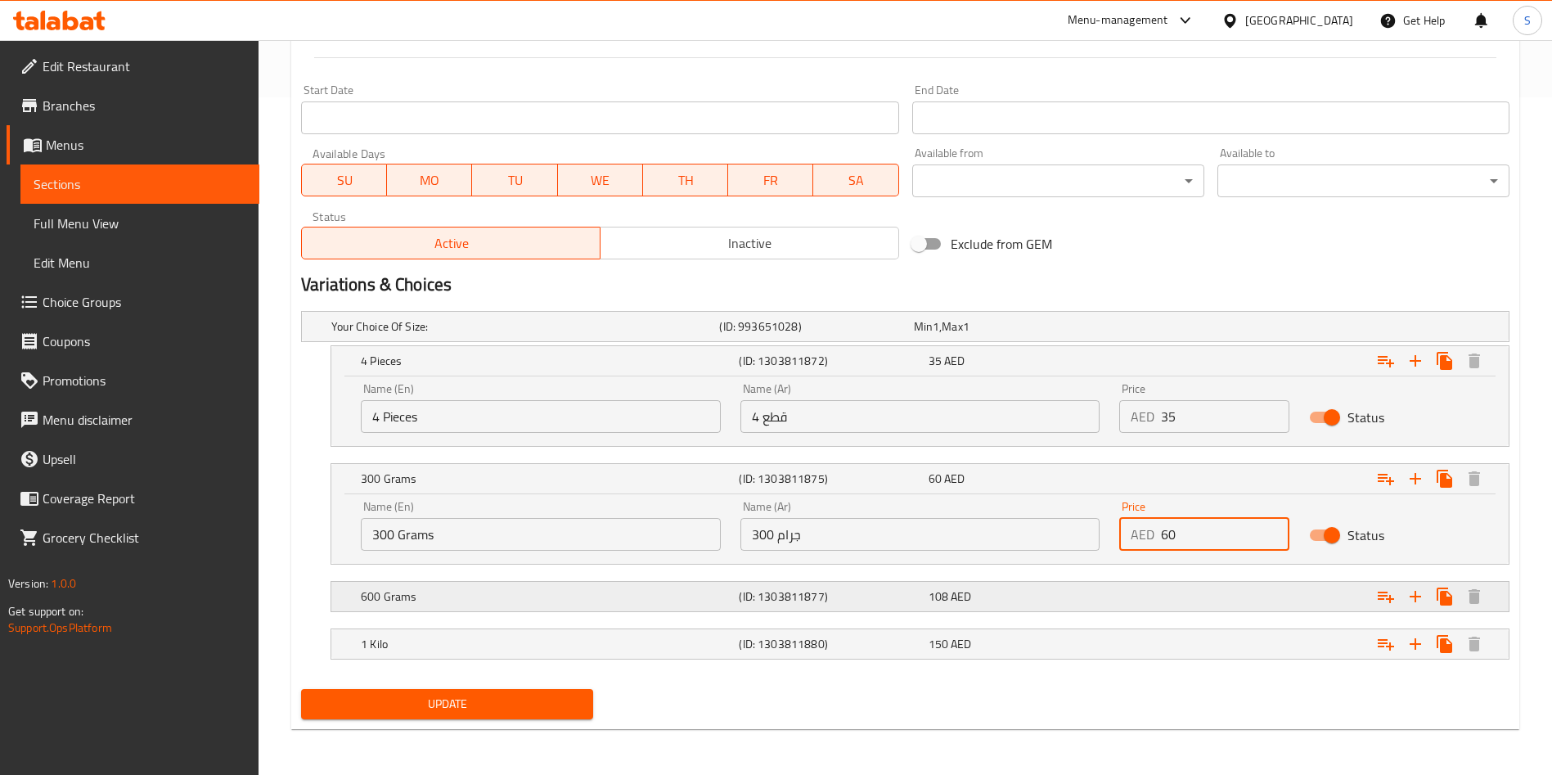
type input "60"
click at [1138, 589] on div "Expand" at bounding box center [1303, 596] width 378 height 36
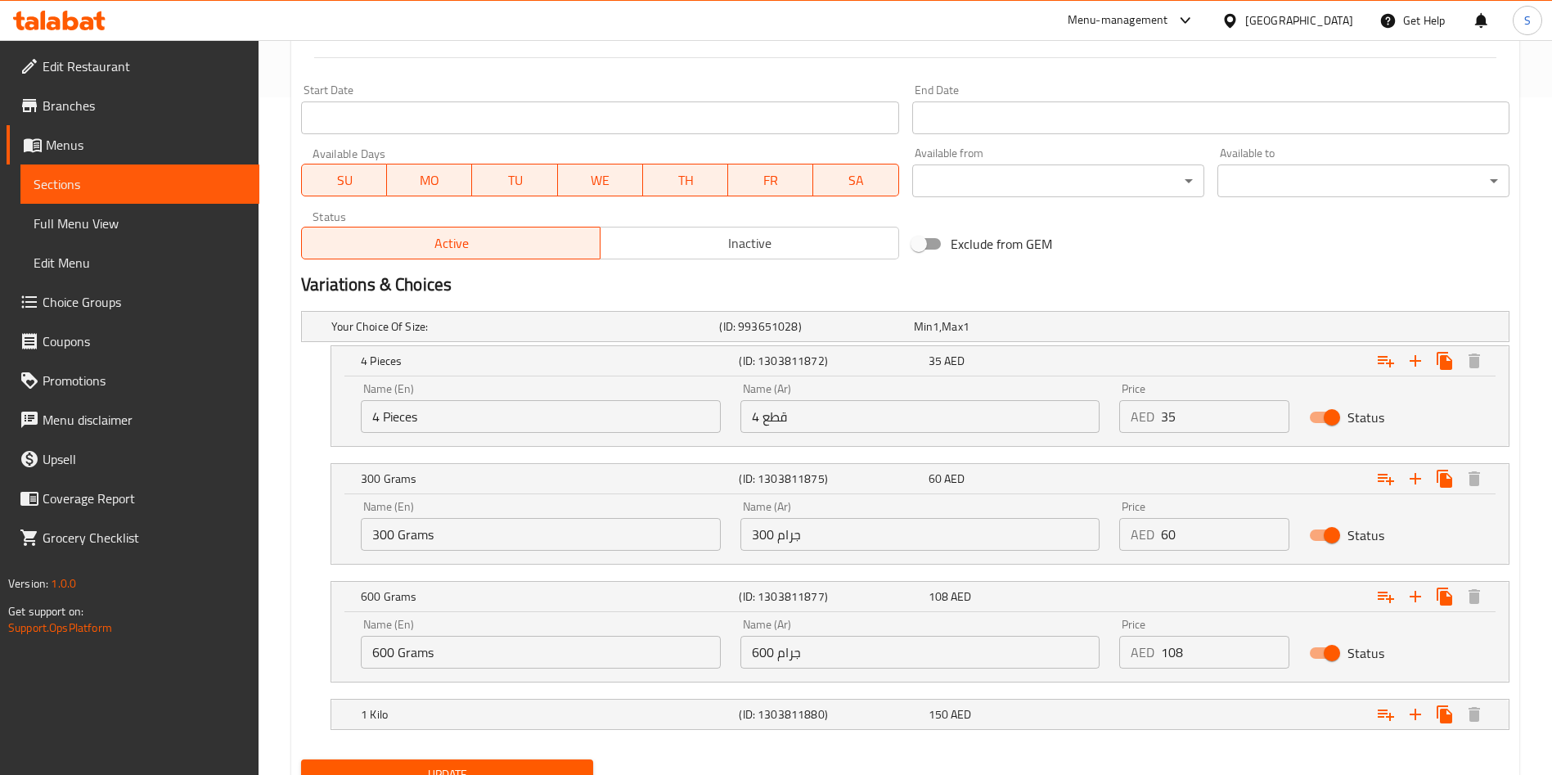
click at [1220, 634] on div "Price AED 108 Price" at bounding box center [1204, 643] width 170 height 50
click at [1211, 649] on input "108" at bounding box center [1225, 652] width 128 height 33
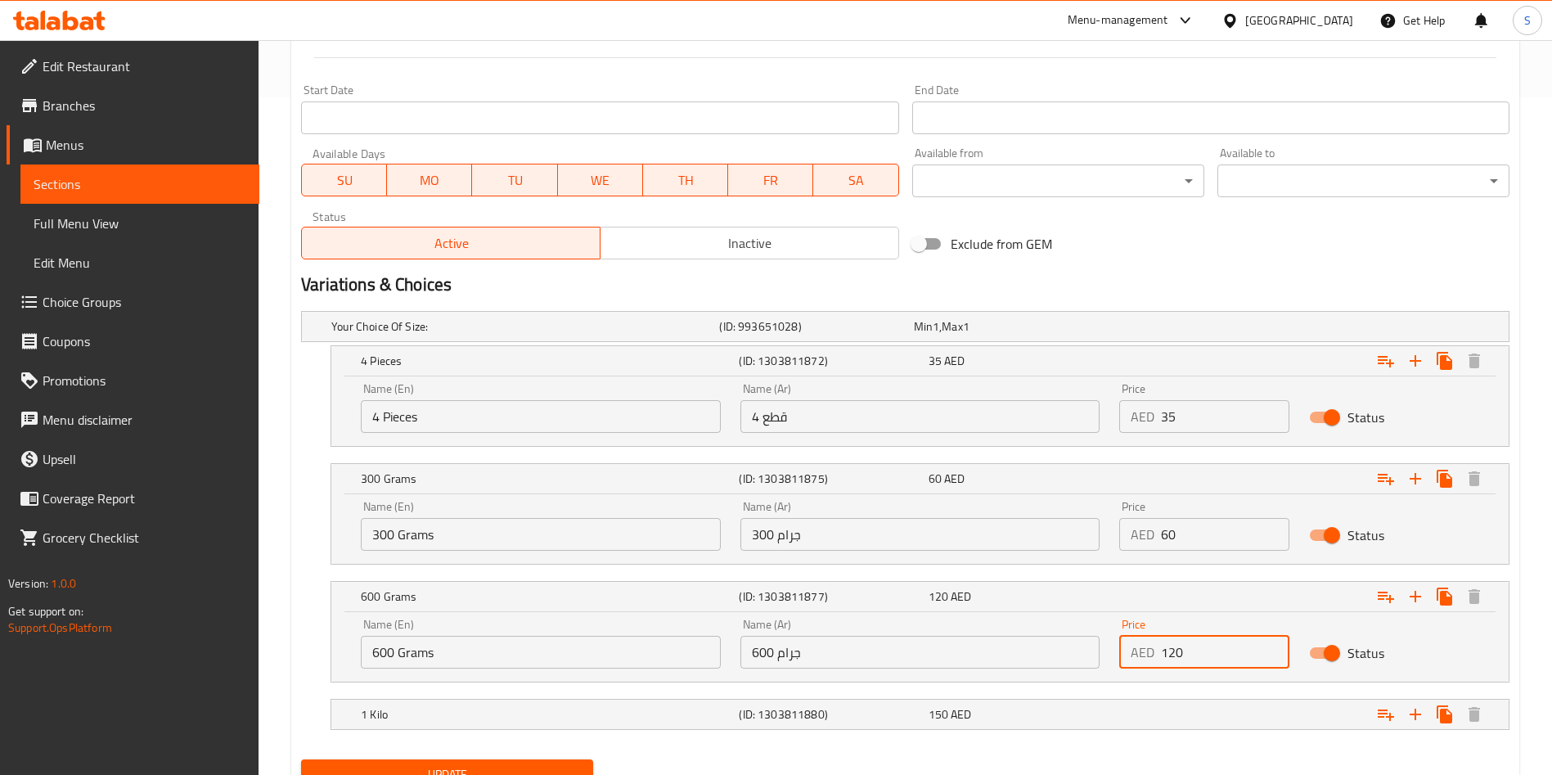
scroll to position [748, 0]
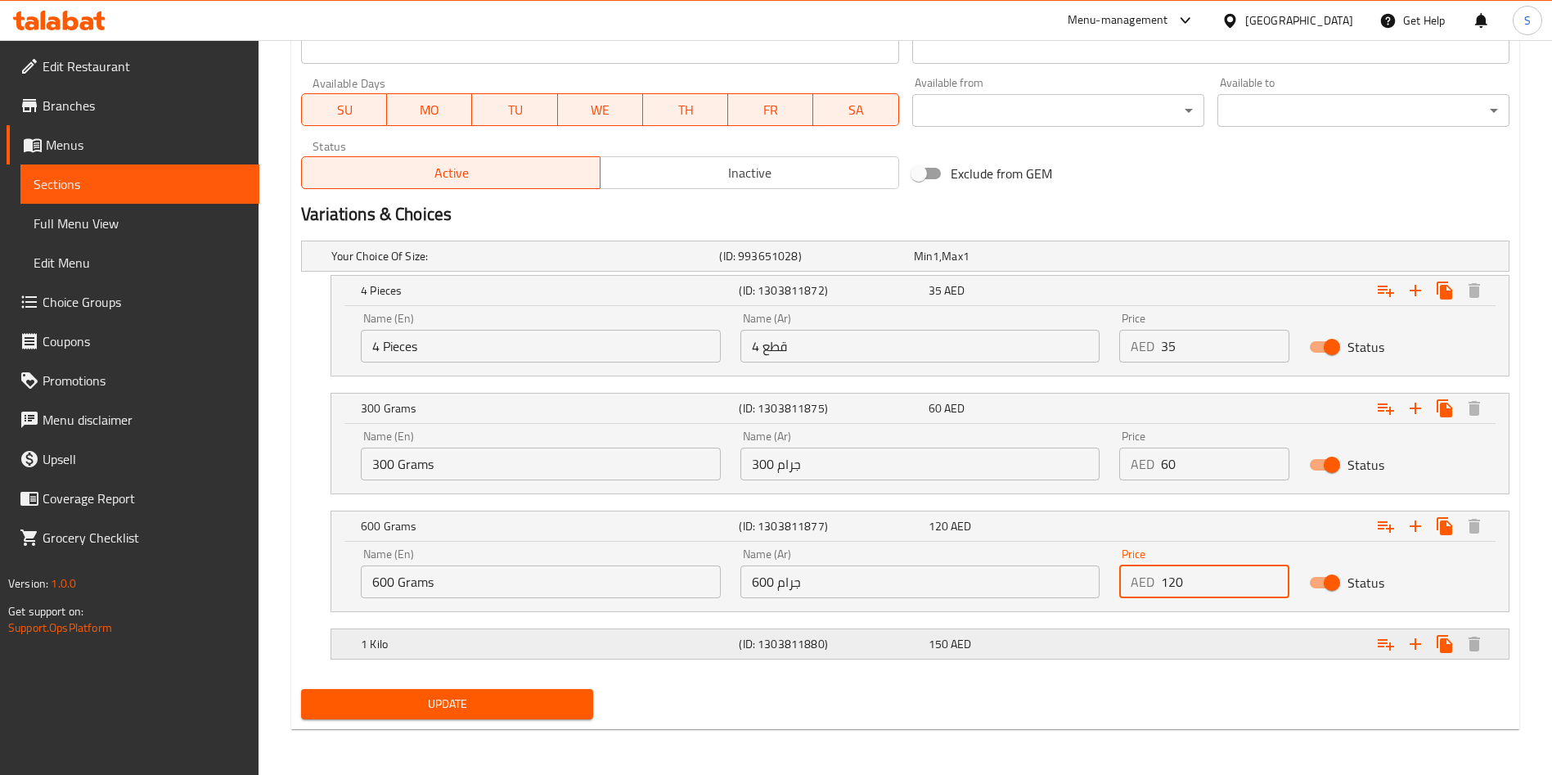
type input "120"
click at [1188, 648] on div "Expand" at bounding box center [1303, 644] width 378 height 36
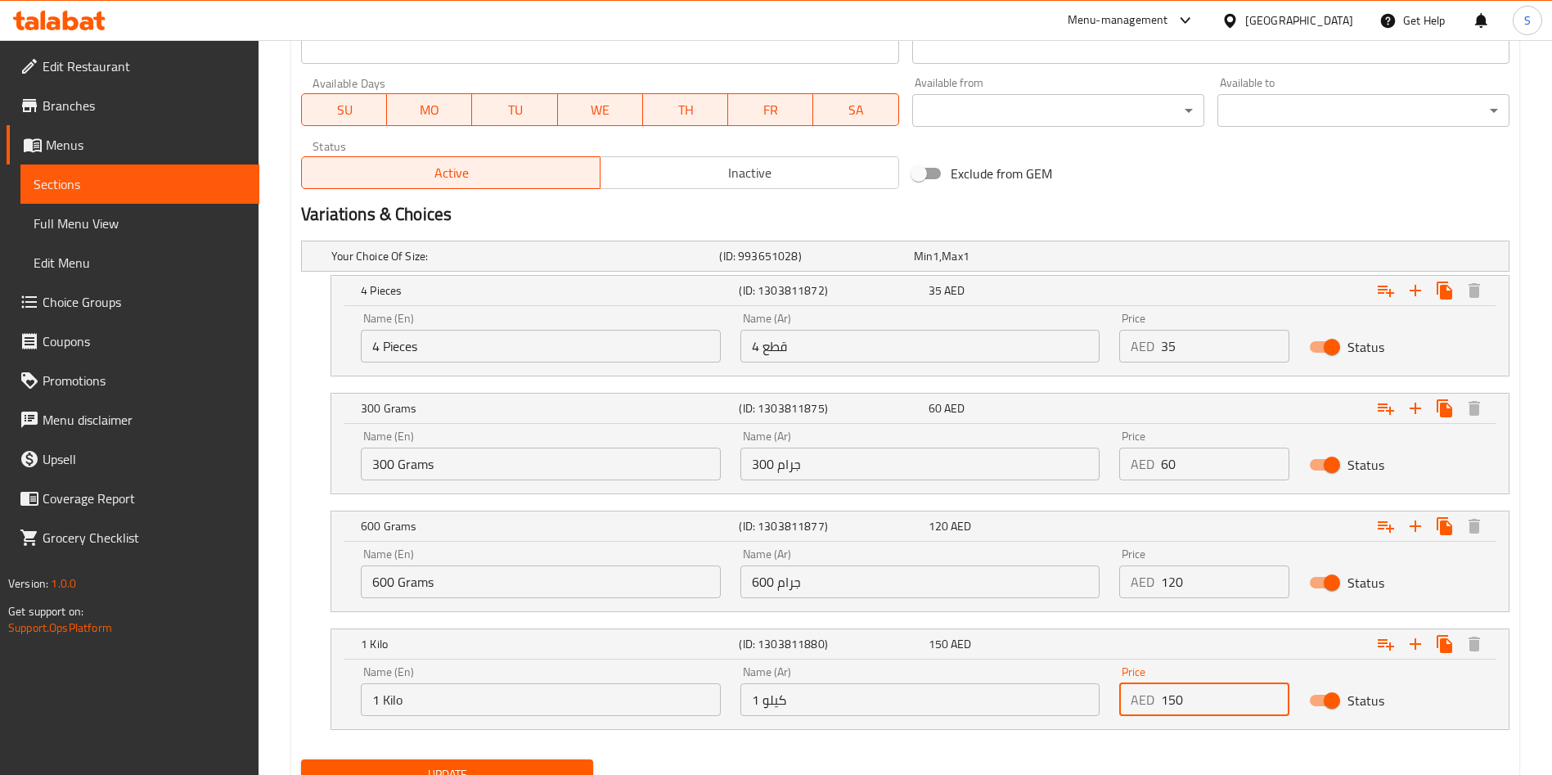
click at [1233, 707] on input "150" at bounding box center [1225, 699] width 128 height 33
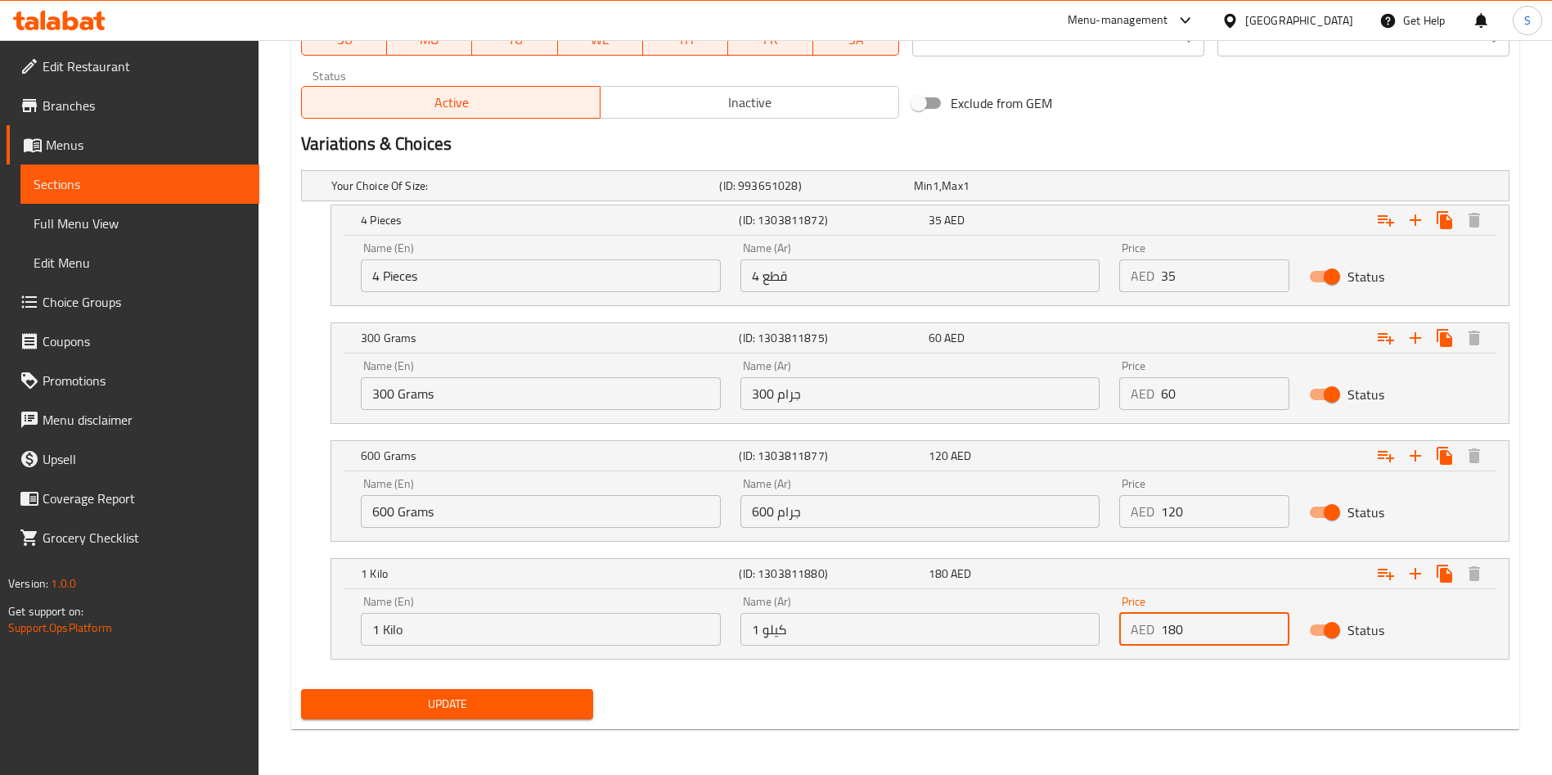
type input "180"
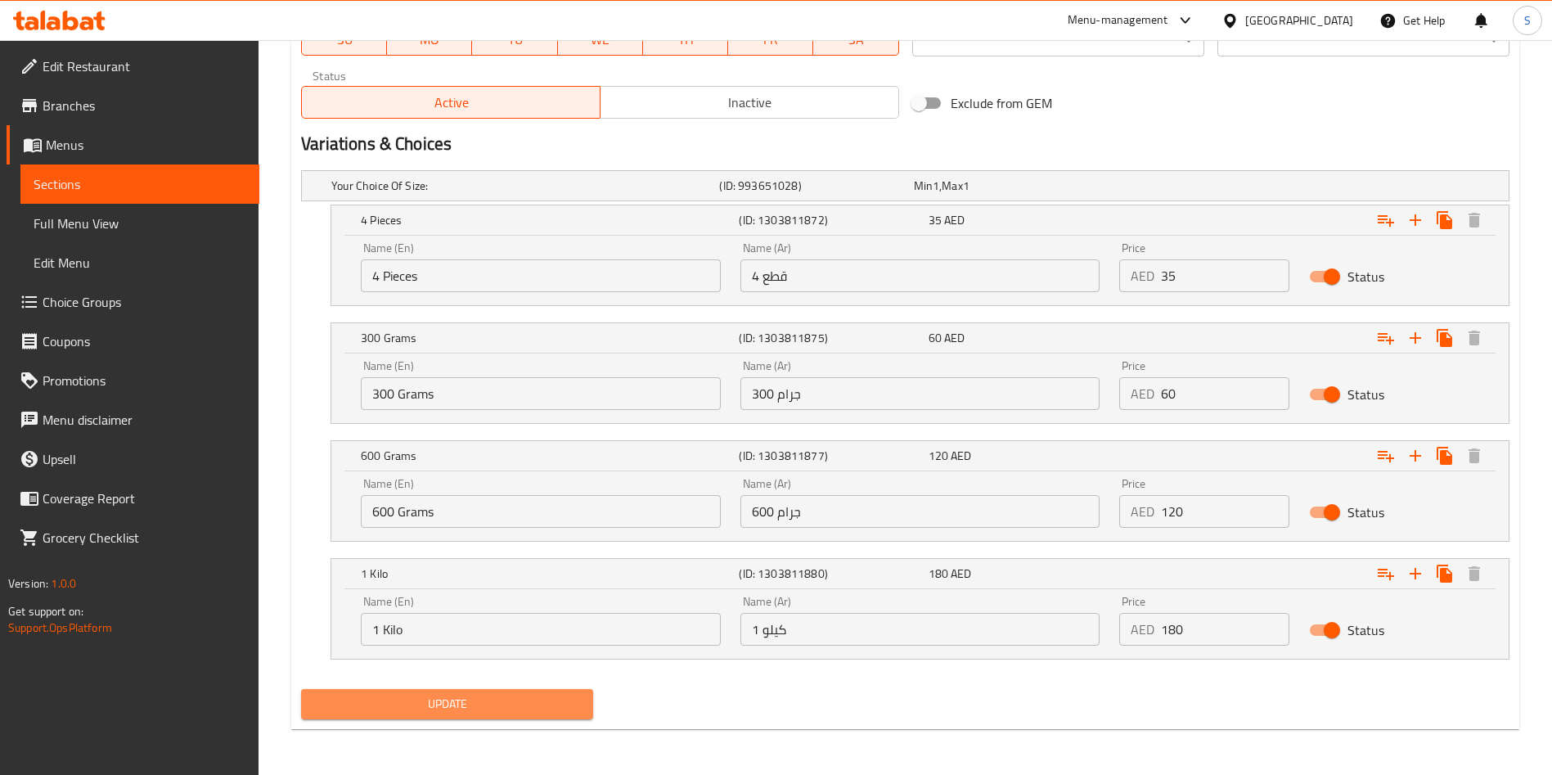
click at [470, 711] on span "Update" at bounding box center [447, 704] width 266 height 20
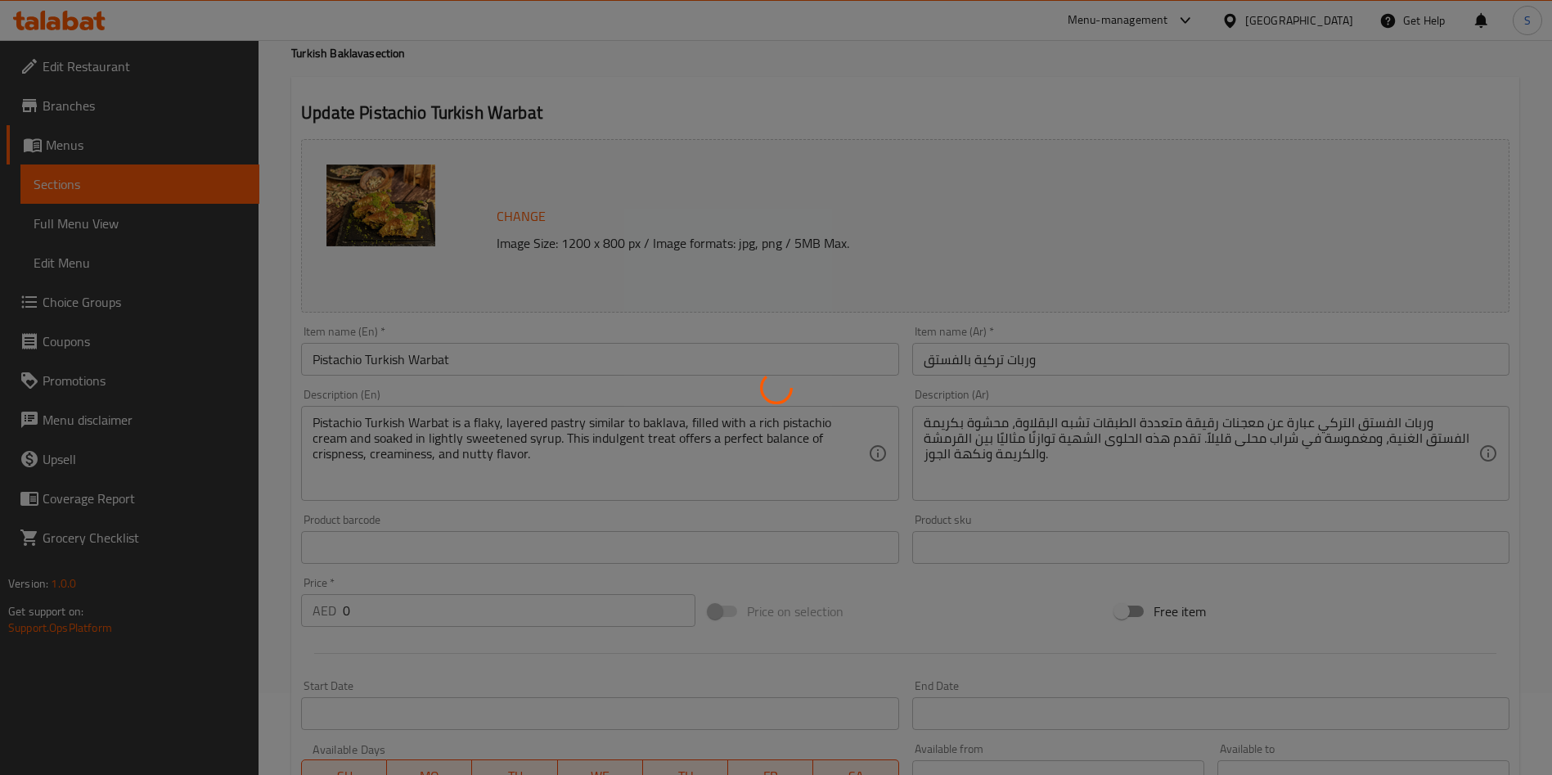
scroll to position [0, 0]
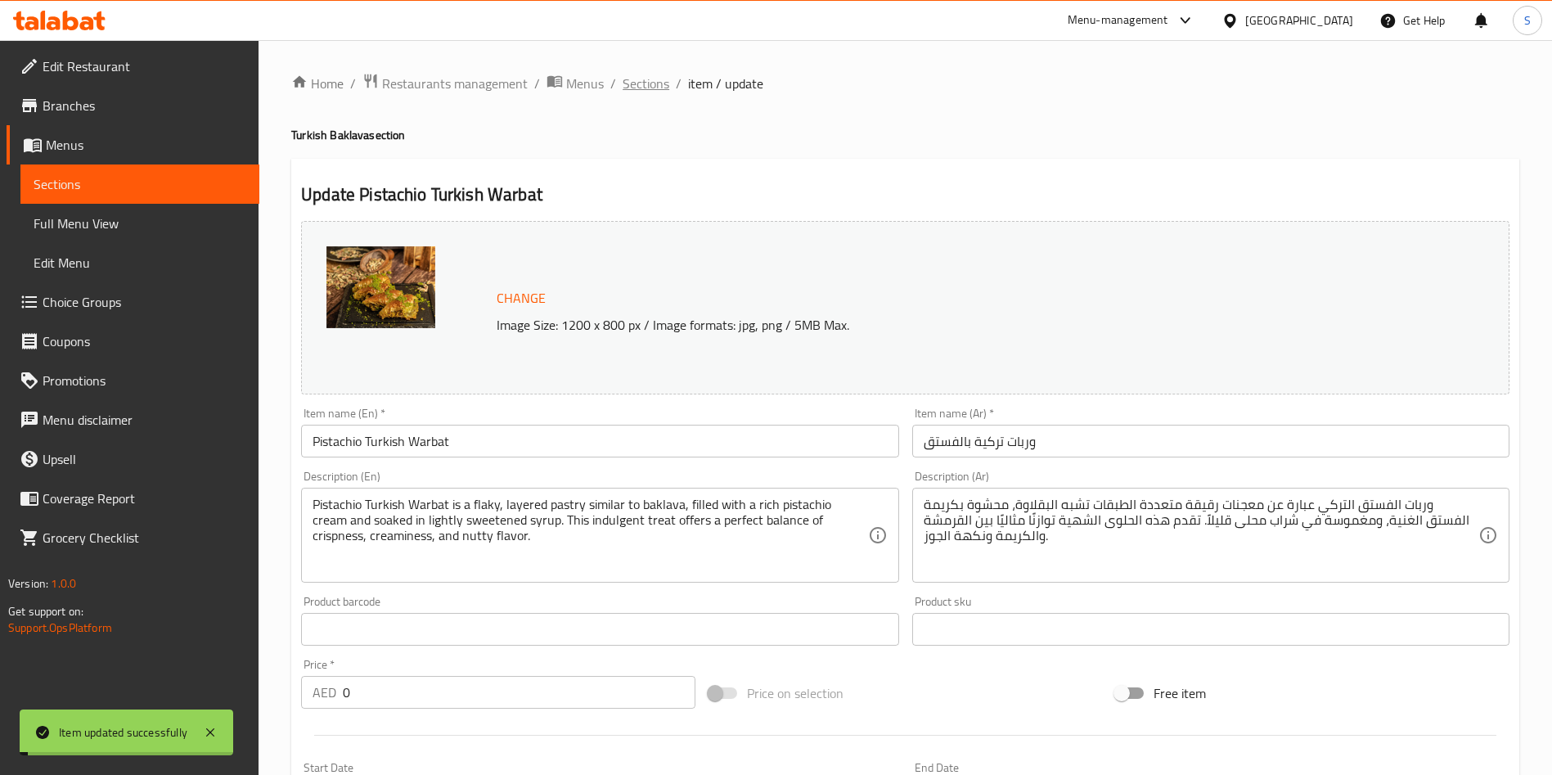
click at [645, 83] on span "Sections" at bounding box center [645, 84] width 47 height 20
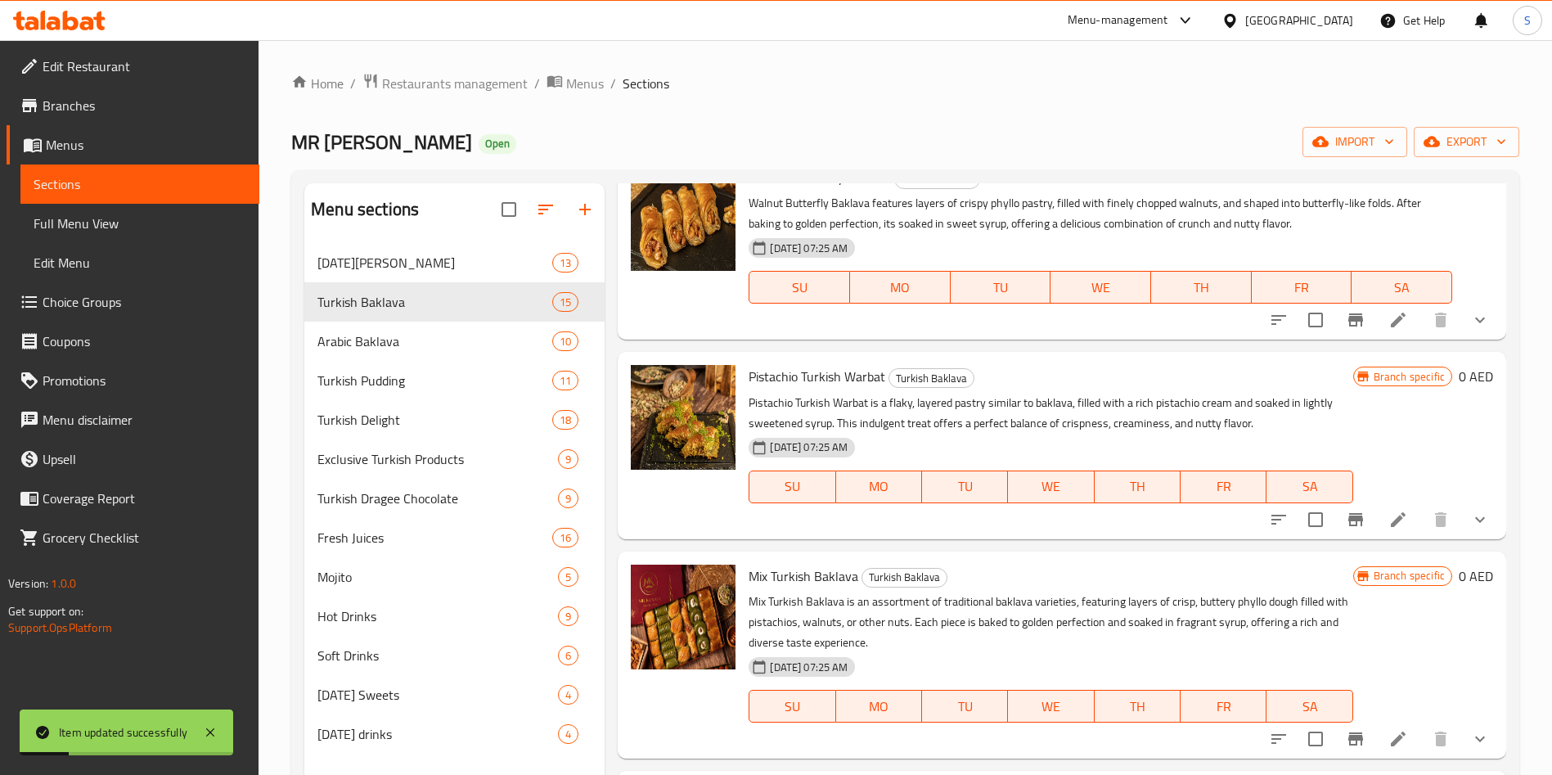
scroll to position [229, 0]
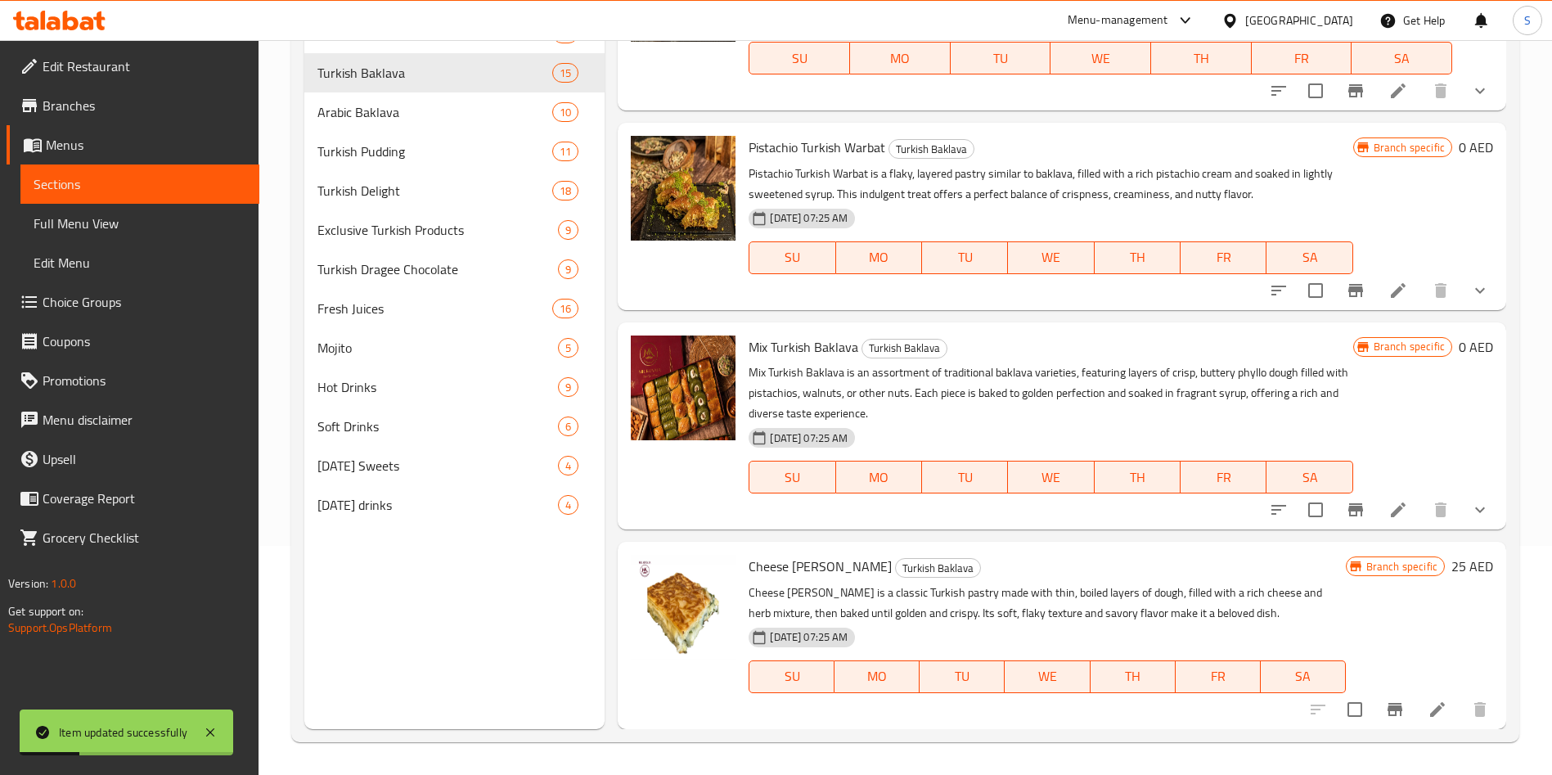
click at [1388, 501] on icon at bounding box center [1398, 510] width 20 height 20
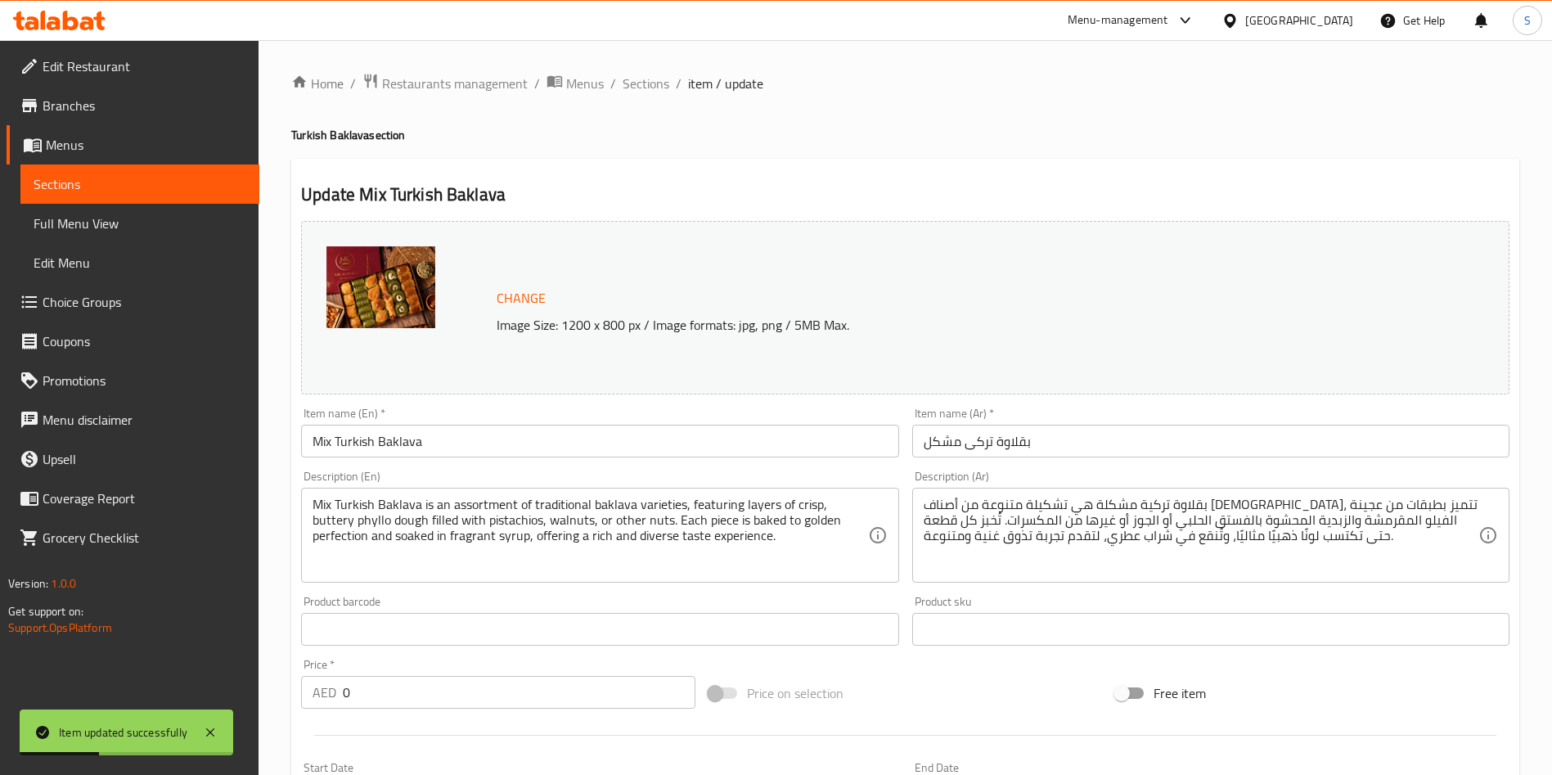
scroll to position [489, 0]
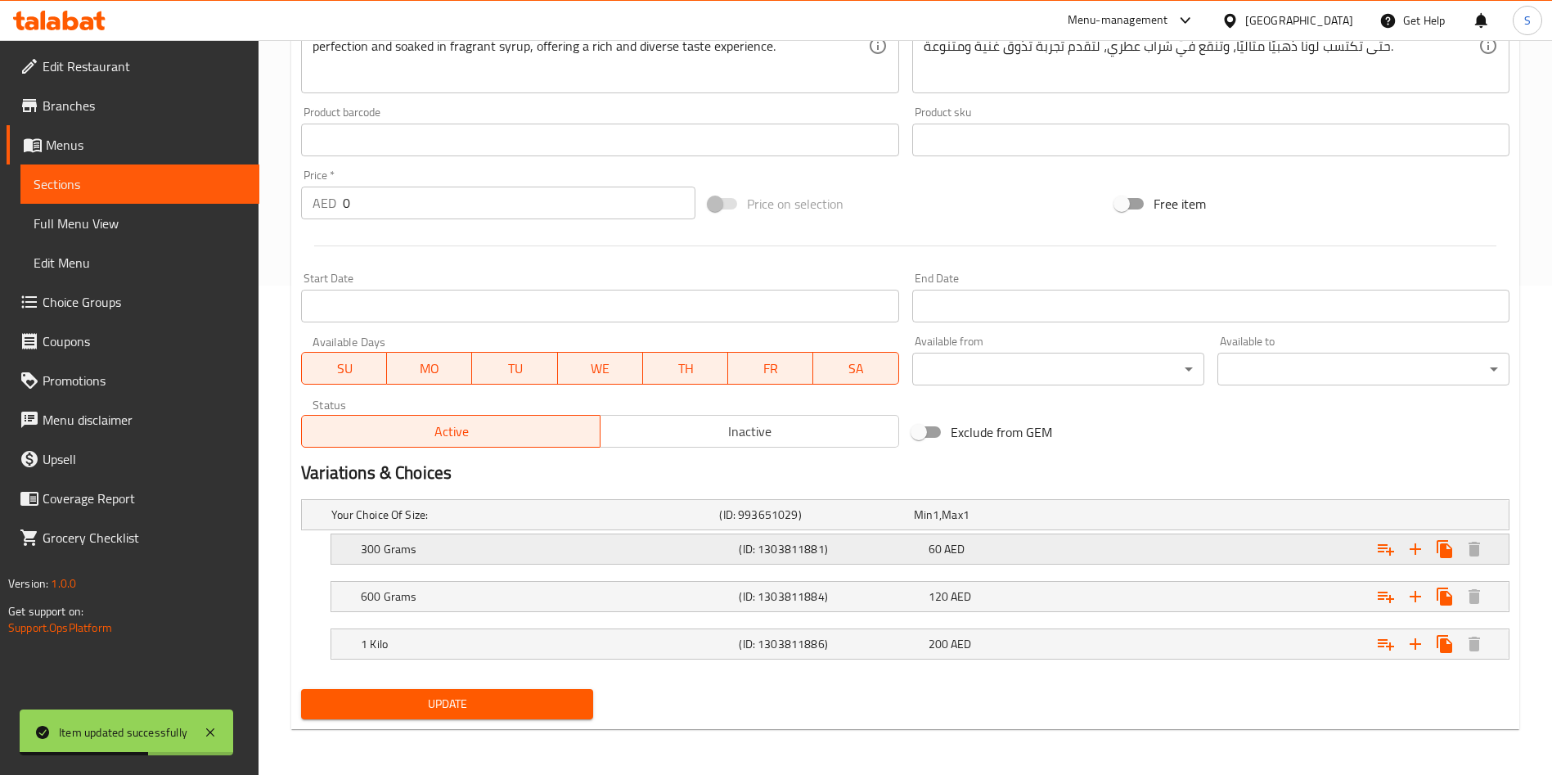
click at [1173, 552] on div "Expand" at bounding box center [1303, 549] width 378 height 36
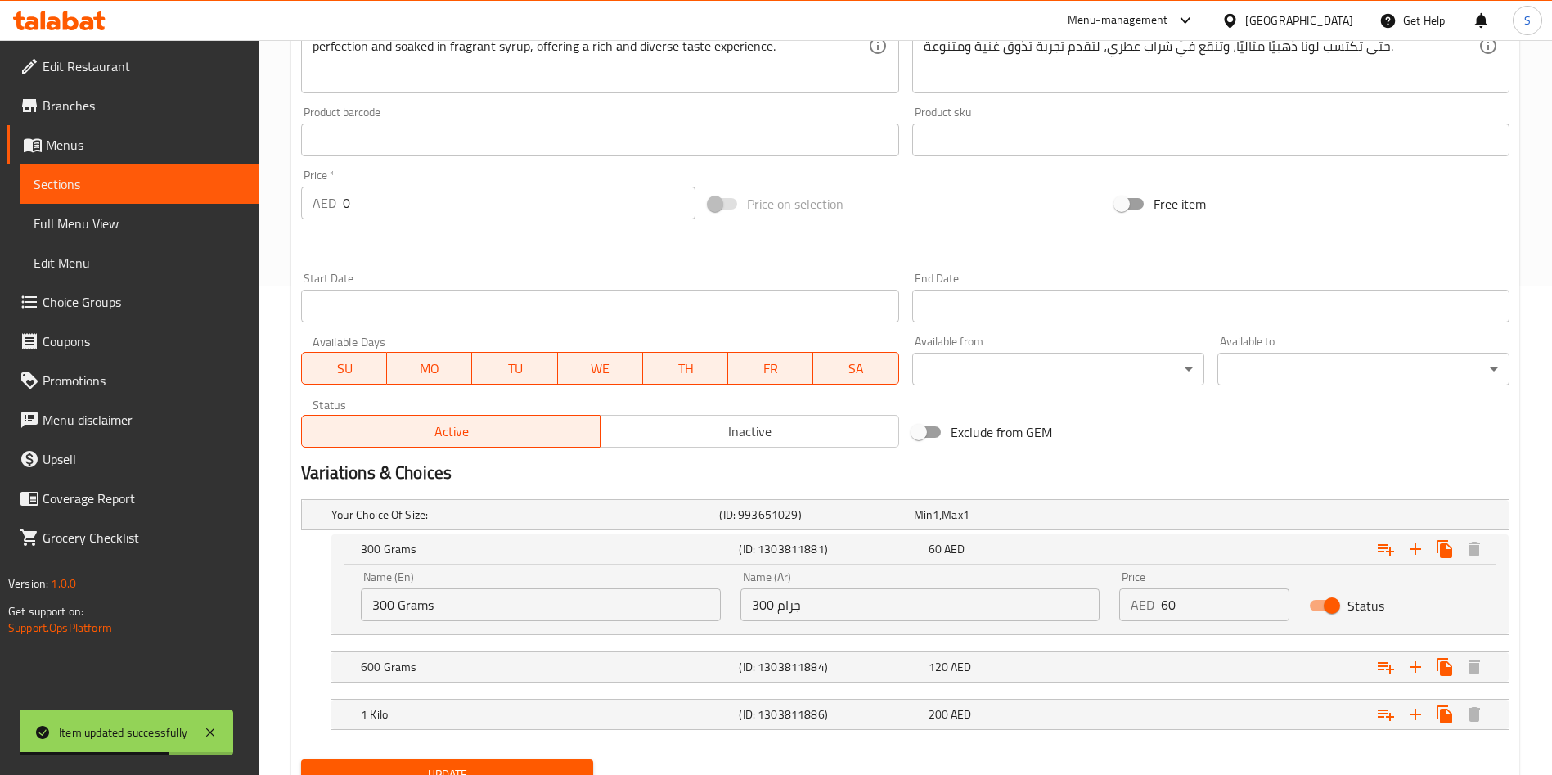
click at [1191, 613] on input "60" at bounding box center [1225, 604] width 128 height 33
type input "6"
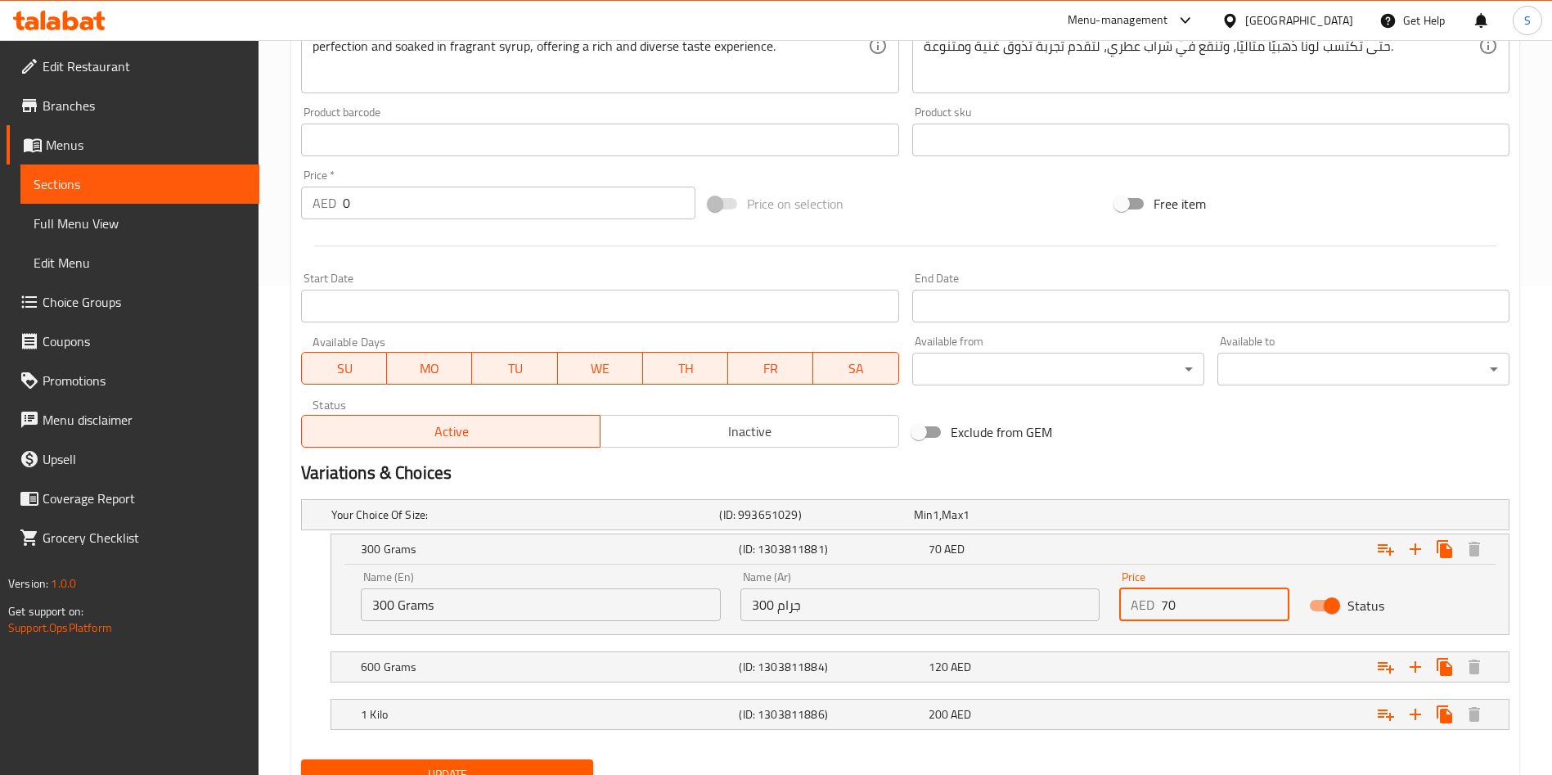
scroll to position [559, 0]
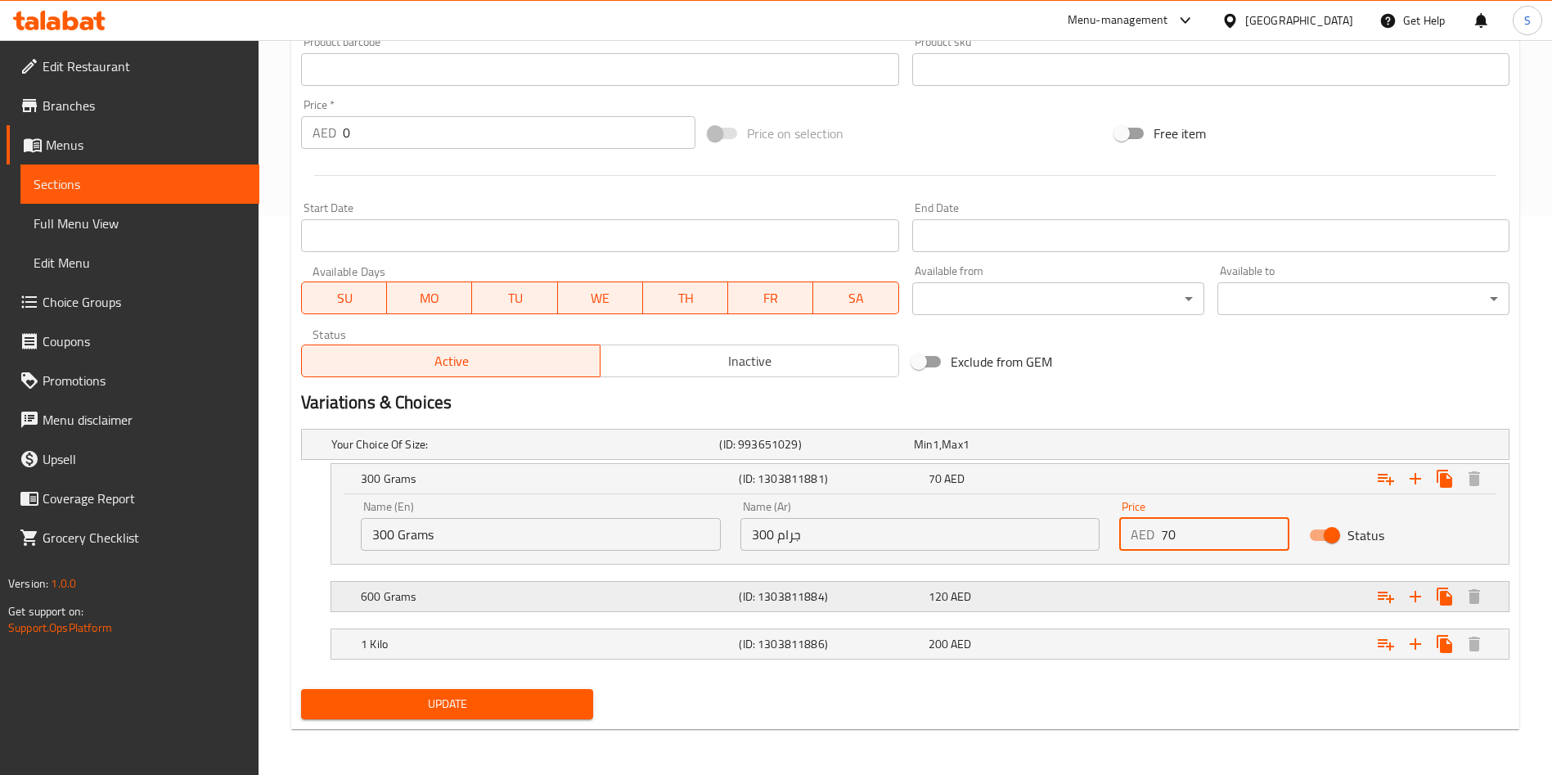
type input "70"
click at [1122, 592] on div "Expand" at bounding box center [1303, 596] width 378 height 36
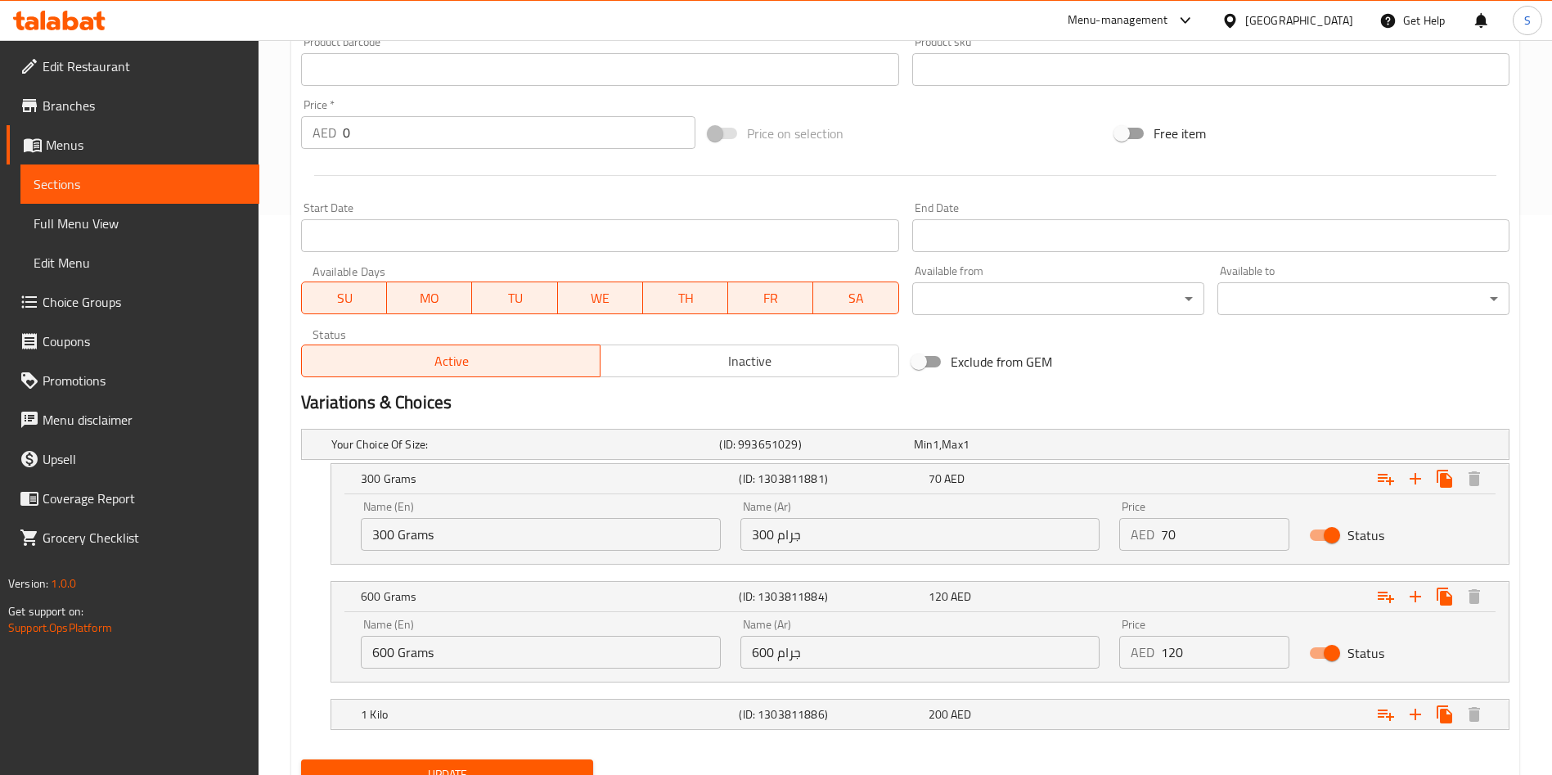
click at [1223, 658] on input "120" at bounding box center [1225, 652] width 128 height 33
click at [1223, 658] on input "1" at bounding box center [1225, 652] width 128 height 33
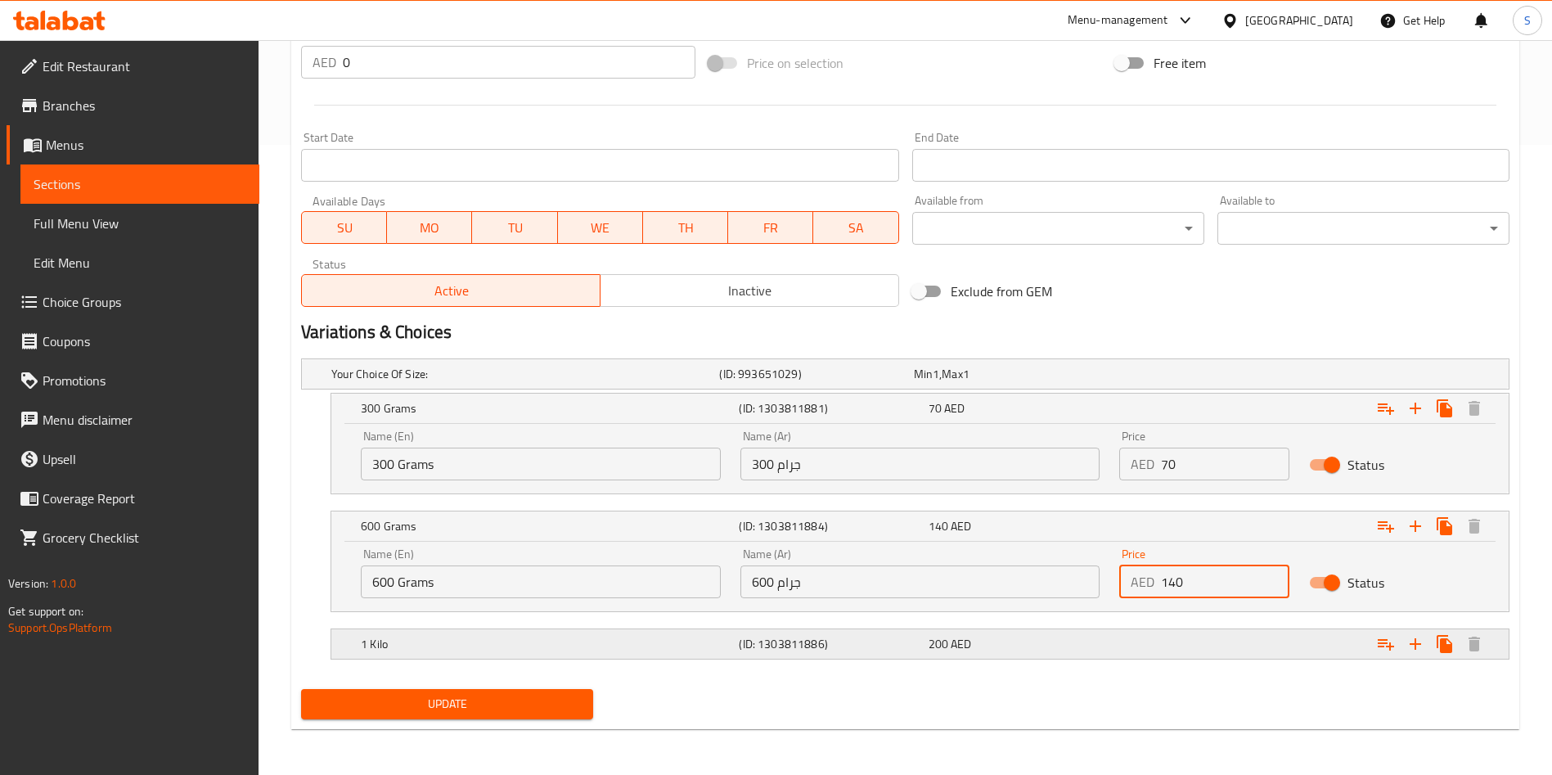
type input "140"
click at [1091, 632] on div "200 AED" at bounding box center [1019, 643] width 189 height 23
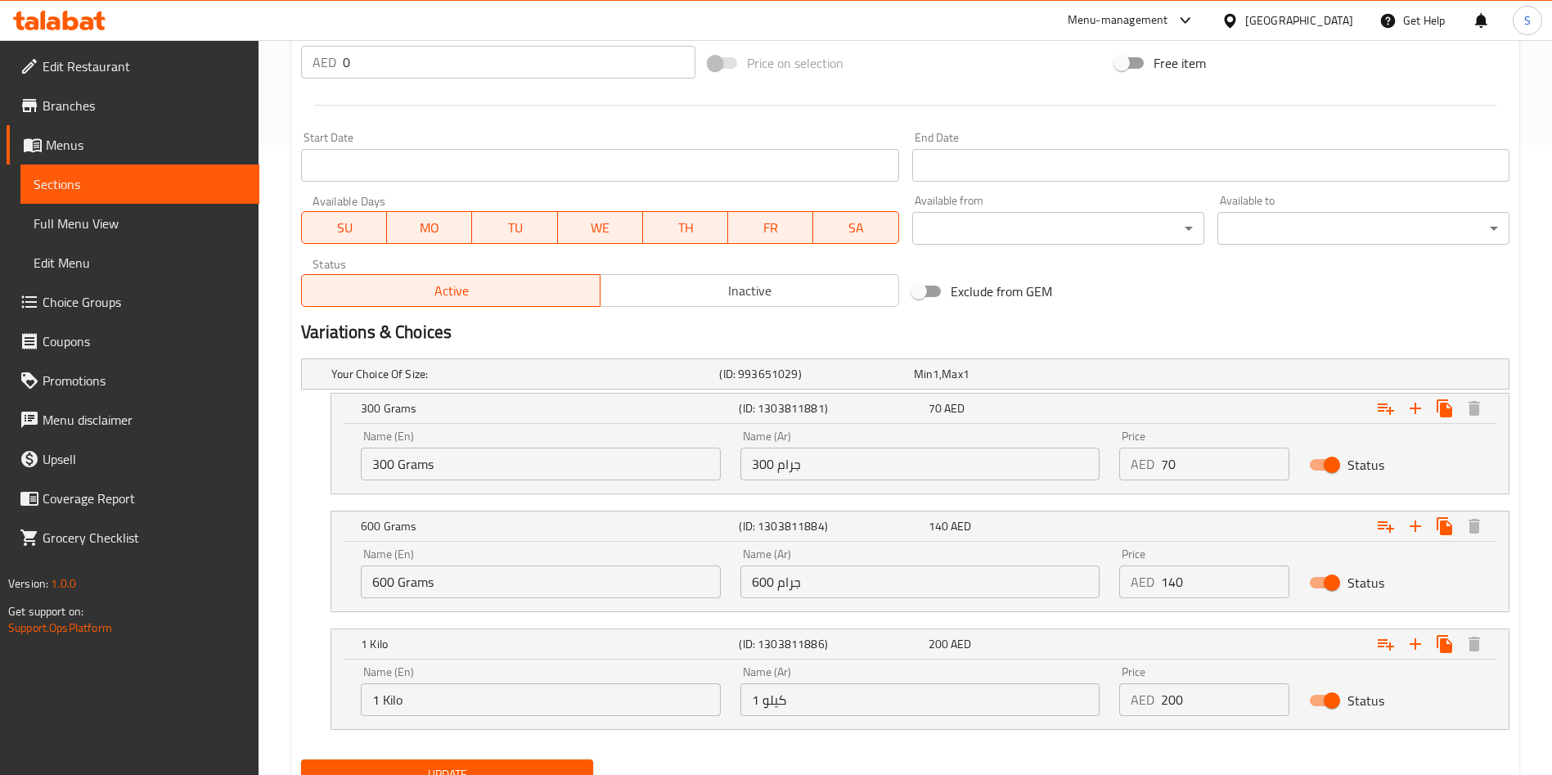
scroll to position [700, 0]
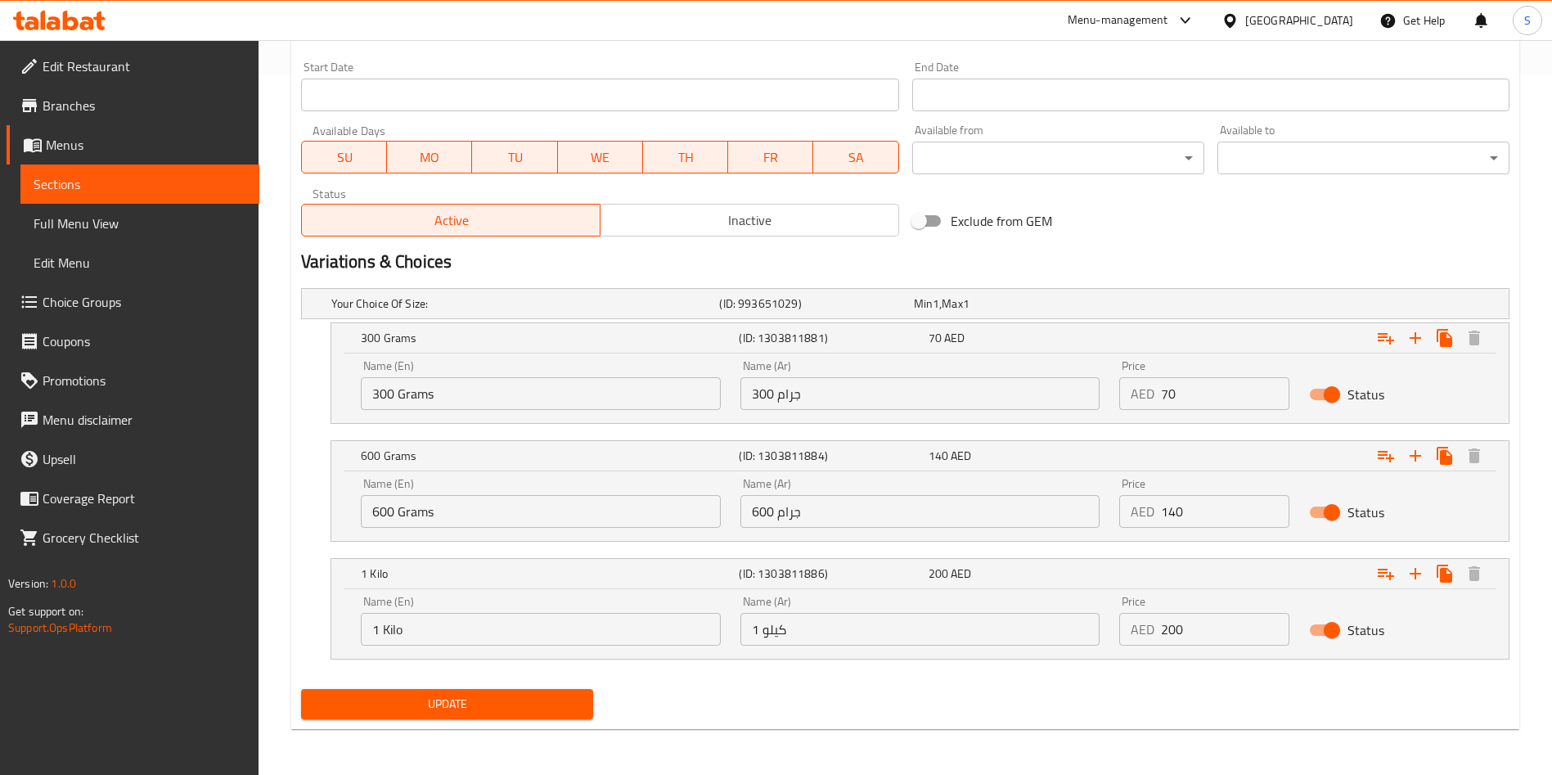
click at [496, 707] on span "Update" at bounding box center [447, 704] width 266 height 20
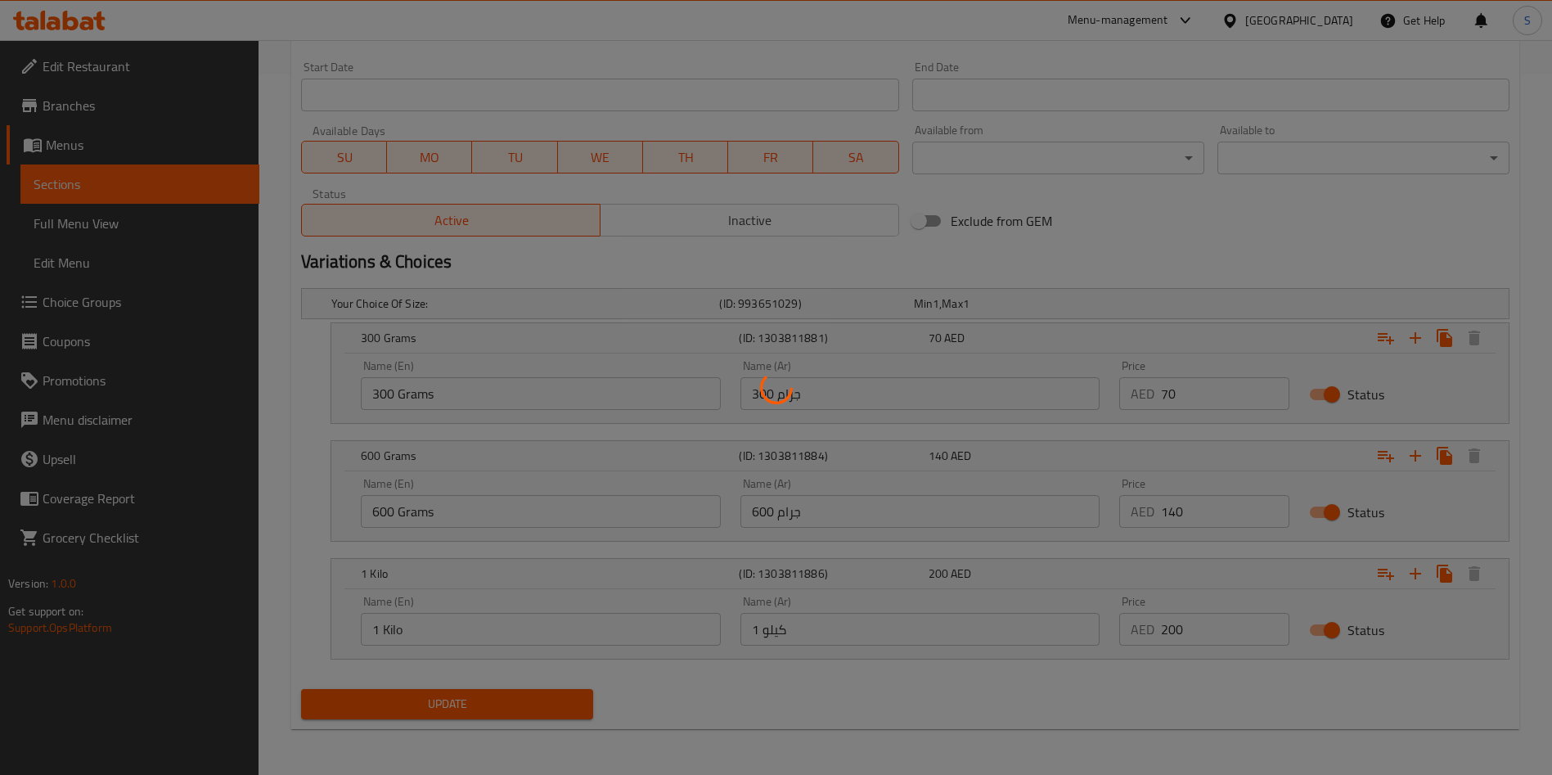
scroll to position [0, 0]
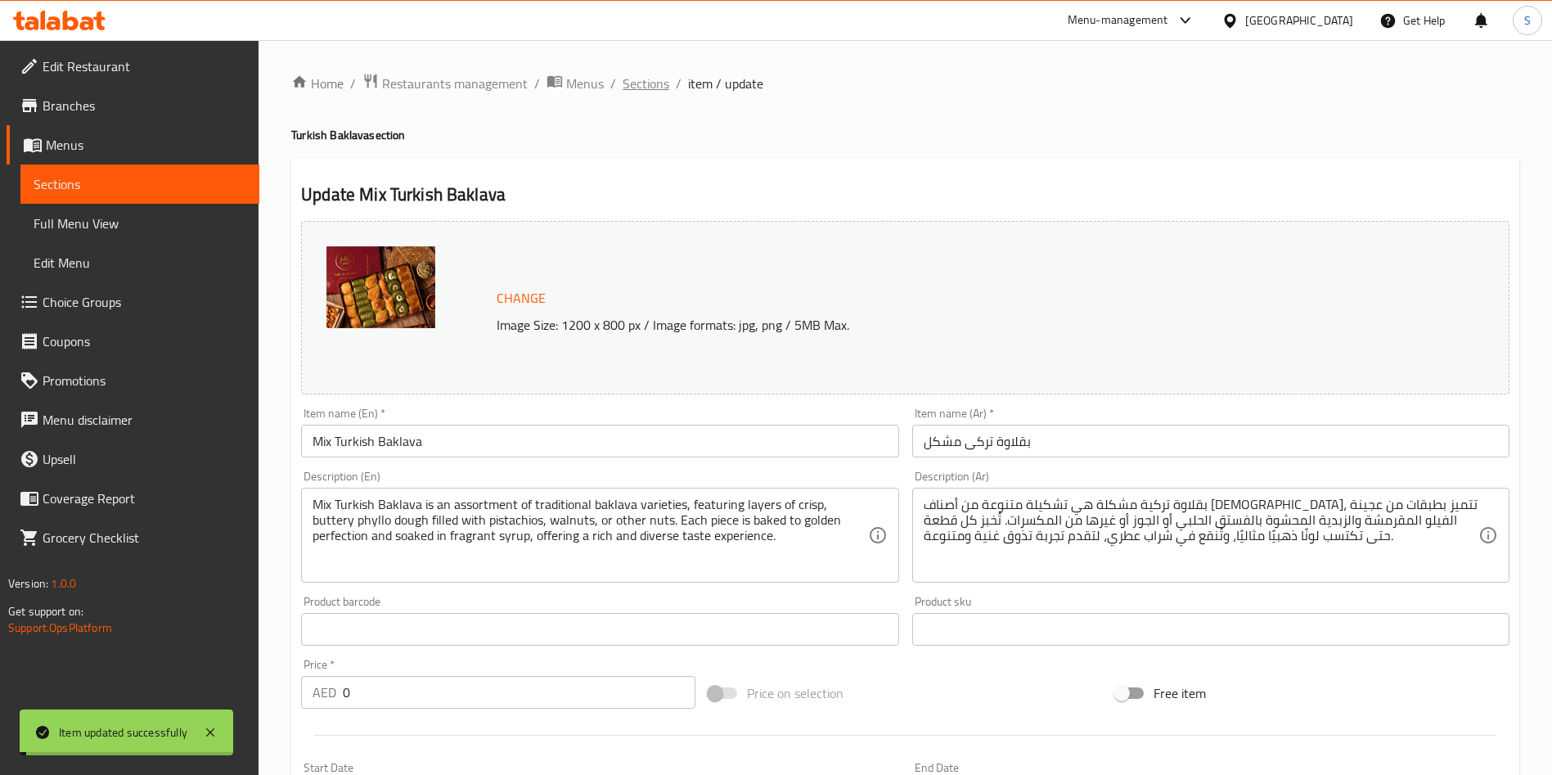
click at [663, 83] on span "Sections" at bounding box center [645, 84] width 47 height 20
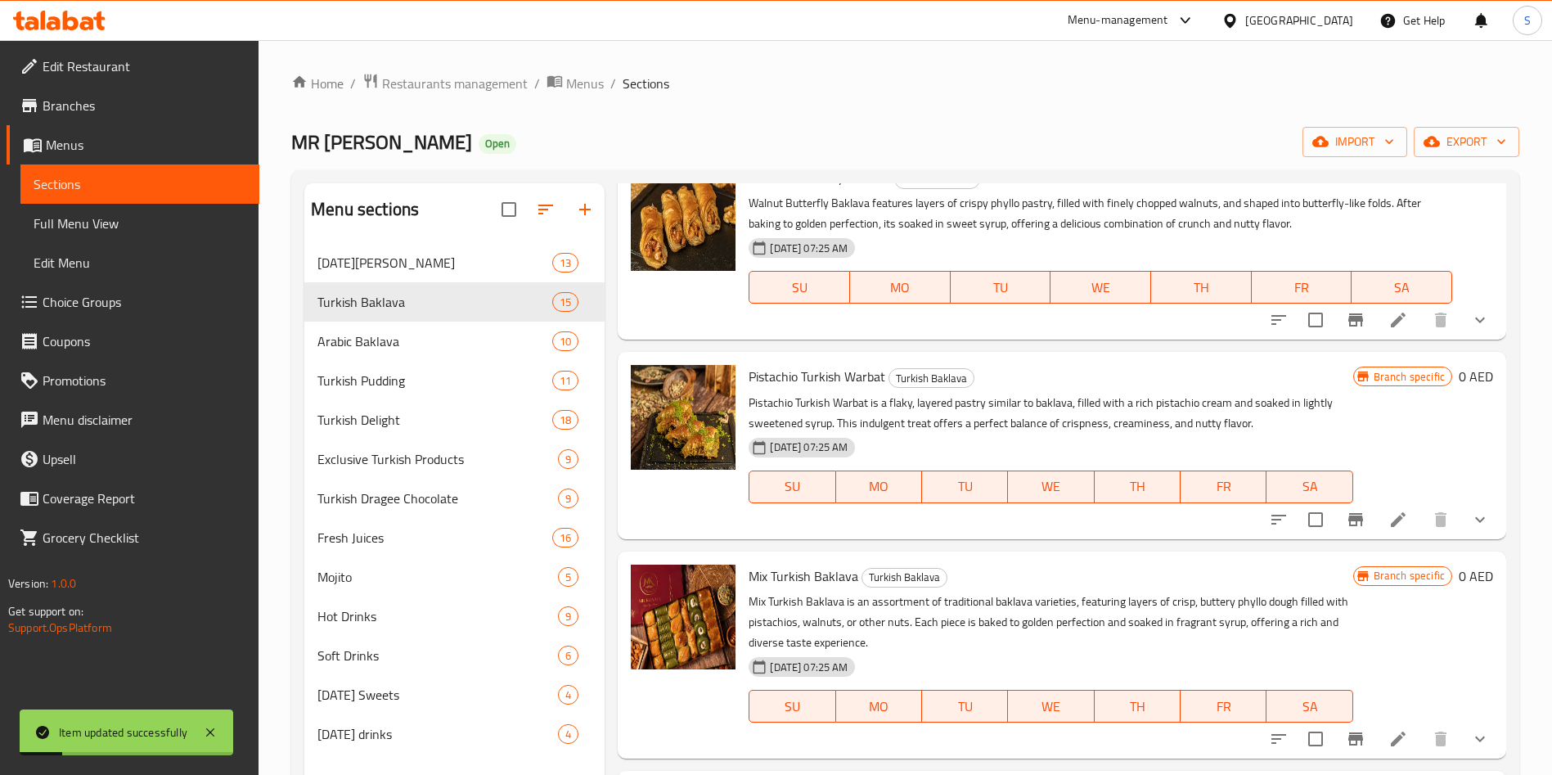
scroll to position [229, 0]
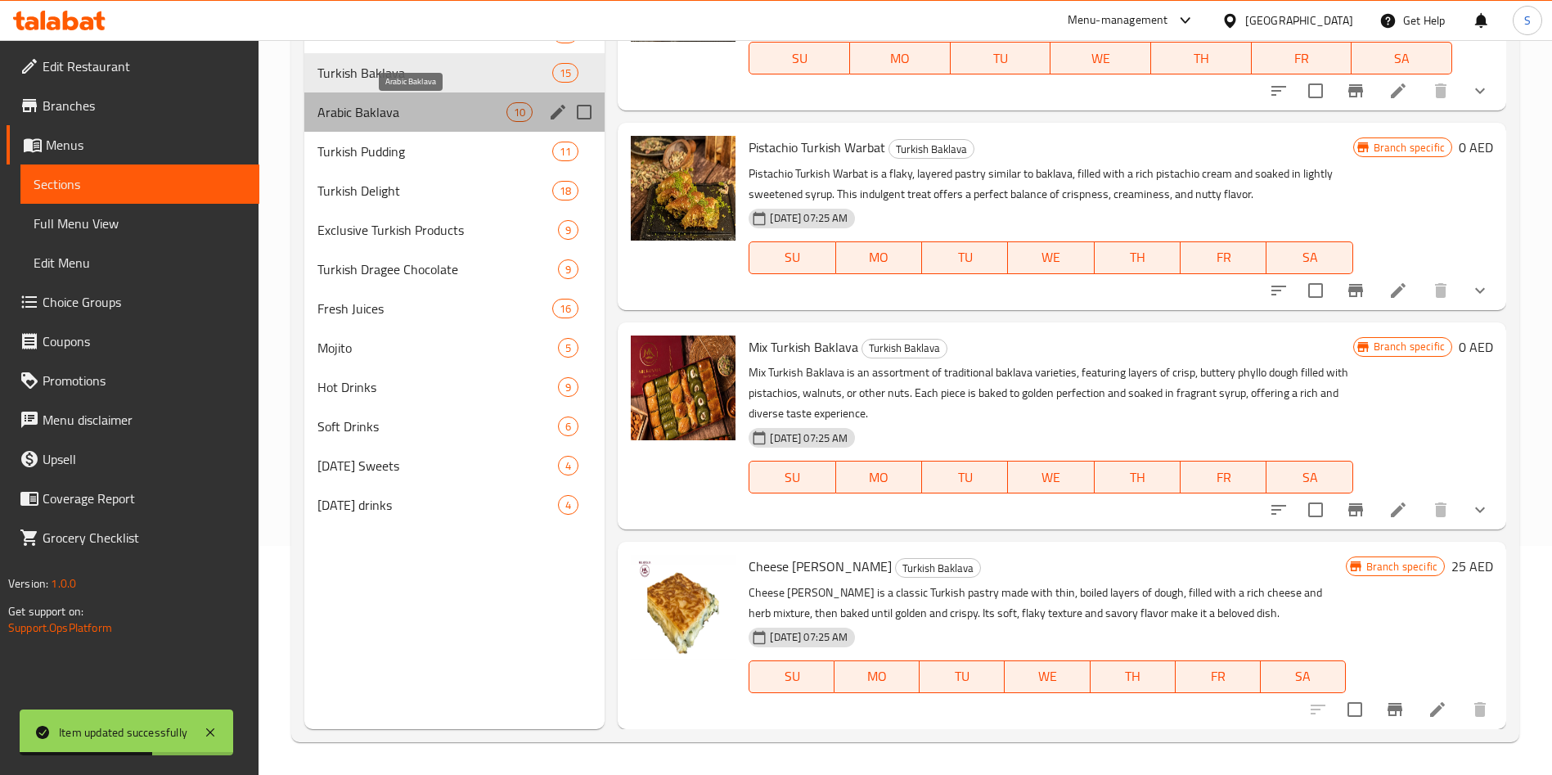
click at [358, 115] on span "Arabic Baklava" at bounding box center [411, 112] width 189 height 20
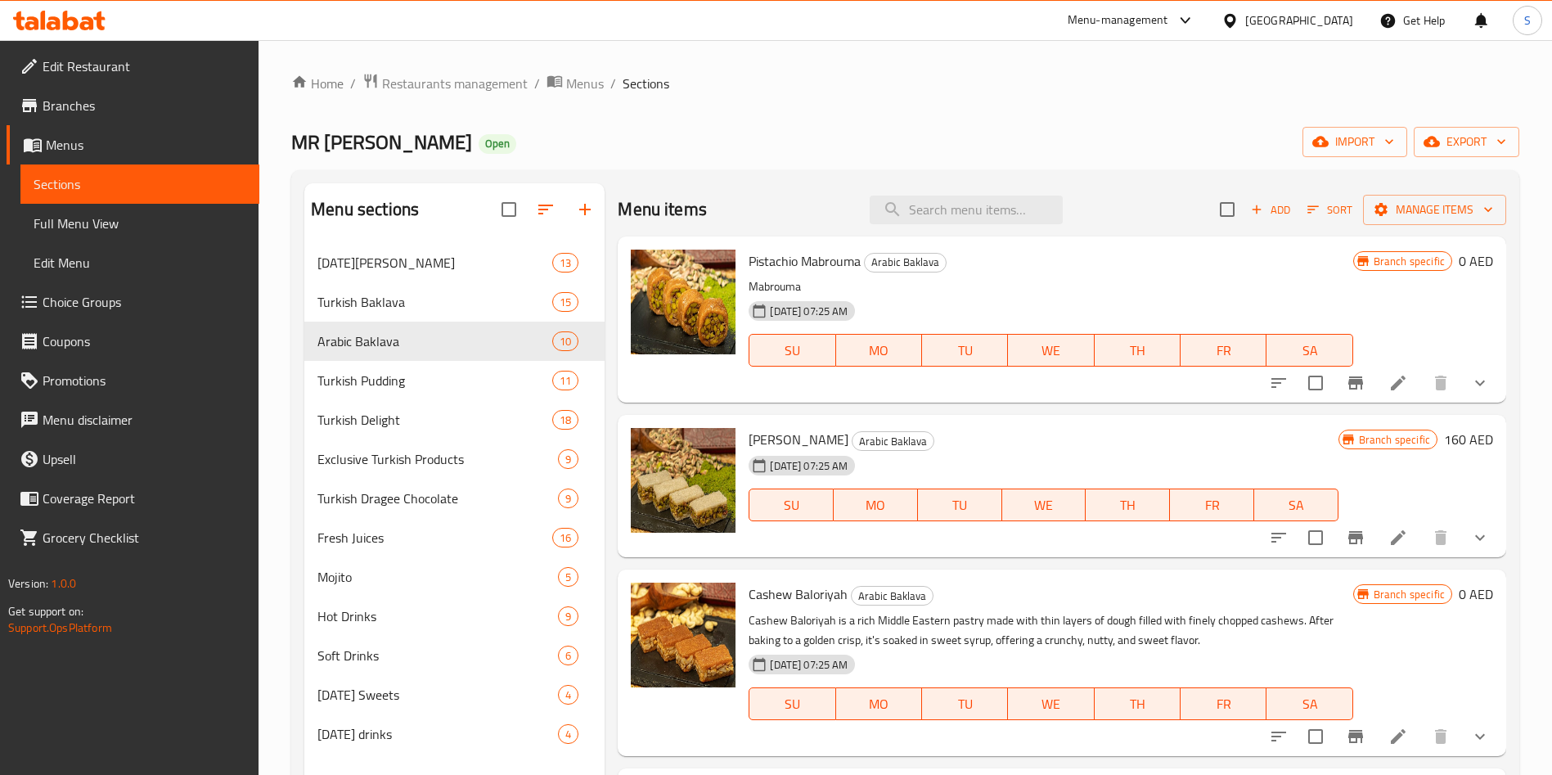
click at [1388, 391] on icon at bounding box center [1398, 383] width 20 height 20
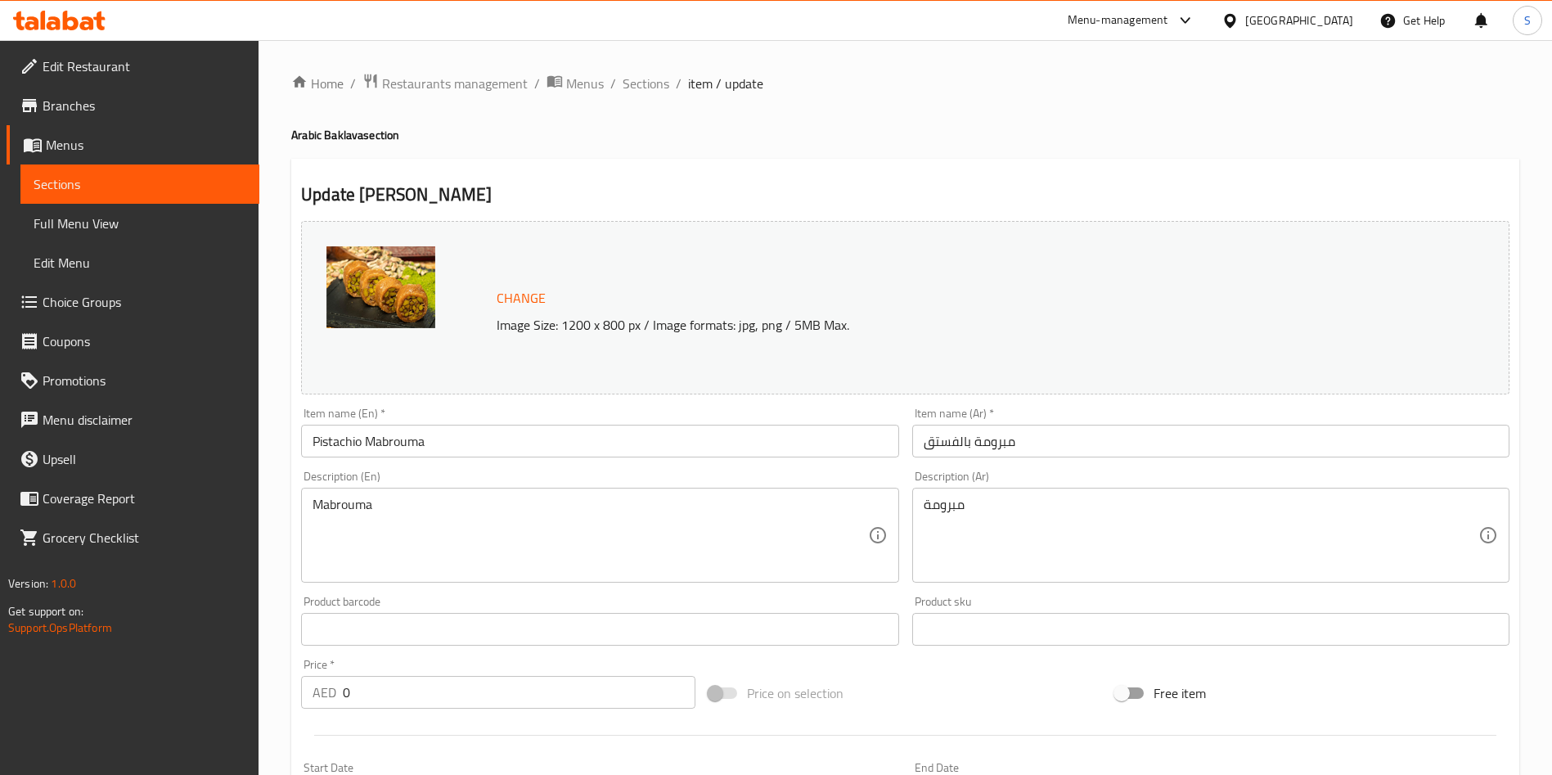
scroll to position [489, 0]
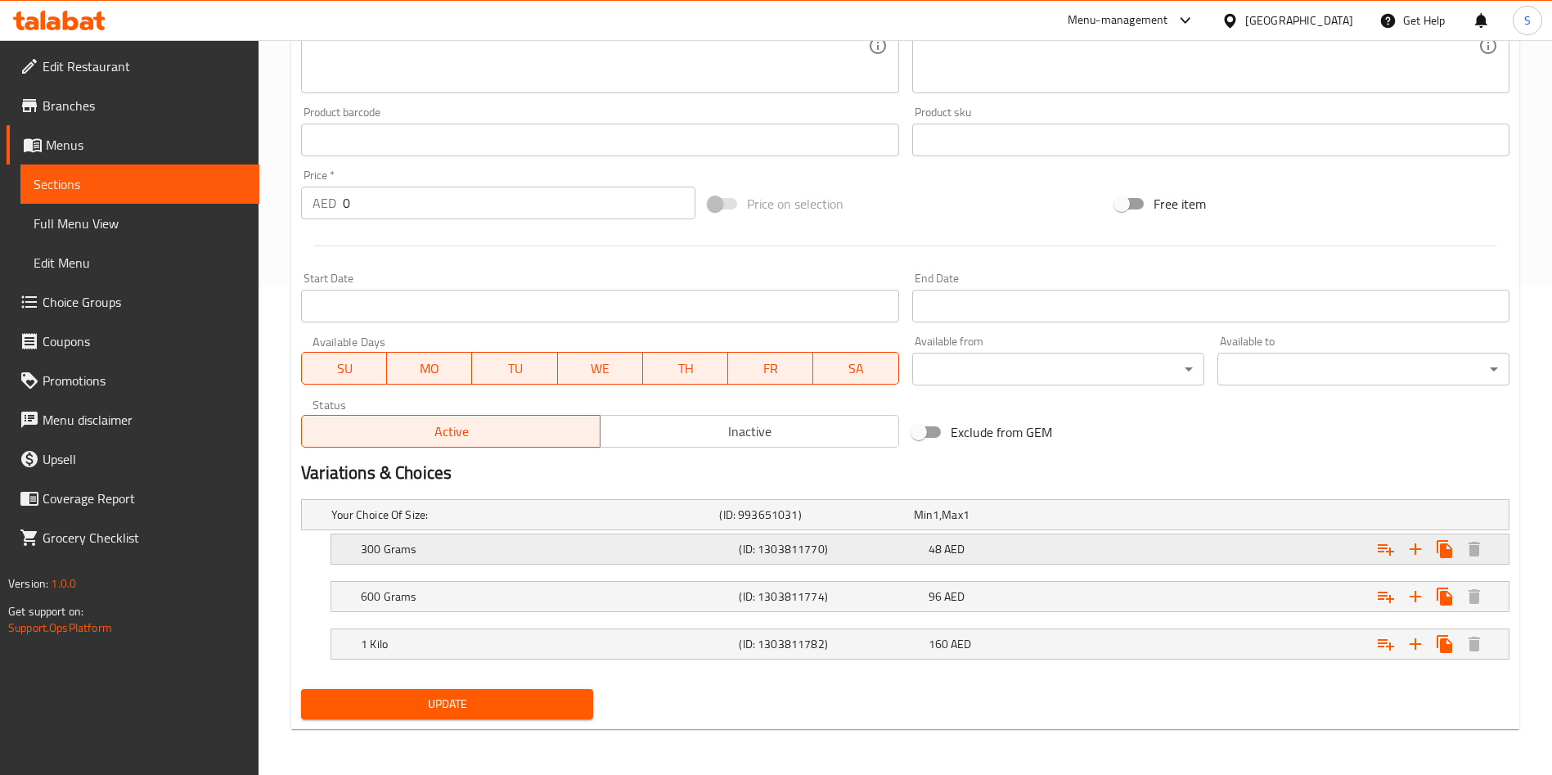
click at [1222, 558] on div "Expand" at bounding box center [1303, 549] width 378 height 36
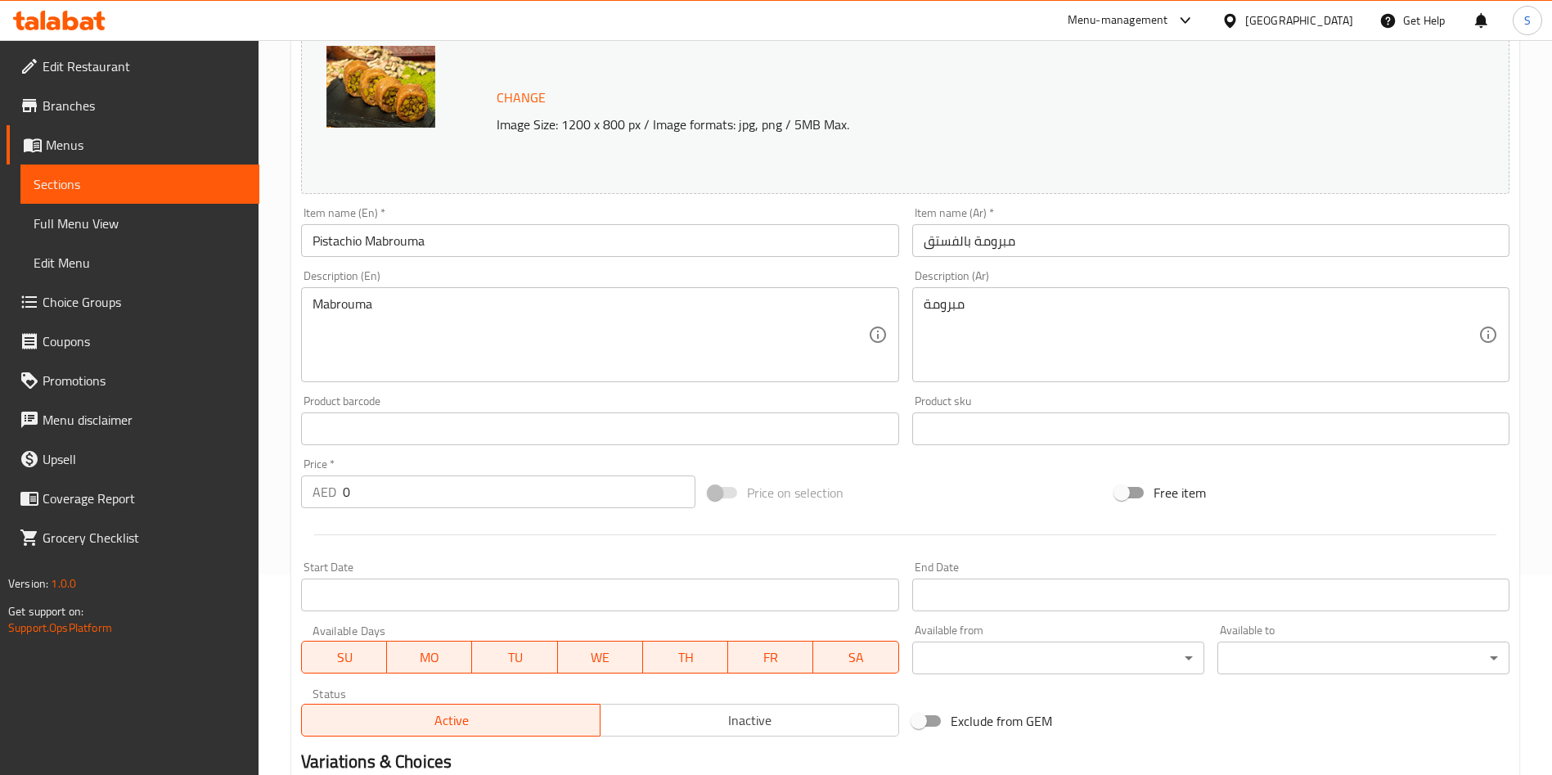
scroll to position [0, 0]
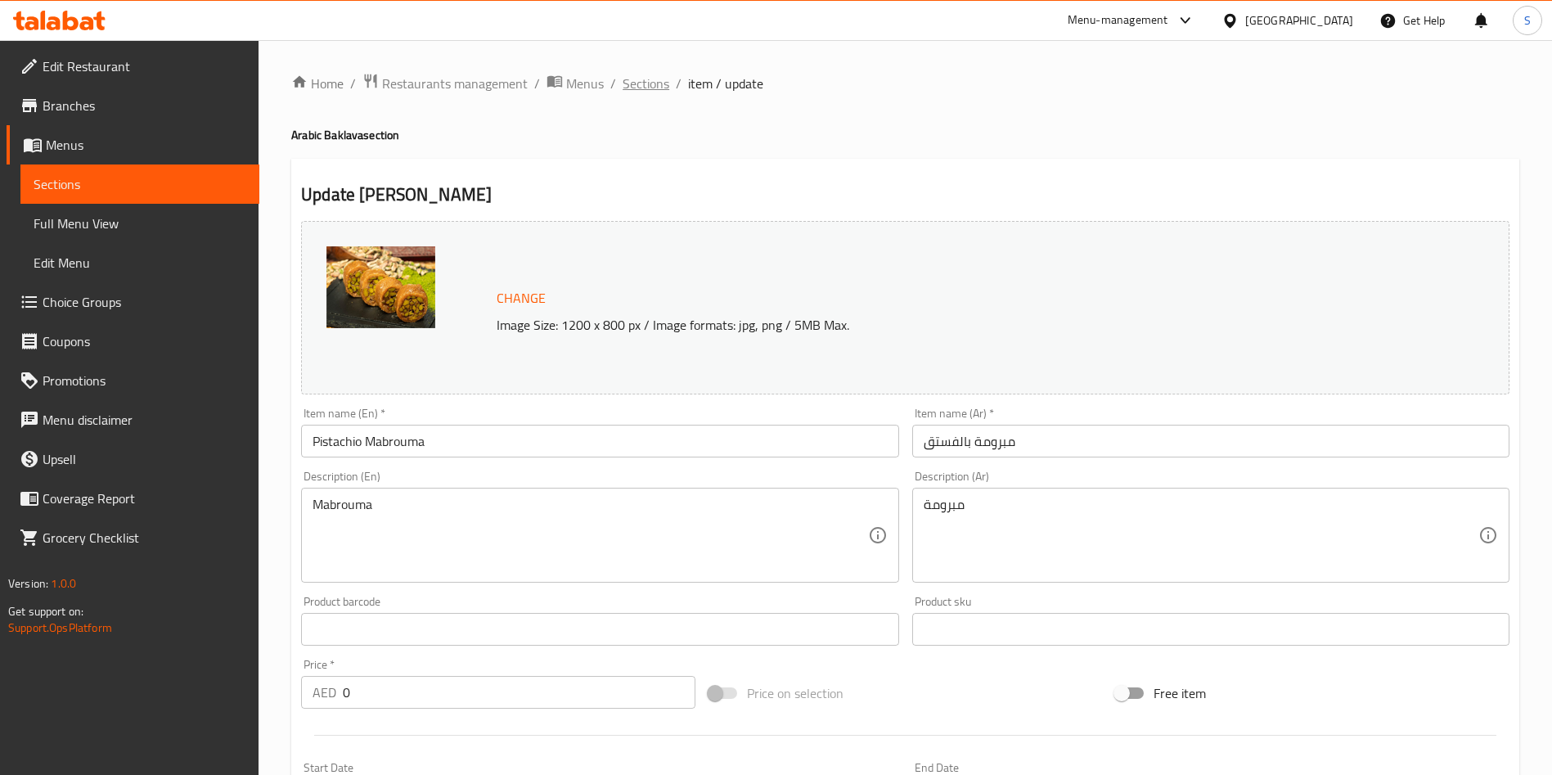
click at [640, 78] on span "Sections" at bounding box center [645, 84] width 47 height 20
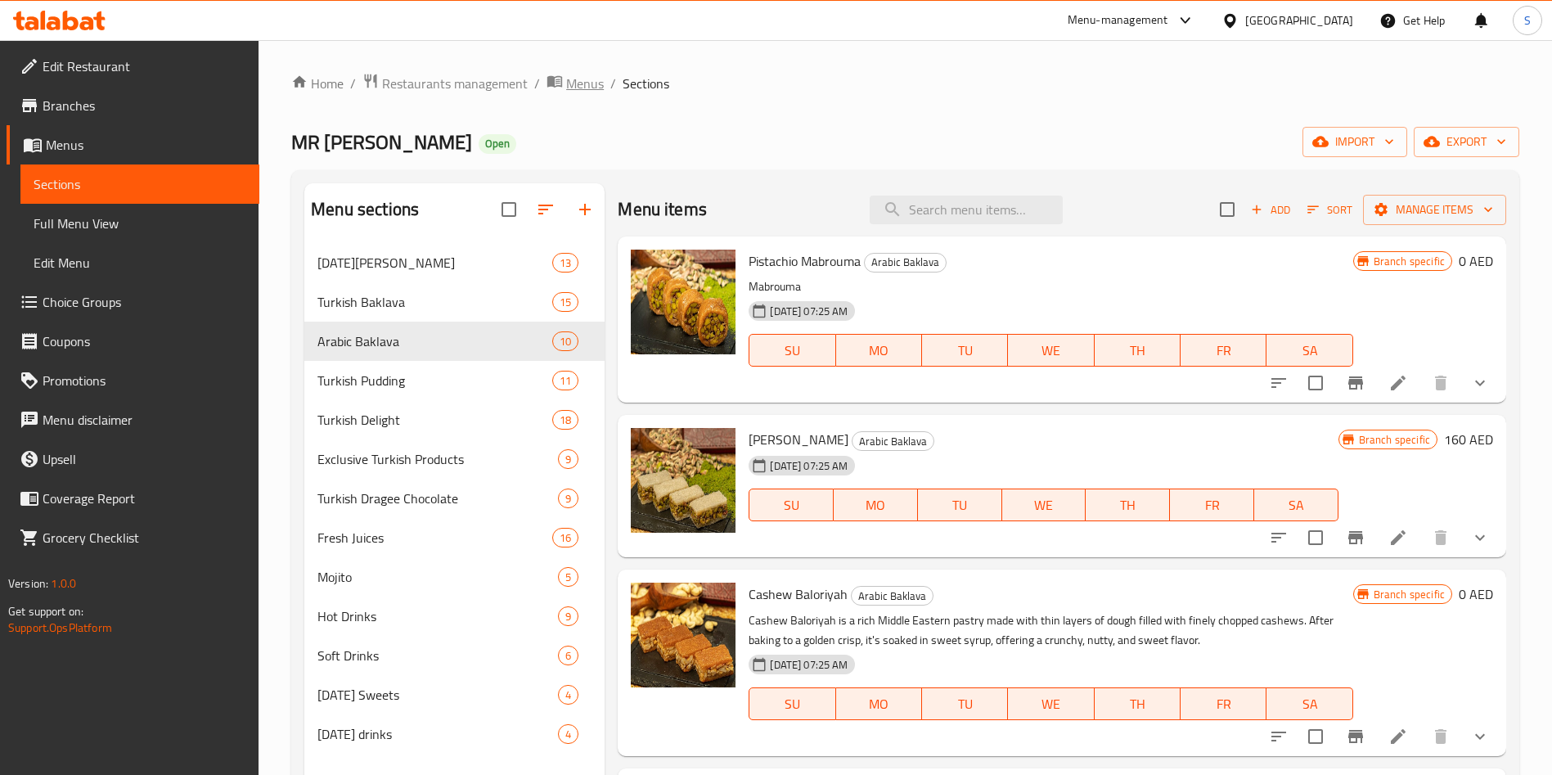
click at [582, 83] on span "Menus" at bounding box center [585, 84] width 38 height 20
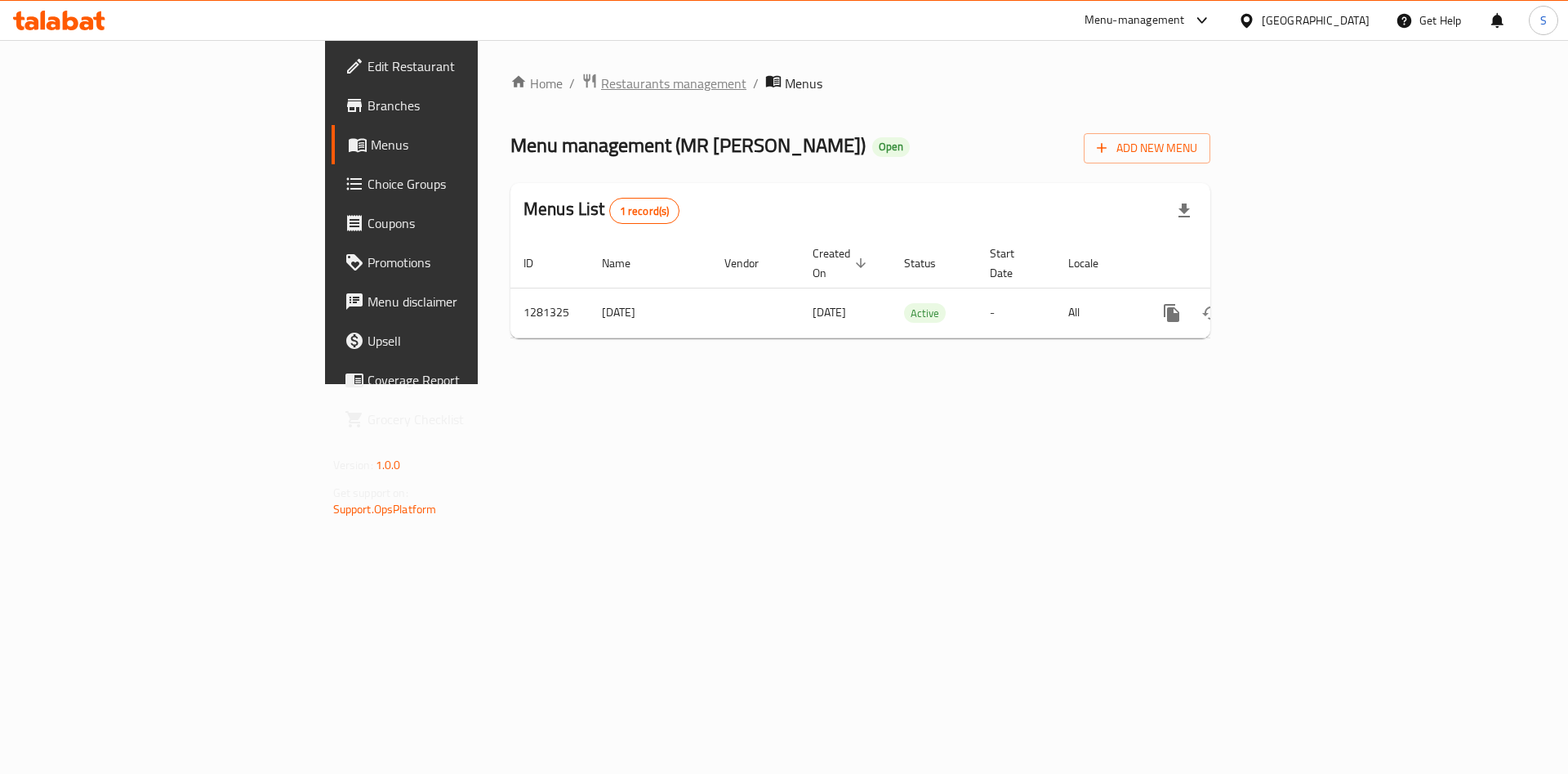
click at [601, 85] on span "Restaurants management" at bounding box center [674, 84] width 146 height 20
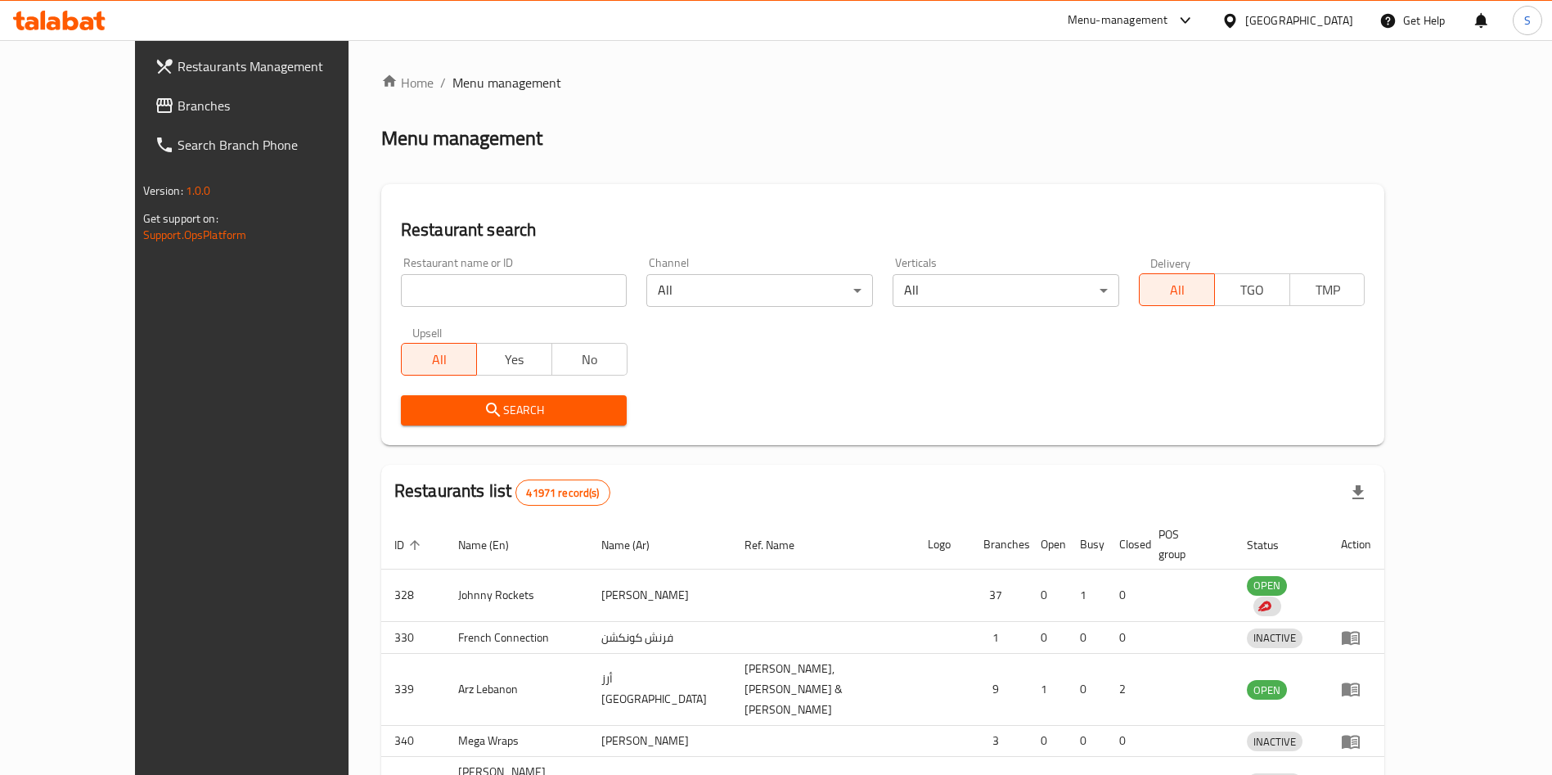
click at [454, 307] on div "Home / Menu management Menu management Restaurant search Restaurant name or ID …" at bounding box center [883, 547] width 1004 height 949
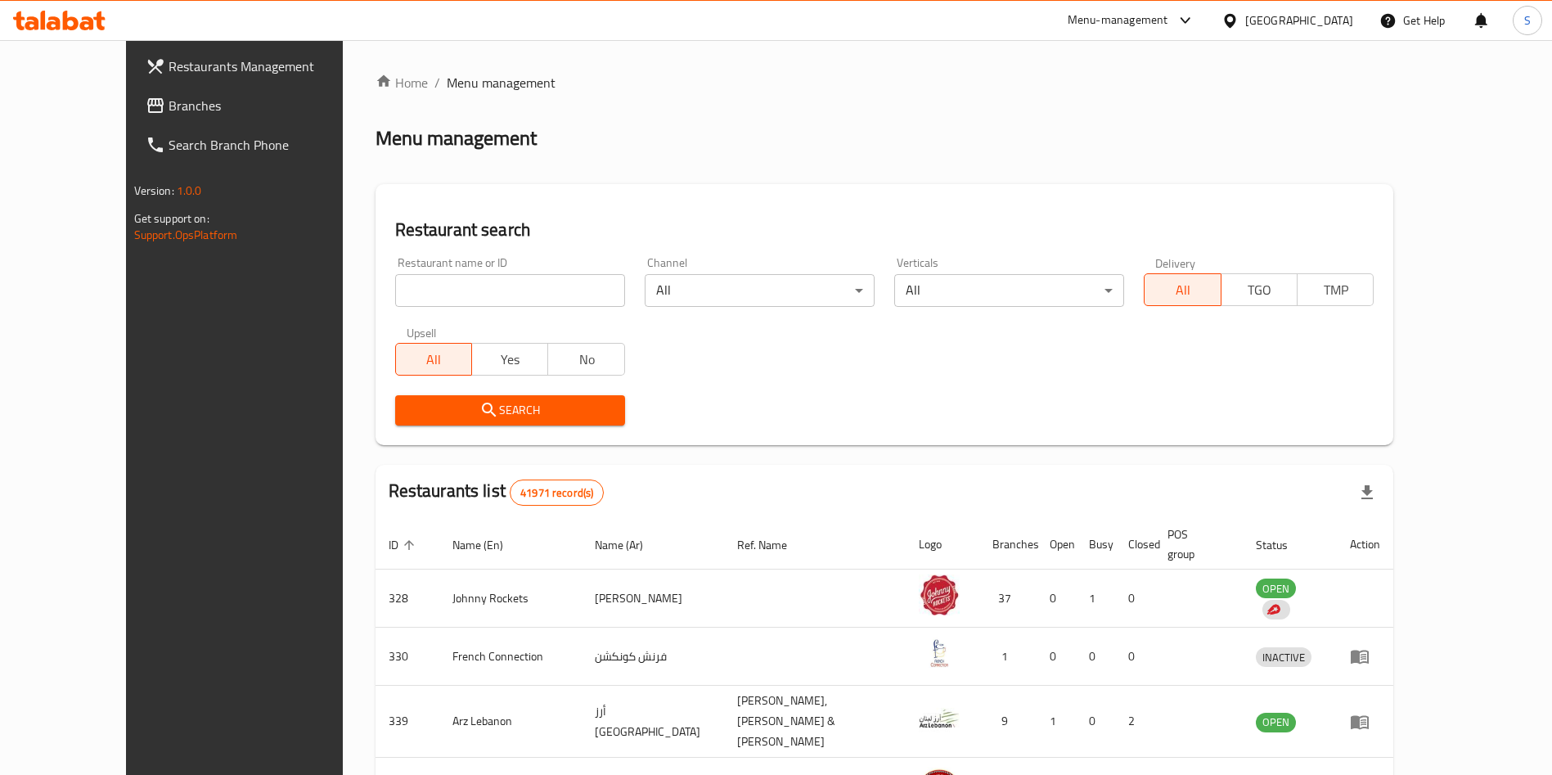
click at [442, 297] on input "search" at bounding box center [510, 290] width 230 height 33
type input "mr kunafa"
click button "Search" at bounding box center [510, 410] width 230 height 30
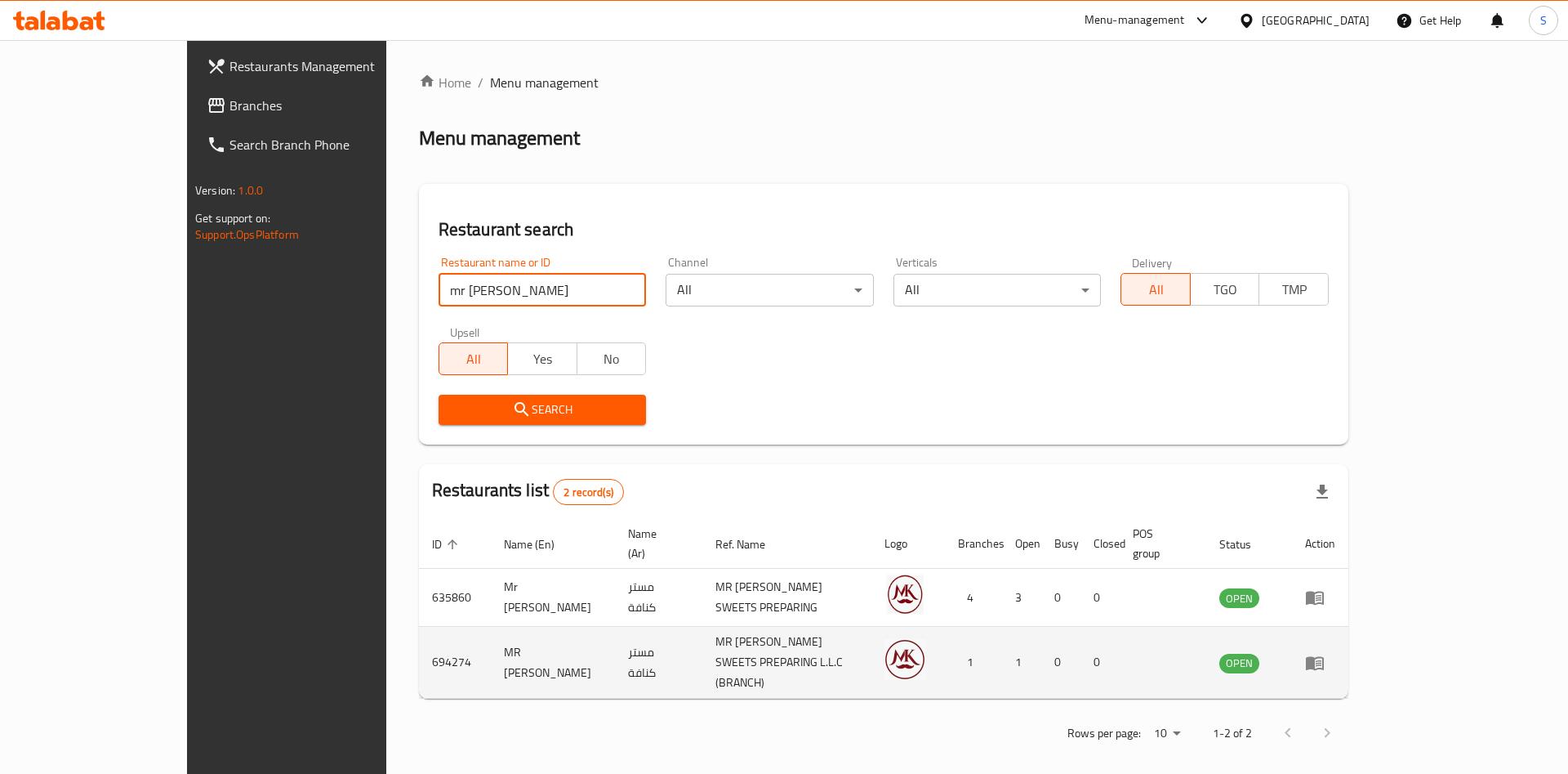
click at [872, 640] on td "MR KUNAFA SWEETS PREPARING L.L.C (BRANCH)" at bounding box center [786, 662] width 169 height 72
click at [706, 631] on td "MR KUNAFA SWEETS PREPARING L.L.C (BRANCH)" at bounding box center [786, 662] width 169 height 72
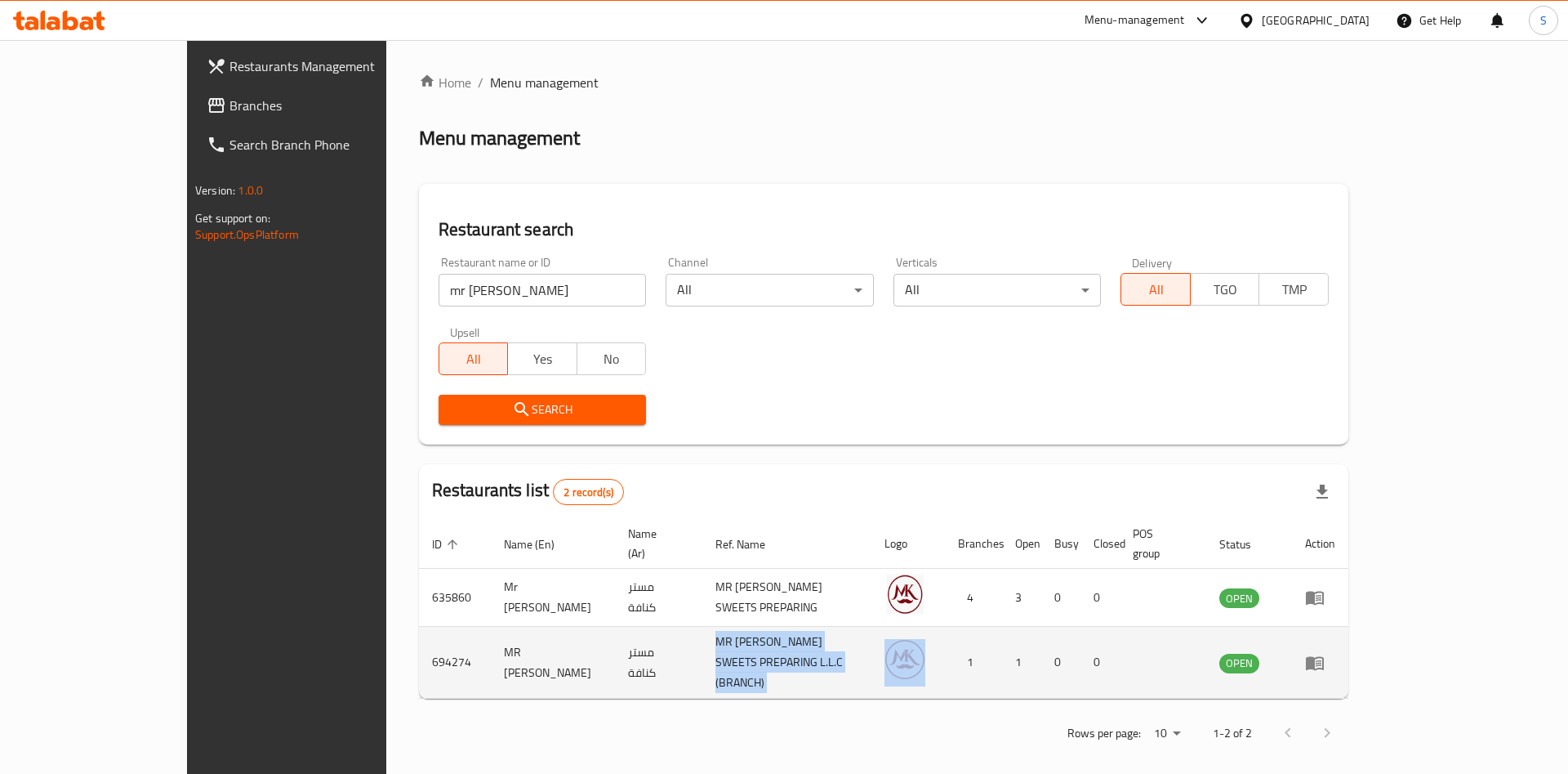
click at [706, 631] on td "MR KUNAFA SWEETS PREPARING L.L.C (BRANCH)" at bounding box center [786, 662] width 169 height 72
click at [1335, 653] on link "enhanced table" at bounding box center [1320, 663] width 30 height 20
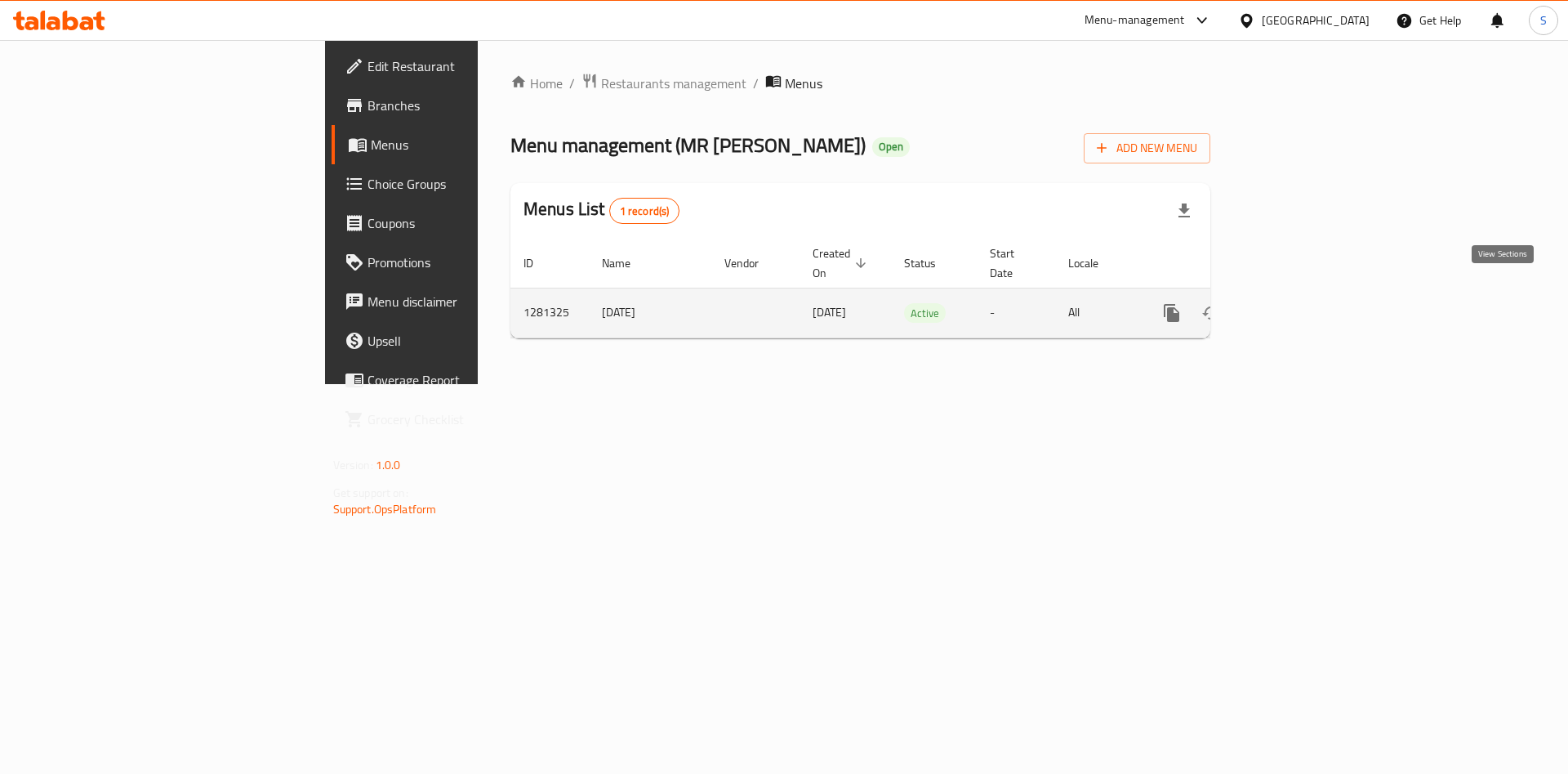
click at [1299, 303] on icon "enhanced table" at bounding box center [1290, 313] width 20 height 20
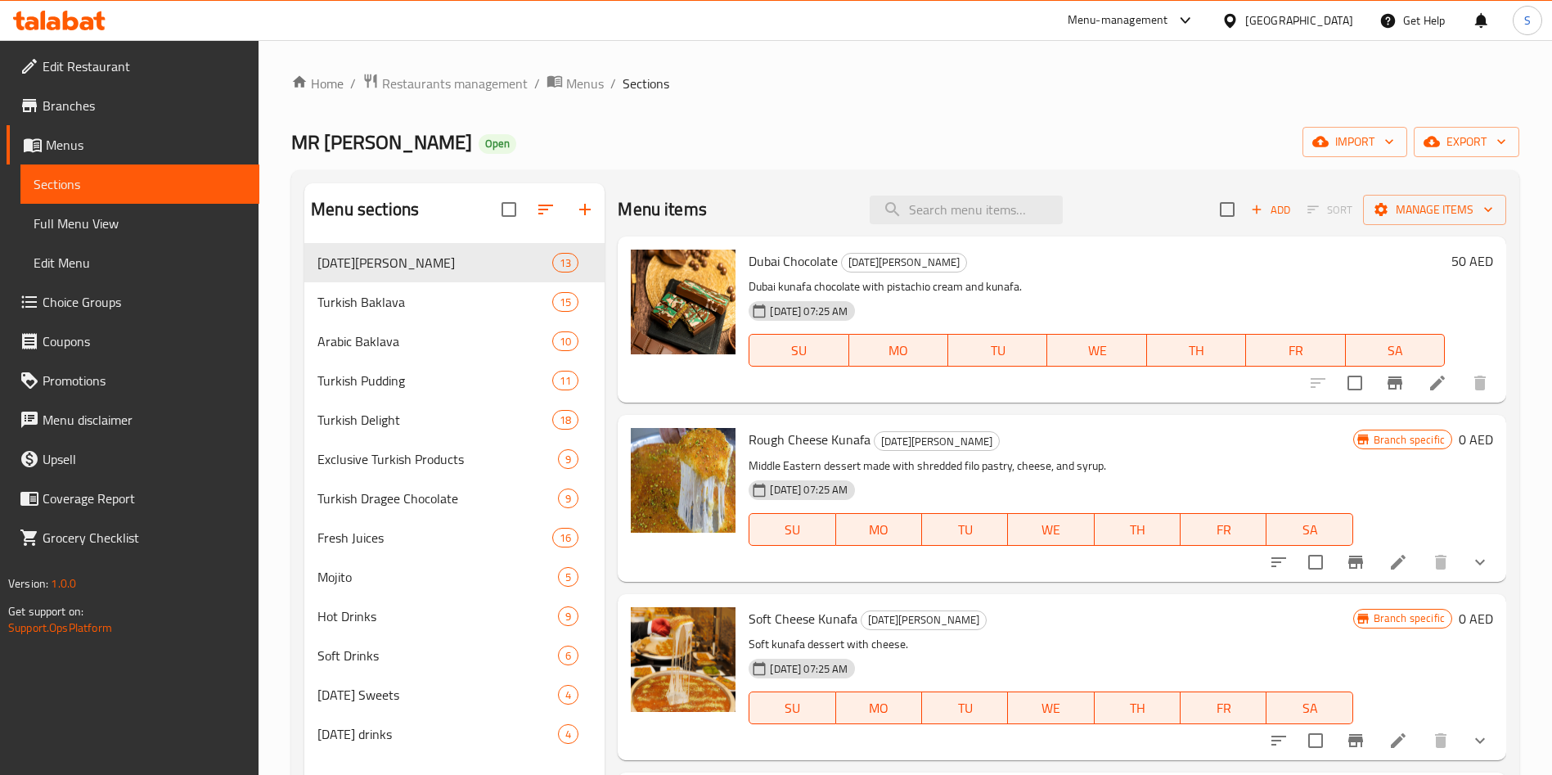
click at [115, 137] on span "Menus" at bounding box center [146, 145] width 200 height 20
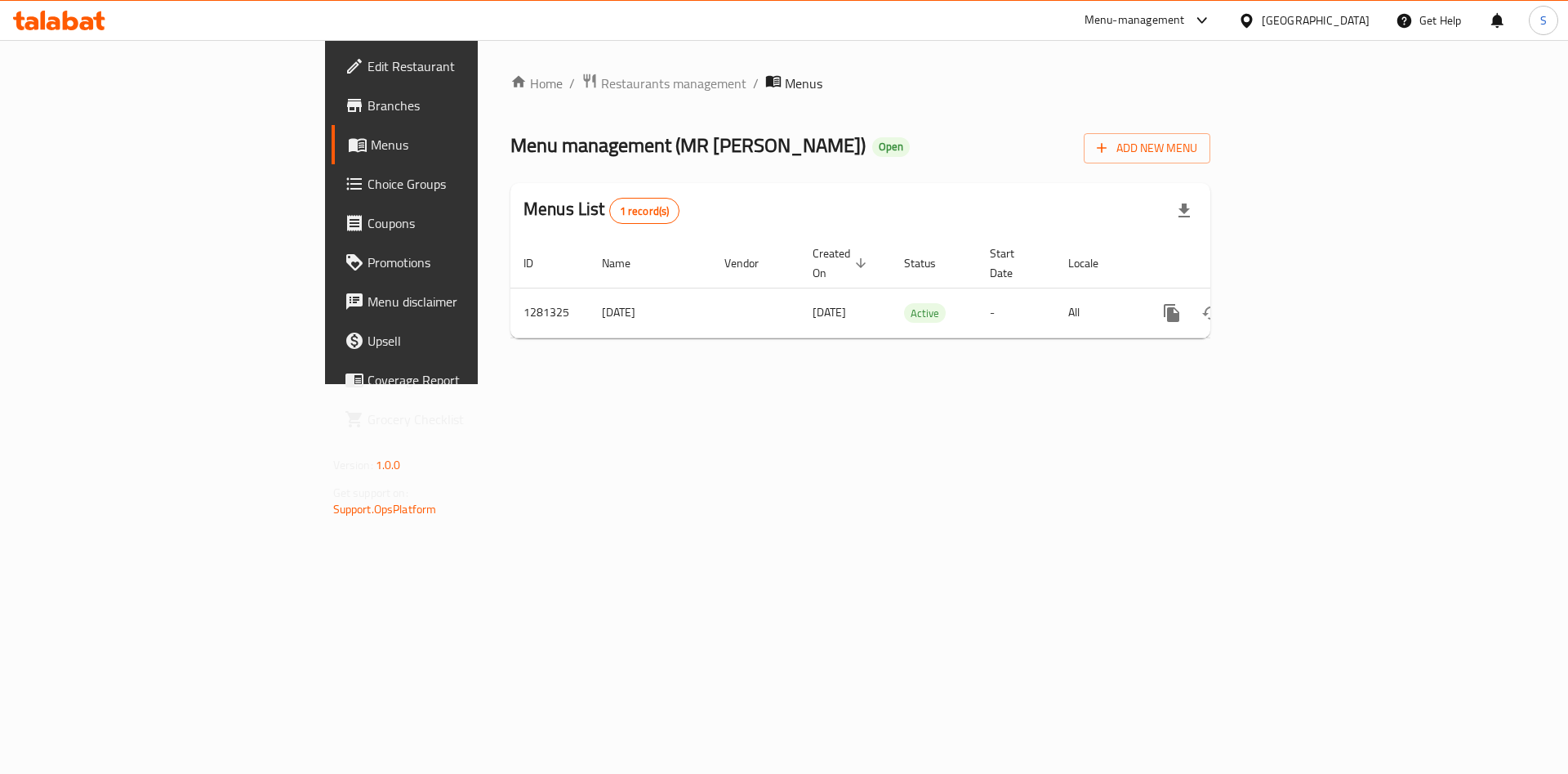
click at [368, 96] on span "Branches" at bounding box center [470, 106] width 207 height 20
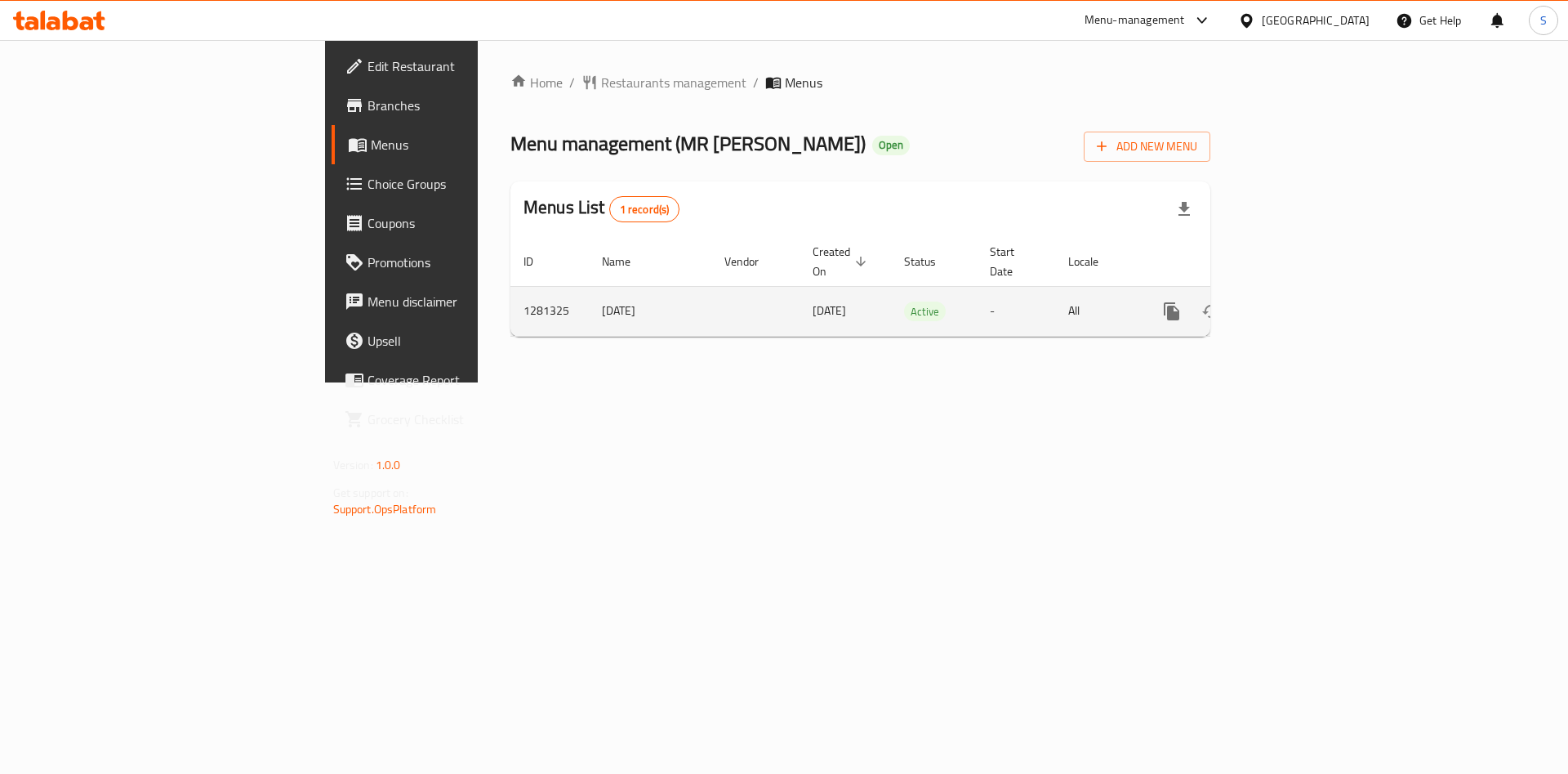
click at [1299, 302] on icon "enhanced table" at bounding box center [1290, 312] width 20 height 20
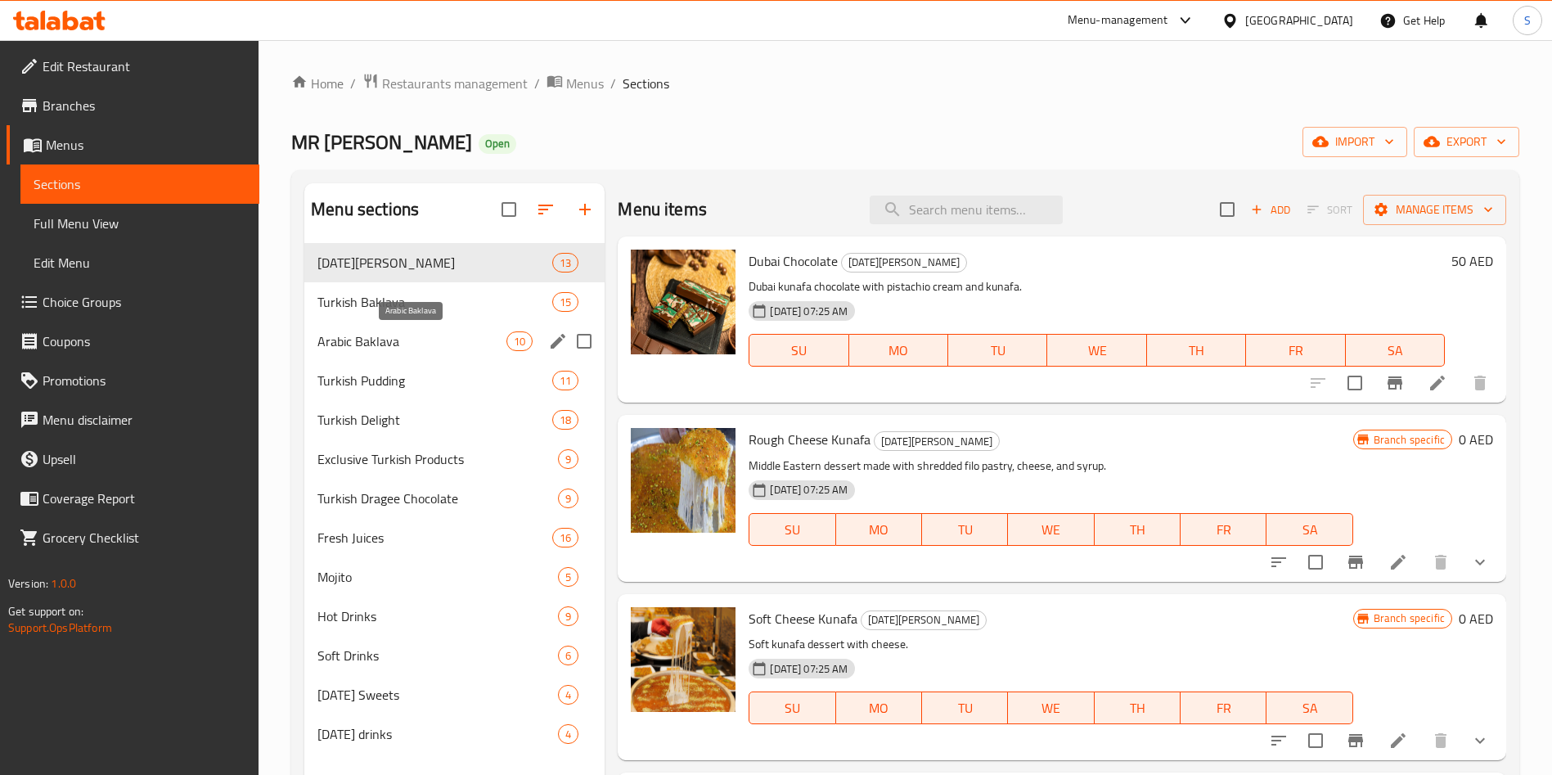
click at [414, 335] on span "Arabic Baklava" at bounding box center [411, 341] width 189 height 20
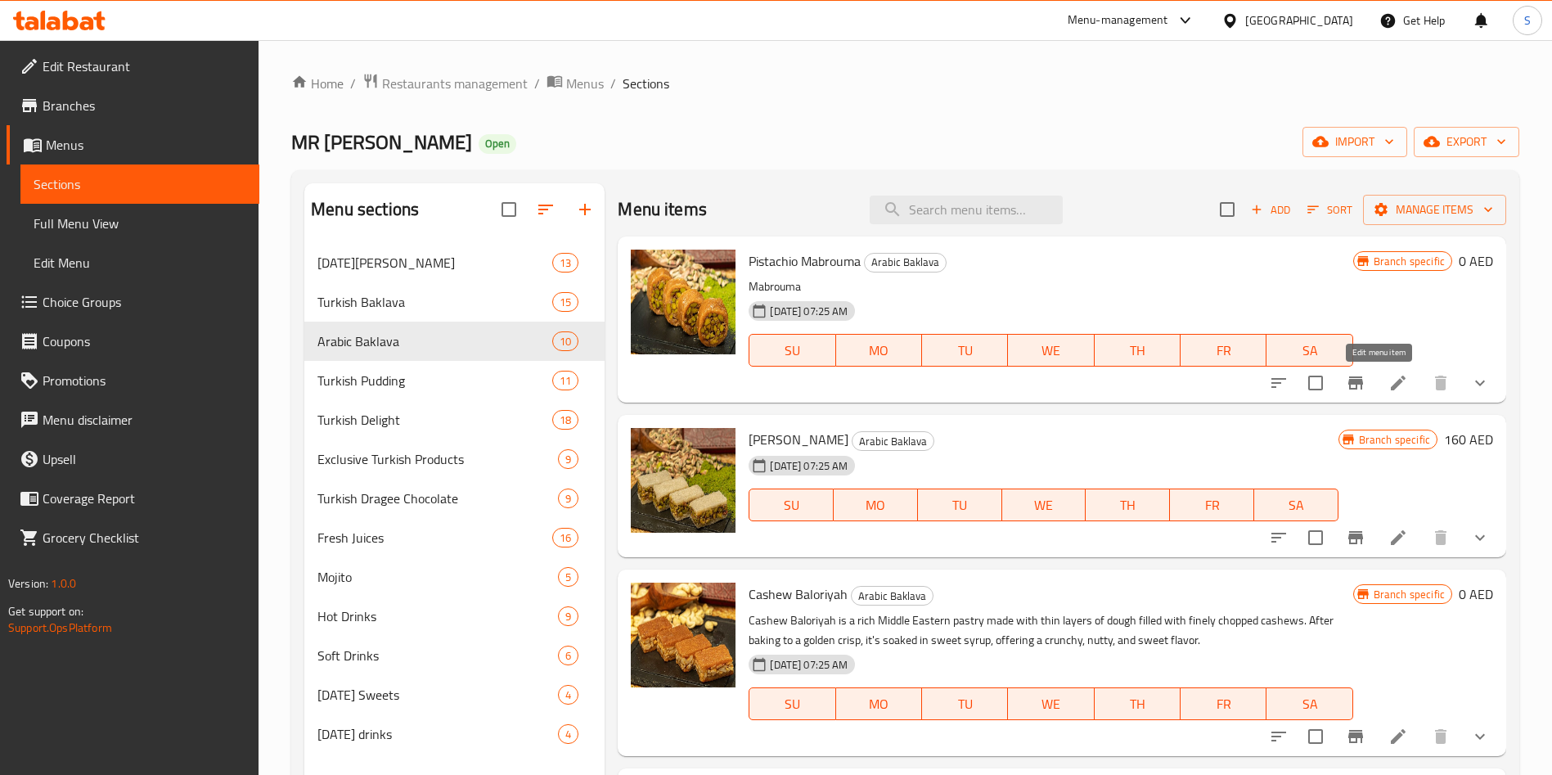
click at [1388, 384] on icon at bounding box center [1398, 383] width 20 height 20
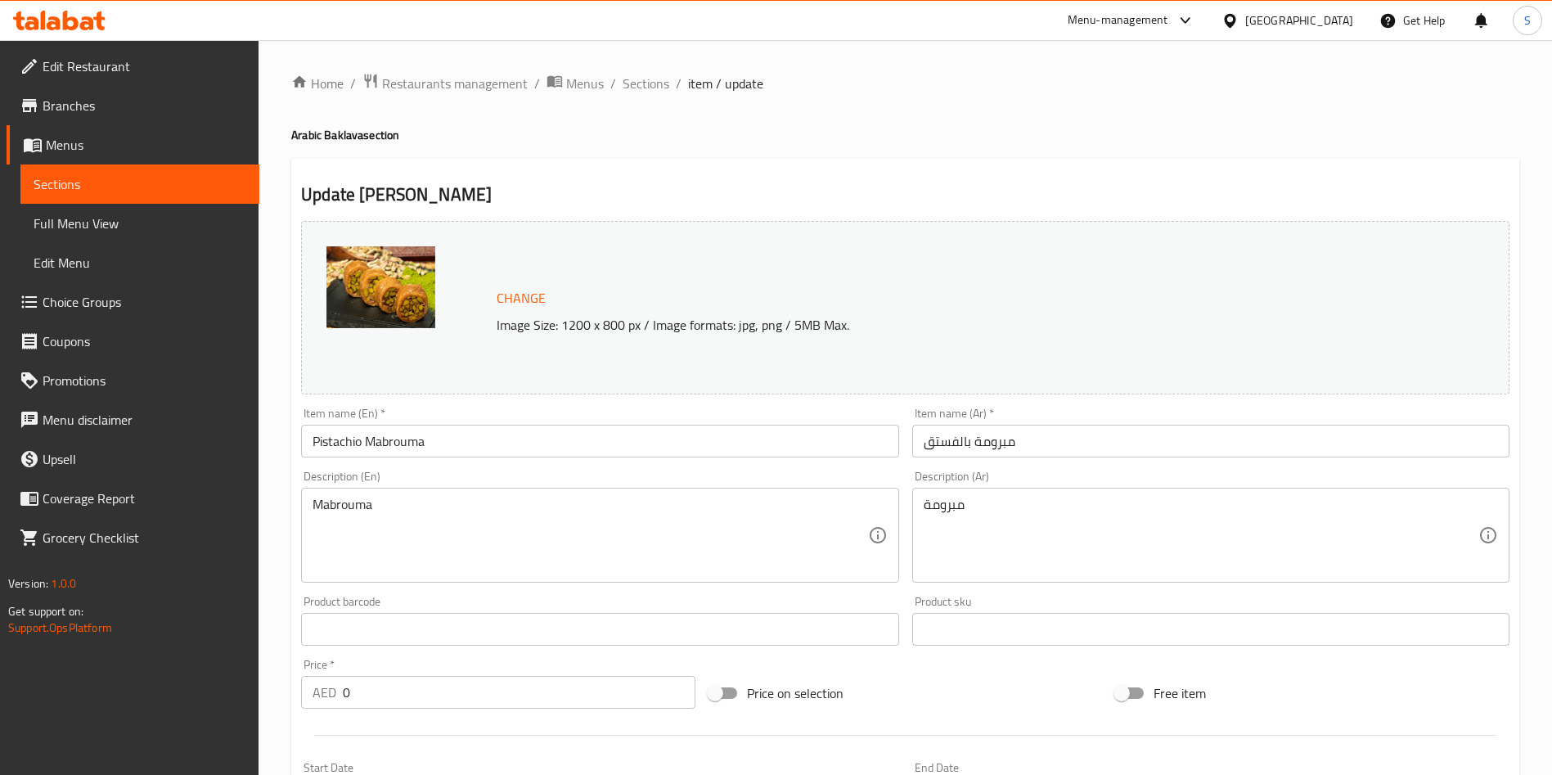
scroll to position [489, 0]
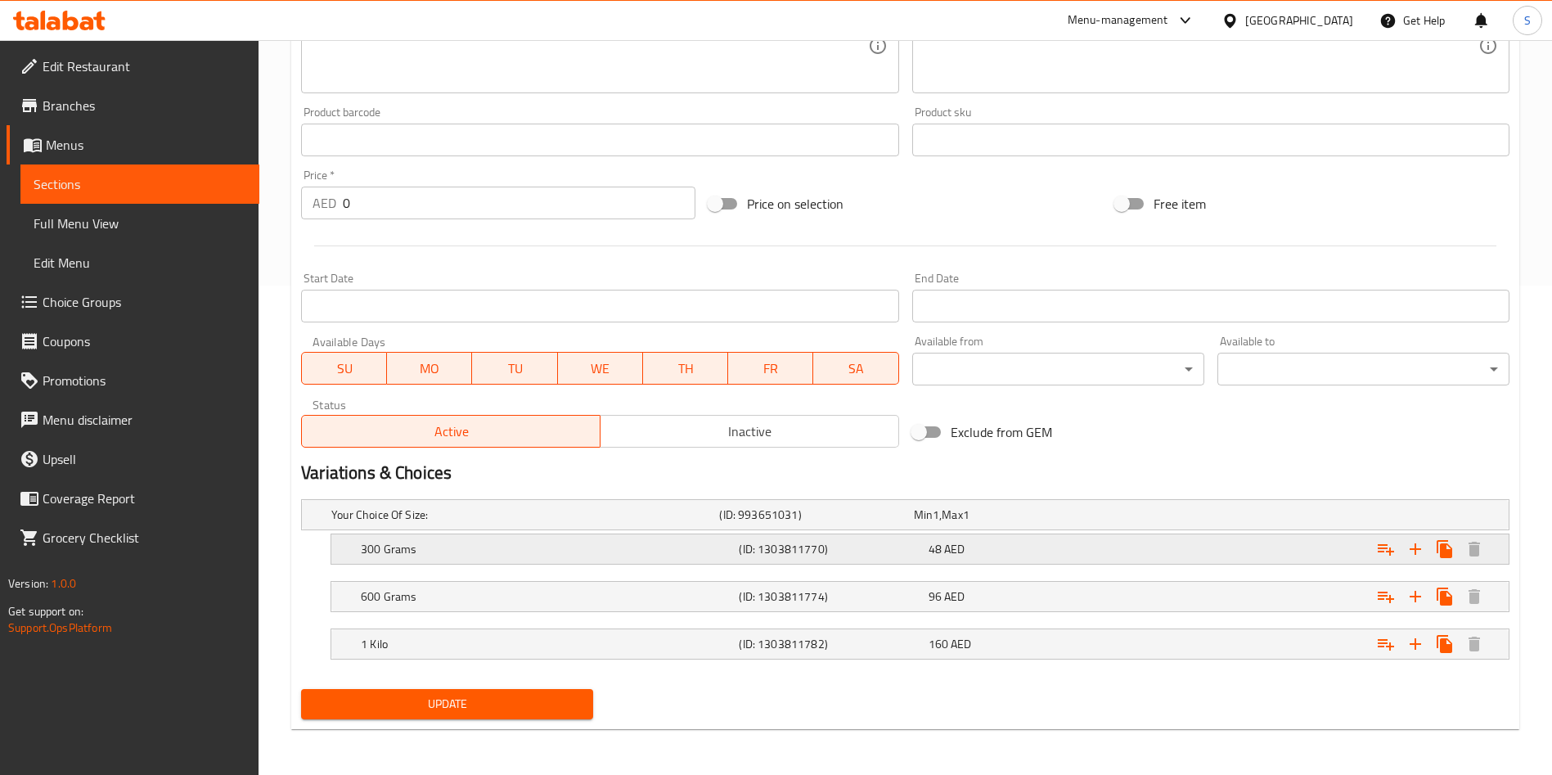
click at [1109, 559] on div "48 AED" at bounding box center [1019, 548] width 189 height 23
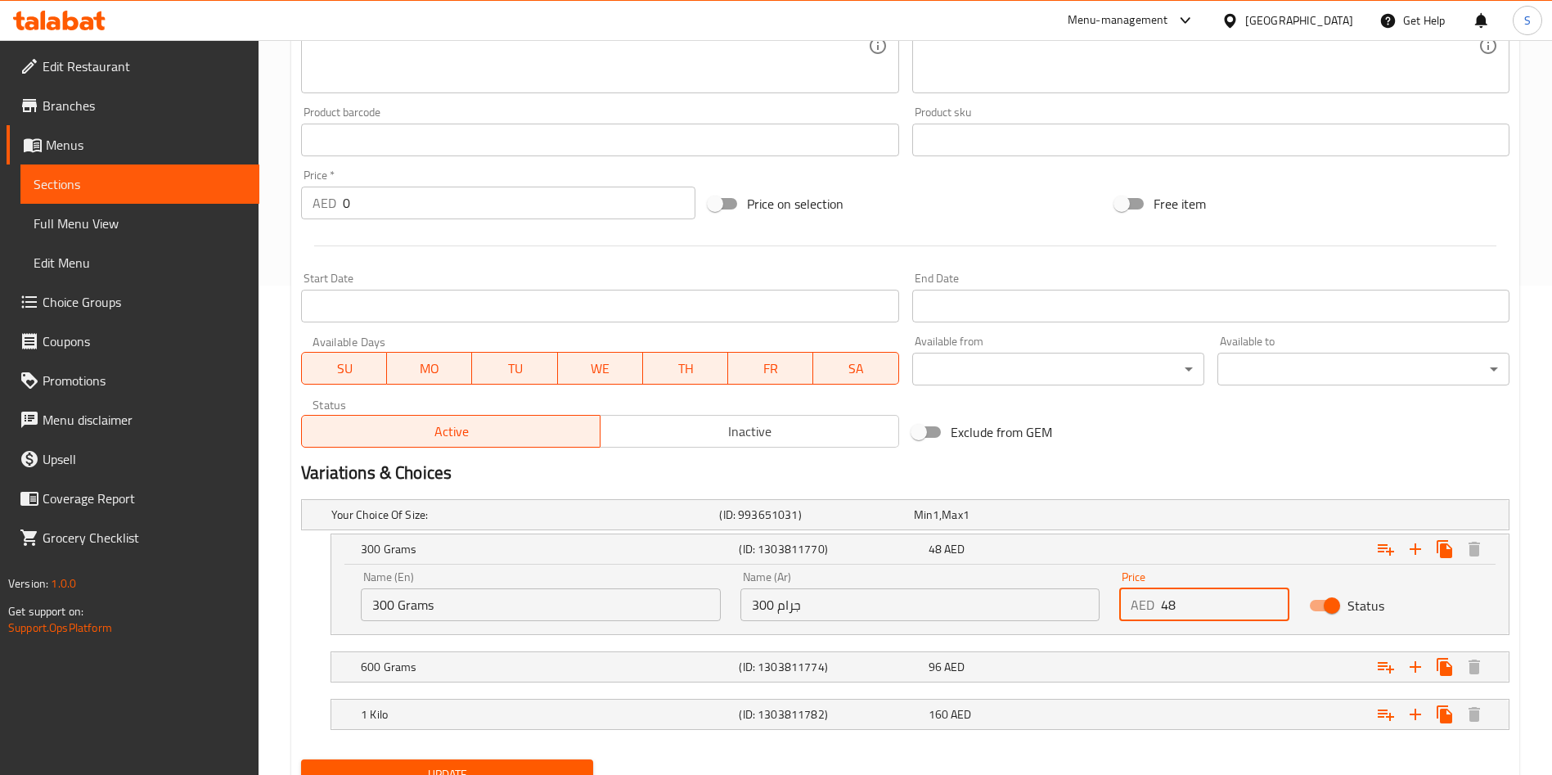
click at [1206, 602] on input "48" at bounding box center [1225, 604] width 128 height 33
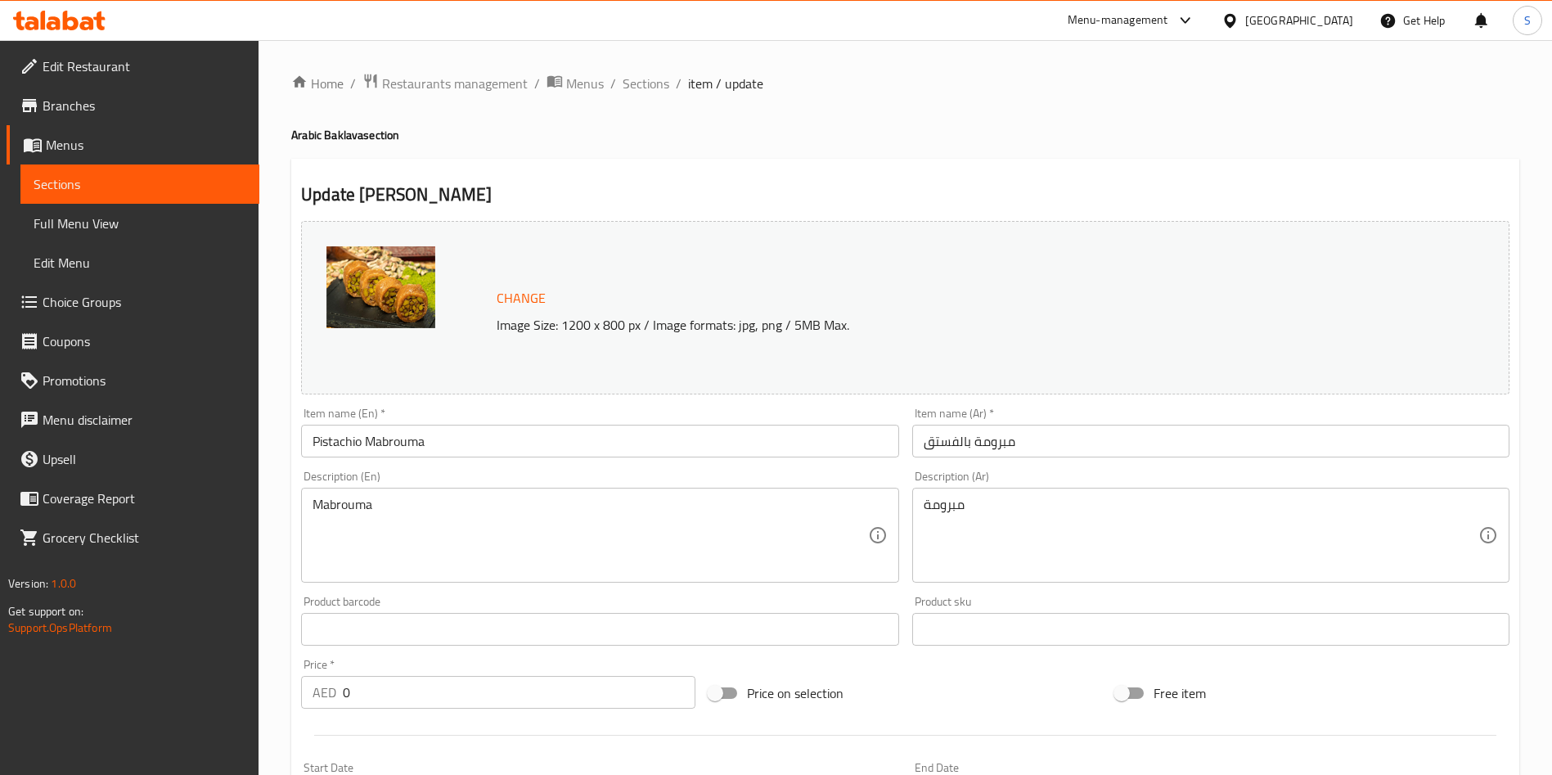
scroll to position [559, 0]
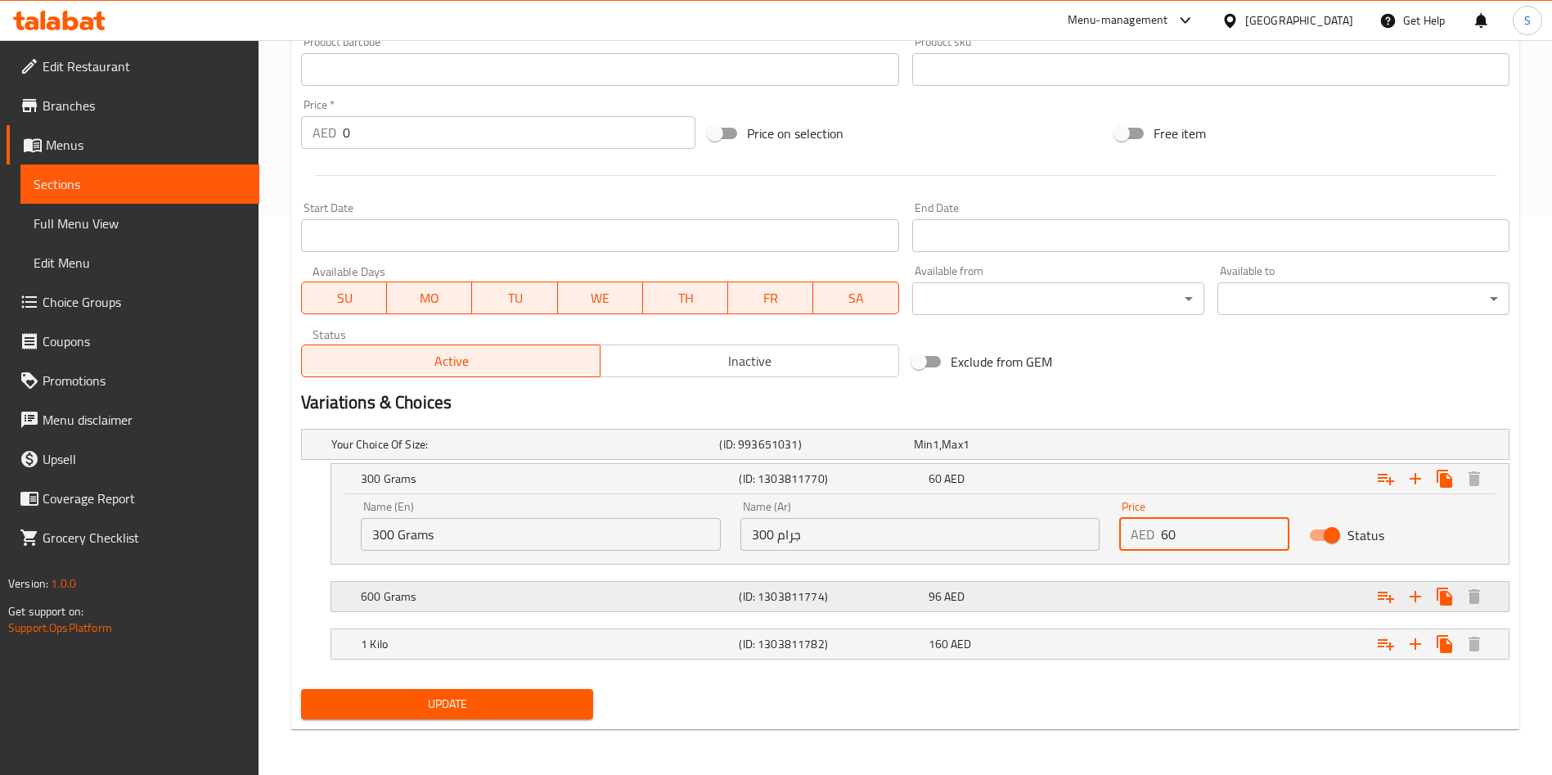
type input "60"
click at [1167, 607] on div "Expand" at bounding box center [1303, 596] width 378 height 36
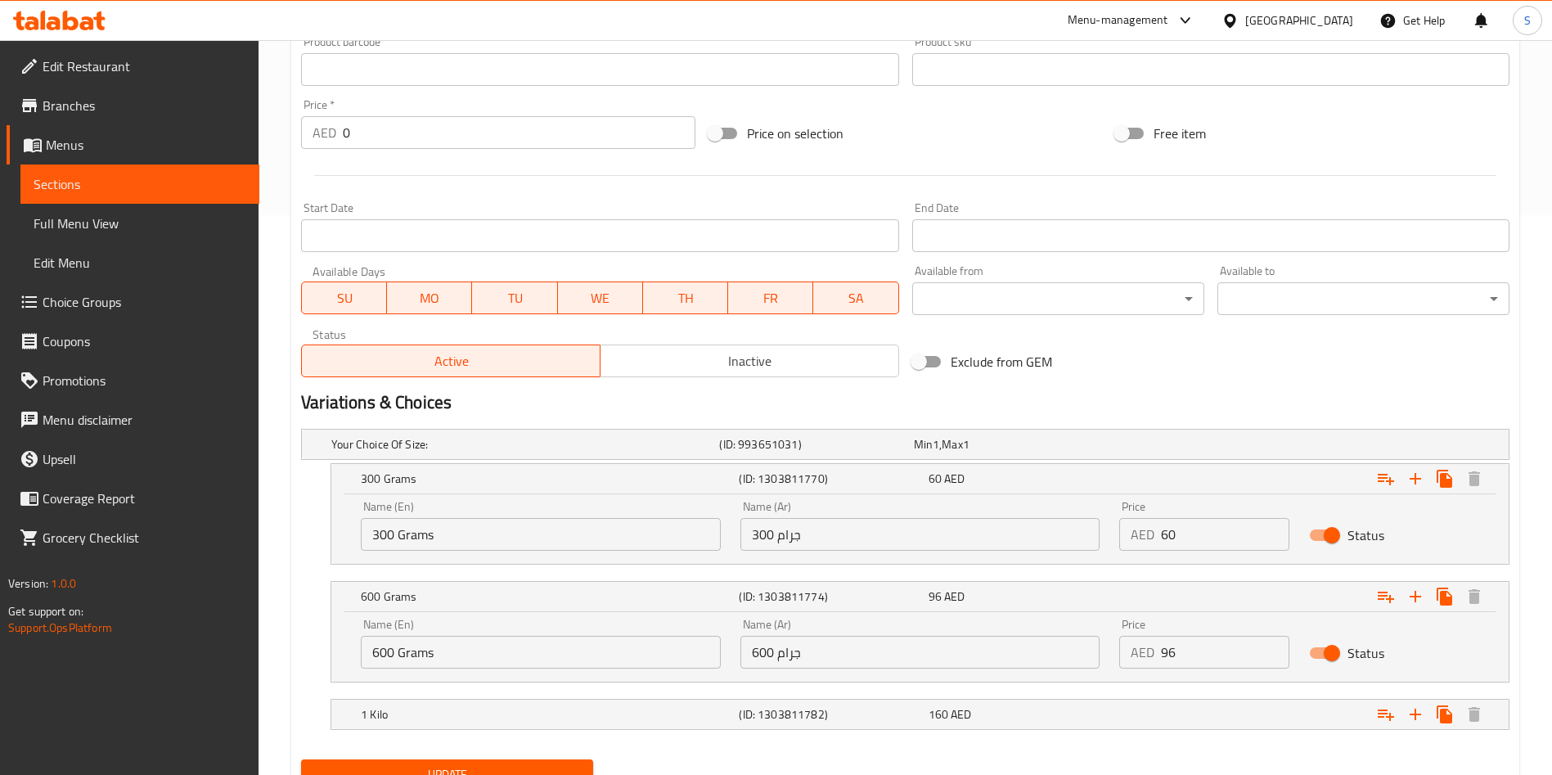
click at [1188, 646] on input "96" at bounding box center [1225, 652] width 128 height 33
type input "120"
click at [1110, 717] on div "160 AED" at bounding box center [1019, 714] width 182 height 16
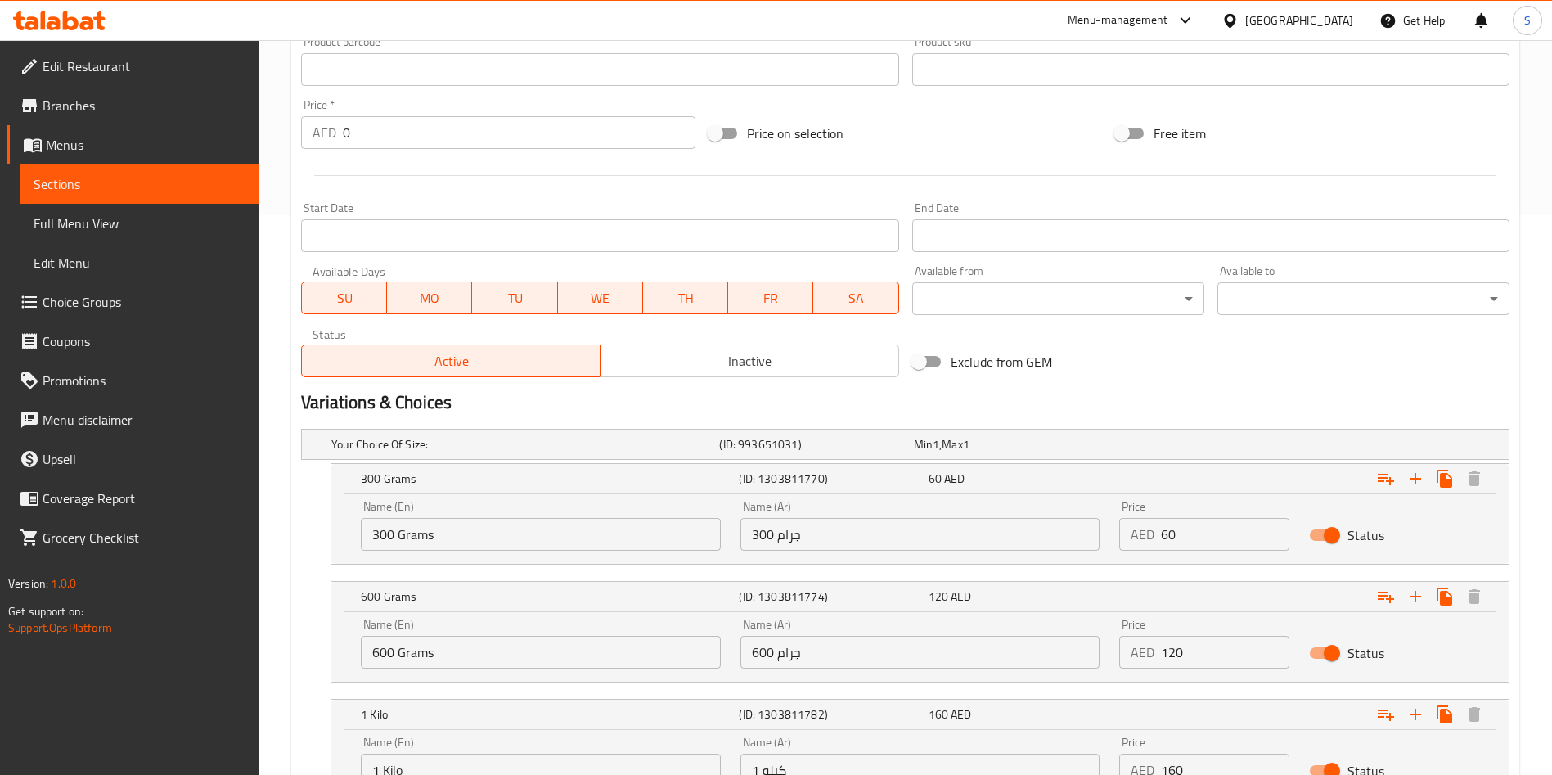
scroll to position [700, 0]
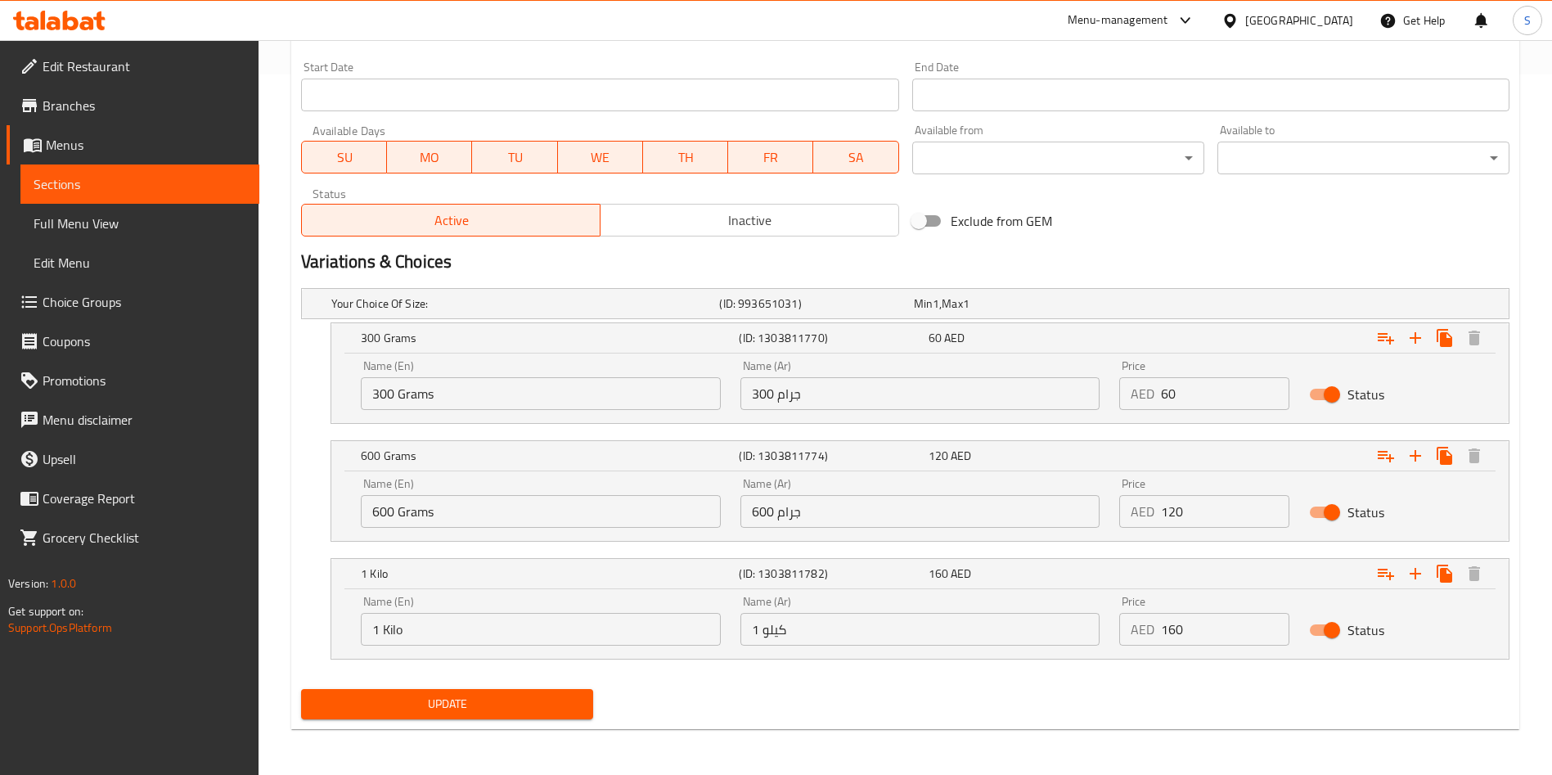
click at [1191, 623] on input "160" at bounding box center [1225, 629] width 128 height 33
type input "180"
click at [513, 713] on button "Update" at bounding box center [447, 704] width 292 height 30
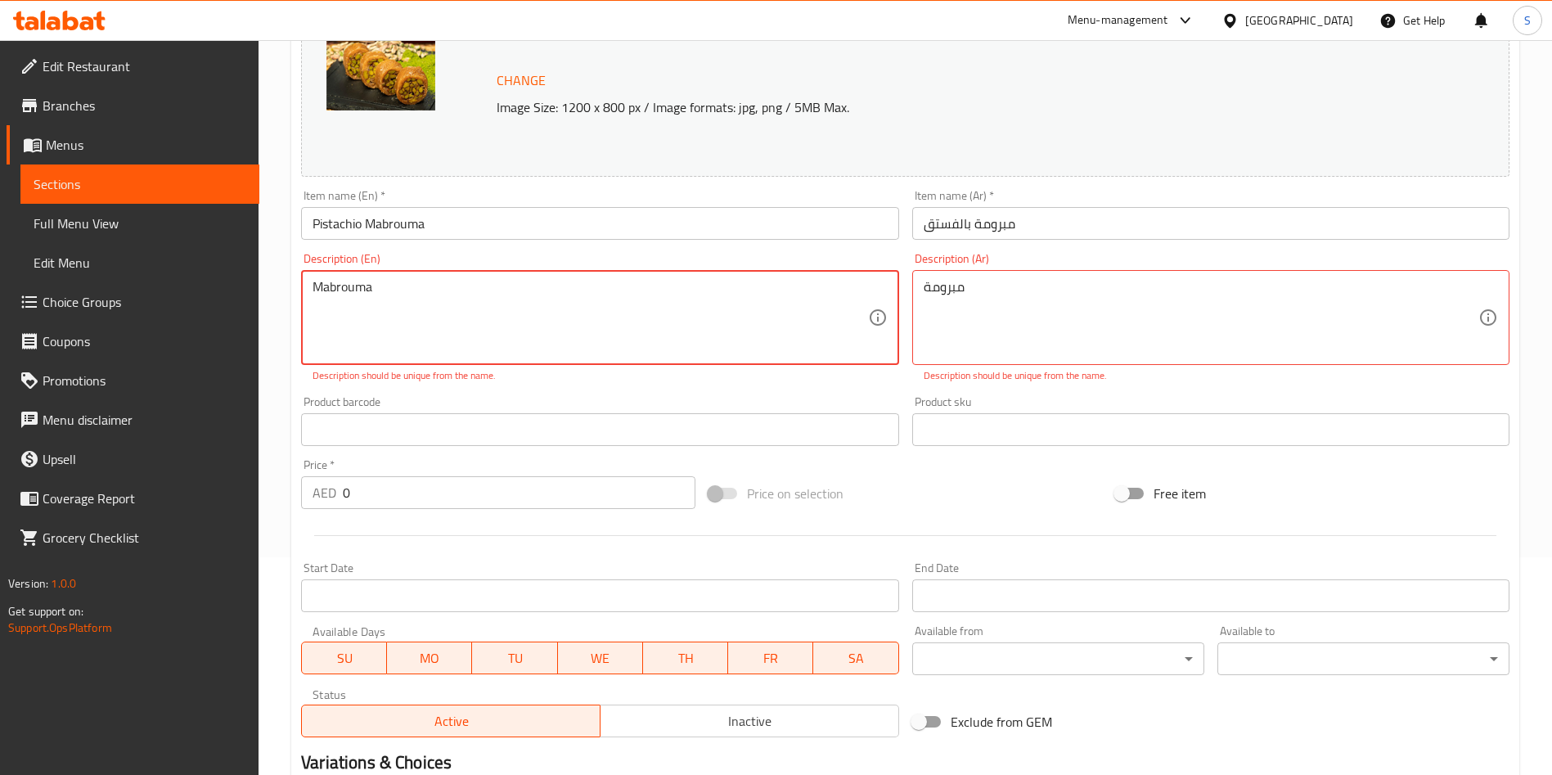
scroll to position [98, 0]
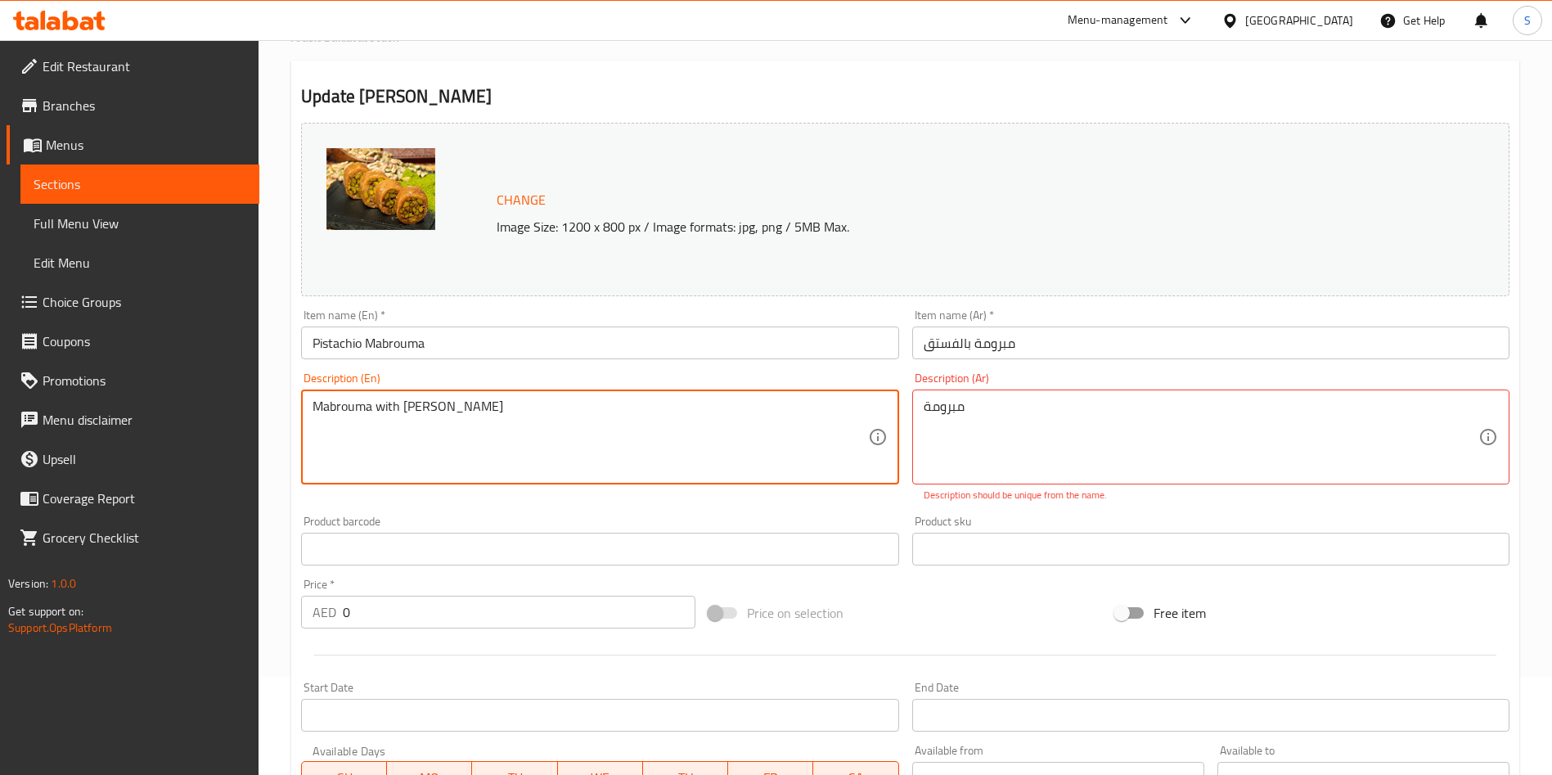
type textarea "Mabrouma with [PERSON_NAME]"
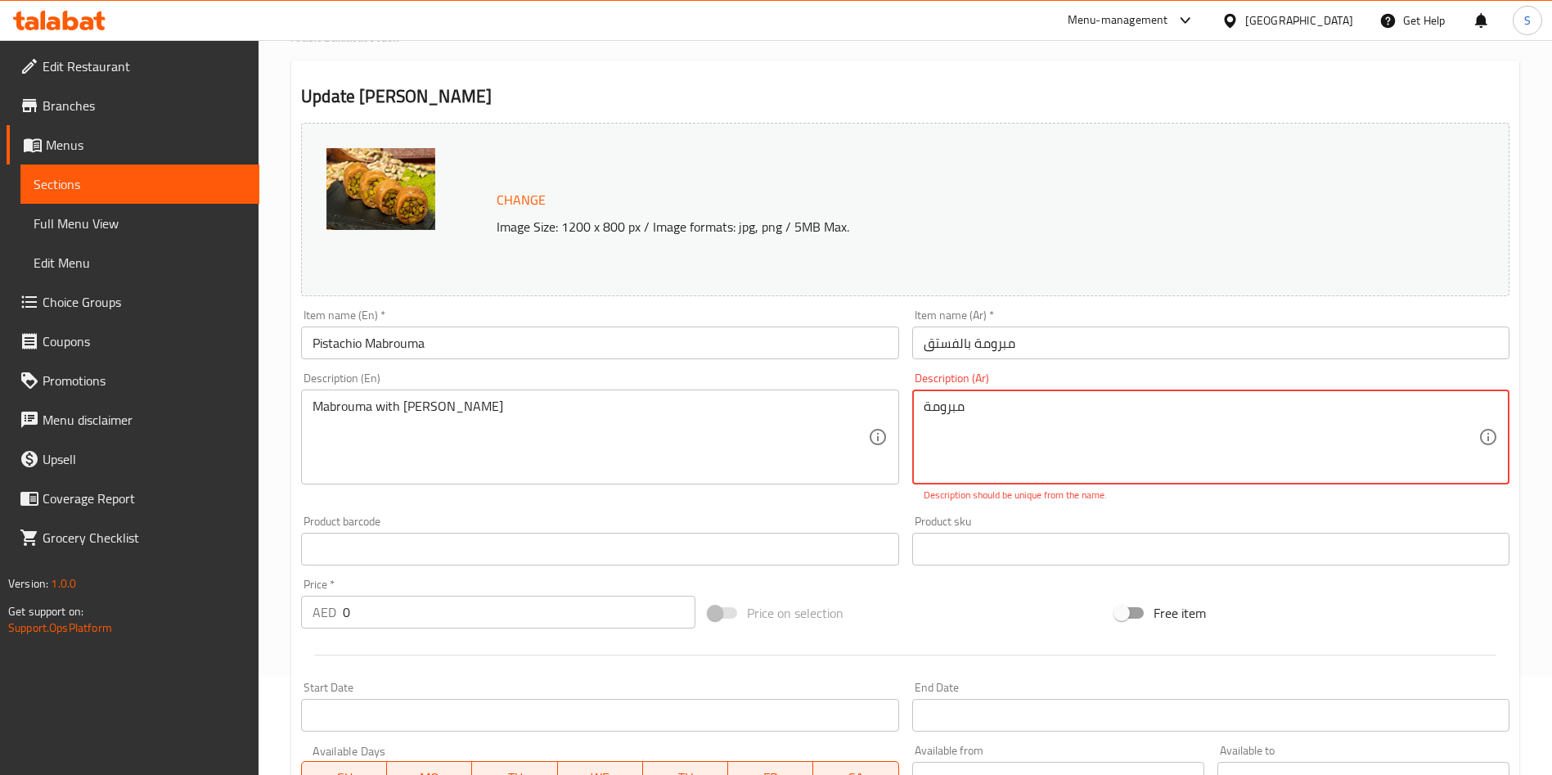
click at [1014, 464] on textarea "مبرومة" at bounding box center [1200, 437] width 555 height 78
paste textarea "بالفستق"
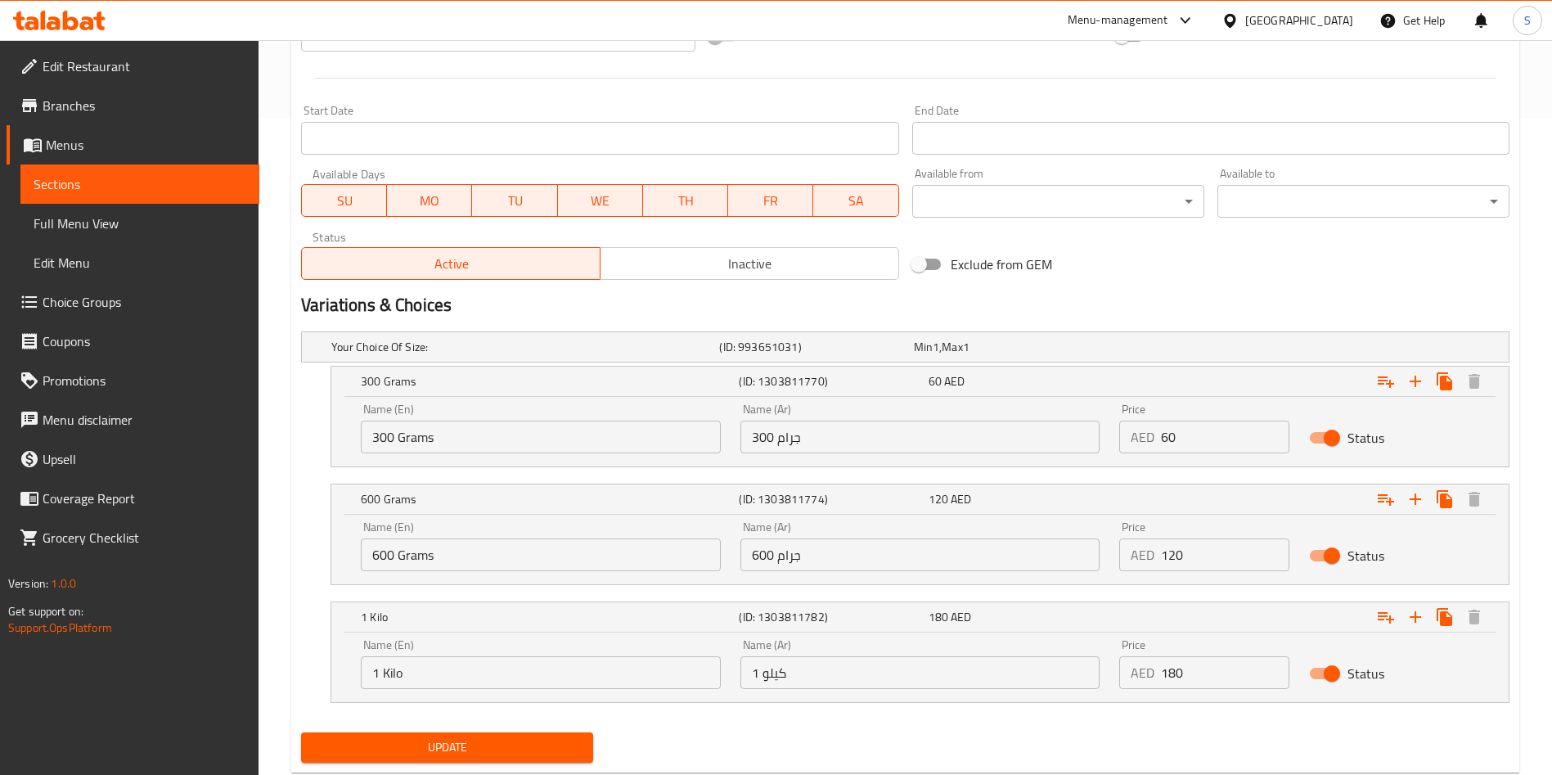
scroll to position [700, 0]
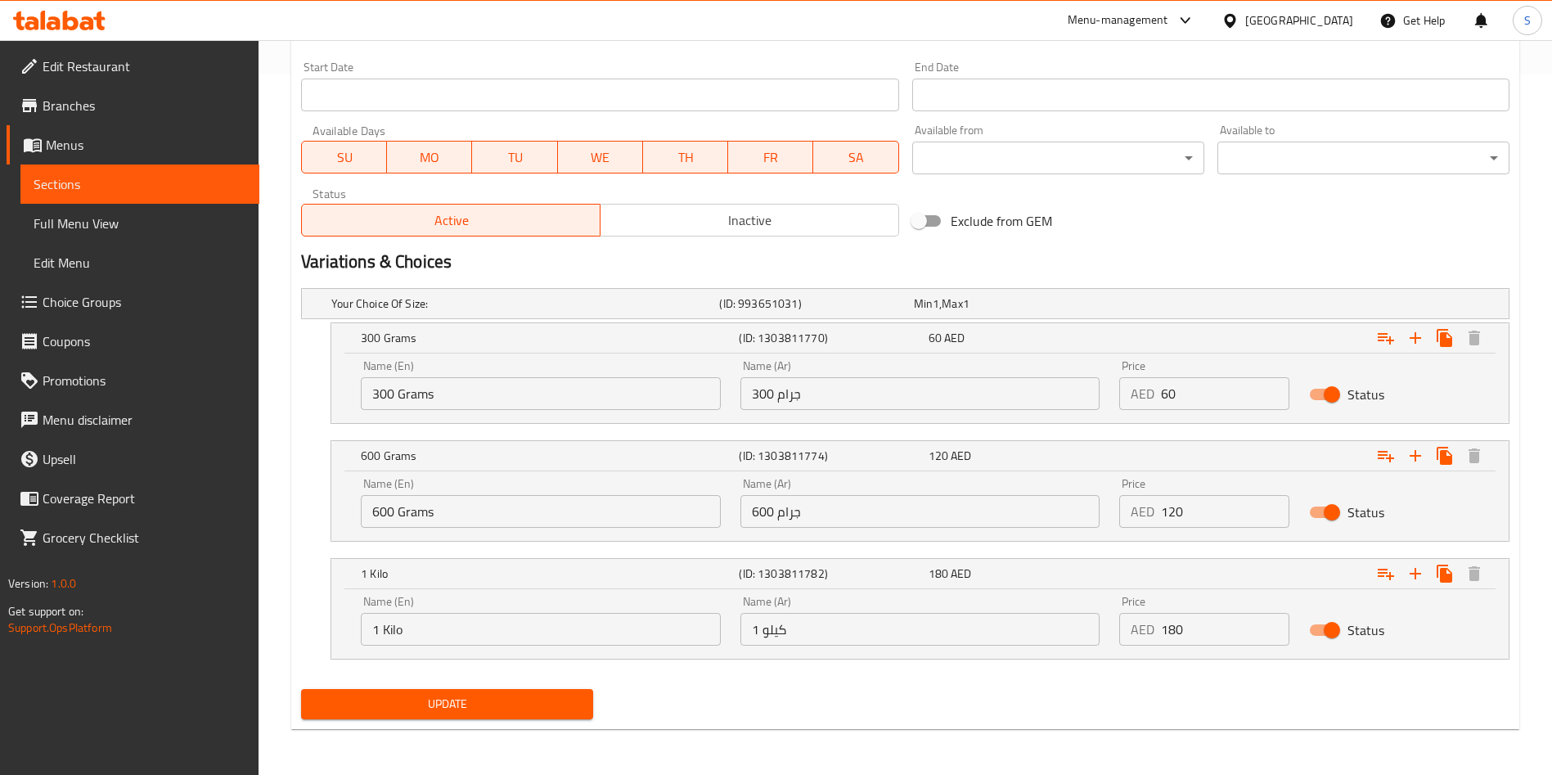
type textarea "مبرومة بالفستق"
click at [547, 716] on button "Update" at bounding box center [447, 704] width 292 height 30
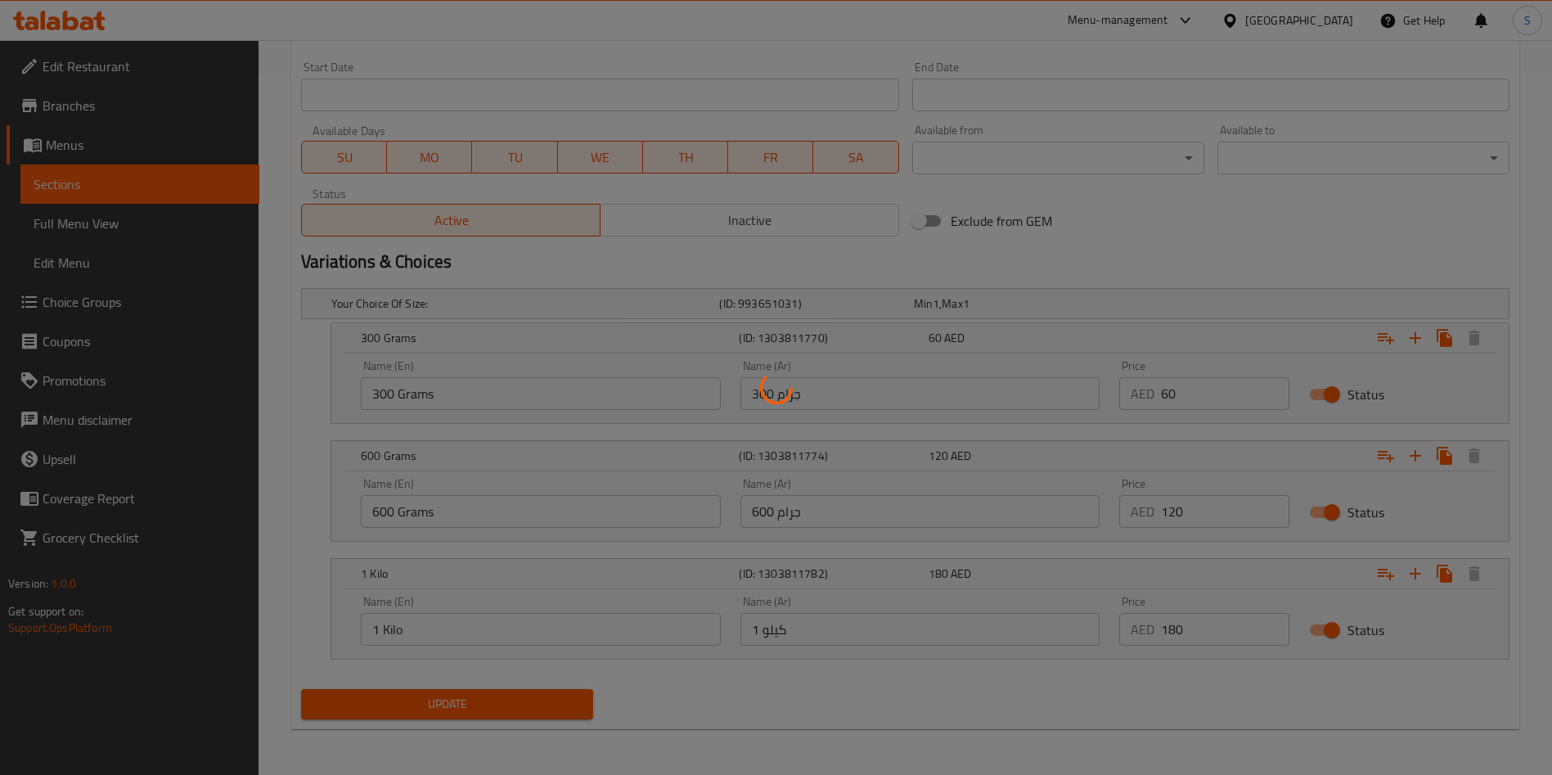
scroll to position [0, 0]
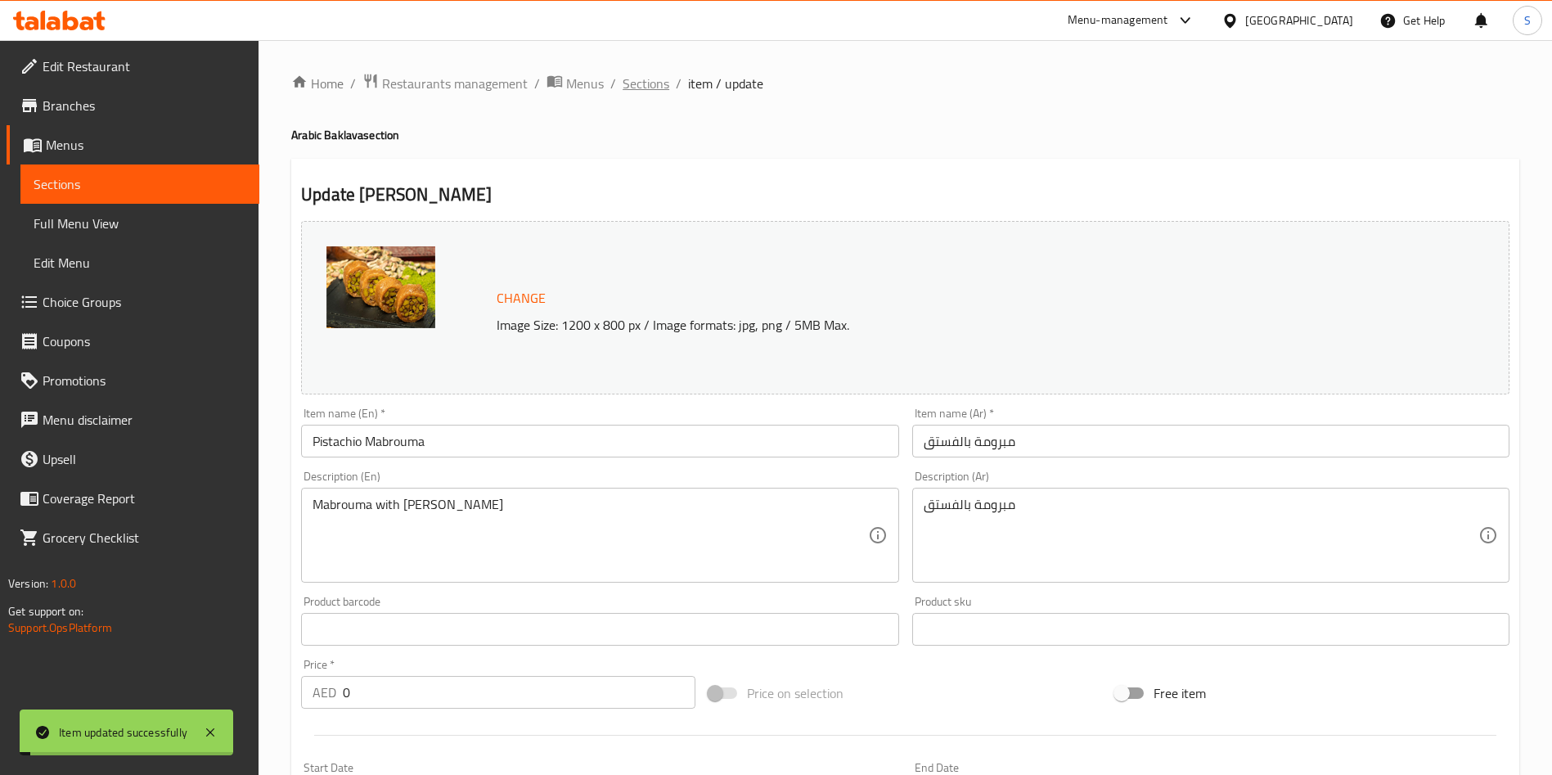
click at [653, 74] on span "Sections" at bounding box center [645, 84] width 47 height 20
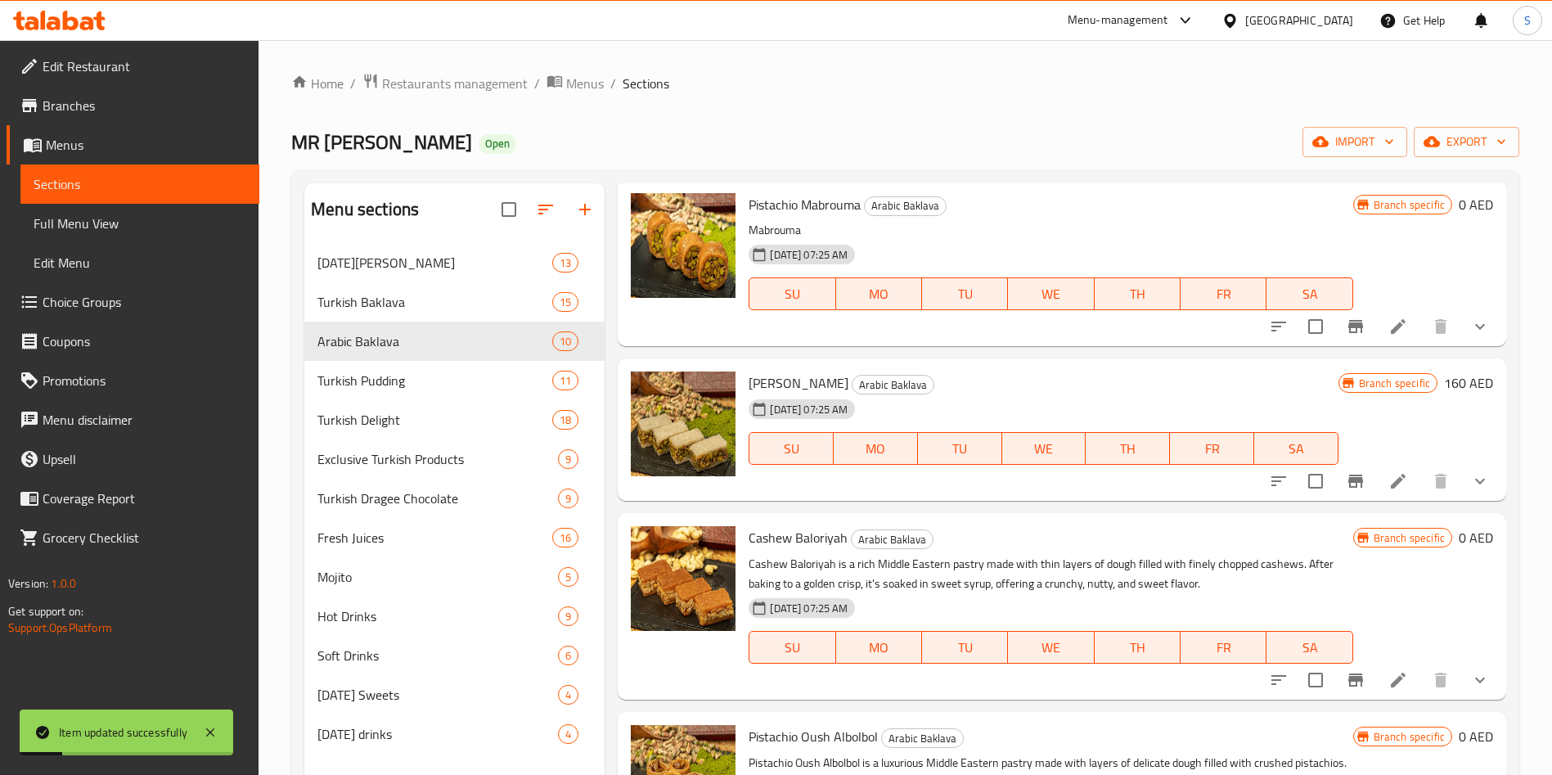
scroll to position [54, 0]
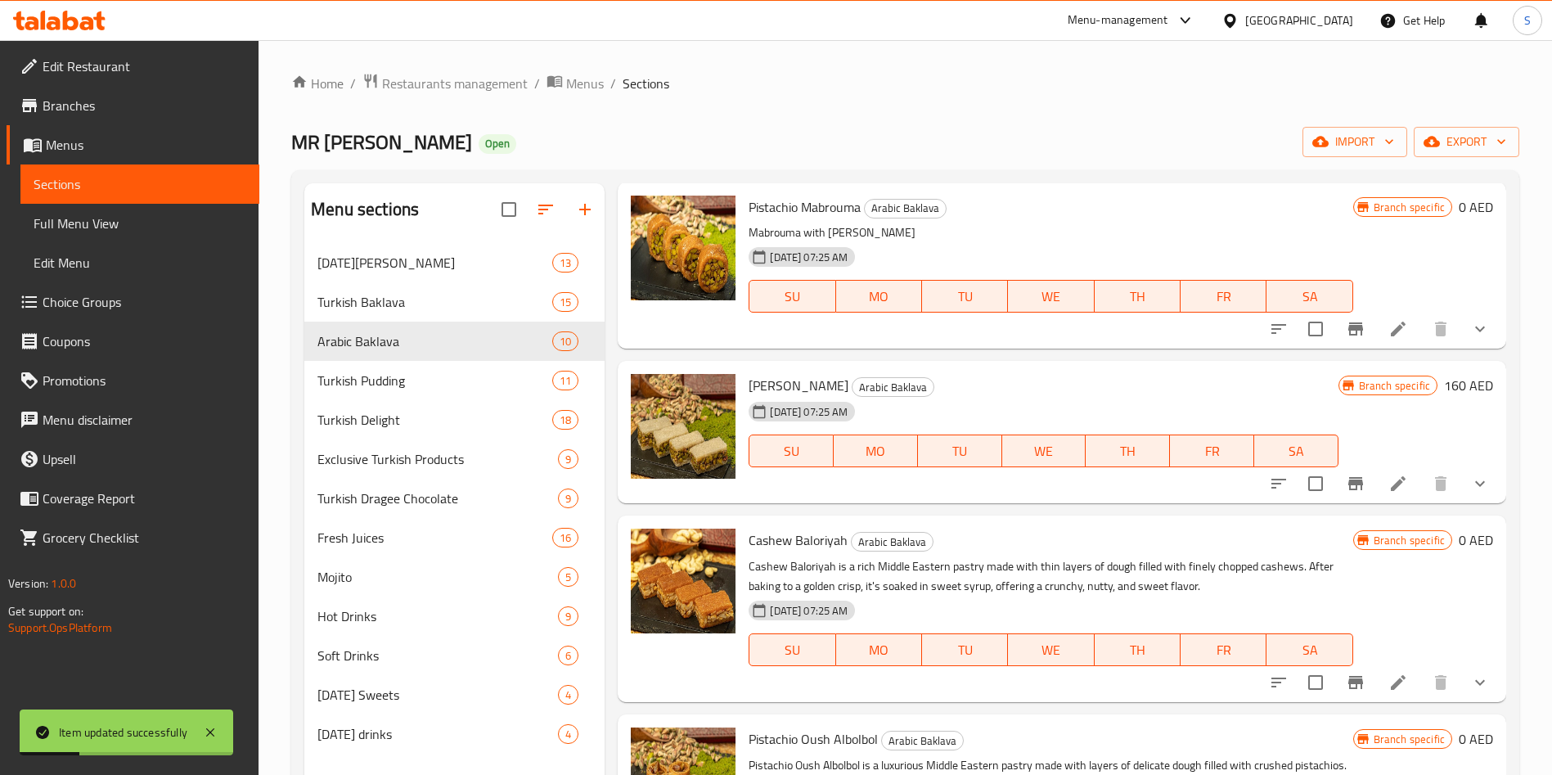
click at [1390, 469] on li at bounding box center [1398, 483] width 46 height 29
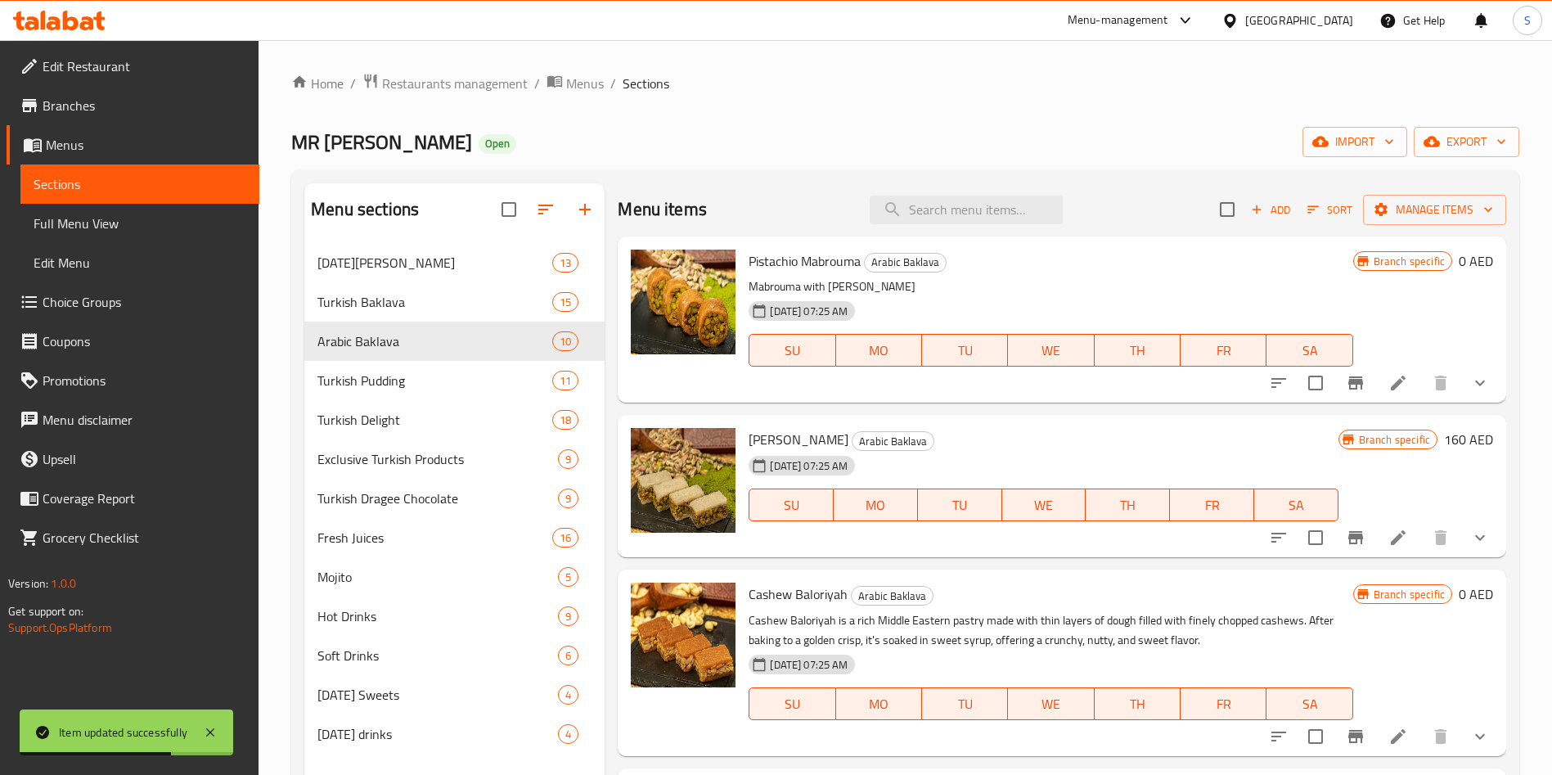
scroll to position [178, 0]
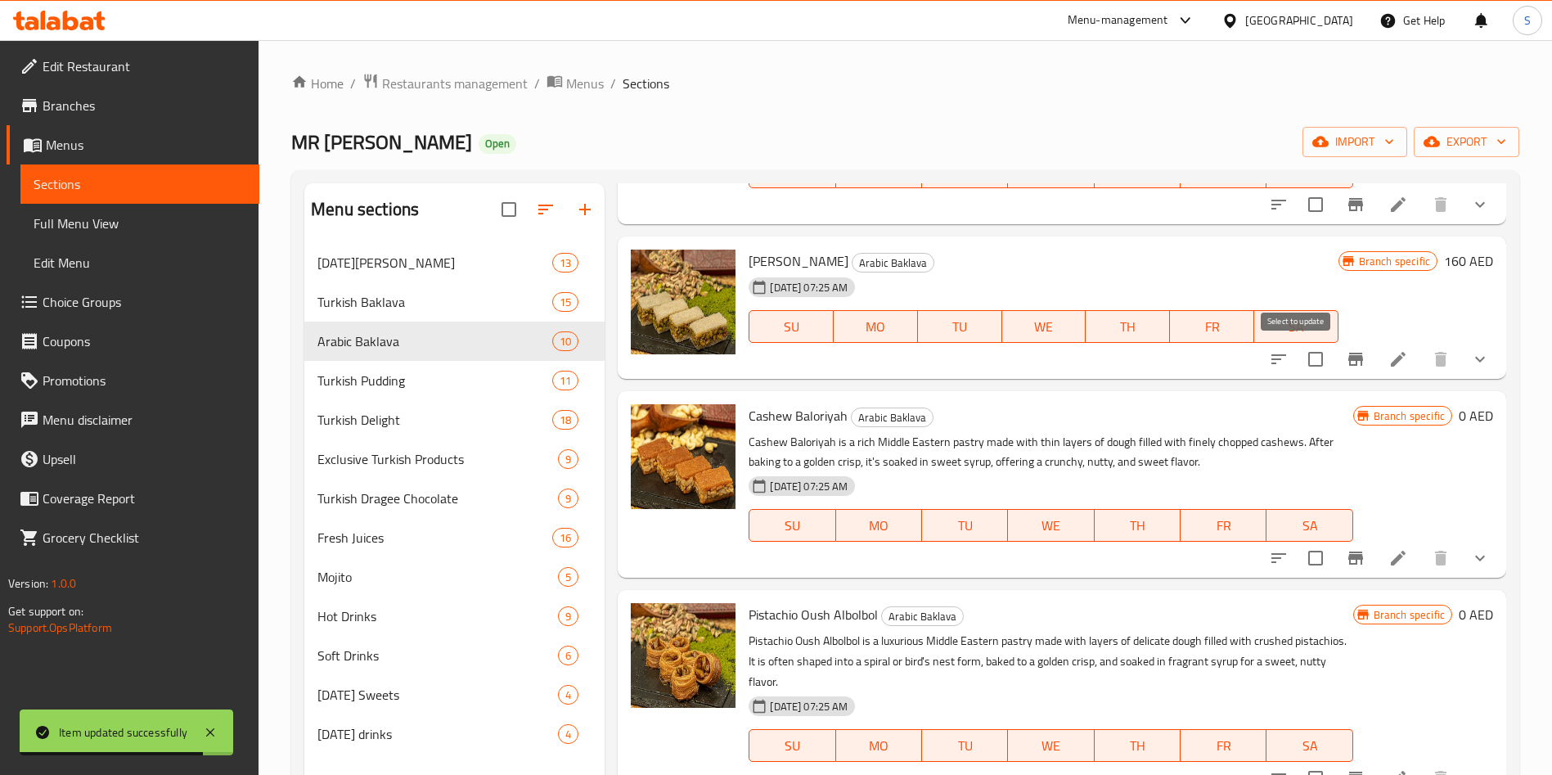
click at [1299, 359] on input "checkbox" at bounding box center [1315, 359] width 34 height 34
checkbox input "true"
click at [1269, 365] on icon "sort-choices" at bounding box center [1279, 359] width 20 height 20
click at [1298, 352] on input "checkbox" at bounding box center [1315, 359] width 34 height 34
checkbox input "false"
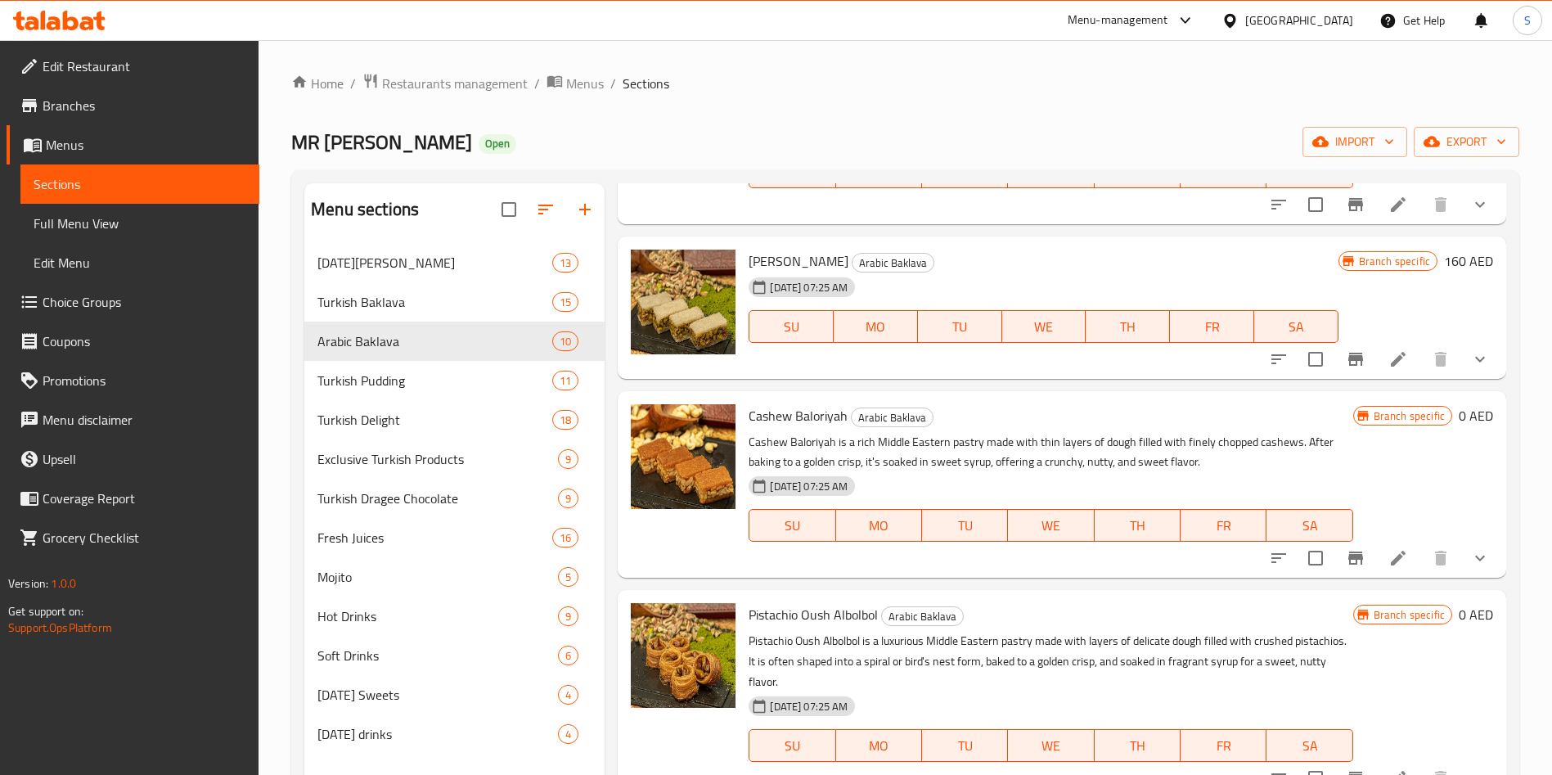
scroll to position [0, 0]
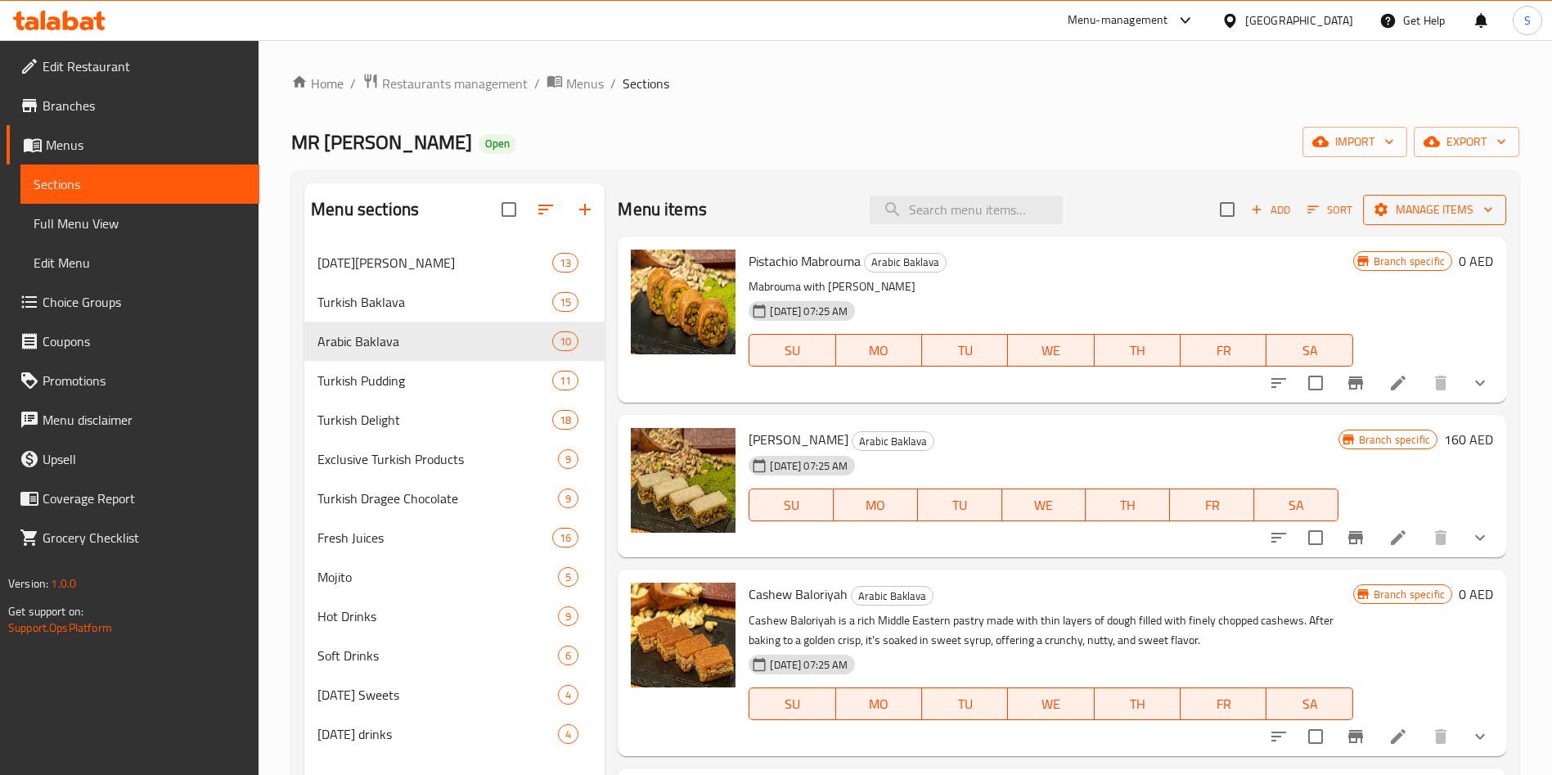
click at [1446, 204] on span "Manage items" at bounding box center [1434, 210] width 117 height 20
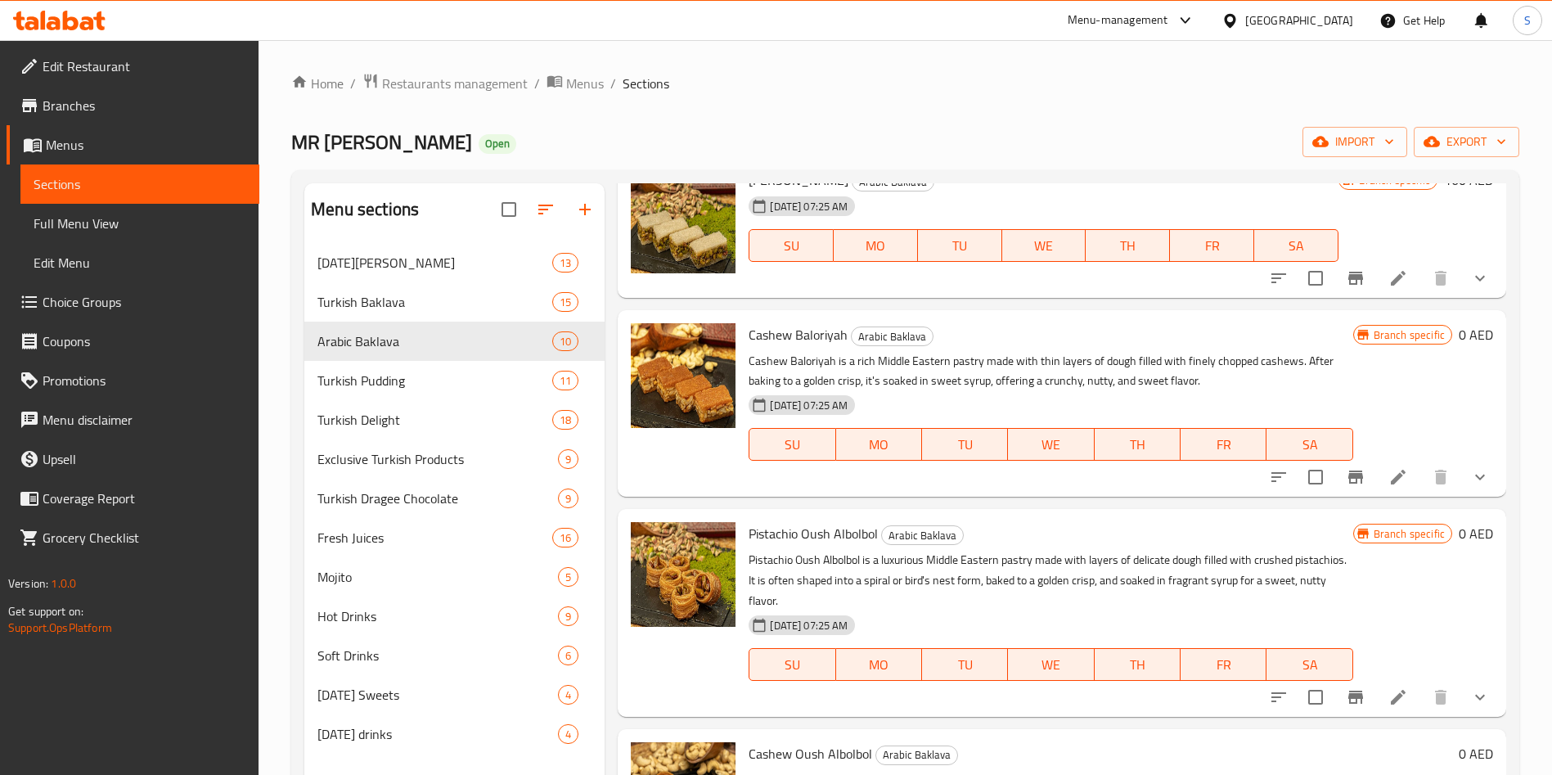
scroll to position [2, 0]
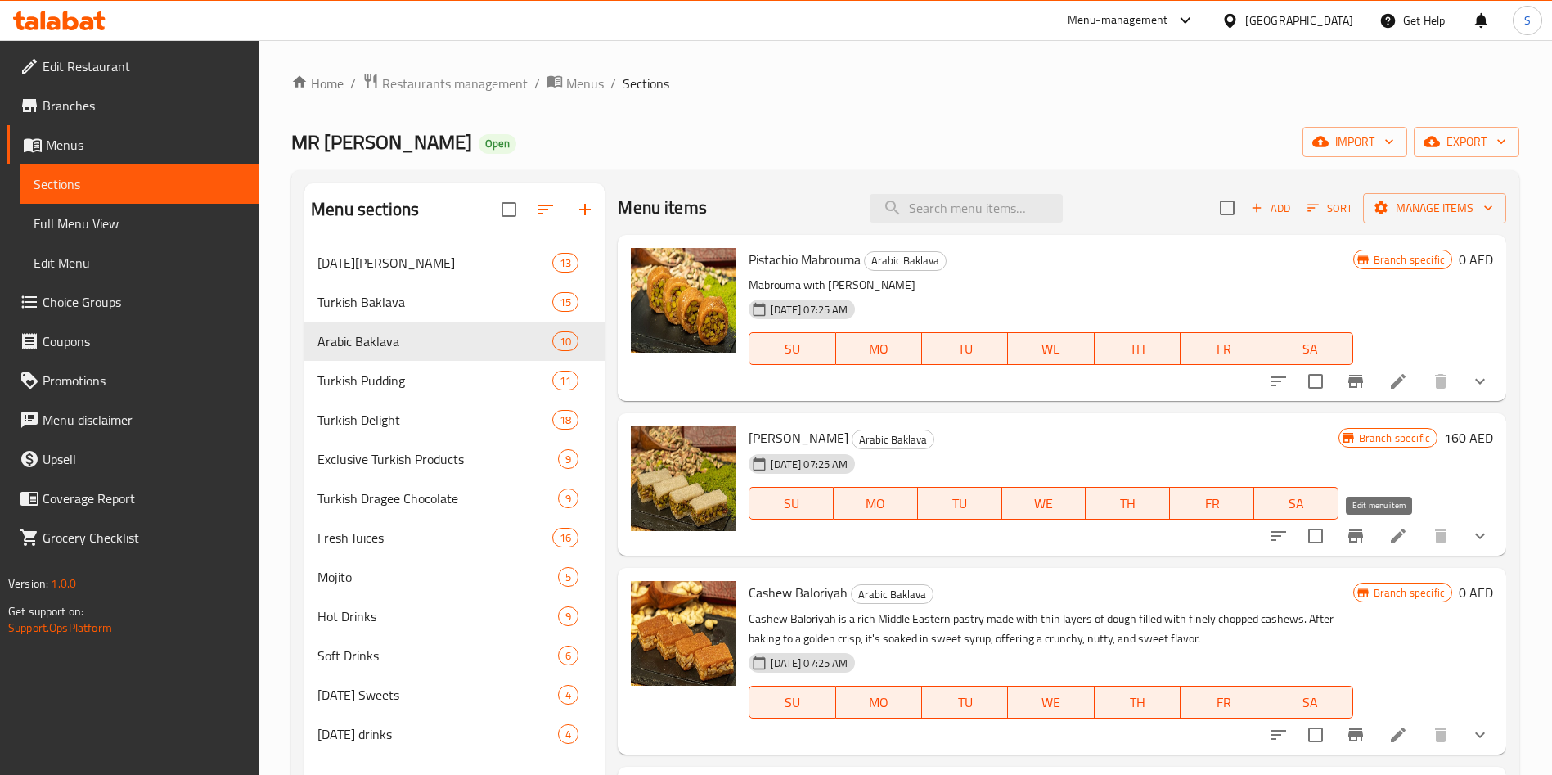
click at [1390, 537] on icon at bounding box center [1397, 535] width 15 height 15
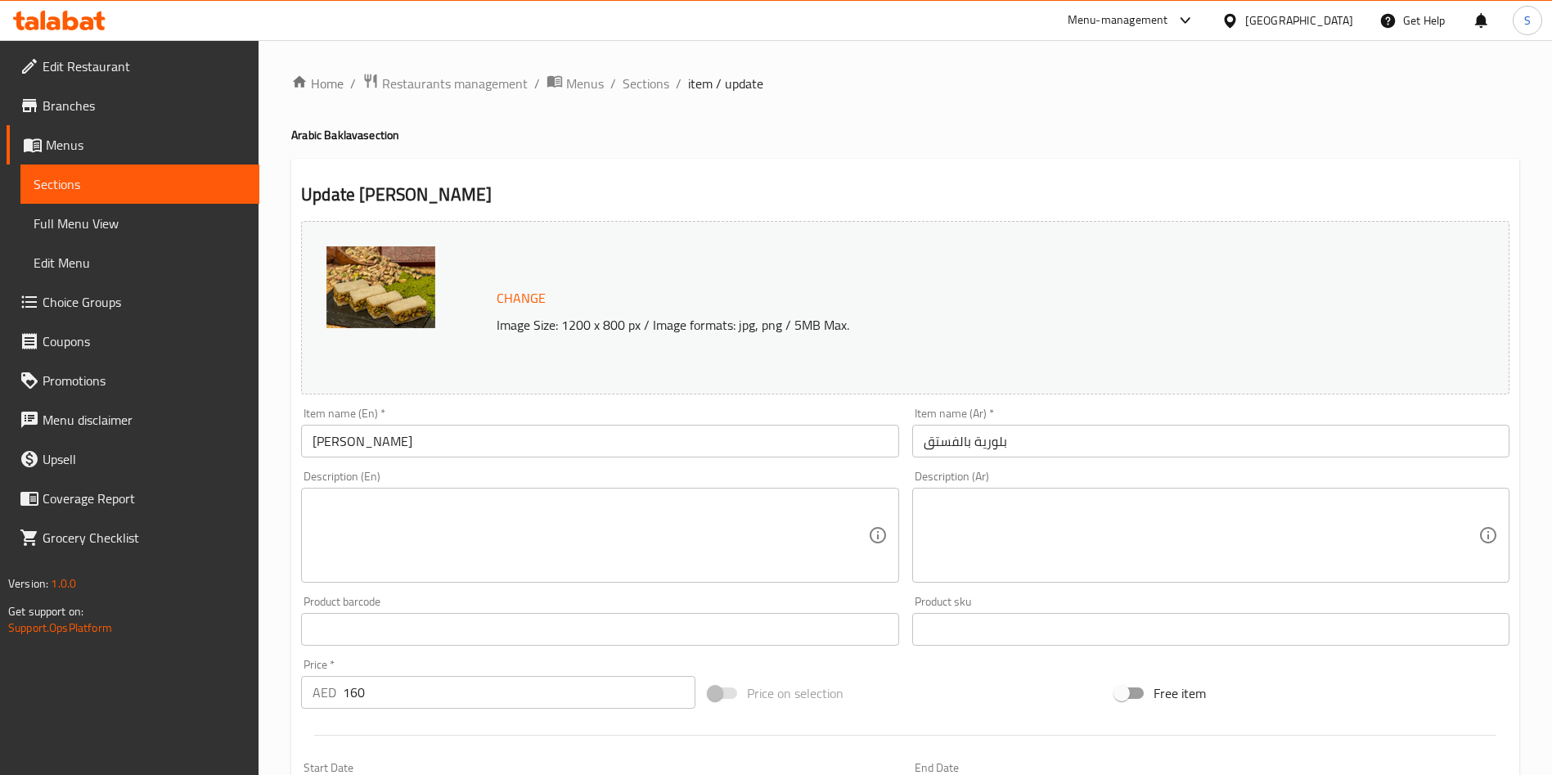
click at [547, 451] on input "[PERSON_NAME]" at bounding box center [599, 440] width 597 height 33
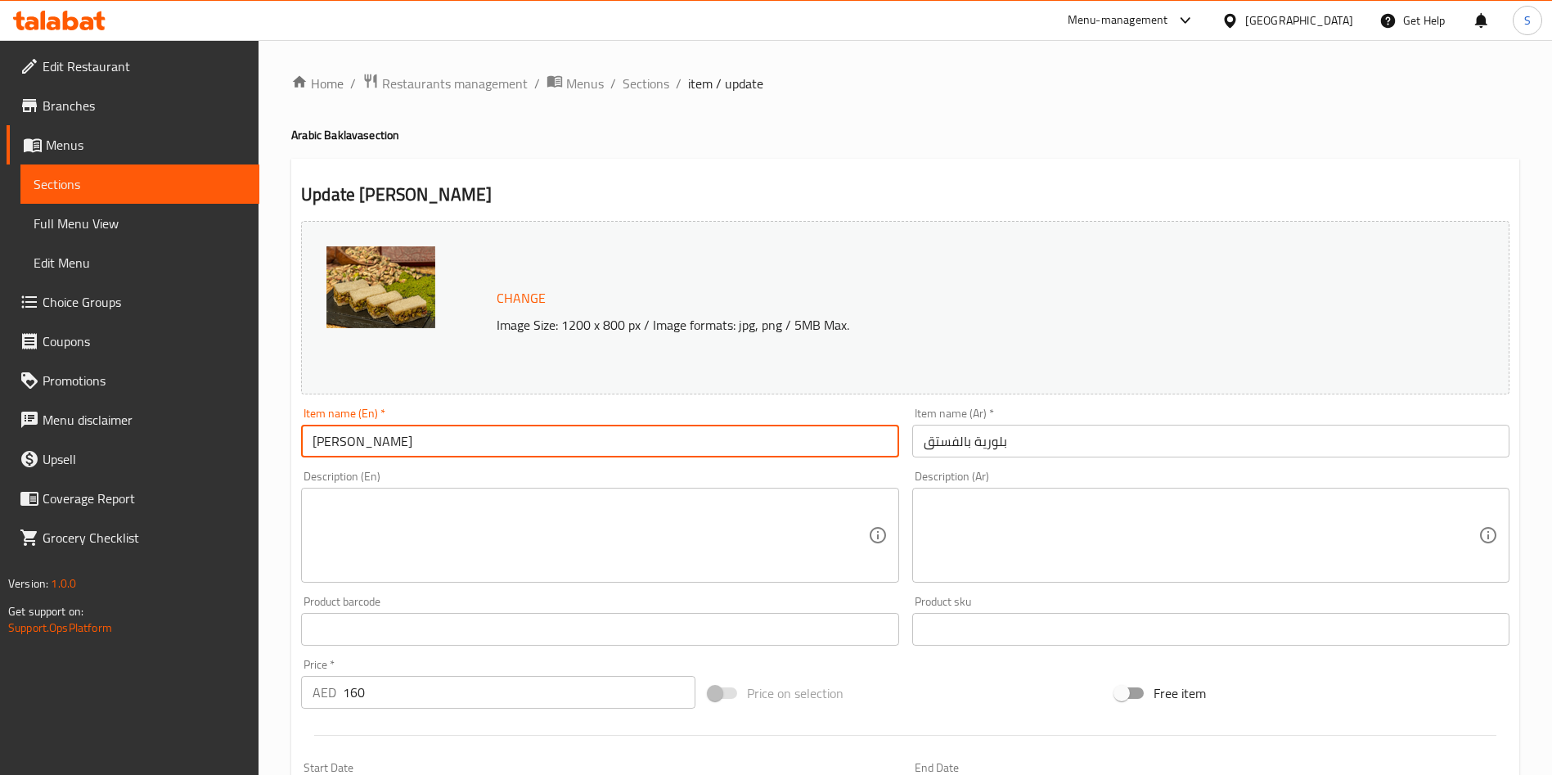
scroll to position [432, 0]
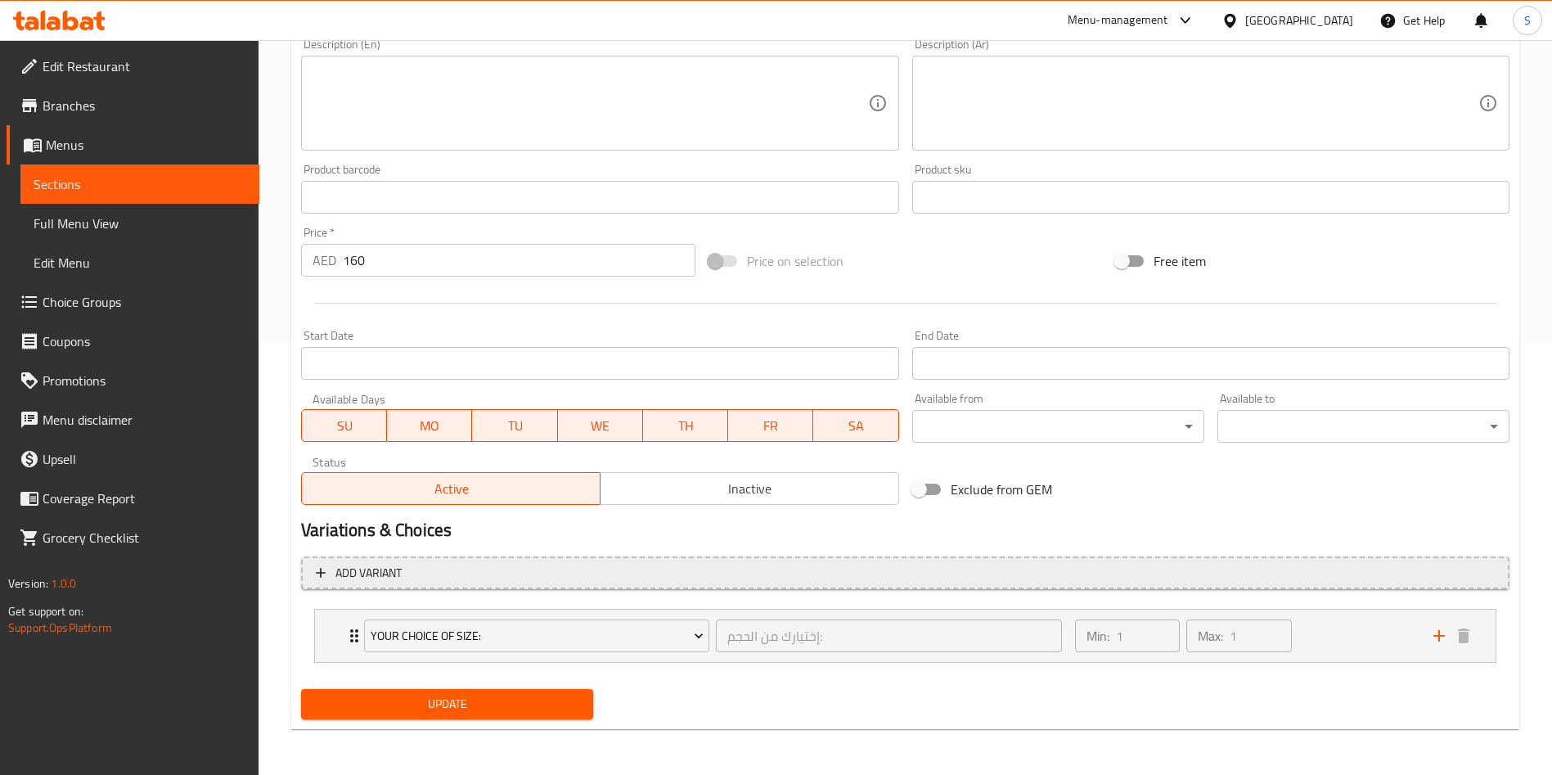
type input "[PERSON_NAME]"
click at [709, 576] on span "Add variant" at bounding box center [905, 573] width 1179 height 20
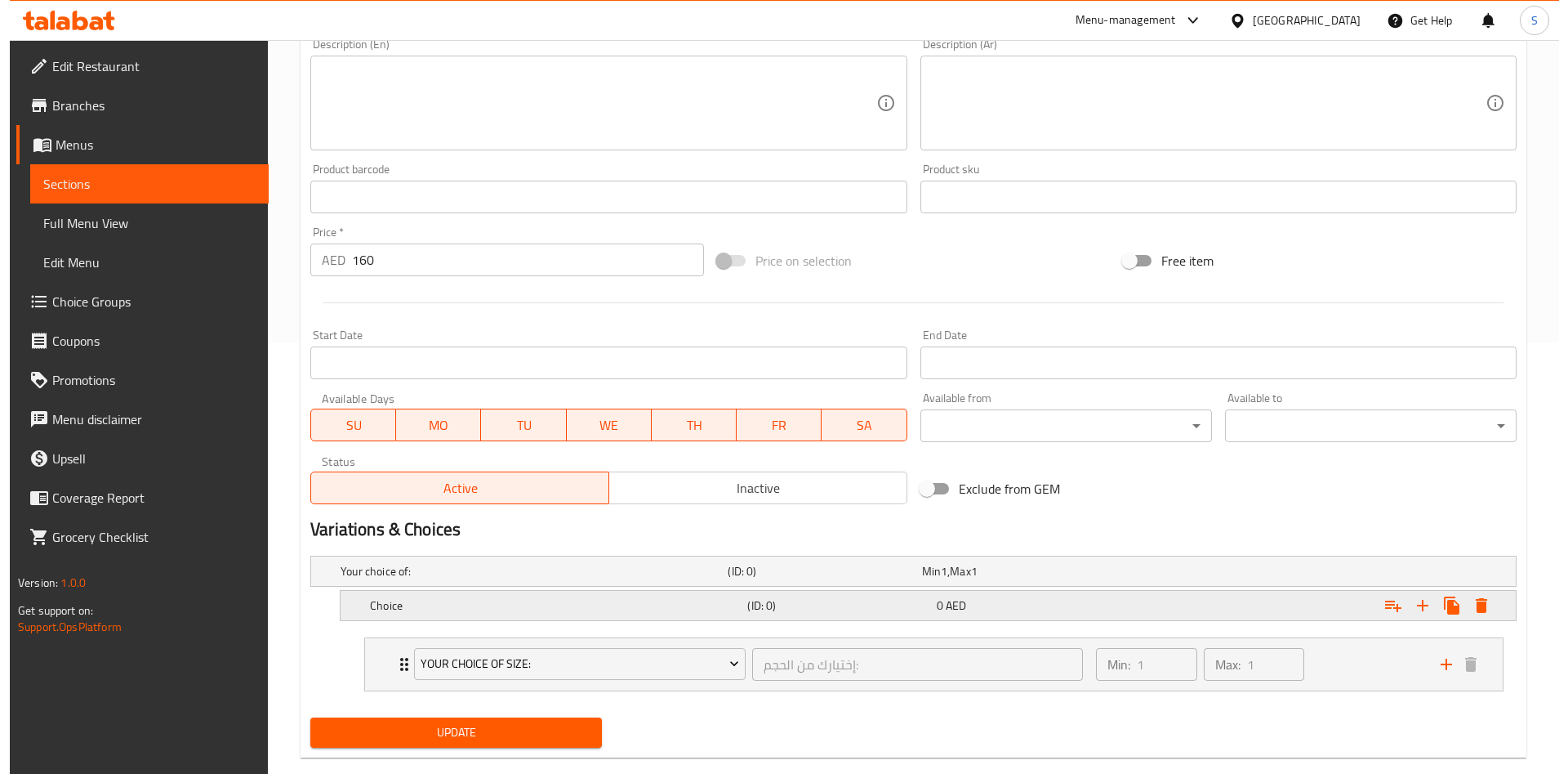
scroll to position [460, 0]
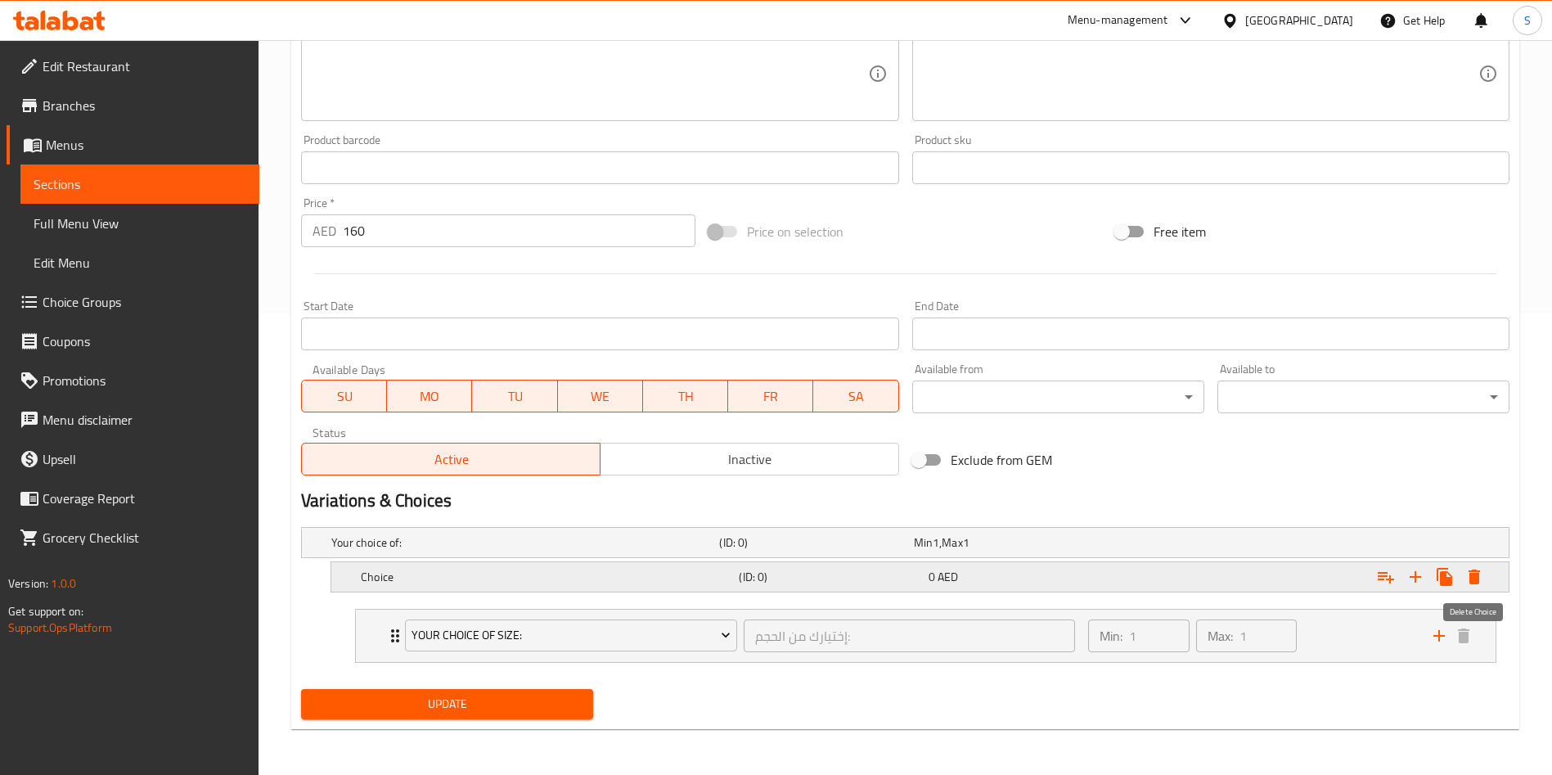
click at [1477, 578] on icon "Expand" at bounding box center [1473, 576] width 11 height 15
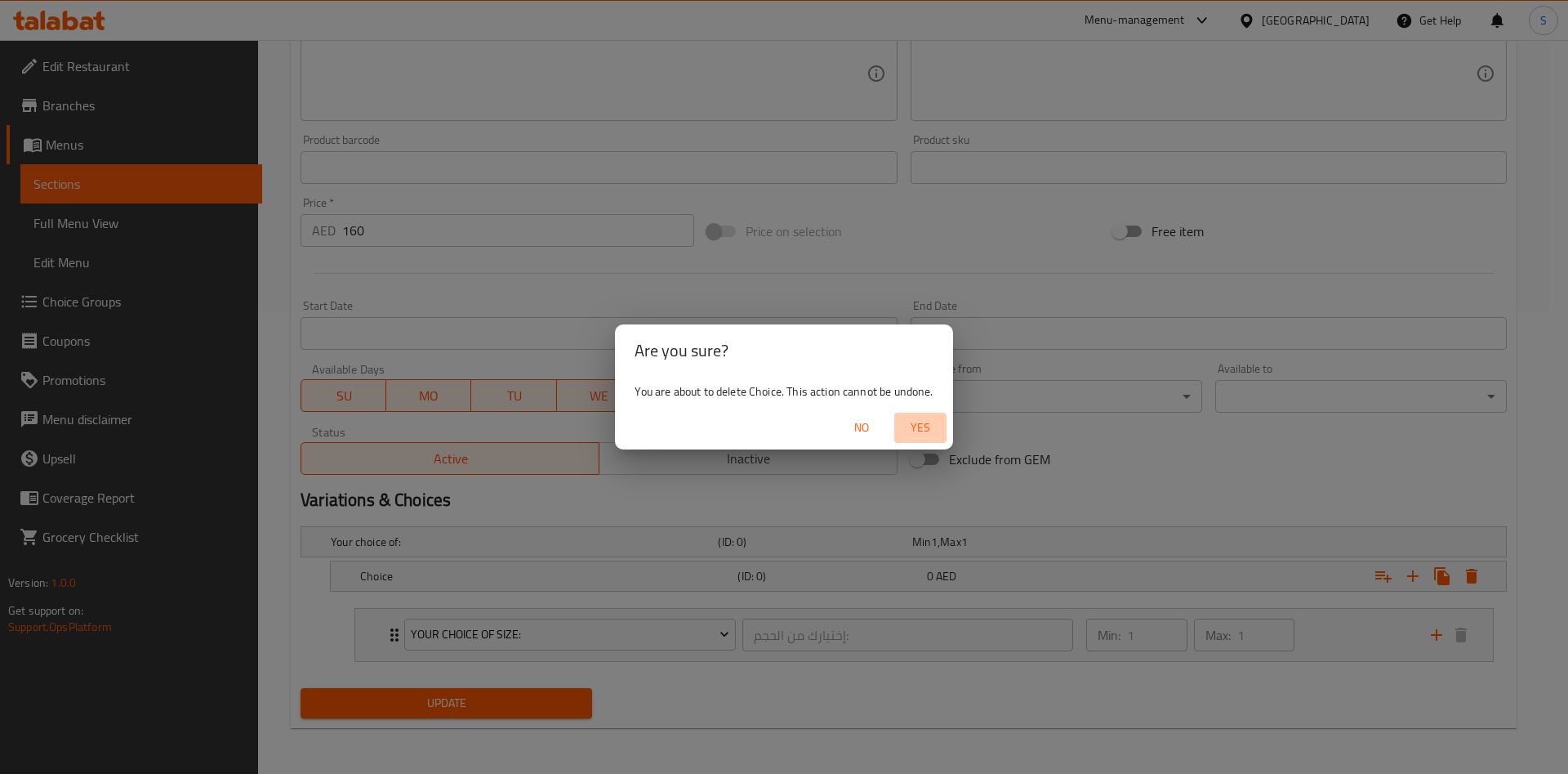
click at [914, 439] on button "Yes" at bounding box center [921, 427] width 52 height 30
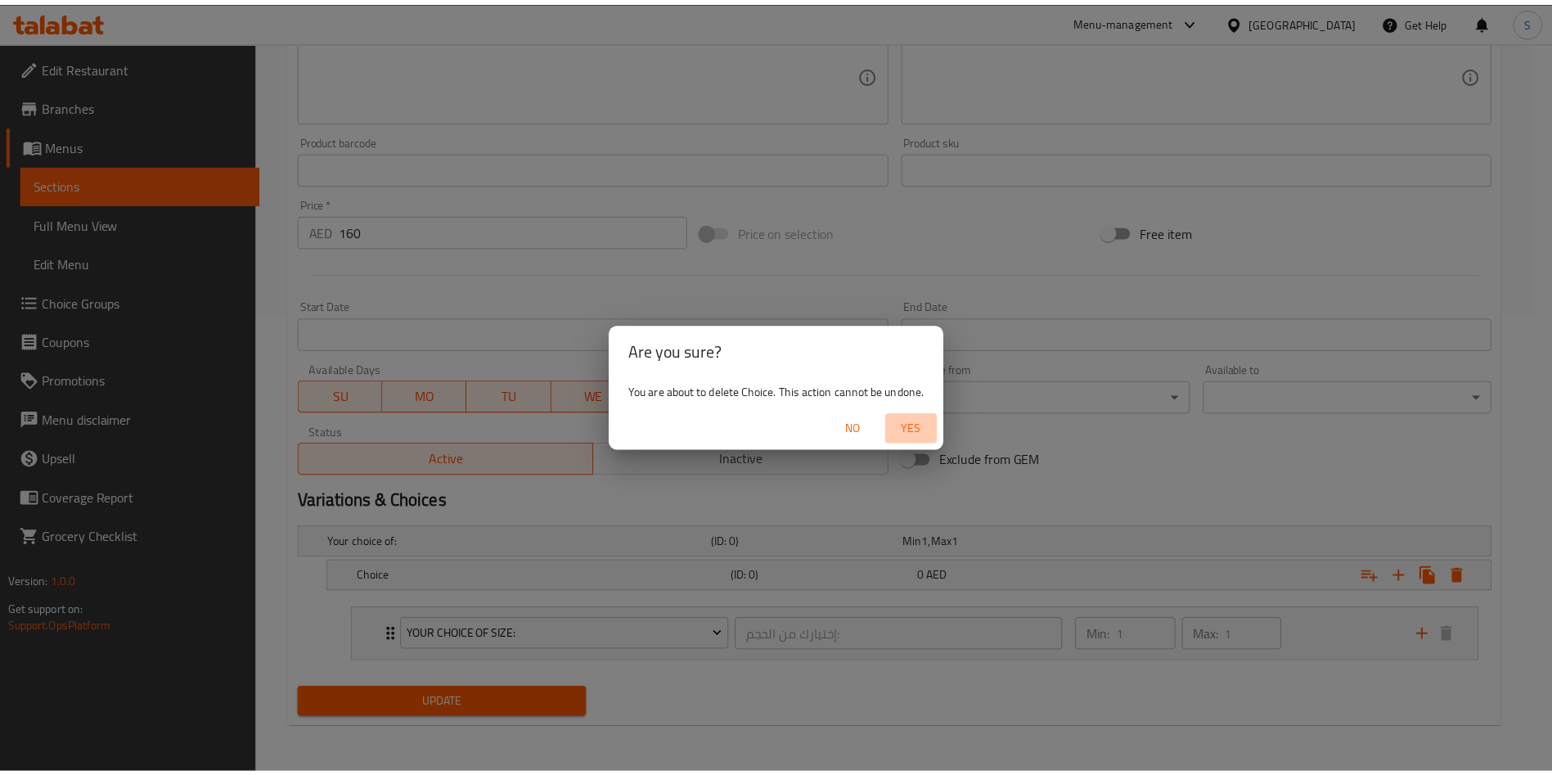
scroll to position [426, 0]
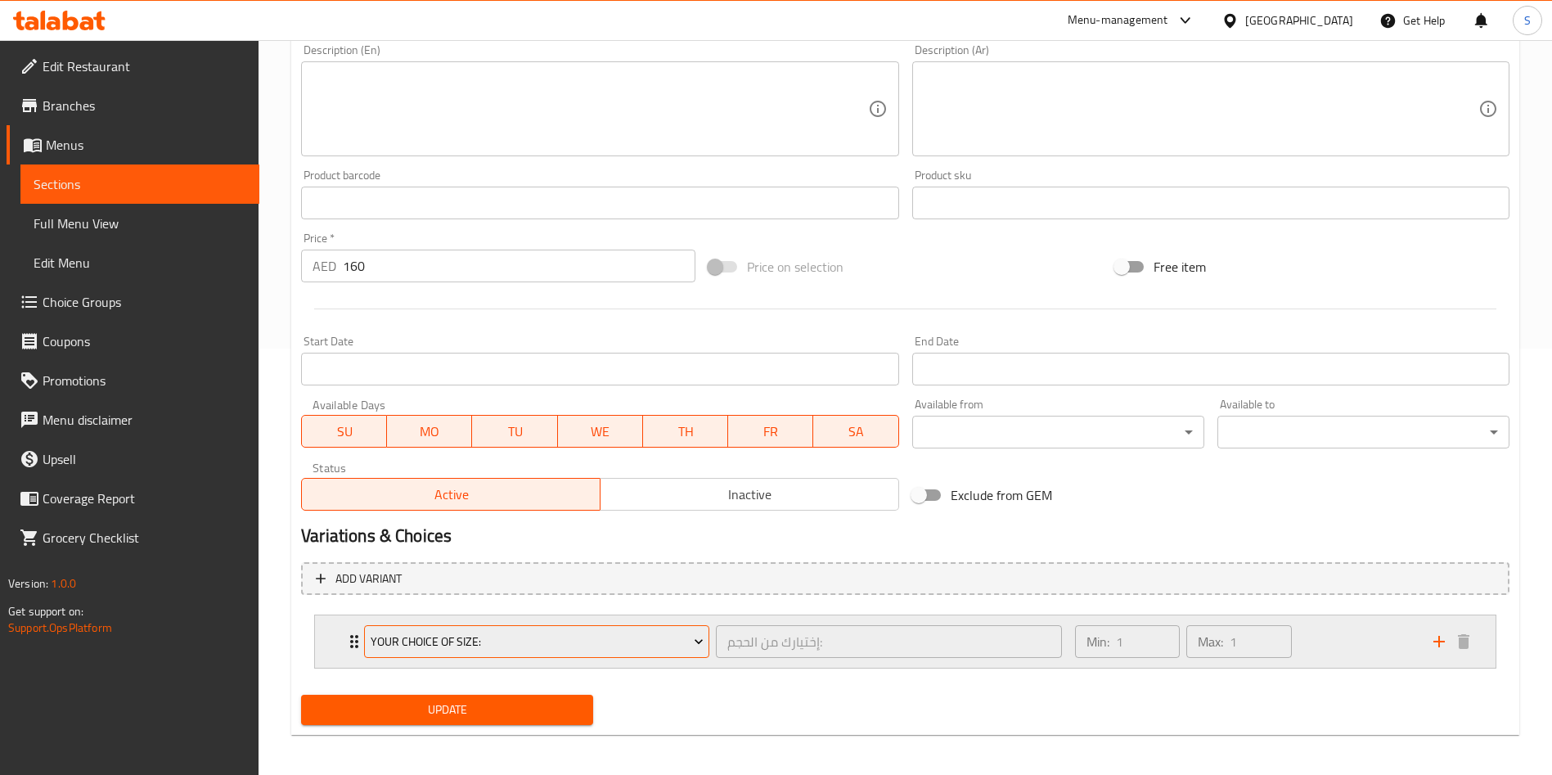
click at [549, 637] on span "Your Choice Of Size:" at bounding box center [537, 641] width 333 height 20
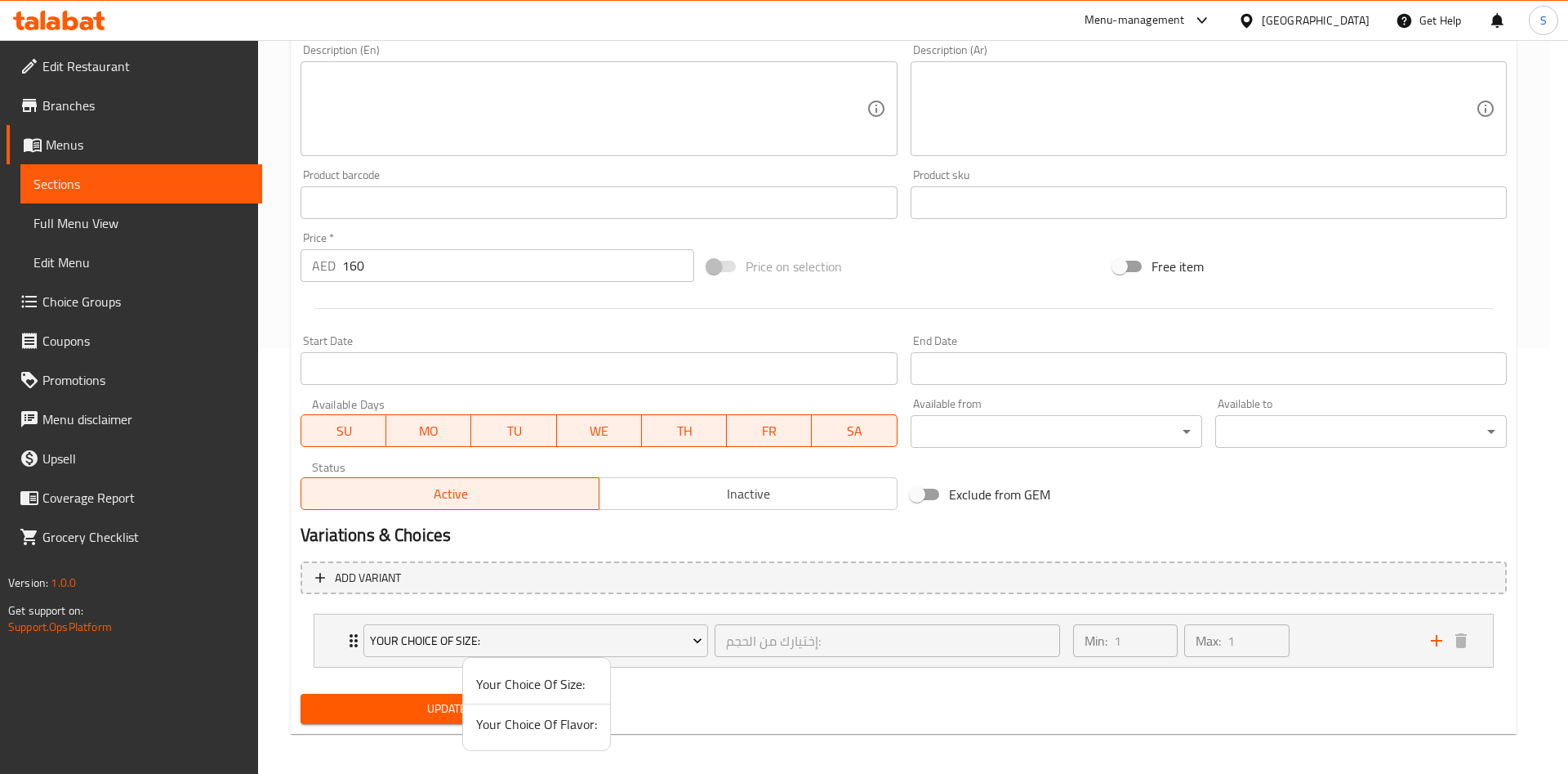
click at [554, 688] on span "Your Choice Of Size:" at bounding box center [536, 684] width 121 height 20
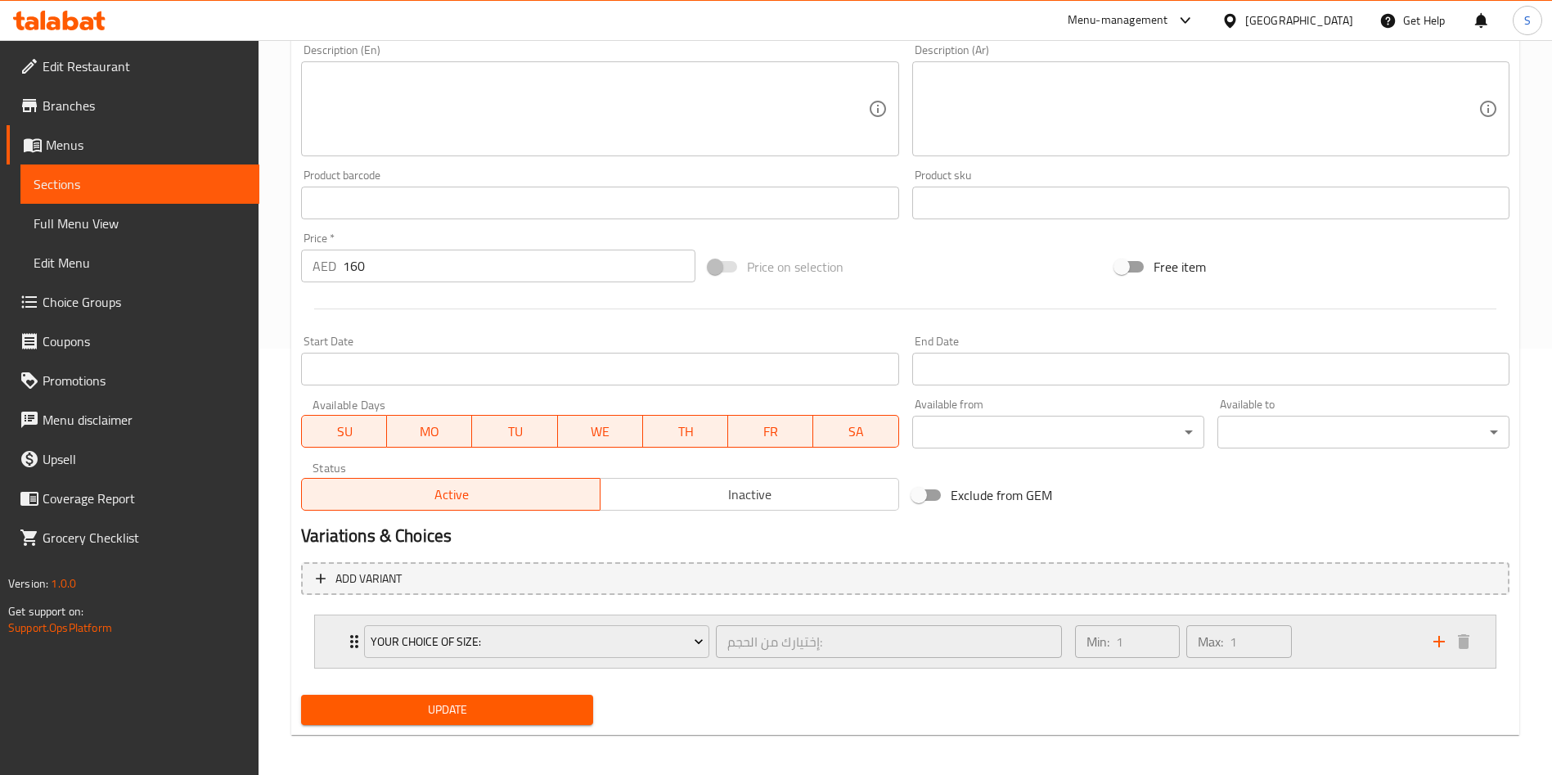
scroll to position [0, 0]
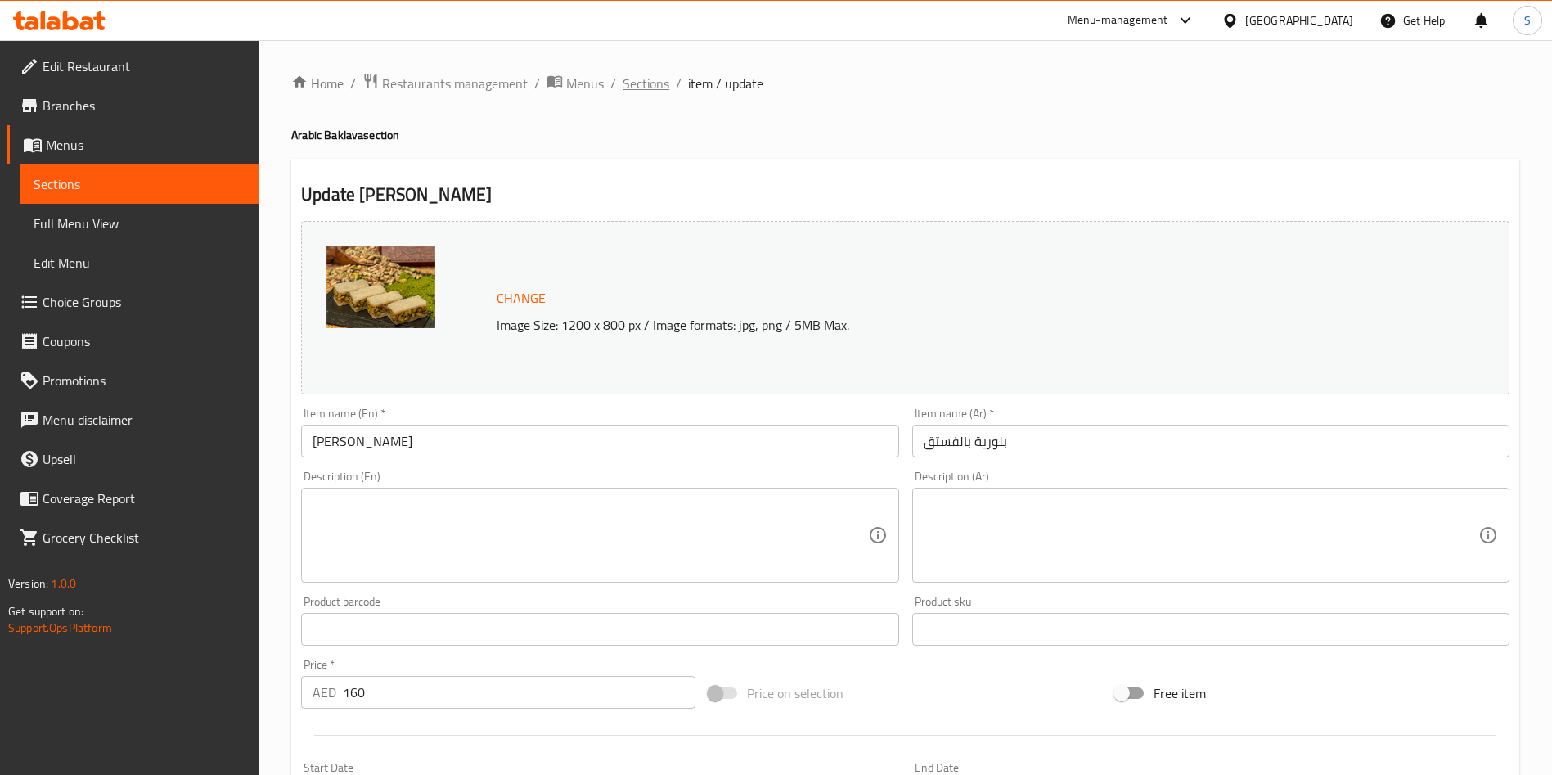
click at [651, 76] on span "Sections" at bounding box center [645, 84] width 47 height 20
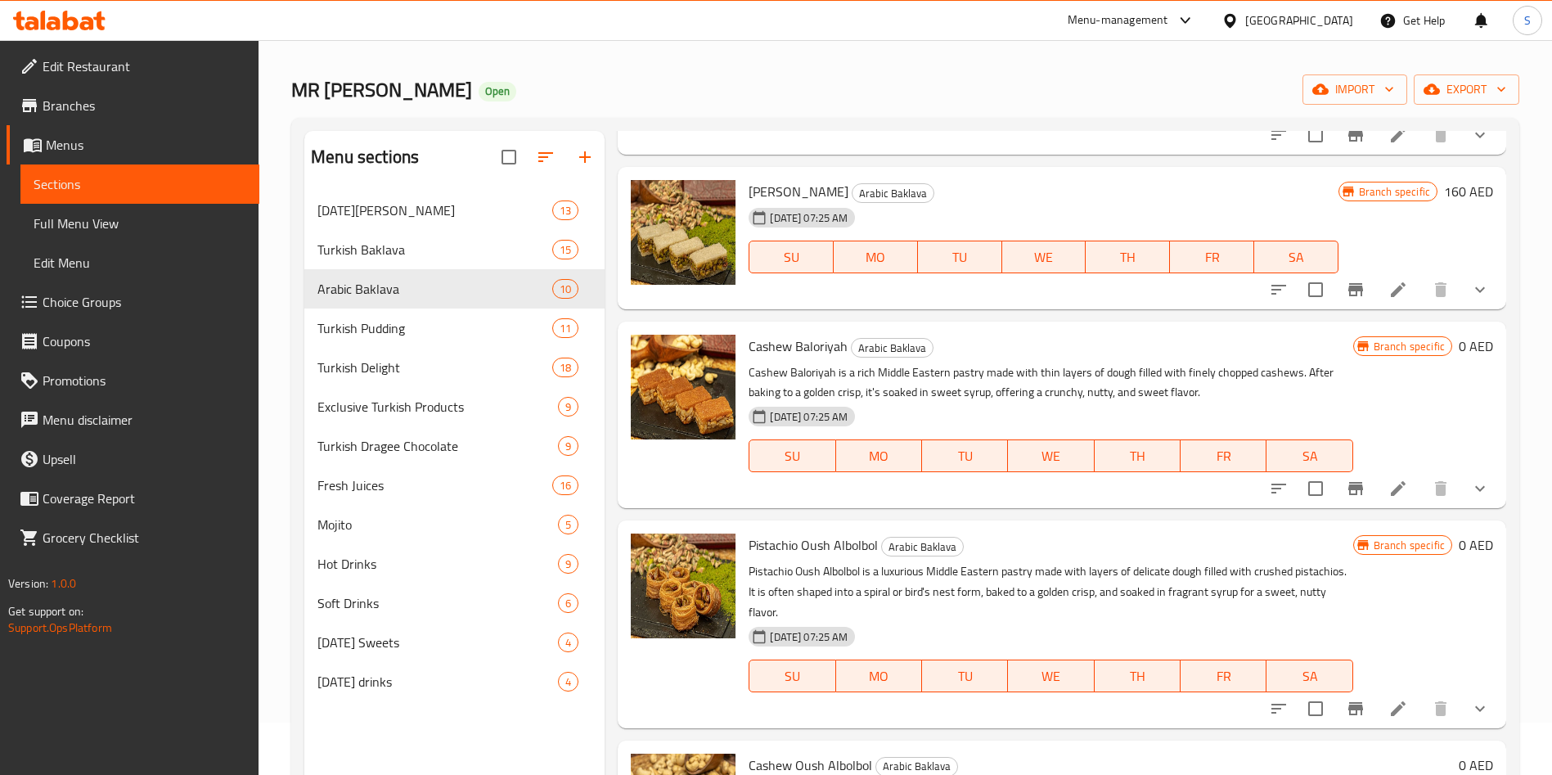
scroll to position [196, 0]
click at [1388, 487] on icon at bounding box center [1398, 488] width 20 height 20
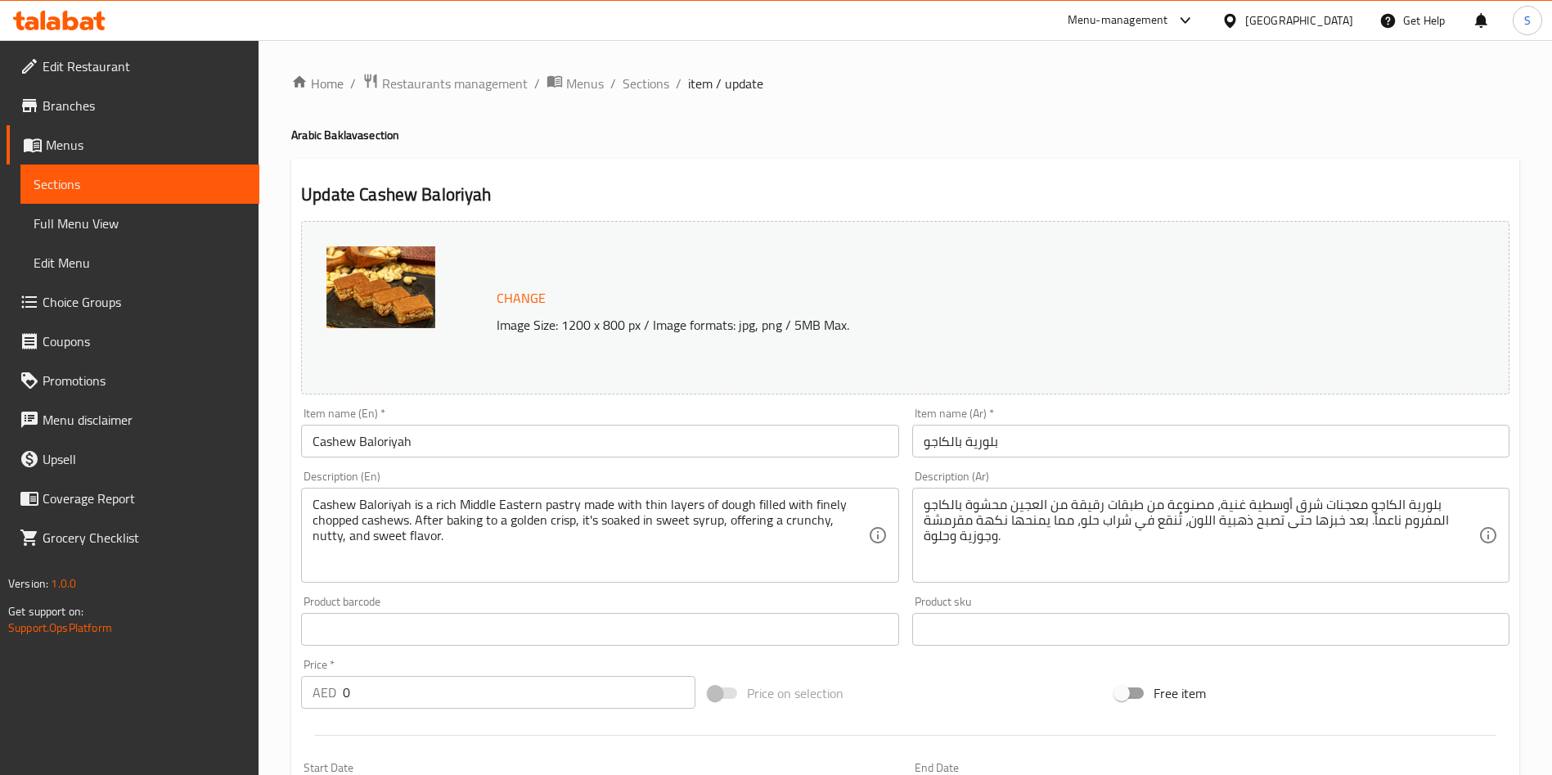
scroll to position [489, 0]
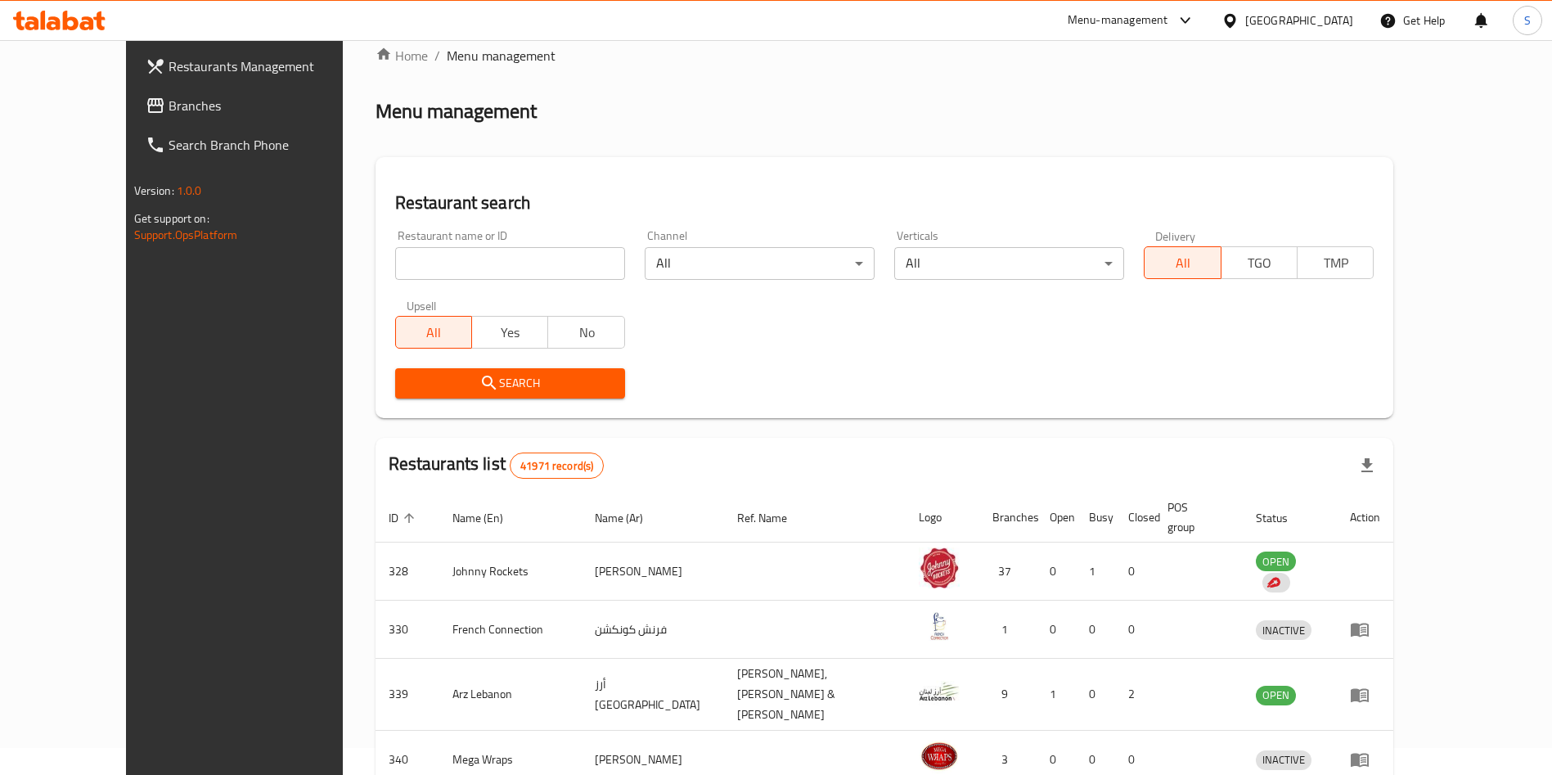
scroll to position [26, 0]
click at [404, 254] on input "search" at bounding box center [510, 264] width 230 height 33
type input "mr [PERSON_NAME]"
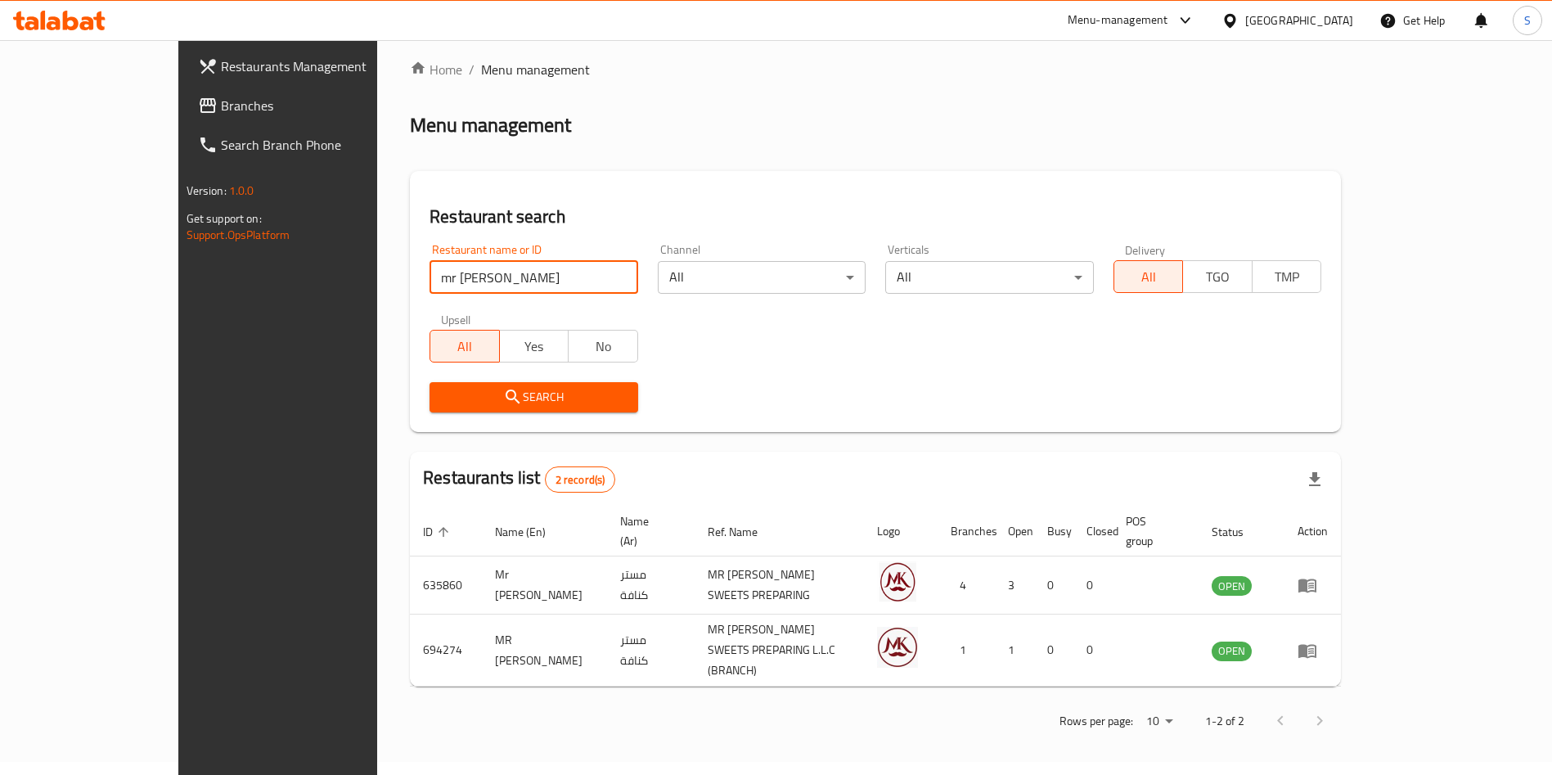
scroll to position [0, 0]
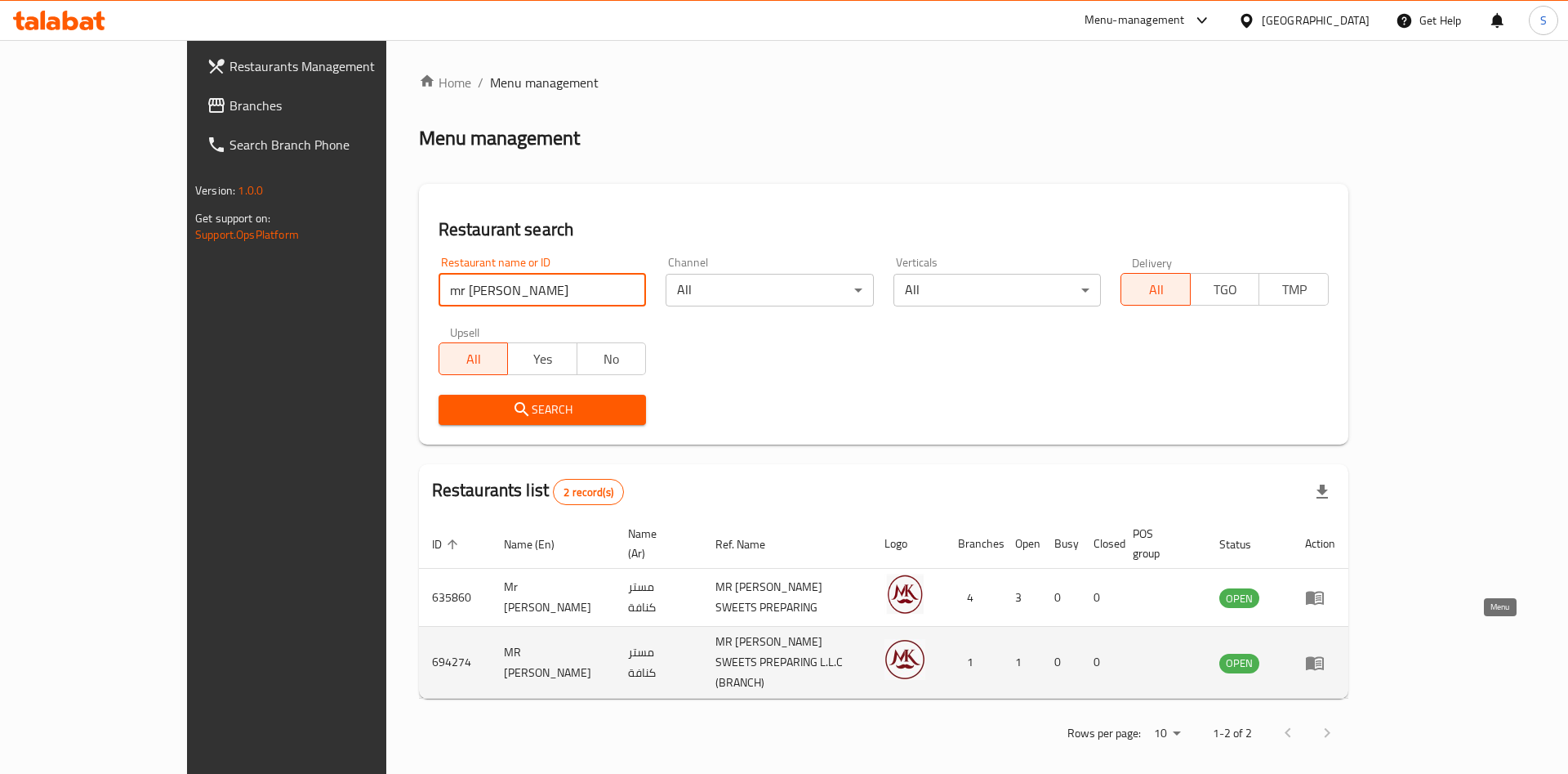
click at [1321, 660] on icon "enhanced table" at bounding box center [1319, 663] width 6 height 7
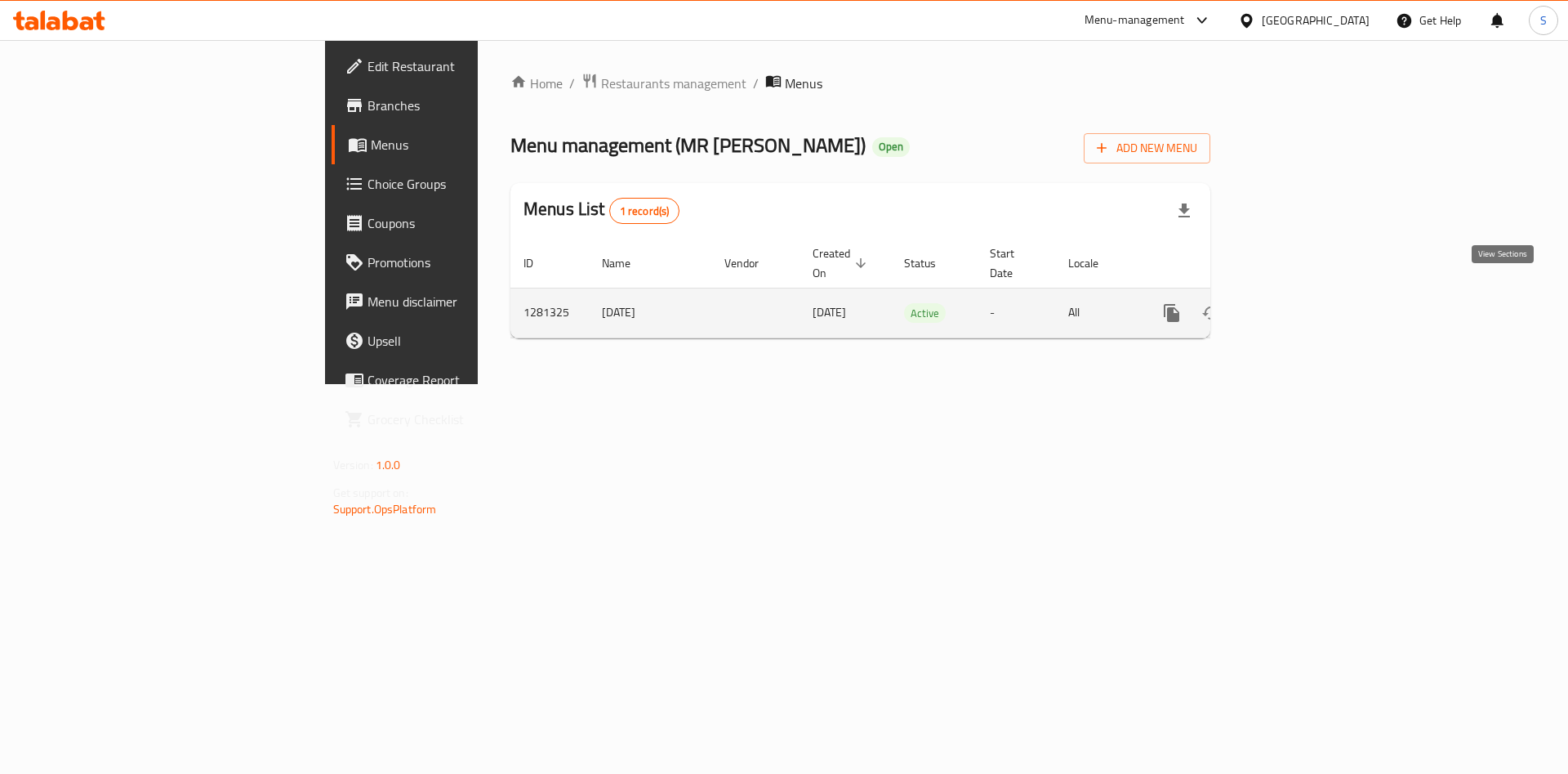
click at [1299, 303] on icon "enhanced table" at bounding box center [1290, 313] width 20 height 20
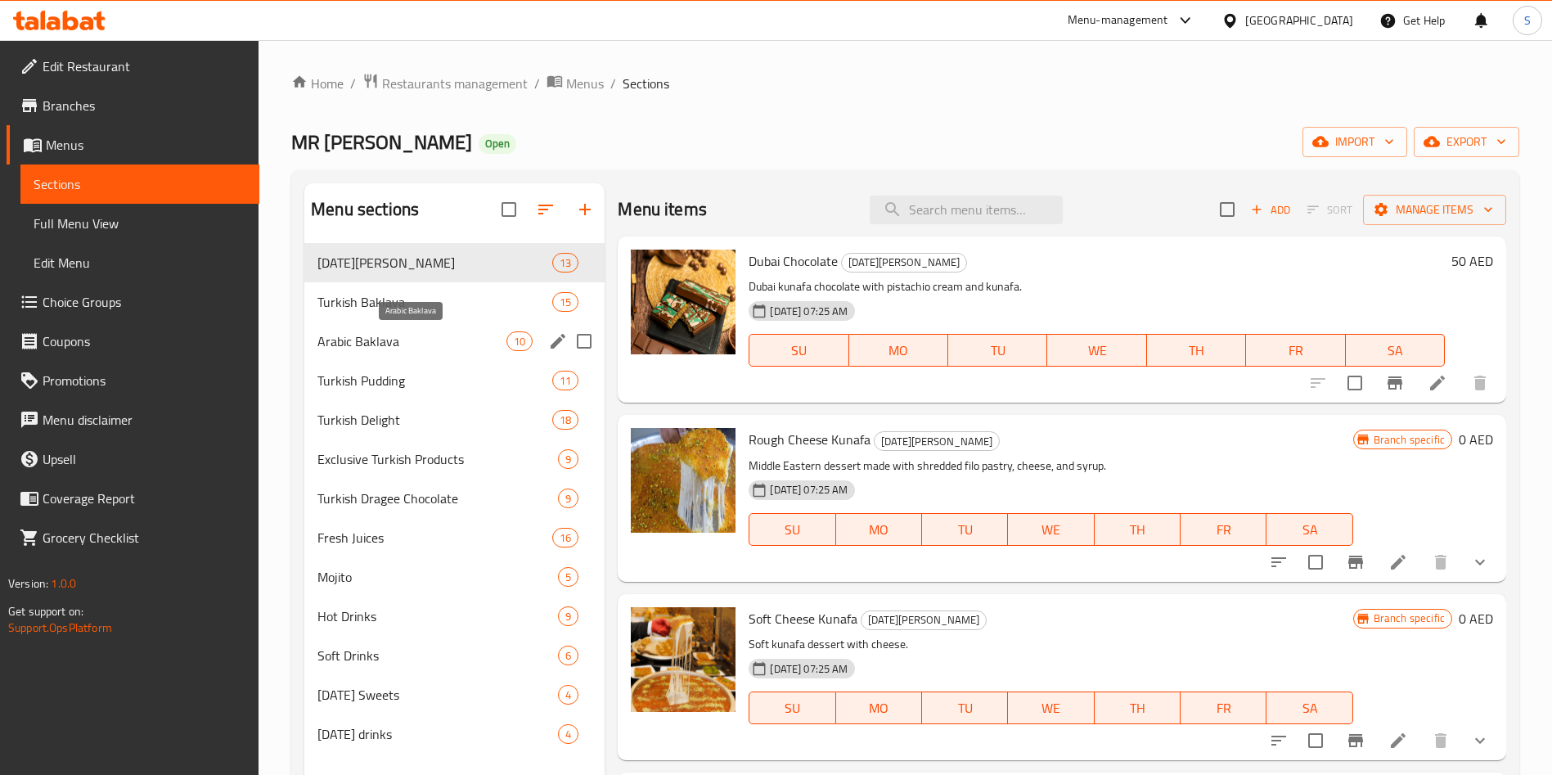
click at [402, 351] on div "Arabic Baklava 10" at bounding box center [454, 340] width 300 height 39
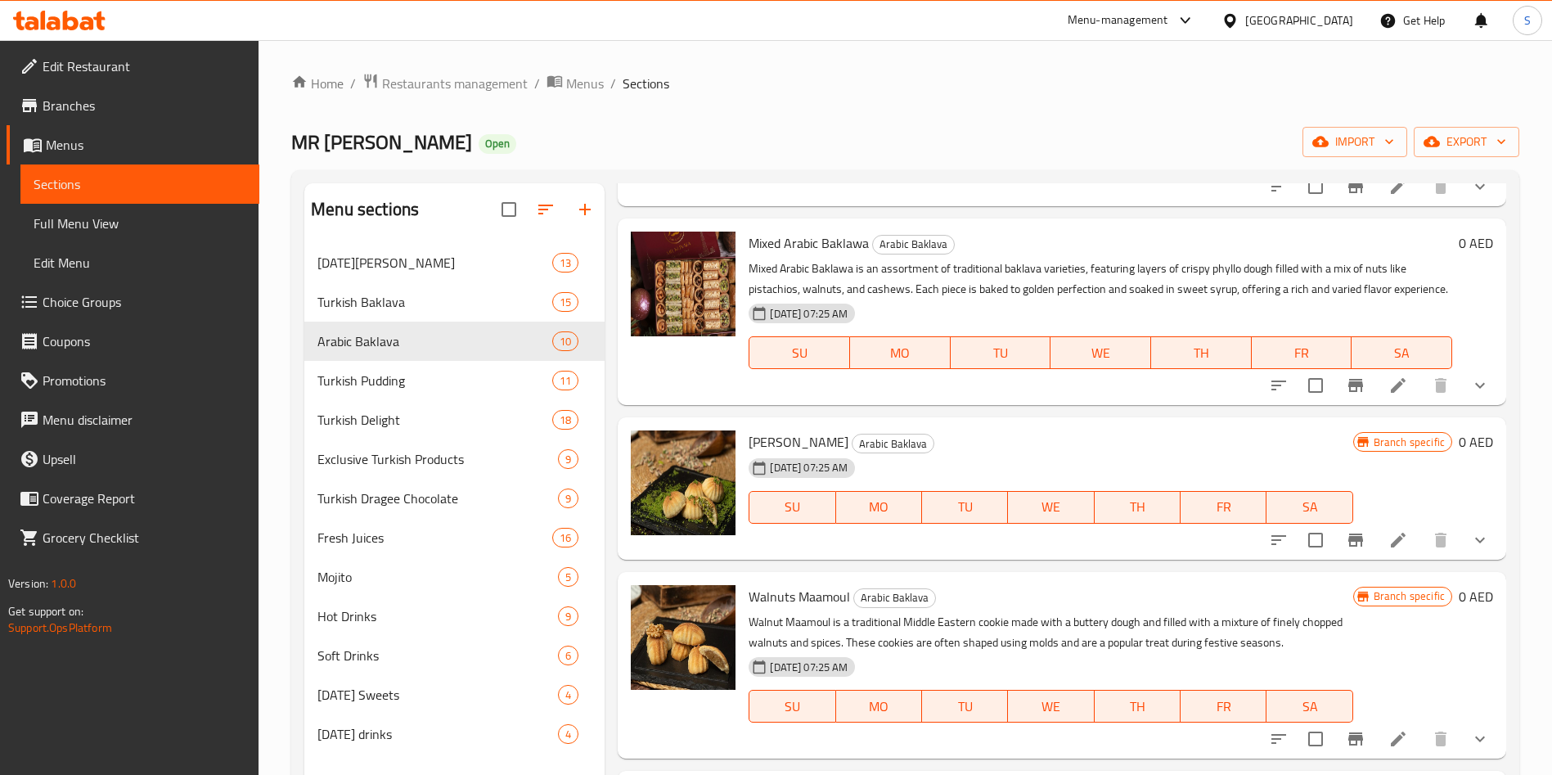
scroll to position [229, 0]
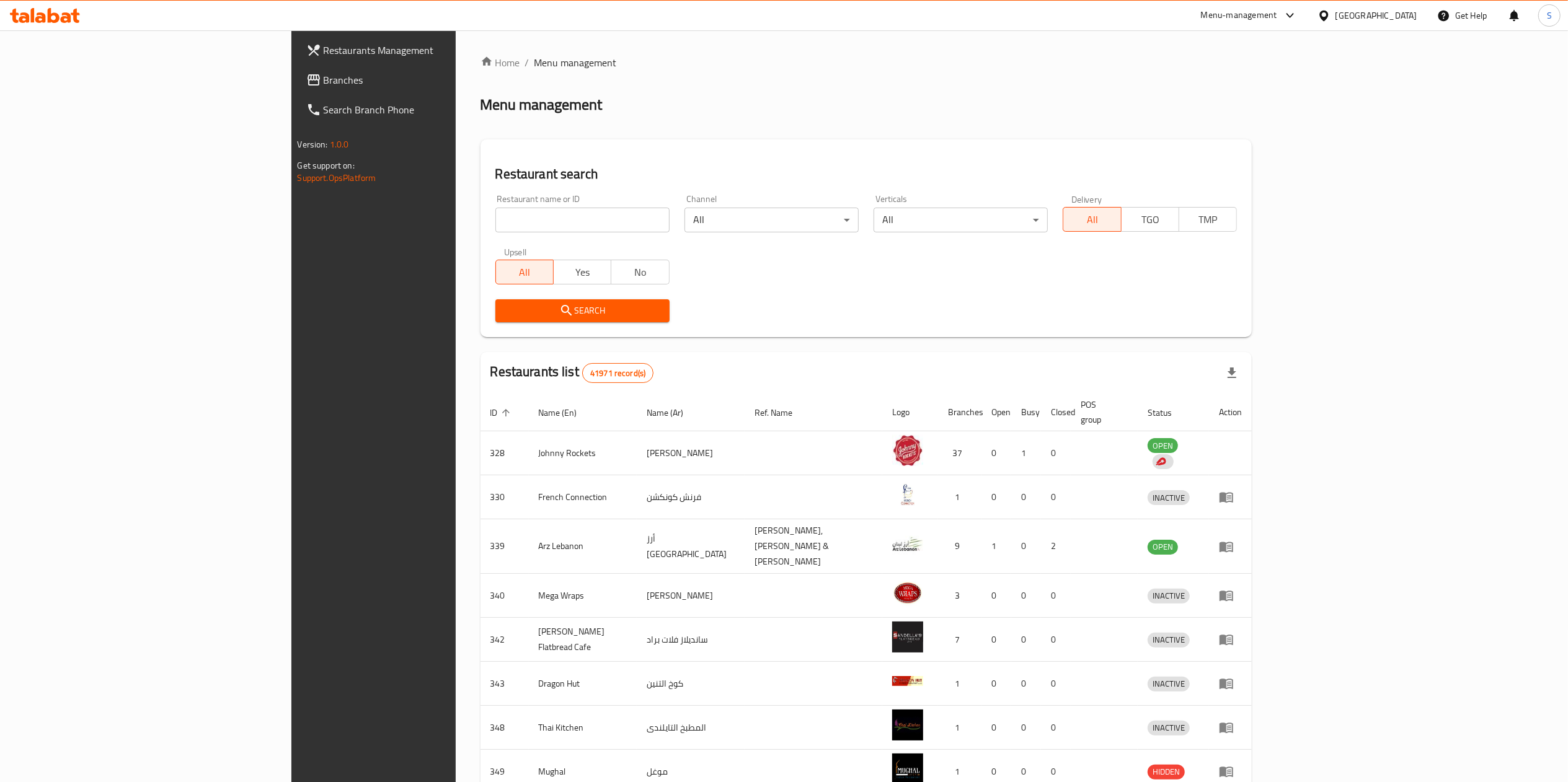
click at [528, 240] on div "Upsell All Yes No" at bounding box center [582, 266] width 189 height 52
click at [528, 227] on input "search" at bounding box center [583, 220] width 174 height 25
type input "bazerkan"
click button "Search" at bounding box center [583, 311] width 174 height 23
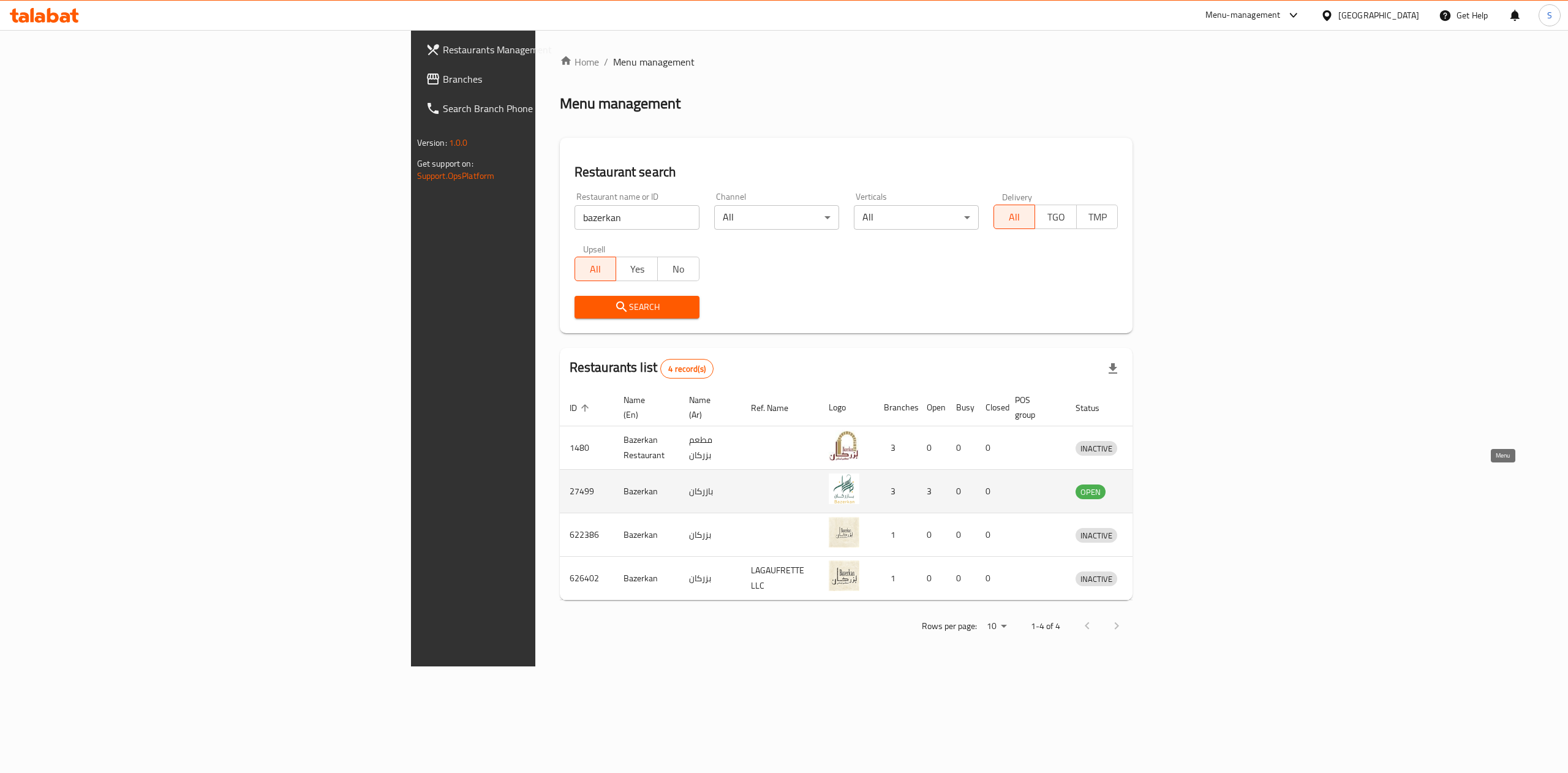
click at [1161, 485] on link "enhanced table" at bounding box center [1153, 491] width 22 height 15
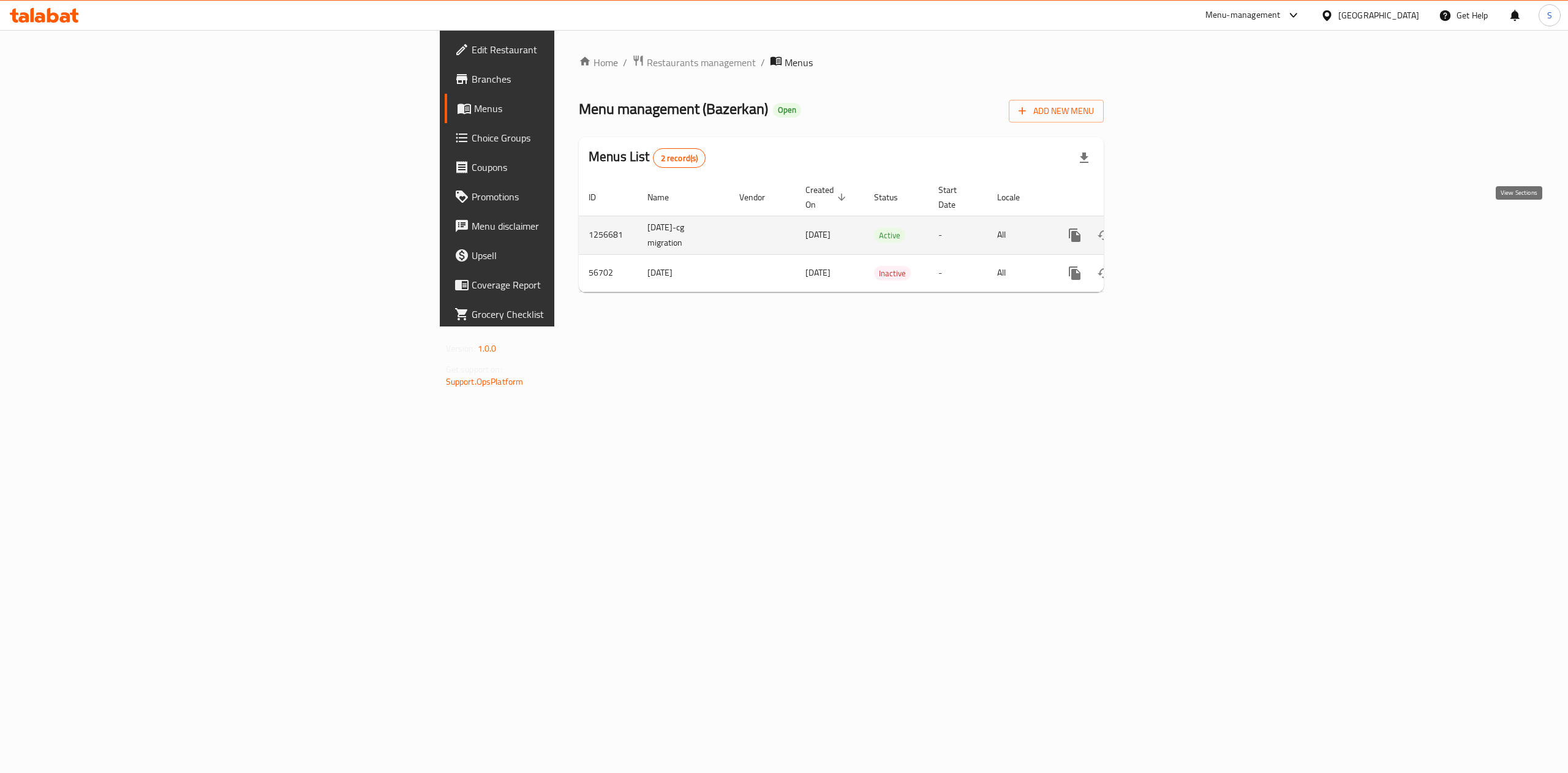
click at [1161, 229] on icon "enhanced table" at bounding box center [1163, 235] width 15 height 15
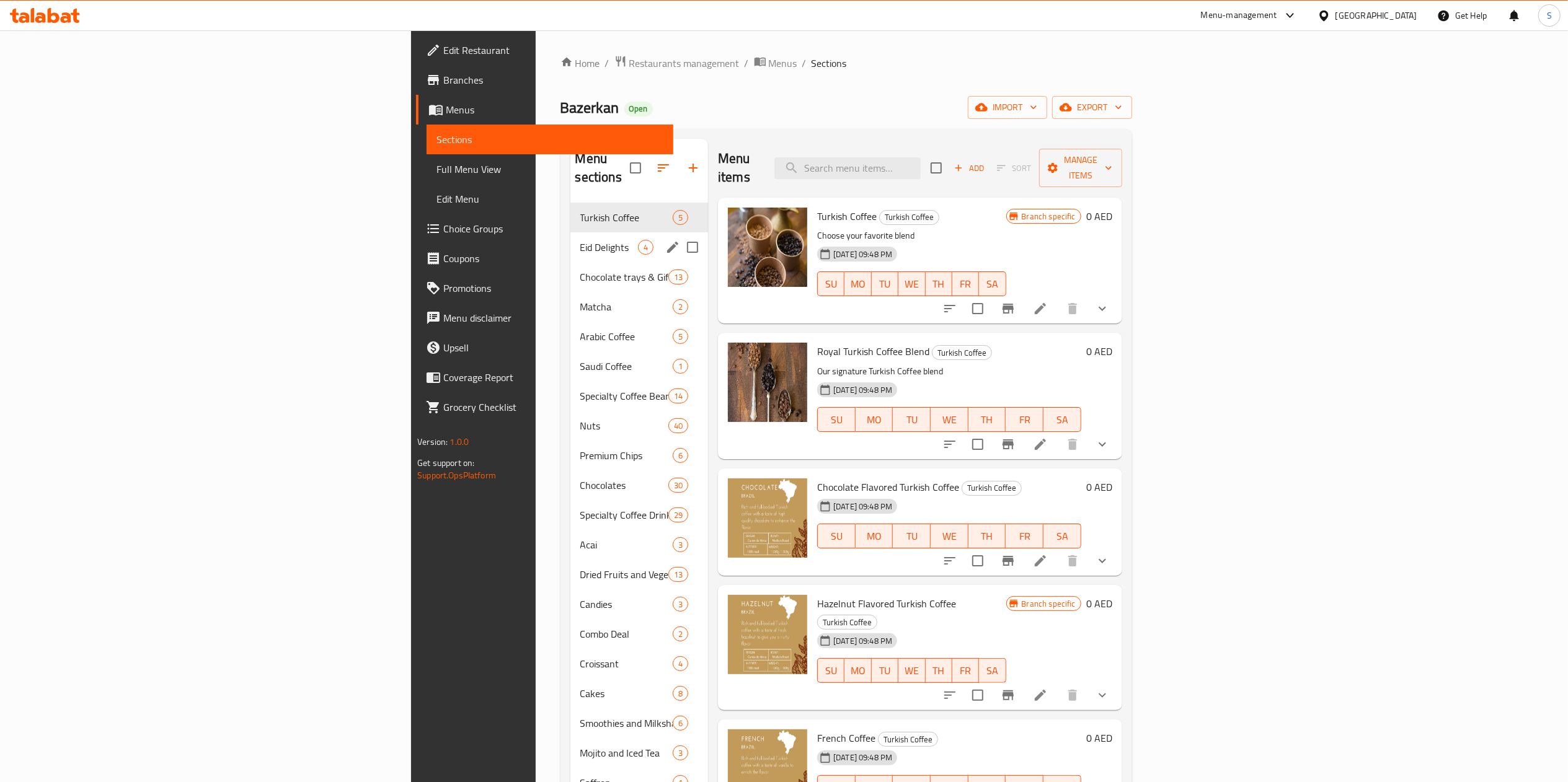
click at [581, 240] on span "Eid Delights" at bounding box center [610, 248] width 58 height 15
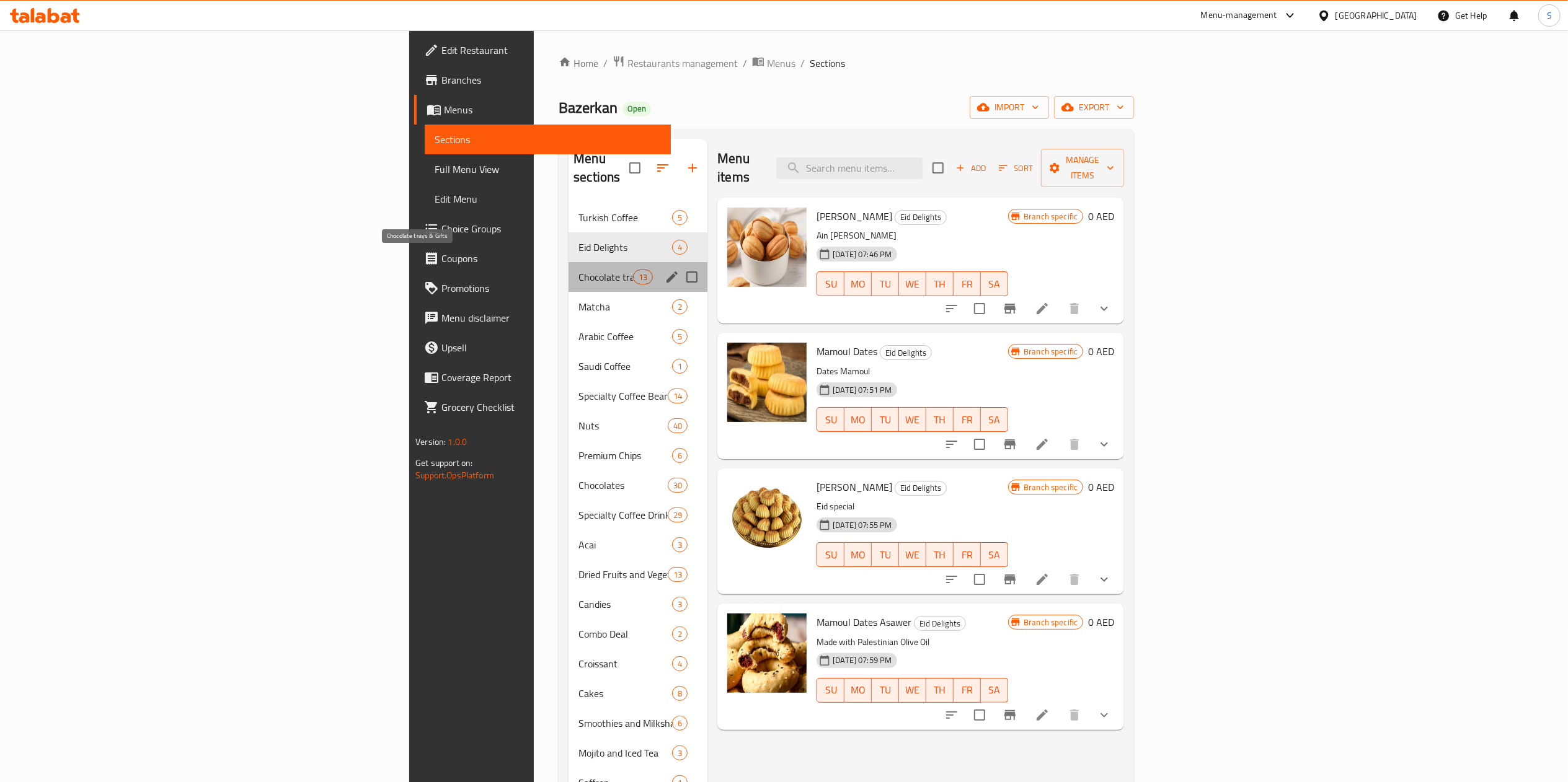
click at [579, 270] on span "Chocolate trays & Gifts" at bounding box center [606, 277] width 55 height 15
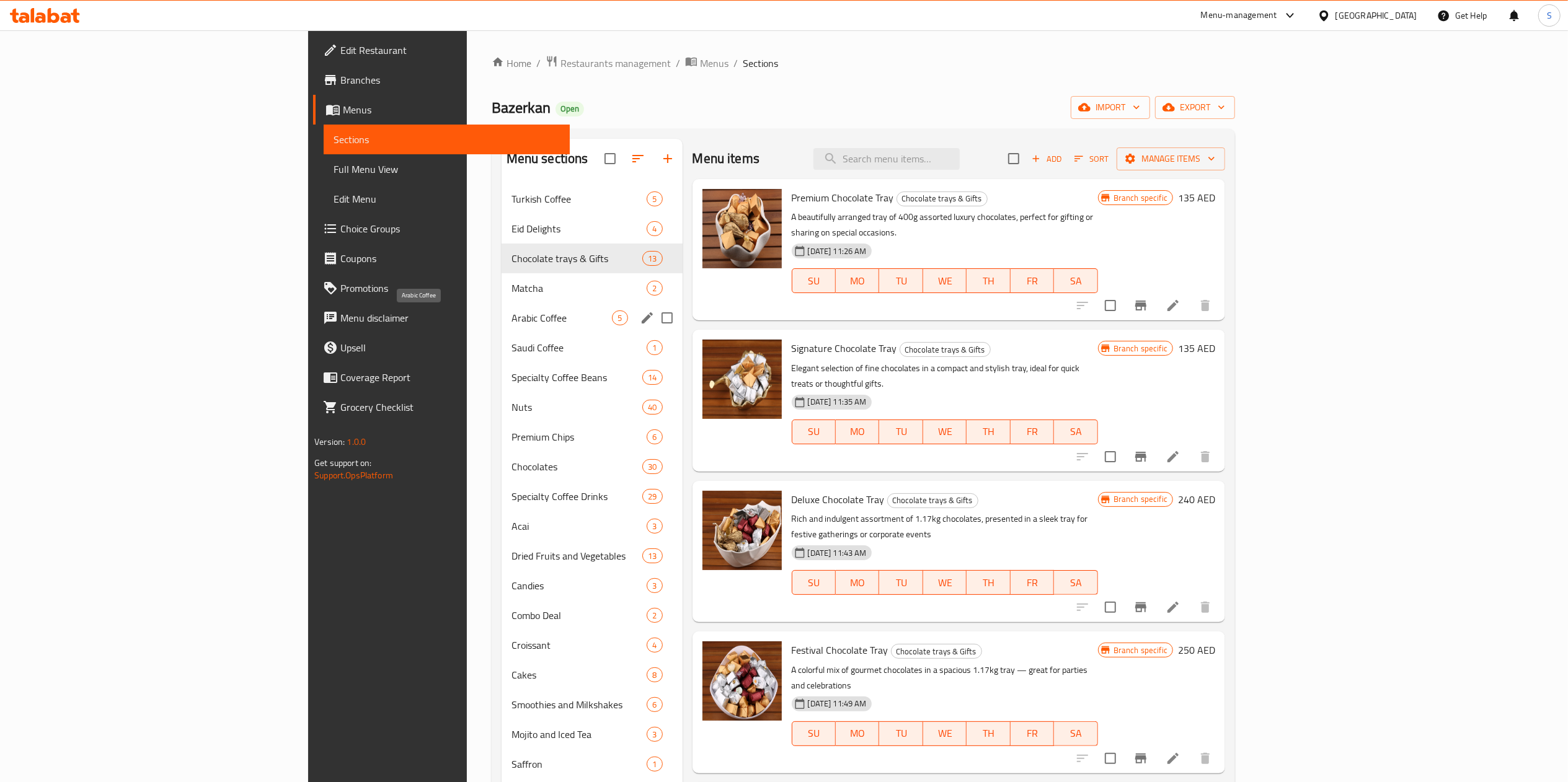
click at [512, 322] on span "Arabic Coffee" at bounding box center [562, 318] width 101 height 15
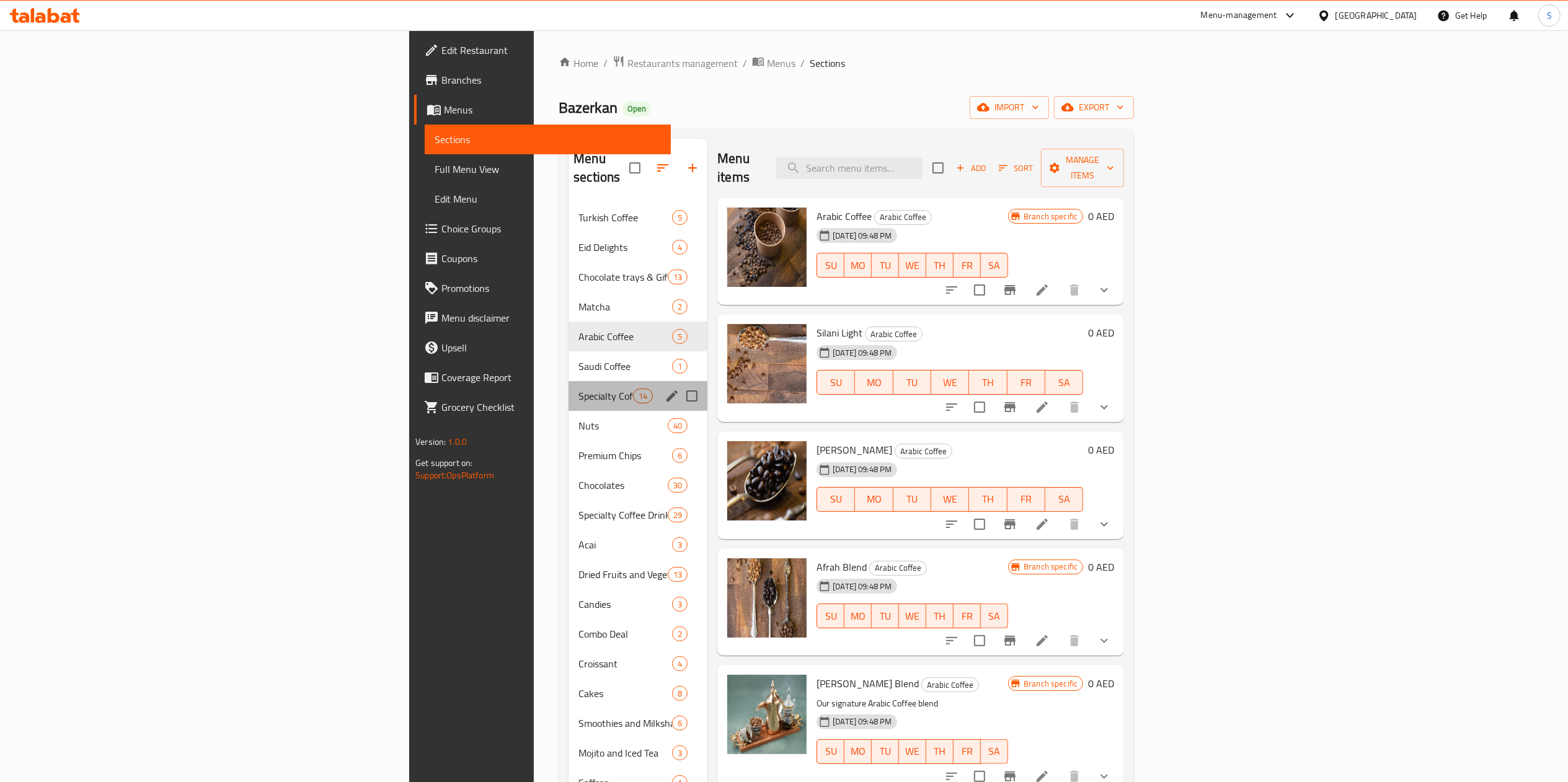
click at [569, 392] on div "Specialty Coffee Beans 14" at bounding box center [638, 396] width 139 height 30
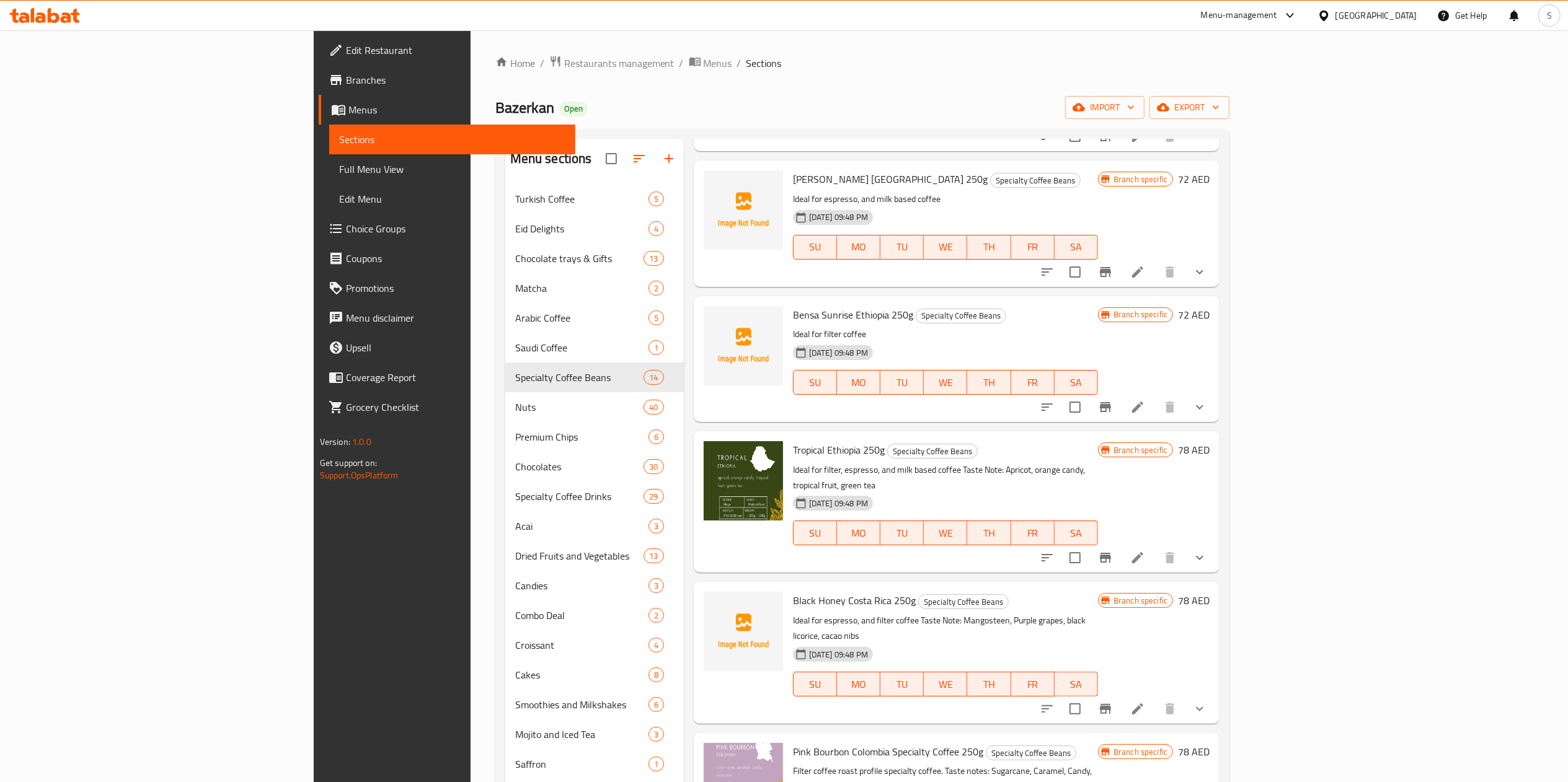
scroll to position [1125, 0]
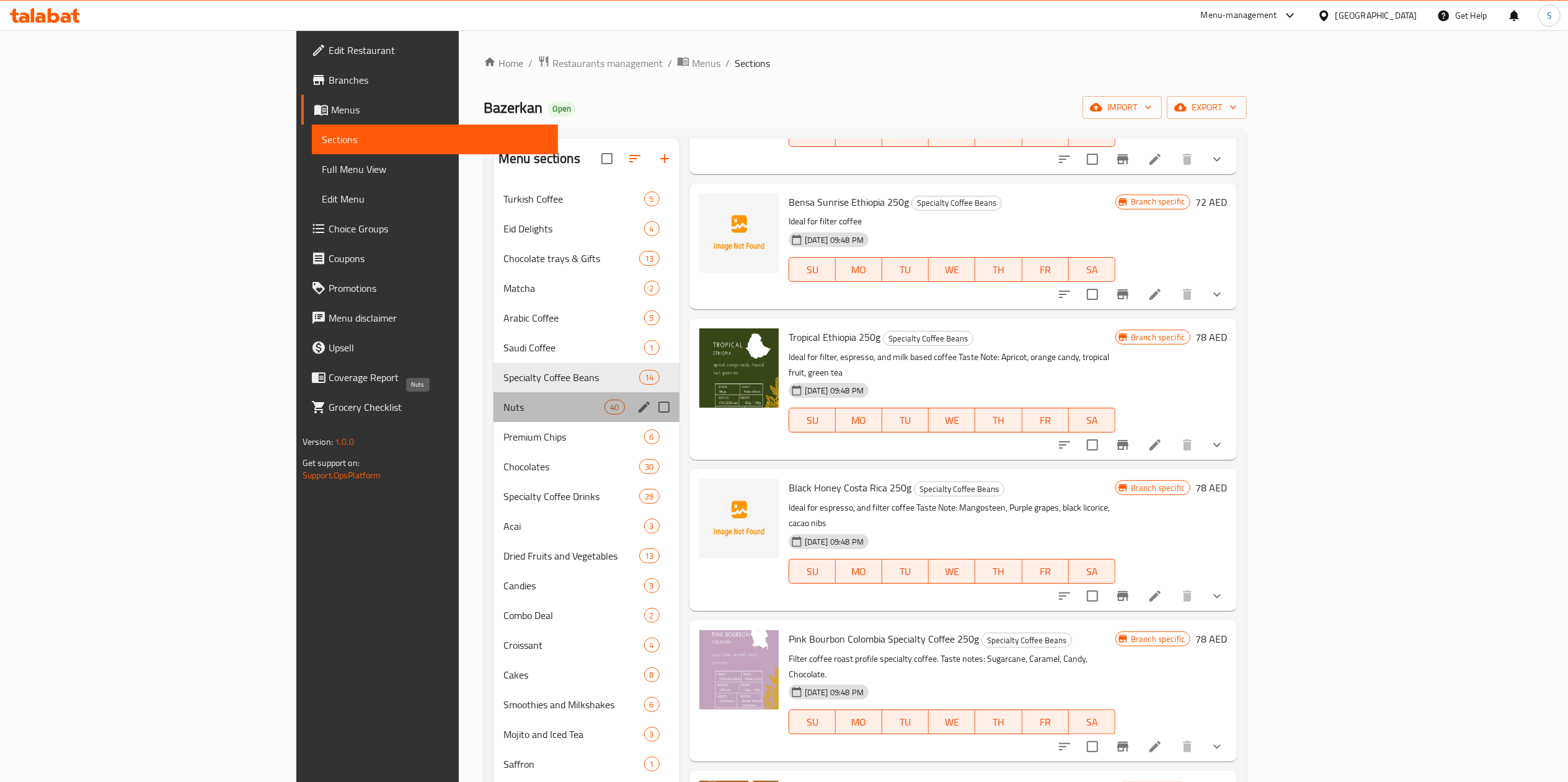
click at [503, 404] on span "Nuts" at bounding box center [554, 408] width 102 height 15
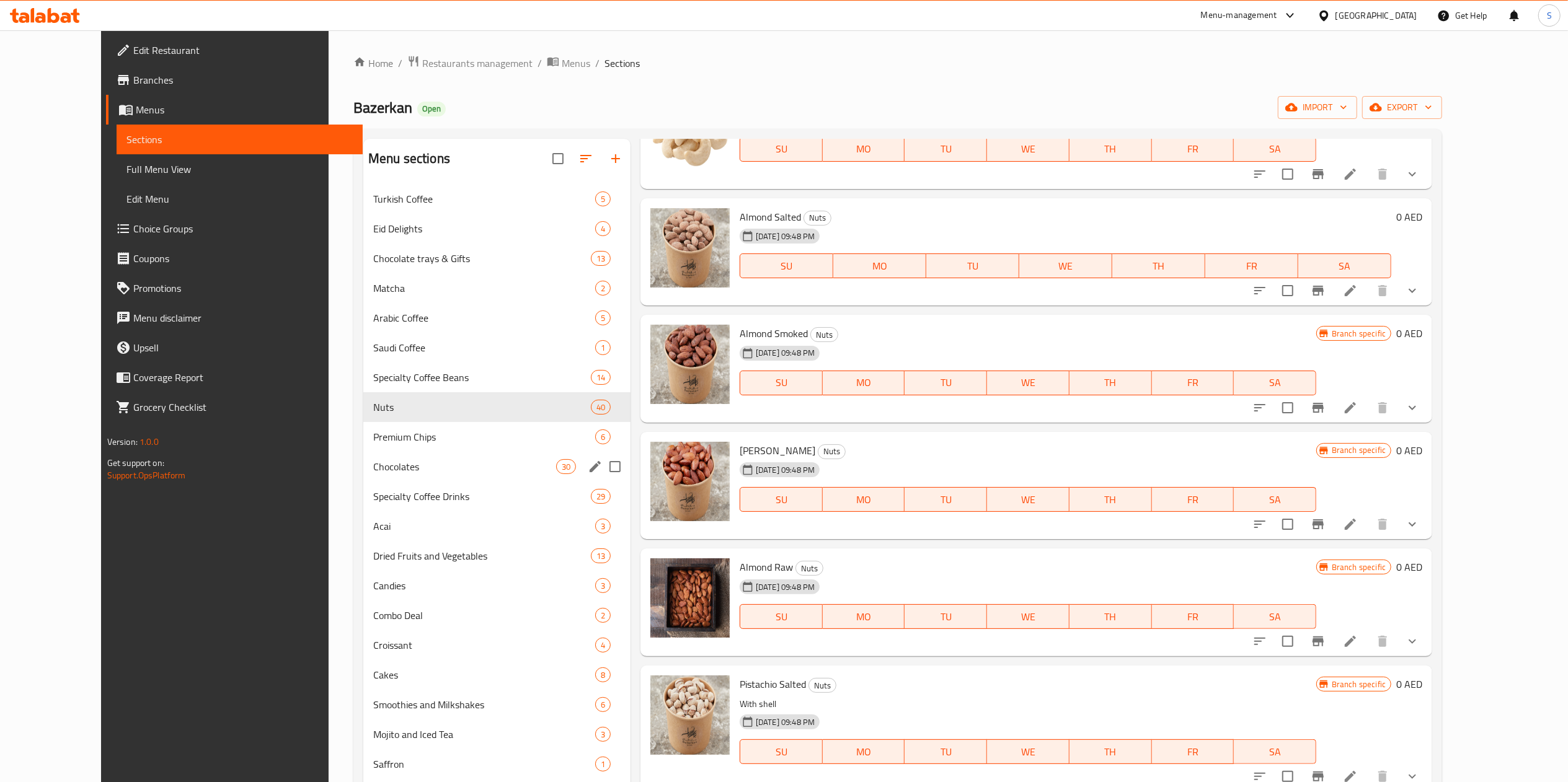
click at [419, 436] on span "Premium Chips" at bounding box center [484, 437] width 222 height 15
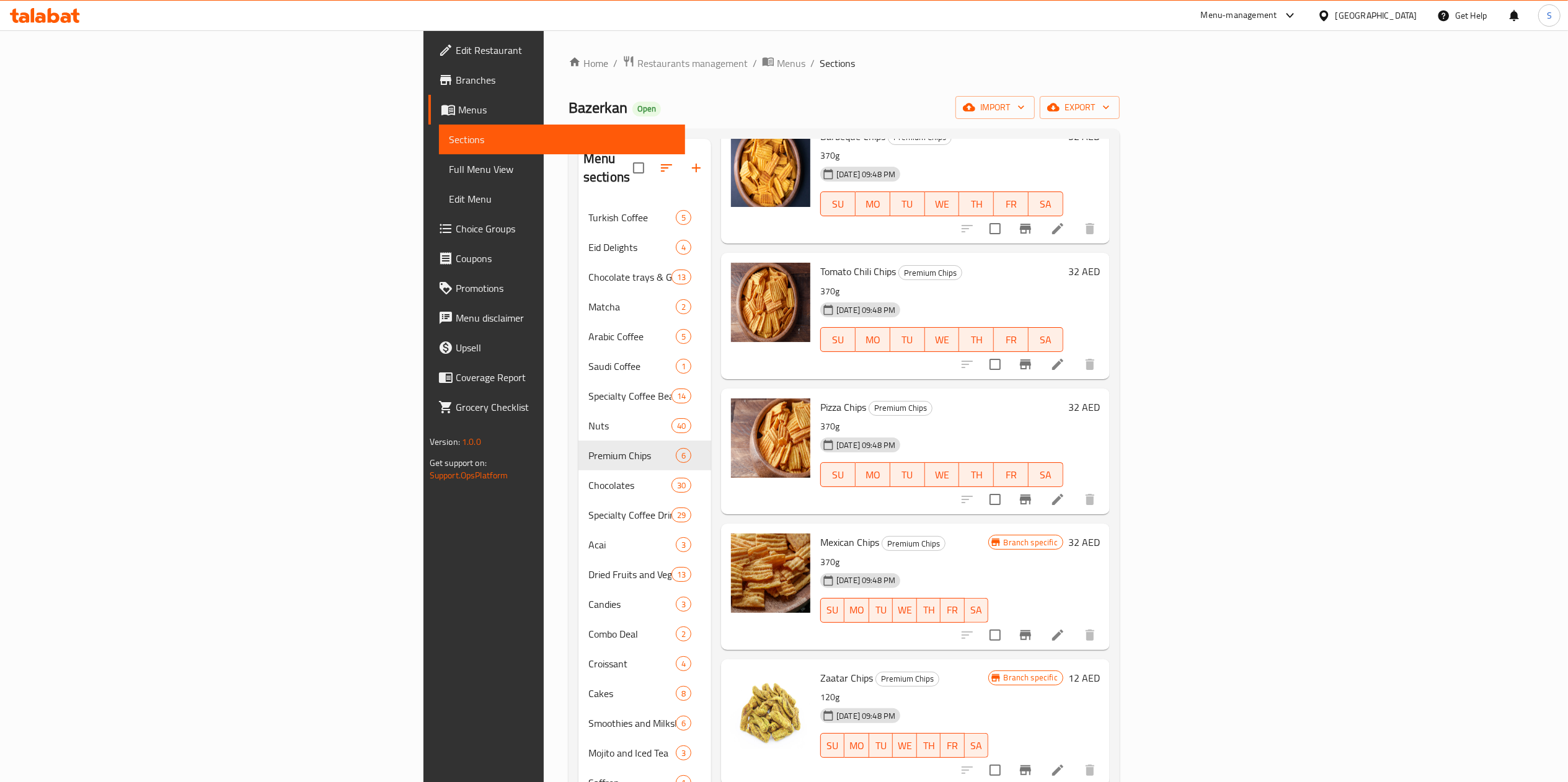
scroll to position [60, 0]
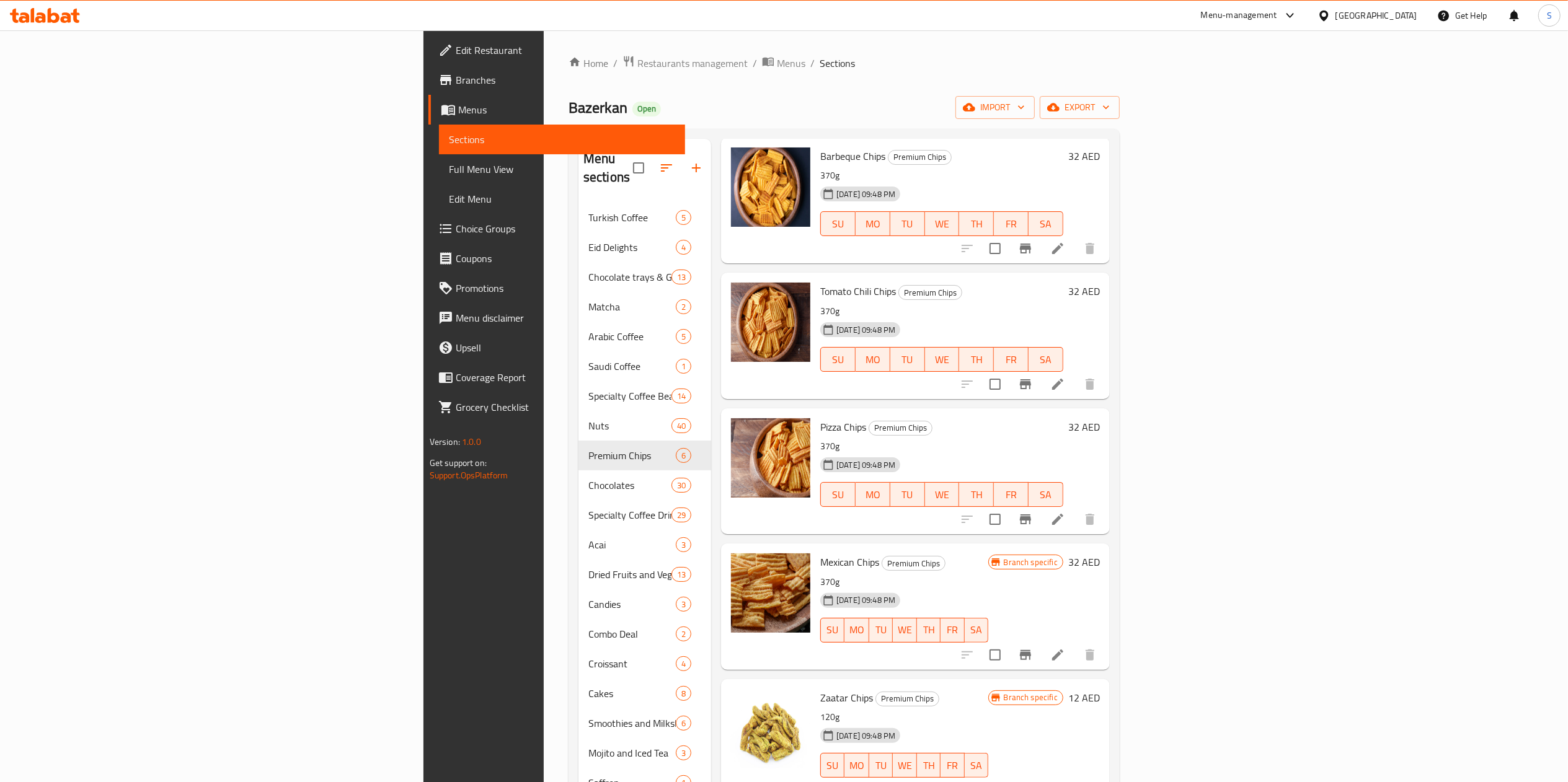
click at [428, 89] on link "Branches" at bounding box center [557, 80] width 257 height 30
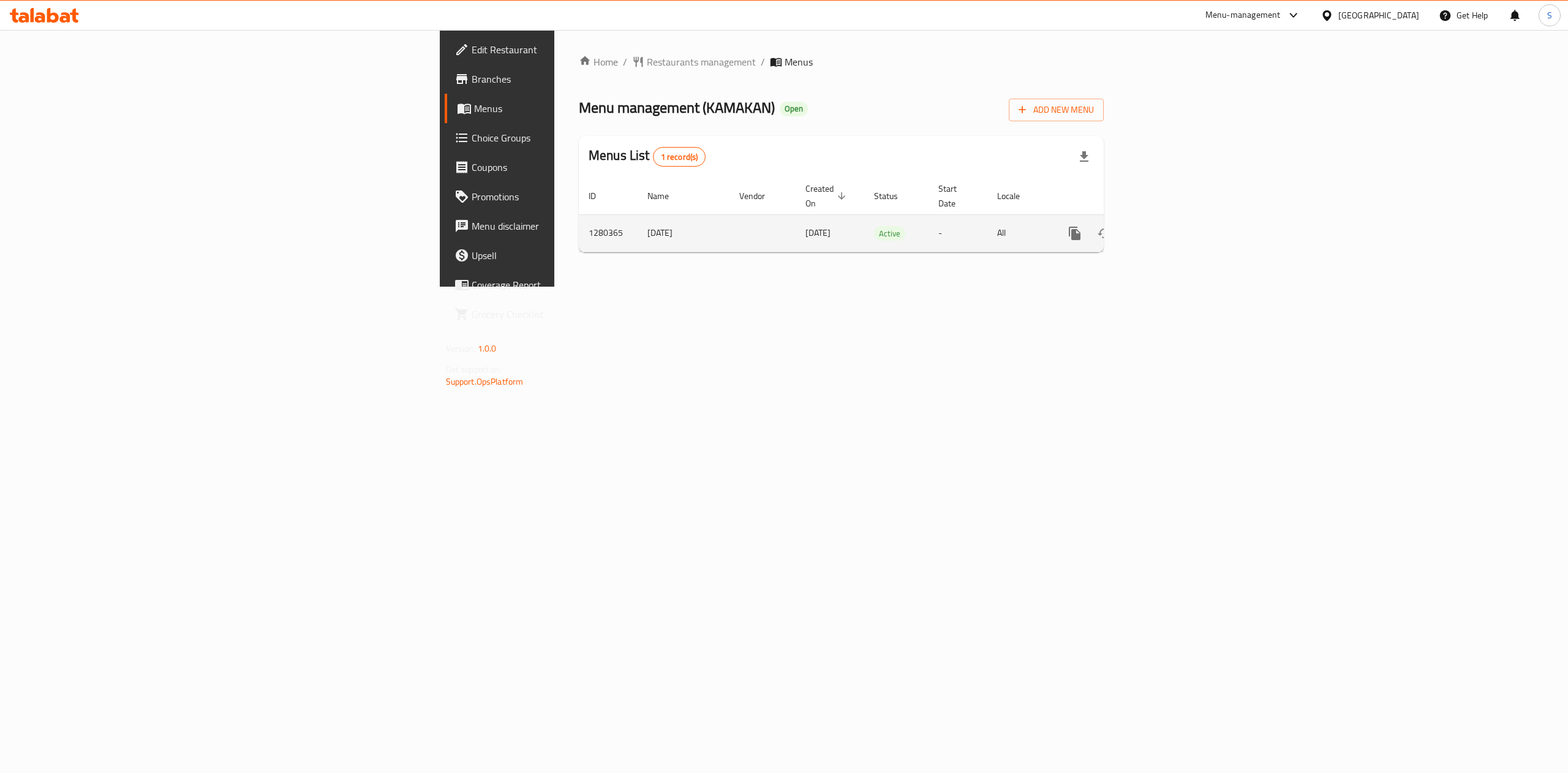
click at [1170, 226] on icon "enhanced table" at bounding box center [1163, 234] width 15 height 15
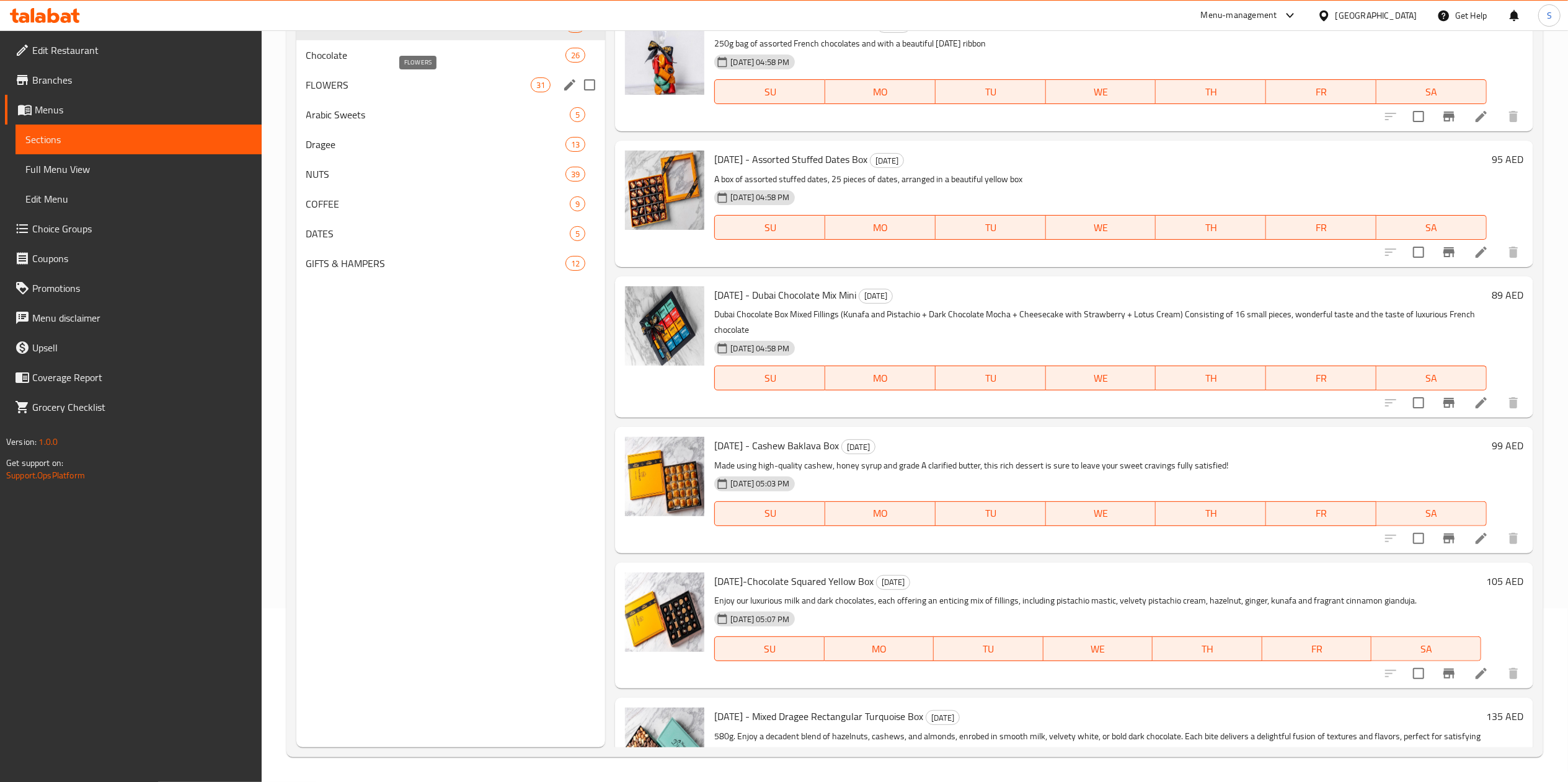
click at [356, 80] on span "FLOWERS" at bounding box center [419, 85] width 225 height 15
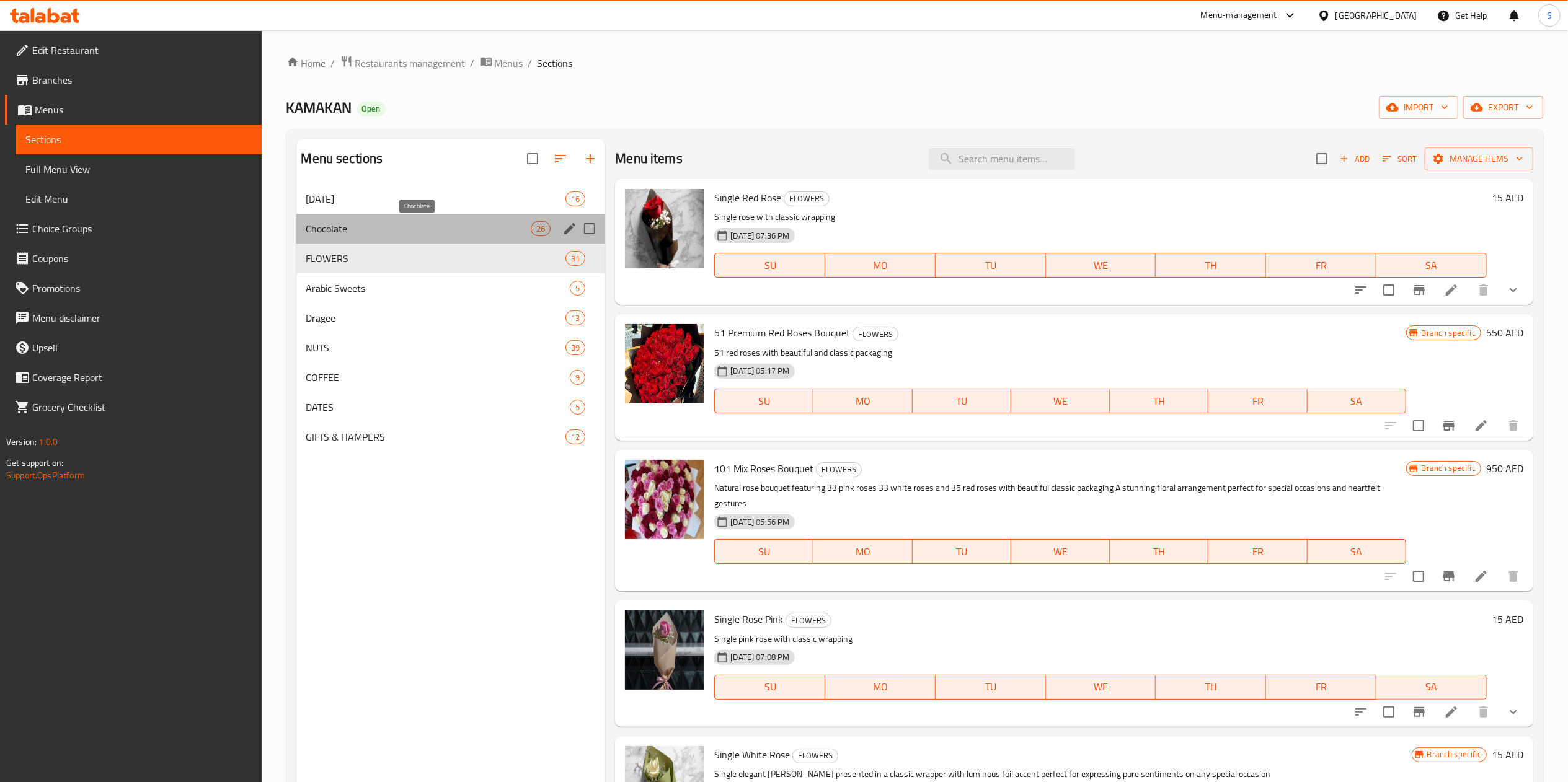
click at [407, 222] on span "Chocolate" at bounding box center [419, 229] width 225 height 15
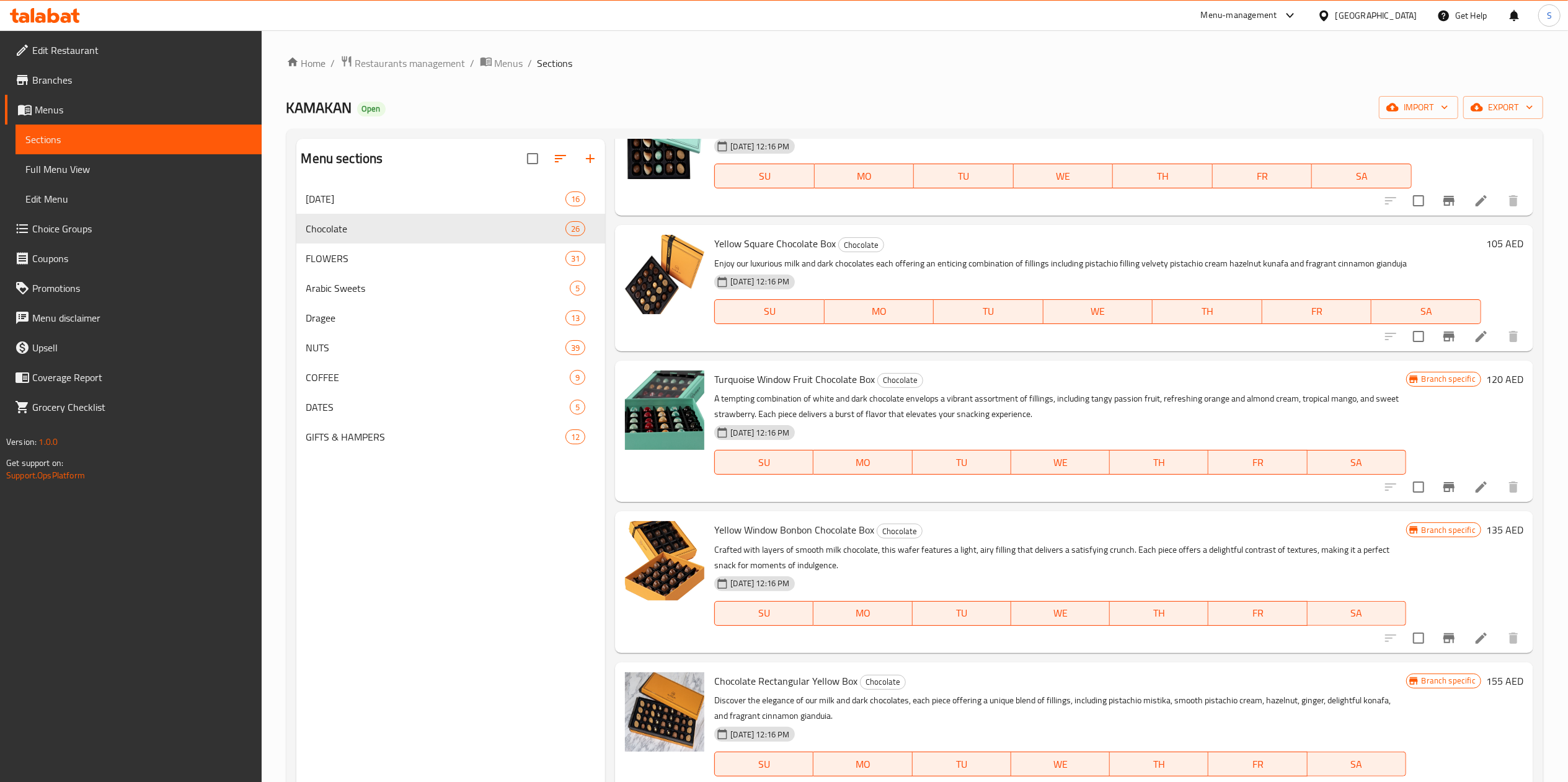
scroll to position [2355, 0]
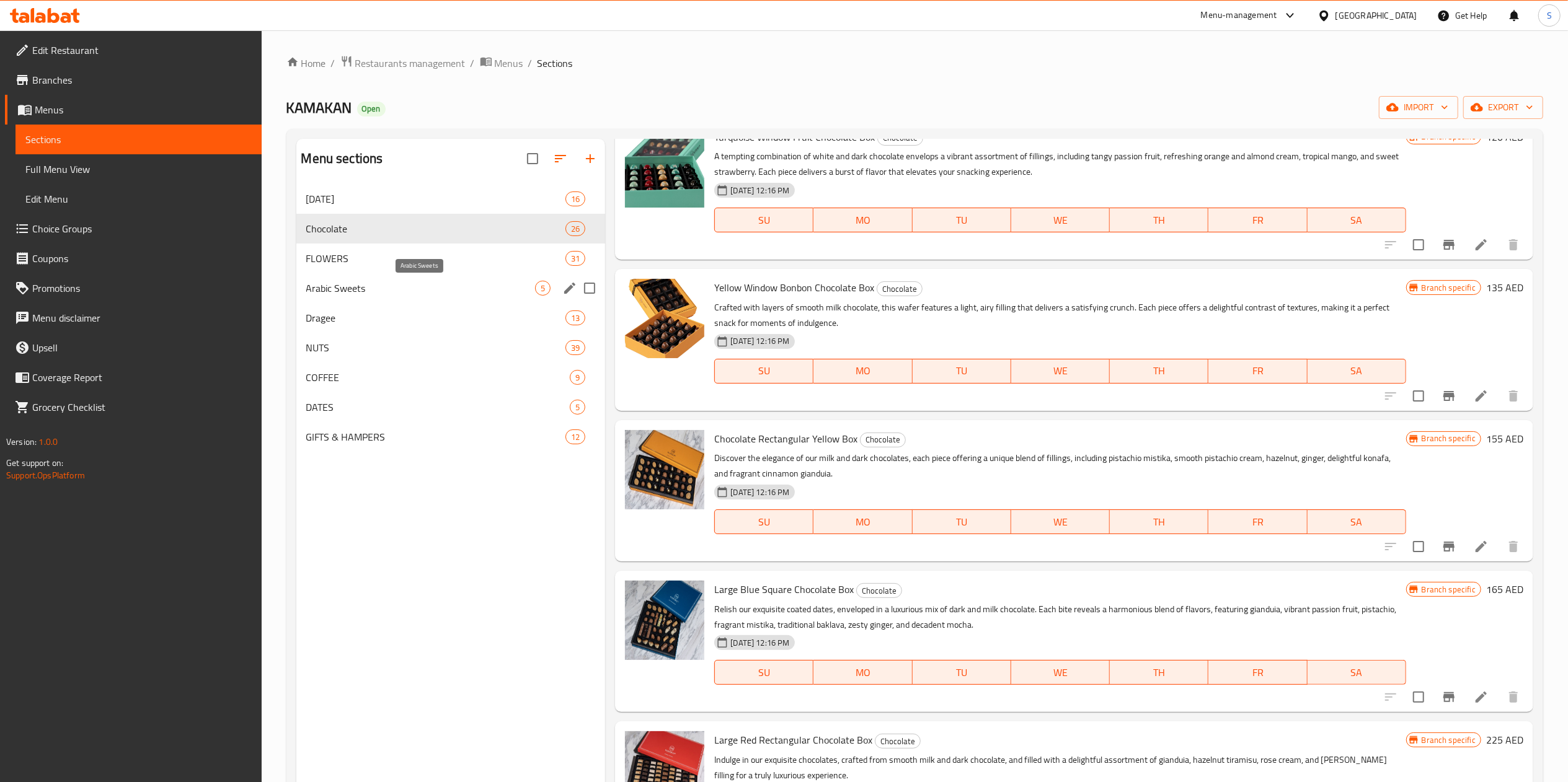
click at [390, 287] on span "Arabic Sweets" at bounding box center [421, 289] width 230 height 15
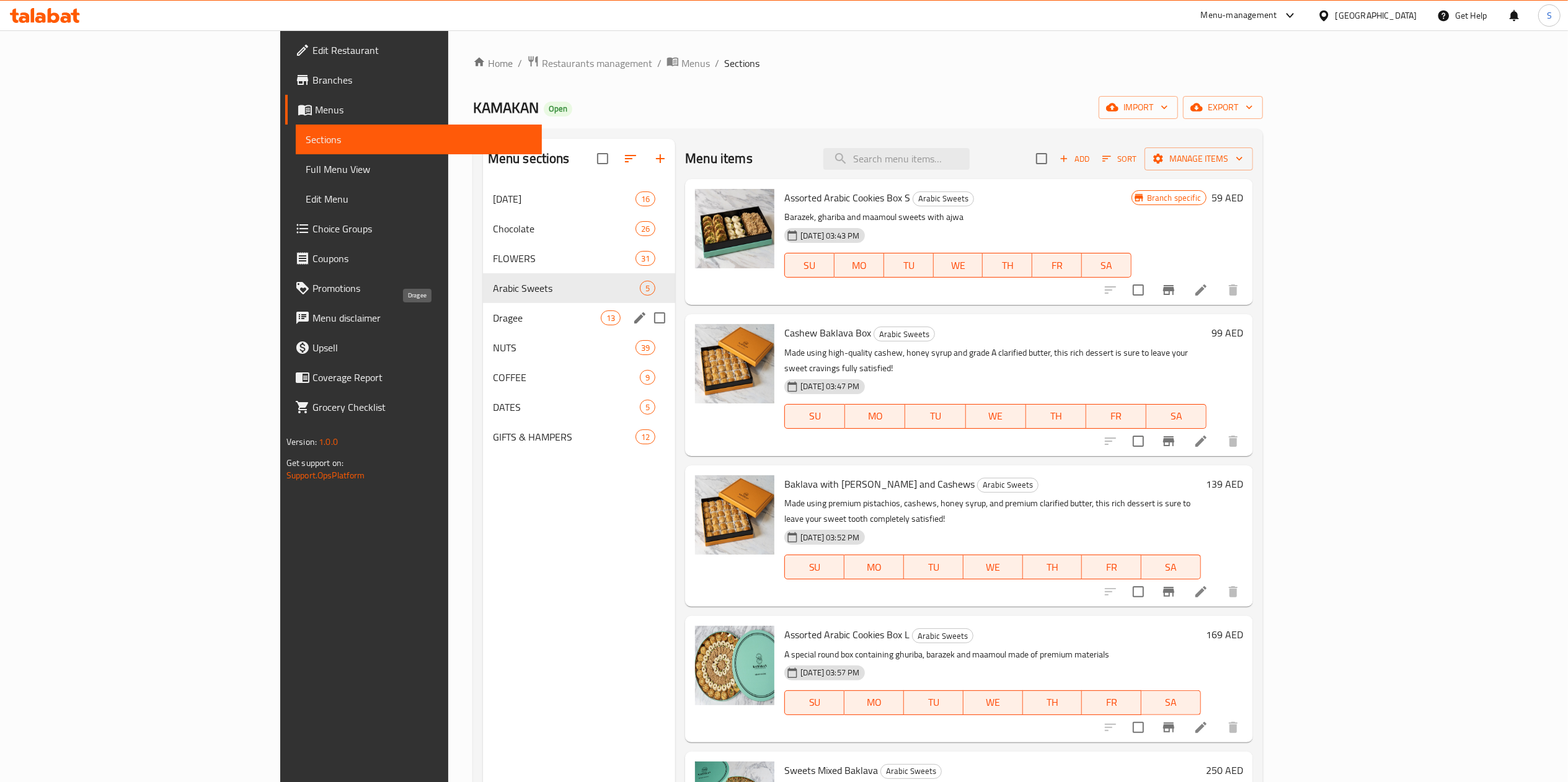
click at [493, 314] on span "Dragee" at bounding box center [547, 318] width 108 height 15
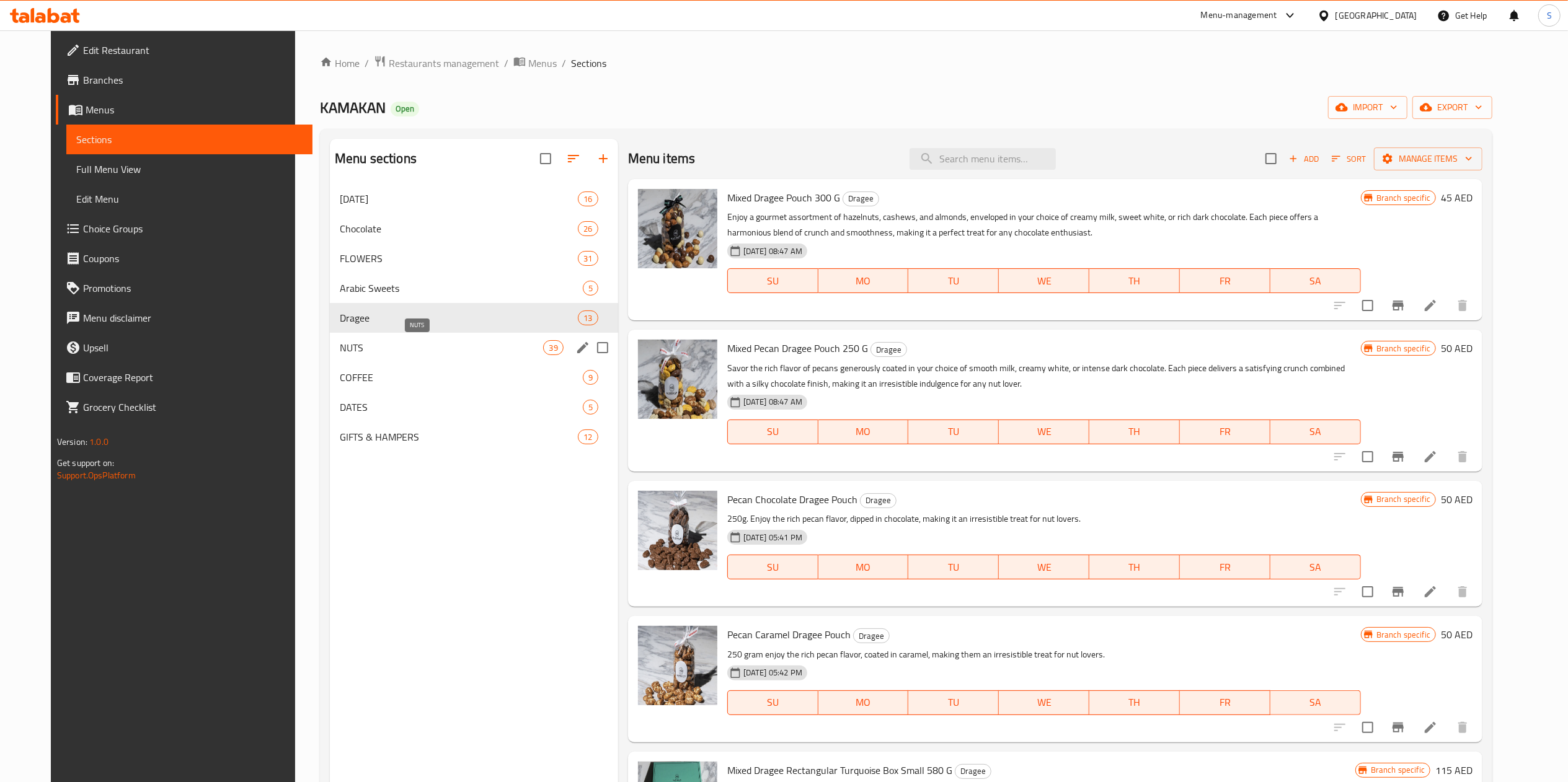
click at [455, 343] on span "NUTS" at bounding box center [441, 348] width 204 height 15
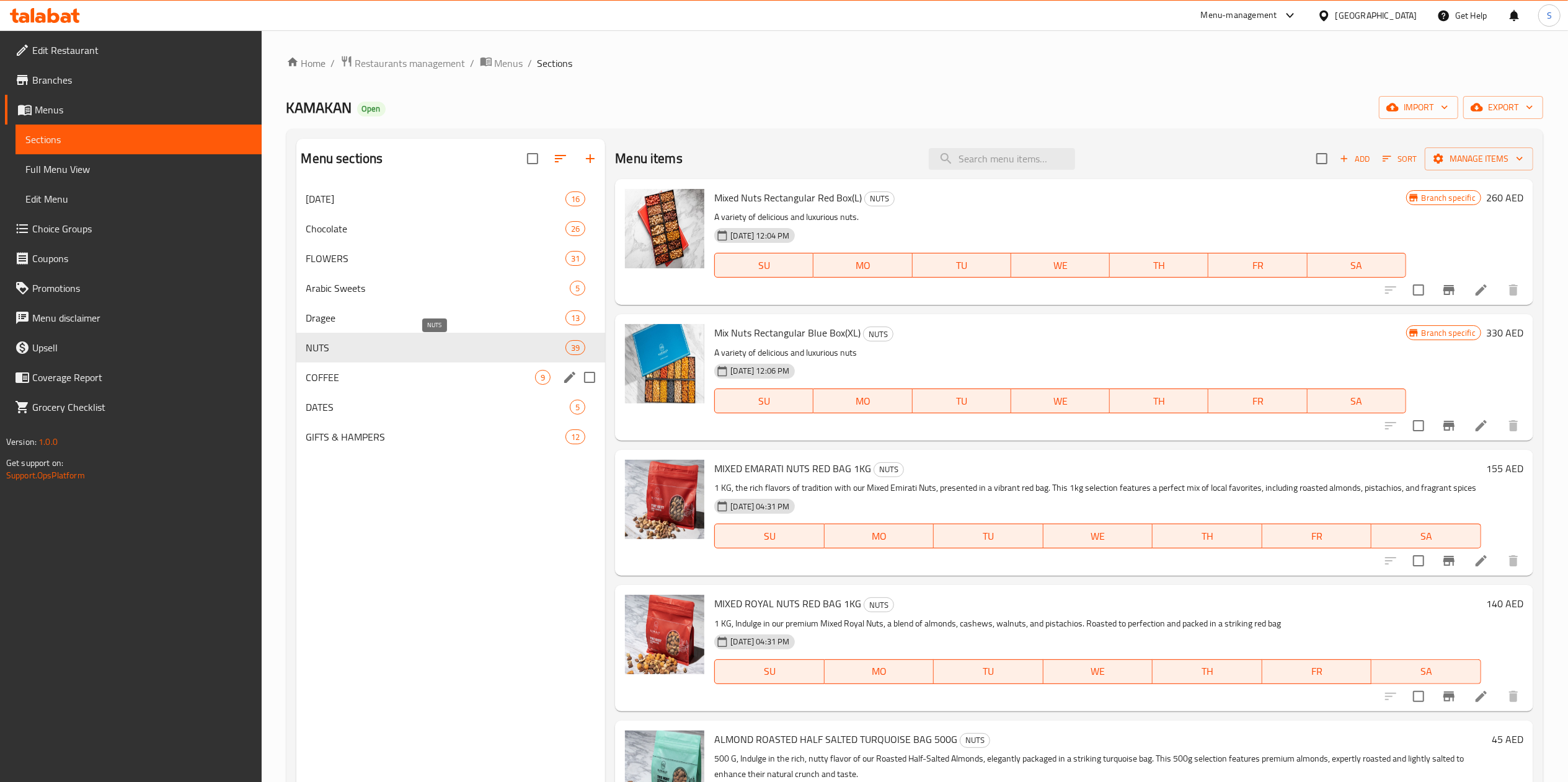
click at [425, 396] on div "DATES 5" at bounding box center [451, 407] width 309 height 30
